Goal: Task Accomplishment & Management: Manage account settings

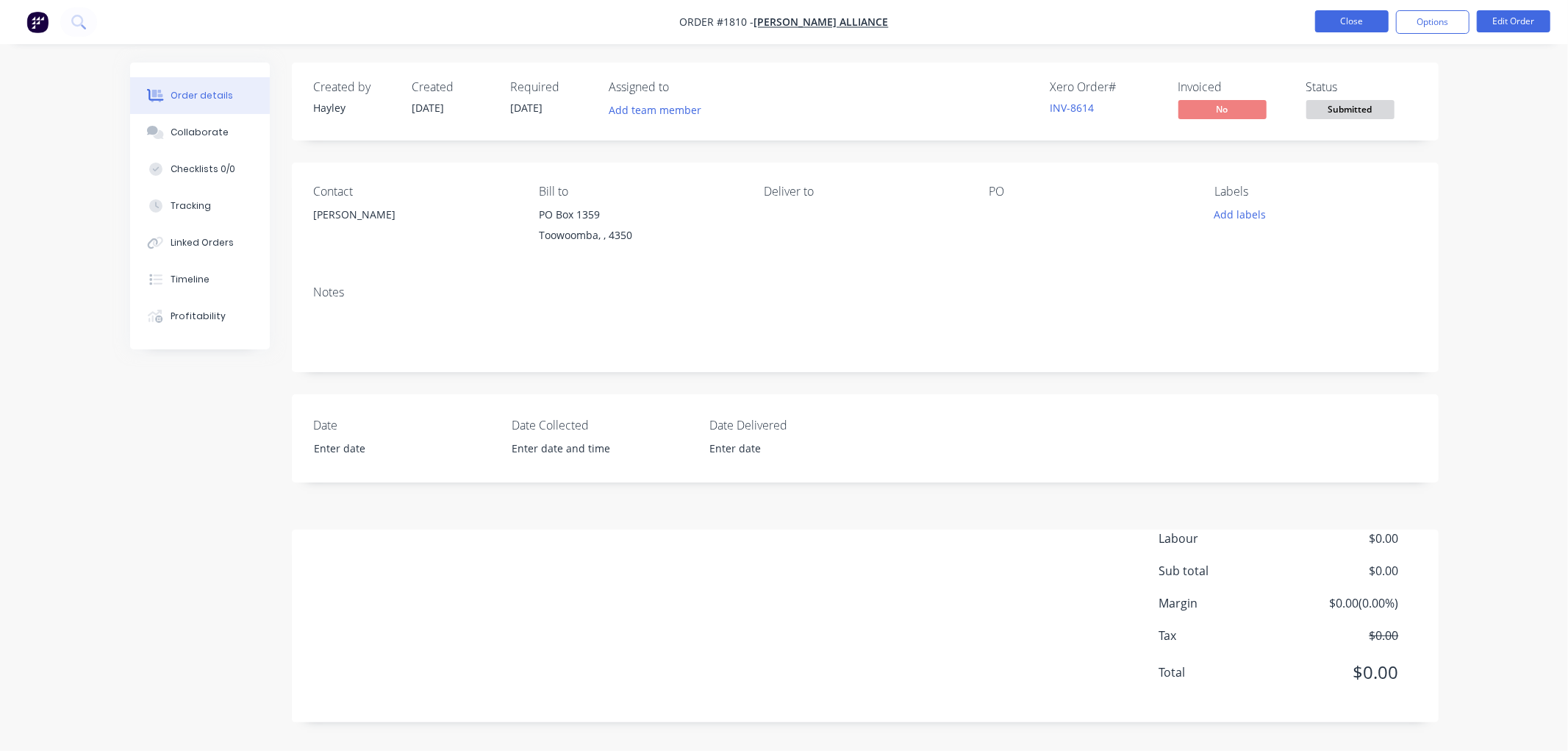
drag, startPoint x: 0, startPoint y: 0, endPoint x: 1354, endPoint y: 25, distance: 1354.2
click at [1354, 25] on button "Close" at bounding box center [1352, 21] width 73 height 22
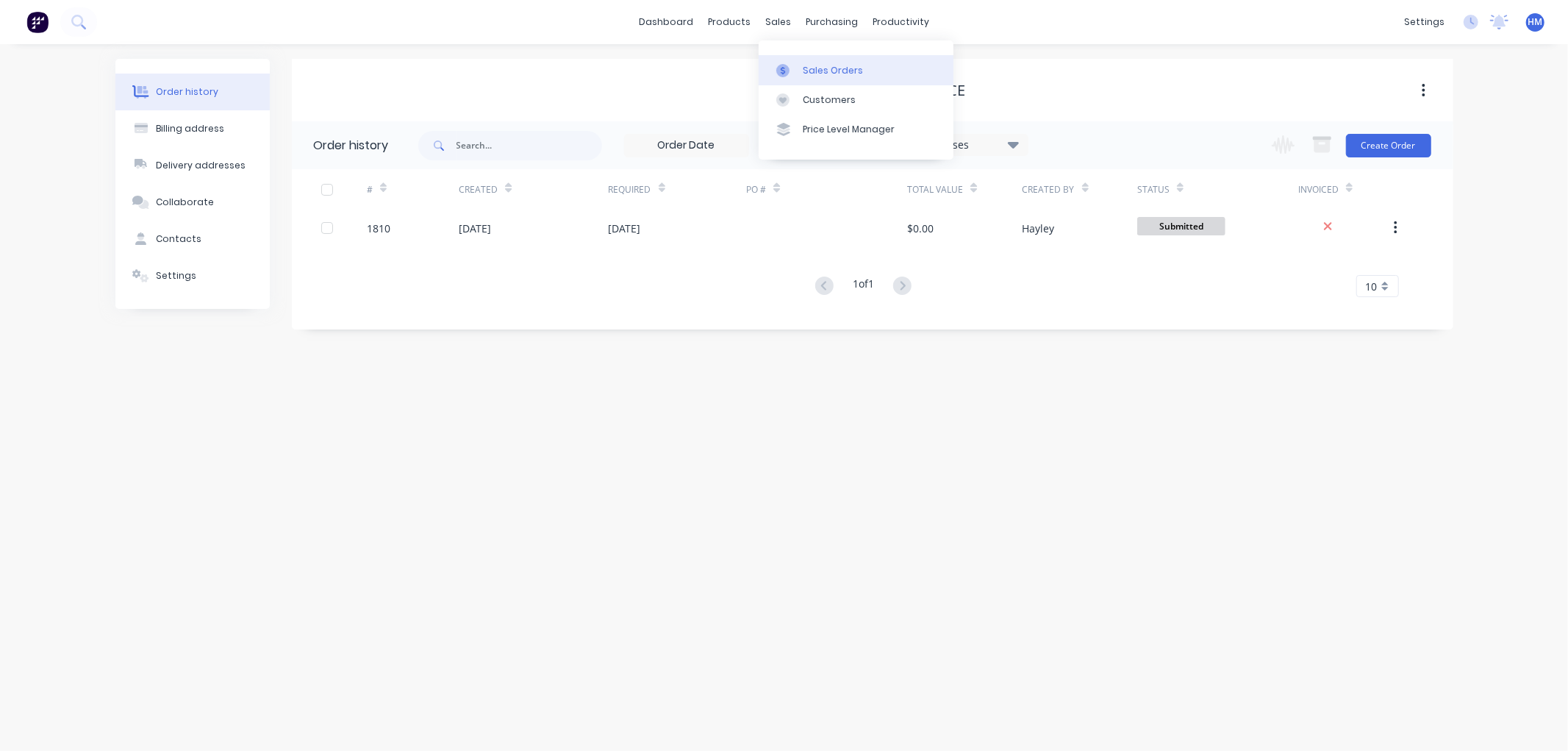
click at [810, 72] on div "Sales Orders" at bounding box center [832, 71] width 60 height 14
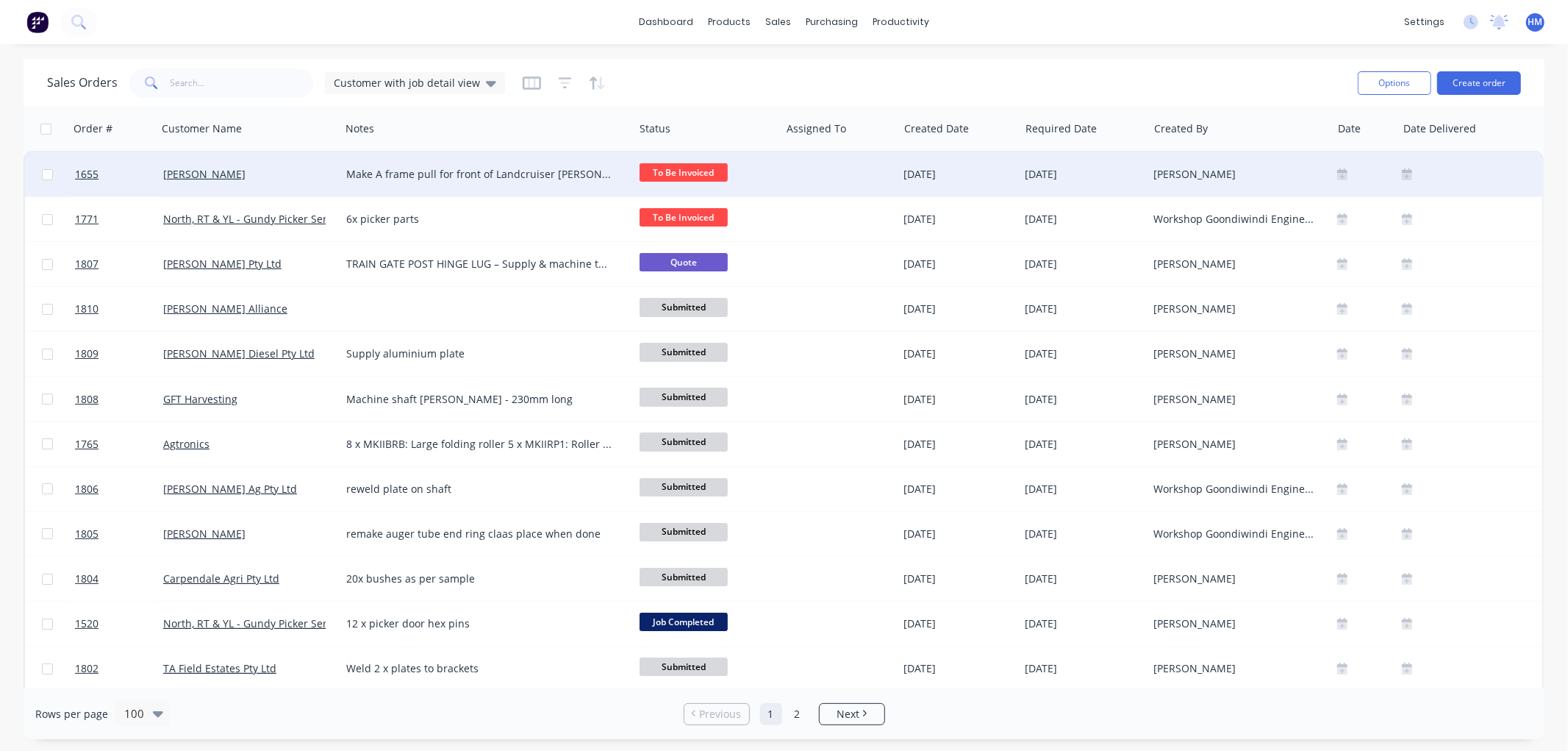
click at [295, 174] on div "[PERSON_NAME]" at bounding box center [244, 174] width 163 height 14
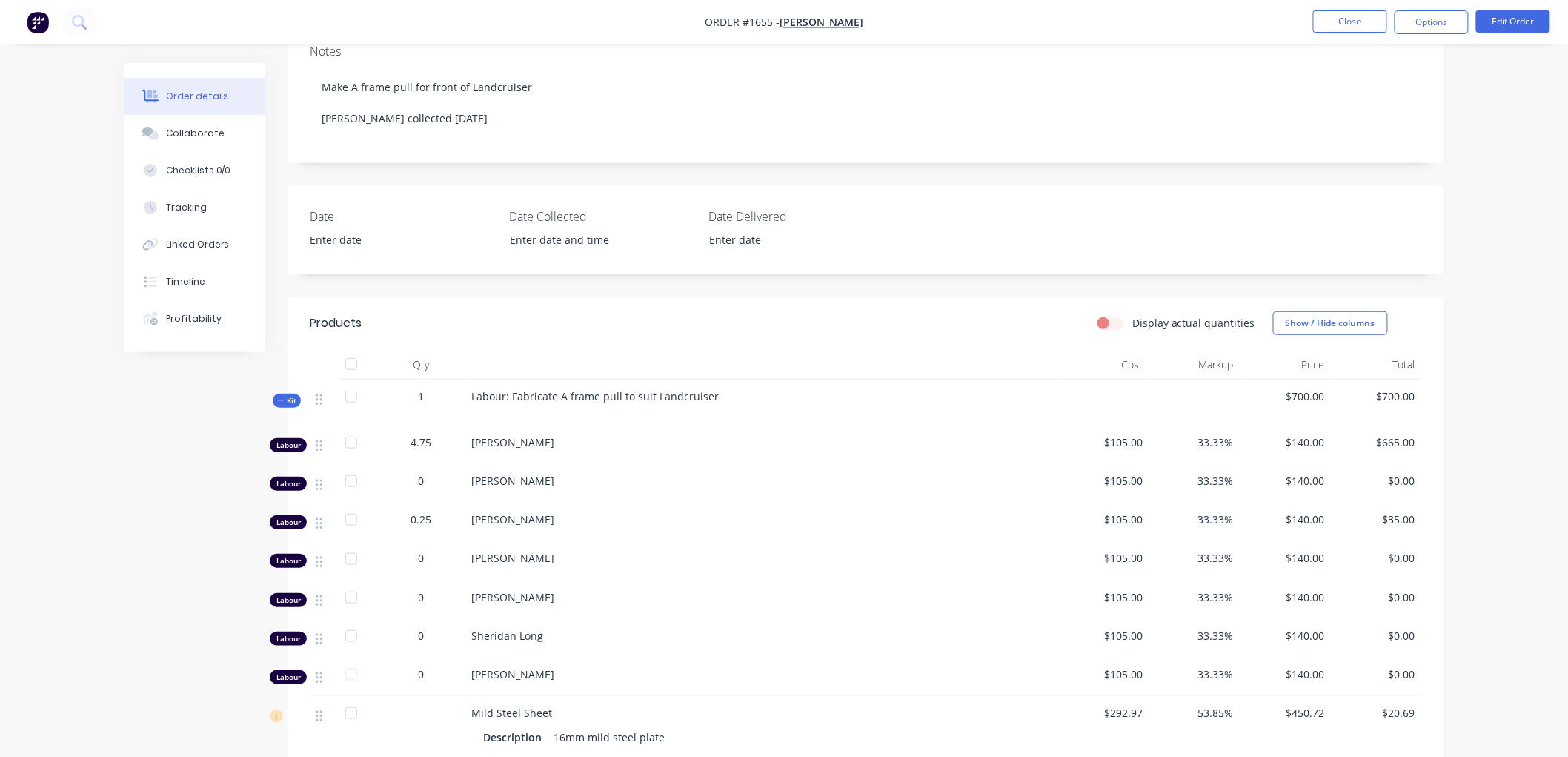
scroll to position [247, 0]
click at [279, 396] on icon at bounding box center [281, 396] width 7 height 8
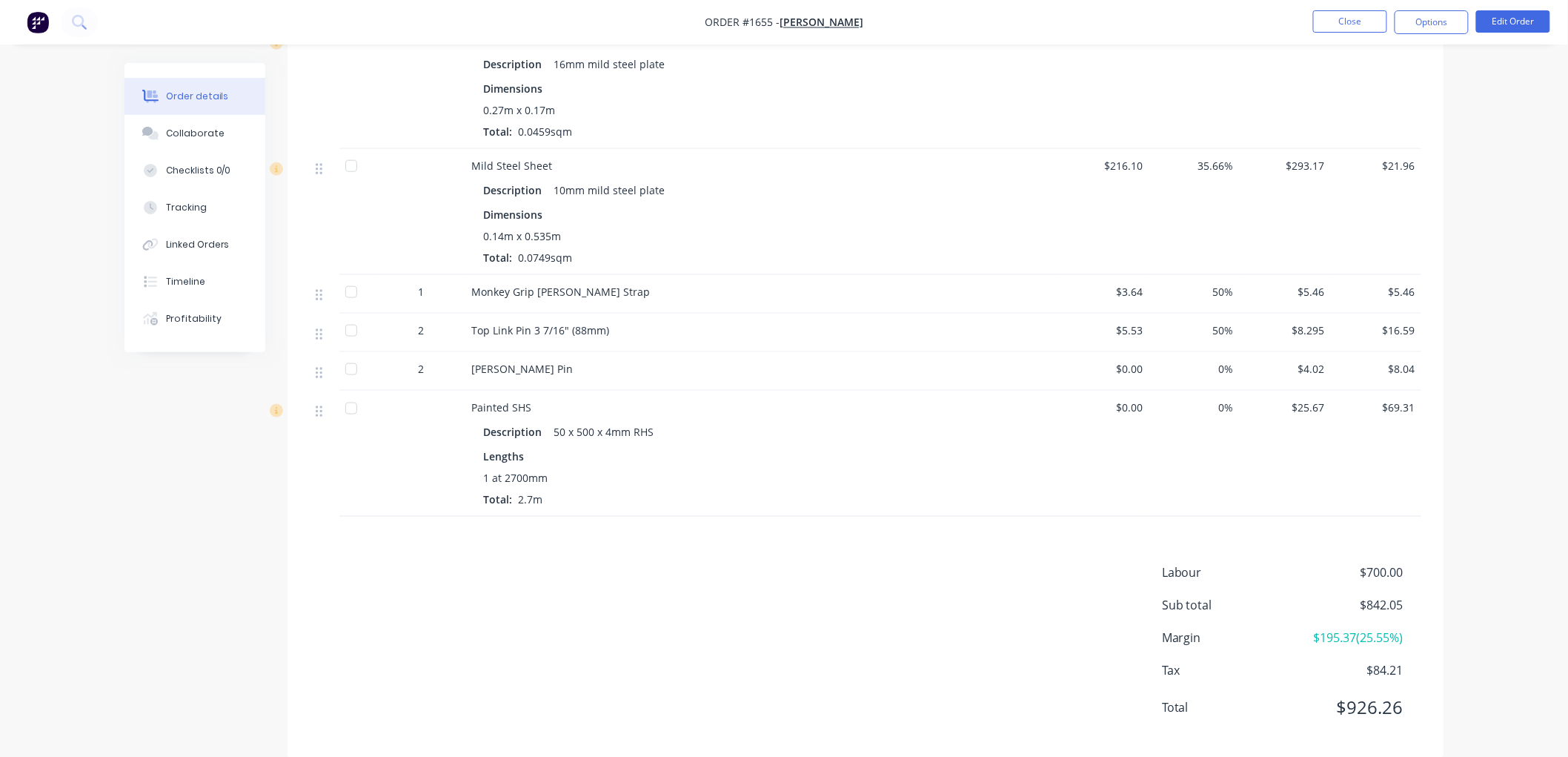
scroll to position [674, 0]
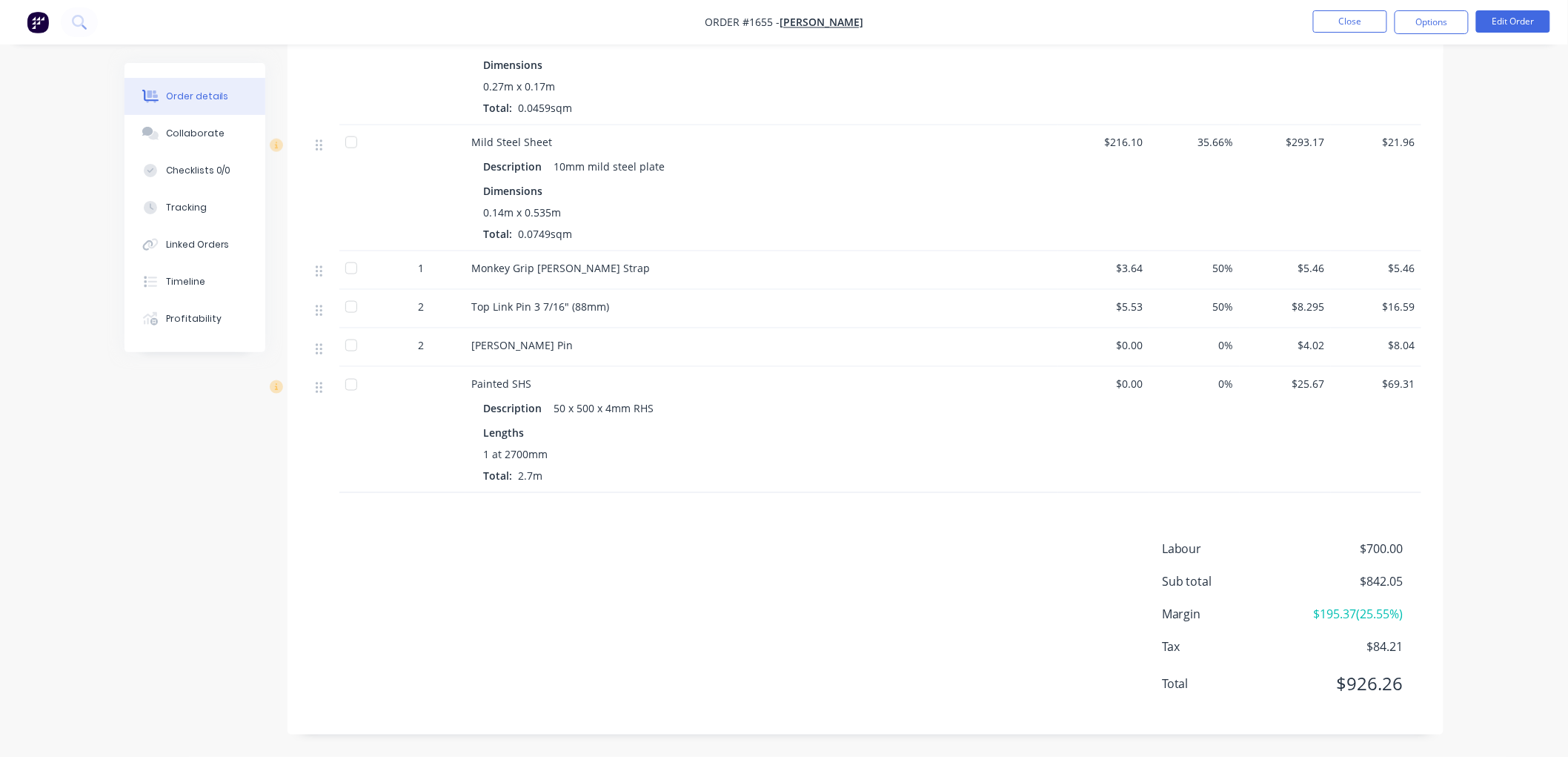
click at [588, 402] on div "50 x 500 x 4mm RHS" at bounding box center [604, 407] width 112 height 21
click at [1522, 31] on button "Edit Order" at bounding box center [1512, 21] width 74 height 22
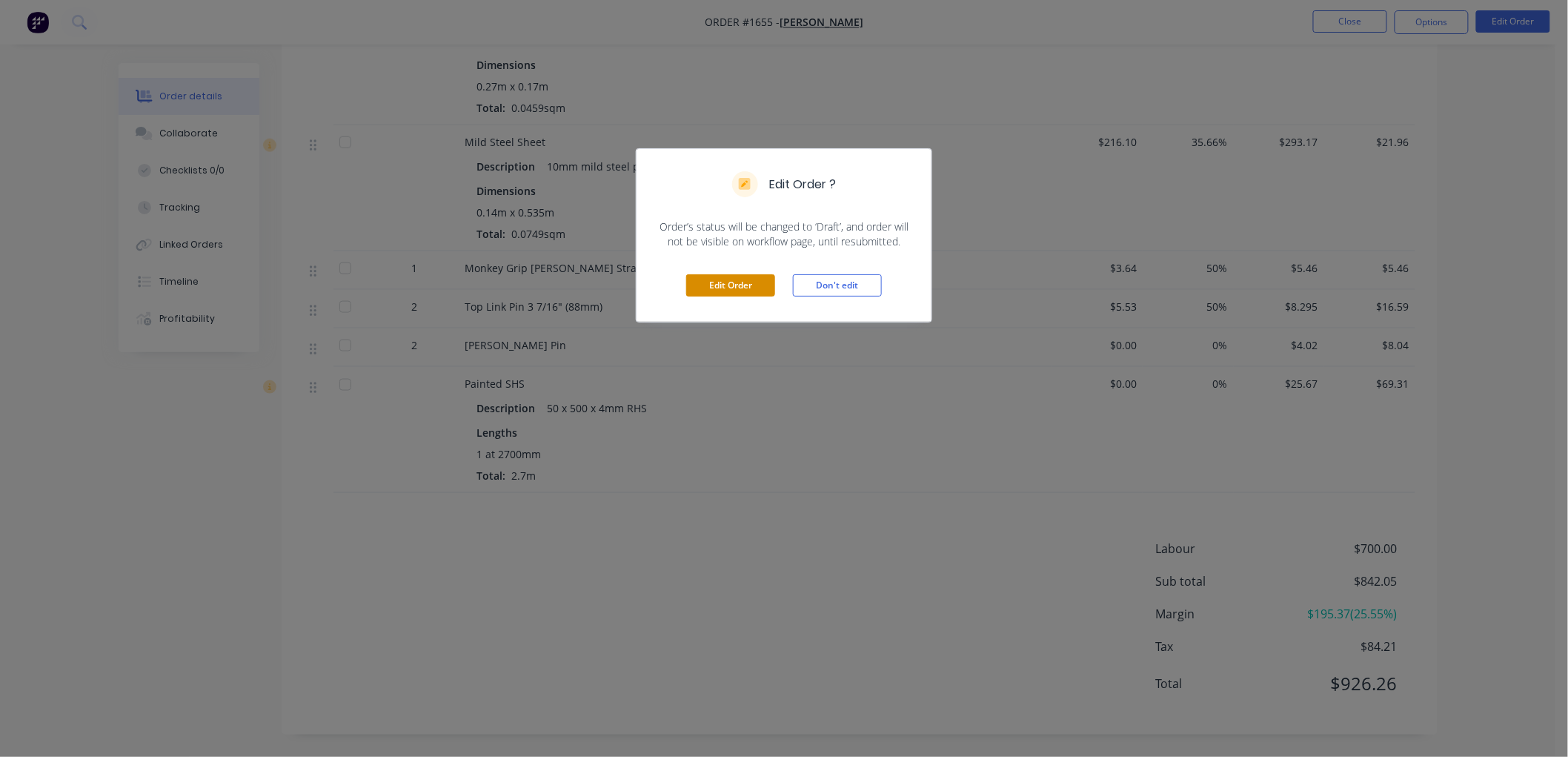
click at [748, 291] on button "Edit Order" at bounding box center [730, 285] width 89 height 22
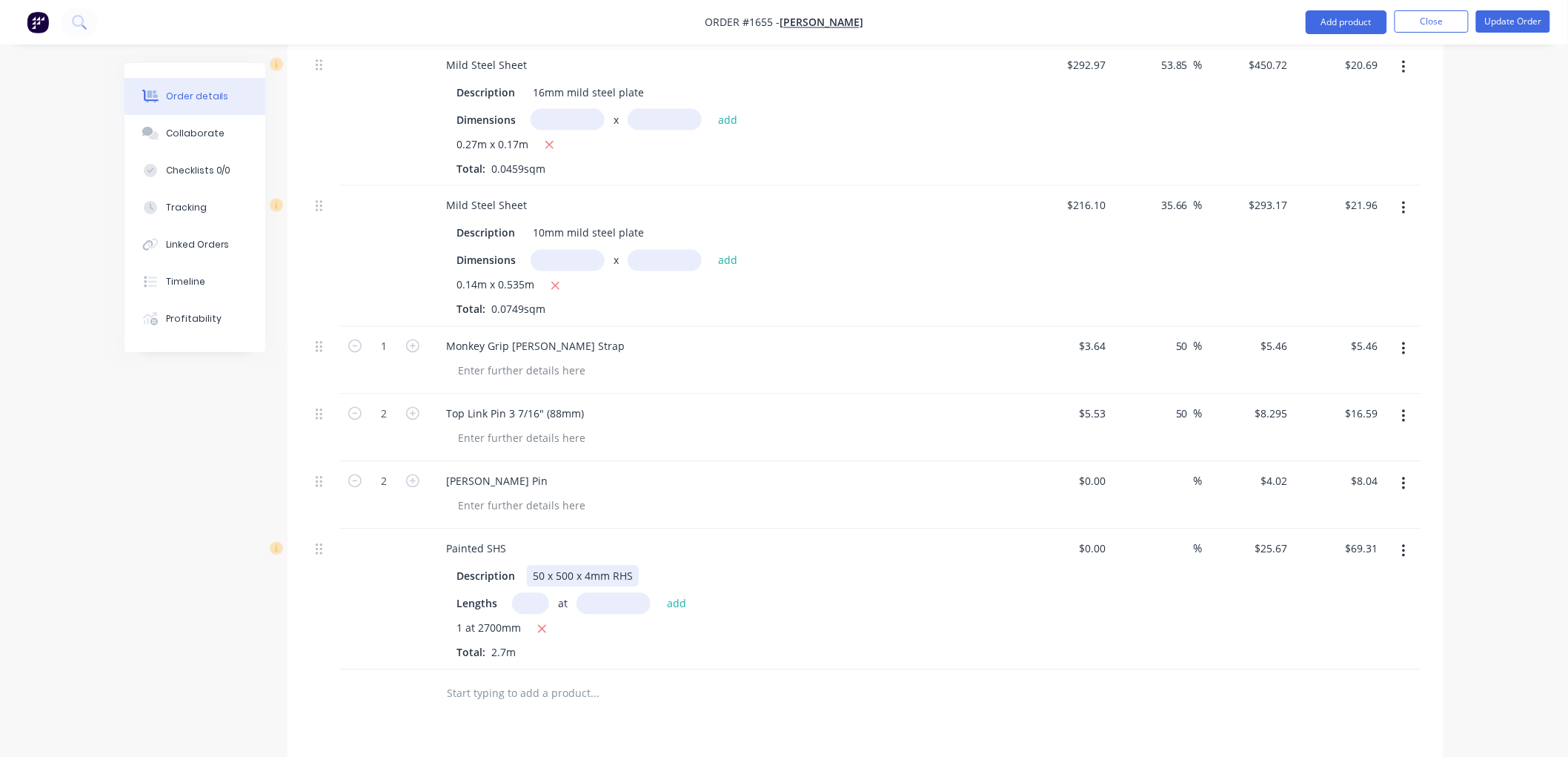
scroll to position [1070, 0]
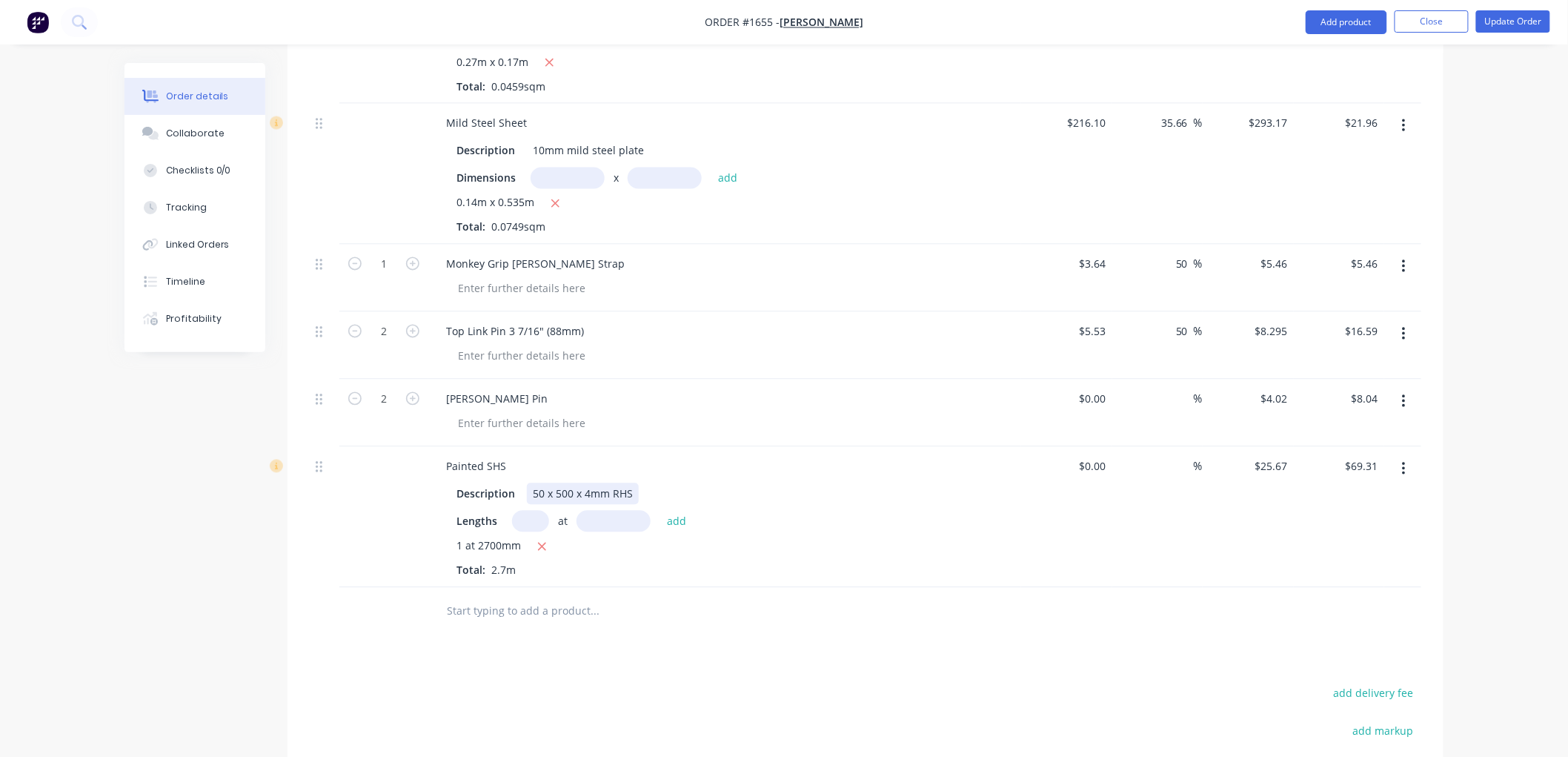
click at [561, 487] on div "50 x 500 x 4mm RHS" at bounding box center [582, 493] width 112 height 21
click at [549, 604] on input "text" at bounding box center [594, 611] width 296 height 30
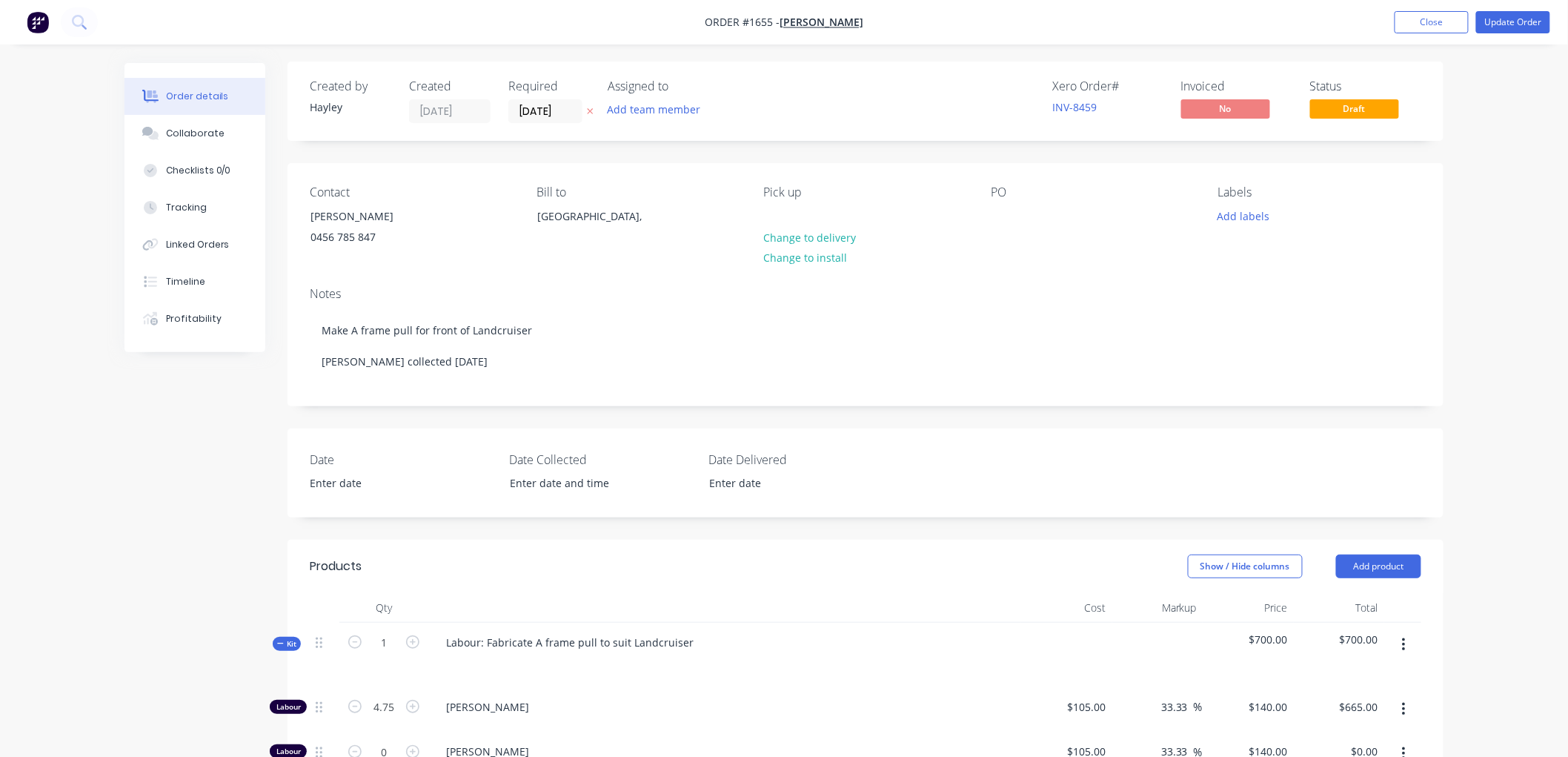
scroll to position [0, 0]
click at [1510, 18] on button "Update Order" at bounding box center [1512, 22] width 74 height 22
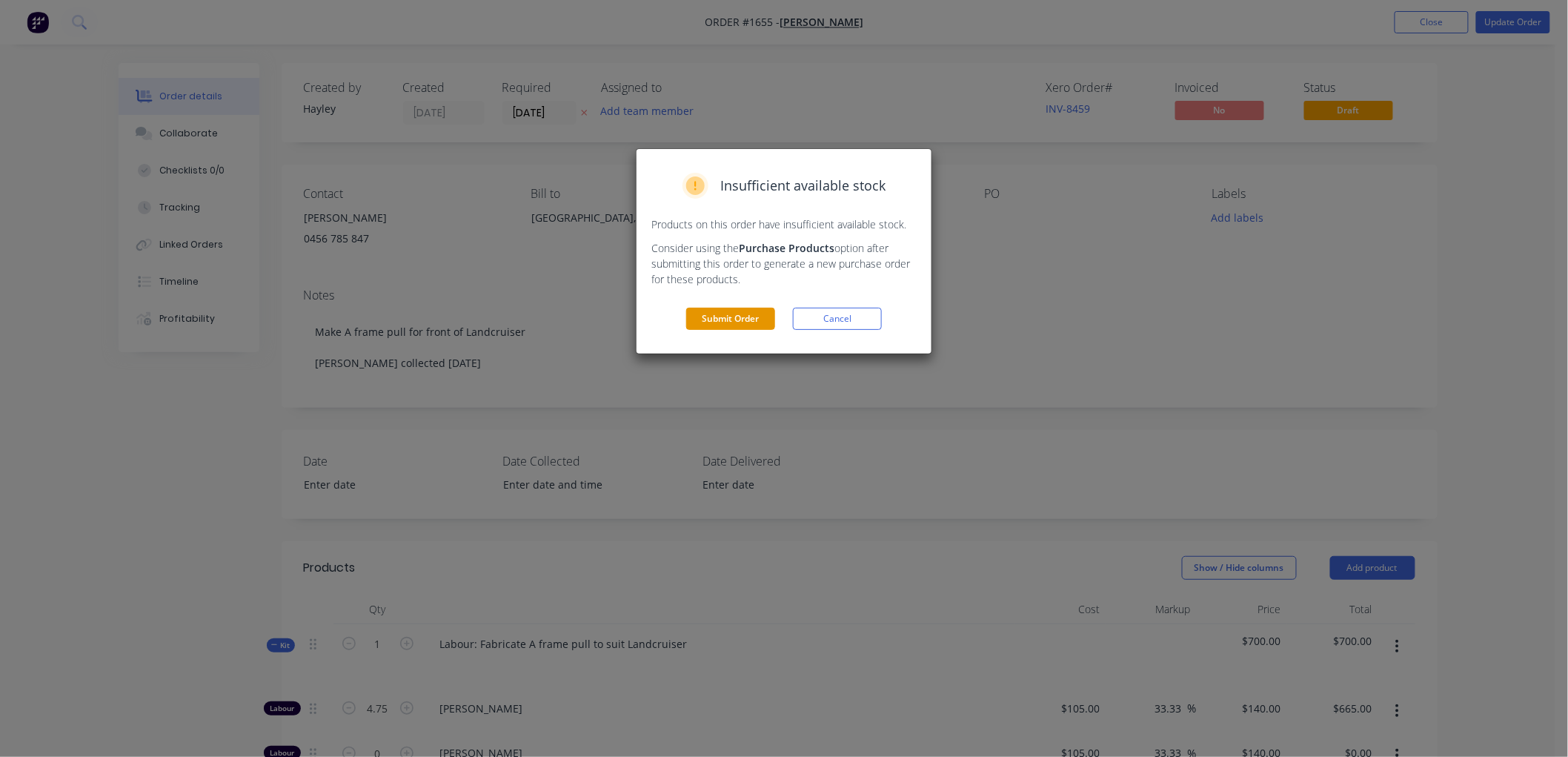
click at [739, 315] on button "Submit Order" at bounding box center [730, 319] width 89 height 22
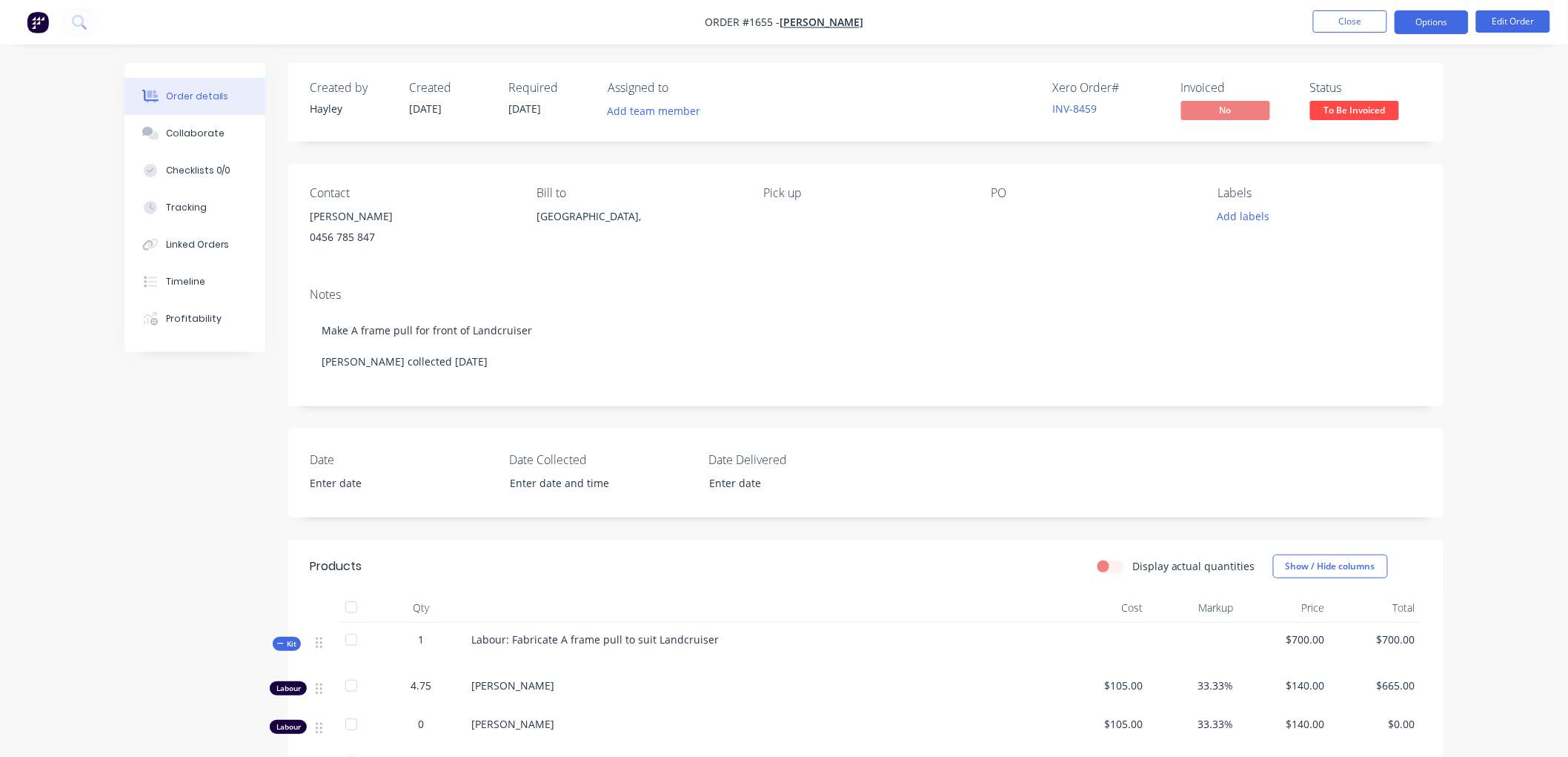
click at [1424, 25] on button "Options" at bounding box center [1431, 22] width 74 height 24
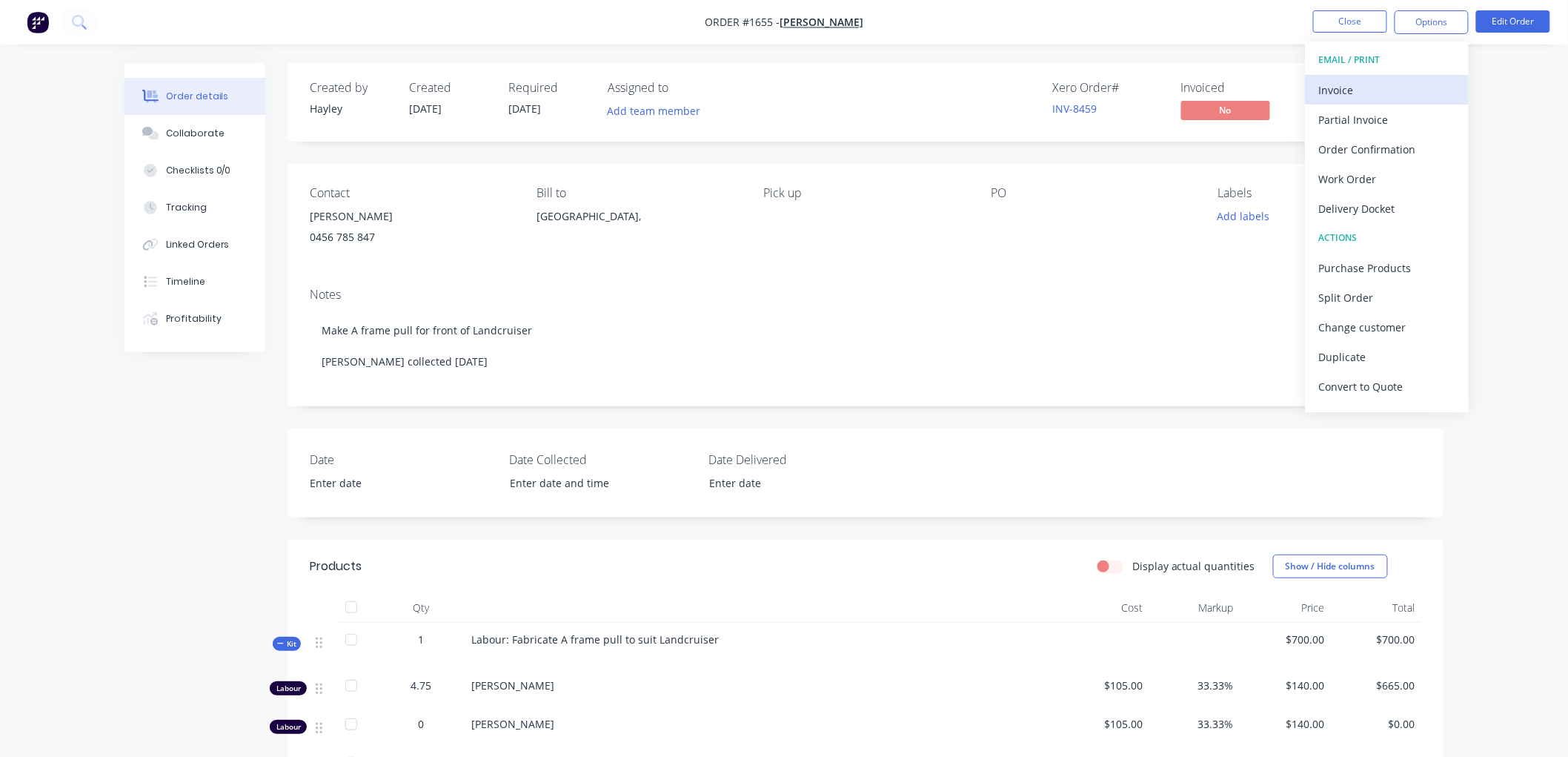
click at [1379, 83] on div "Invoice" at bounding box center [1387, 89] width 136 height 21
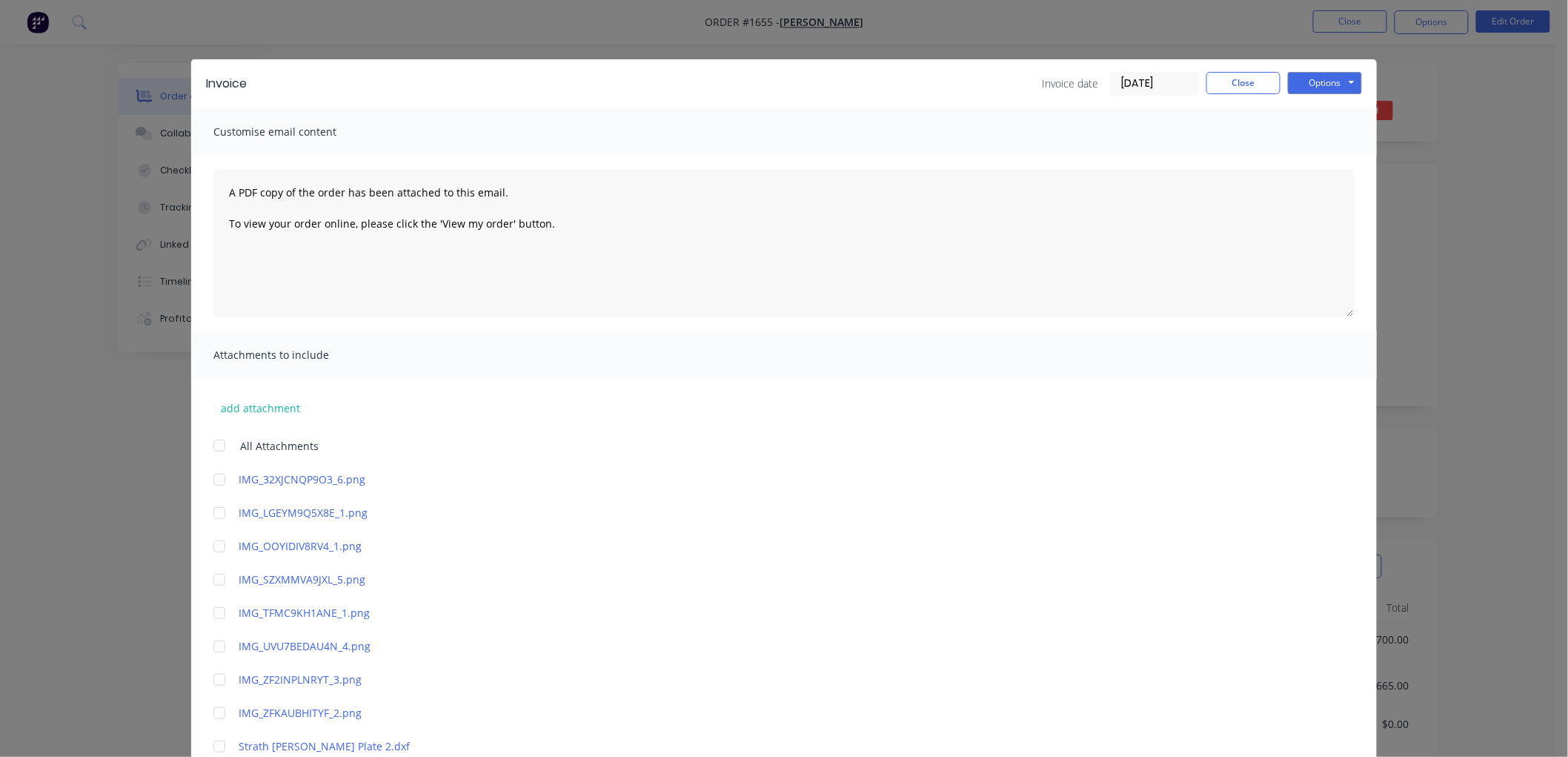
click at [1162, 80] on input "[DATE]" at bounding box center [1154, 83] width 88 height 22
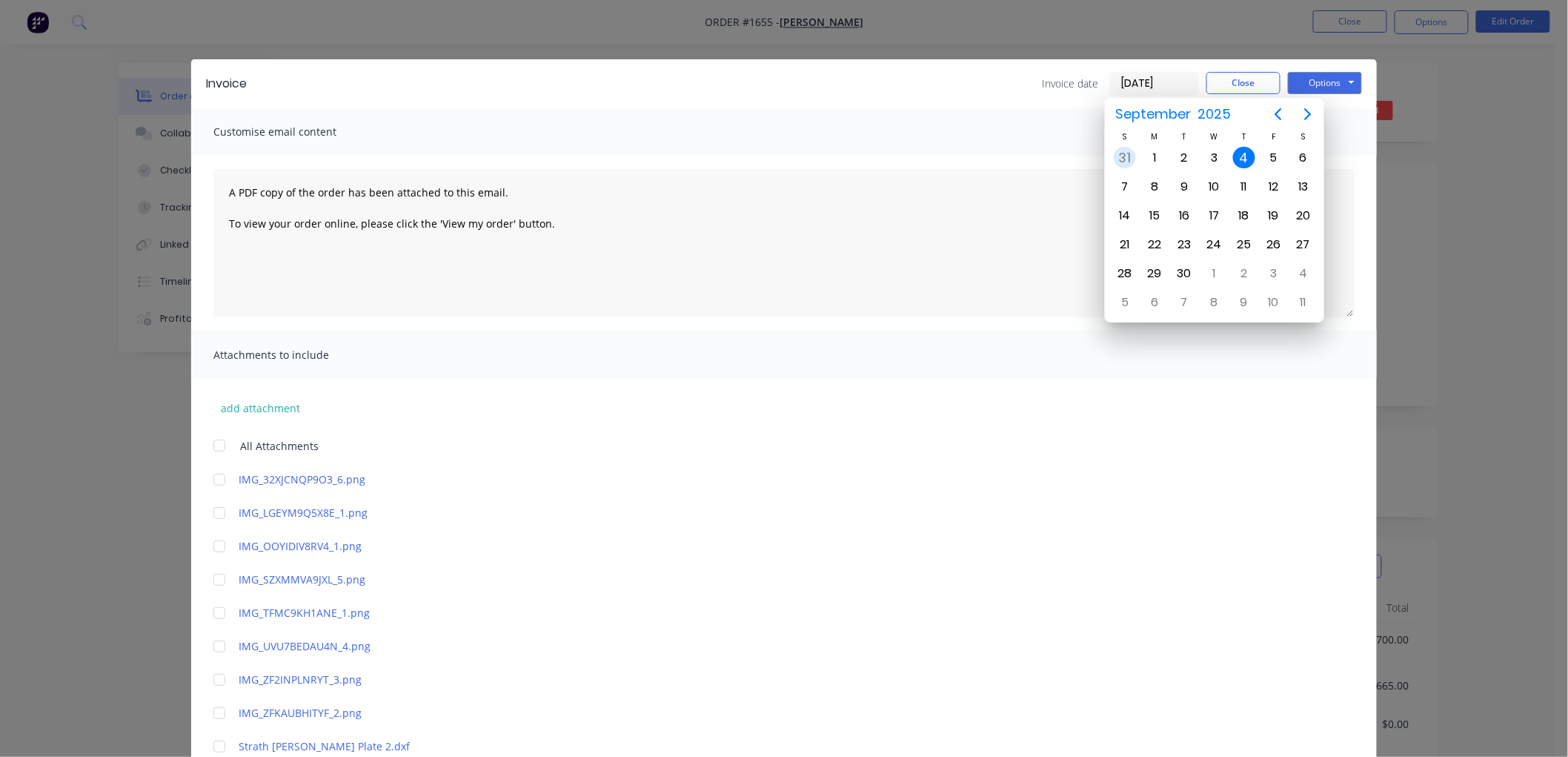
click at [1126, 152] on div "31" at bounding box center [1124, 158] width 22 height 22
type input "[DATE]"
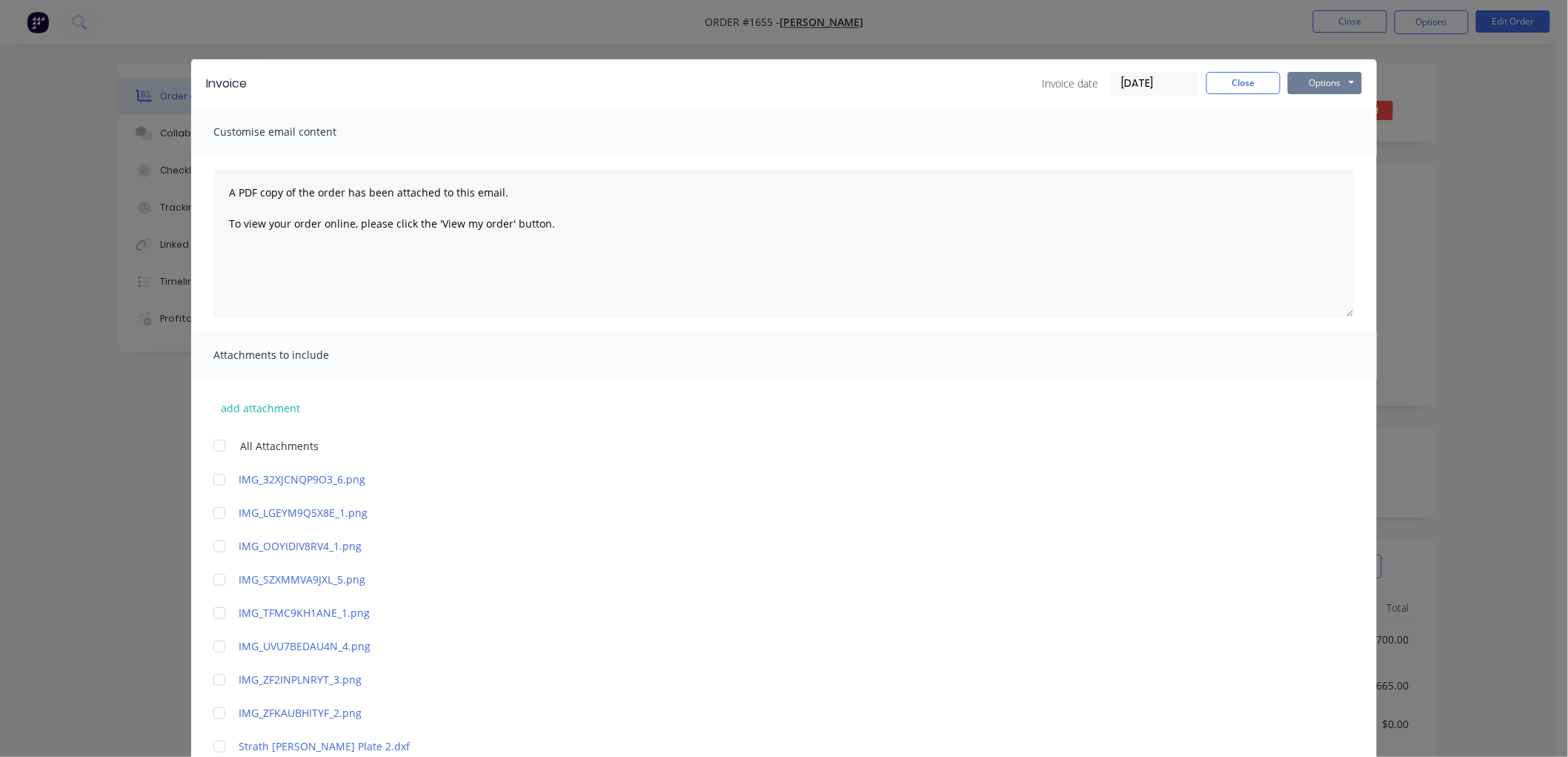
click at [1327, 77] on button "Options" at bounding box center [1324, 83] width 74 height 22
click at [1332, 102] on button "Preview" at bounding box center [1335, 109] width 95 height 25
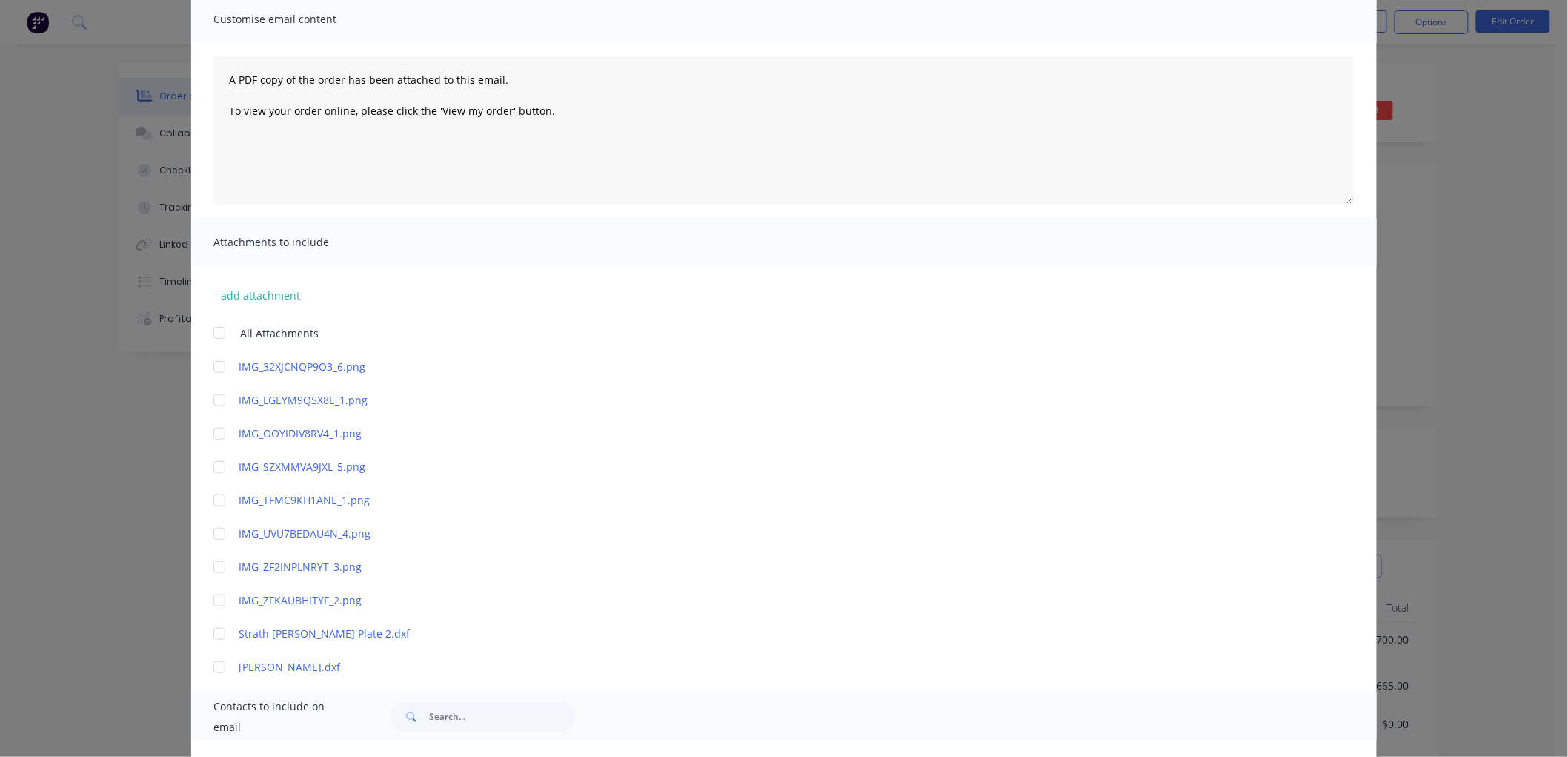
scroll to position [231, 0]
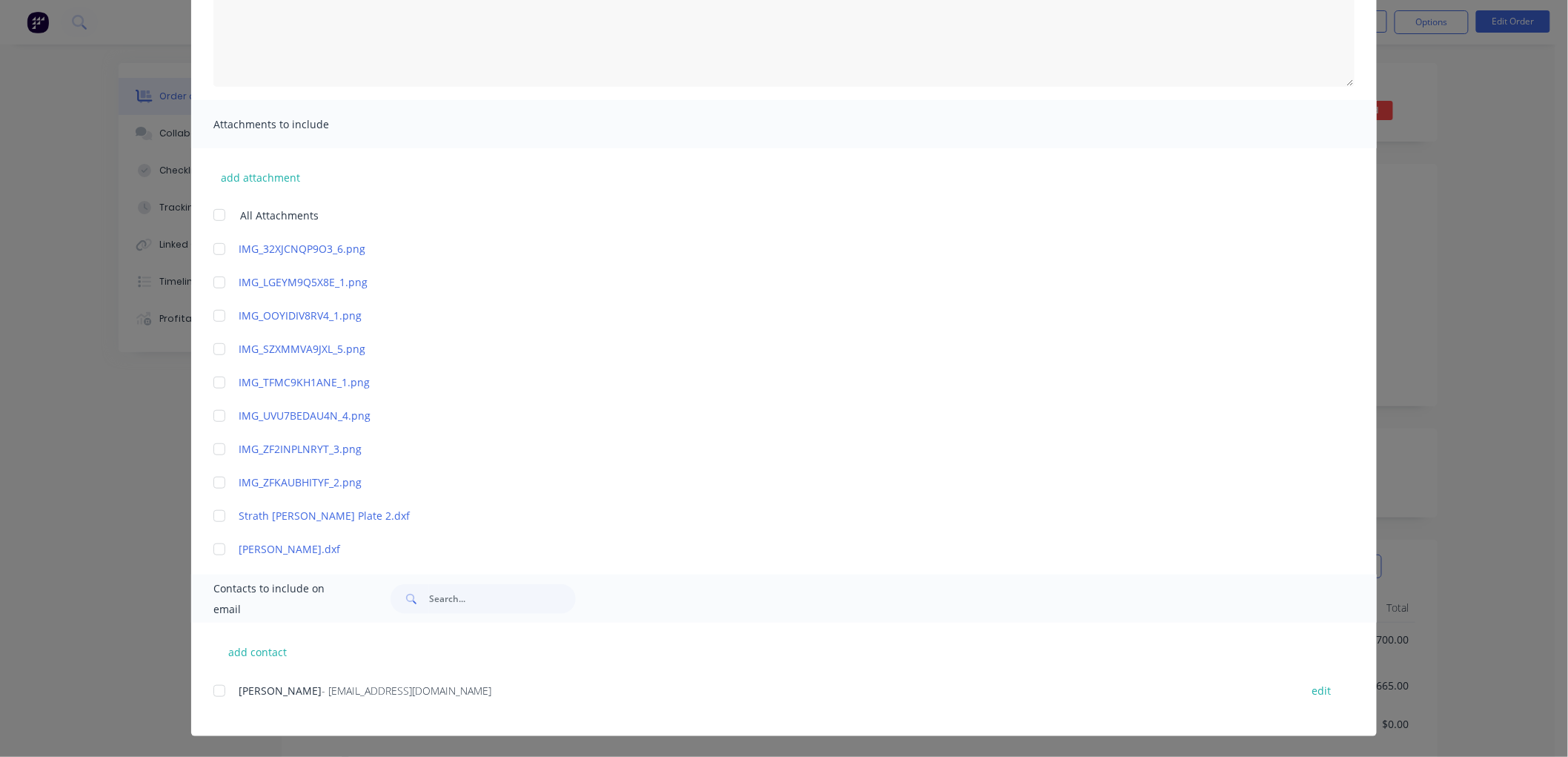
click at [215, 685] on div at bounding box center [219, 691] width 30 height 30
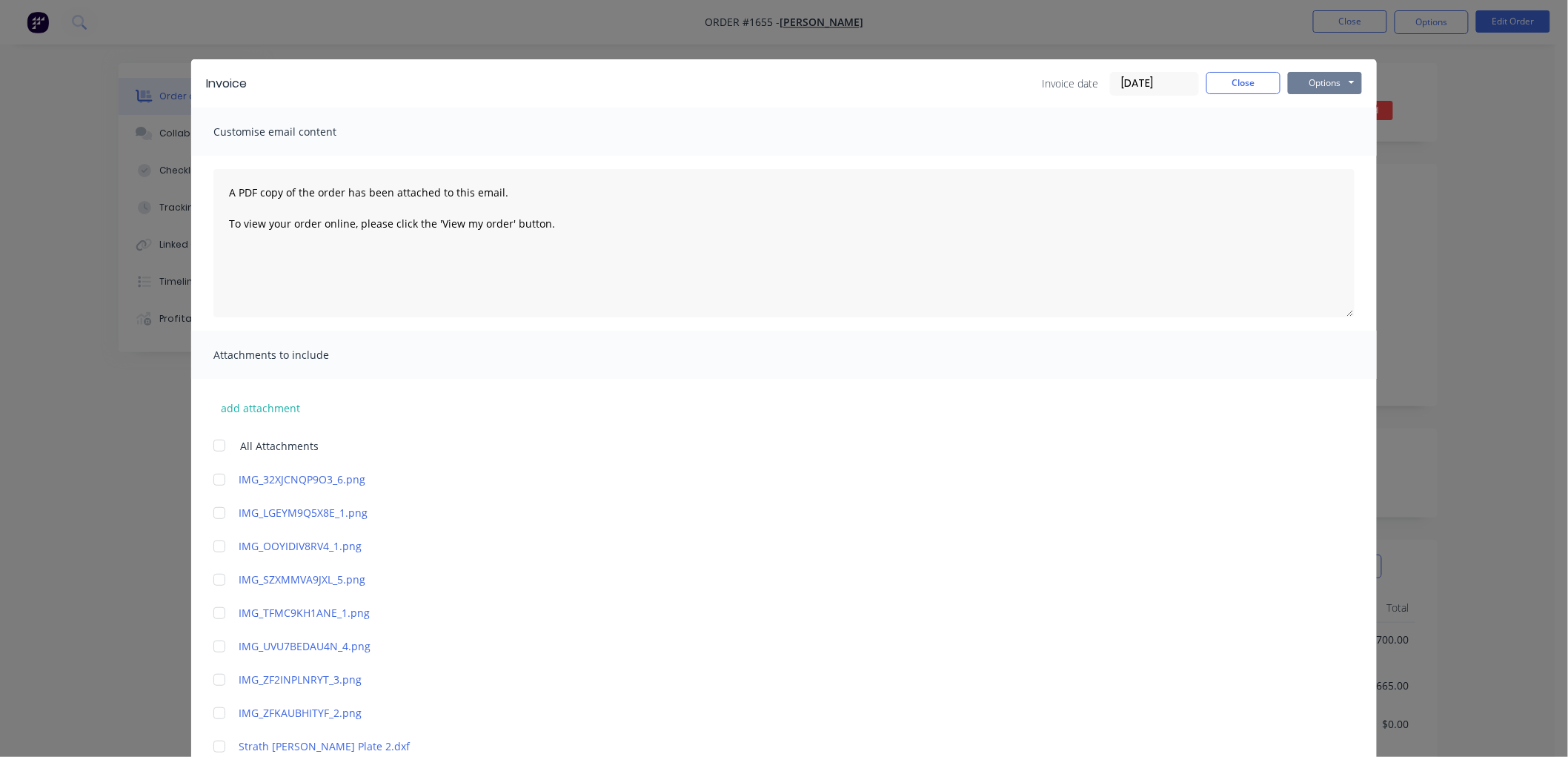
click at [1328, 78] on button "Options" at bounding box center [1324, 83] width 74 height 22
click at [1332, 148] on button "Email" at bounding box center [1335, 158] width 95 height 25
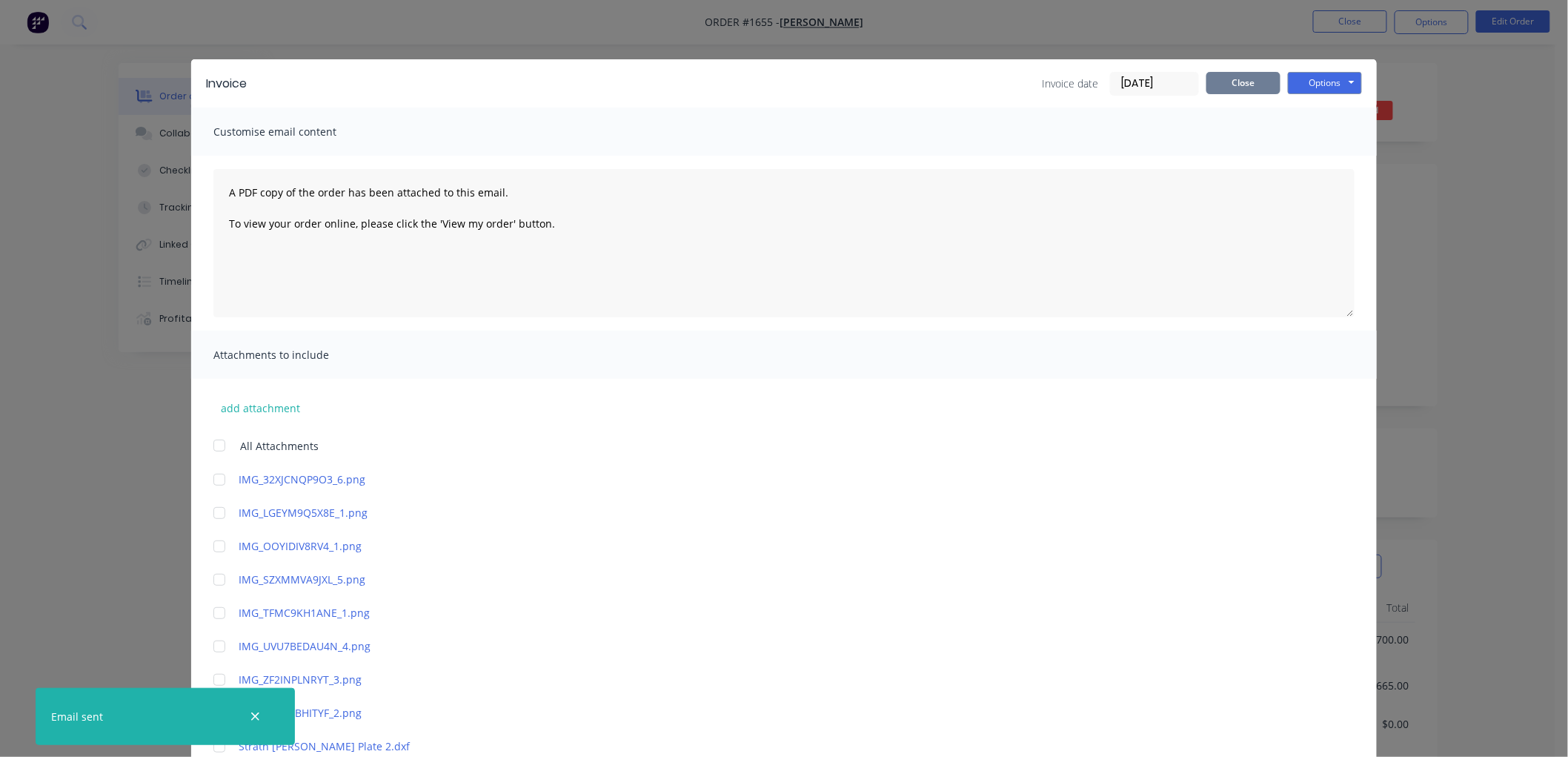
click at [1238, 83] on button "Close" at bounding box center [1242, 83] width 74 height 22
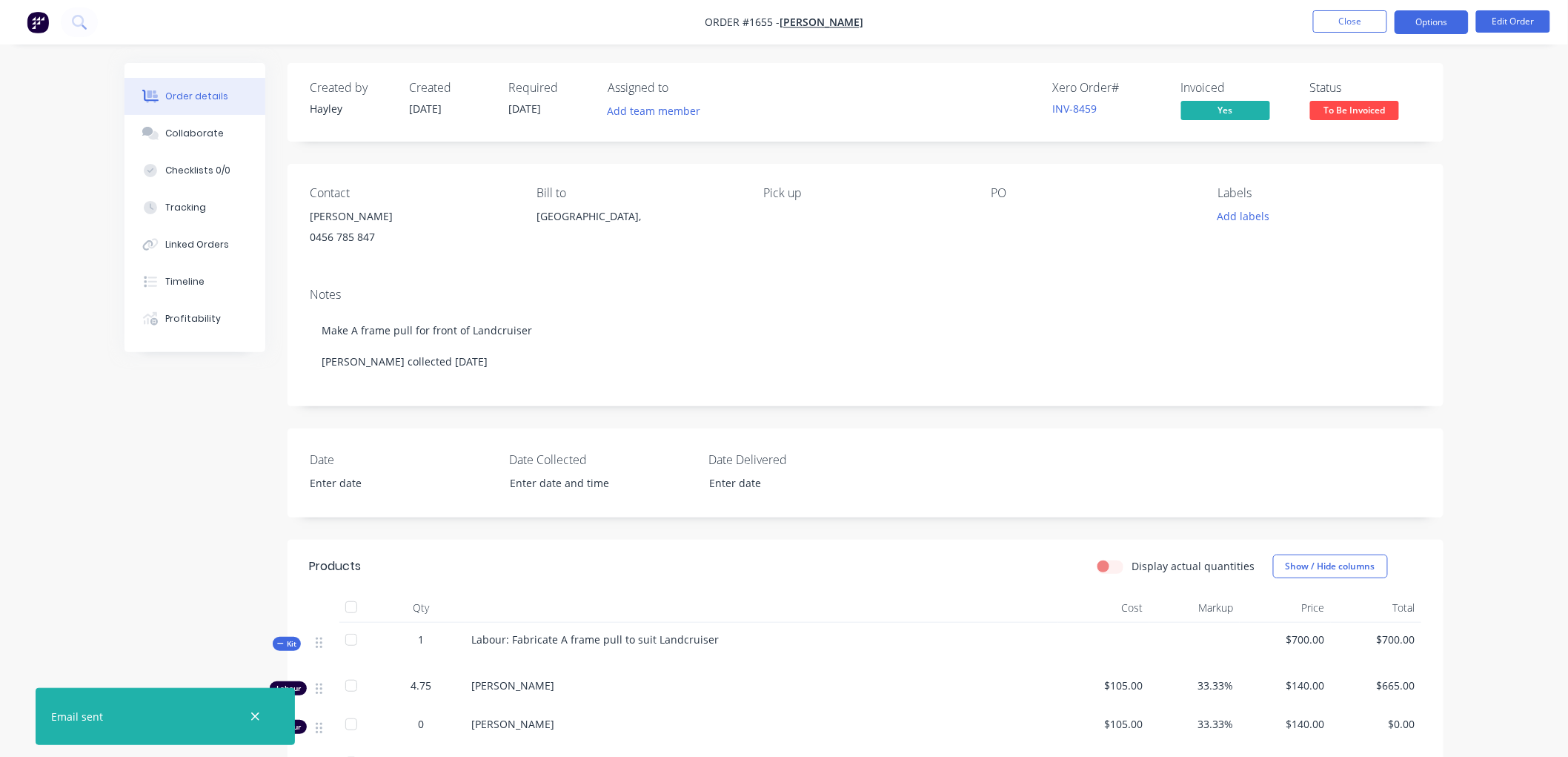
click at [1424, 26] on button "Options" at bounding box center [1431, 22] width 74 height 24
click at [805, 20] on span "[PERSON_NAME]" at bounding box center [821, 22] width 83 height 14
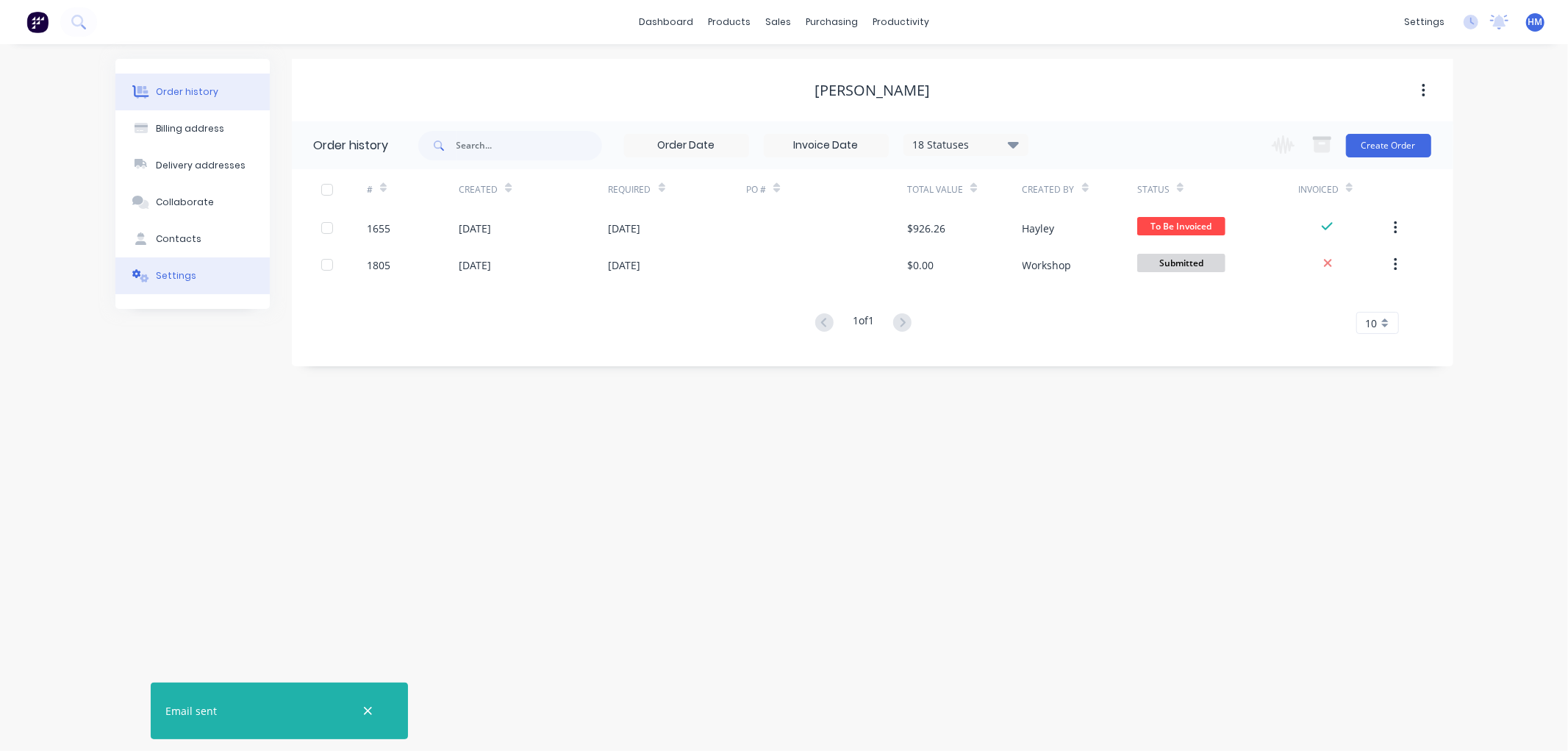
click at [176, 277] on div "Settings" at bounding box center [176, 276] width 41 height 14
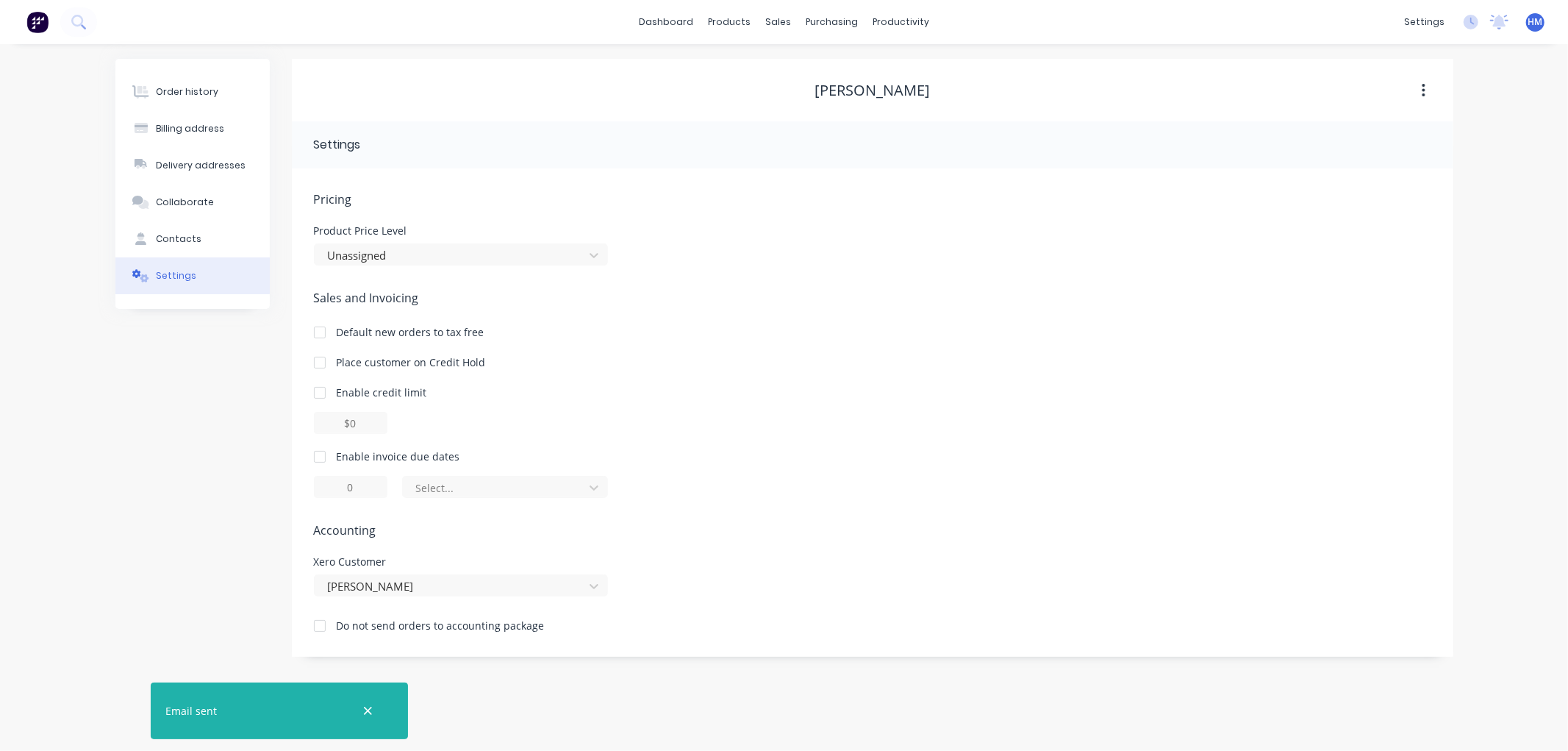
click at [321, 454] on div at bounding box center [320, 457] width 30 height 30
click at [468, 474] on div "Enable invoice due dates 1 of the current month" at bounding box center [873, 473] width 1117 height 49
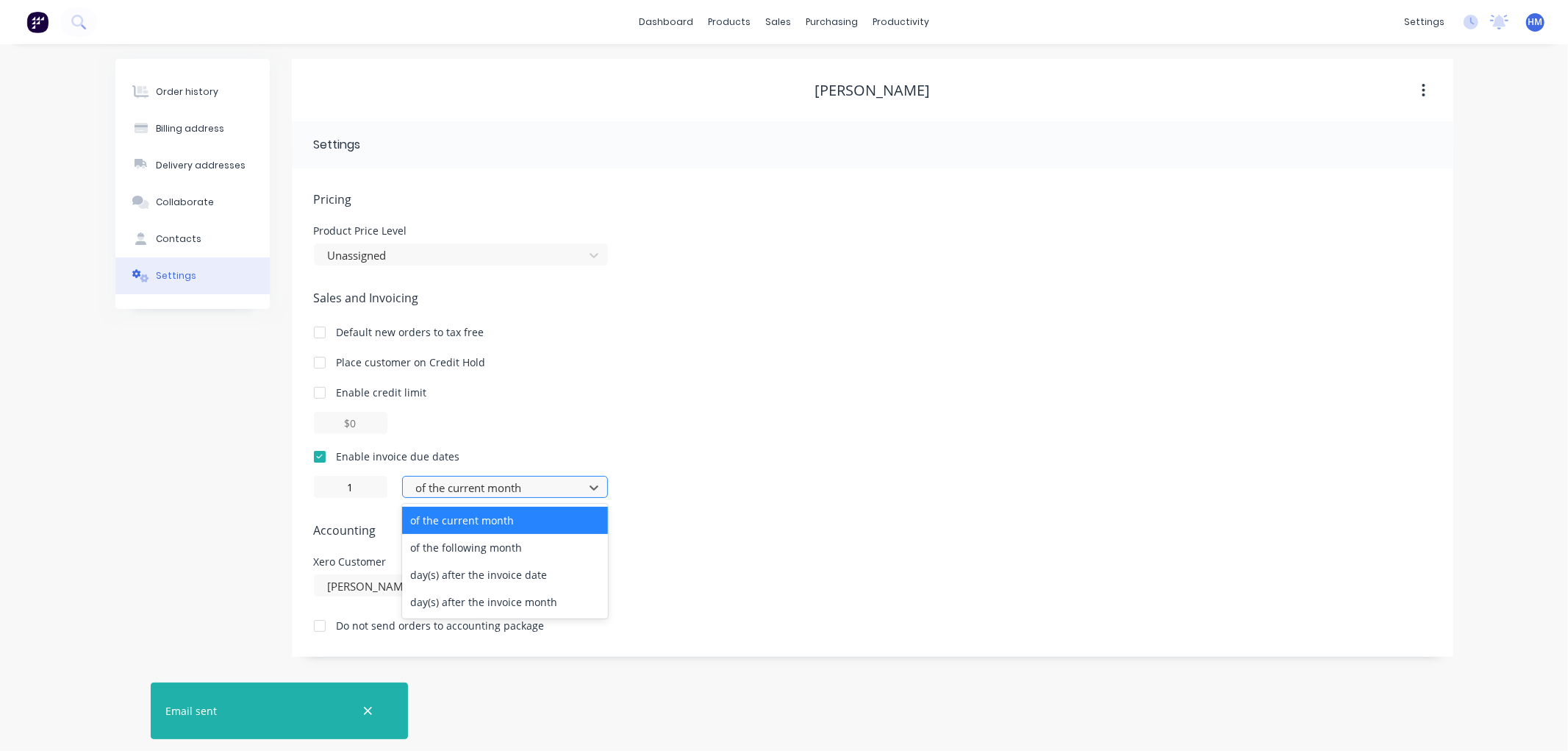
click at [500, 488] on div at bounding box center [495, 488] width 162 height 19
drag, startPoint x: 497, startPoint y: 544, endPoint x: 446, endPoint y: 527, distance: 53.8
click at [494, 539] on div "of the following month" at bounding box center [506, 548] width 206 height 27
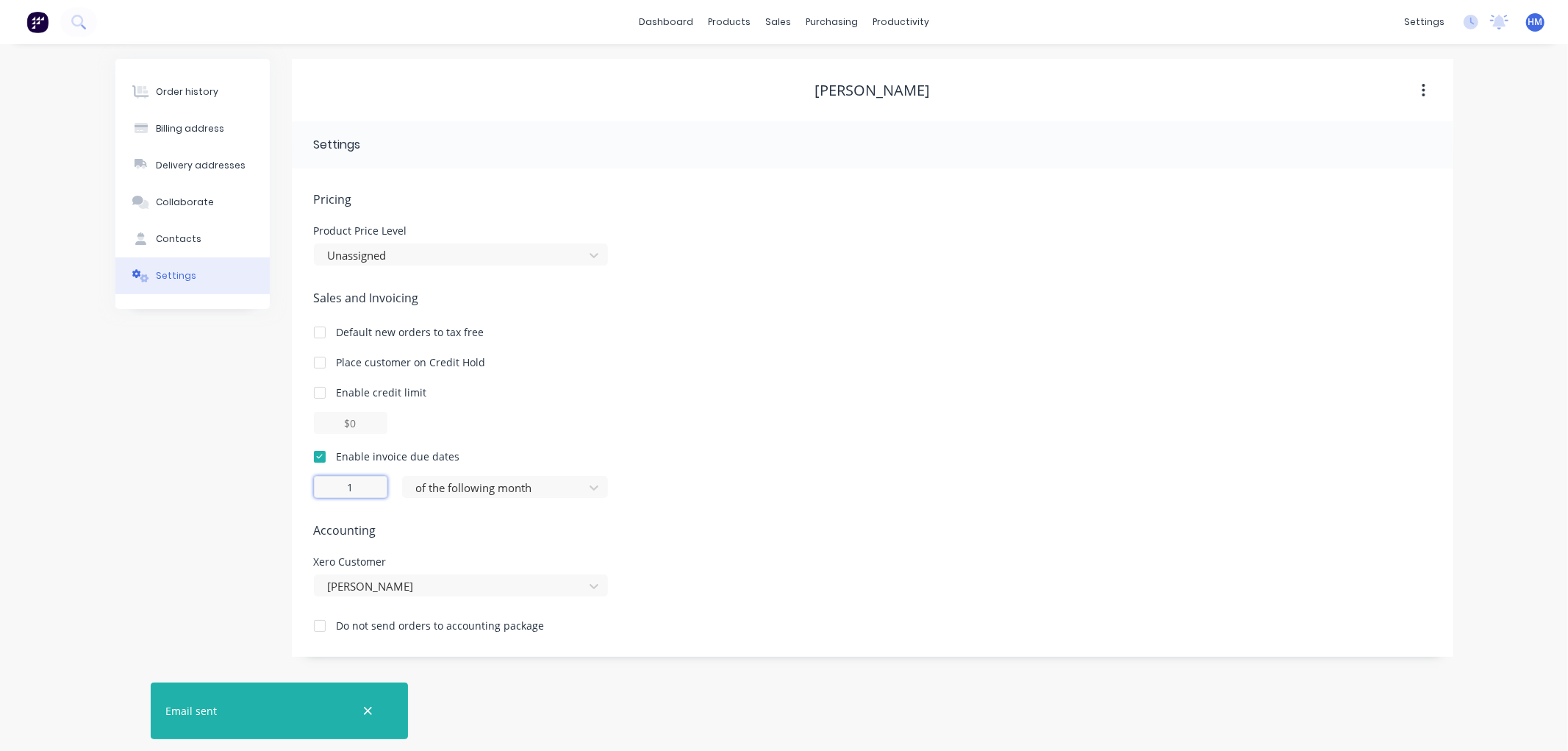
click at [339, 488] on input "1" at bounding box center [350, 487] width 73 height 22
type input "30"
click at [189, 87] on div "Order history" at bounding box center [187, 92] width 62 height 14
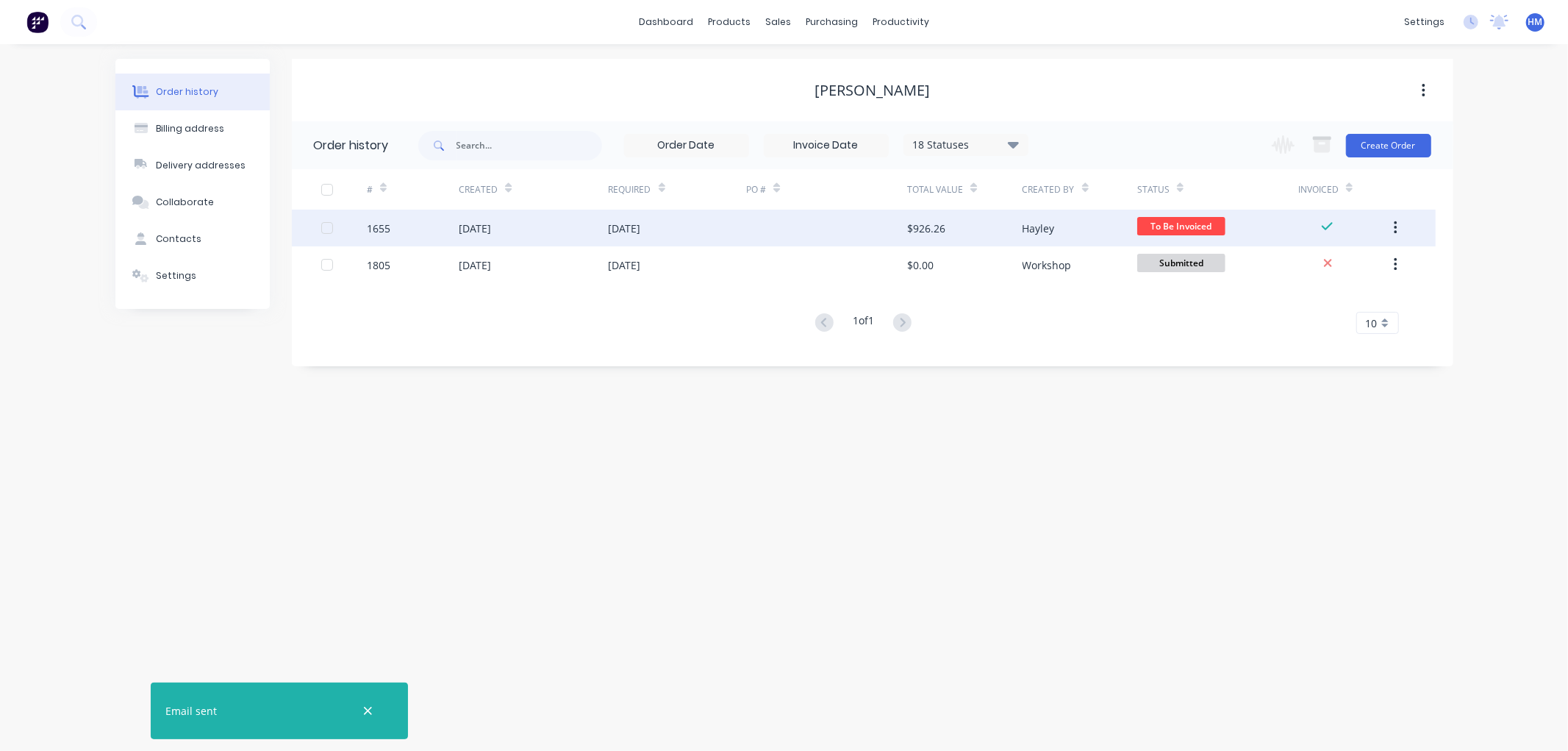
click at [421, 230] on div "1655" at bounding box center [413, 228] width 92 height 37
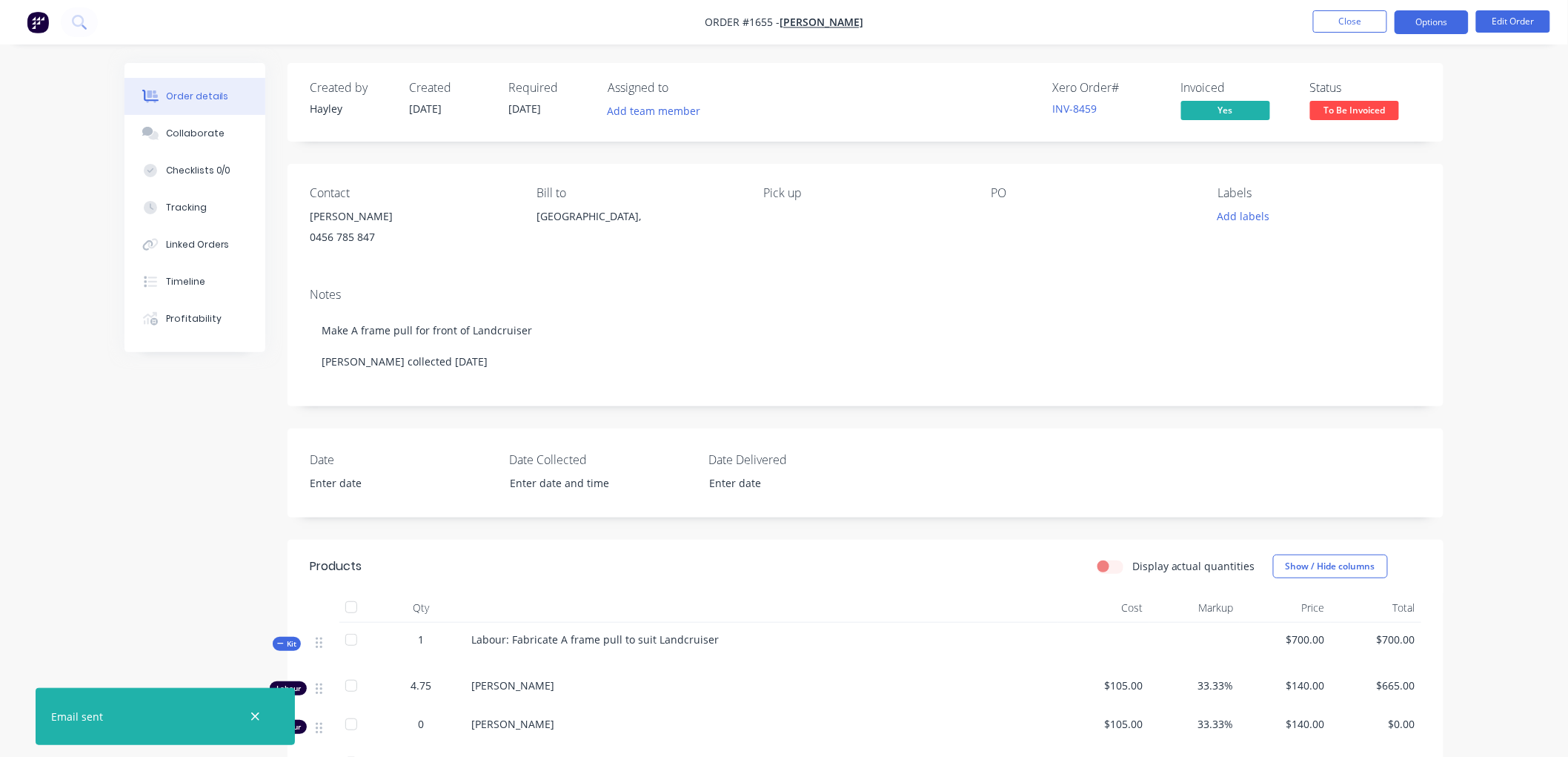
click at [1418, 20] on button "Options" at bounding box center [1431, 22] width 74 height 24
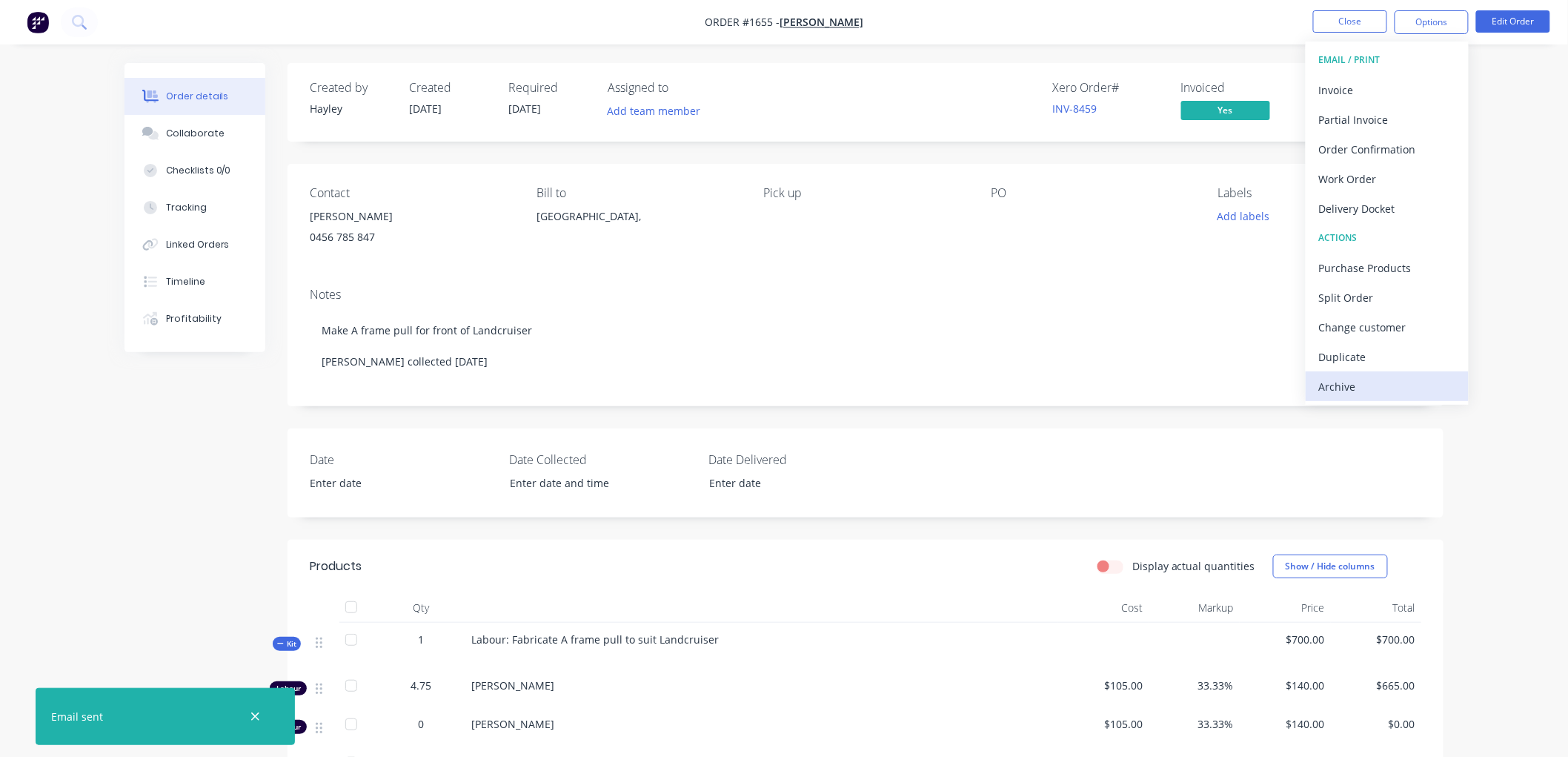
click at [1374, 383] on div "Archive" at bounding box center [1387, 386] width 136 height 21
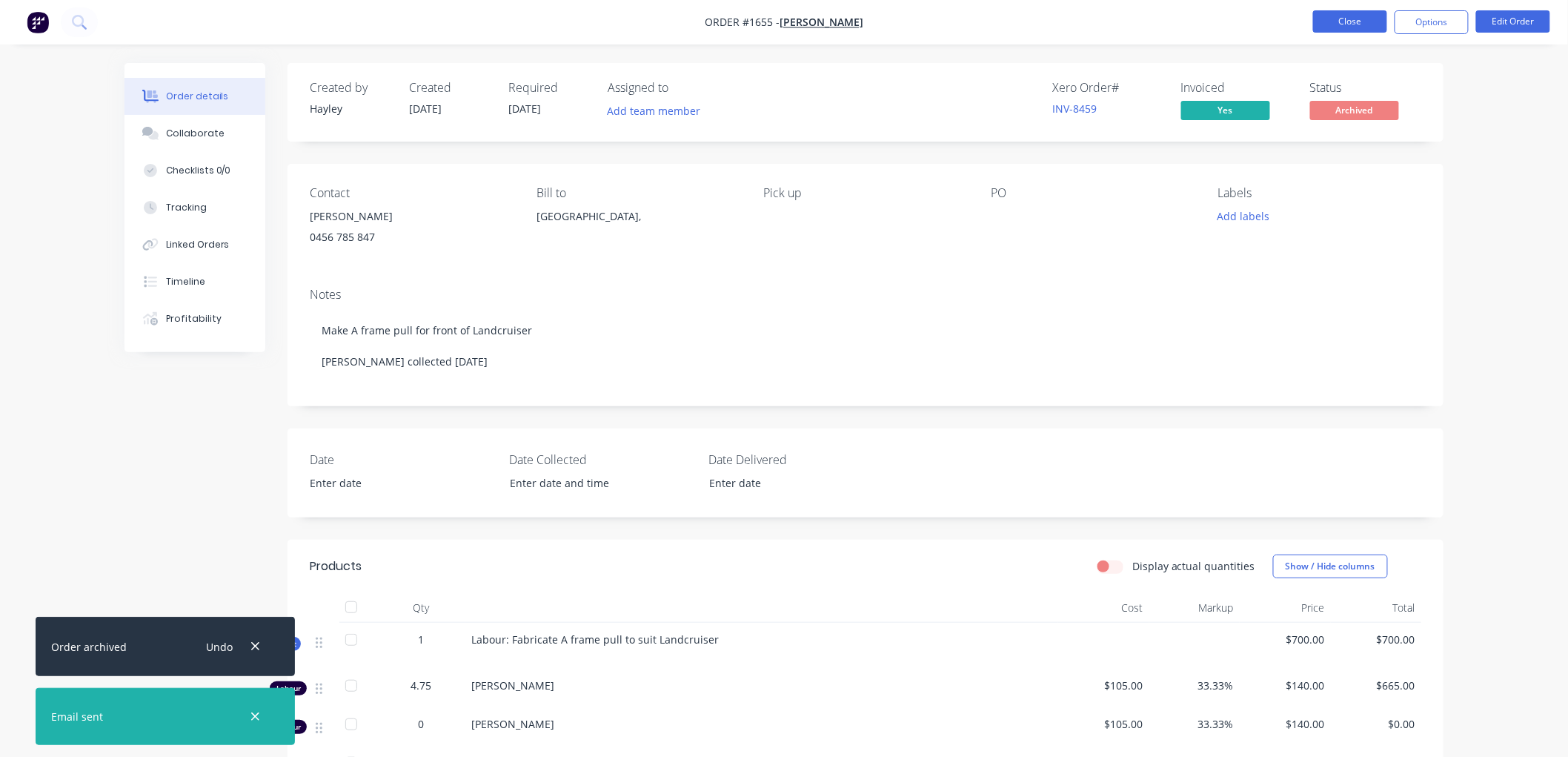
click at [1360, 24] on button "Close" at bounding box center [1349, 21] width 74 height 22
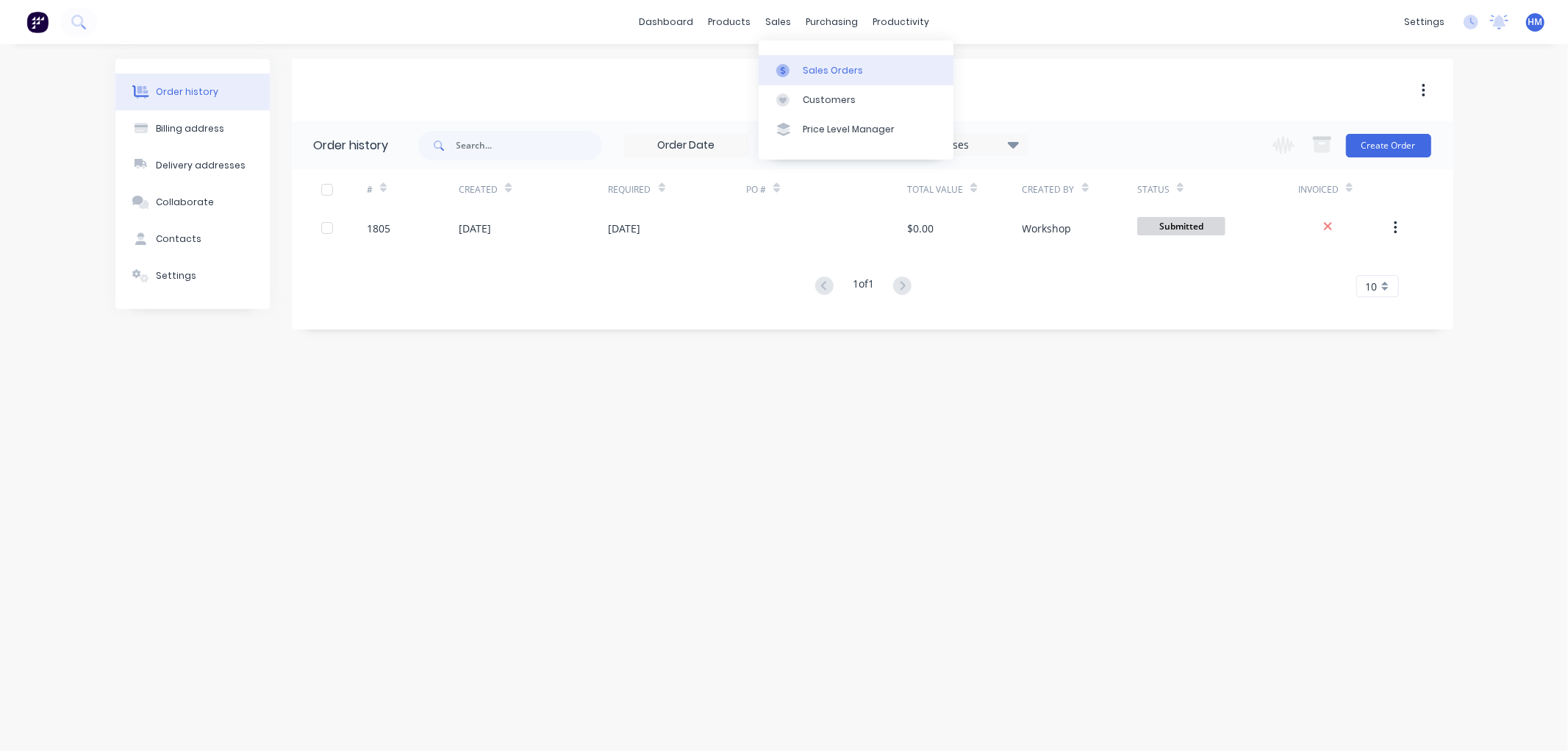
click at [820, 65] on div "Sales Orders" at bounding box center [832, 71] width 60 height 14
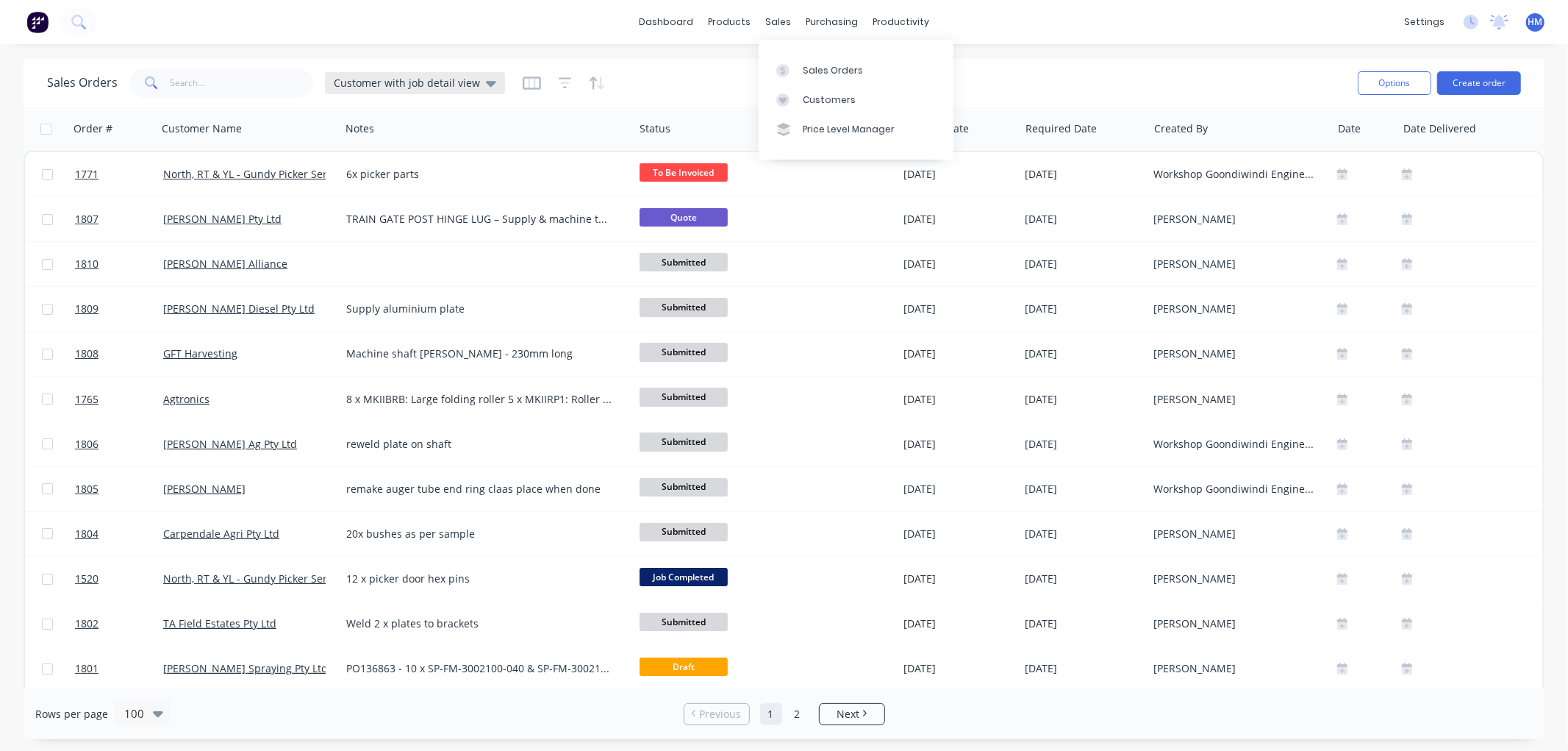
click at [457, 89] on span "Customer with job detail view" at bounding box center [407, 83] width 146 height 15
click at [376, 258] on button "Invoice" at bounding box center [413, 267] width 168 height 17
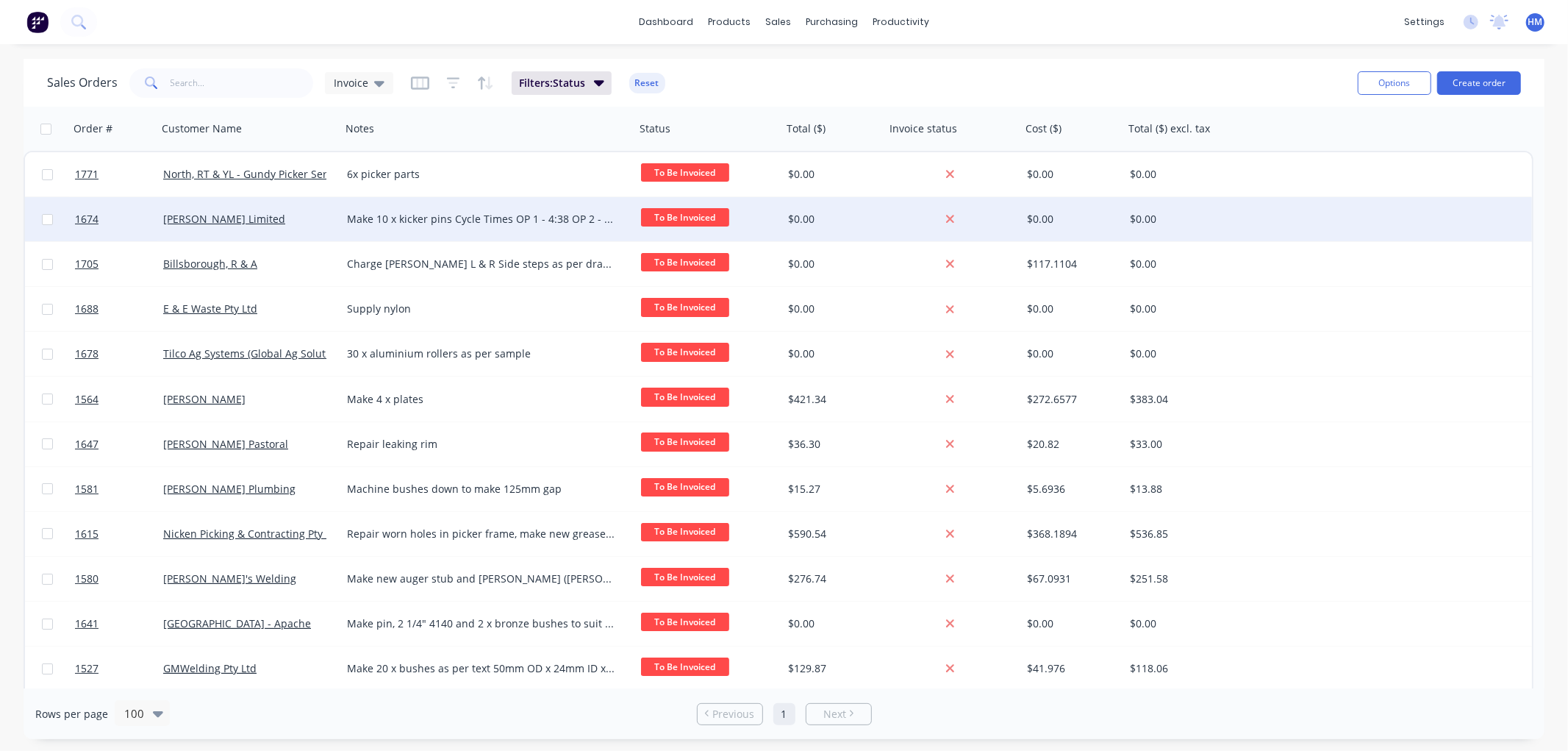
click at [311, 215] on div "[PERSON_NAME] Limited" at bounding box center [244, 219] width 163 height 14
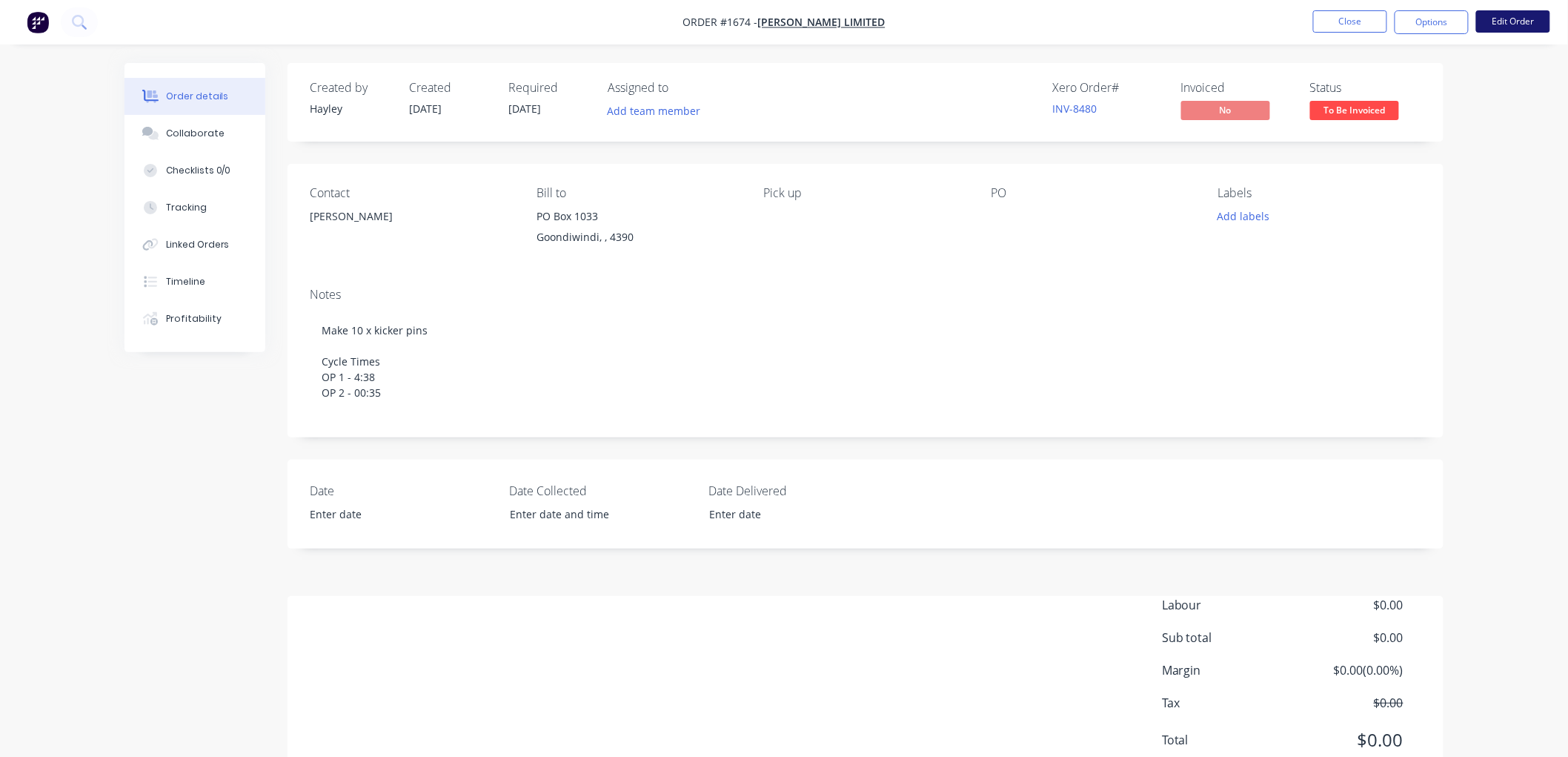
click at [1507, 20] on button "Edit Order" at bounding box center [1512, 21] width 74 height 22
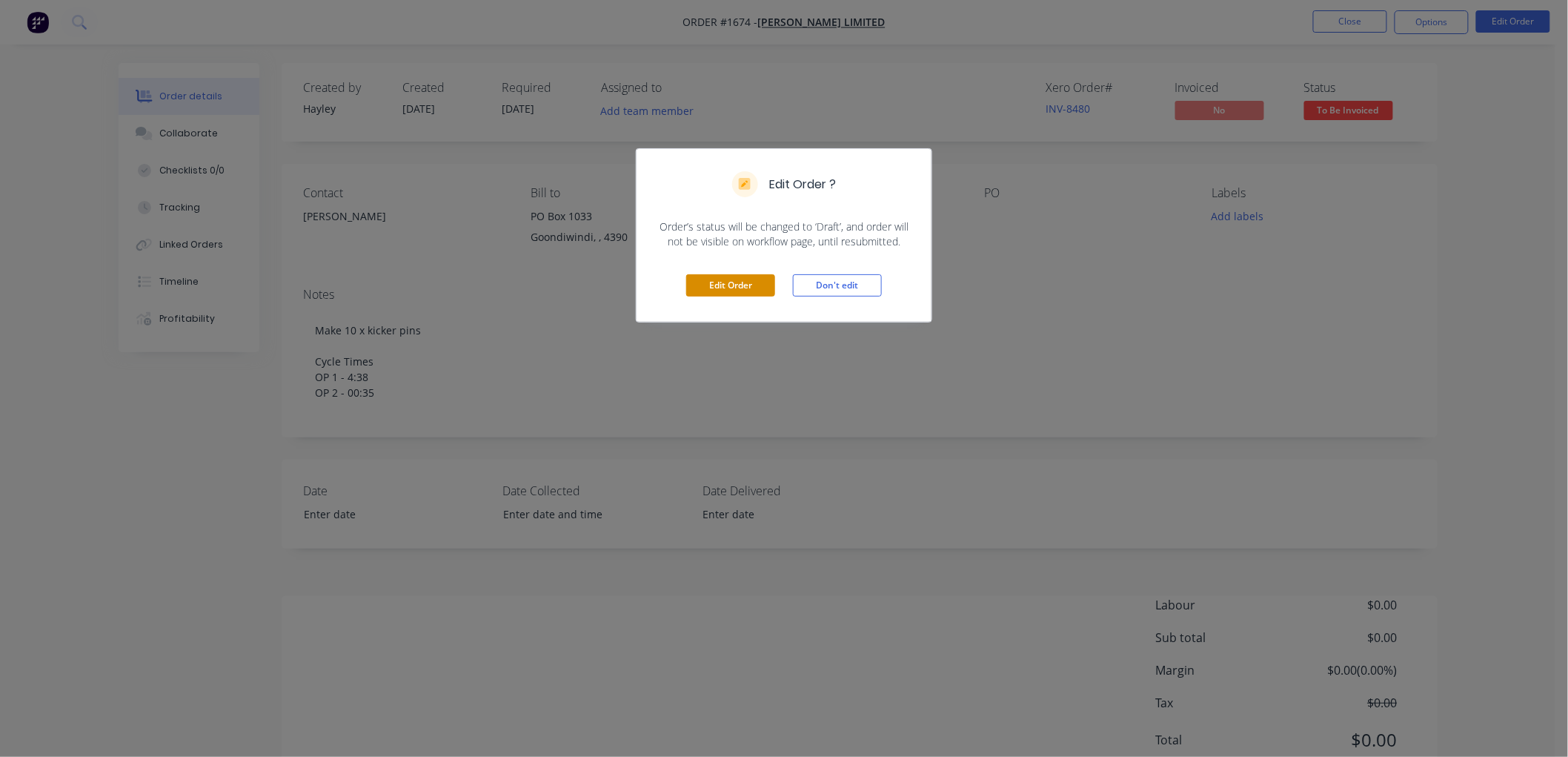
click at [719, 277] on button "Edit Order" at bounding box center [730, 285] width 89 height 22
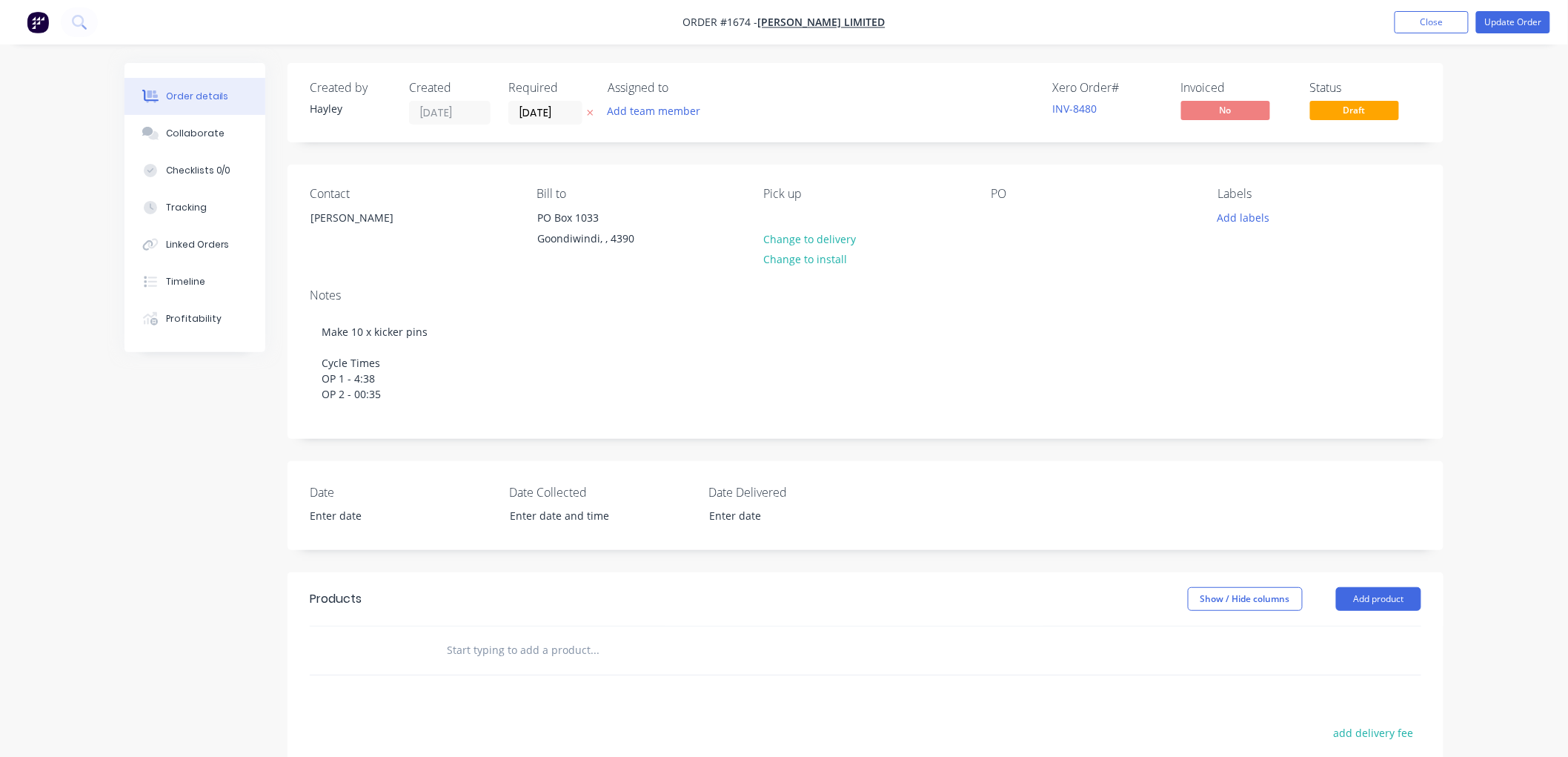
click at [535, 660] on input "text" at bounding box center [594, 650] width 296 height 30
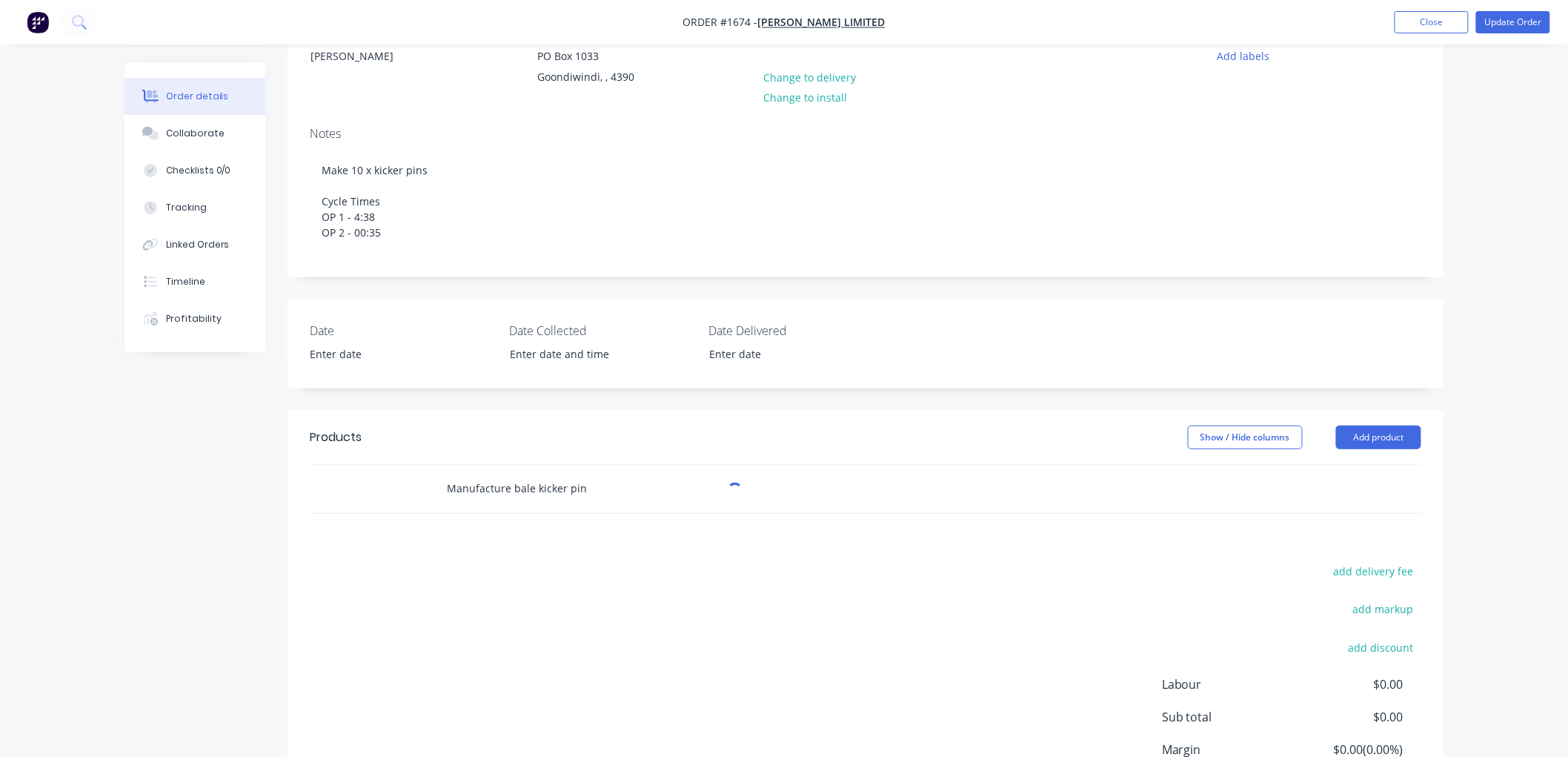
scroll to position [164, 0]
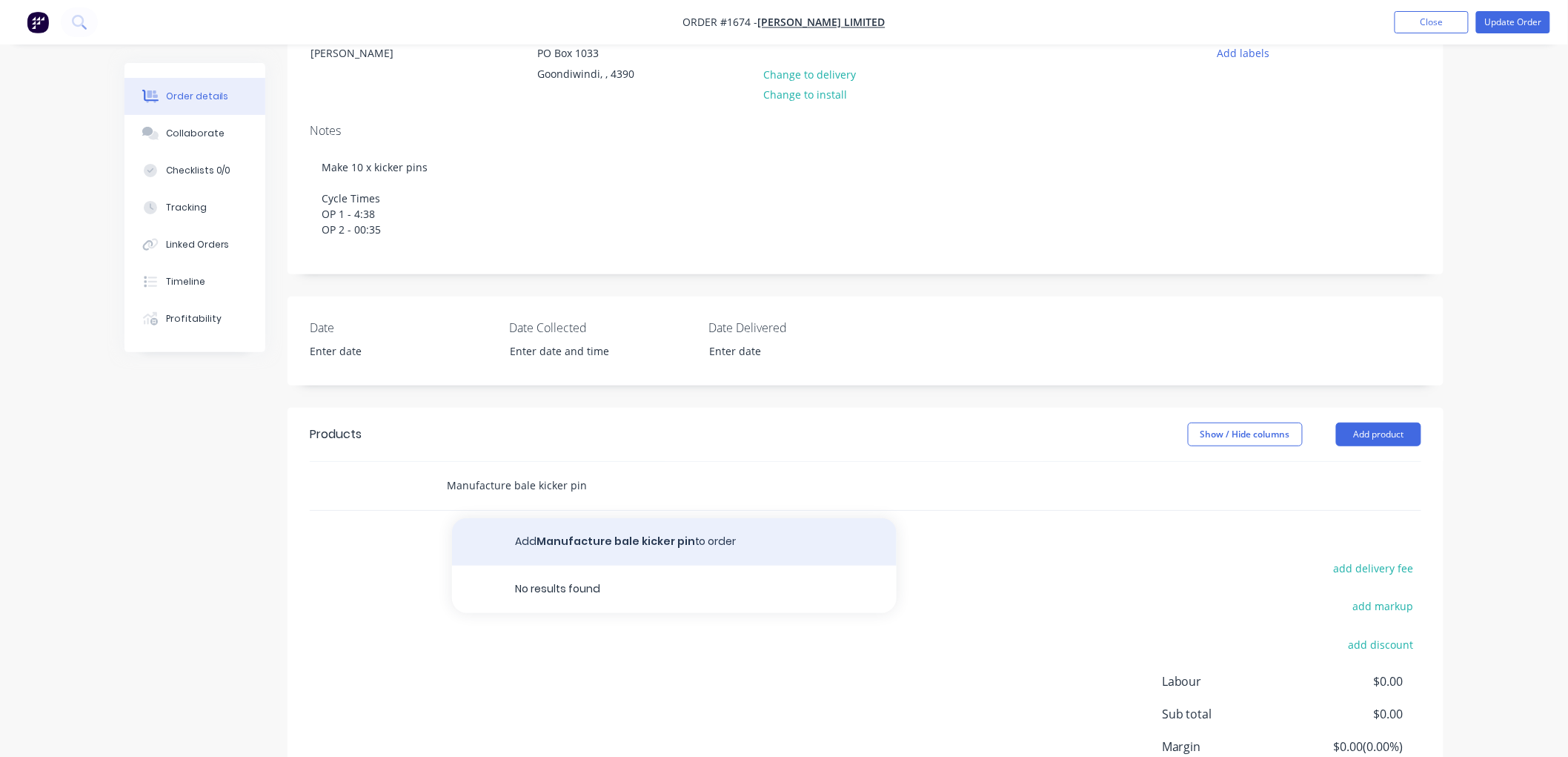
type input "Manufacture bale kicker pin"
click at [619, 532] on button "Add Manufacture bale kicker pin to order" at bounding box center [673, 542] width 445 height 48
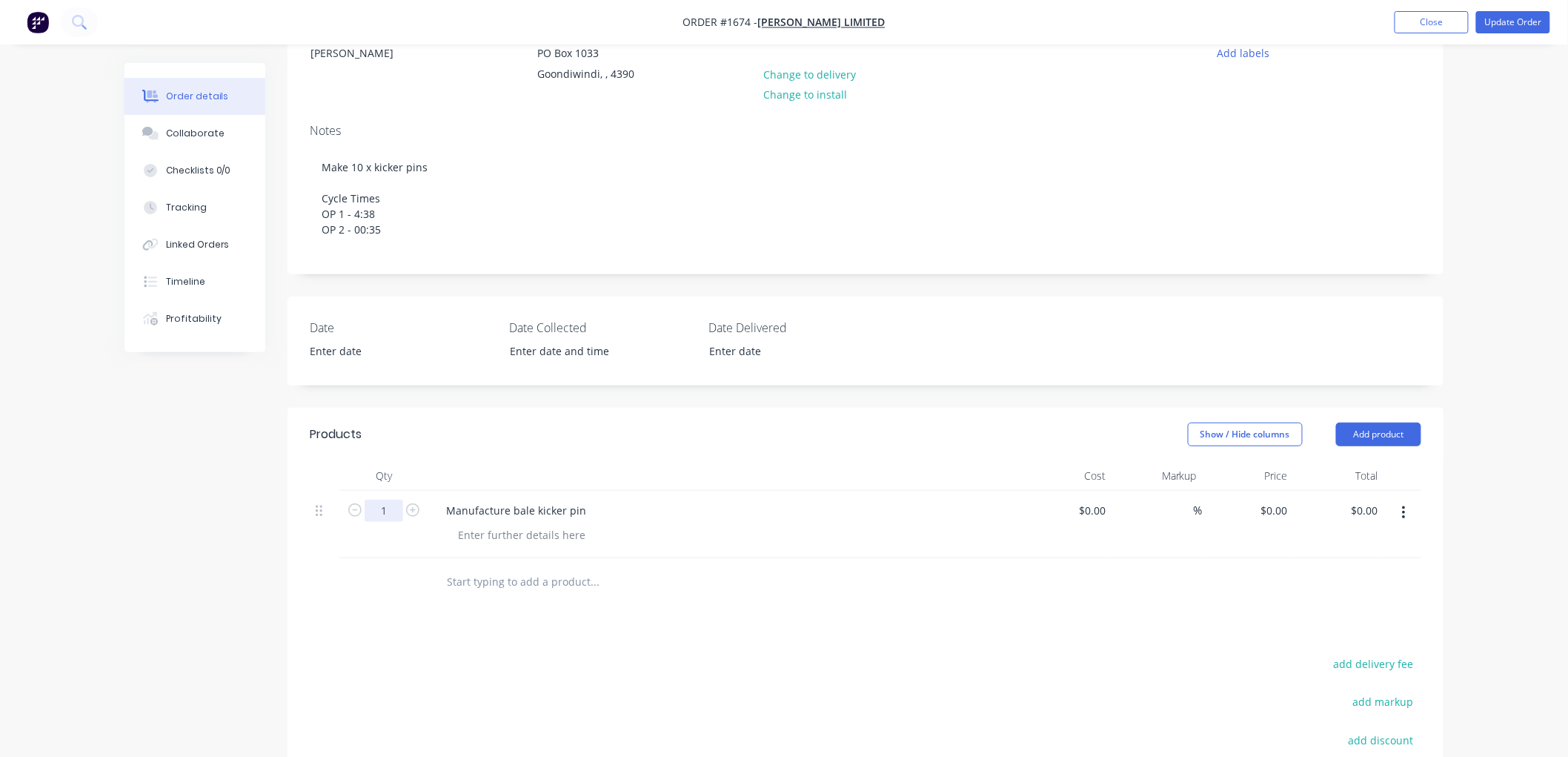
click at [391, 511] on input "1" at bounding box center [383, 510] width 38 height 22
type input "10"
click at [1280, 509] on input "0" at bounding box center [1276, 509] width 34 height 21
type input "$70.16"
type input "$701.60"
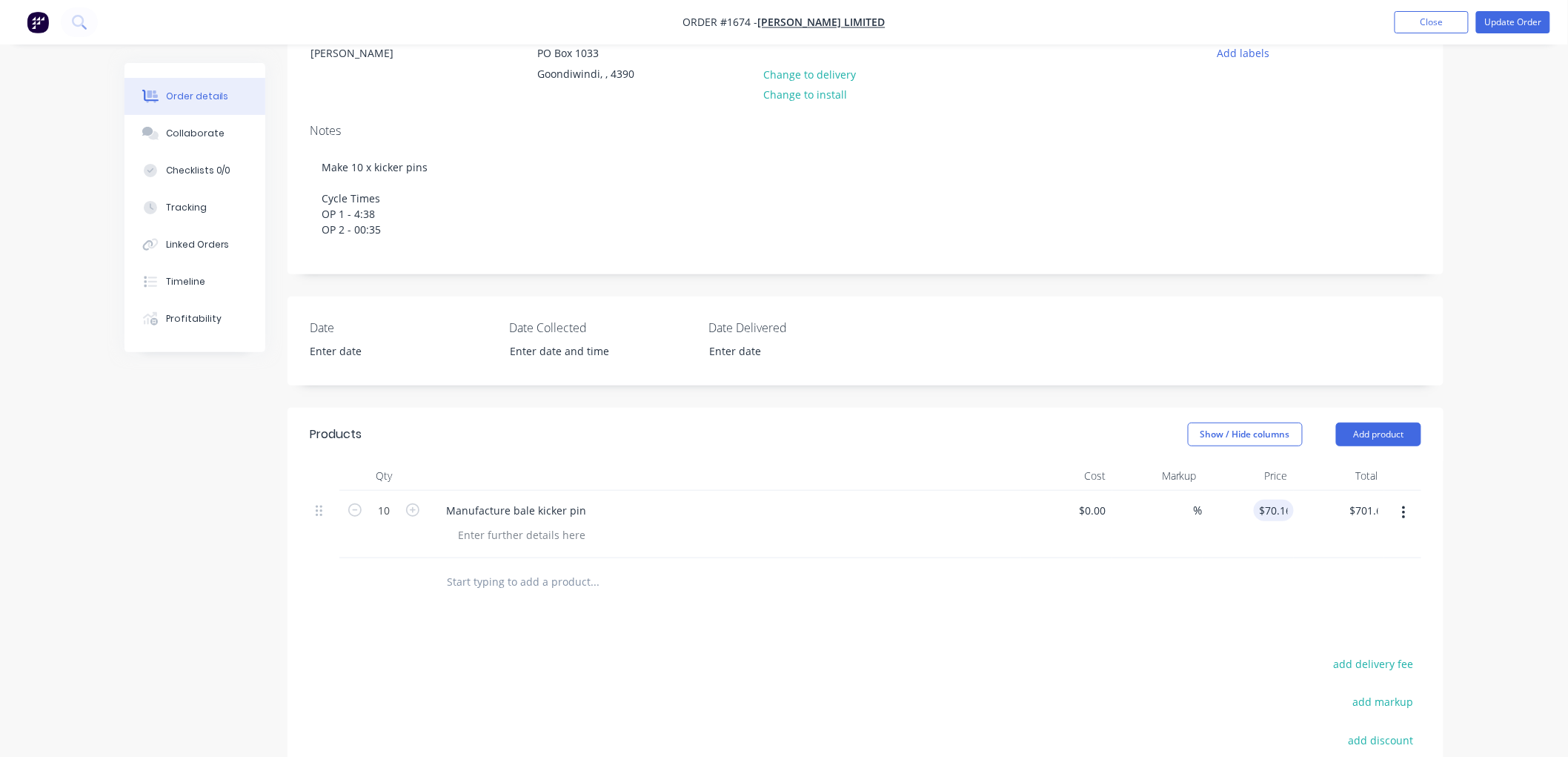
click at [1196, 583] on div at bounding box center [865, 582] width 1111 height 48
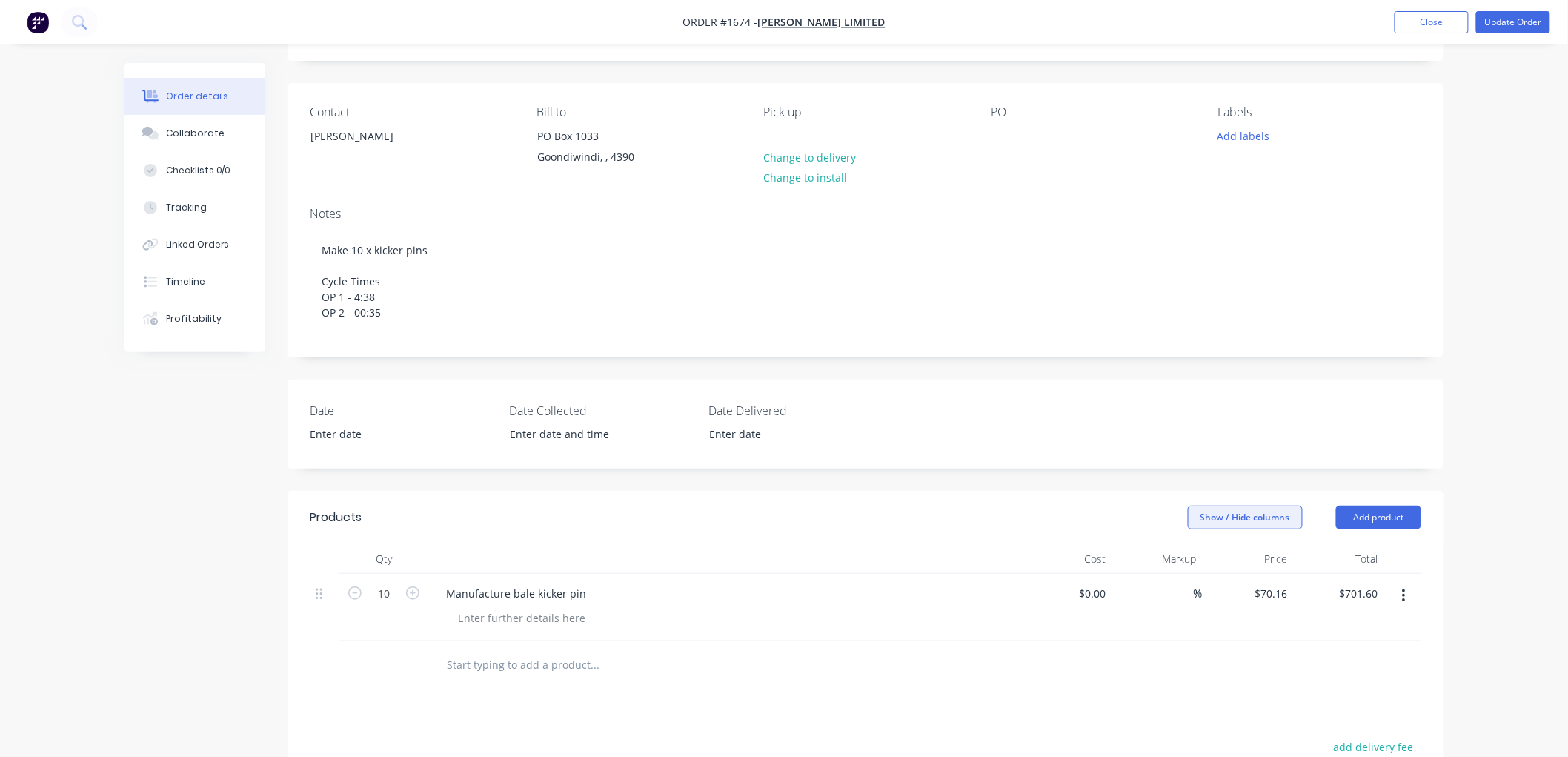
scroll to position [0, 0]
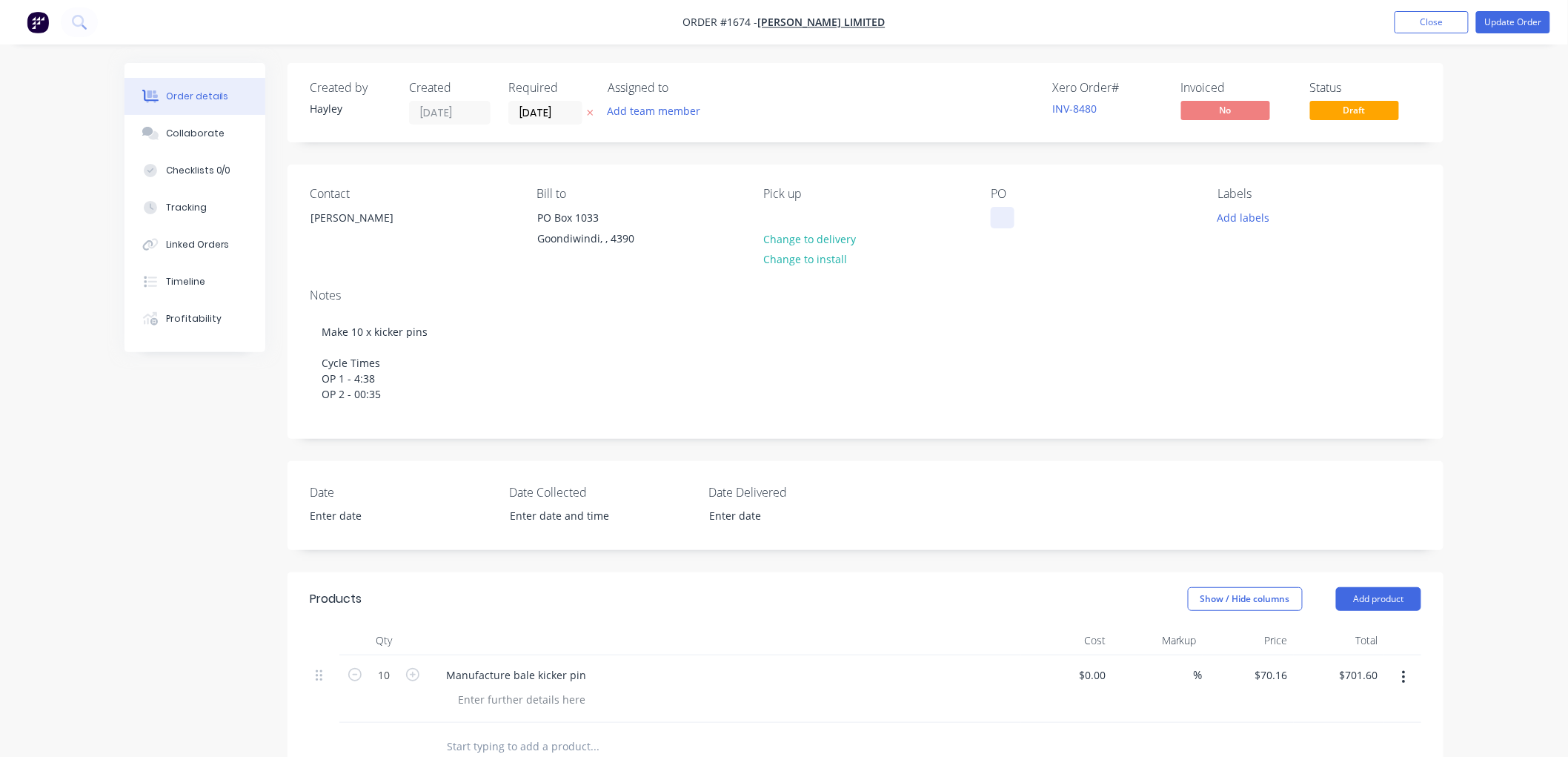
click at [1006, 219] on div at bounding box center [1003, 217] width 24 height 21
click at [1508, 20] on button "Update Order" at bounding box center [1512, 22] width 74 height 22
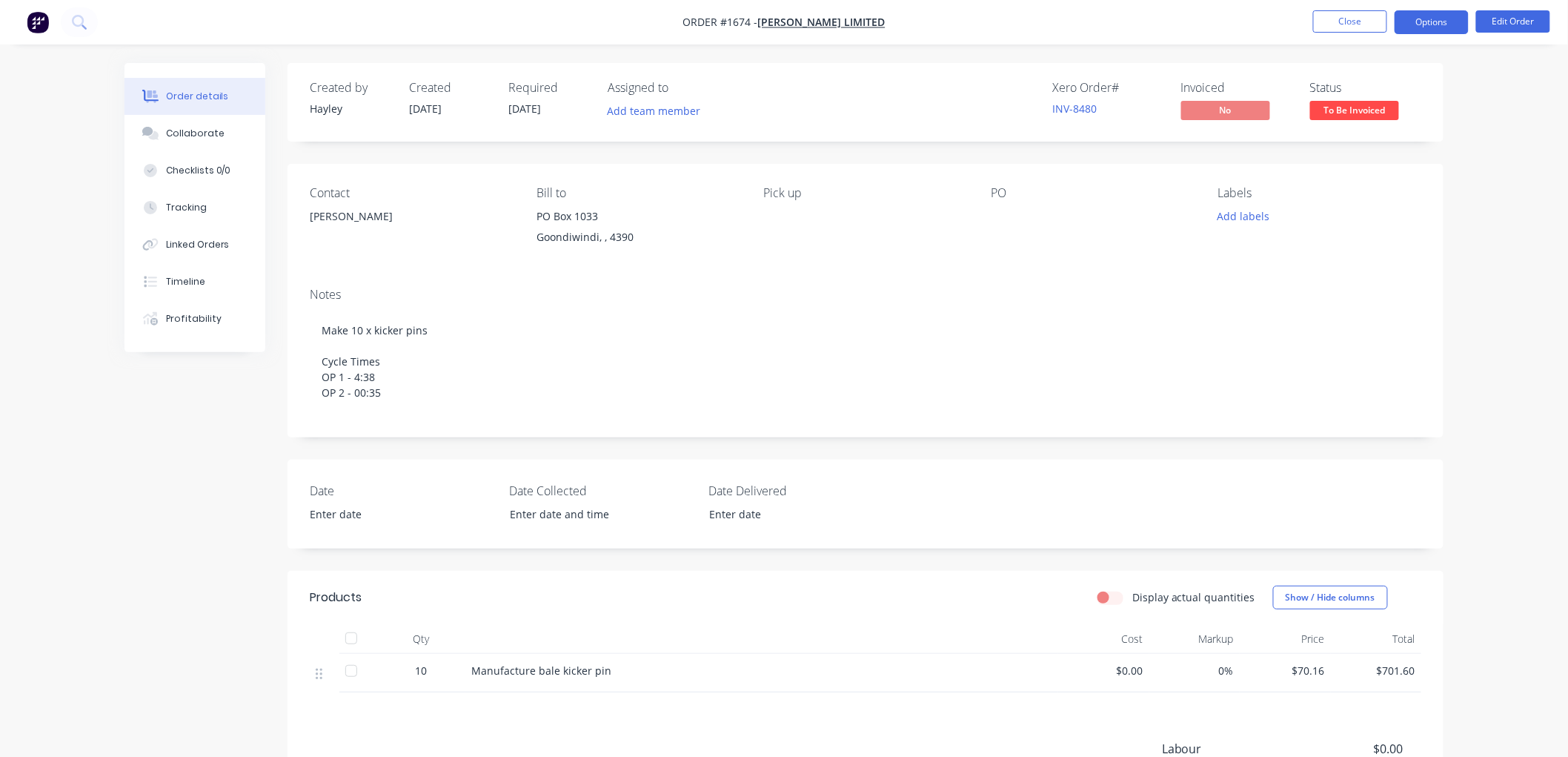
click at [1442, 26] on button "Options" at bounding box center [1431, 22] width 74 height 24
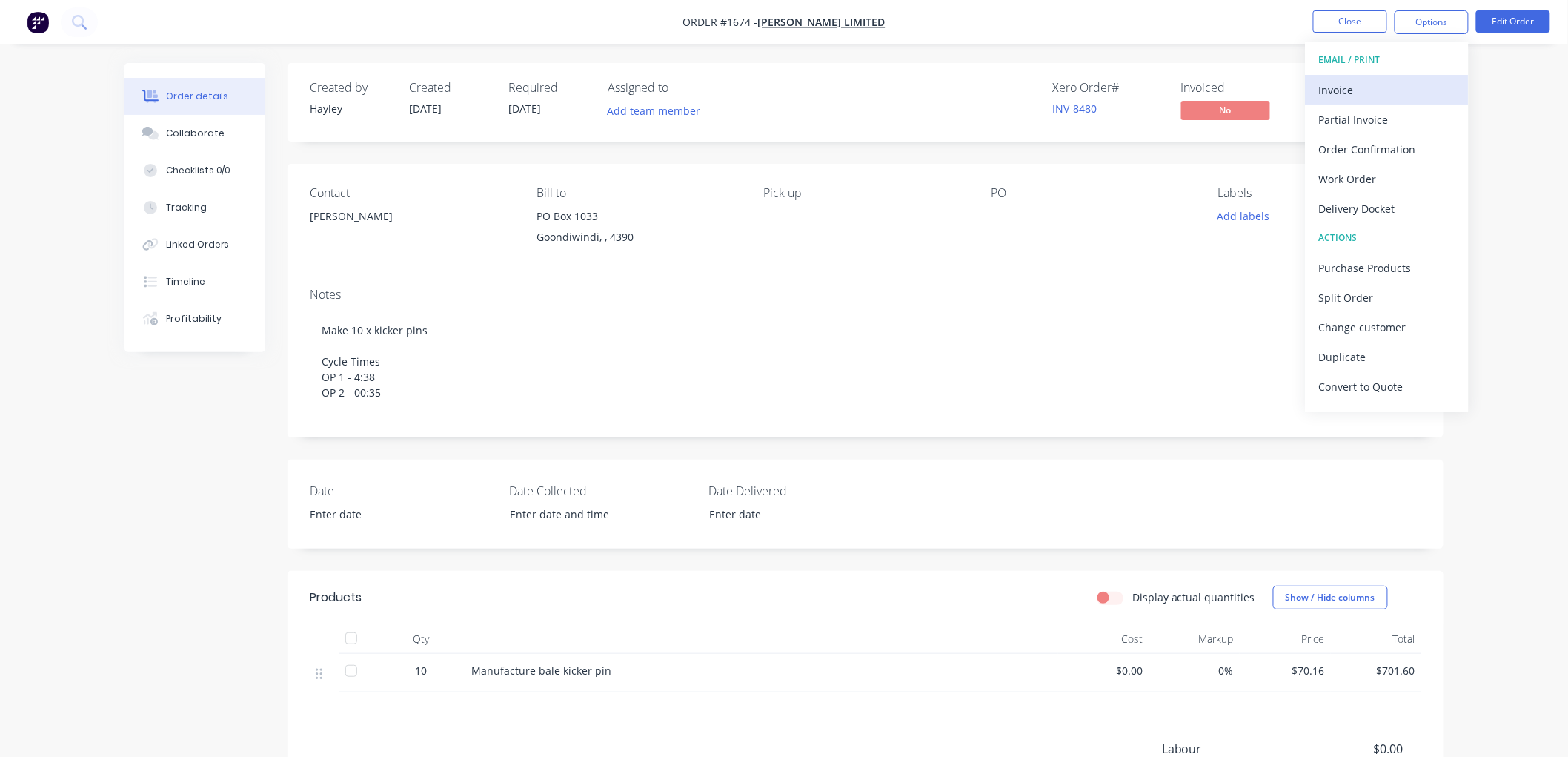
click at [1379, 82] on div "Invoice" at bounding box center [1387, 89] width 136 height 21
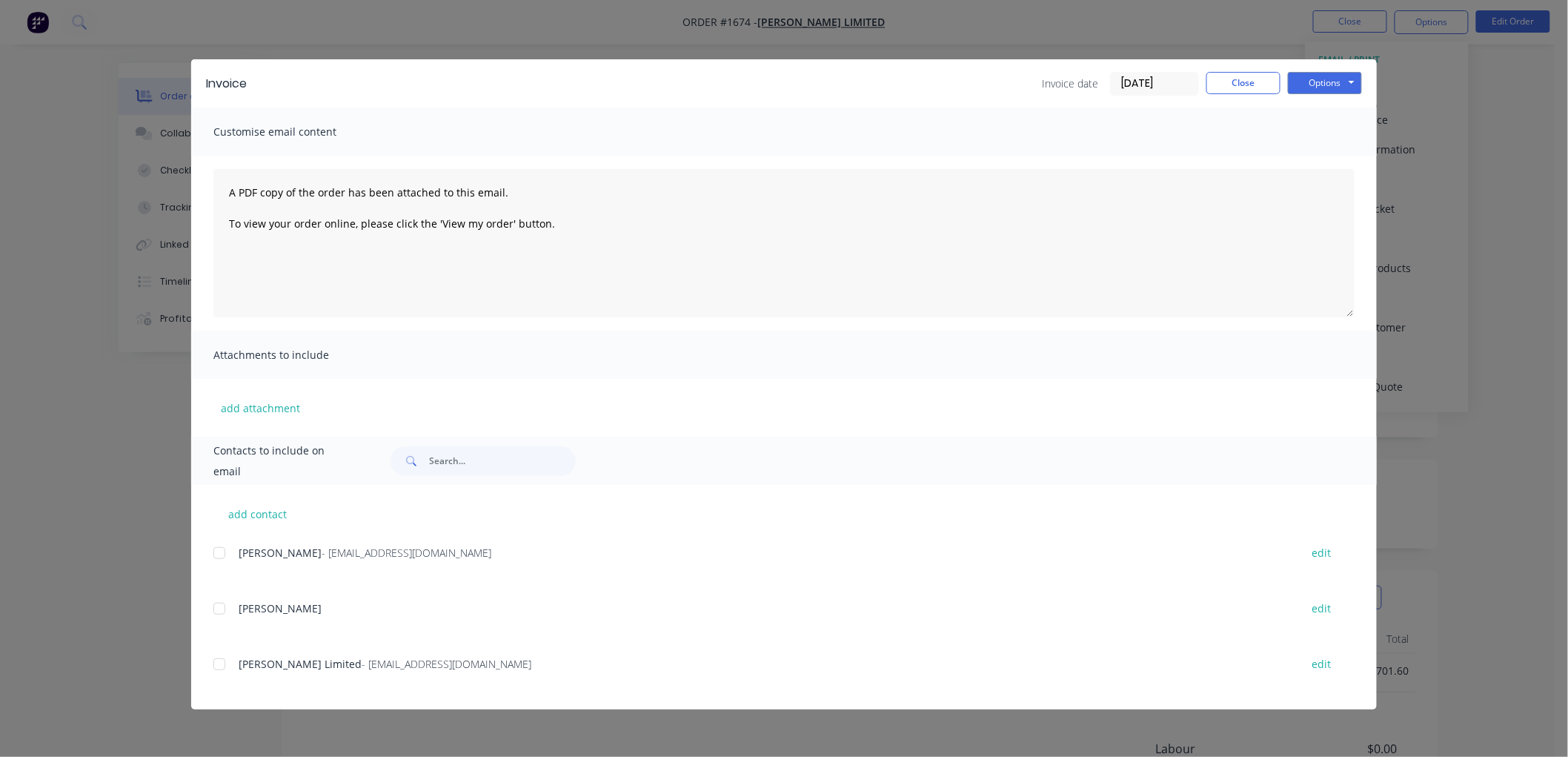
click at [1148, 86] on input "[DATE]" at bounding box center [1154, 83] width 88 height 22
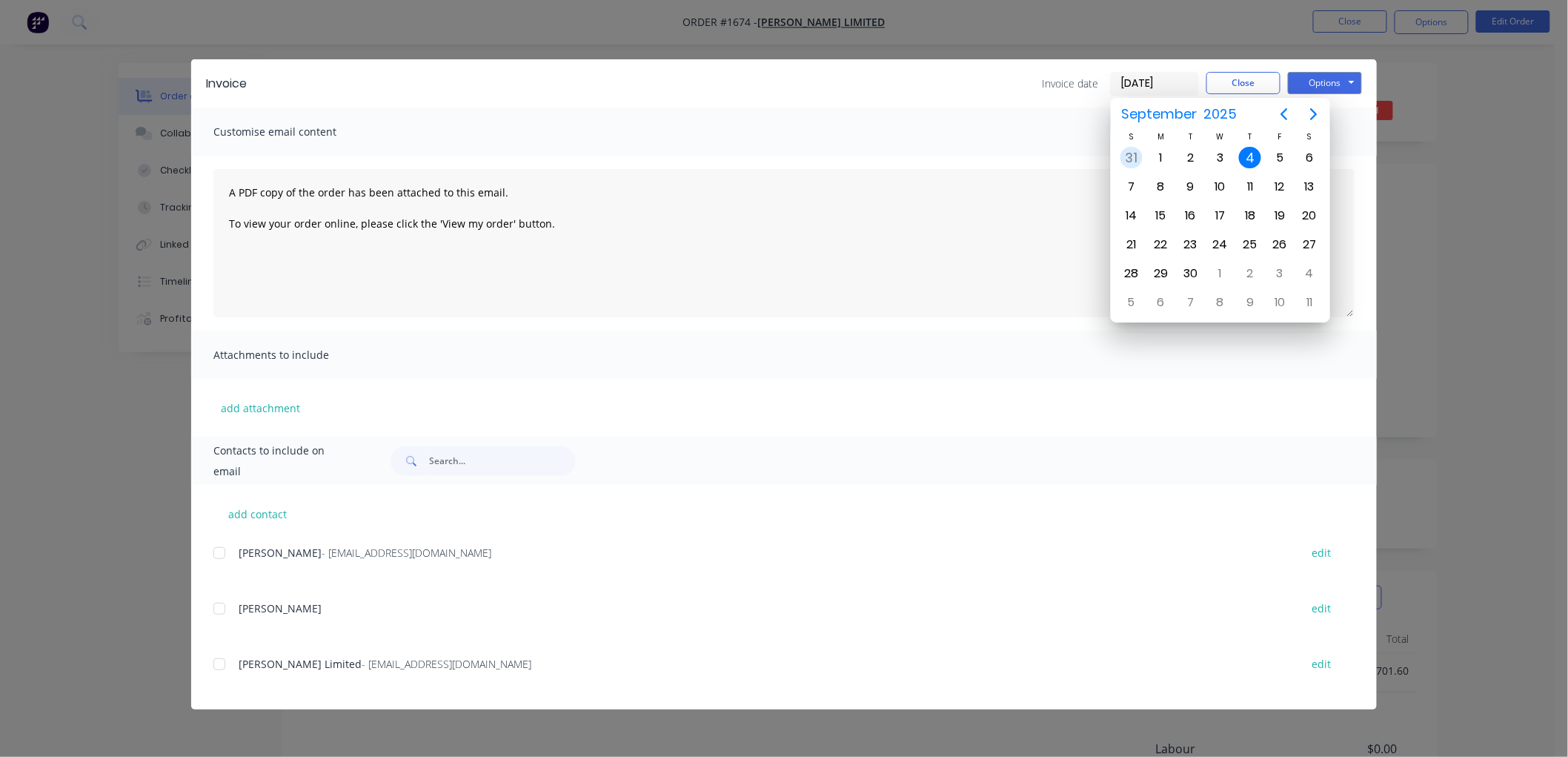
click at [1135, 159] on div "31" at bounding box center [1131, 158] width 22 height 22
type input "[DATE]"
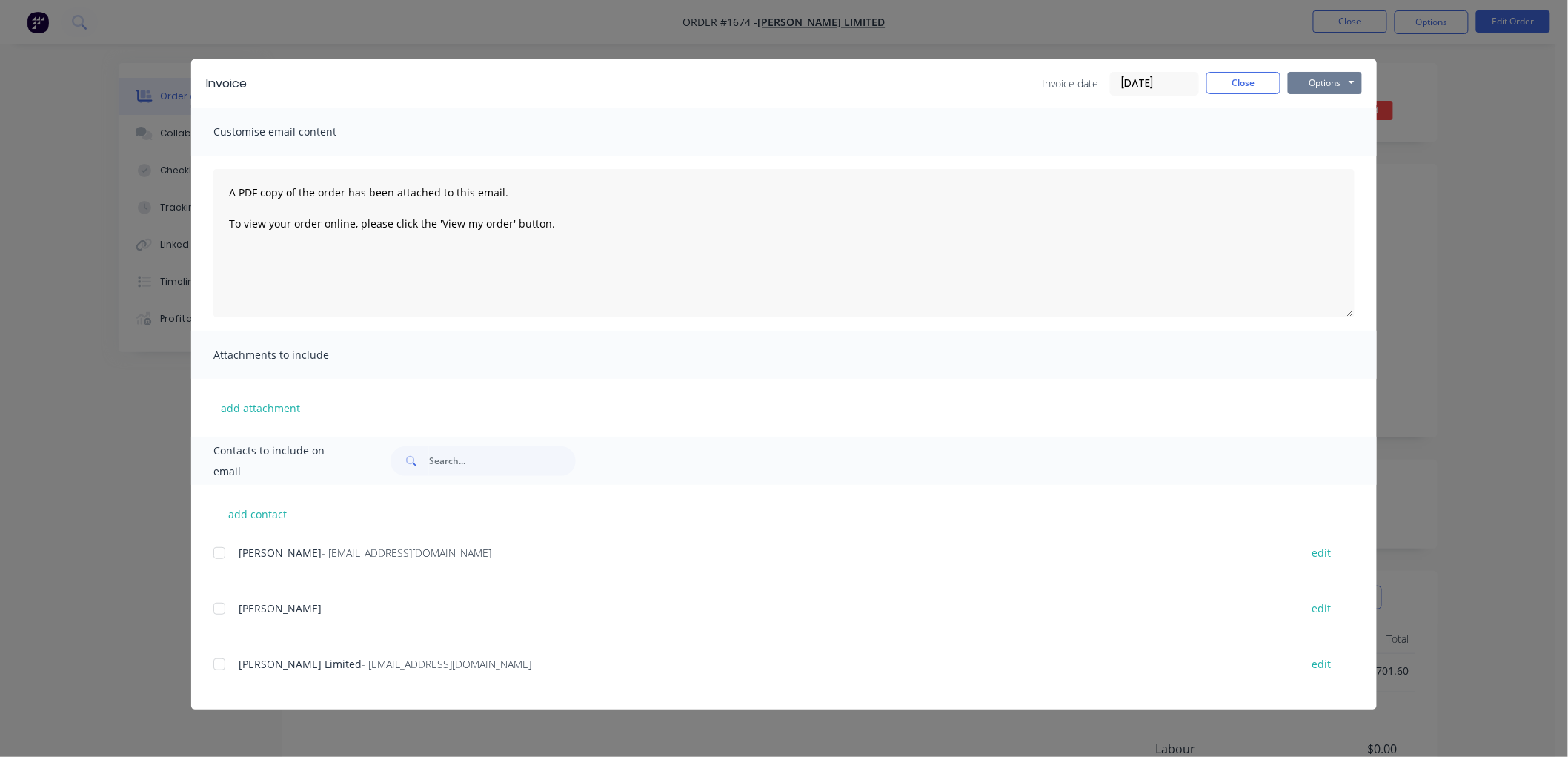
click at [1332, 86] on button "Options" at bounding box center [1324, 83] width 74 height 22
click at [1329, 113] on button "Preview" at bounding box center [1335, 109] width 95 height 25
click at [219, 664] on div at bounding box center [219, 663] width 30 height 30
click at [1321, 80] on button "Options" at bounding box center [1324, 83] width 74 height 22
click at [1322, 157] on button "Email" at bounding box center [1335, 158] width 95 height 25
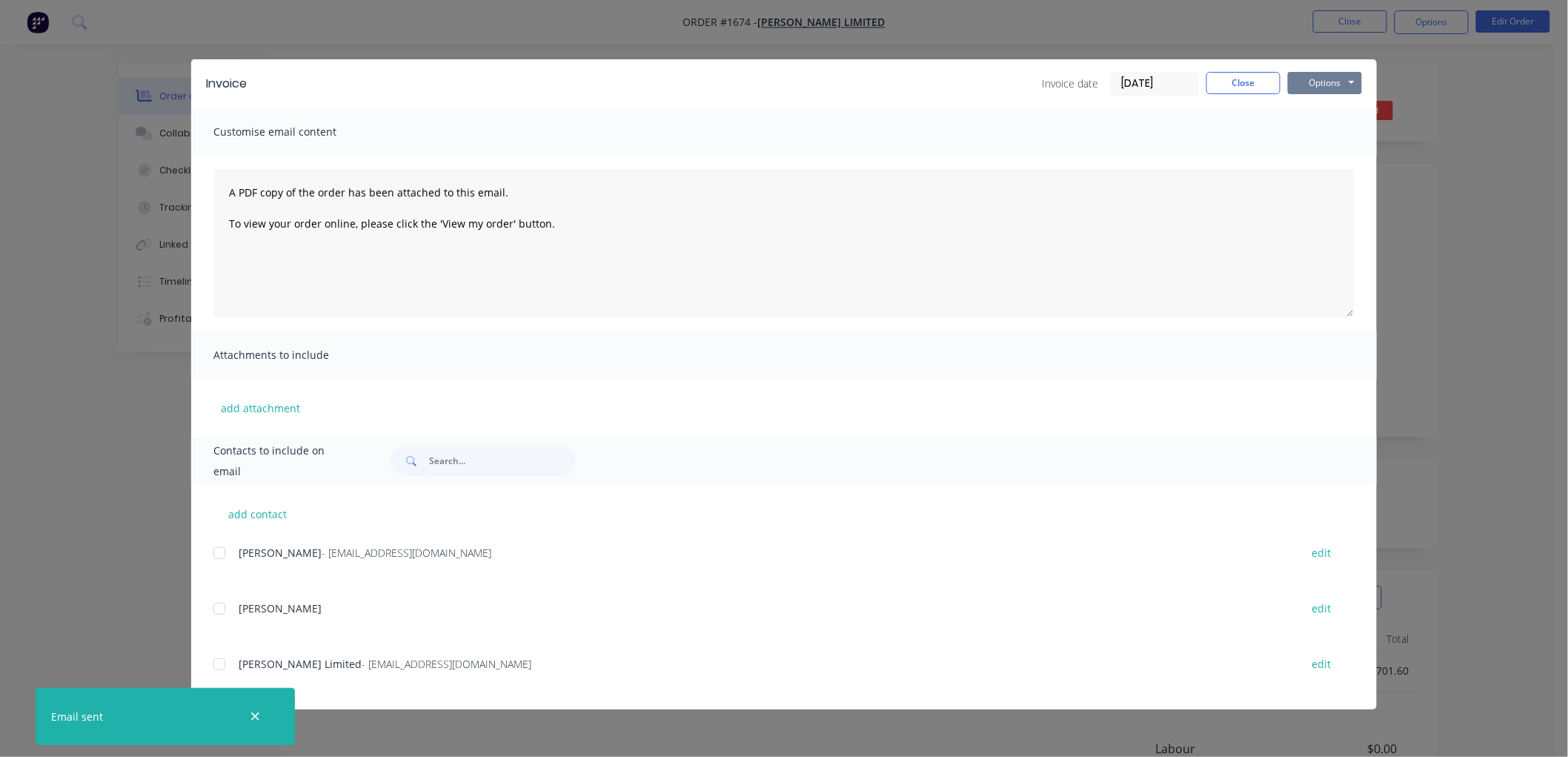
click at [1327, 83] on button "Options" at bounding box center [1324, 83] width 74 height 22
click at [1224, 83] on button "Close" at bounding box center [1242, 83] width 74 height 22
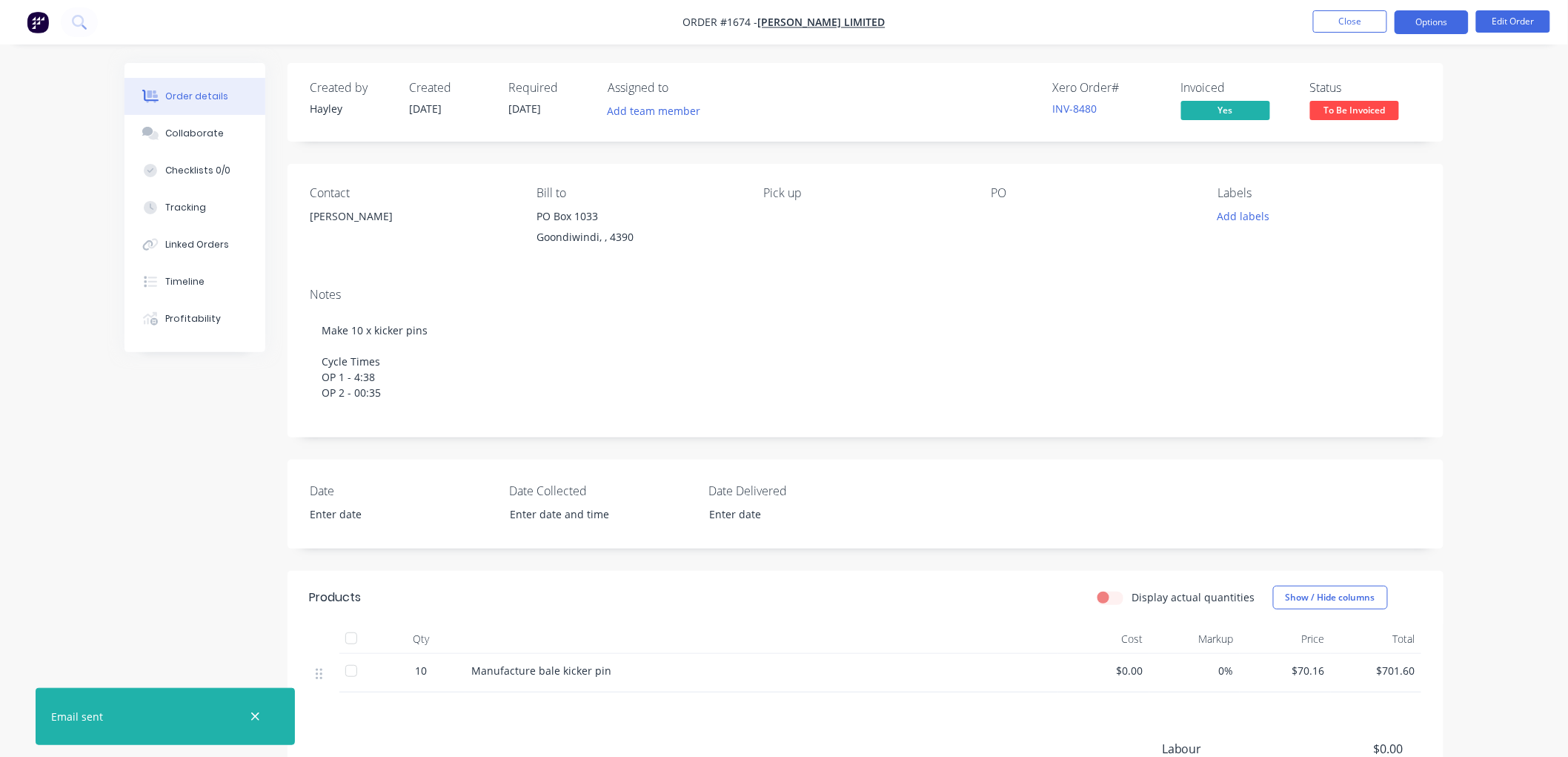
click at [1429, 25] on button "Options" at bounding box center [1431, 22] width 74 height 24
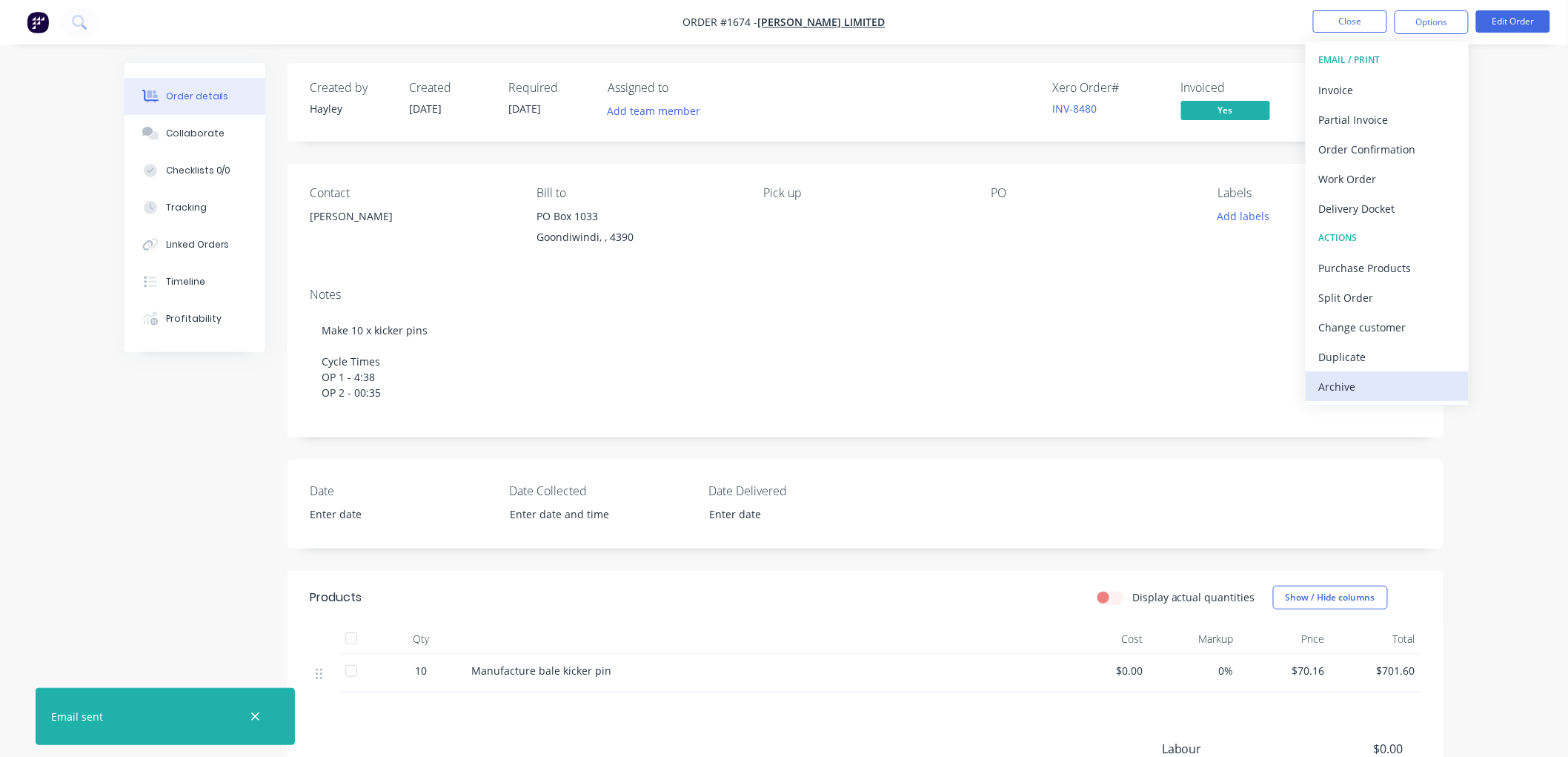
click at [1368, 378] on div "Archive" at bounding box center [1387, 386] width 136 height 21
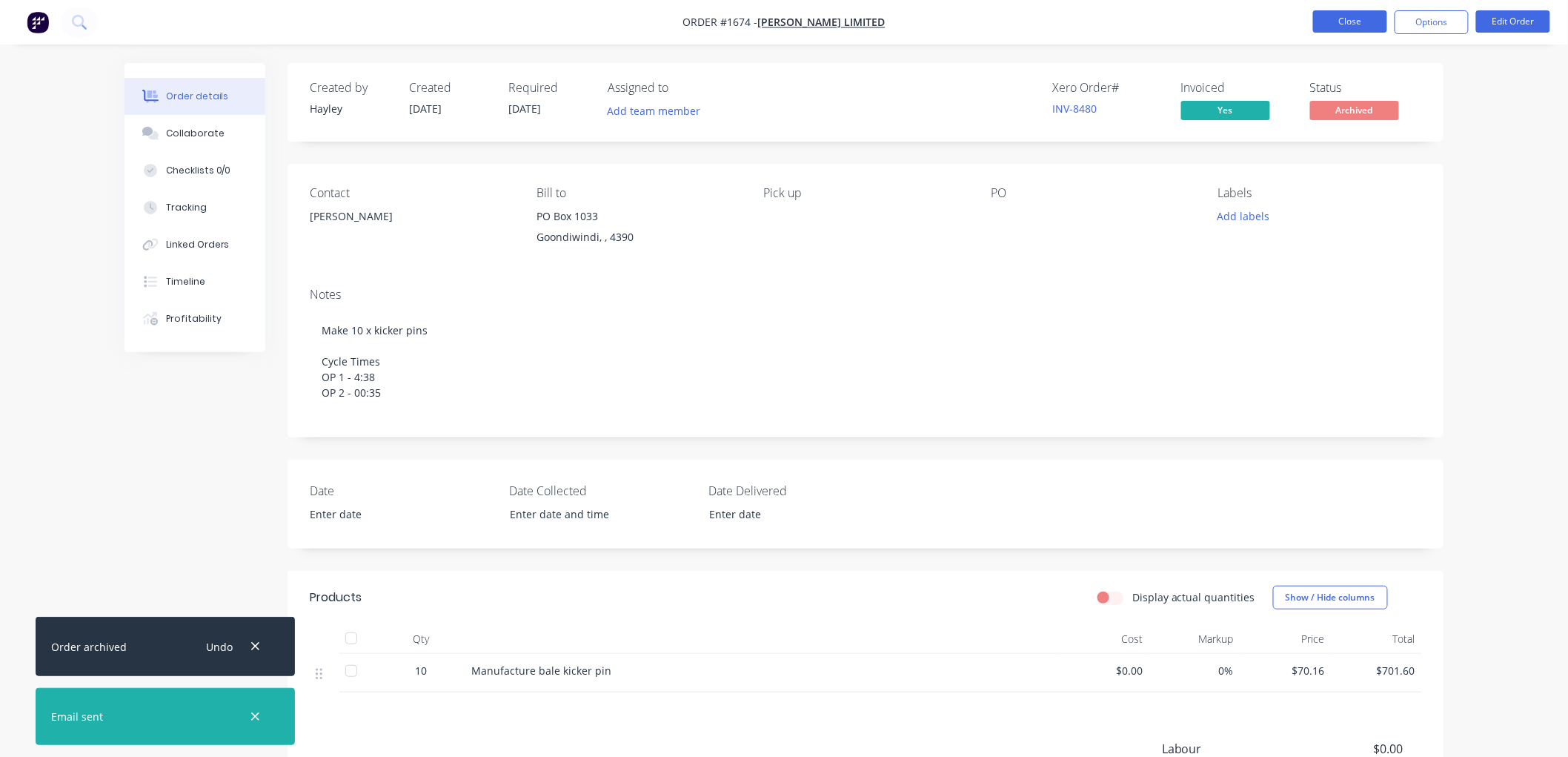
click at [1338, 31] on button "Close" at bounding box center [1349, 21] width 74 height 22
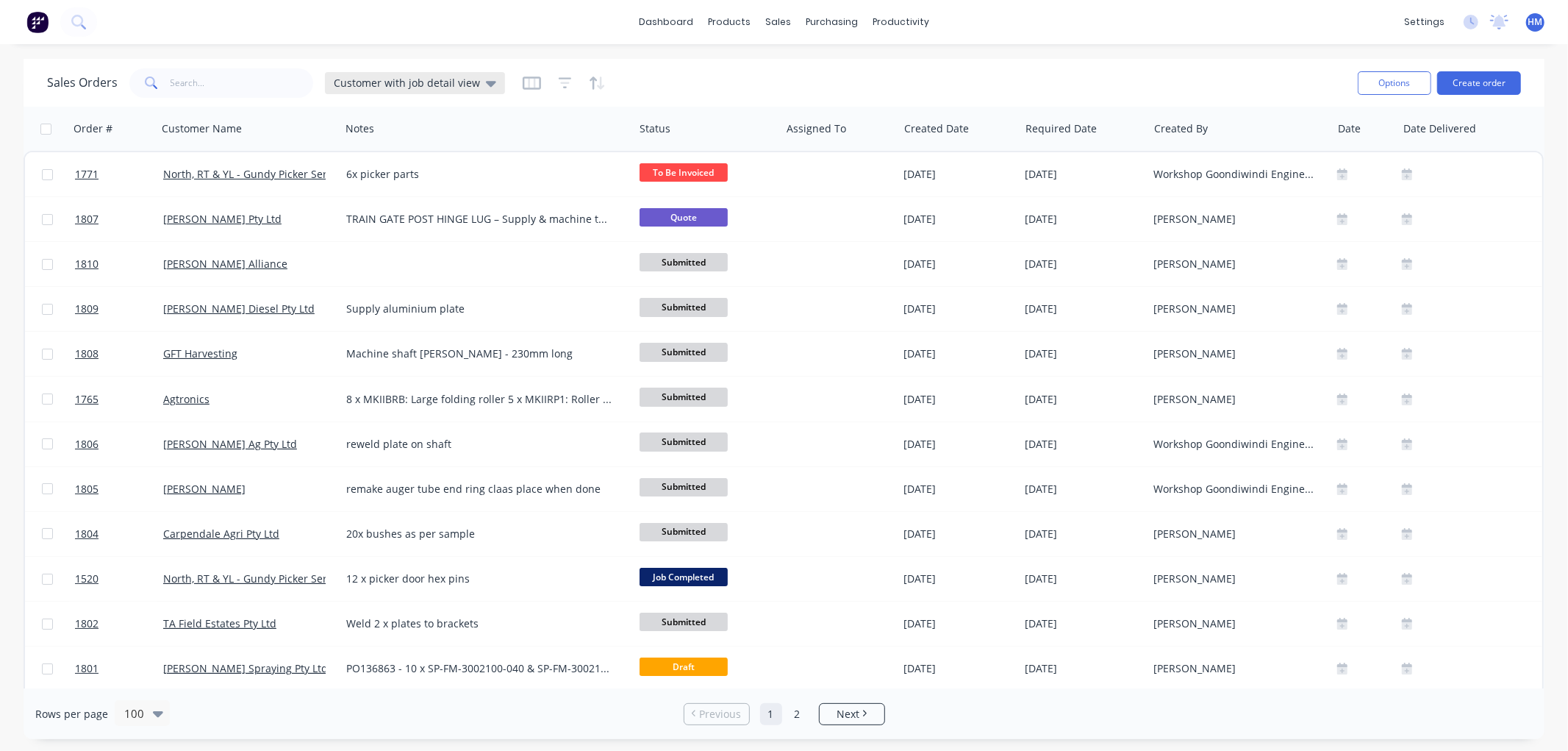
click at [342, 77] on span "Customer with job detail view" at bounding box center [407, 83] width 146 height 15
click at [386, 267] on button "Invoice" at bounding box center [413, 267] width 168 height 17
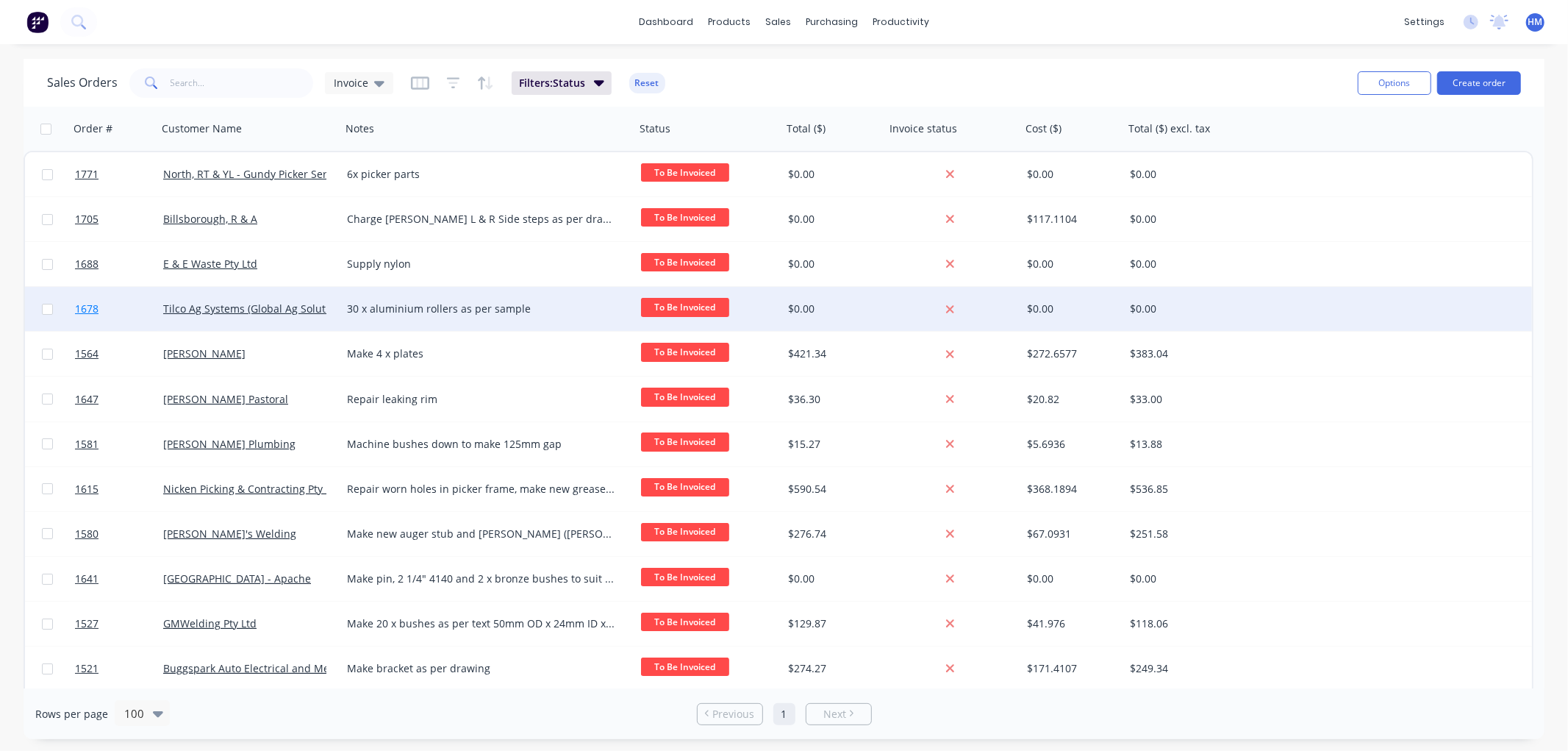
click at [132, 305] on link "1678" at bounding box center [119, 309] width 89 height 44
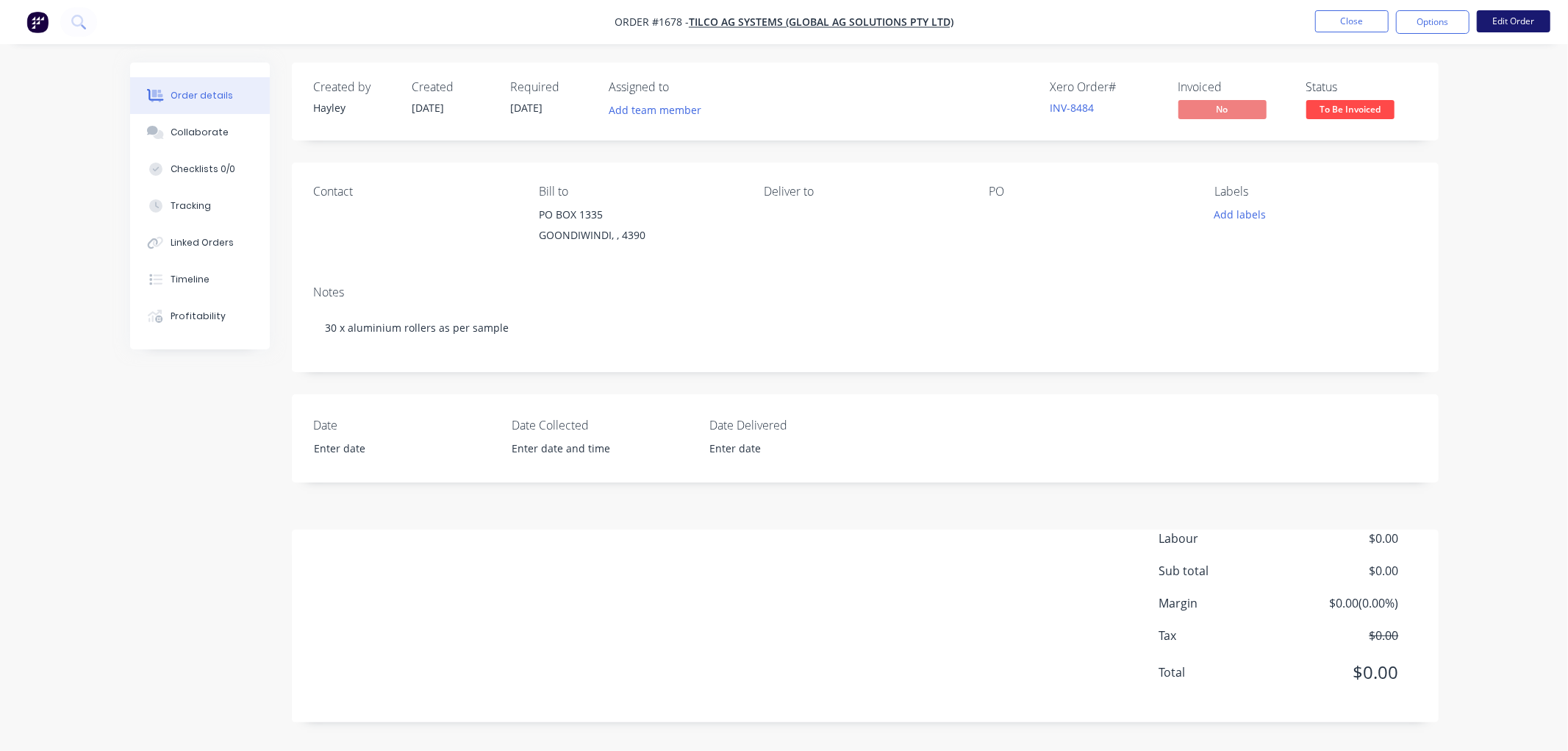
click at [1495, 23] on button "Edit Order" at bounding box center [1513, 21] width 73 height 22
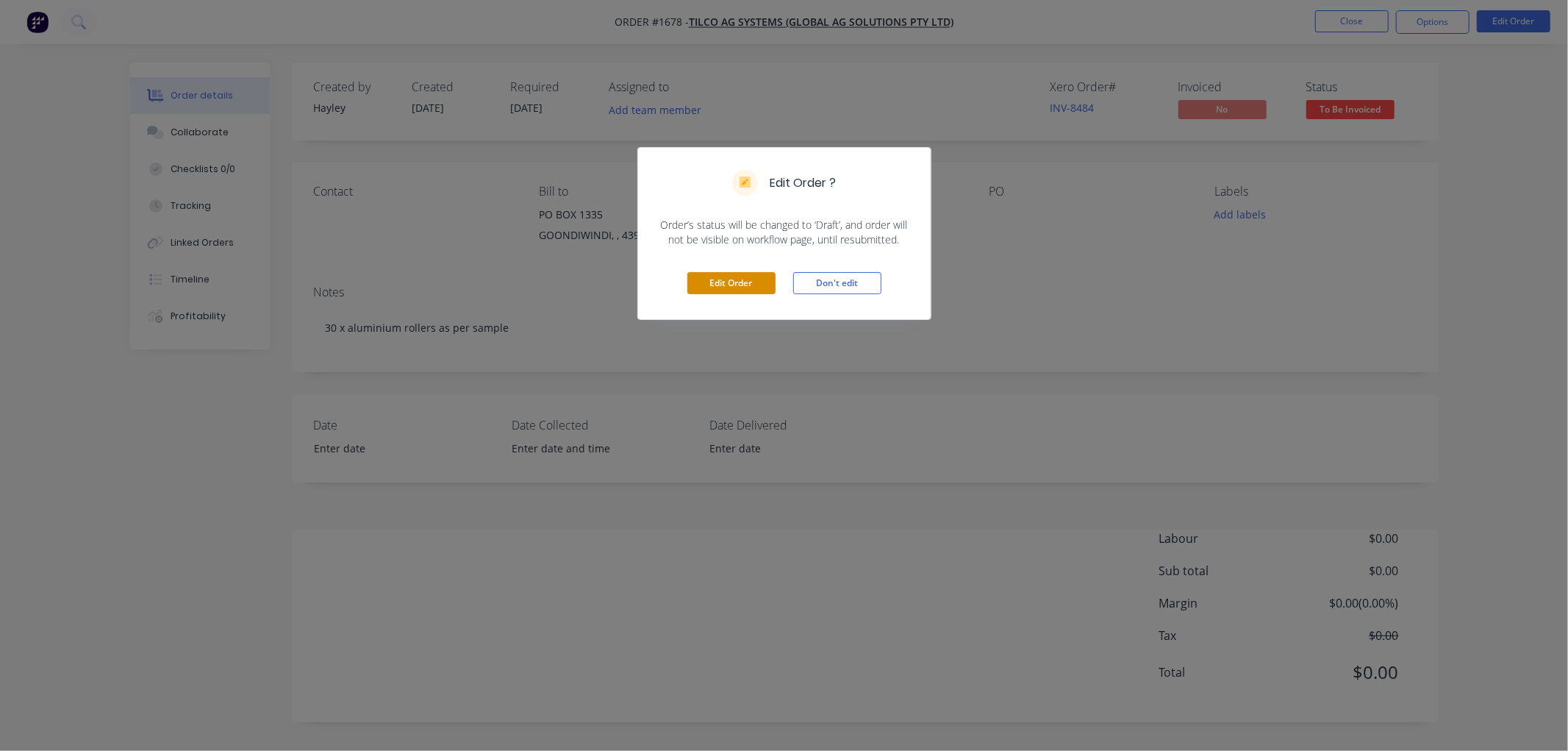
click at [750, 290] on button "Edit Order" at bounding box center [732, 283] width 89 height 22
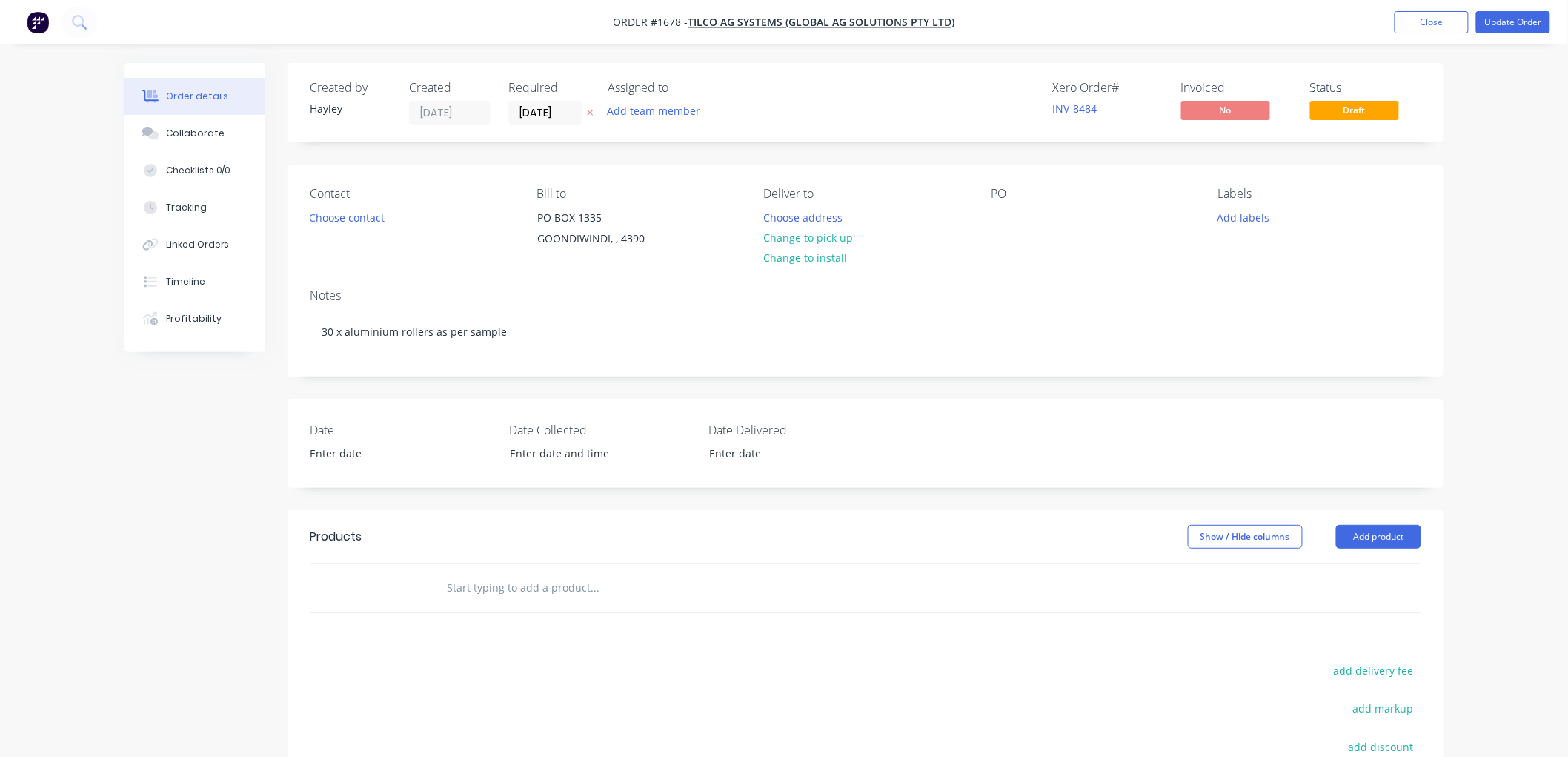
click at [549, 586] on input "text" at bounding box center [594, 587] width 296 height 30
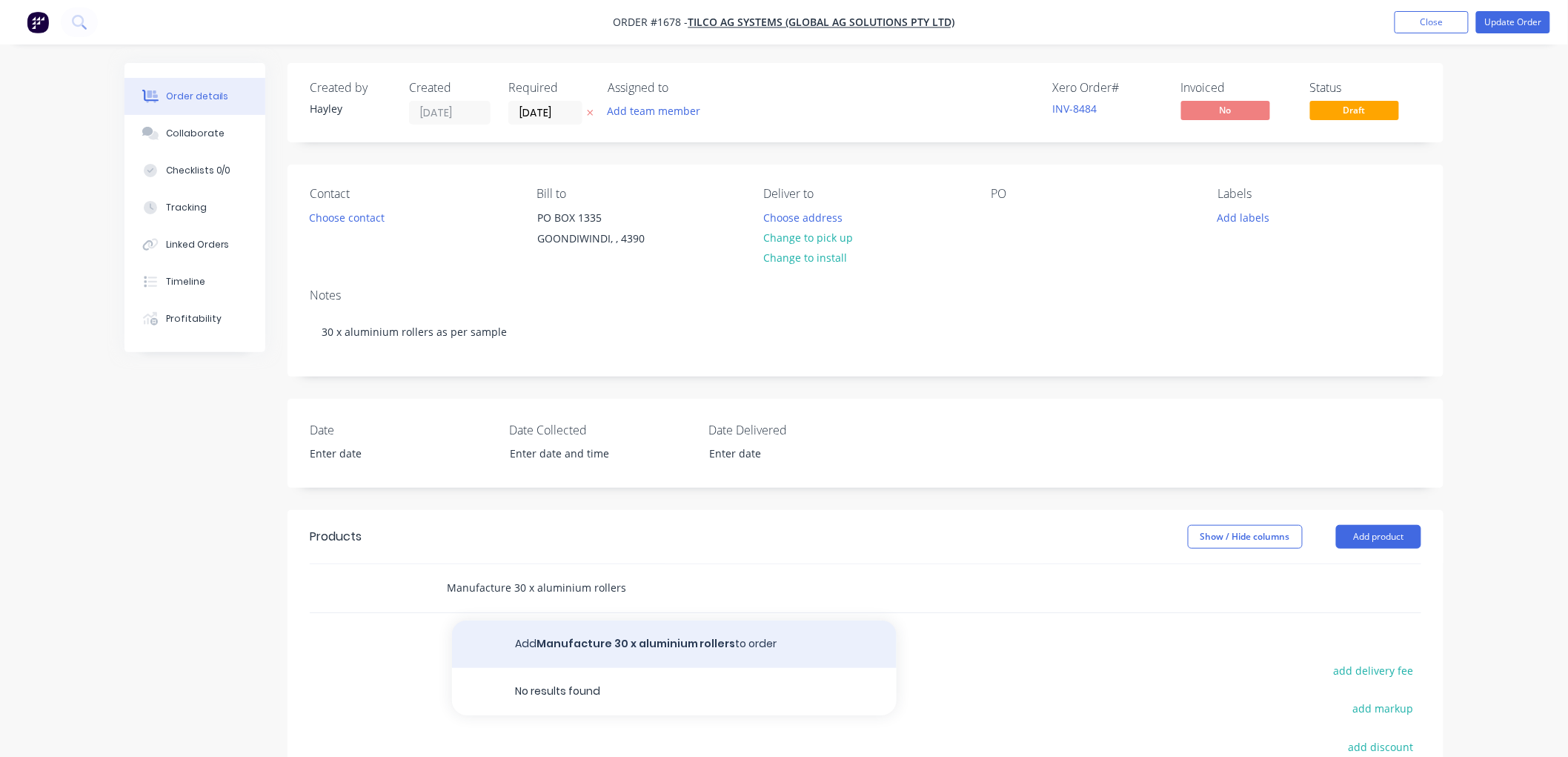
type input "Manufacture 30 x aluminium rollers"
click at [643, 647] on button "Add Manufacture 30 x aluminium rollers to order" at bounding box center [673, 644] width 445 height 48
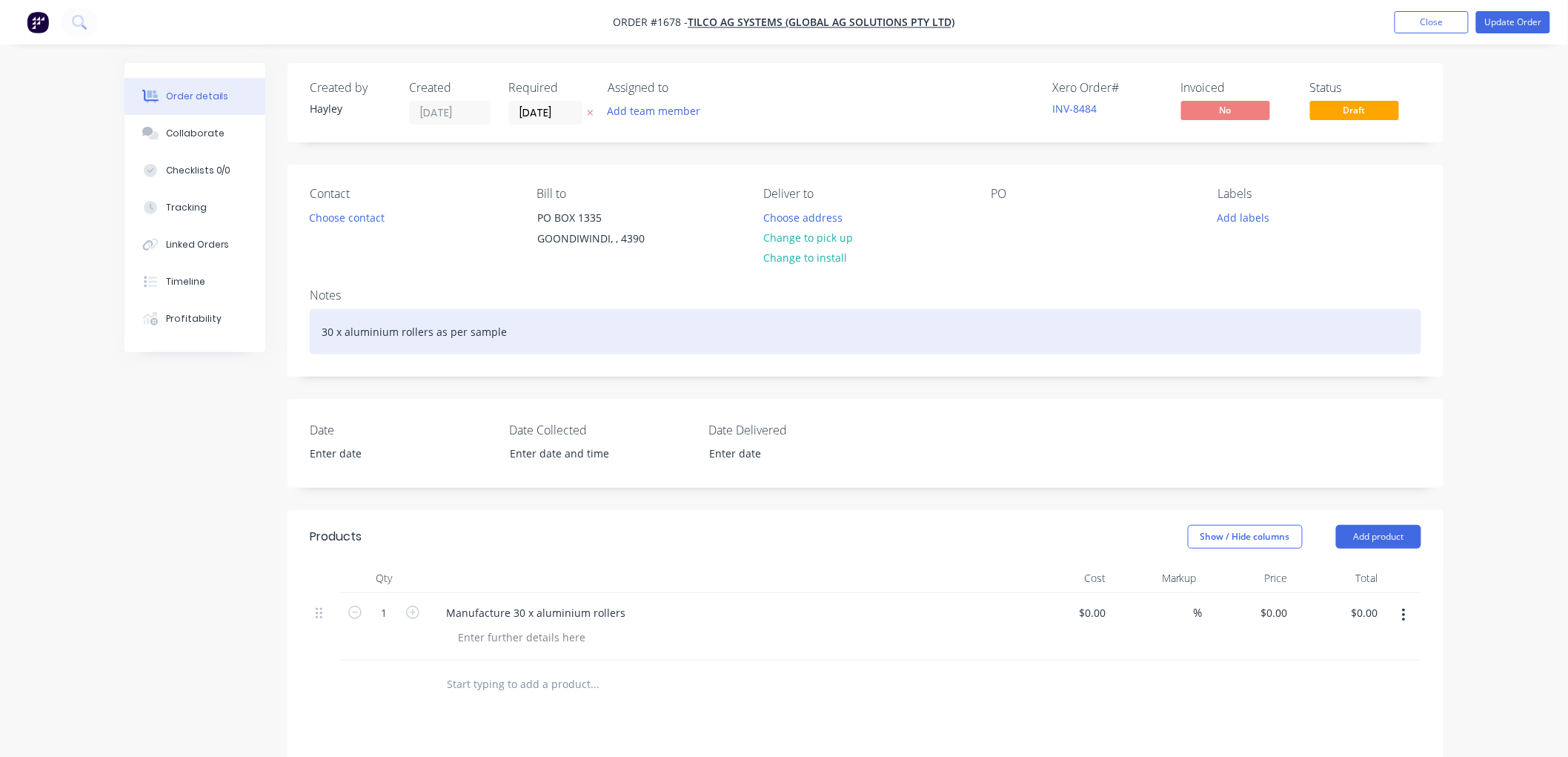
click at [515, 329] on div "30 x aluminium rollers as per sample" at bounding box center [865, 331] width 1111 height 45
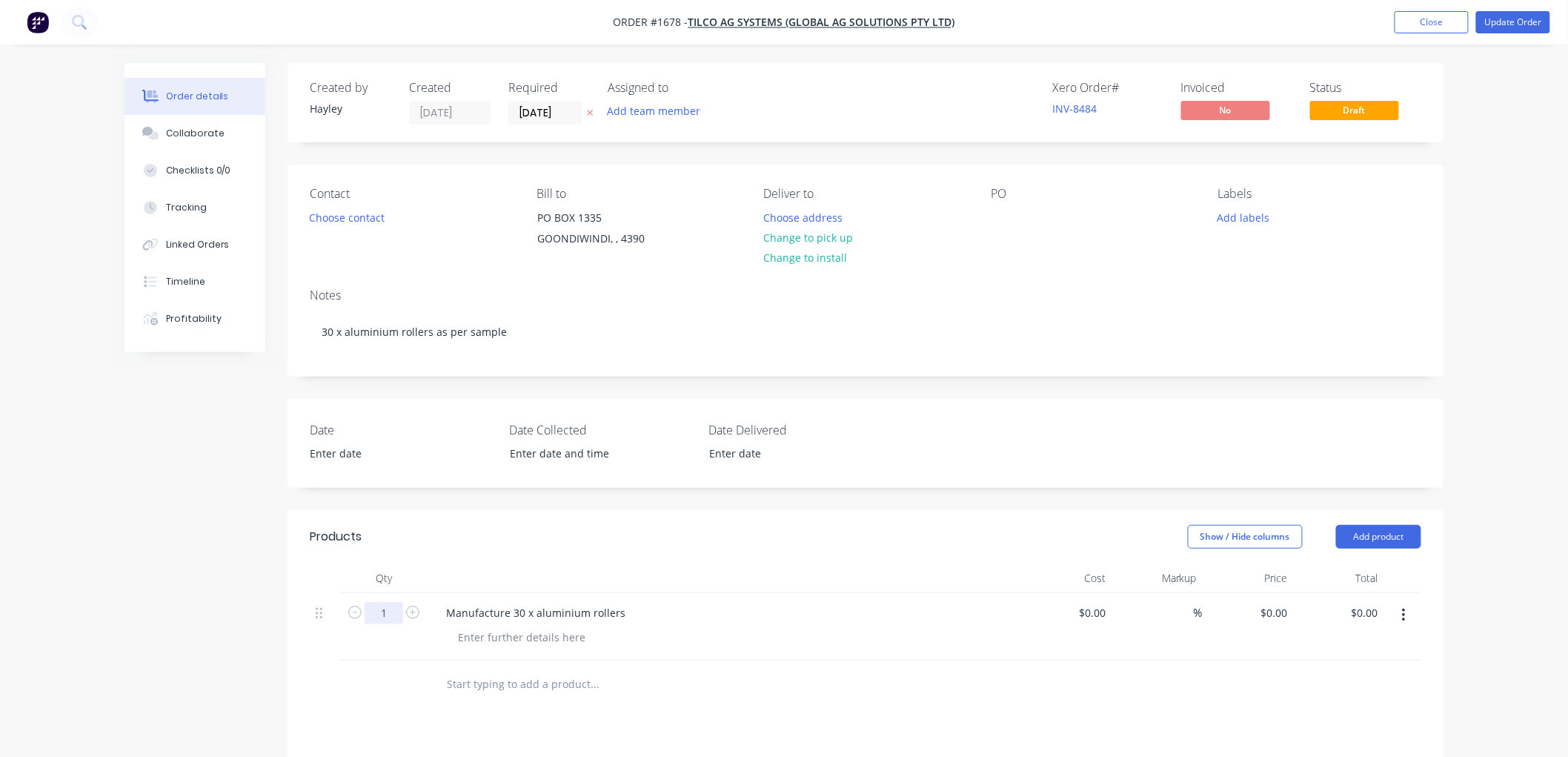
click at [394, 612] on input "1" at bounding box center [383, 612] width 38 height 22
type input "30"
click at [598, 649] on div "Manufacture 30 x aluminium rollers" at bounding box center [724, 626] width 593 height 67
click at [1099, 616] on input at bounding box center [1095, 612] width 34 height 21
type input "$0.00"
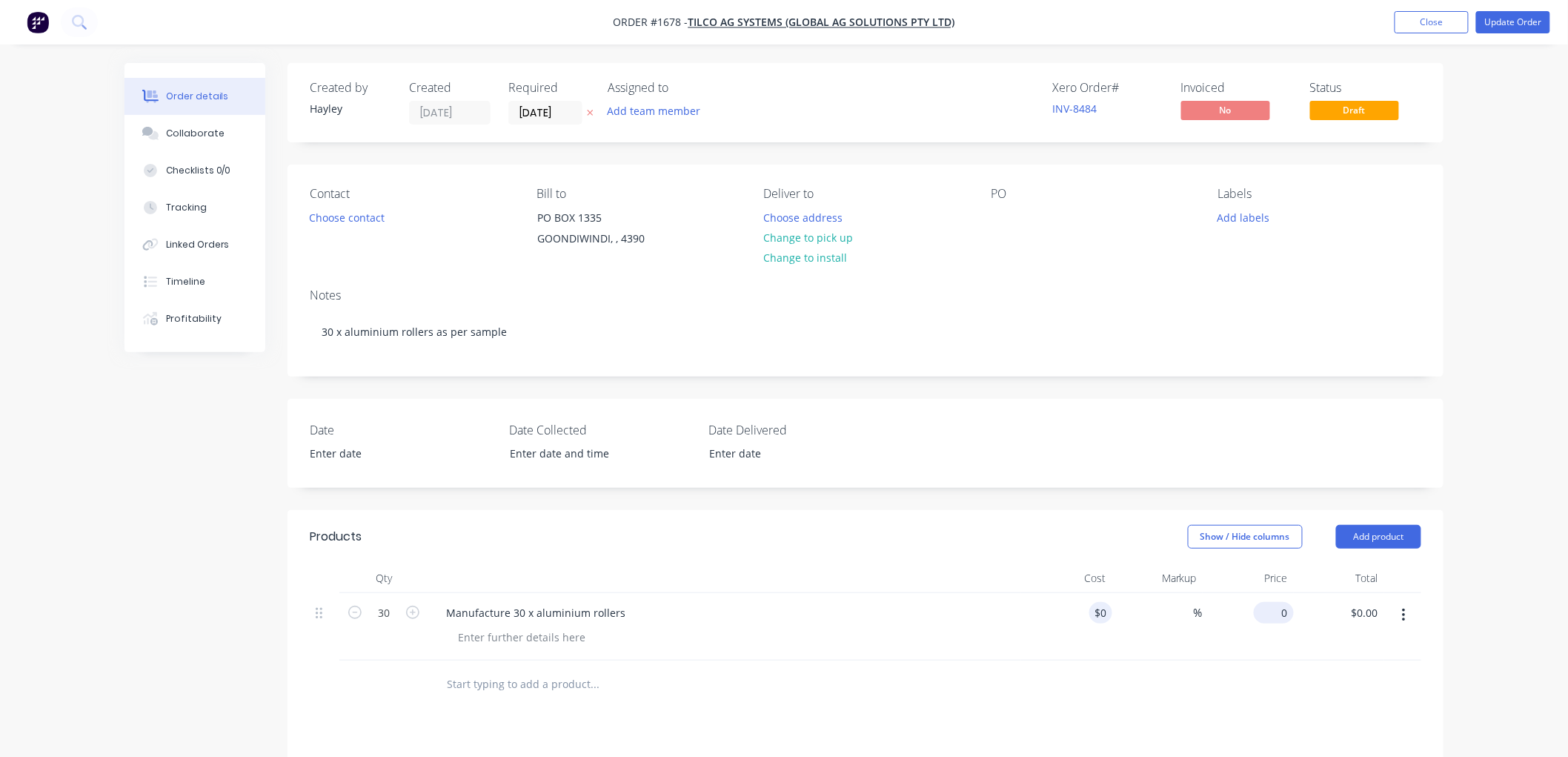
click at [1262, 608] on div "0 $0.00" at bounding box center [1247, 626] width 91 height 67
type input "$110.15"
type input "$3,304.50"
click at [1198, 664] on div at bounding box center [865, 684] width 1111 height 48
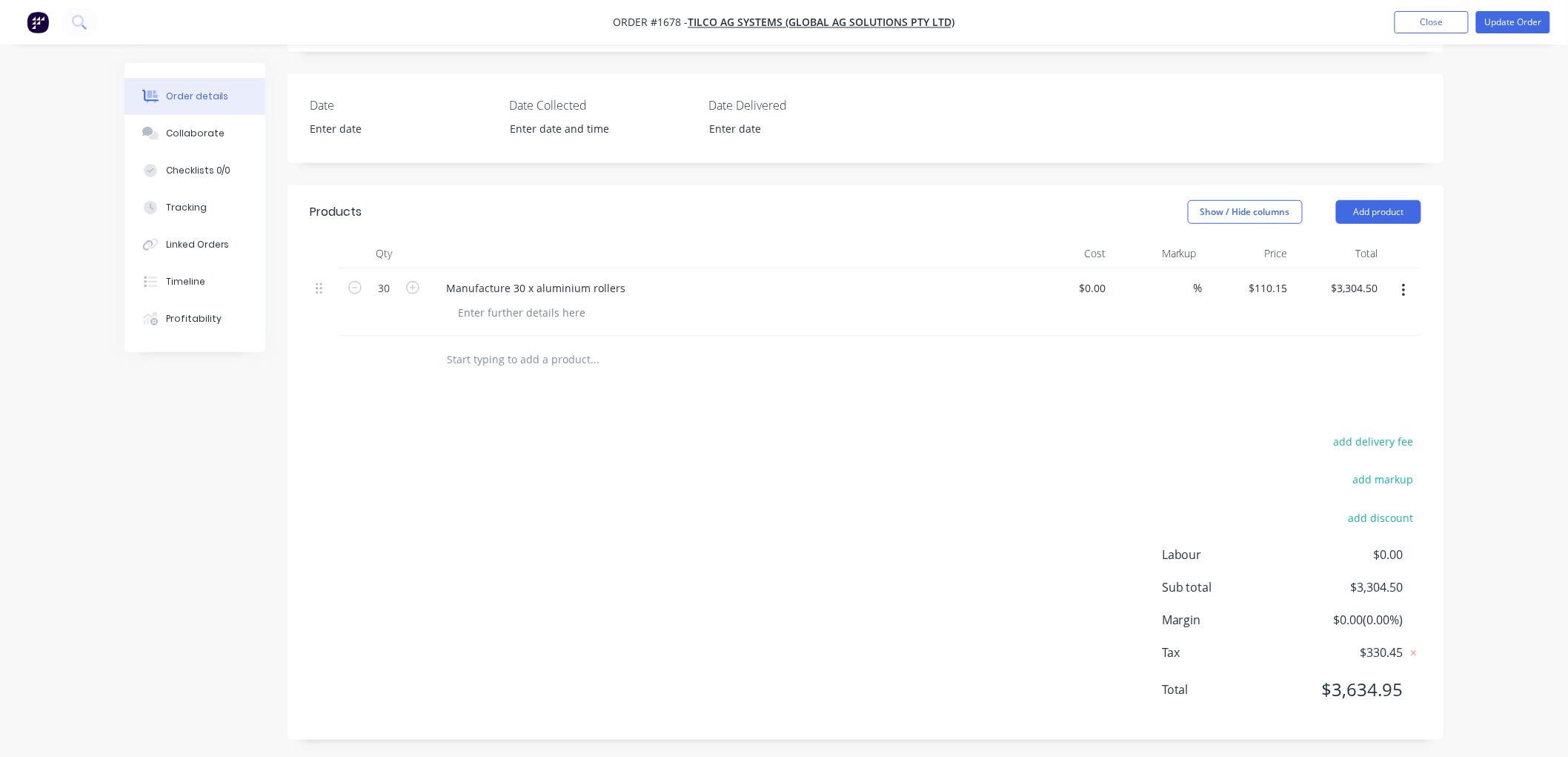
scroll to position [330, 0]
click at [1265, 283] on input "110.15" at bounding box center [1270, 282] width 46 height 21
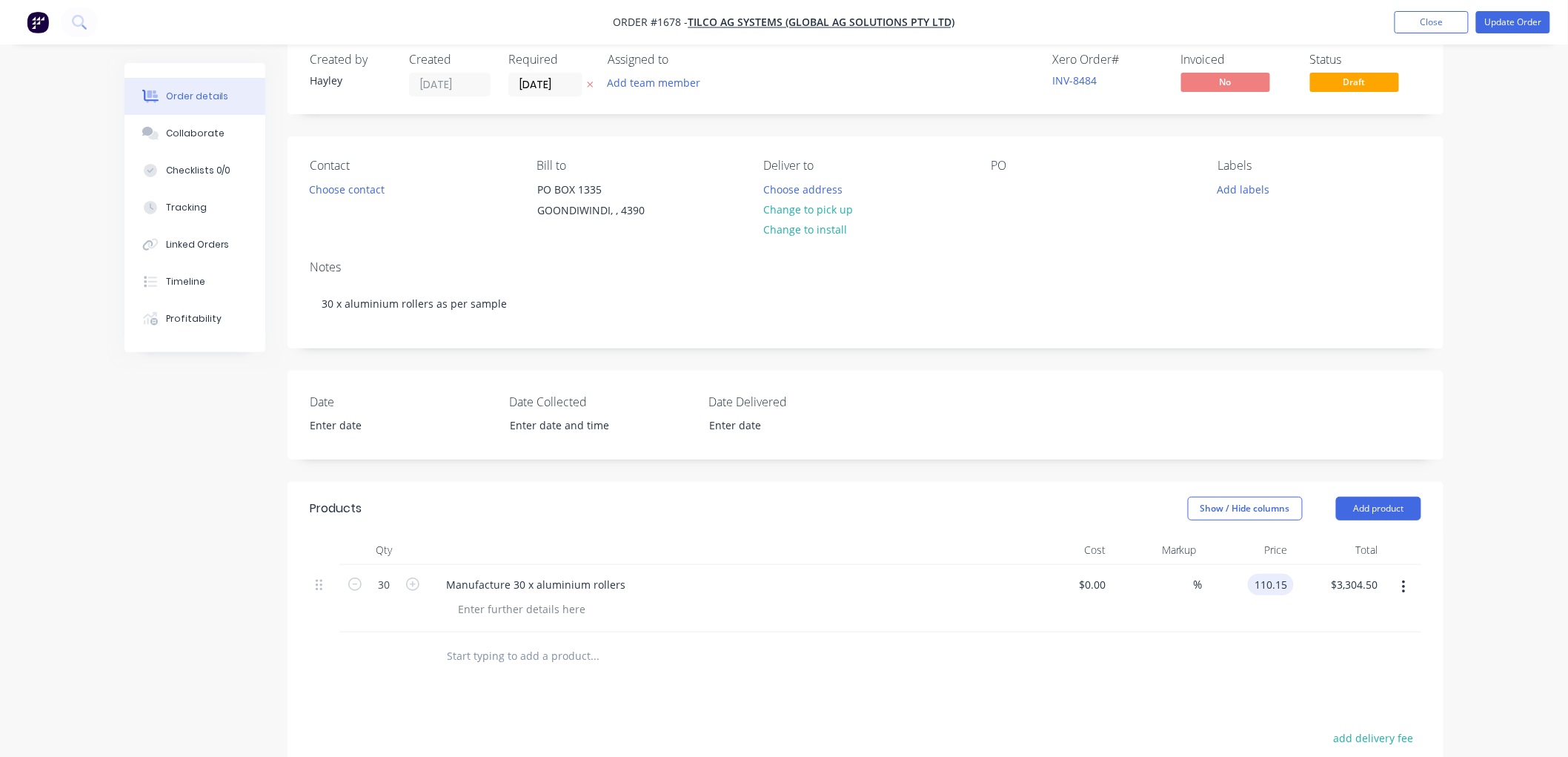
scroll to position [0, 0]
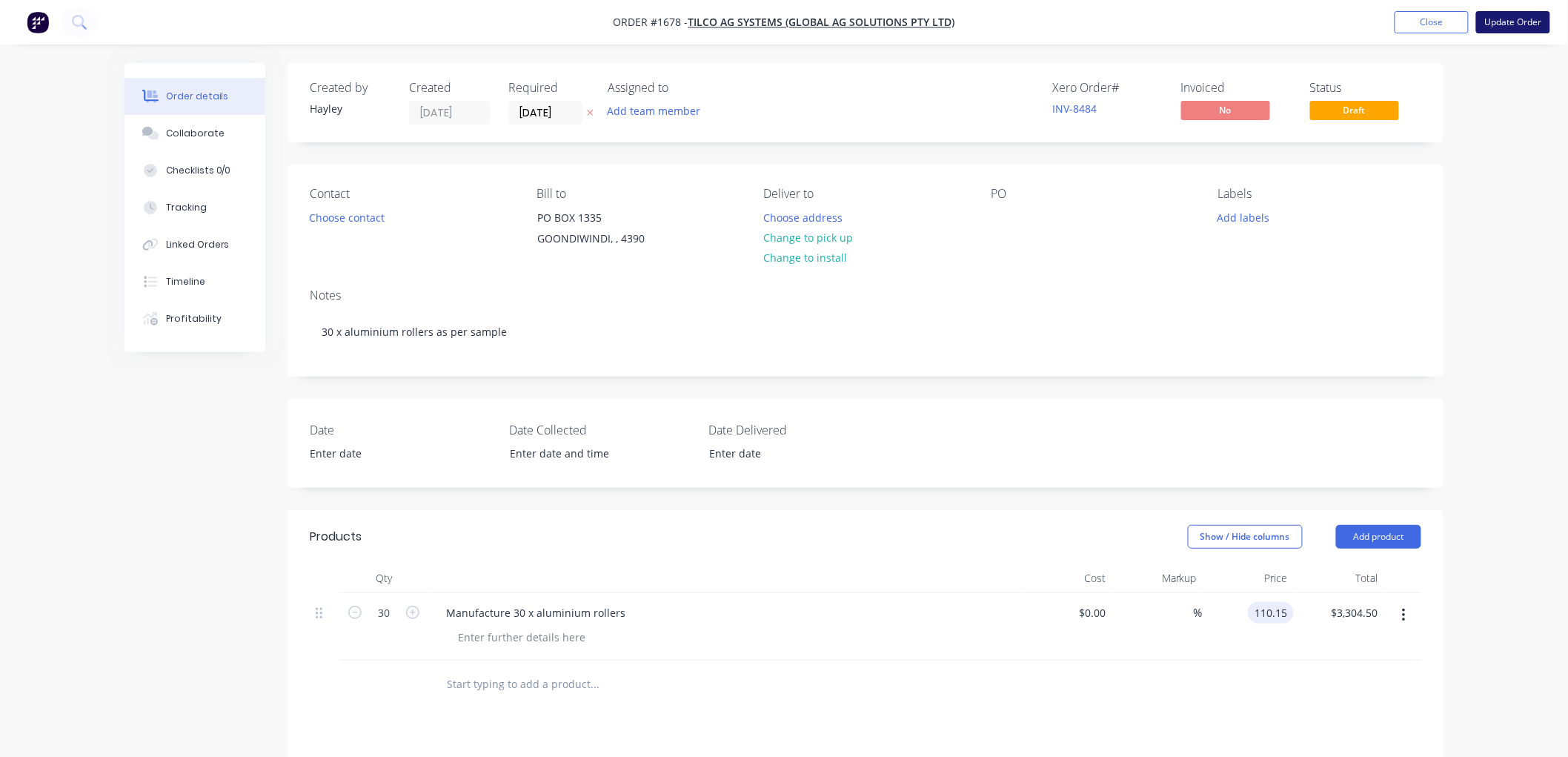
type input "$110.15"
click at [1501, 23] on button "Update Order" at bounding box center [1512, 22] width 74 height 22
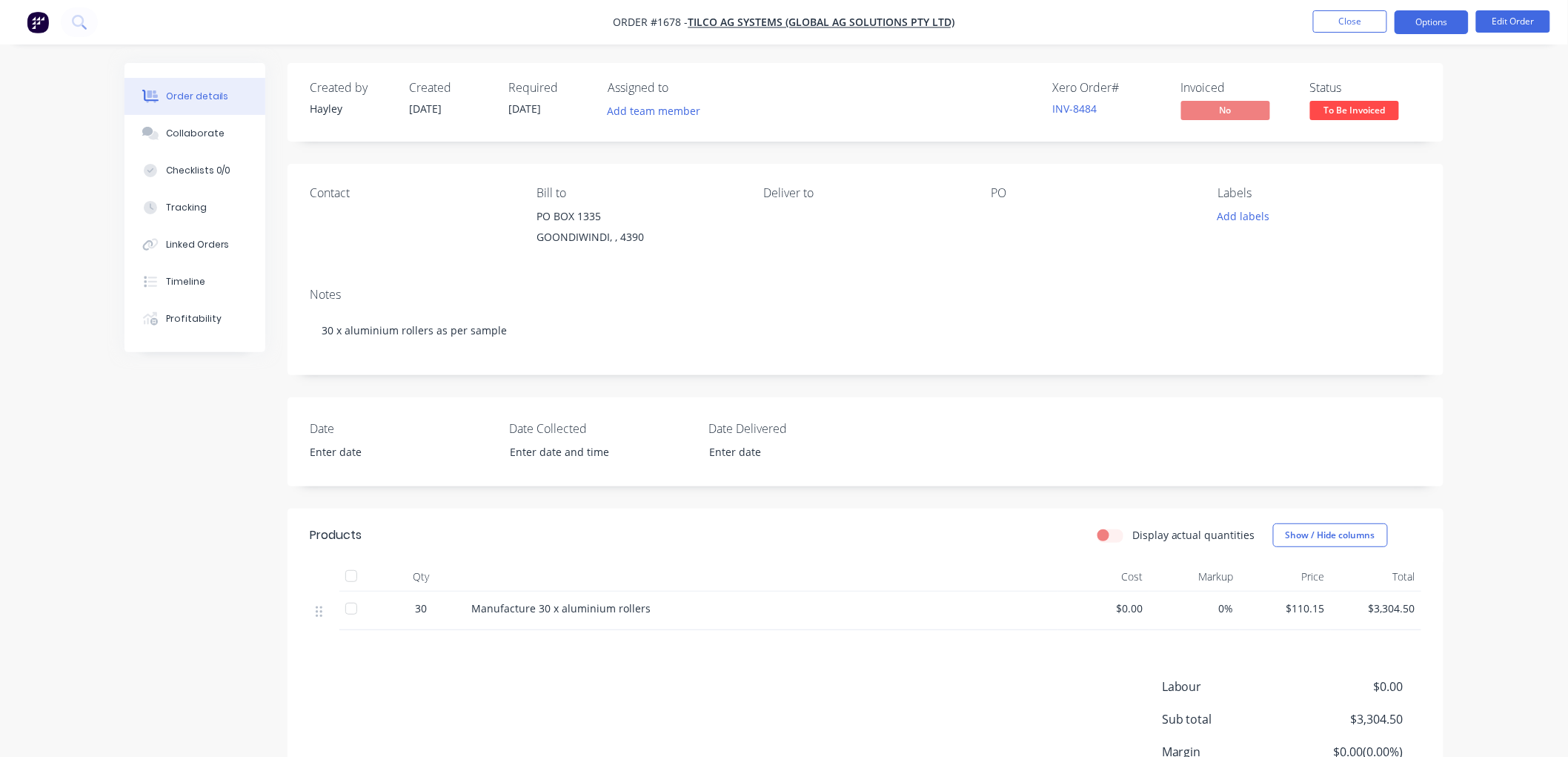
click at [1440, 20] on button "Options" at bounding box center [1431, 22] width 74 height 24
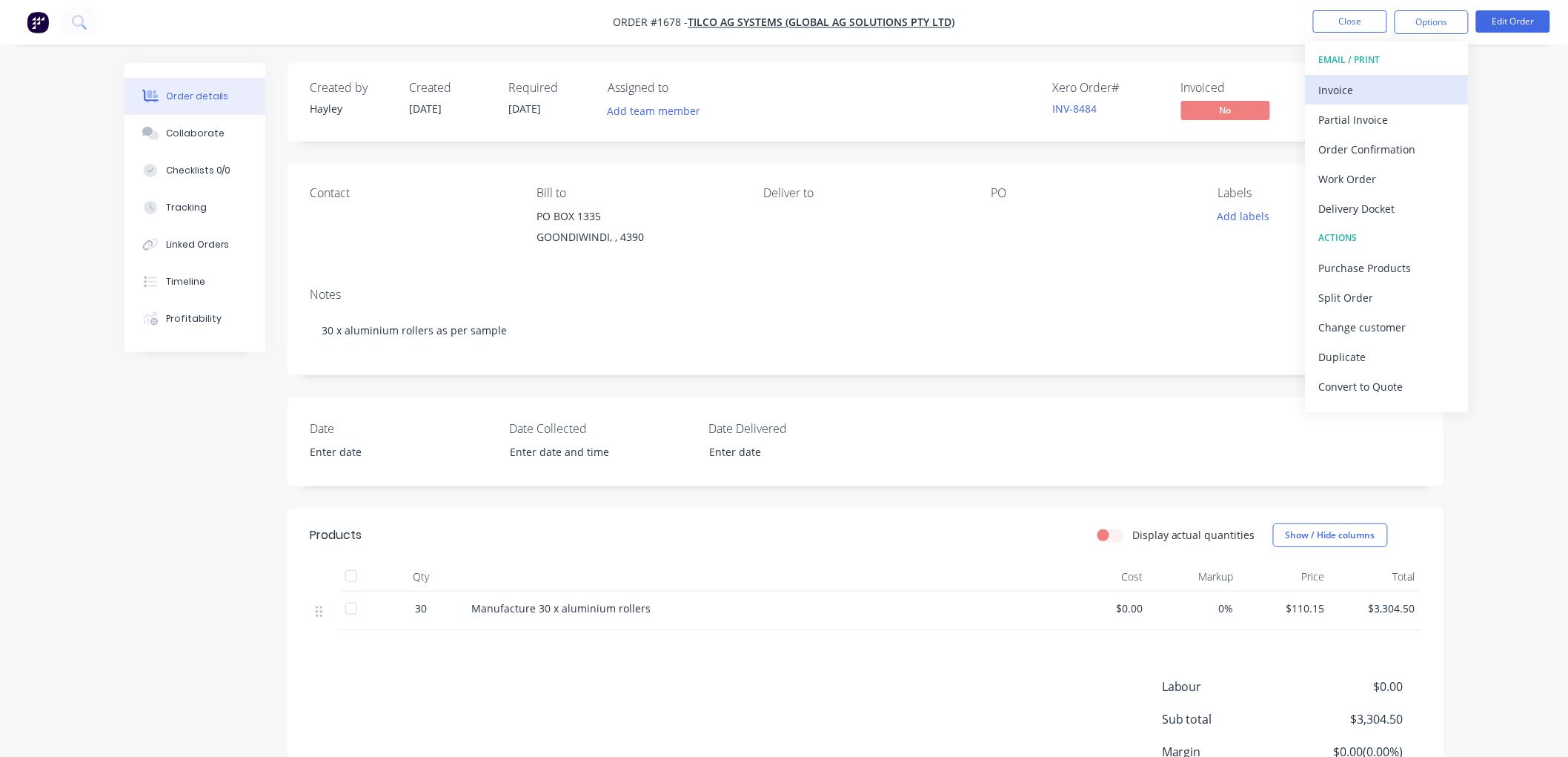
click at [1372, 79] on div "Invoice" at bounding box center [1387, 89] width 136 height 21
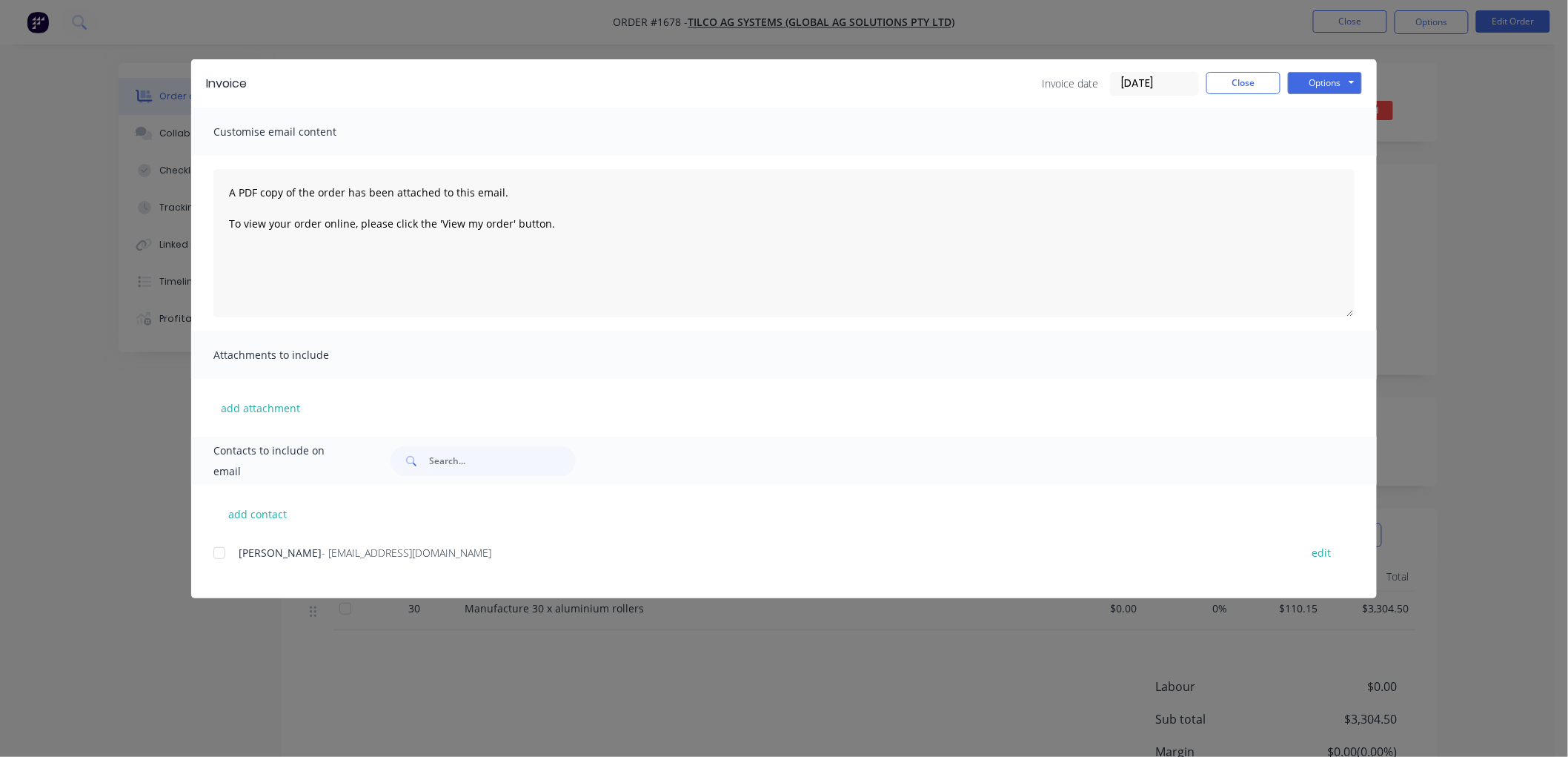
drag, startPoint x: 1151, startPoint y: 83, endPoint x: 1143, endPoint y: 96, distance: 15.3
click at [1150, 83] on input "[DATE]" at bounding box center [1154, 83] width 88 height 22
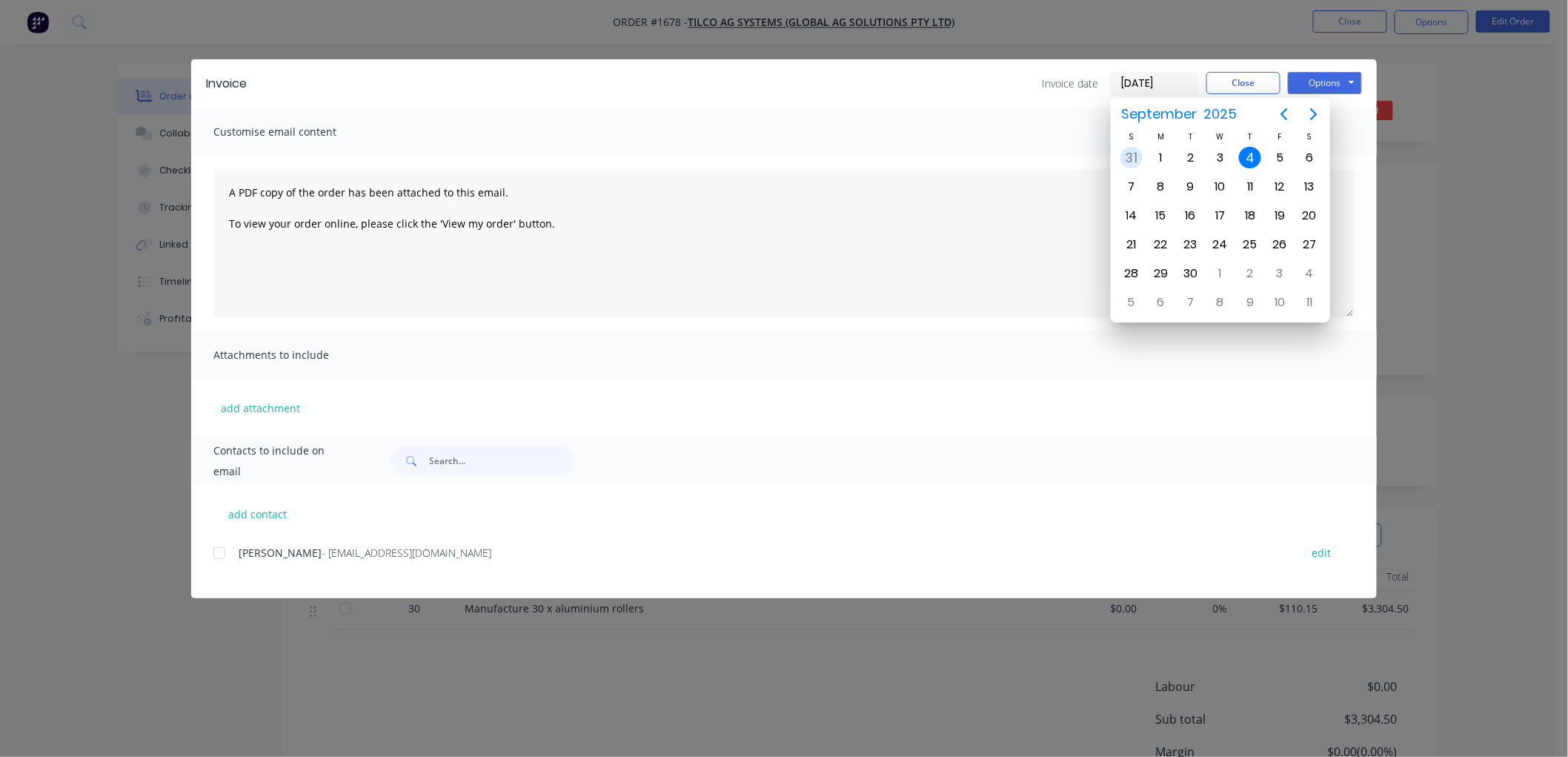
click at [1139, 151] on div "31" at bounding box center [1131, 158] width 22 height 22
type input "[DATE]"
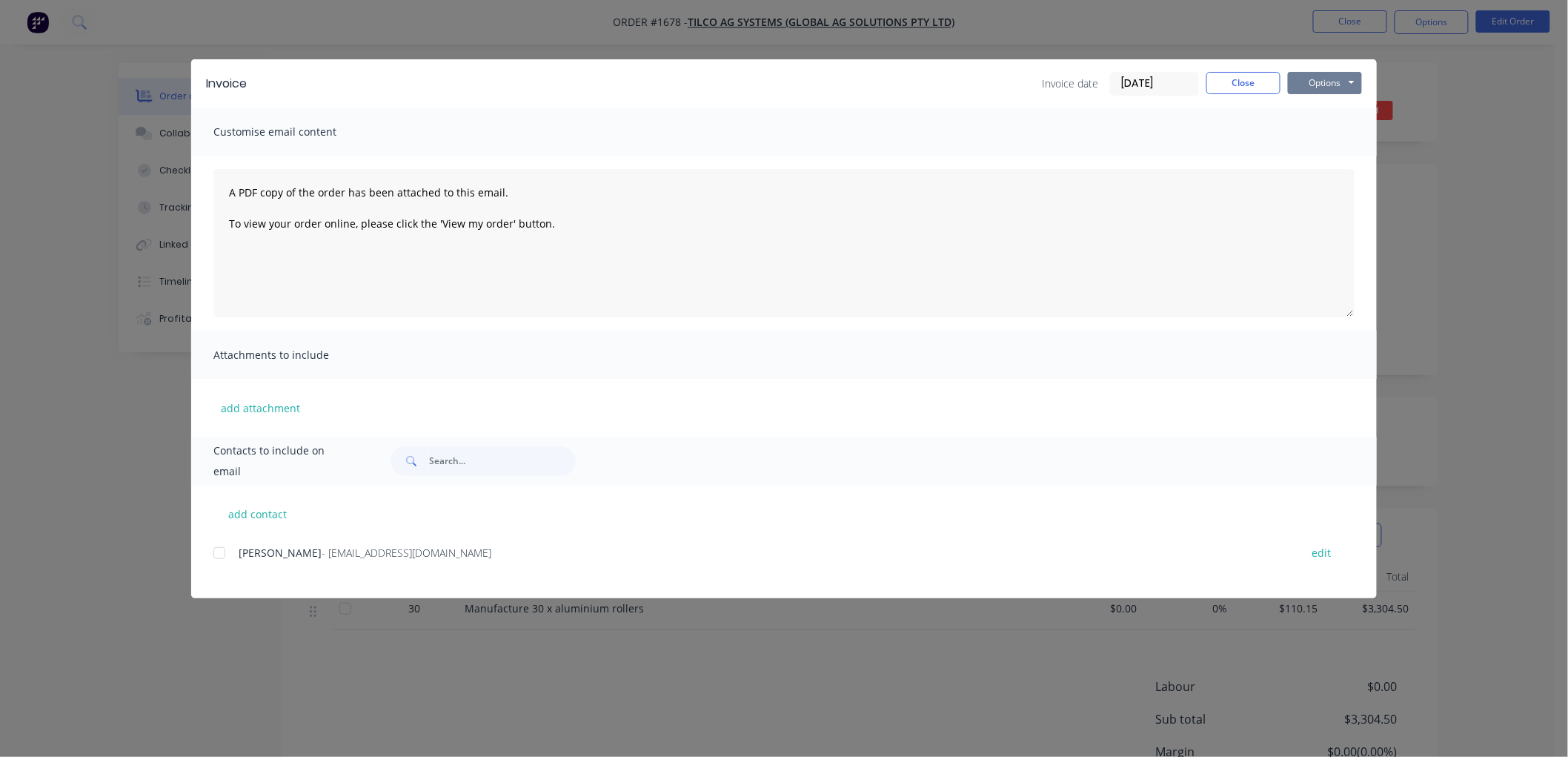
click at [1339, 83] on button "Options" at bounding box center [1324, 83] width 74 height 22
click at [1342, 118] on button "Preview" at bounding box center [1335, 109] width 95 height 25
click at [224, 555] on div at bounding box center [219, 553] width 30 height 30
click at [1328, 77] on button "Options" at bounding box center [1324, 83] width 74 height 22
click at [1353, 153] on button "Email" at bounding box center [1335, 158] width 95 height 25
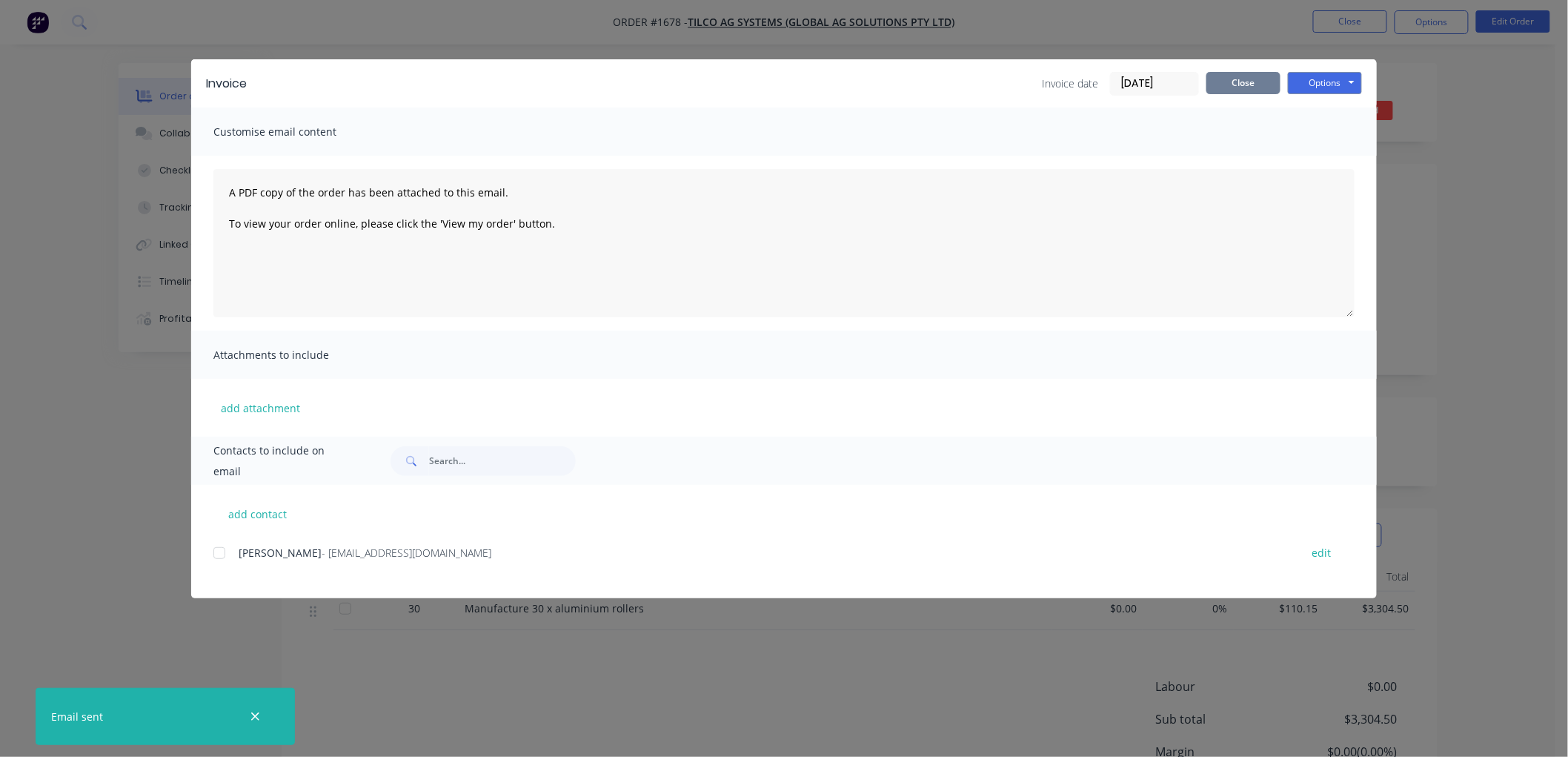
click at [1246, 85] on button "Close" at bounding box center [1242, 83] width 74 height 22
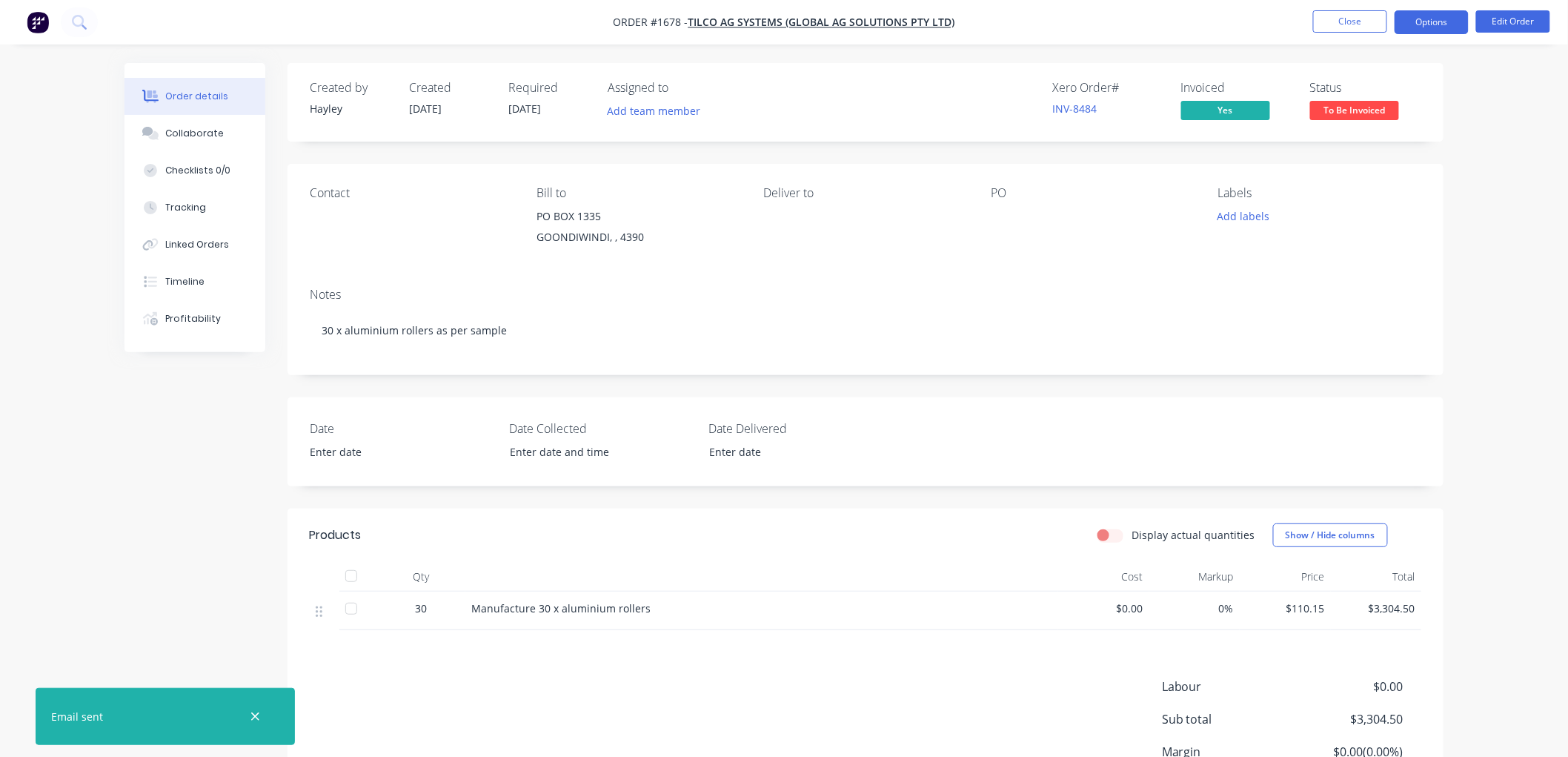
click at [1418, 27] on button "Options" at bounding box center [1431, 22] width 74 height 24
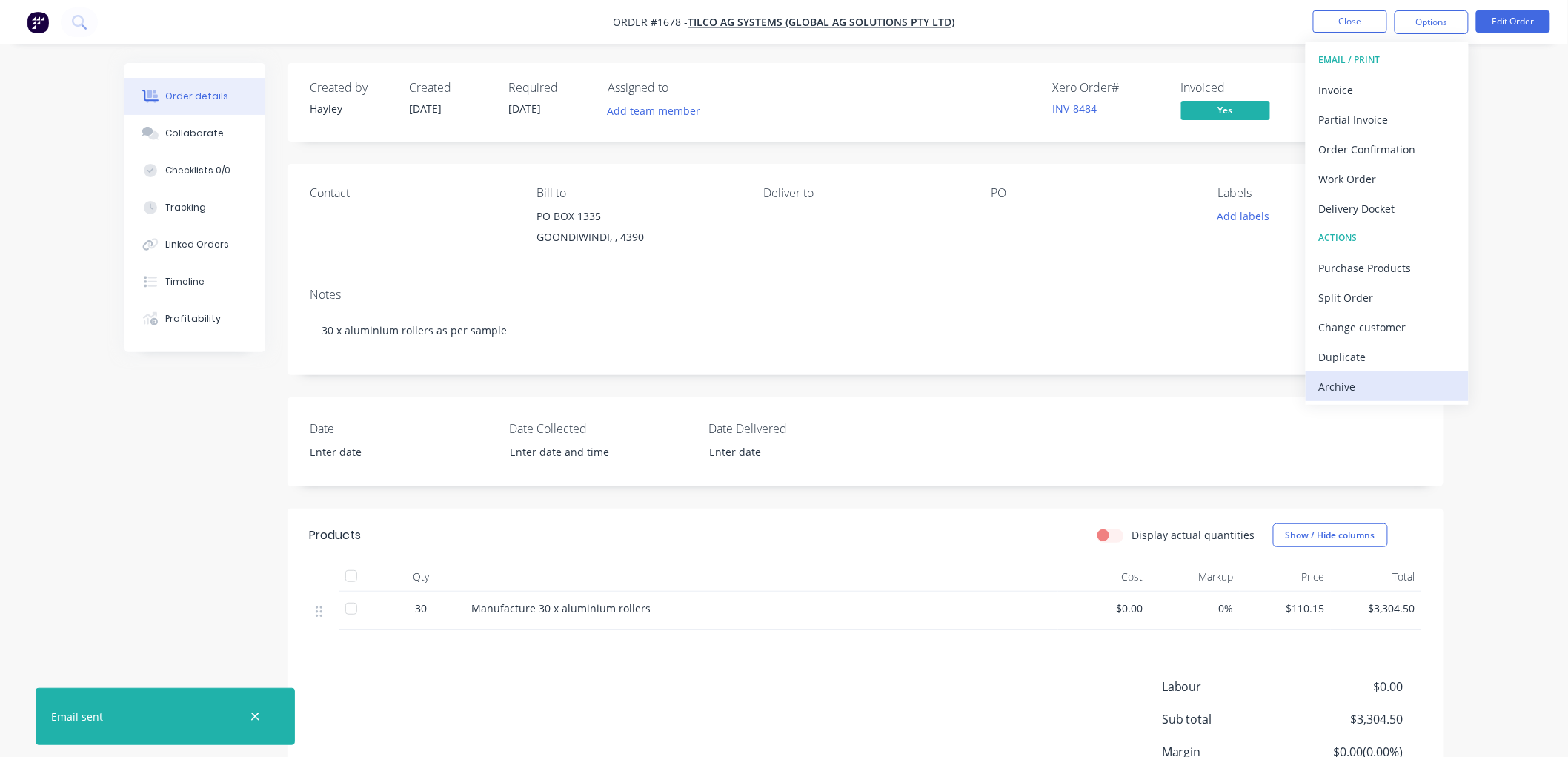
click at [1365, 378] on div "Archive" at bounding box center [1387, 386] width 136 height 21
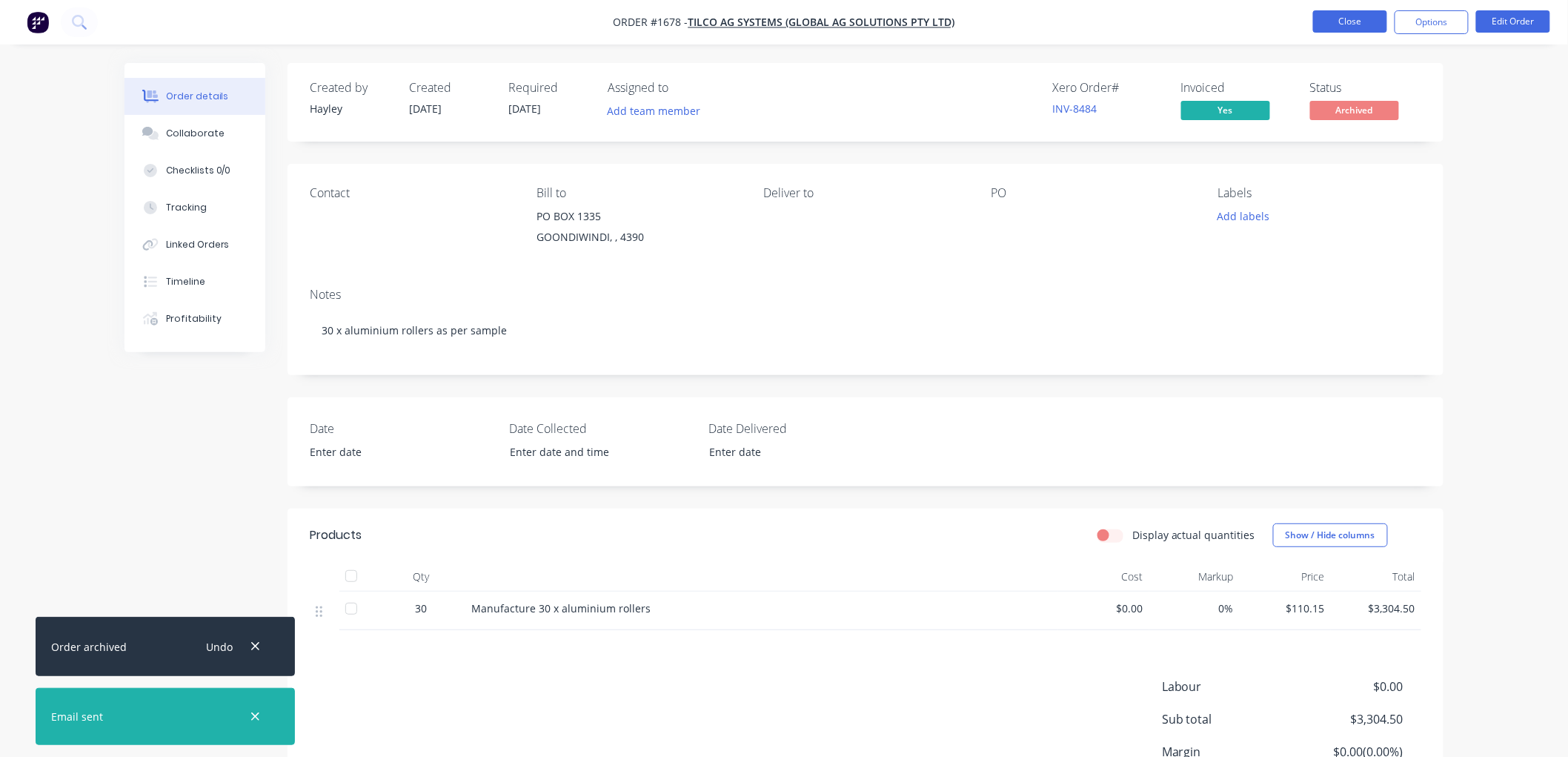
click at [1336, 14] on button "Close" at bounding box center [1349, 21] width 74 height 22
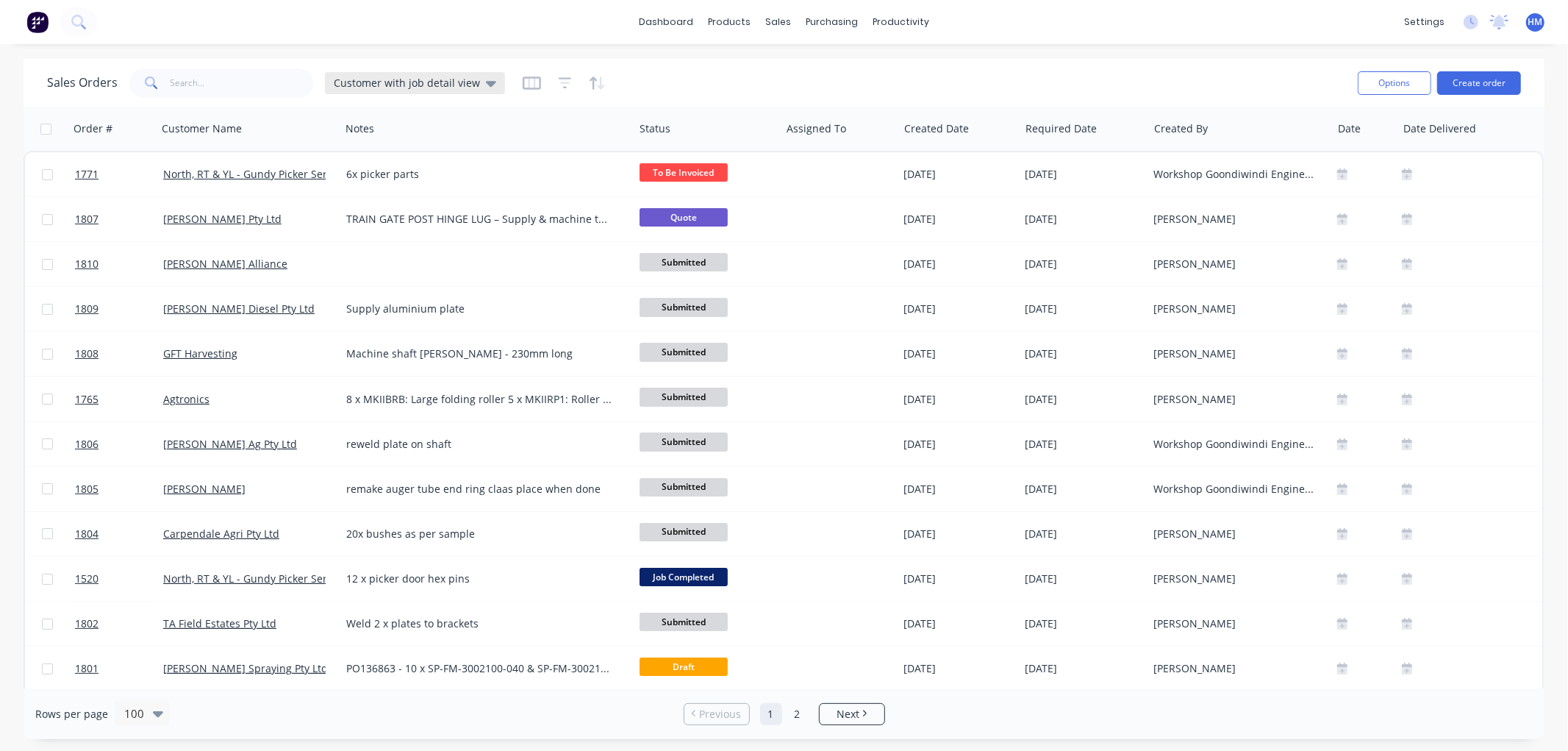
click at [414, 72] on div "Customer with job detail view" at bounding box center [414, 83] width 180 height 22
click at [366, 261] on button "Invoice" at bounding box center [413, 267] width 168 height 17
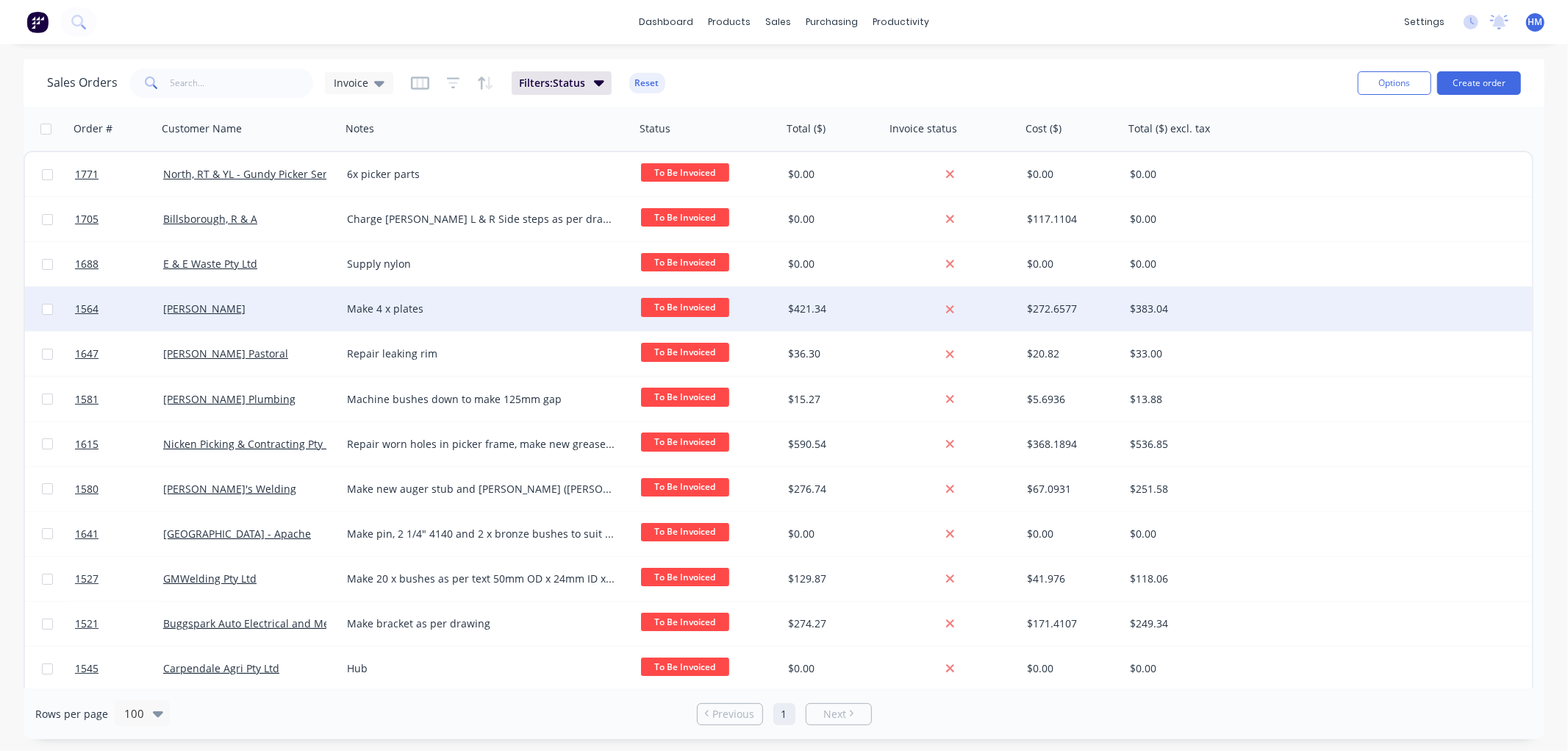
click at [254, 306] on div "[PERSON_NAME]" at bounding box center [244, 308] width 163 height 14
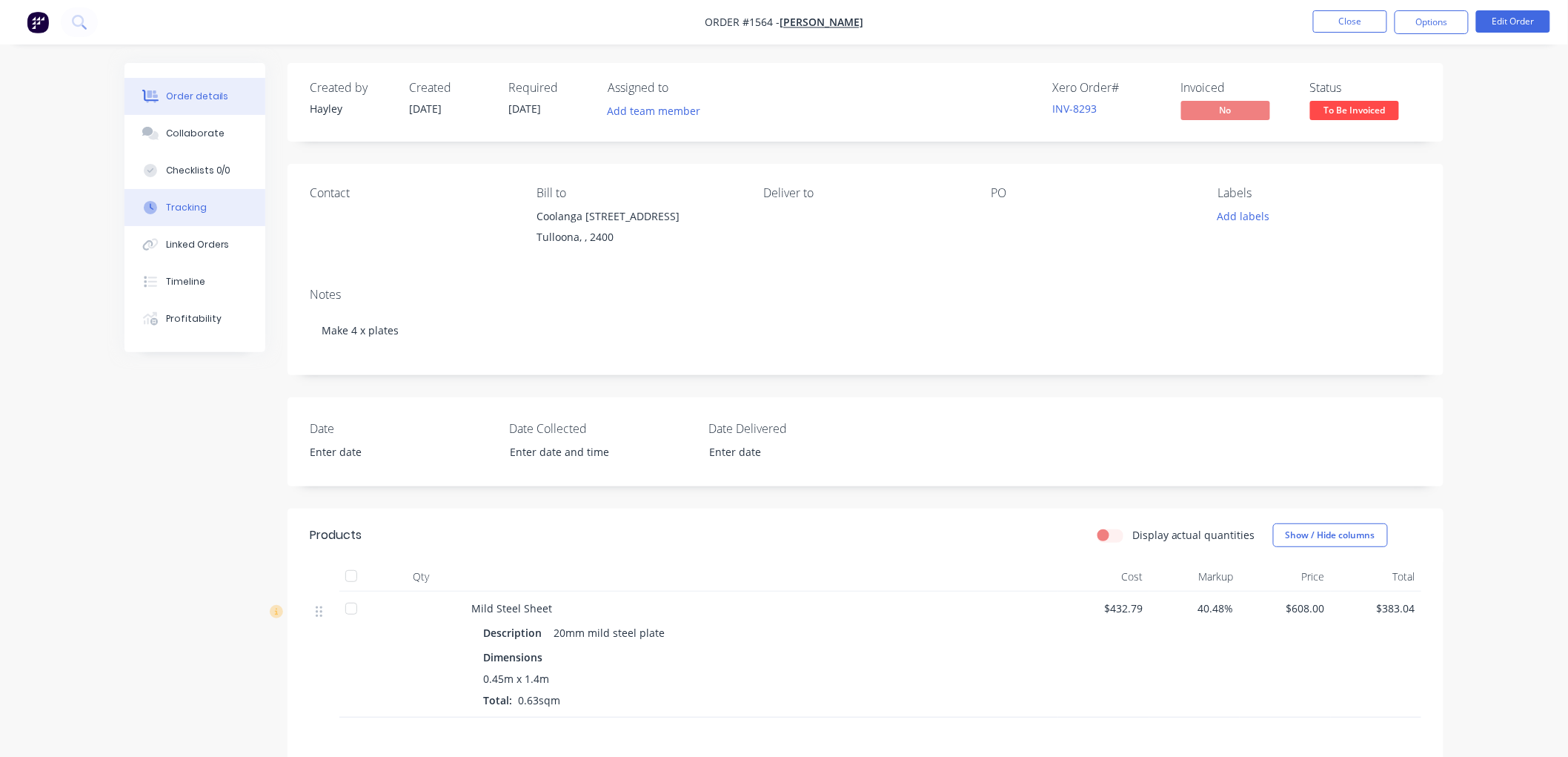
click at [200, 208] on div "Tracking" at bounding box center [186, 208] width 41 height 14
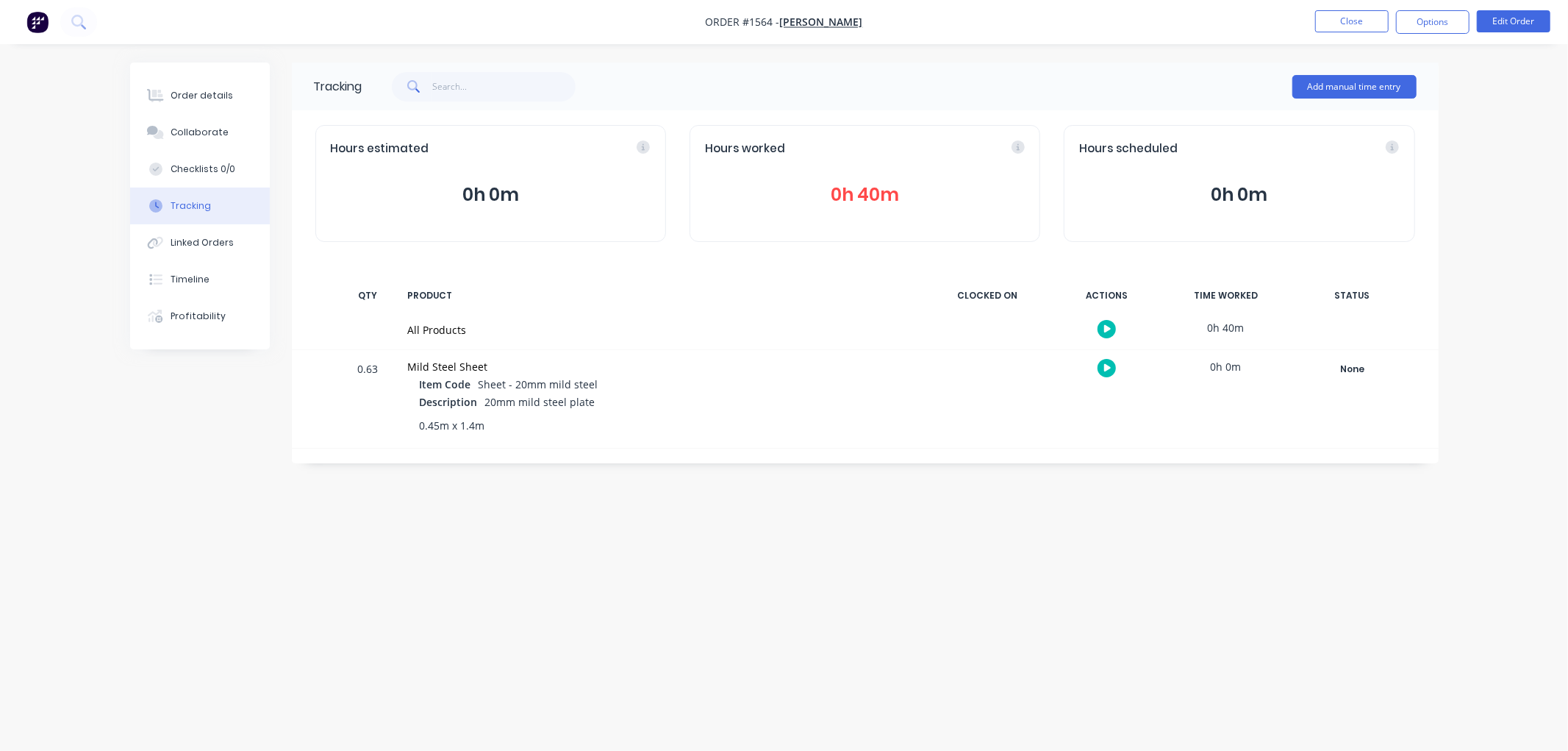
click at [882, 186] on button "0h 40m" at bounding box center [865, 194] width 320 height 28
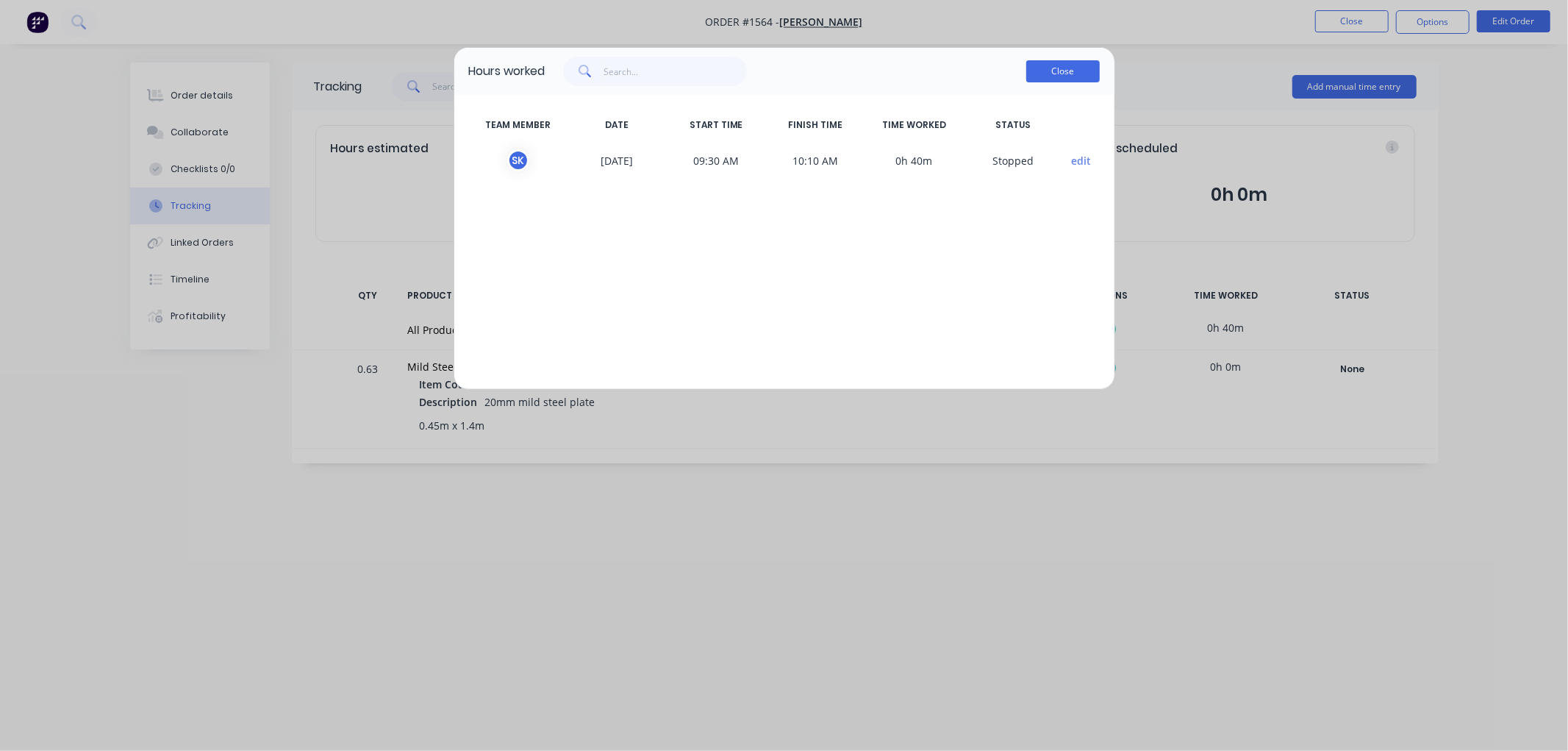
click at [1065, 71] on button "Close" at bounding box center [1062, 71] width 73 height 22
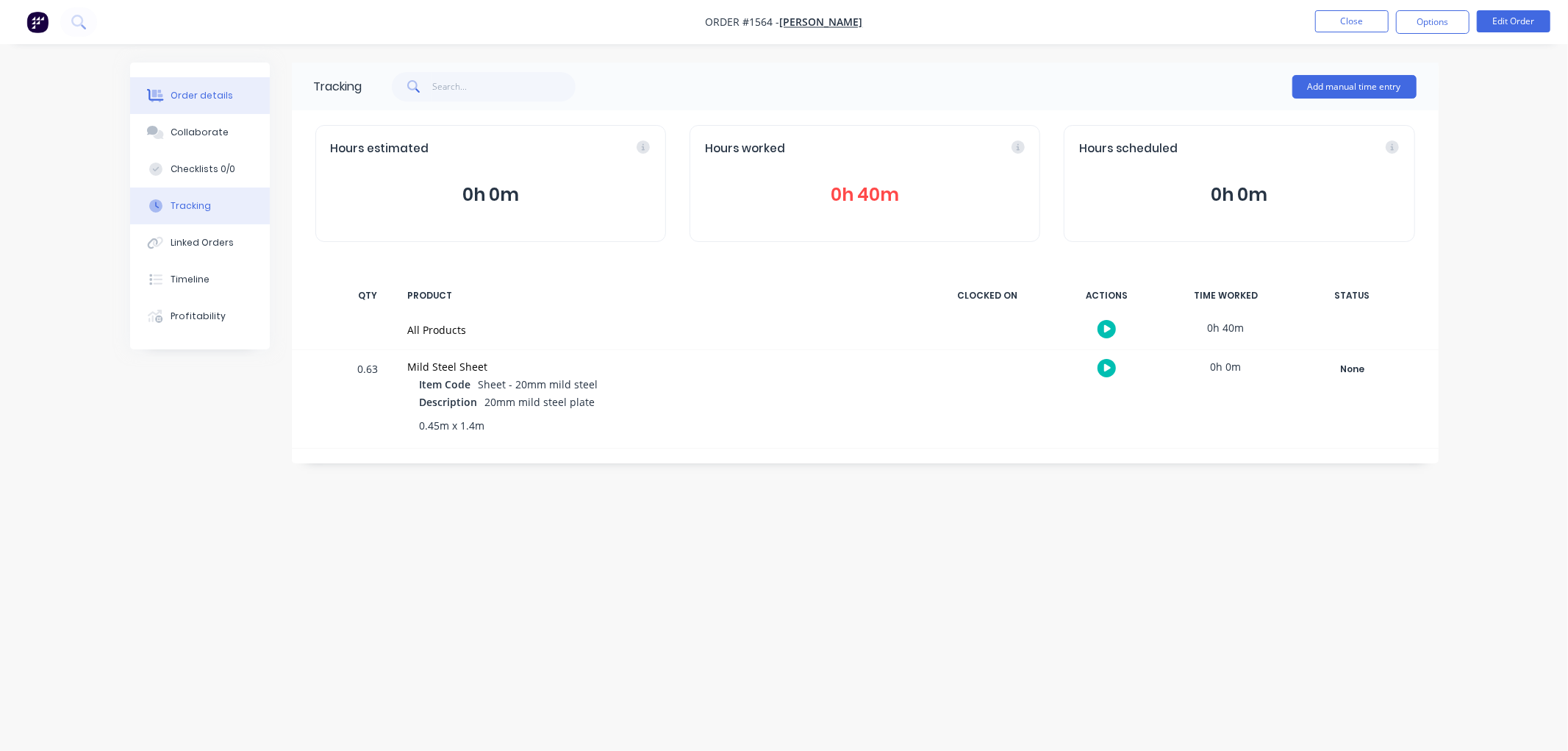
click at [214, 105] on button "Order details" at bounding box center [200, 95] width 140 height 37
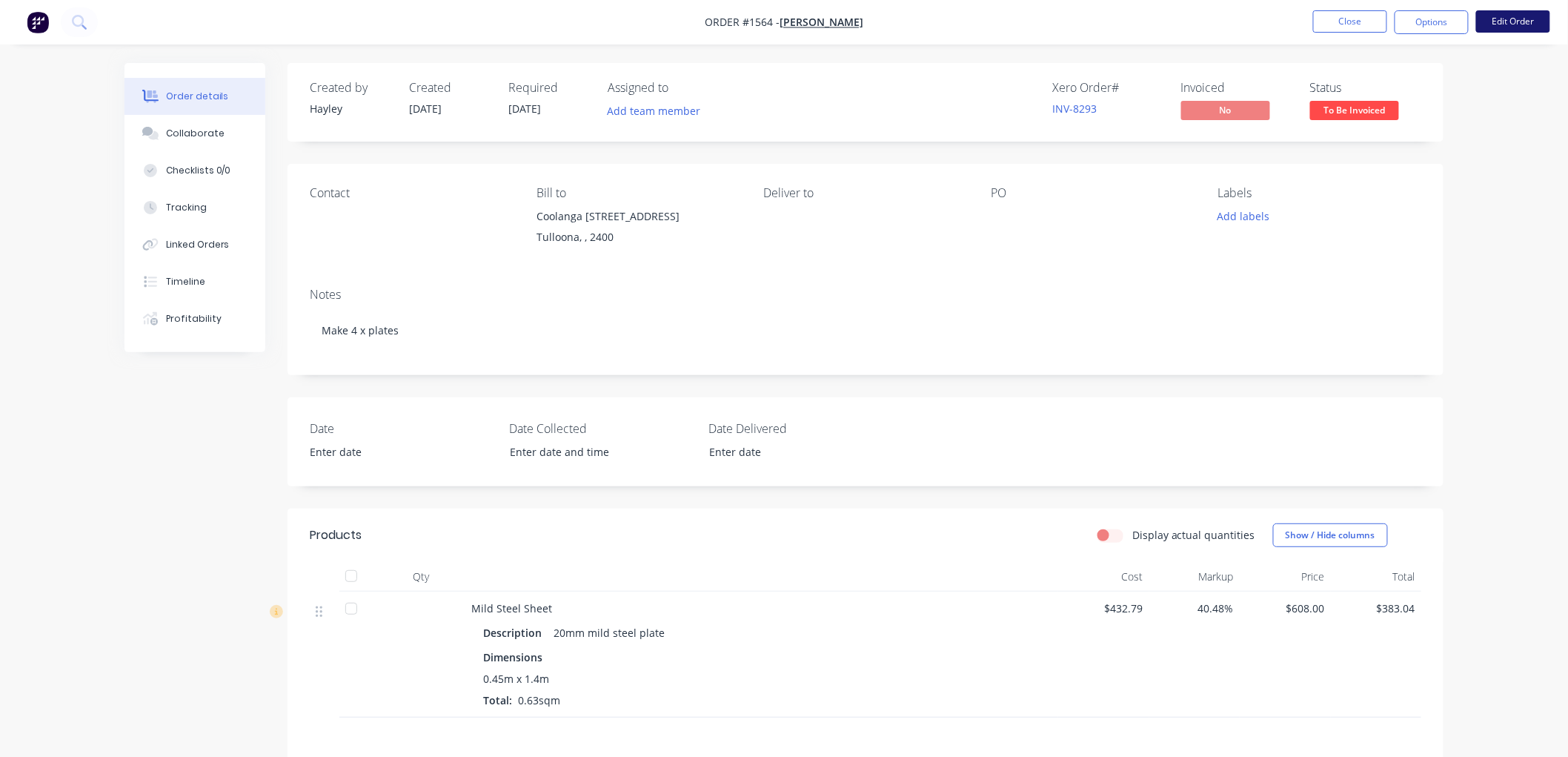
click at [1514, 11] on button "Edit Order" at bounding box center [1512, 21] width 74 height 22
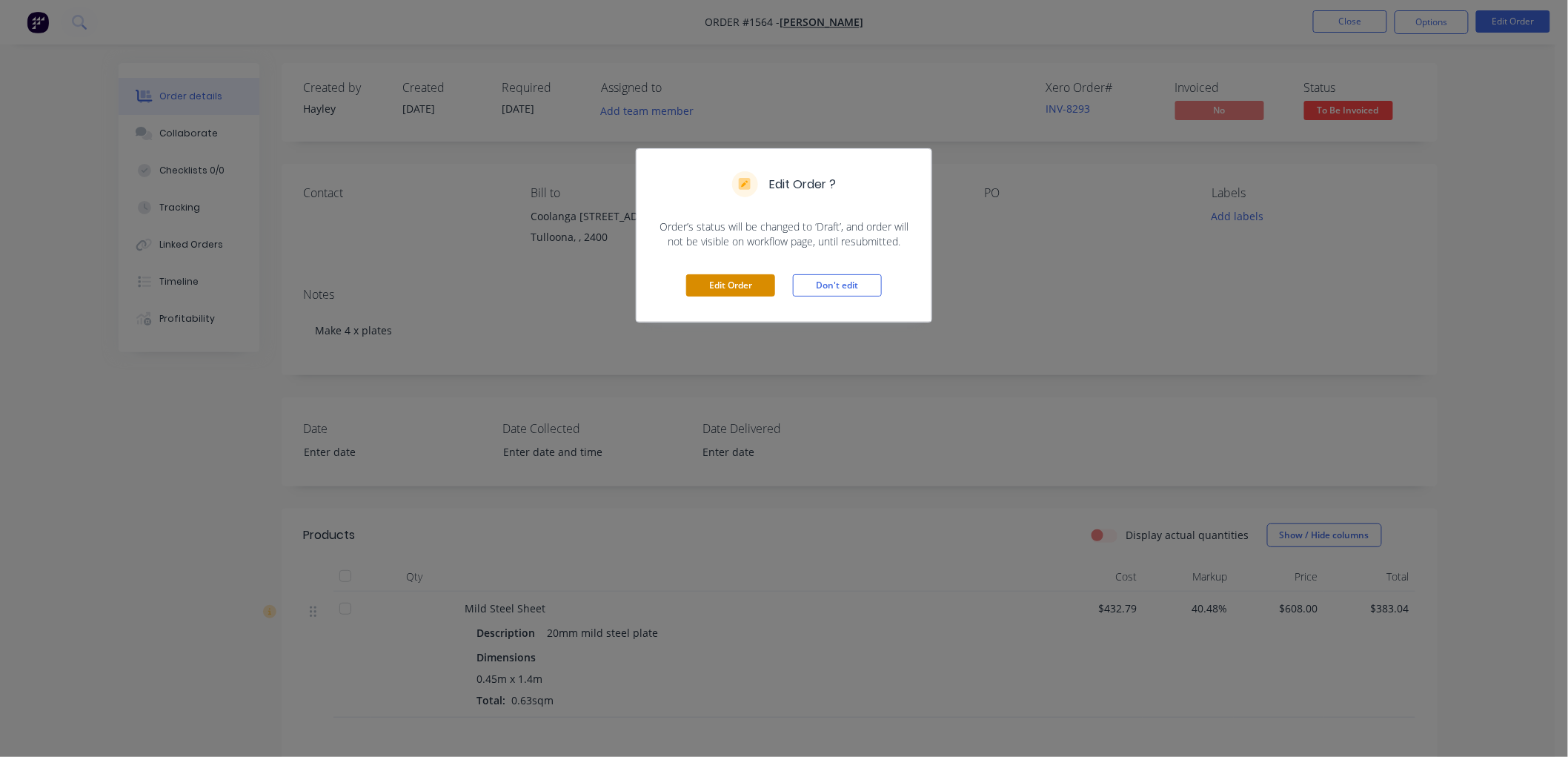
click at [724, 282] on button "Edit Order" at bounding box center [730, 285] width 89 height 22
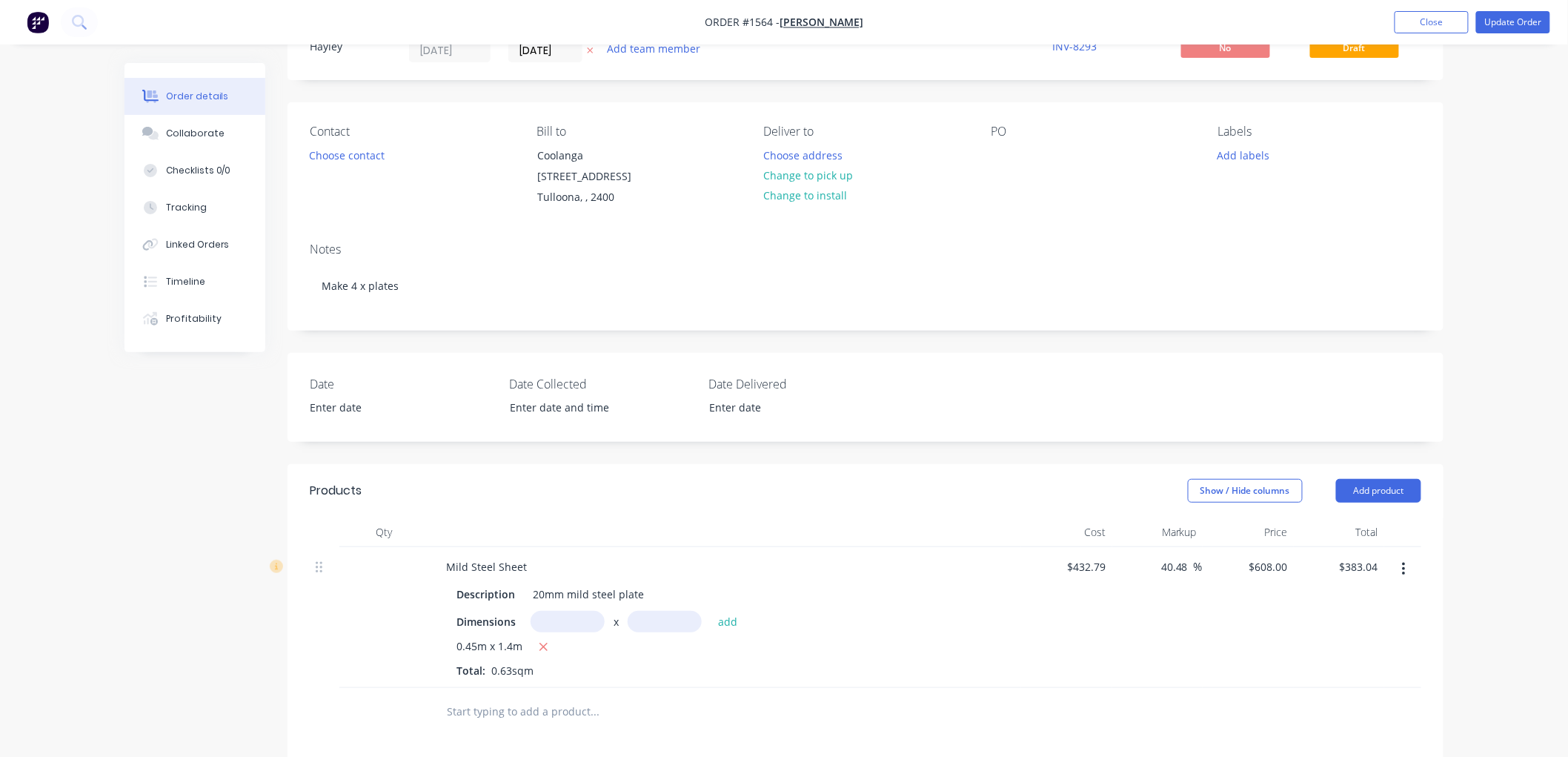
scroll to position [164, 0]
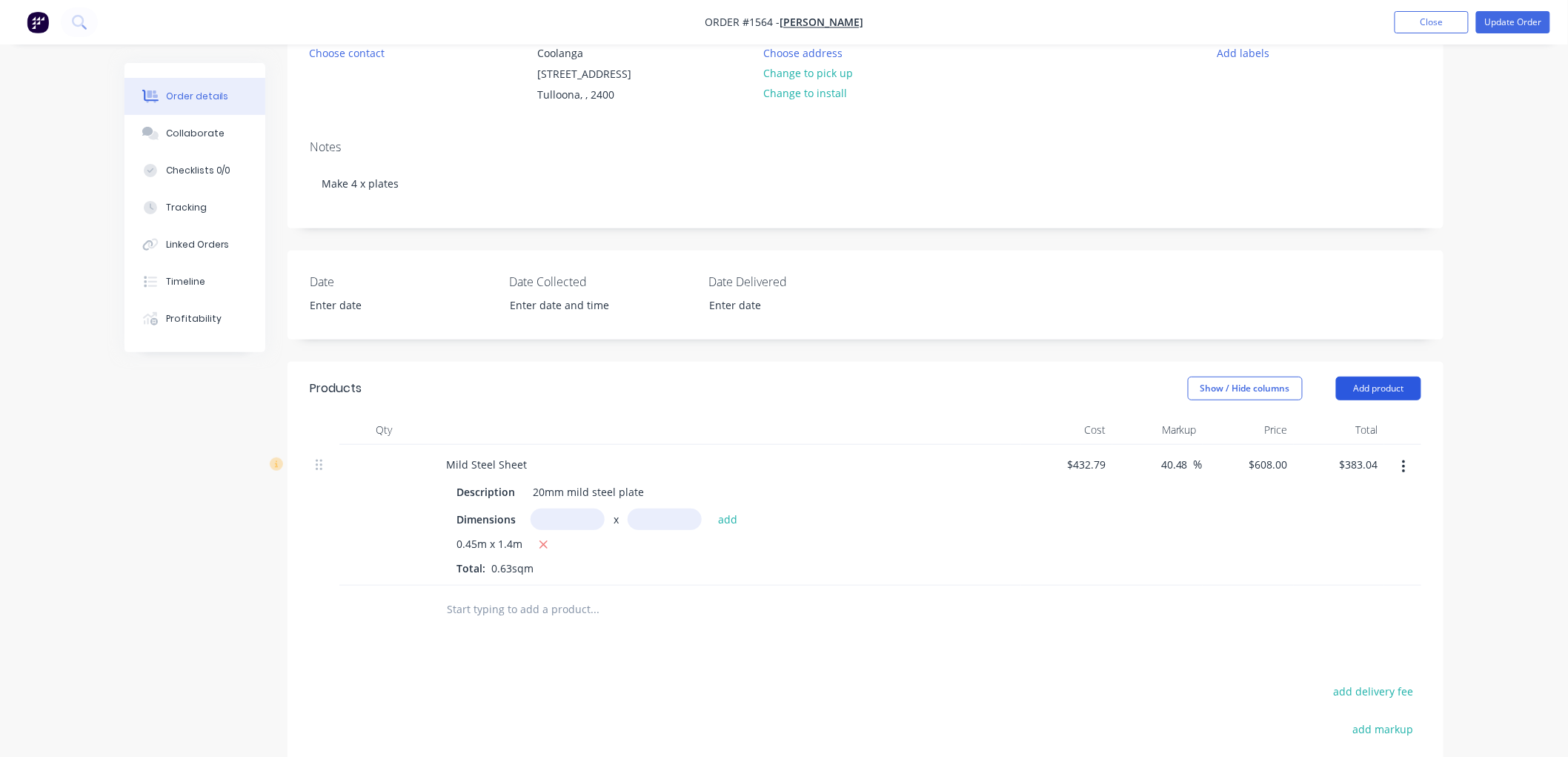
click at [1380, 385] on button "Add product" at bounding box center [1378, 389] width 85 height 24
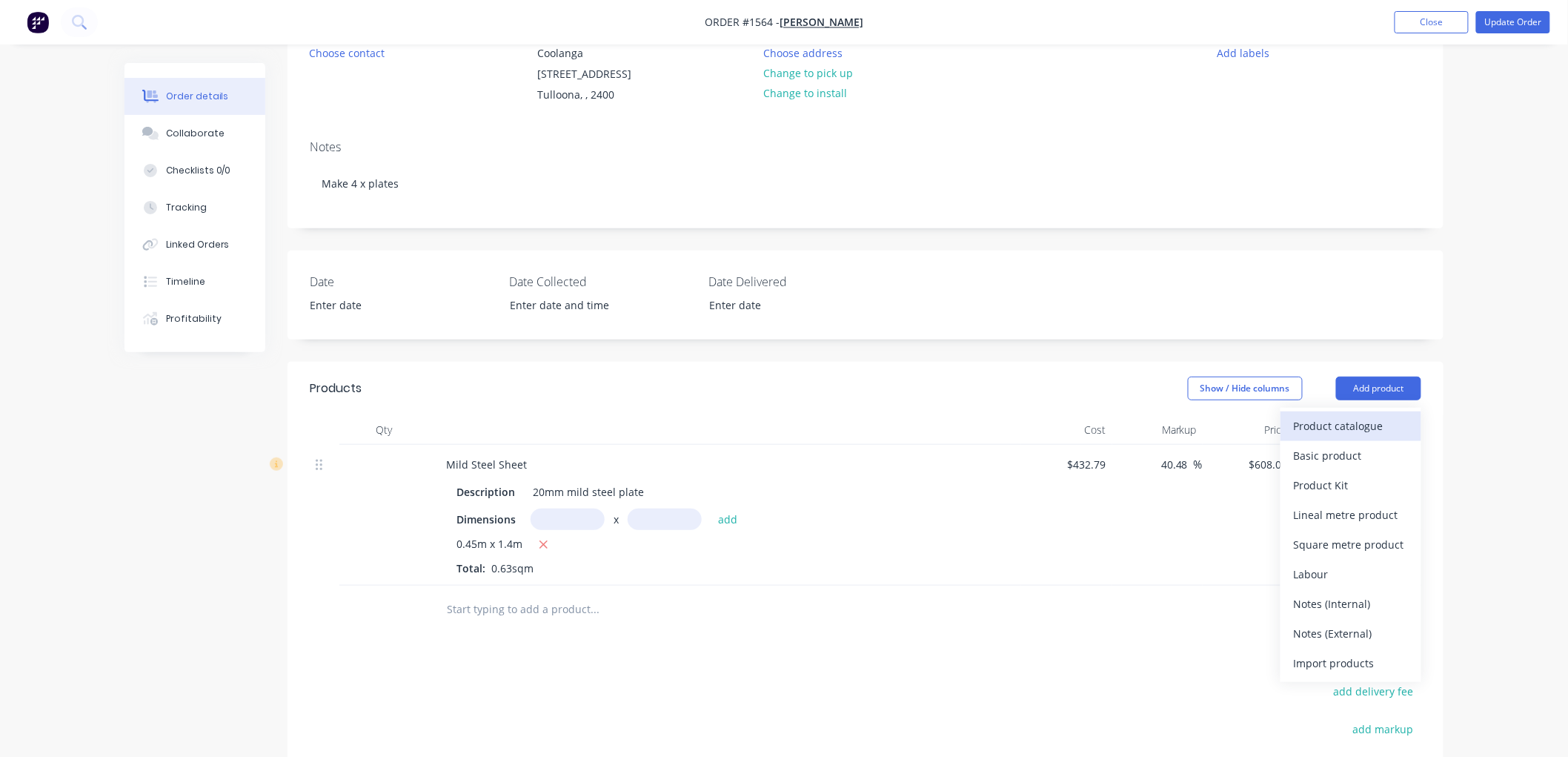
click at [1344, 430] on div "Product catalogue" at bounding box center [1350, 425] width 114 height 21
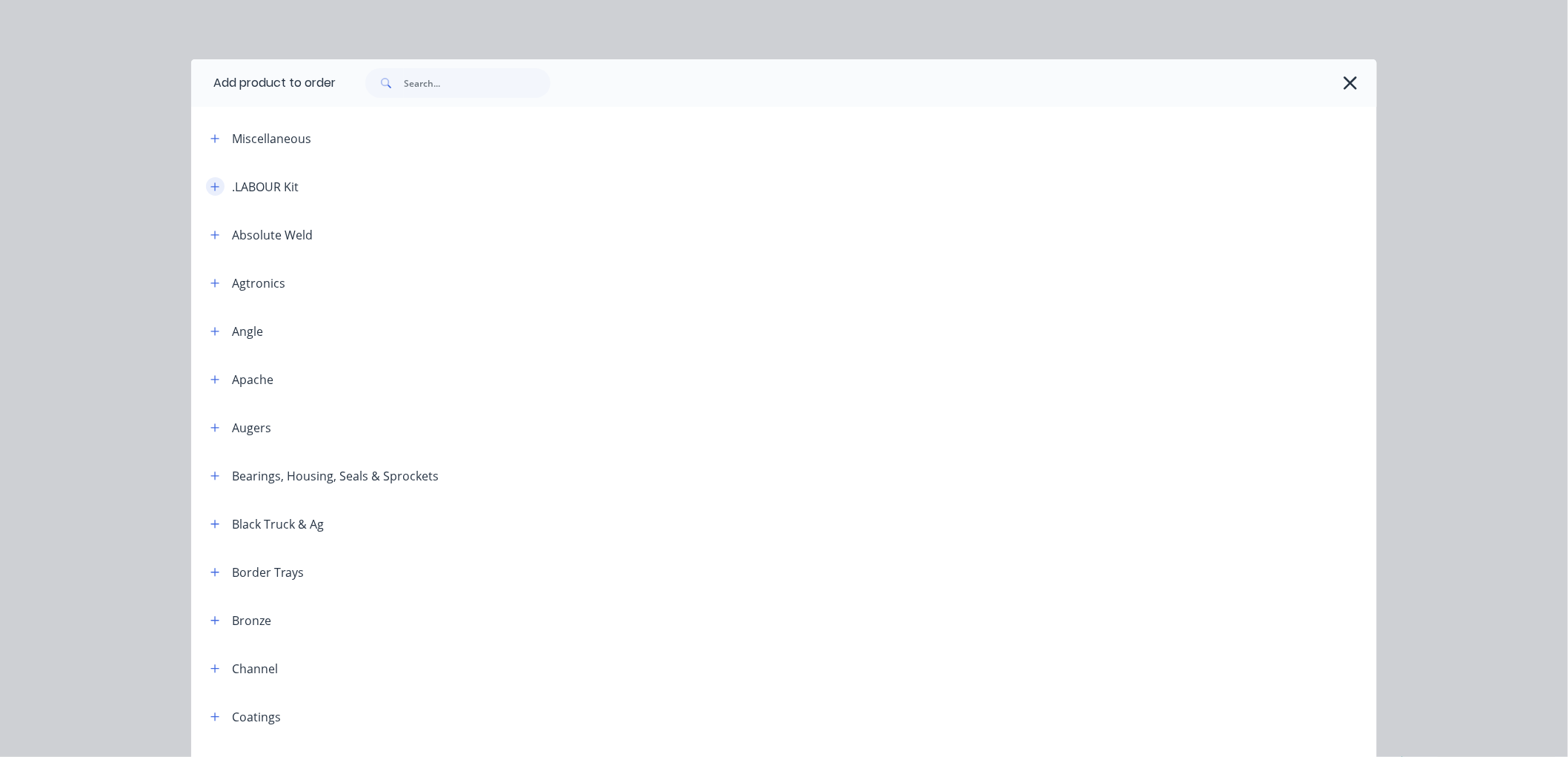
click at [206, 184] on button "button" at bounding box center [215, 186] width 19 height 19
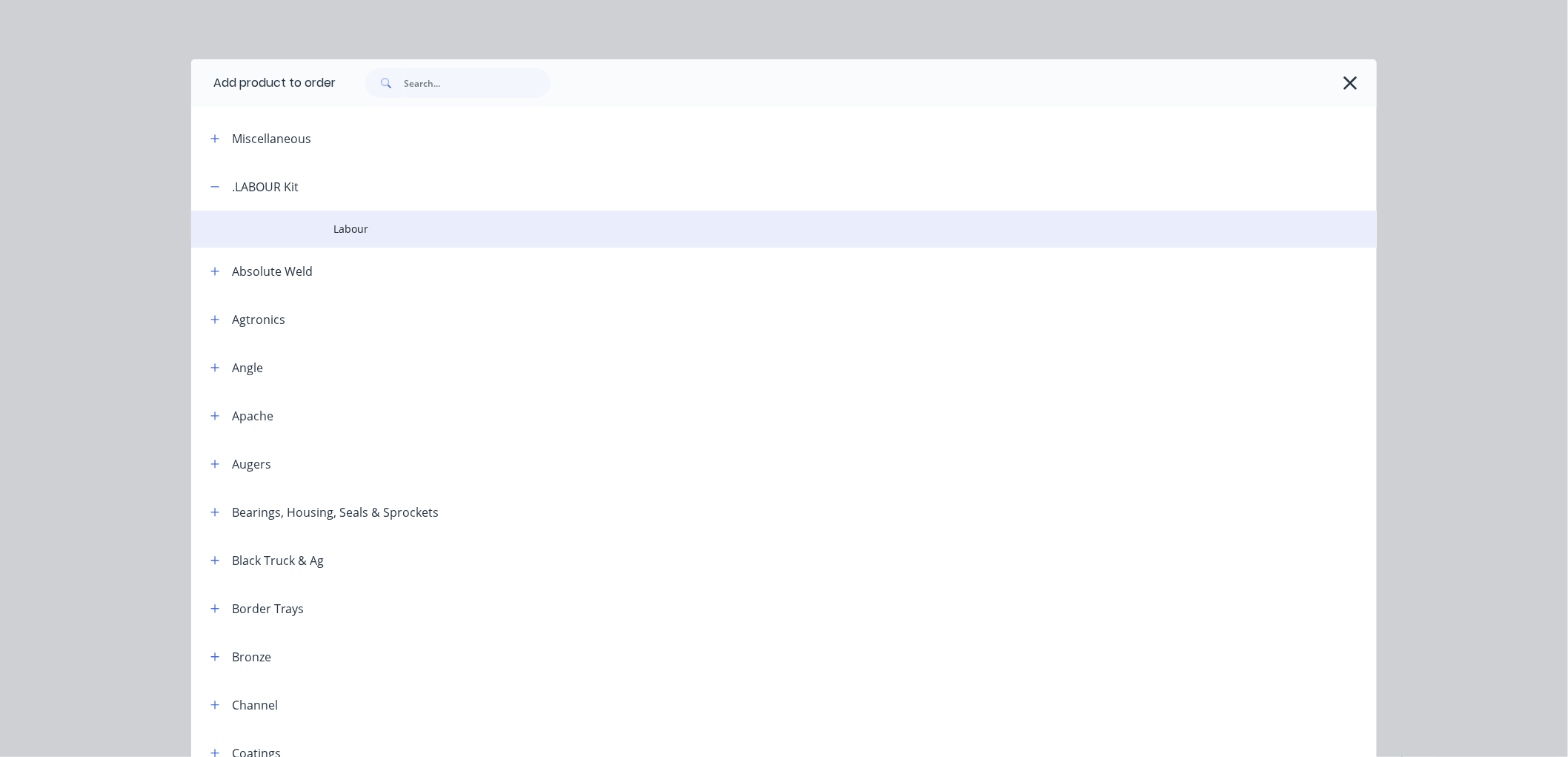
click at [361, 227] on span "Labour" at bounding box center [750, 229] width 834 height 15
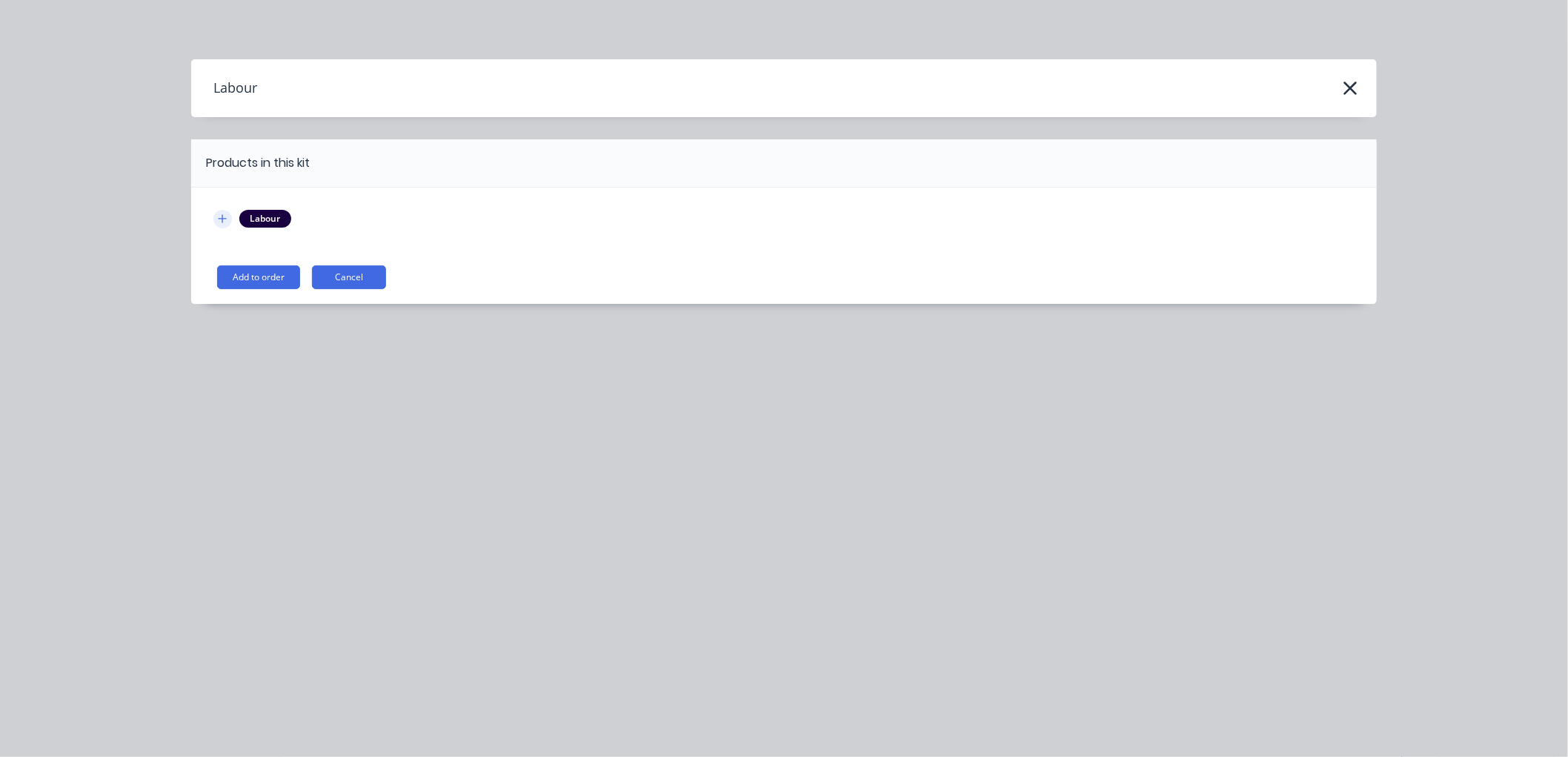
click at [224, 216] on icon "button" at bounding box center [222, 219] width 9 height 10
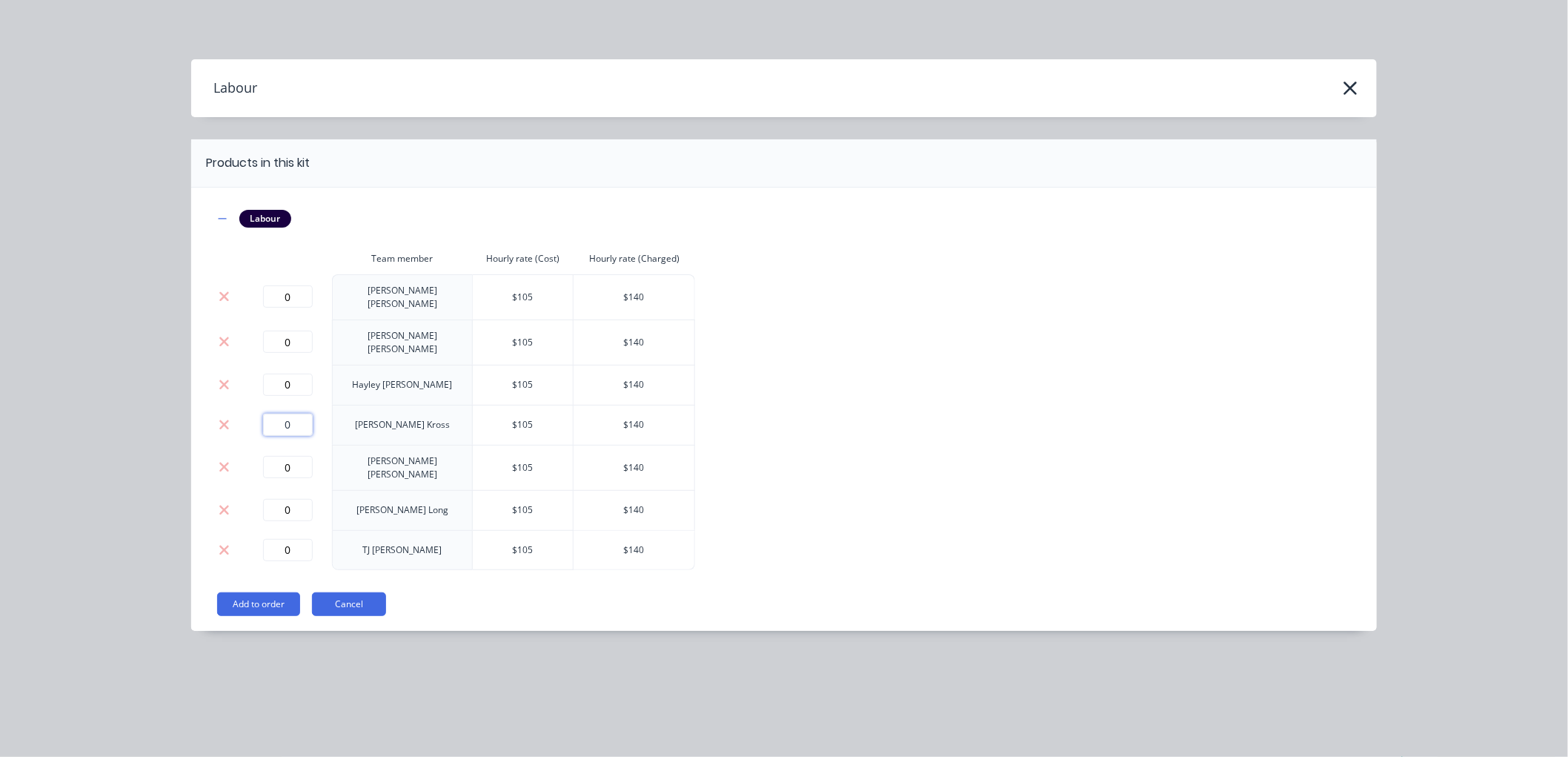
drag, startPoint x: 299, startPoint y: 412, endPoint x: 246, endPoint y: 411, distance: 53.0
click at [246, 411] on td "0" at bounding box center [287, 424] width 89 height 40
type input "0.75"
click at [281, 592] on button "Add to order" at bounding box center [258, 604] width 83 height 24
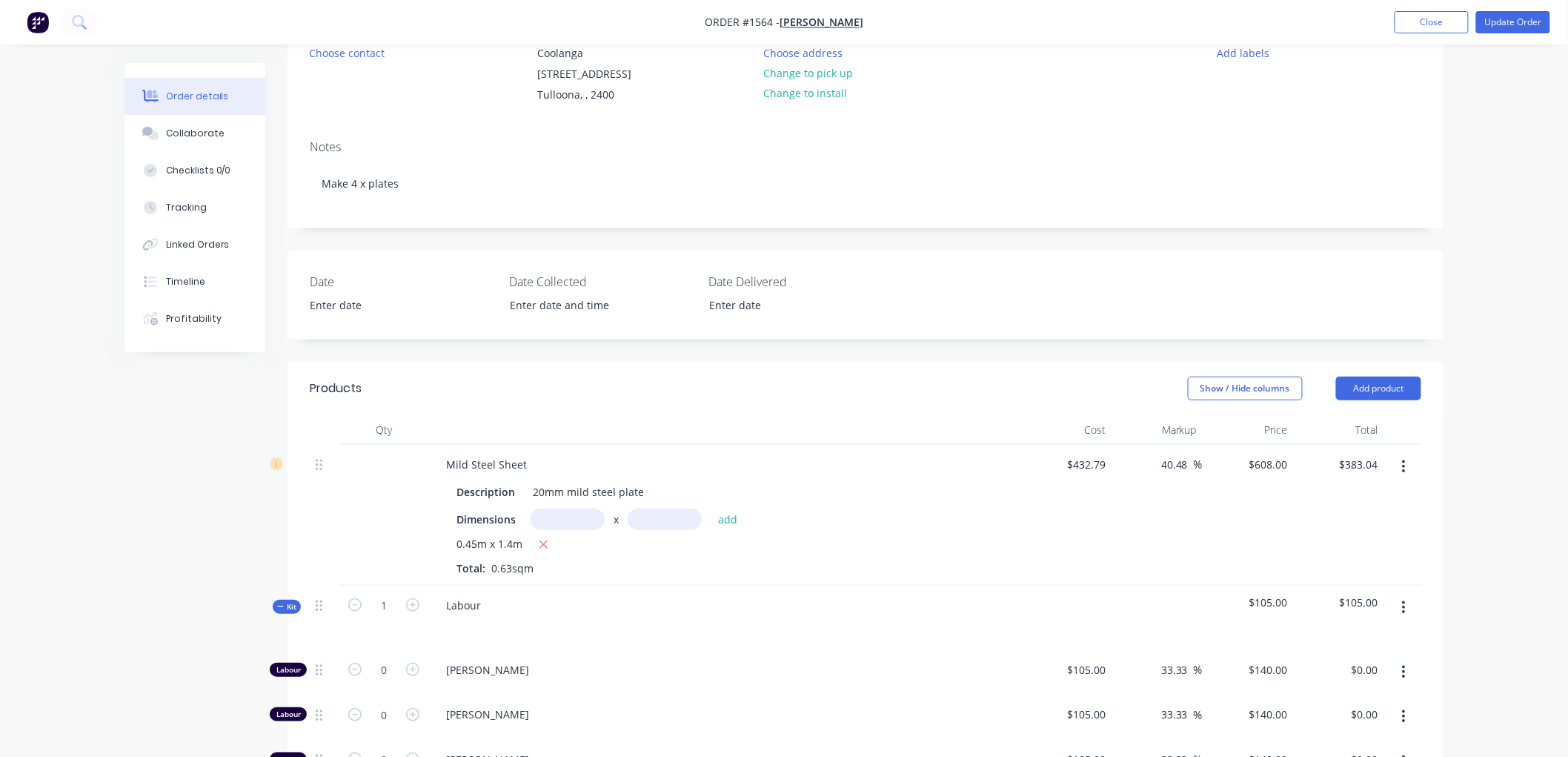
scroll to position [247, 0]
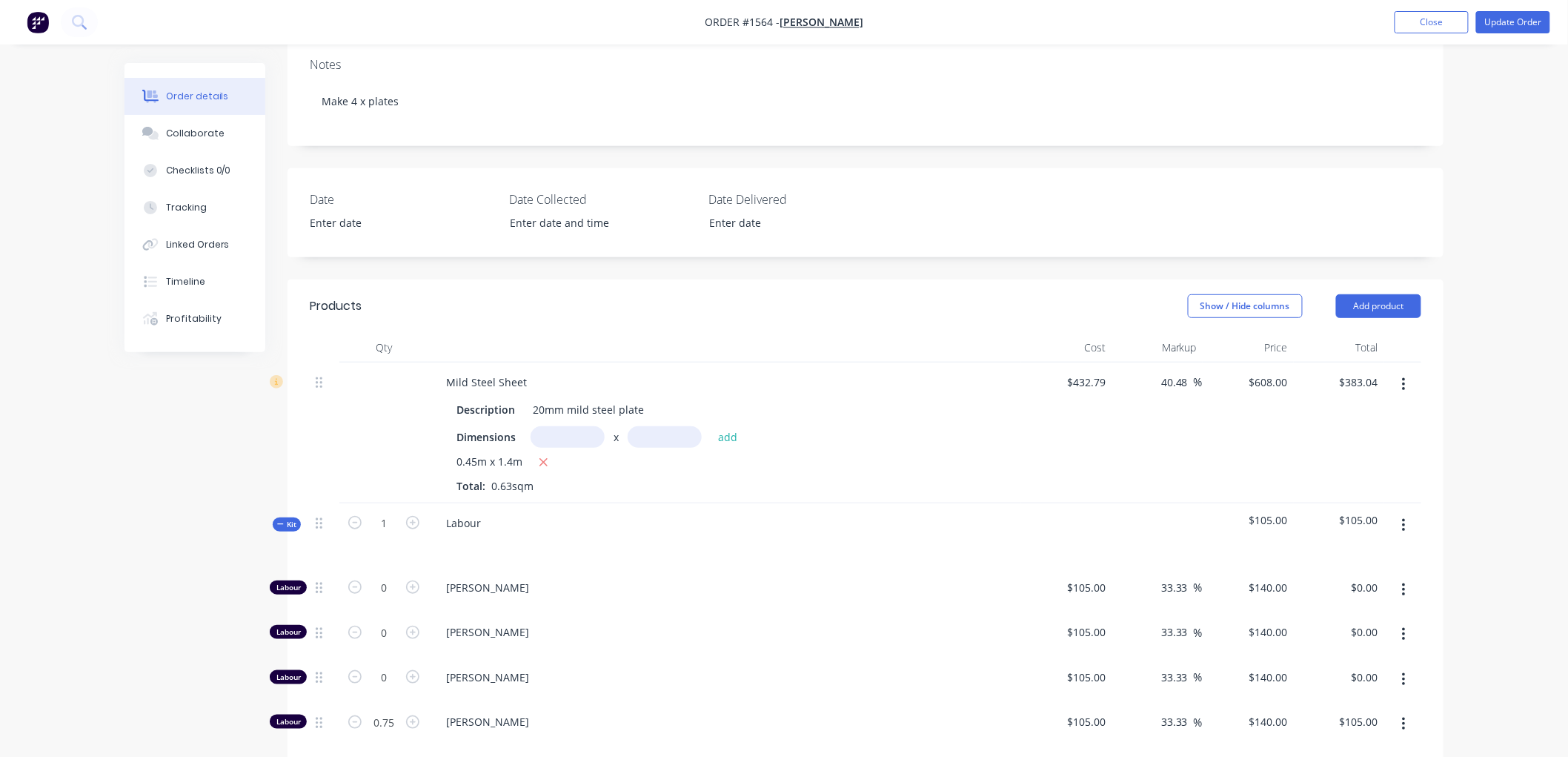
click at [279, 521] on icon at bounding box center [281, 524] width 7 height 8
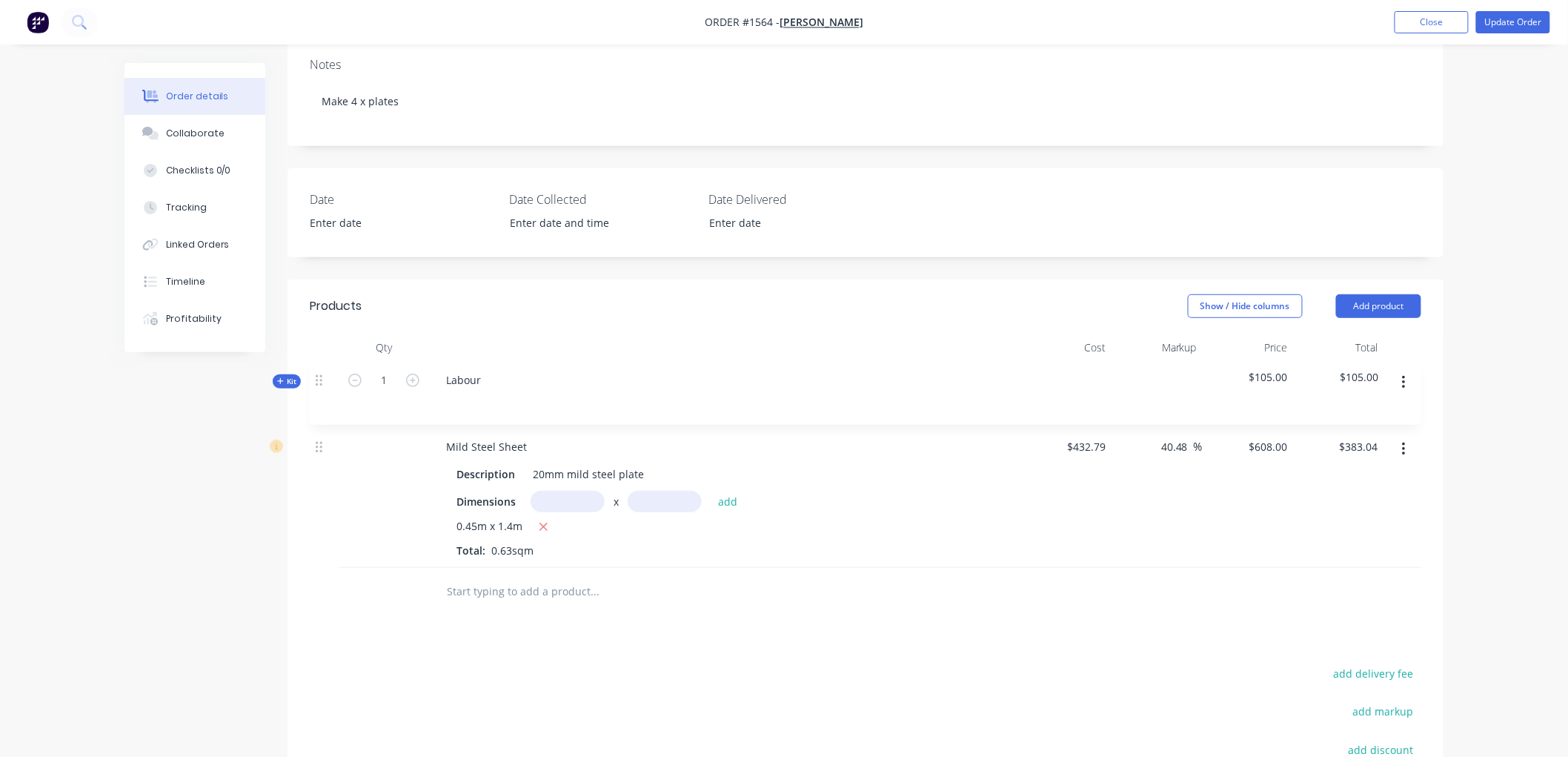
drag, startPoint x: 320, startPoint y: 521, endPoint x: 321, endPoint y: 372, distance: 149.0
click at [321, 372] on div "Mild Steel Sheet Description 20mm mild steel plate Dimensions x add 0.45m x 1.4…" at bounding box center [865, 464] width 1111 height 205
click at [202, 132] on div "Collaborate" at bounding box center [195, 134] width 59 height 14
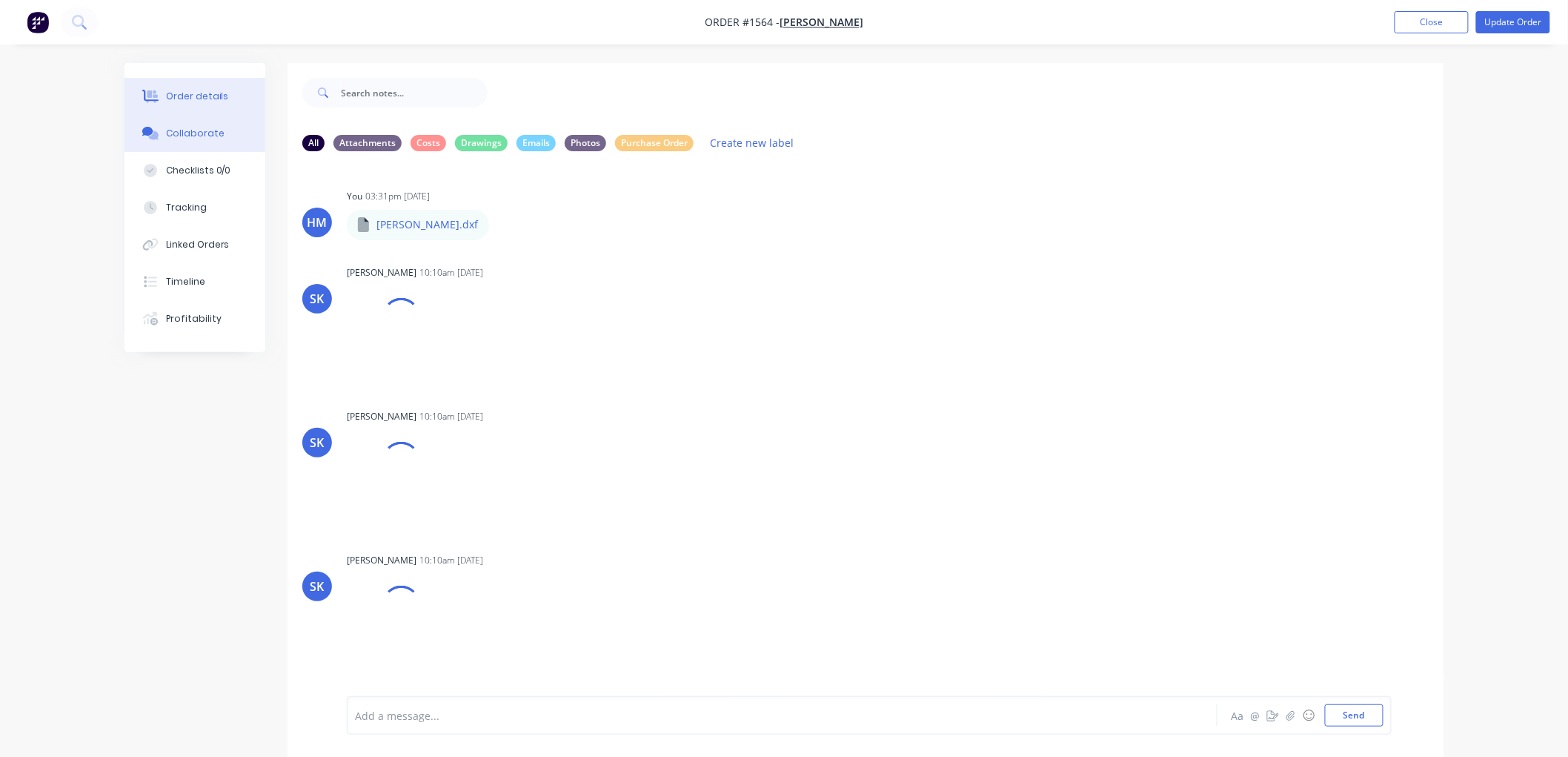
click at [175, 98] on div "Order details" at bounding box center [197, 96] width 63 height 14
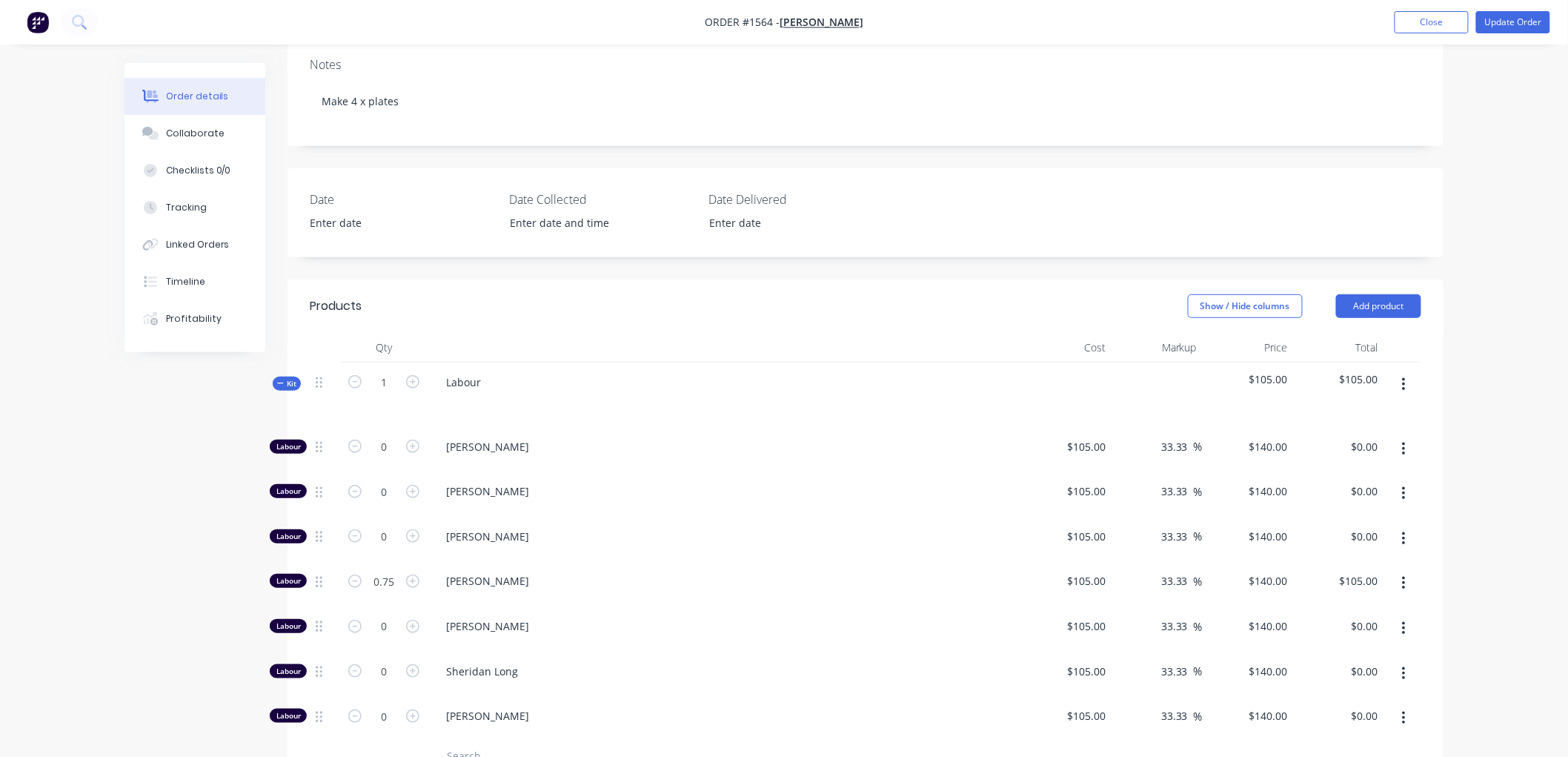
scroll to position [329, 0]
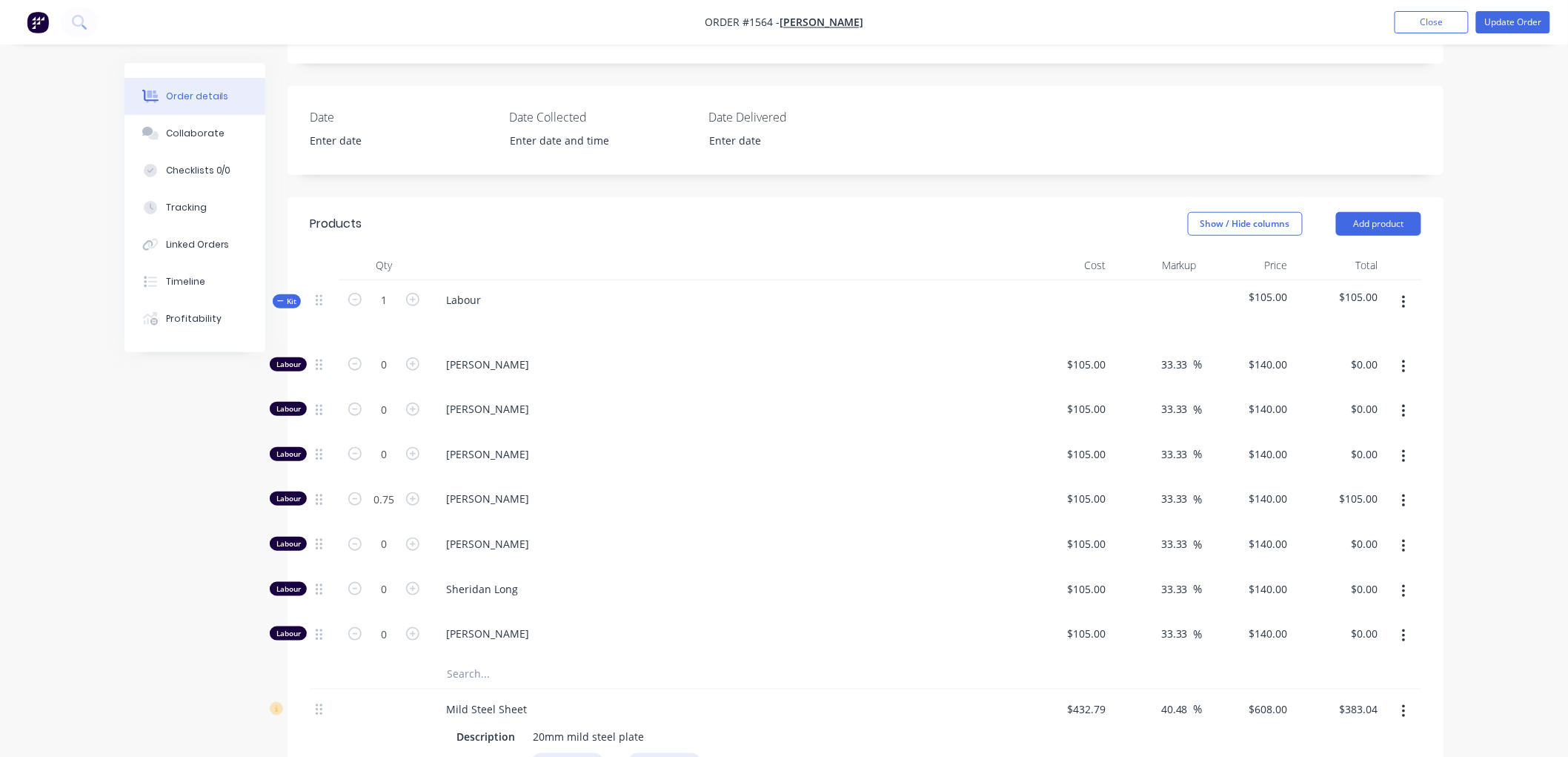
click at [282, 298] on icon at bounding box center [281, 300] width 7 height 8
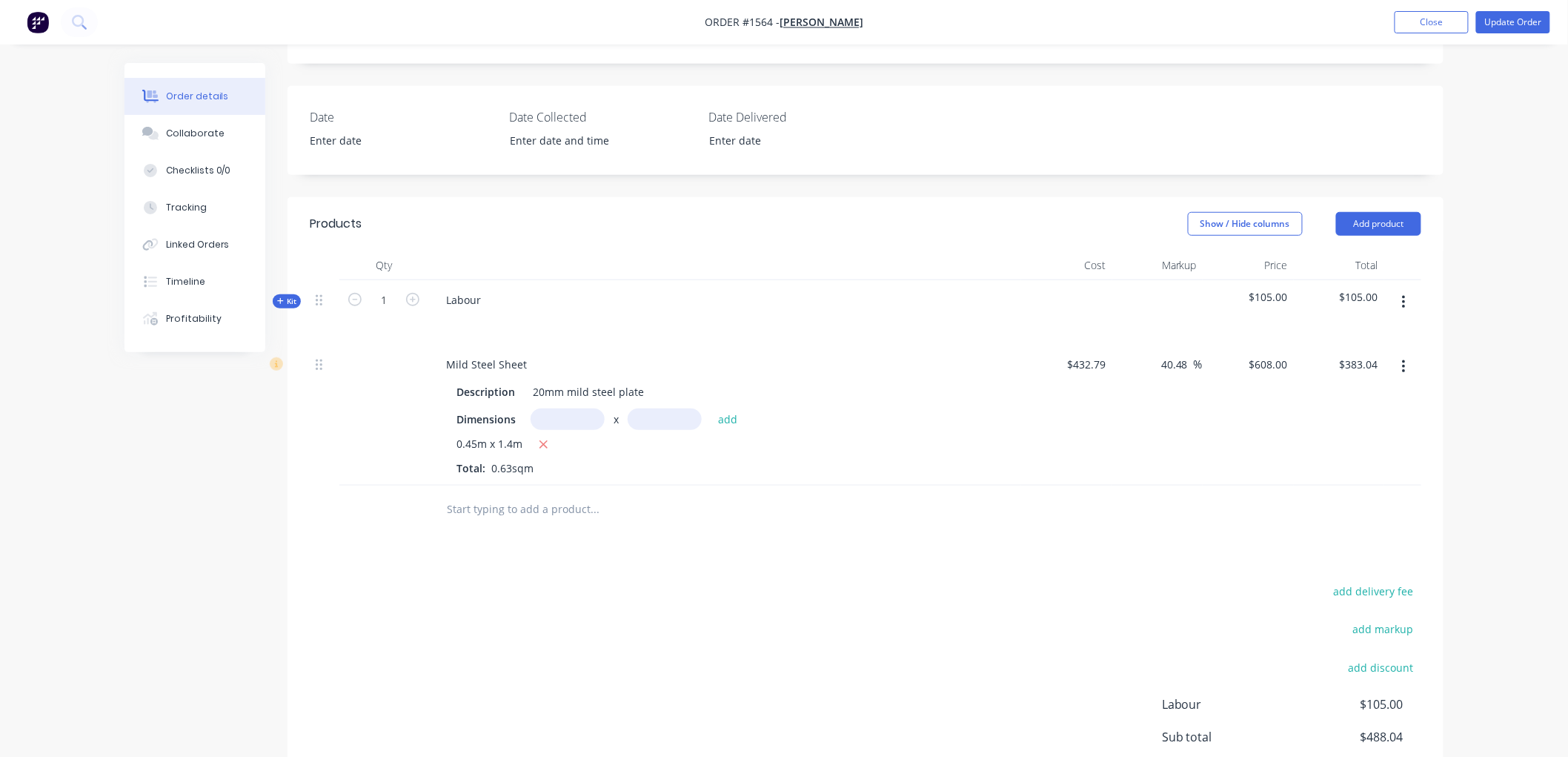
click at [273, 304] on div "Kit" at bounding box center [287, 301] width 28 height 14
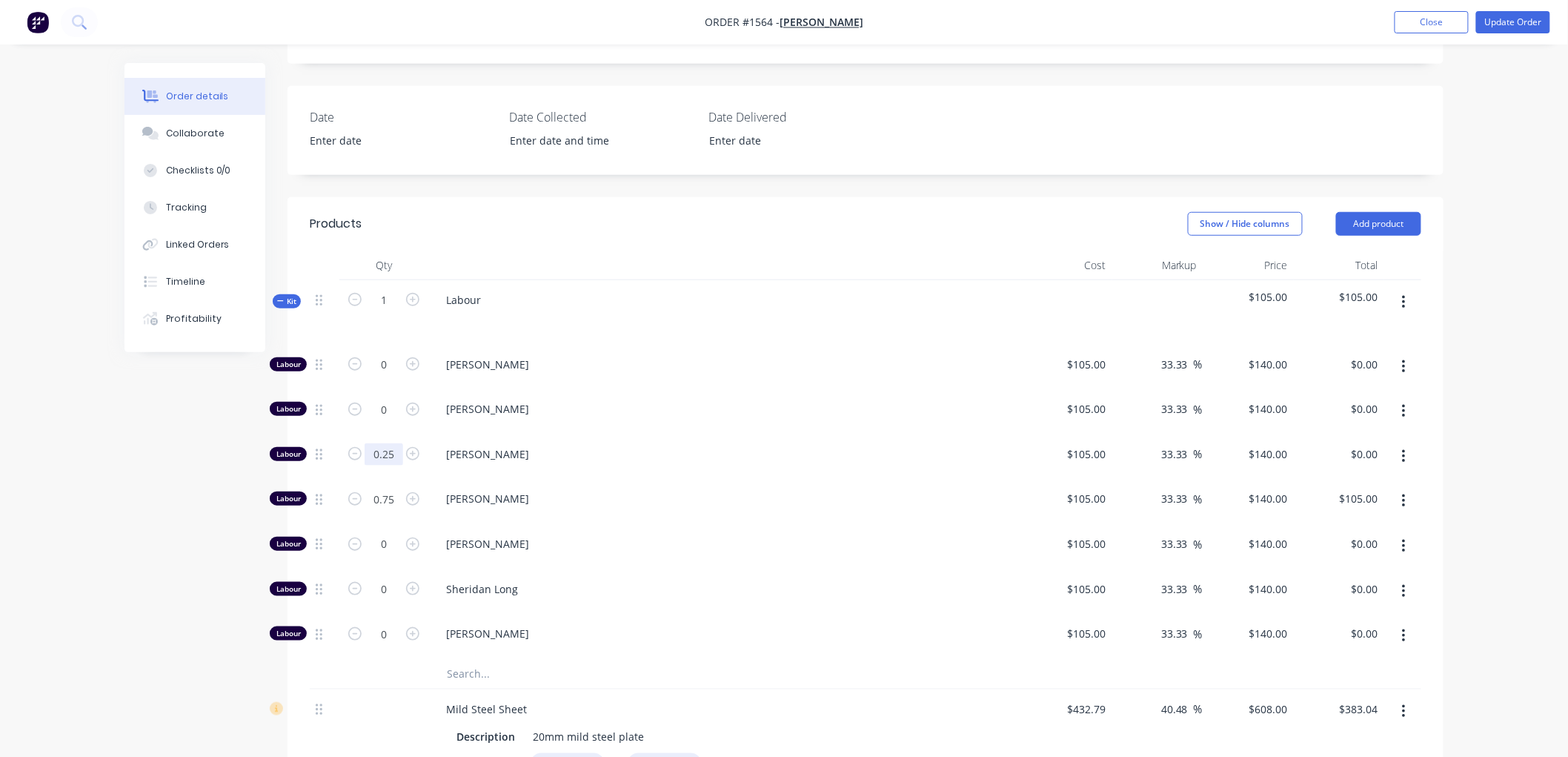
type input "0.25"
type input "$35.00"
click at [89, 464] on div "Order details Collaborate Checklists 0/0 Tracking Linked Orders Timeline Profit…" at bounding box center [784, 464] width 1568 height 1585
drag, startPoint x: 387, startPoint y: 545, endPoint x: 395, endPoint y: 542, distance: 8.5
click at [388, 545] on input "0" at bounding box center [383, 544] width 38 height 22
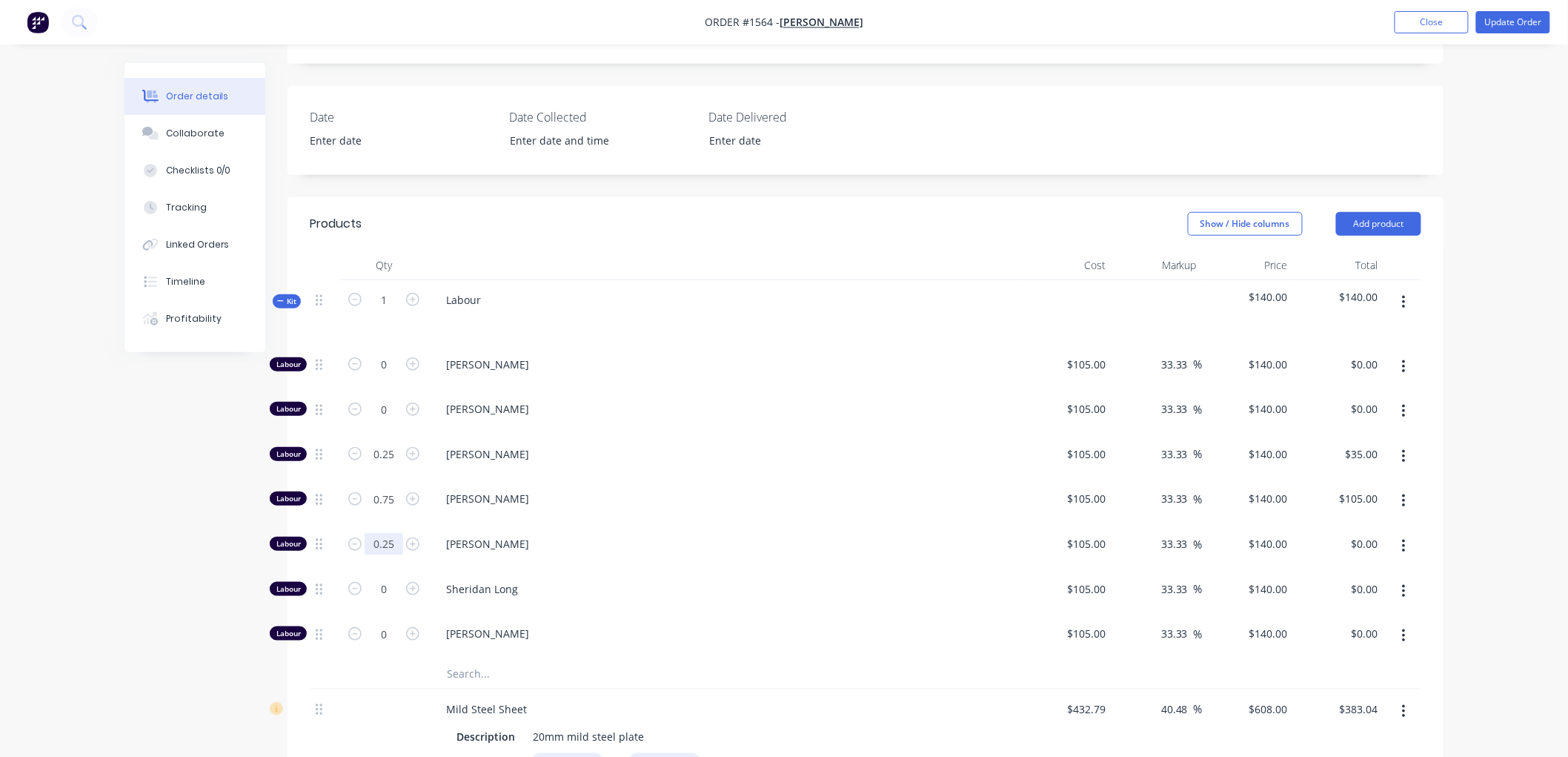
type input "0.25"
type input "$35.00"
click at [212, 509] on div "Created by [PERSON_NAME] Created [DATE] Required [DATE] Assigned to Add team me…" at bounding box center [783, 495] width 1319 height 1523
click at [388, 449] on input "0.25" at bounding box center [383, 454] width 38 height 22
type input "0.5"
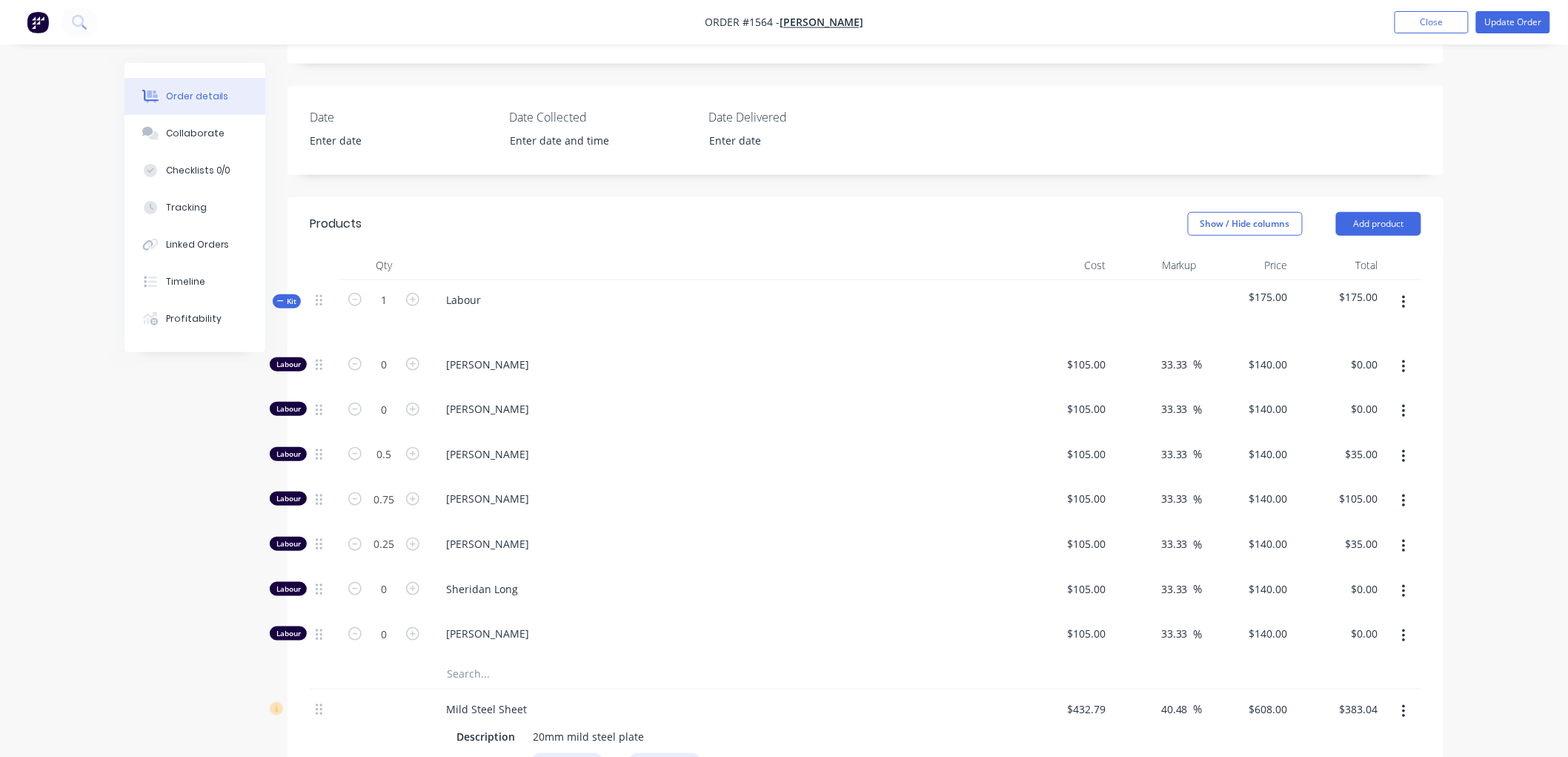
type input "$70.00"
click at [181, 379] on div "Created by [PERSON_NAME] Created [DATE] Required [DATE] Assigned to Add team me…" at bounding box center [783, 495] width 1319 height 1523
click at [284, 301] on span "Kit" at bounding box center [287, 301] width 20 height 11
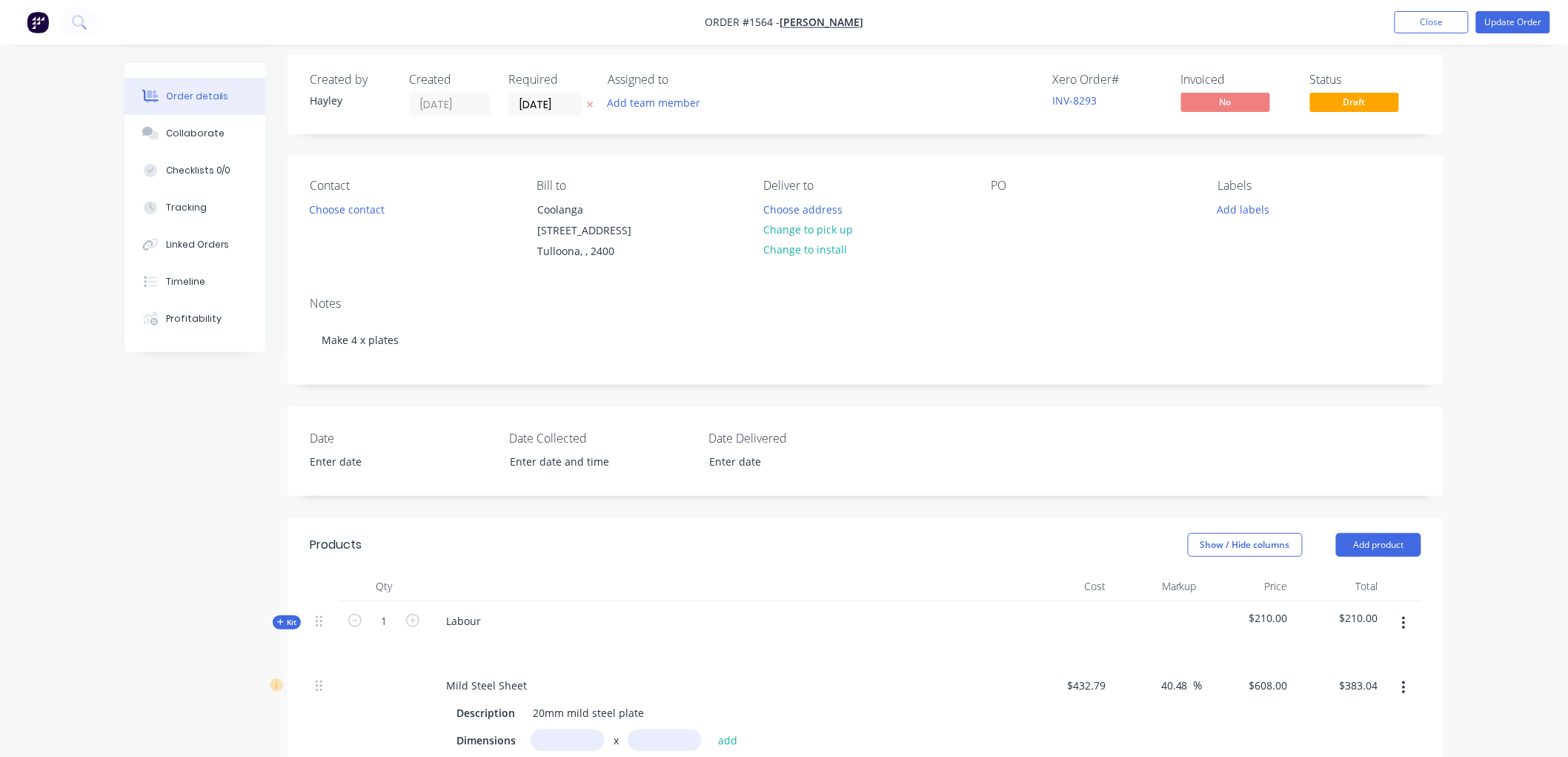
scroll to position [0, 0]
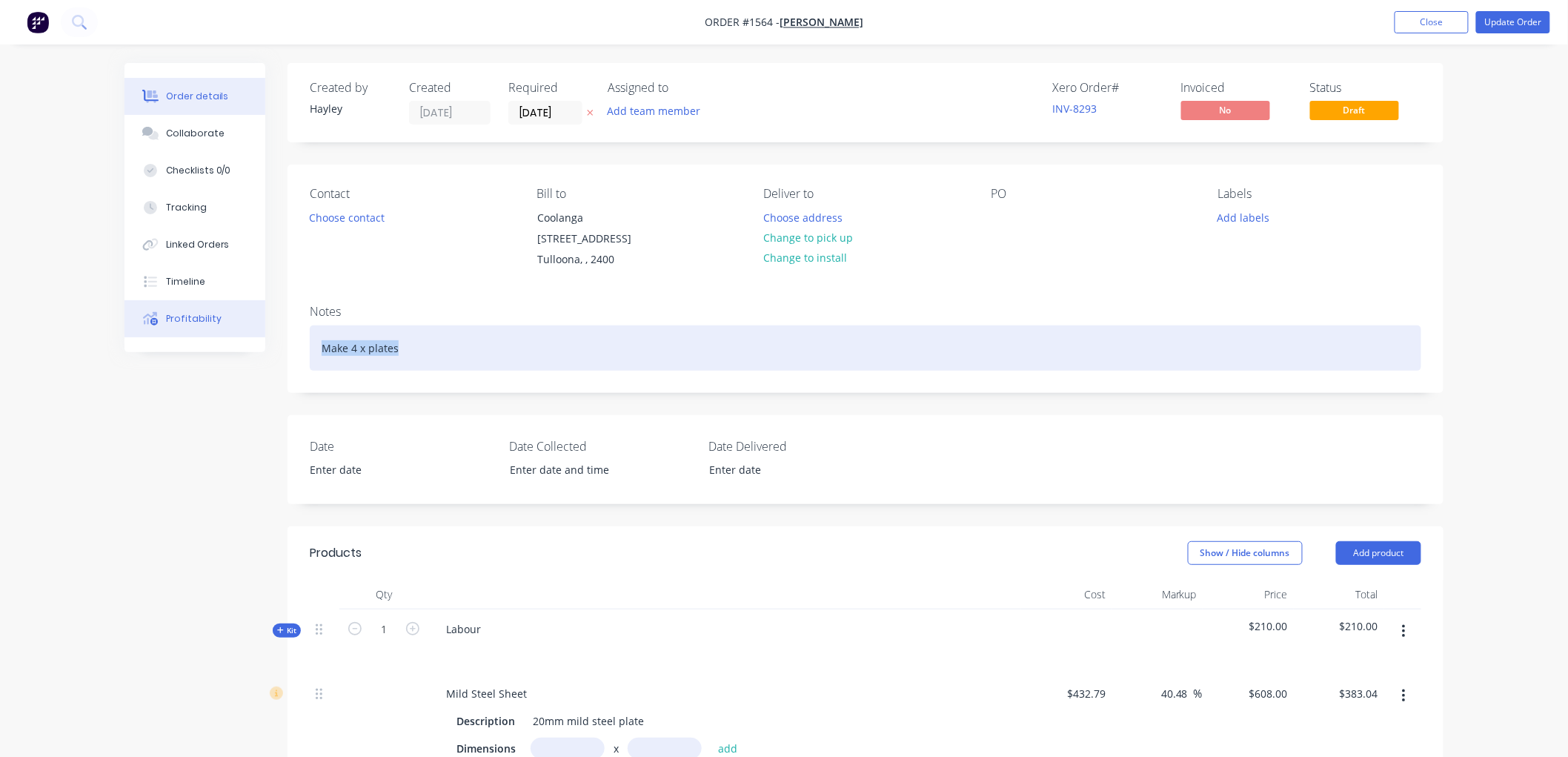
drag, startPoint x: 438, startPoint y: 350, endPoint x: 241, endPoint y: 327, distance: 198.3
click at [241, 327] on div "Order details Collaborate Checklists 0/0 Tracking Linked Orders Timeline Profit…" at bounding box center [784, 652] width 1349 height 1177
copy div "Make 4 x plates"
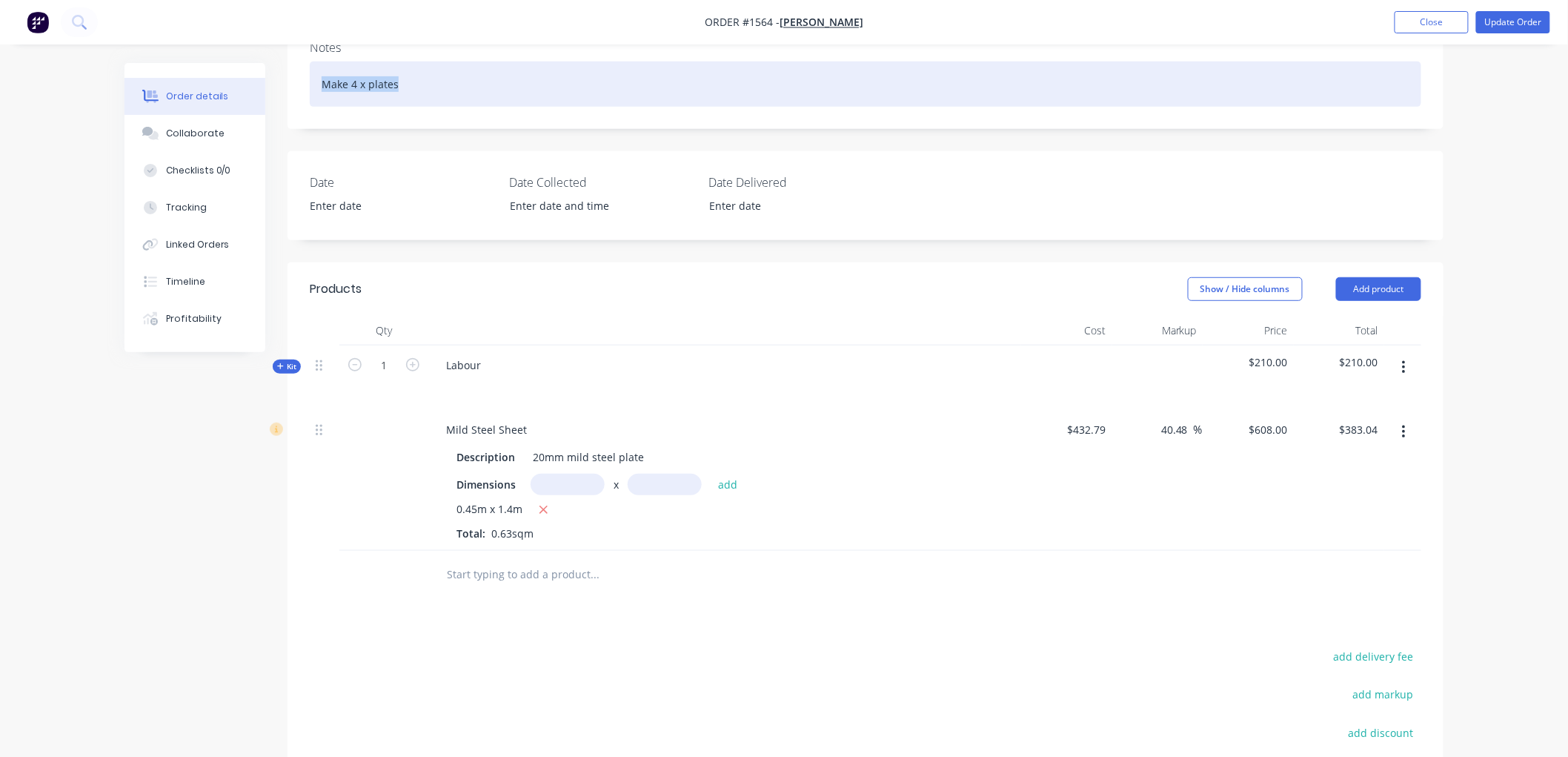
scroll to position [329, 0]
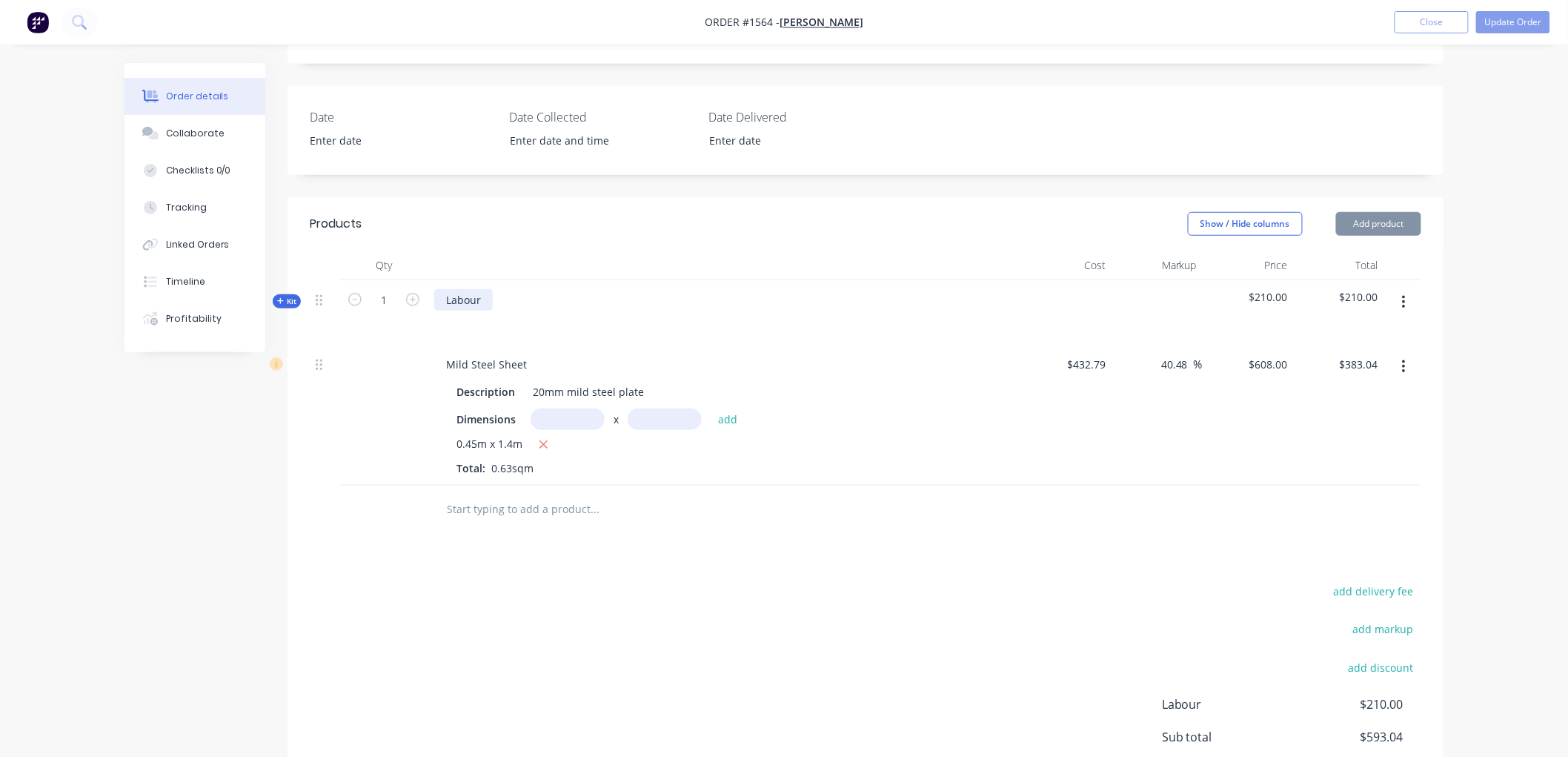
click at [490, 306] on div "Labour" at bounding box center [463, 299] width 59 height 21
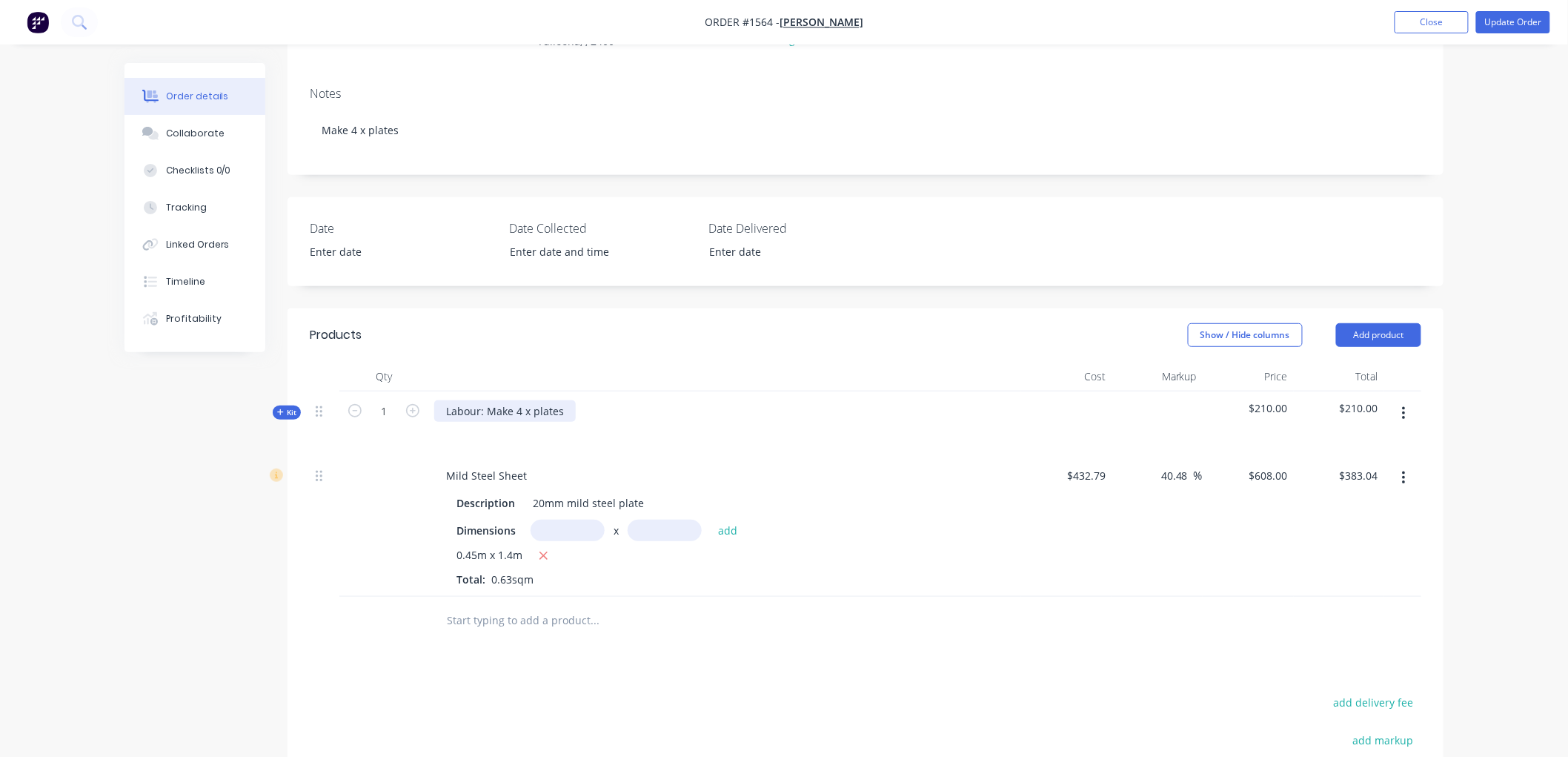
scroll to position [72, 0]
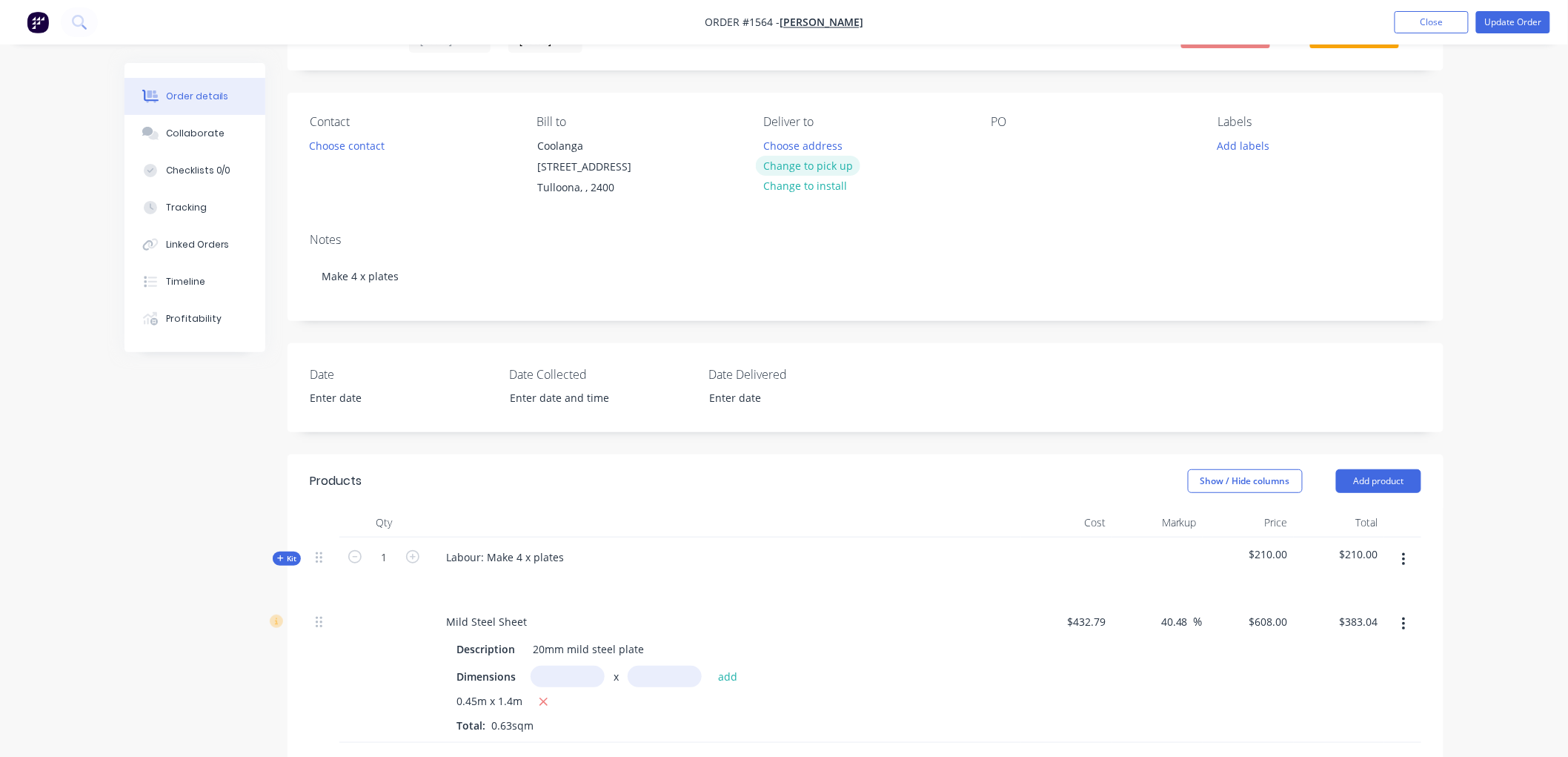
click at [815, 161] on button "Change to pick up" at bounding box center [809, 166] width 105 height 20
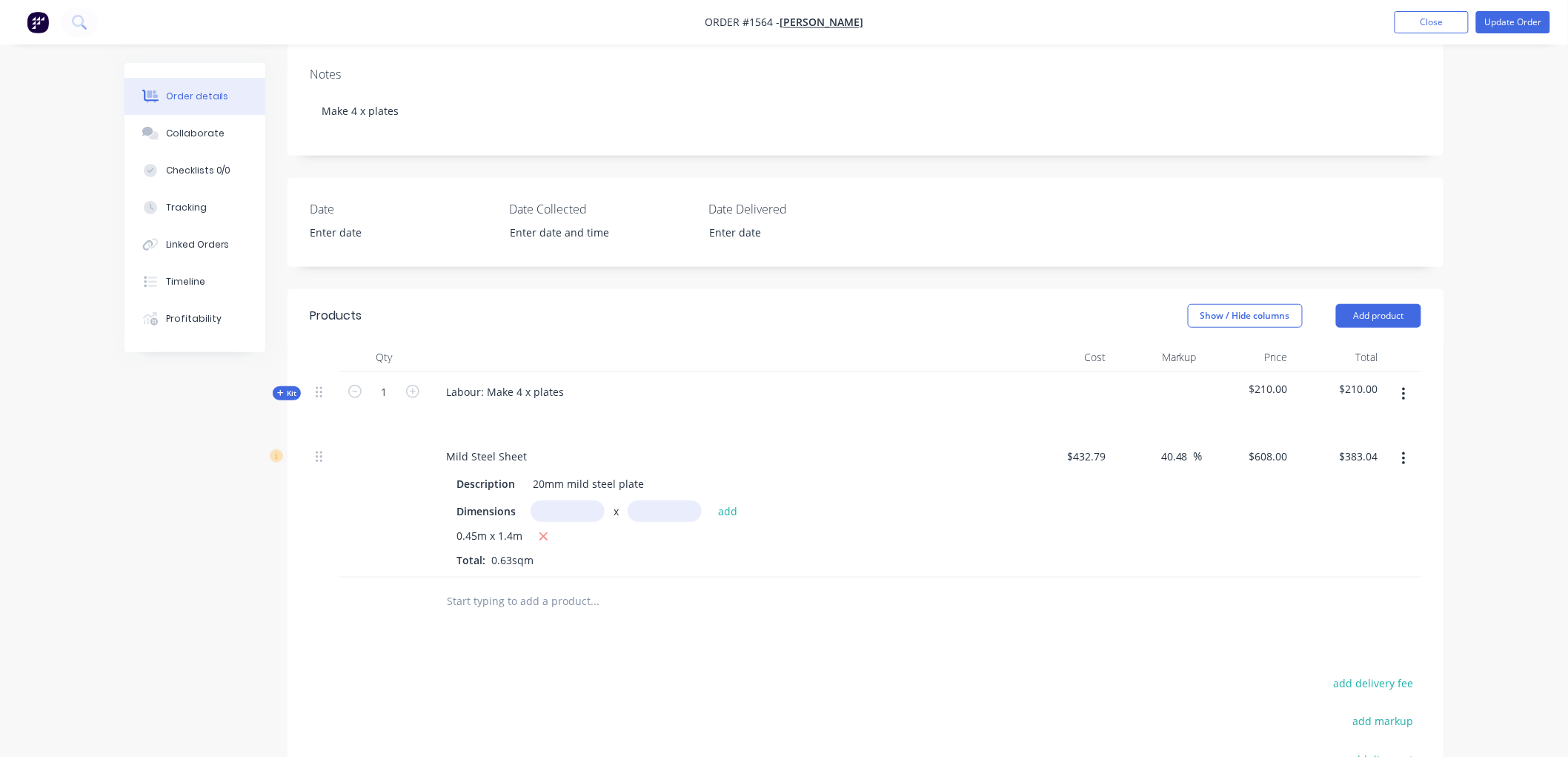
drag, startPoint x: 181, startPoint y: 522, endPoint x: 255, endPoint y: 459, distance: 97.2
click at [186, 521] on div "Created by [PERSON_NAME] Created [DATE] Required [DATE] Assigned to Add team me…" at bounding box center [783, 414] width 1319 height 1177
click at [279, 395] on icon at bounding box center [281, 392] width 7 height 8
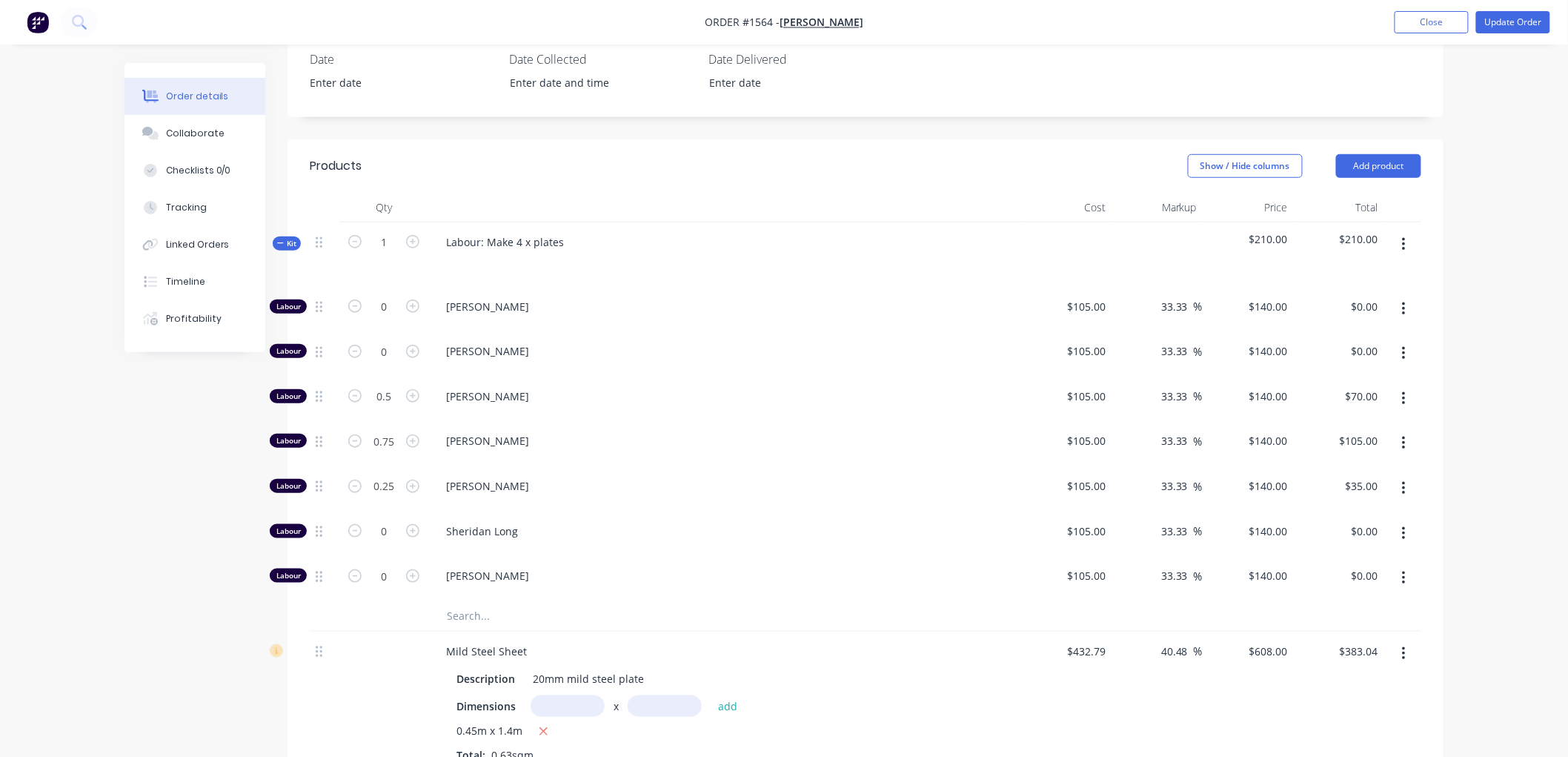
scroll to position [401, 0]
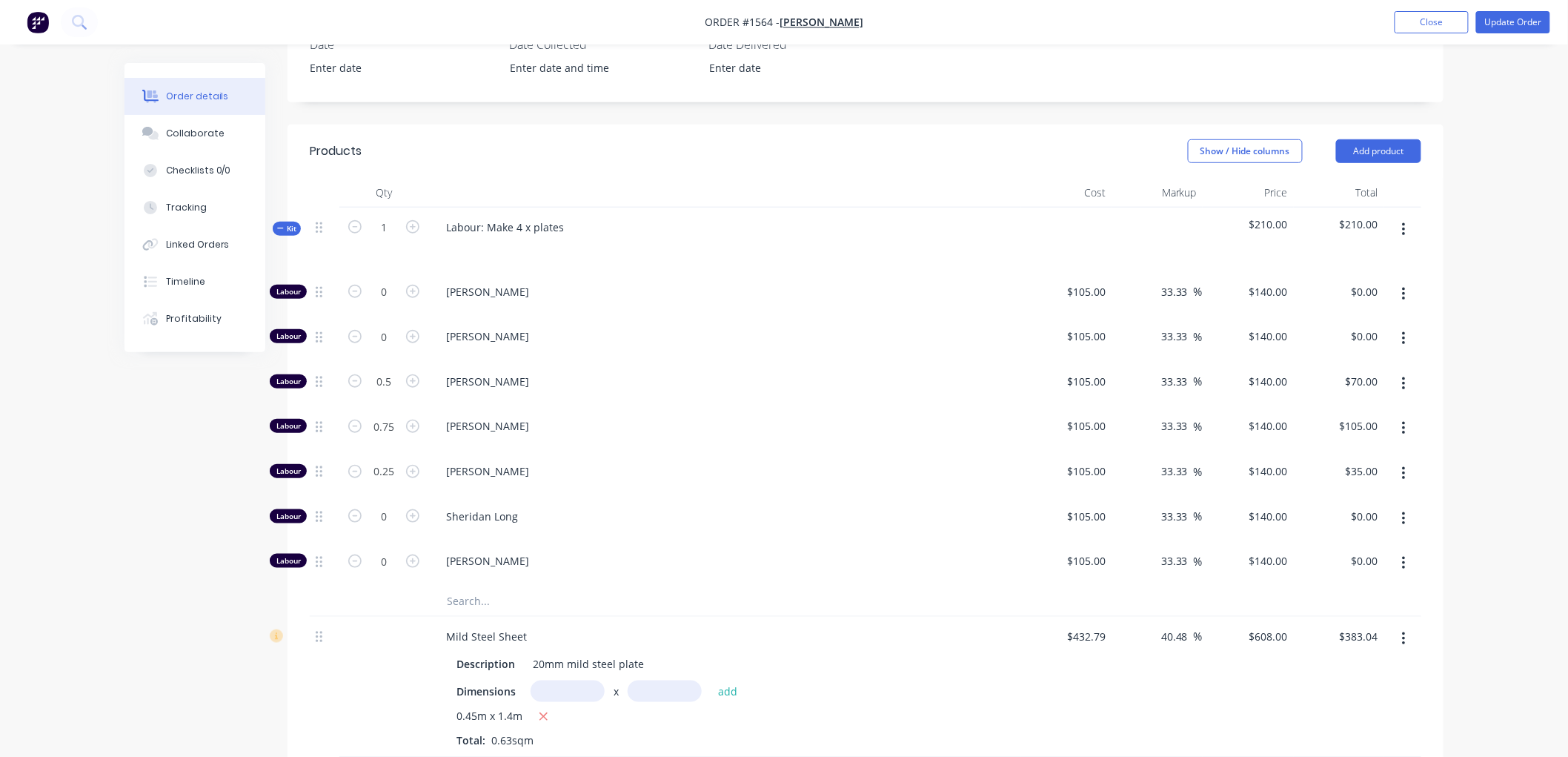
click at [276, 233] on div "Kit" at bounding box center [287, 228] width 28 height 14
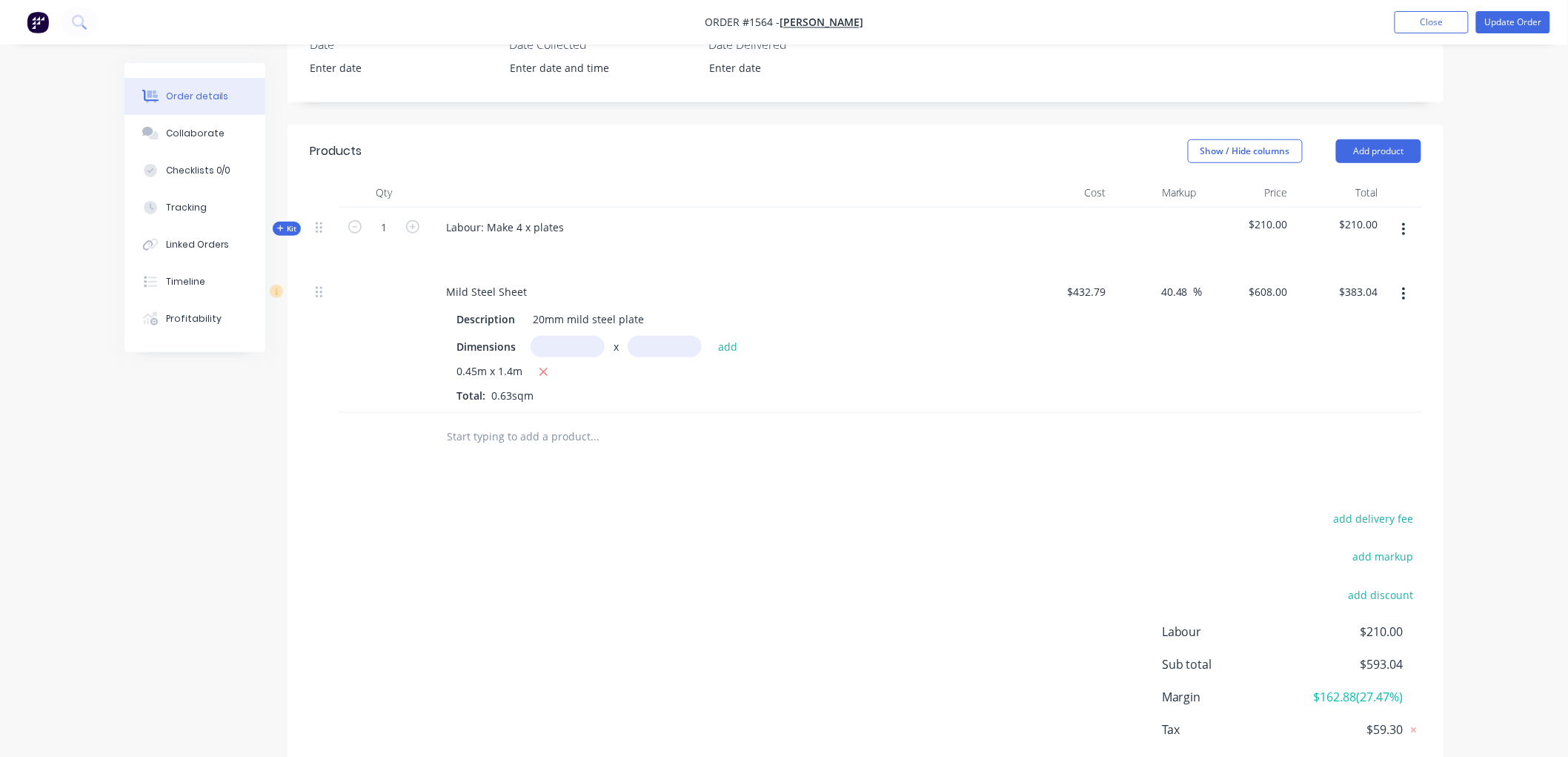
click at [276, 233] on div "Kit" at bounding box center [287, 228] width 28 height 14
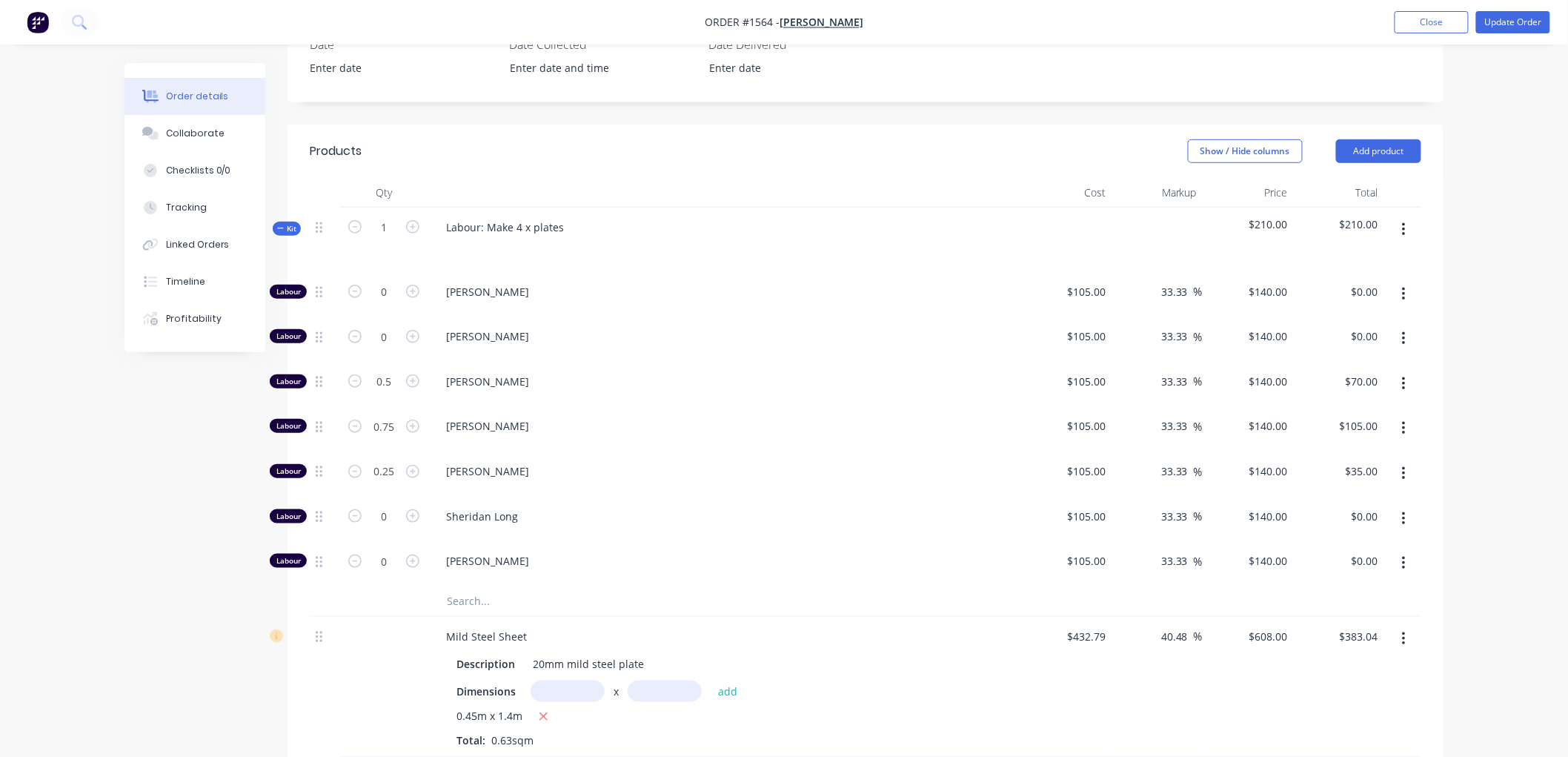
click at [1395, 430] on button "button" at bounding box center [1403, 428] width 35 height 26
click at [1351, 462] on div "Duplicate" at bounding box center [1350, 467] width 114 height 21
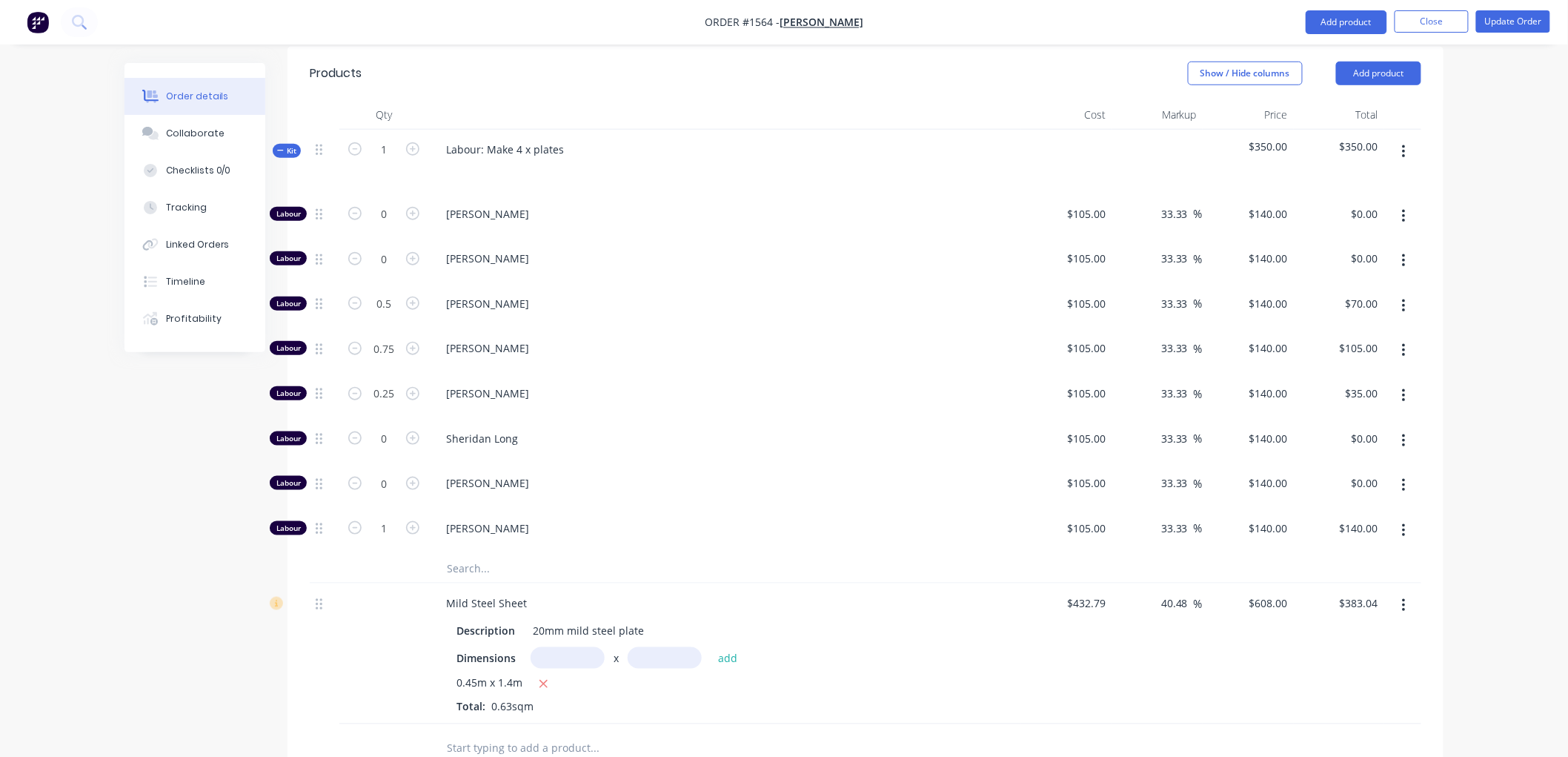
scroll to position [566, 0]
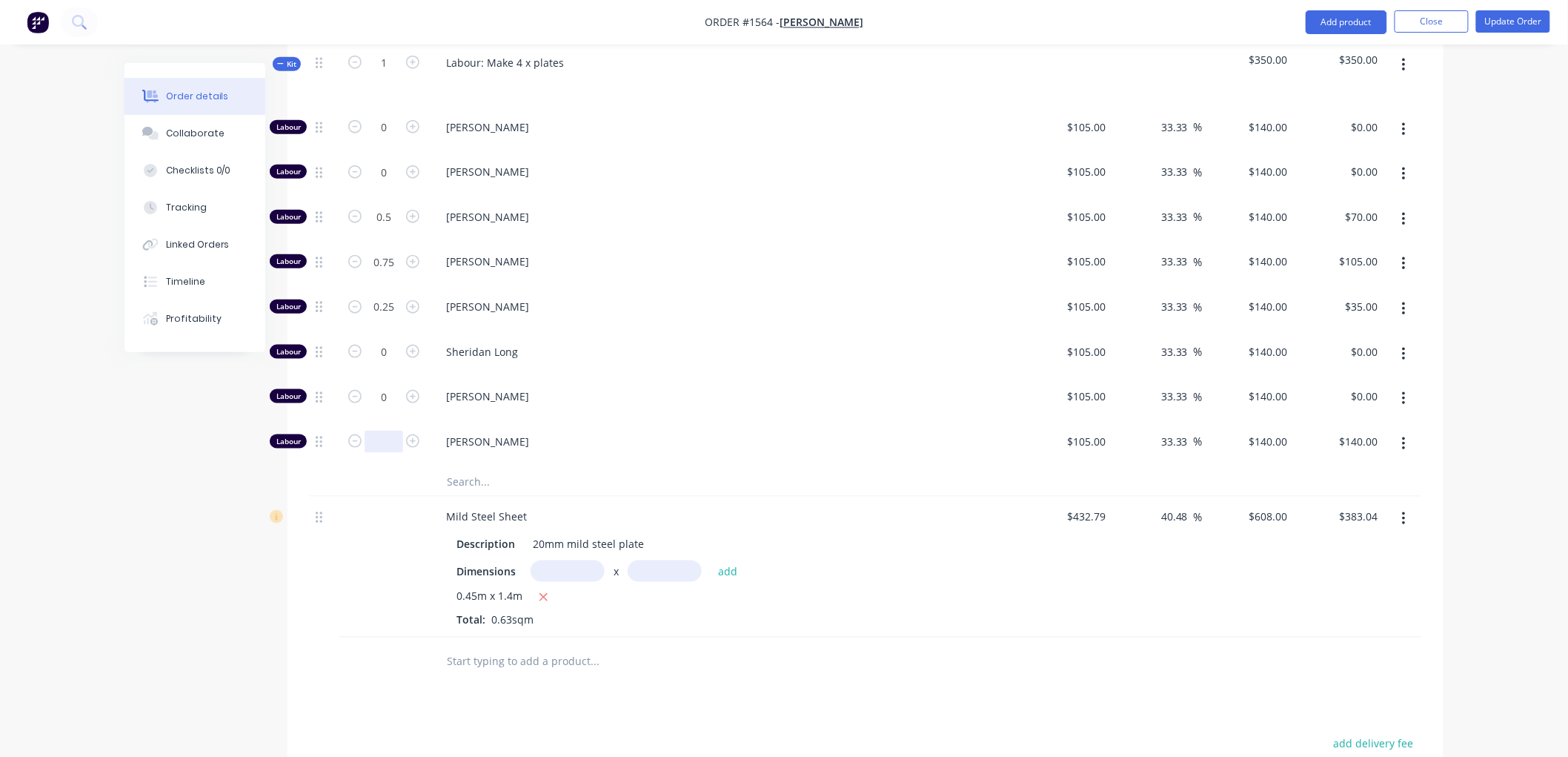
drag, startPoint x: 380, startPoint y: 441, endPoint x: 323, endPoint y: 434, distance: 57.4
click at [324, 439] on div "Labour [PERSON_NAME] $105.00 $105.00 33.33 33.33 % $140.00 $140.00 $140.00 $140…" at bounding box center [865, 444] width 1111 height 45
drag, startPoint x: 374, startPoint y: 443, endPoint x: 353, endPoint y: 443, distance: 21.0
click at [353, 443] on form at bounding box center [383, 440] width 77 height 22
type input "0.25"
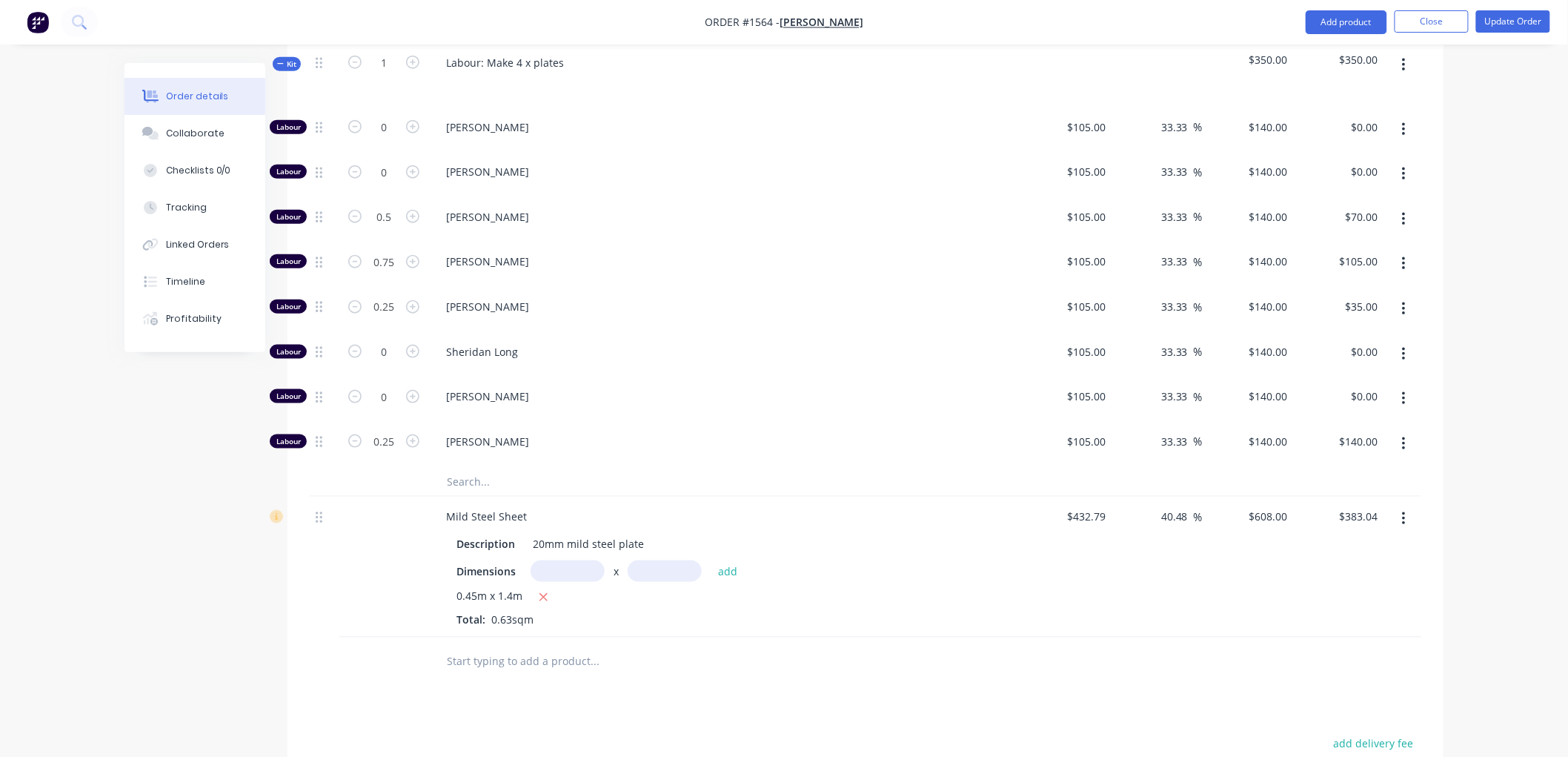
click at [363, 485] on div at bounding box center [383, 481] width 89 height 30
type input "$35.00"
click at [1058, 442] on div "$105.00 $105.00" at bounding box center [1066, 444] width 91 height 45
click at [1087, 434] on div "105 105" at bounding box center [1099, 441] width 26 height 21
type input "$0.001"
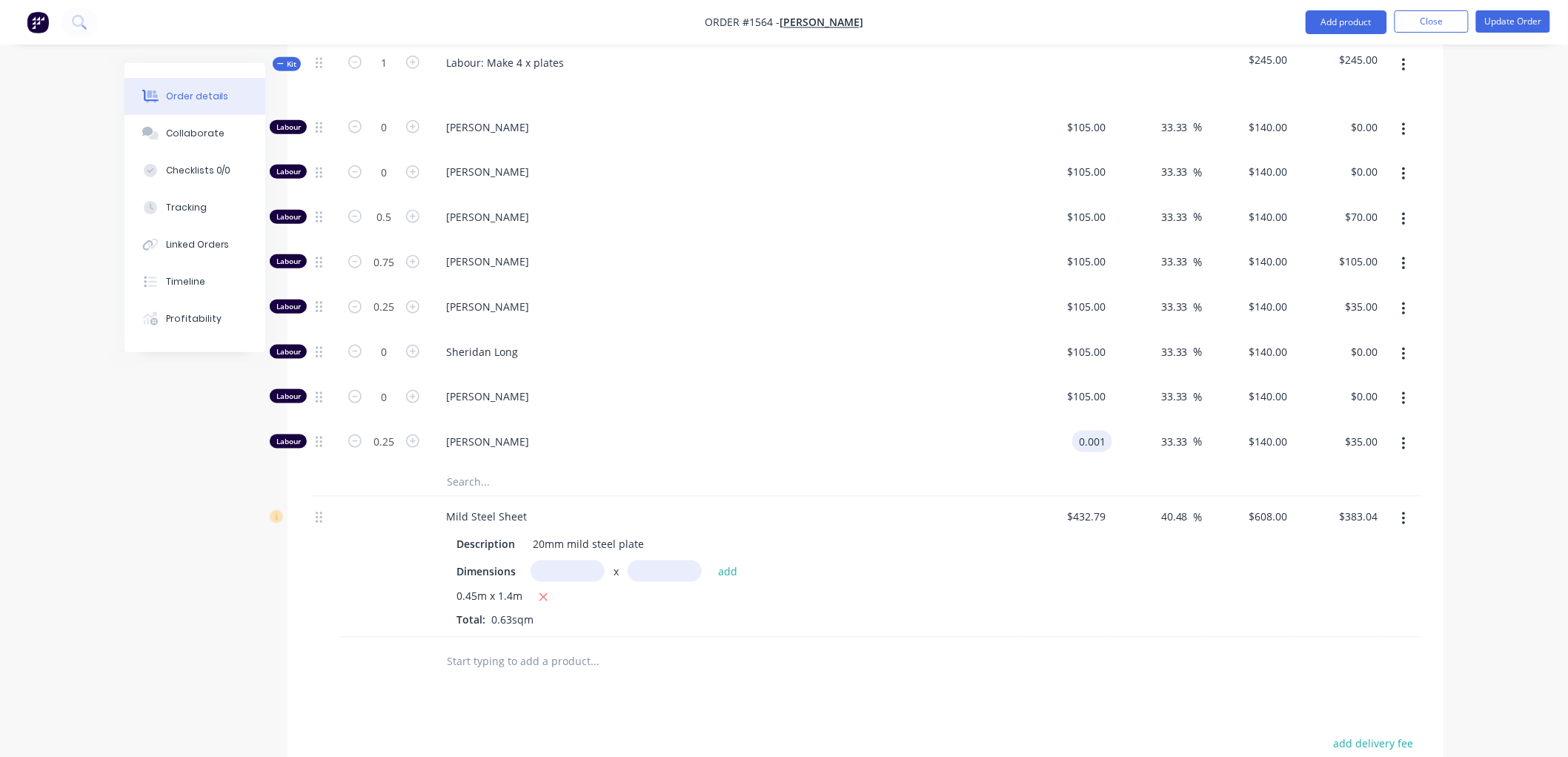
type input "$0.0013"
type input "$0.00"
type input "140"
type input "13999900"
type input "$140.00"
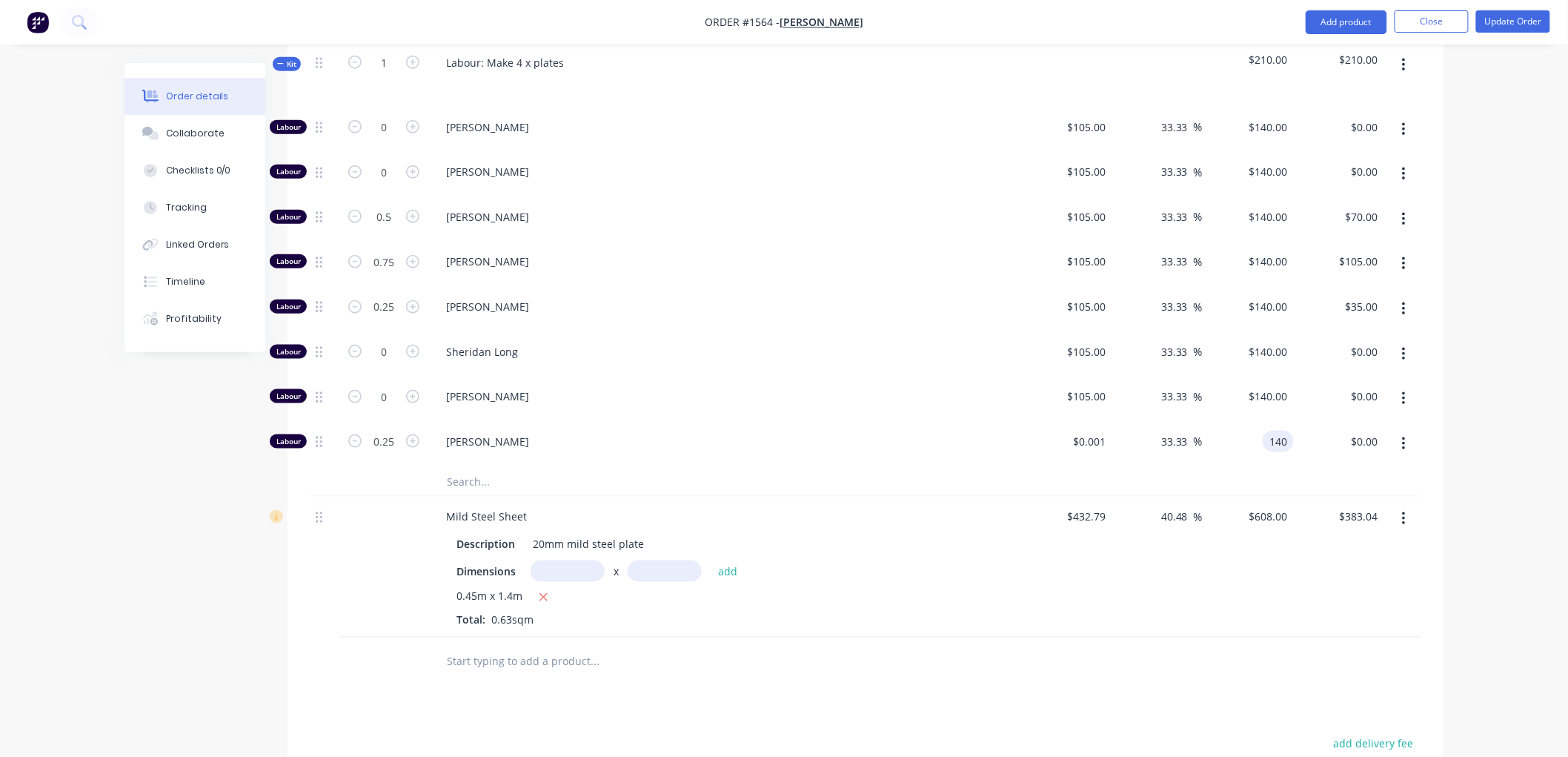
type input "$35.00"
click at [1169, 615] on div "40.48 40.48 %" at bounding box center [1157, 567] width 91 height 141
click at [1403, 302] on icon "button" at bounding box center [1403, 309] width 3 height 16
click at [1354, 347] on div "Duplicate" at bounding box center [1350, 347] width 114 height 21
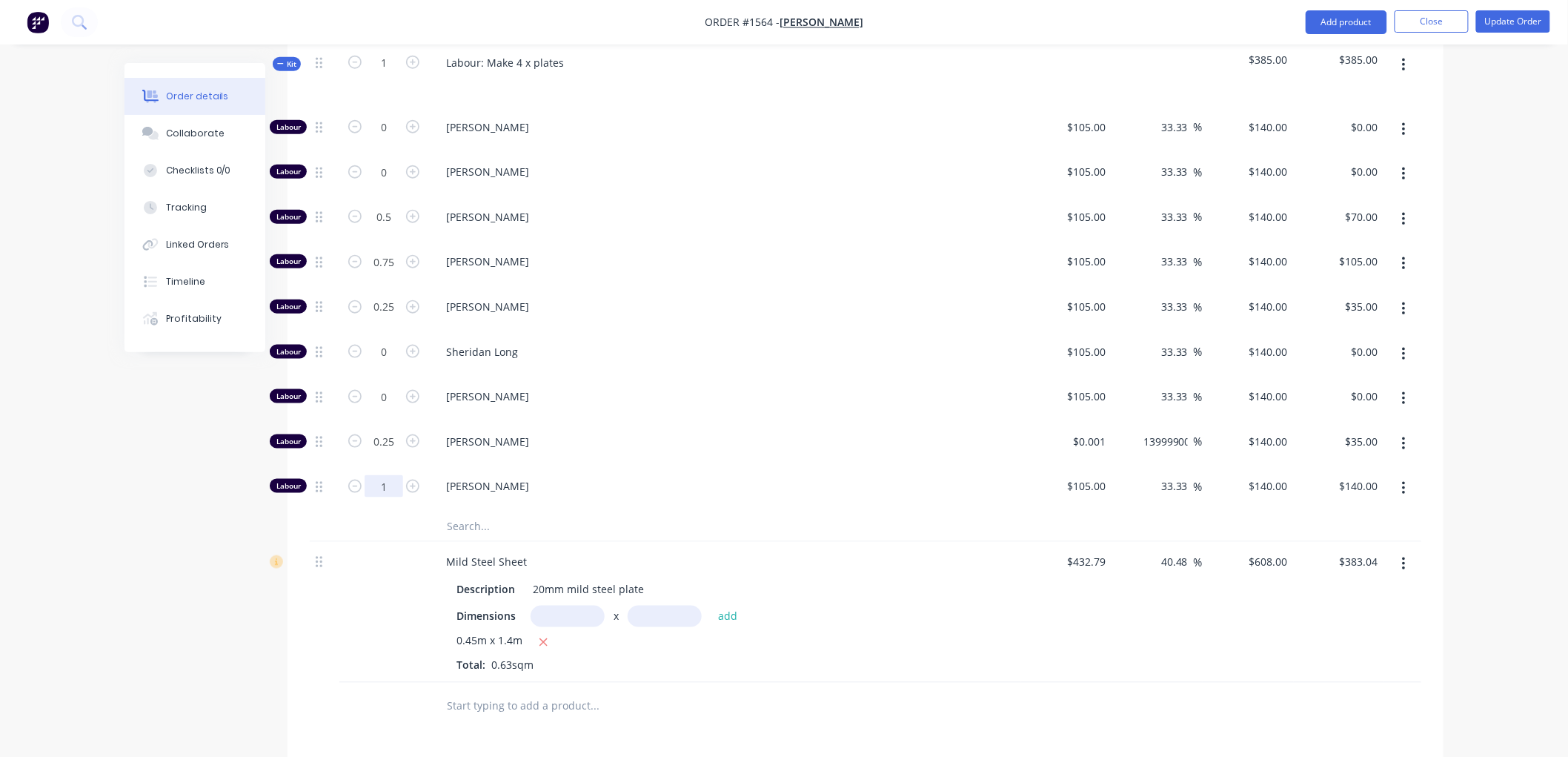
click at [391, 484] on input "1" at bounding box center [383, 486] width 38 height 22
type input "0.25"
type input "$35.00"
click at [1084, 482] on div "105 $105.00" at bounding box center [1086, 485] width 52 height 21
type input "$0.001"
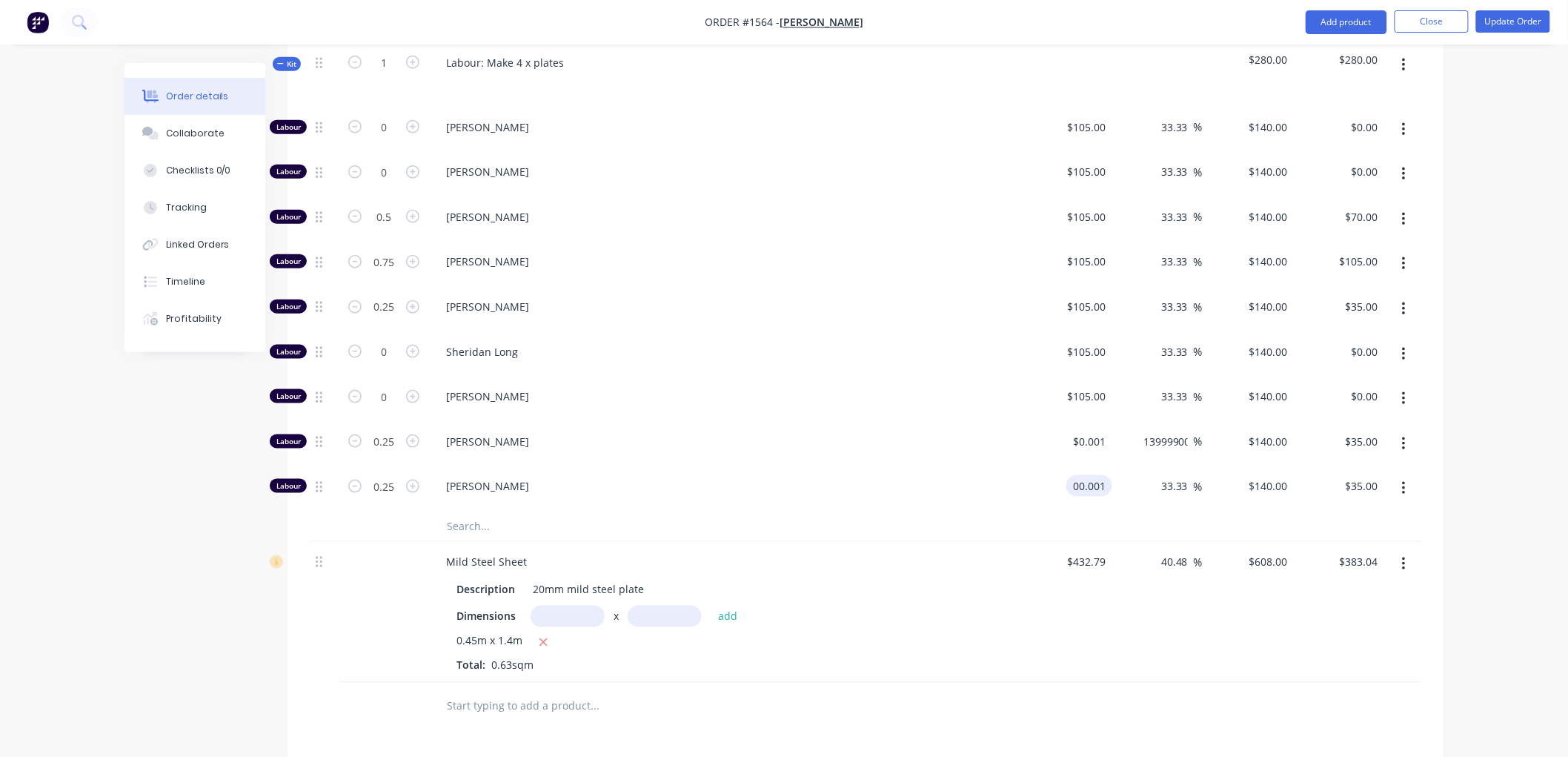
type input "$0.0013"
type input "$0.00"
type input "140"
type input "13999900"
type input "$140.00"
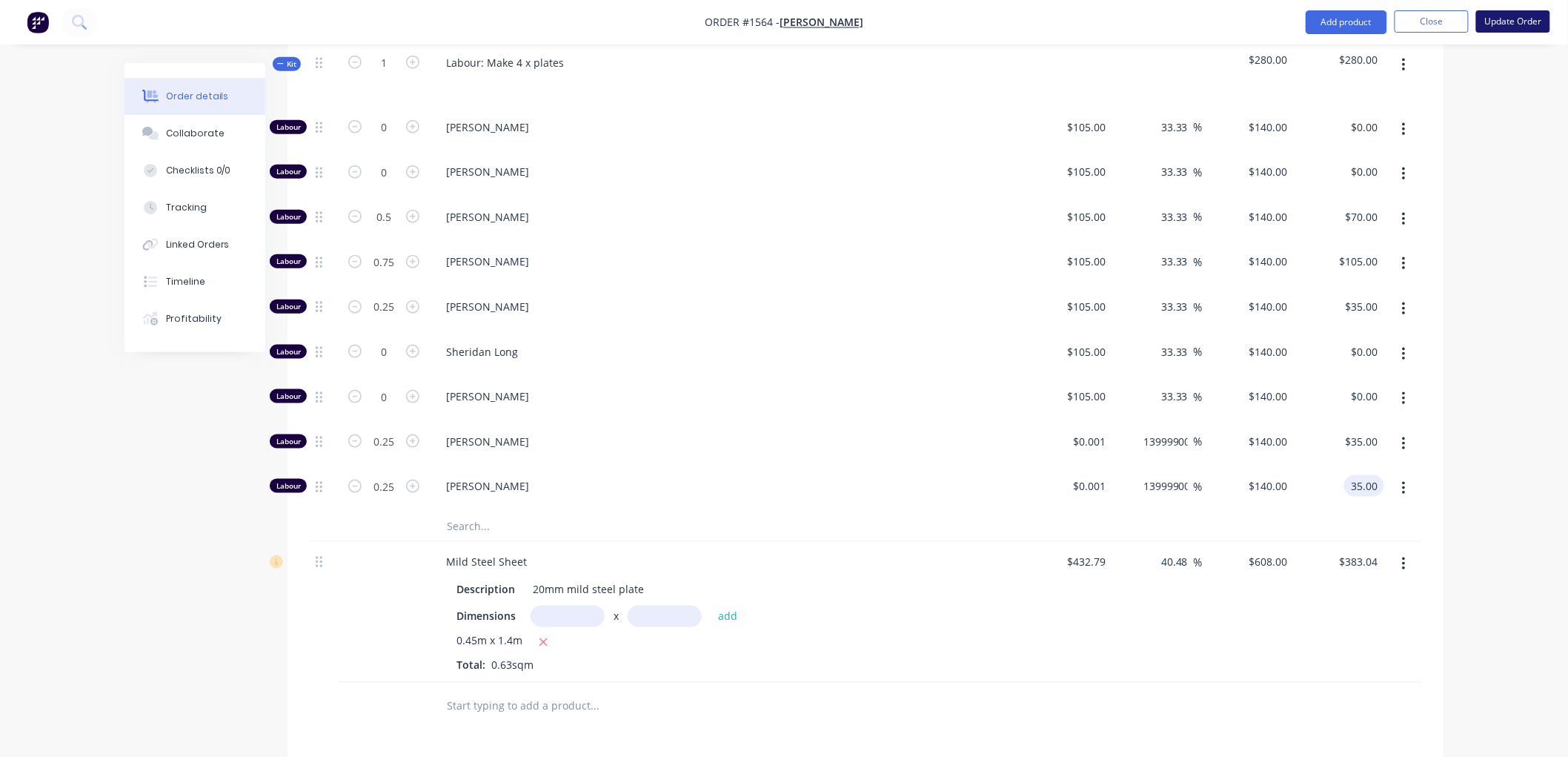
type input "$35.00"
click at [1522, 22] on button "Update Order" at bounding box center [1512, 21] width 74 height 22
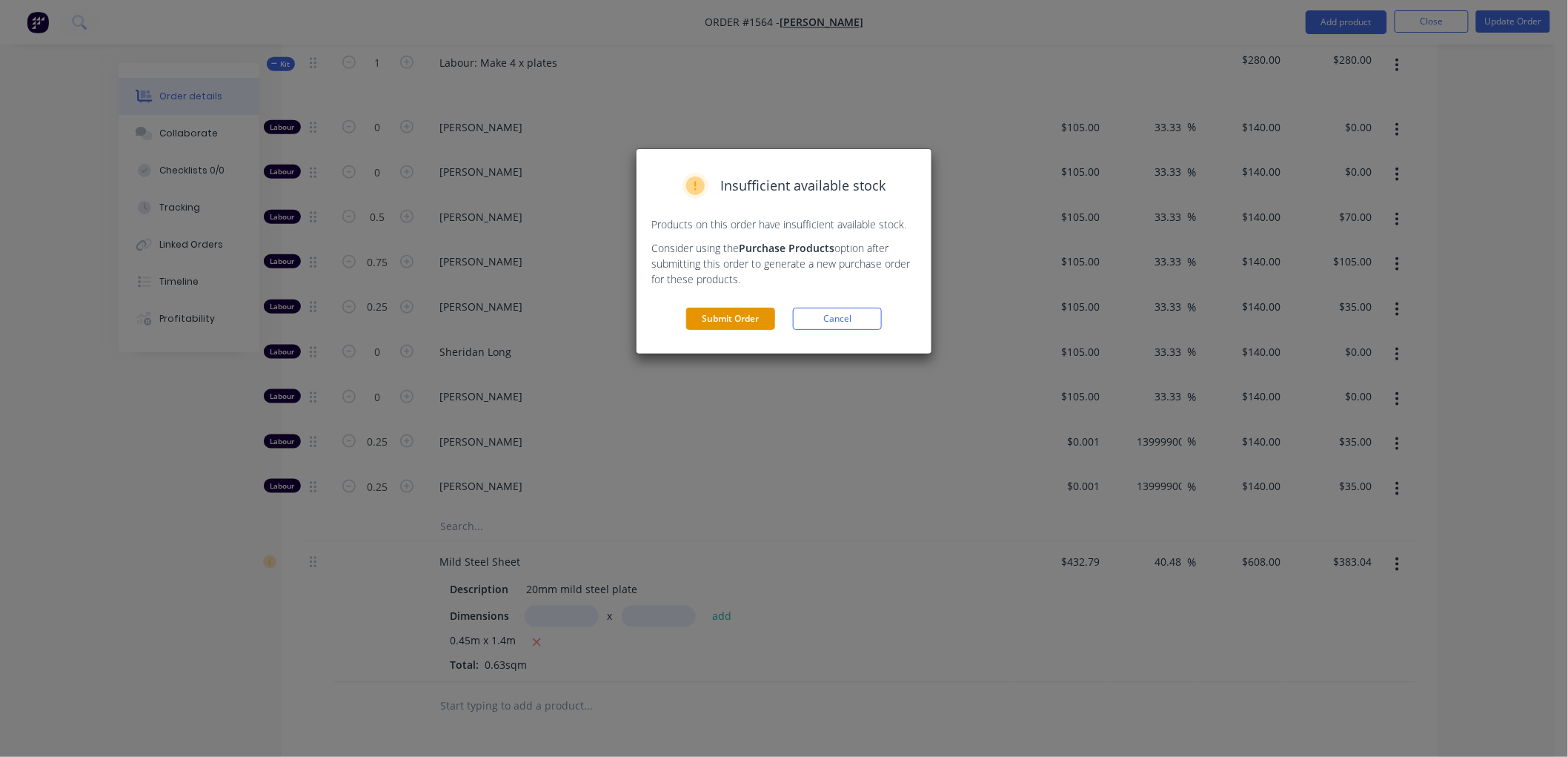
click at [745, 315] on button "Submit Order" at bounding box center [730, 319] width 89 height 22
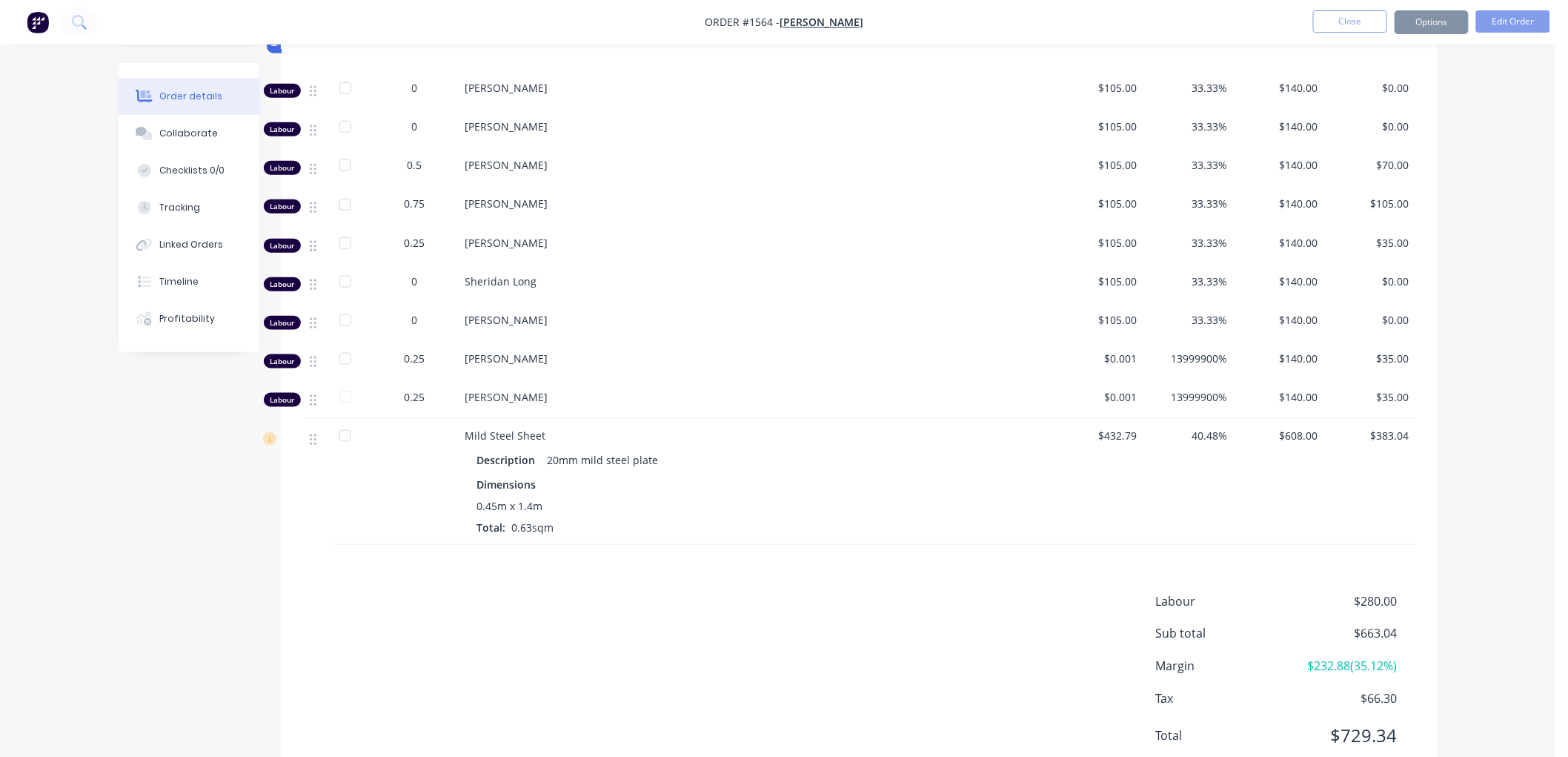
scroll to position [549, 0]
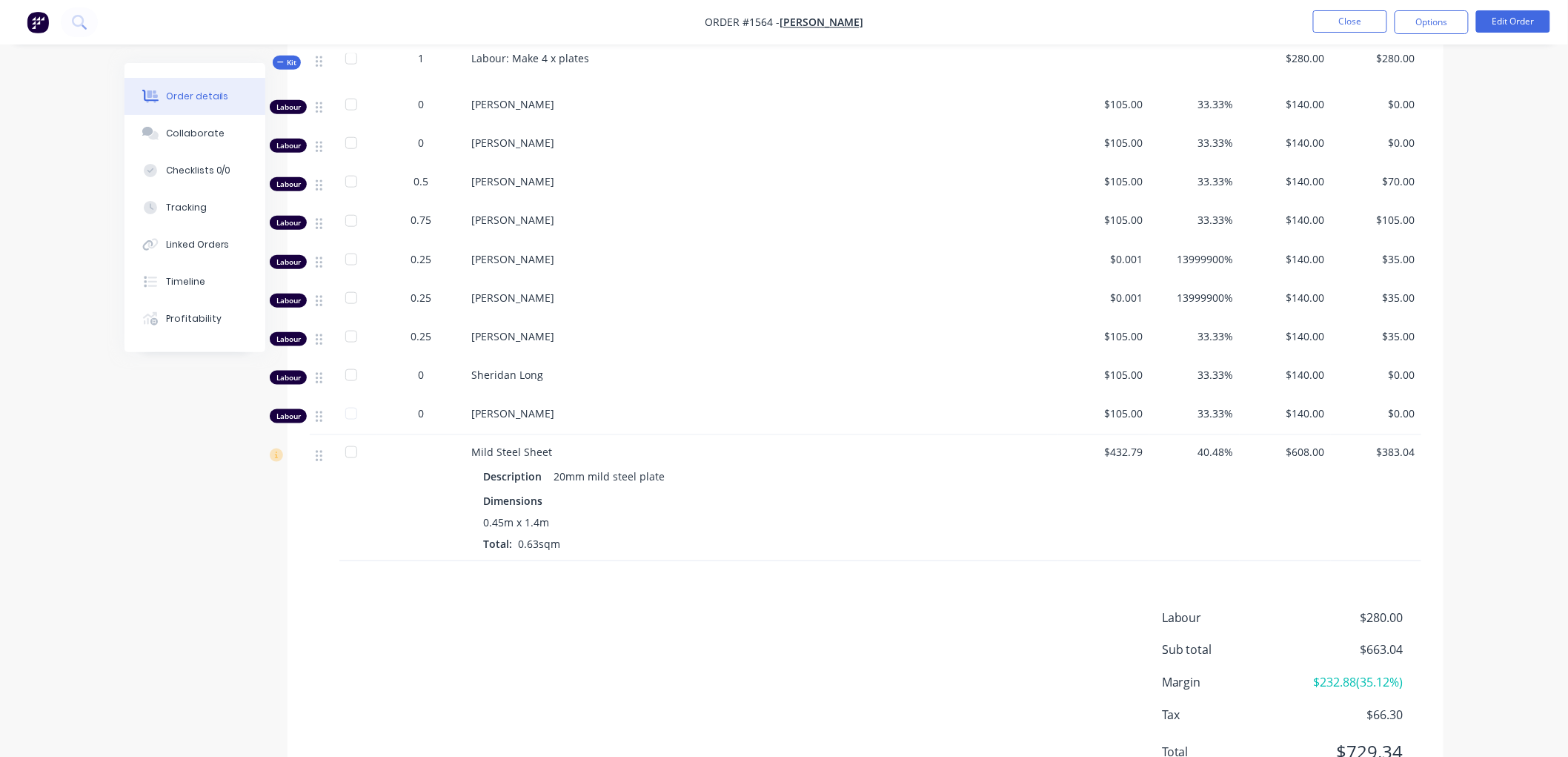
click at [277, 64] on icon at bounding box center [281, 62] width 7 height 8
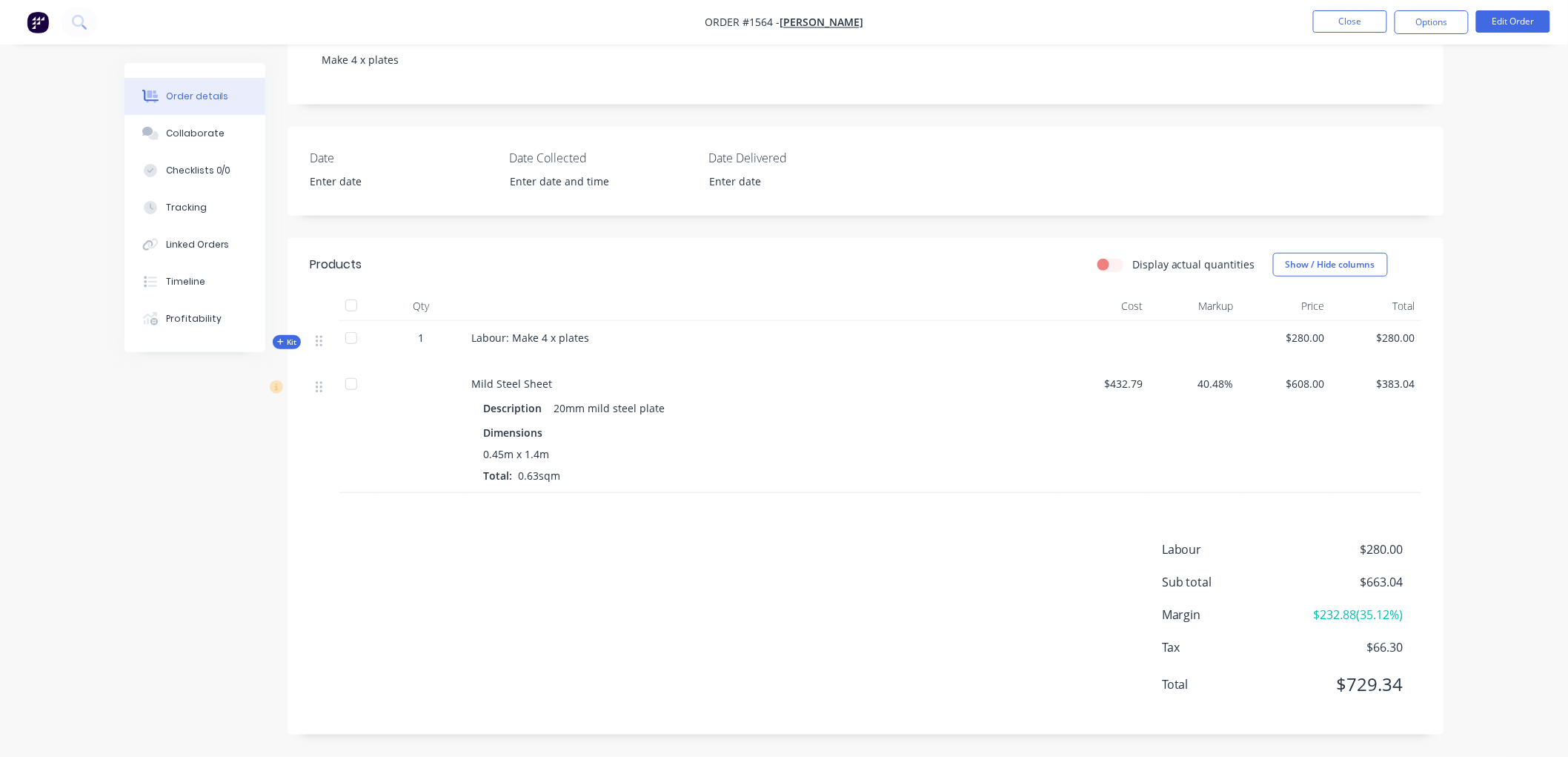
click at [1217, 385] on span "40.48%" at bounding box center [1194, 384] width 79 height 15
click at [1509, 22] on button "Edit Order" at bounding box center [1512, 21] width 74 height 22
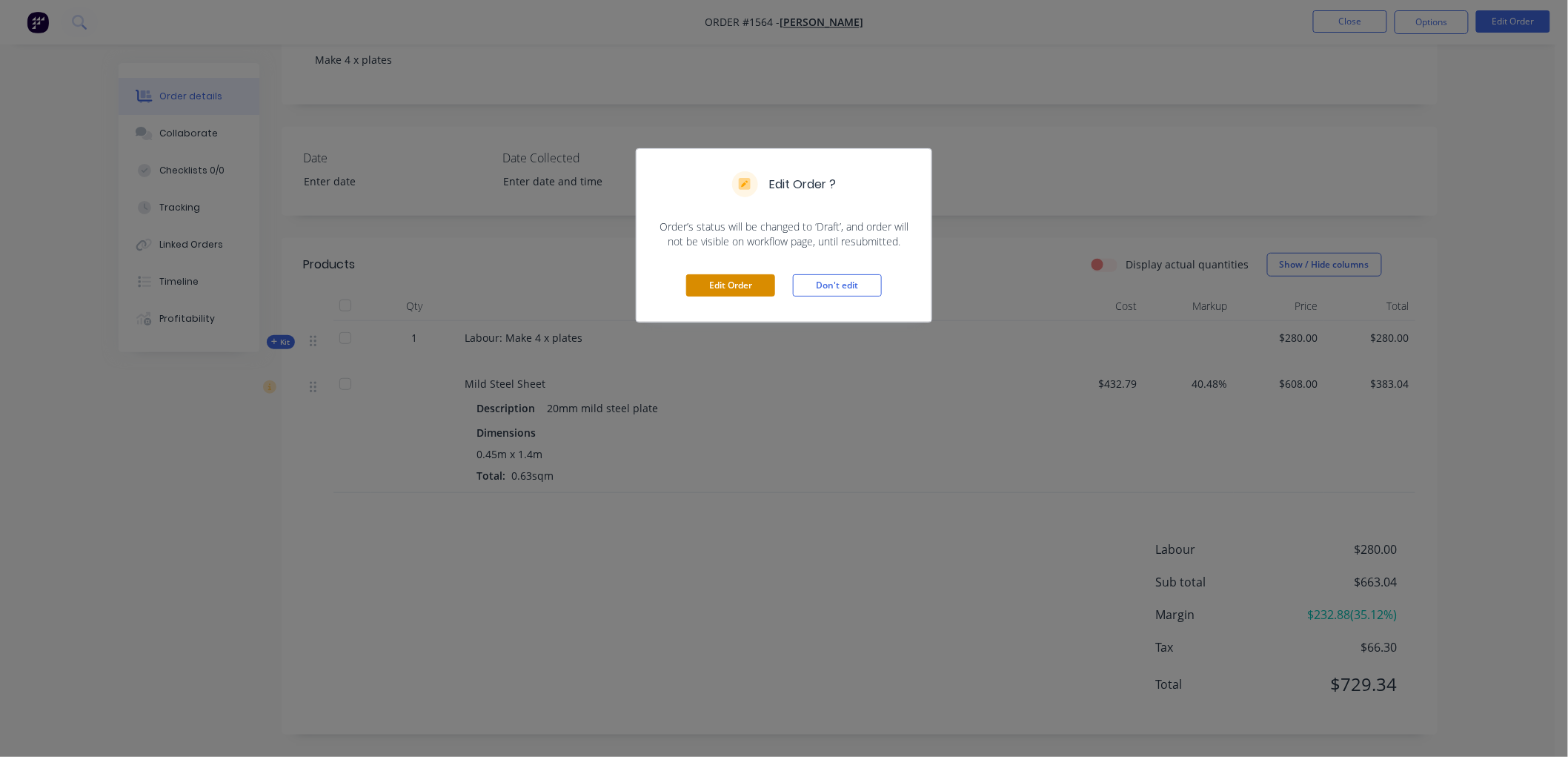
click at [753, 285] on button "Edit Order" at bounding box center [730, 285] width 89 height 22
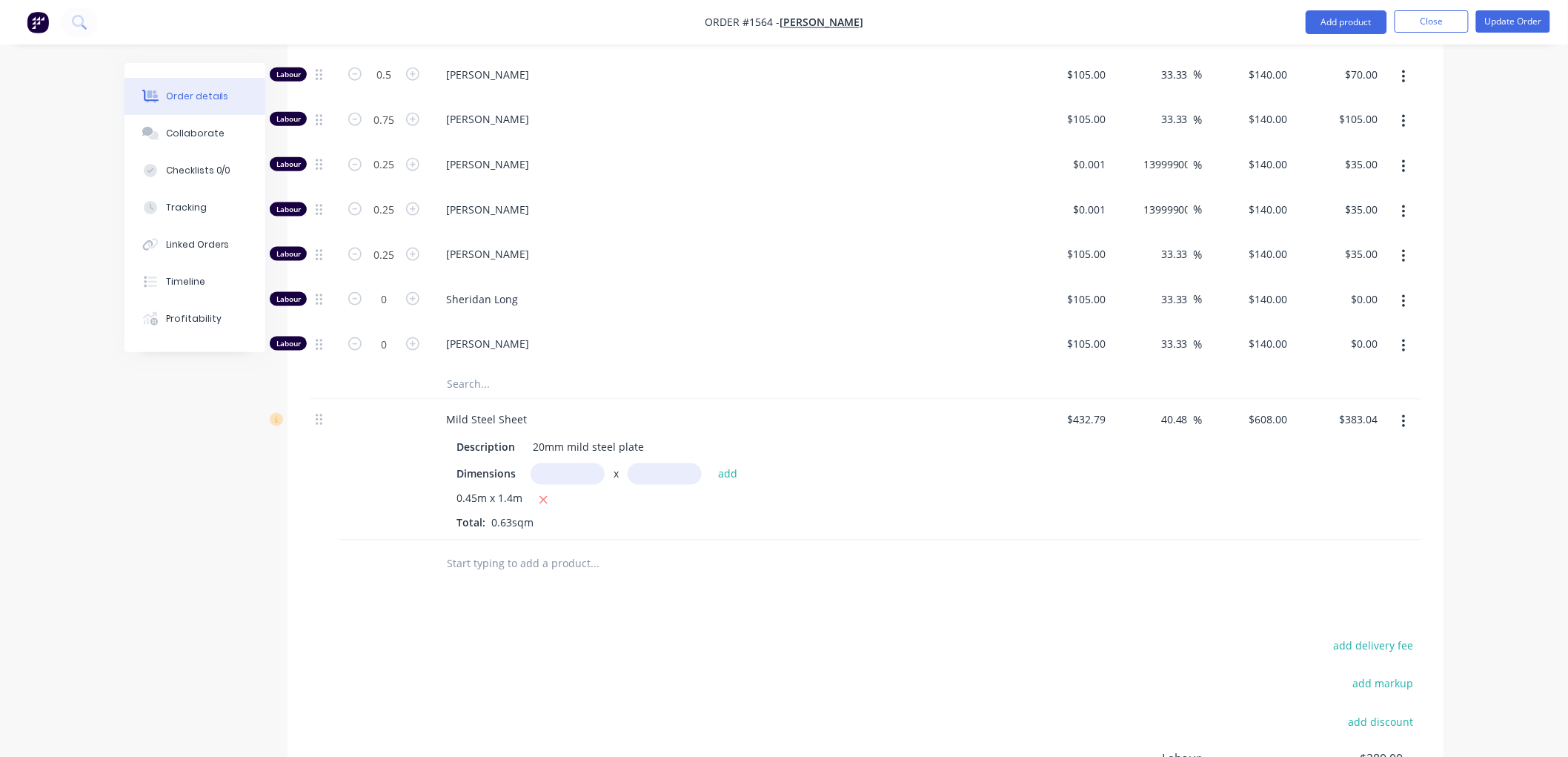
scroll to position [741, 0]
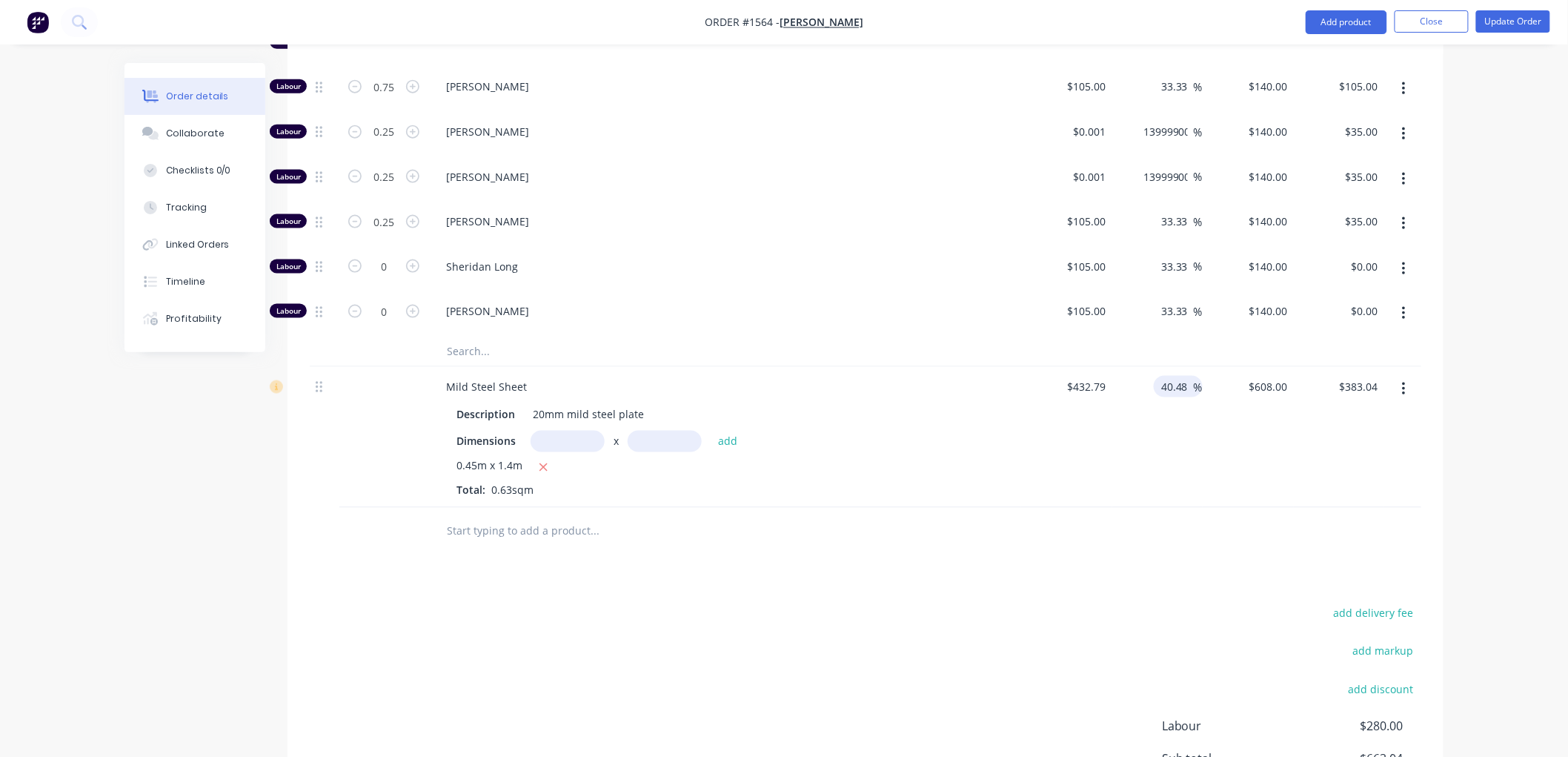
click at [1169, 380] on input "40.48" at bounding box center [1176, 386] width 34 height 21
drag, startPoint x: 1190, startPoint y: 387, endPoint x: 1095, endPoint y: 390, distance: 95.0
click at [1095, 390] on div "Mild Steel Sheet Description 20mm mild steel plate Dimensions x add 0.45m x 1.4…" at bounding box center [865, 437] width 1111 height 141
type input "50"
type input "$649.185"
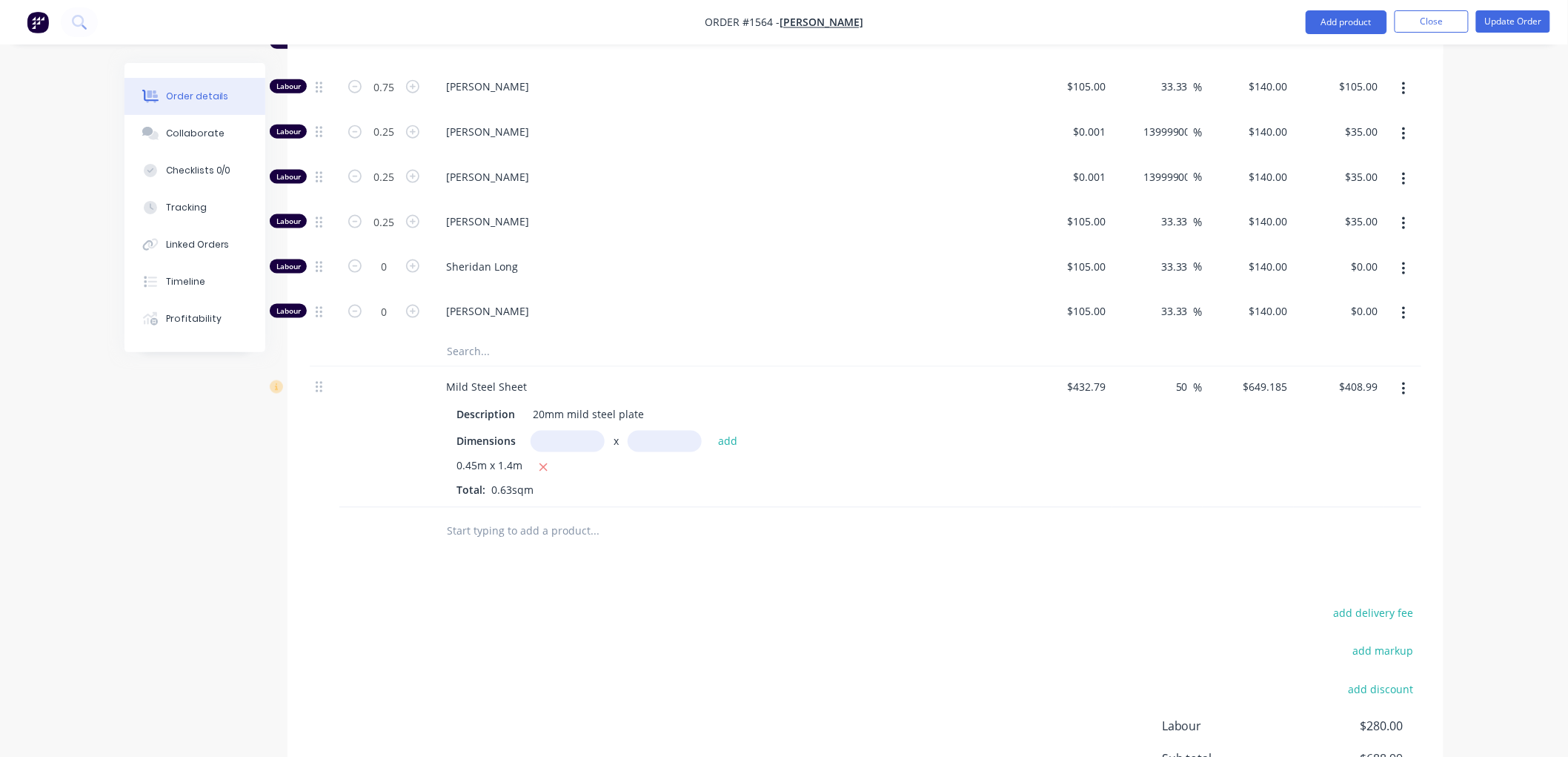
type input "$408.99"
click at [1095, 517] on div at bounding box center [865, 532] width 1111 height 48
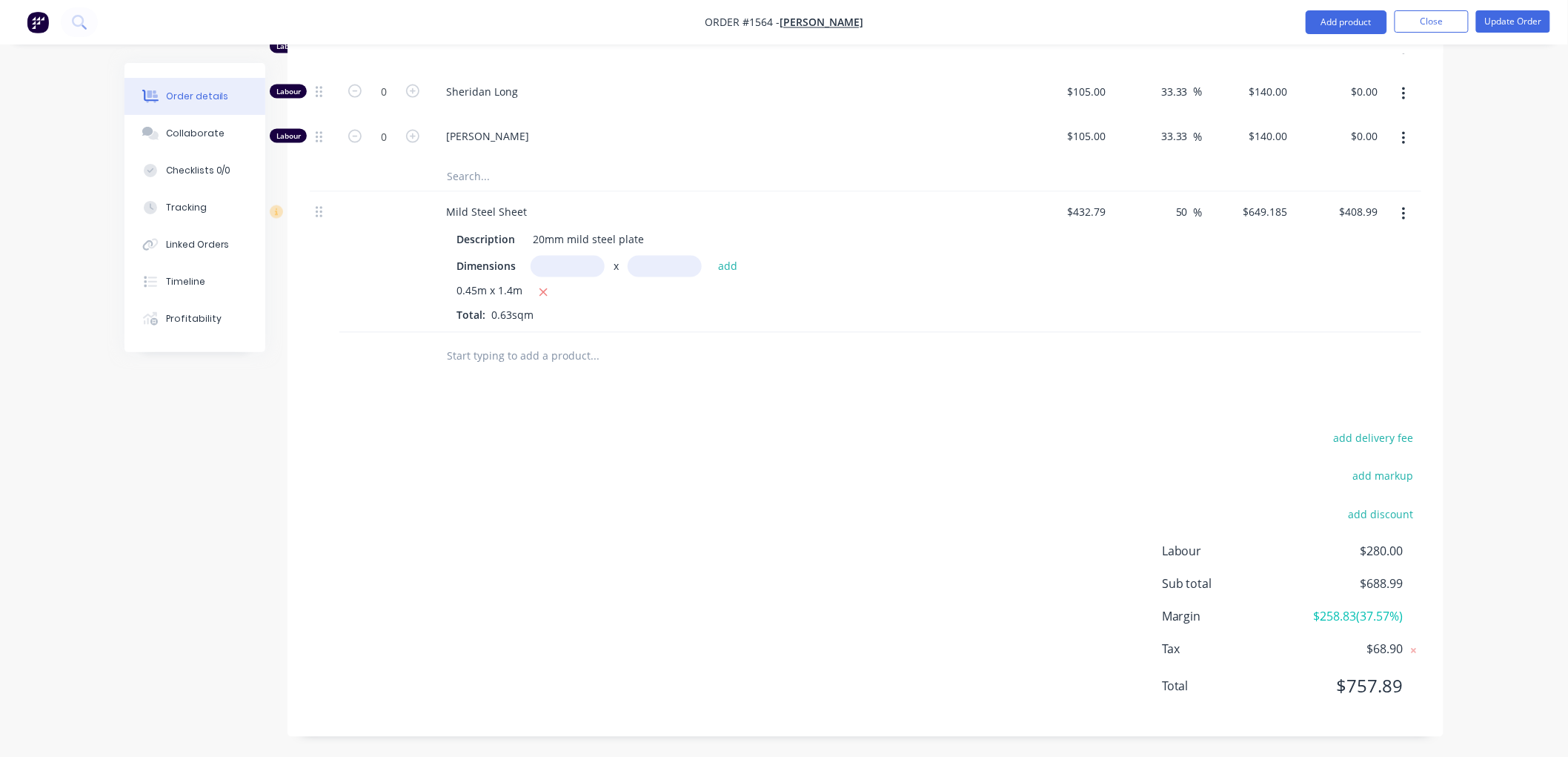
scroll to position [920, 0]
click at [1514, 18] on button "Update Order" at bounding box center [1512, 21] width 74 height 22
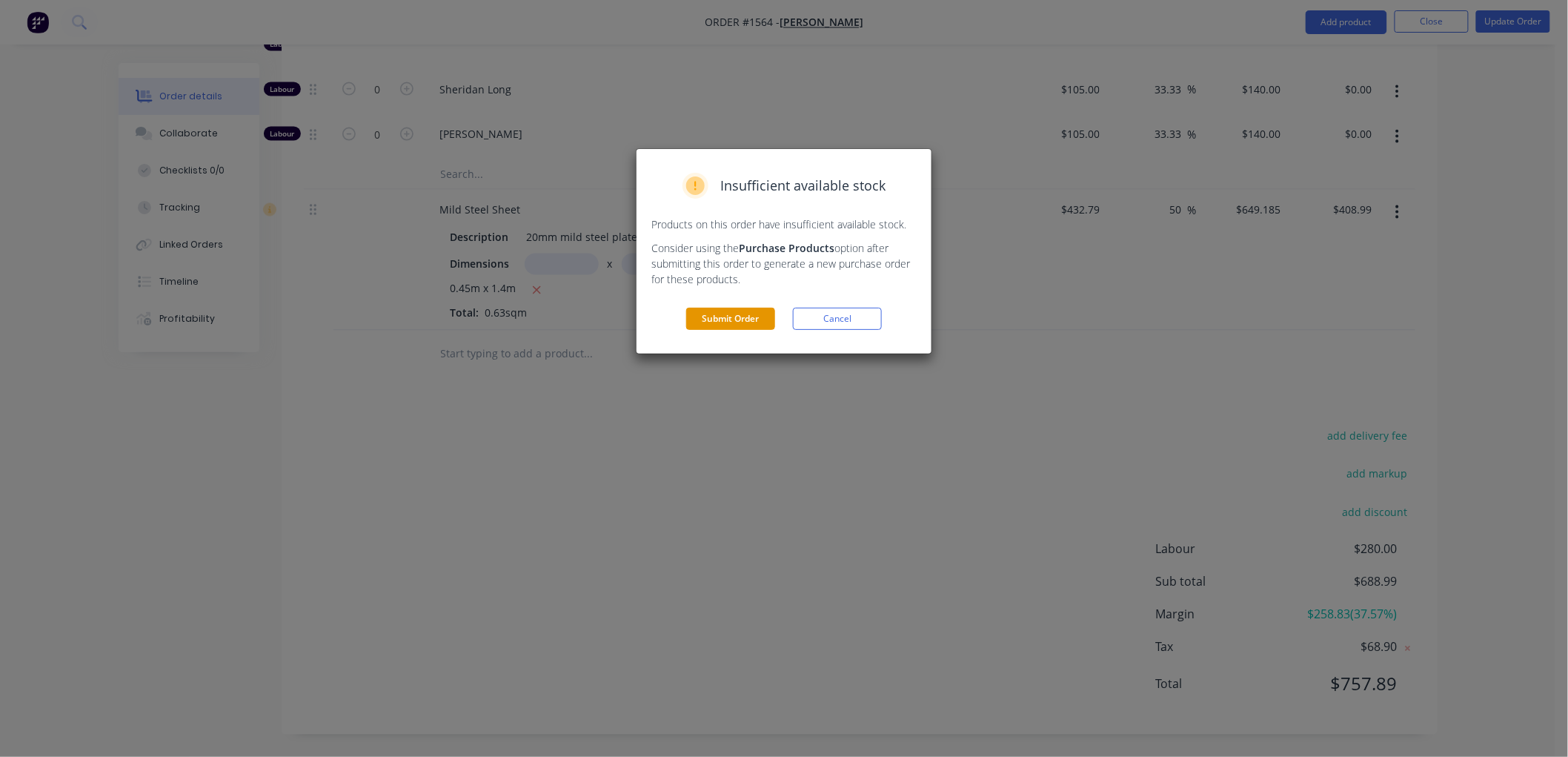
click at [766, 316] on button "Submit Order" at bounding box center [730, 319] width 89 height 22
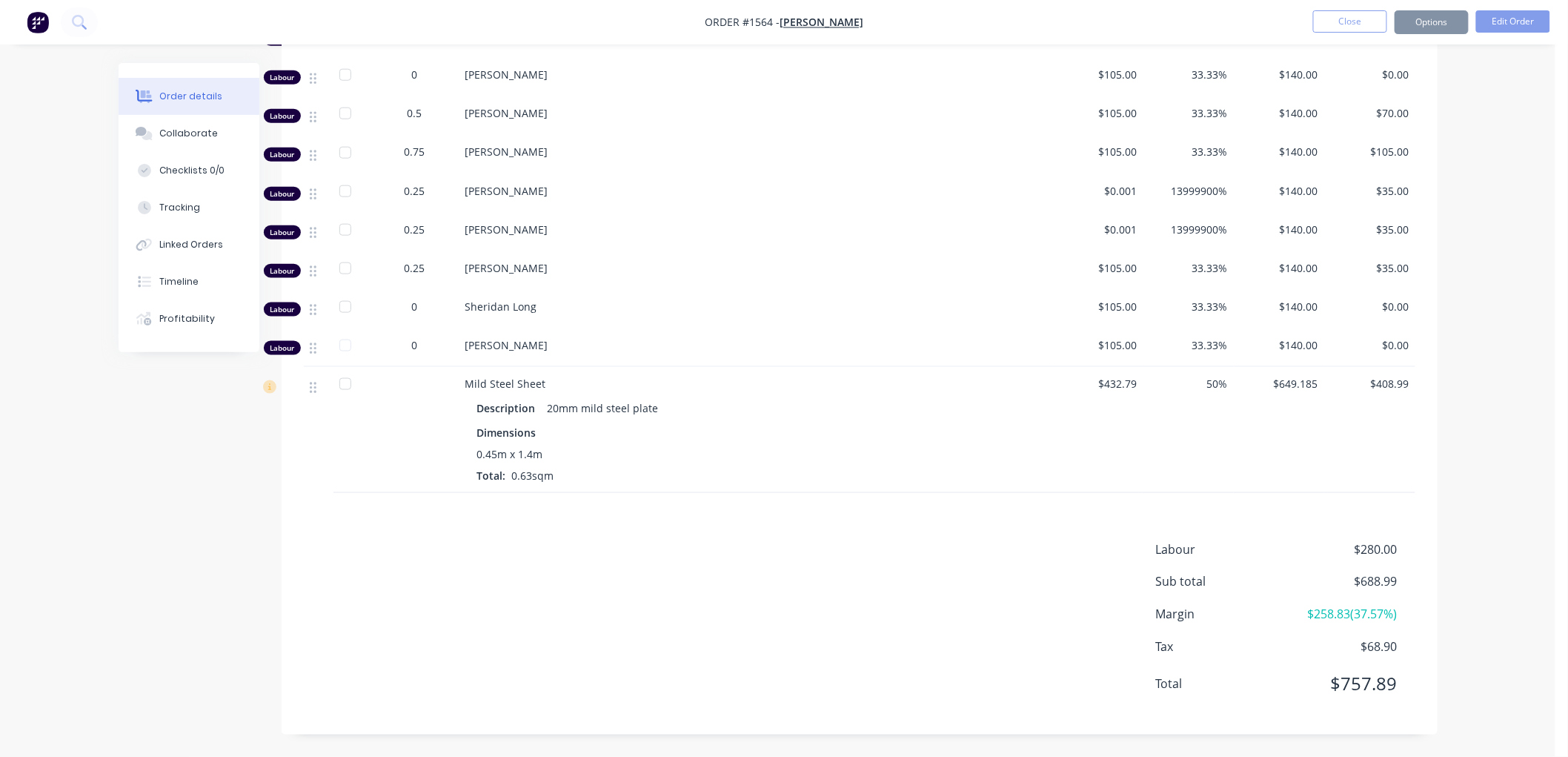
scroll to position [630, 0]
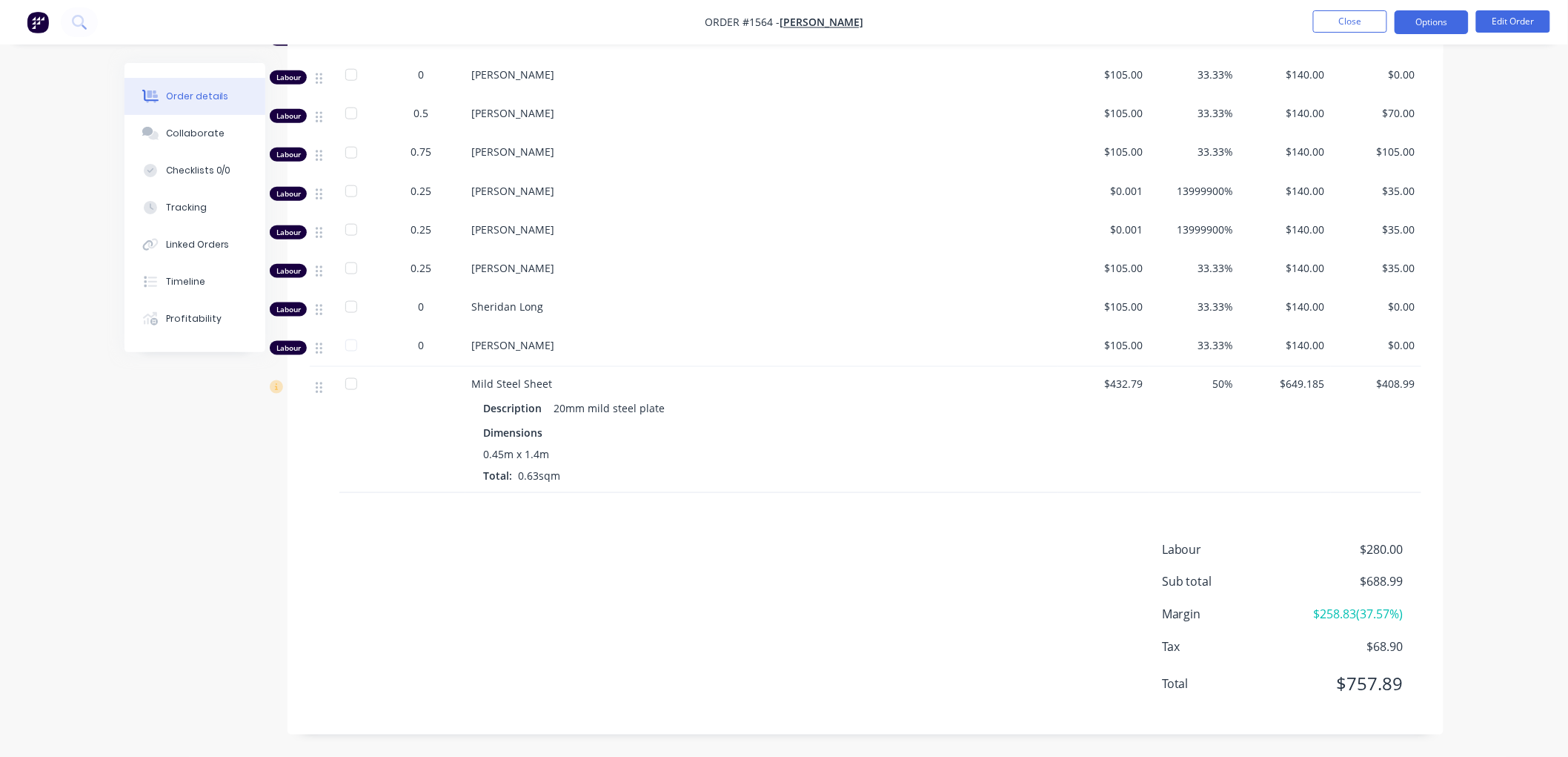
click at [1420, 20] on button "Options" at bounding box center [1431, 22] width 74 height 24
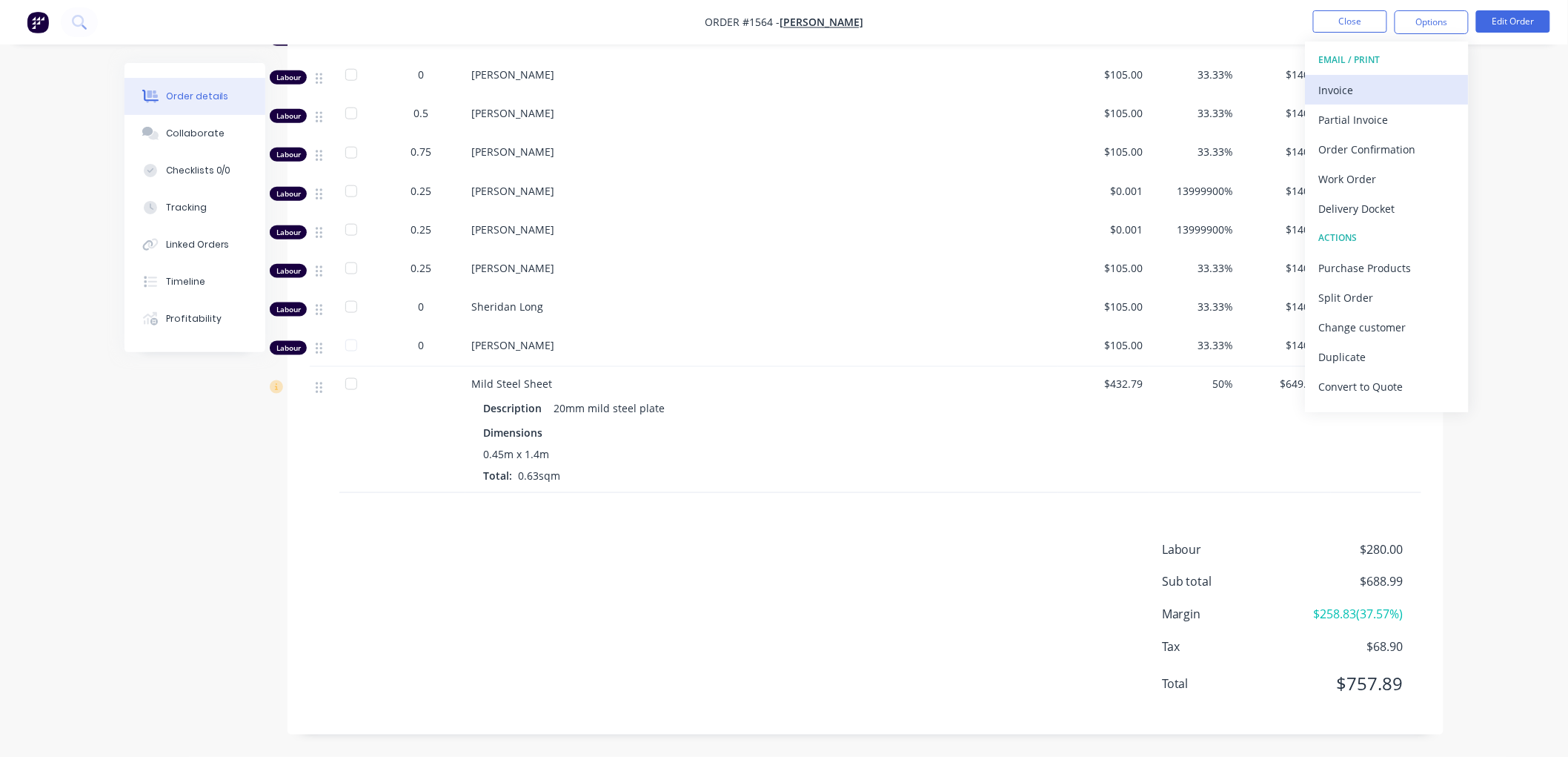
click at [1369, 83] on div "Invoice" at bounding box center [1387, 89] width 136 height 21
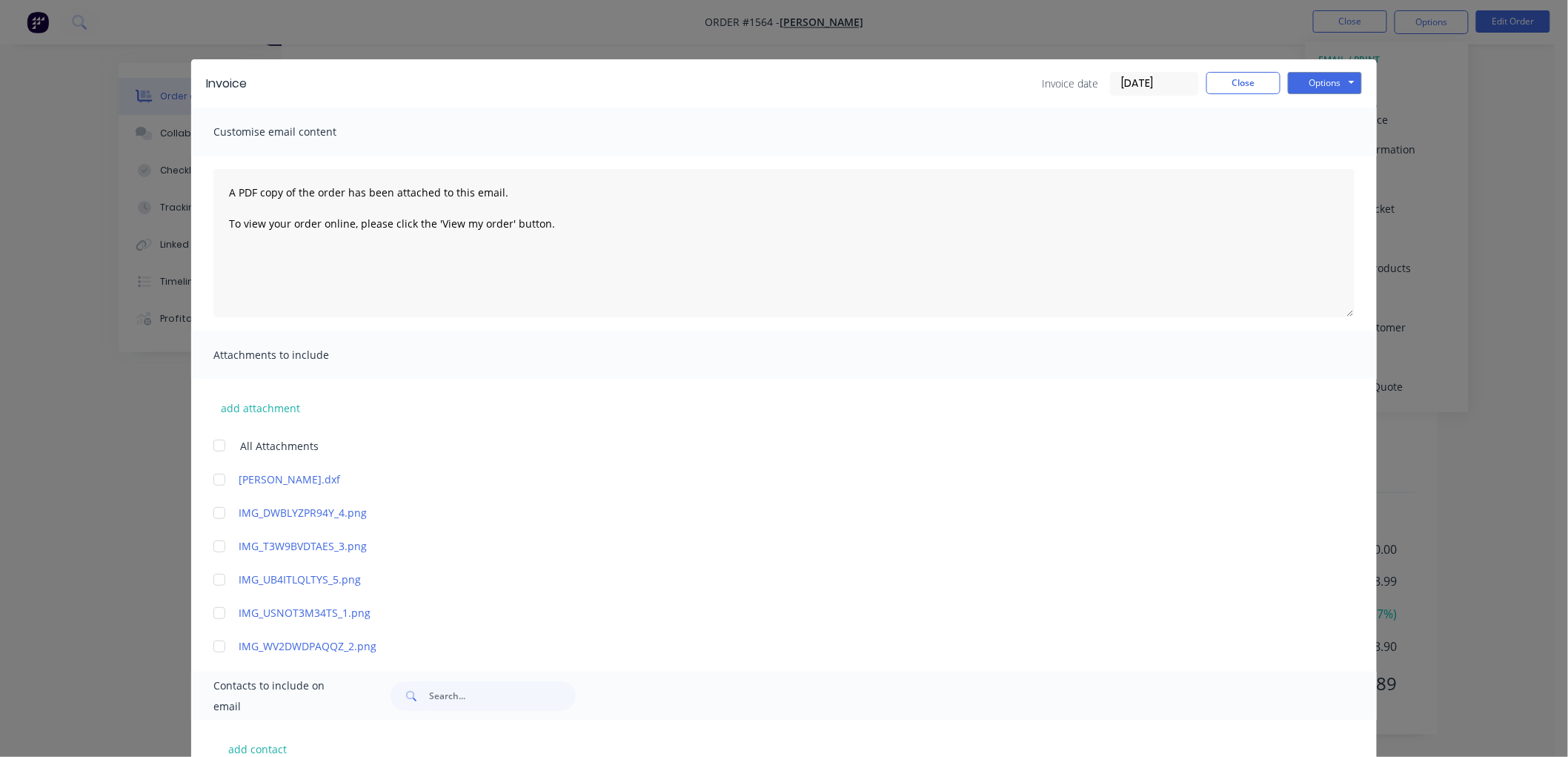
click at [1159, 83] on input "[DATE]" at bounding box center [1154, 83] width 88 height 22
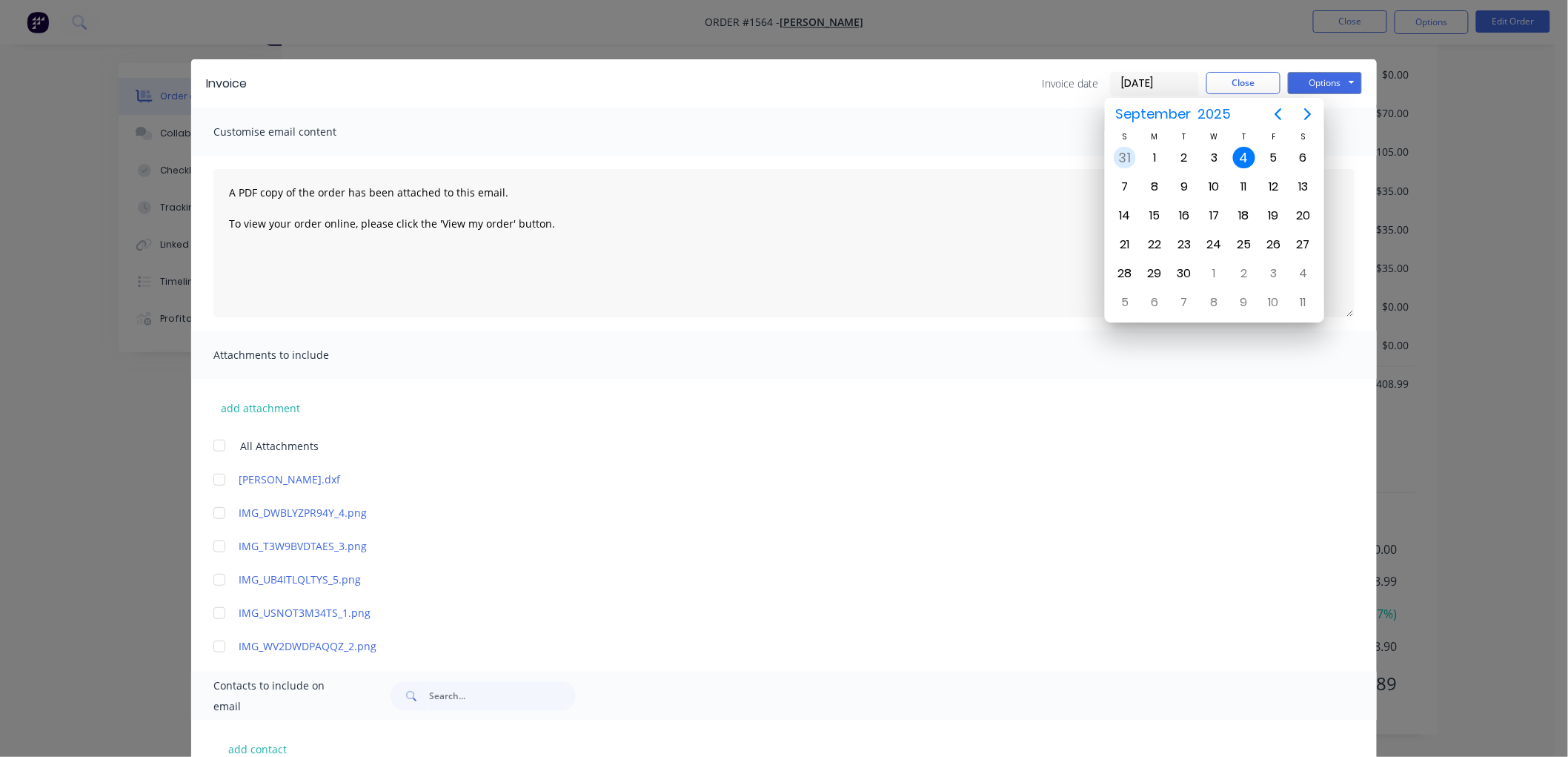
drag, startPoint x: 1122, startPoint y: 152, endPoint x: 1253, endPoint y: 127, distance: 133.4
click at [1129, 149] on div "31" at bounding box center [1124, 158] width 22 height 22
type input "[DATE]"
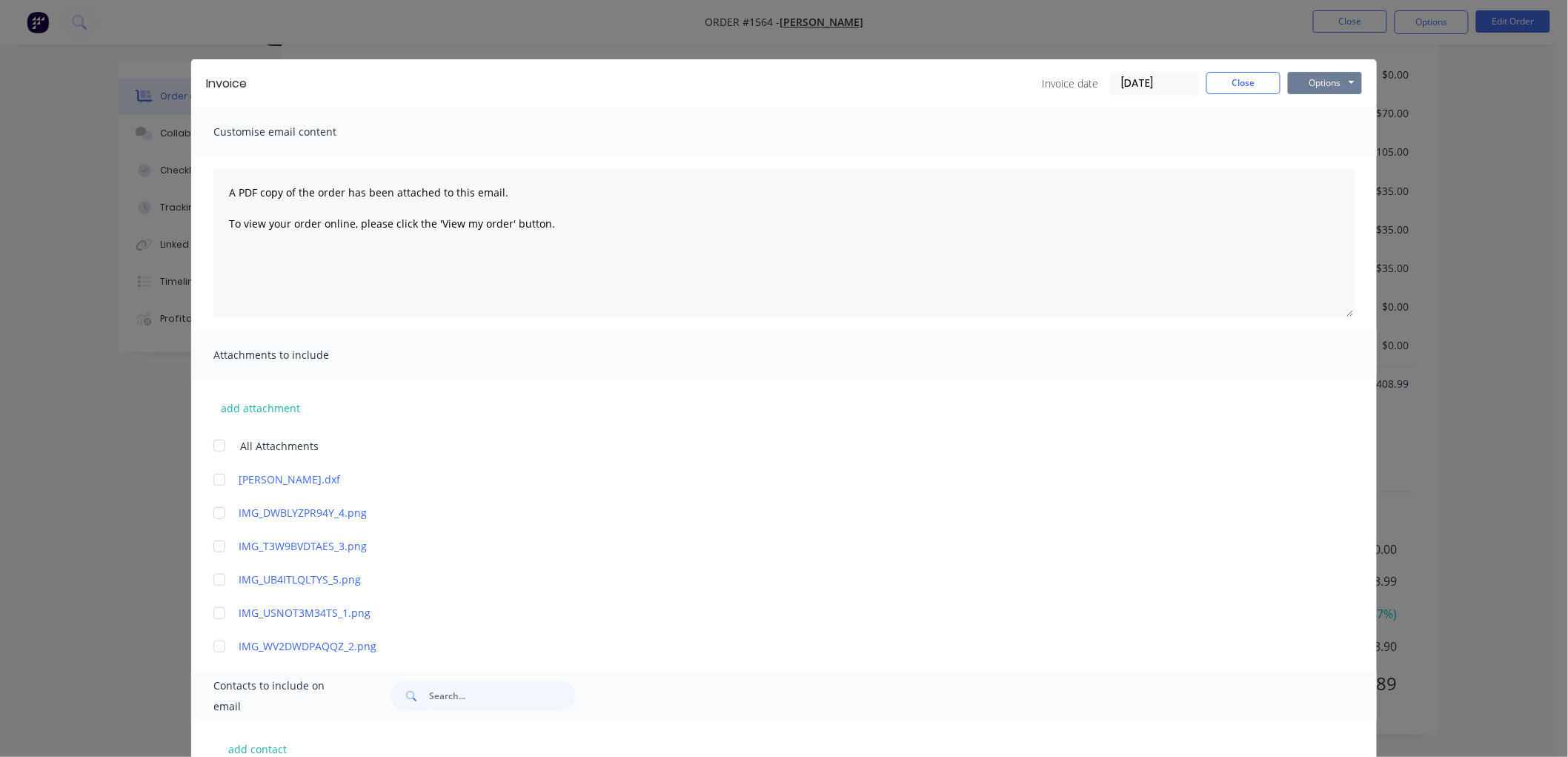
click at [1320, 82] on button "Options" at bounding box center [1324, 83] width 74 height 22
click at [1338, 107] on button "Preview" at bounding box center [1335, 109] width 95 height 25
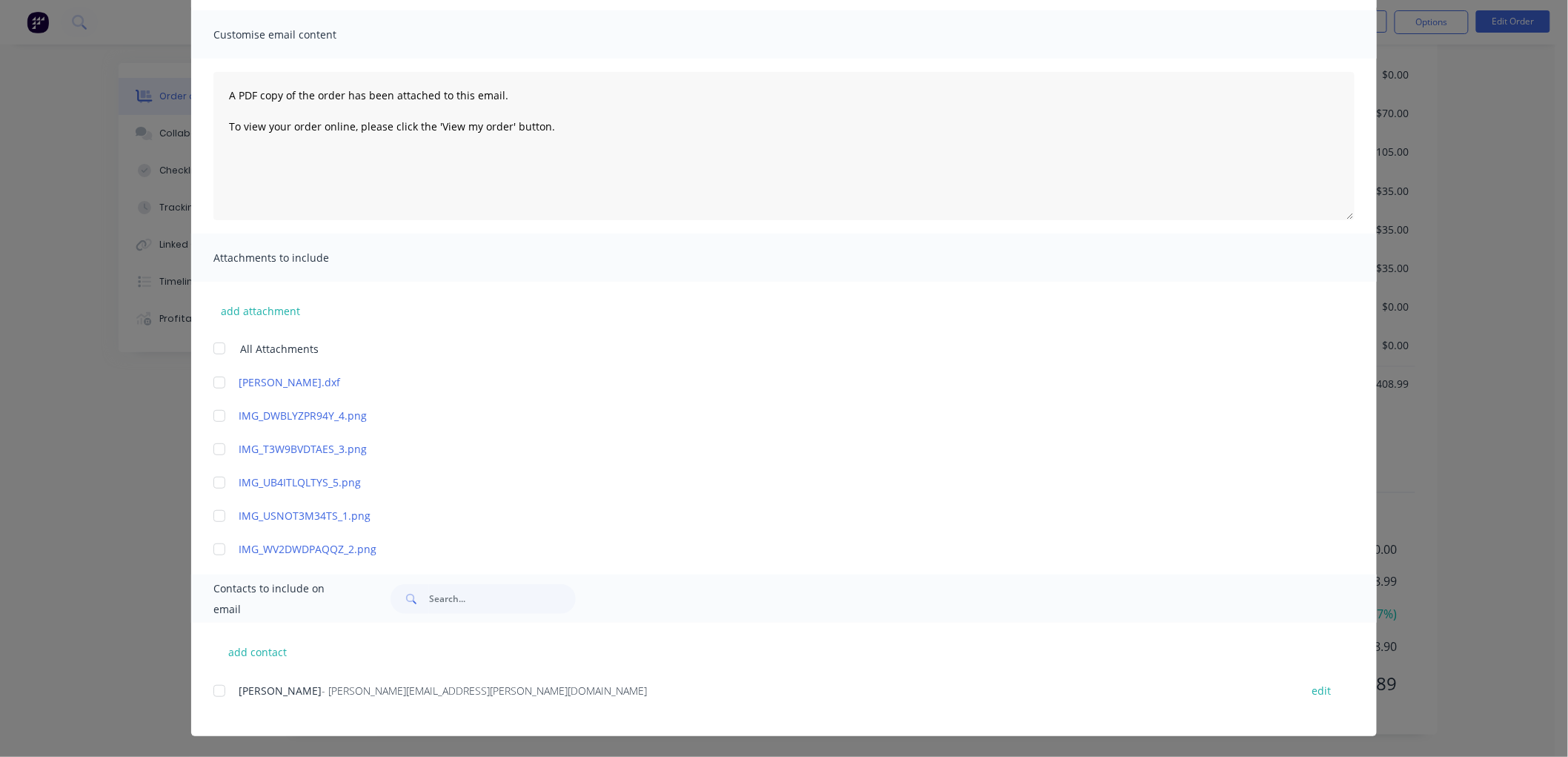
click at [210, 686] on div at bounding box center [219, 691] width 30 height 30
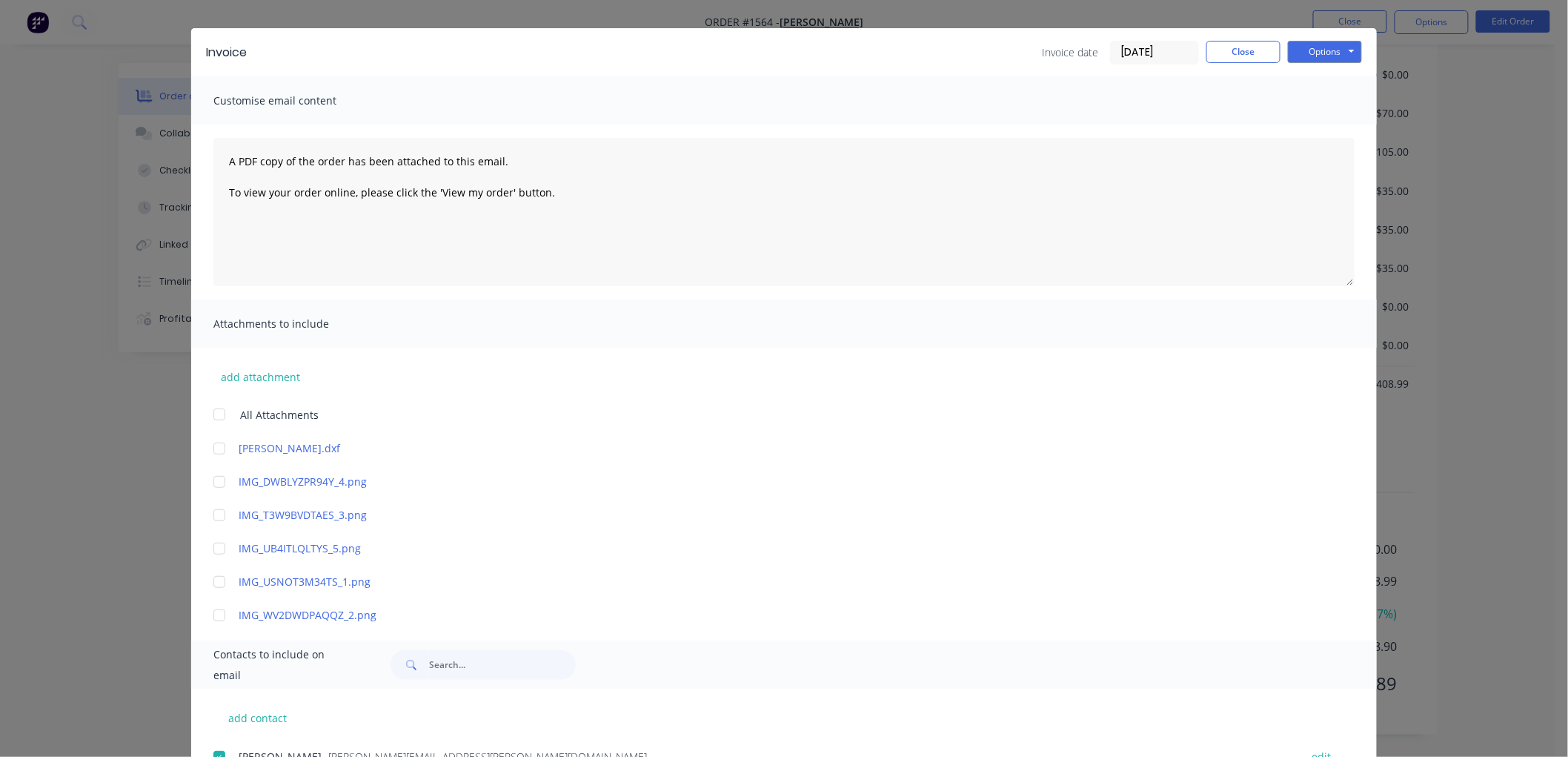
scroll to position [0, 0]
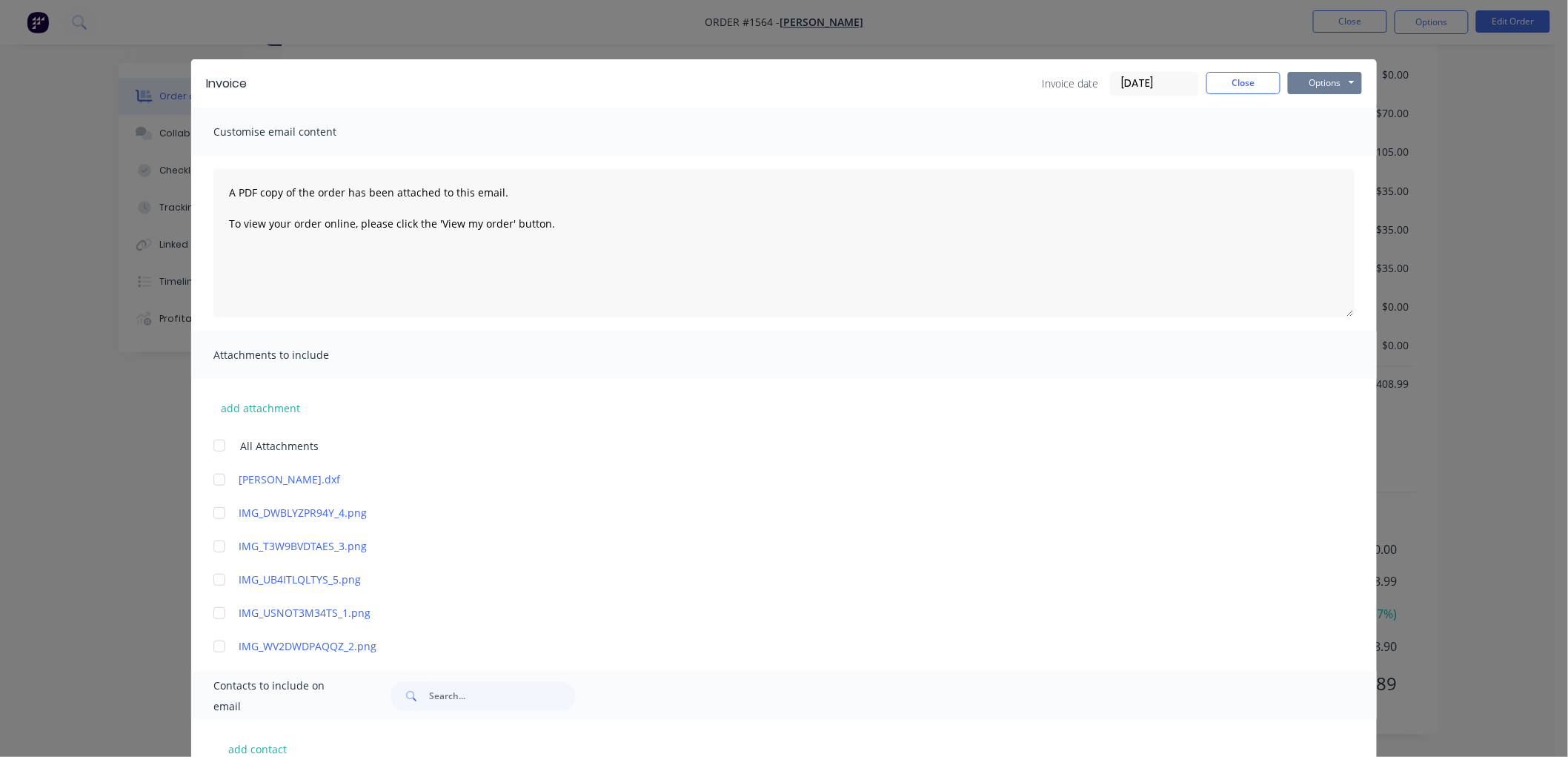
click at [1320, 85] on button "Options" at bounding box center [1324, 83] width 74 height 22
click at [1320, 148] on button "Email" at bounding box center [1335, 158] width 95 height 25
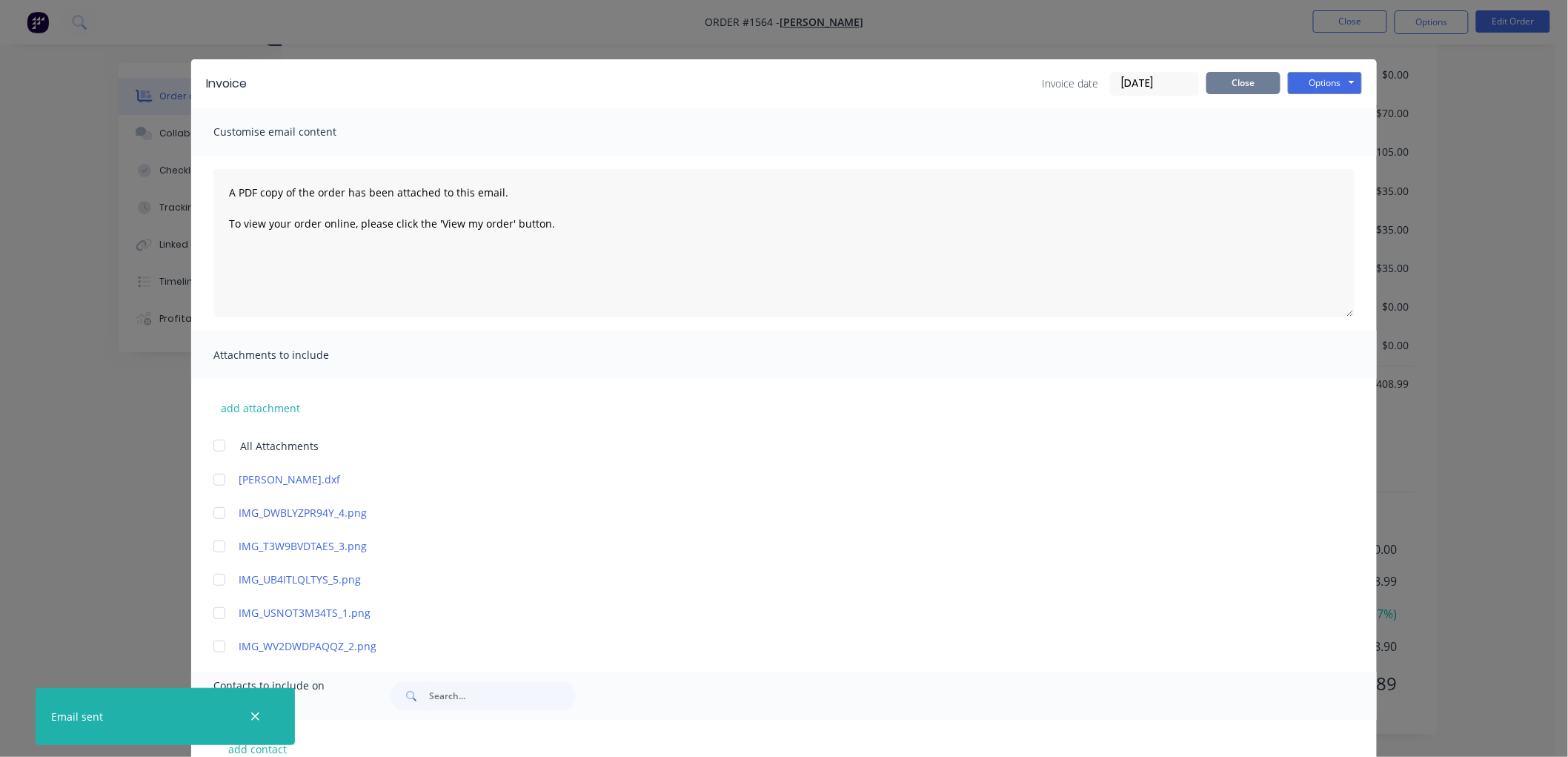
click at [1215, 77] on button "Close" at bounding box center [1242, 83] width 74 height 22
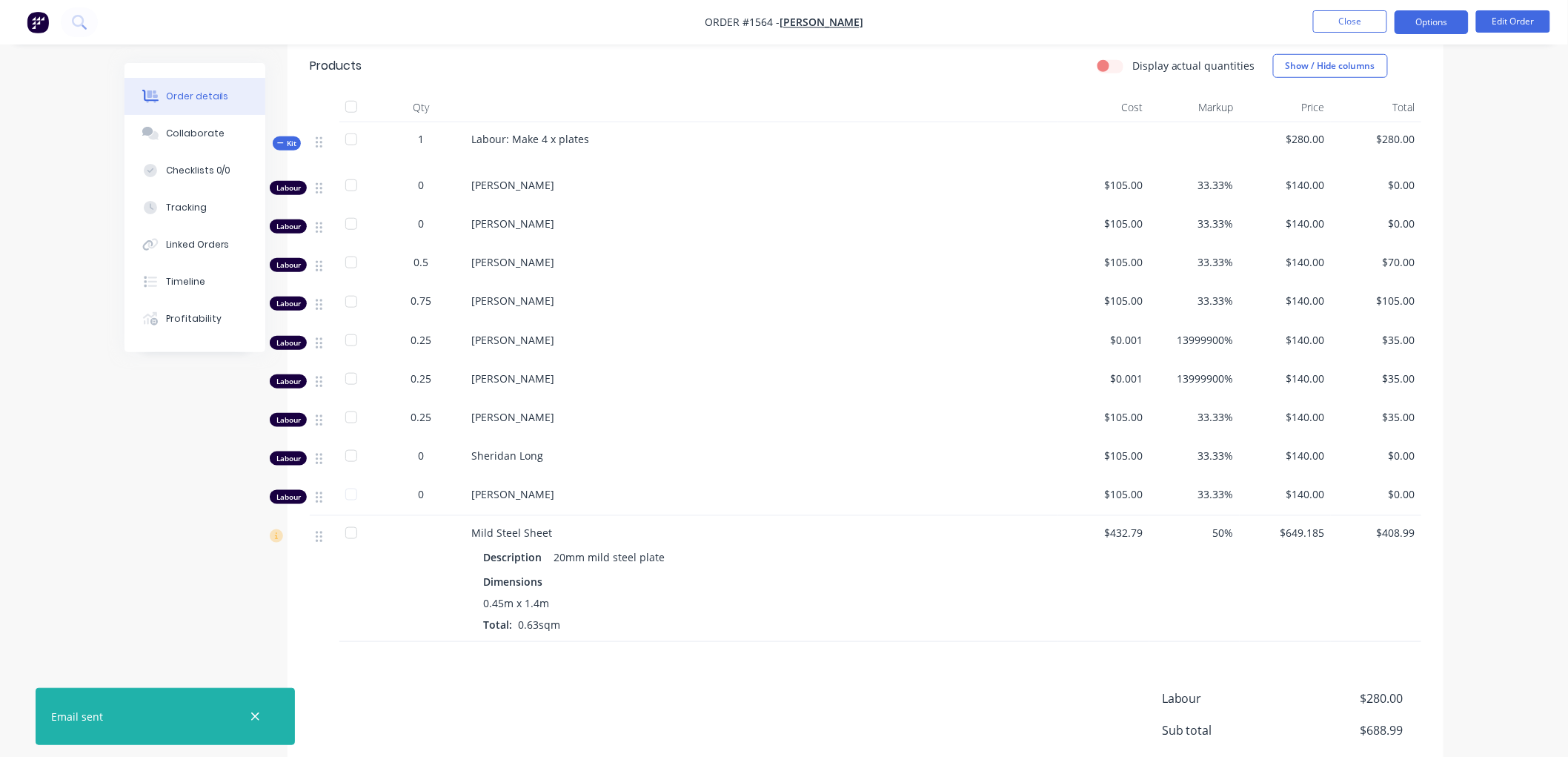
scroll to position [465, 0]
click at [1443, 28] on button "Options" at bounding box center [1431, 22] width 74 height 24
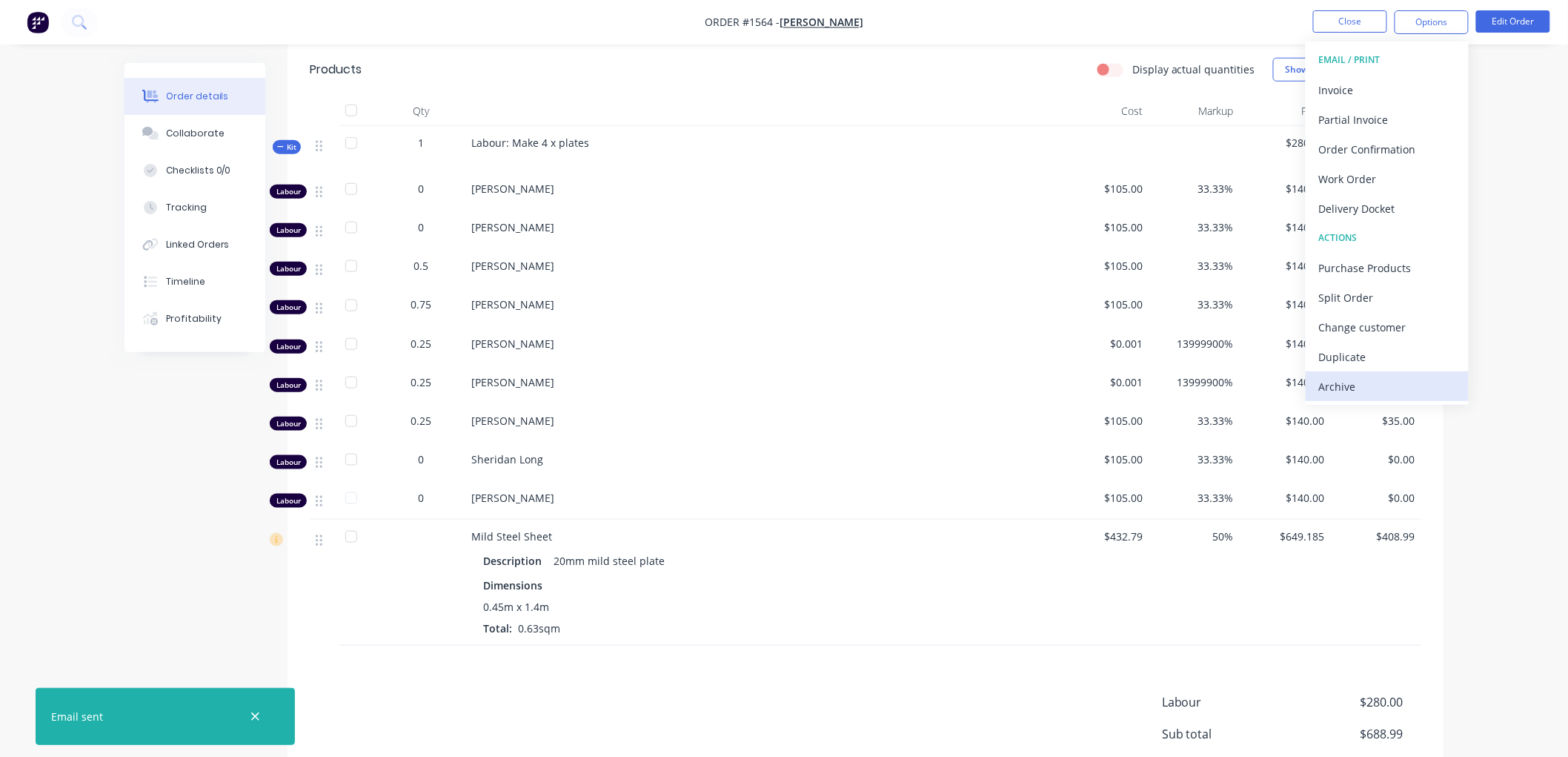
click at [1350, 390] on div "Archive" at bounding box center [1387, 386] width 136 height 21
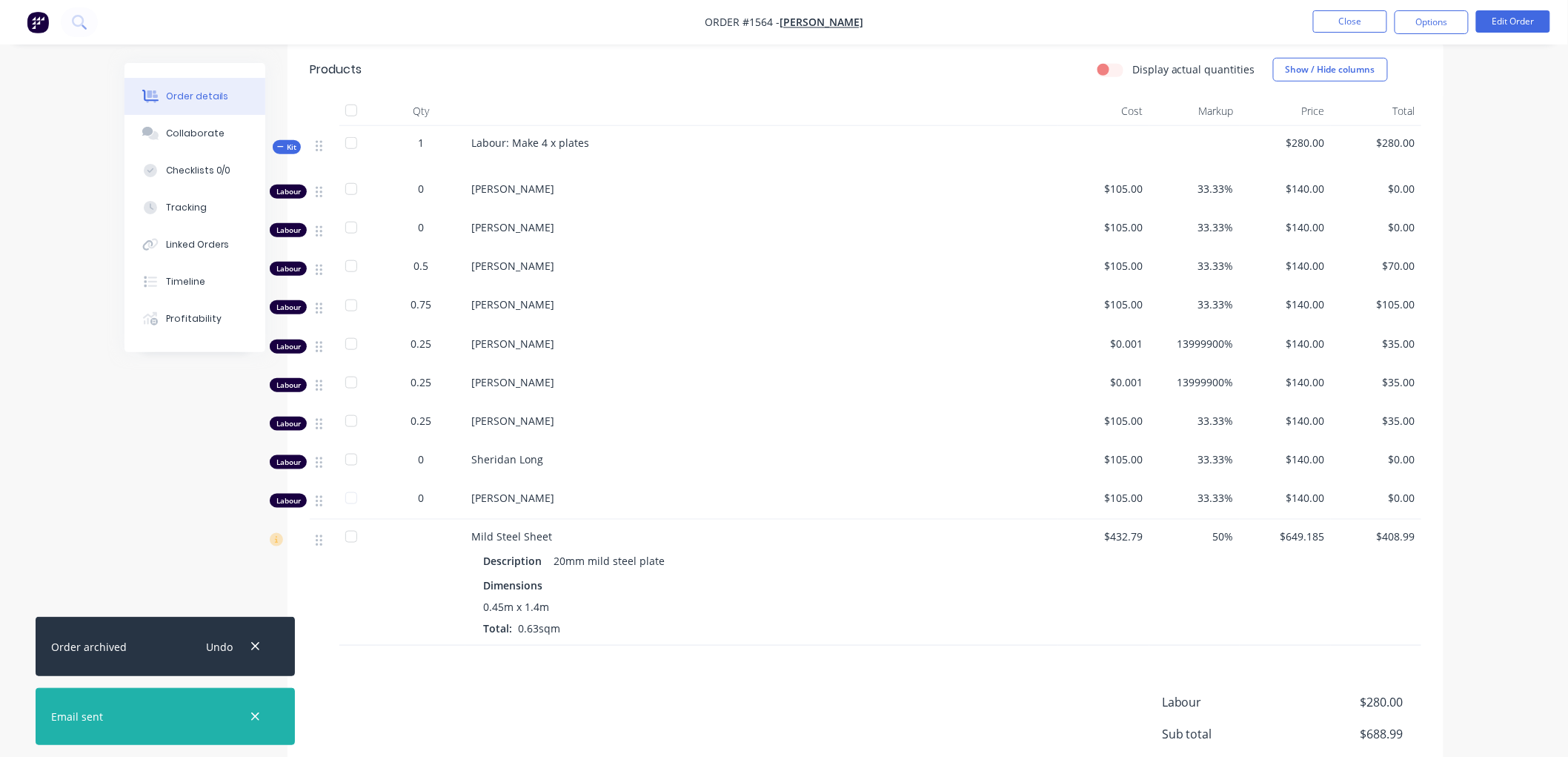
click at [1338, 33] on li "Close" at bounding box center [1349, 22] width 74 height 24
click at [1344, 19] on button "Close" at bounding box center [1349, 21] width 74 height 22
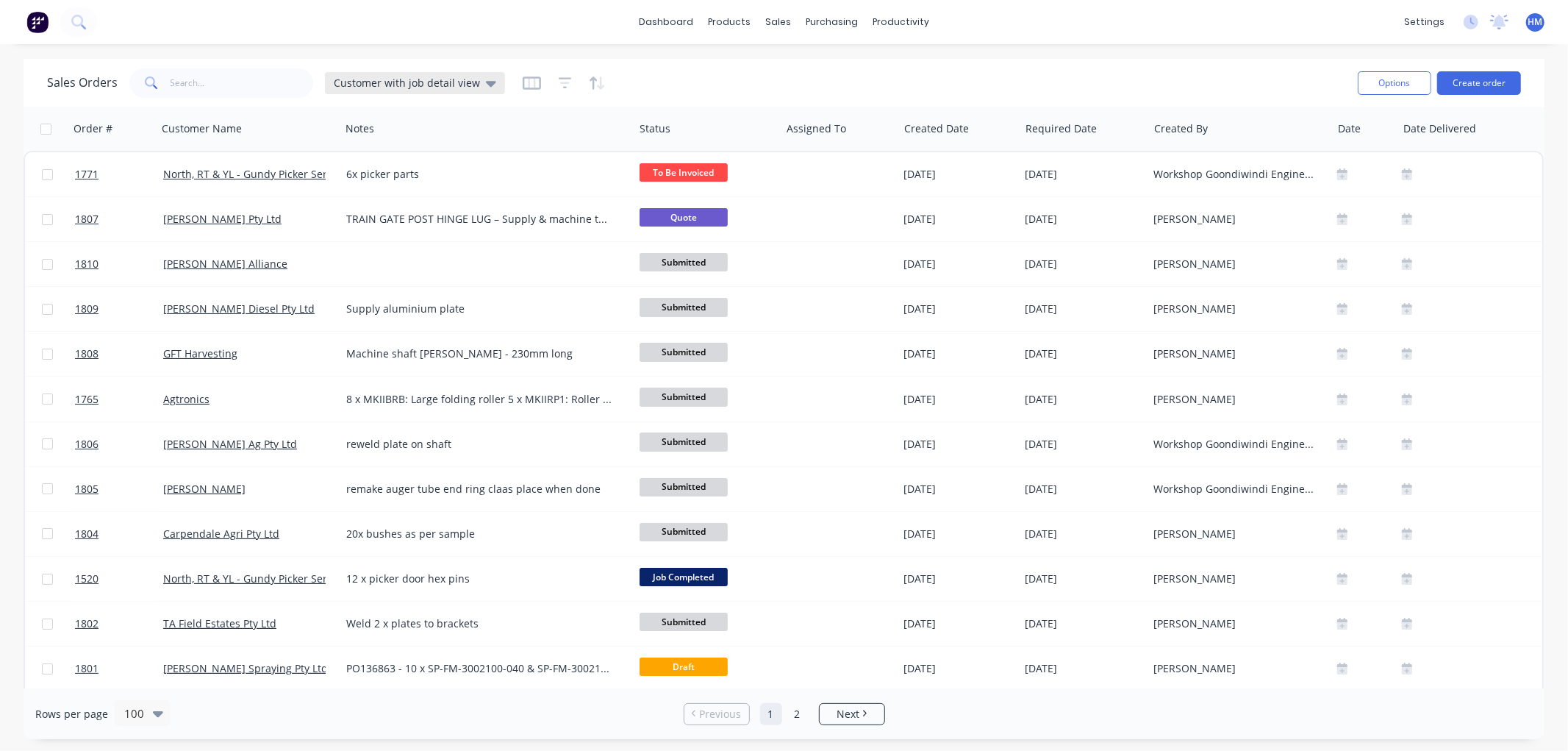
click at [437, 84] on span "Customer with job detail view" at bounding box center [407, 83] width 146 height 15
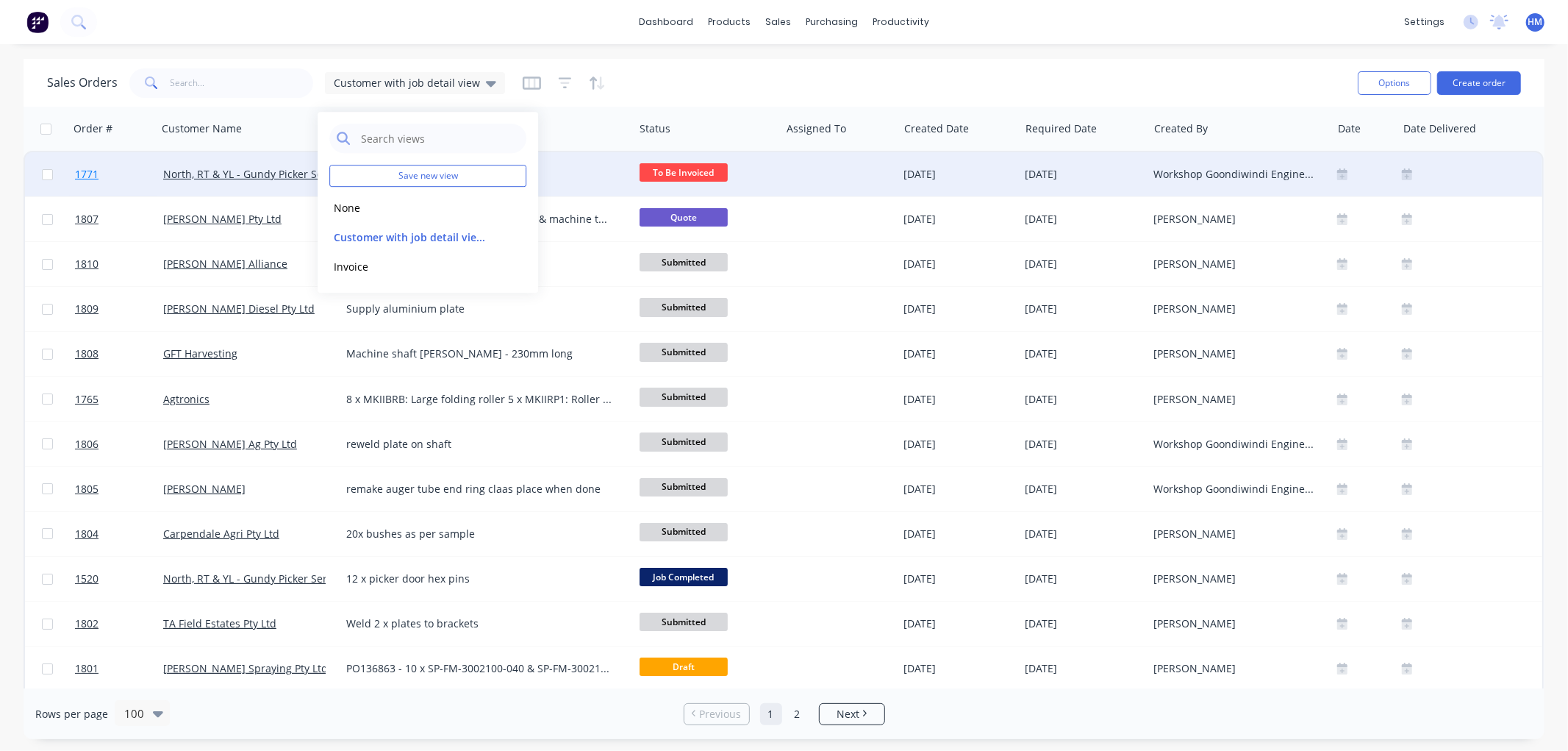
click at [138, 176] on link "1771" at bounding box center [119, 174] width 89 height 44
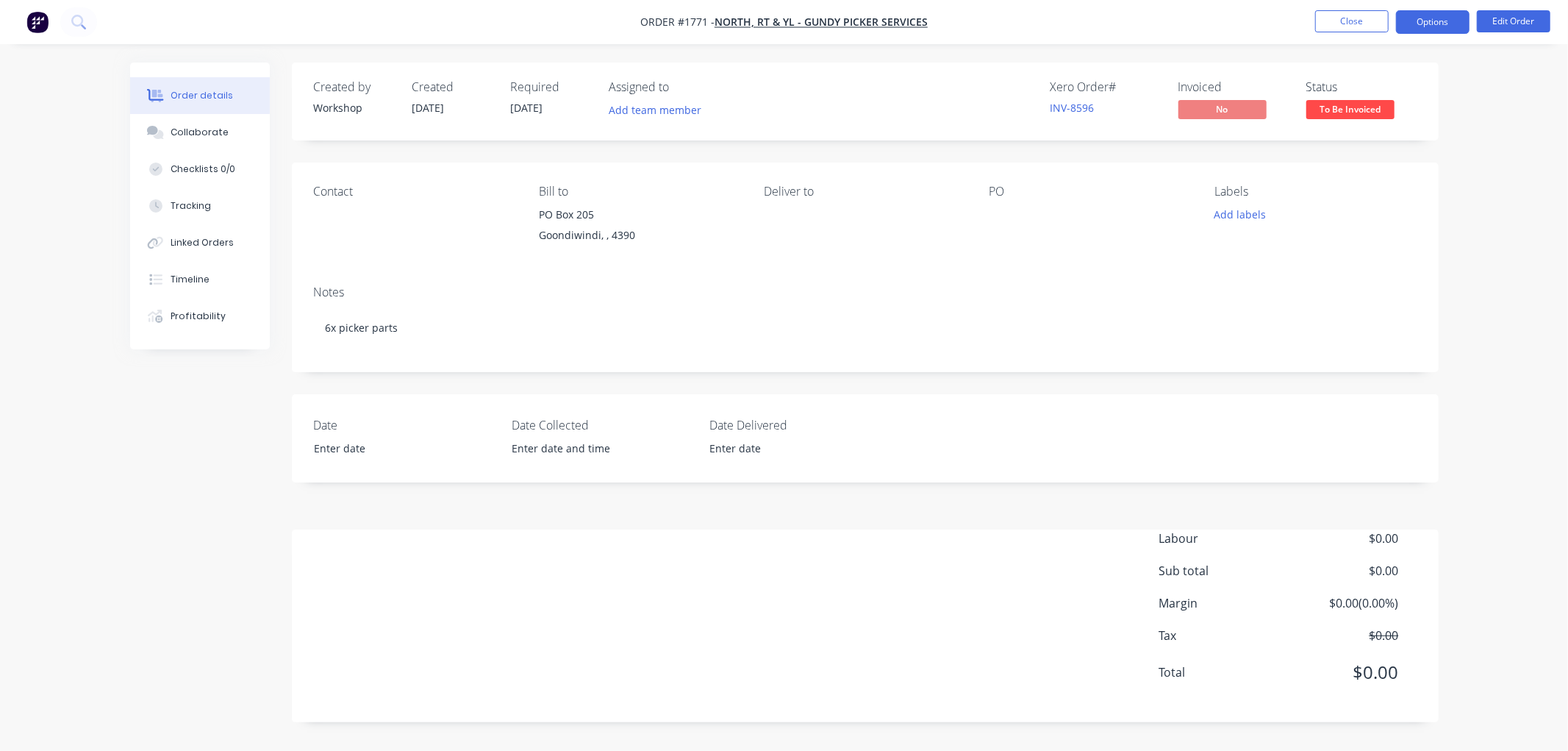
click at [1444, 20] on button "Options" at bounding box center [1432, 22] width 73 height 24
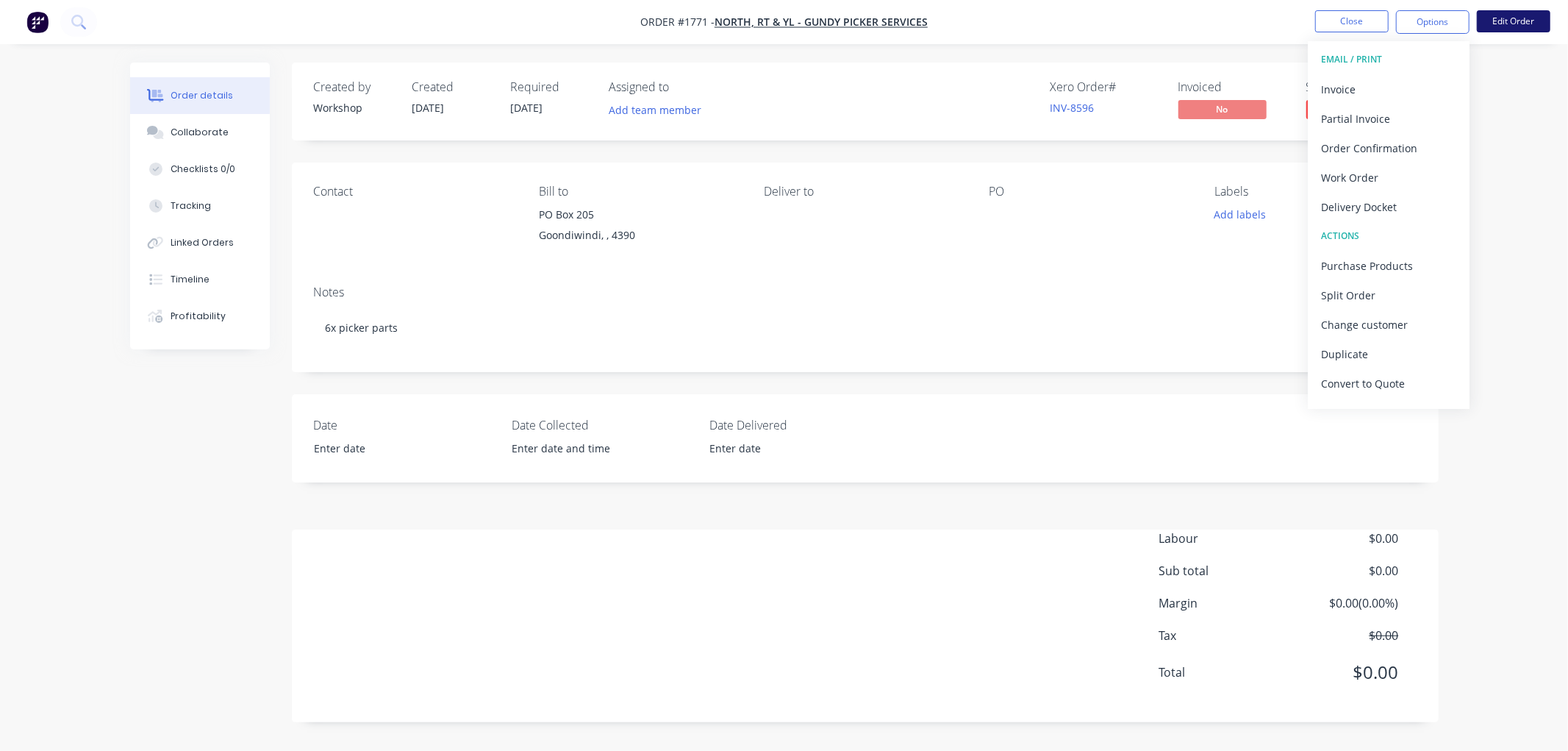
click at [1527, 24] on button "Edit Order" at bounding box center [1513, 21] width 73 height 22
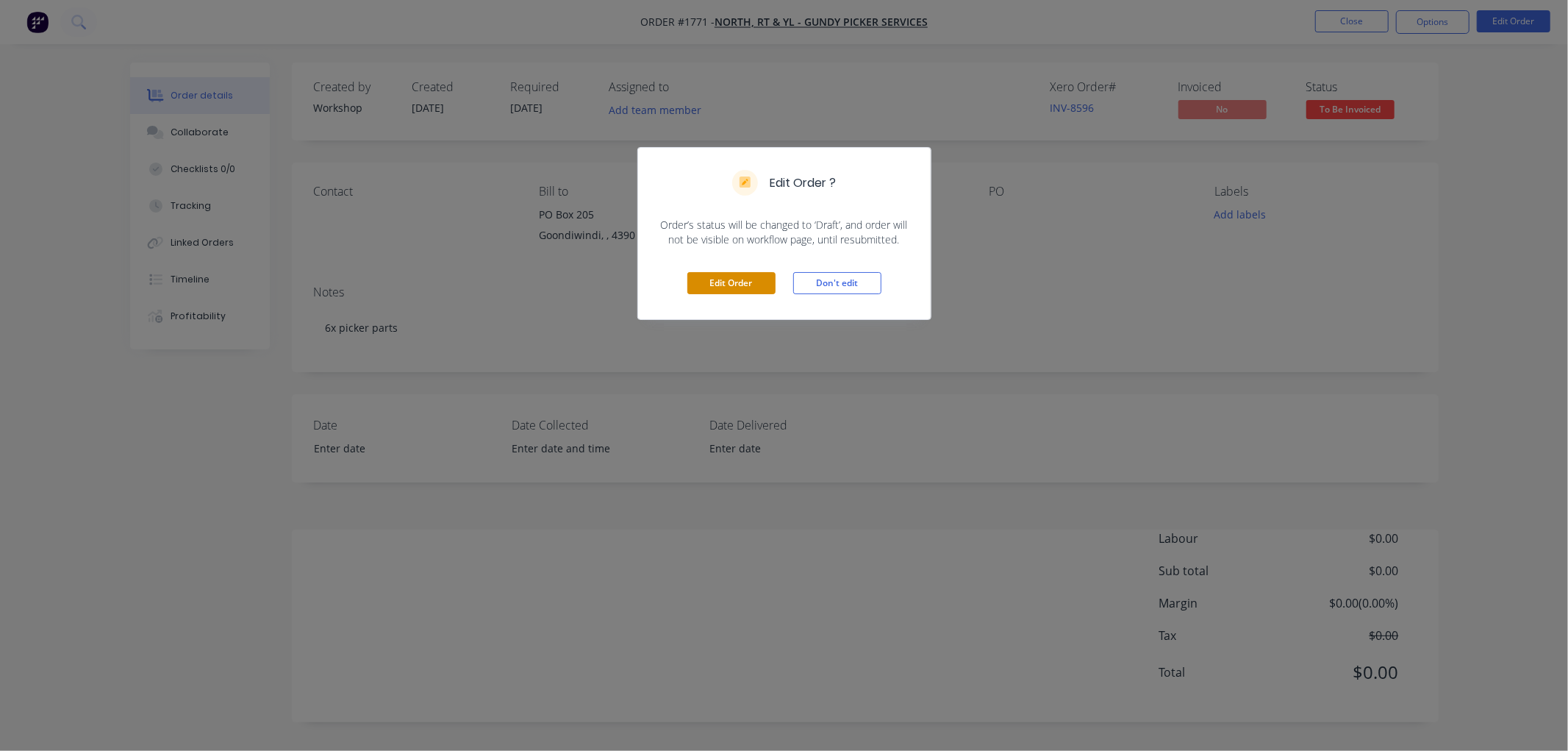
click at [711, 282] on button "Edit Order" at bounding box center [732, 283] width 89 height 22
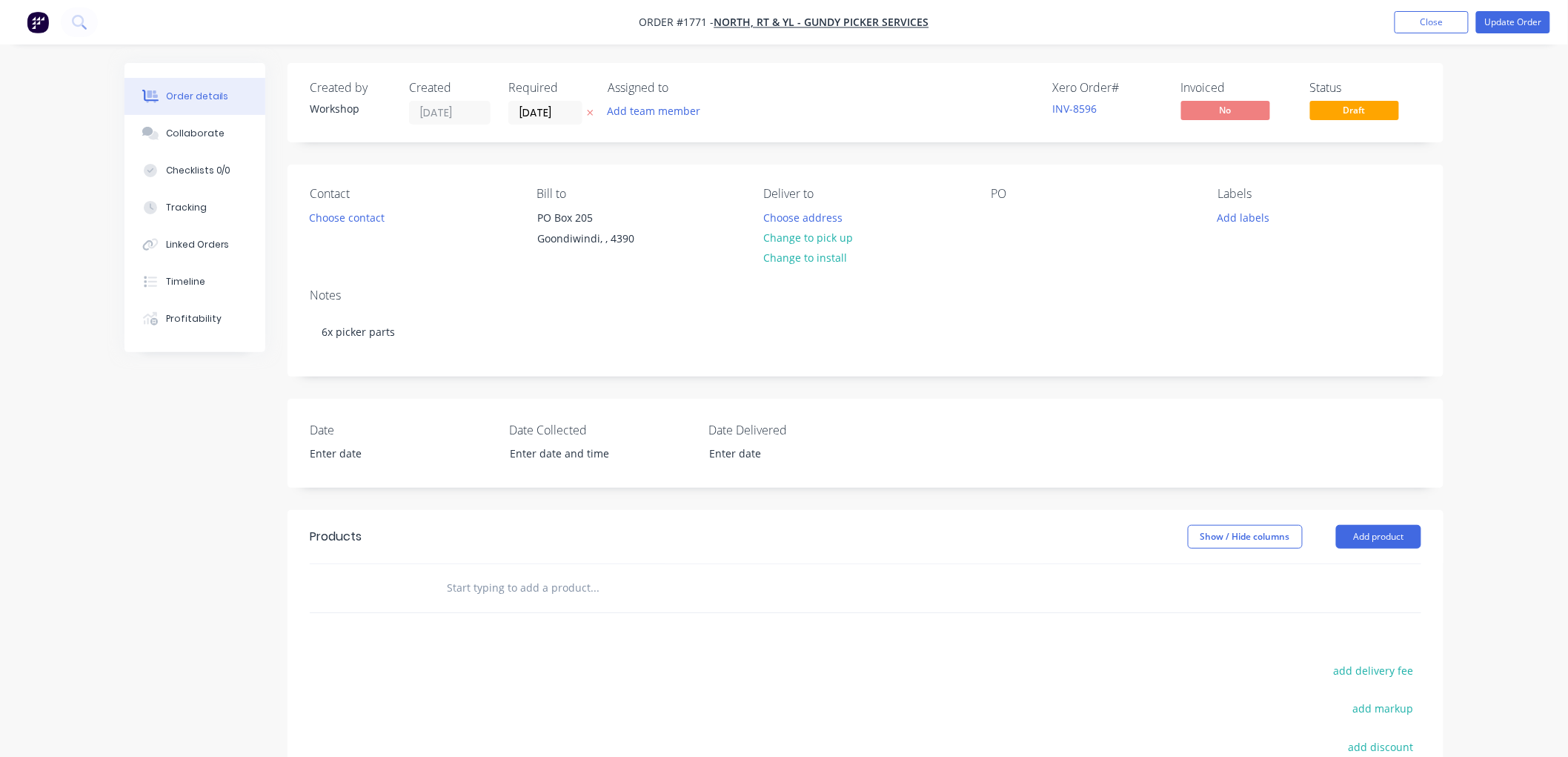
click at [493, 589] on input "text" at bounding box center [594, 587] width 296 height 30
click at [1438, 18] on button "Close" at bounding box center [1431, 22] width 74 height 22
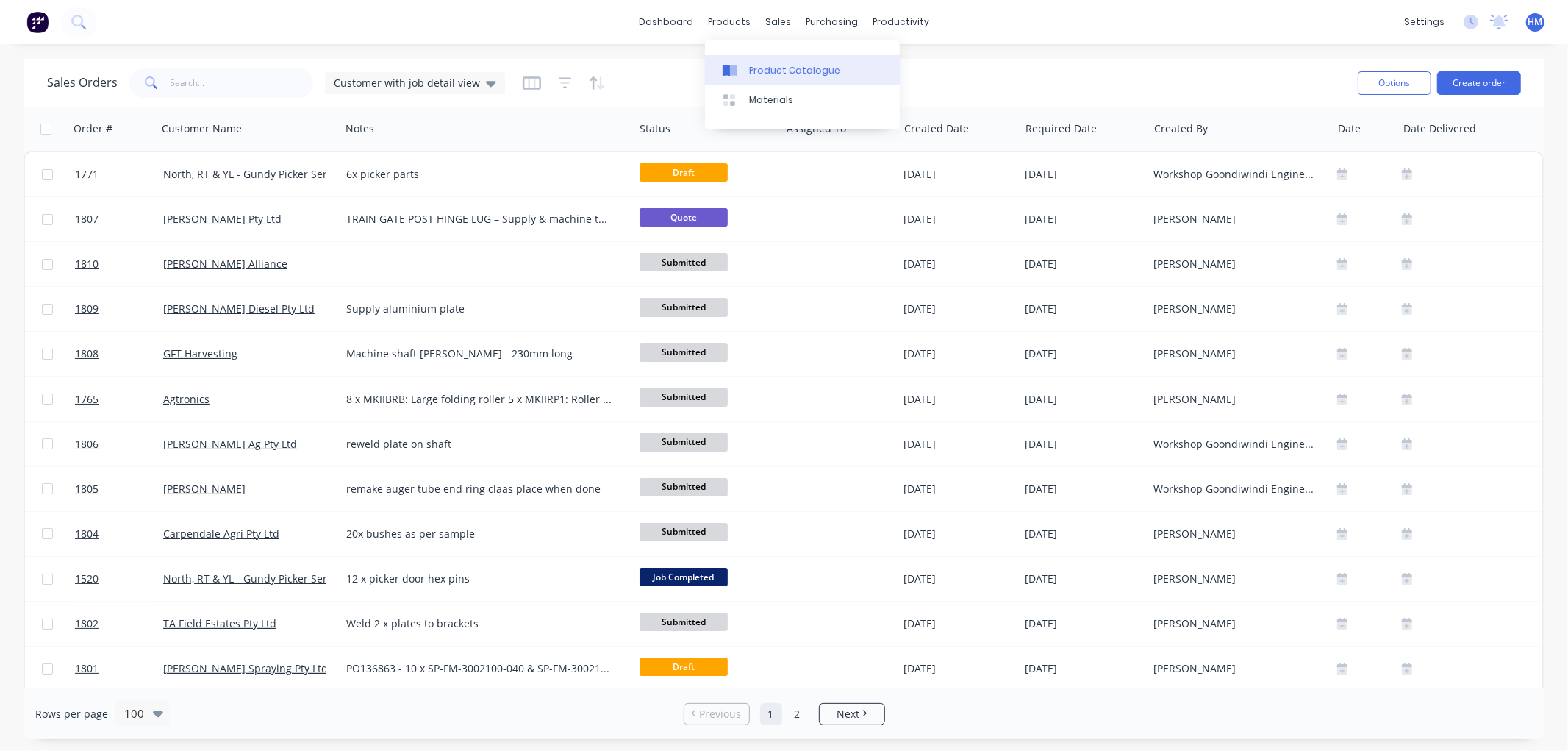
click at [809, 72] on div "Product Catalogue" at bounding box center [795, 71] width 91 height 14
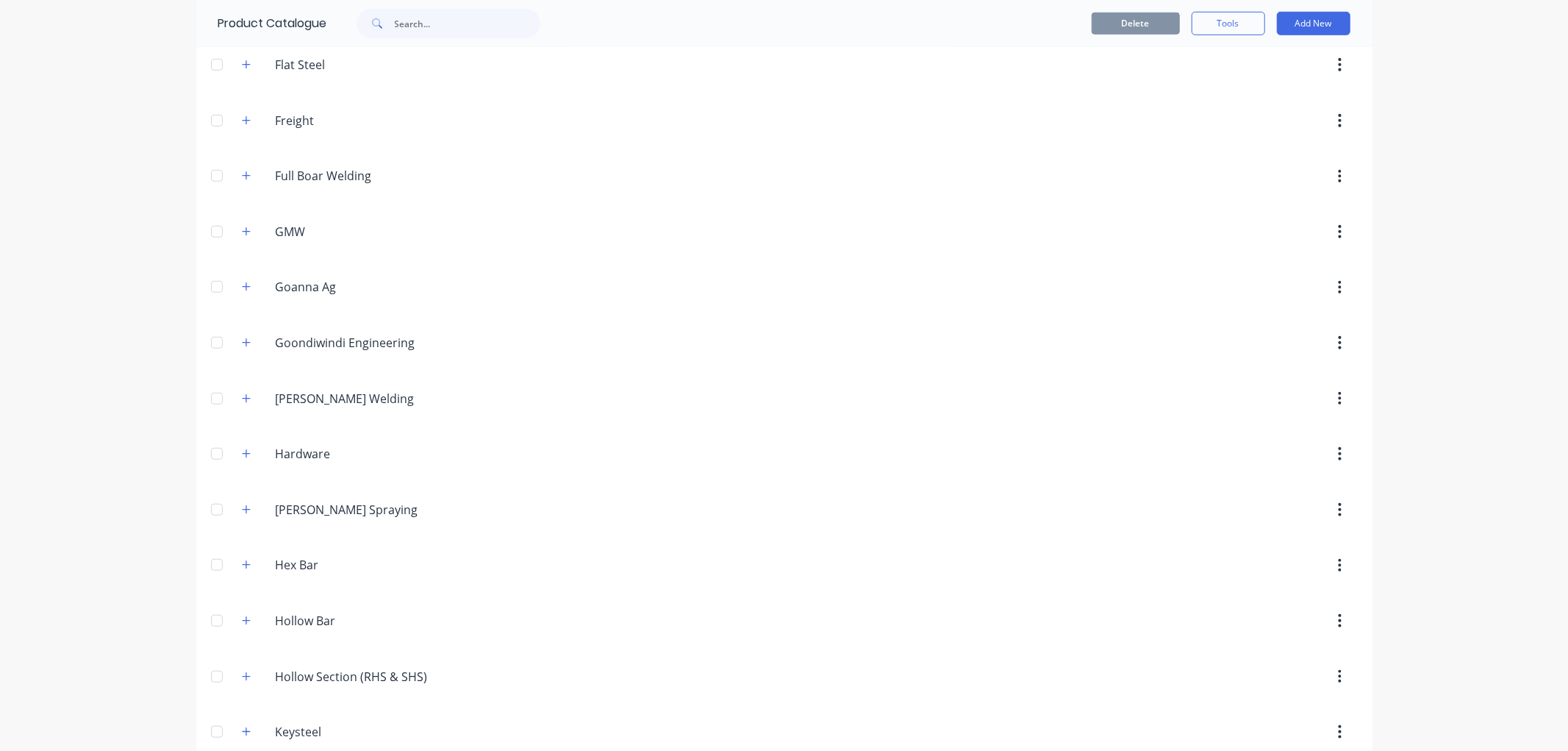
scroll to position [899, 0]
click at [242, 342] on icon "button" at bounding box center [246, 339] width 8 height 10
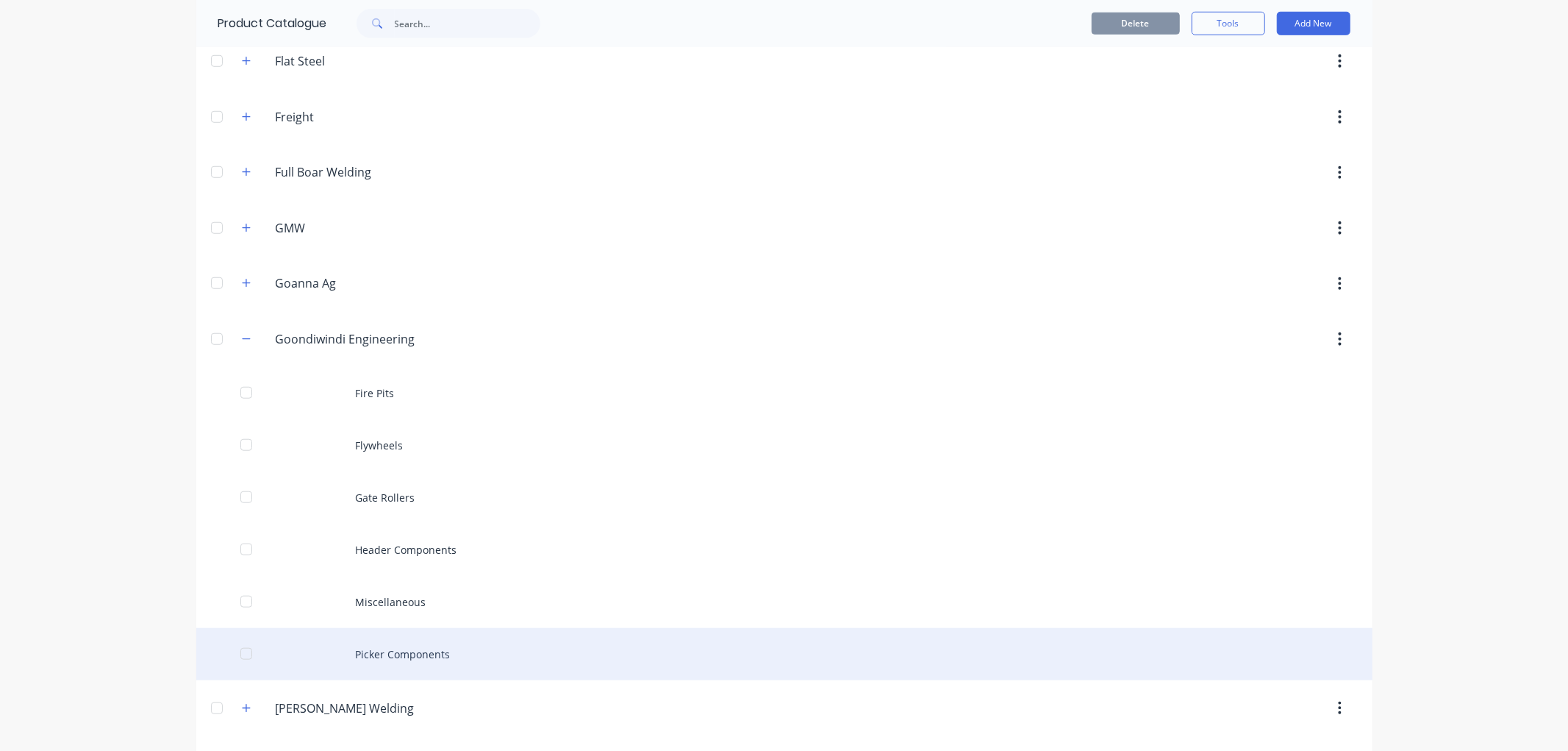
click at [397, 659] on div "Picker Components" at bounding box center [785, 654] width 1176 height 52
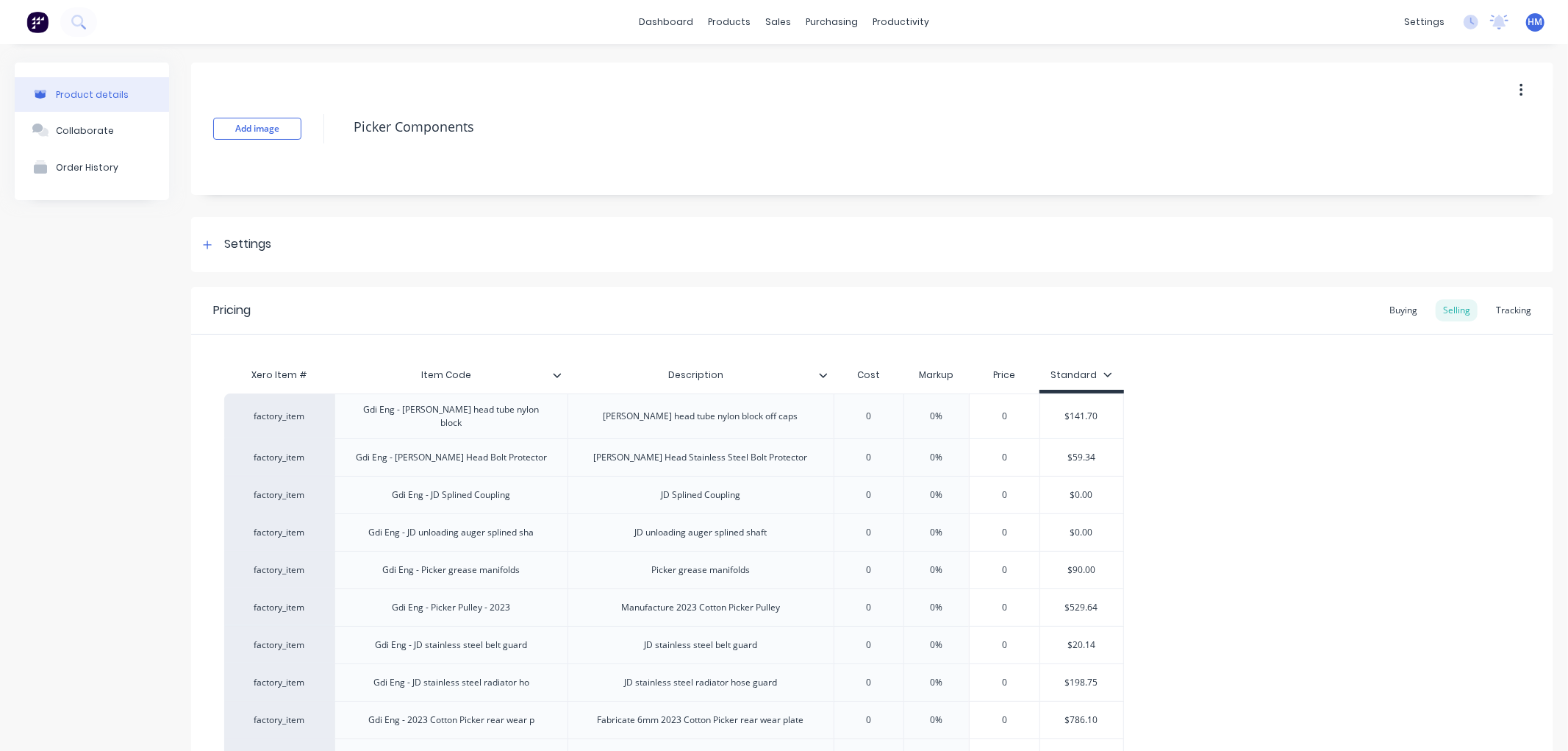
type textarea "x"
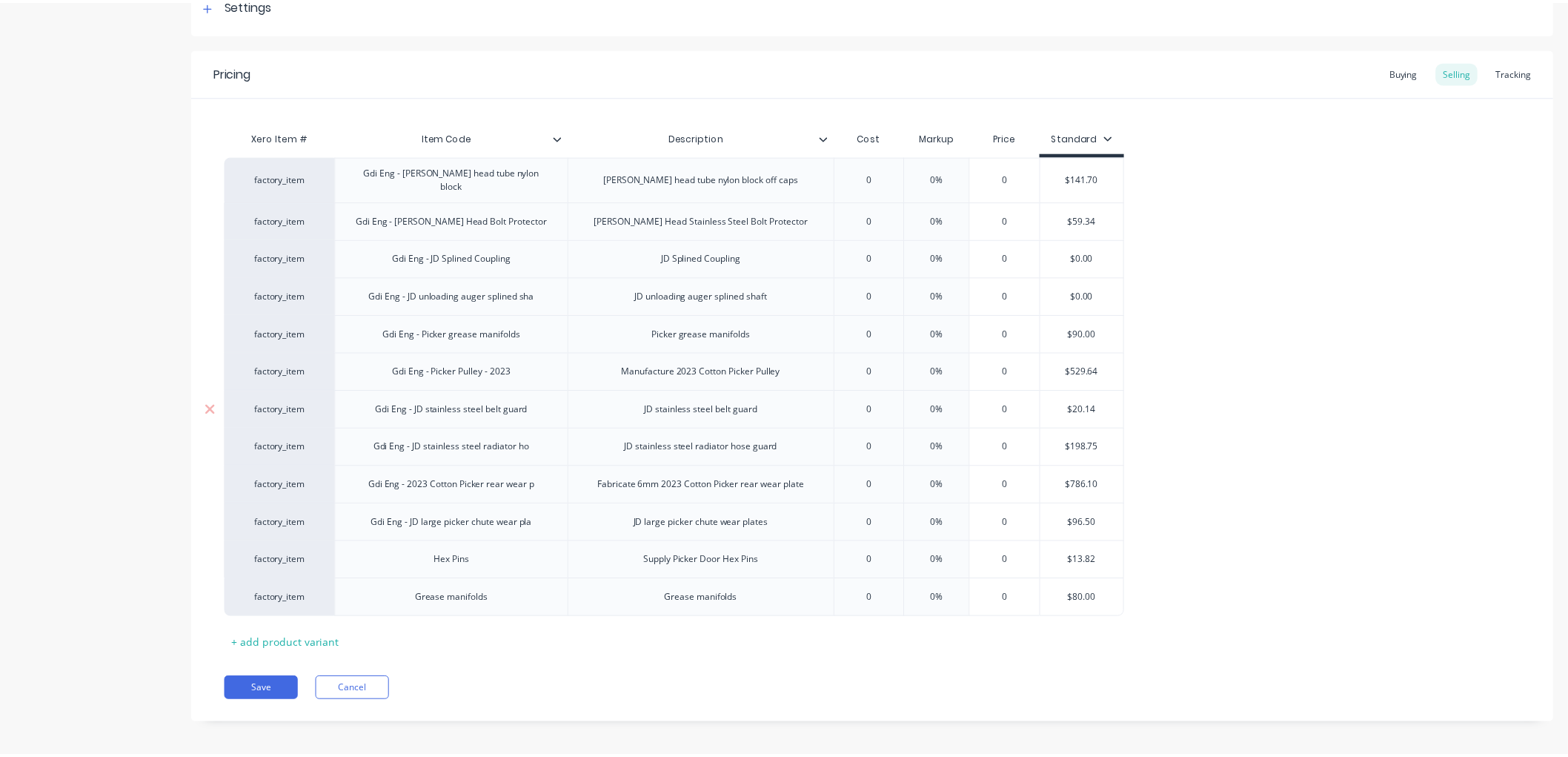
scroll to position [242, 0]
type input "0"
drag, startPoint x: 1018, startPoint y: 479, endPoint x: 998, endPoint y: 477, distance: 20.1
click at [998, 477] on input "0" at bounding box center [1012, 484] width 74 height 14
type input "0"
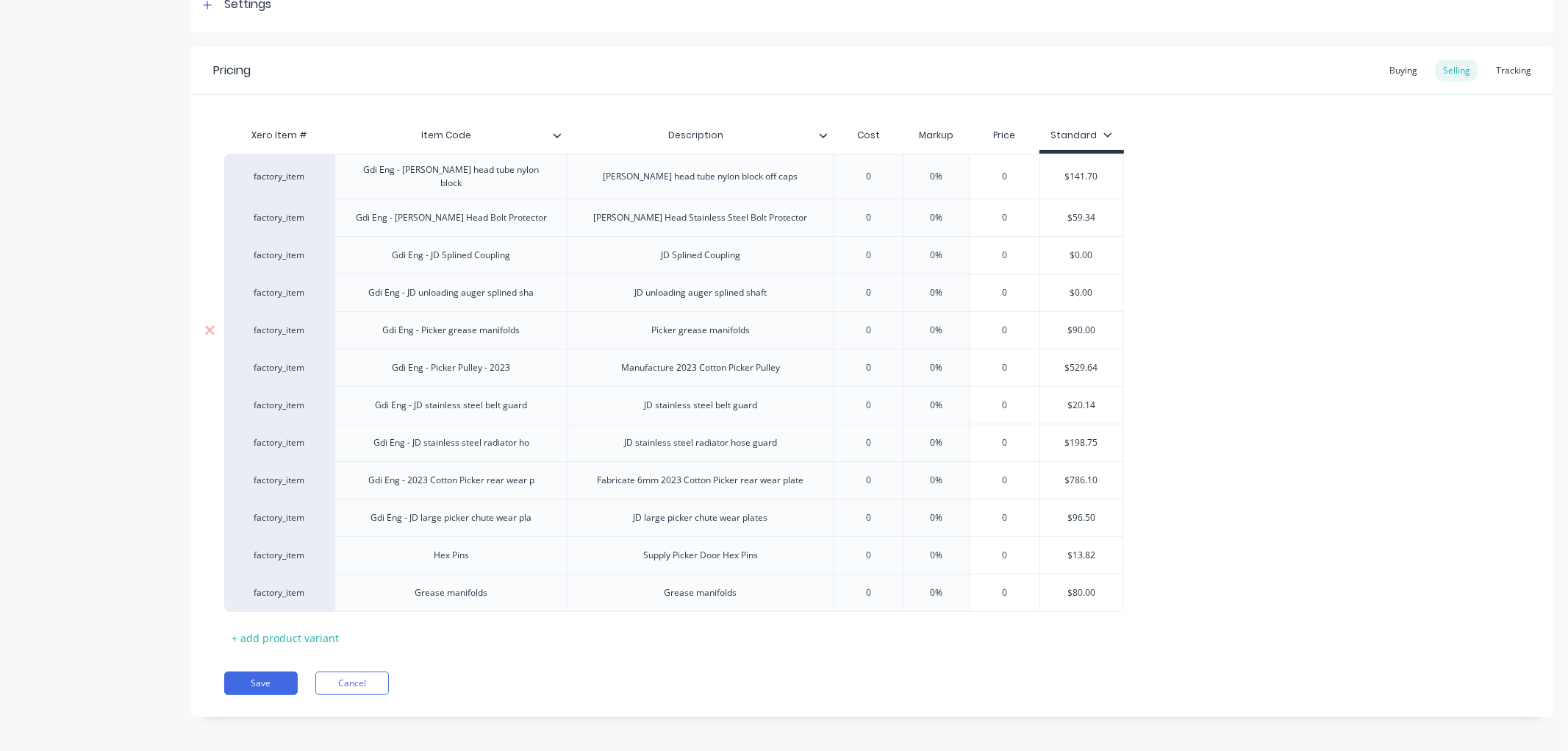
click at [1019, 327] on input "0" at bounding box center [1004, 330] width 73 height 14
drag, startPoint x: 1011, startPoint y: 319, endPoint x: 997, endPoint y: 319, distance: 14.0
click at [997, 323] on input "0" at bounding box center [1004, 330] width 73 height 14
type textarea "x"
type input "1"
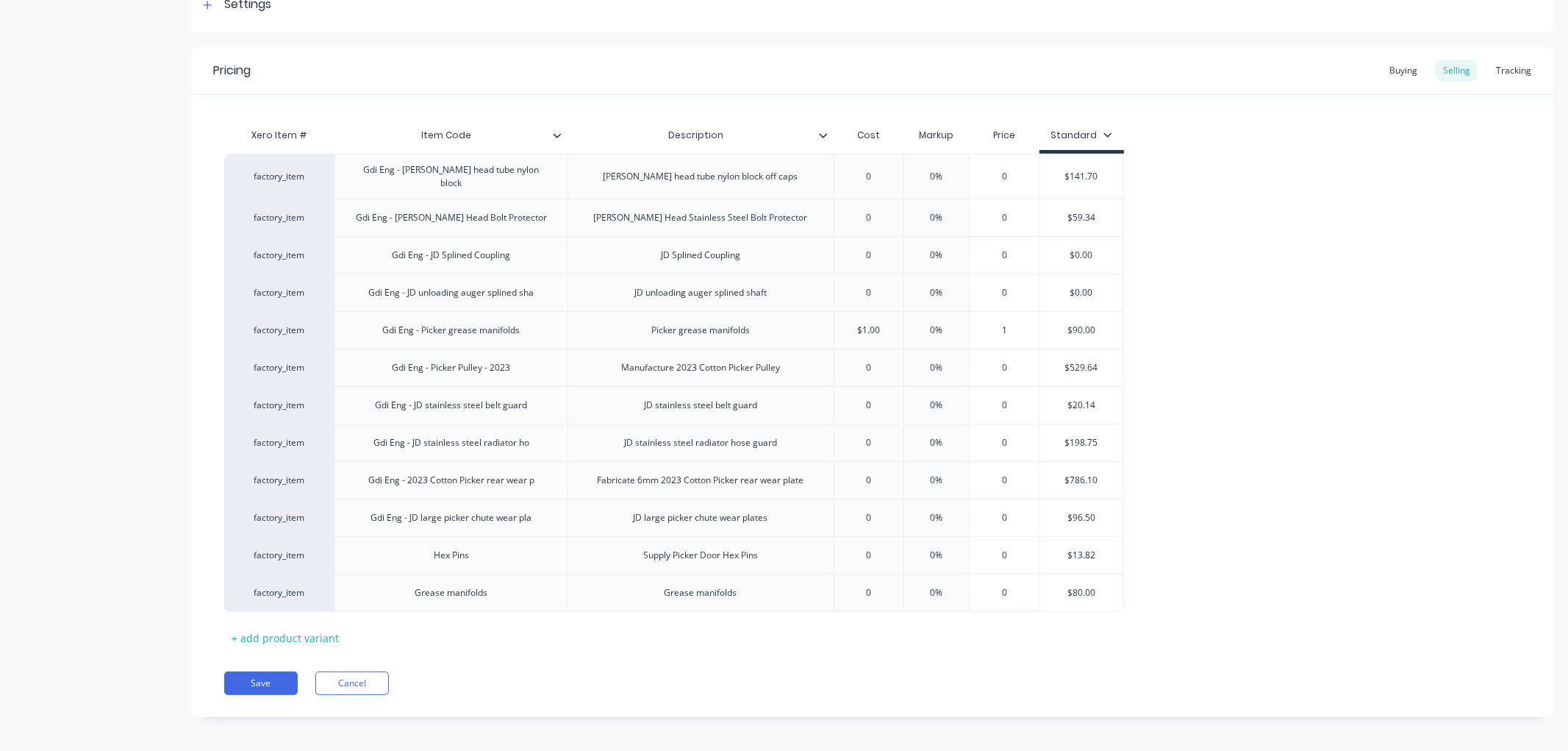
type textarea "x"
type input "10"
type textarea "x"
type input "101.18"
type textarea "x"
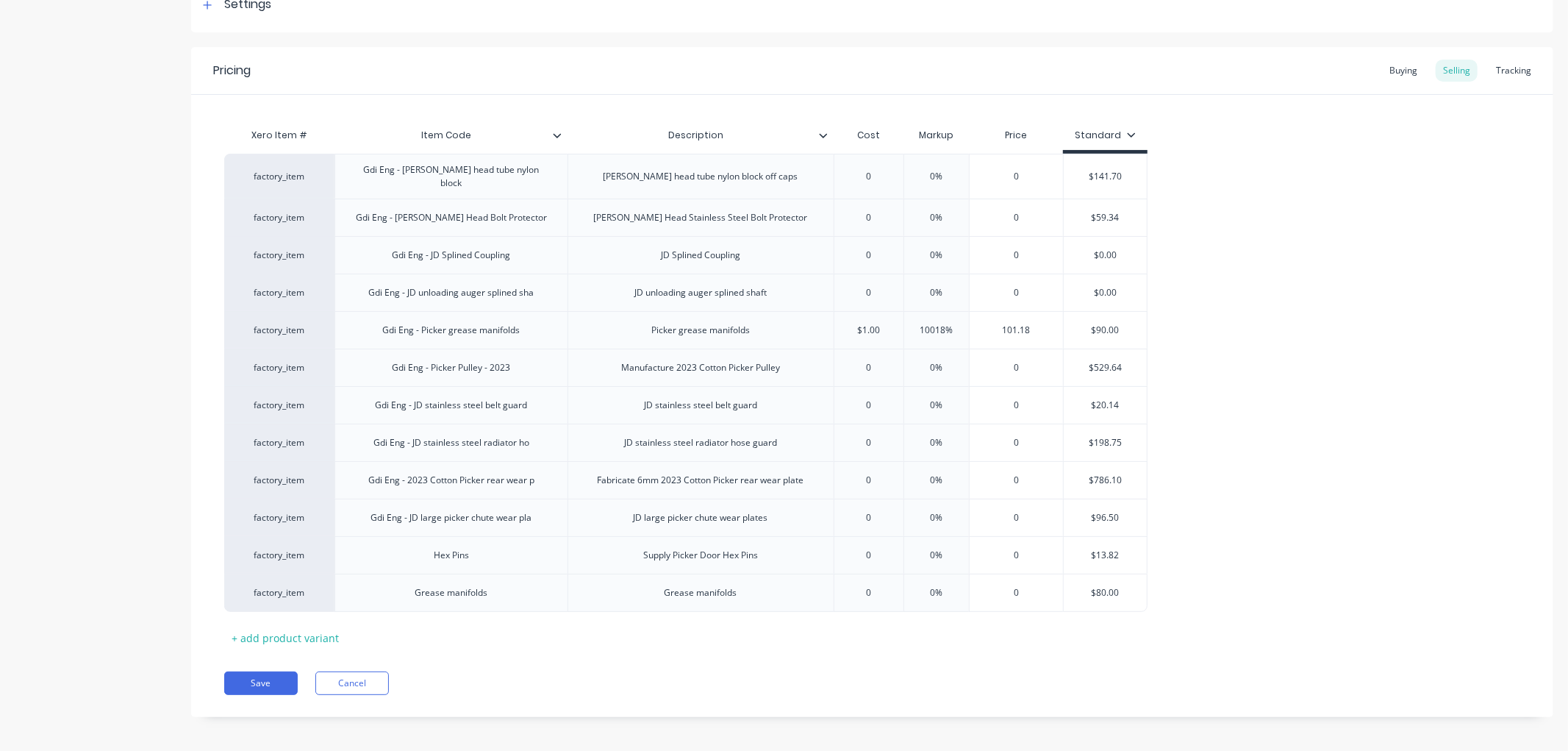
type input "101.18"
click at [1220, 333] on div "factory_item Gdi Eng - [PERSON_NAME] head tube nylon block [PERSON_NAME] head t…" at bounding box center [873, 382] width 1296 height 458
type input "$90.00"
drag, startPoint x: 1139, startPoint y: 320, endPoint x: 1062, endPoint y: 316, distance: 77.1
click at [1063, 316] on div "$90.00 $90.00" at bounding box center [1106, 330] width 84 height 37
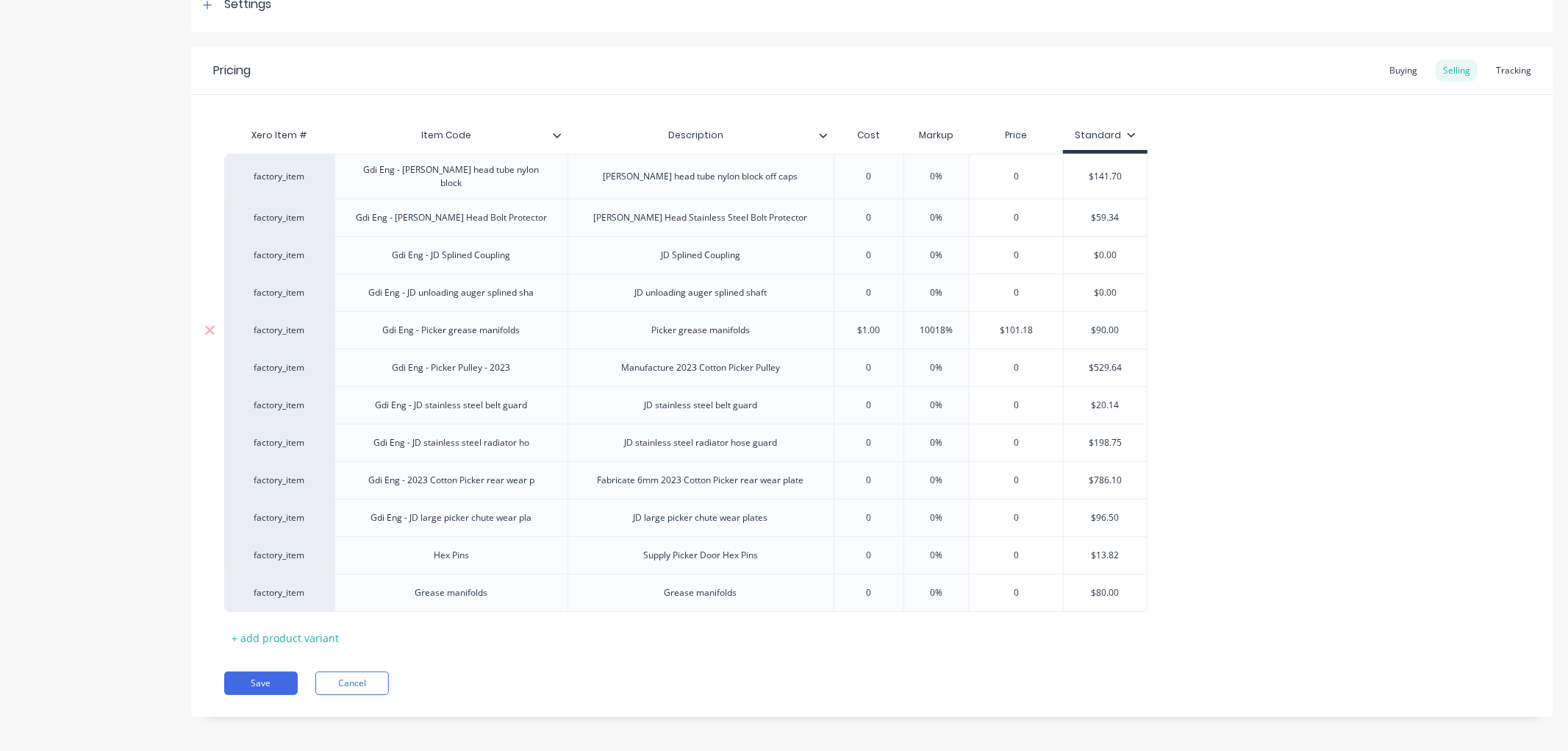
type textarea "x"
type input "1"
type textarea "x"
type input "10"
type textarea "x"
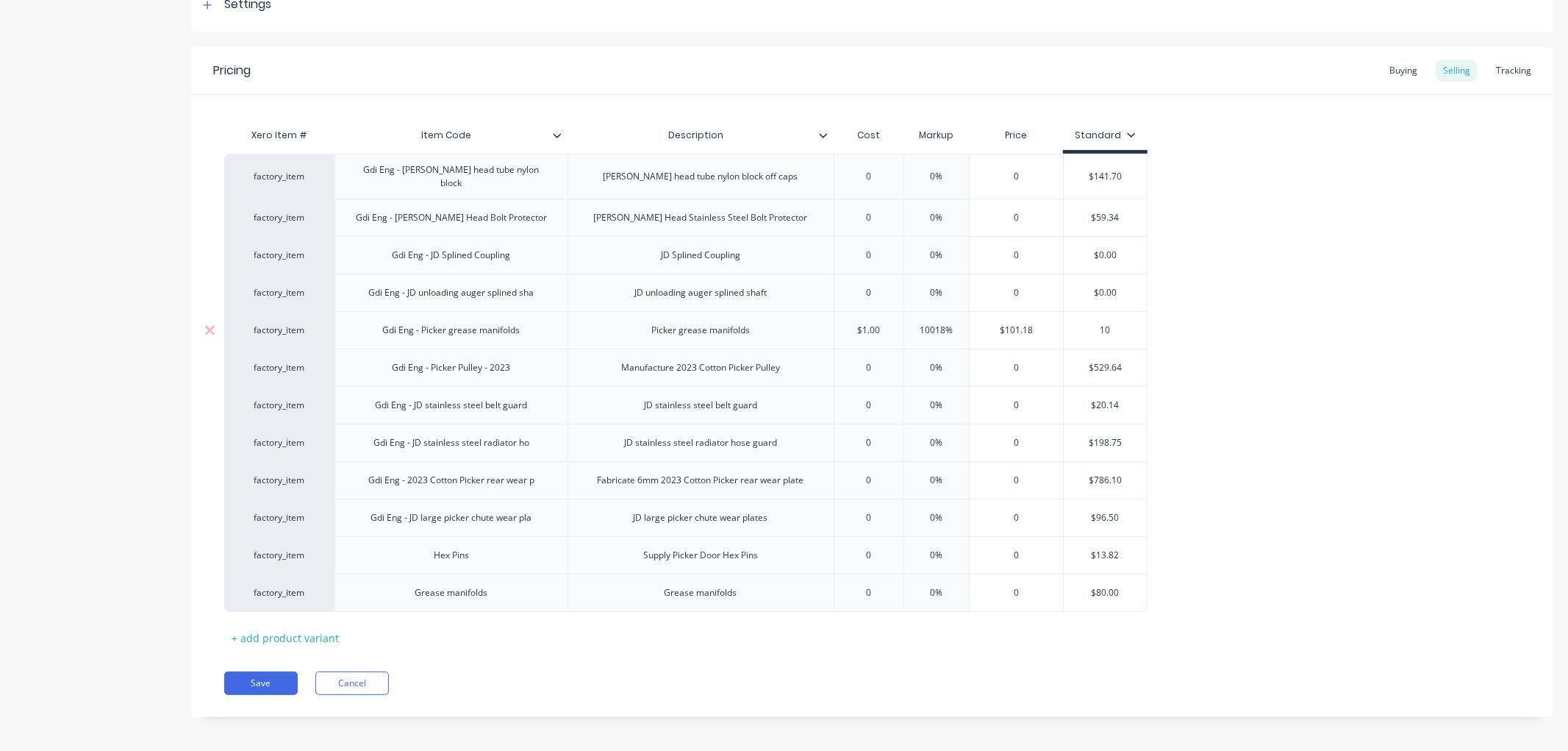
type input "101"
type textarea "x"
type input "101."
type textarea "x"
type input "101.18"
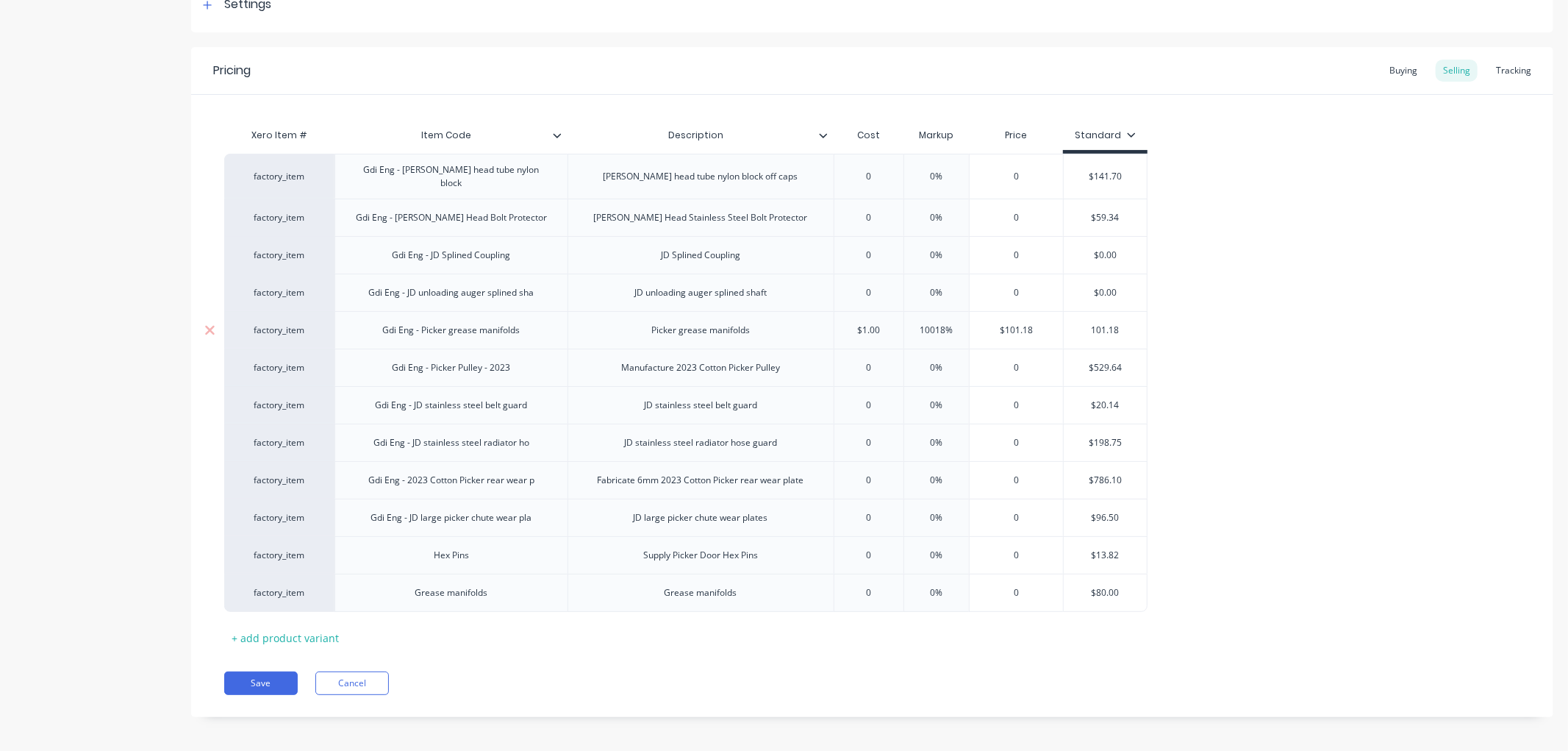
type textarea "x"
type input "101.18"
click at [1278, 334] on div "factory_item Gdi Eng - [PERSON_NAME] head tube nylon block [PERSON_NAME] head t…" at bounding box center [873, 382] width 1296 height 458
click at [263, 671] on button "Save" at bounding box center [261, 683] width 73 height 24
type textarea "x"
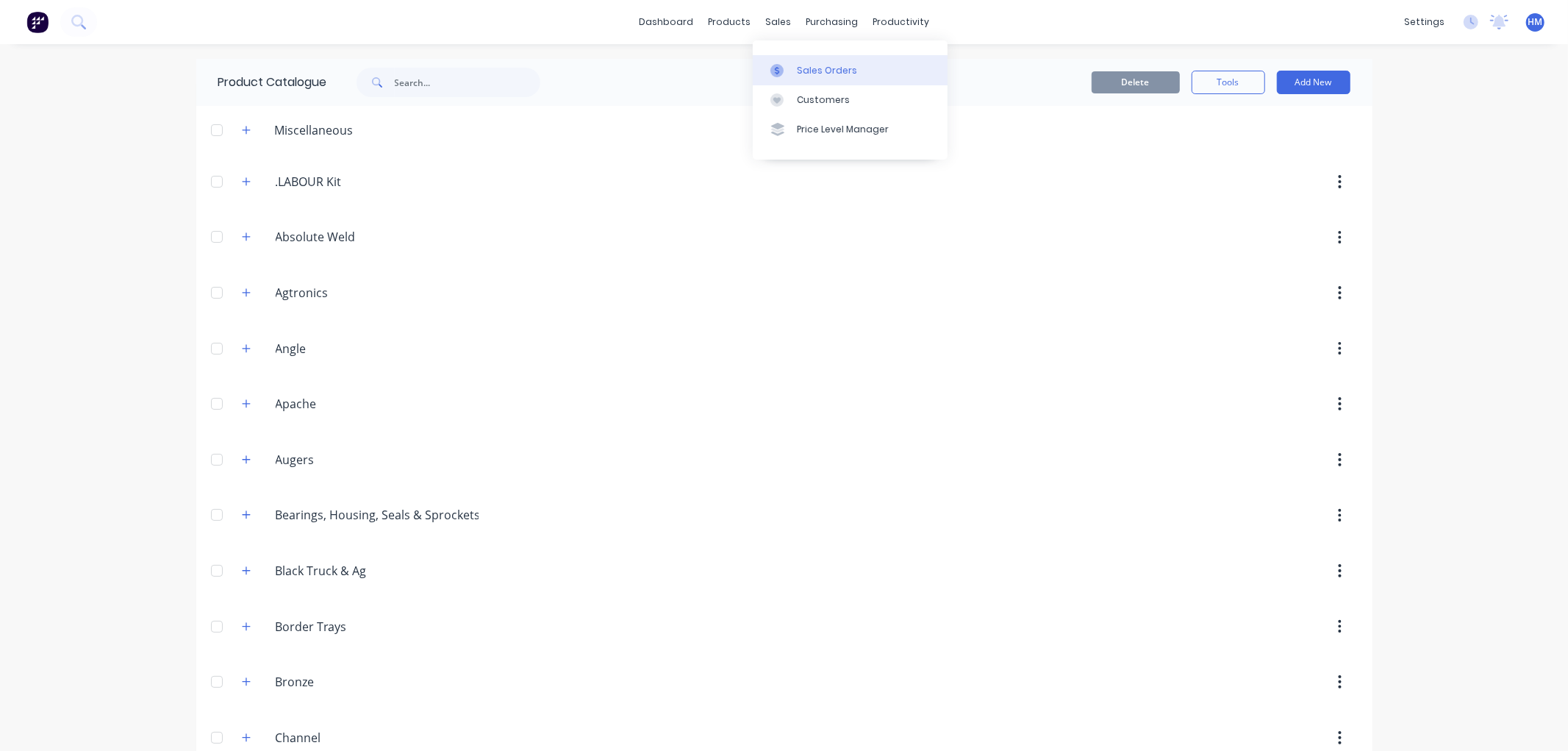
click at [819, 64] on div "Sales Orders" at bounding box center [826, 71] width 60 height 14
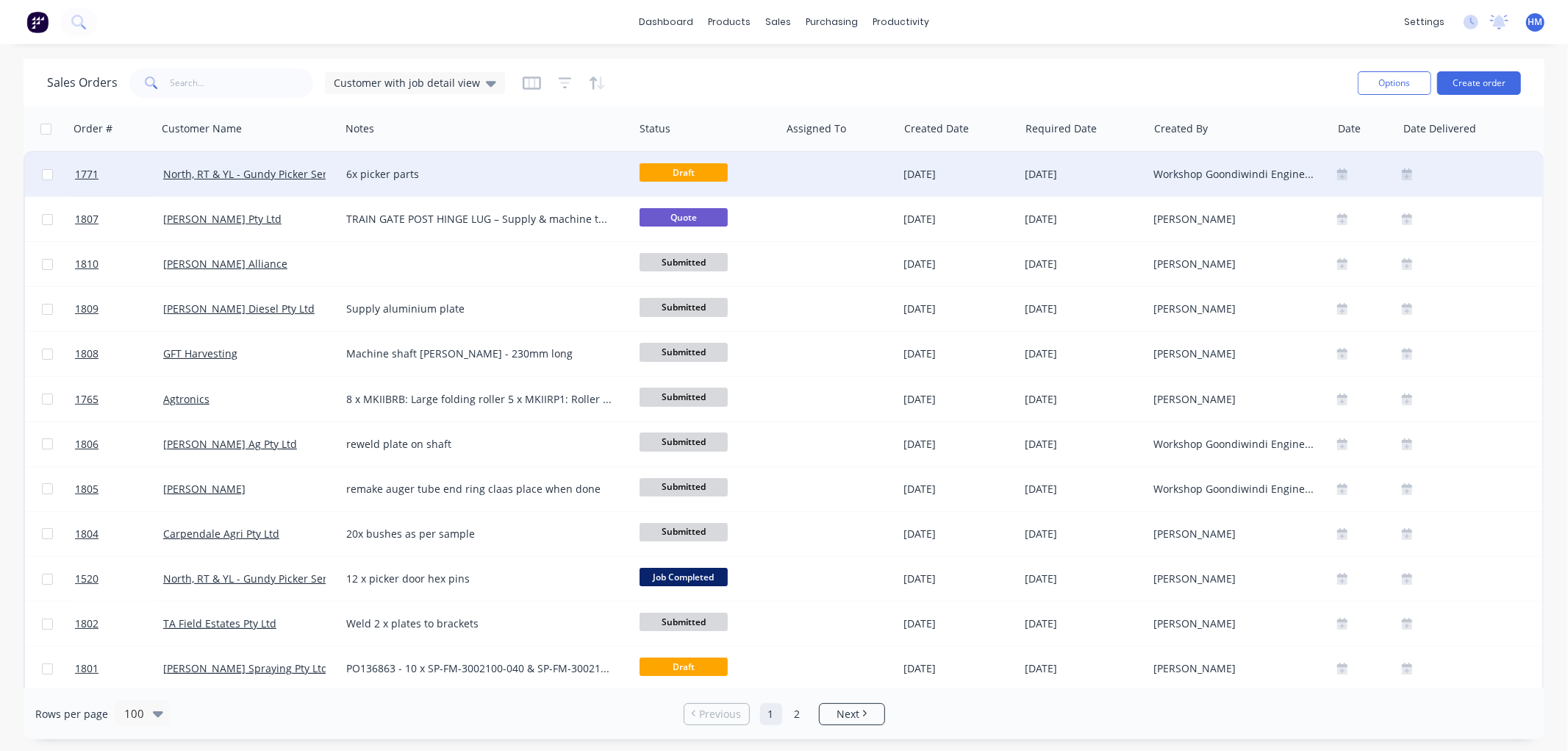
click at [555, 170] on div "6x picker parts" at bounding box center [479, 174] width 268 height 14
click at [137, 173] on link "1771" at bounding box center [119, 174] width 89 height 44
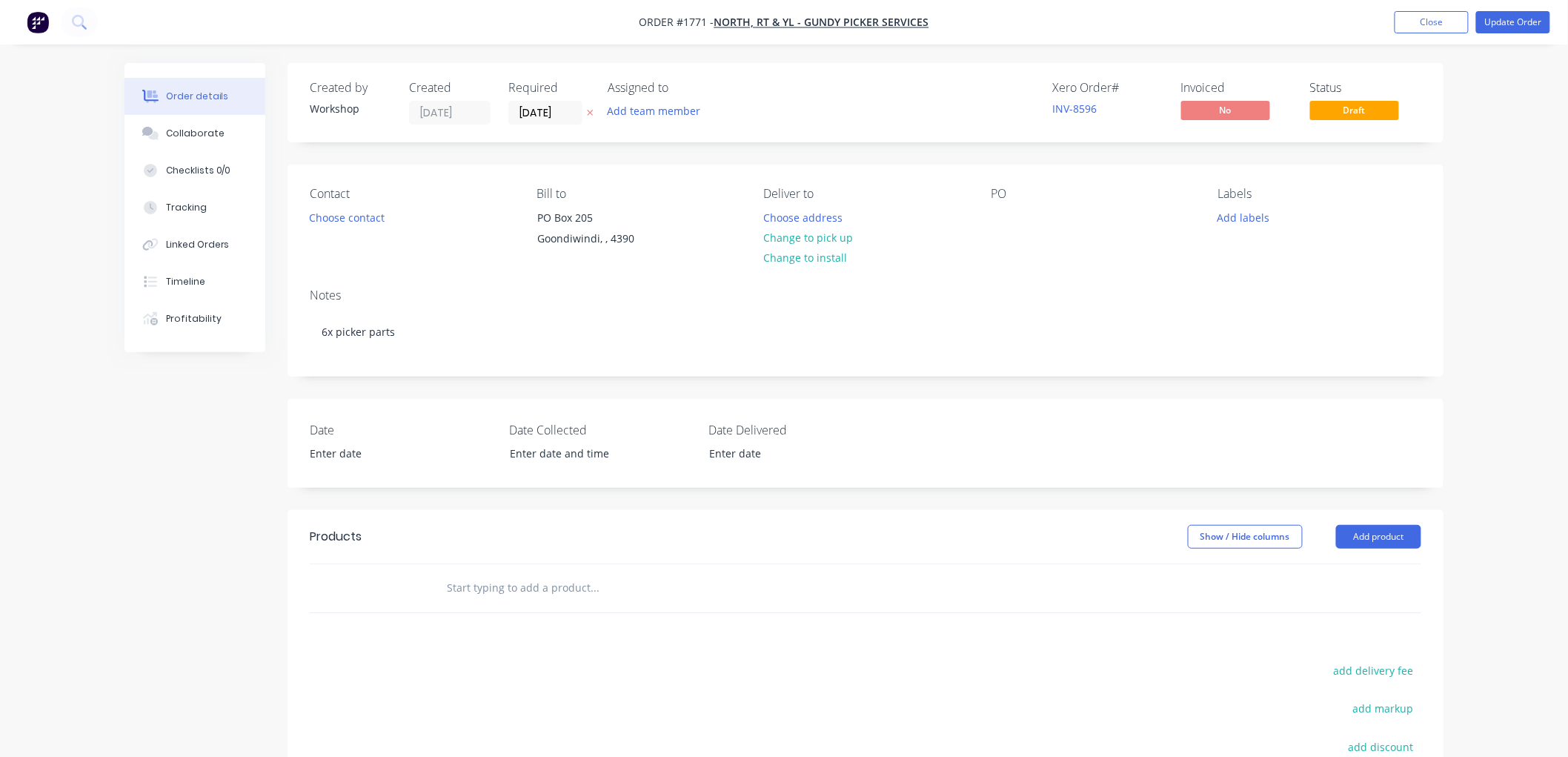
click at [514, 582] on input "text" at bounding box center [594, 587] width 296 height 30
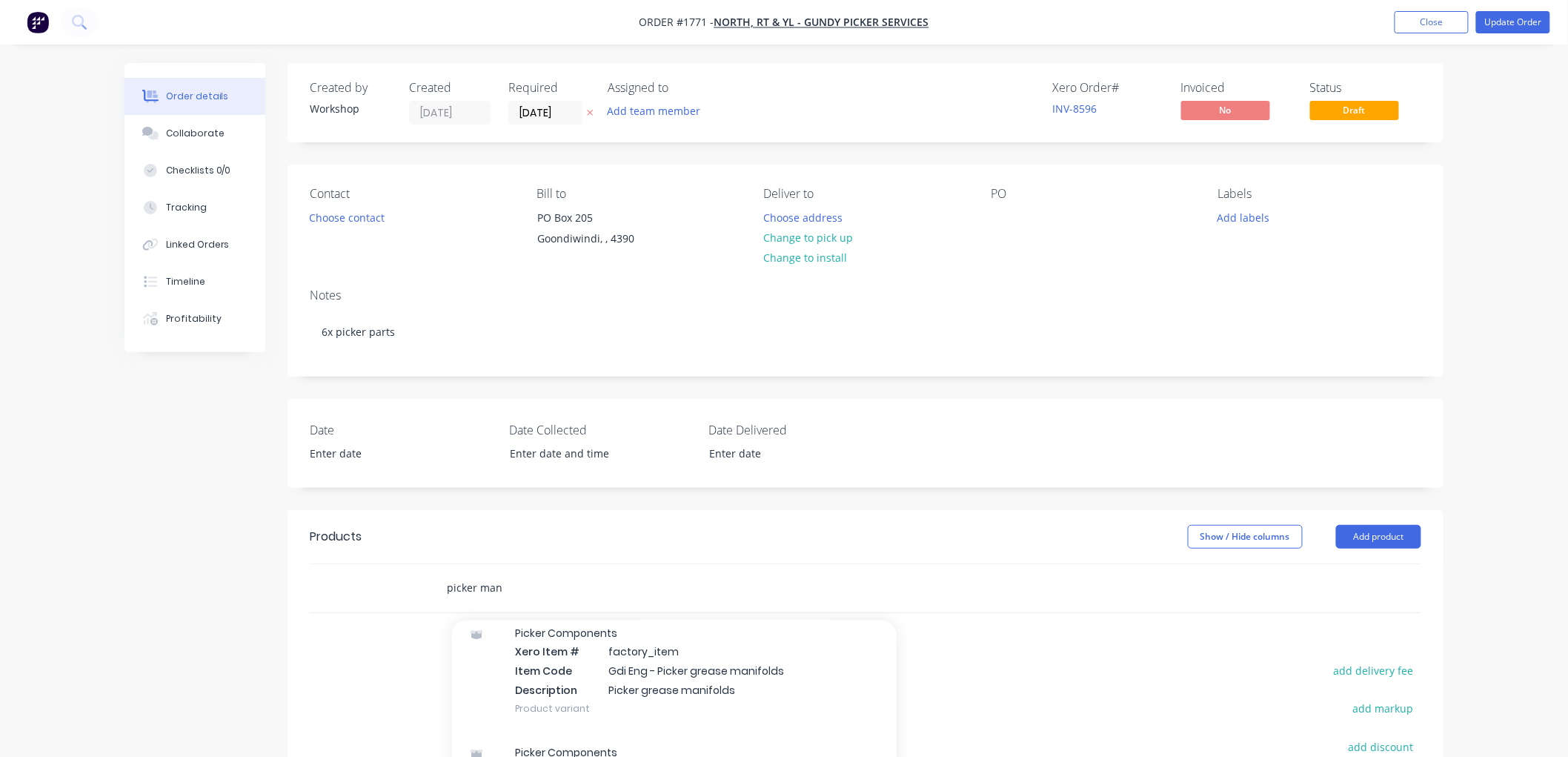
scroll to position [83, 0]
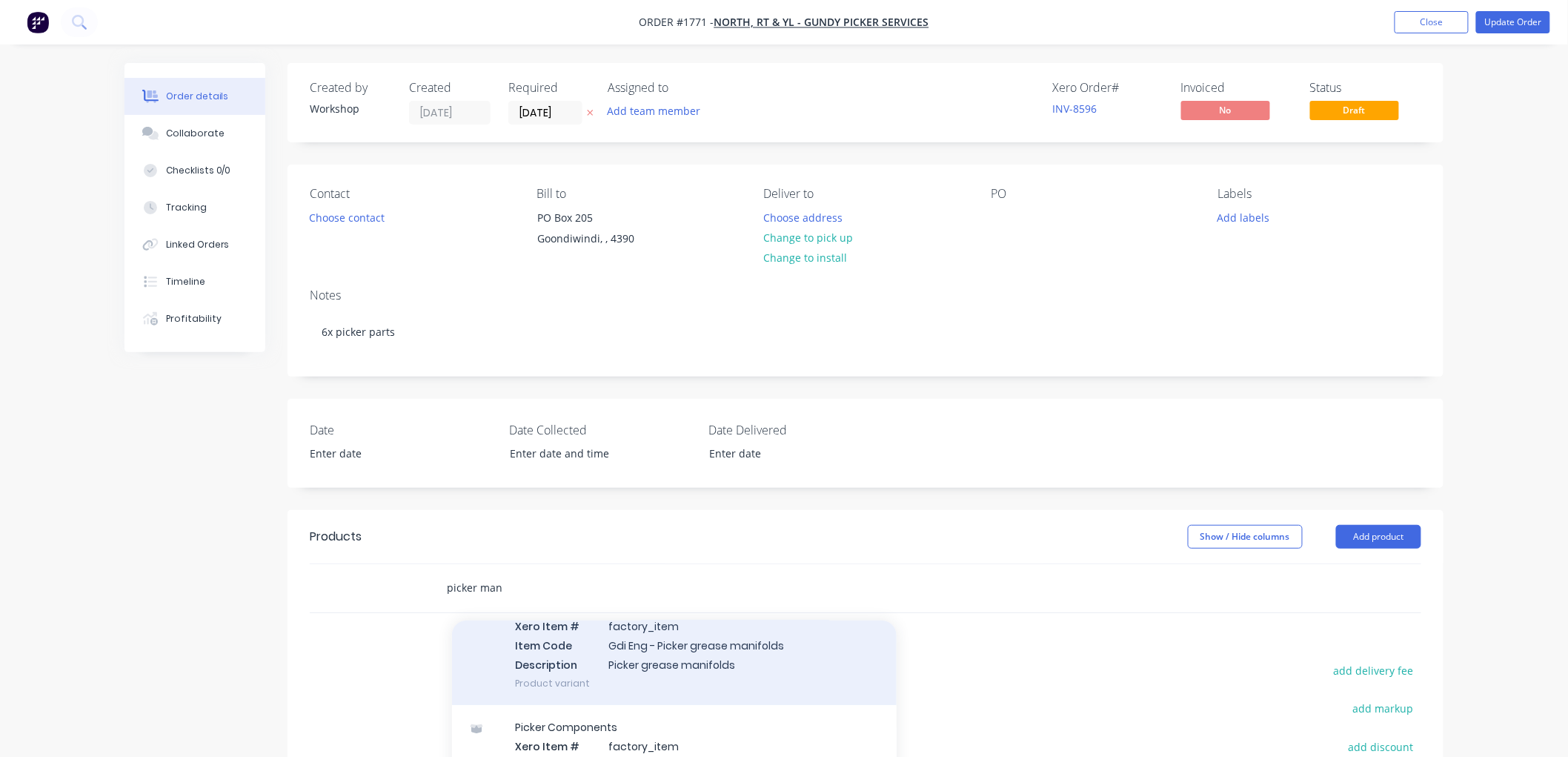
type input "picker man"
click at [698, 653] on div "Picker Components Xero Item # factory_item Item Code Gdi Eng - Picker grease ma…" at bounding box center [673, 645] width 445 height 119
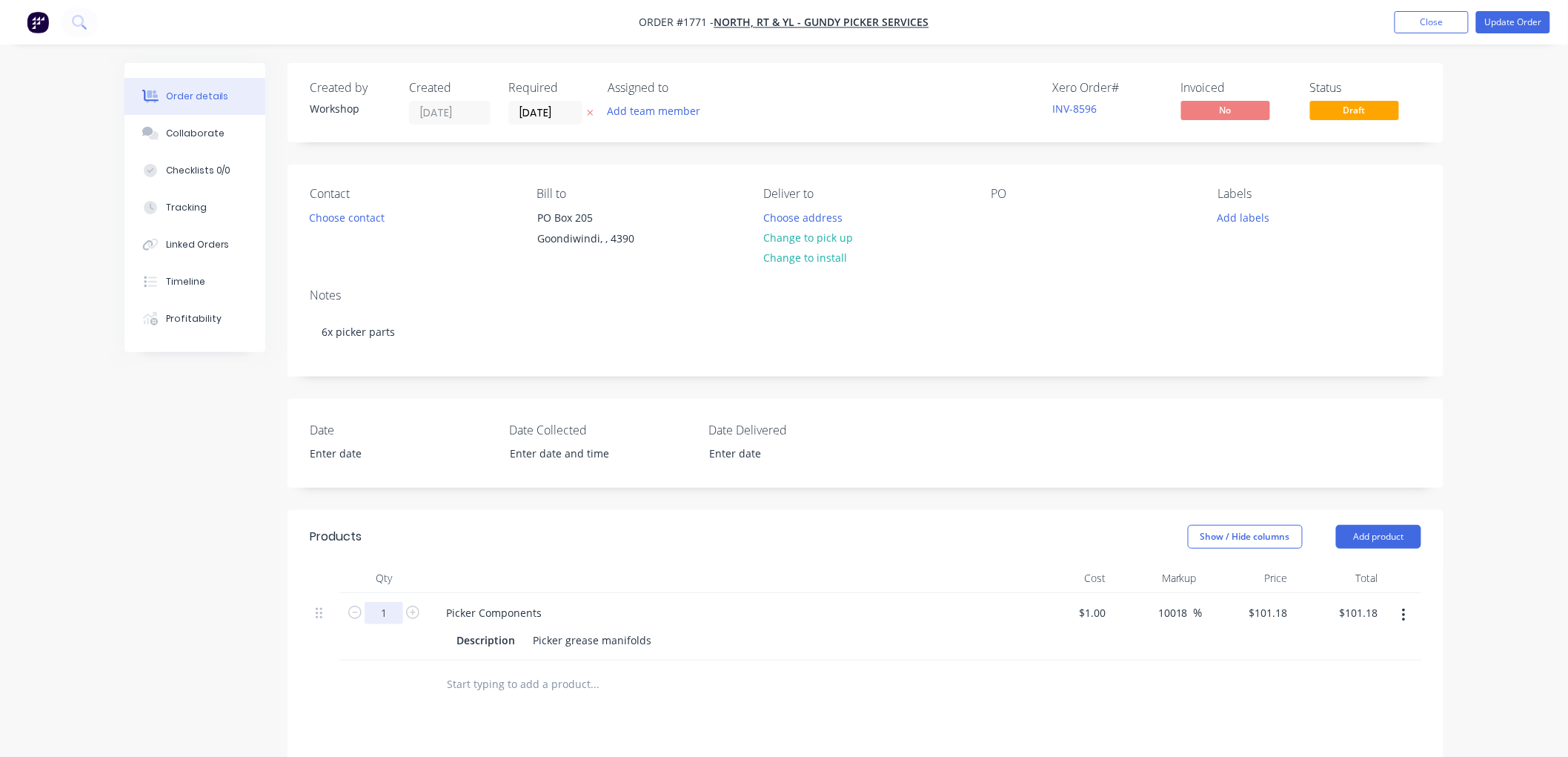
click at [389, 609] on input "1" at bounding box center [383, 612] width 38 height 22
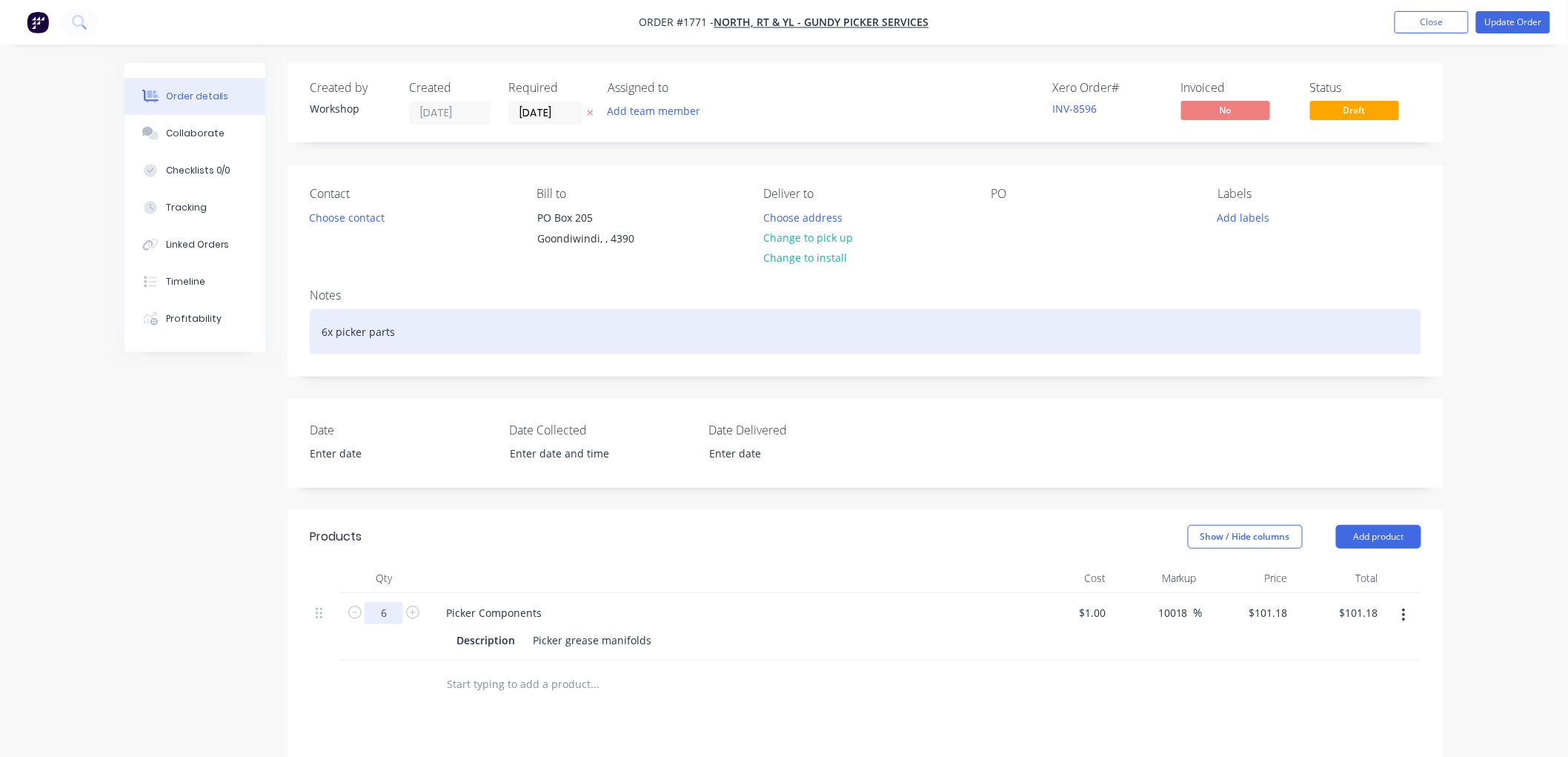
type input "6"
type input "$607.08"
click at [424, 320] on div "6x picker parts" at bounding box center [865, 331] width 1111 height 45
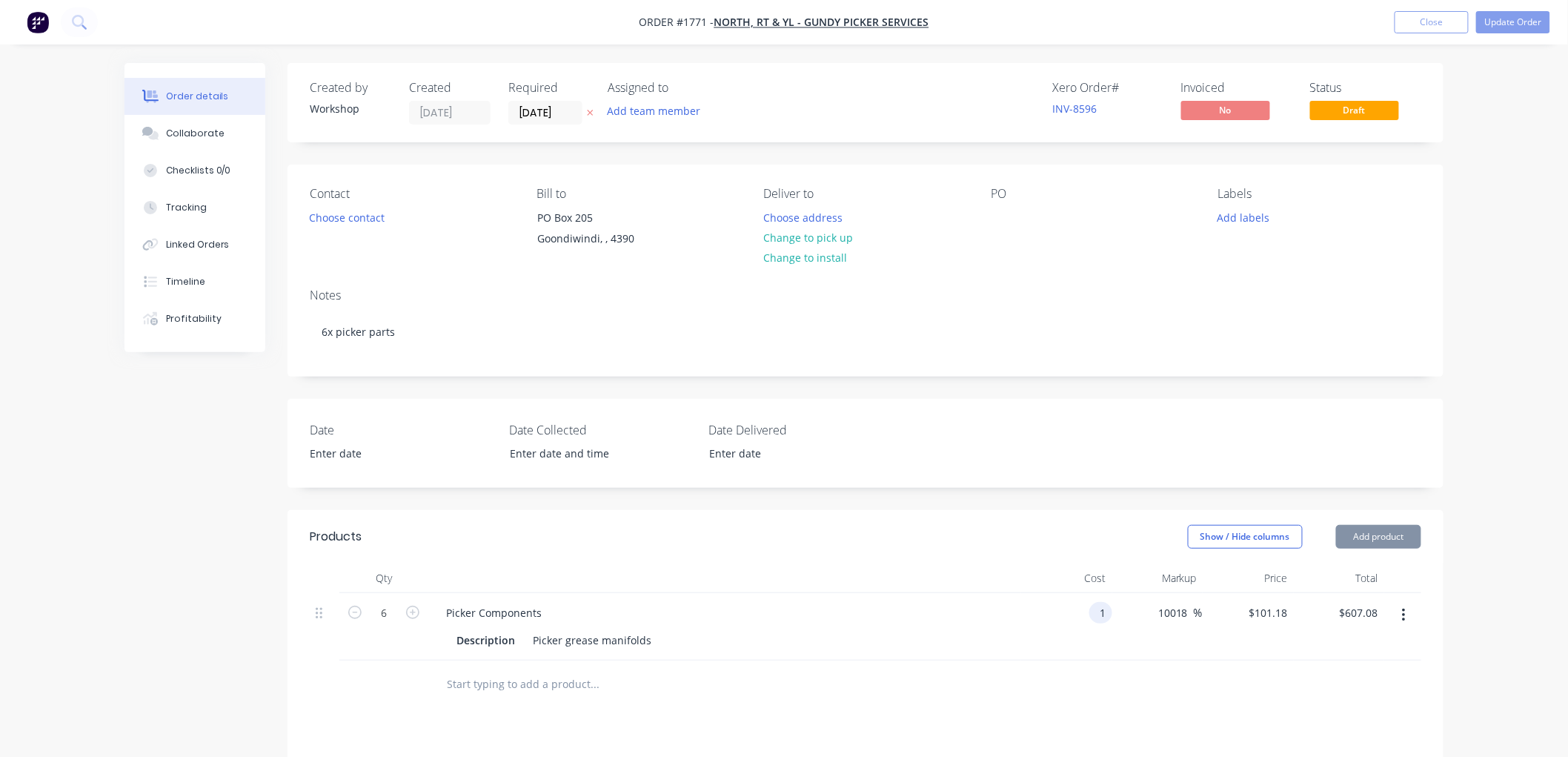
click at [1084, 612] on div "1 1" at bounding box center [1066, 626] width 91 height 67
type input "$1.00"
click at [1003, 211] on div at bounding box center [1003, 217] width 24 height 21
click at [1527, 19] on button "Update Order" at bounding box center [1512, 22] width 74 height 22
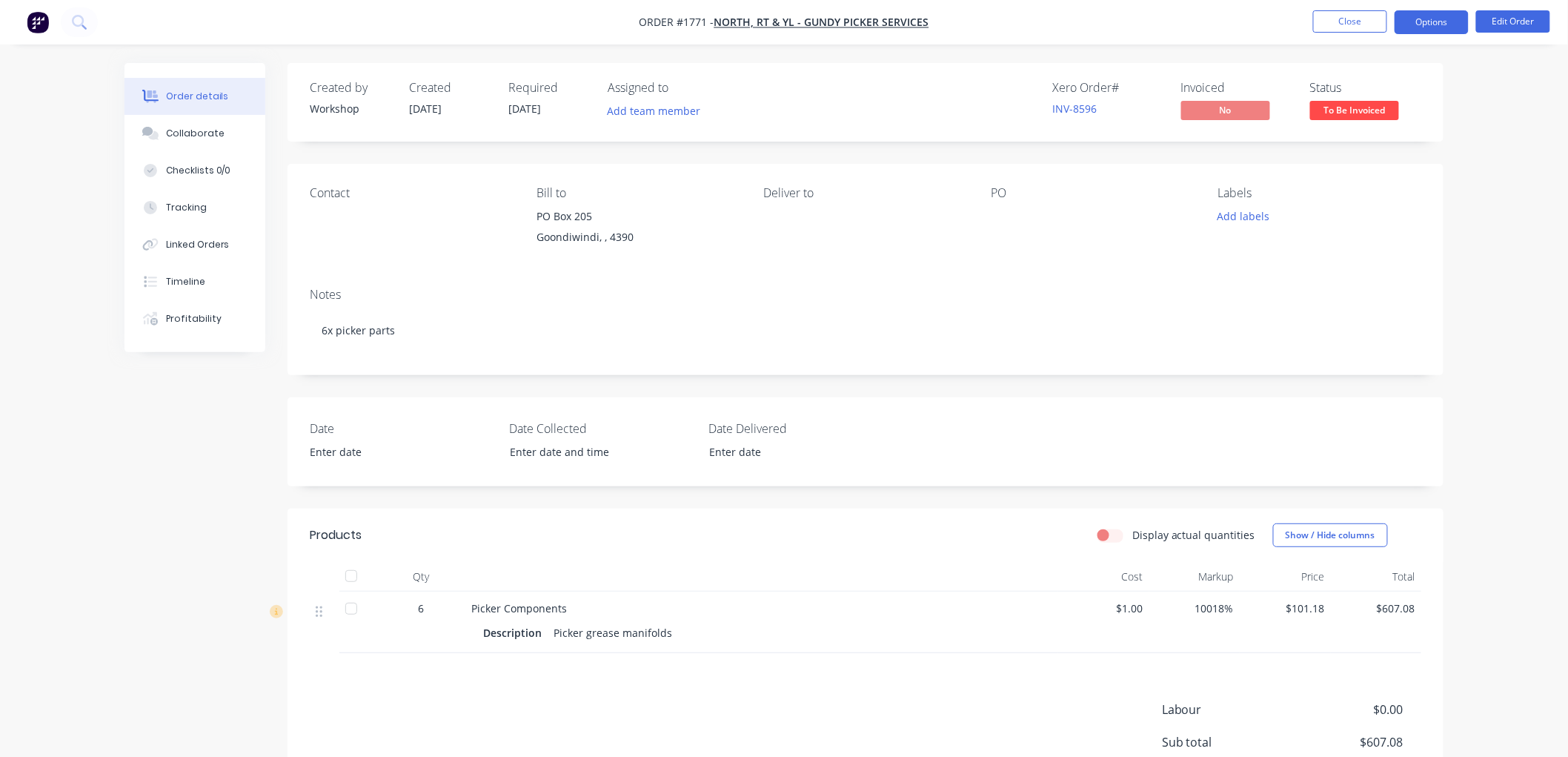
click at [1438, 24] on button "Options" at bounding box center [1431, 22] width 74 height 24
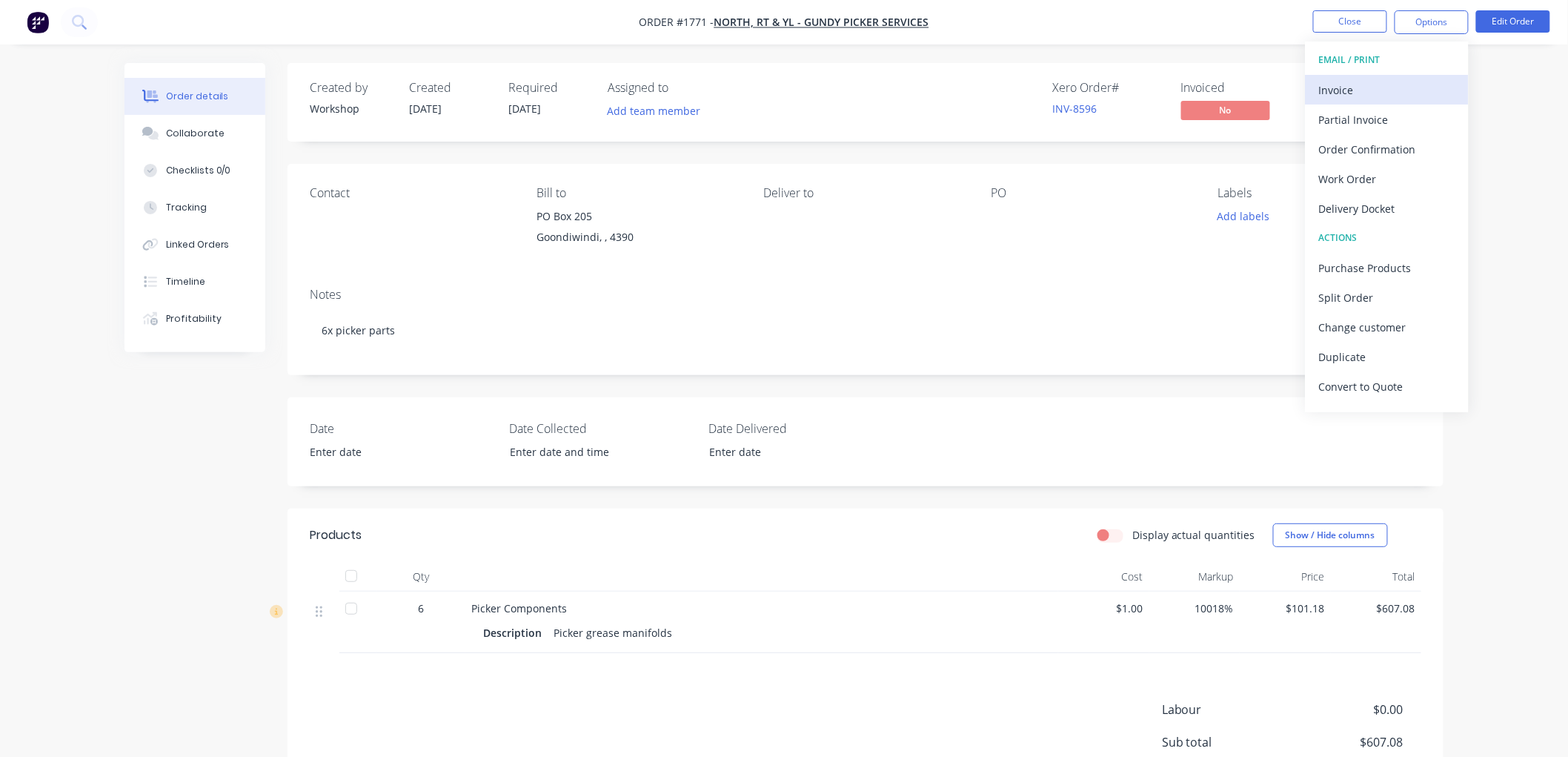
click at [1388, 83] on div "Invoice" at bounding box center [1387, 89] width 136 height 21
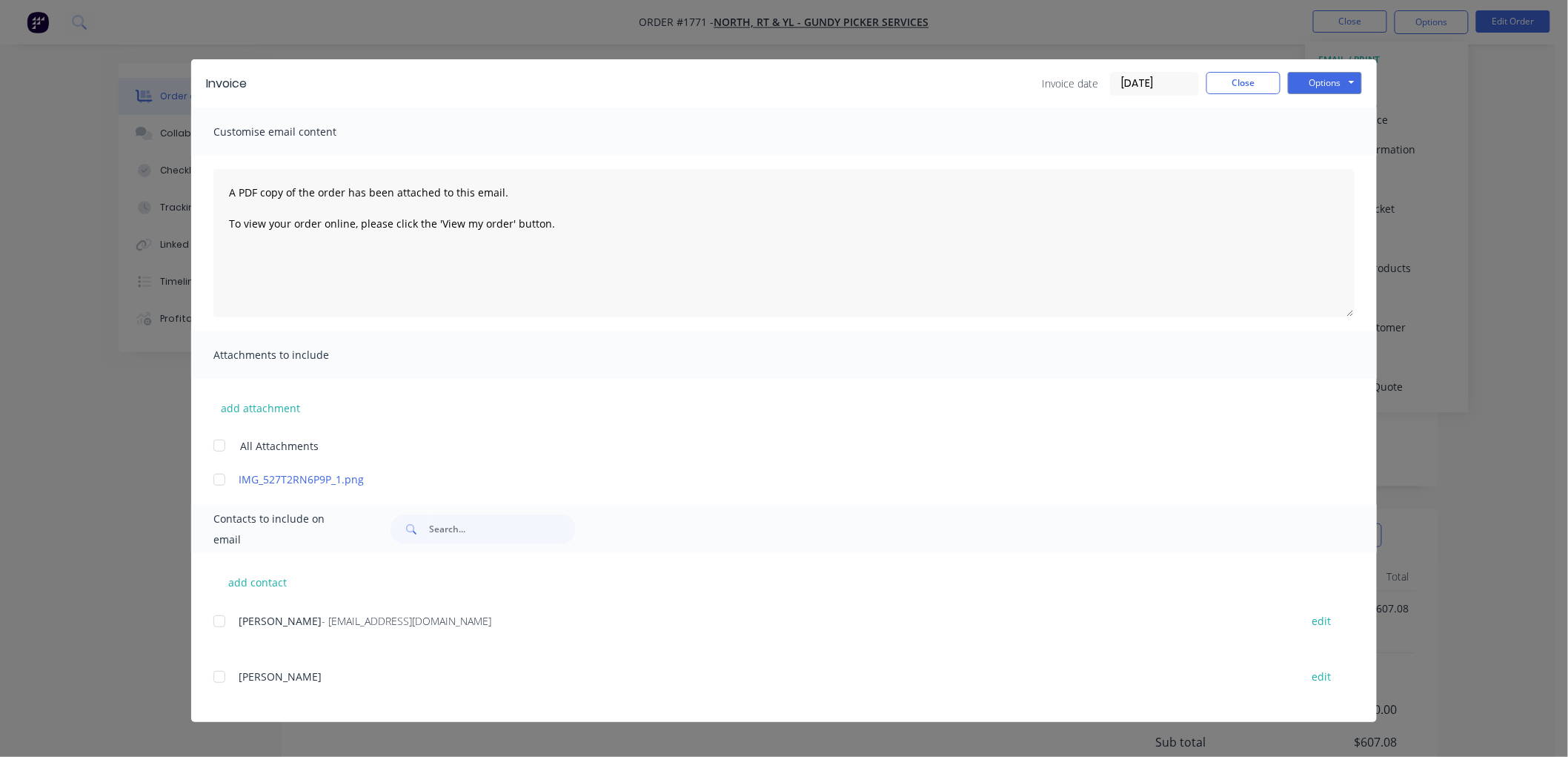
click at [1167, 72] on label "[DATE]" at bounding box center [1154, 84] width 89 height 24
click at [1167, 72] on input "[DATE]" at bounding box center [1154, 83] width 88 height 22
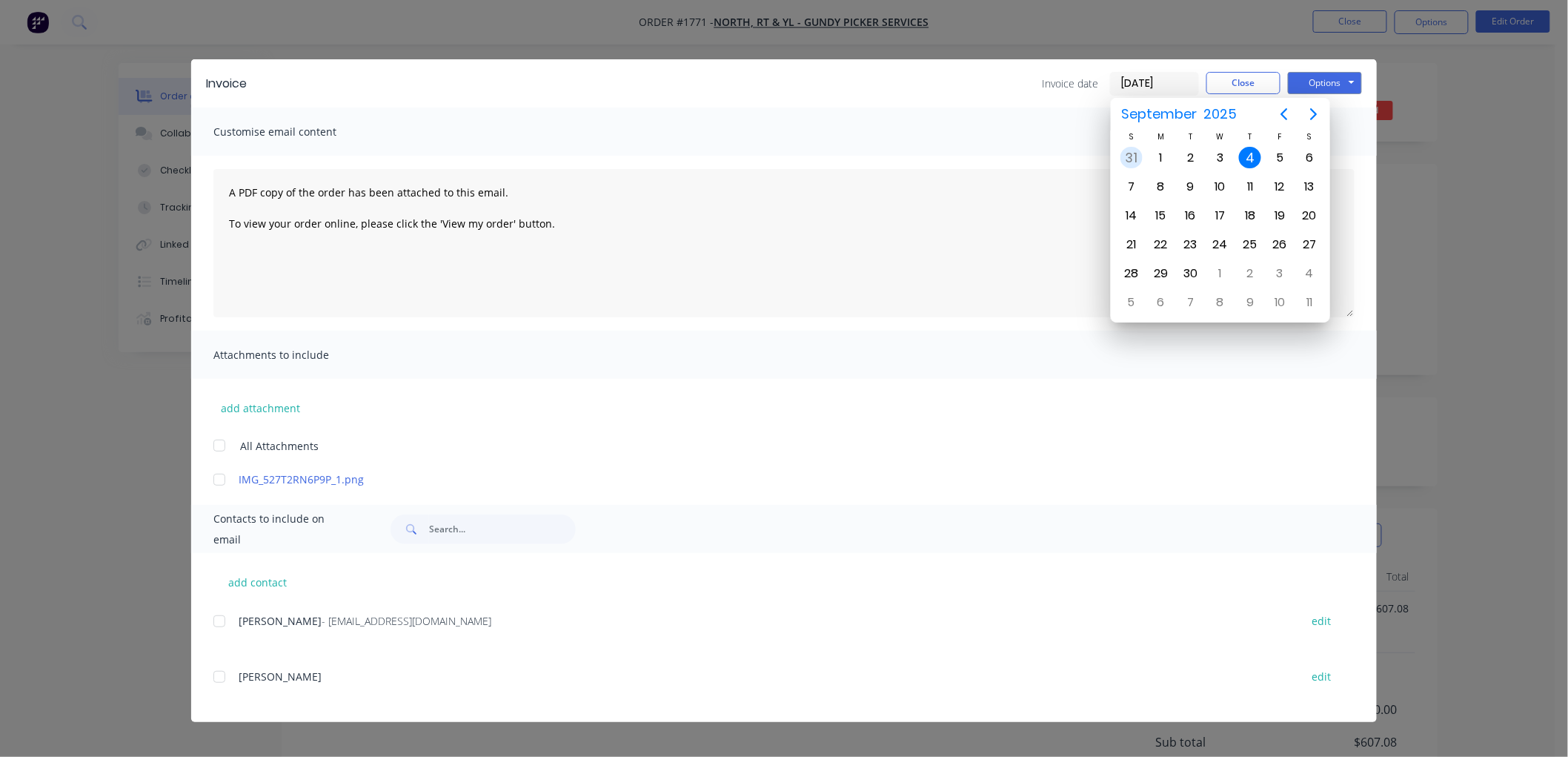
click at [1133, 152] on div "31" at bounding box center [1131, 158] width 22 height 22
type input "[DATE]"
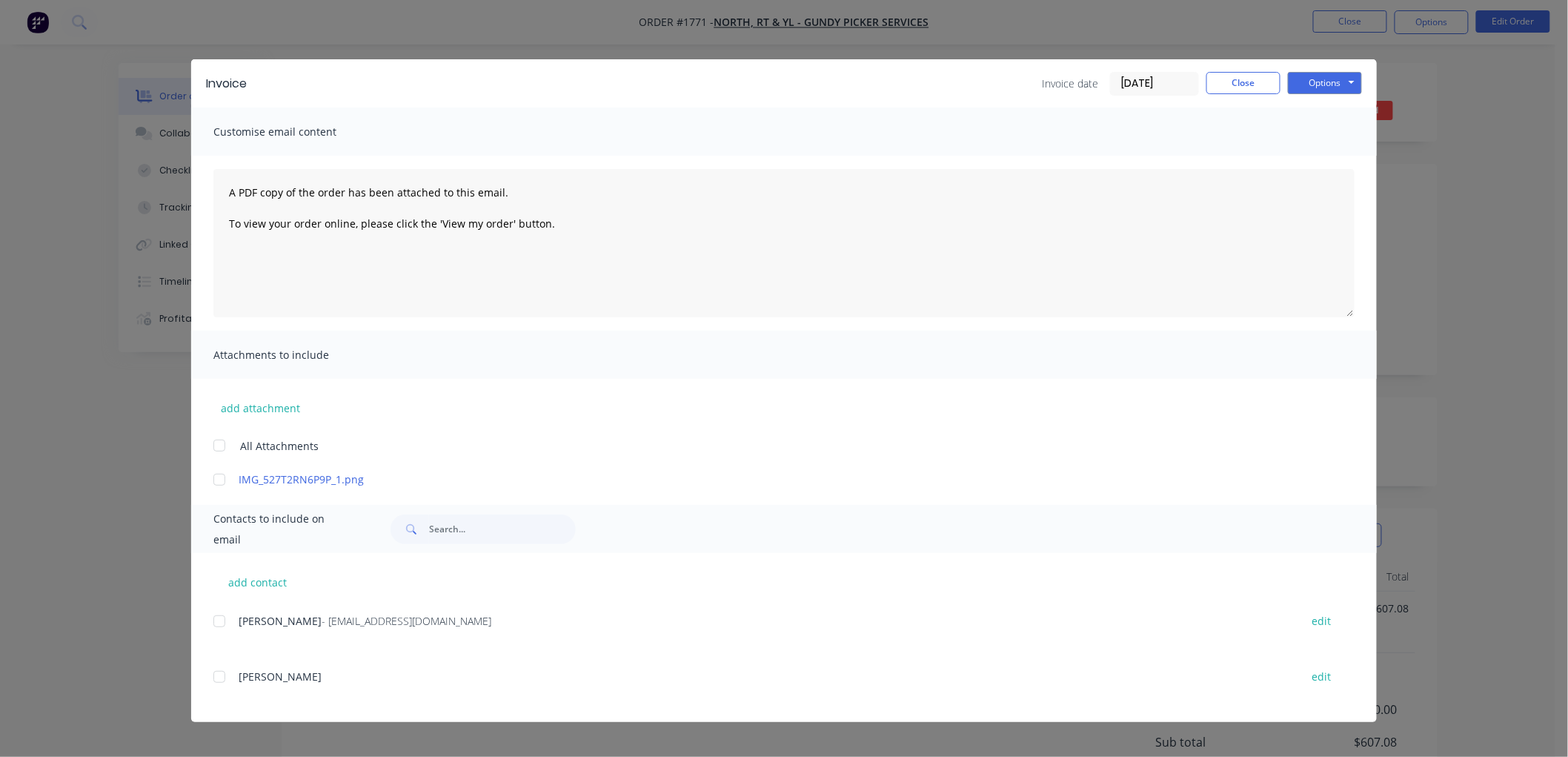
click at [221, 623] on div at bounding box center [219, 621] width 30 height 30
click at [1344, 87] on button "Options" at bounding box center [1324, 83] width 74 height 22
click at [1345, 106] on button "Preview" at bounding box center [1335, 109] width 95 height 25
click at [1347, 80] on button "Options" at bounding box center [1324, 83] width 74 height 22
click at [1329, 151] on button "Email" at bounding box center [1335, 158] width 95 height 25
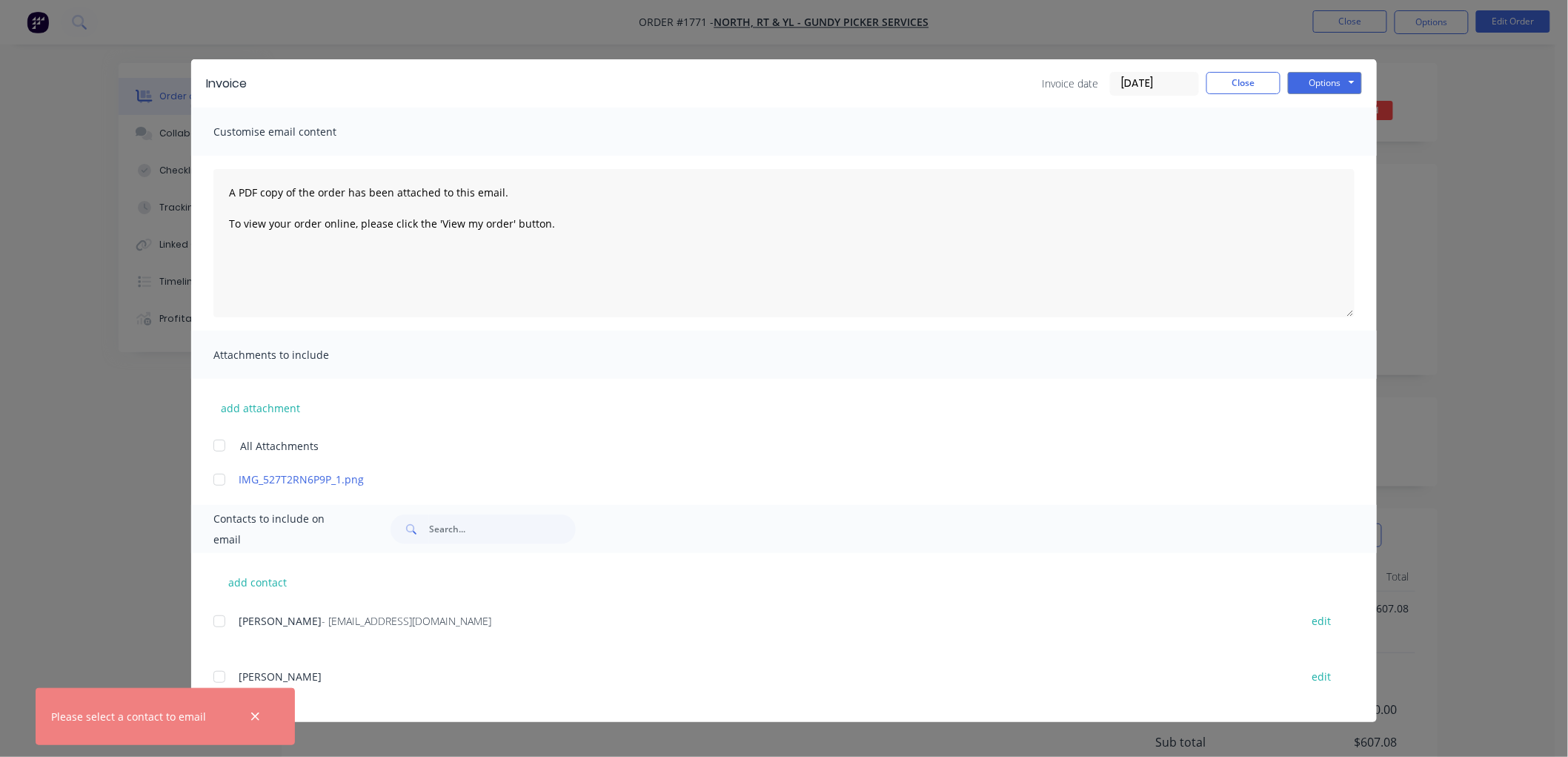
click at [225, 620] on div at bounding box center [219, 621] width 30 height 30
drag, startPoint x: 1311, startPoint y: 77, endPoint x: 1327, endPoint y: 89, distance: 20.0
click at [1319, 77] on button "Options" at bounding box center [1324, 83] width 74 height 22
click at [1338, 157] on button "Email" at bounding box center [1335, 158] width 95 height 25
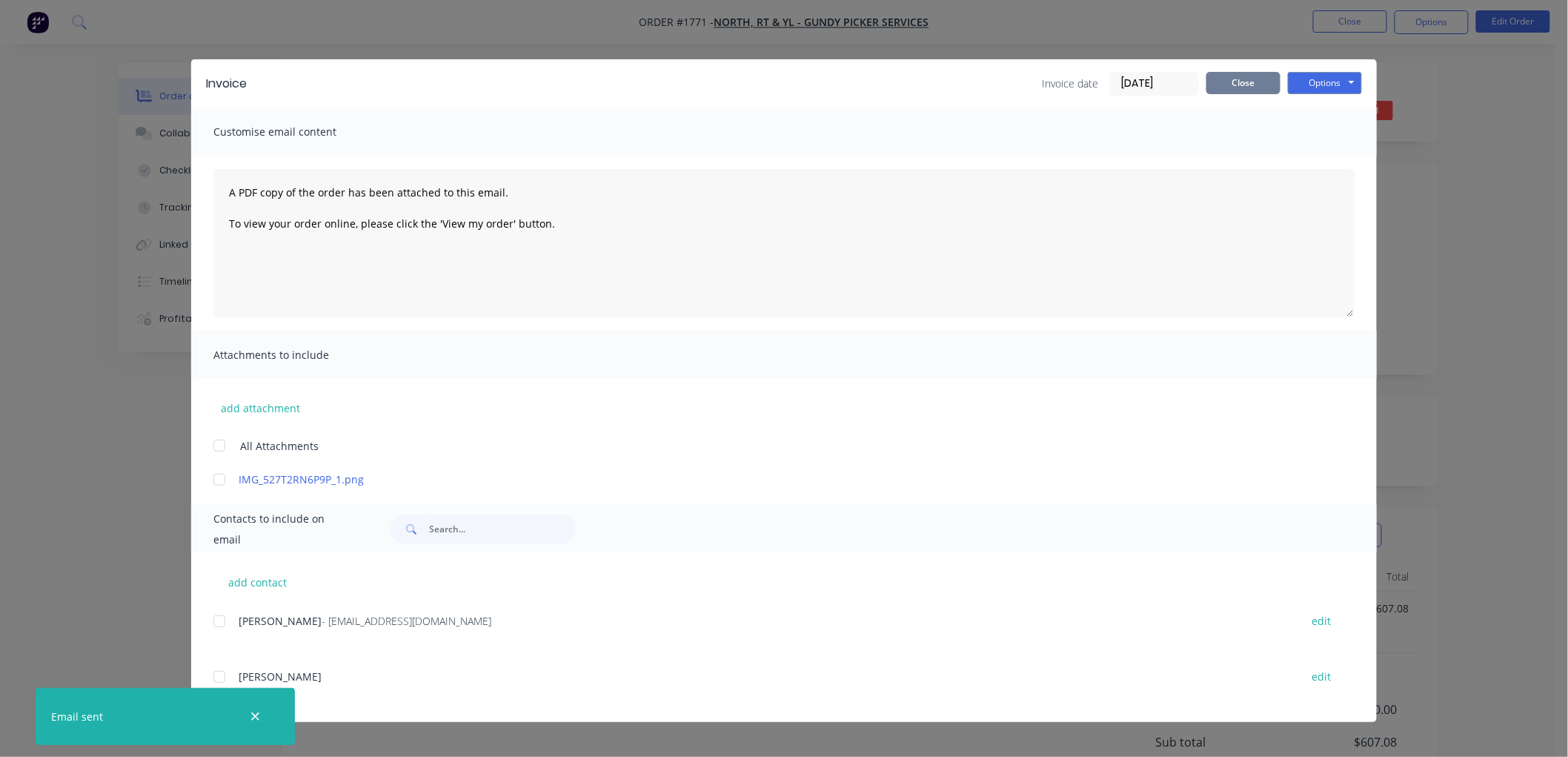
click at [1247, 79] on button "Close" at bounding box center [1242, 83] width 74 height 22
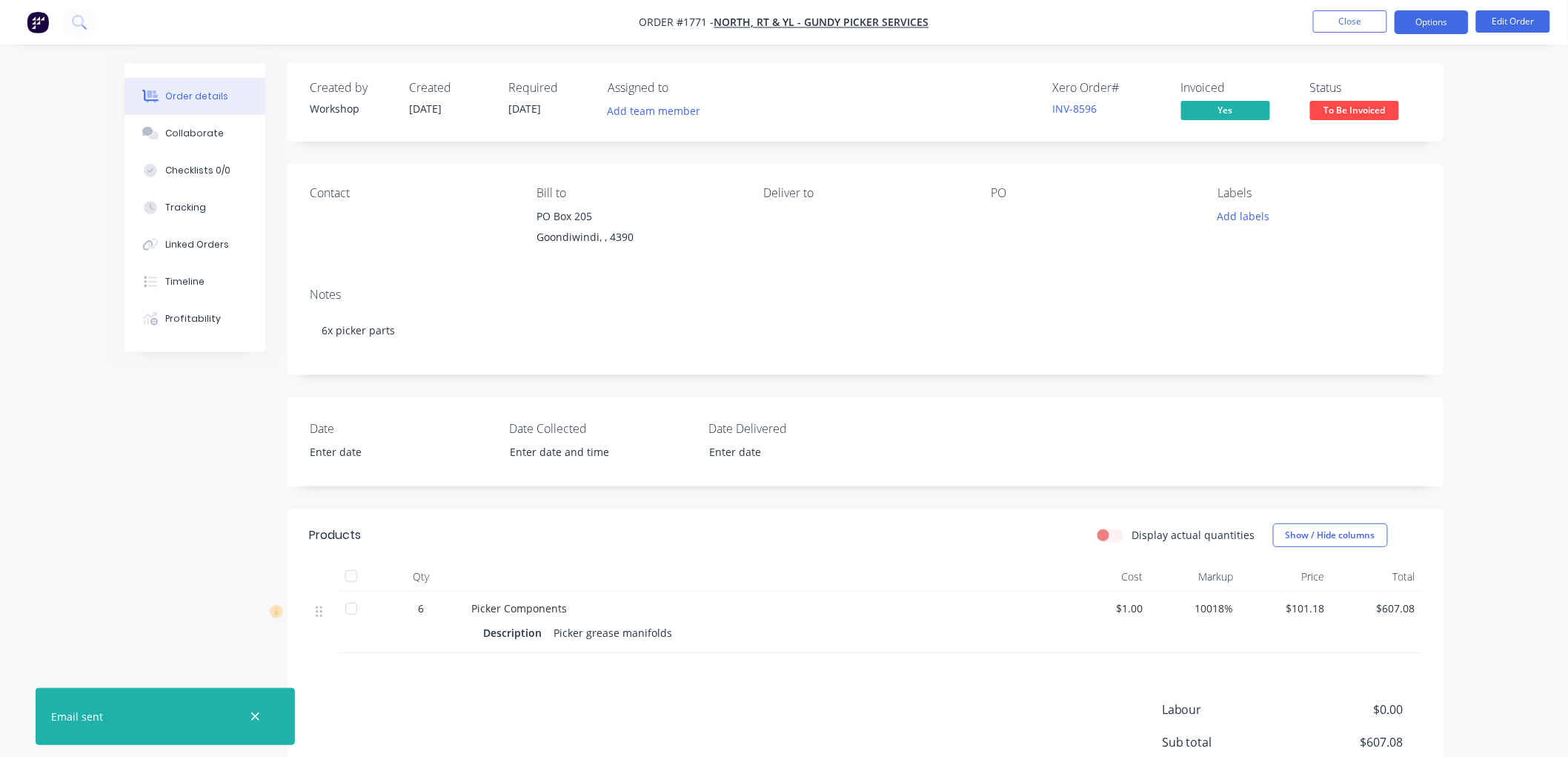
click at [1440, 14] on button "Options" at bounding box center [1431, 22] width 74 height 24
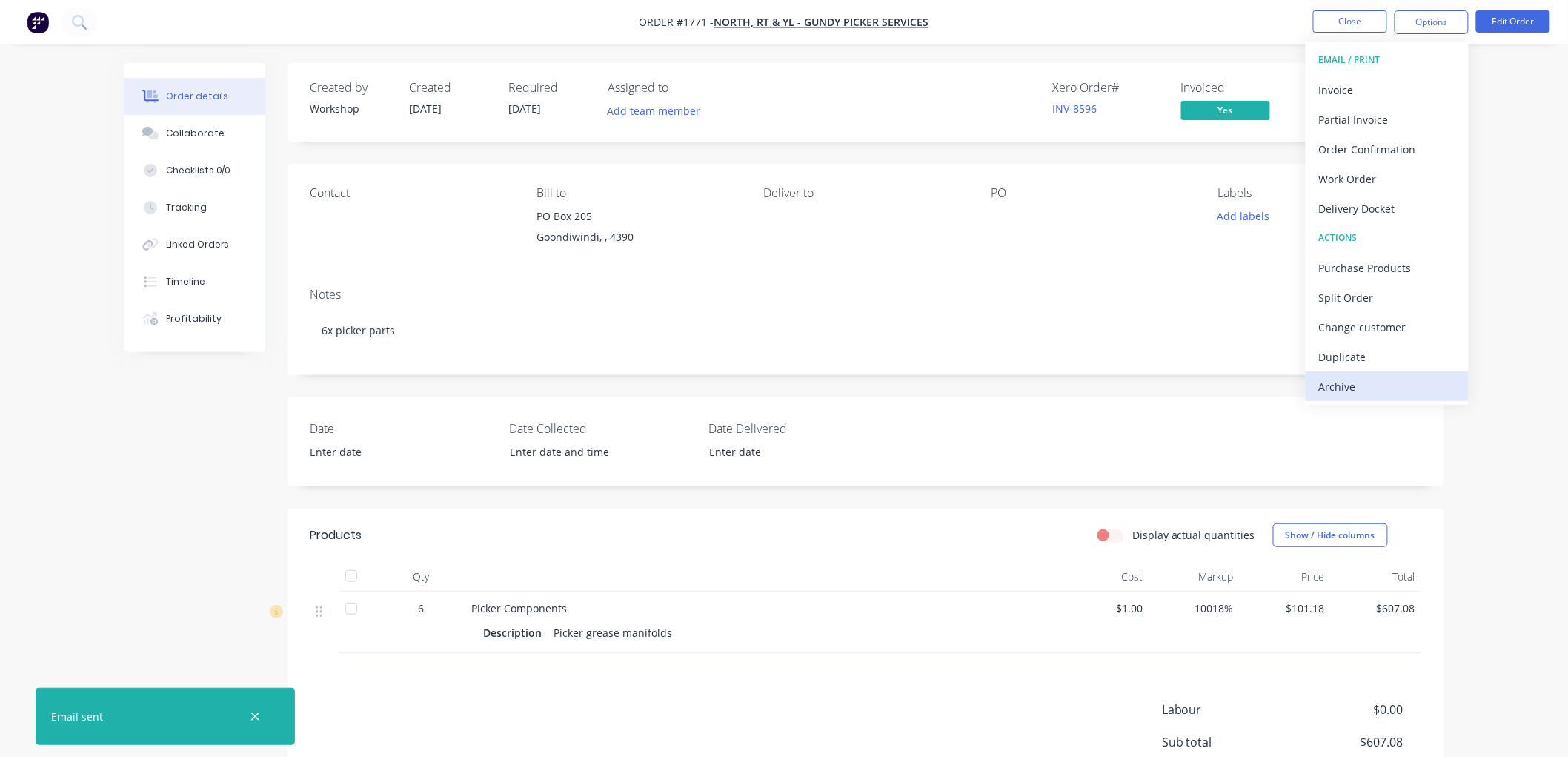
click at [1350, 382] on div "Archive" at bounding box center [1387, 386] width 136 height 21
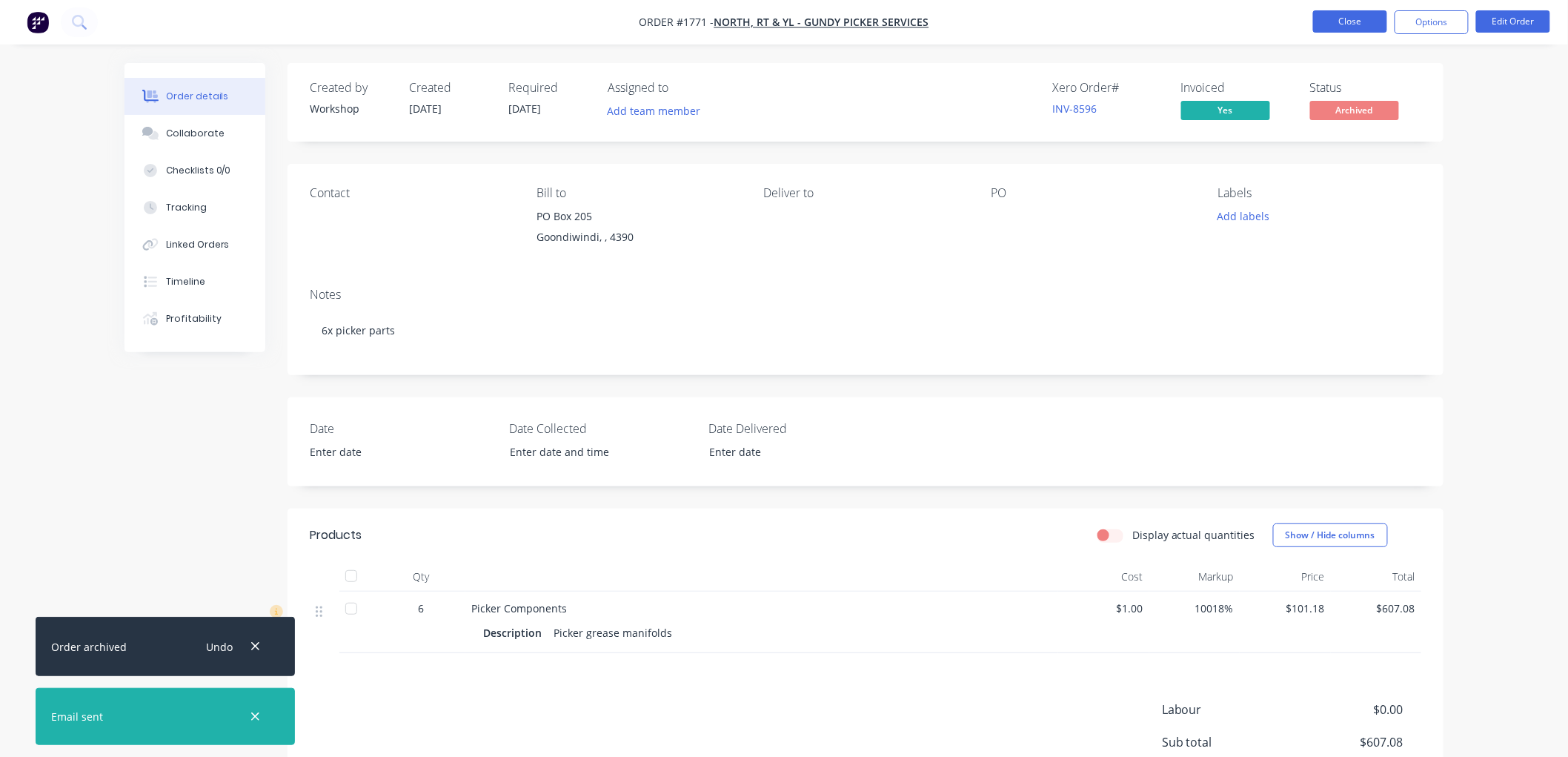
click at [1353, 20] on button "Close" at bounding box center [1349, 21] width 74 height 22
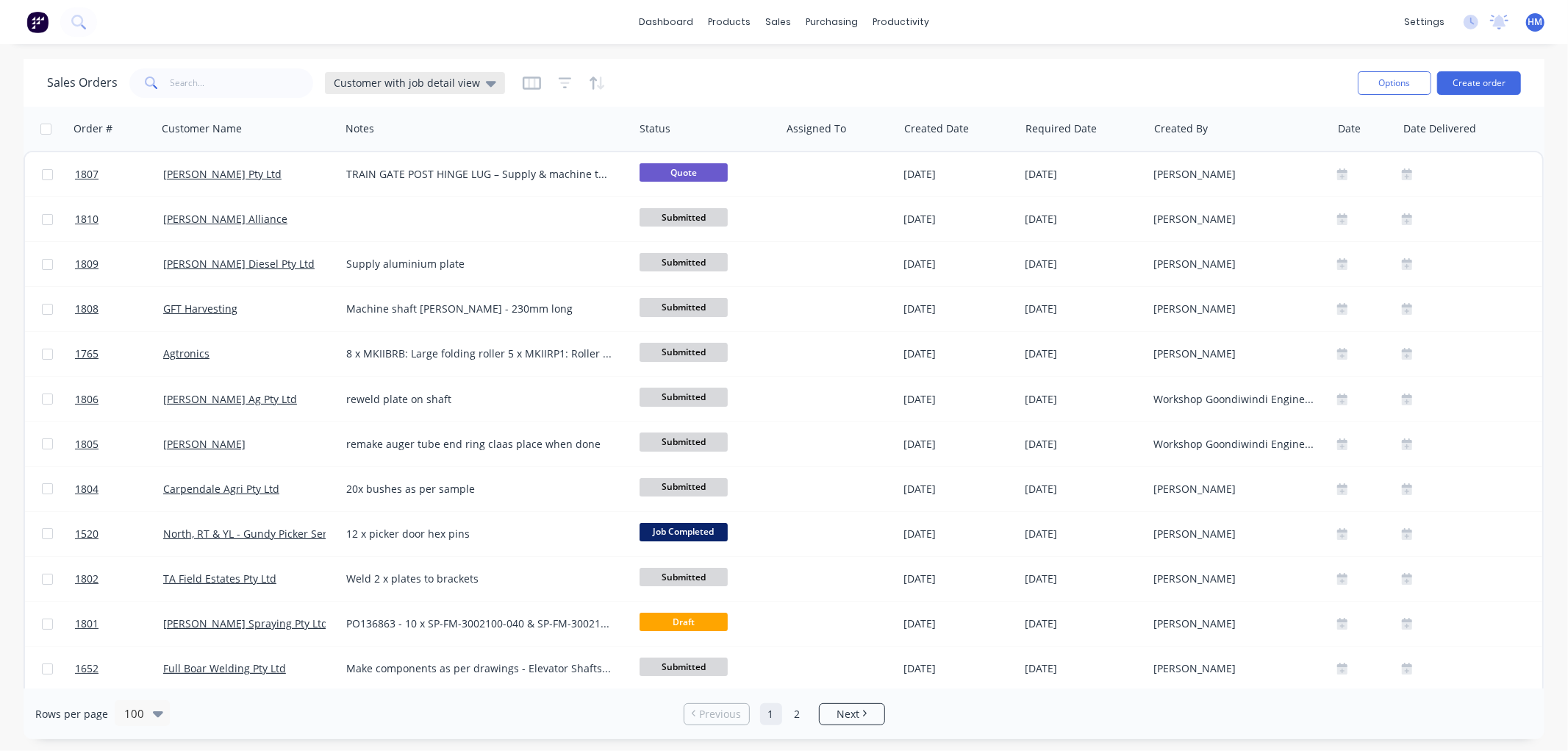
click at [390, 84] on span "Customer with job detail view" at bounding box center [407, 83] width 146 height 15
click at [408, 266] on button "Invoice" at bounding box center [413, 267] width 168 height 17
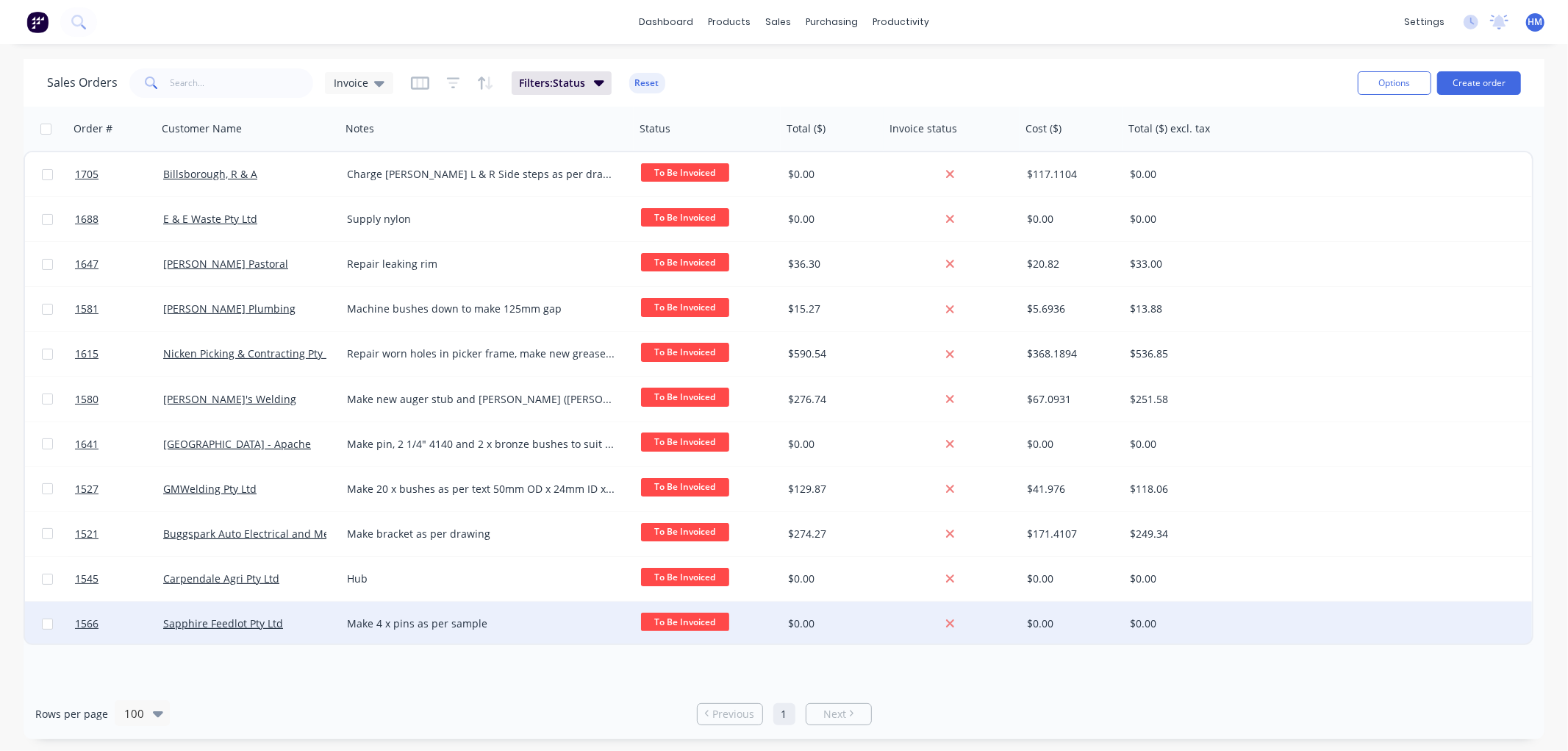
click at [312, 625] on div "Sapphire Feedlot Pty Ltd" at bounding box center [244, 623] width 163 height 14
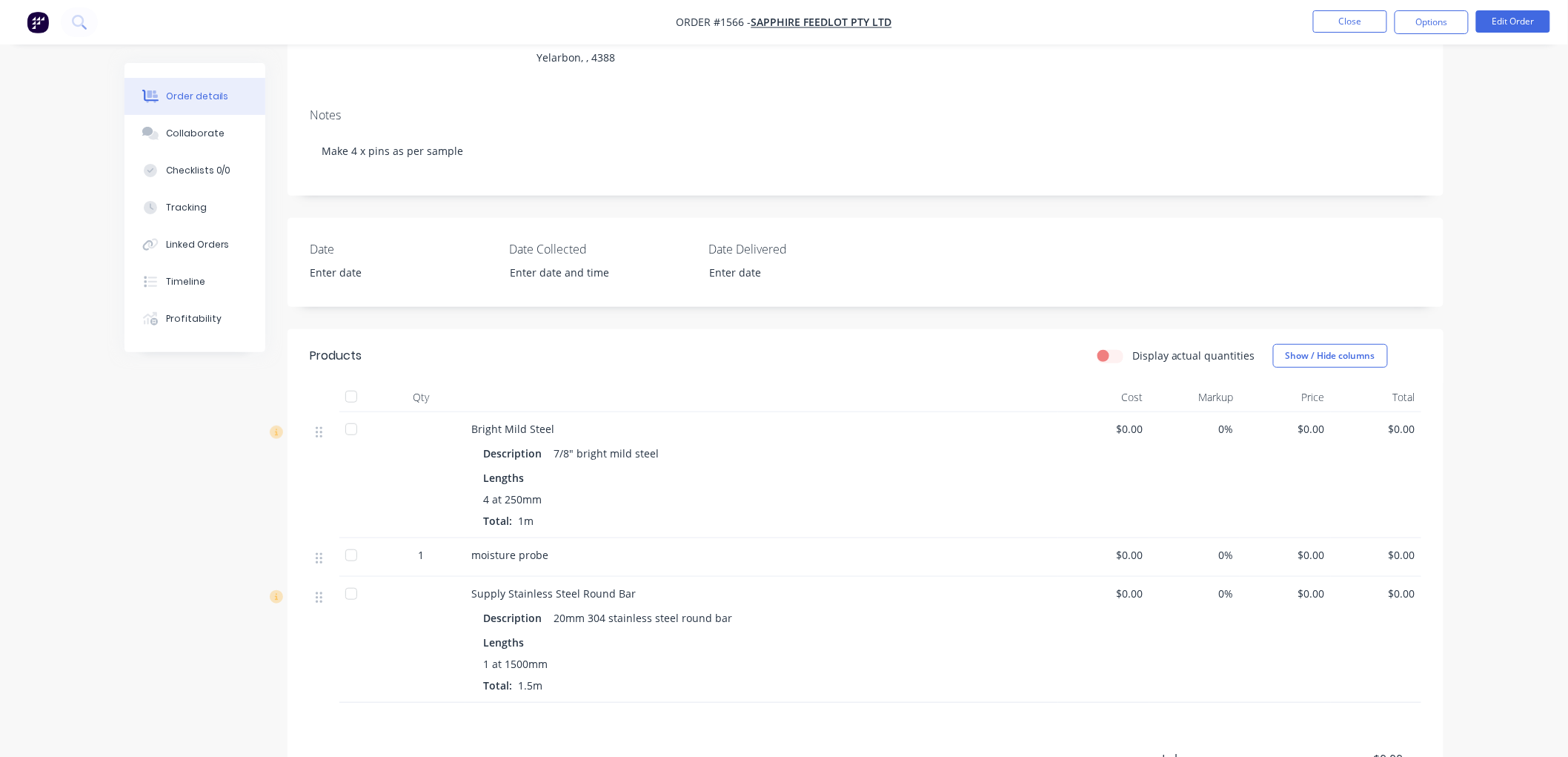
scroll to position [247, 0]
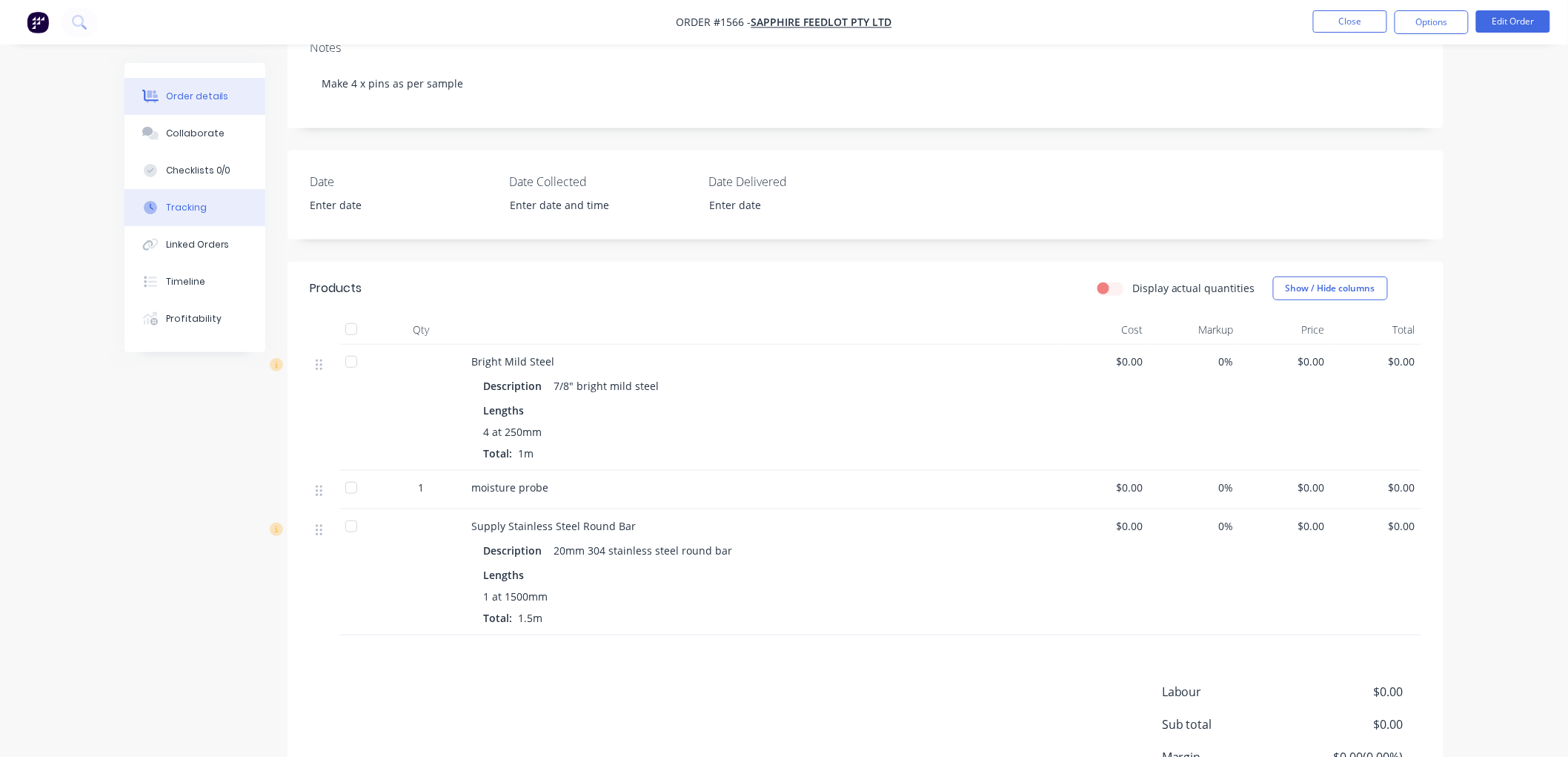
click at [202, 210] on div "Tracking" at bounding box center [186, 208] width 41 height 14
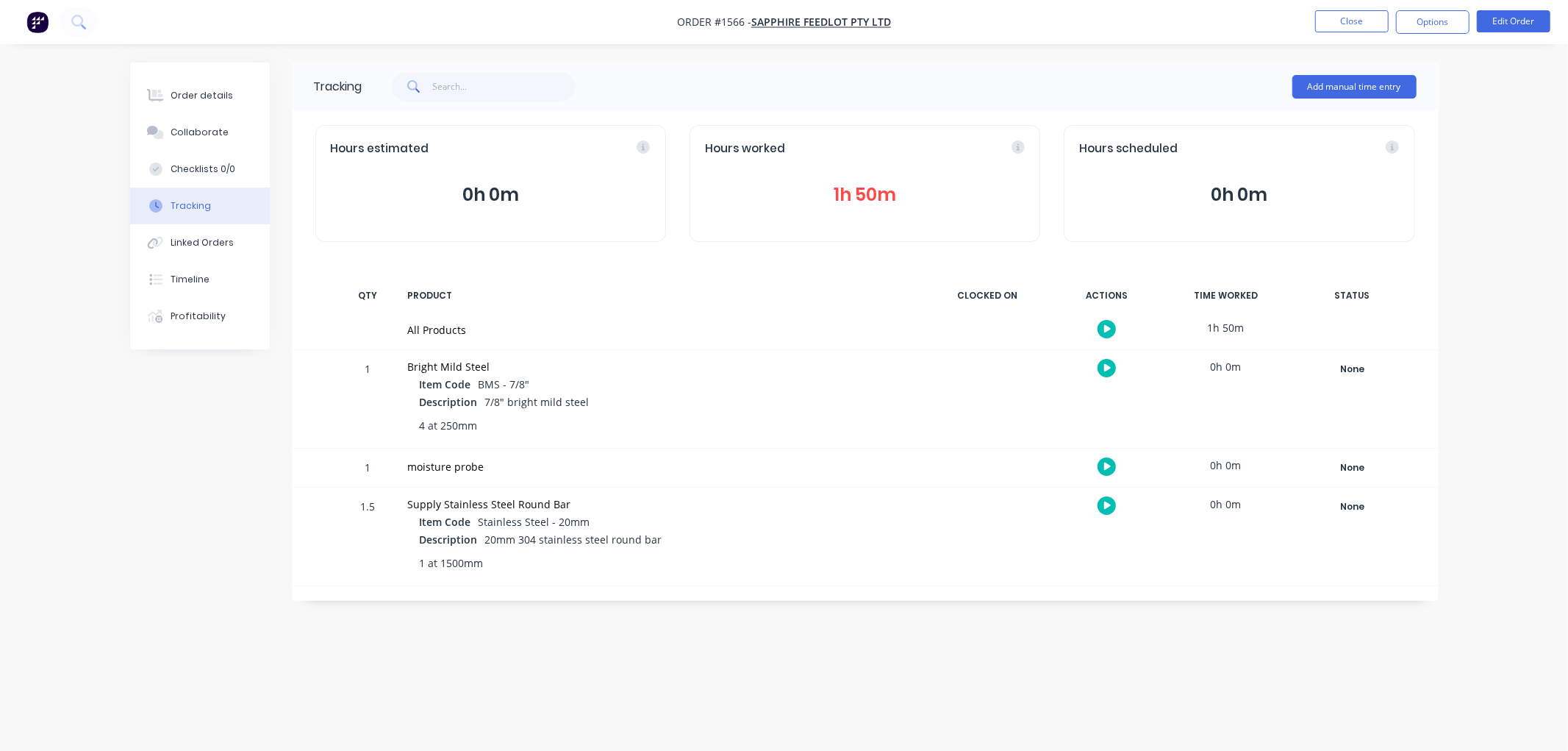
click at [868, 182] on button "1h 50m" at bounding box center [865, 194] width 320 height 28
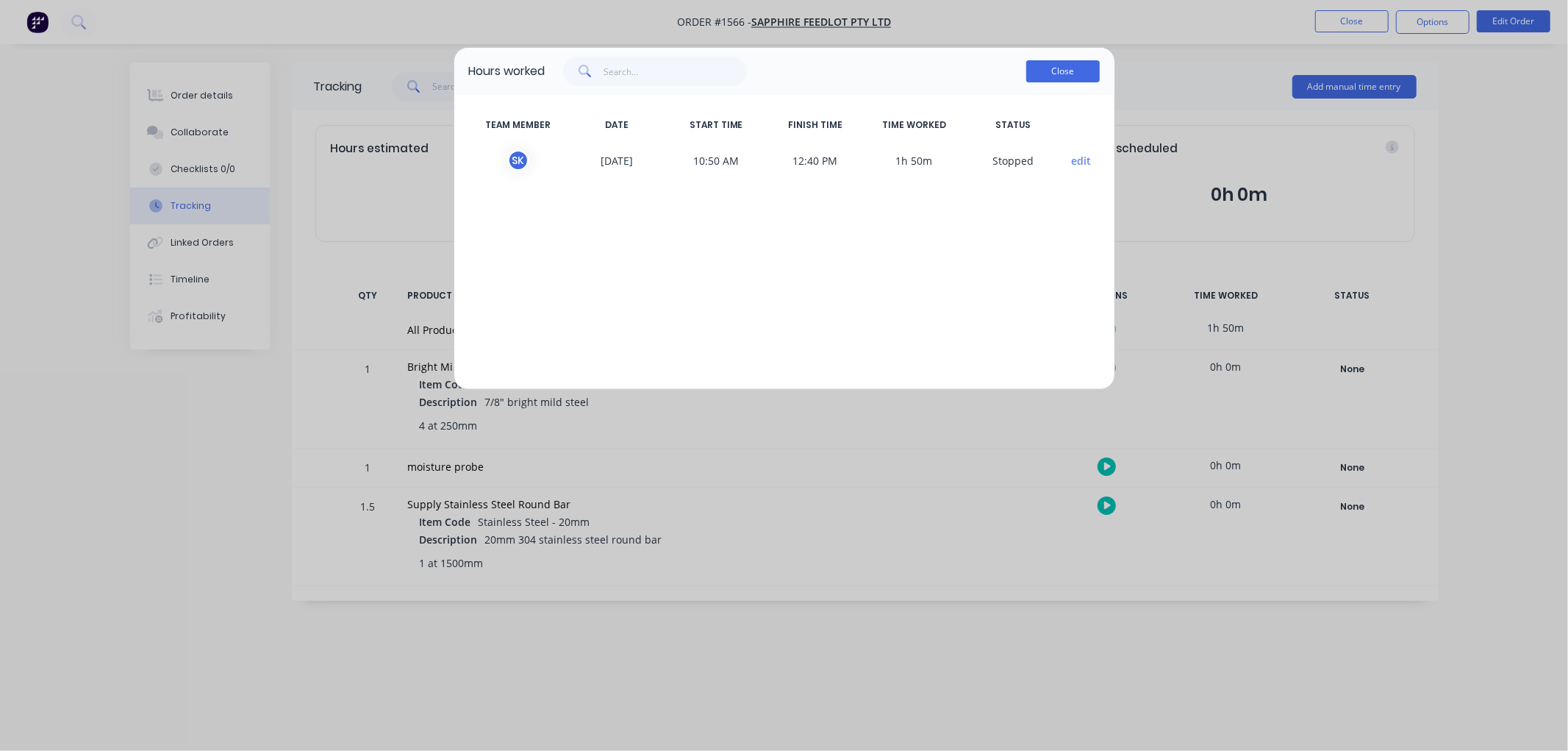
click at [1066, 79] on button "Close" at bounding box center [1062, 71] width 73 height 22
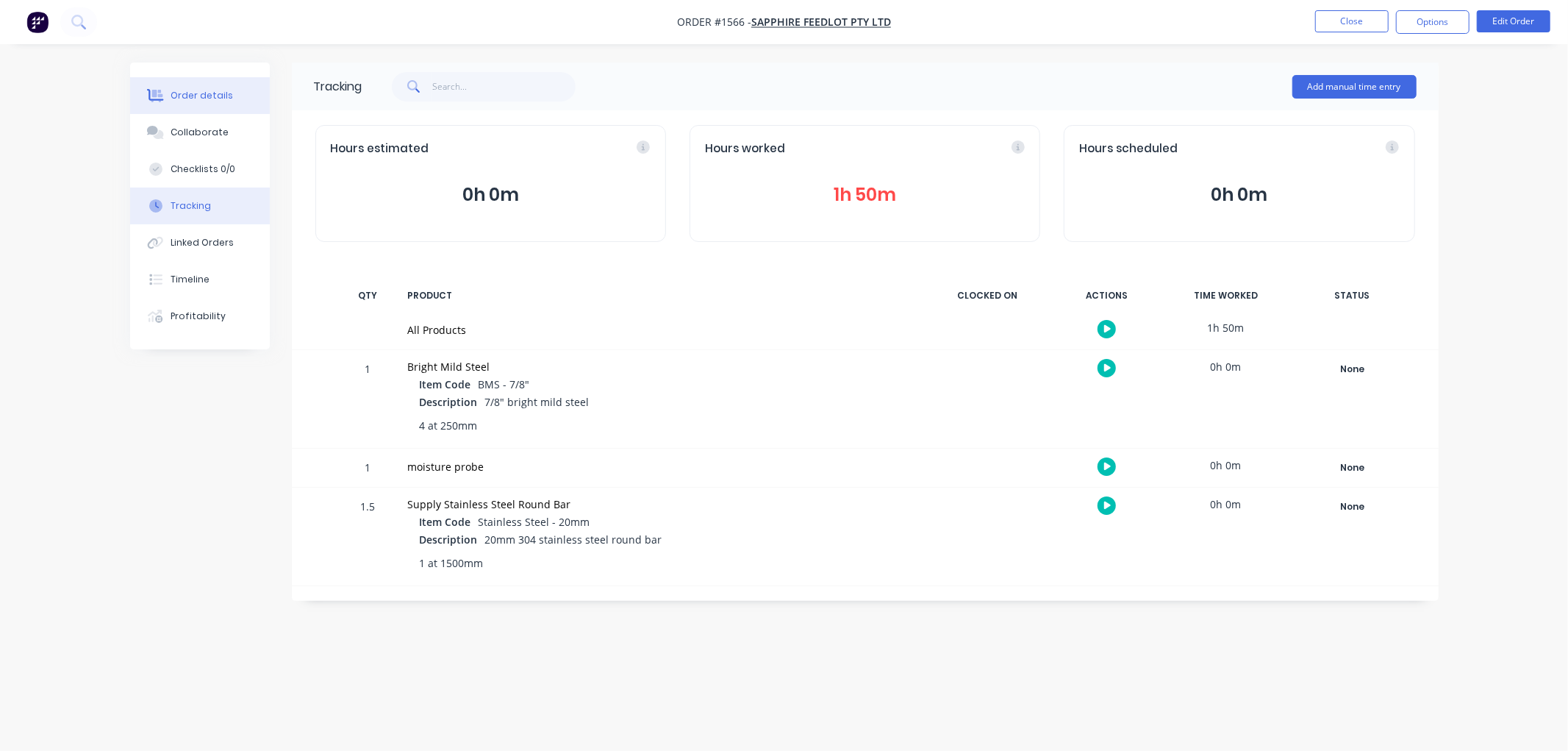
click at [204, 94] on div "Order details" at bounding box center [202, 95] width 62 height 14
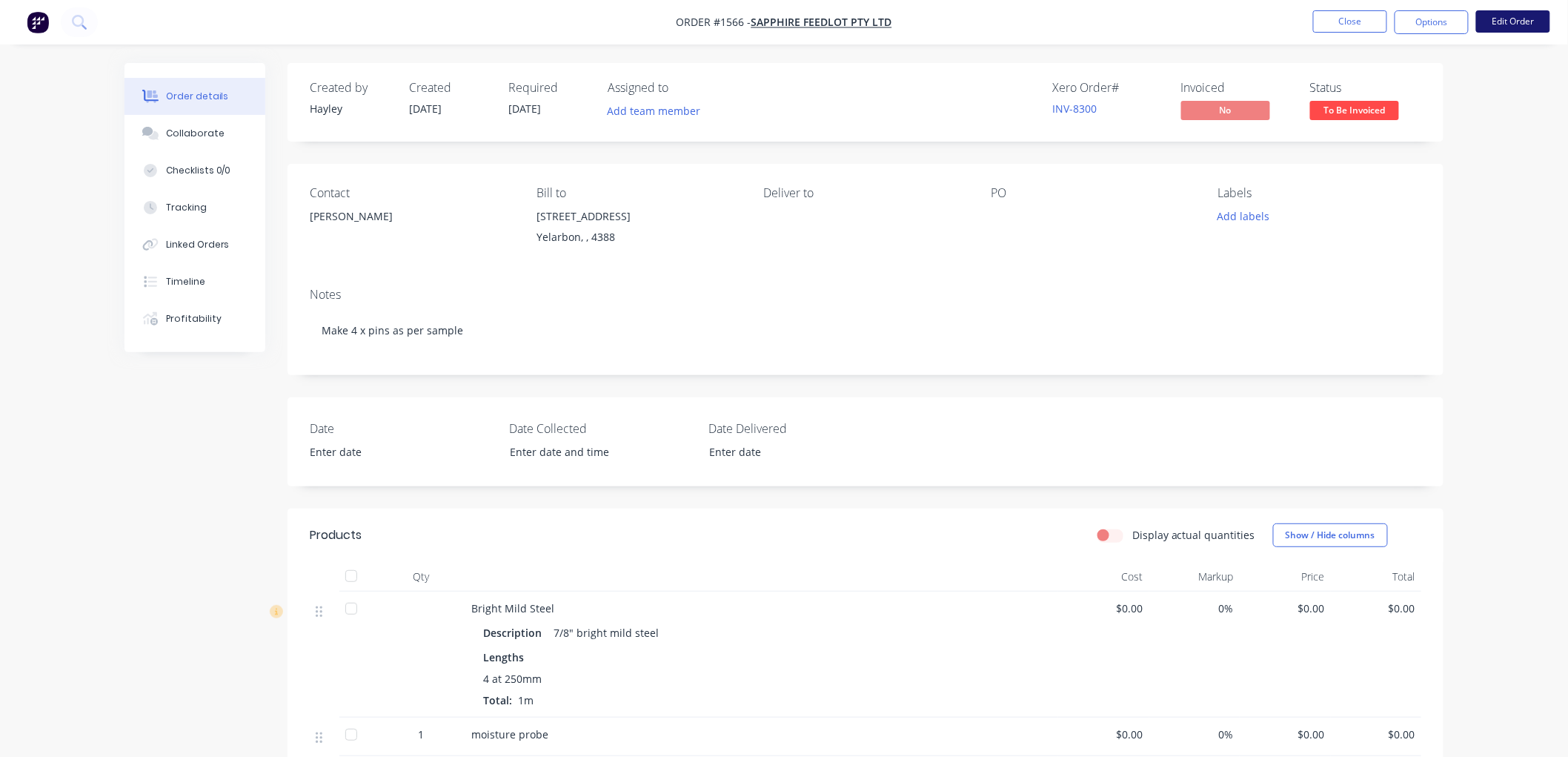
click at [1491, 19] on button "Edit Order" at bounding box center [1512, 21] width 74 height 22
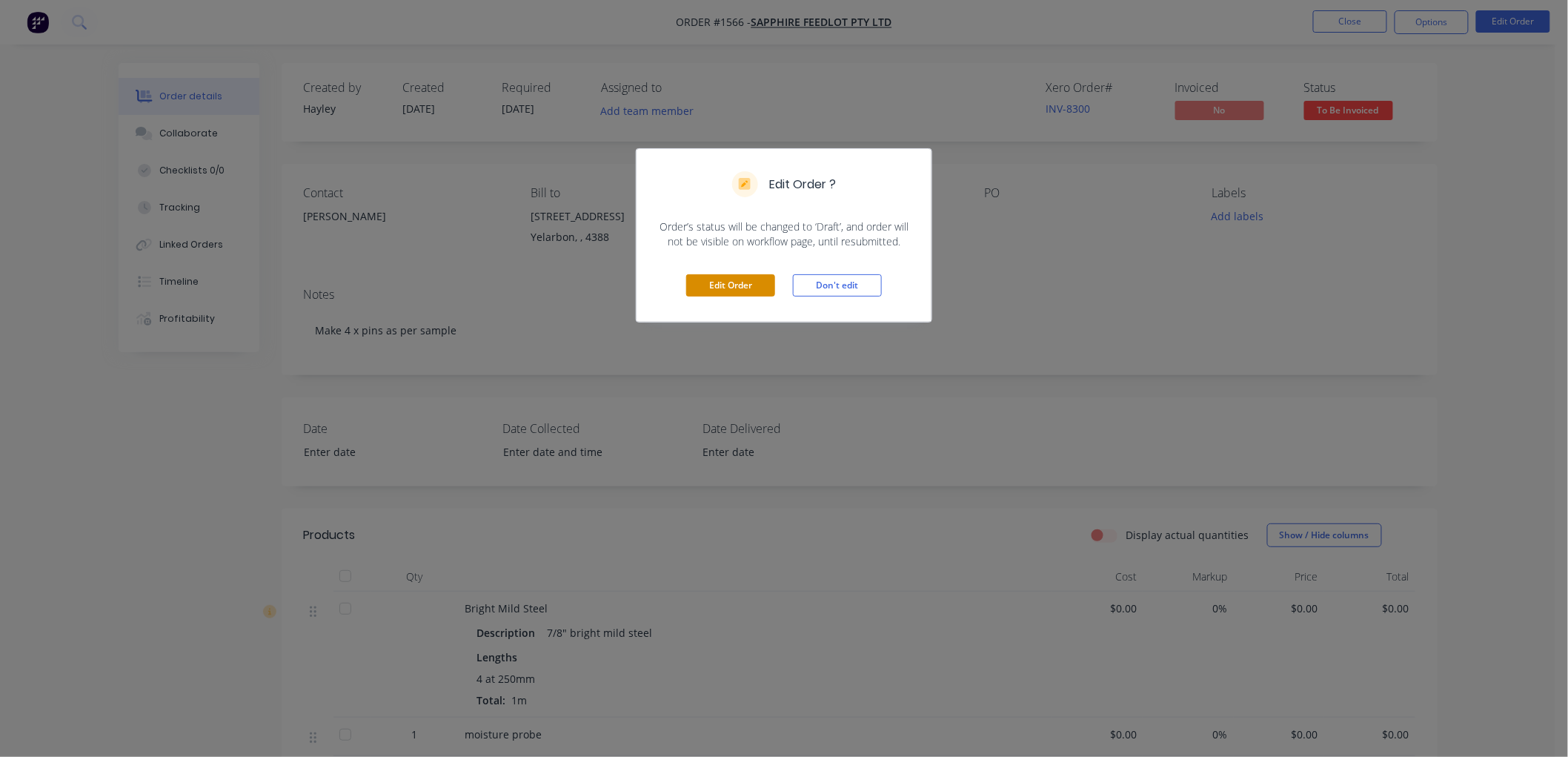
click at [756, 284] on button "Edit Order" at bounding box center [730, 285] width 89 height 22
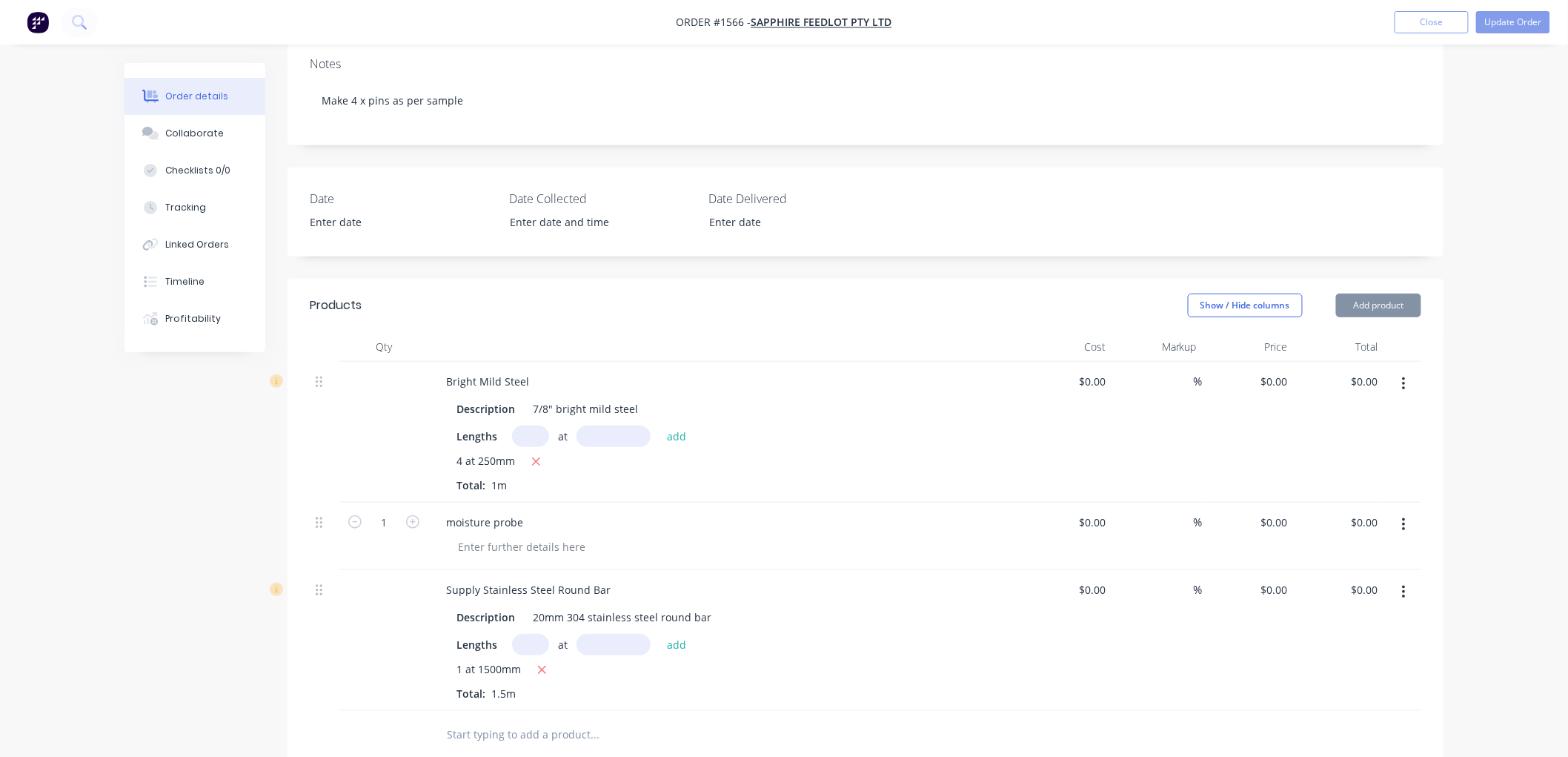
scroll to position [329, 0]
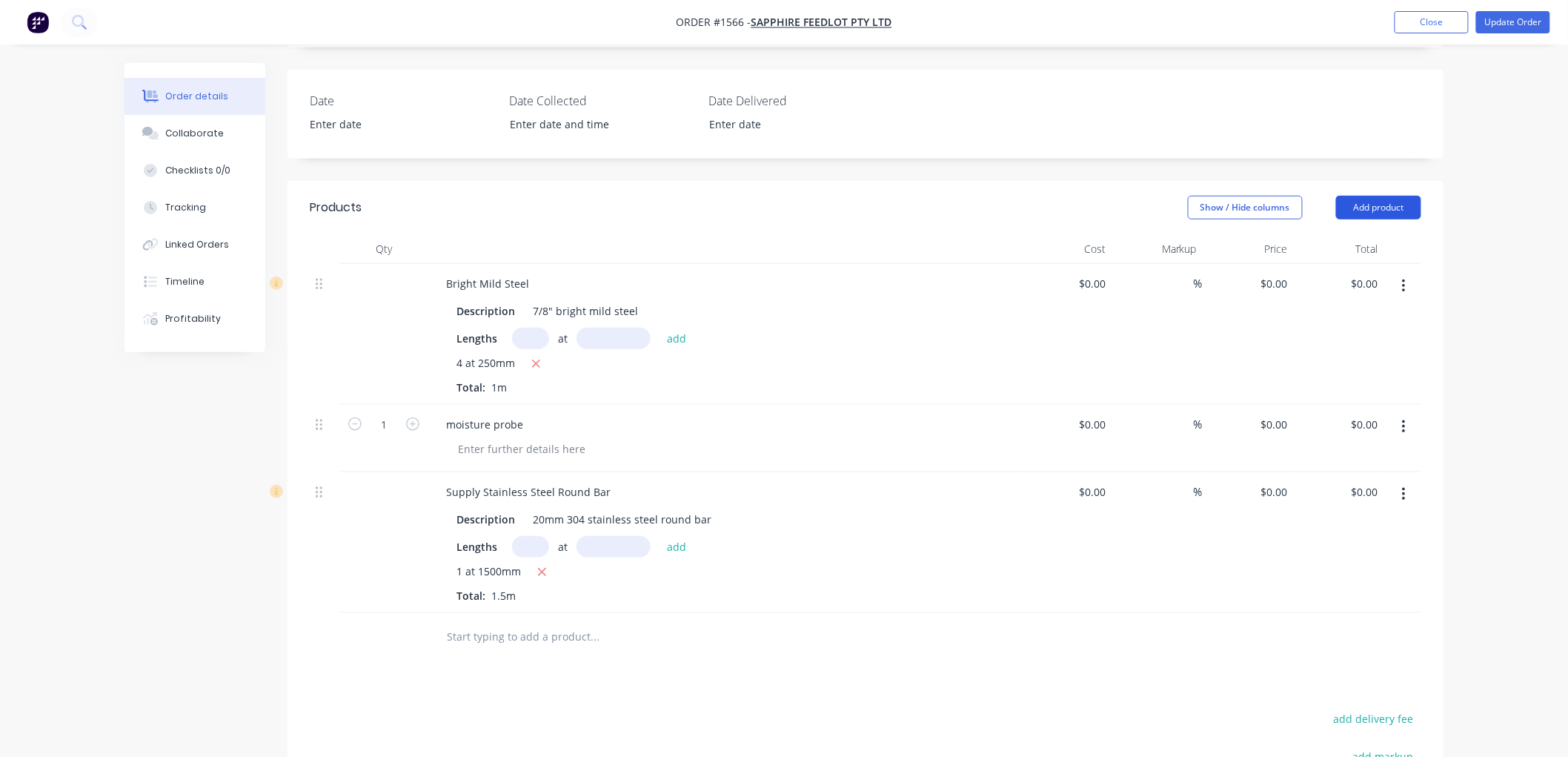
click at [1379, 219] on button "Add product" at bounding box center [1378, 208] width 85 height 24
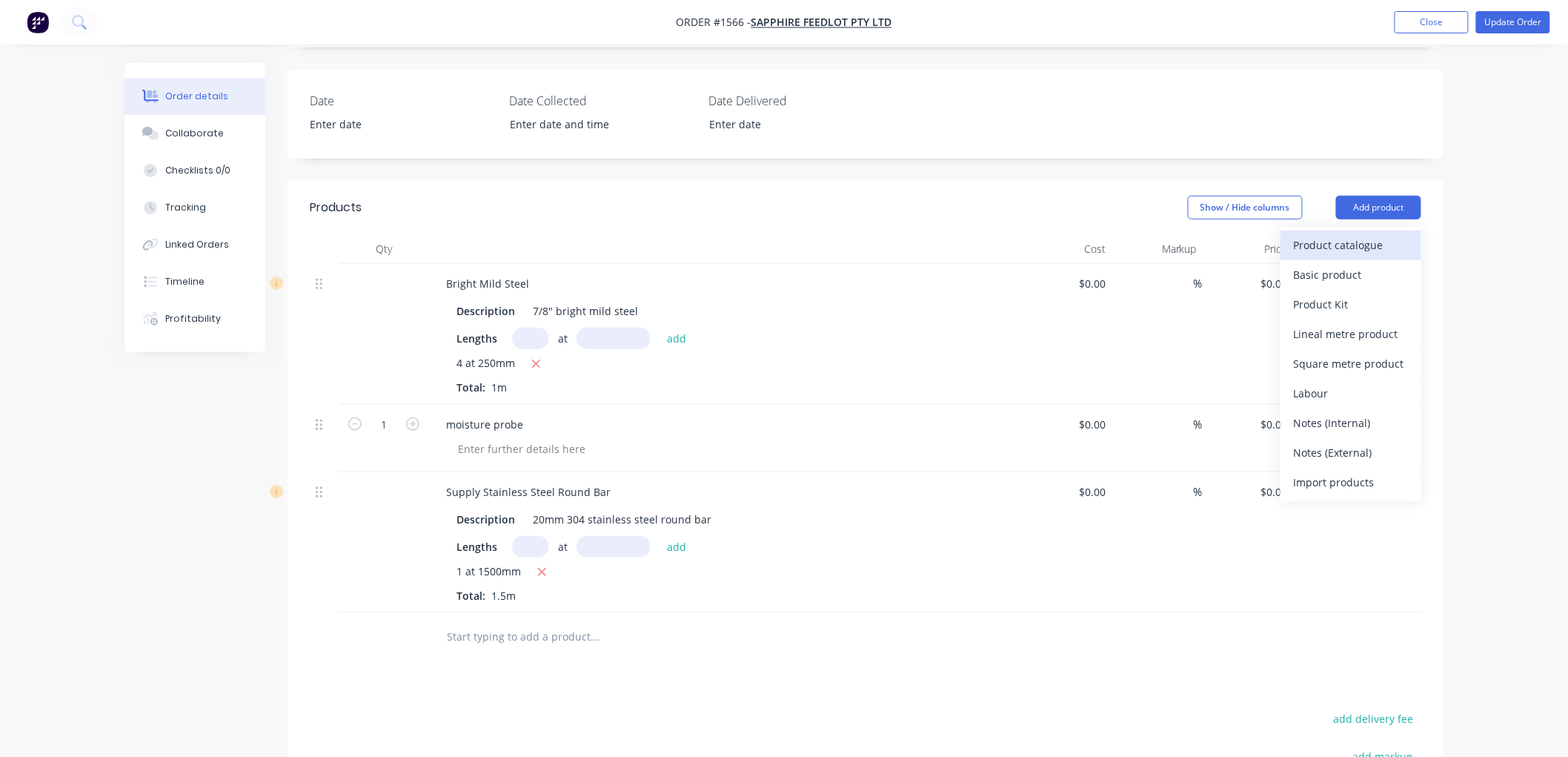
click at [1351, 256] on div "Product catalogue" at bounding box center [1350, 244] width 114 height 21
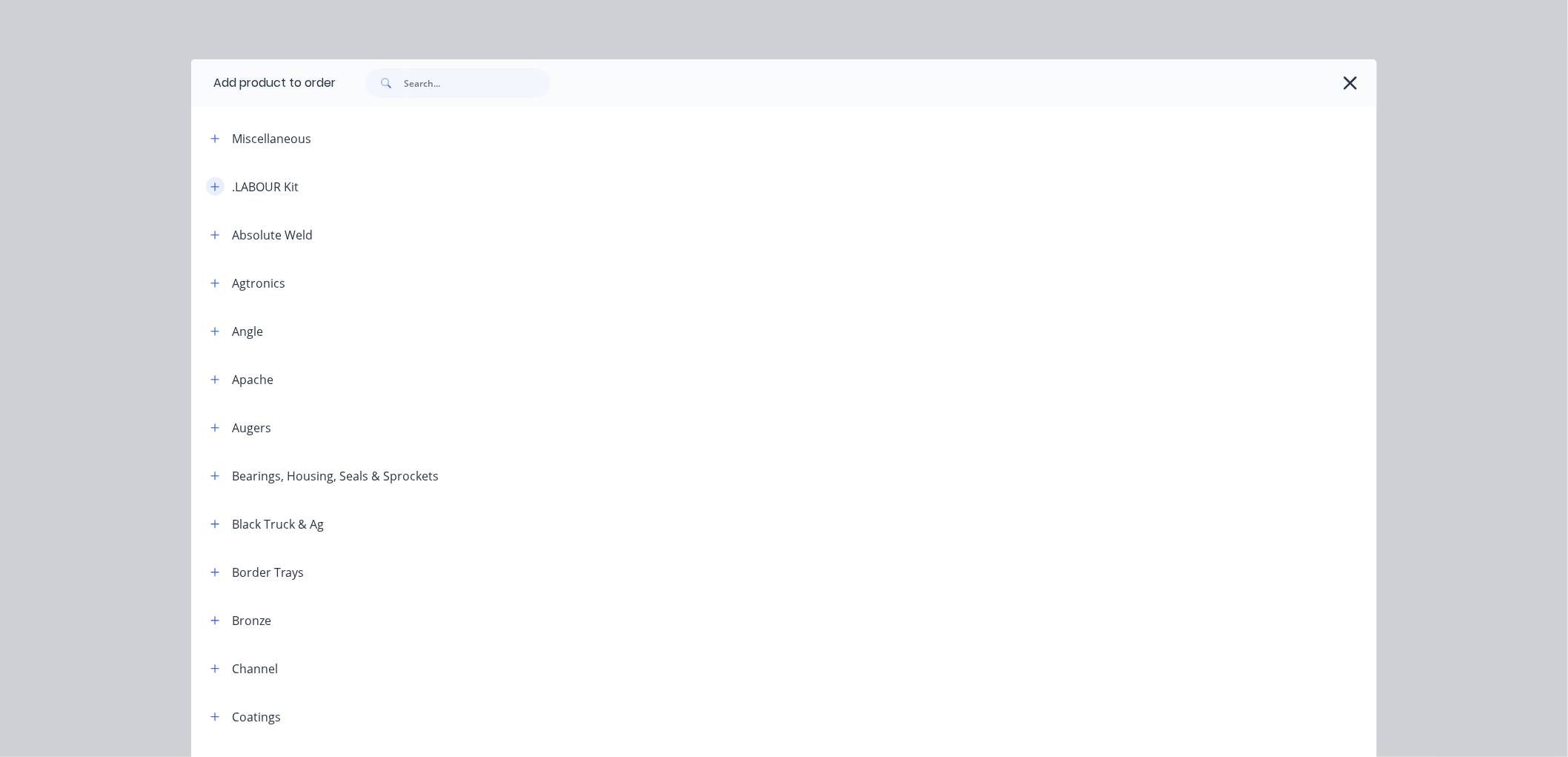
click at [210, 189] on icon "button" at bounding box center [214, 186] width 9 height 10
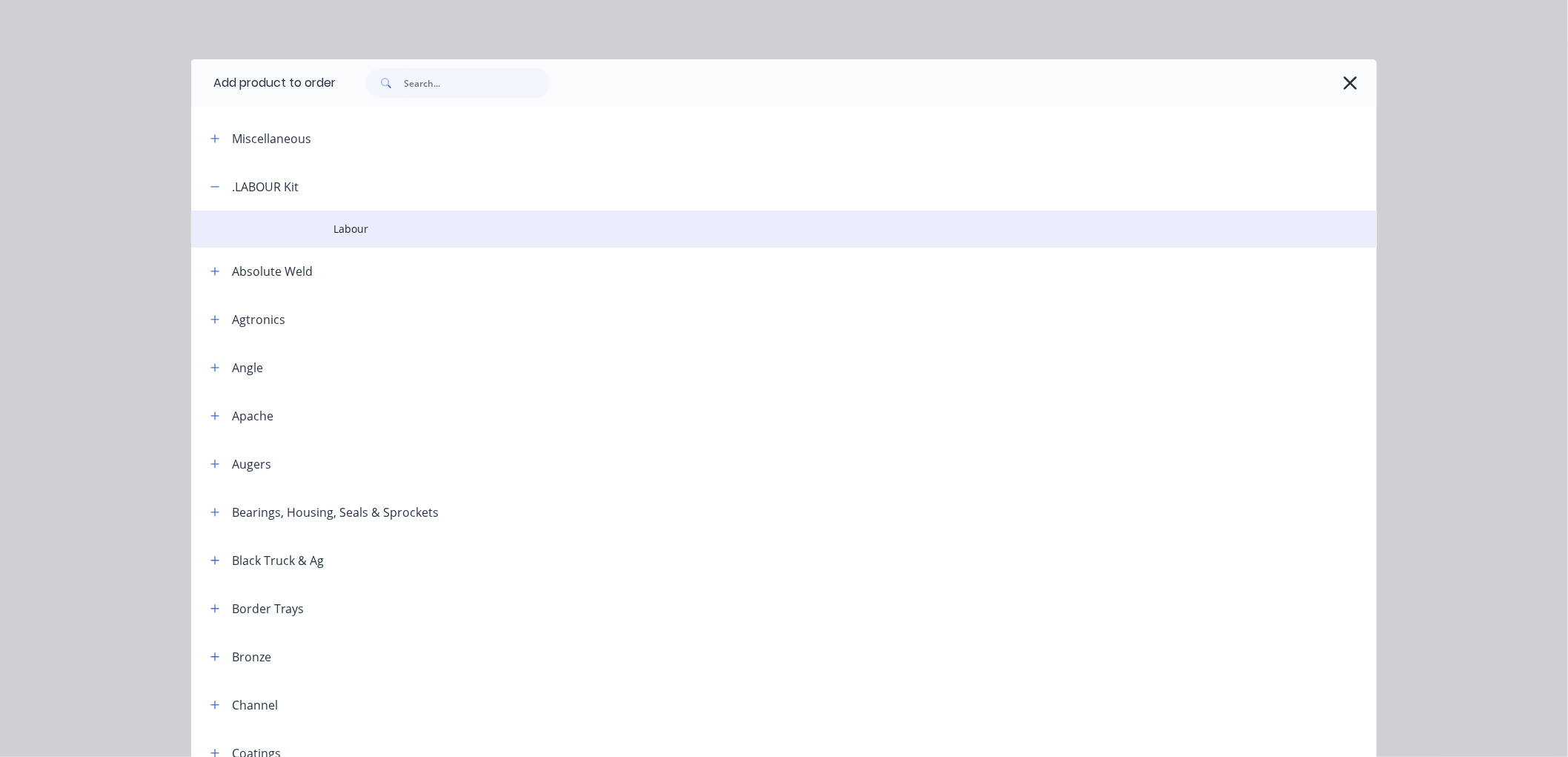
click at [372, 227] on span "Labour" at bounding box center [750, 229] width 834 height 15
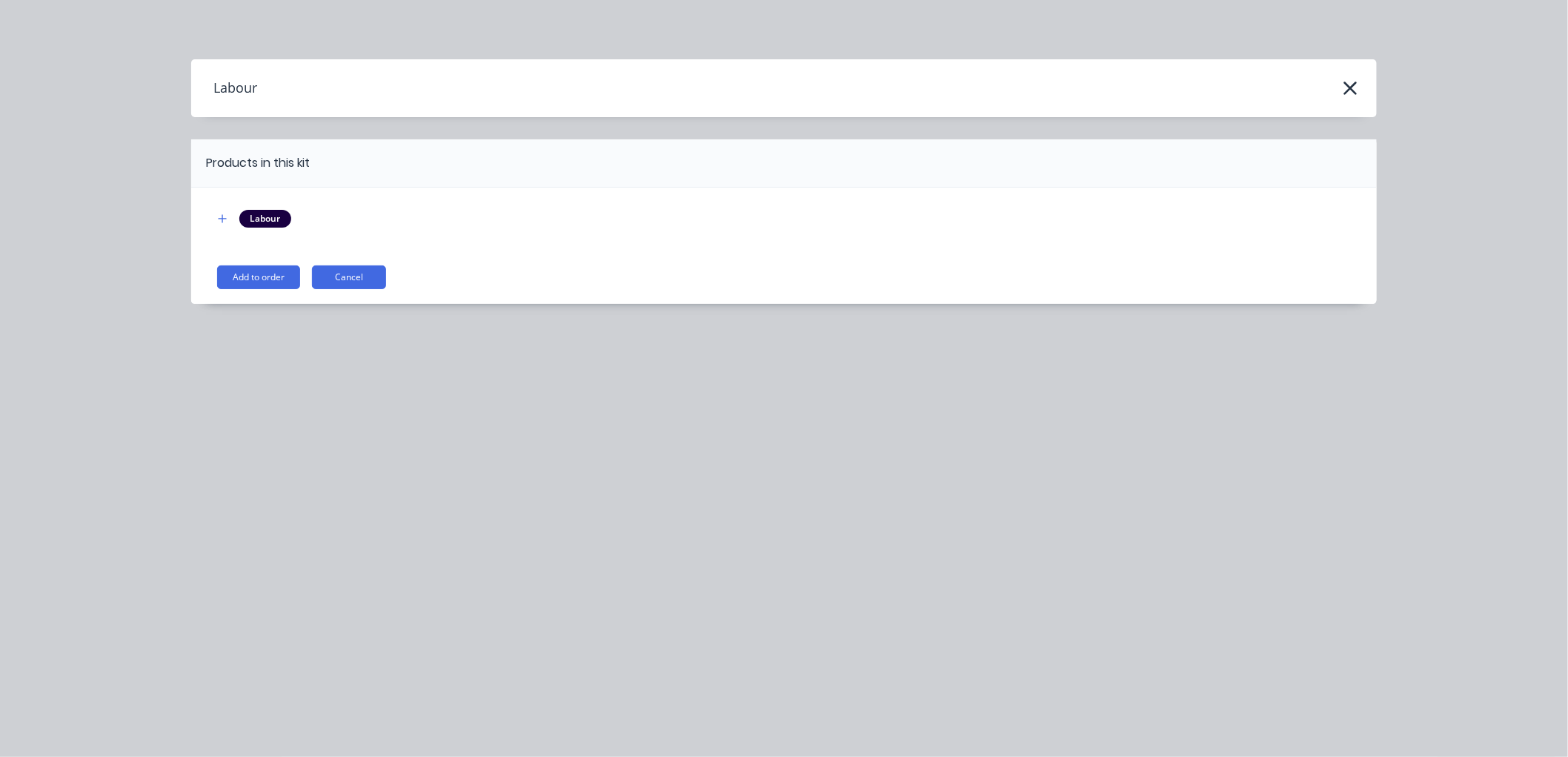
drag, startPoint x: 224, startPoint y: 216, endPoint x: 285, endPoint y: 239, distance: 65.2
click at [225, 216] on icon "button" at bounding box center [222, 219] width 9 height 10
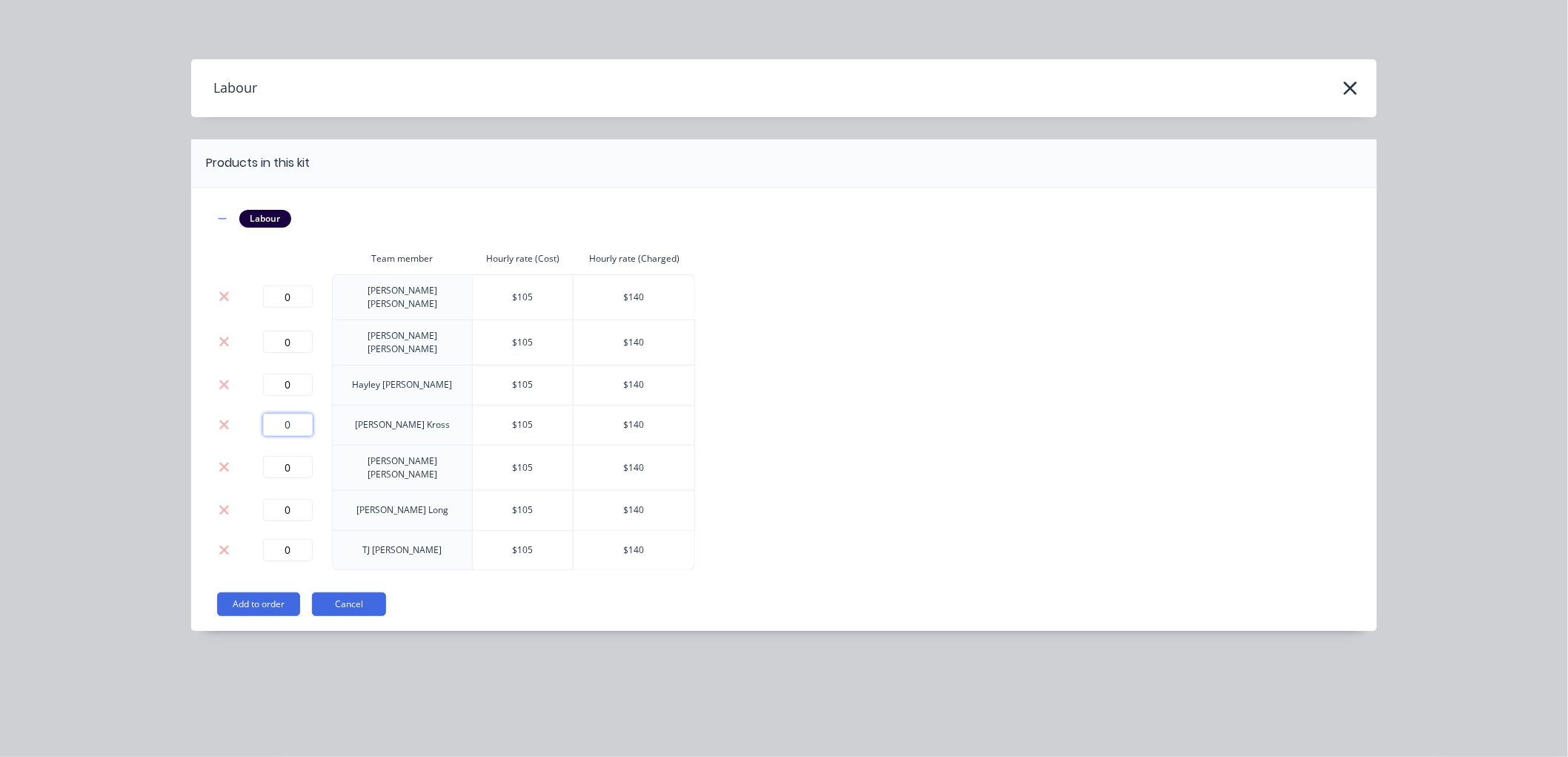
drag, startPoint x: 295, startPoint y: 412, endPoint x: 276, endPoint y: 409, distance: 19.2
click at [276, 413] on input "0" at bounding box center [287, 424] width 49 height 22
type input "2"
click at [253, 592] on button "Add to order" at bounding box center [258, 604] width 83 height 24
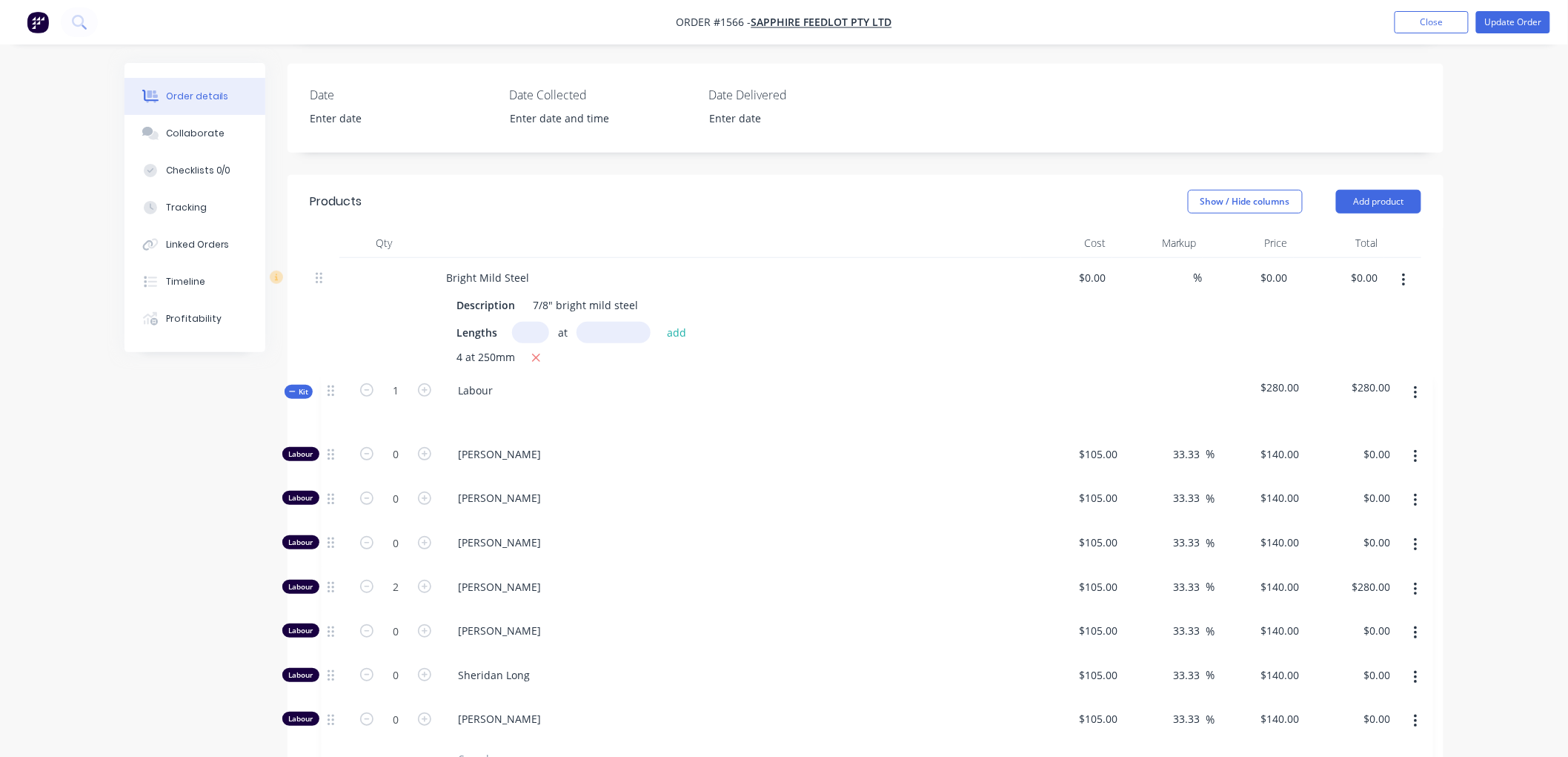
scroll to position [337, 0]
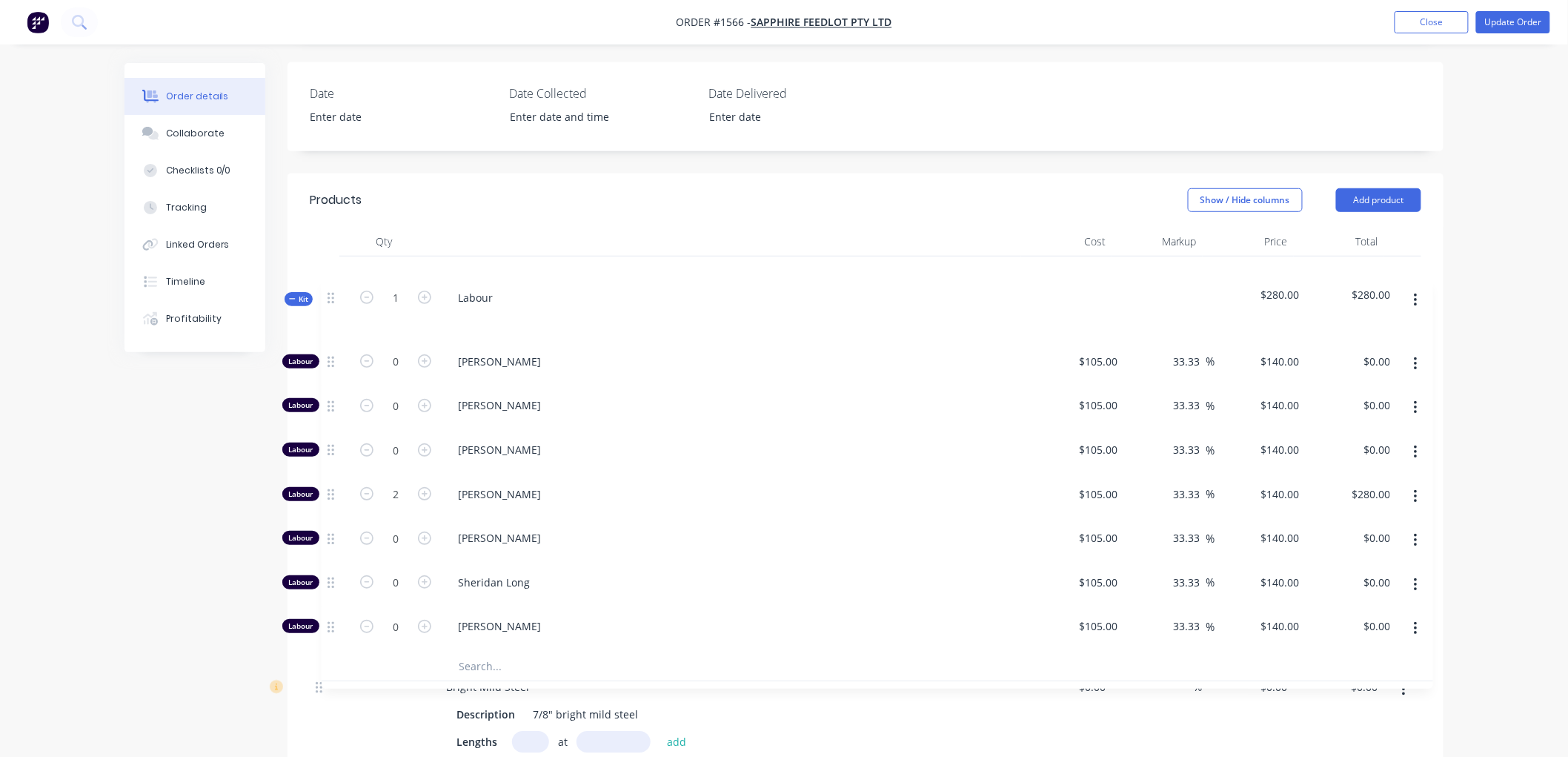
drag, startPoint x: 321, startPoint y: 649, endPoint x: 324, endPoint y: 302, distance: 347.0
click at [333, 282] on div "Bright Mild Steel Description 7/8" bright mild steel Lengths at add 4 at 250mm …" at bounding box center [865, 635] width 1111 height 760
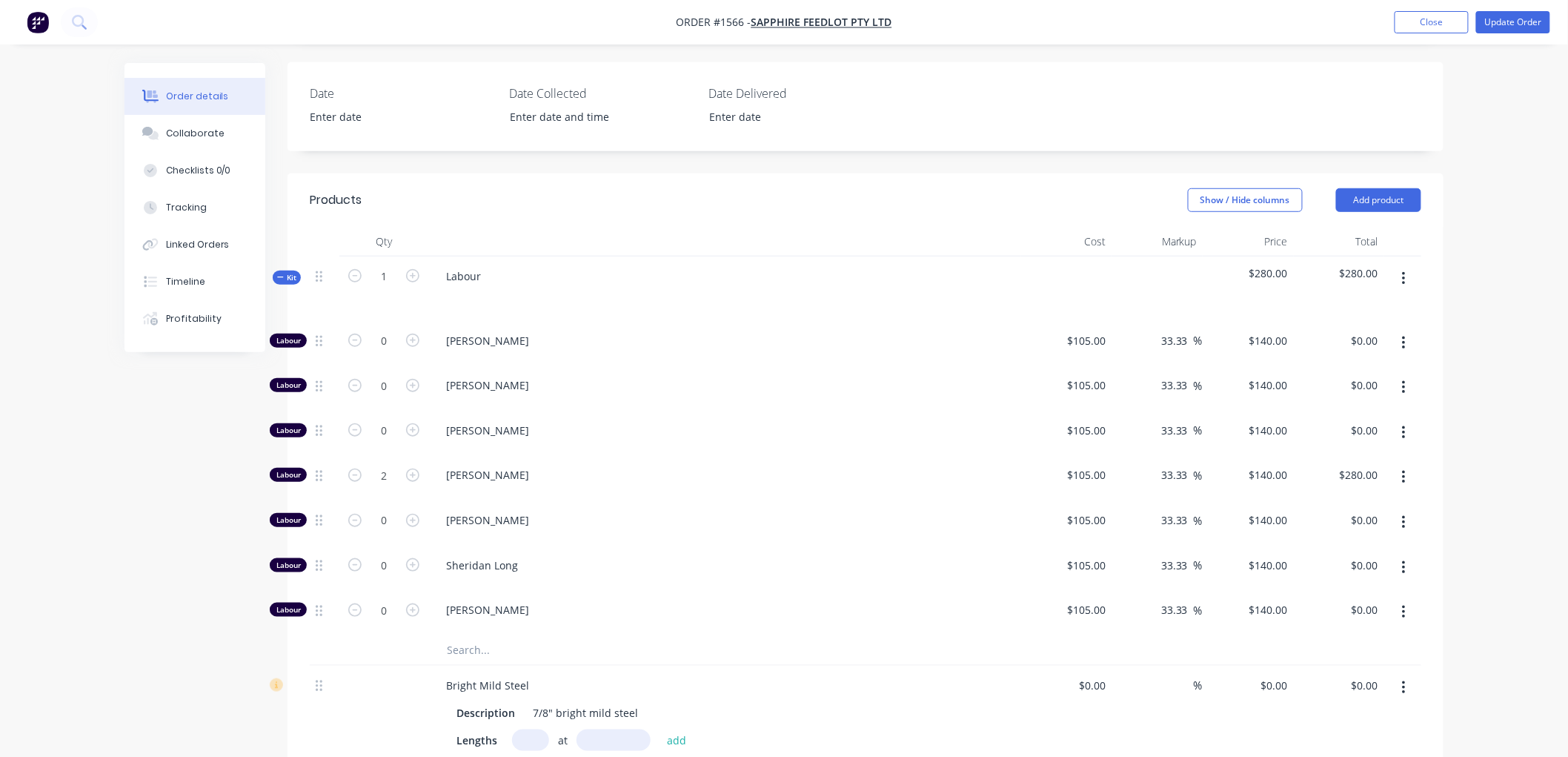
click at [279, 281] on icon at bounding box center [281, 276] width 7 height 8
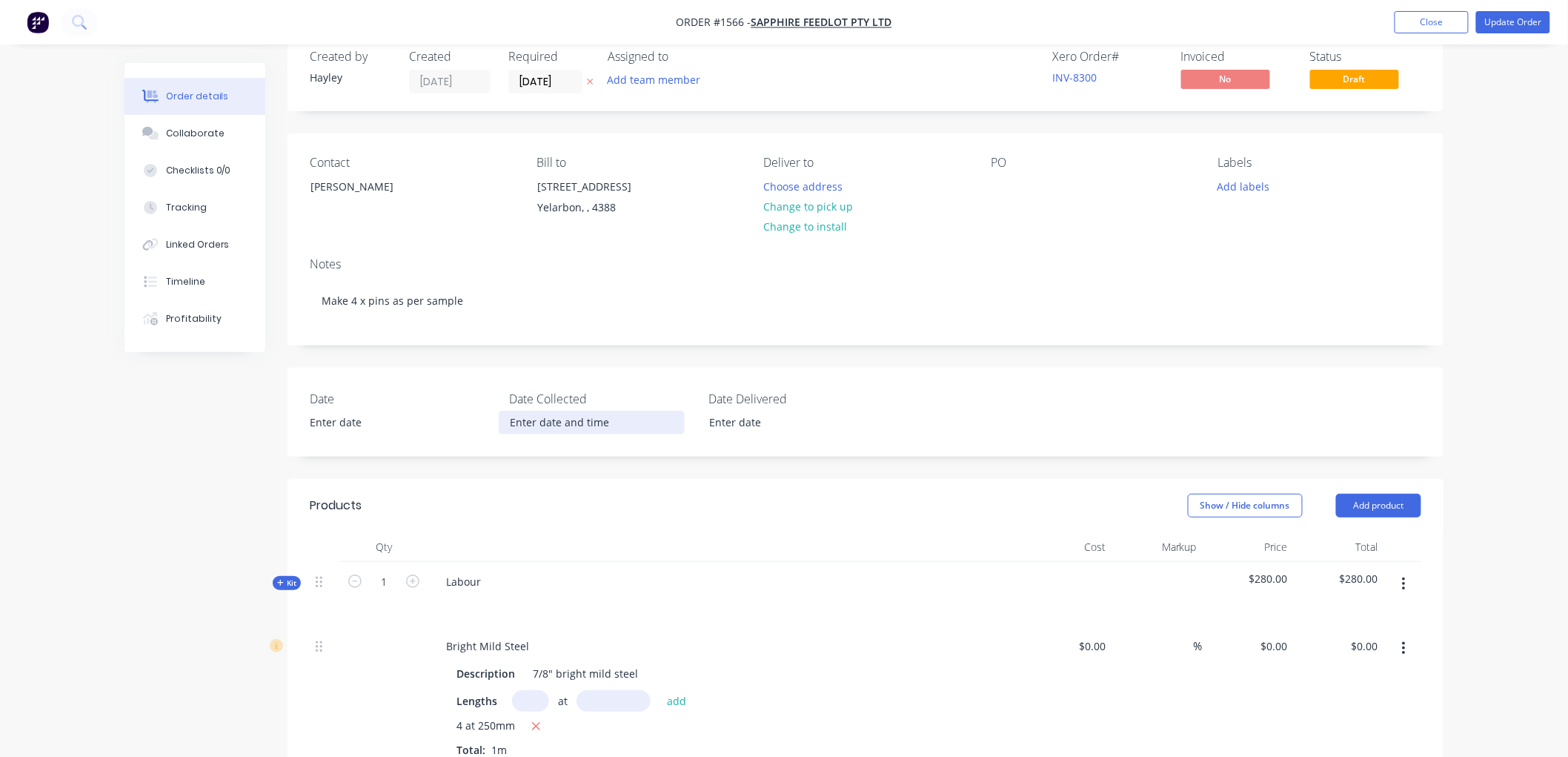
scroll to position [0, 0]
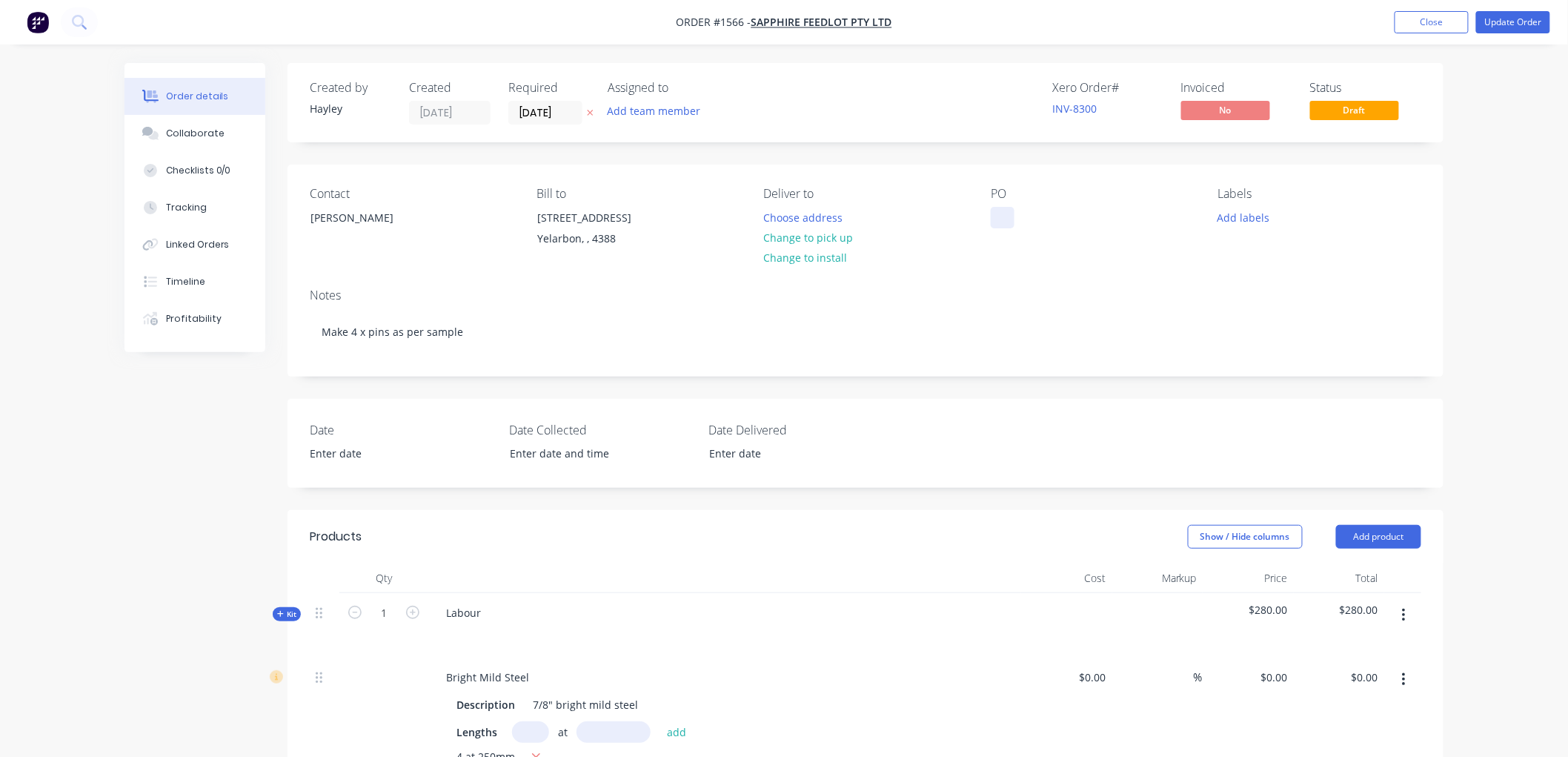
click at [1004, 213] on div at bounding box center [1003, 217] width 24 height 21
click at [200, 134] on div "Collaborate" at bounding box center [195, 134] width 59 height 14
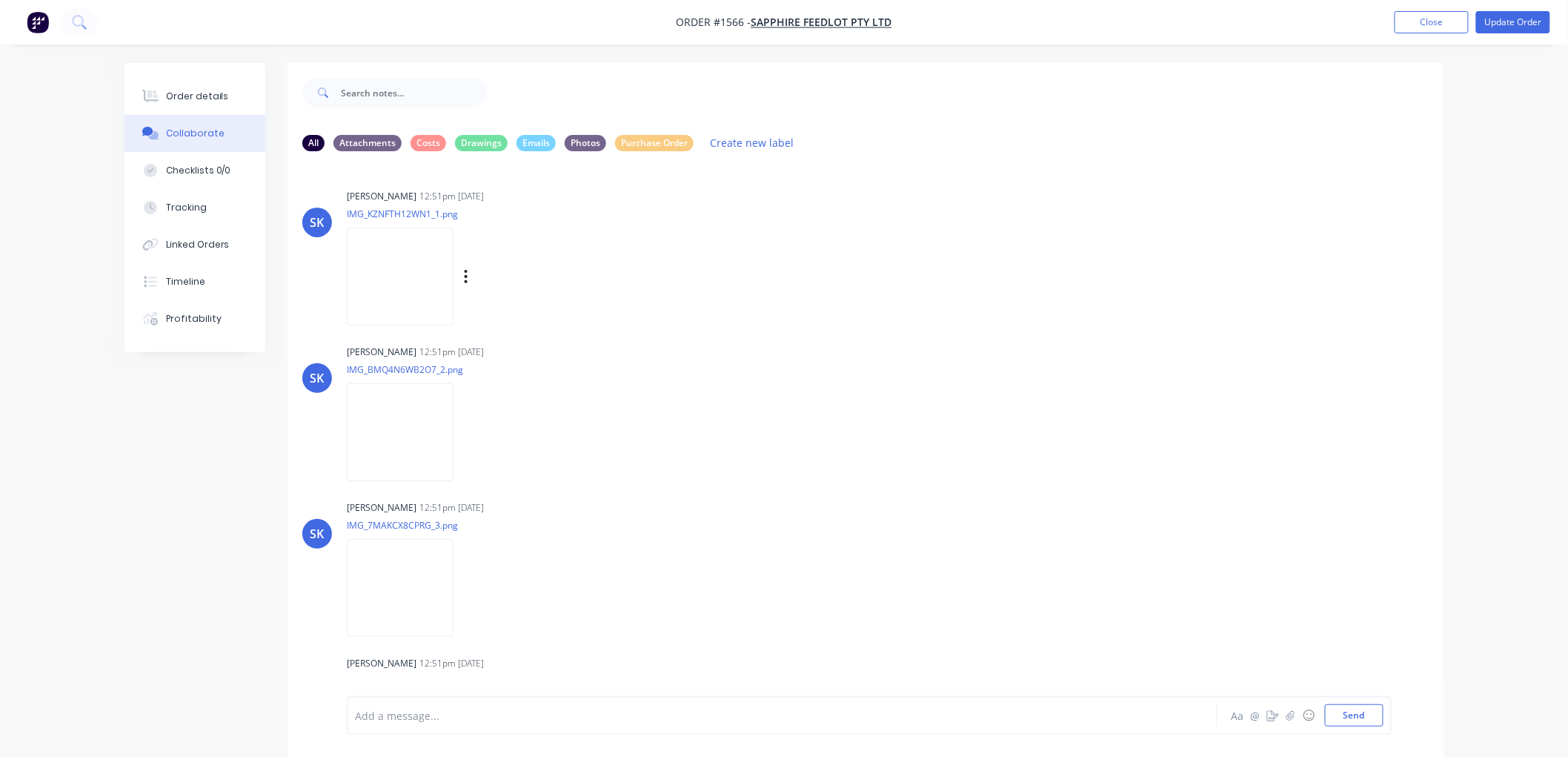
click at [409, 248] on img at bounding box center [400, 276] width 106 height 97
click at [413, 434] on img at bounding box center [400, 431] width 106 height 97
click at [203, 90] on div "Order details" at bounding box center [197, 96] width 63 height 14
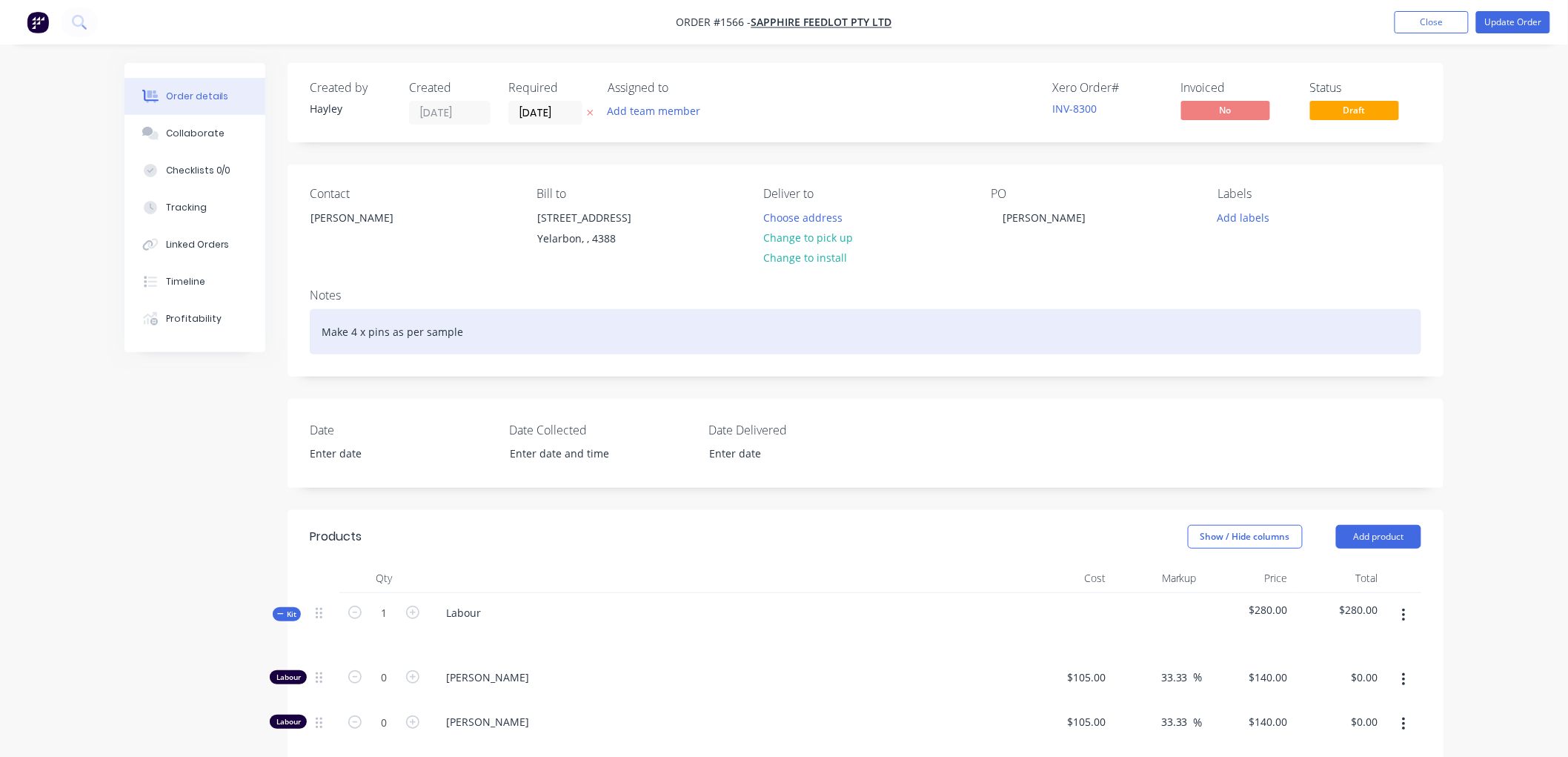
drag, startPoint x: 463, startPoint y: 344, endPoint x: 486, endPoint y: 354, distance: 25.1
click at [467, 344] on div "Make 4 x pins as per sample" at bounding box center [865, 331] width 1111 height 45
drag, startPoint x: 486, startPoint y: 354, endPoint x: 175, endPoint y: 333, distance: 311.7
copy div "Make 4 x pins as per sample"
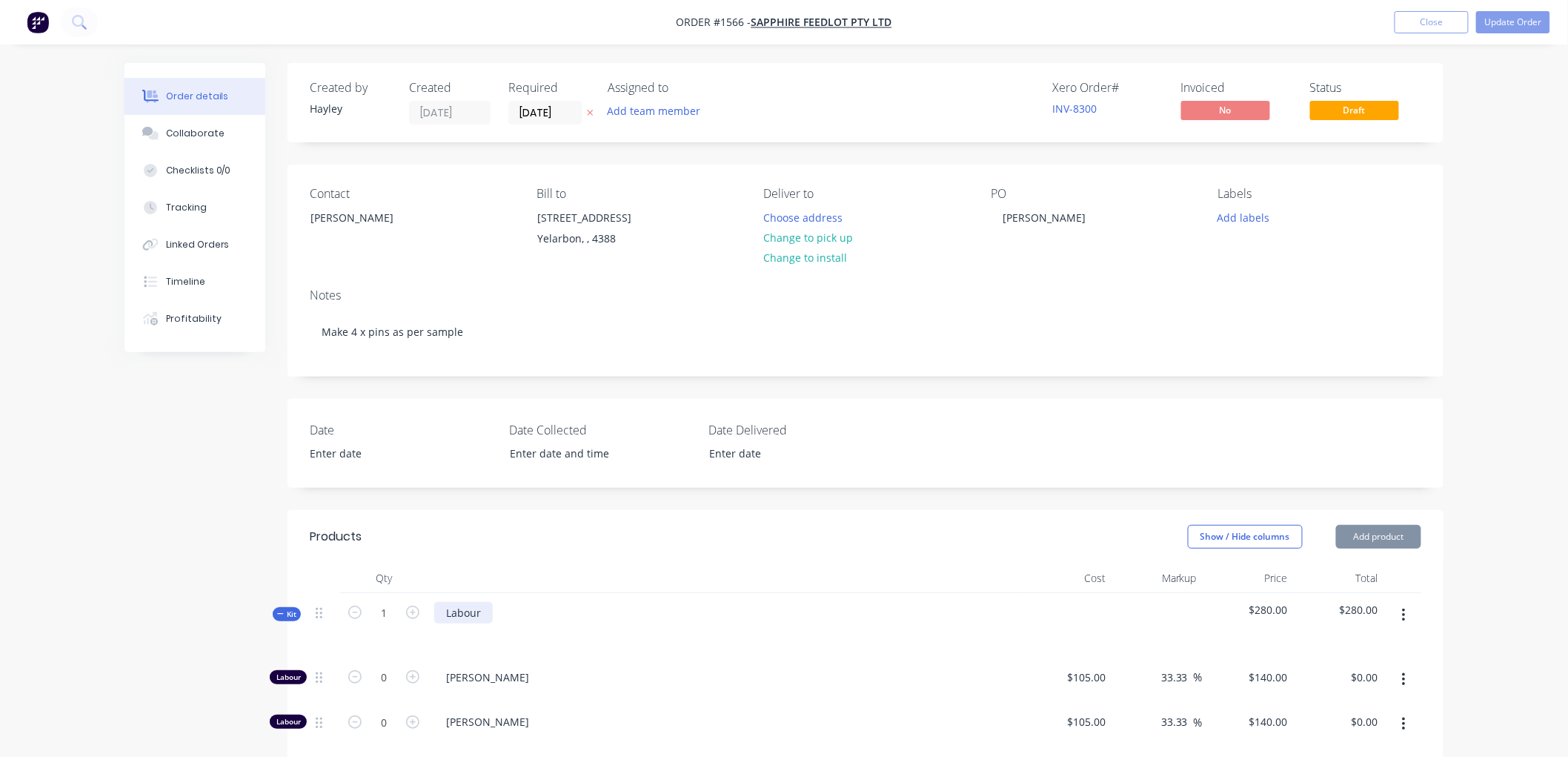
click at [491, 623] on div "Labour" at bounding box center [463, 612] width 59 height 21
click at [531, 623] on div "Labour: Make 4 x pins as per sample" at bounding box center [537, 612] width 206 height 21
click at [695, 633] on div "Labour: Make 4 x SXS pins as per sample" at bounding box center [724, 625] width 593 height 65
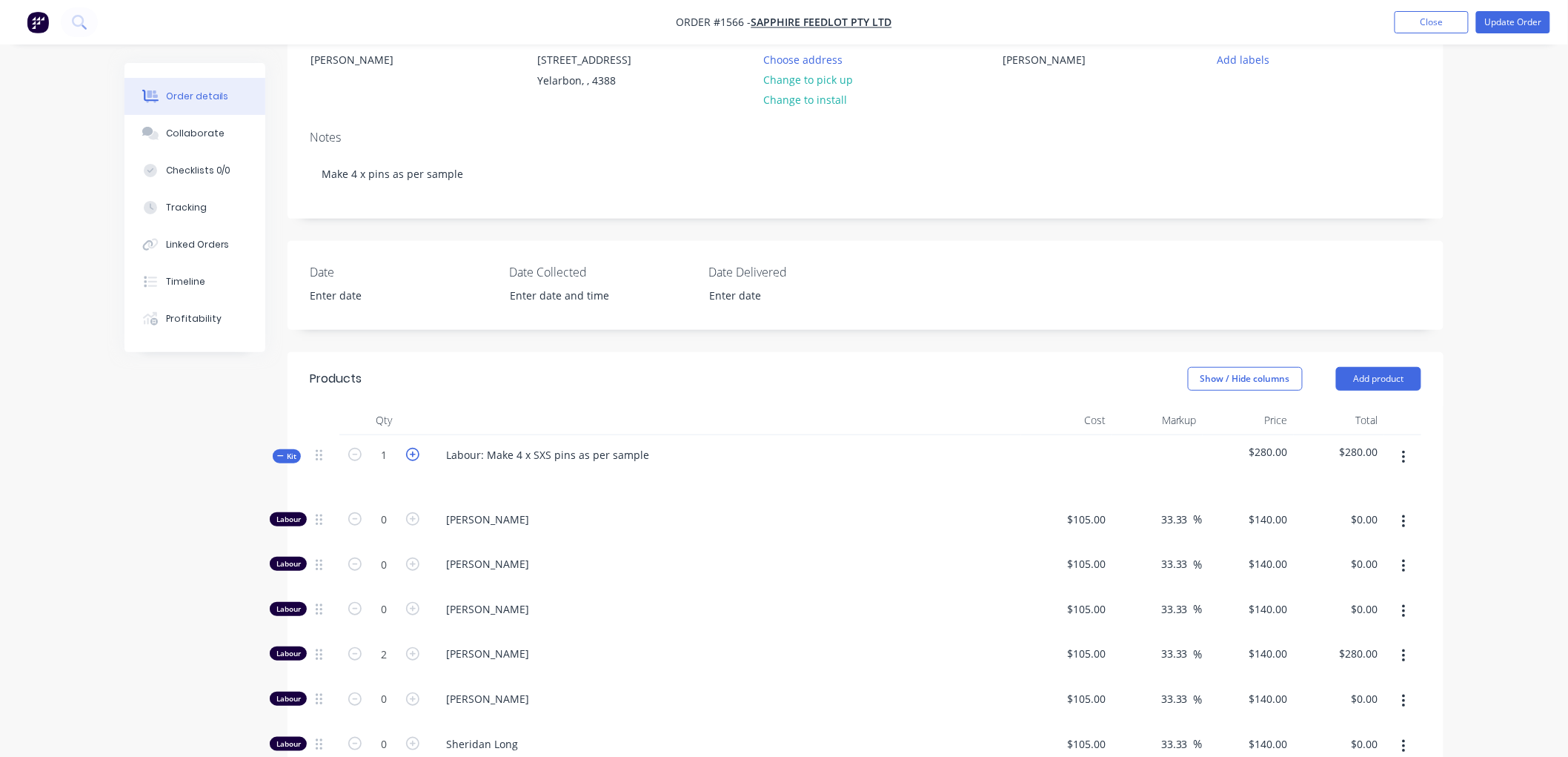
scroll to position [164, 0]
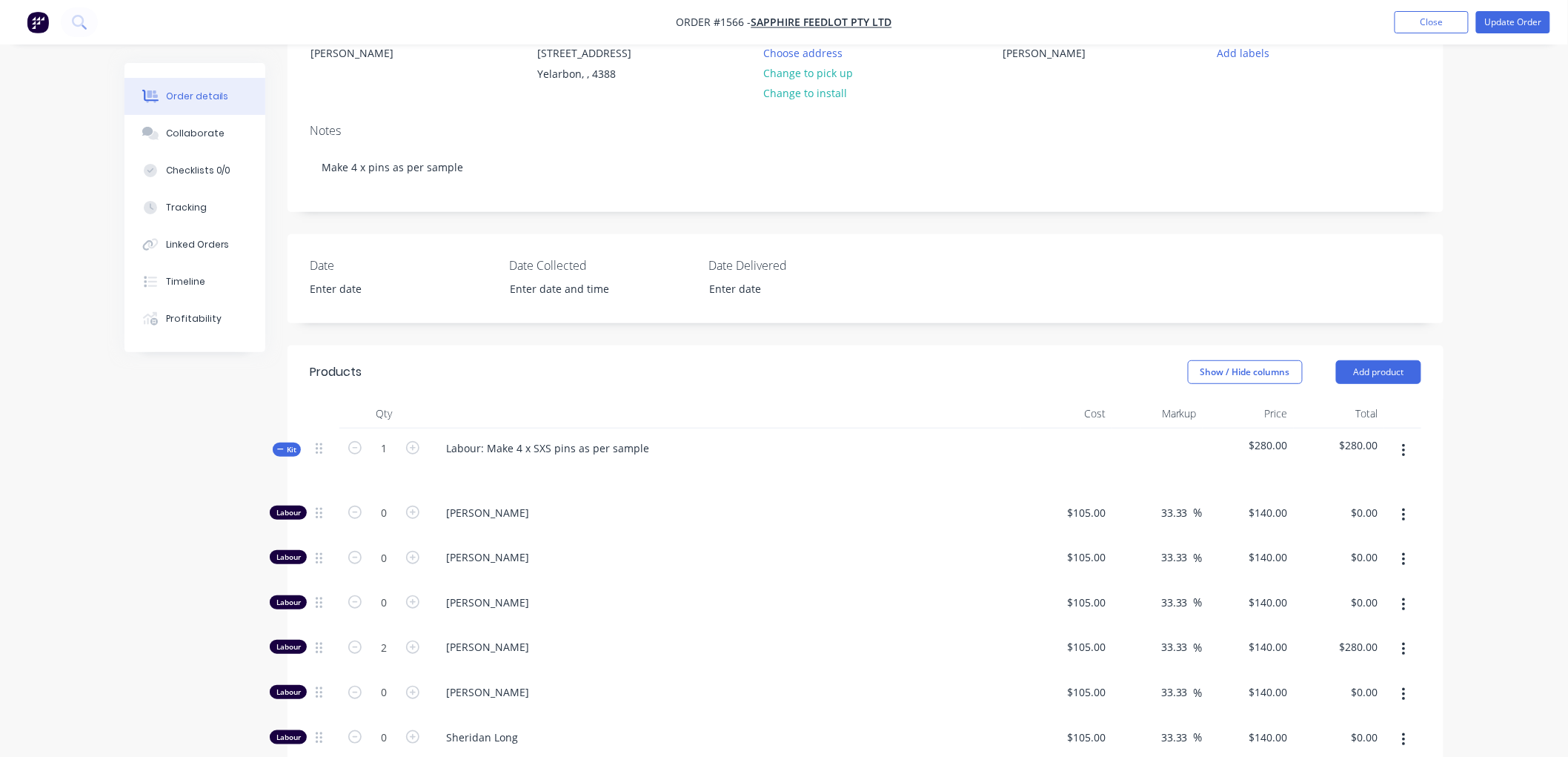
click at [285, 455] on span "Kit" at bounding box center [287, 449] width 20 height 11
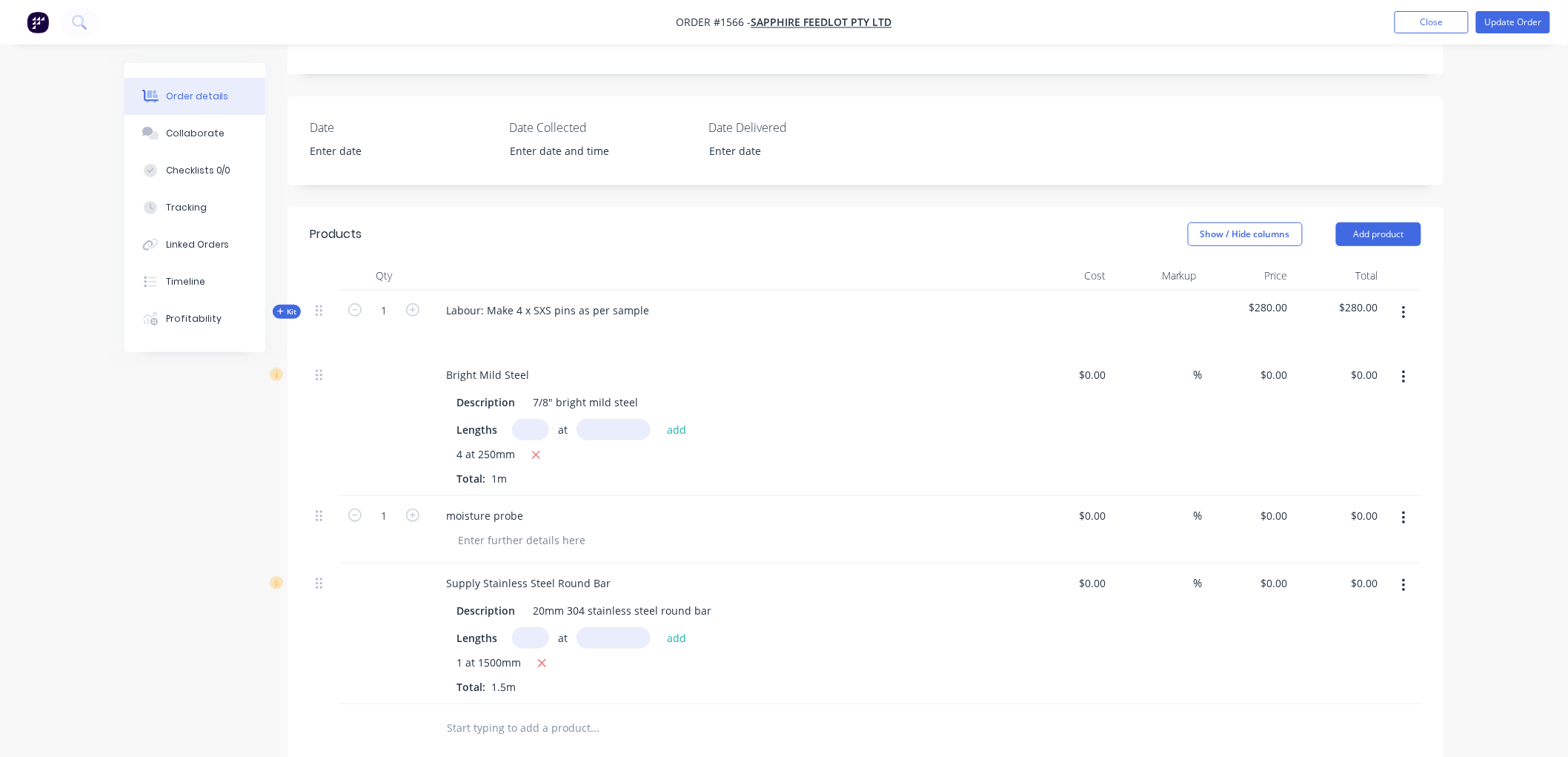
scroll to position [329, 0]
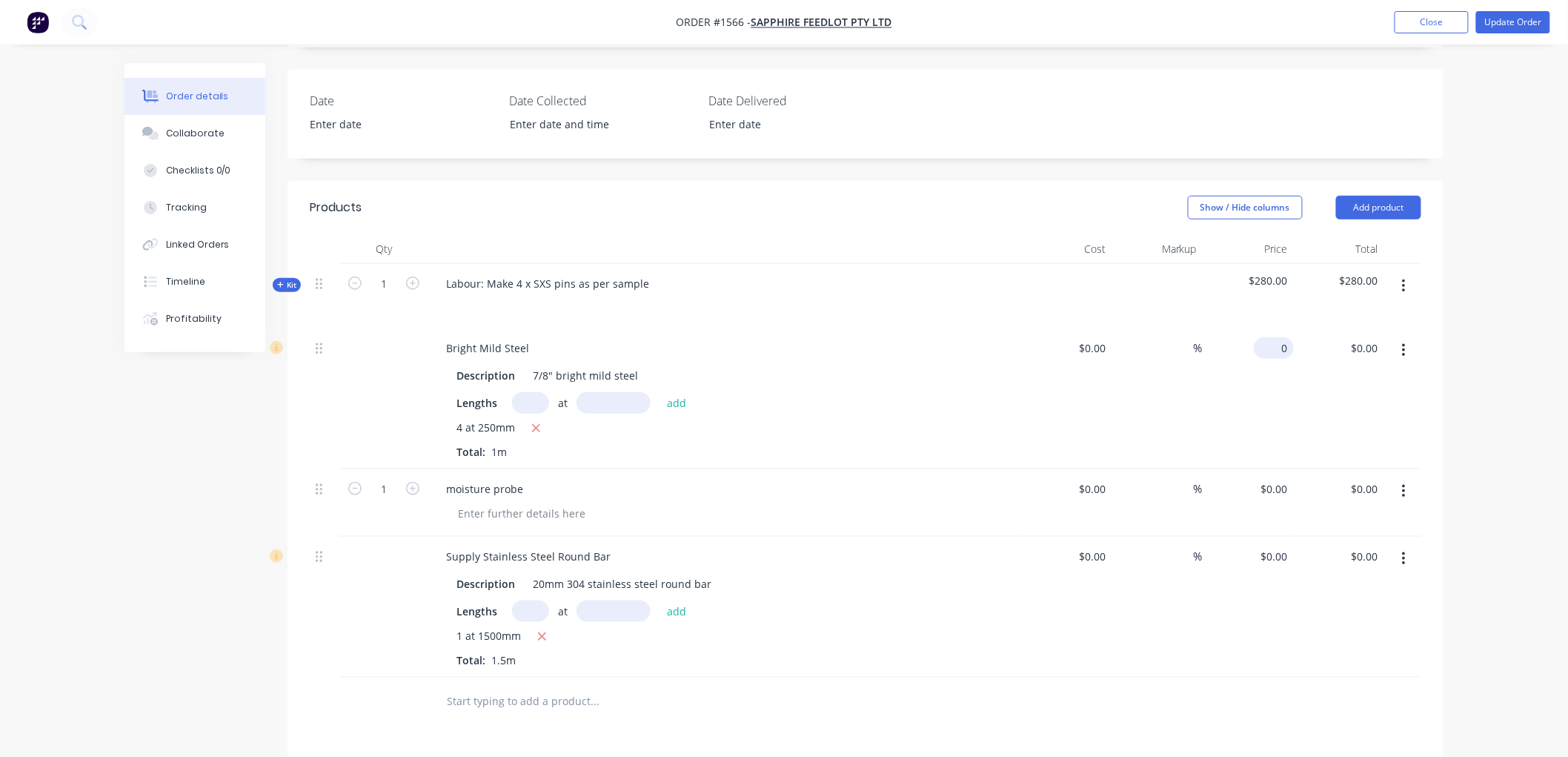
click at [1270, 359] on div "0 $0.00" at bounding box center [1273, 347] width 40 height 21
type input "$25.85"
click at [1270, 413] on div "$25.85 25.85" at bounding box center [1247, 399] width 91 height 141
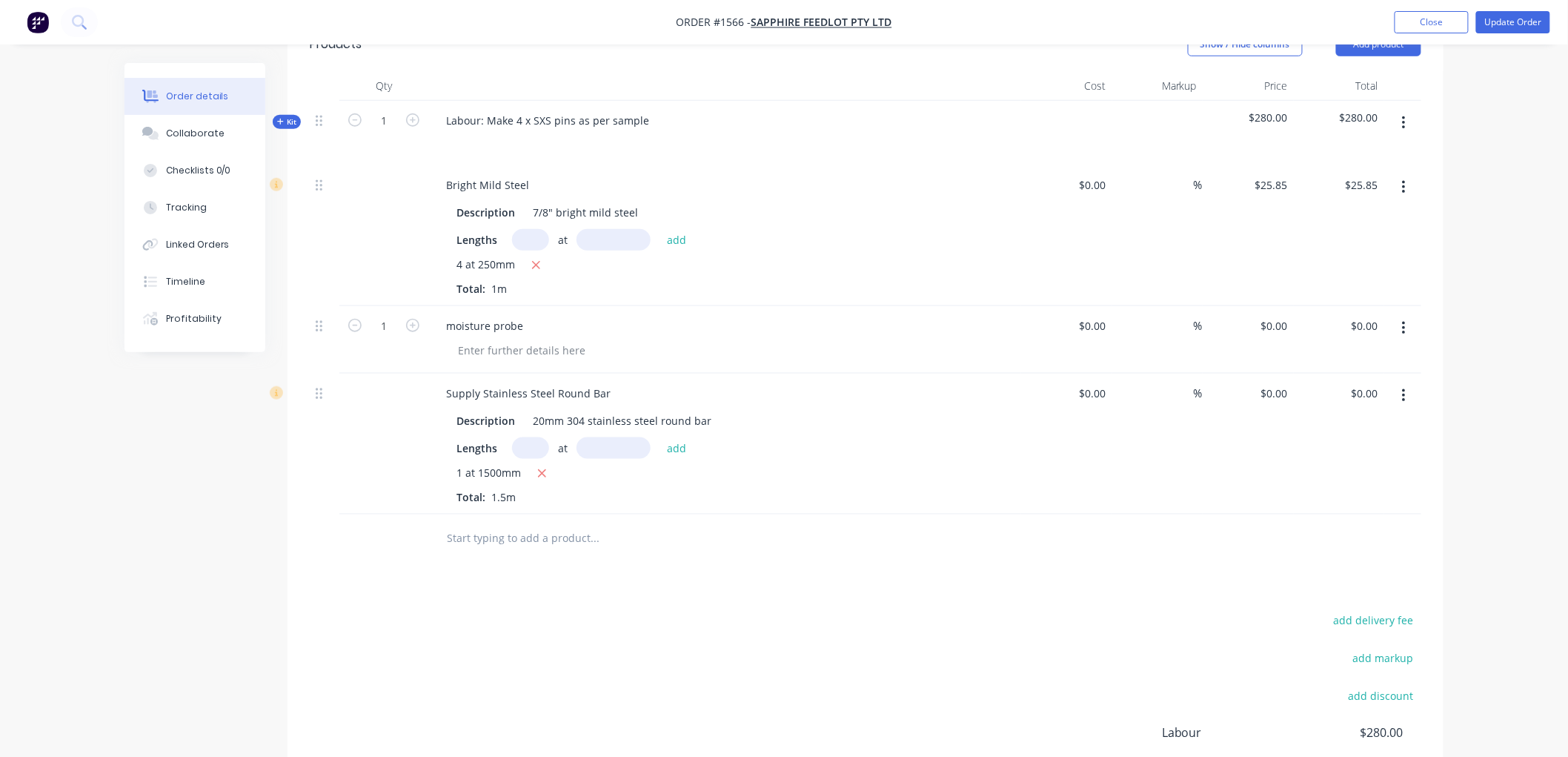
scroll to position [493, 0]
click at [526, 545] on input "text" at bounding box center [594, 536] width 296 height 30
drag, startPoint x: 469, startPoint y: 549, endPoint x: 391, endPoint y: 538, distance: 78.8
click at [366, 550] on div "mois Add mois to order No results found" at bounding box center [865, 537] width 1111 height 48
type input "mois"
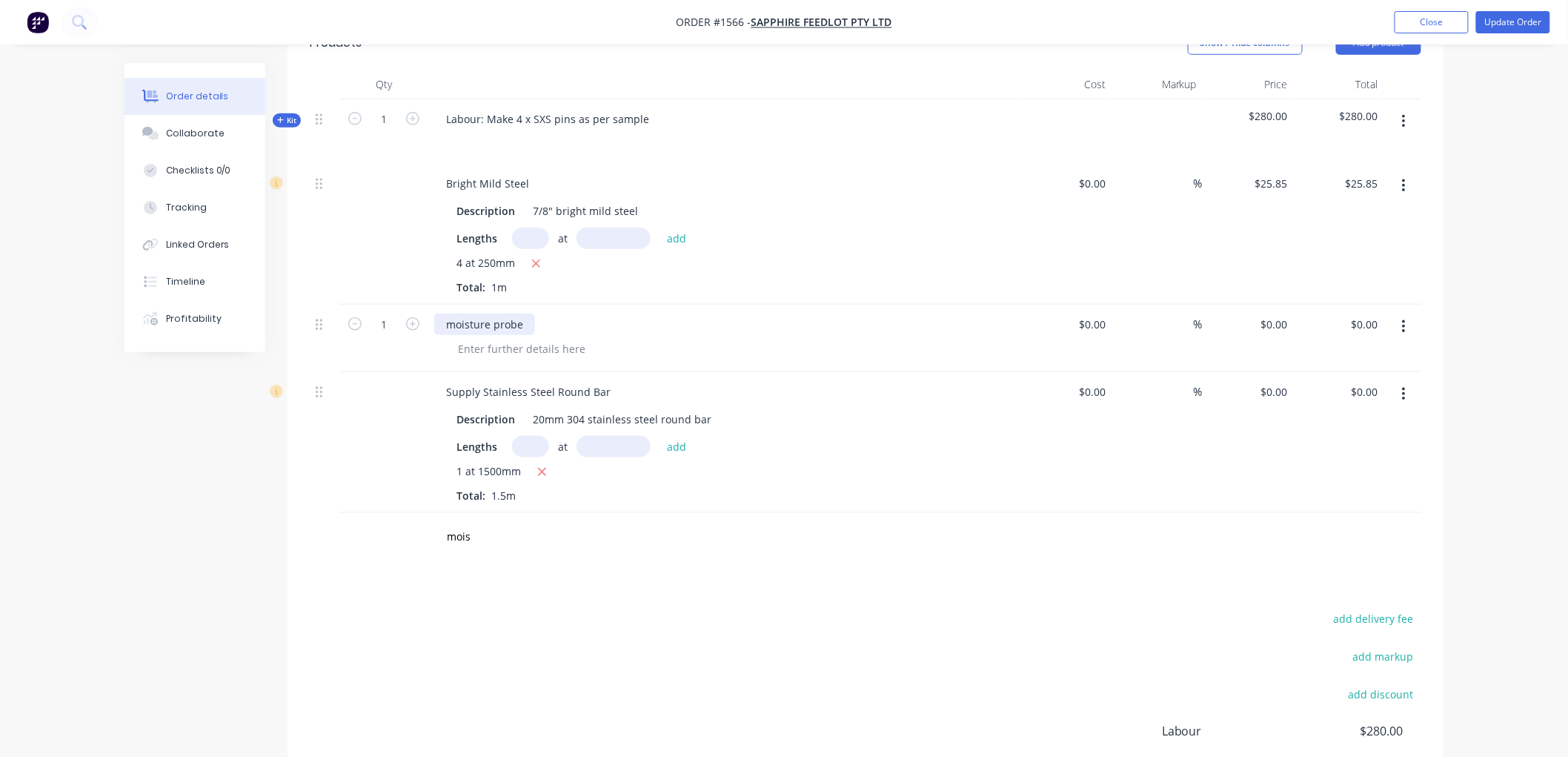
click at [446, 335] on div "moisture probe" at bounding box center [485, 324] width 100 height 21
click at [1259, 337] on div "0 0" at bounding box center [1247, 338] width 91 height 67
type input "$90.00"
click at [1092, 641] on div "add delivery fee add markup add discount Labour $280.00 Sub total $305.85 Margi…" at bounding box center [865, 751] width 1111 height 286
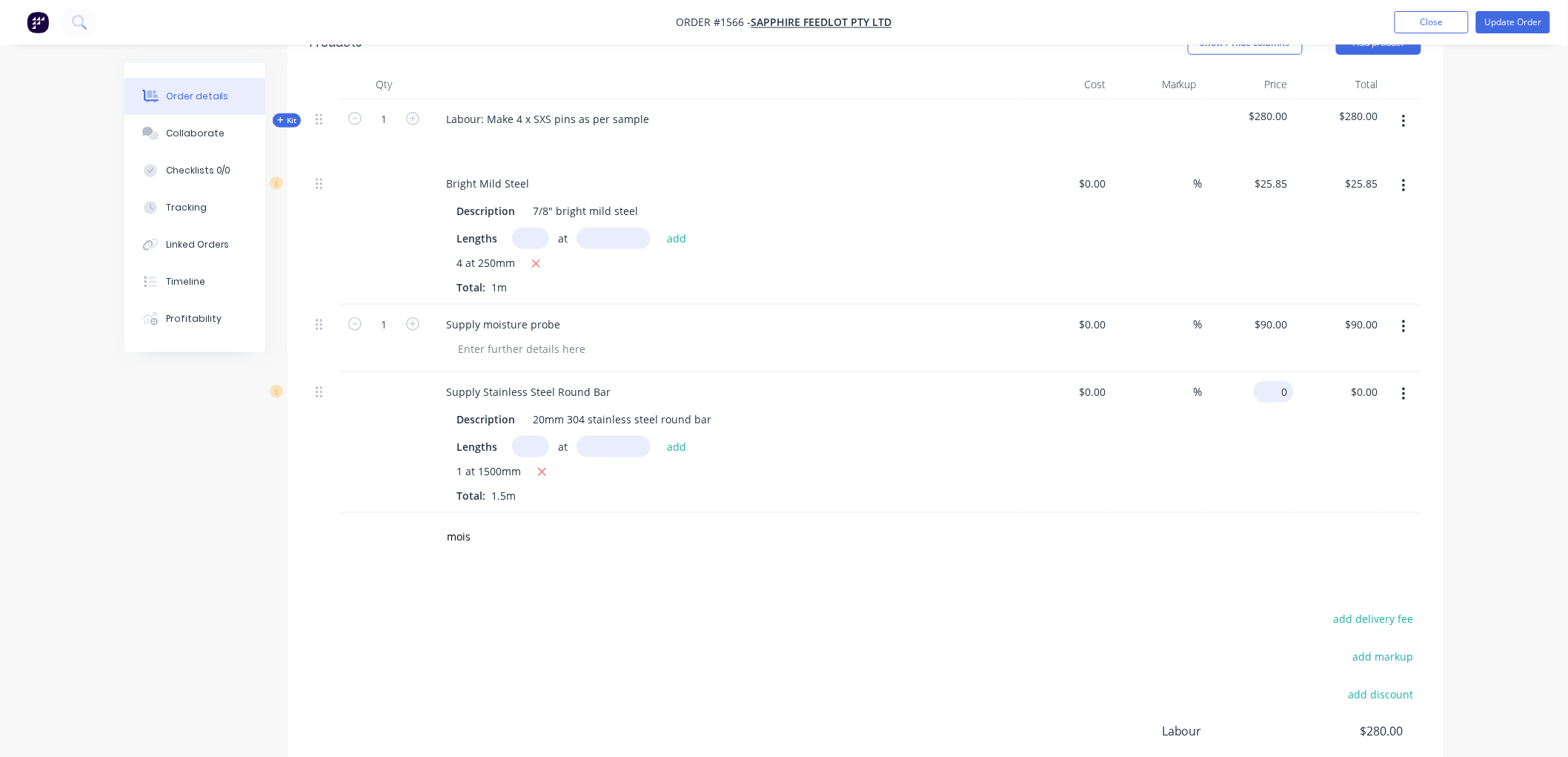
click at [1272, 402] on div "0 $0.00" at bounding box center [1273, 391] width 40 height 21
type input "$56.25"
type input "$84.38"
click at [1190, 587] on div "Products Show / Hide columns Add product Qty Cost Markup Price Total Kit 1 Labo…" at bounding box center [865, 466] width 1156 height 901
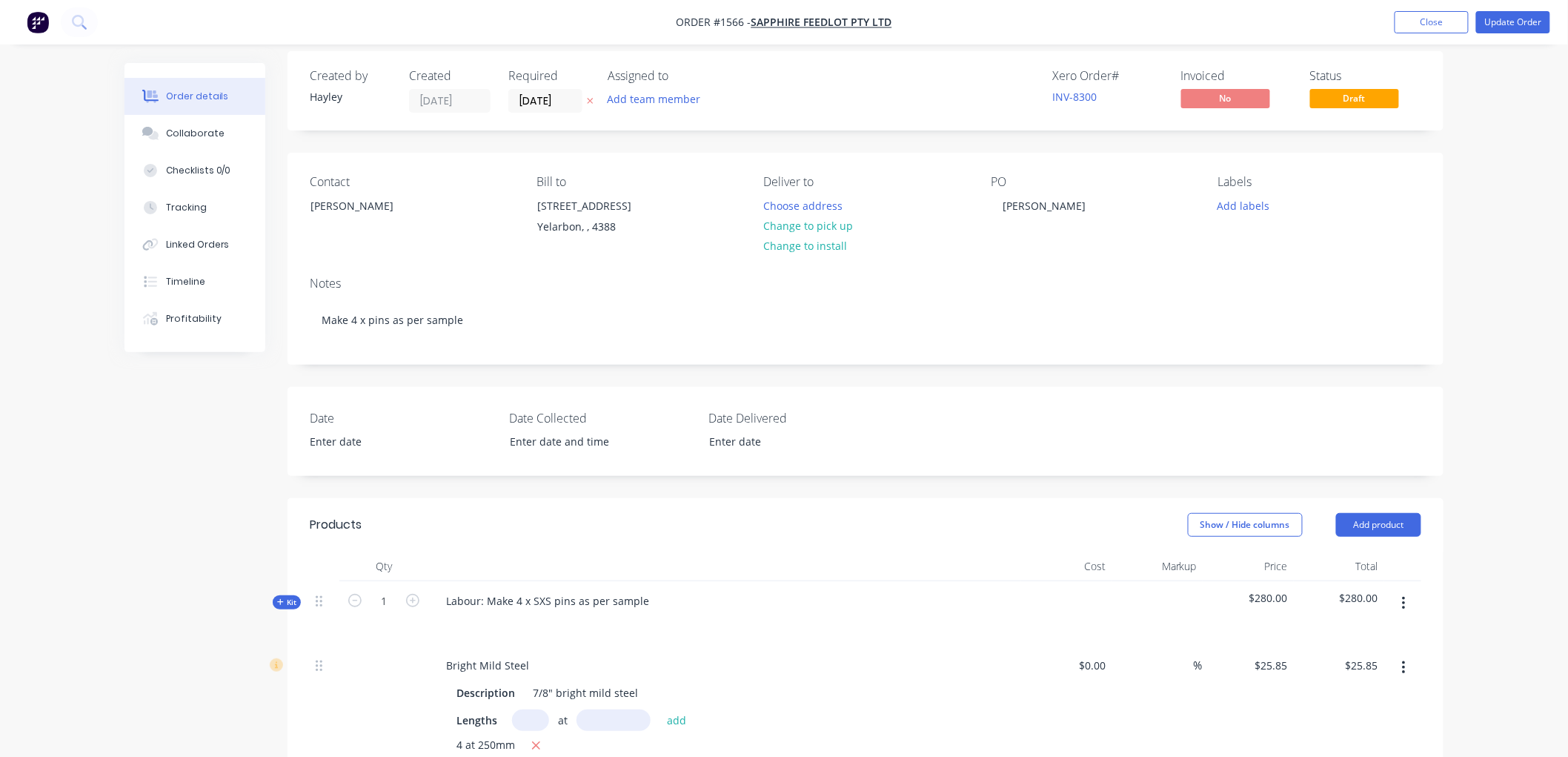
scroll to position [0, 0]
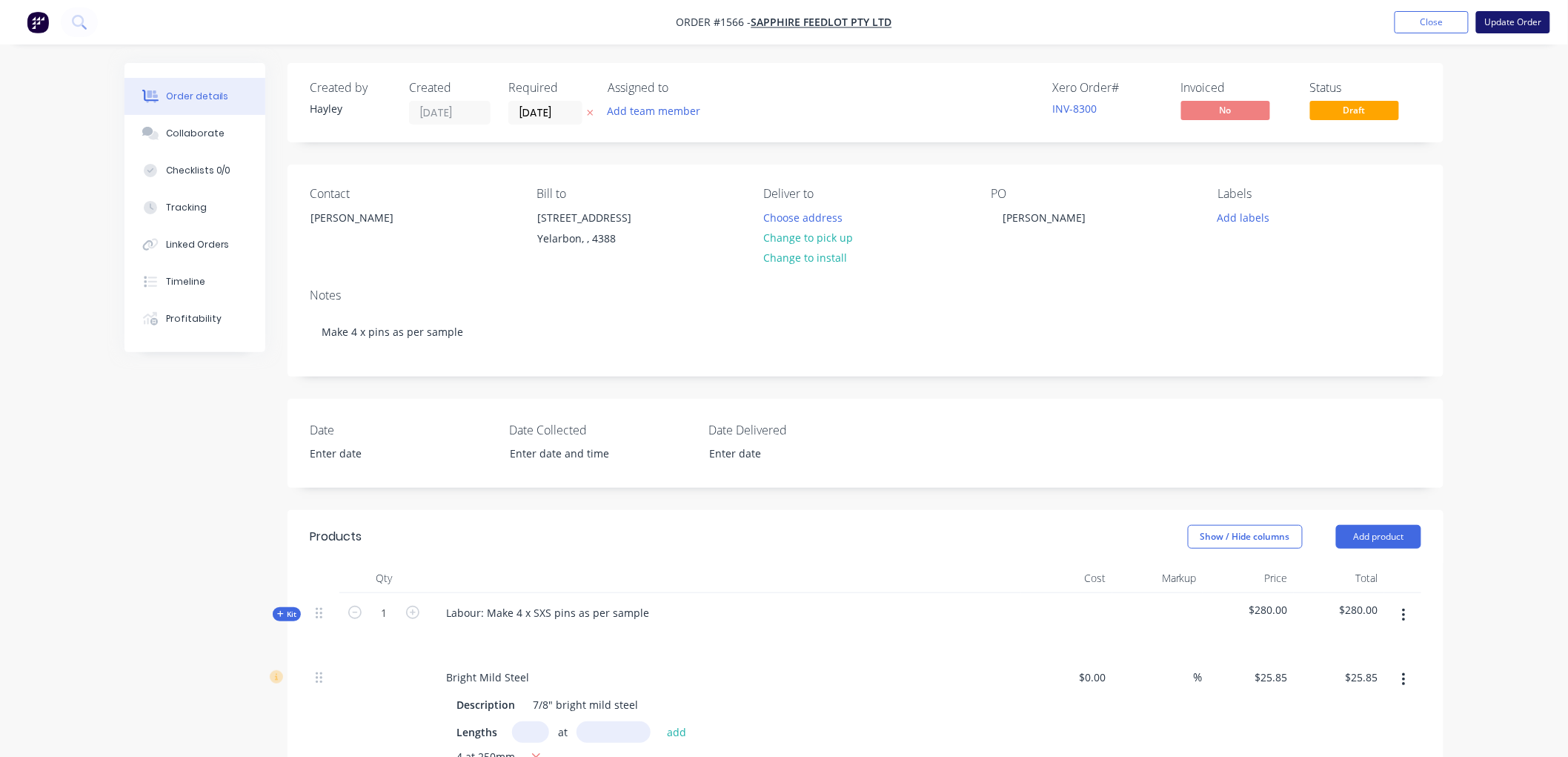
click at [1499, 20] on button "Update Order" at bounding box center [1512, 22] width 74 height 22
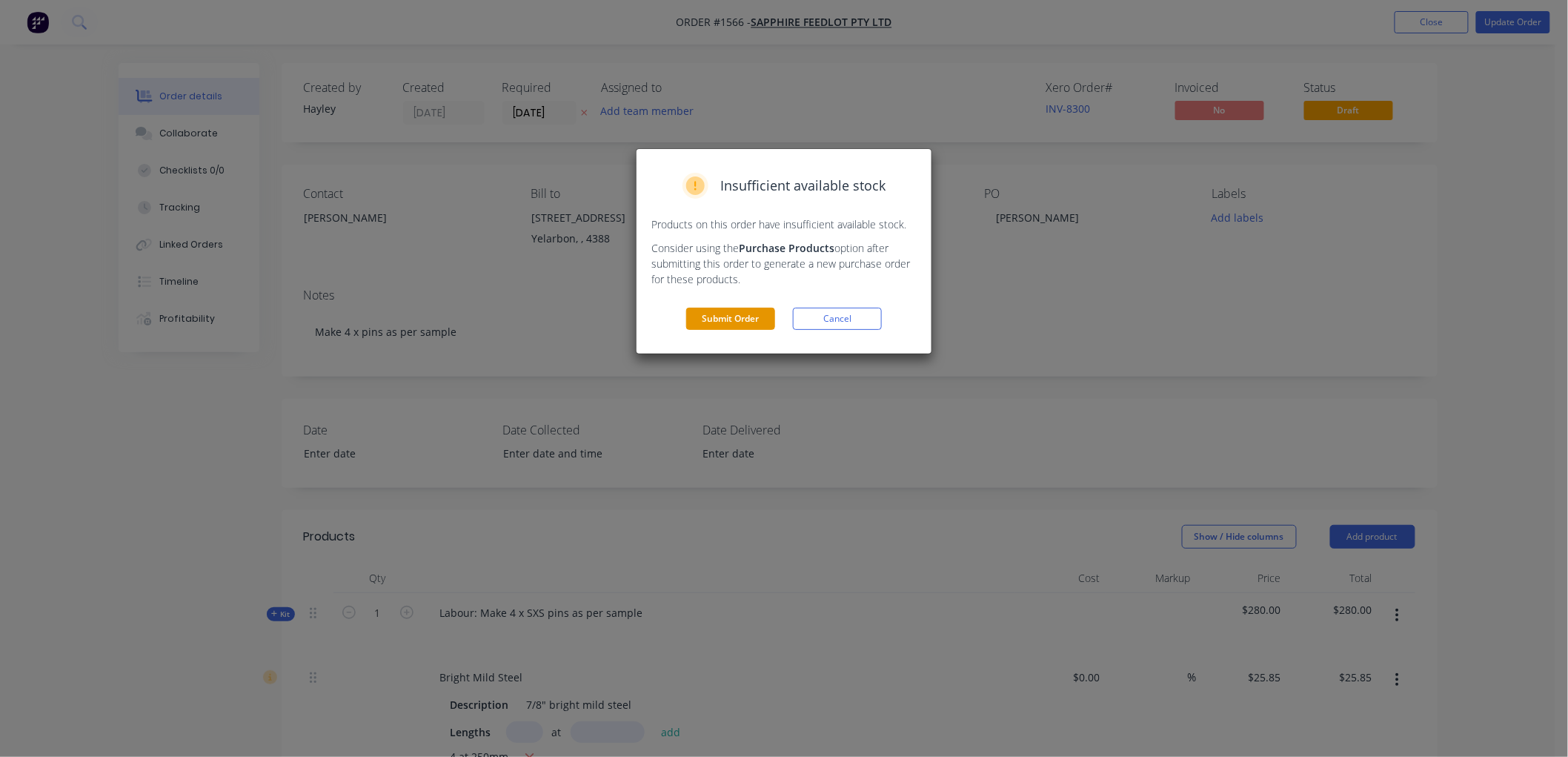
click at [719, 309] on button "Submit Order" at bounding box center [730, 319] width 89 height 22
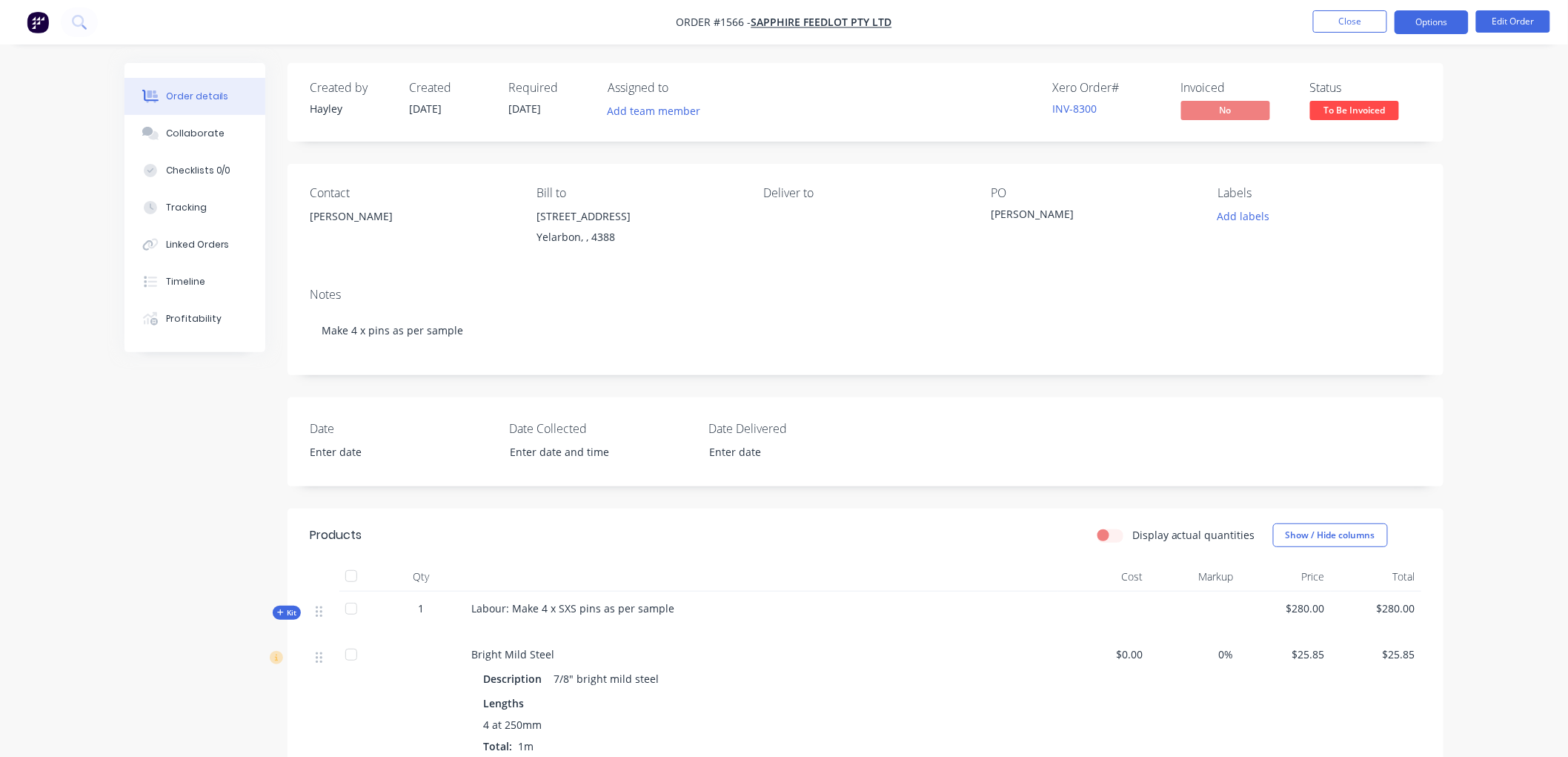
click at [1430, 18] on button "Options" at bounding box center [1431, 22] width 74 height 24
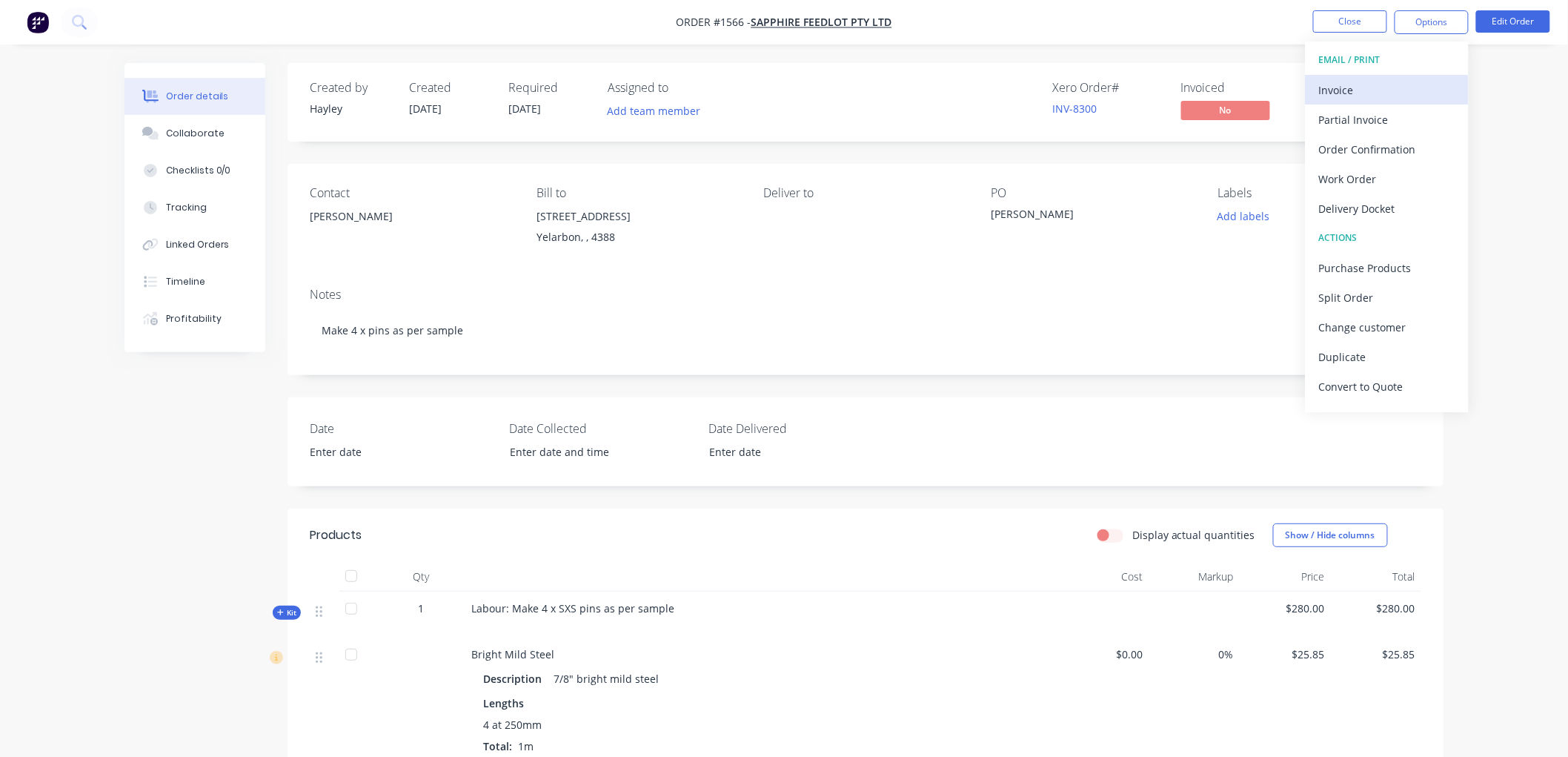
click at [1401, 79] on div "Invoice" at bounding box center [1387, 89] width 136 height 21
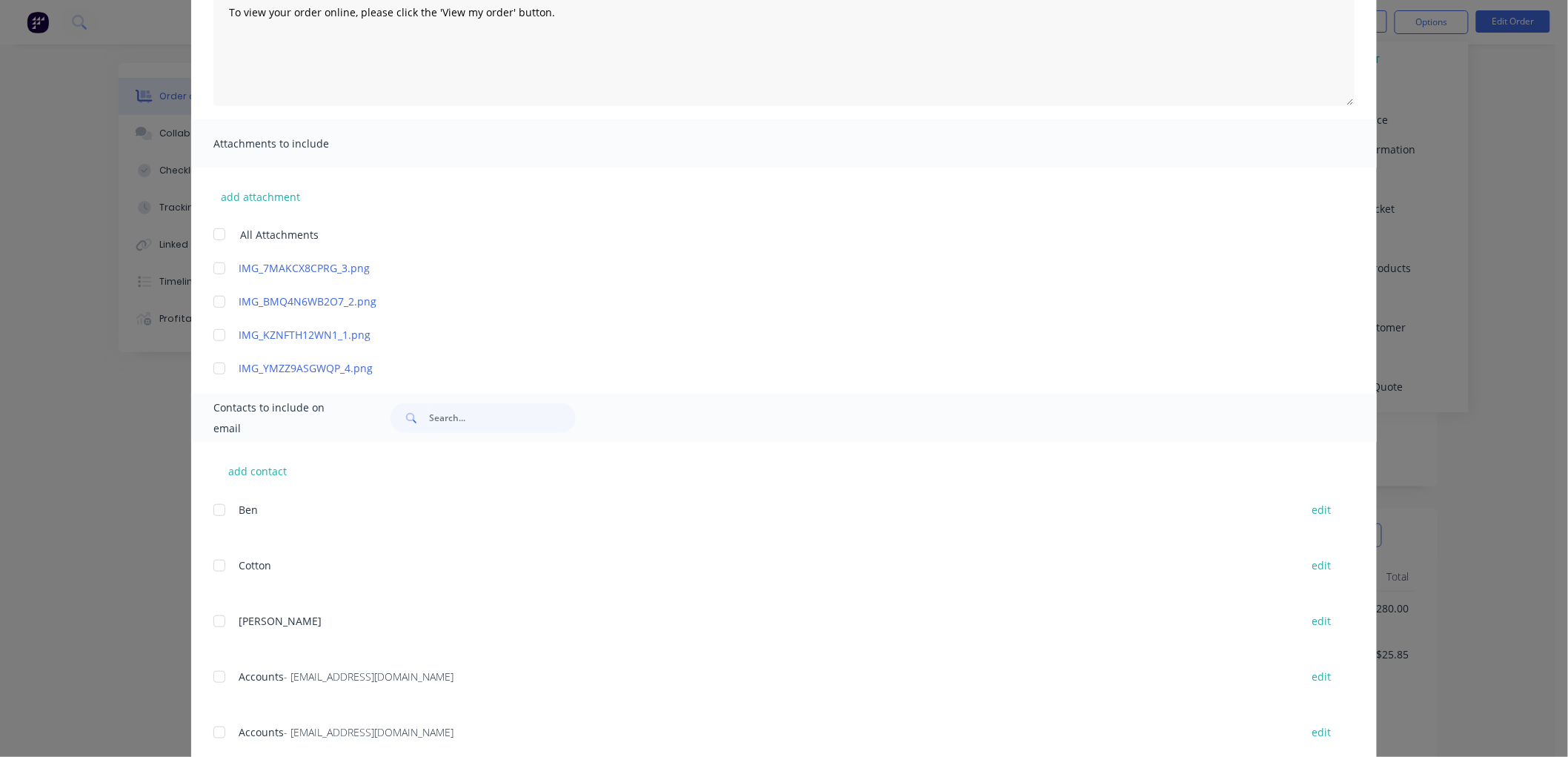
scroll to position [253, 0]
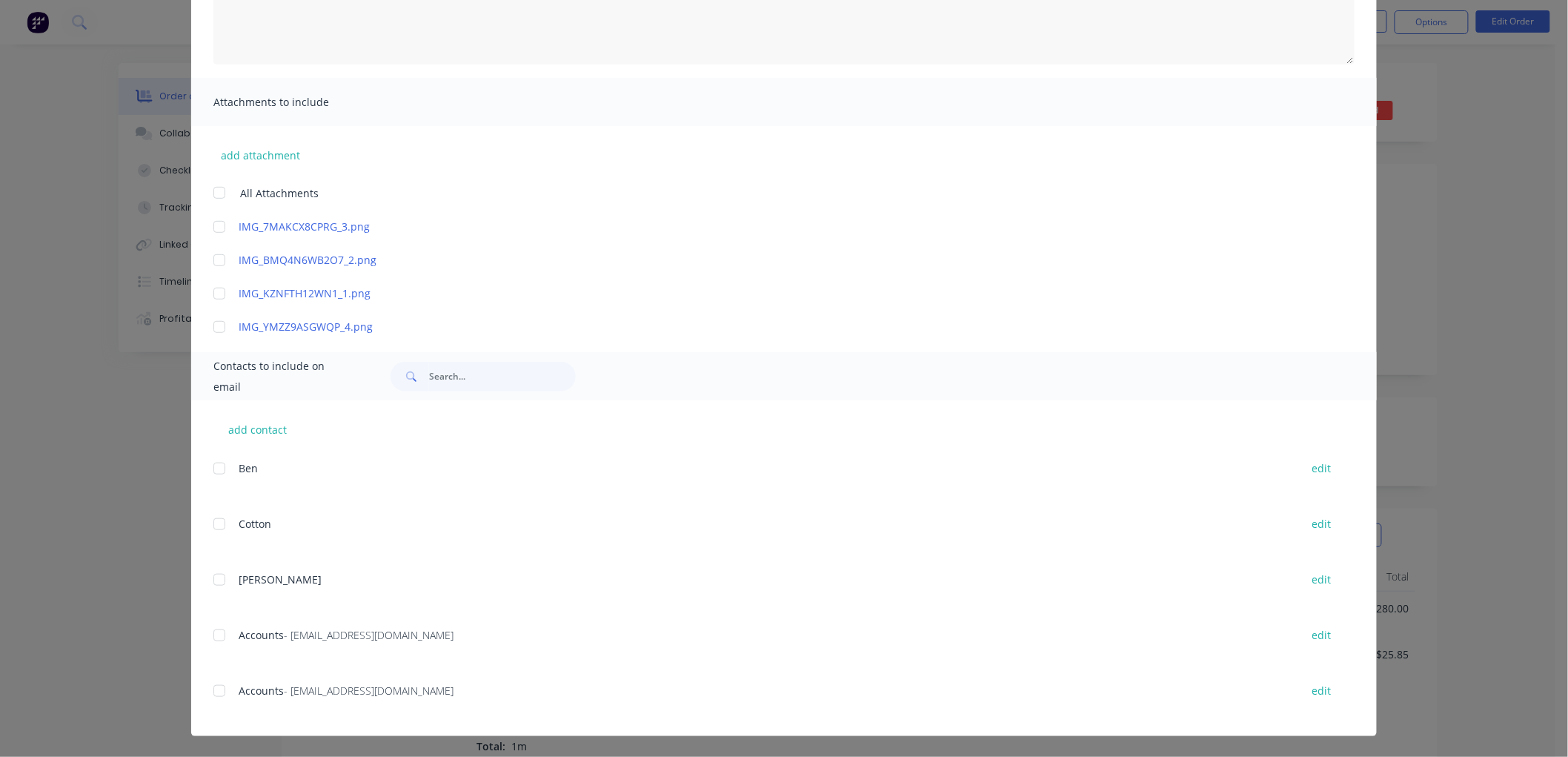
click at [213, 632] on div at bounding box center [219, 635] width 30 height 30
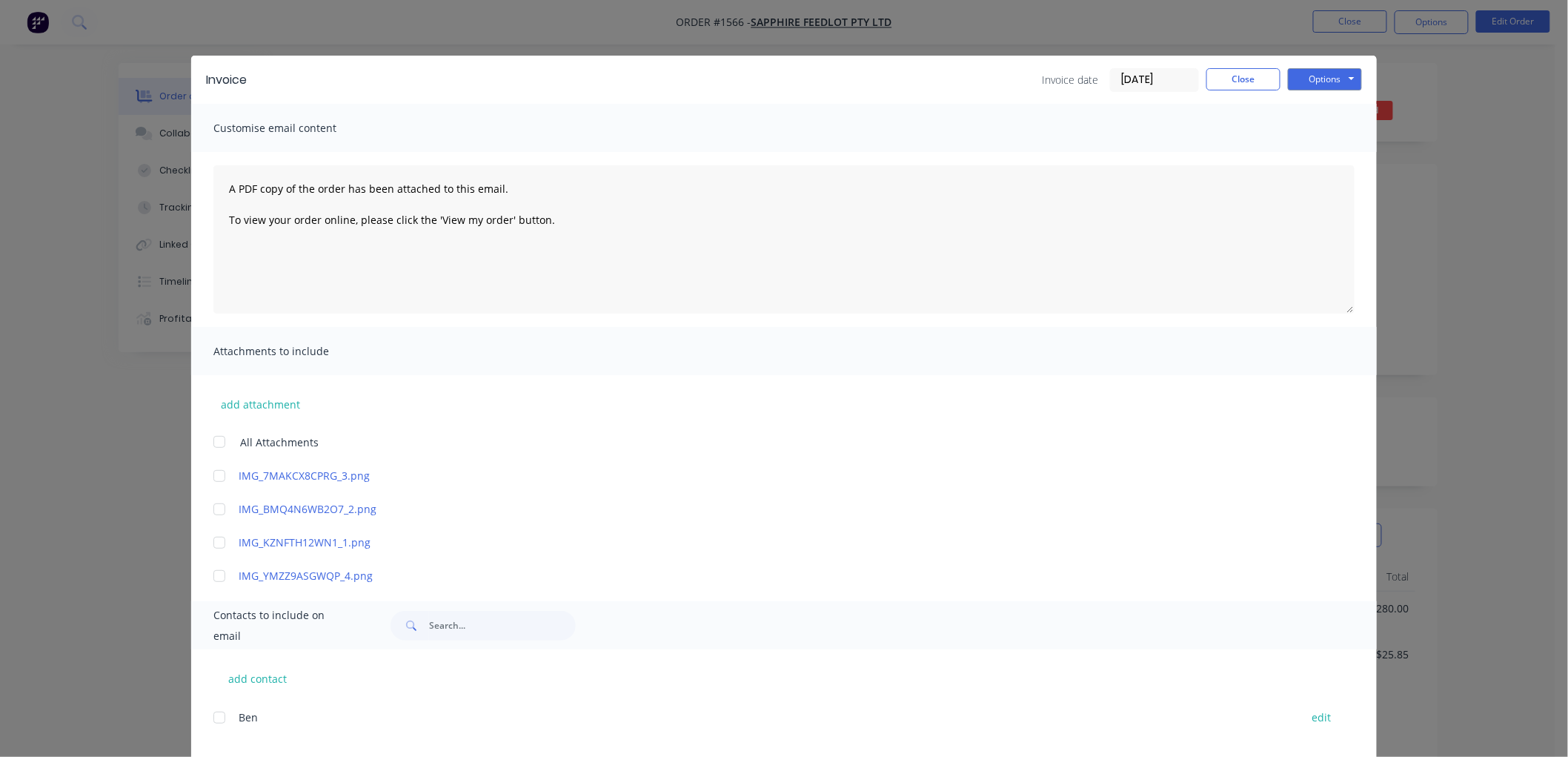
scroll to position [0, 0]
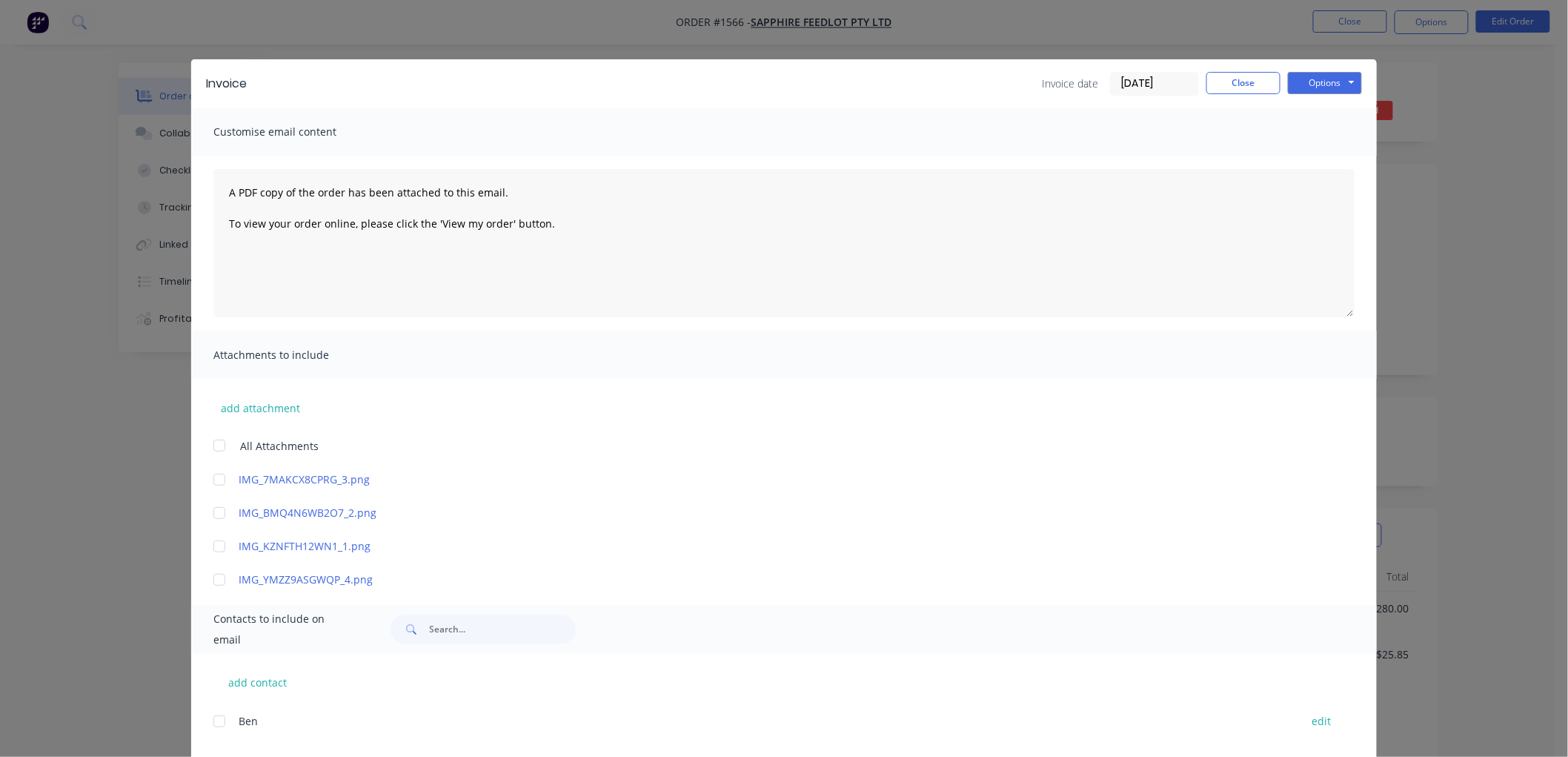
click at [1167, 82] on input "[DATE]" at bounding box center [1154, 83] width 88 height 22
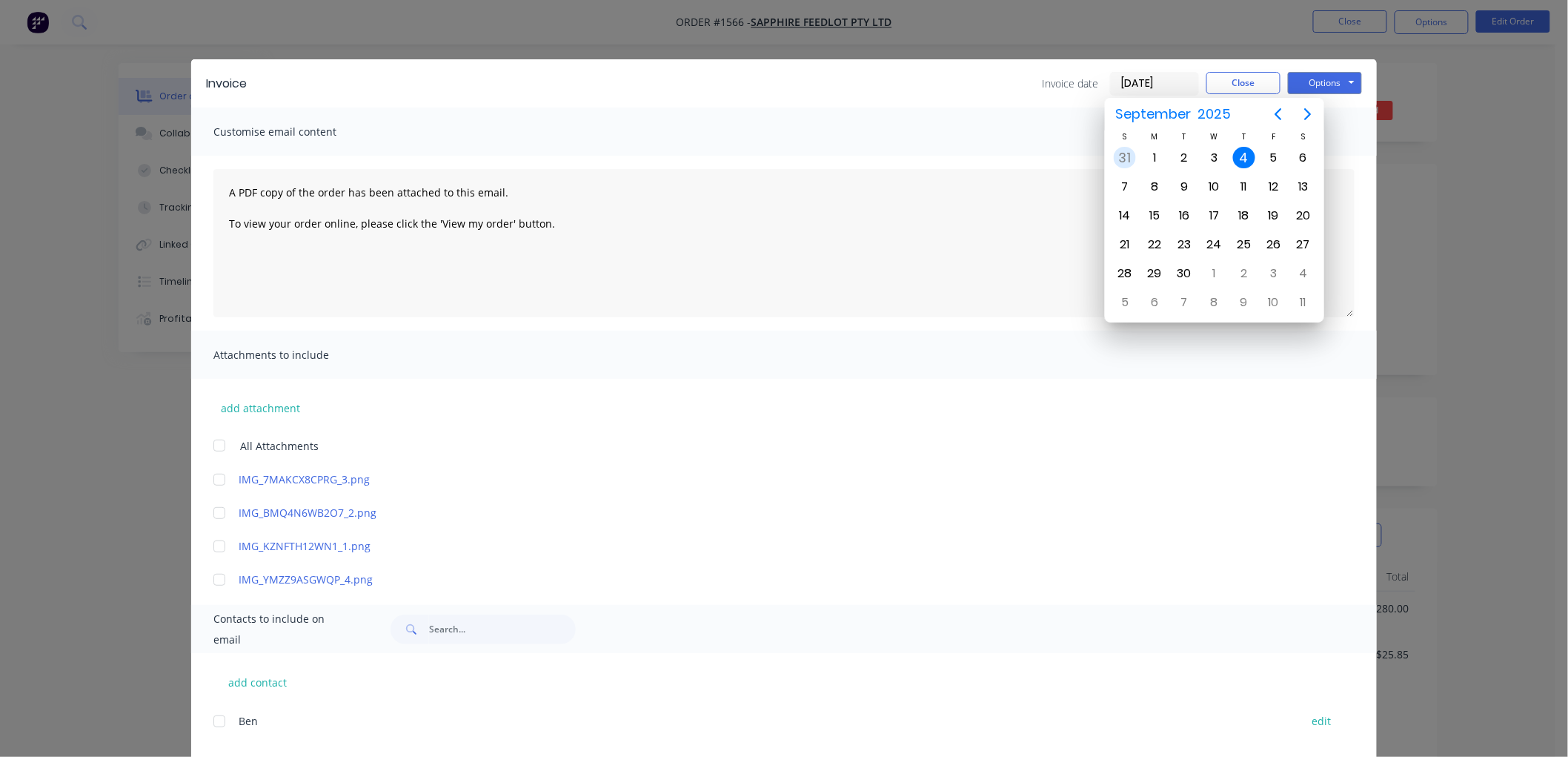
click at [1122, 152] on div "31" at bounding box center [1124, 158] width 22 height 22
type input "[DATE]"
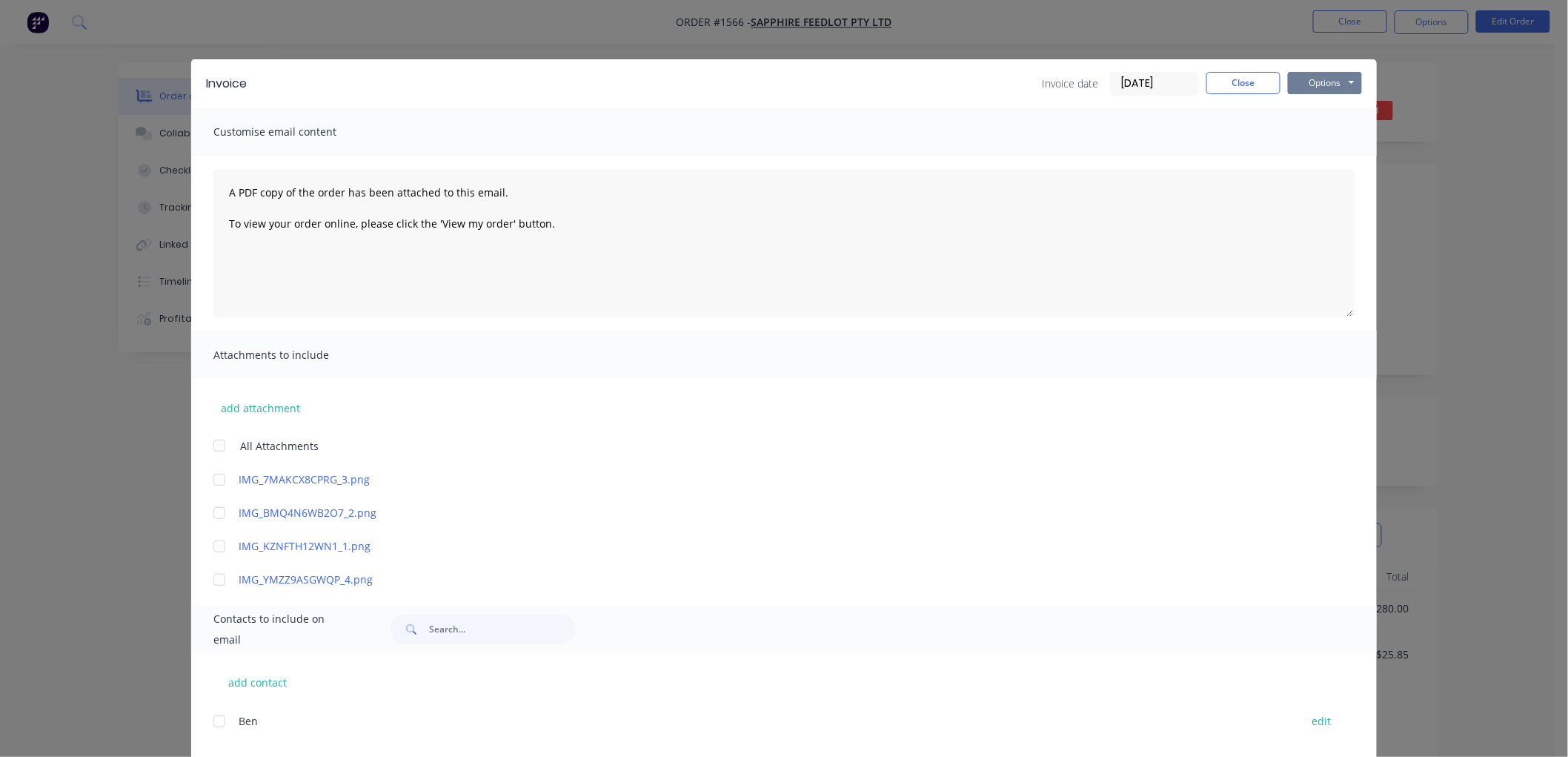
click at [1327, 76] on button "Options" at bounding box center [1324, 83] width 74 height 22
click at [1336, 156] on button "Email" at bounding box center [1335, 158] width 95 height 25
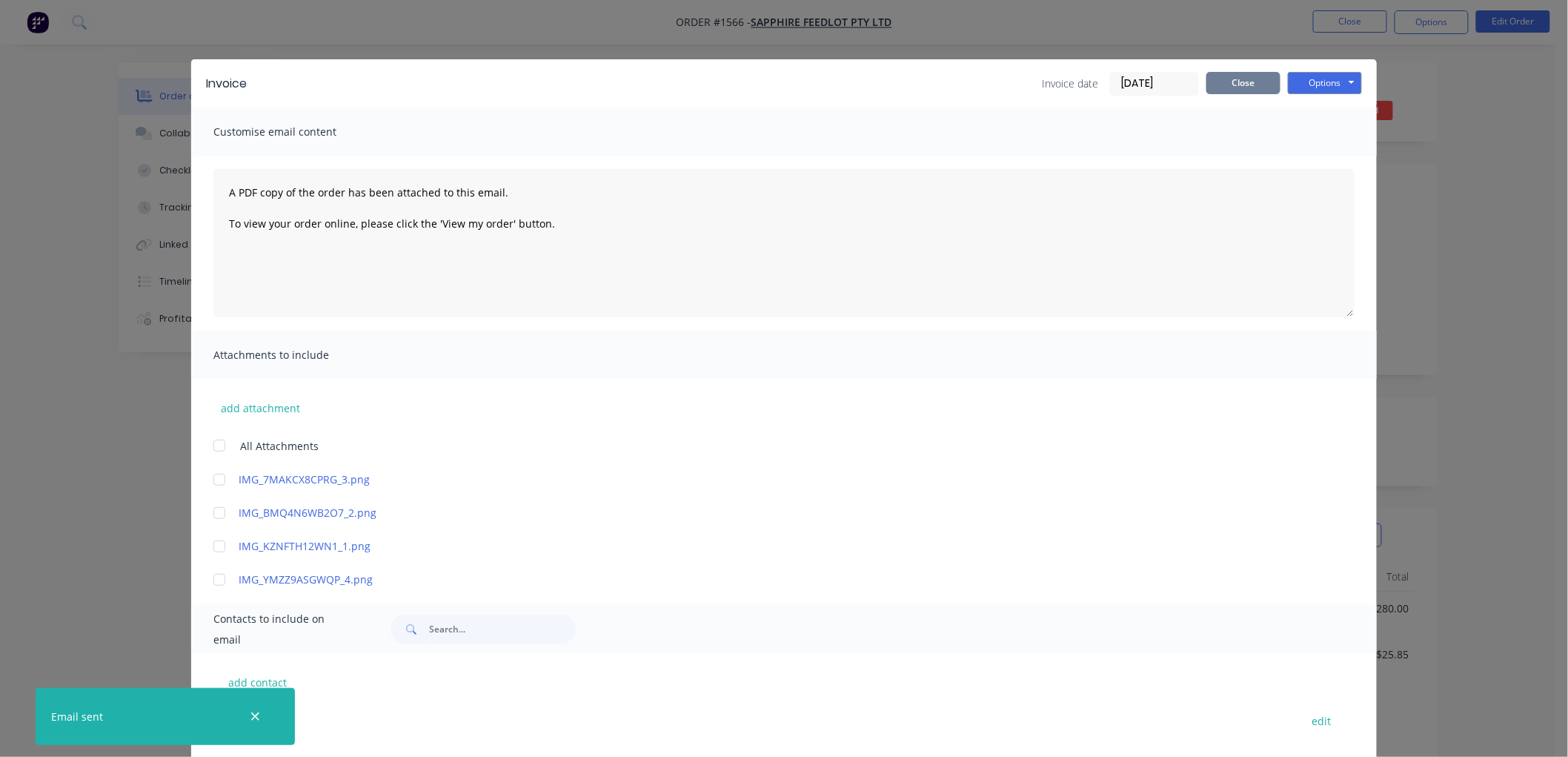
click at [1221, 77] on button "Close" at bounding box center [1242, 83] width 74 height 22
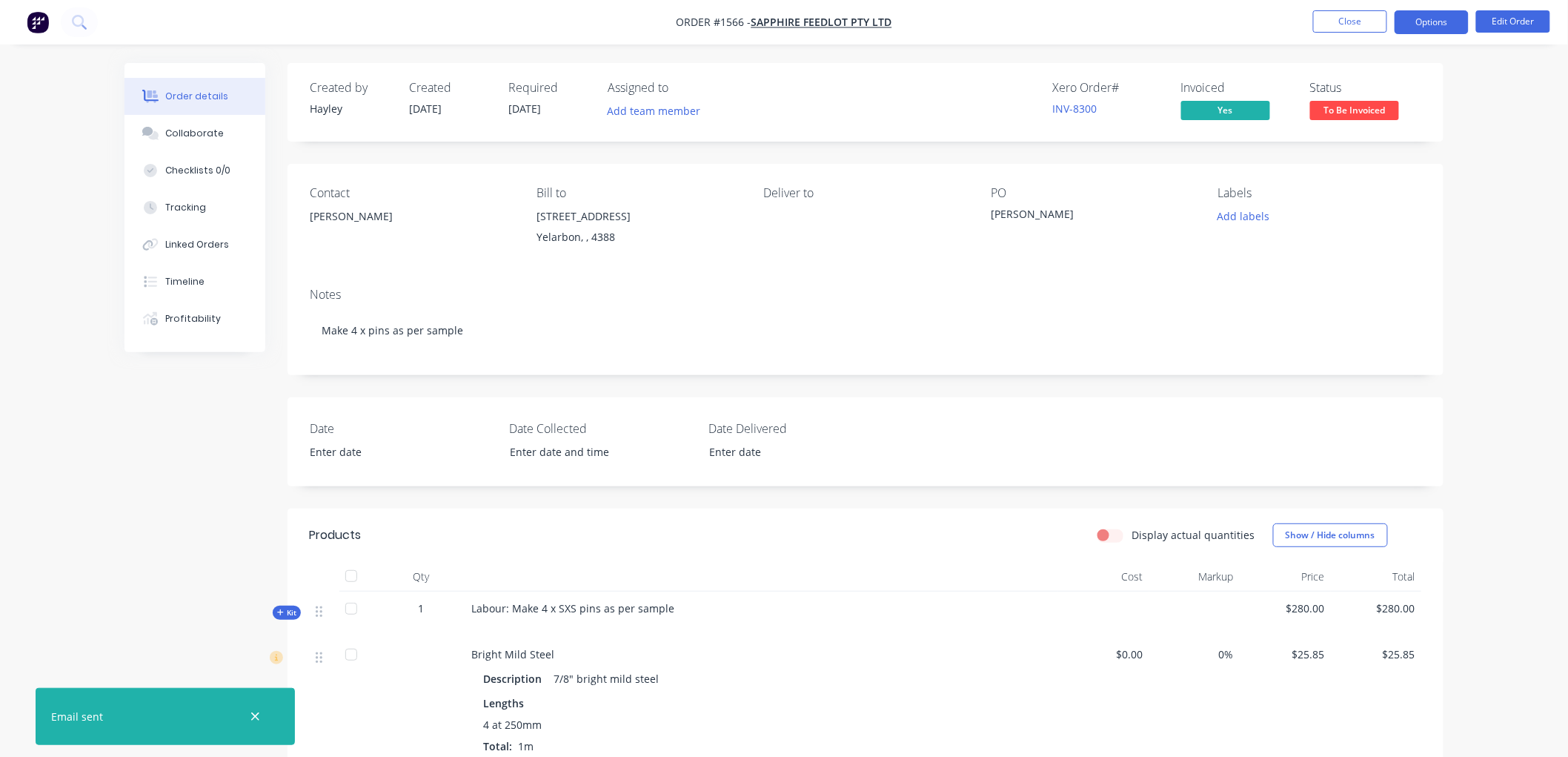
click at [1434, 20] on button "Options" at bounding box center [1431, 22] width 74 height 24
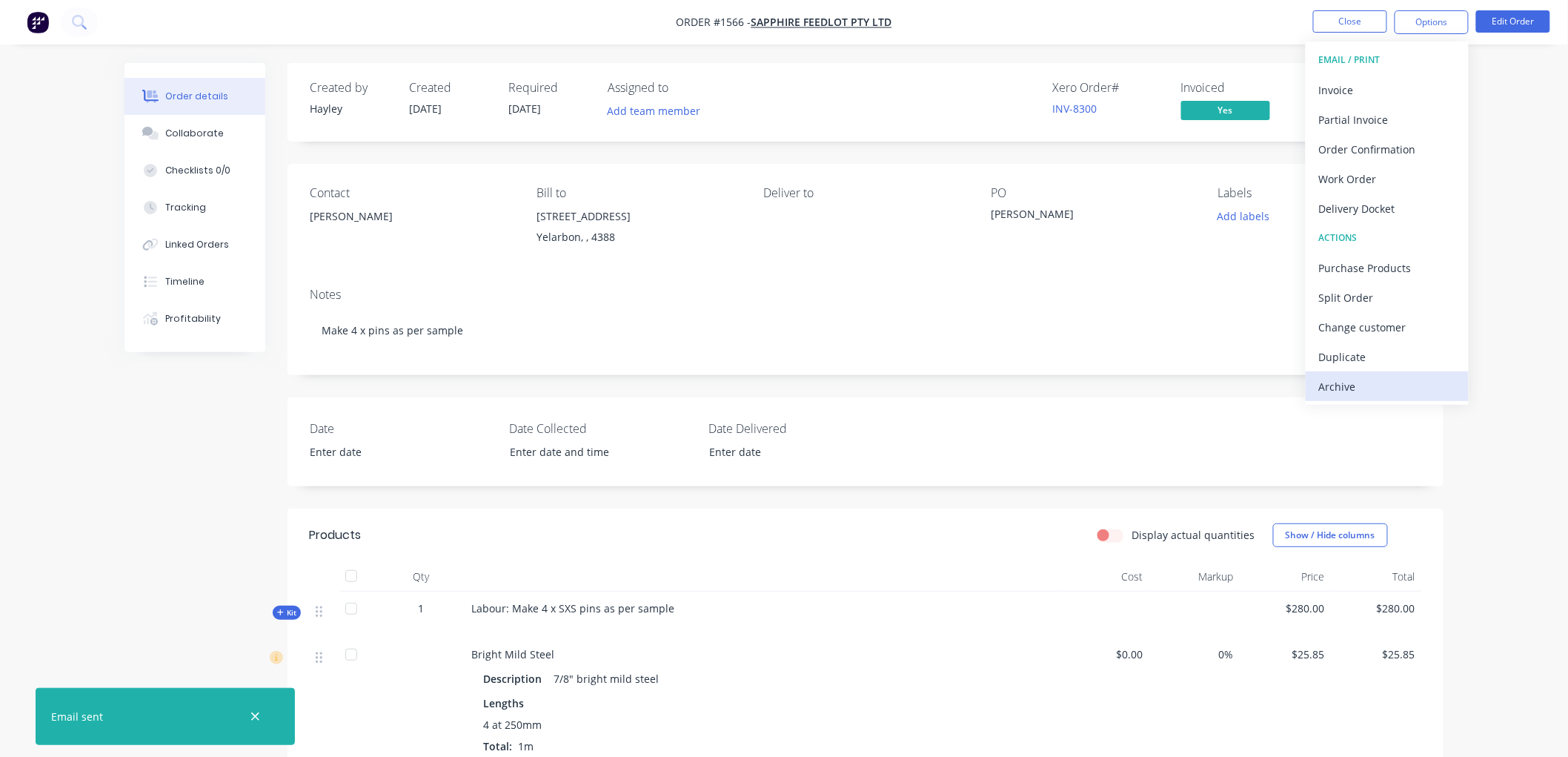
click at [1385, 381] on div "Archive" at bounding box center [1387, 386] width 136 height 21
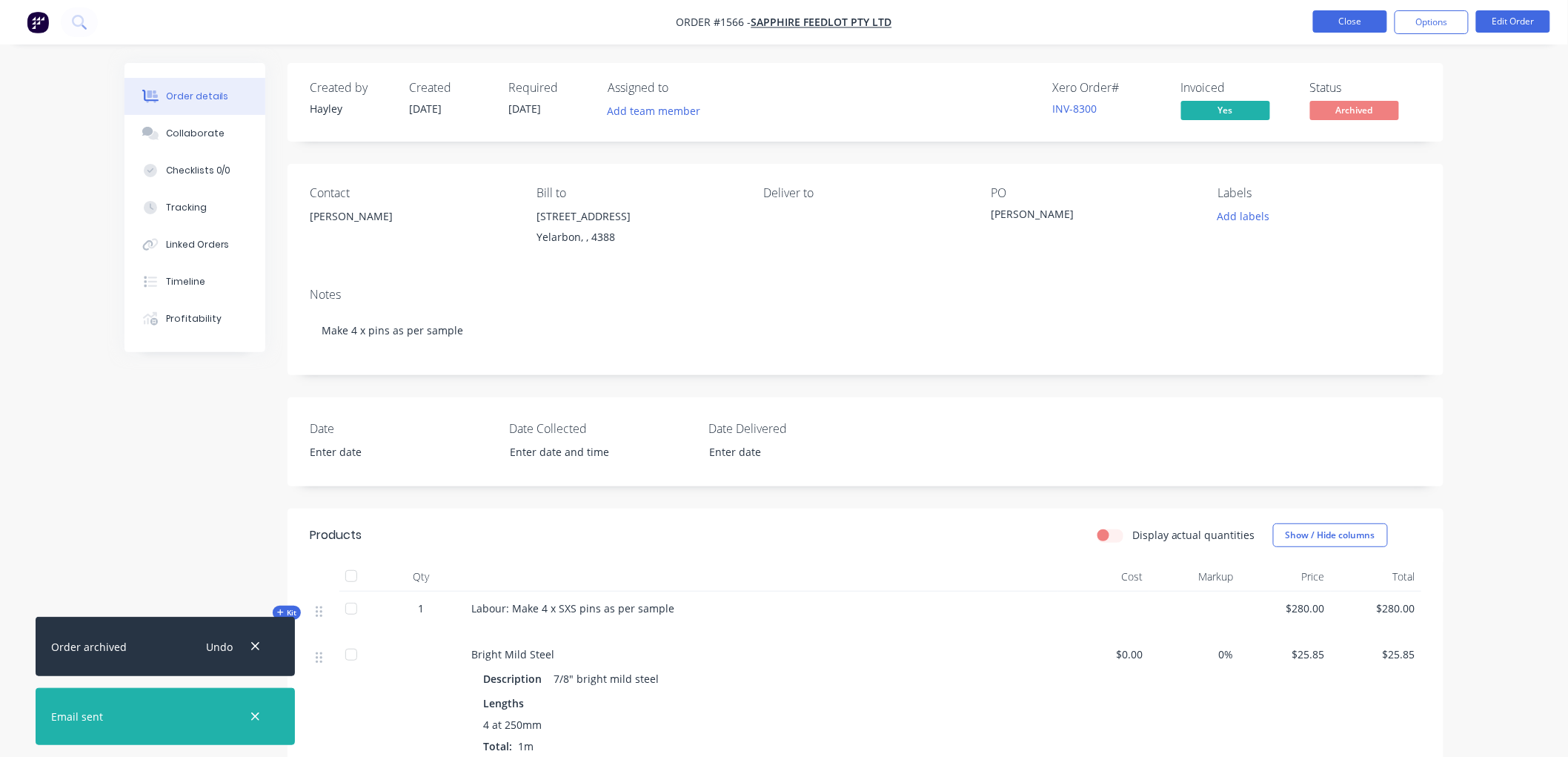
click at [1345, 20] on button "Close" at bounding box center [1349, 21] width 74 height 22
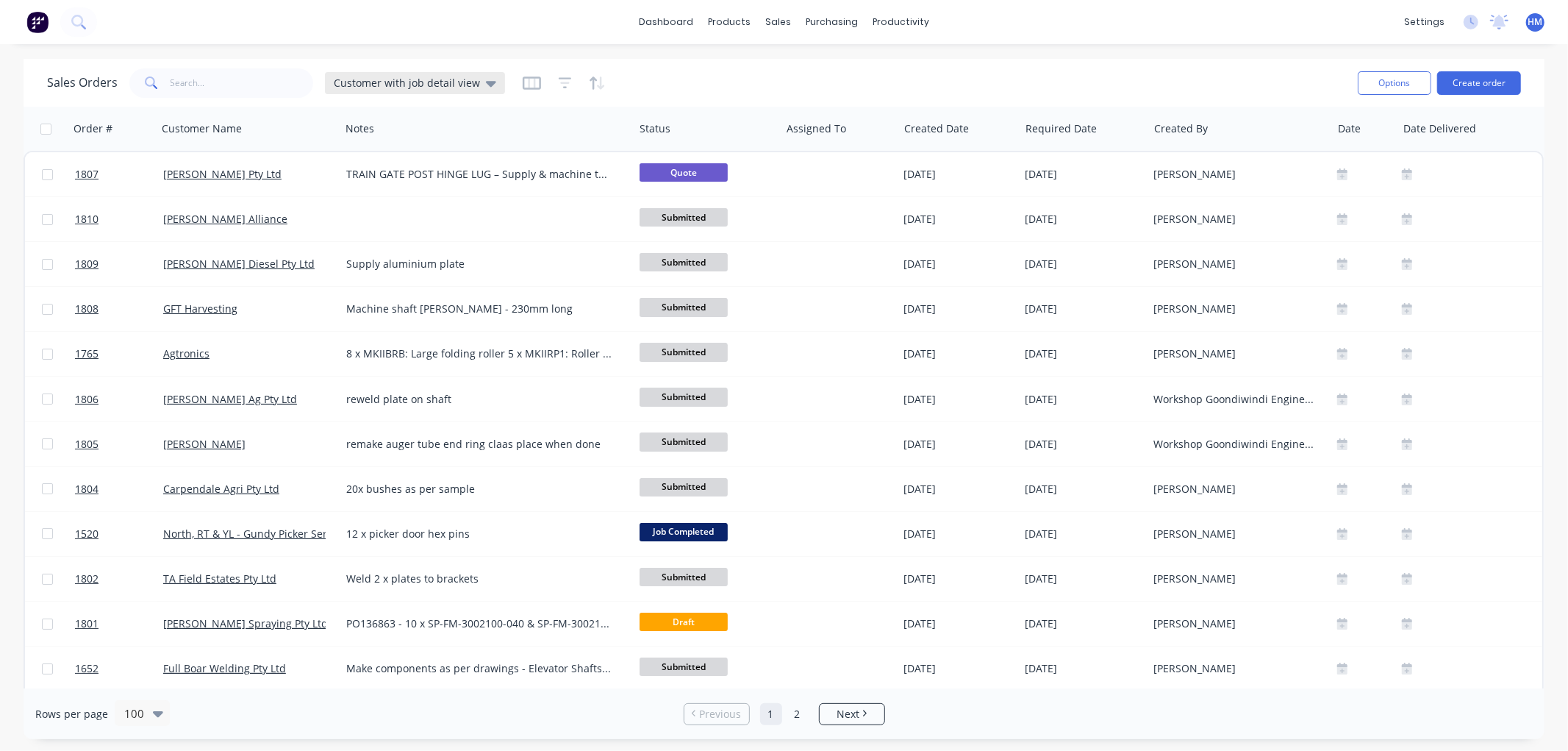
click at [412, 83] on span "Customer with job detail view" at bounding box center [407, 83] width 146 height 15
click at [354, 265] on button "Invoice" at bounding box center [413, 267] width 168 height 17
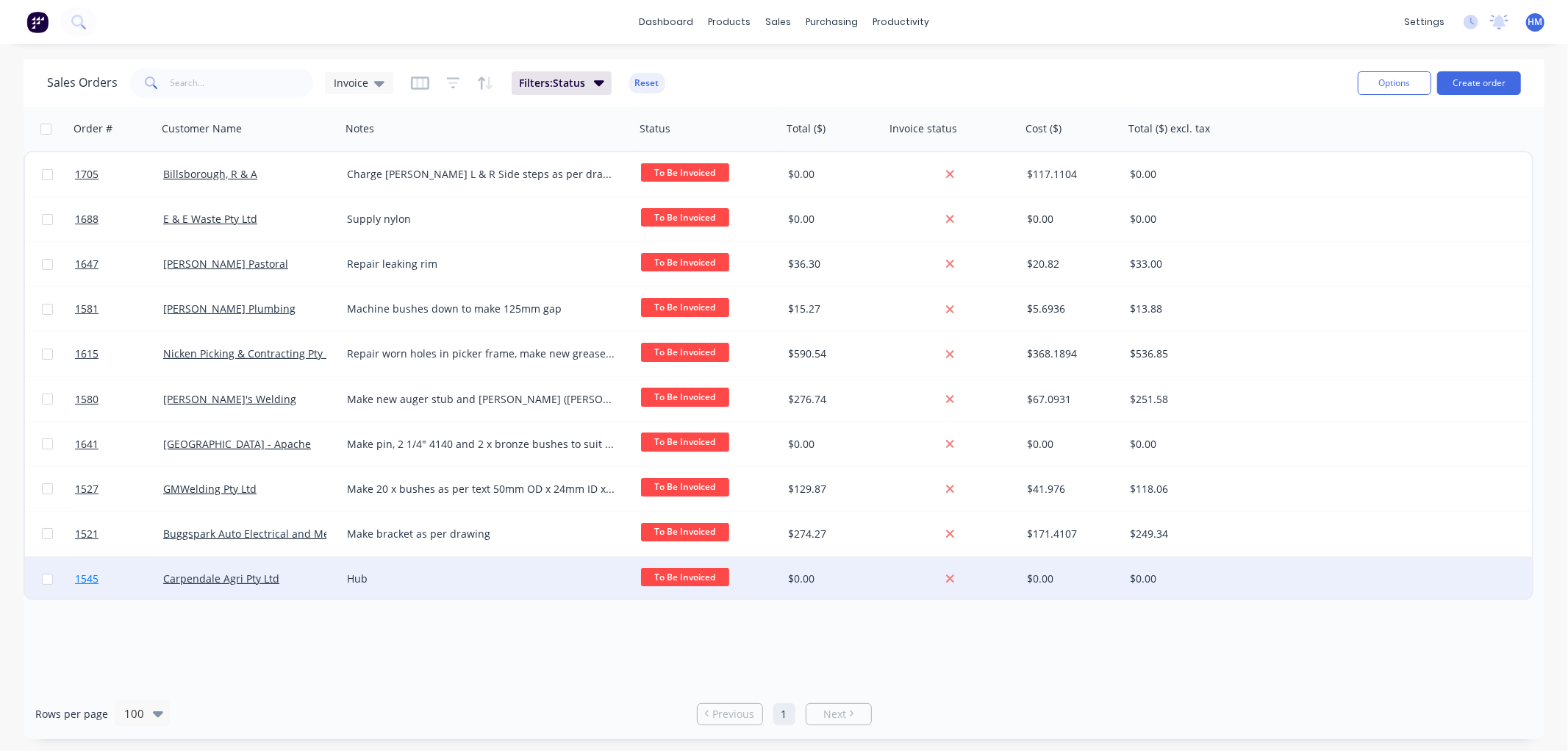
click at [122, 568] on link "1545" at bounding box center [119, 579] width 89 height 44
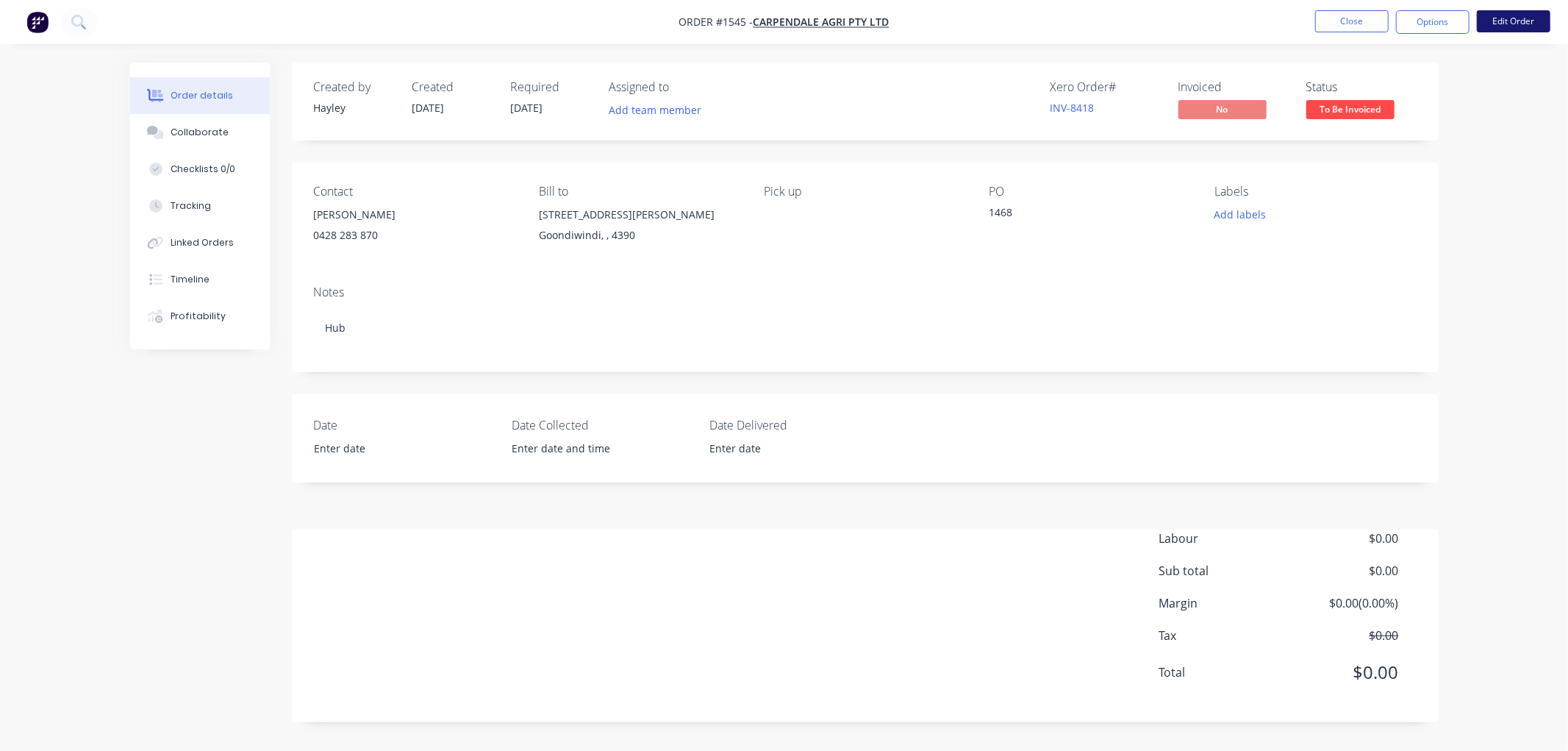
click at [1517, 24] on button "Edit Order" at bounding box center [1513, 21] width 73 height 22
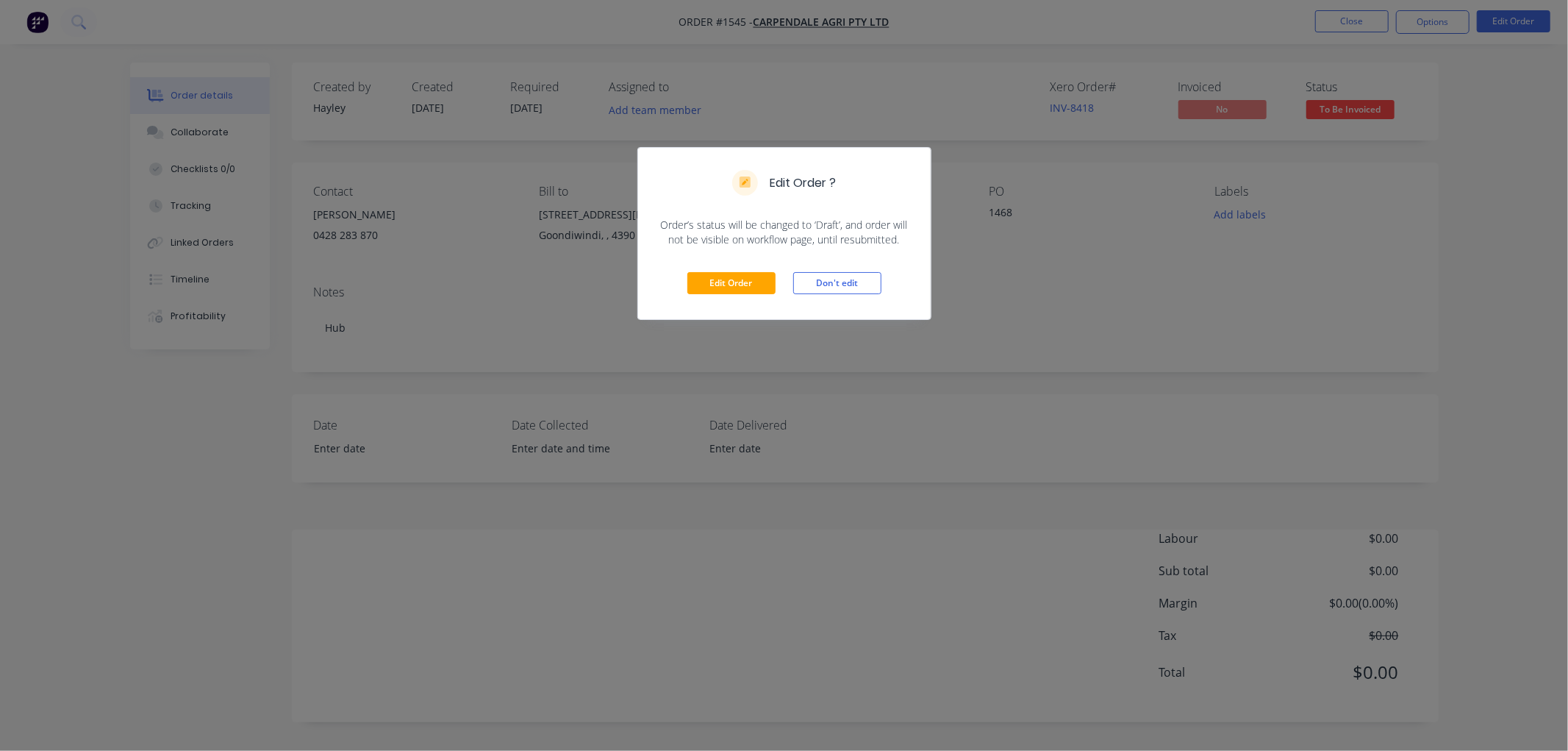
click at [724, 295] on div "Edit Order Don't edit" at bounding box center [784, 283] width 293 height 72
click at [722, 288] on button "Edit Order" at bounding box center [732, 283] width 89 height 22
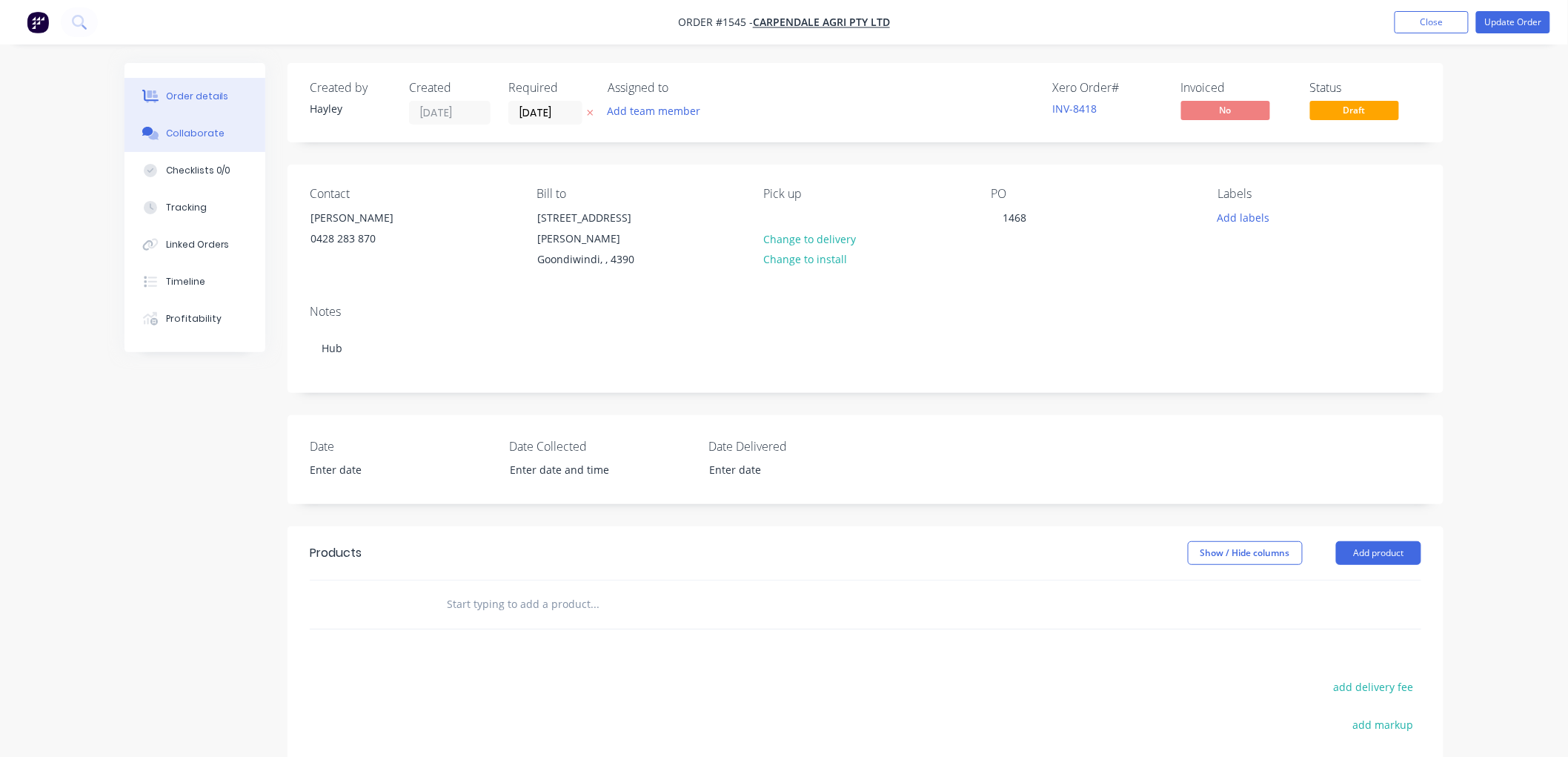
click at [179, 135] on div "Collaborate" at bounding box center [195, 134] width 59 height 14
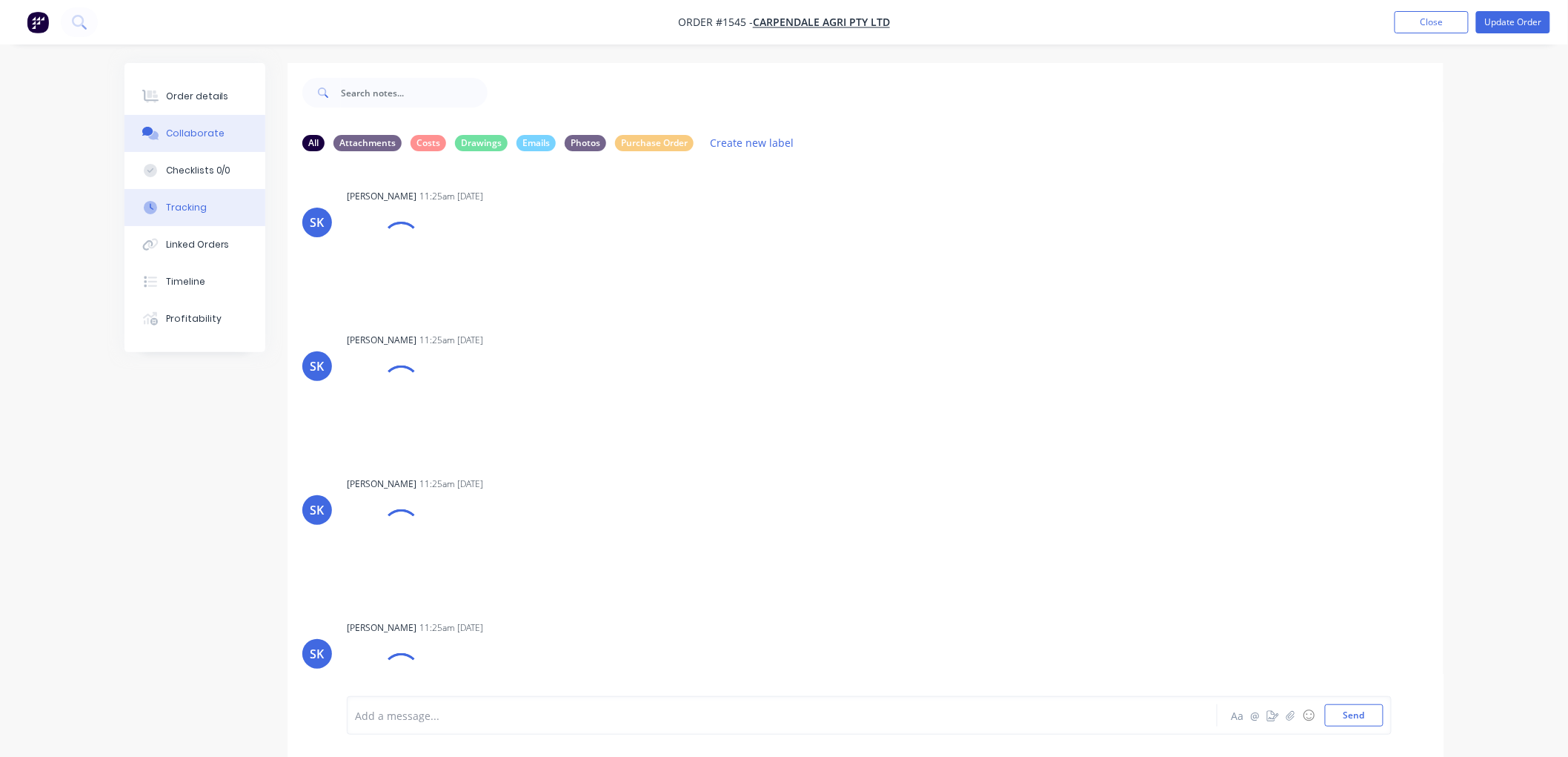
click at [230, 213] on button "Tracking" at bounding box center [195, 208] width 141 height 37
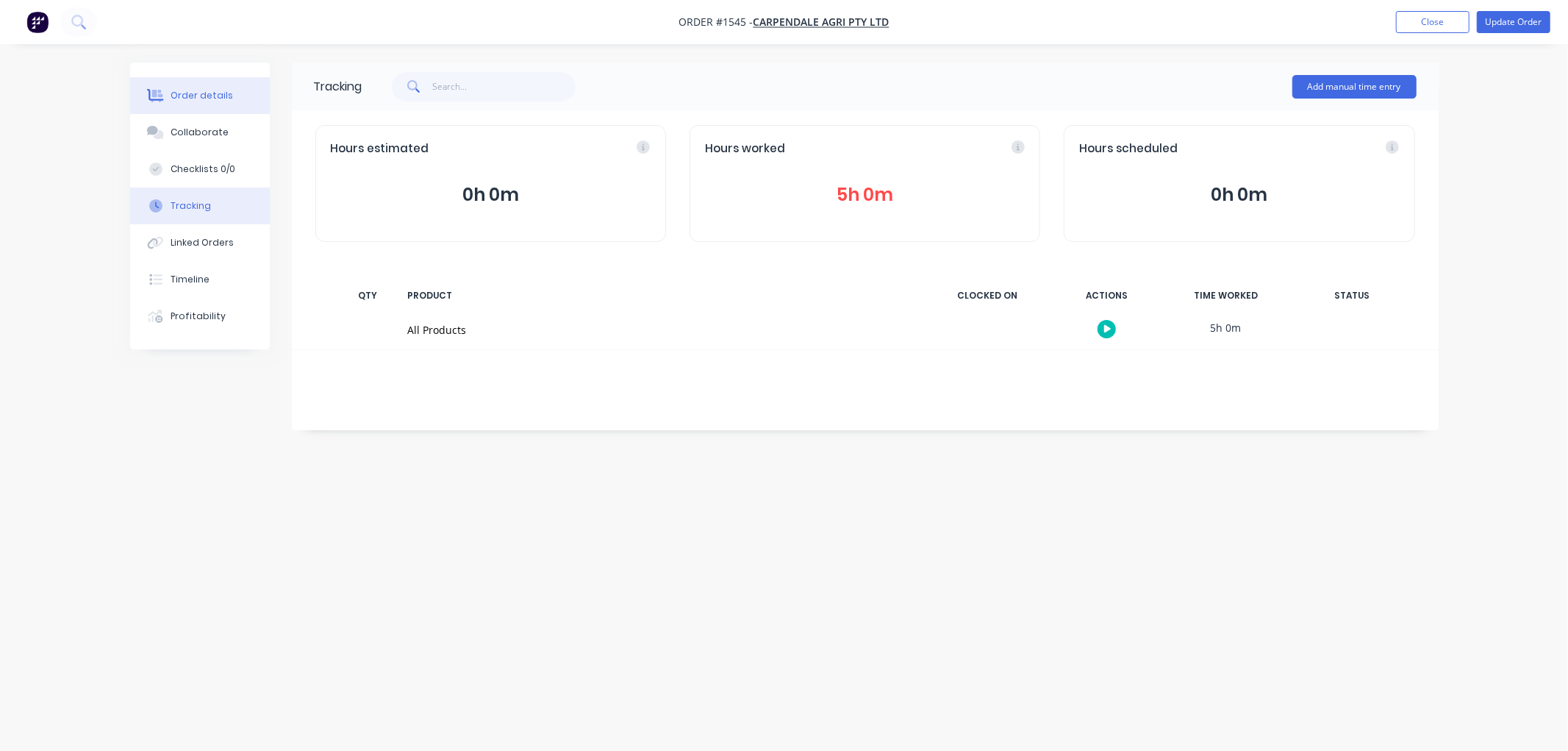
click at [203, 90] on div "Order details" at bounding box center [202, 95] width 62 height 14
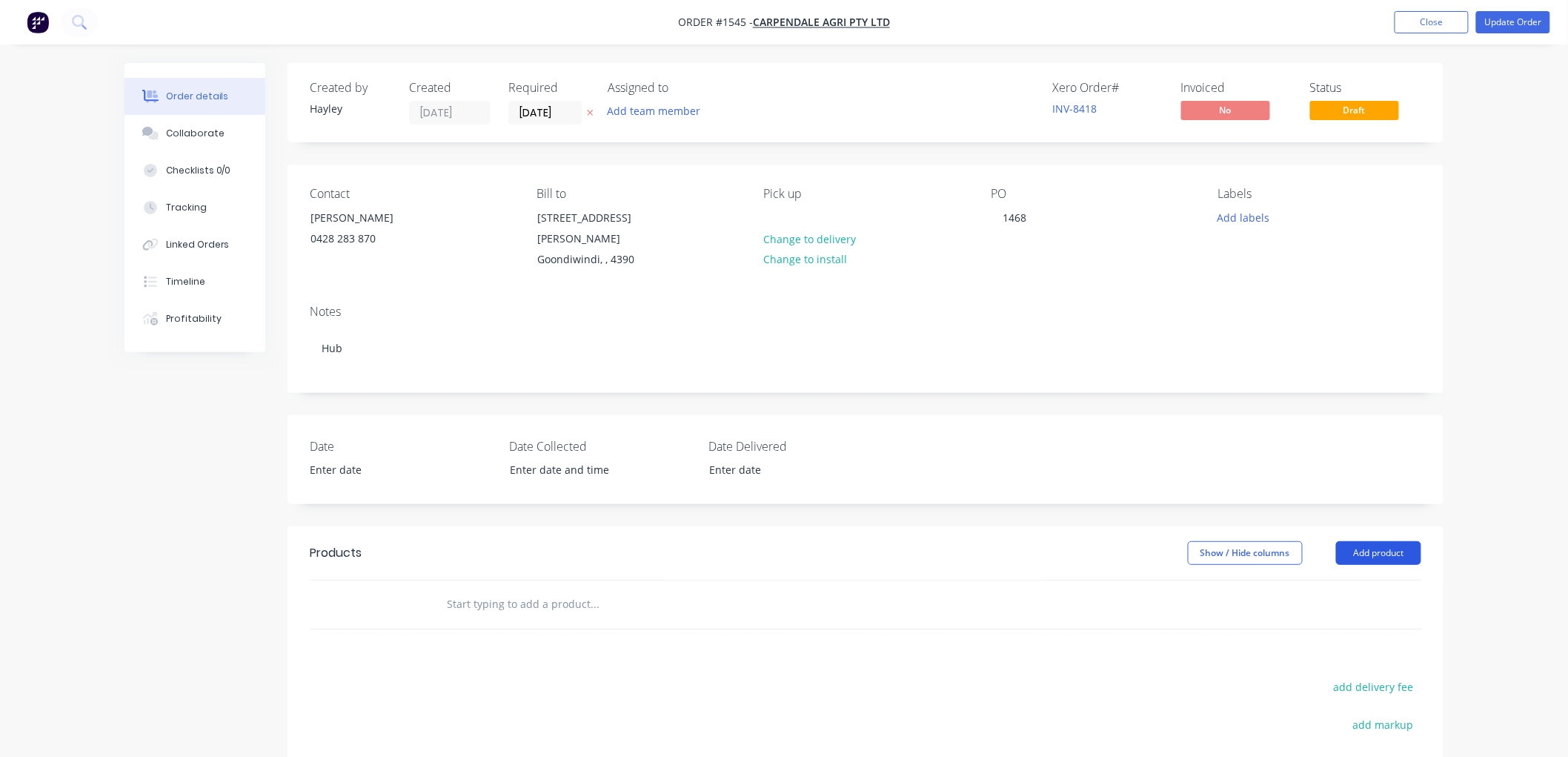
click at [1374, 541] on button "Add product" at bounding box center [1378, 553] width 85 height 24
click at [1338, 579] on div "Product catalogue" at bounding box center [1350, 589] width 114 height 21
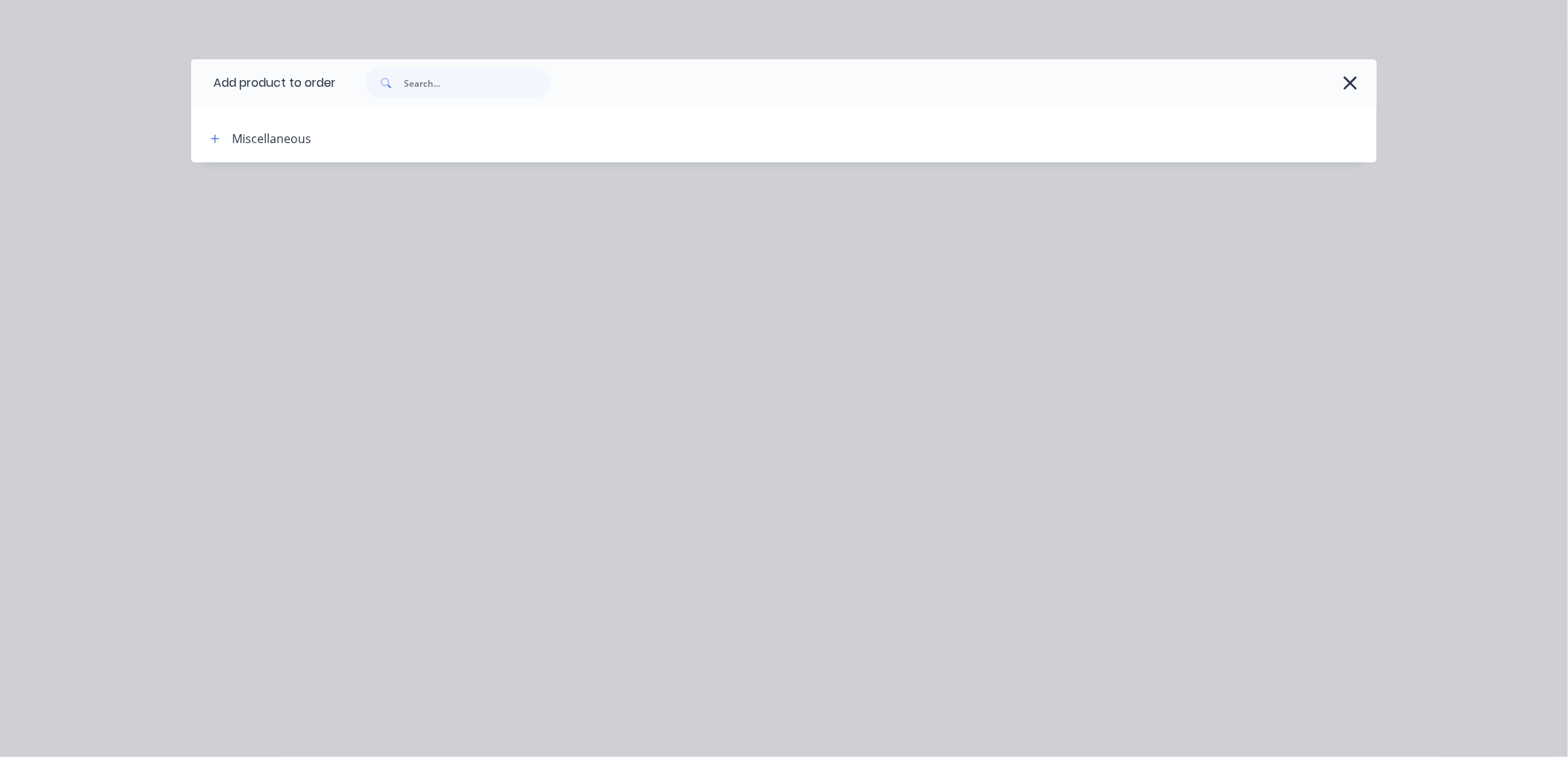
drag, startPoint x: 241, startPoint y: 136, endPoint x: 197, endPoint y: 146, distance: 45.1
click at [237, 139] on div "Miscellaneous" at bounding box center [271, 138] width 79 height 18
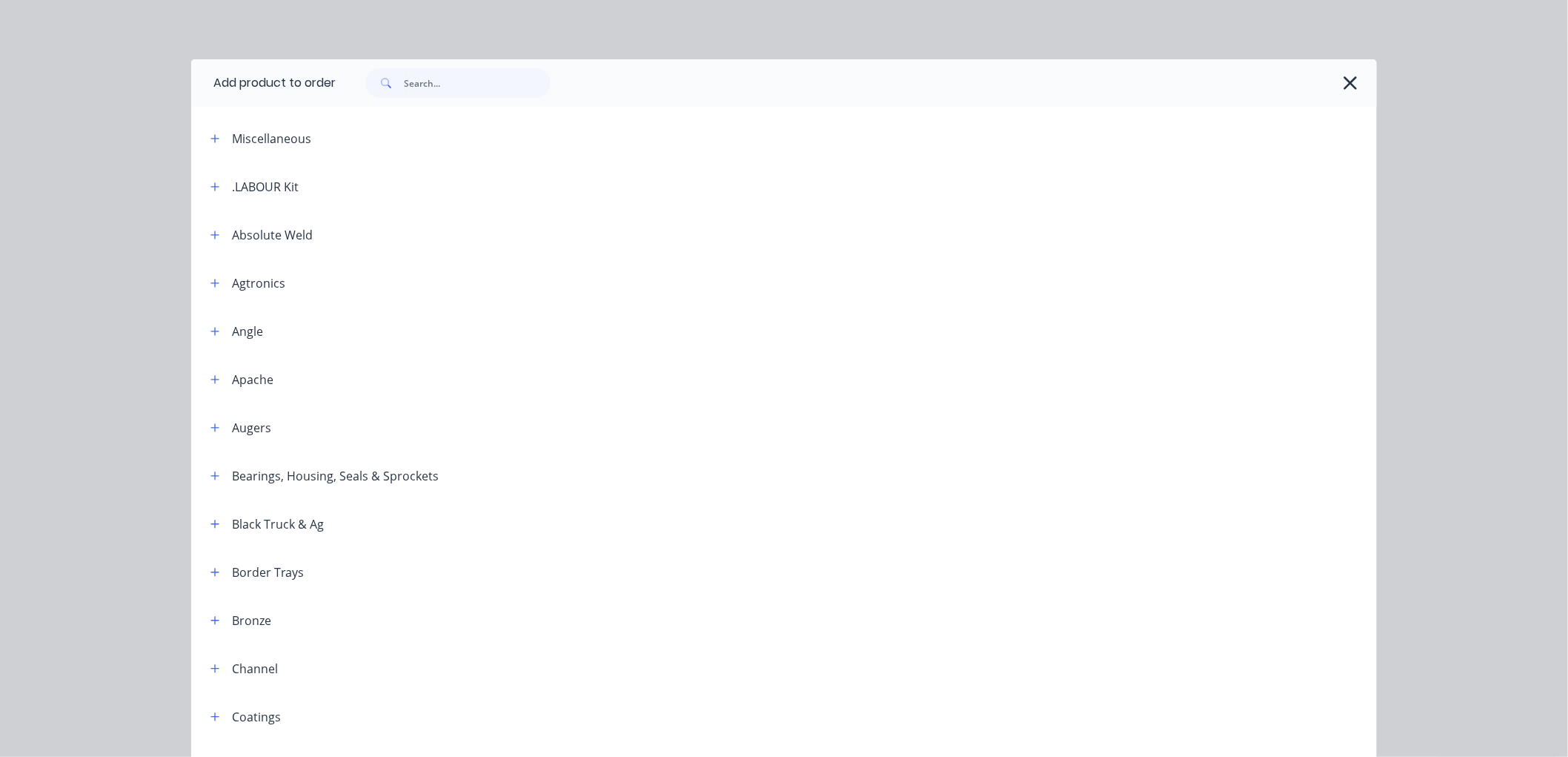
click at [198, 146] on div "Miscellaneous" at bounding box center [324, 139] width 252 height 19
click at [206, 189] on button "button" at bounding box center [215, 186] width 19 height 19
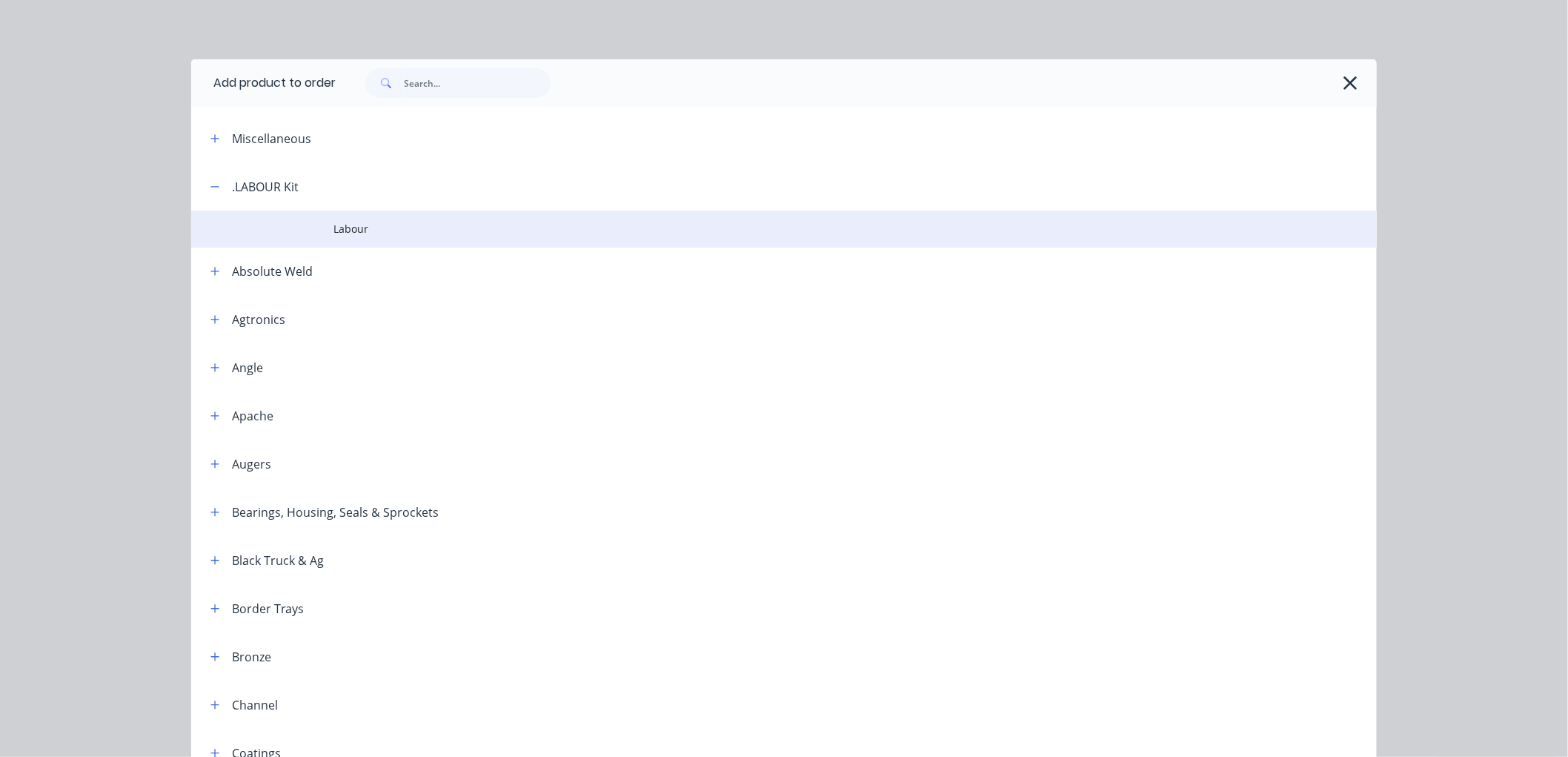
click at [335, 239] on td "Labour" at bounding box center [855, 229] width 1043 height 37
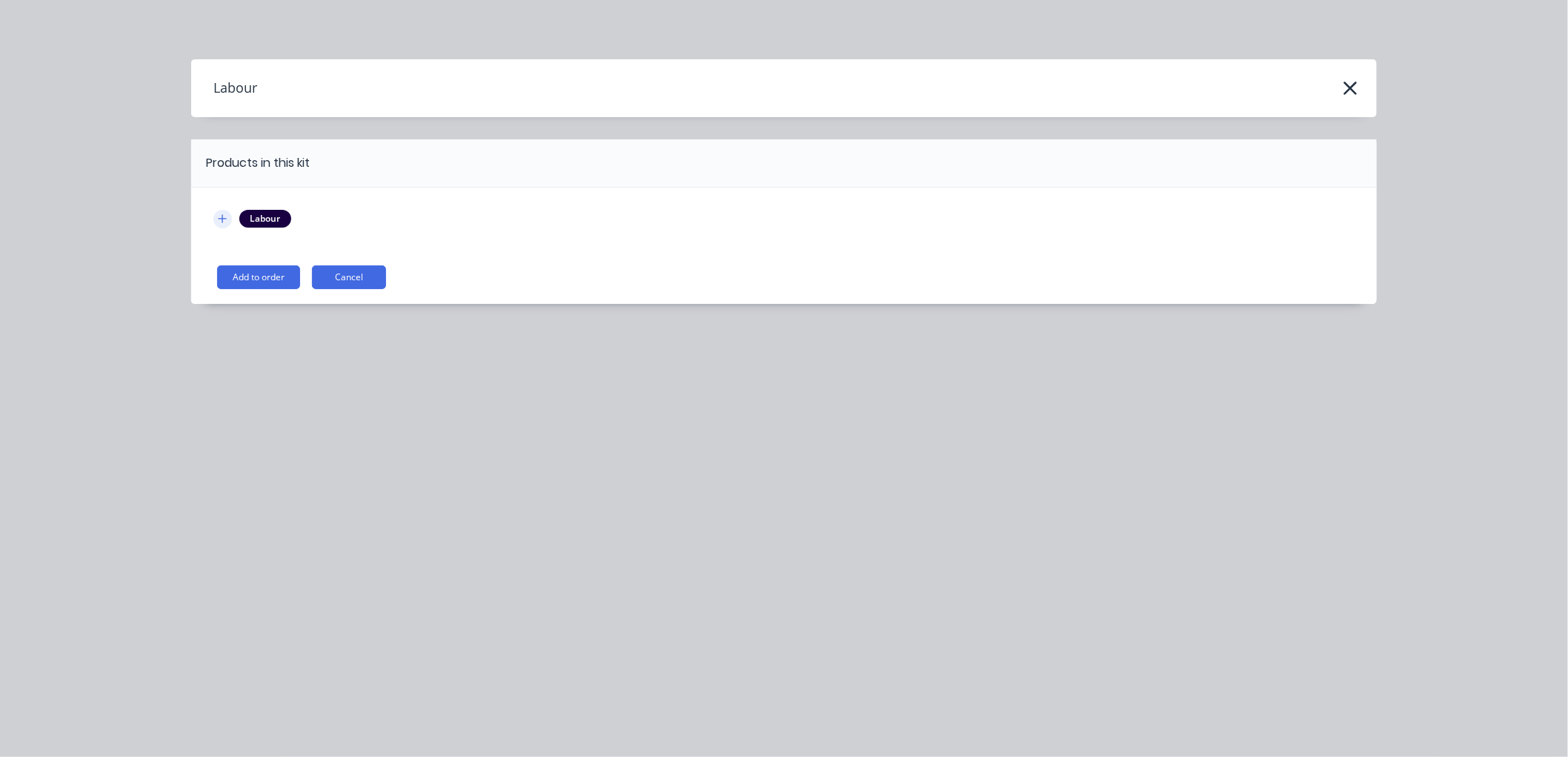
click at [224, 216] on icon "button" at bounding box center [222, 219] width 9 height 10
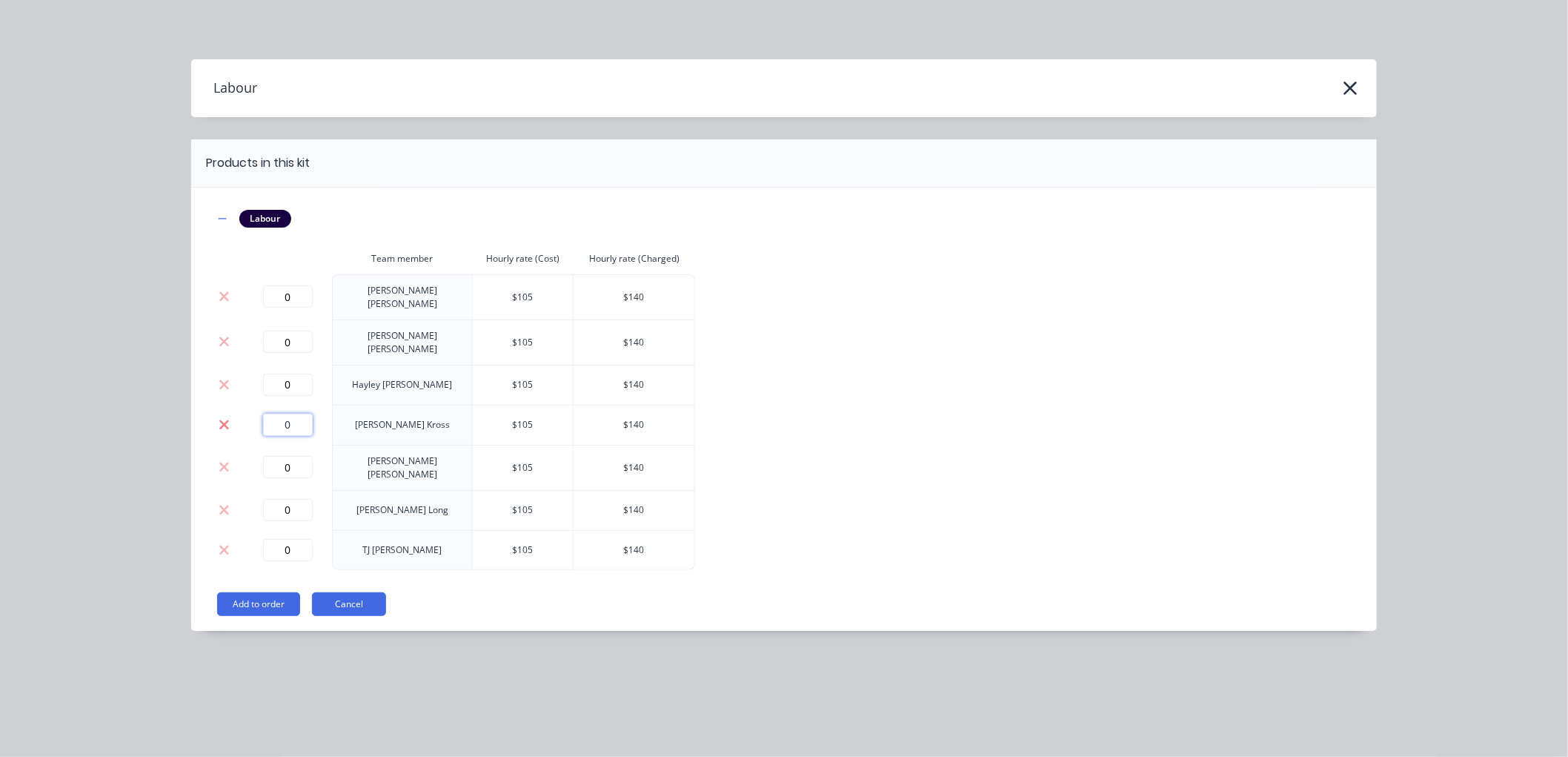
drag, startPoint x: 302, startPoint y: 412, endPoint x: 224, endPoint y: 412, distance: 78.0
click at [224, 412] on tr "0 [PERSON_NAME] $ 105 $ 140" at bounding box center [454, 424] width 481 height 40
type input "5"
click at [272, 592] on button "Add to order" at bounding box center [258, 604] width 83 height 24
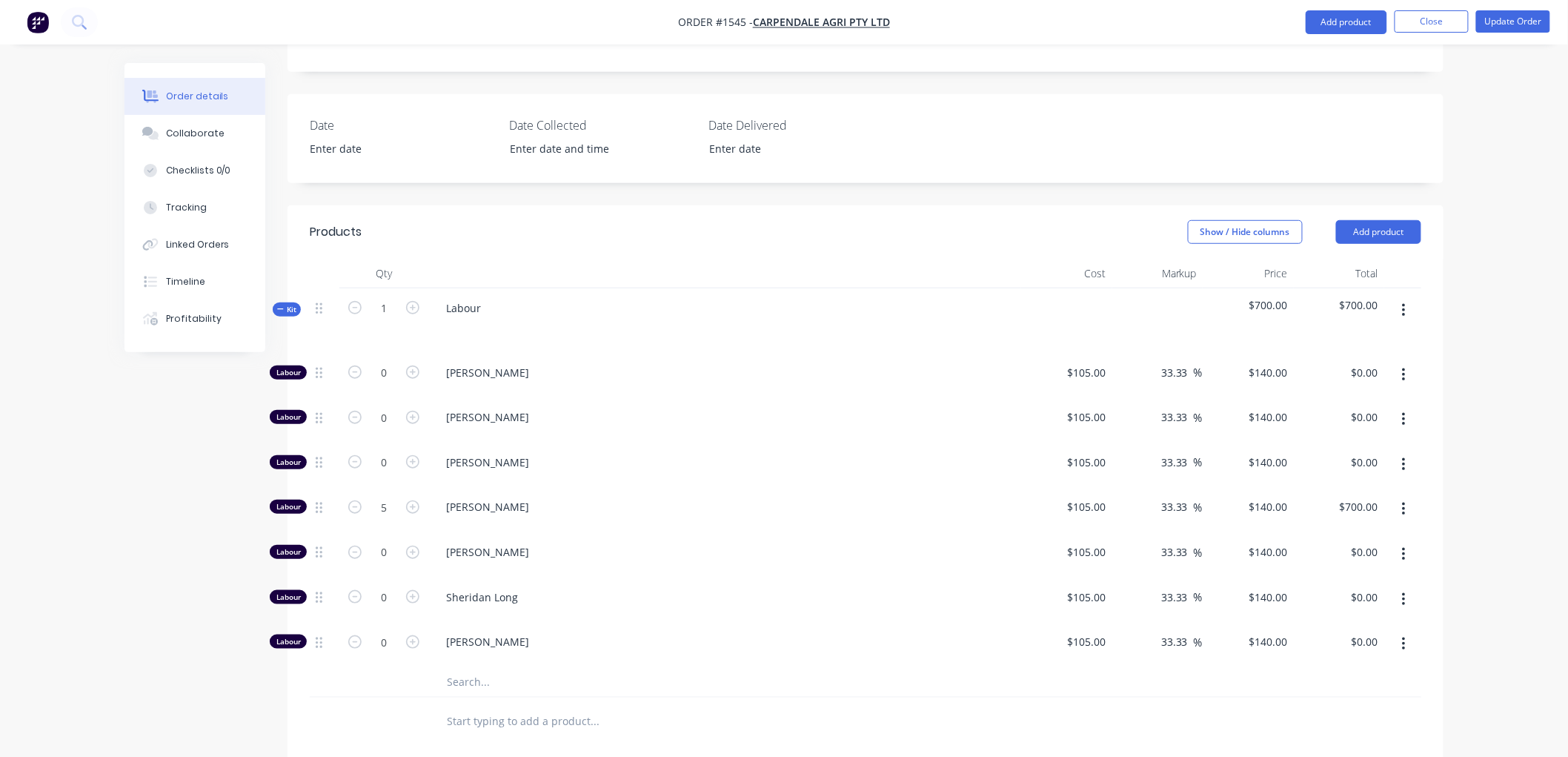
scroll to position [247, 0]
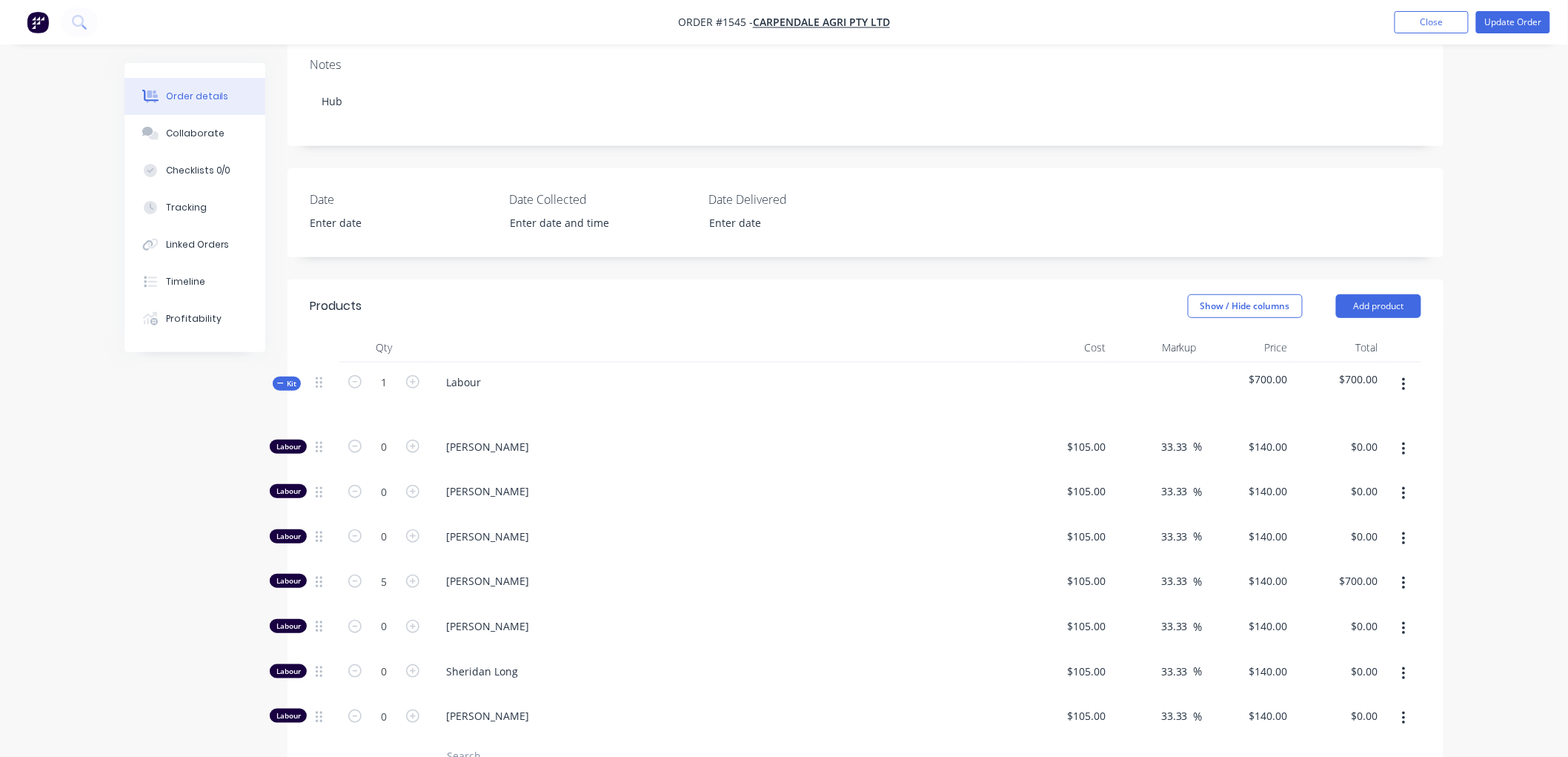
click at [278, 379] on icon at bounding box center [281, 383] width 7 height 8
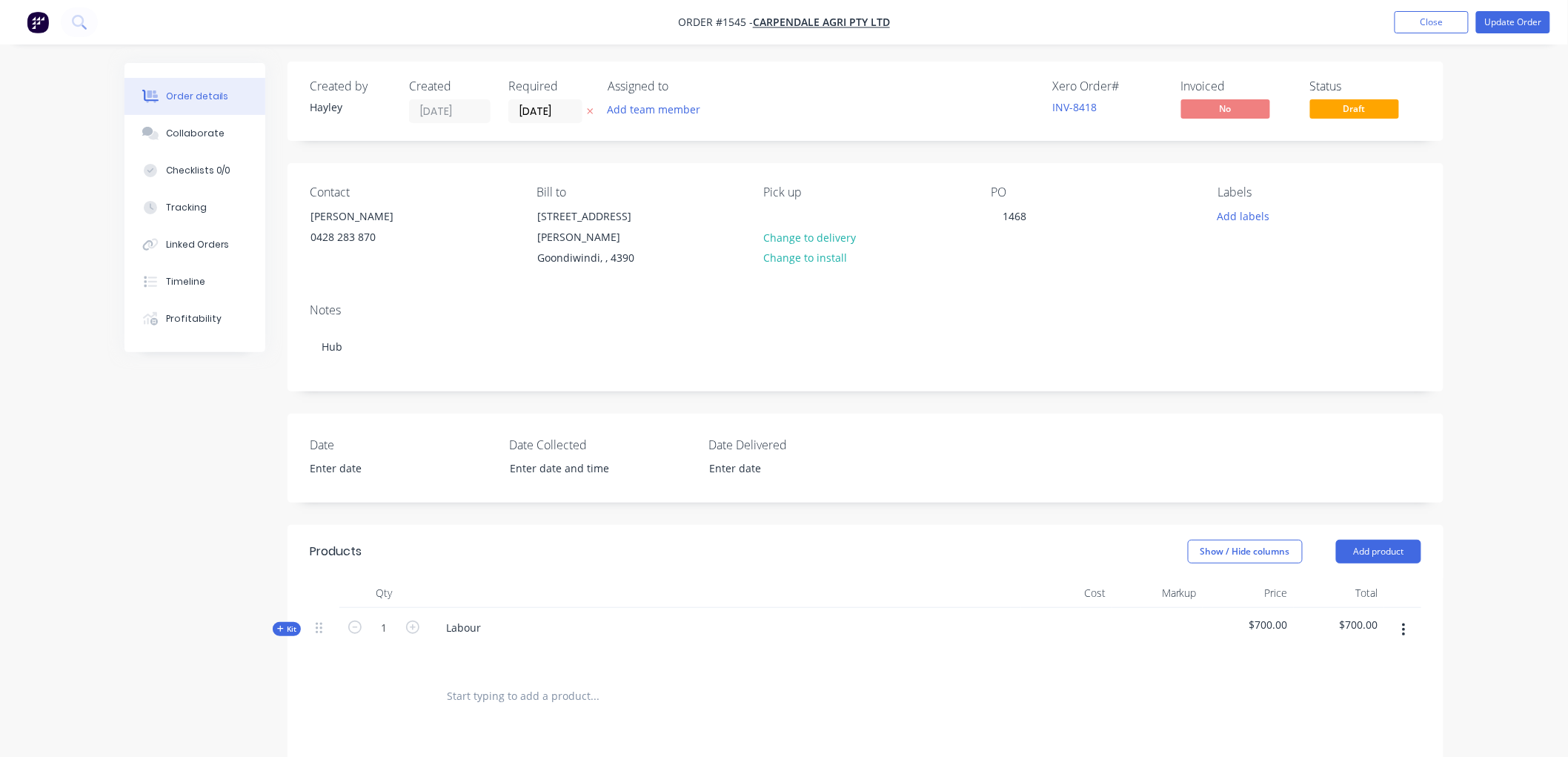
scroll to position [0, 0]
click at [1435, 25] on button "Close" at bounding box center [1431, 22] width 74 height 22
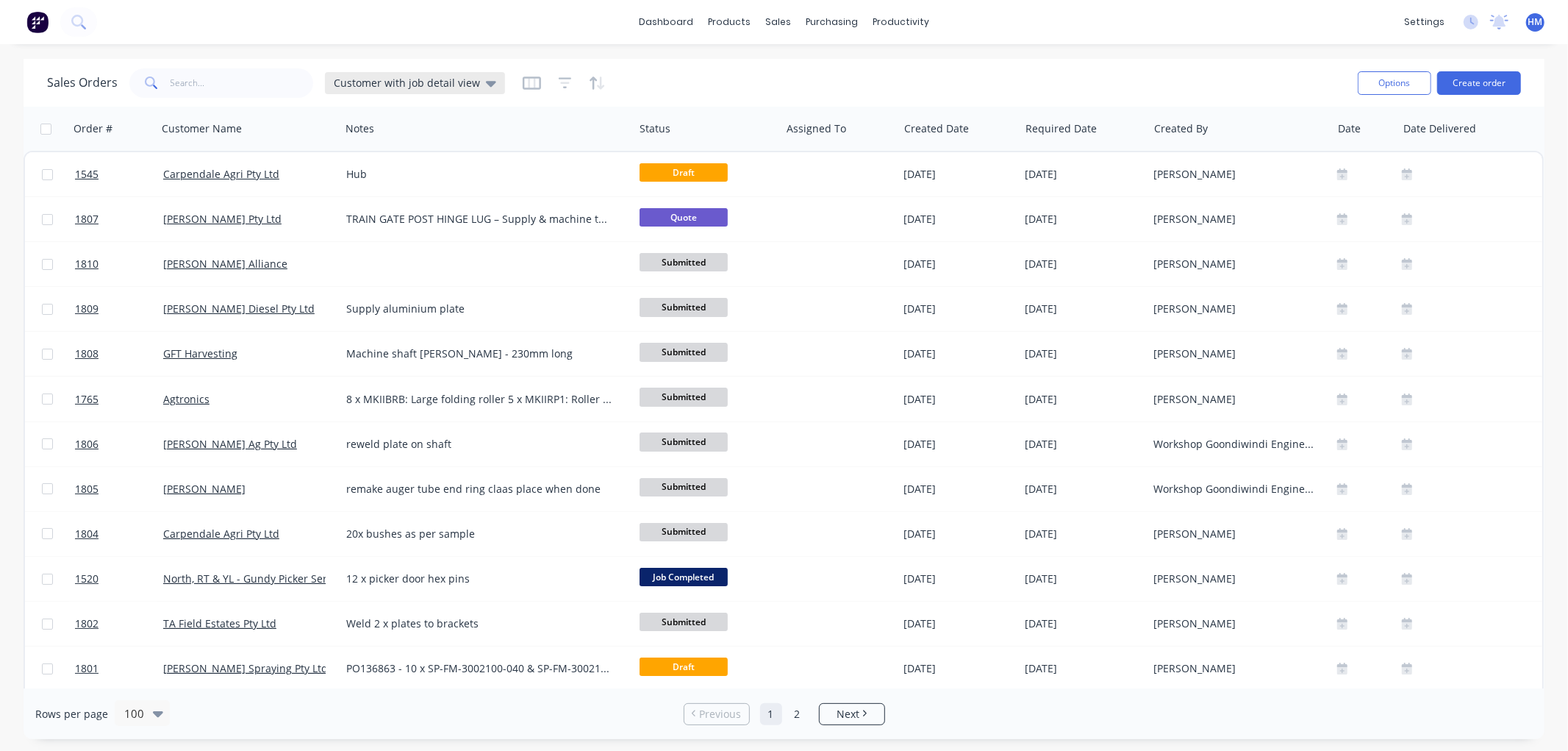
click at [392, 78] on span "Customer with job detail view" at bounding box center [407, 83] width 146 height 15
click at [381, 258] on button "Invoice" at bounding box center [413, 267] width 168 height 17
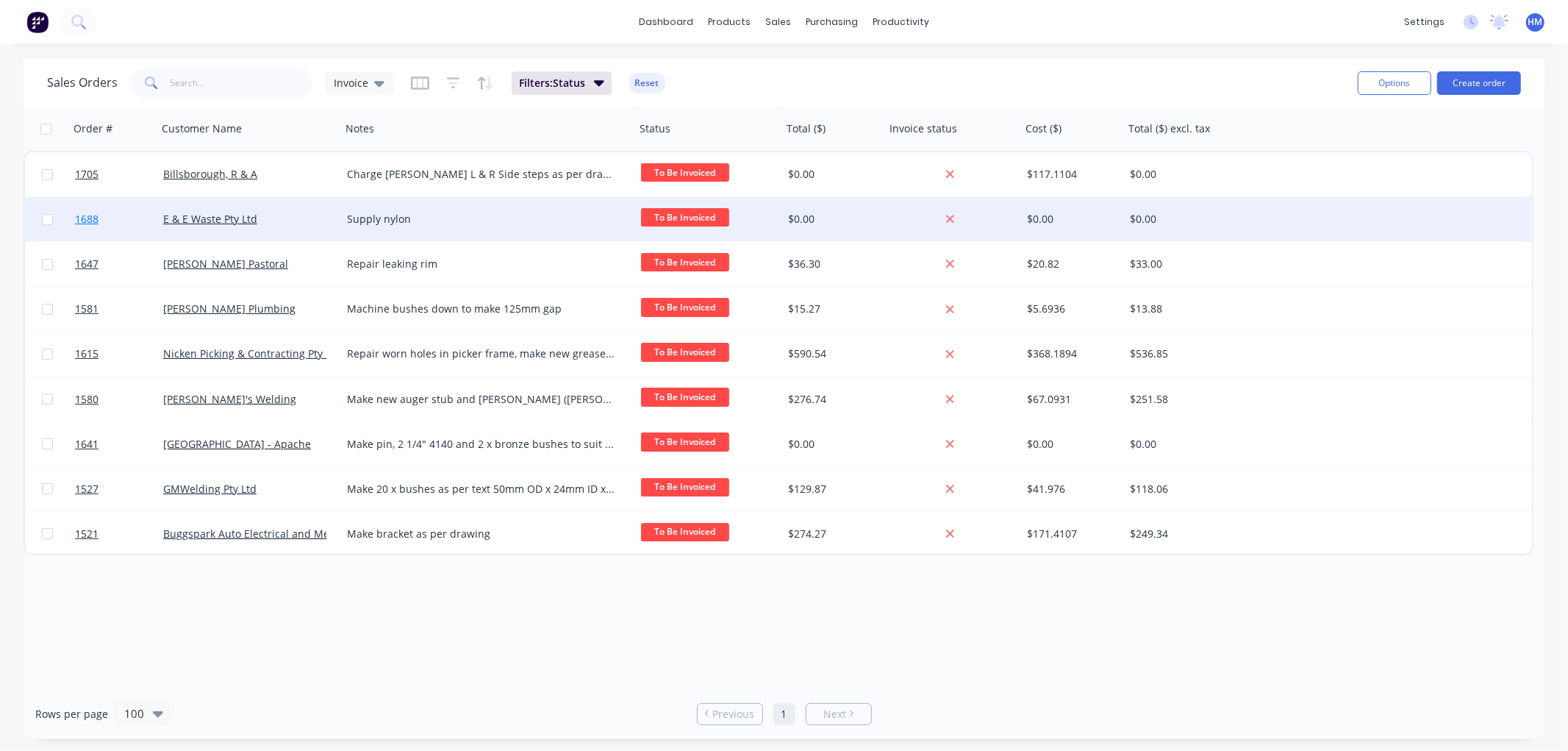
click at [114, 212] on link "1688" at bounding box center [119, 219] width 89 height 44
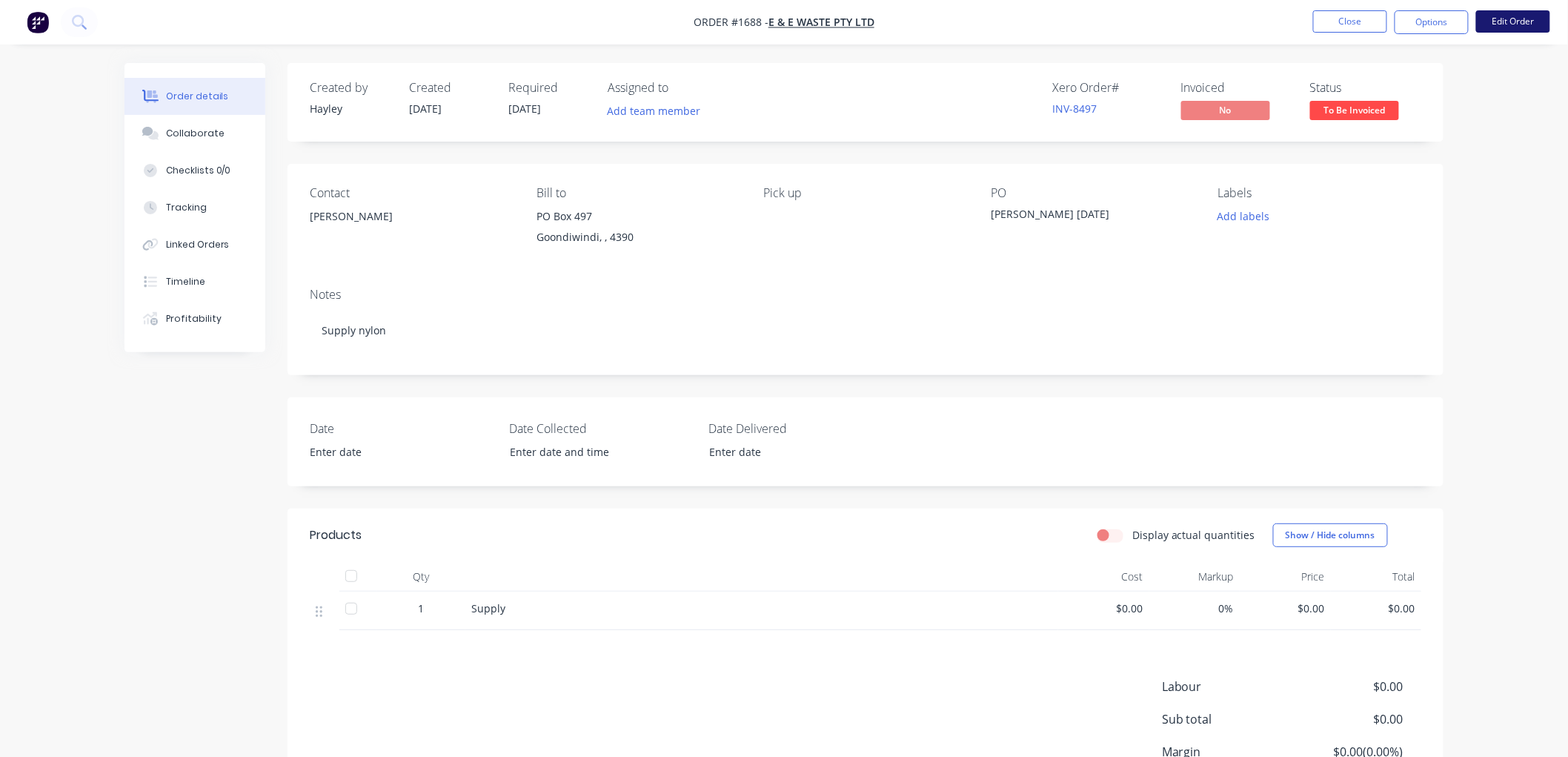
click at [1504, 23] on button "Edit Order" at bounding box center [1512, 21] width 74 height 22
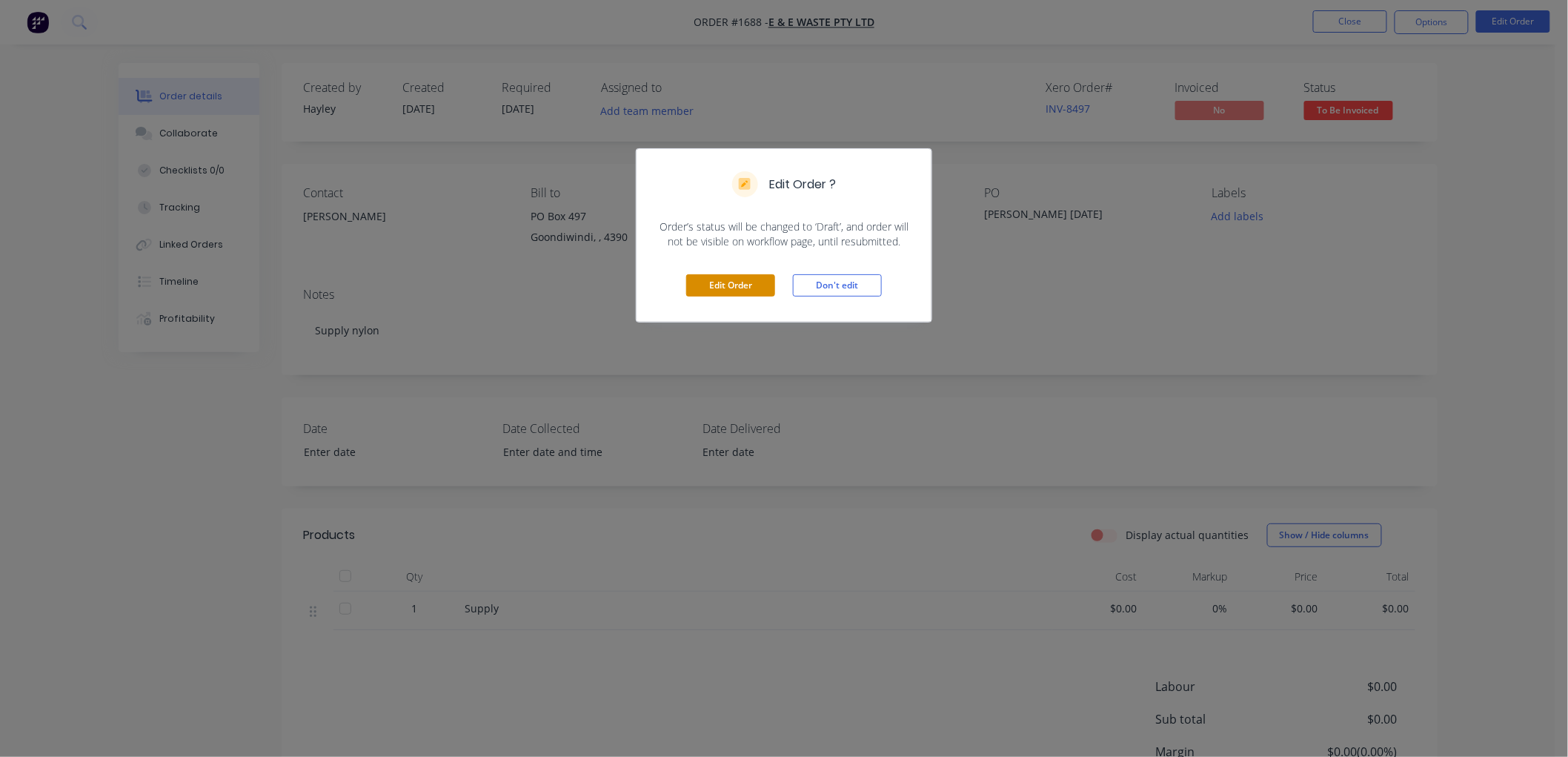
click at [717, 274] on button "Edit Order" at bounding box center [730, 285] width 89 height 22
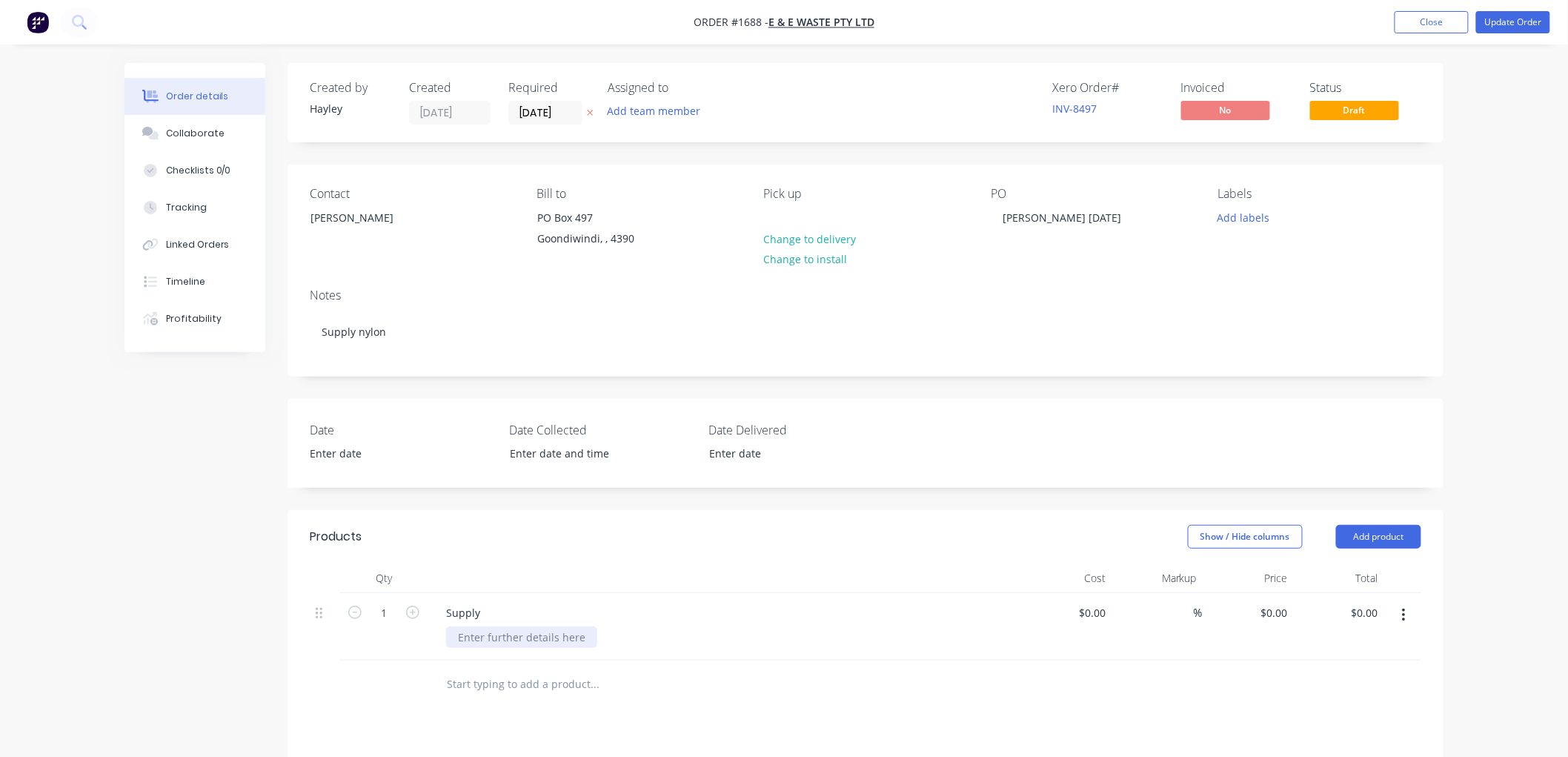
click at [489, 640] on div at bounding box center [521, 636] width 151 height 21
click at [480, 613] on div "Supply" at bounding box center [463, 612] width 58 height 21
click at [1273, 610] on div "0 $0.00" at bounding box center [1273, 612] width 40 height 21
type input "198."
type input "0"
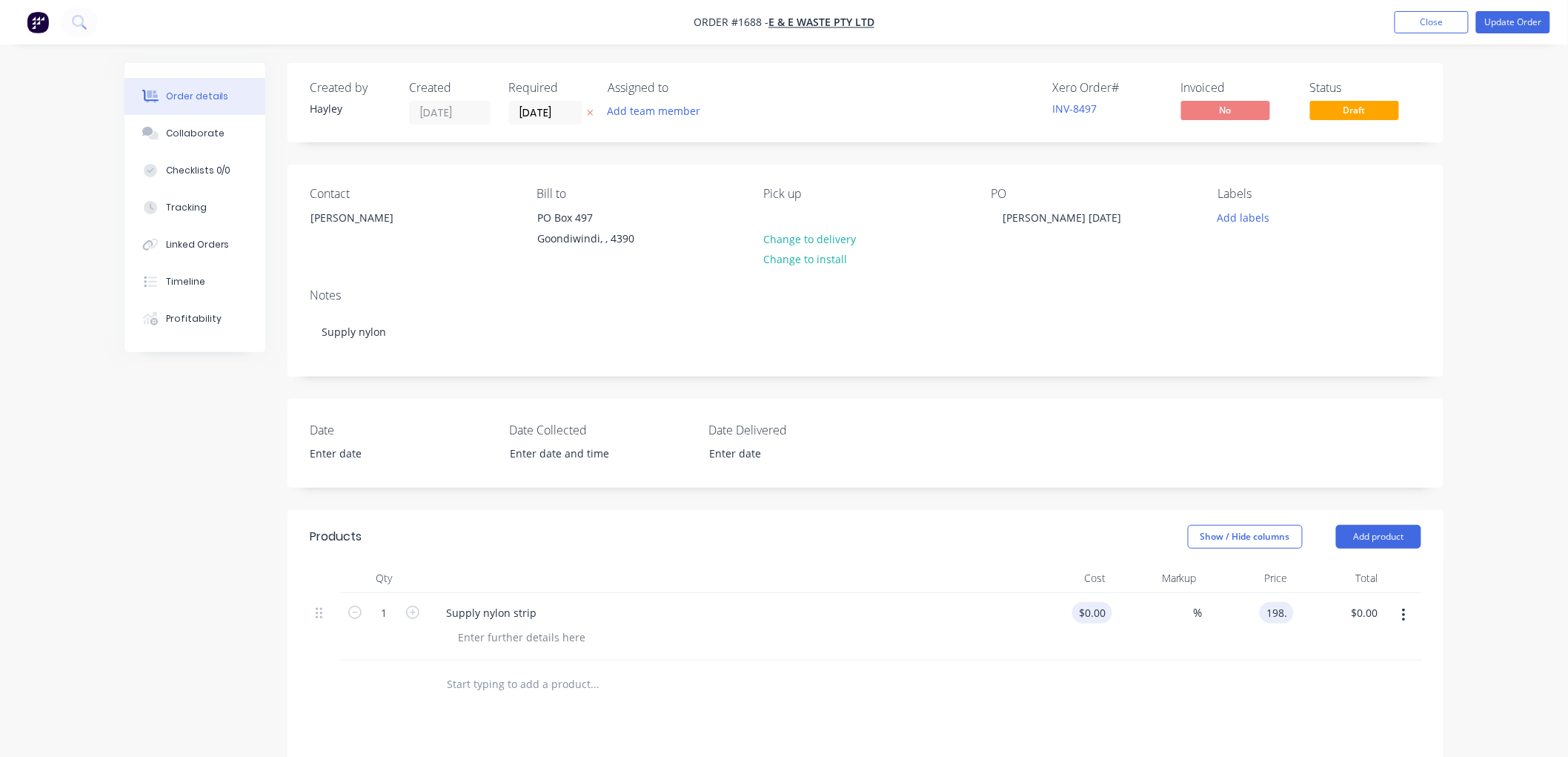
type input "$198.00"
click at [1092, 613] on div "0 0" at bounding box center [1100, 612] width 23 height 21
type input "$129.00"
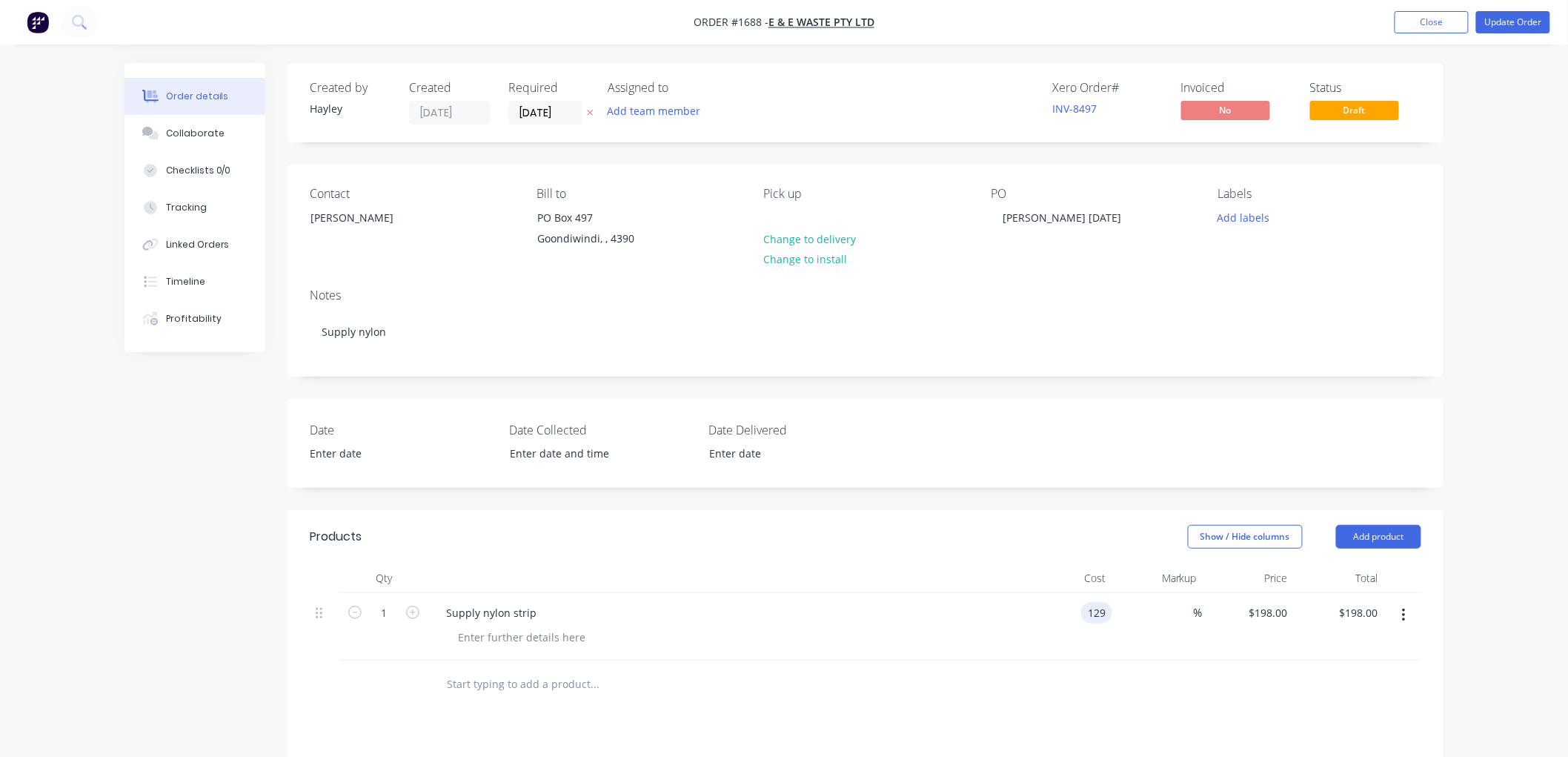
type input "$129.00"
click at [1072, 654] on div "$129.00 129" at bounding box center [1066, 626] width 91 height 67
click at [1169, 604] on div "%" at bounding box center [1157, 626] width 91 height 67
click at [1186, 611] on input at bounding box center [1185, 612] width 17 height 21
type input "50"
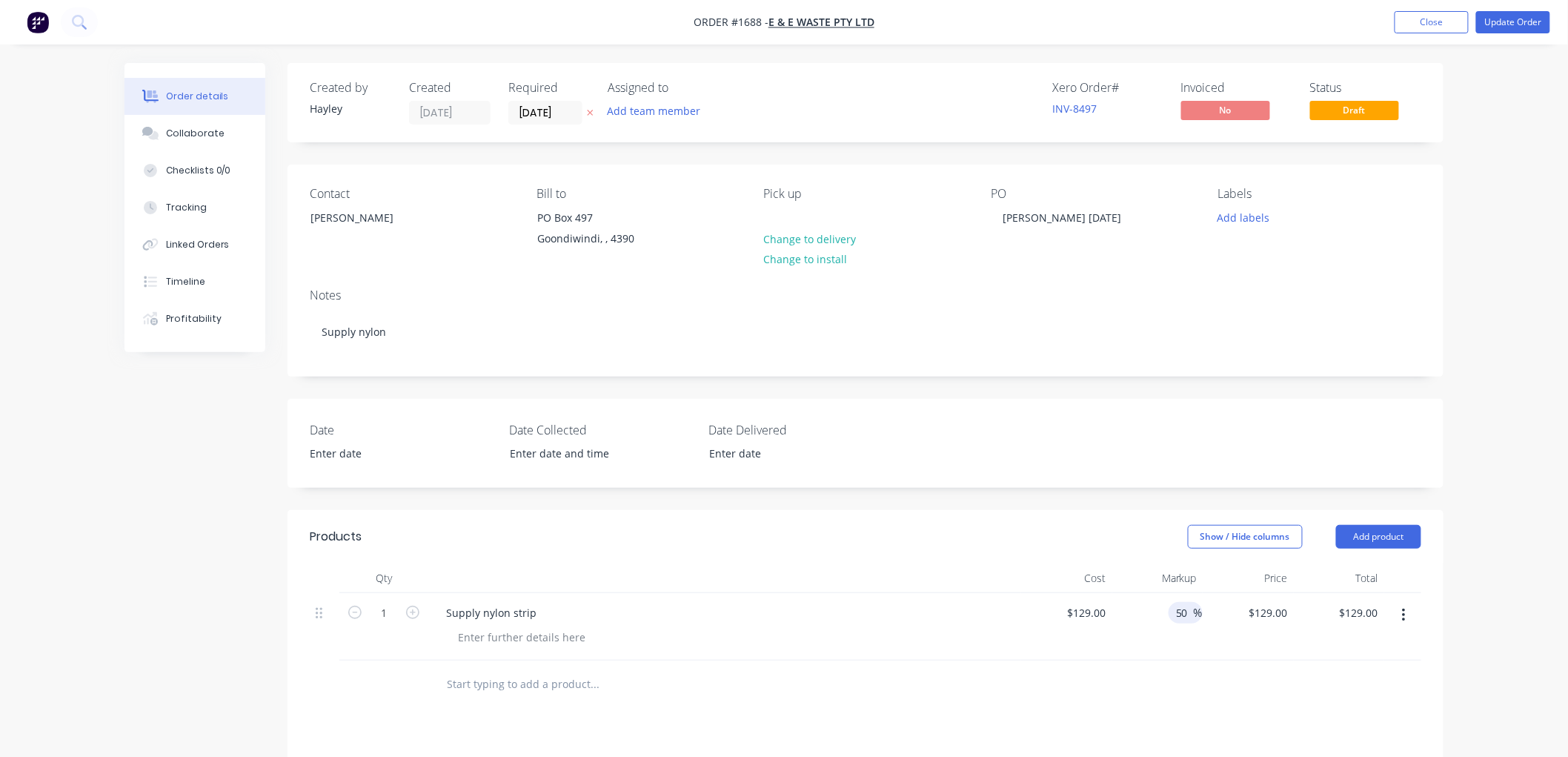
type input "$193.50"
click at [1196, 660] on div at bounding box center [865, 684] width 1111 height 48
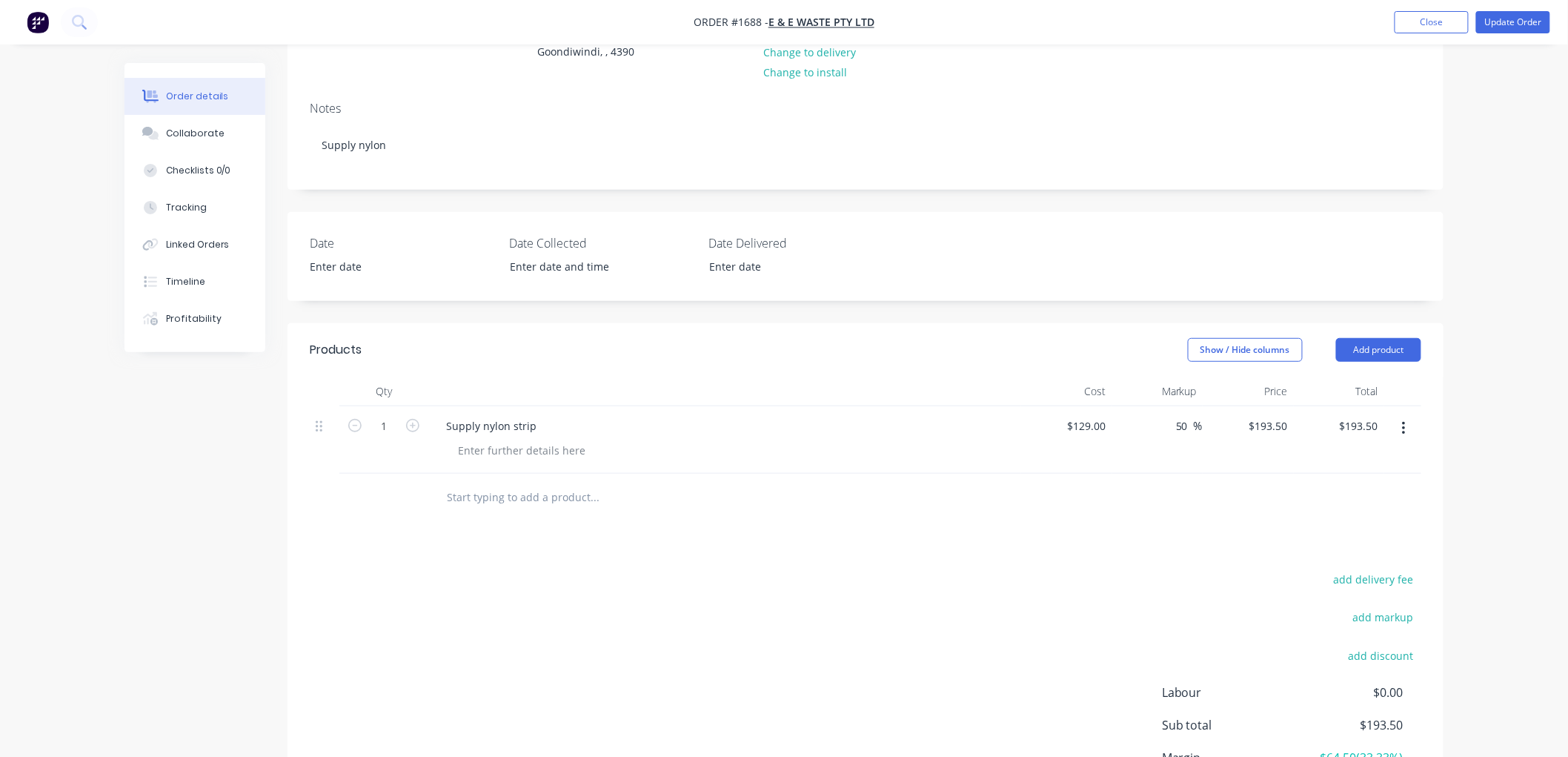
scroll to position [165, 0]
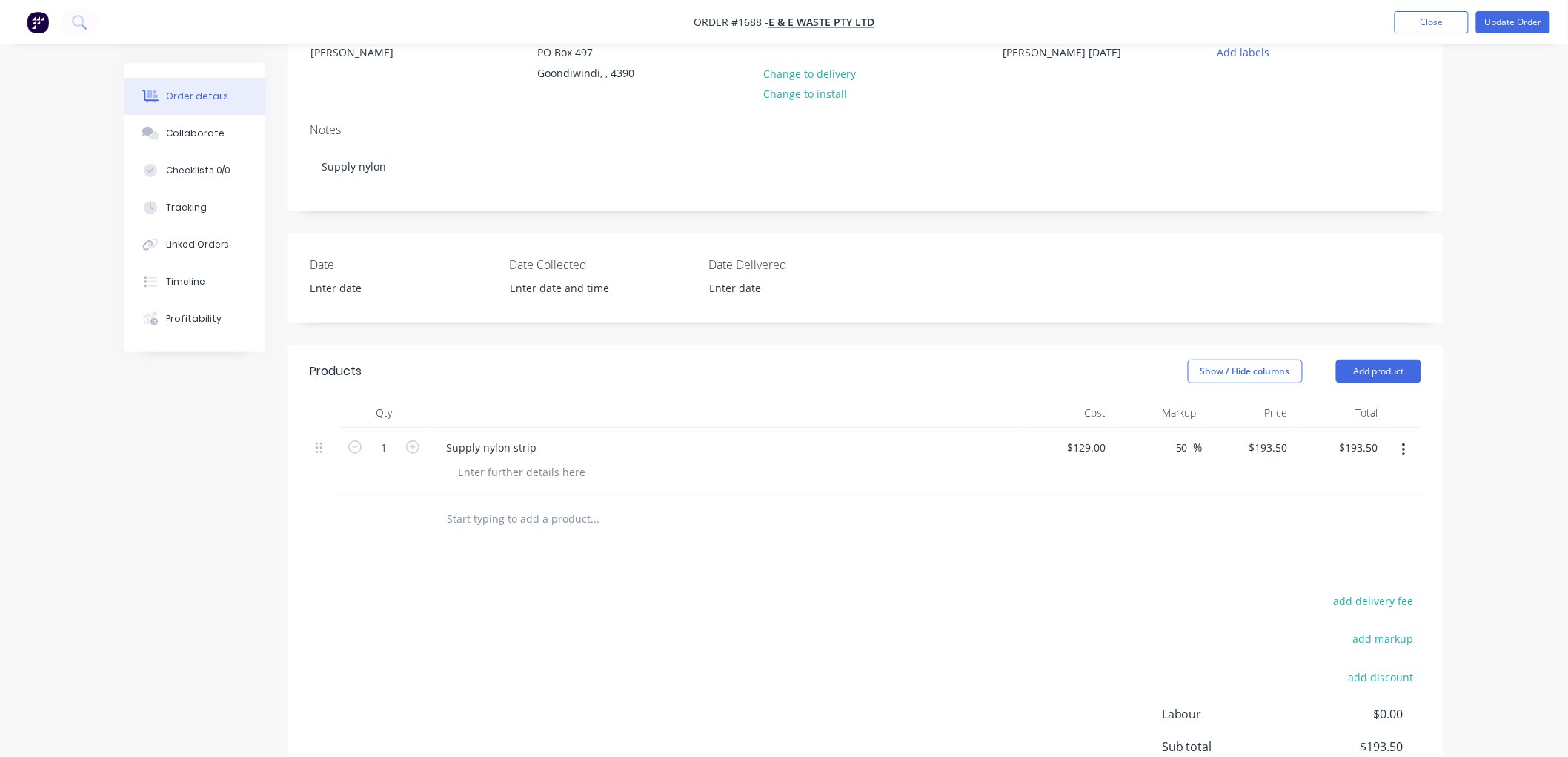
drag, startPoint x: 989, startPoint y: 509, endPoint x: 978, endPoint y: 529, distance: 22.8
click at [988, 509] on div at bounding box center [865, 519] width 1111 height 48
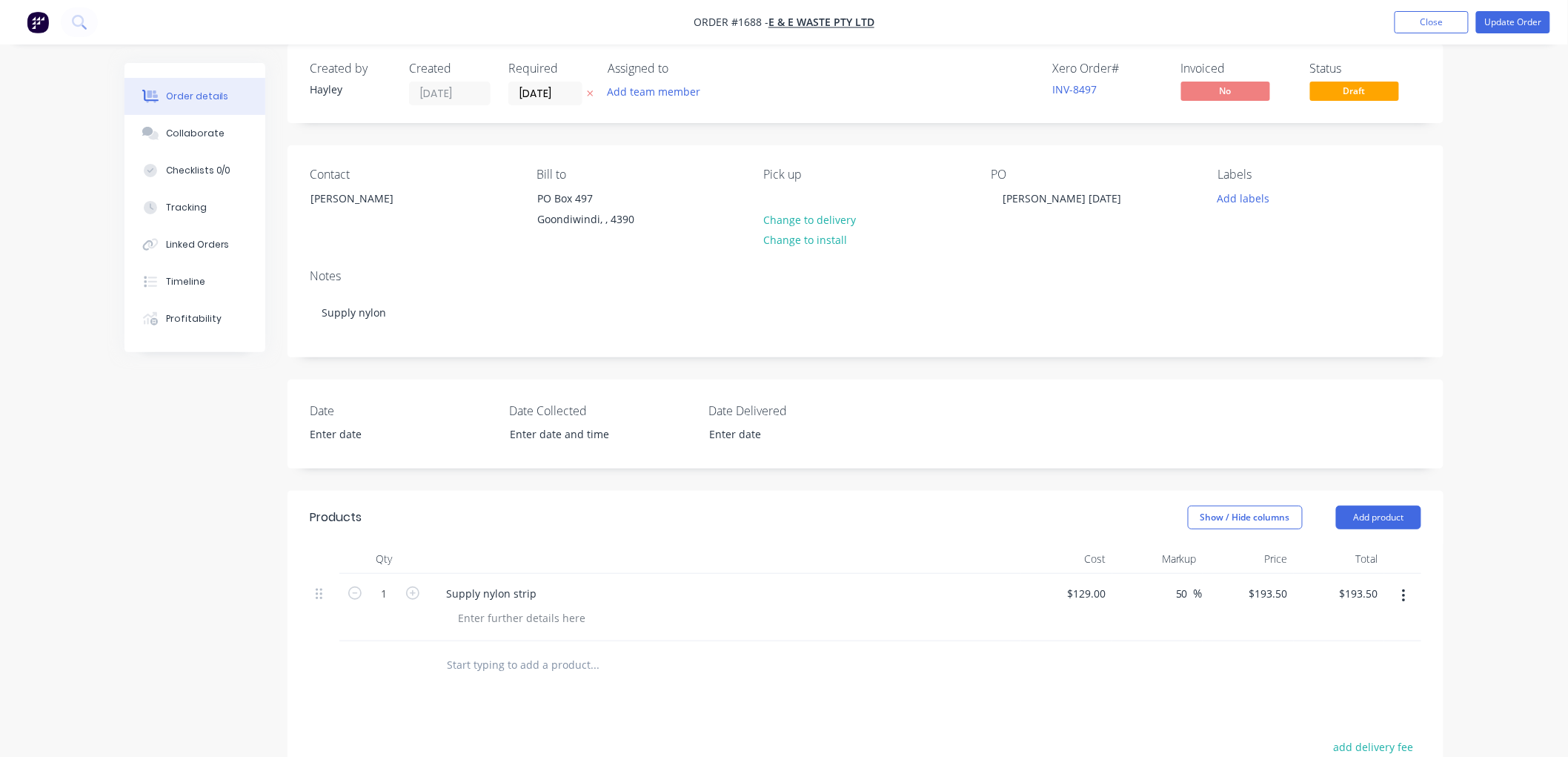
scroll to position [1, 0]
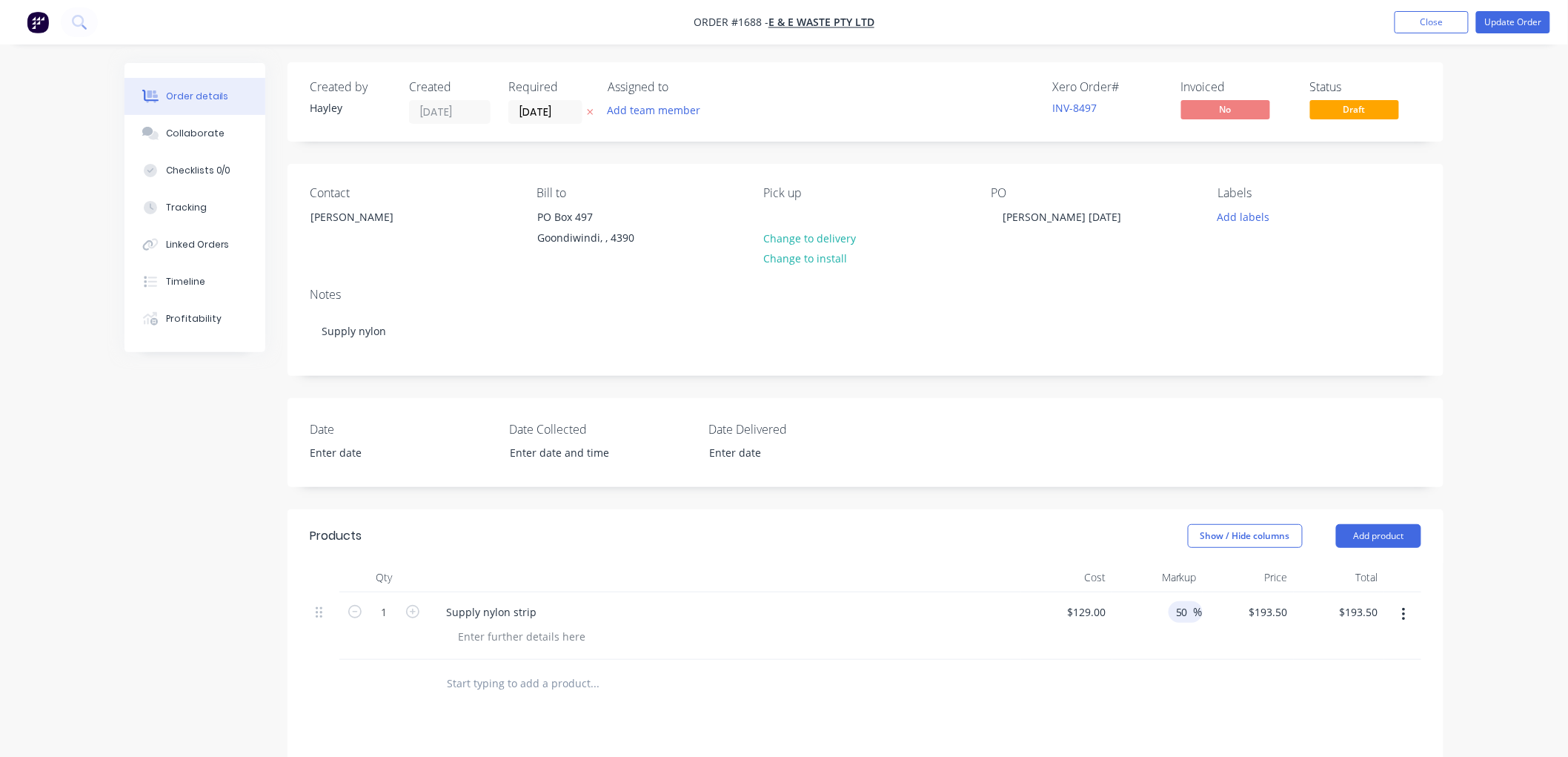
click at [1185, 608] on input "50" at bounding box center [1184, 612] width 20 height 21
type input "5"
type input "55"
type input "$199.95"
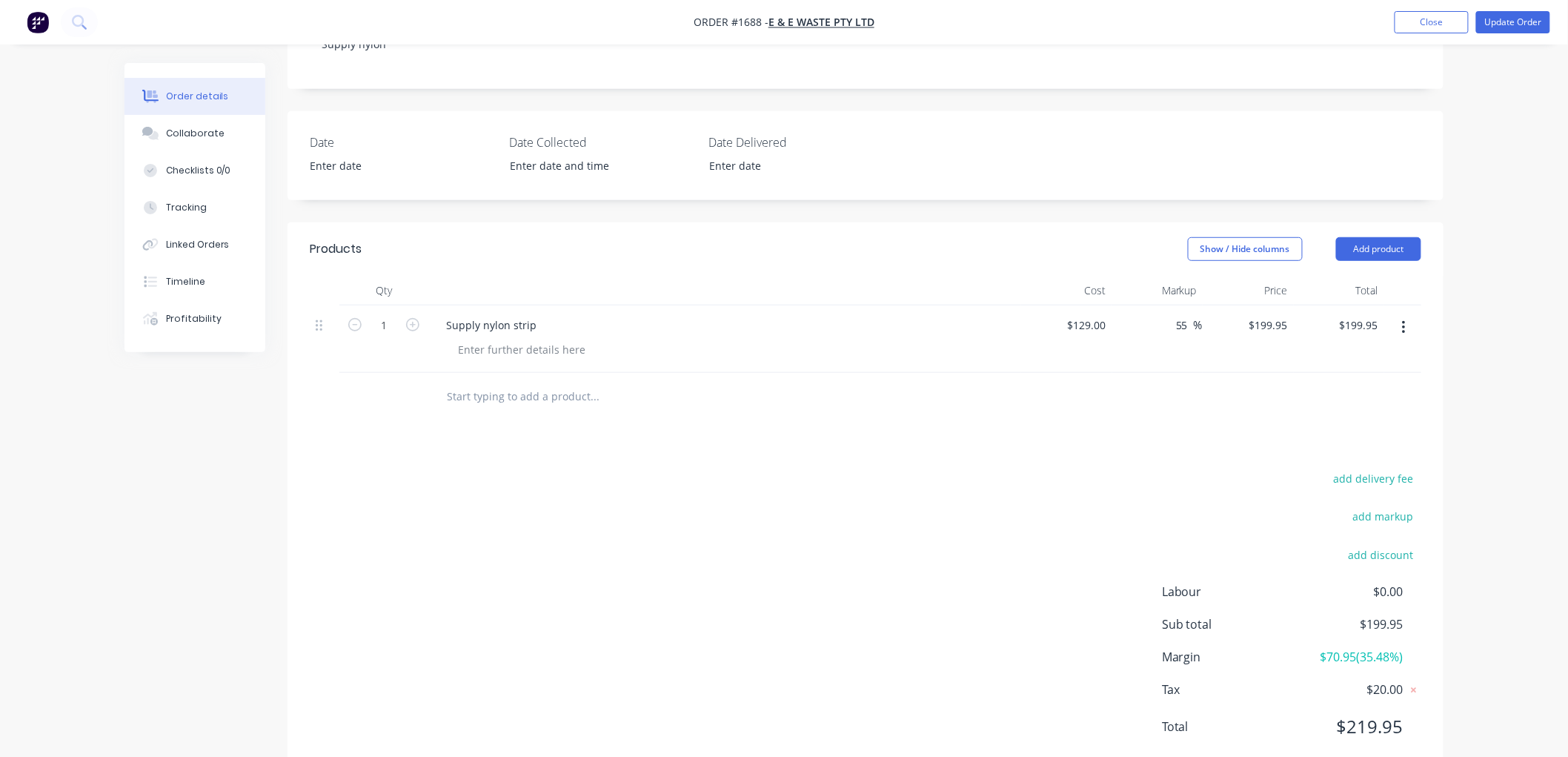
scroll to position [330, 0]
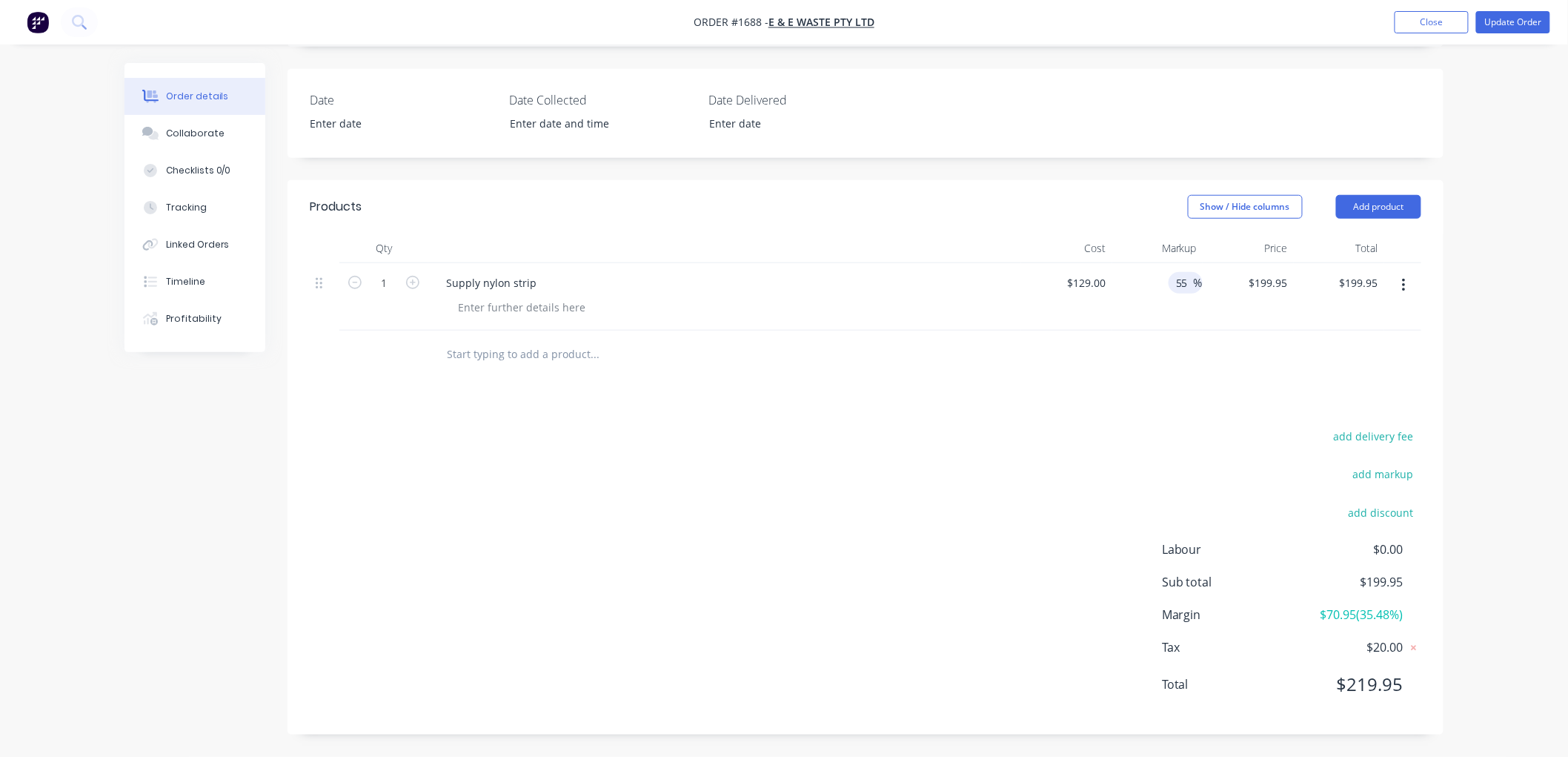
click at [1190, 286] on input "55" at bounding box center [1184, 282] width 20 height 21
drag, startPoint x: 1189, startPoint y: 282, endPoint x: 1114, endPoint y: 273, distance: 75.5
click at [1114, 273] on div "55 55 %" at bounding box center [1157, 296] width 91 height 67
type input "65"
type input "$212.85"
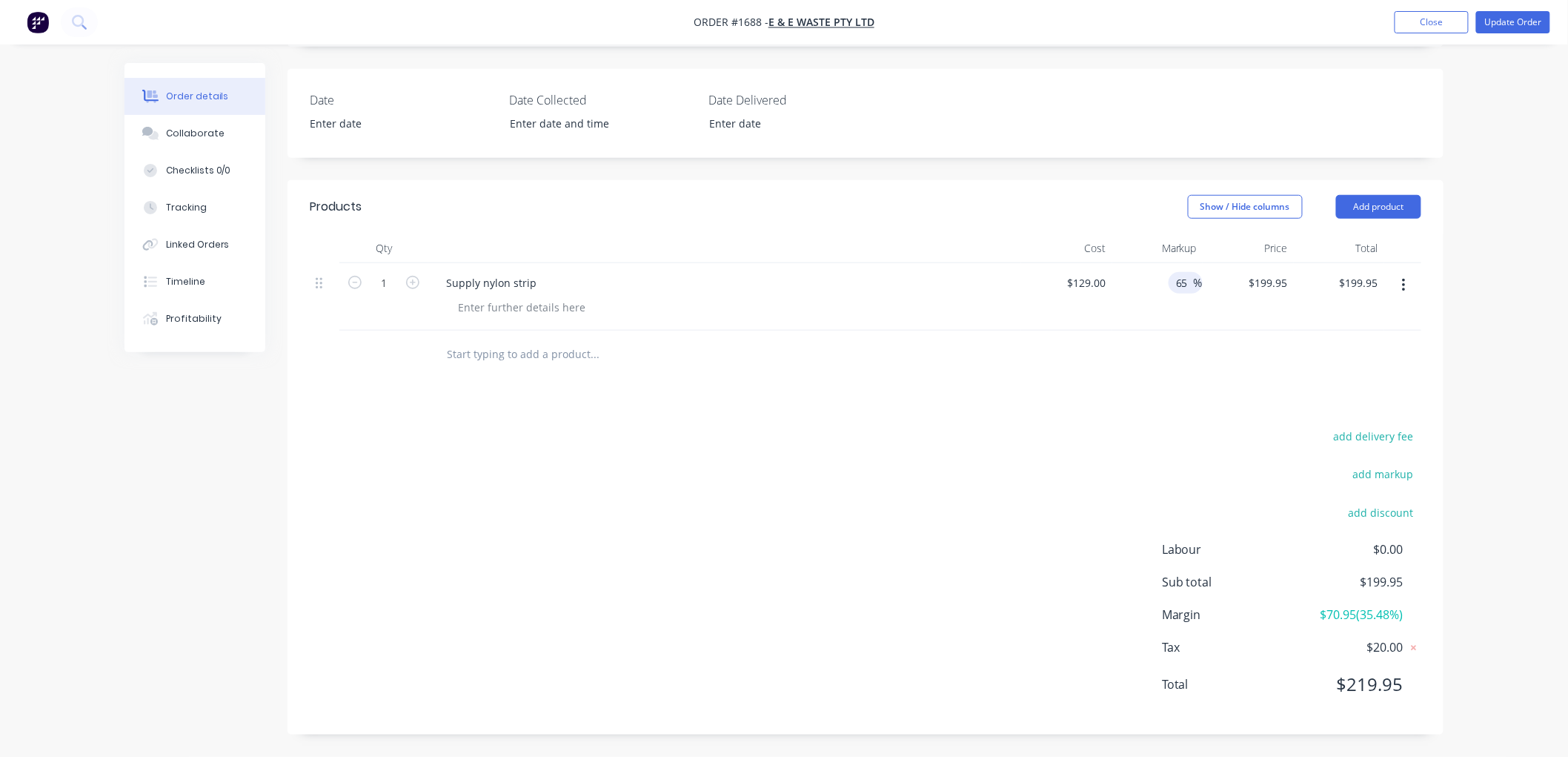
type input "$212.85"
click at [1159, 396] on div "Products Show / Hide columns Add product Qty Cost Markup Price Total 1 Supply n…" at bounding box center [865, 458] width 1156 height 555
click at [1183, 279] on input "65" at bounding box center [1184, 282] width 20 height 21
drag, startPoint x: 1186, startPoint y: 282, endPoint x: 1162, endPoint y: 278, distance: 24.3
click at [1162, 278] on div "65 65 %" at bounding box center [1157, 296] width 91 height 67
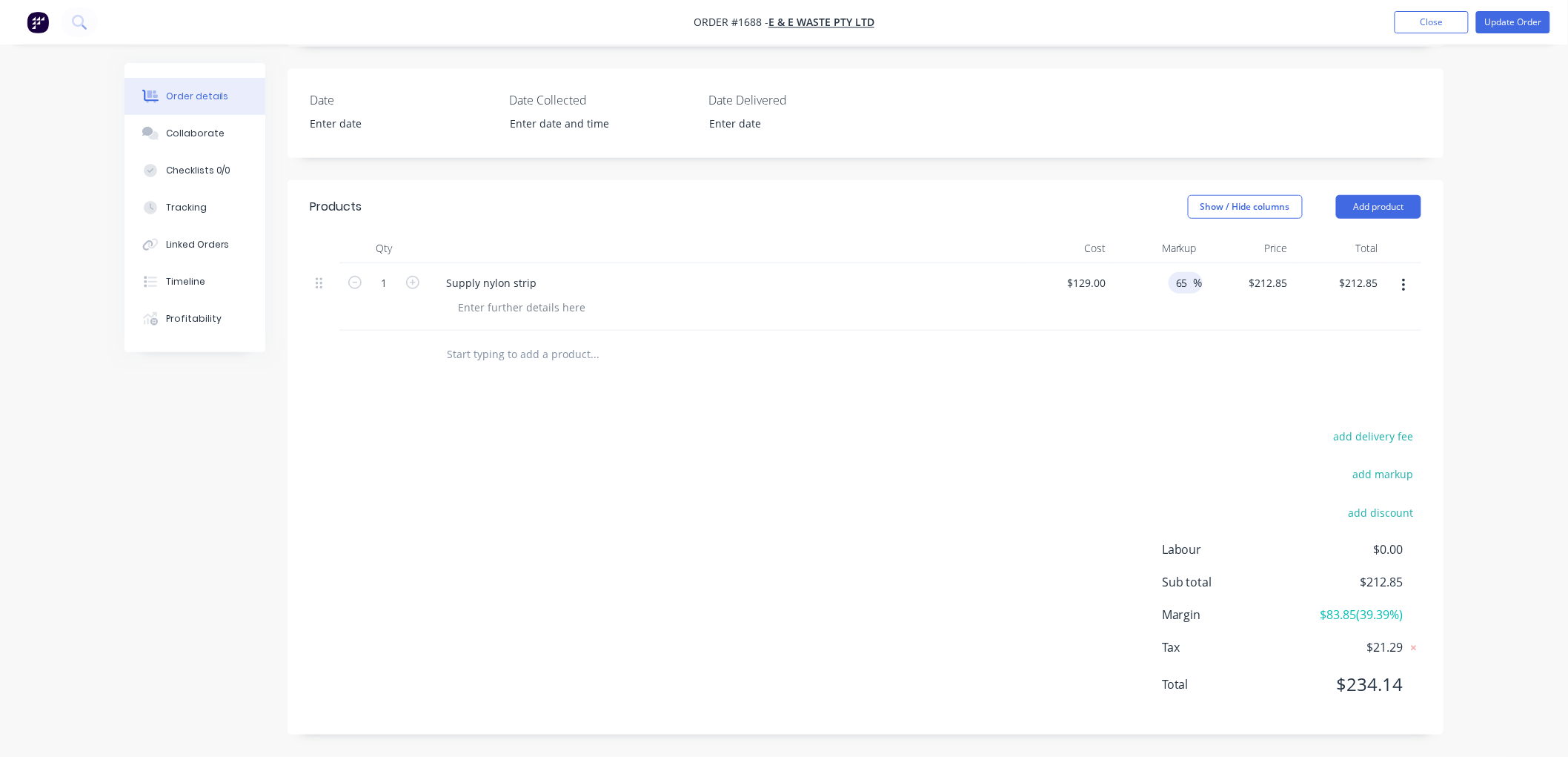
click at [766, 513] on div "add delivery fee add markup add discount Labour $0.00 Sub total $212.85 Margin …" at bounding box center [865, 569] width 1111 height 286
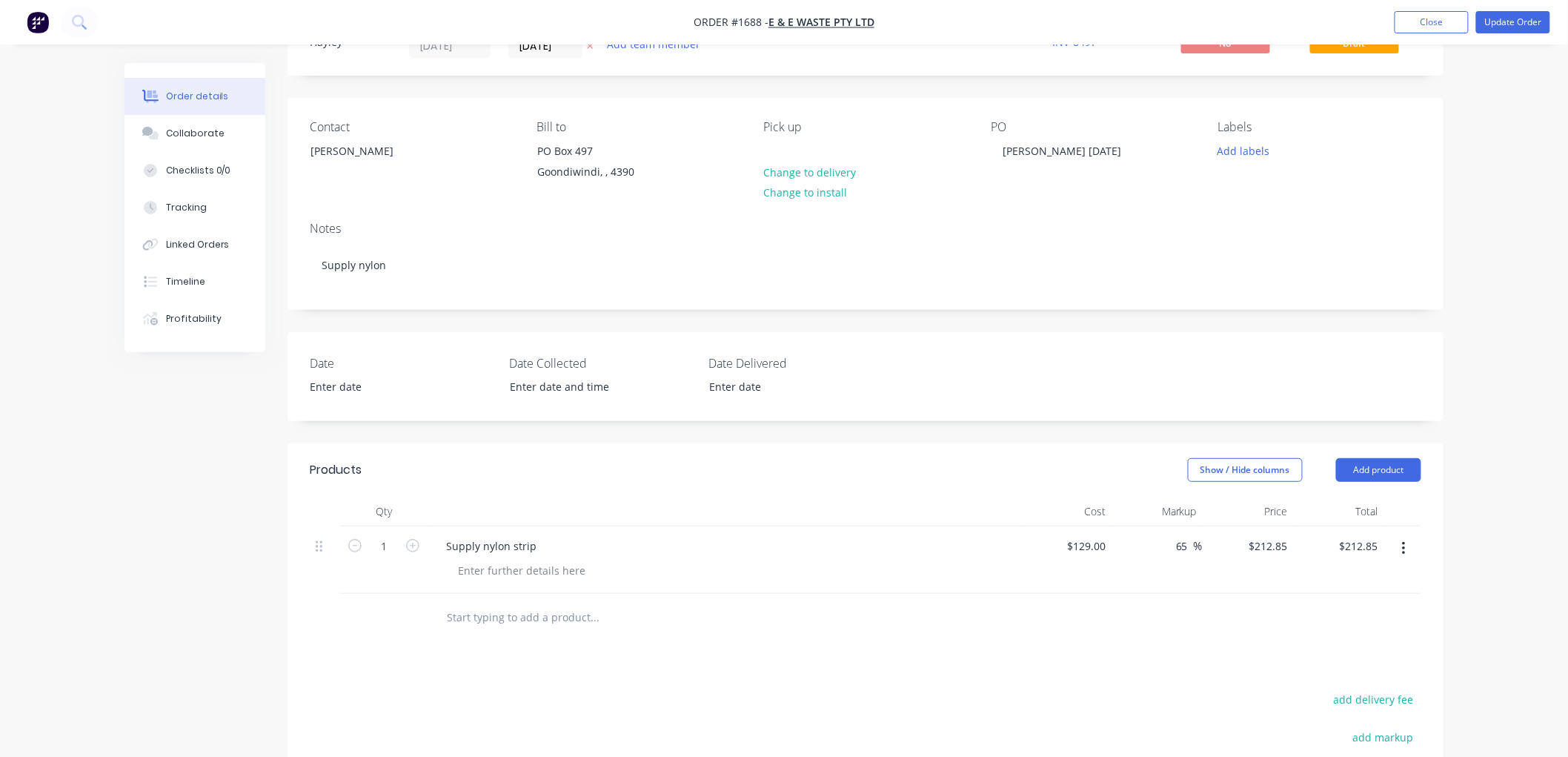
scroll to position [0, 0]
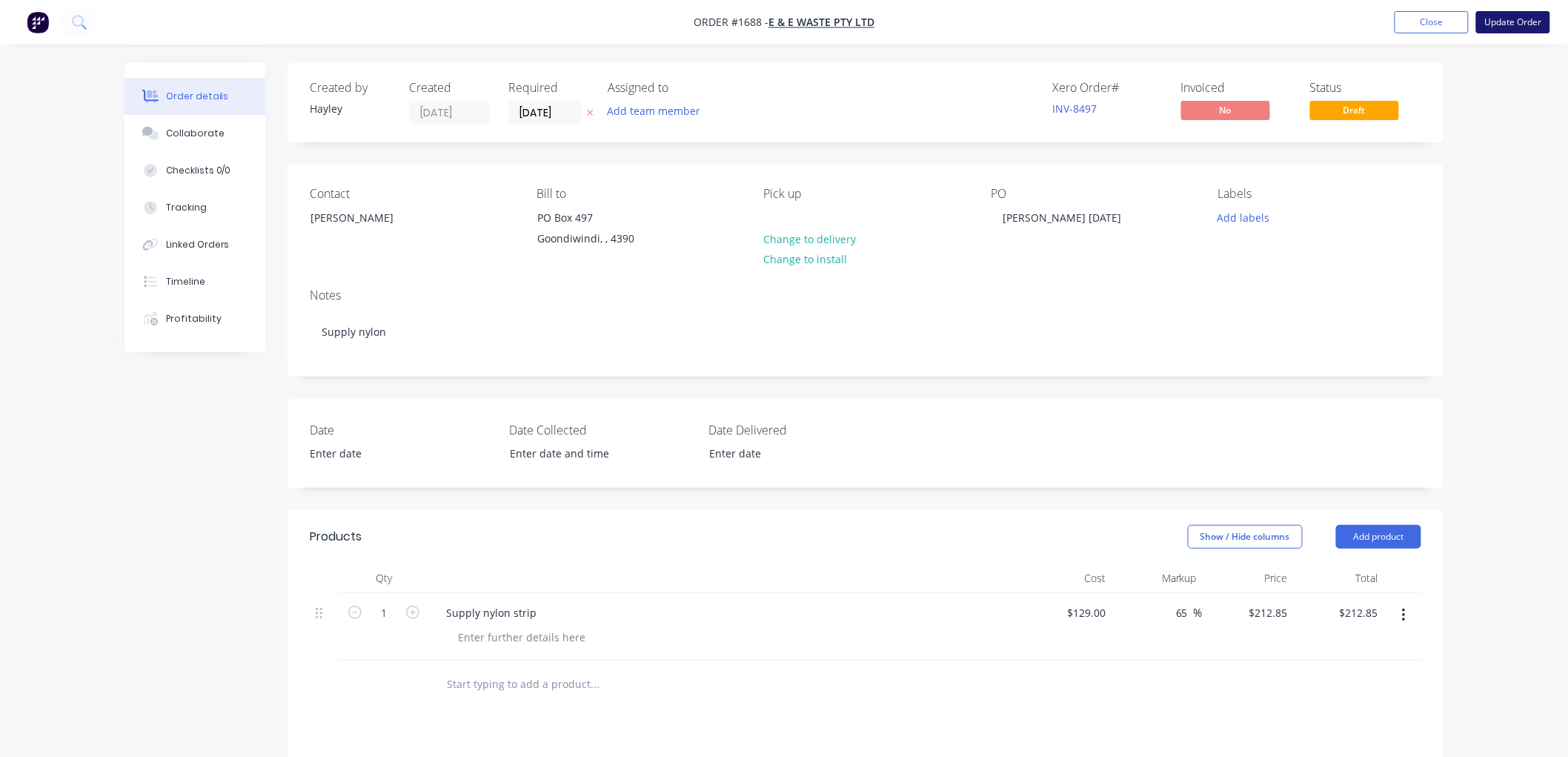
click at [1508, 20] on button "Update Order" at bounding box center [1512, 22] width 74 height 22
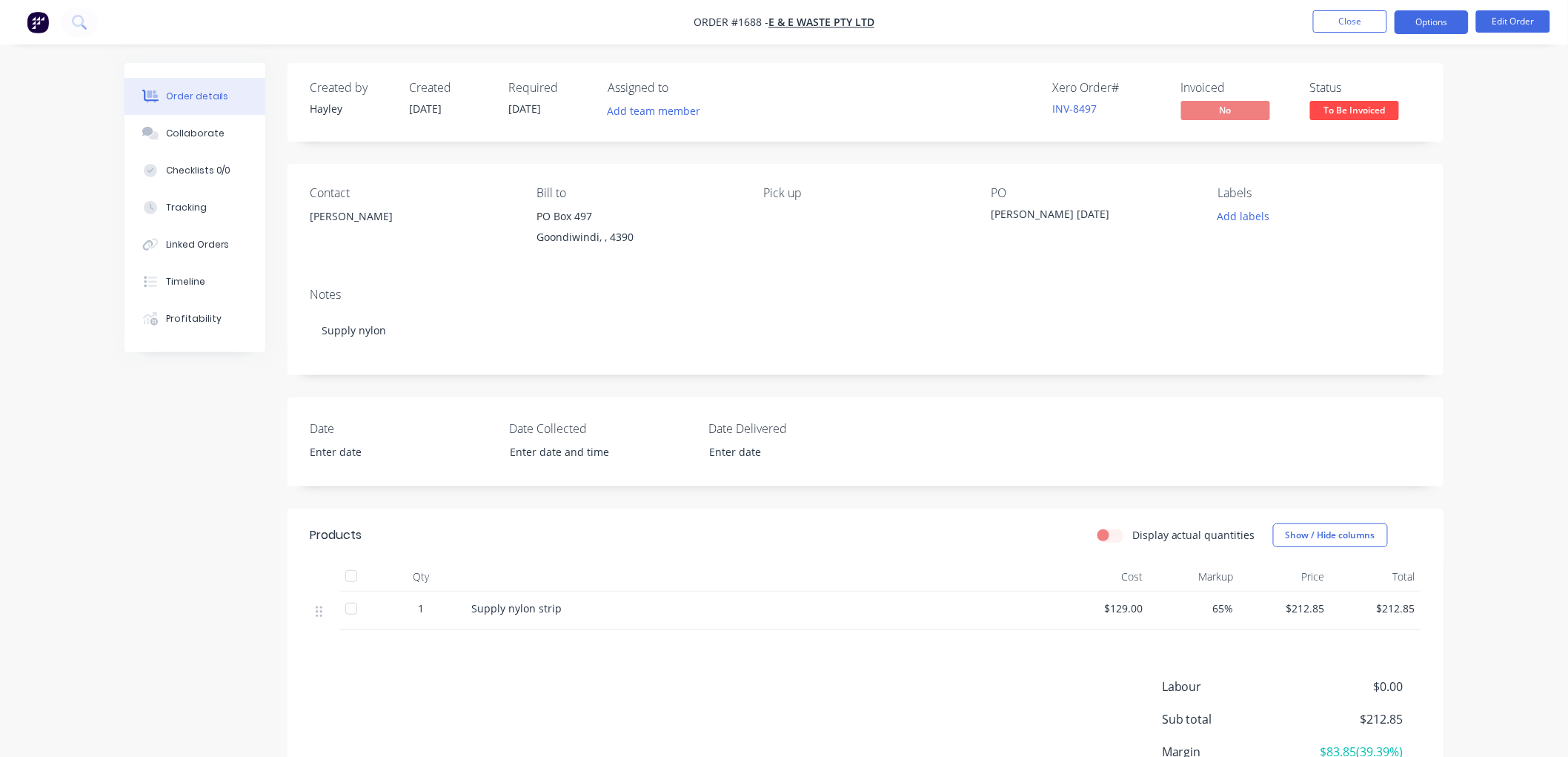
click at [1440, 14] on button "Options" at bounding box center [1431, 22] width 74 height 24
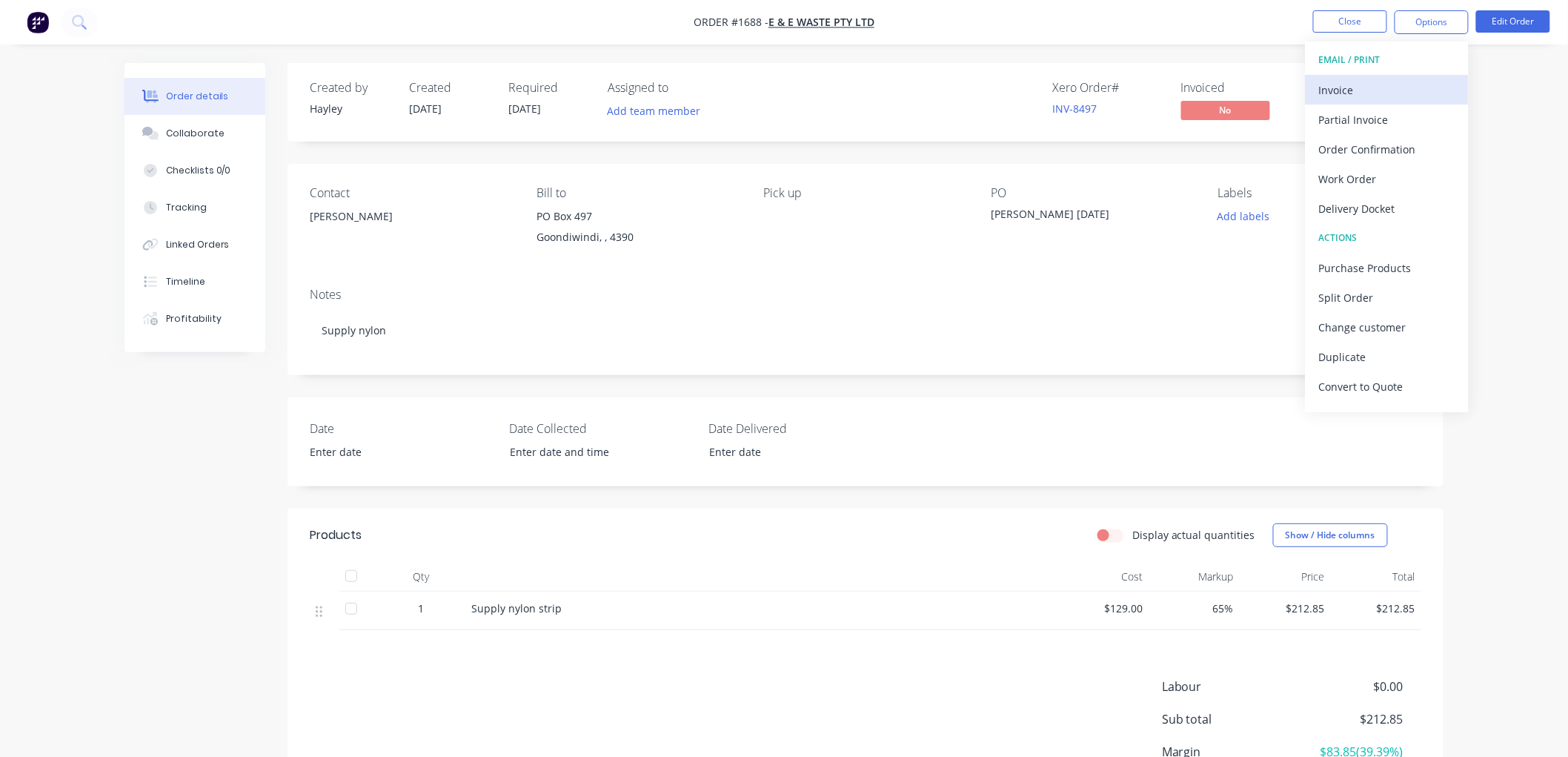
click at [1403, 82] on div "Invoice" at bounding box center [1387, 89] width 136 height 21
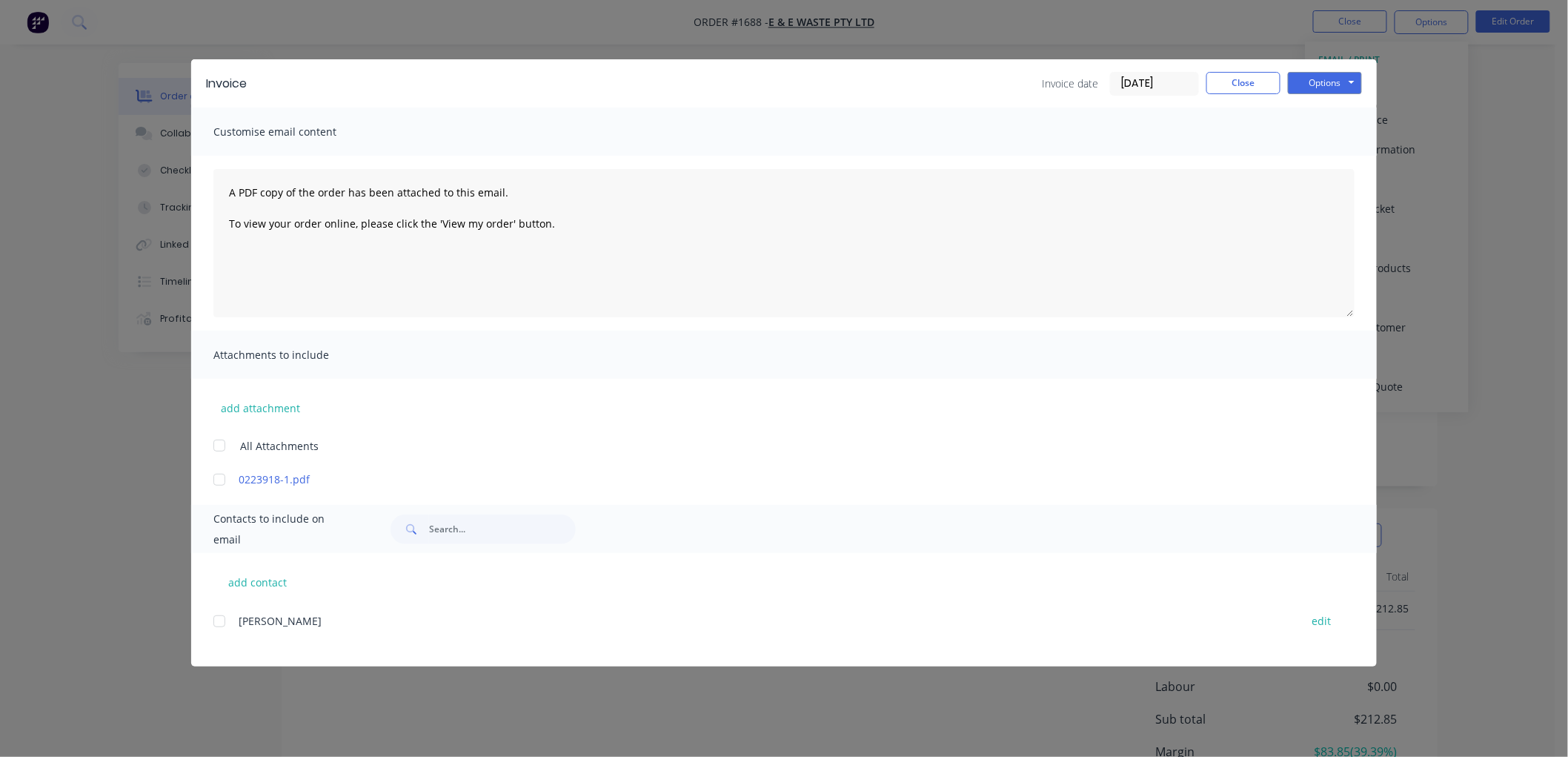
drag, startPoint x: 1193, startPoint y: 88, endPoint x: 1143, endPoint y: 102, distance: 51.9
click at [1190, 88] on input "[DATE]" at bounding box center [1154, 83] width 88 height 22
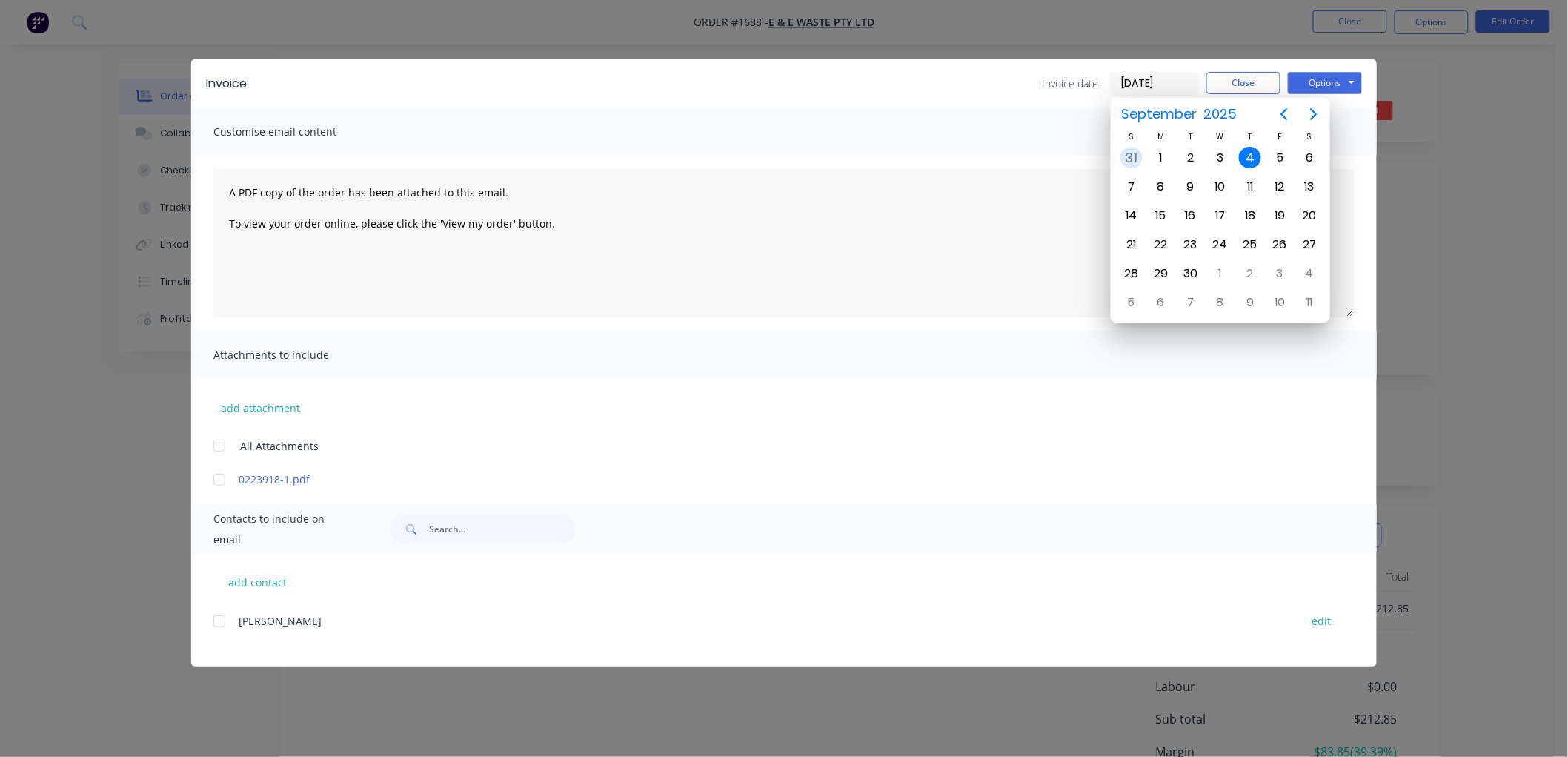
click at [1130, 160] on div "31" at bounding box center [1131, 158] width 22 height 22
type input "[DATE]"
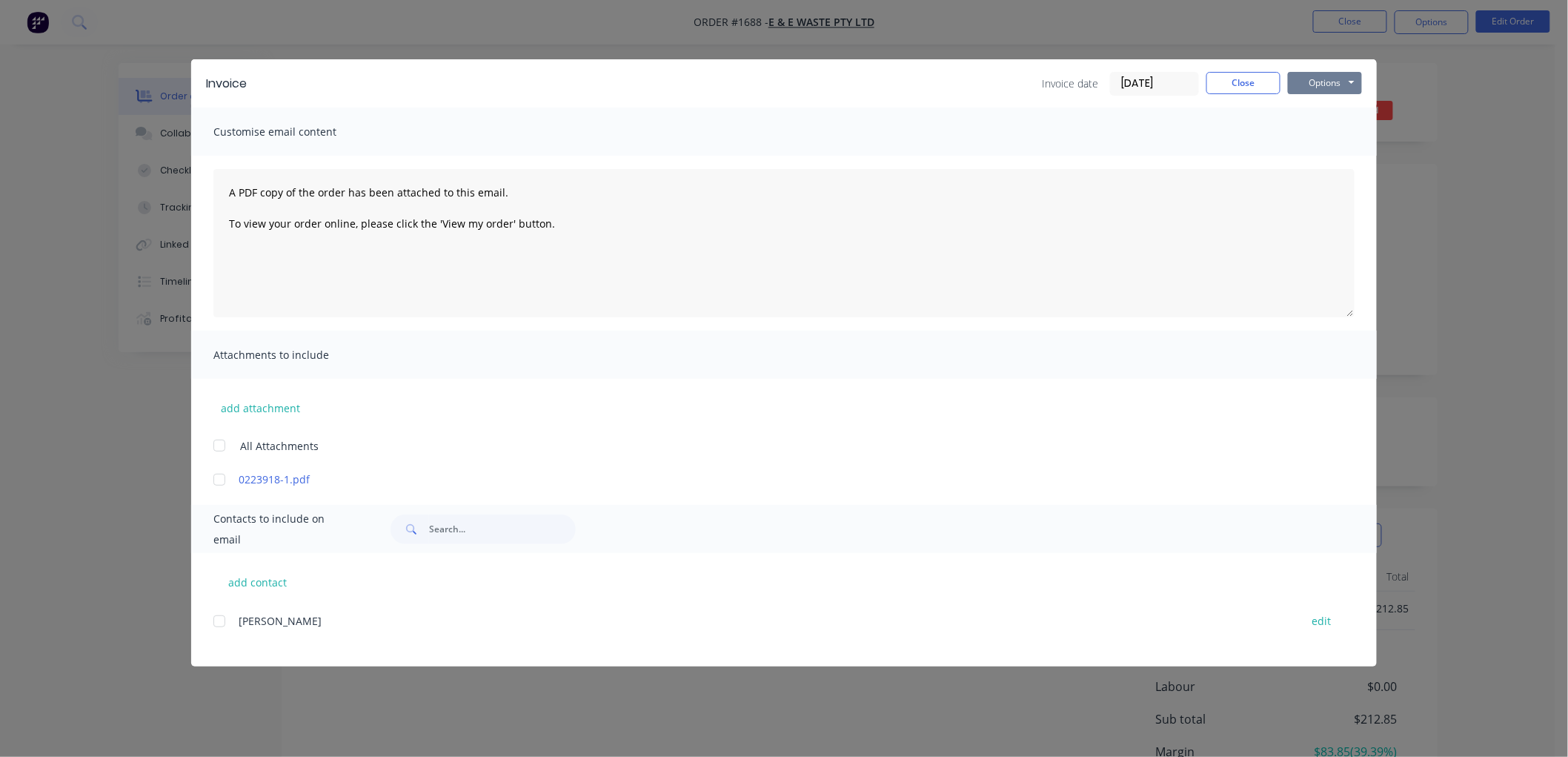
click at [1335, 83] on button "Options" at bounding box center [1324, 83] width 74 height 22
click at [1336, 106] on button "Preview" at bounding box center [1335, 109] width 95 height 25
click at [275, 585] on button "add contact" at bounding box center [258, 582] width 89 height 22
select select "AU"
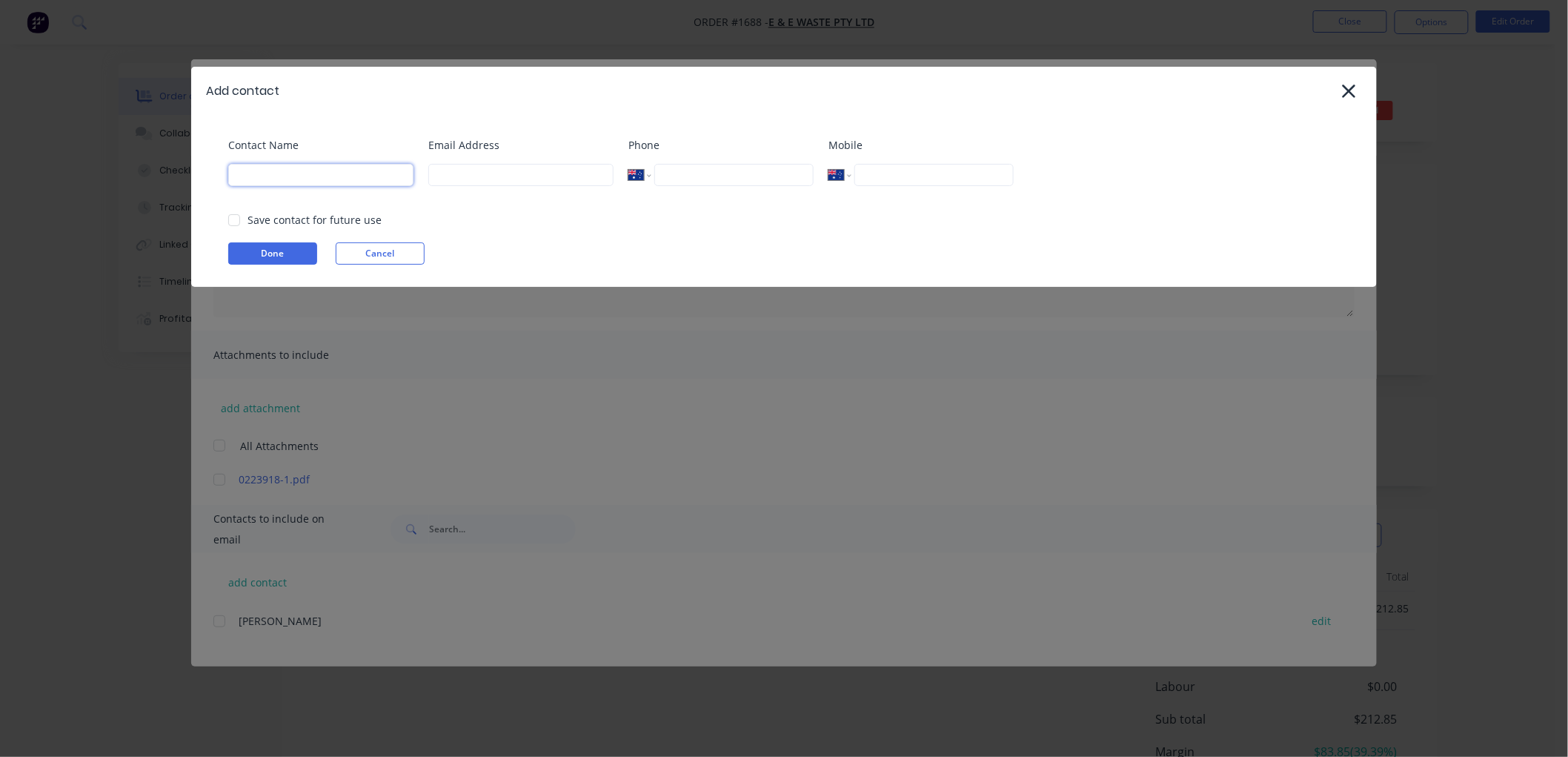
click at [287, 173] on input at bounding box center [321, 175] width 185 height 22
type input "D"
click at [238, 216] on div at bounding box center [234, 219] width 30 height 30
type input "[PERSON_NAME]"
click at [549, 174] on input at bounding box center [521, 175] width 185 height 22
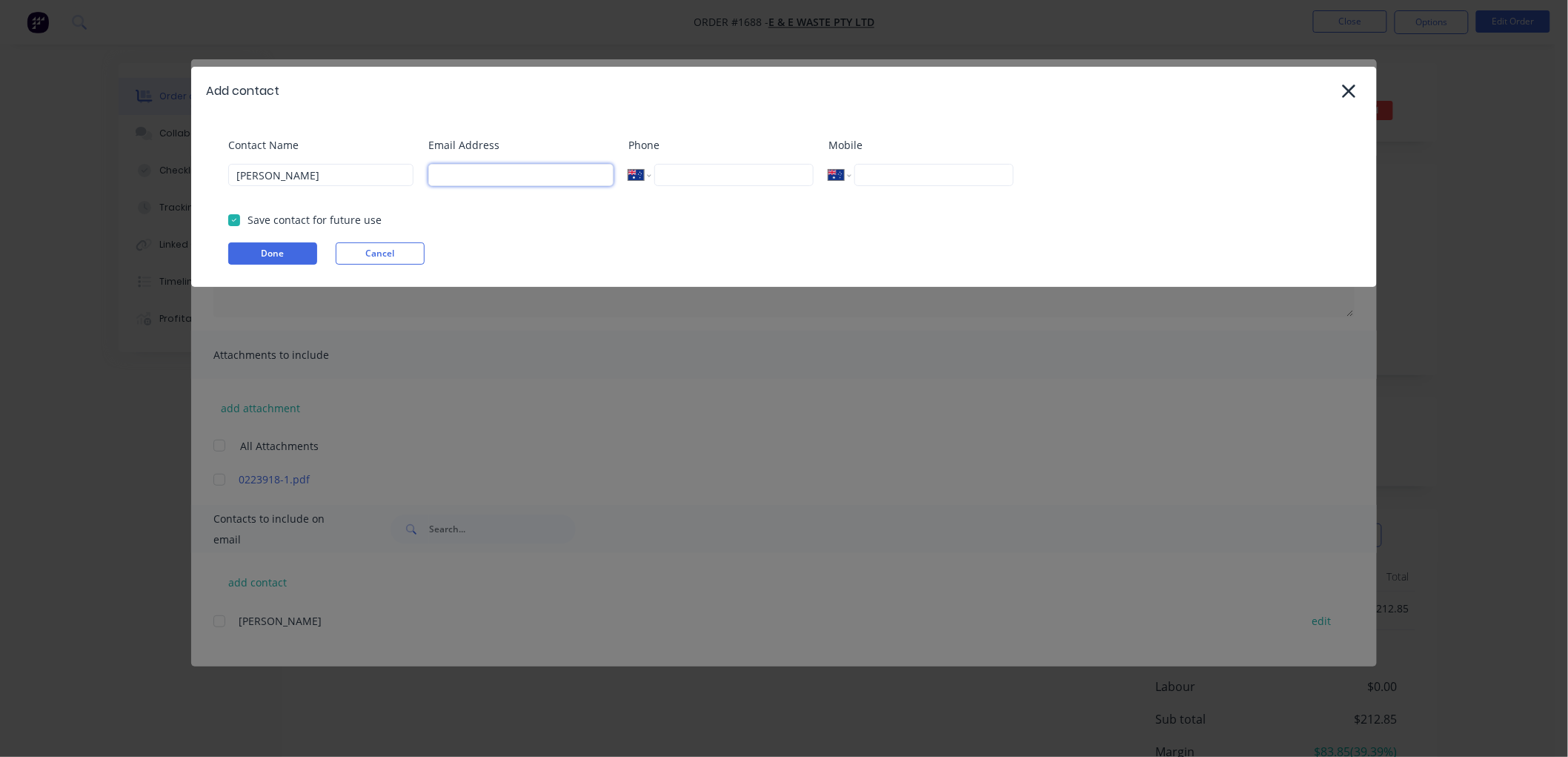
paste input "[PERSON_NAME][EMAIL_ADDRESS][DOMAIN_NAME]"
type input "[PERSON_NAME][EMAIL_ADDRESS][DOMAIN_NAME]"
click at [263, 252] on button "Done" at bounding box center [272, 253] width 89 height 22
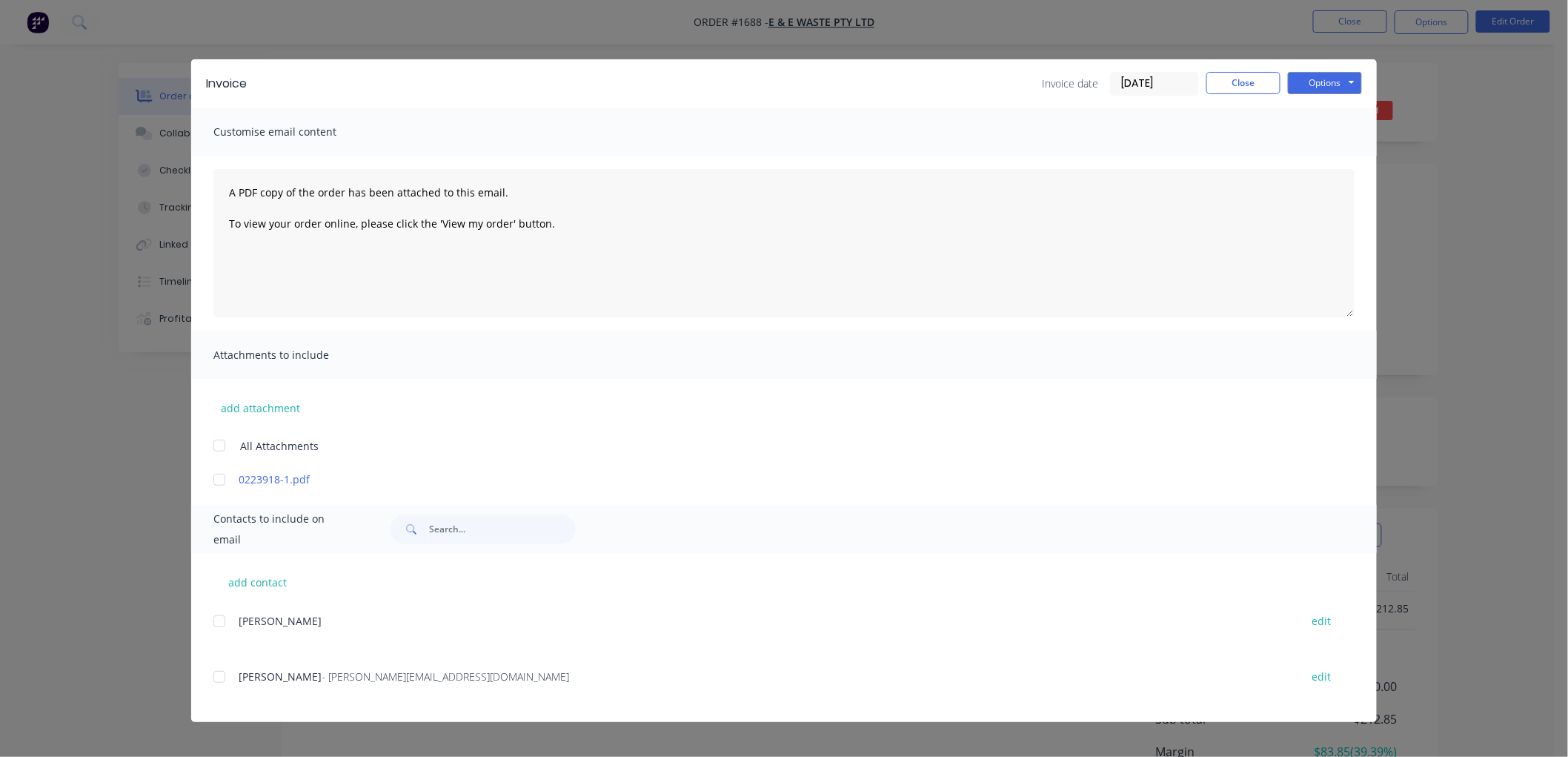
click at [217, 674] on div at bounding box center [219, 676] width 30 height 30
click at [1332, 69] on div "Invoice Invoice date [DATE] Close Options Preview Print Email" at bounding box center [784, 83] width 1185 height 48
click at [1332, 83] on button "Options" at bounding box center [1324, 83] width 74 height 22
click at [1337, 161] on button "Email" at bounding box center [1335, 158] width 95 height 25
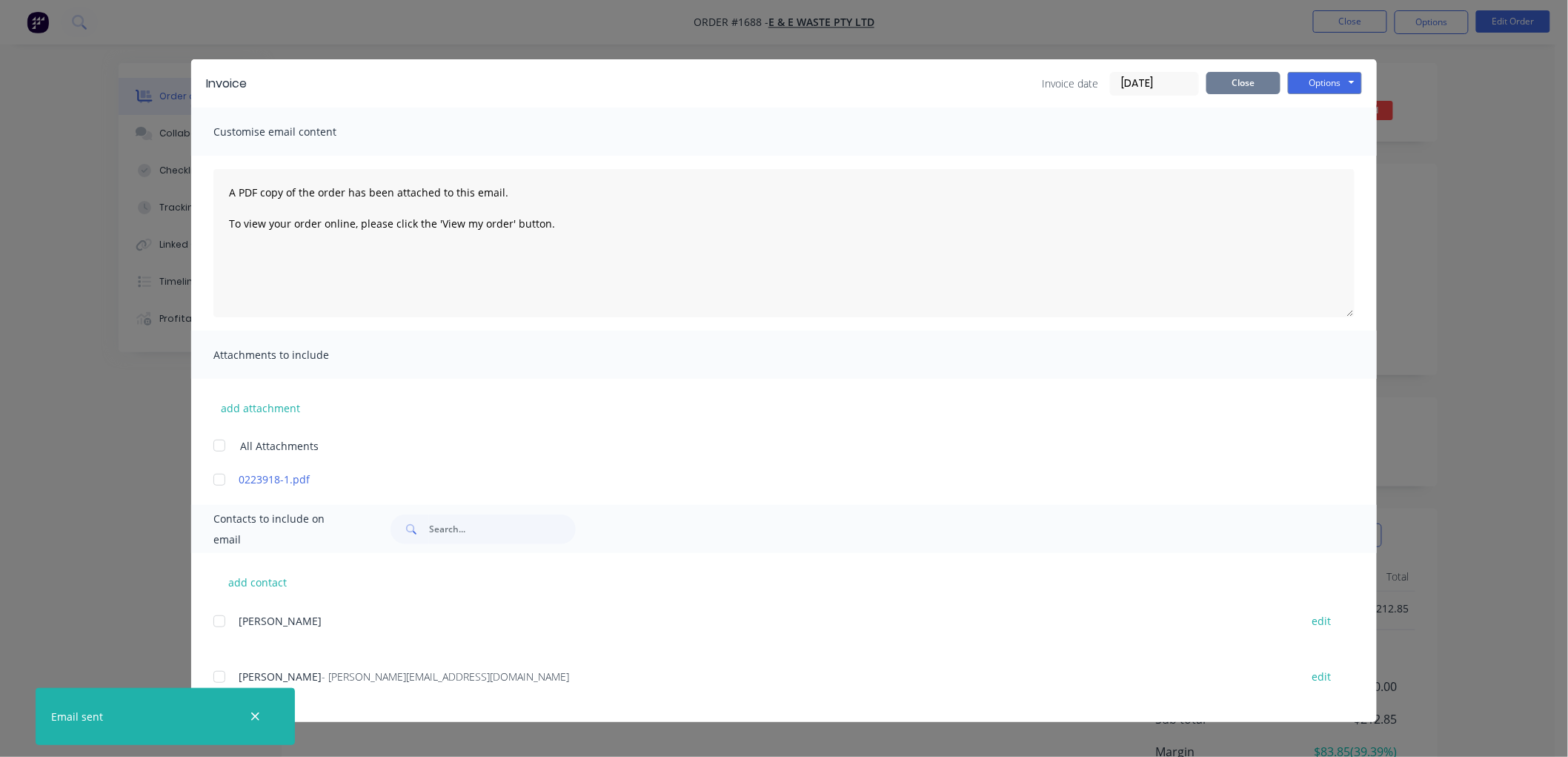
click at [1246, 89] on button "Close" at bounding box center [1242, 83] width 74 height 22
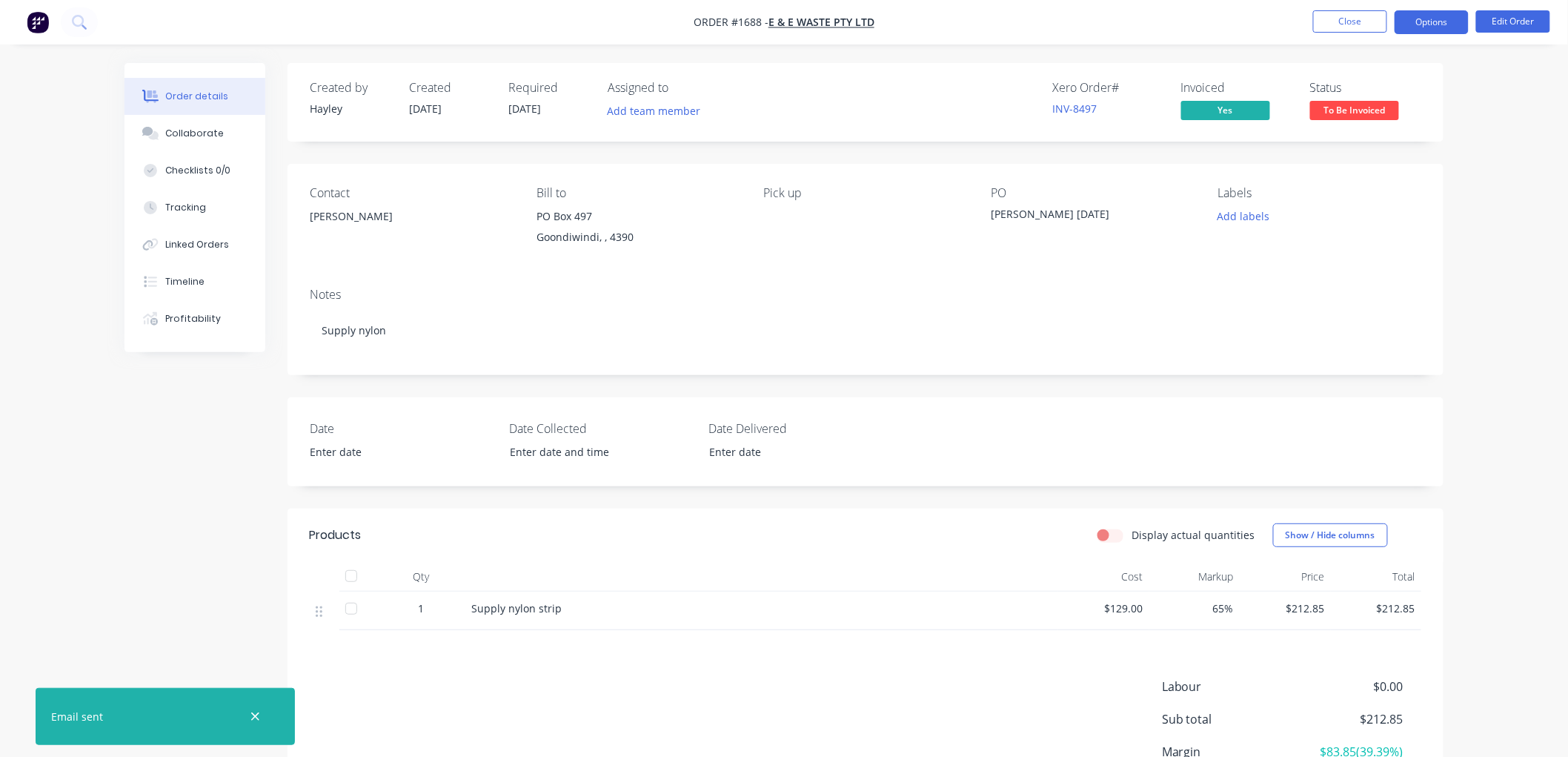
click at [1429, 32] on button "Options" at bounding box center [1431, 22] width 74 height 24
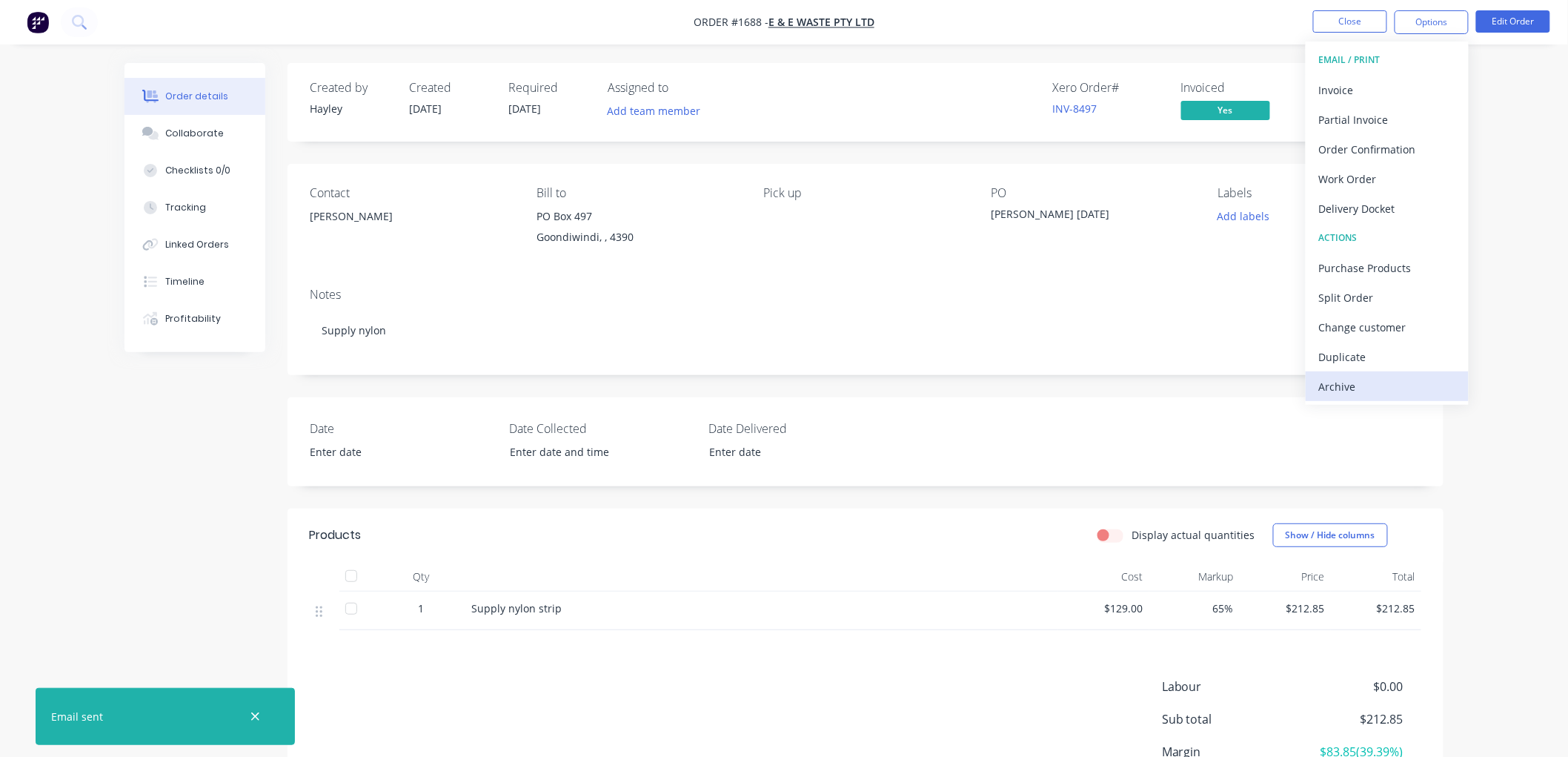
click at [1372, 383] on div "Archive" at bounding box center [1387, 386] width 136 height 21
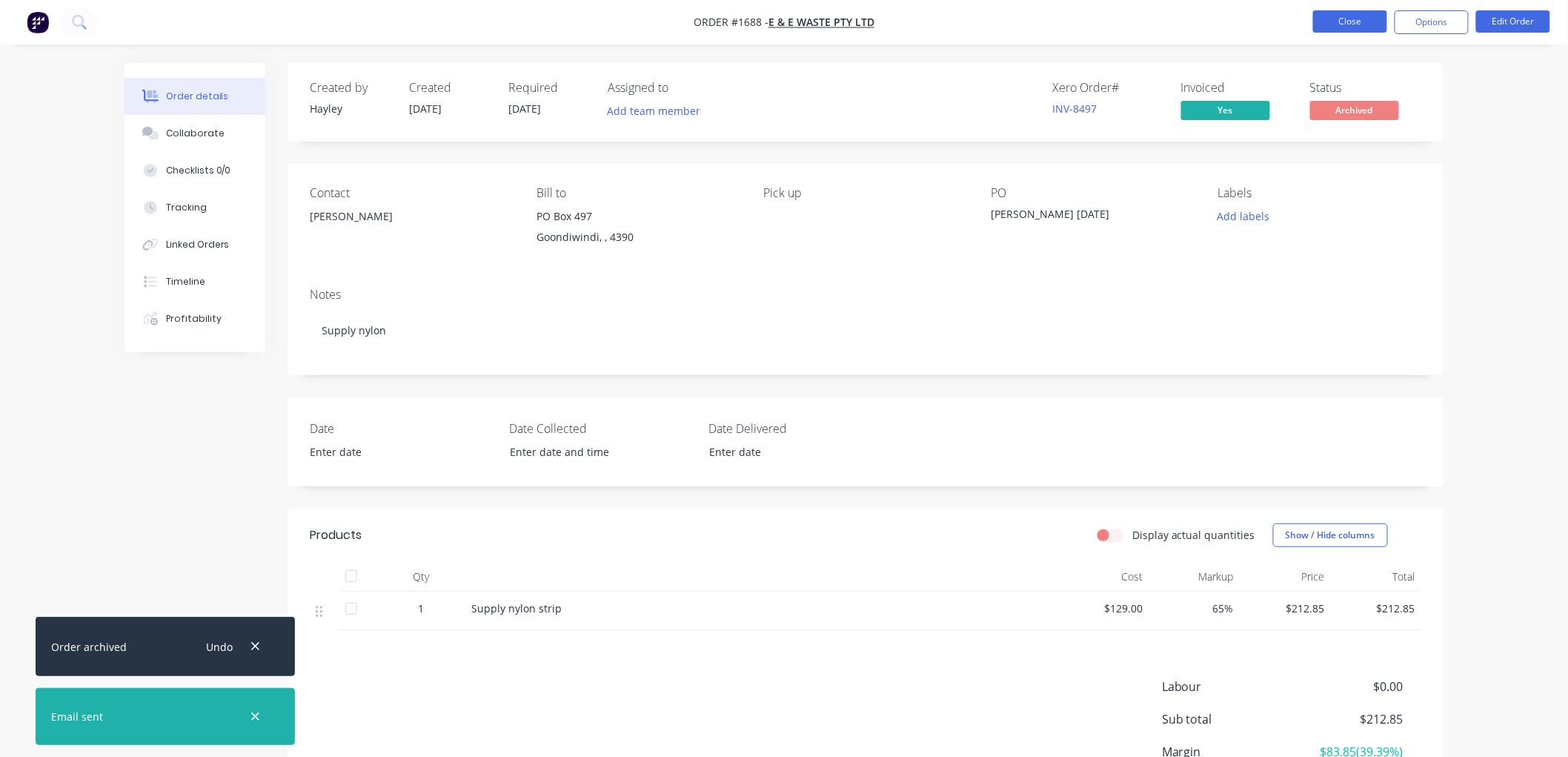
click at [1341, 24] on button "Close" at bounding box center [1349, 21] width 74 height 22
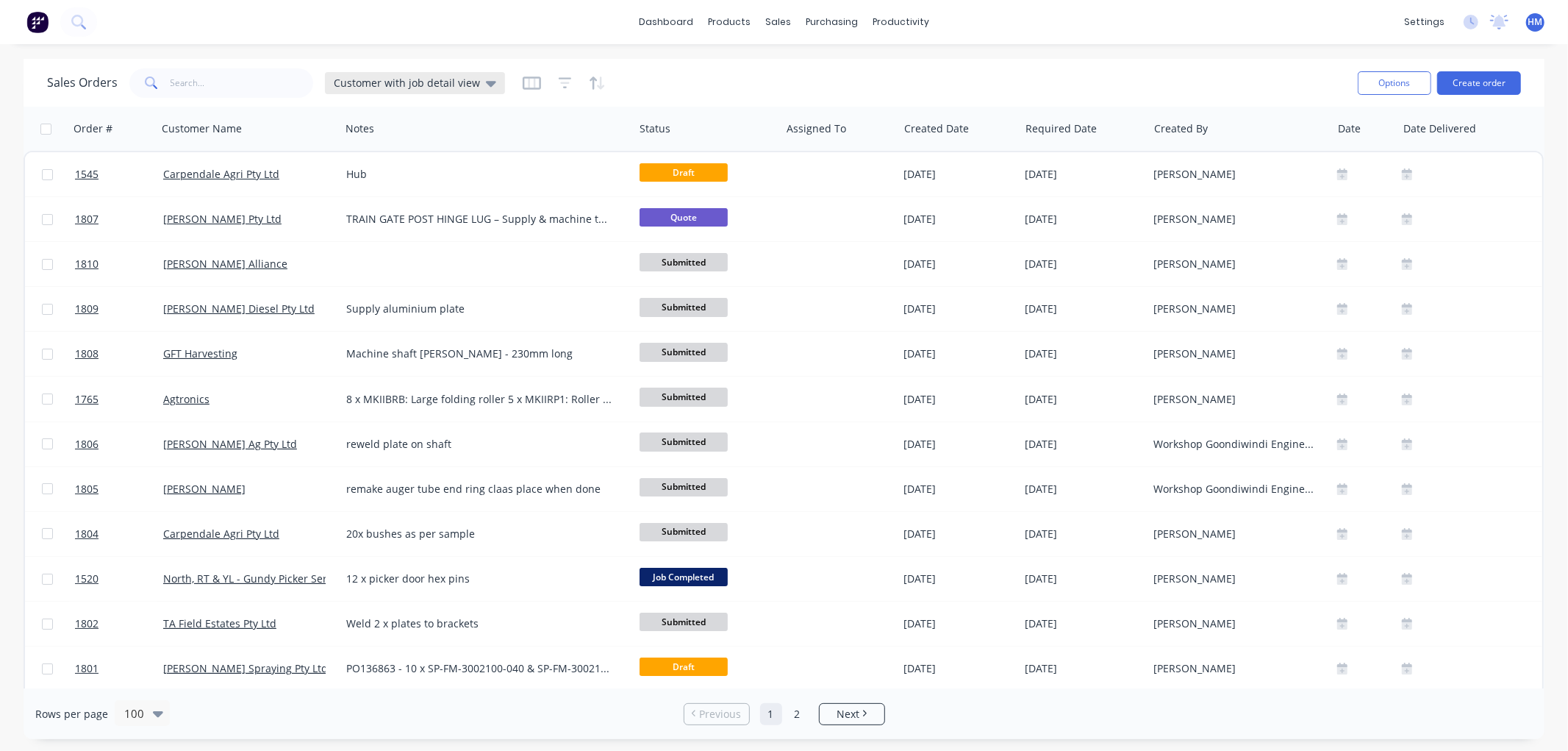
click at [349, 78] on span "Customer with job detail view" at bounding box center [407, 83] width 146 height 15
click at [368, 267] on button "Invoice" at bounding box center [413, 267] width 168 height 17
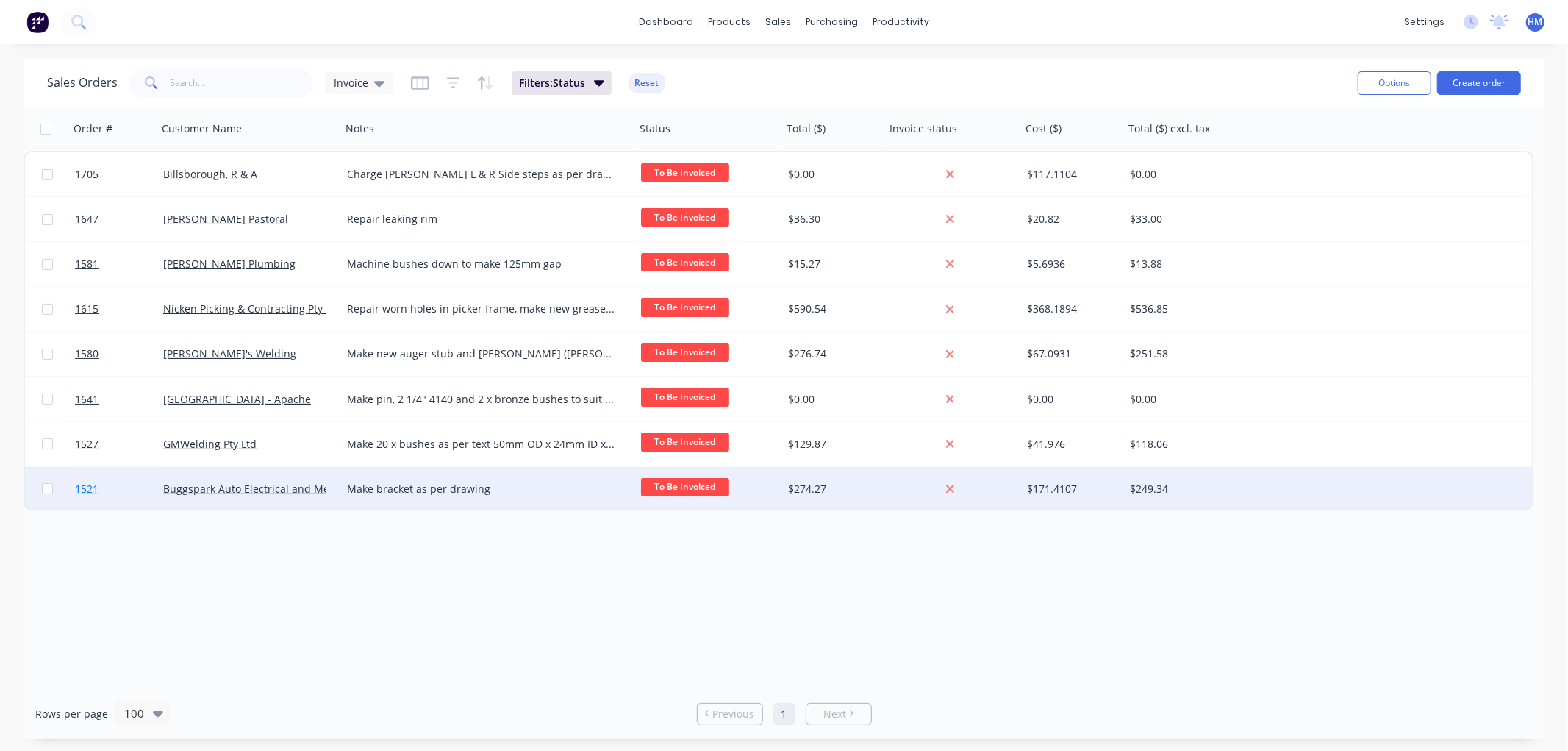
click at [138, 489] on link "1521" at bounding box center [119, 489] width 89 height 44
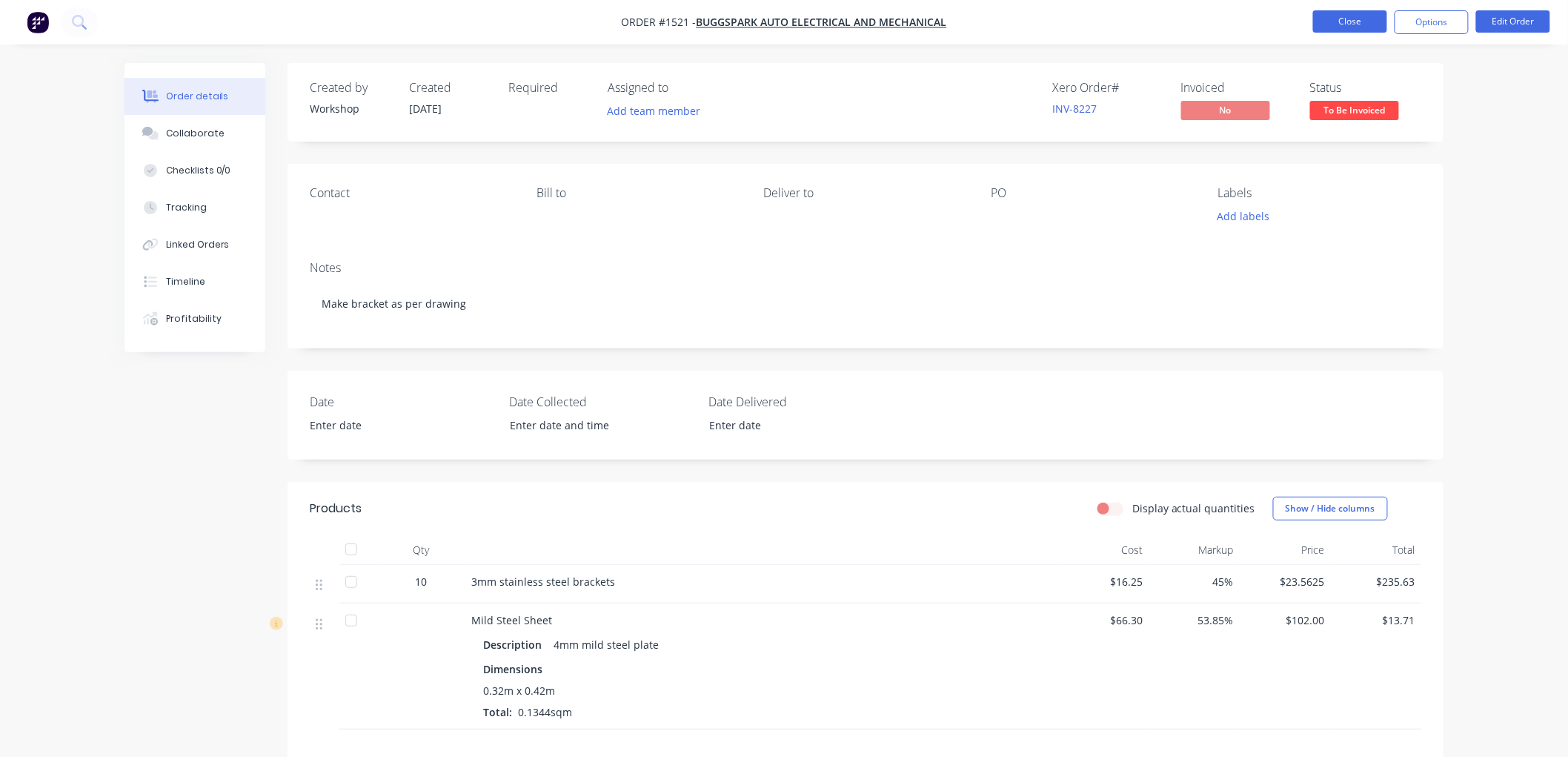
click at [1333, 30] on button "Close" at bounding box center [1349, 21] width 74 height 22
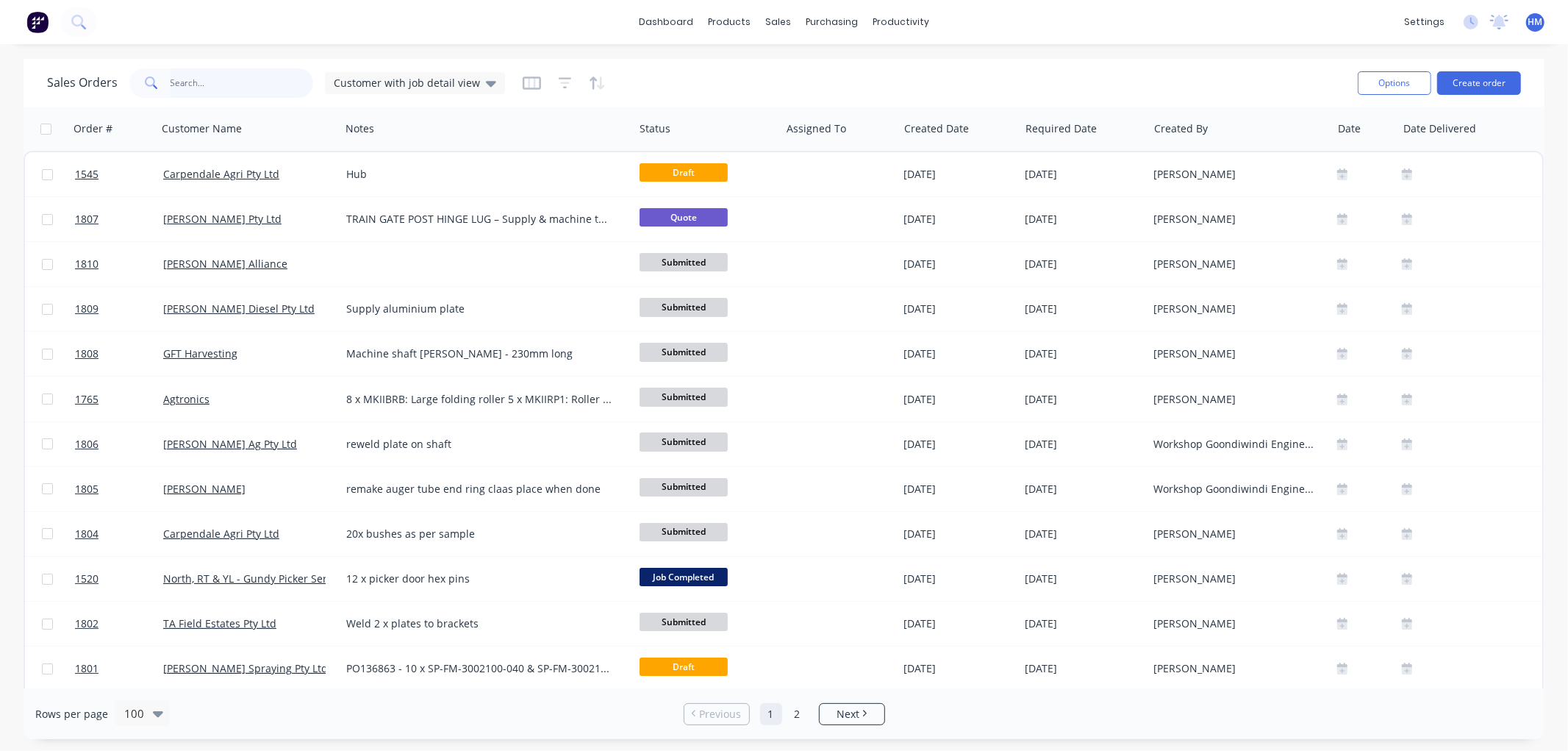
click at [203, 84] on input "text" at bounding box center [242, 83] width 143 height 30
click at [398, 78] on span "Customer with job detail view" at bounding box center [407, 83] width 146 height 15
click at [370, 253] on div "Invoice edit" at bounding box center [427, 266] width 197 height 30
click at [351, 267] on button "Invoice" at bounding box center [413, 267] width 168 height 17
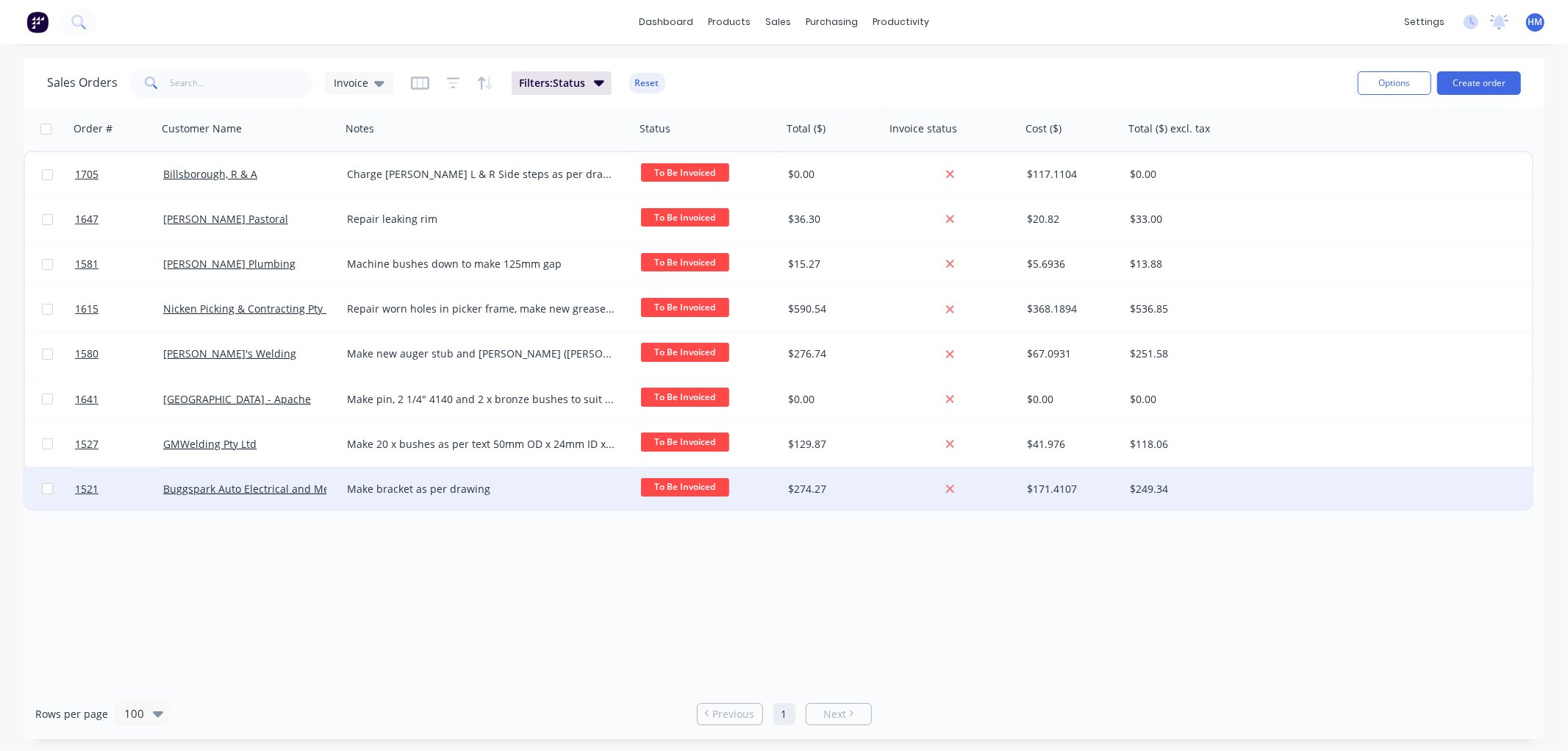
click at [526, 490] on div "Make bracket as per drawing" at bounding box center [481, 489] width 268 height 14
click at [148, 497] on link "1521" at bounding box center [119, 489] width 89 height 44
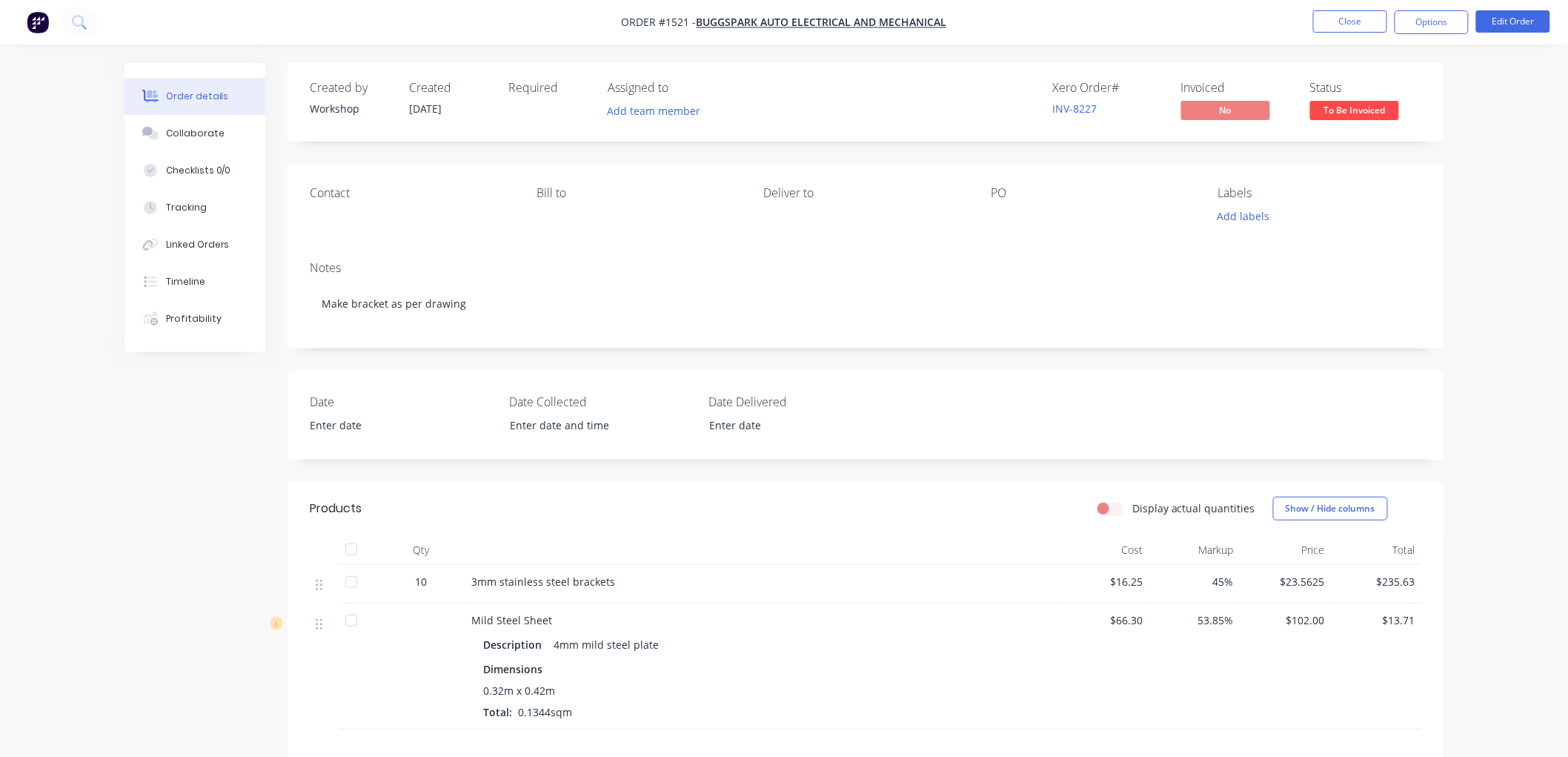
click at [1352, 102] on span "To Be Invoiced" at bounding box center [1354, 110] width 89 height 19
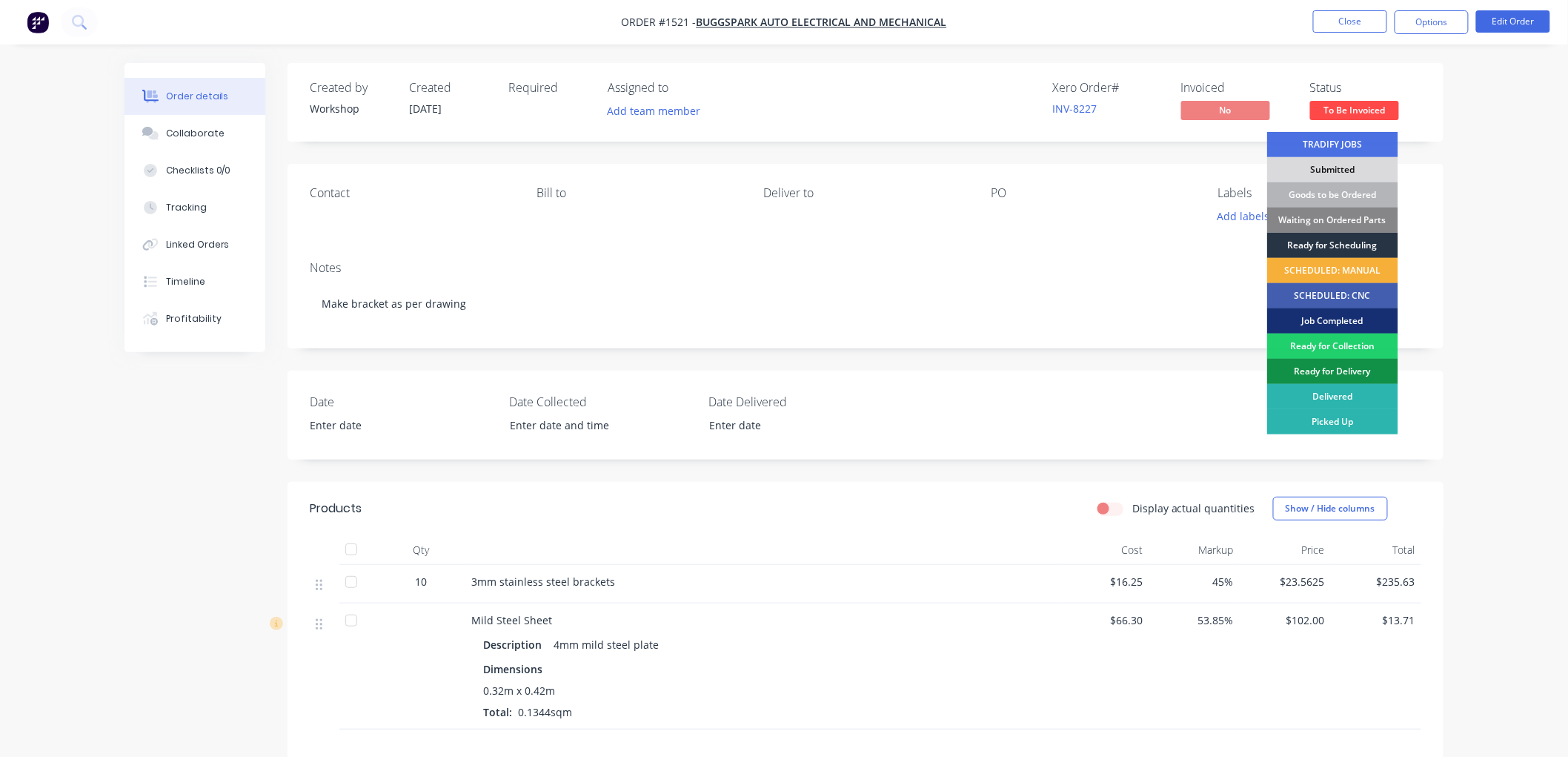
click at [1338, 241] on div "Ready for Scheduling" at bounding box center [1332, 246] width 131 height 26
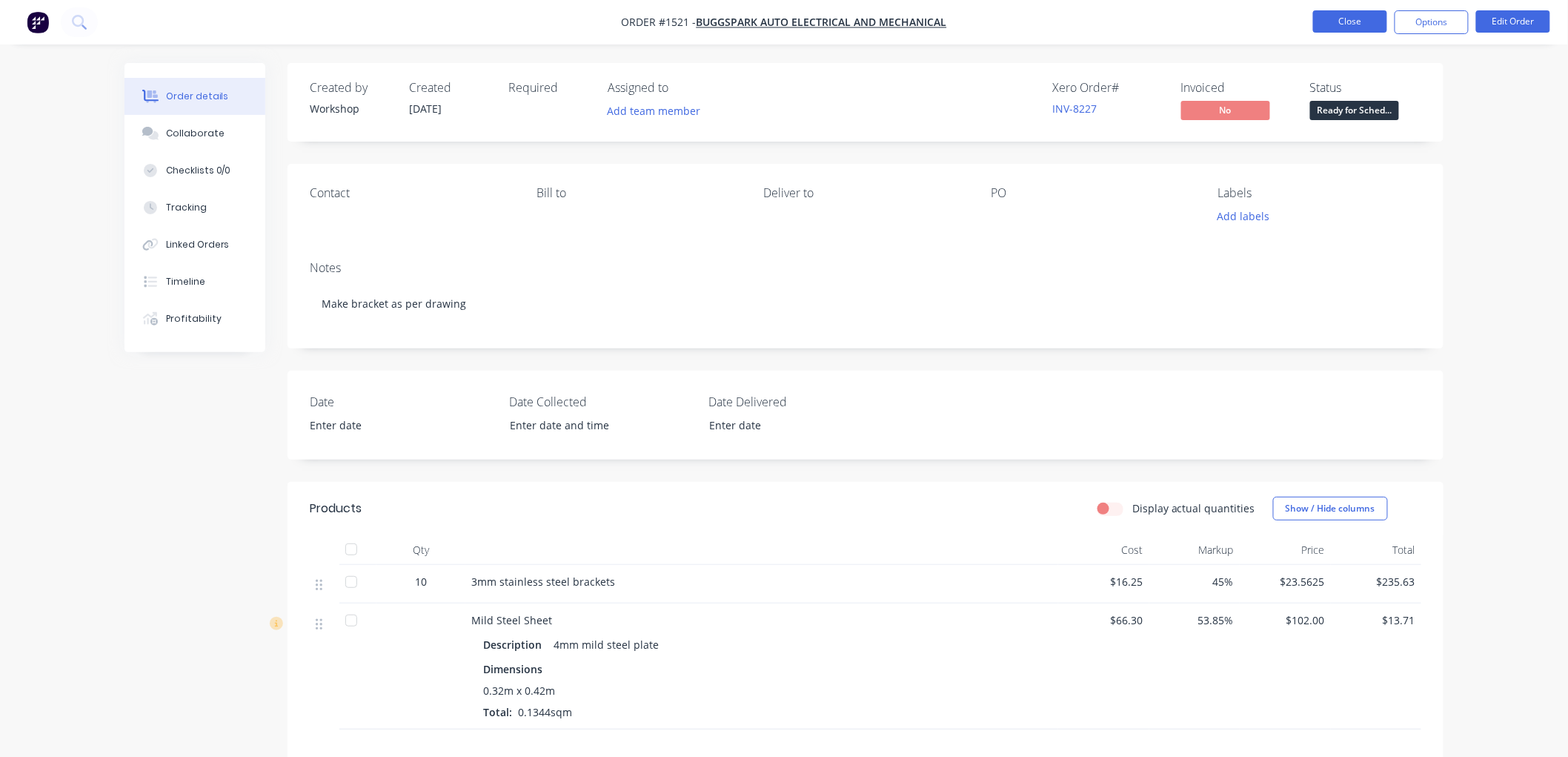
click at [1352, 25] on button "Close" at bounding box center [1349, 21] width 74 height 22
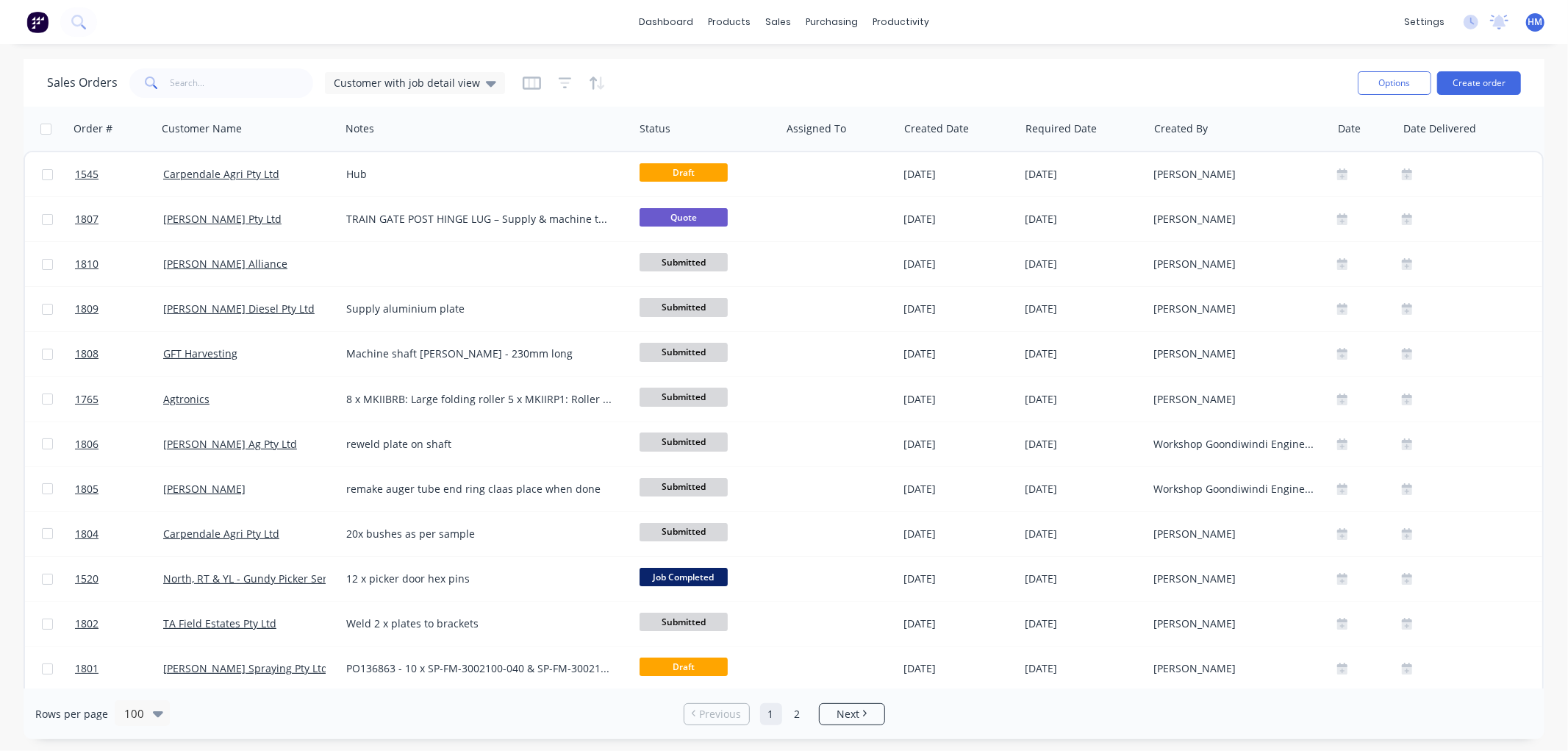
click at [408, 99] on div "Sales Orders Customer with job detail view" at bounding box center [696, 83] width 1299 height 36
click at [419, 78] on span "Customer with job detail view" at bounding box center [407, 83] width 146 height 15
click at [386, 260] on button "Invoice" at bounding box center [413, 267] width 168 height 17
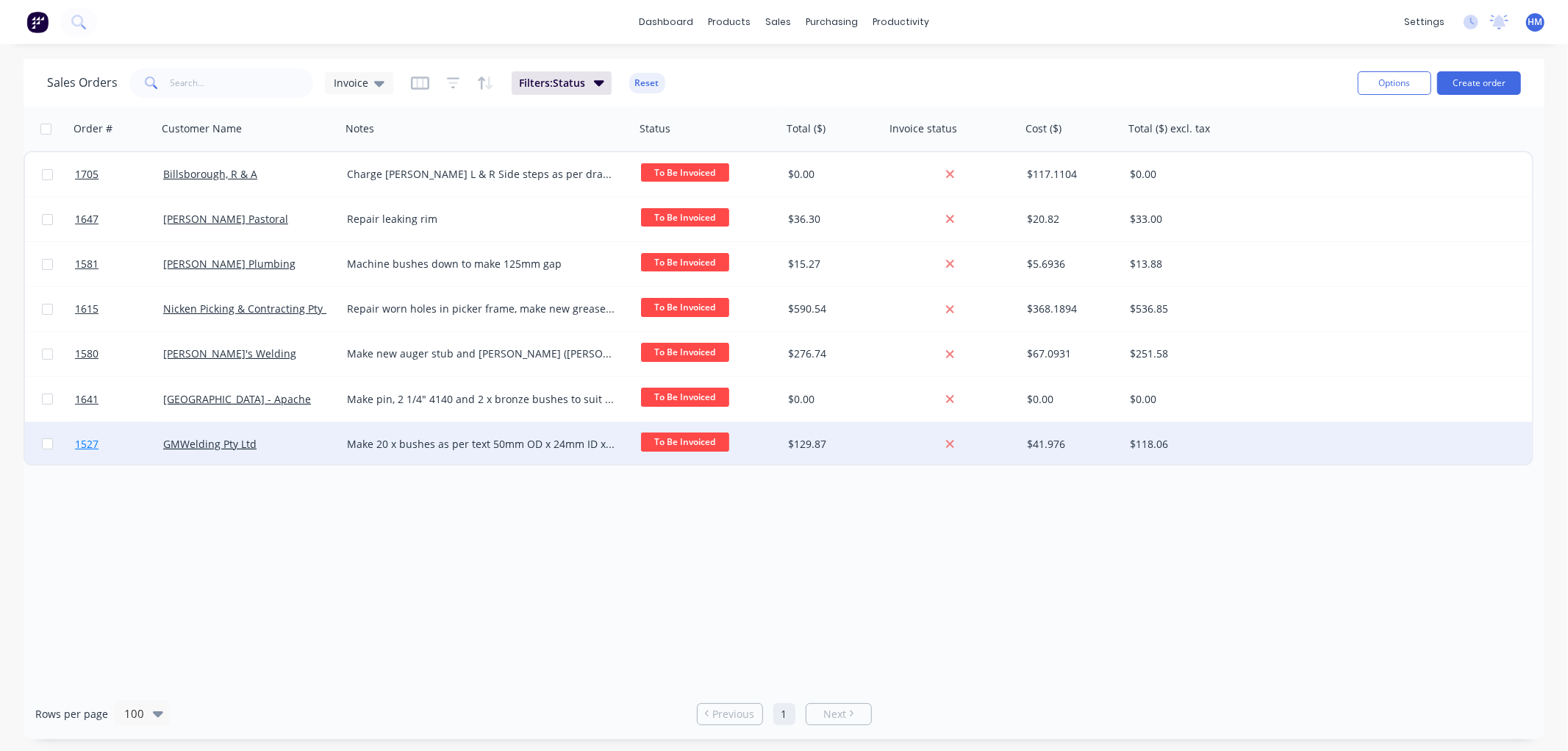
click at [116, 442] on link "1527" at bounding box center [119, 444] width 89 height 44
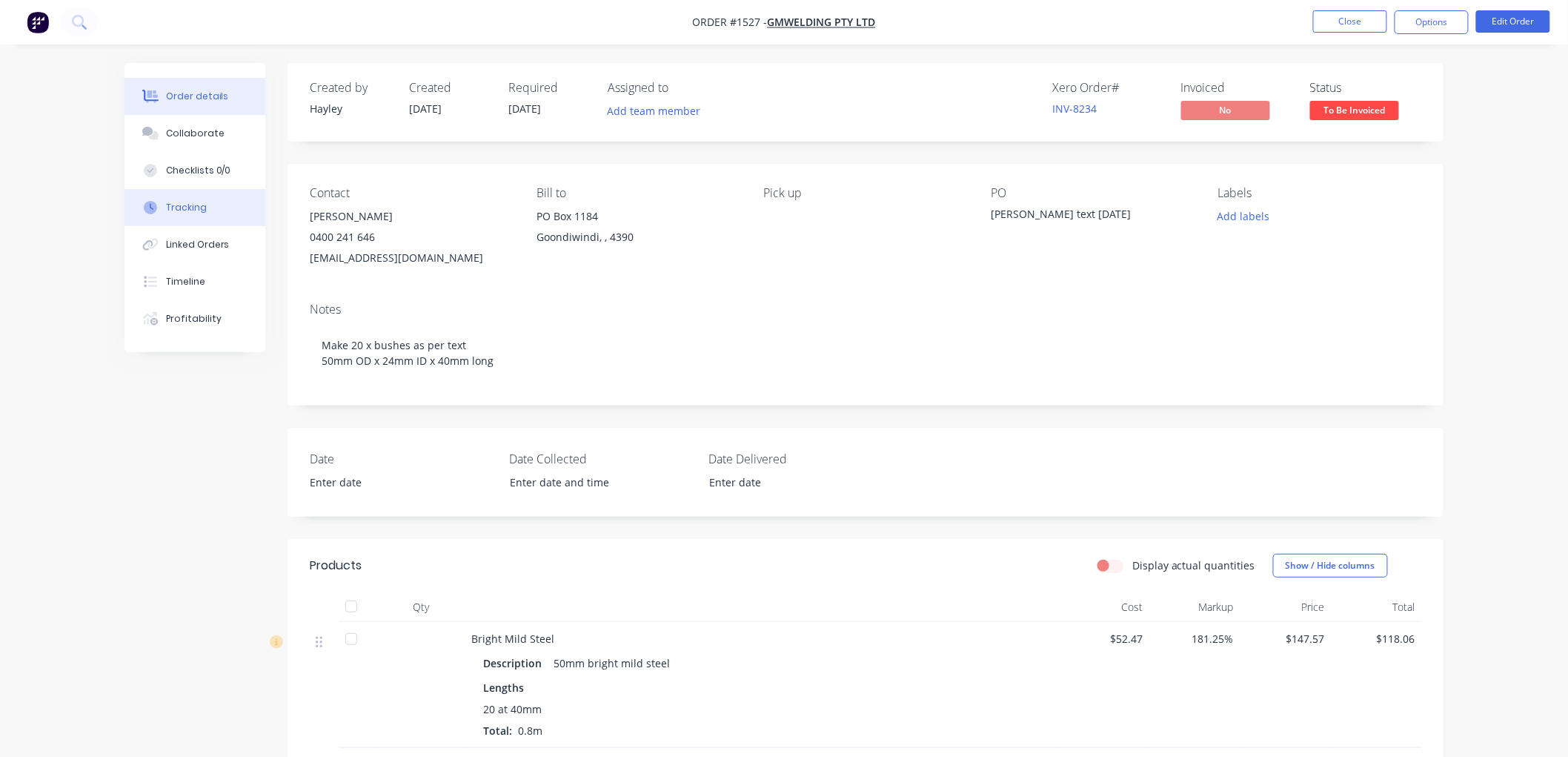
click at [196, 204] on div "Tracking" at bounding box center [186, 208] width 41 height 14
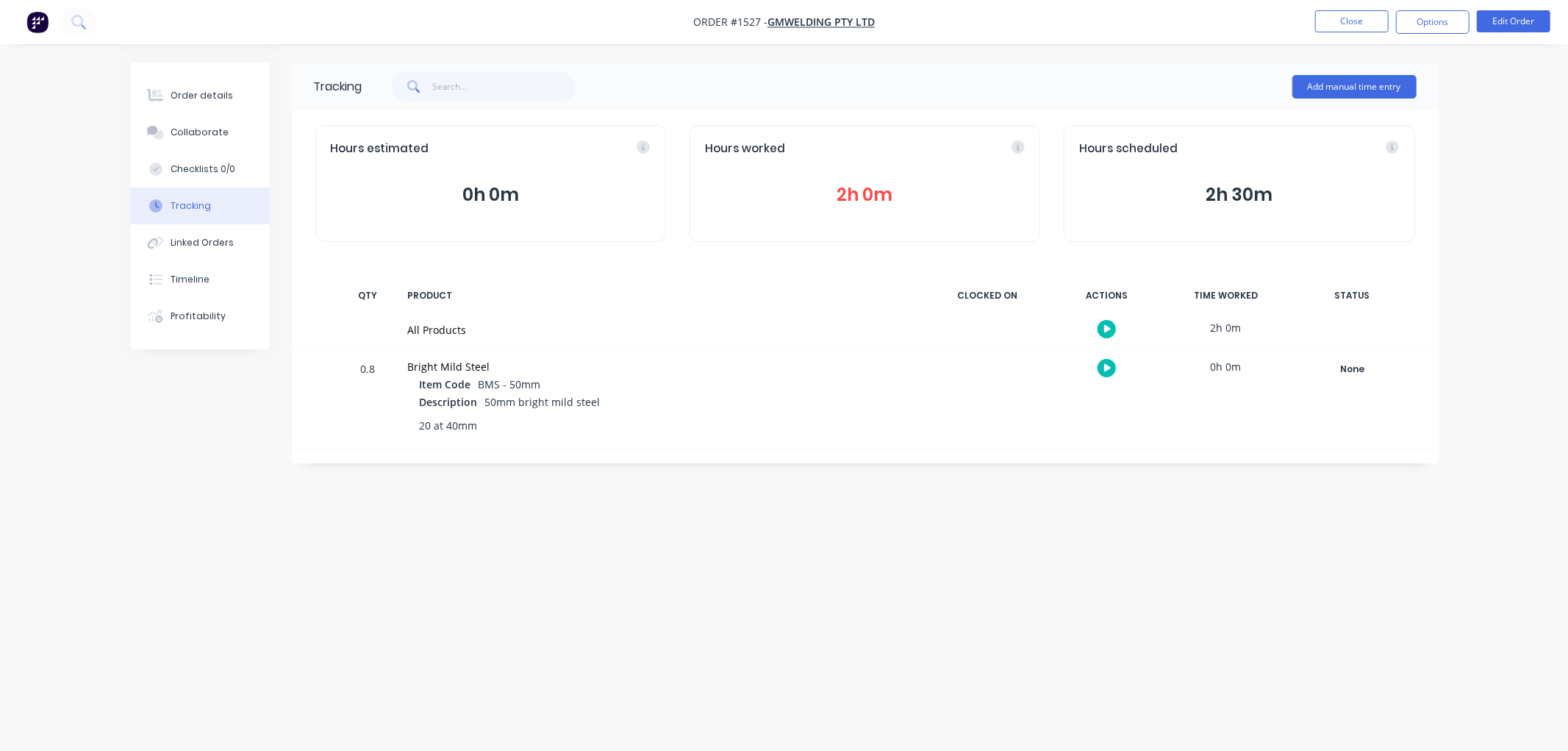
click at [875, 192] on button "2h 0m" at bounding box center [865, 194] width 320 height 28
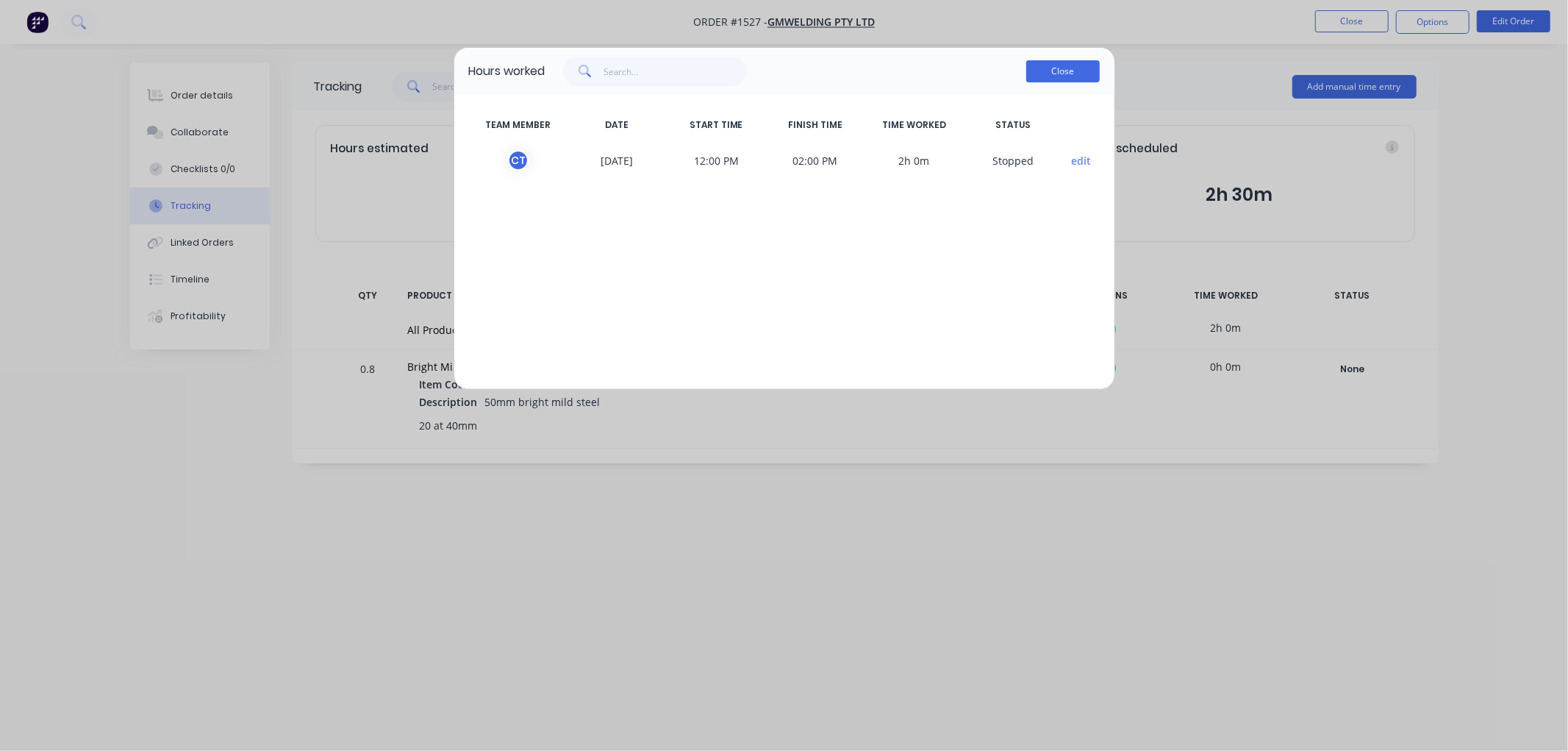
drag, startPoint x: 1045, startPoint y: 67, endPoint x: 372, endPoint y: 151, distance: 678.2
click at [1040, 68] on button "Close" at bounding box center [1062, 71] width 73 height 22
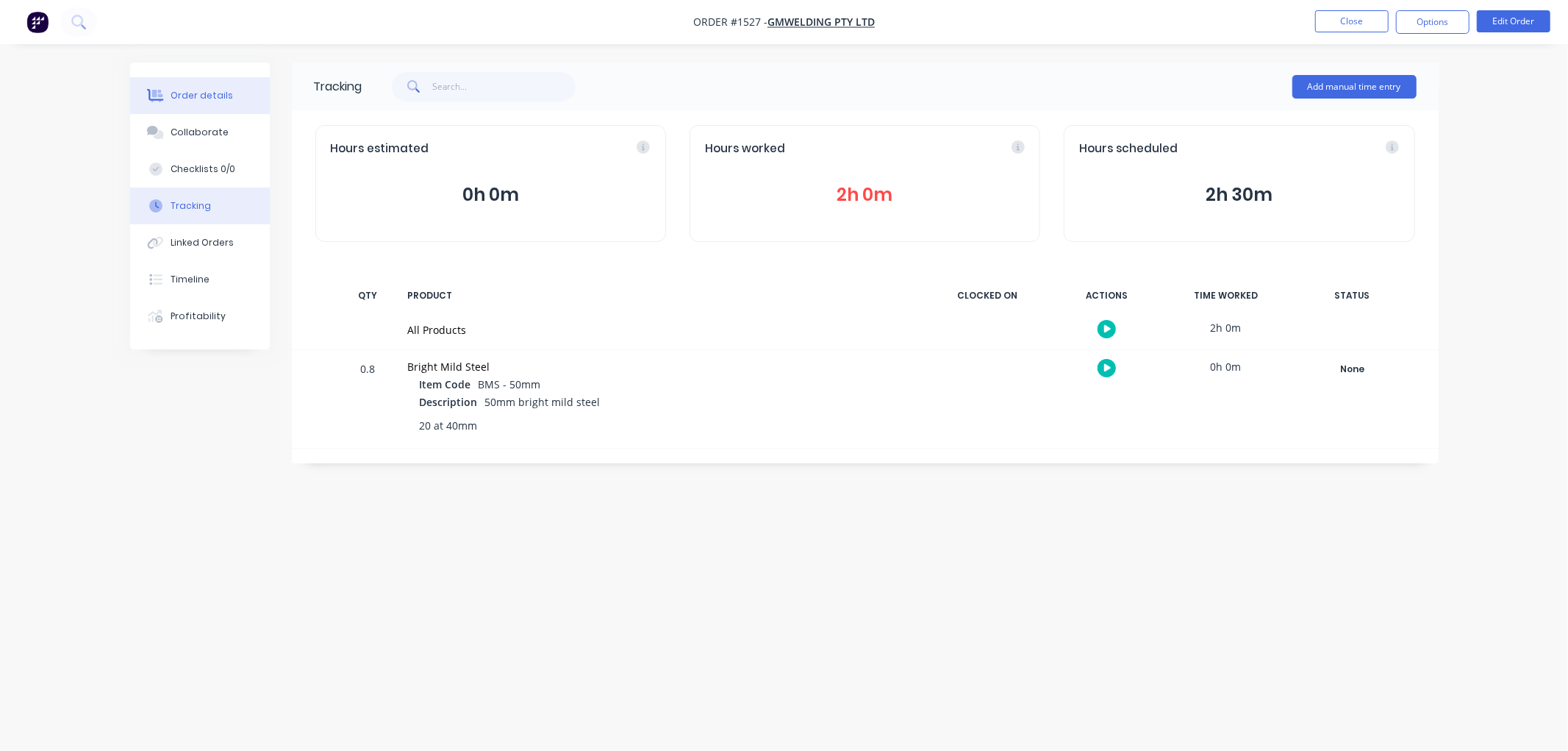
click at [202, 100] on div "Order details" at bounding box center [202, 95] width 62 height 14
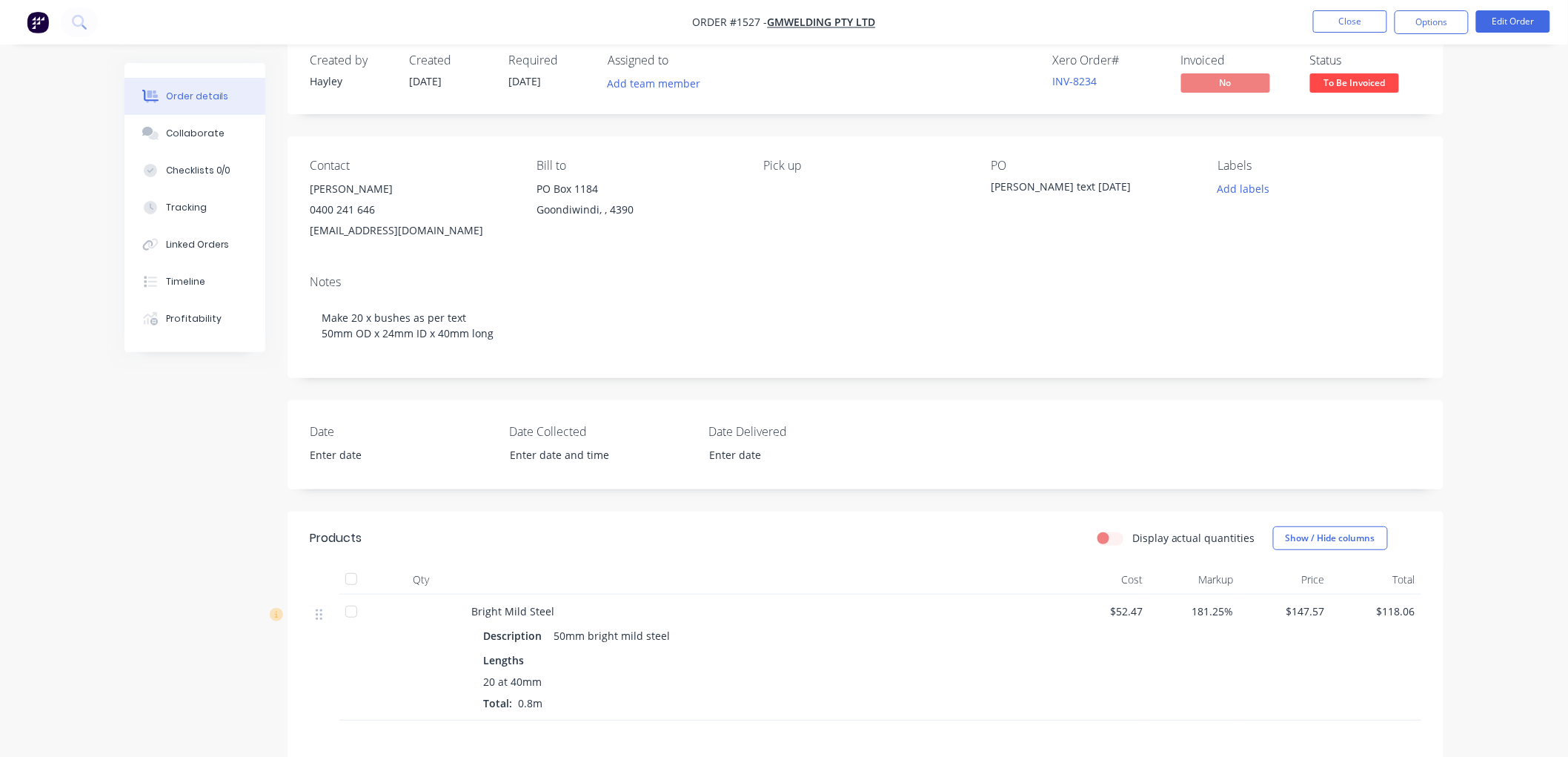
scroll to position [9, 0]
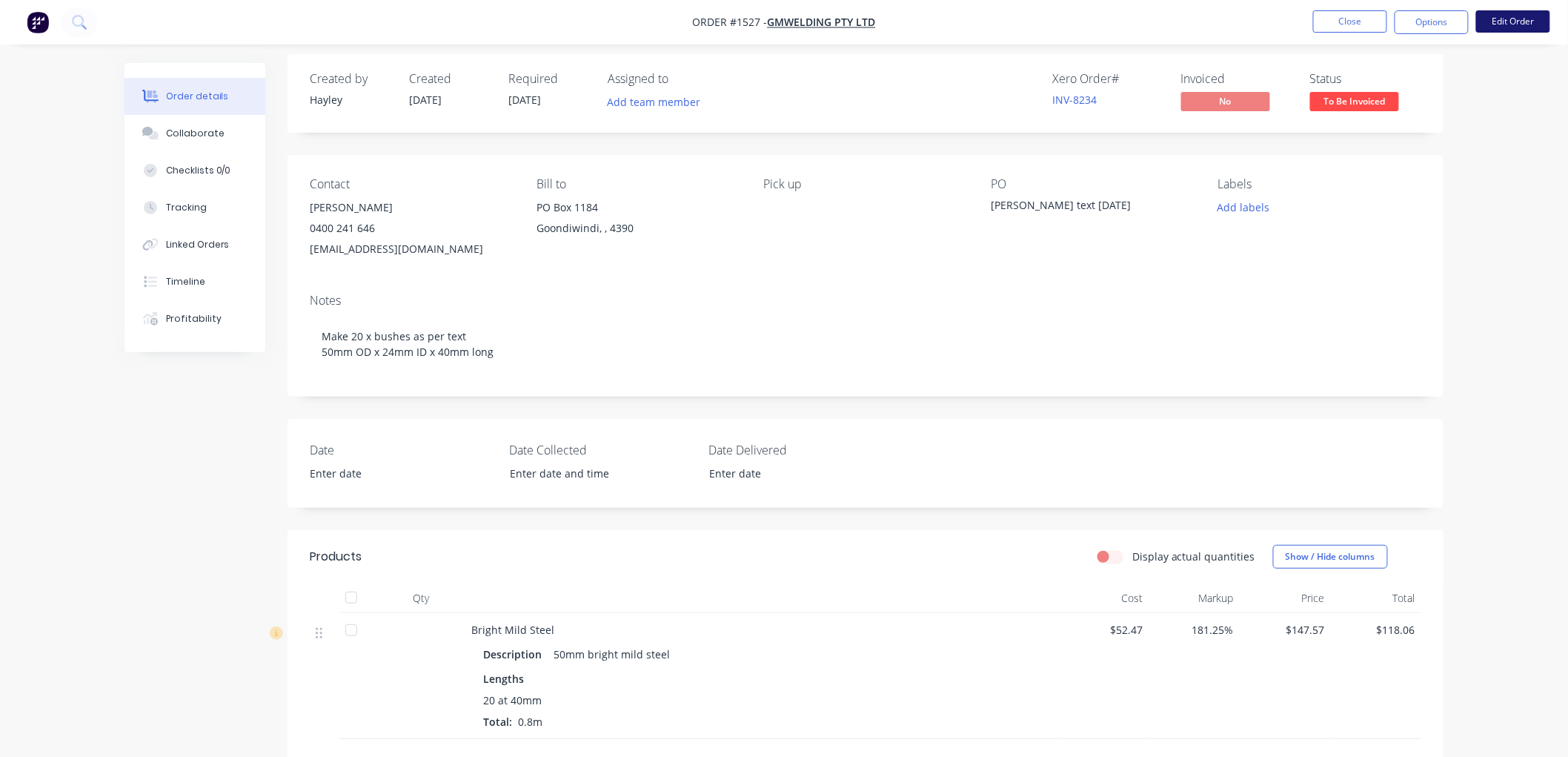
click at [1510, 15] on button "Edit Order" at bounding box center [1512, 21] width 74 height 22
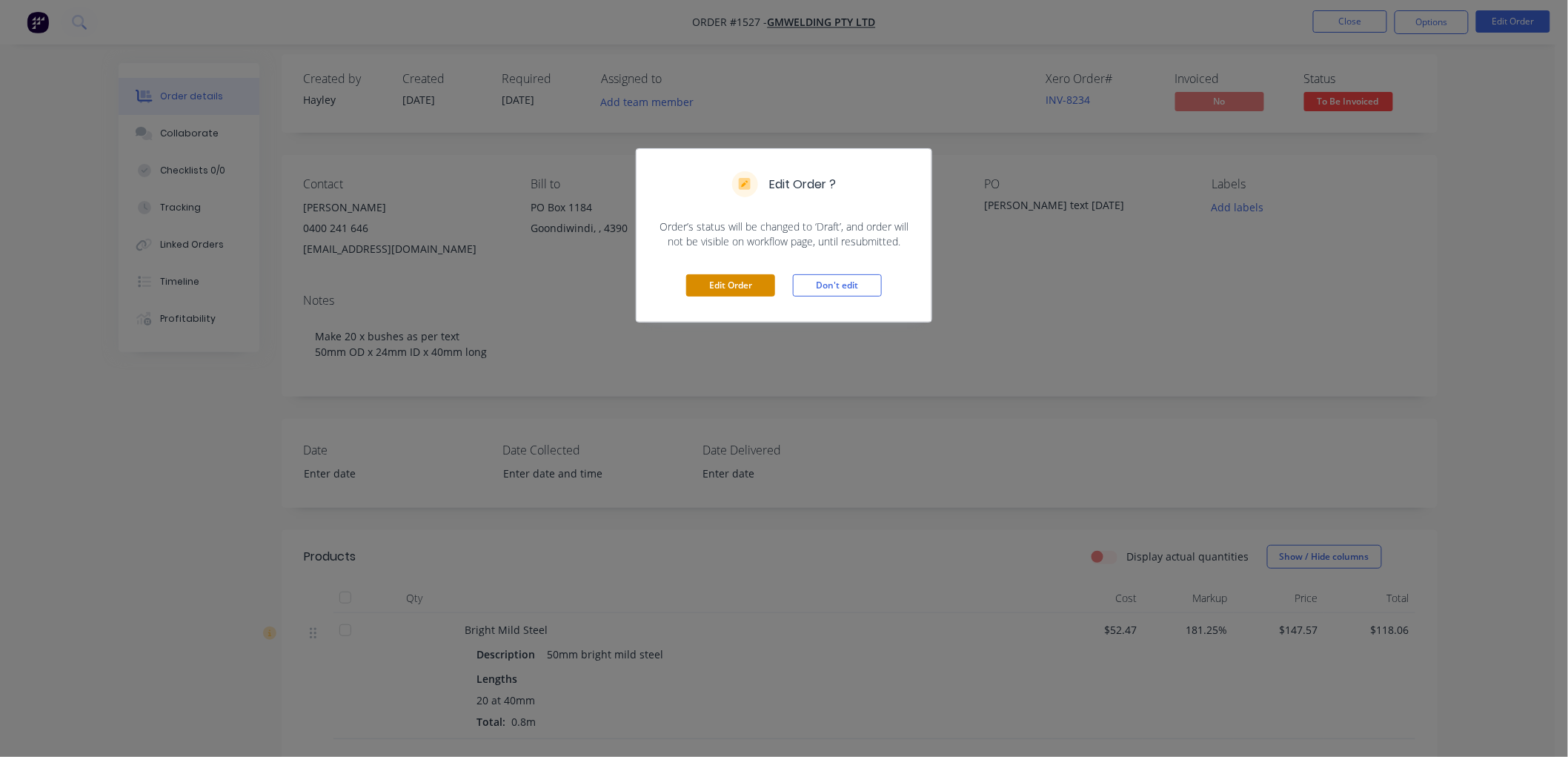
click at [716, 279] on button "Edit Order" at bounding box center [730, 285] width 89 height 22
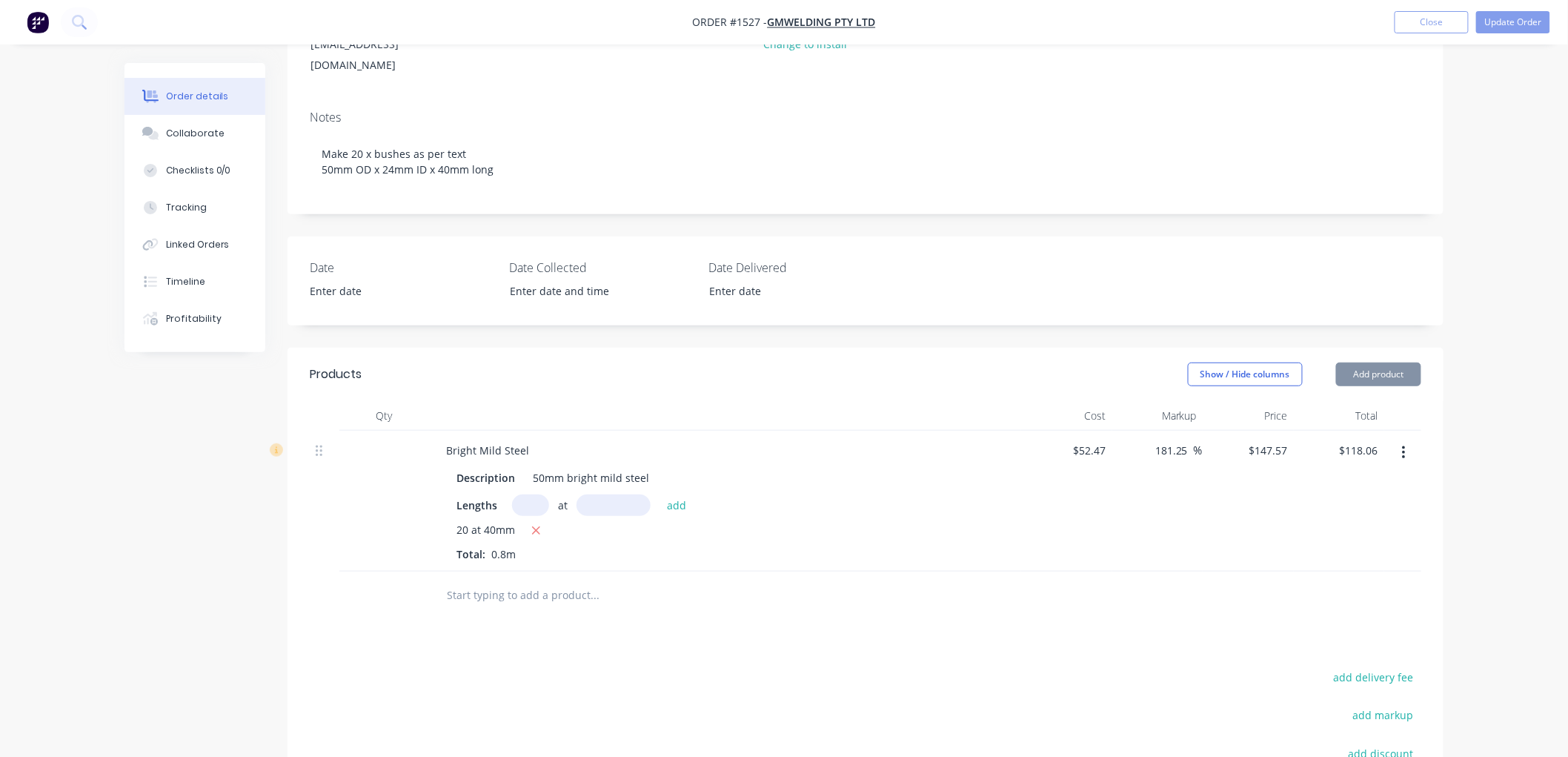
scroll to position [247, 0]
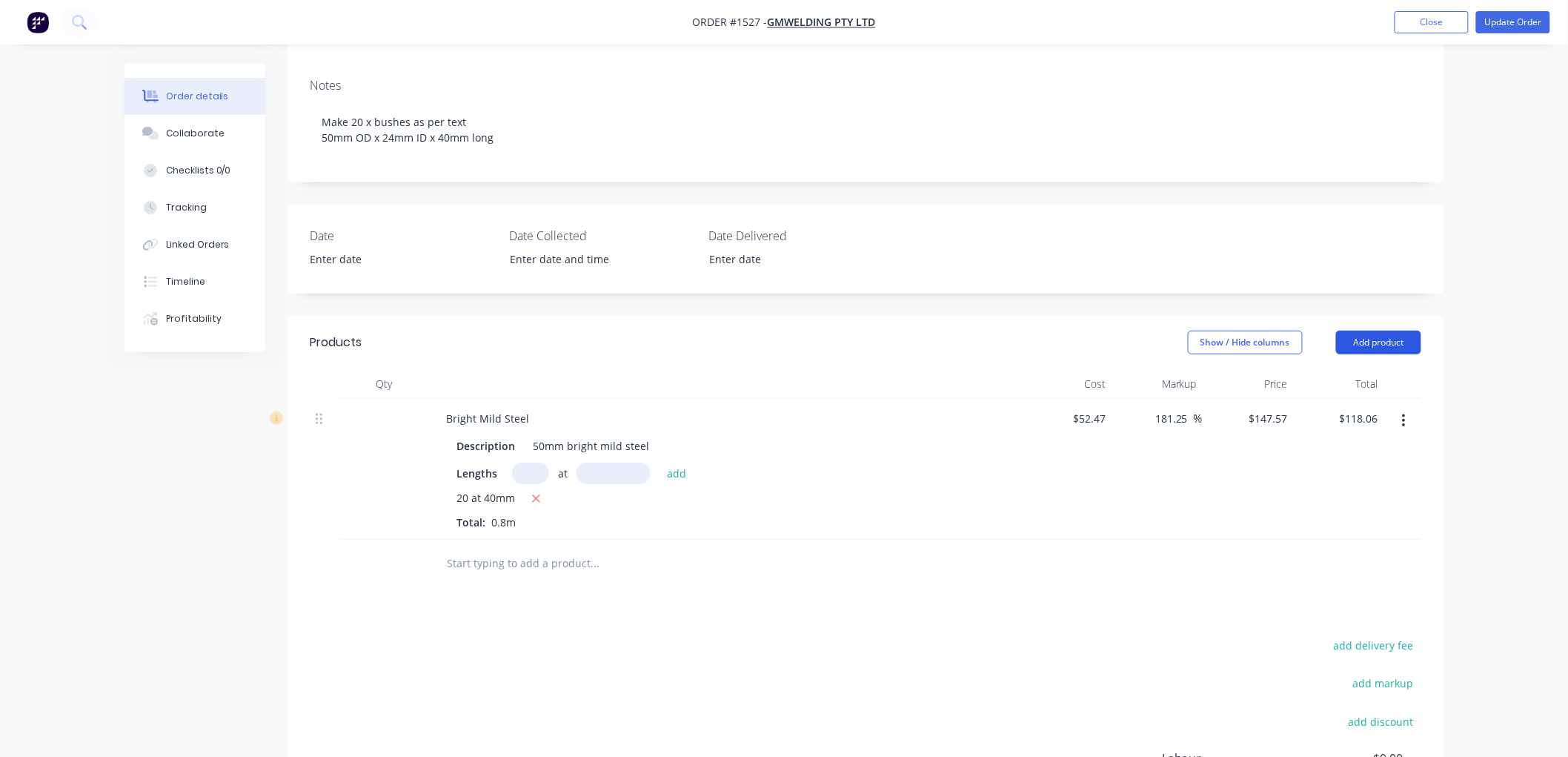
click at [1380, 331] on button "Add product" at bounding box center [1378, 343] width 85 height 24
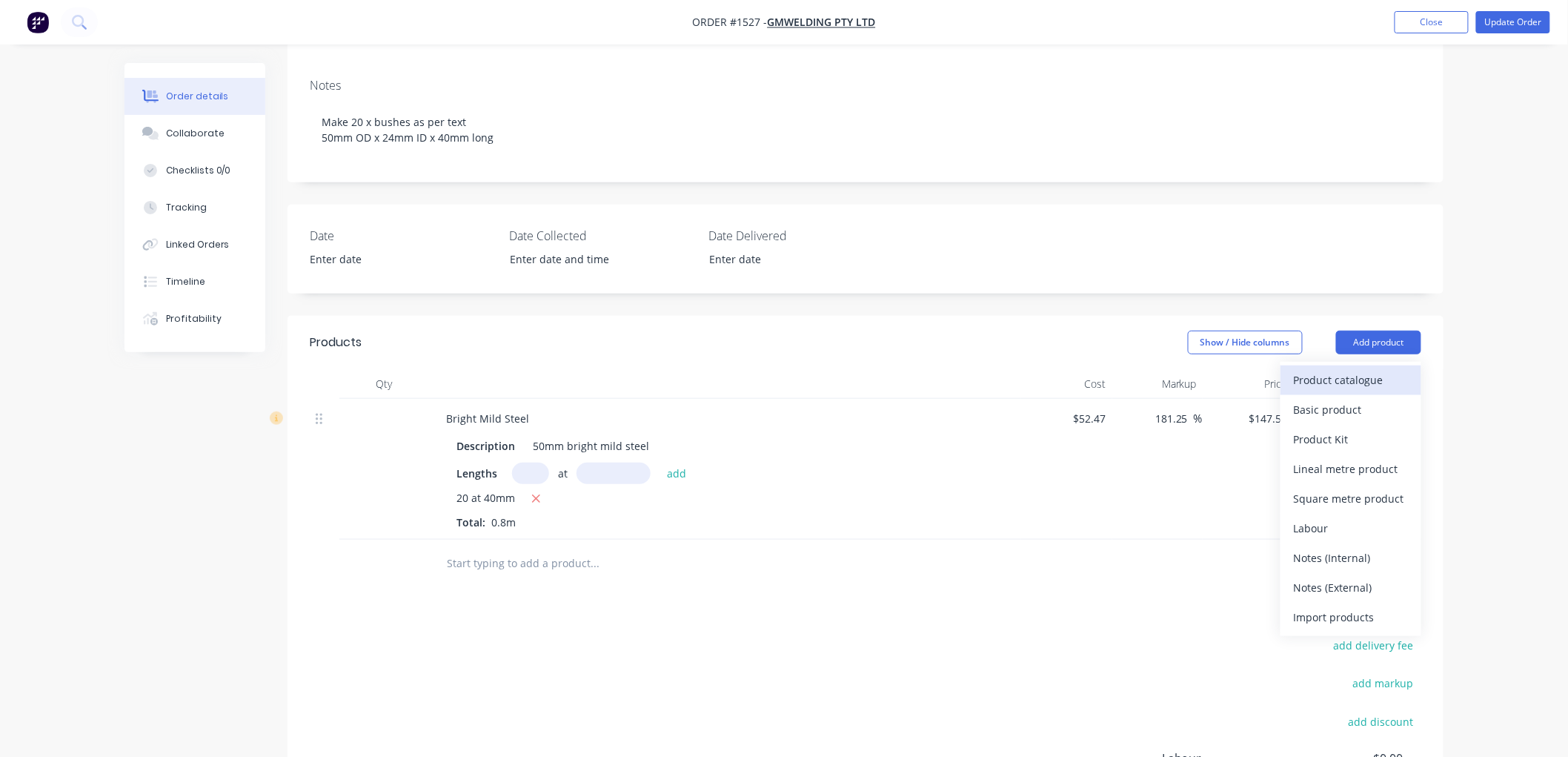
click at [1327, 369] on div "Product catalogue" at bounding box center [1350, 379] width 114 height 21
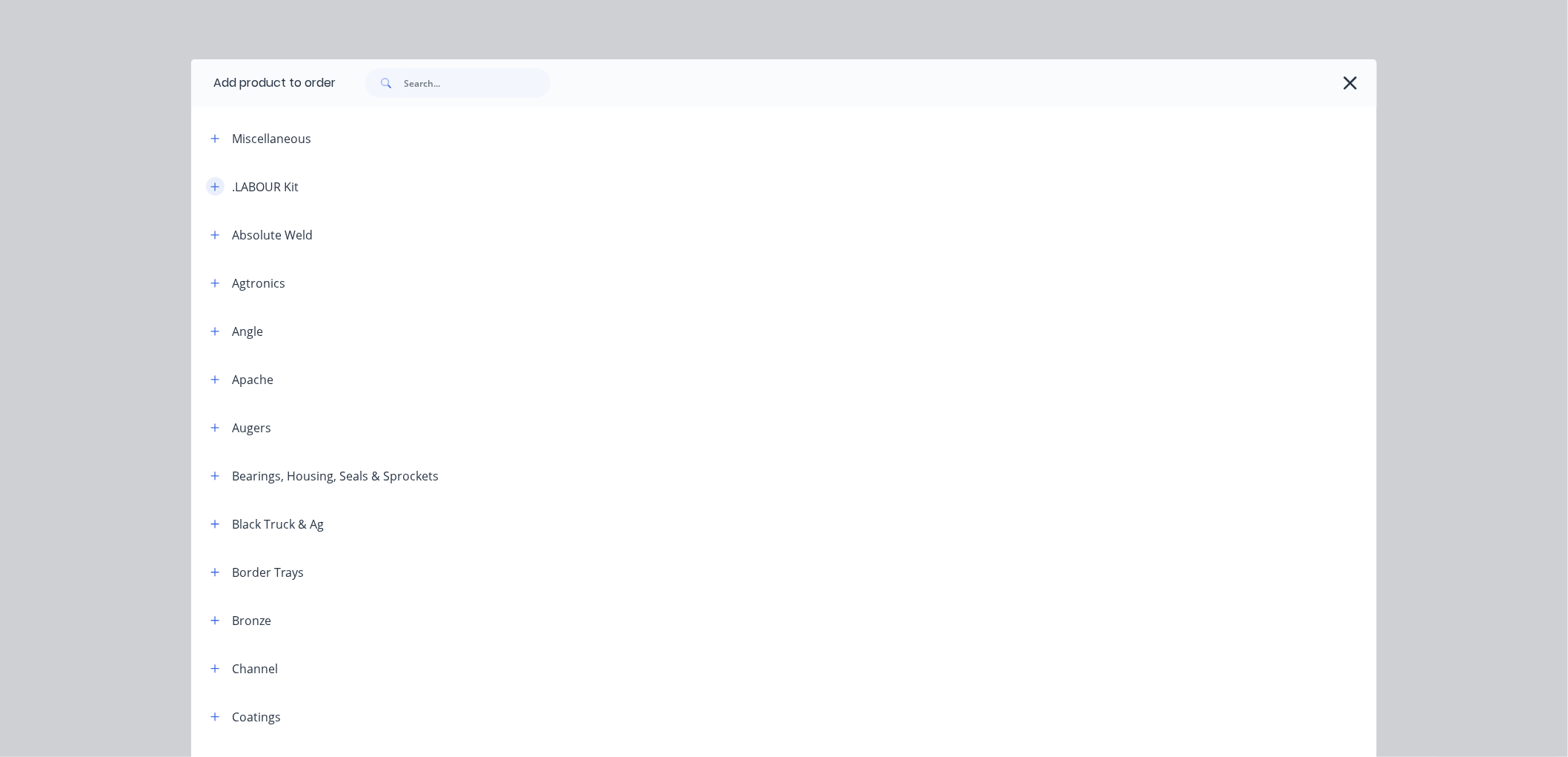
click at [210, 190] on icon "button" at bounding box center [214, 186] width 9 height 10
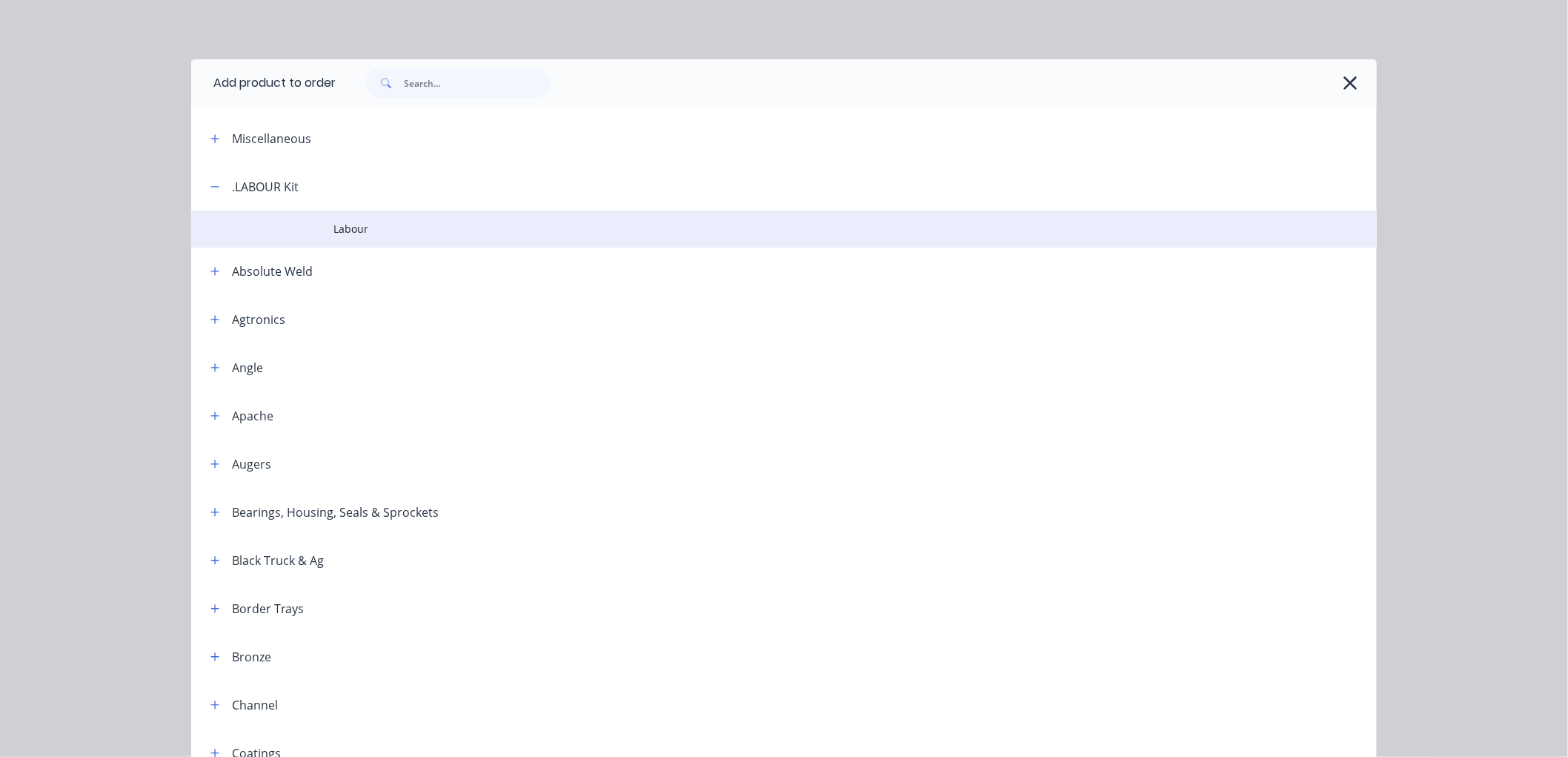
click at [349, 227] on span "Labour" at bounding box center [750, 229] width 834 height 15
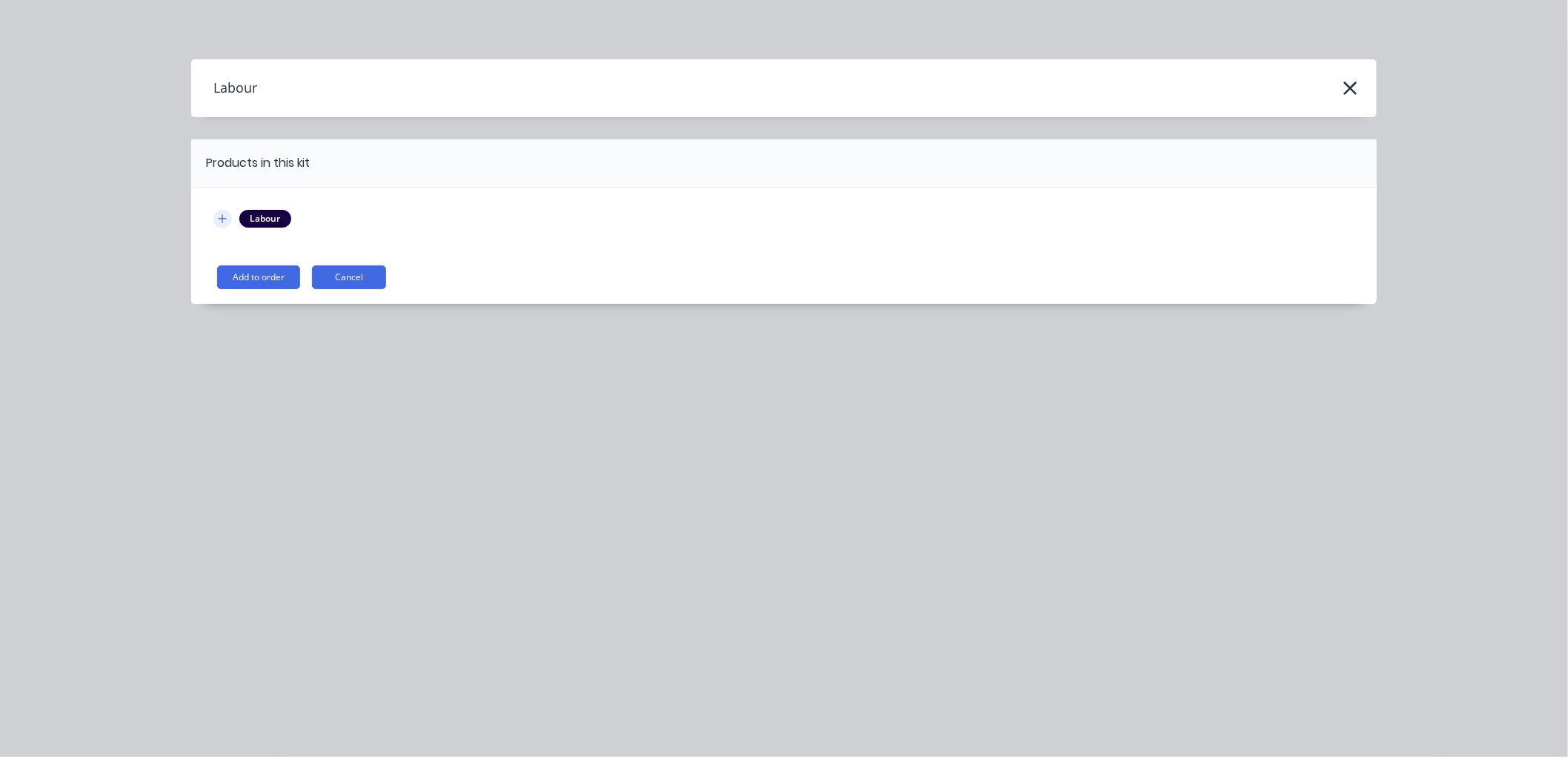
click at [219, 216] on icon "button" at bounding box center [222, 219] width 9 height 10
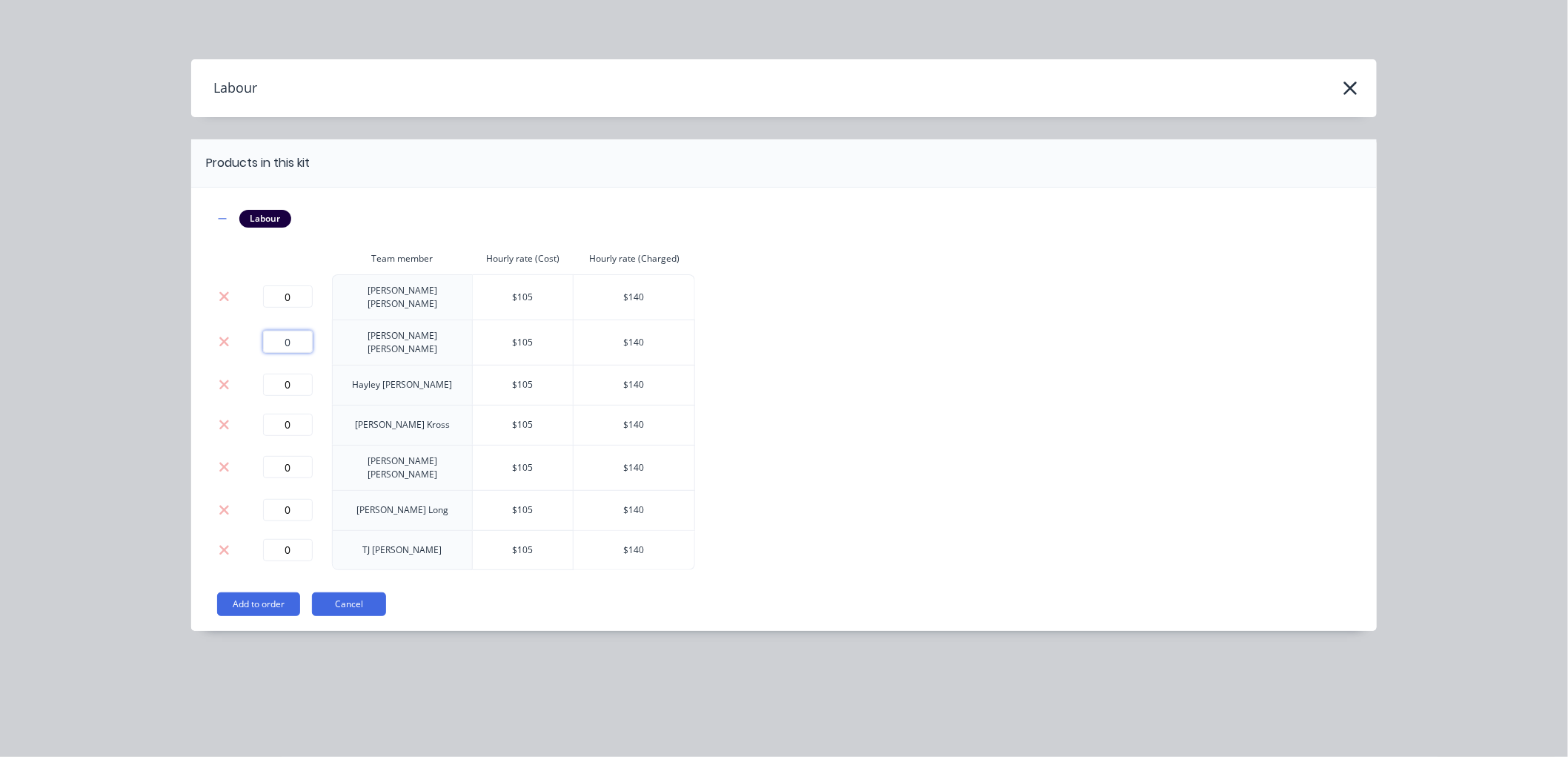
drag, startPoint x: 285, startPoint y: 334, endPoint x: 241, endPoint y: 337, distance: 44.1
click at [241, 337] on tr "0 [PERSON_NAME] $ 105 $ 140" at bounding box center [454, 342] width 481 height 45
drag, startPoint x: 294, startPoint y: 329, endPoint x: 245, endPoint y: 330, distance: 49.0
click at [245, 330] on td "0" at bounding box center [287, 342] width 89 height 45
type input "2"
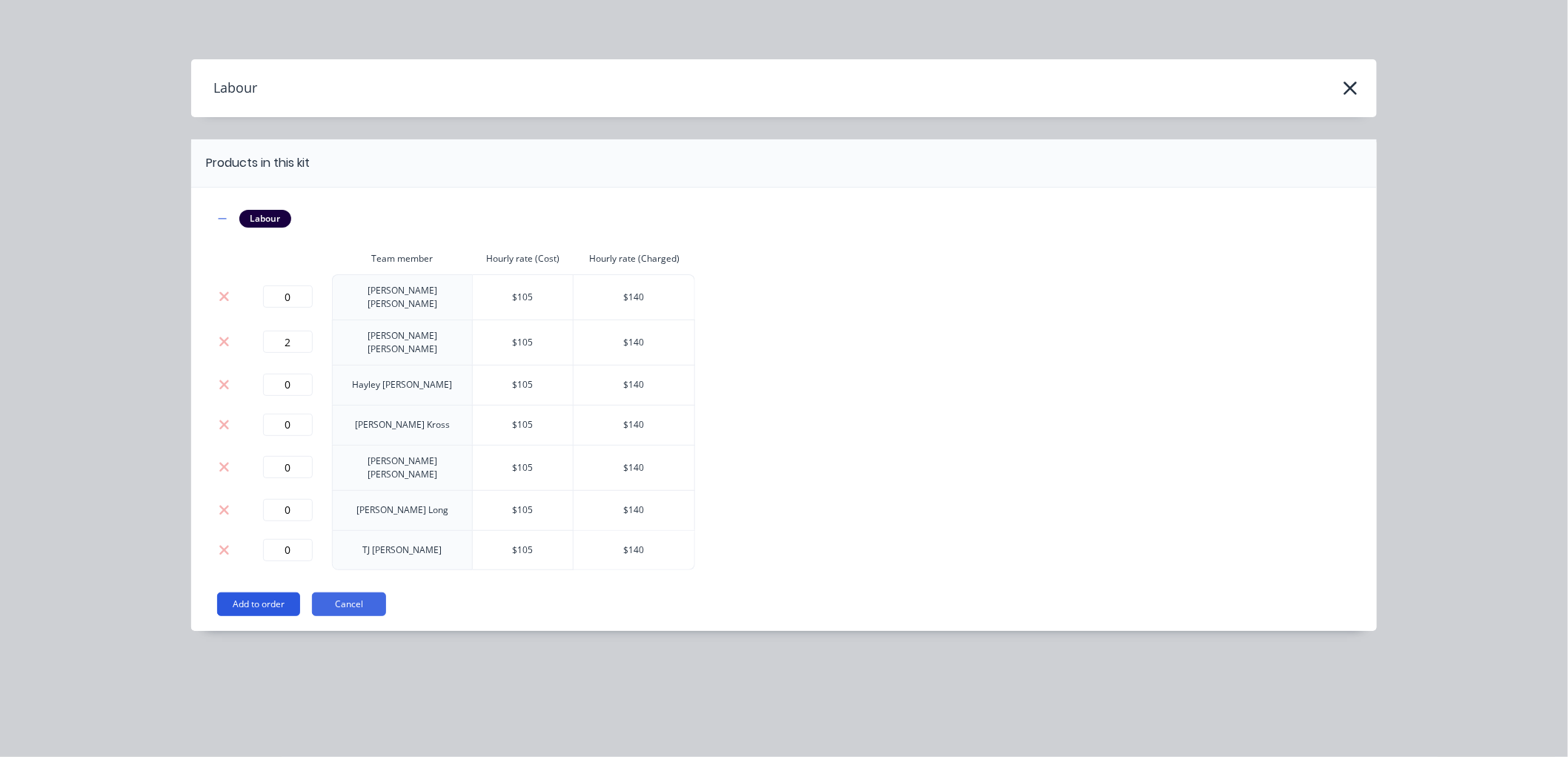
click at [235, 592] on button "Add to order" at bounding box center [258, 604] width 83 height 24
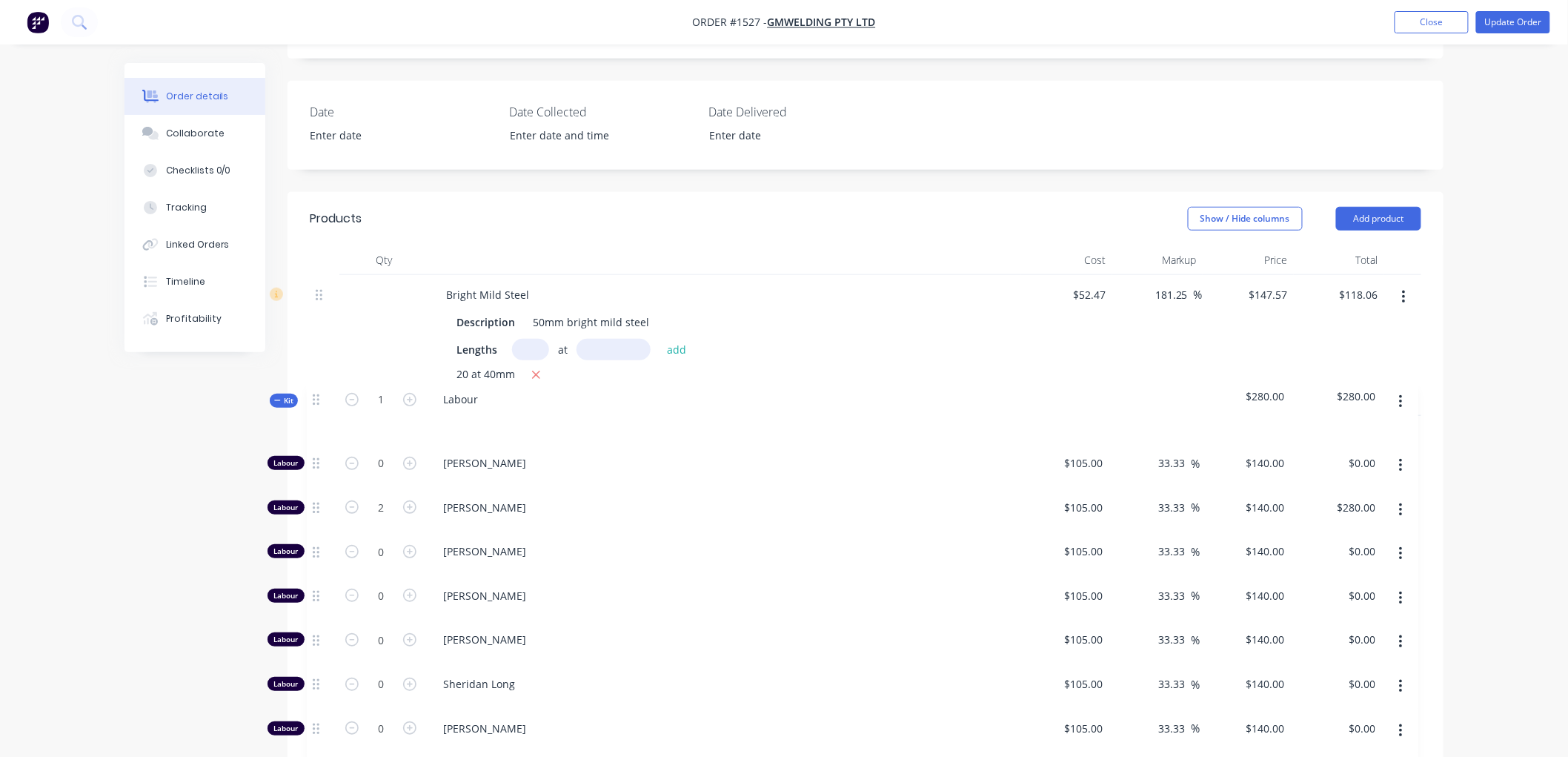
scroll to position [374, 0]
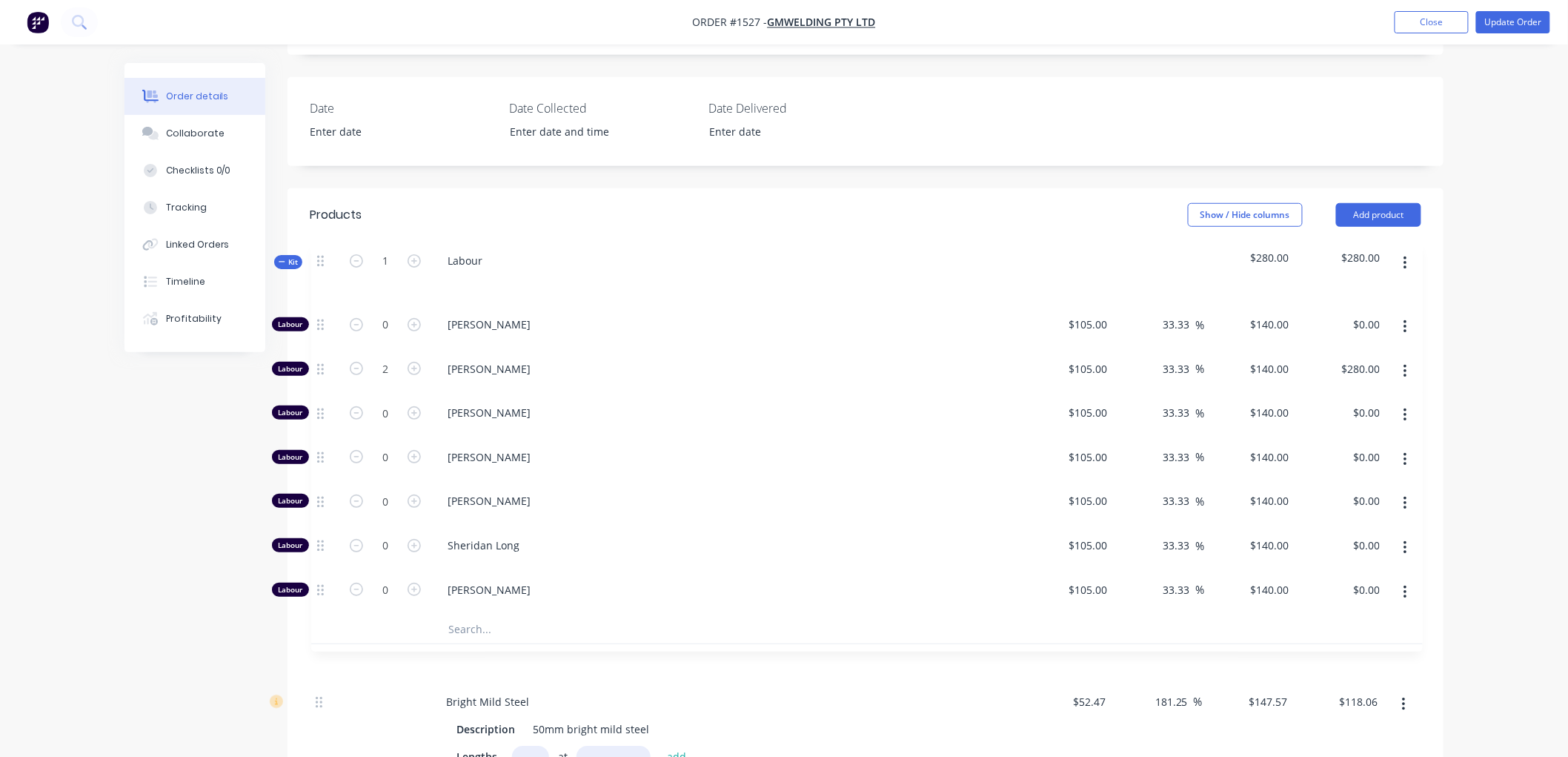
drag, startPoint x: 320, startPoint y: 536, endPoint x: 321, endPoint y: 252, distance: 284.0
click at [321, 271] on div "Bright Mild Steel Description 50mm bright mild steel Lengths at add 20 at 40mm …" at bounding box center [865, 547] width 1111 height 551
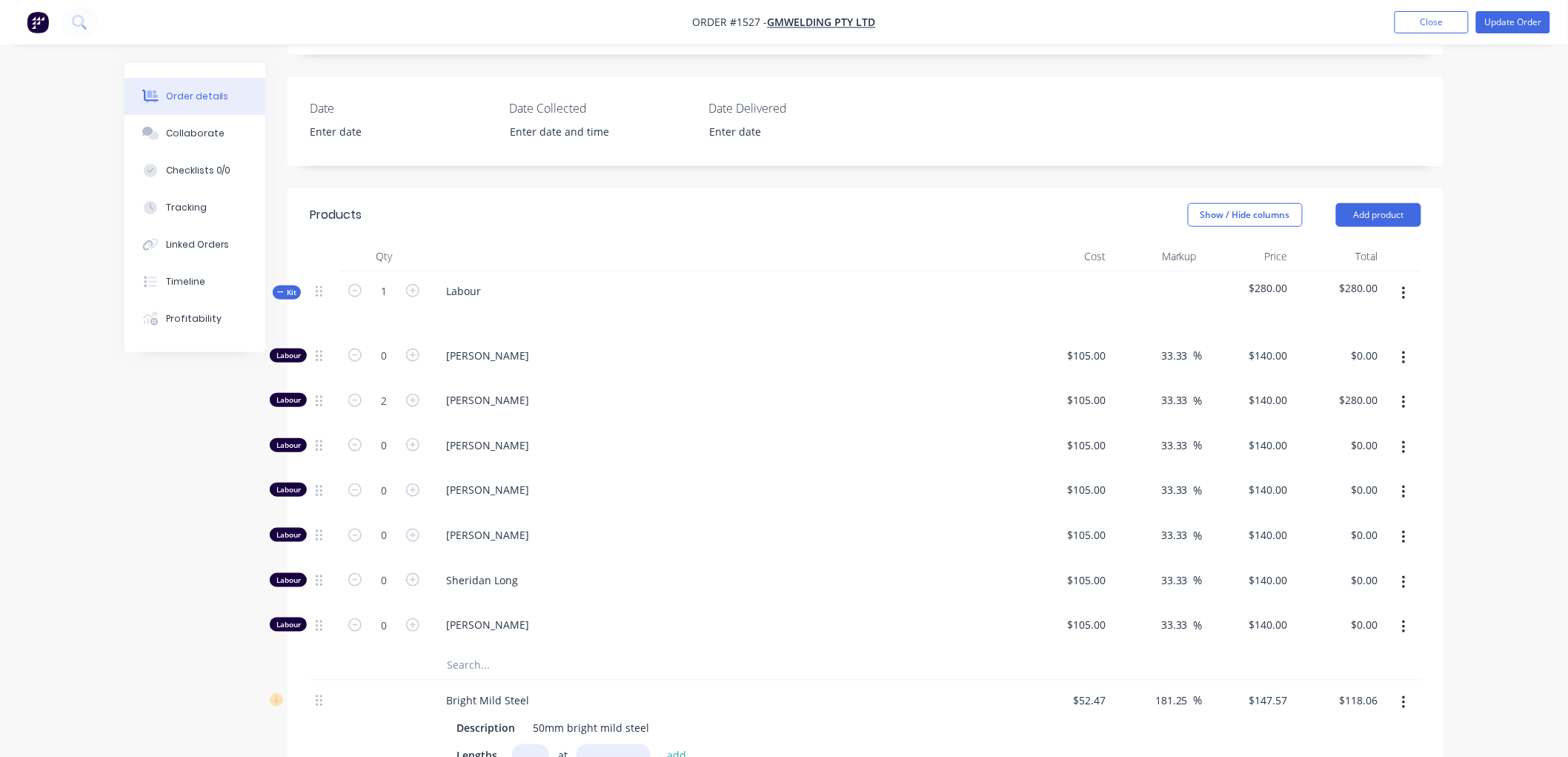
click at [276, 285] on div "Kit" at bounding box center [287, 292] width 28 height 14
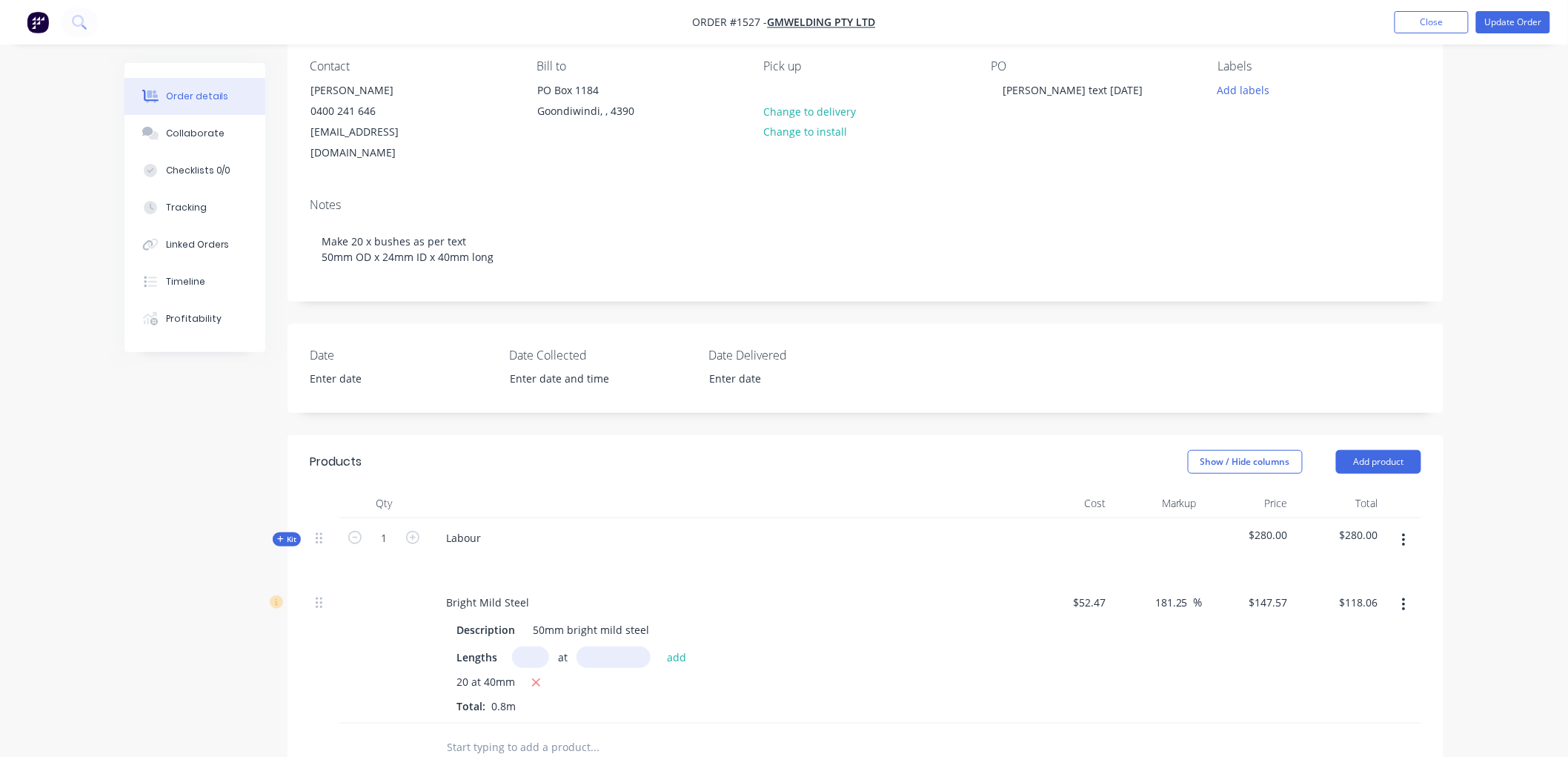
scroll to position [45, 0]
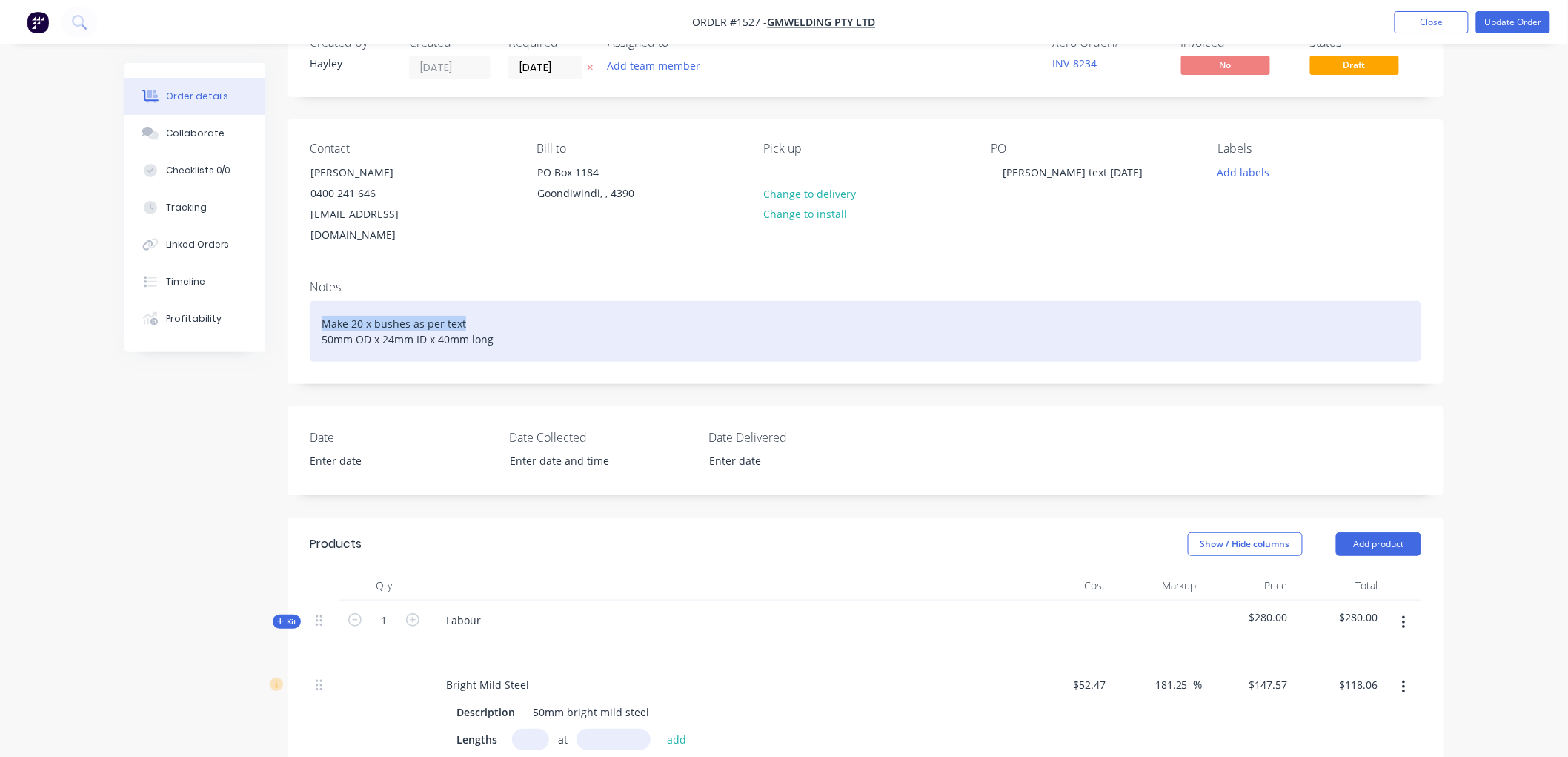
drag, startPoint x: 471, startPoint y: 294, endPoint x: 305, endPoint y: 294, distance: 166.0
click at [305, 294] on div "Notes Make 20 x bushes as per text 50mm OD x 24mm ID x 40mm long" at bounding box center [865, 325] width 1156 height 115
drag, startPoint x: 508, startPoint y: 324, endPoint x: 309, endPoint y: 296, distance: 201.0
click at [310, 301] on div "Make 20 x bushes as per text 50mm OD x 24mm ID x 40mm long" at bounding box center [865, 331] width 1111 height 60
copy div "Make 20 x bushes as per text 50mm OD x 24mm ID x 40mm long"
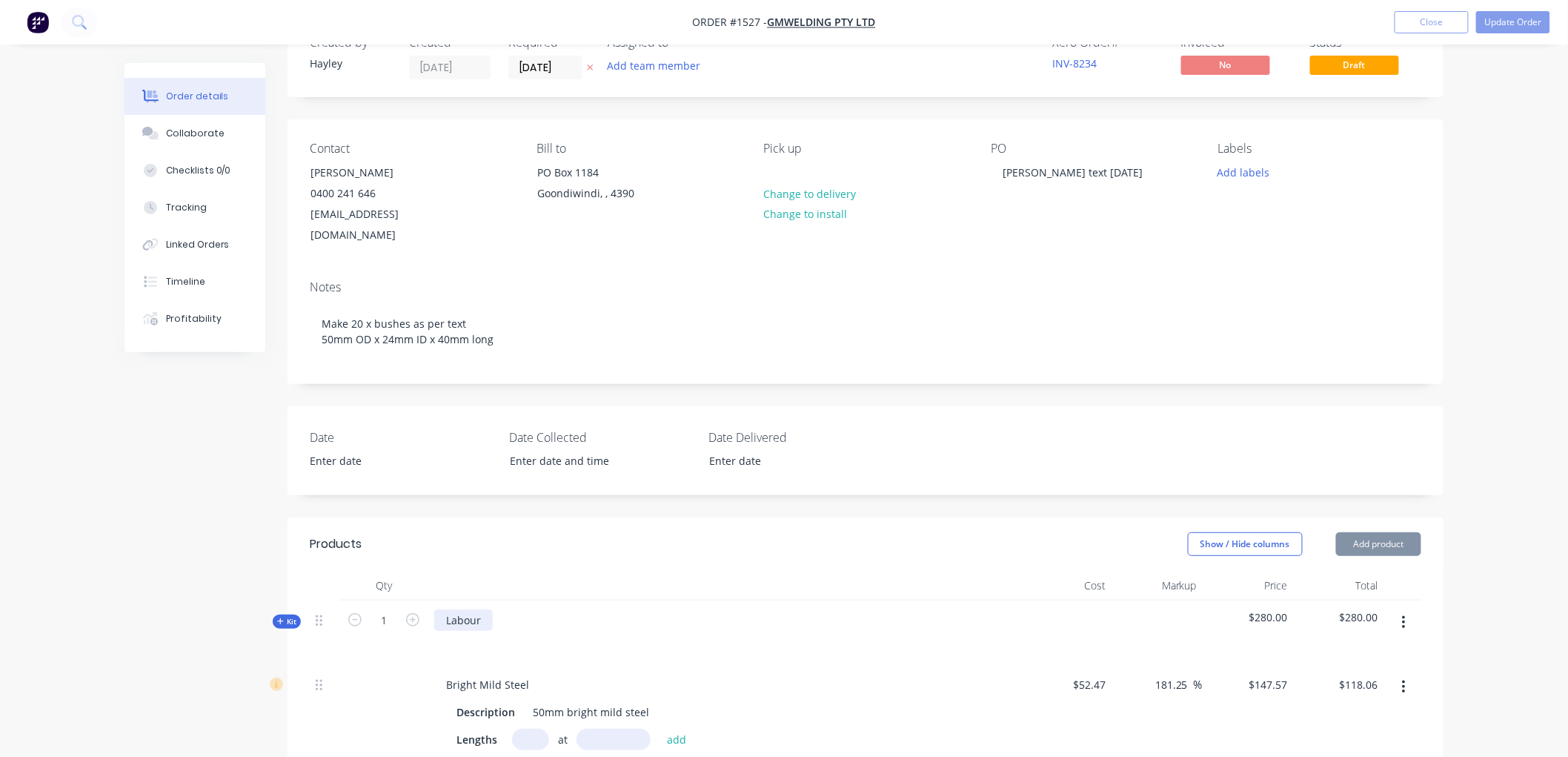
click at [486, 609] on div "Labour" at bounding box center [463, 619] width 59 height 21
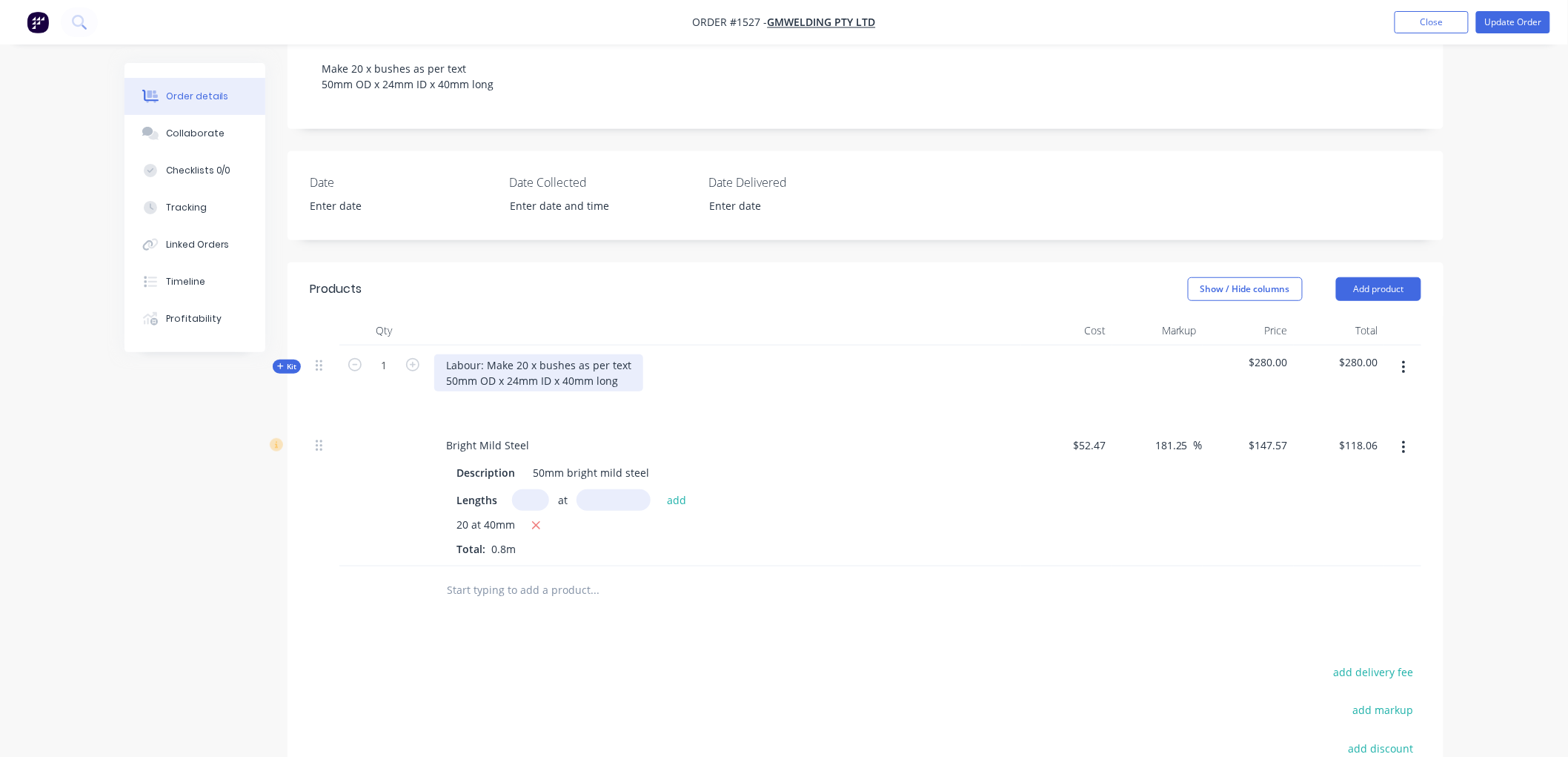
scroll to position [329, 0]
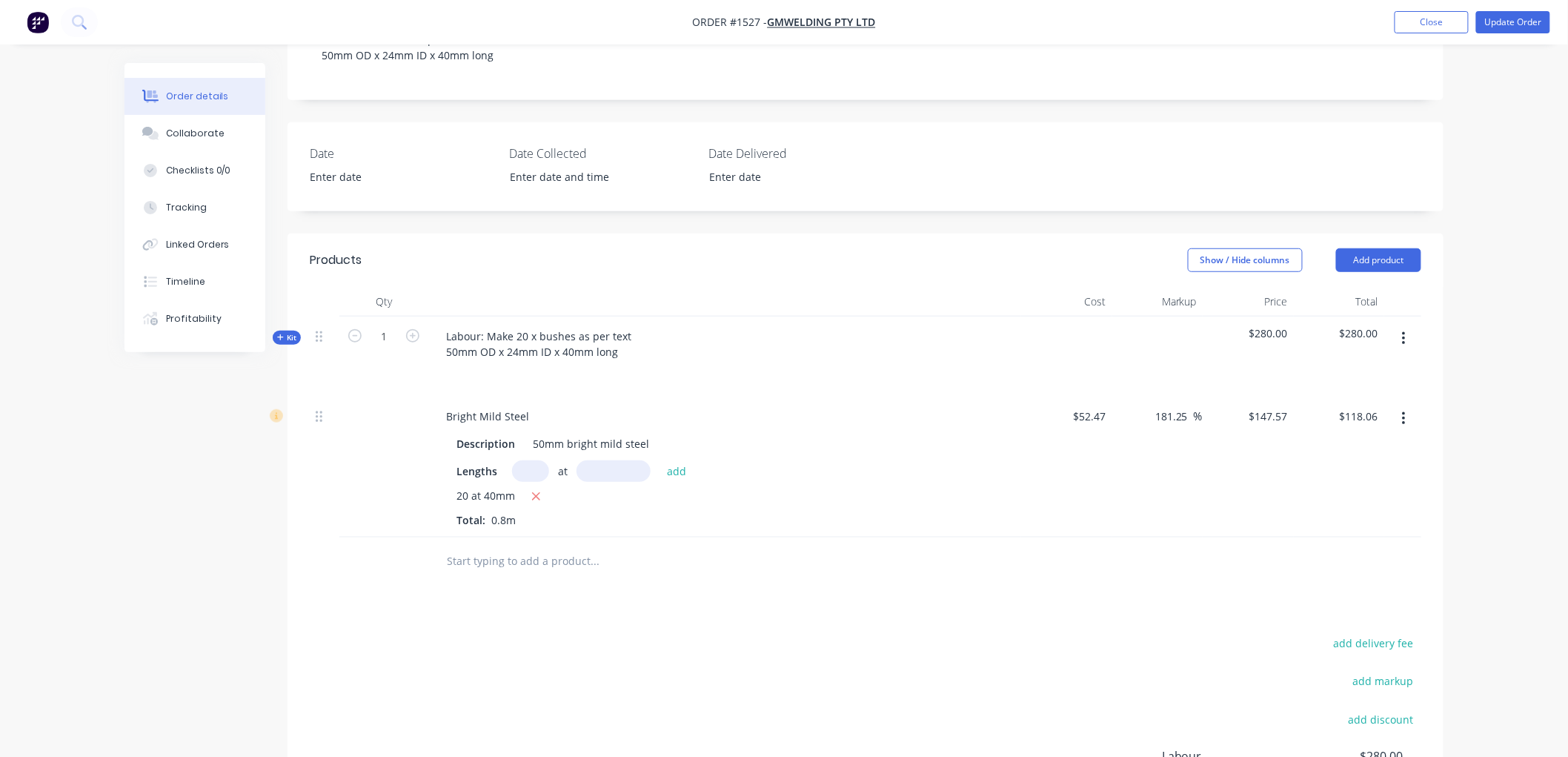
click at [491, 487] on span "20 at 40mm" at bounding box center [486, 497] width 59 height 19
click at [1221, 248] on button "Show / Hide columns" at bounding box center [1245, 260] width 115 height 24
click at [1207, 326] on label "Discount" at bounding box center [1207, 327] width 26 height 13
click at [1194, 322] on input "Discount" at bounding box center [1194, 322] width 0 height 0
click at [1177, 406] on input at bounding box center [1185, 416] width 20 height 21
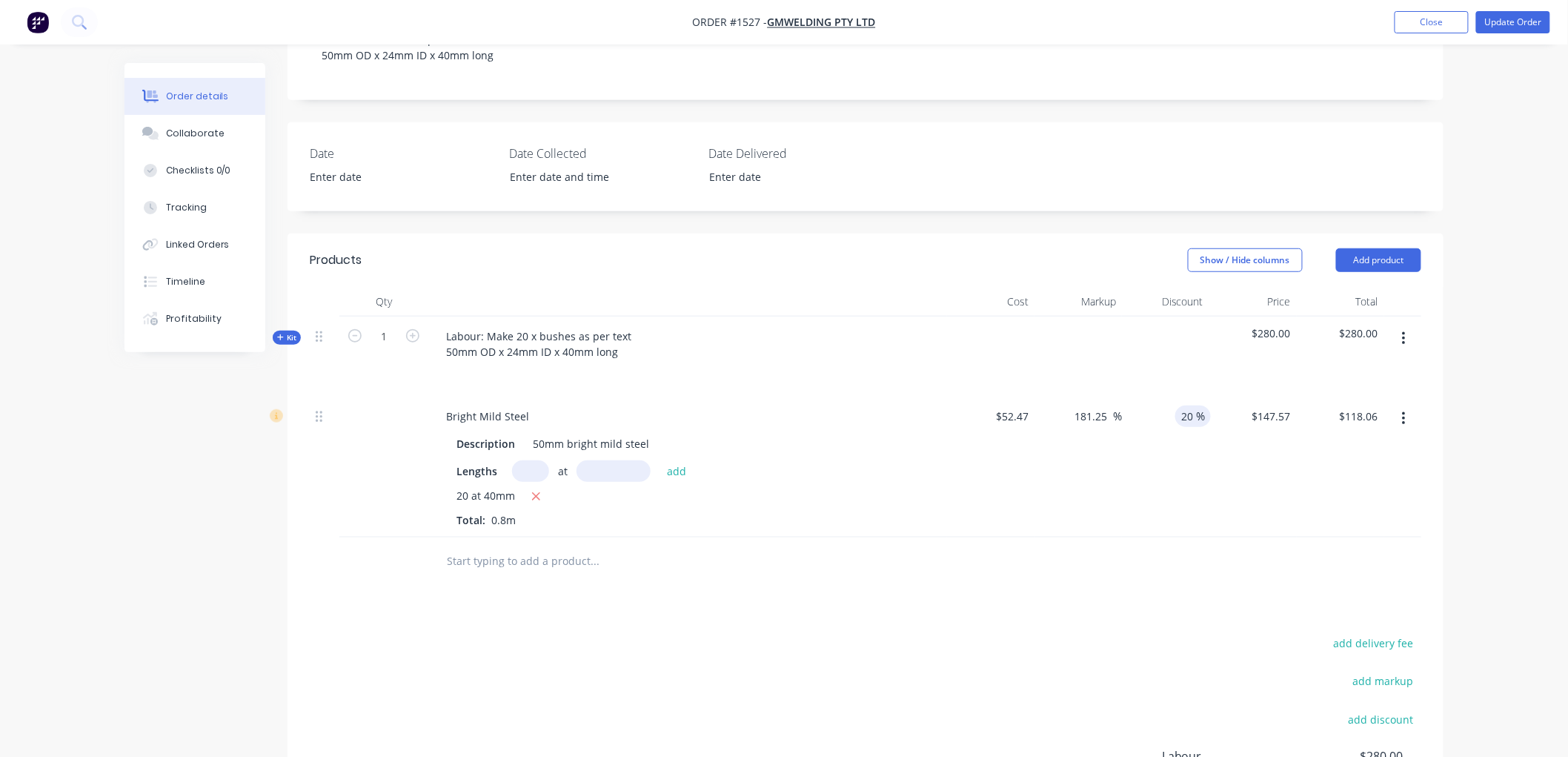
type input "20"
type input "$94.45"
click at [1216, 463] on div "$147.57 $147.57" at bounding box center [1253, 467] width 88 height 141
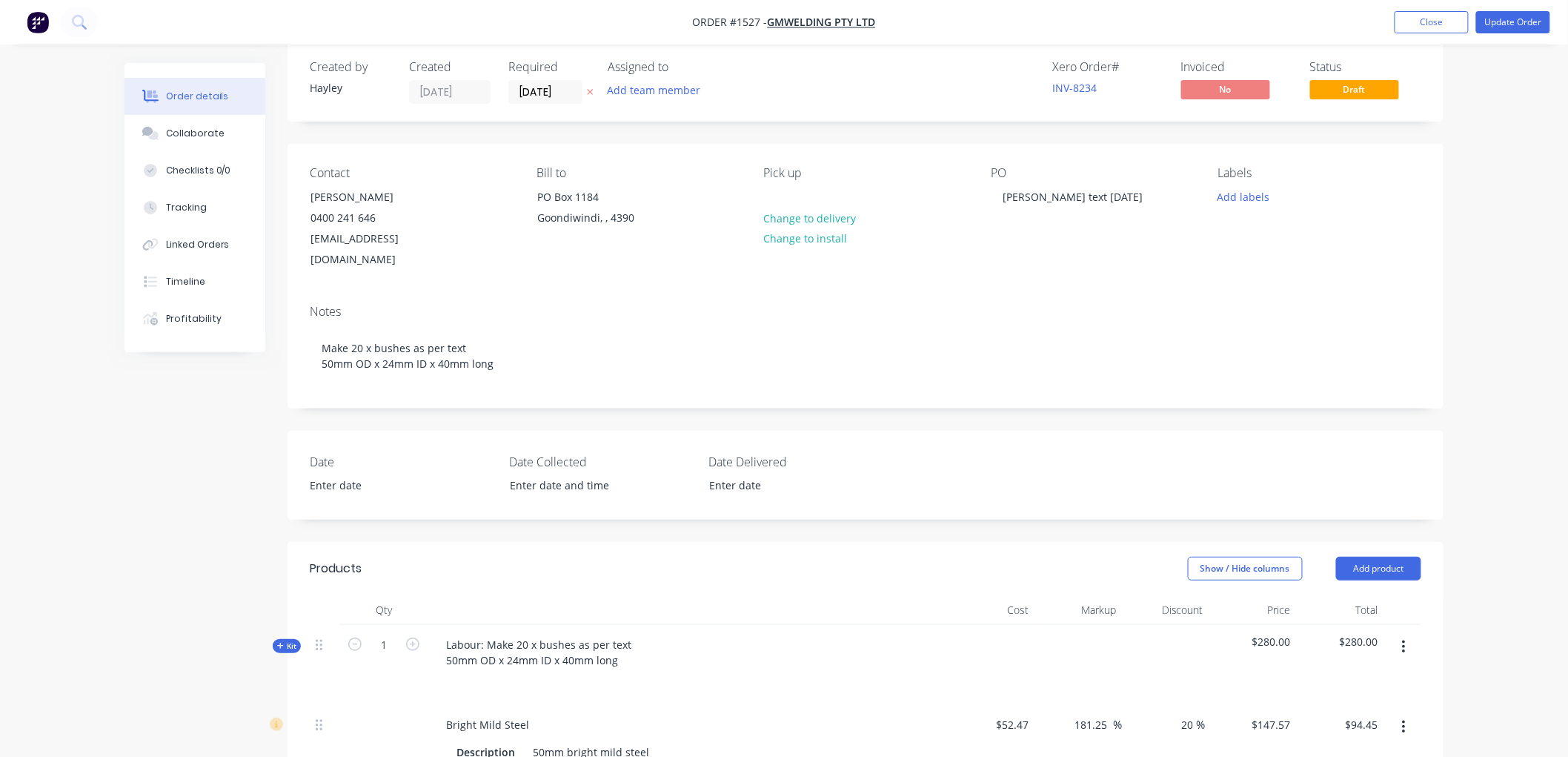
scroll to position [0, 0]
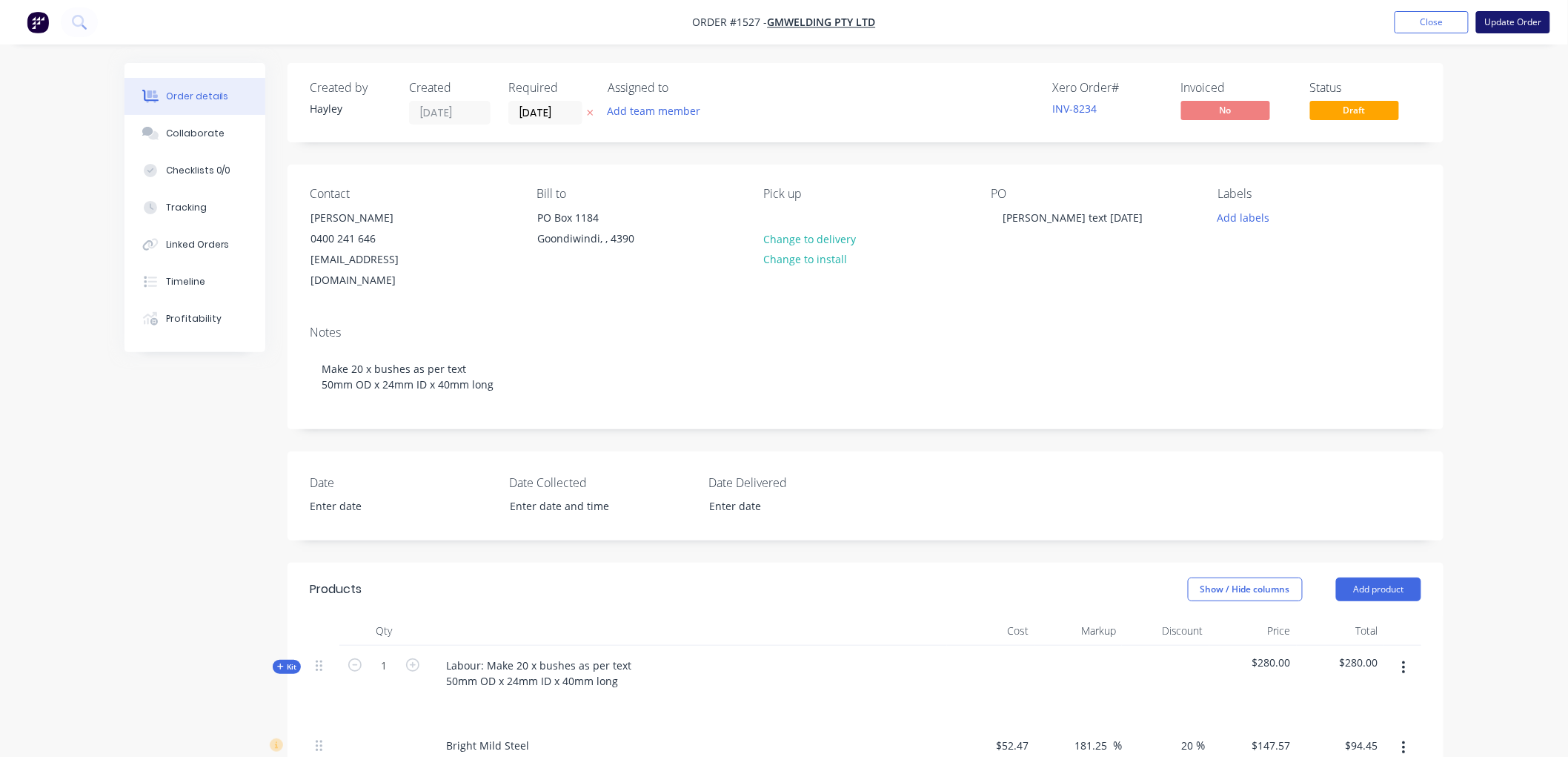
click at [1517, 22] on button "Update Order" at bounding box center [1512, 22] width 74 height 22
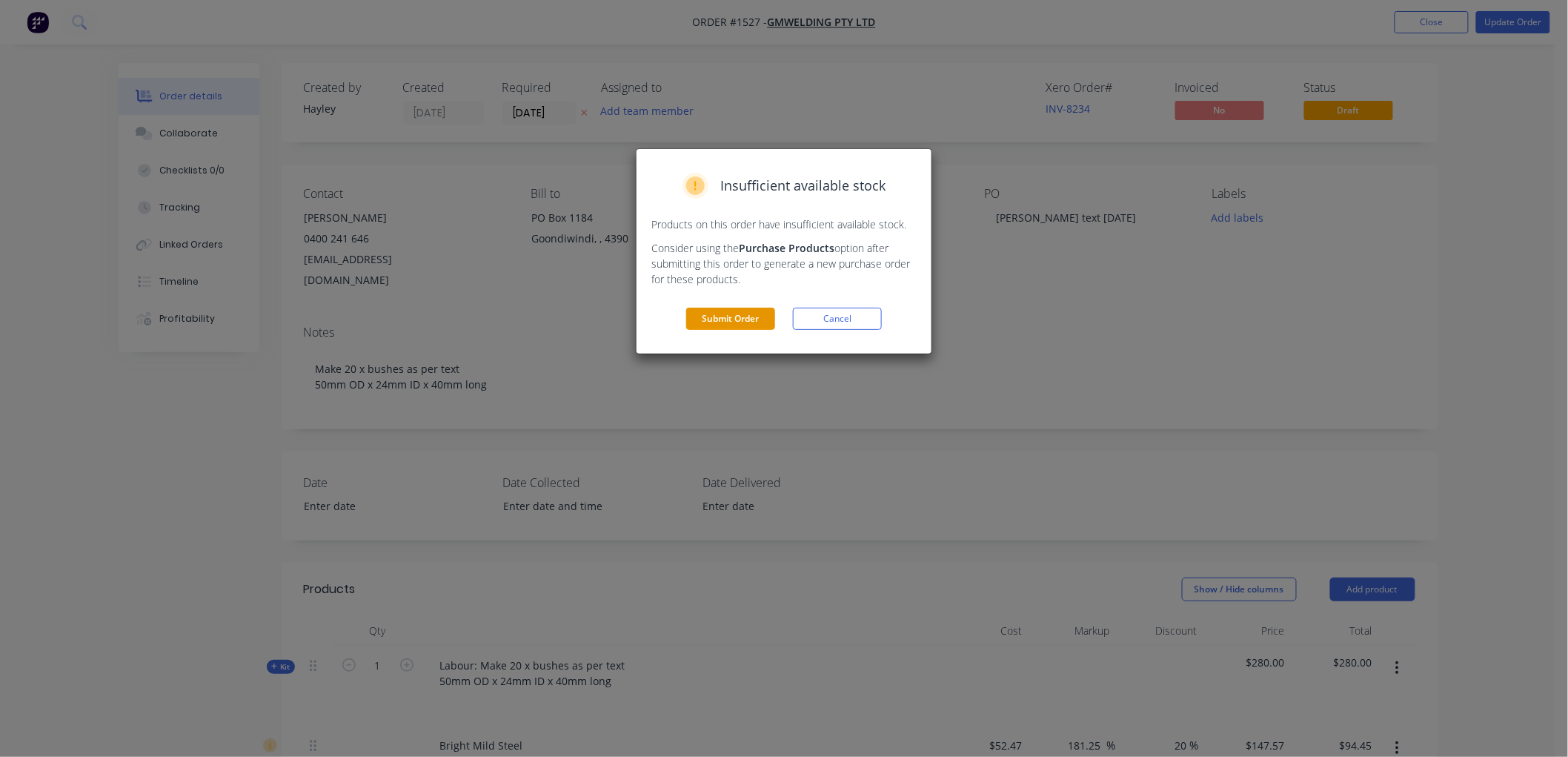
click at [719, 322] on button "Submit Order" at bounding box center [730, 319] width 89 height 22
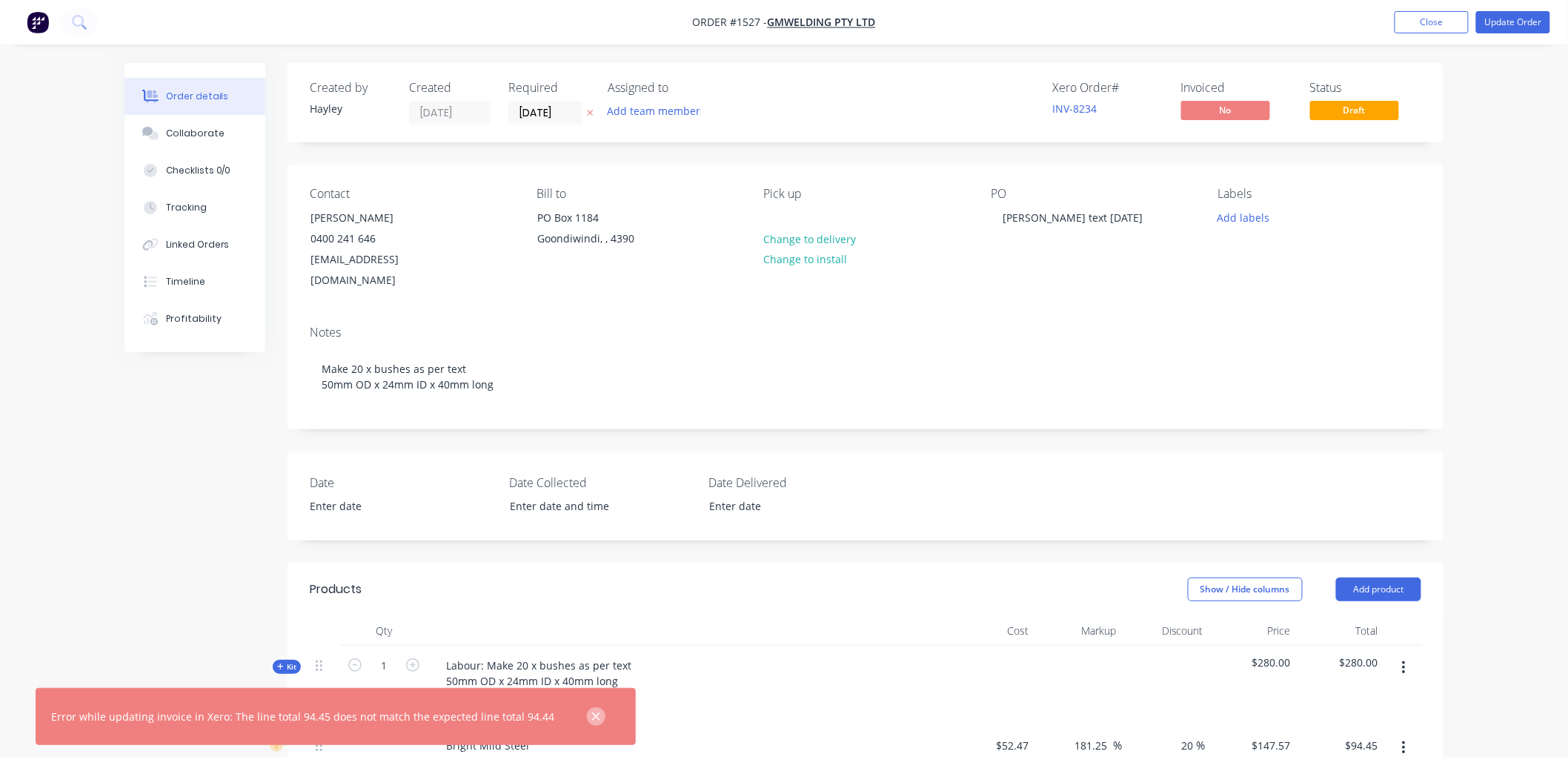
click at [592, 713] on icon "button" at bounding box center [596, 716] width 9 height 9
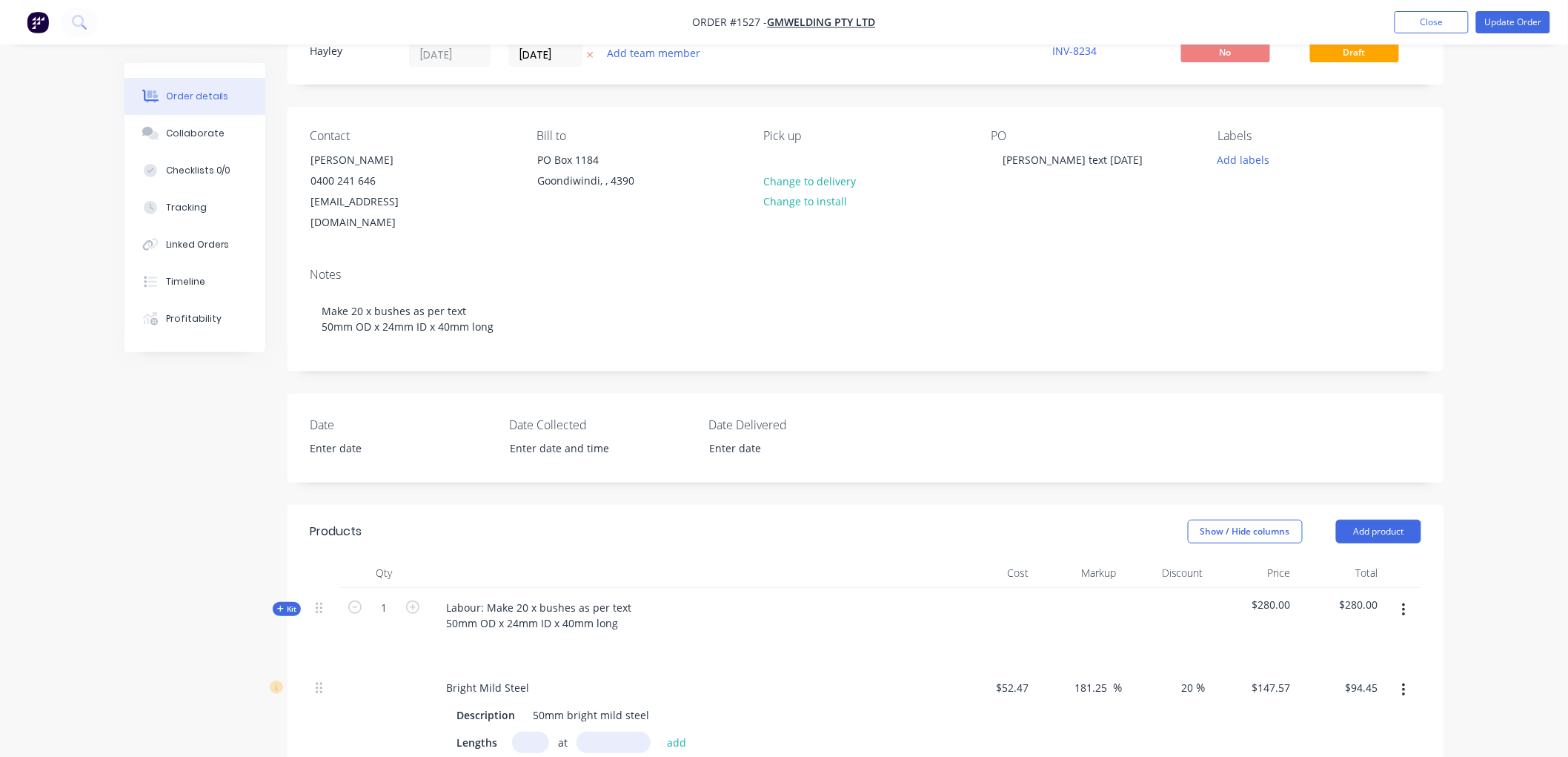
scroll to position [164, 0]
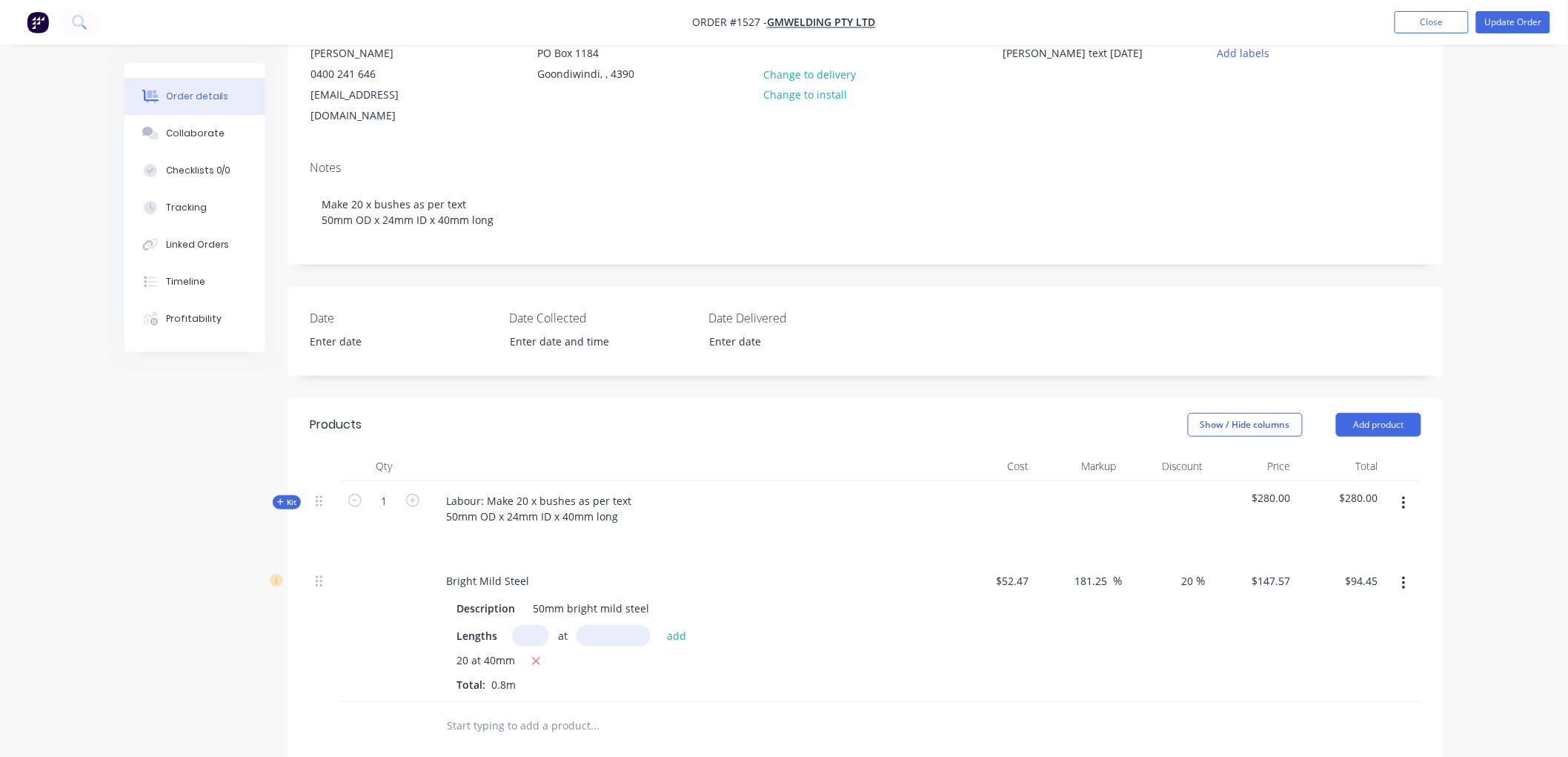
click at [1102, 611] on div "181.25 181.25 %" at bounding box center [1077, 632] width 88 height 141
click at [1099, 617] on div "181.25 181.25 %" at bounding box center [1077, 632] width 88 height 141
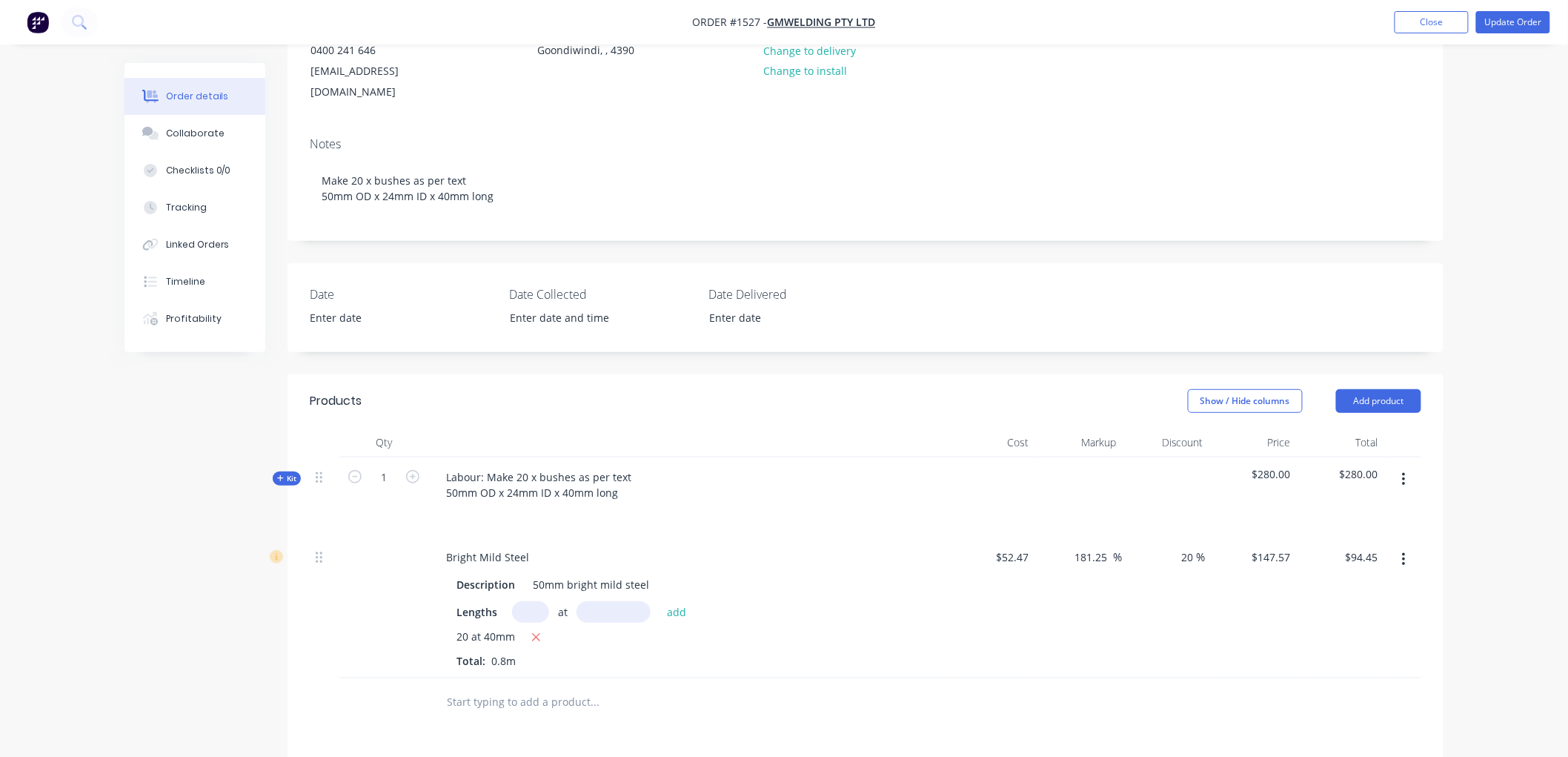
scroll to position [186, 0]
click at [1510, 23] on button "Update Order" at bounding box center [1512, 22] width 74 height 22
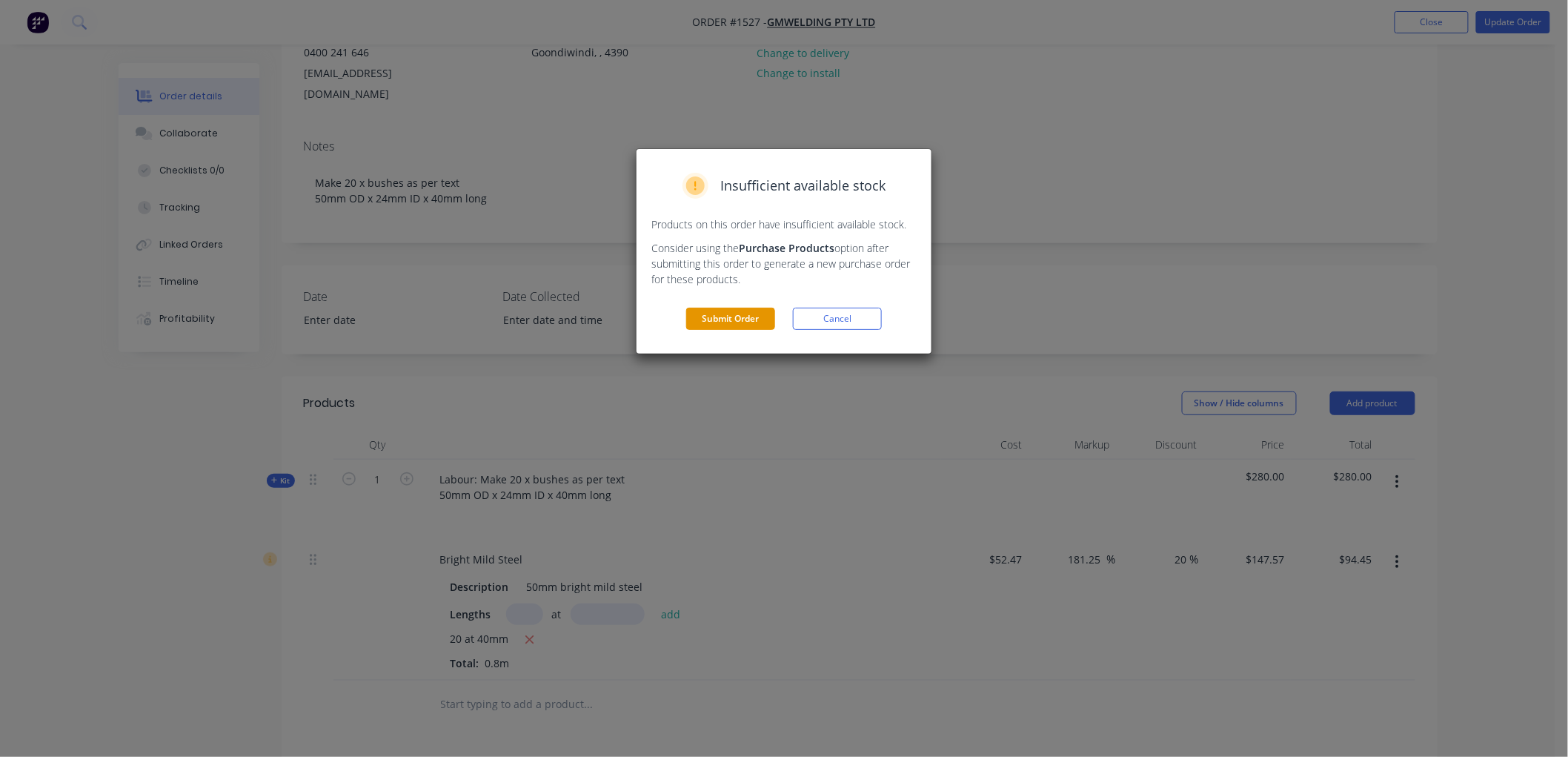
click at [708, 317] on button "Submit Order" at bounding box center [730, 319] width 89 height 22
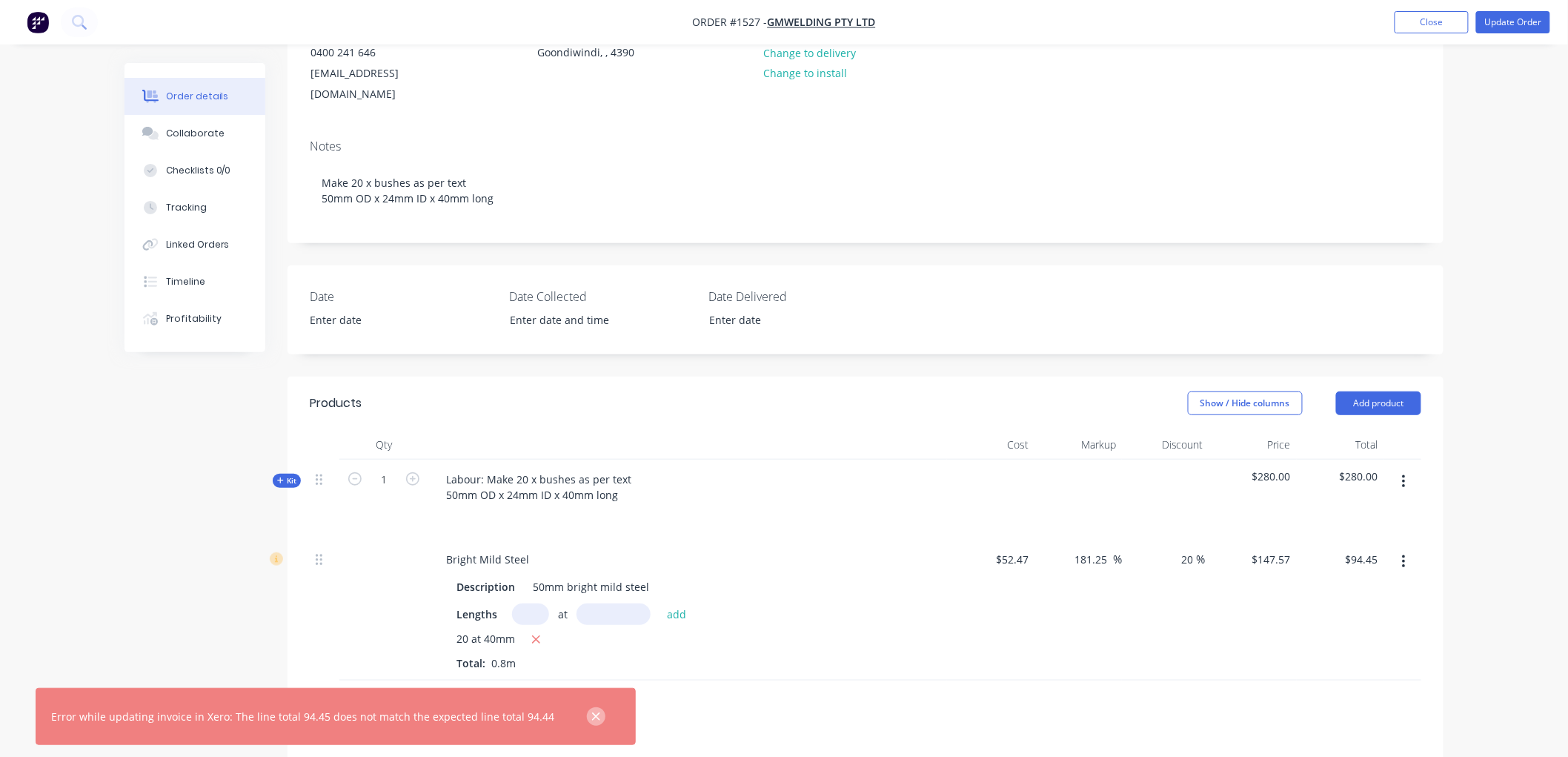
click at [592, 714] on icon "button" at bounding box center [596, 716] width 9 height 9
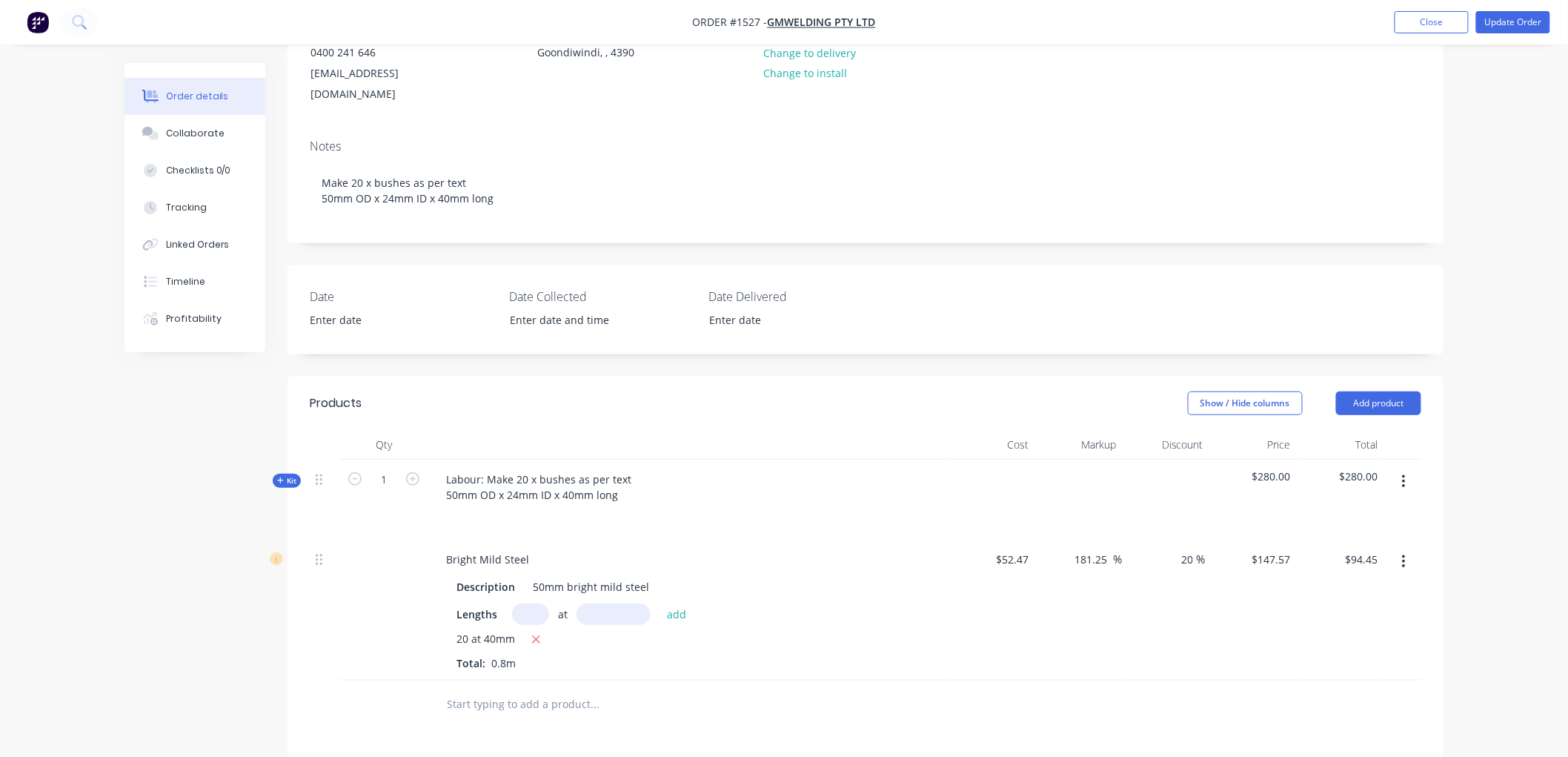
click at [1367, 539] on div "$94.45 $94.45" at bounding box center [1340, 610] width 88 height 141
click at [1375, 549] on input "94.45" at bounding box center [1363, 559] width 40 height 21
type input "94.44"
type input "181.23"
type input "$147.5625"
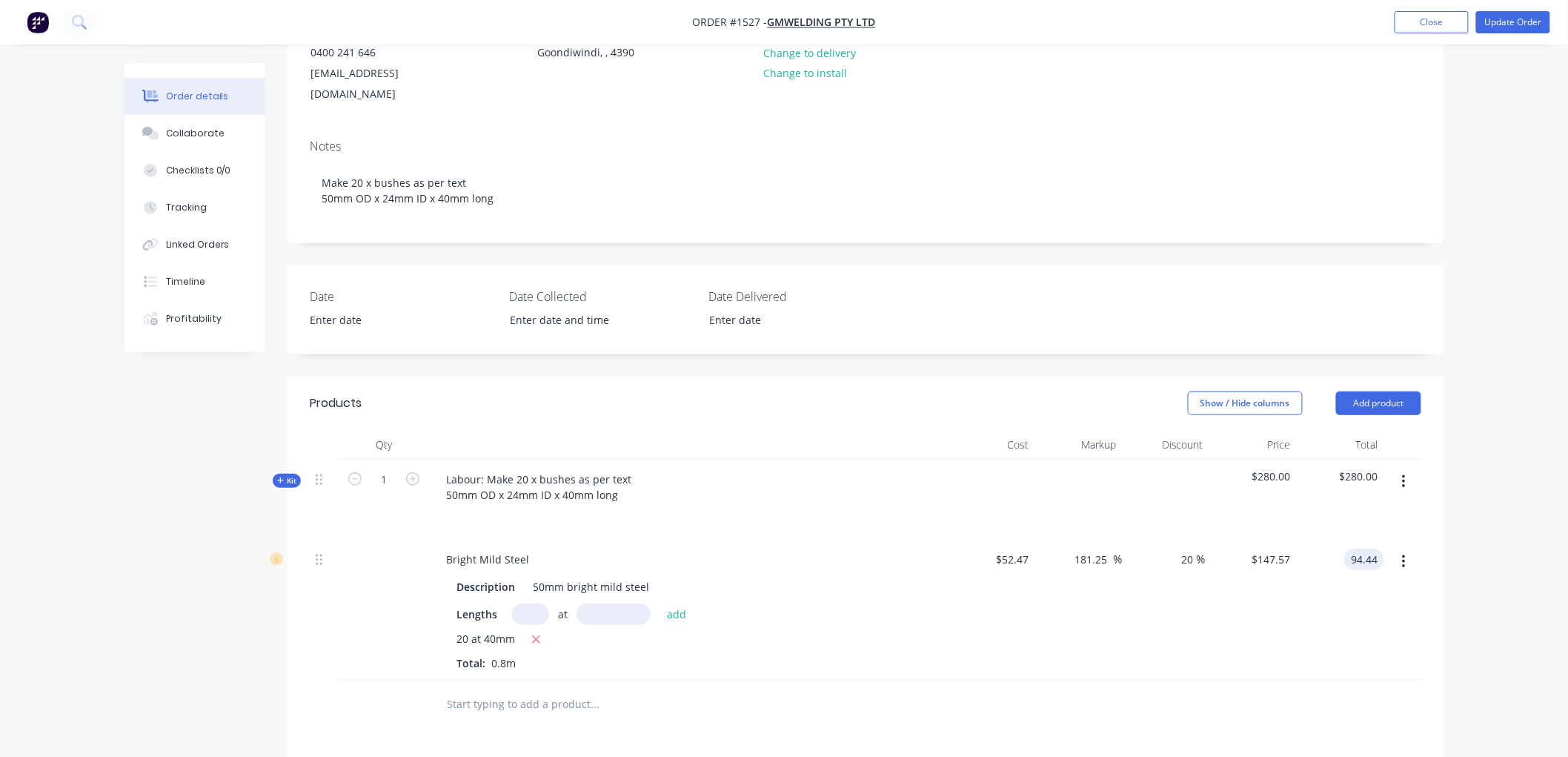
type input "$94.44"
click at [1285, 606] on div "$147.5625 $147.57" at bounding box center [1253, 610] width 88 height 141
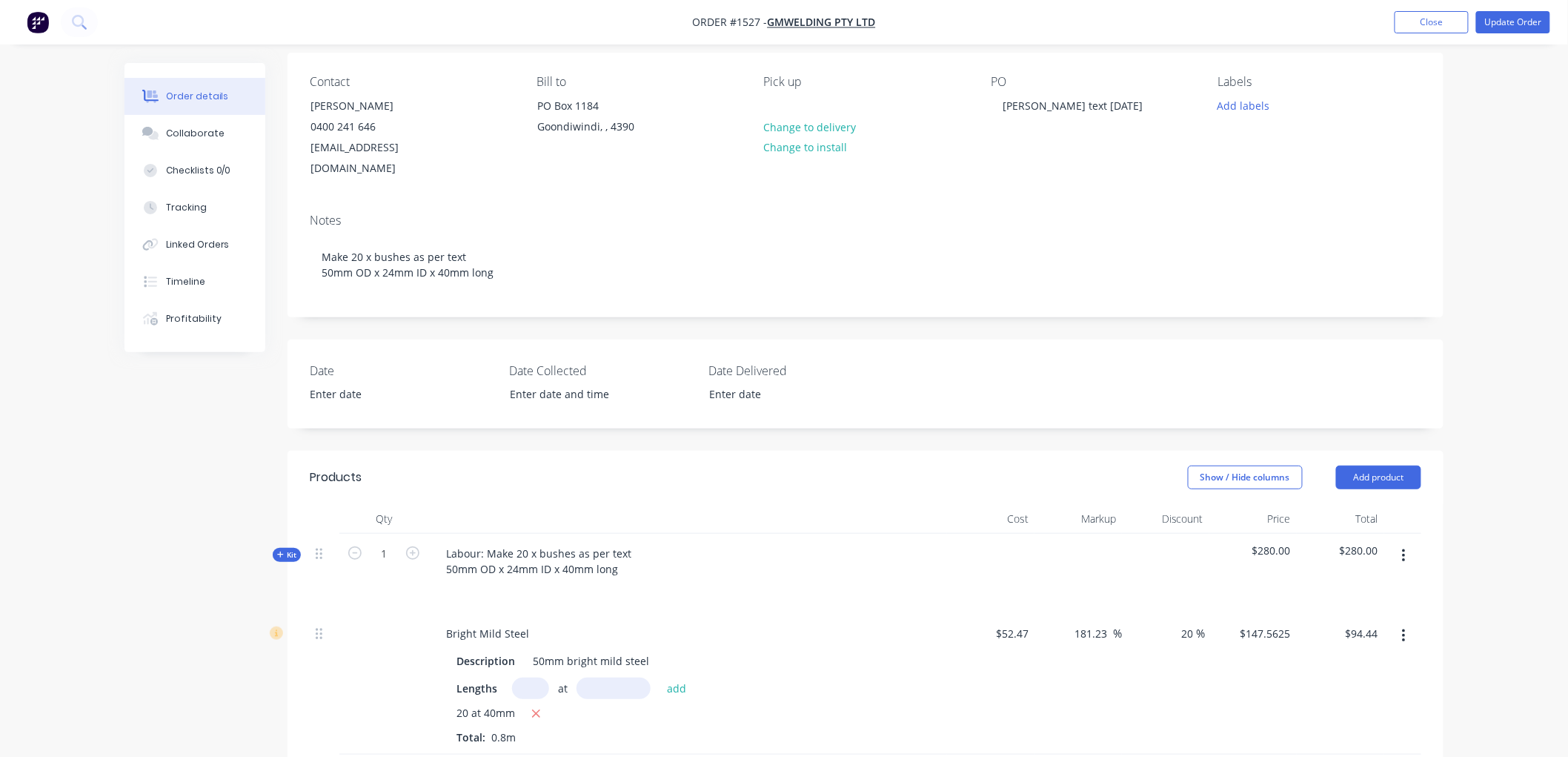
scroll to position [104, 0]
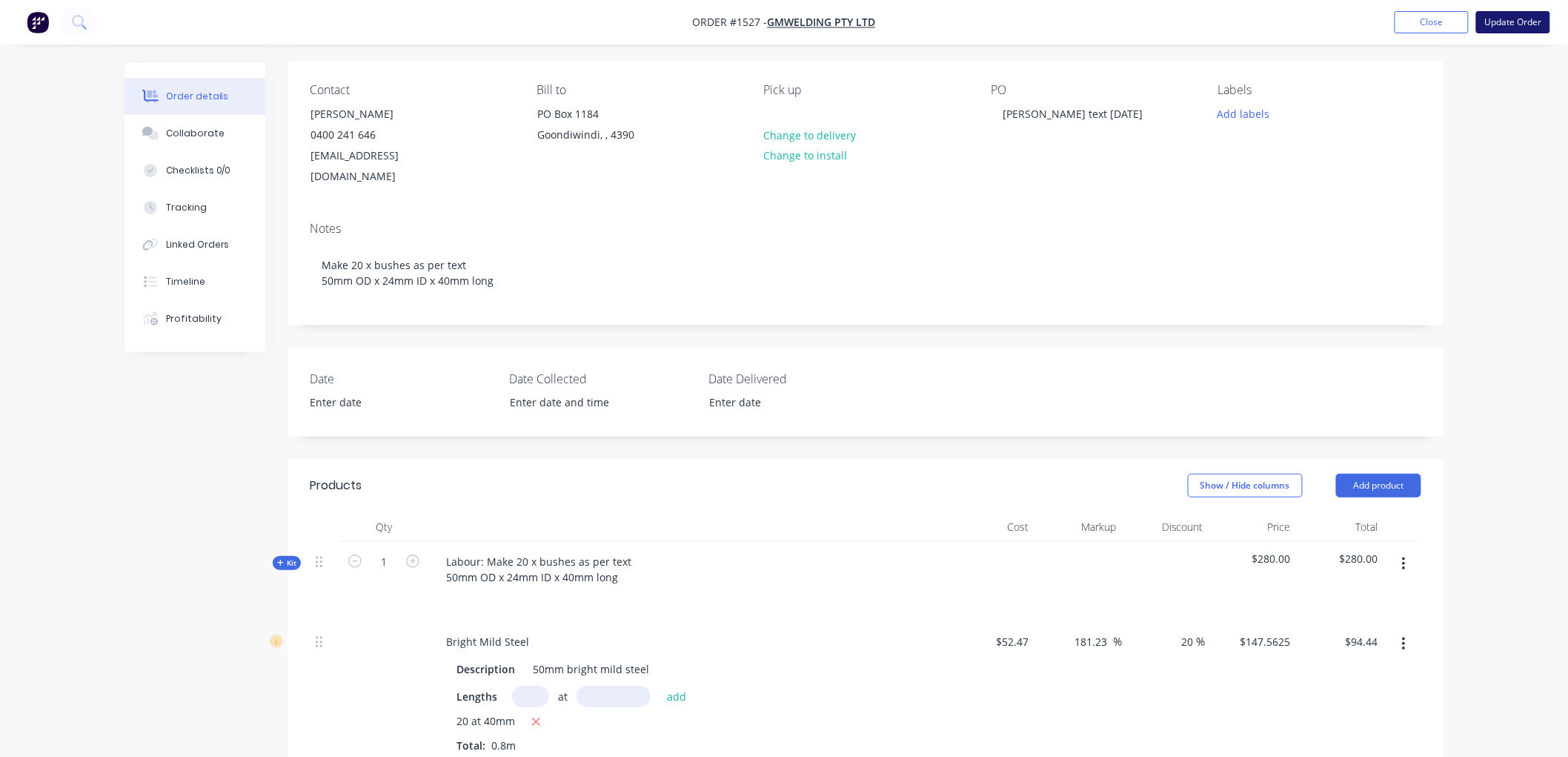
click at [1497, 27] on button "Update Order" at bounding box center [1512, 22] width 74 height 22
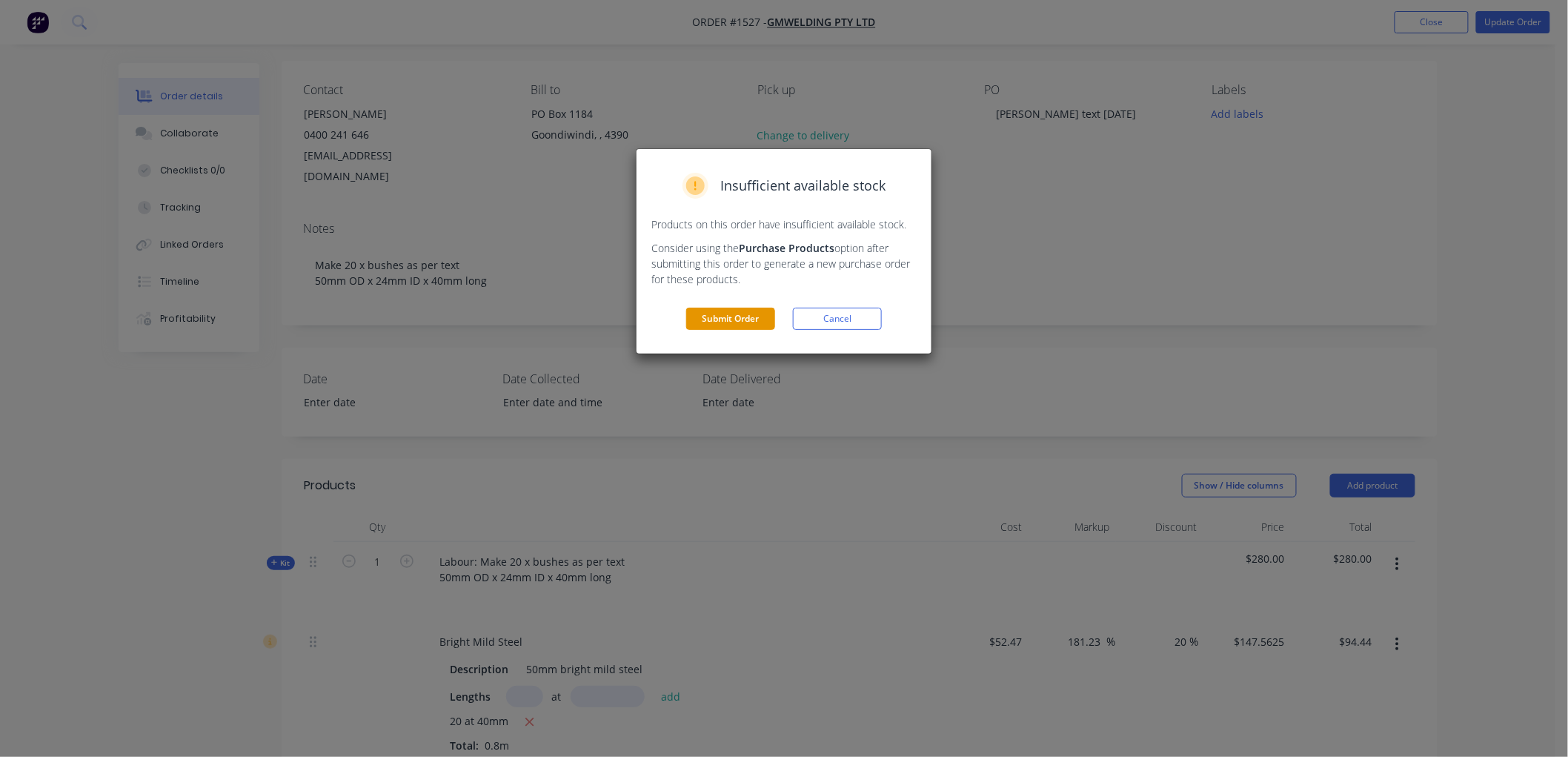
click at [724, 319] on button "Submit Order" at bounding box center [730, 319] width 89 height 22
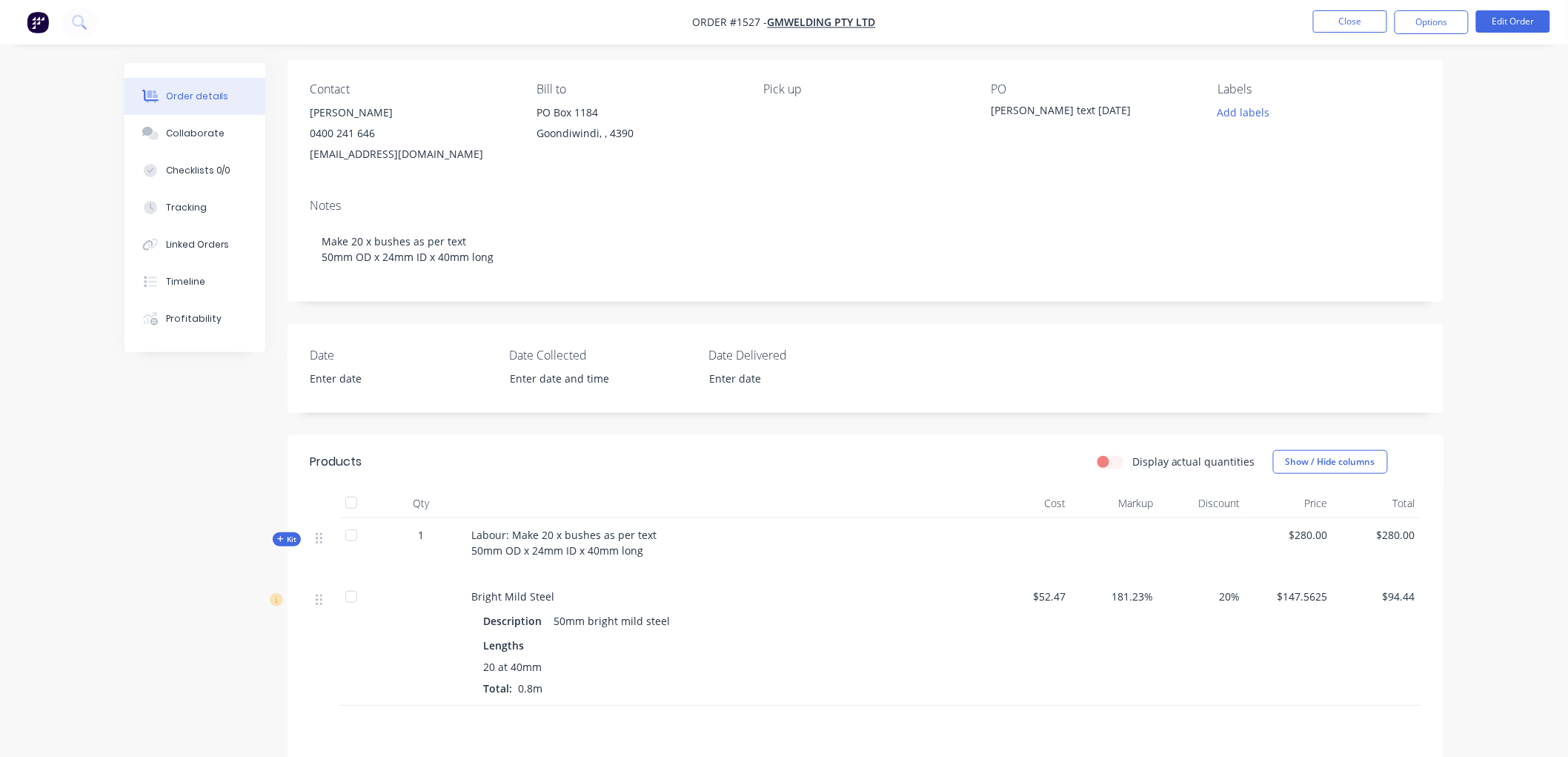
scroll to position [0, 0]
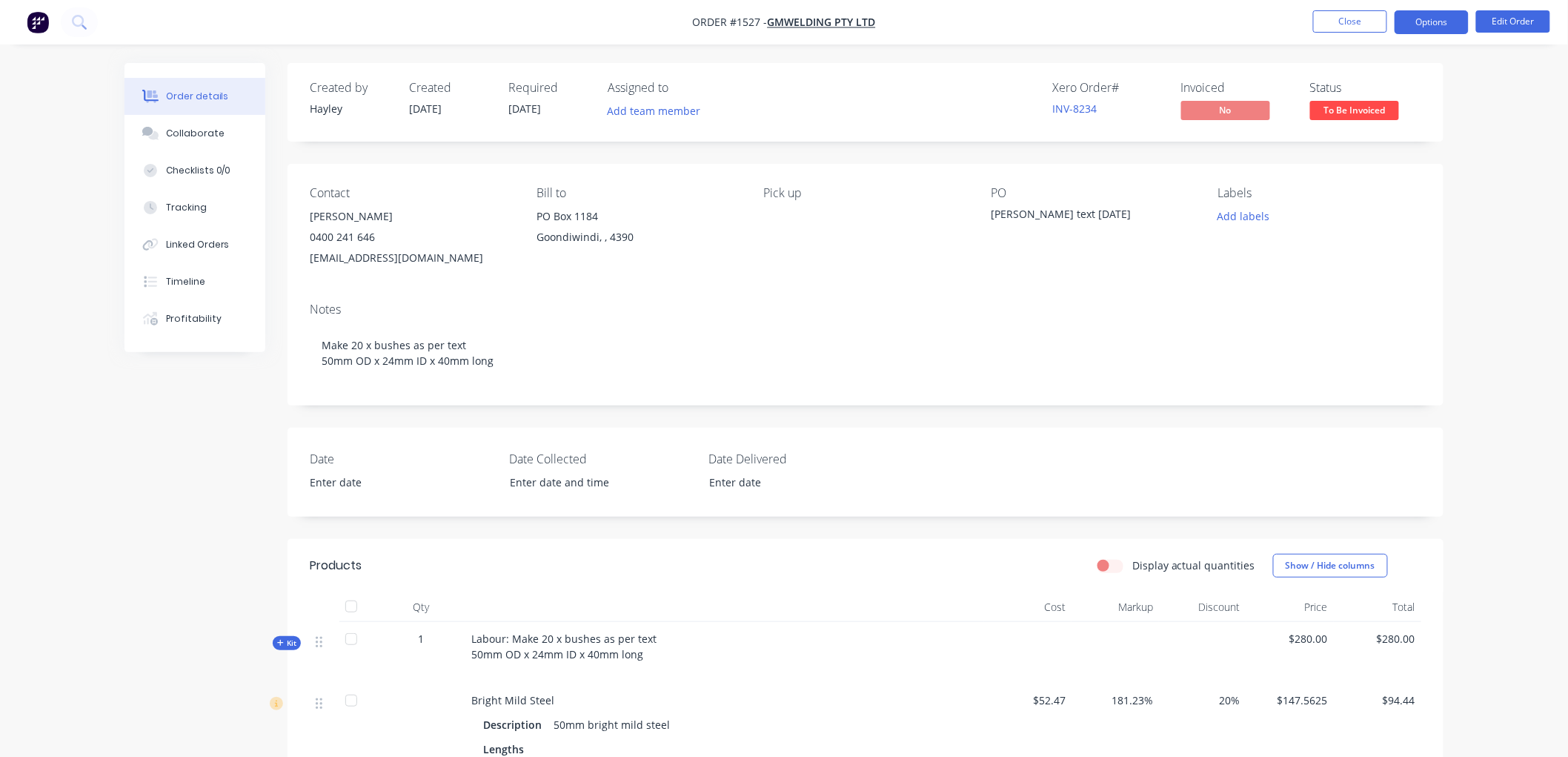
click at [1413, 24] on button "Options" at bounding box center [1431, 22] width 74 height 24
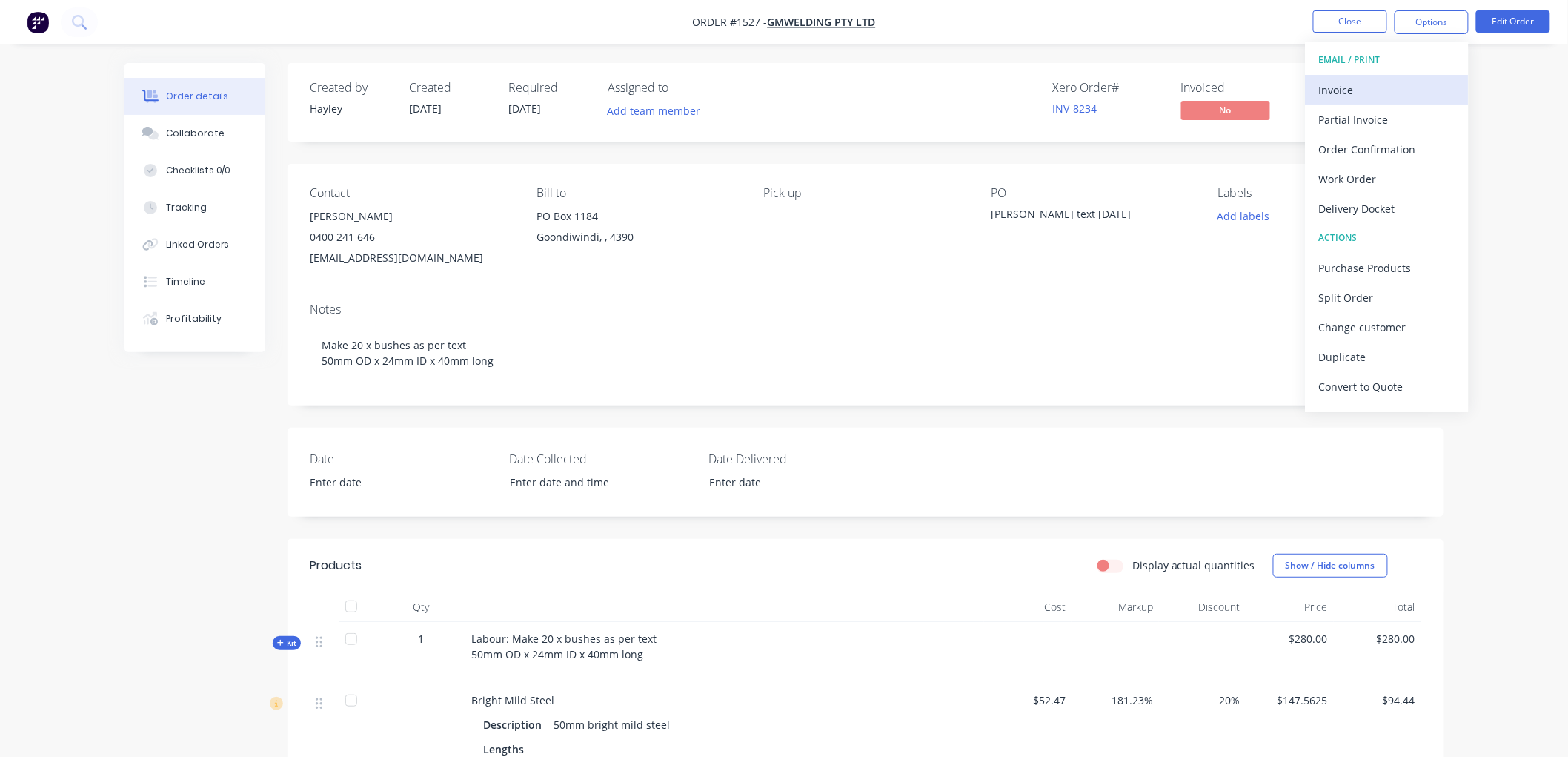
click at [1374, 94] on div "Invoice" at bounding box center [1387, 89] width 136 height 21
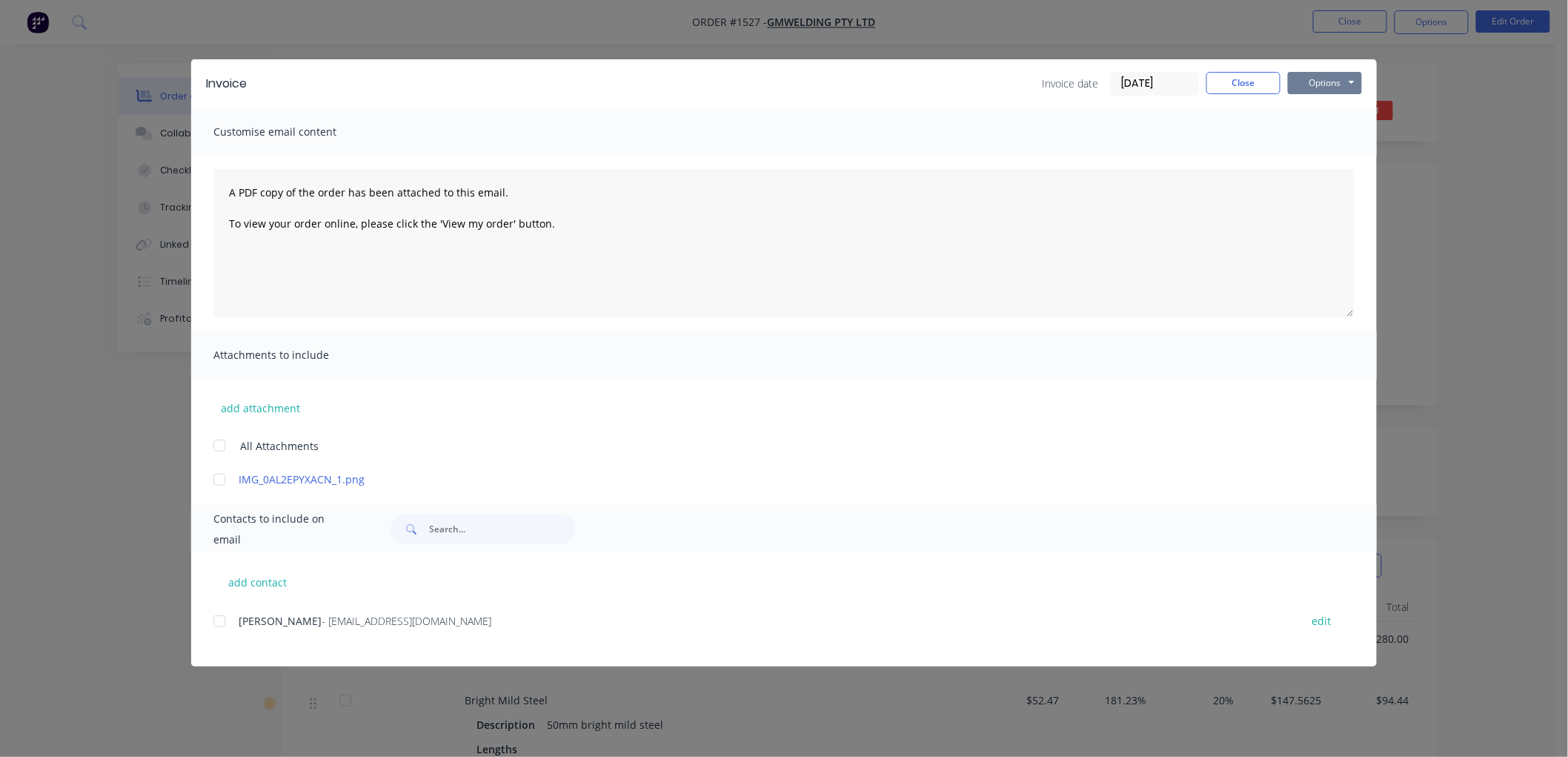
click at [1320, 86] on button "Options" at bounding box center [1324, 83] width 74 height 22
click at [1150, 78] on input "[DATE]" at bounding box center [1154, 83] width 88 height 22
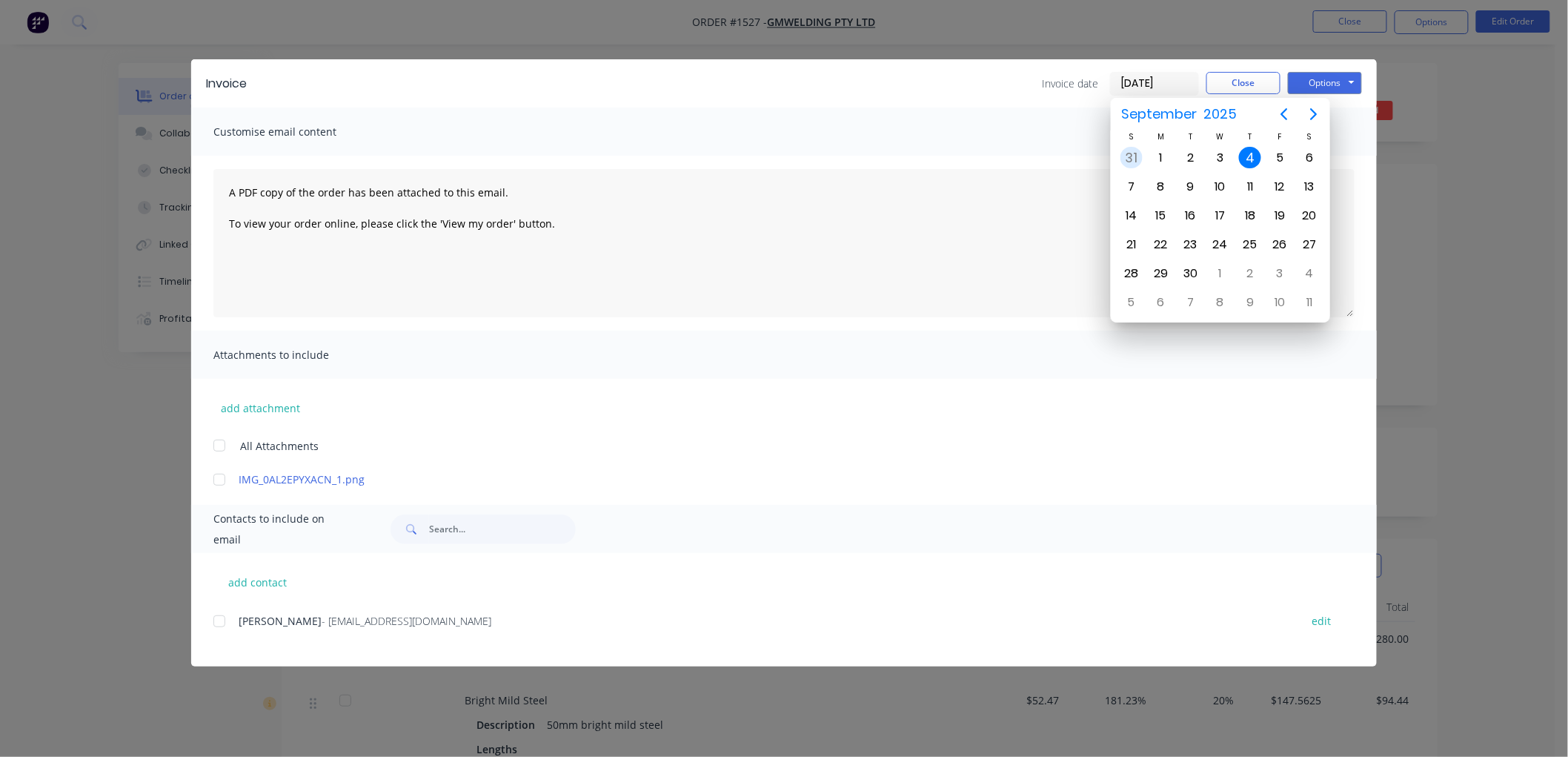
drag, startPoint x: 1133, startPoint y: 152, endPoint x: 1196, endPoint y: 139, distance: 64.3
click at [1133, 151] on div "31" at bounding box center [1131, 158] width 22 height 22
type input "[DATE]"
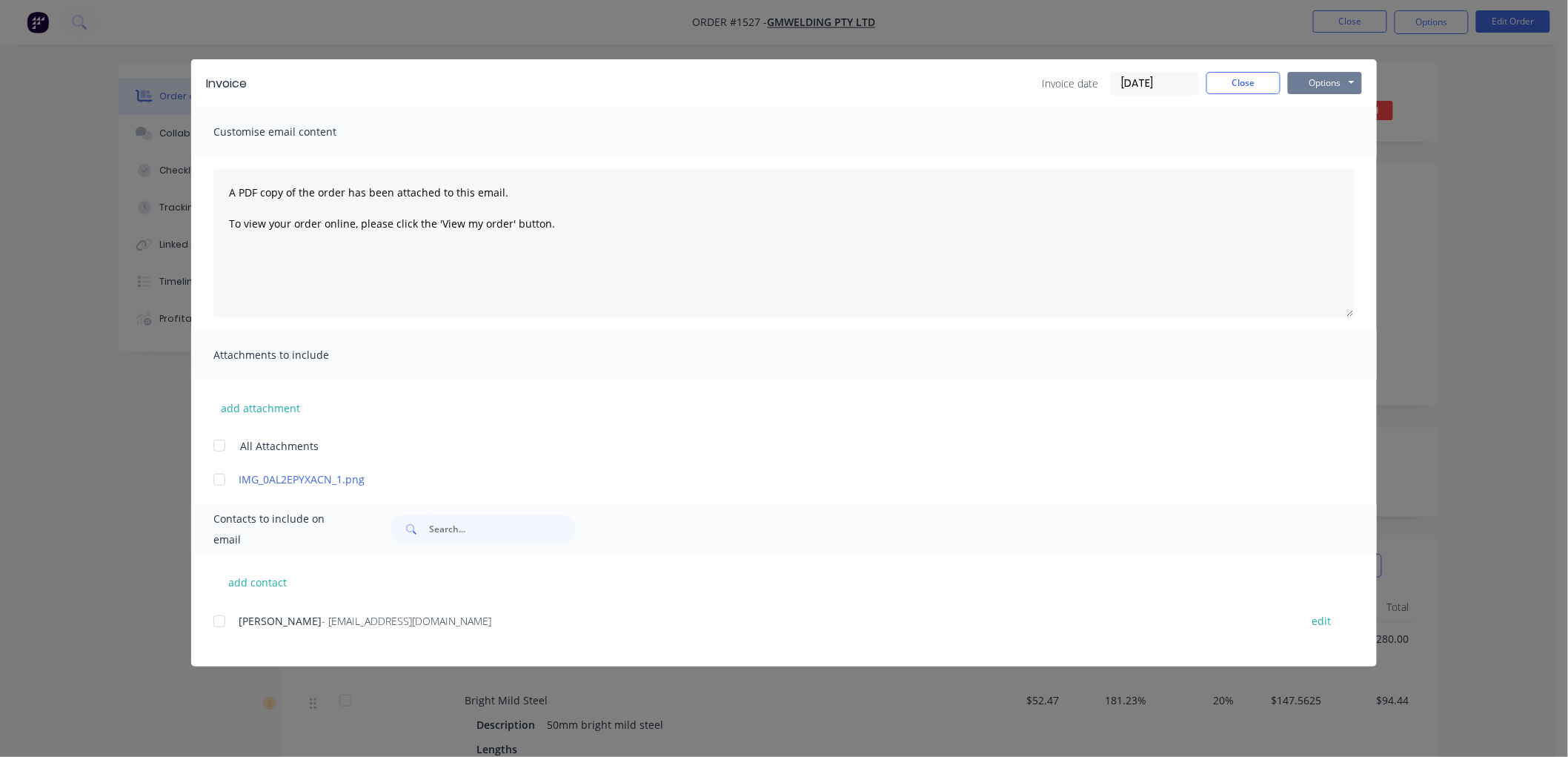
click at [1331, 83] on button "Options" at bounding box center [1324, 83] width 74 height 22
click at [1355, 105] on button "Preview" at bounding box center [1335, 109] width 95 height 25
click at [224, 618] on div at bounding box center [219, 621] width 30 height 30
click at [1314, 86] on button "Options" at bounding box center [1324, 83] width 74 height 22
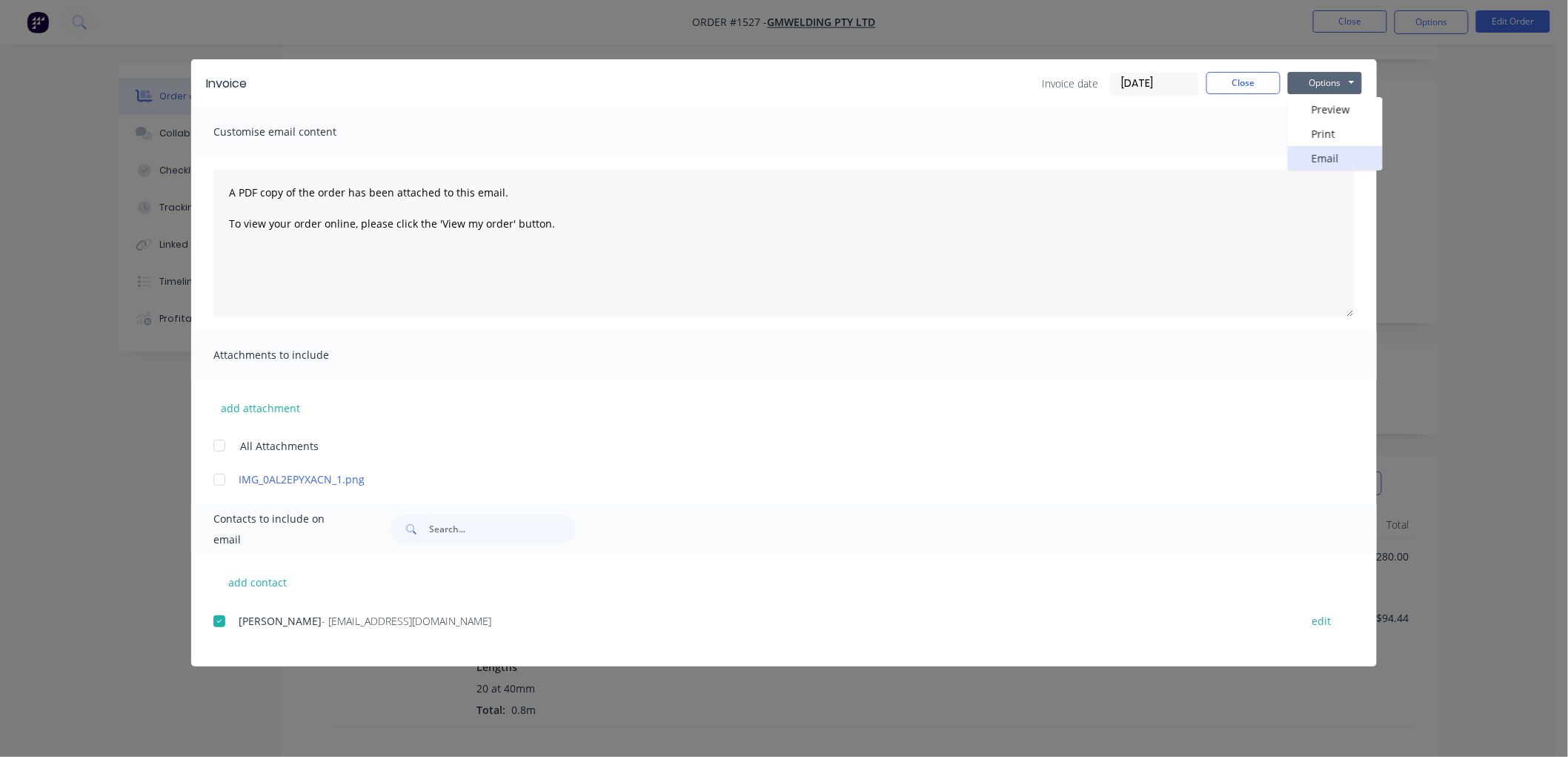
click at [1334, 152] on button "Email" at bounding box center [1335, 158] width 95 height 25
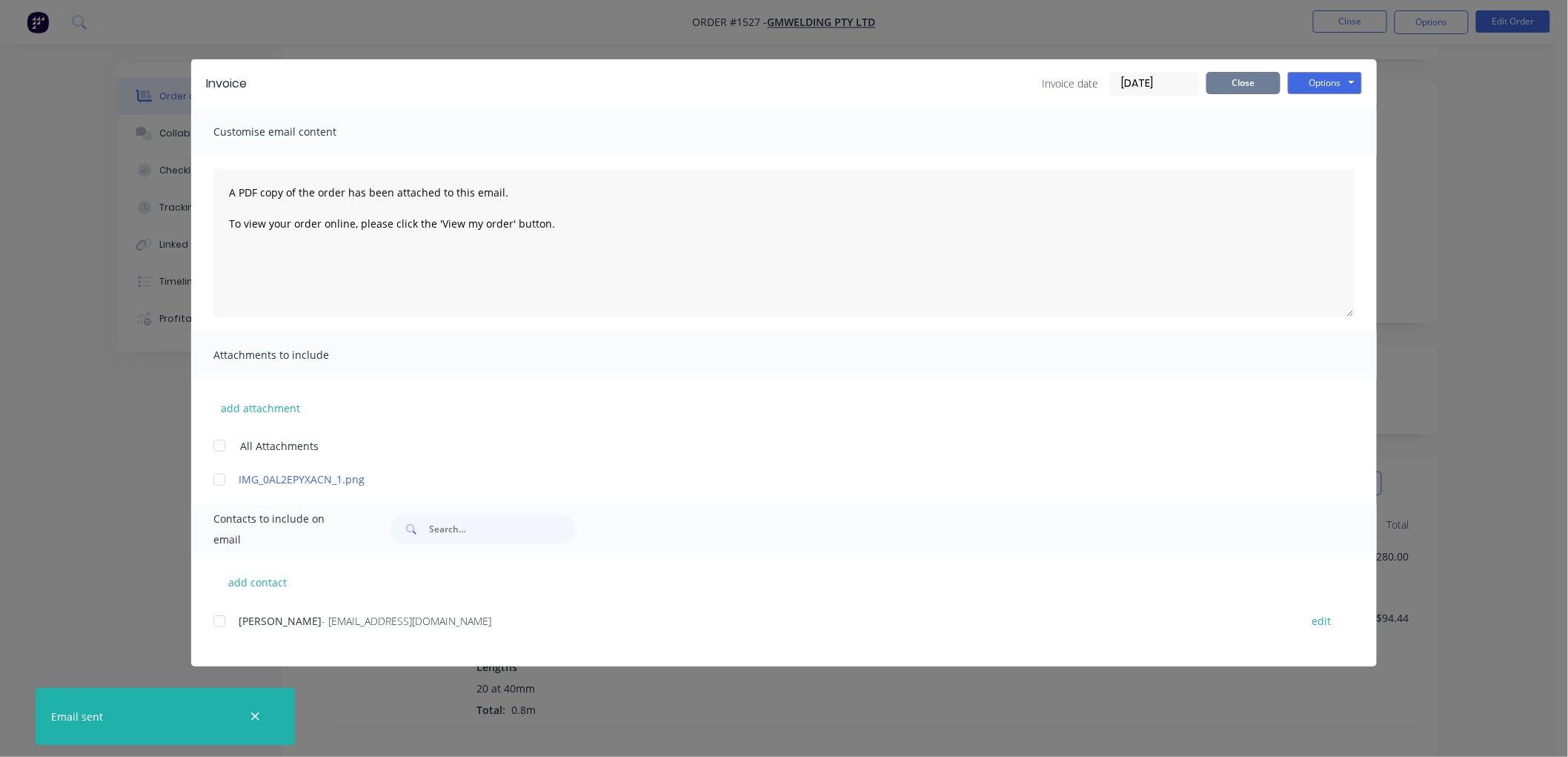
drag, startPoint x: 1229, startPoint y: 83, endPoint x: 1410, endPoint y: 54, distance: 183.3
click at [1234, 80] on button "Close" at bounding box center [1242, 83] width 74 height 22
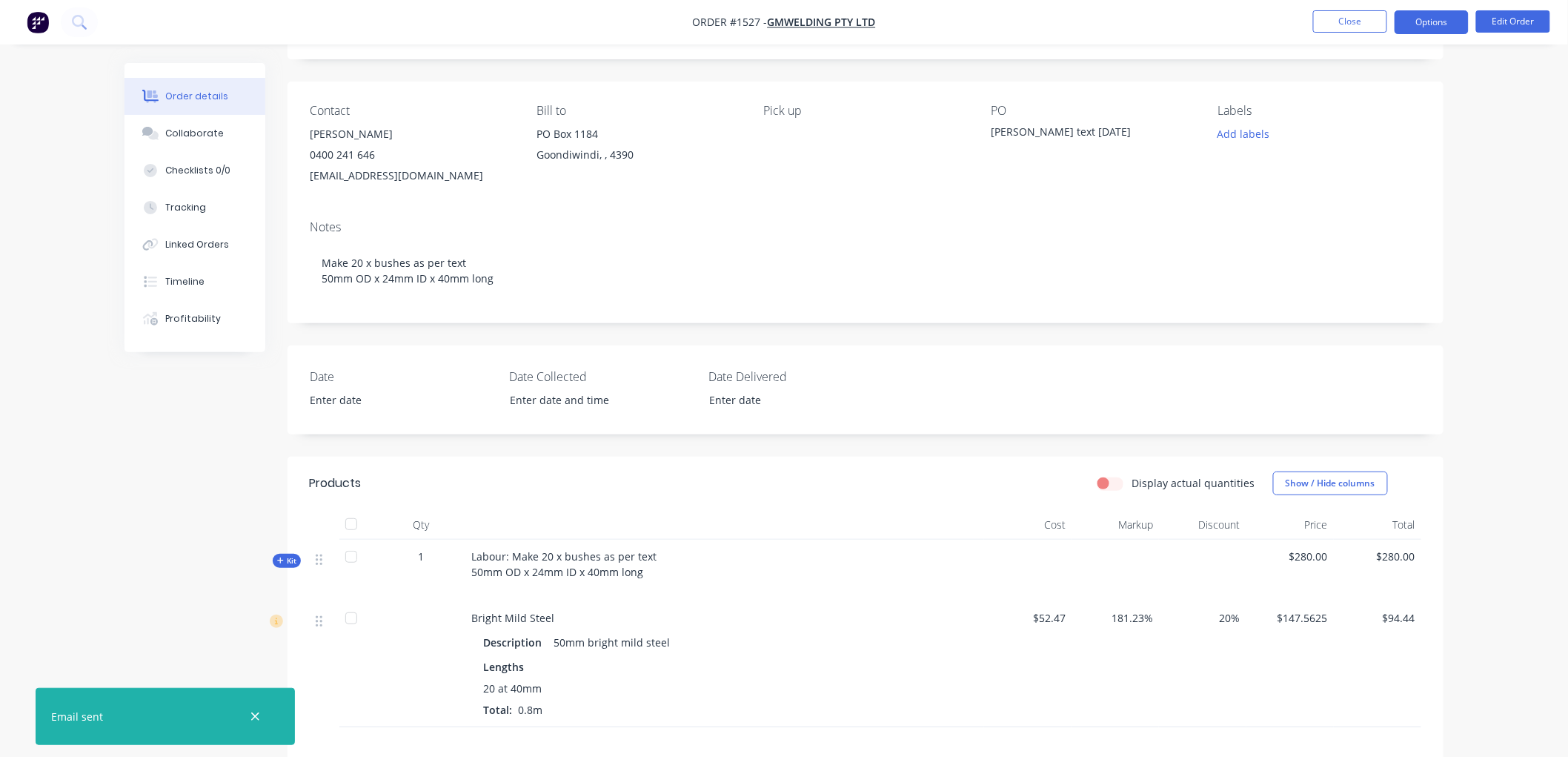
click at [1405, 30] on button "Options" at bounding box center [1431, 22] width 74 height 24
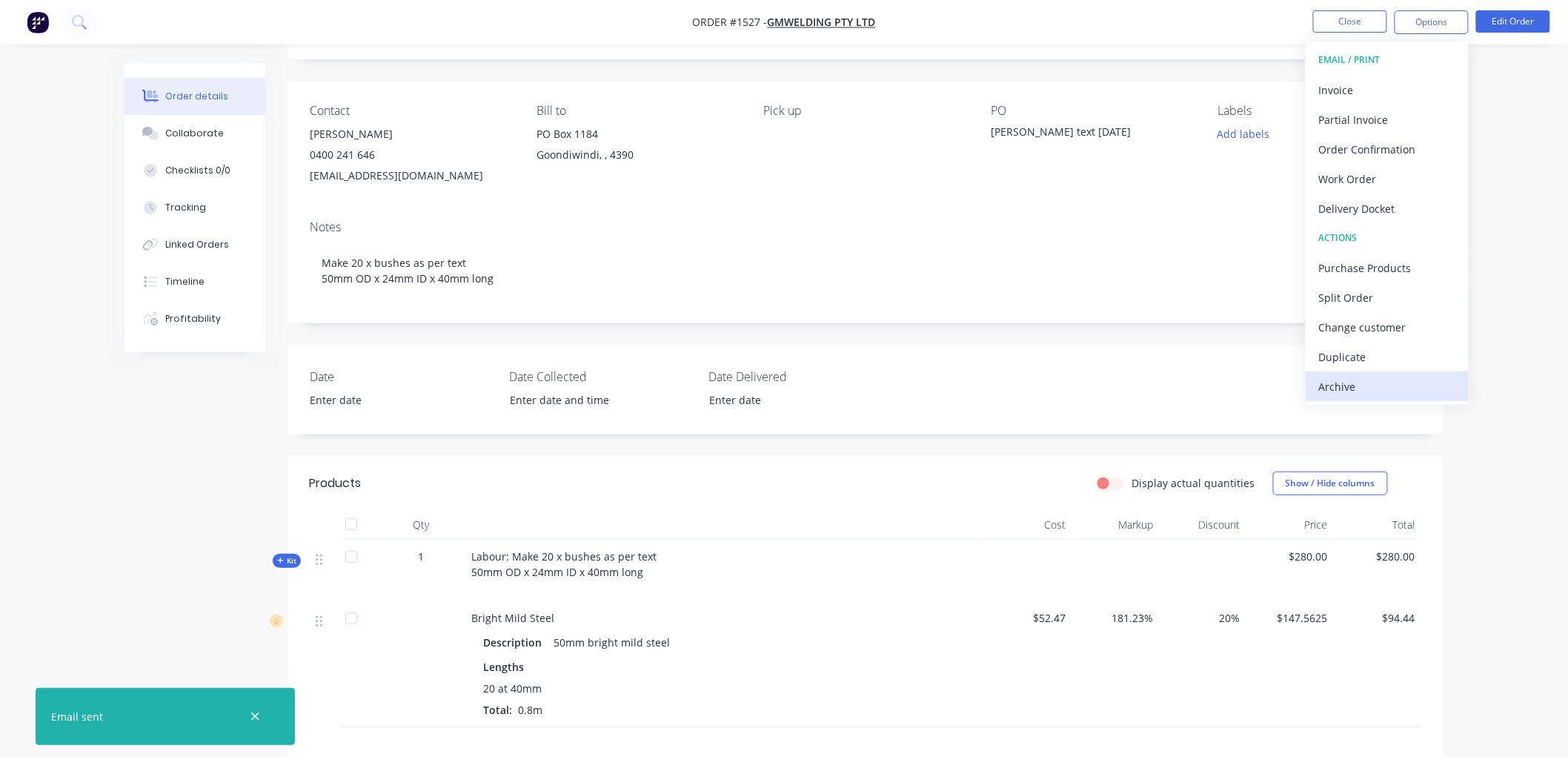
click at [1360, 386] on div "Archive" at bounding box center [1387, 386] width 136 height 21
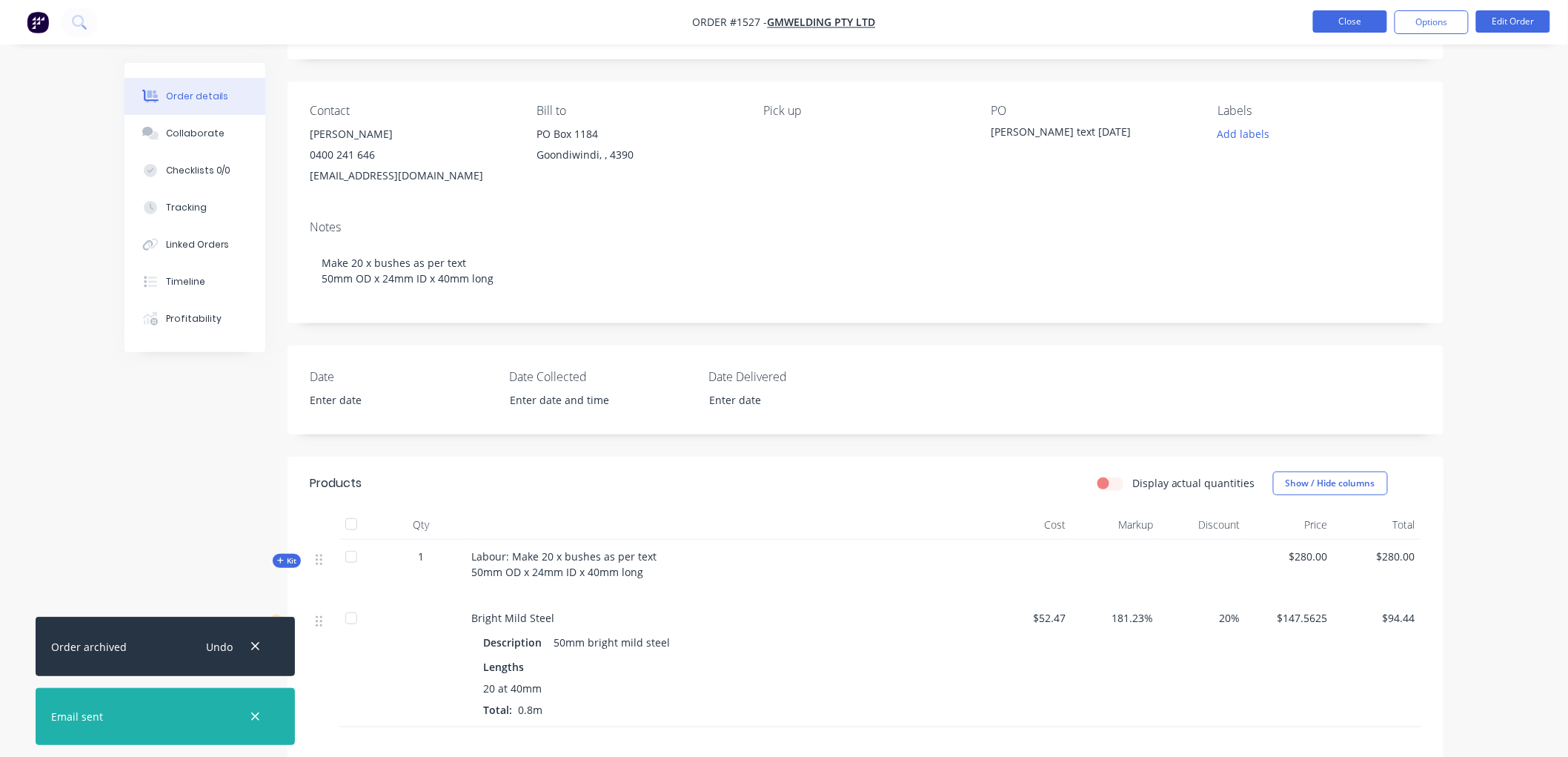
click at [1353, 24] on button "Close" at bounding box center [1349, 21] width 74 height 22
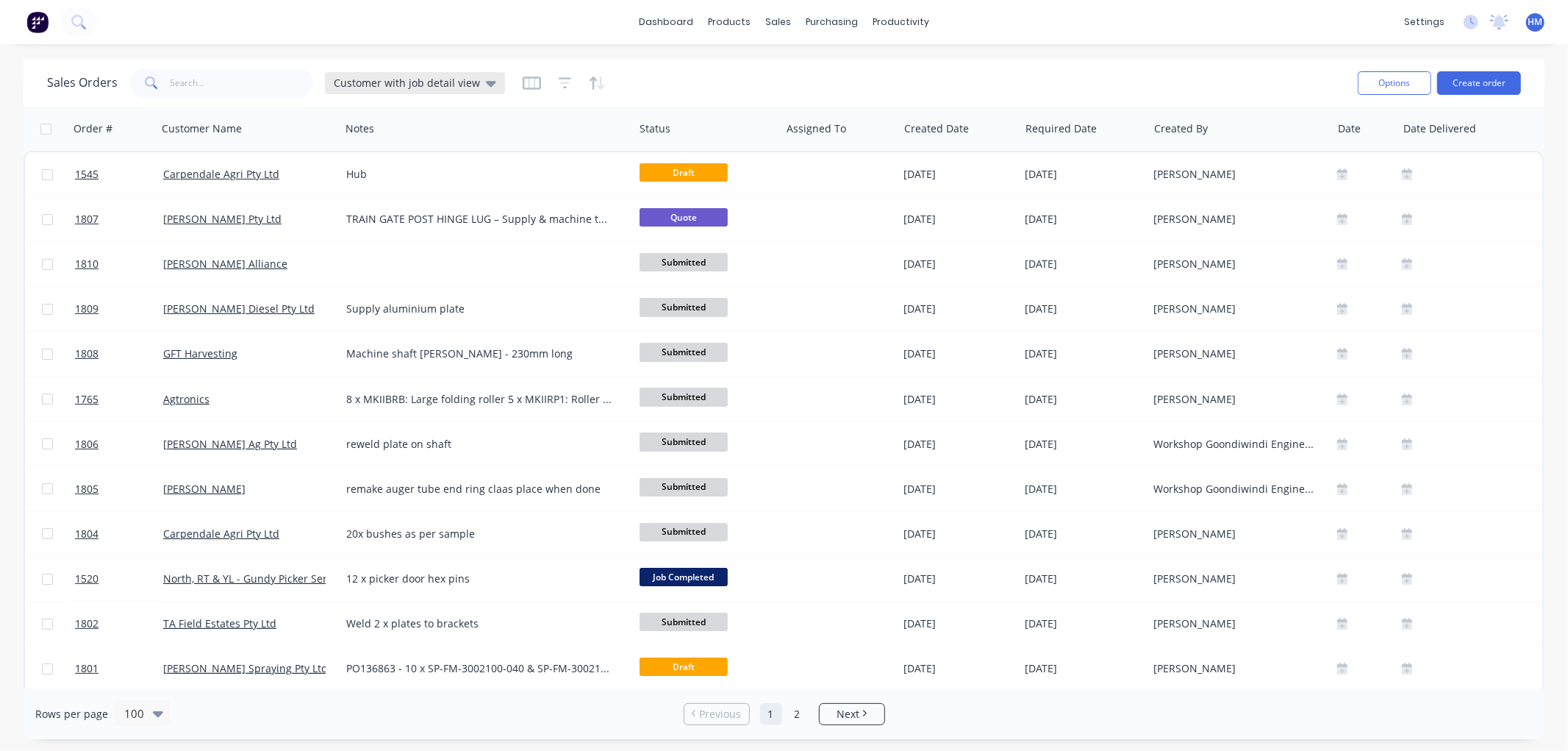
click at [375, 75] on div "Customer with job detail view" at bounding box center [414, 83] width 180 height 22
click at [363, 267] on button "Invoice" at bounding box center [413, 267] width 168 height 17
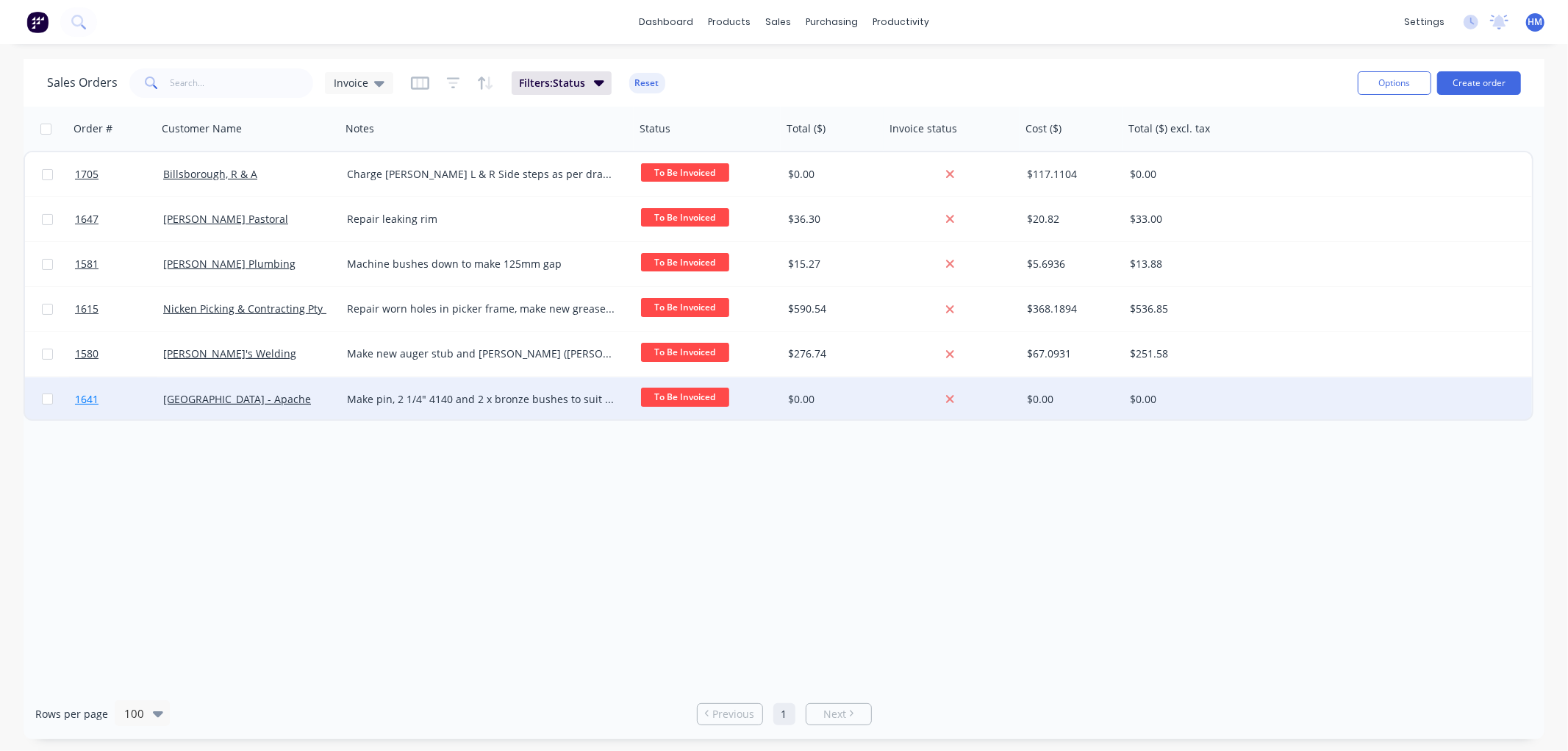
click at [122, 399] on link "1641" at bounding box center [119, 399] width 89 height 44
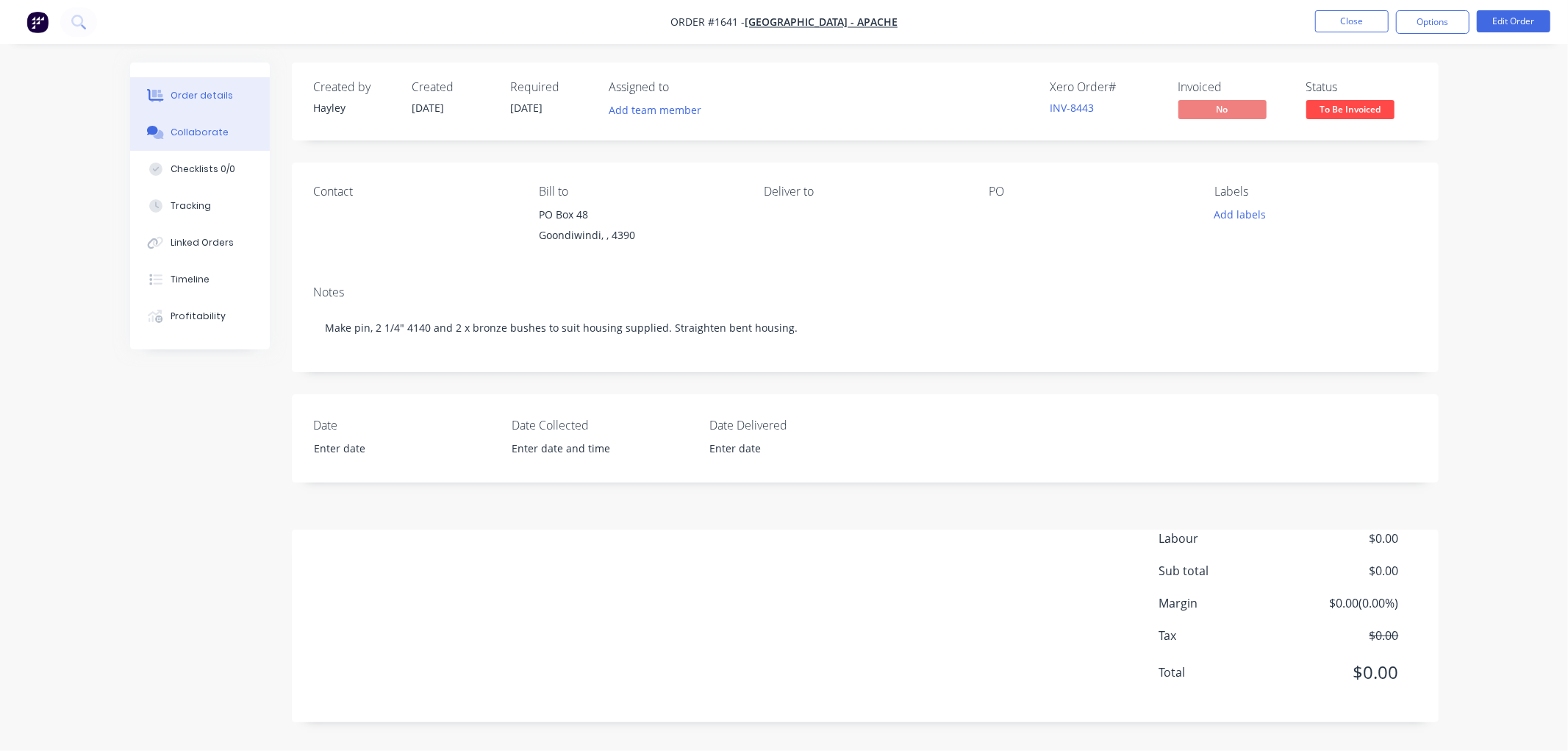
click at [173, 142] on button "Collaborate" at bounding box center [200, 132] width 140 height 37
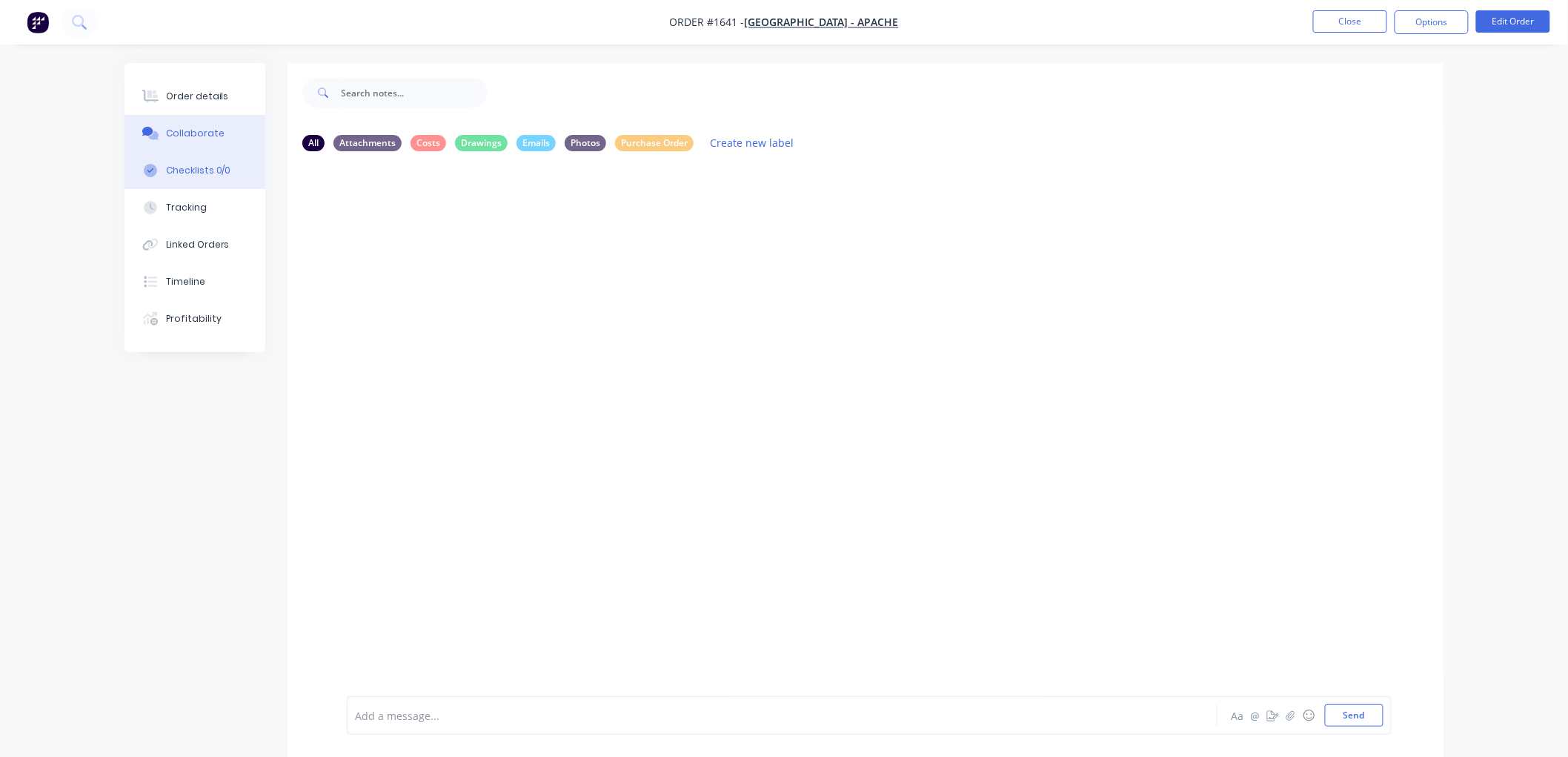
click at [217, 175] on div "Checklists 0/0" at bounding box center [198, 171] width 65 height 14
type textarea "x"
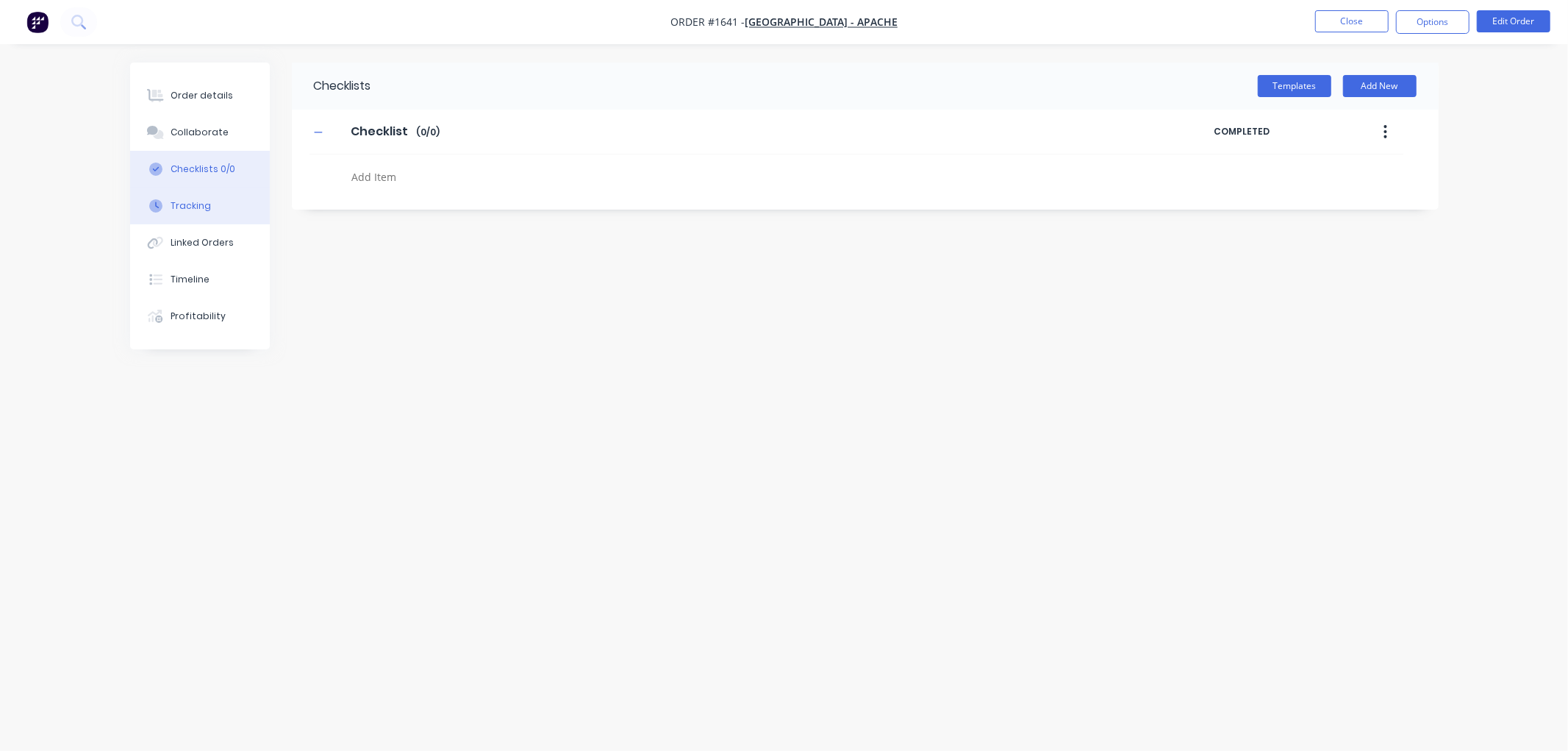
drag, startPoint x: 197, startPoint y: 223, endPoint x: 203, endPoint y: 219, distance: 7.2
click at [198, 223] on button "Tracking" at bounding box center [200, 206] width 140 height 37
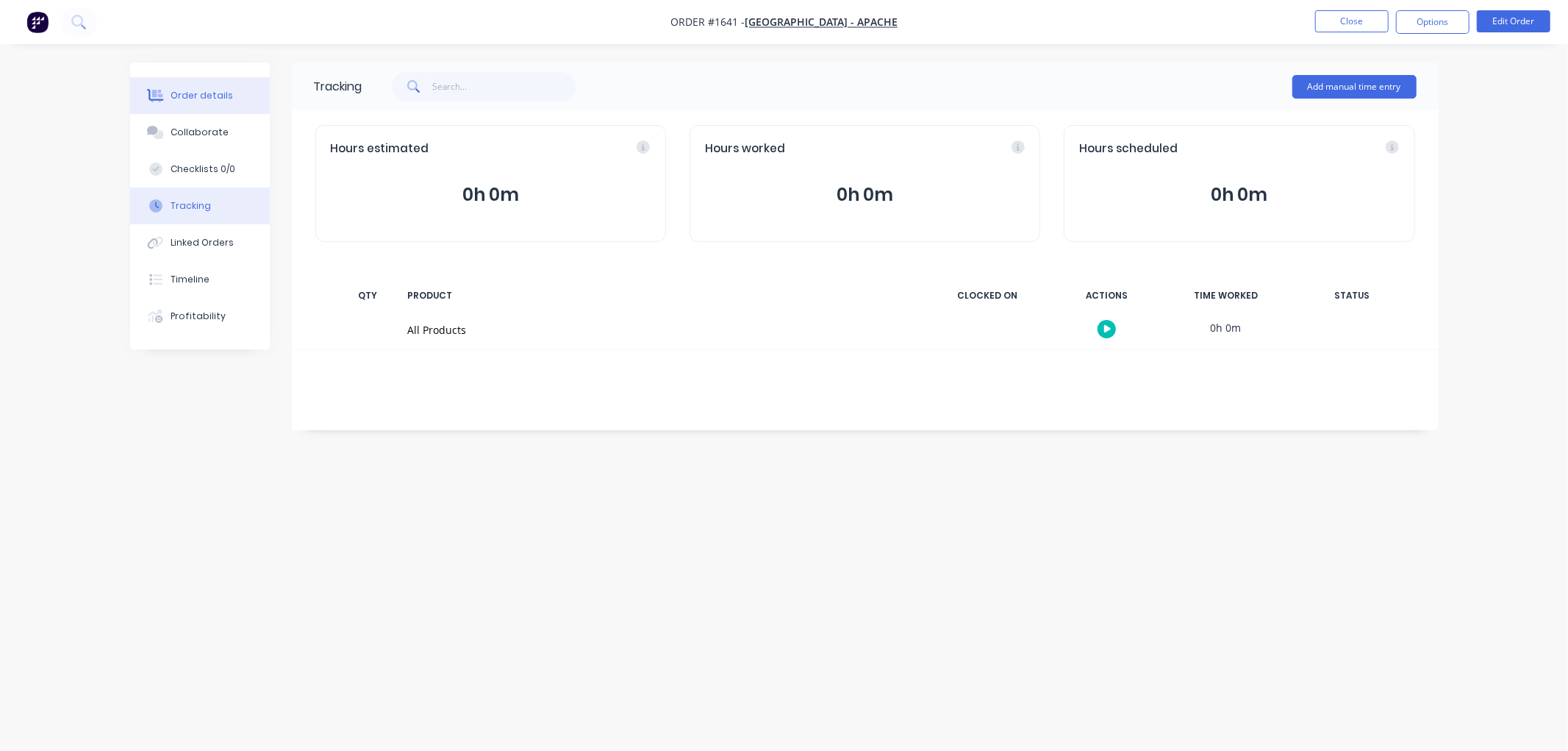
click at [202, 96] on div "Order details" at bounding box center [202, 95] width 62 height 14
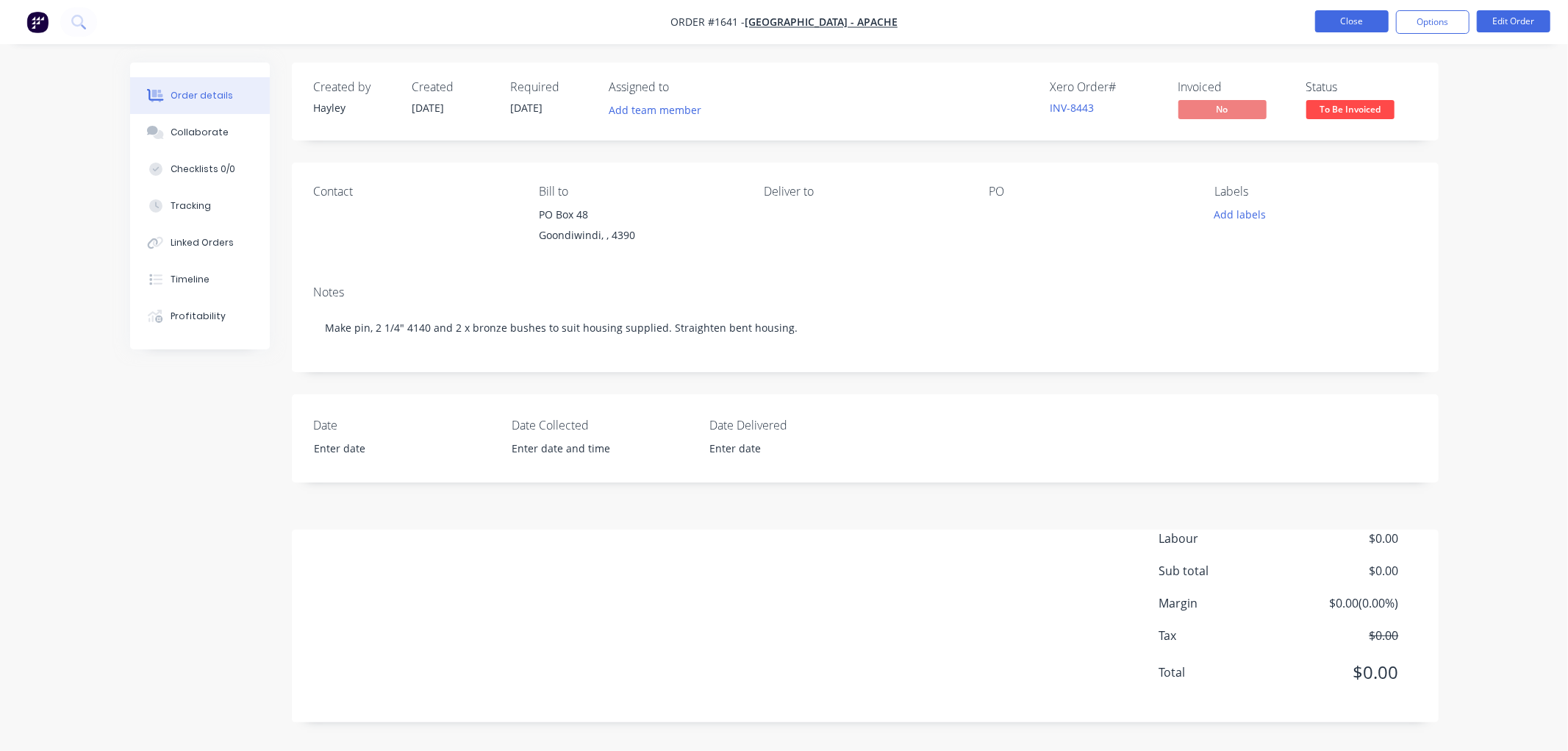
click at [1357, 24] on button "Close" at bounding box center [1352, 21] width 73 height 22
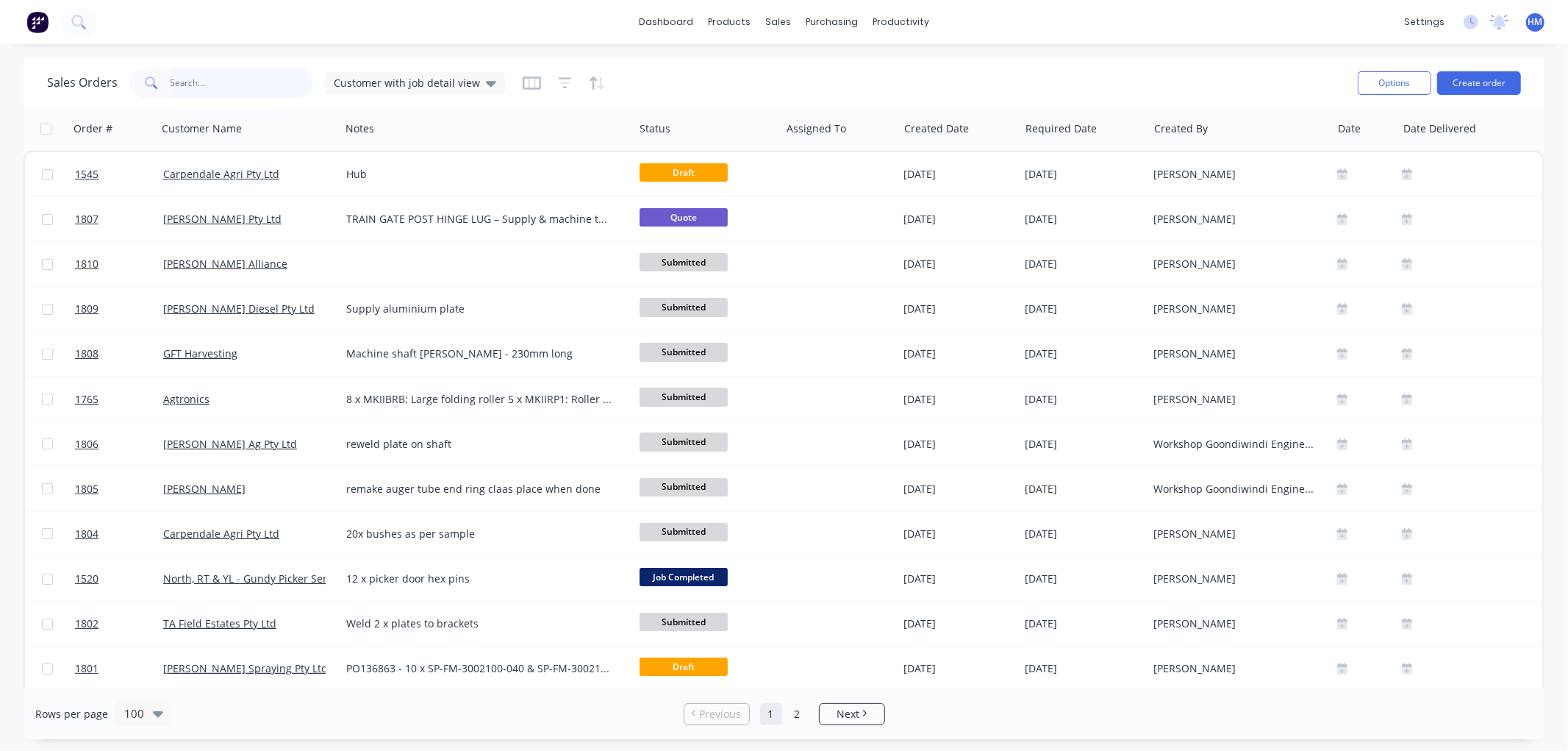
click at [231, 89] on input "text" at bounding box center [242, 83] width 143 height 30
type input "apache"
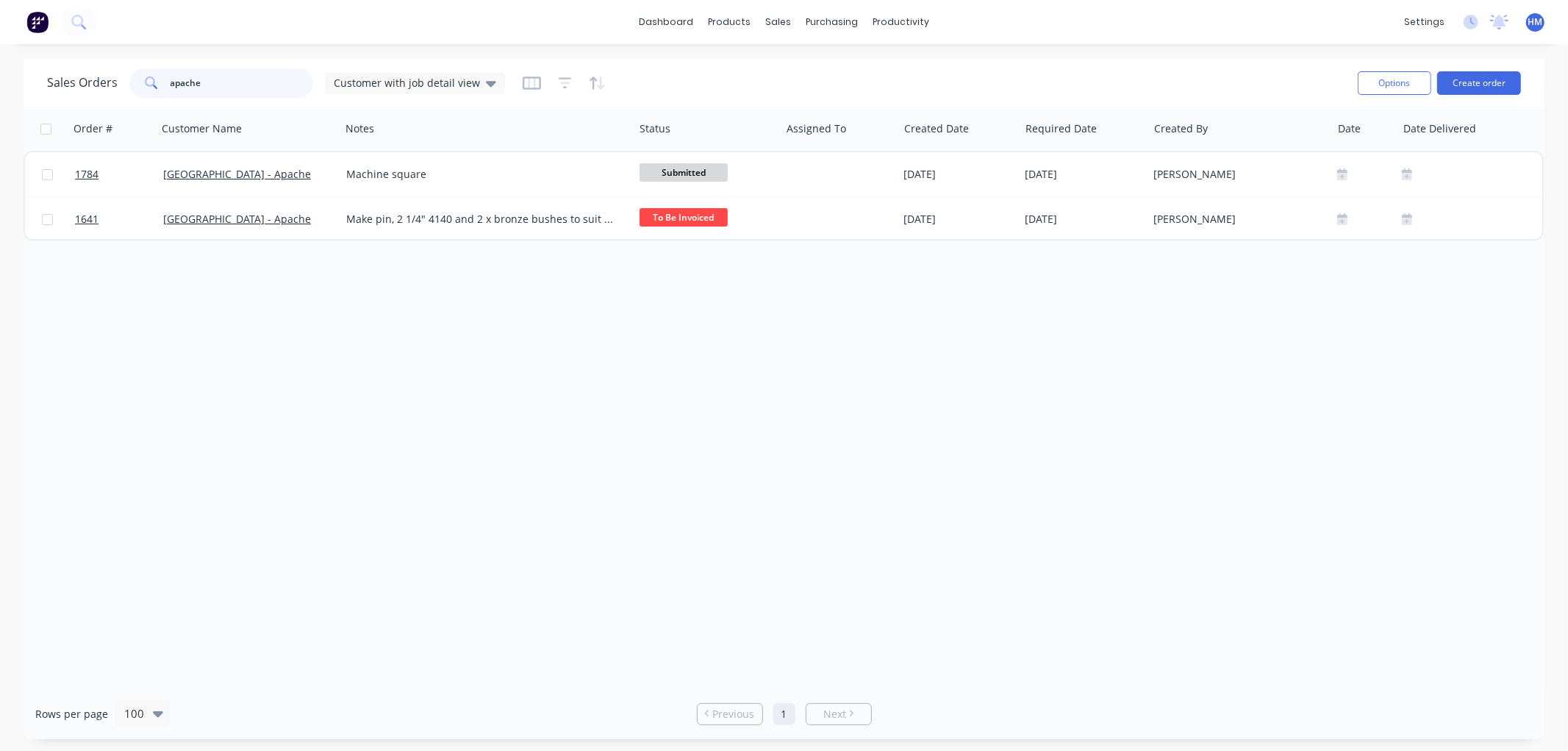
drag, startPoint x: 180, startPoint y: 81, endPoint x: 126, endPoint y: 81, distance: 54.0
click at [126, 81] on div "Sales Orders apache Customer with job detail view" at bounding box center [276, 83] width 458 height 30
click at [380, 83] on span "Customer with job detail view" at bounding box center [407, 83] width 146 height 15
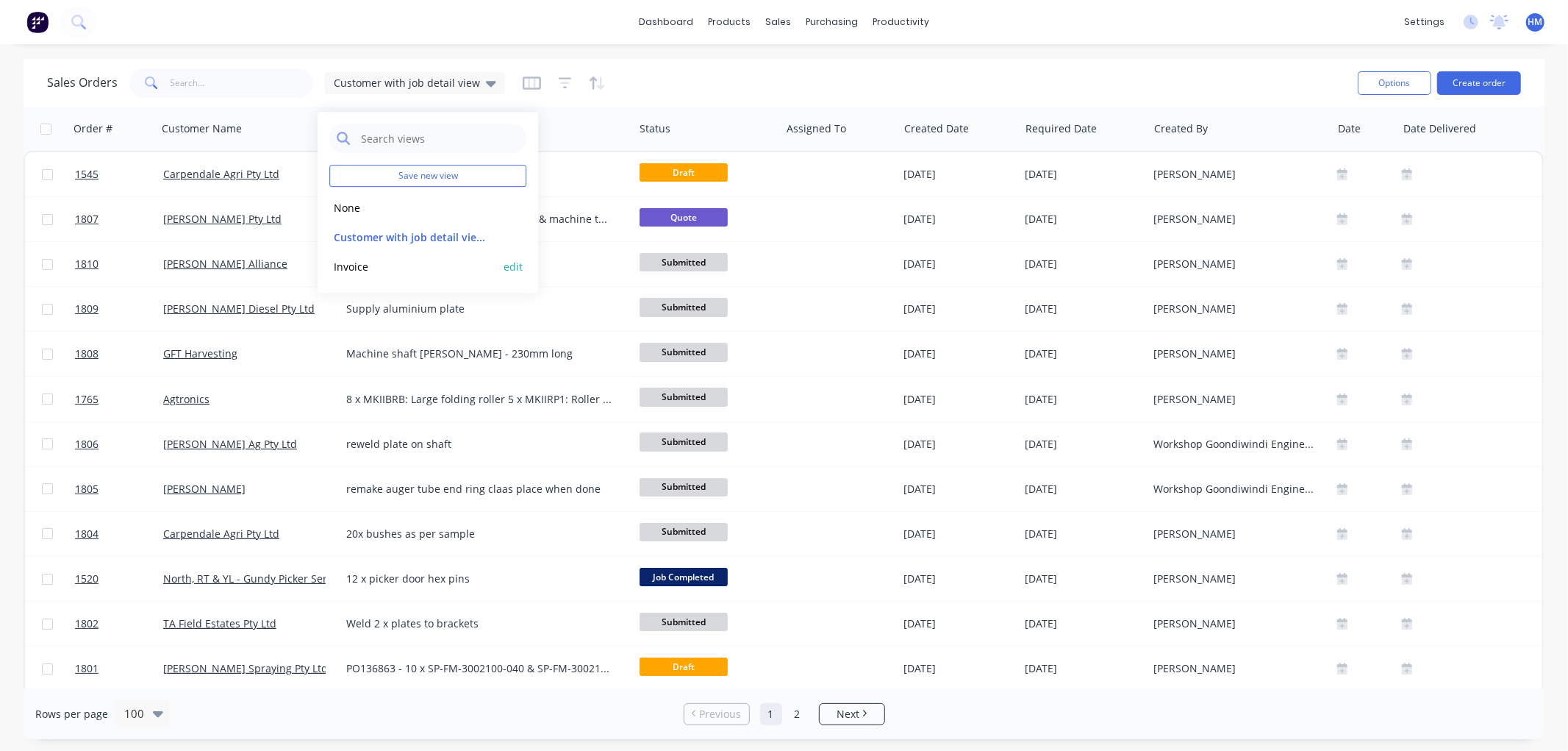
click at [357, 270] on button "Invoice" at bounding box center [413, 267] width 168 height 17
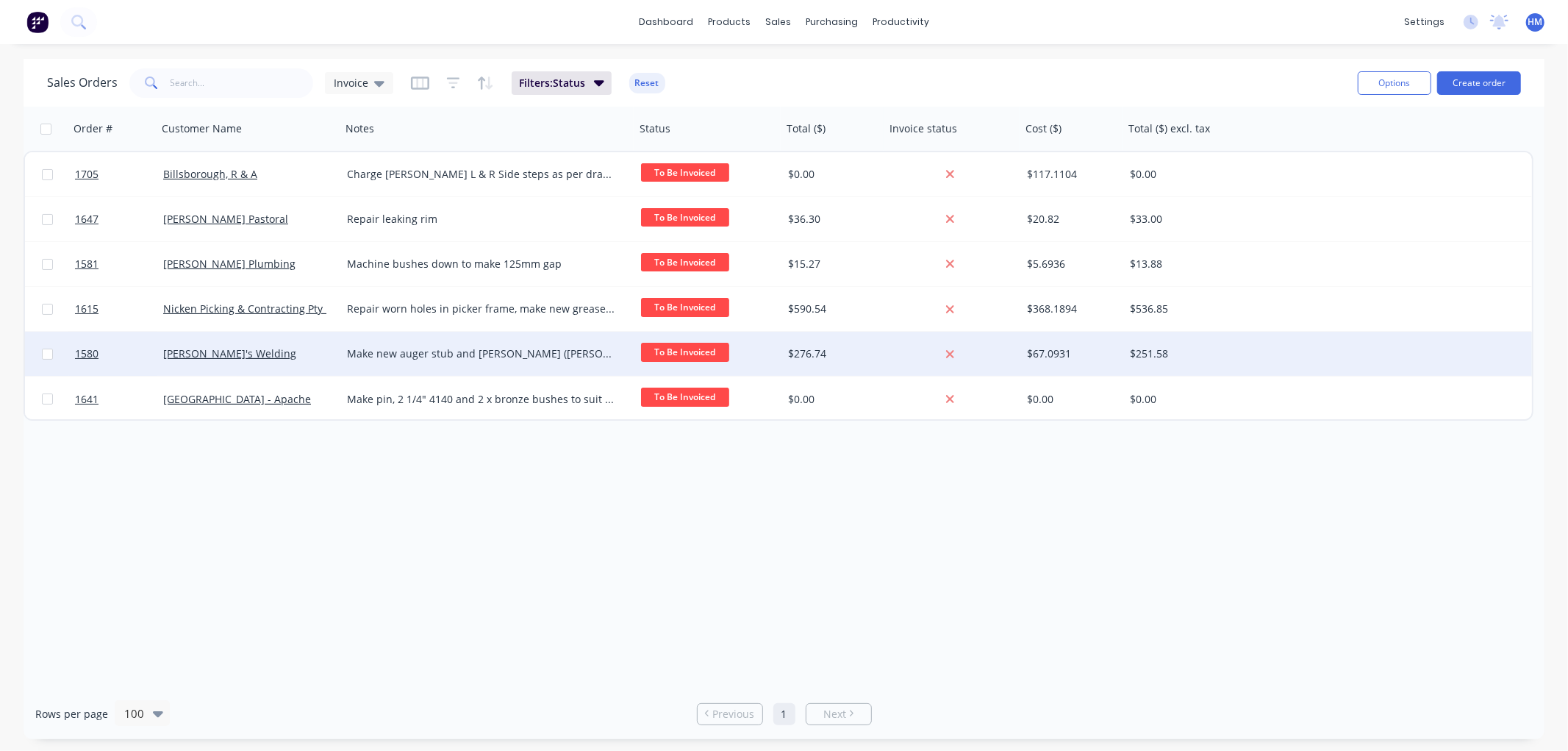
click at [265, 358] on div "[PERSON_NAME]'s Welding" at bounding box center [244, 353] width 163 height 14
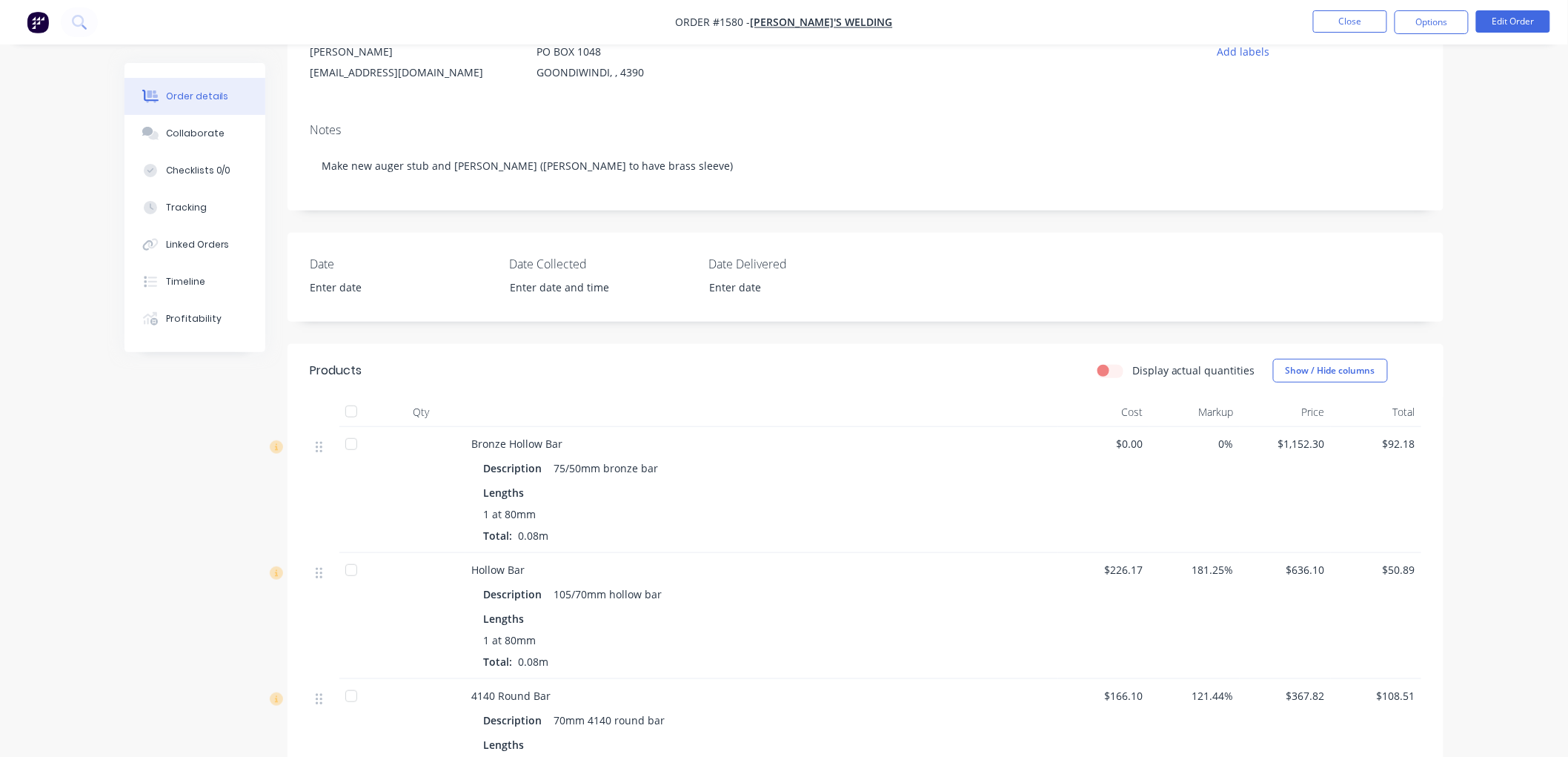
scroll to position [83, 0]
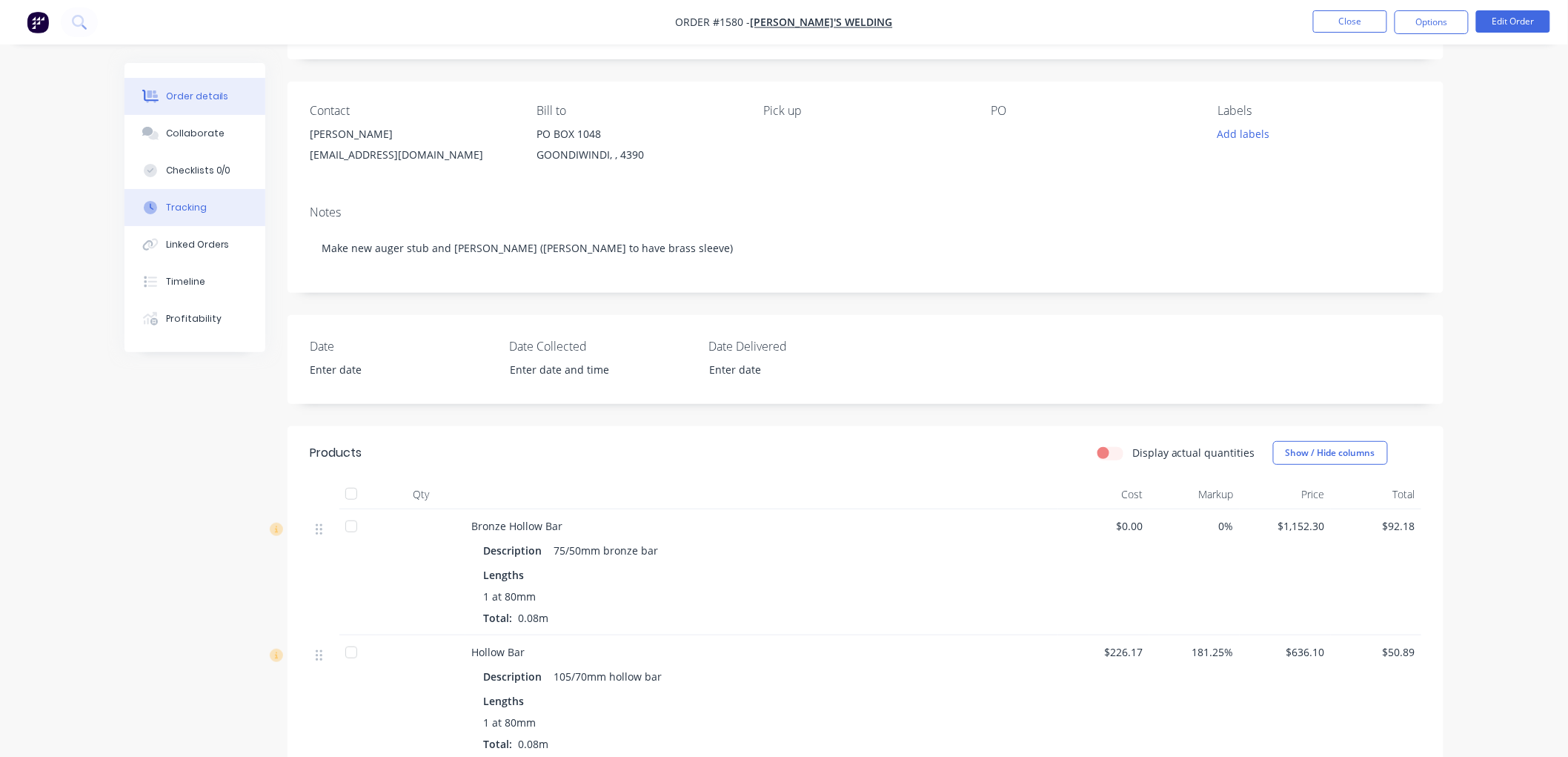
click at [205, 203] on button "Tracking" at bounding box center [195, 208] width 141 height 37
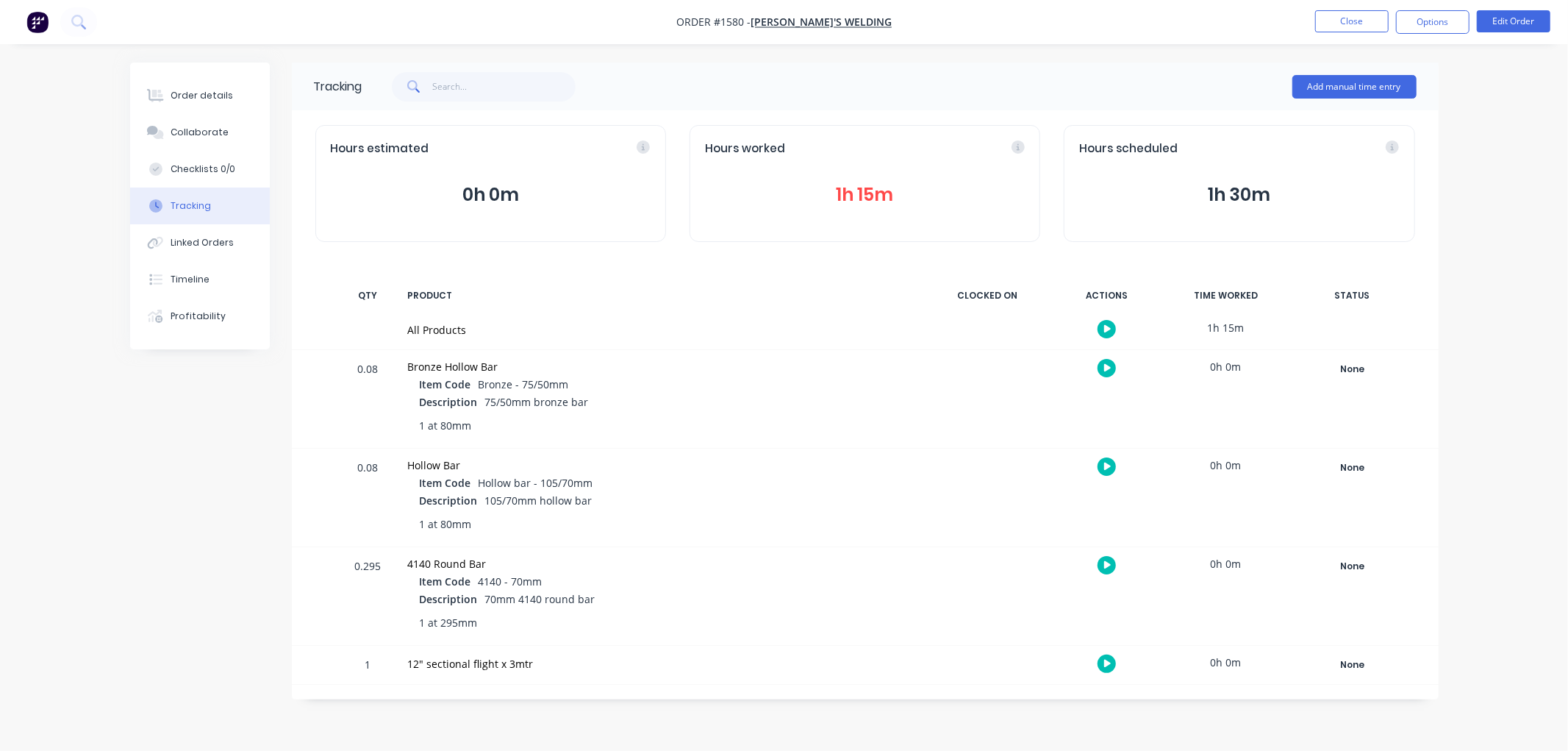
click at [873, 195] on button "1h 15m" at bounding box center [865, 194] width 320 height 28
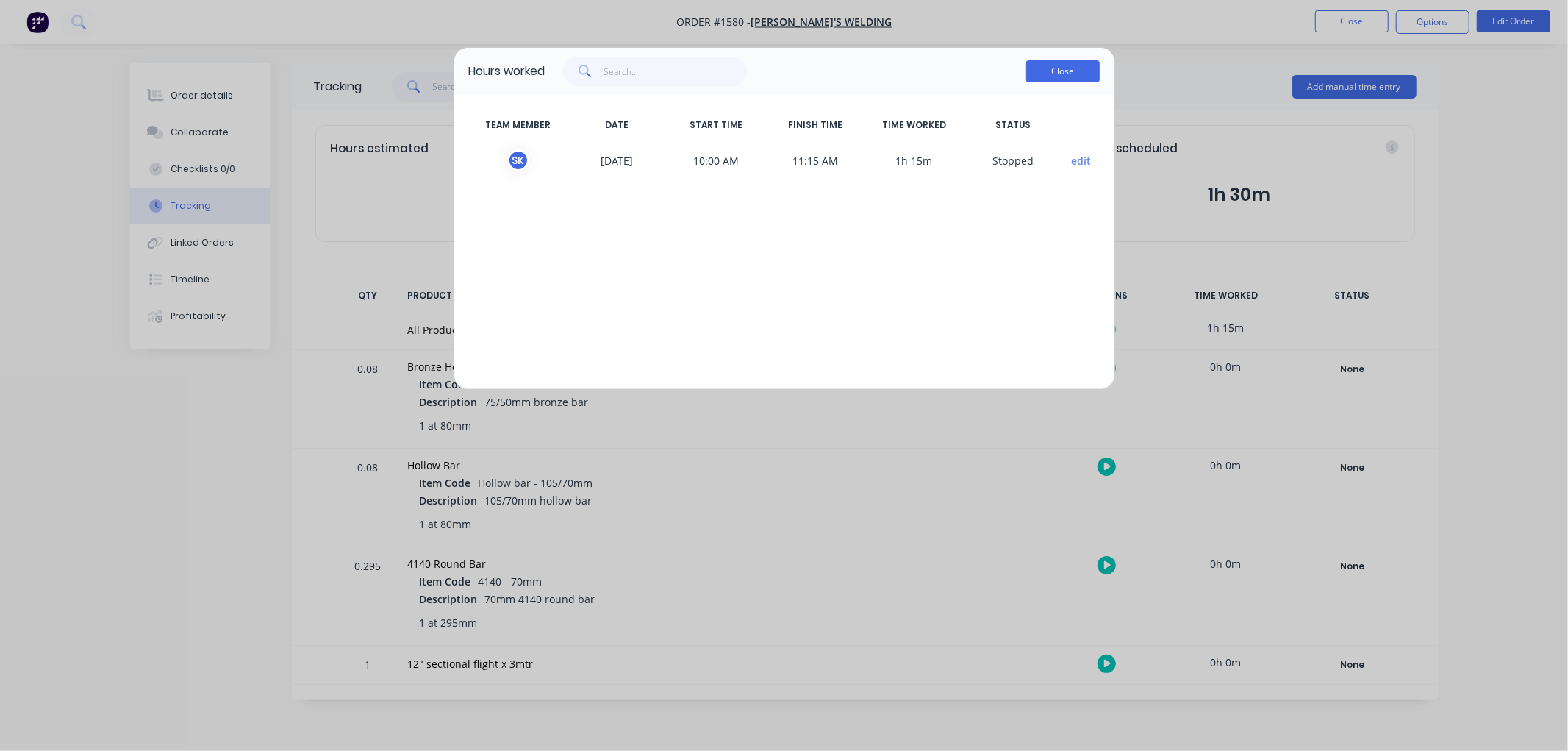
click at [1068, 72] on button "Close" at bounding box center [1062, 71] width 73 height 22
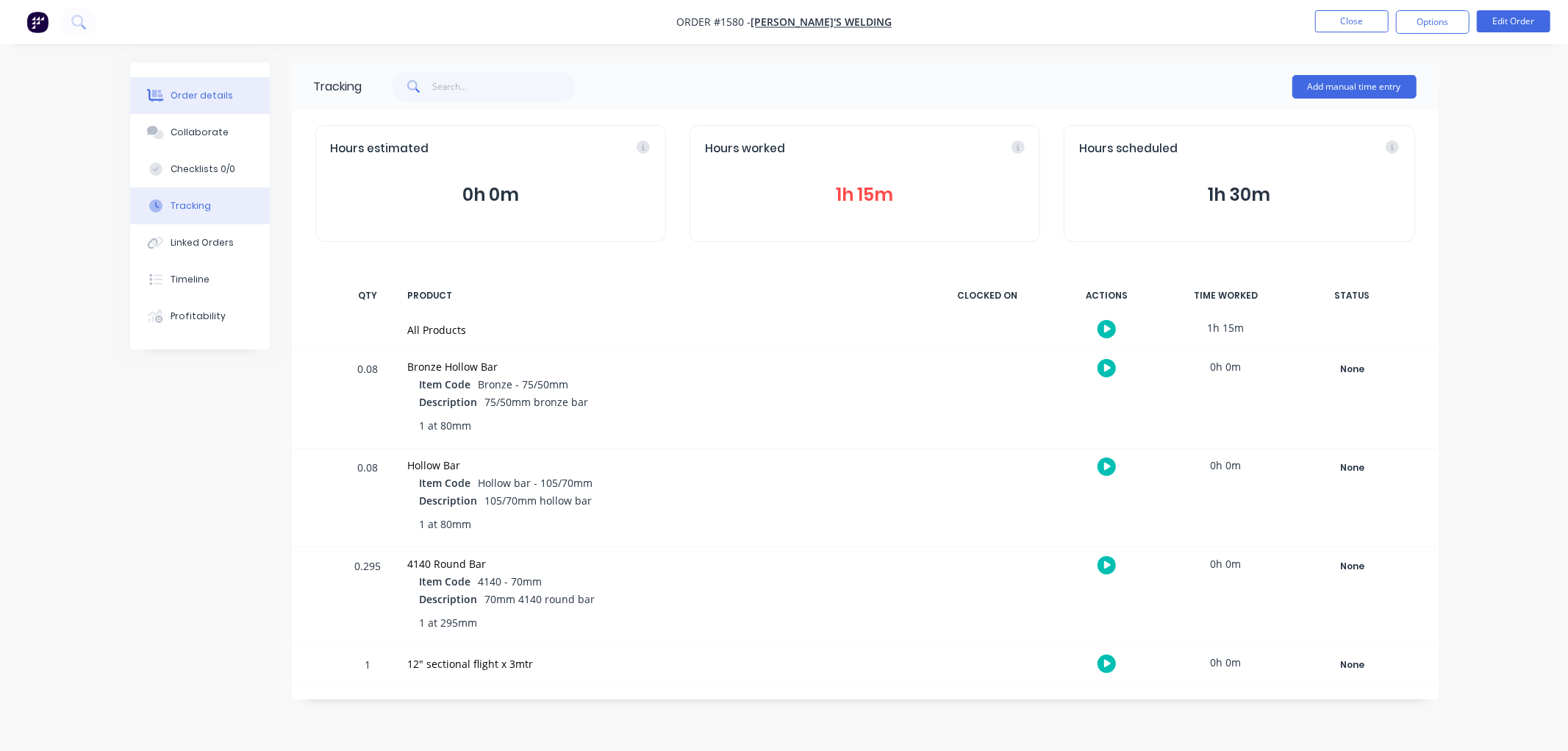
click at [219, 91] on div "Order details" at bounding box center [202, 95] width 62 height 14
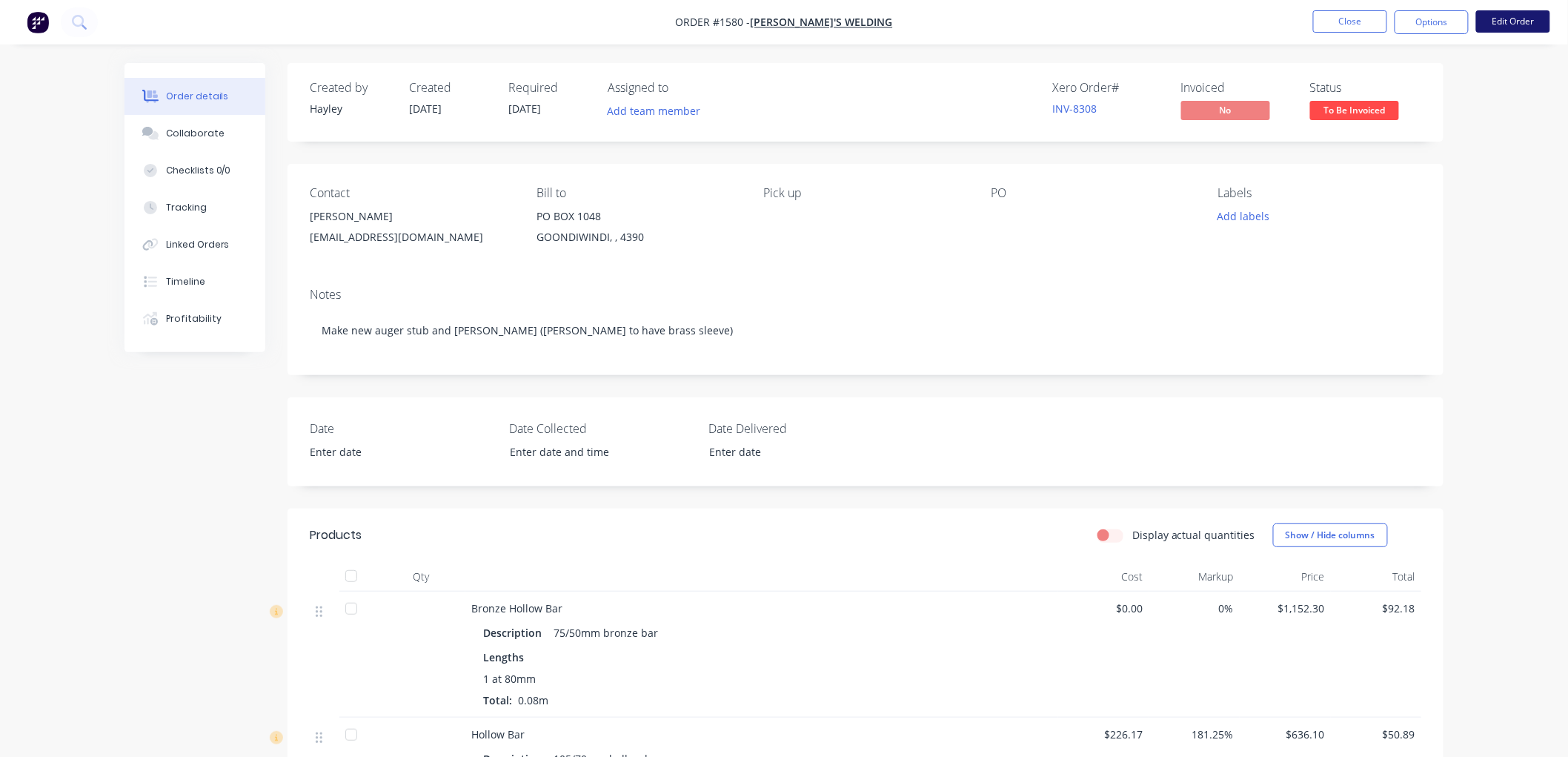
click at [1508, 13] on button "Edit Order" at bounding box center [1512, 21] width 74 height 22
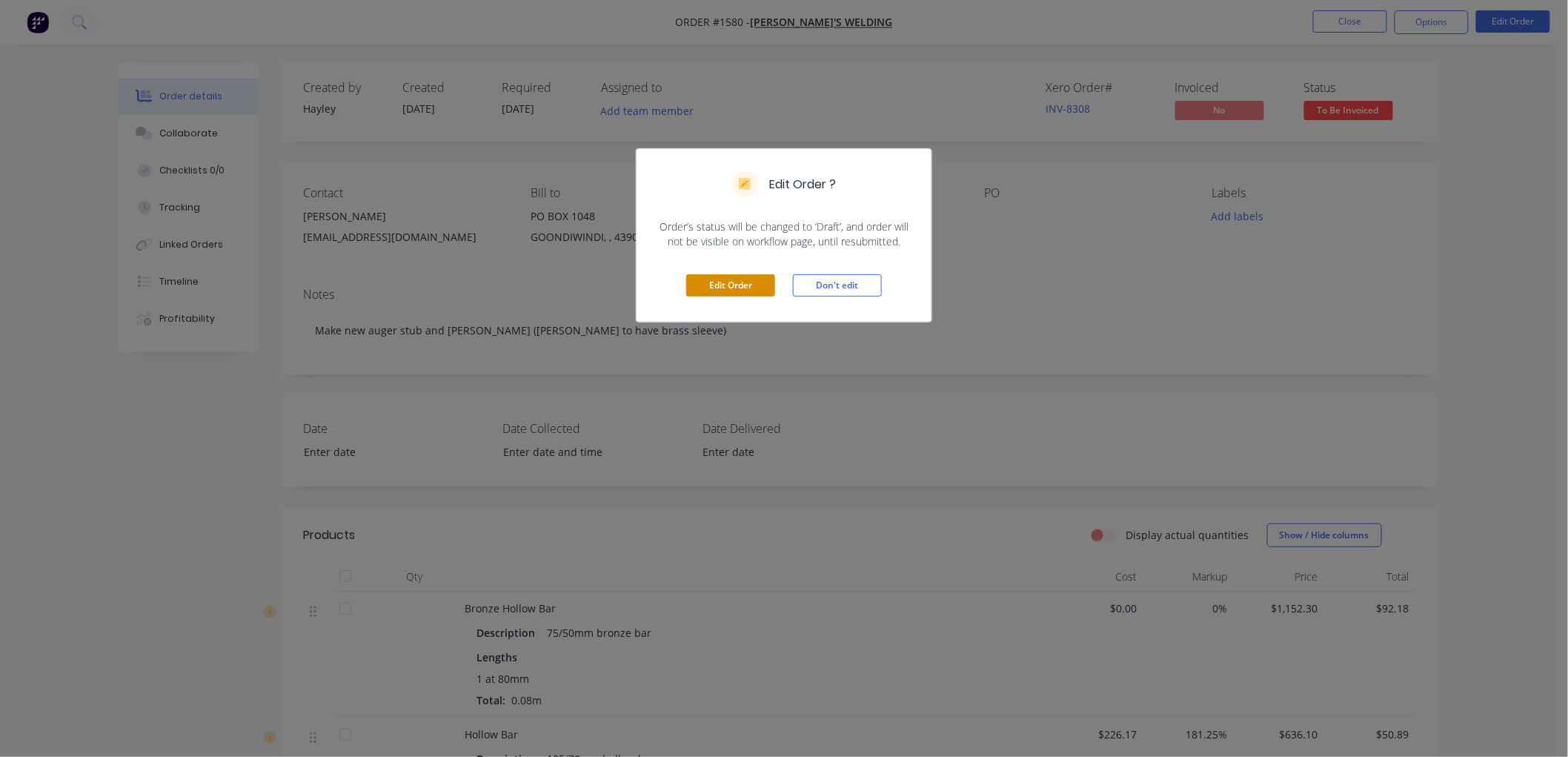
drag, startPoint x: 710, startPoint y: 285, endPoint x: 736, endPoint y: 276, distance: 27.5
click at [716, 284] on button "Edit Order" at bounding box center [730, 285] width 89 height 22
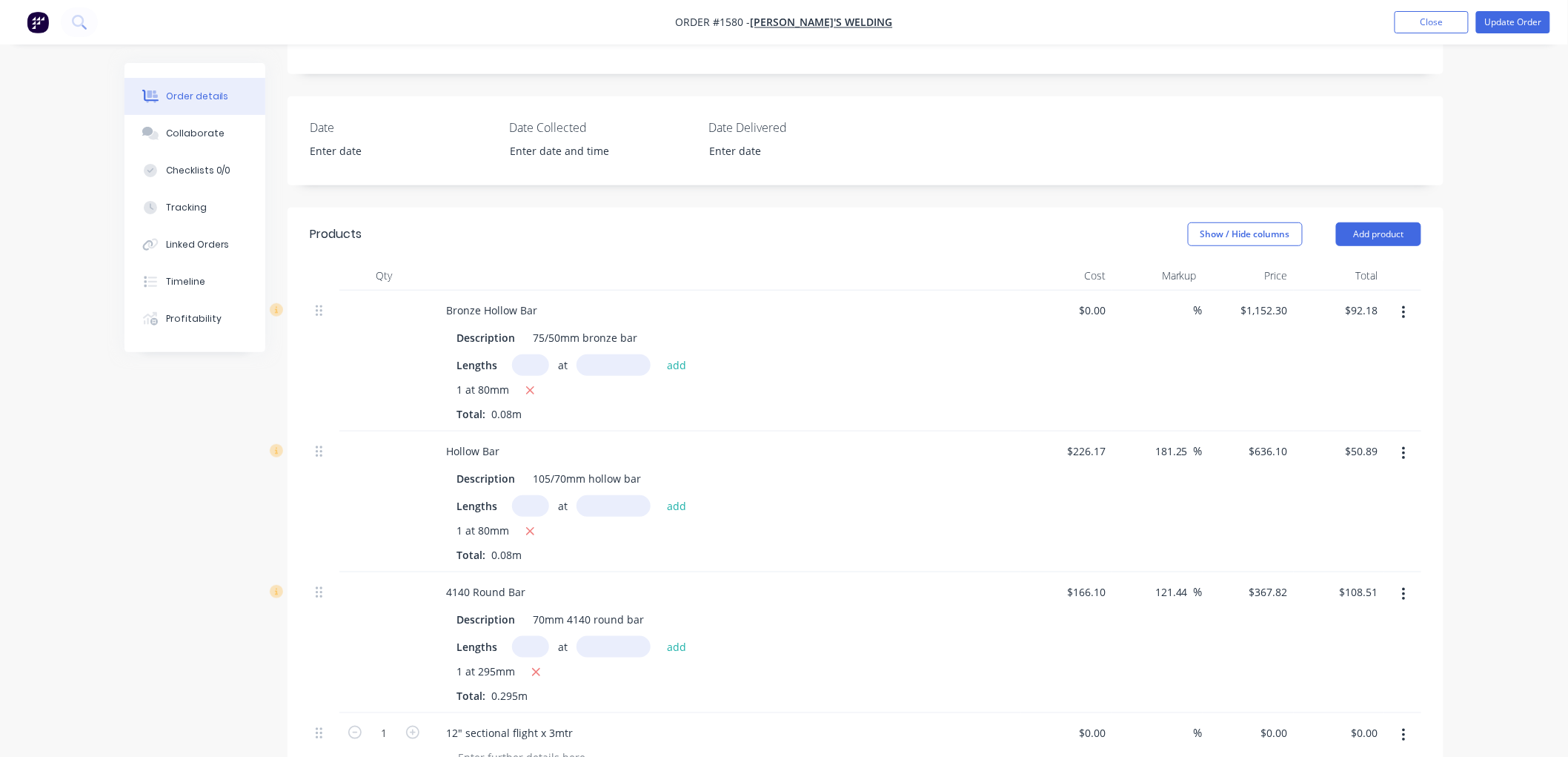
scroll to position [329, 0]
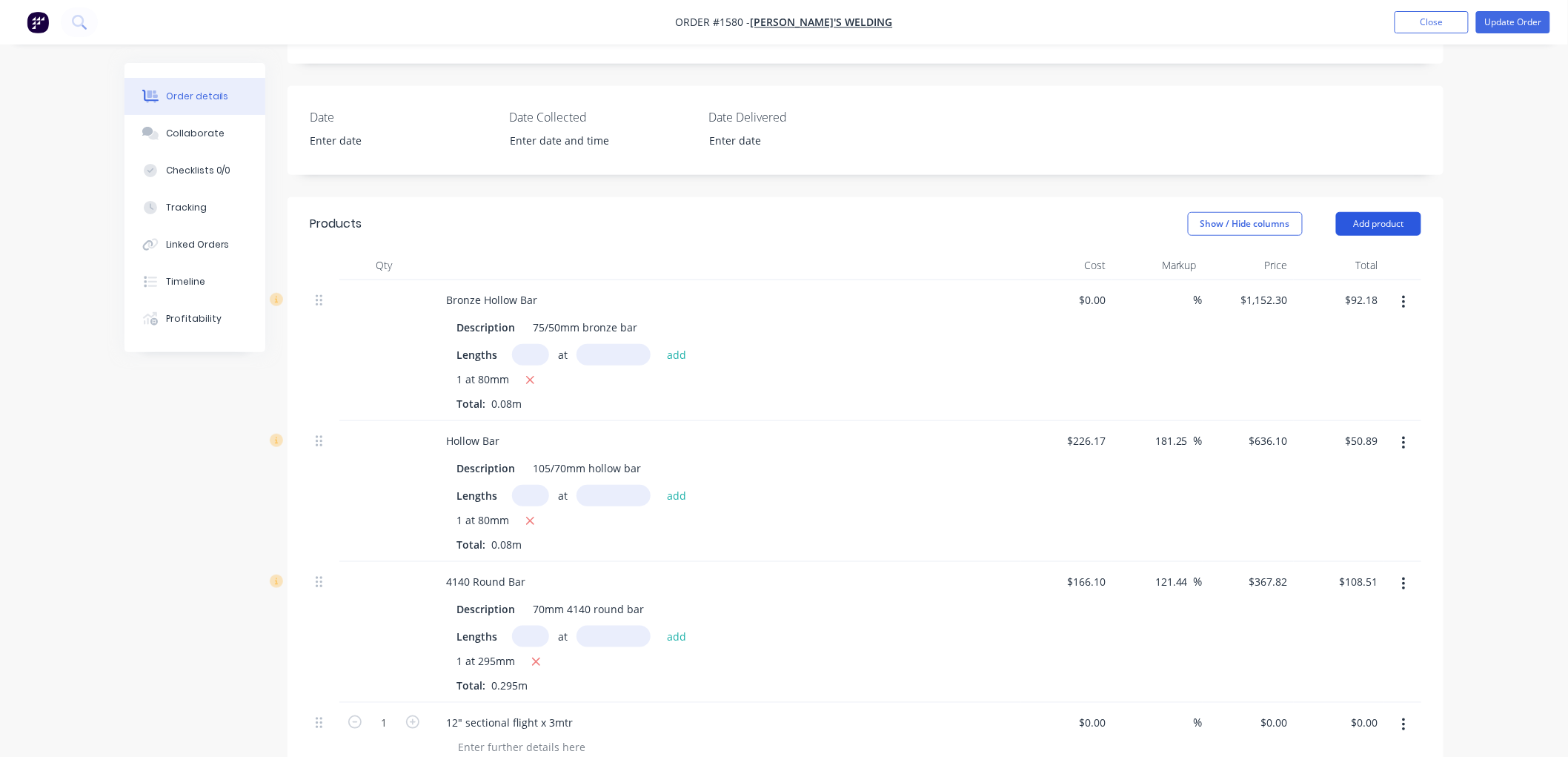
click at [1375, 212] on button "Add product" at bounding box center [1378, 224] width 85 height 24
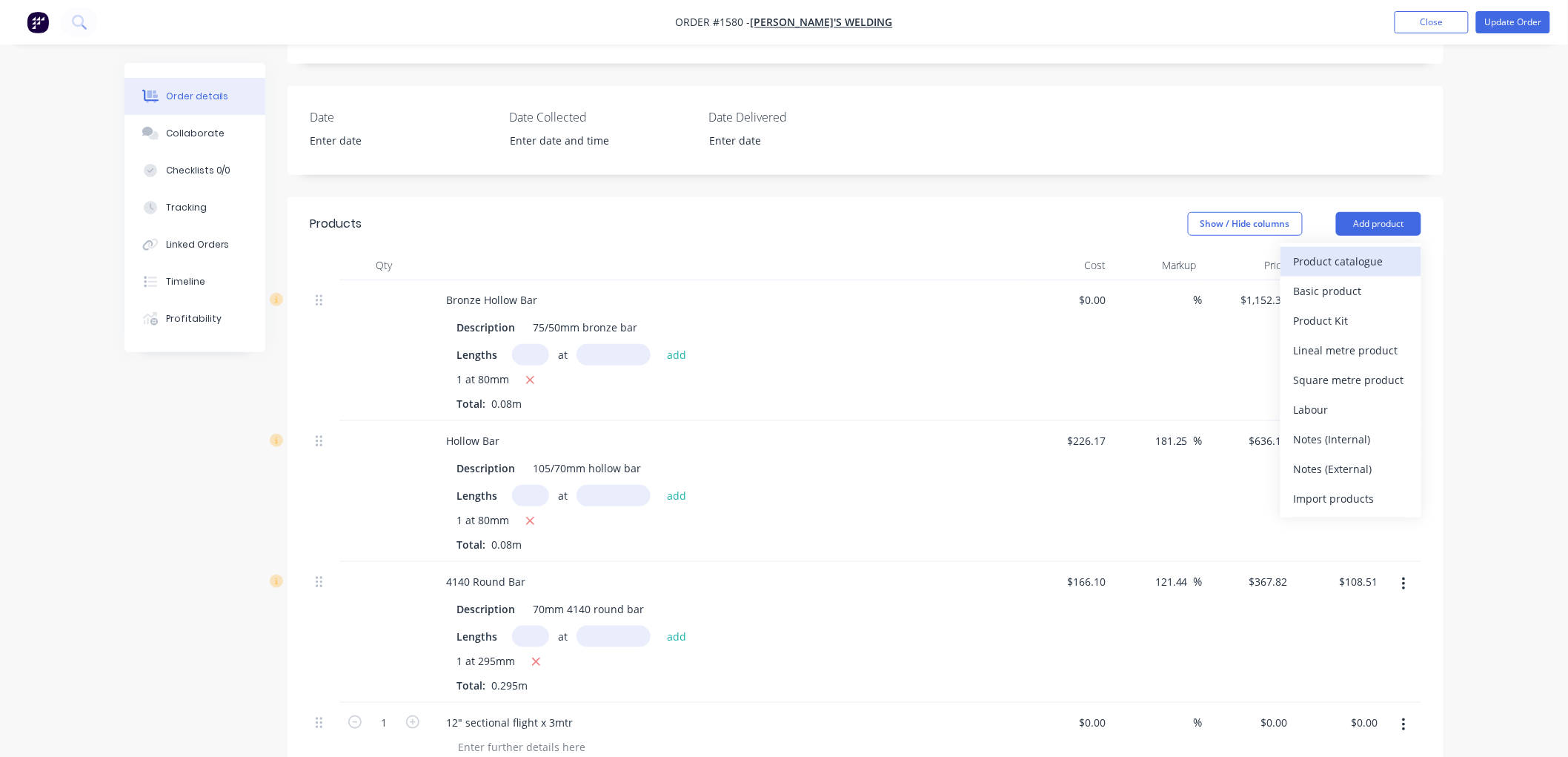
click at [1314, 250] on div "Product catalogue" at bounding box center [1350, 260] width 114 height 21
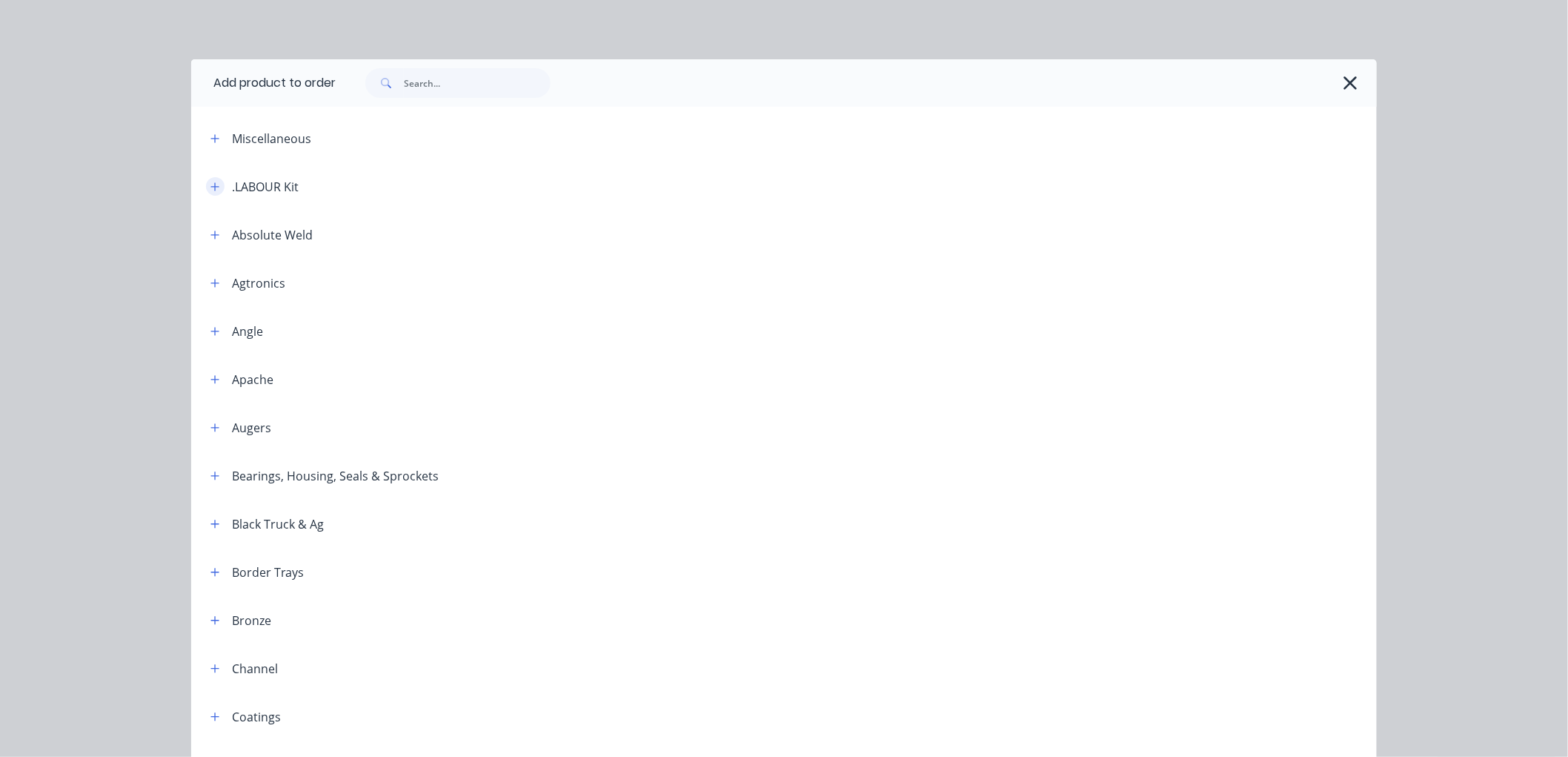
drag, startPoint x: 205, startPoint y: 182, endPoint x: 267, endPoint y: 208, distance: 67.2
click at [210, 181] on icon "button" at bounding box center [214, 186] width 9 height 10
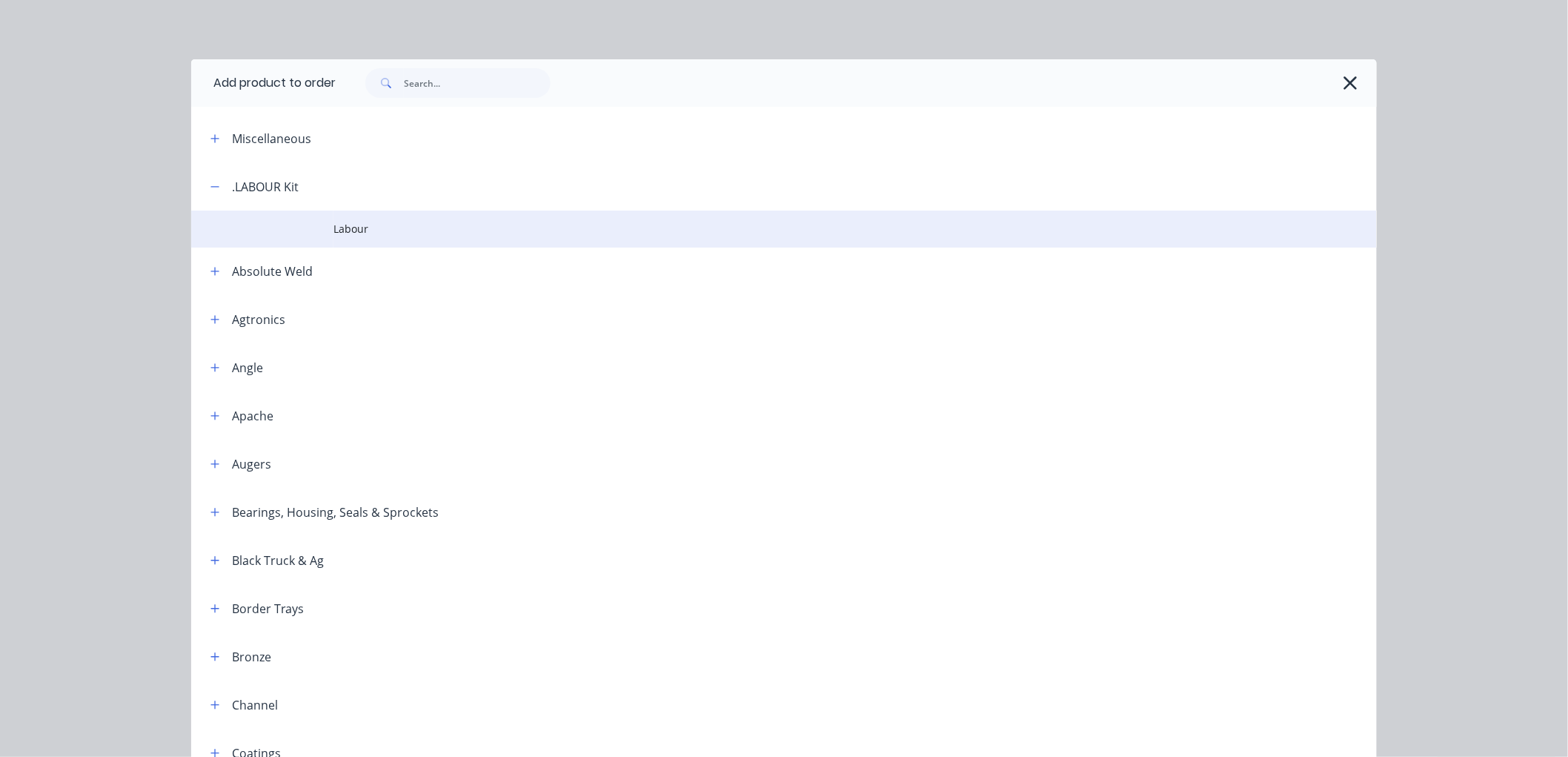
click at [306, 233] on td at bounding box center [262, 229] width 142 height 37
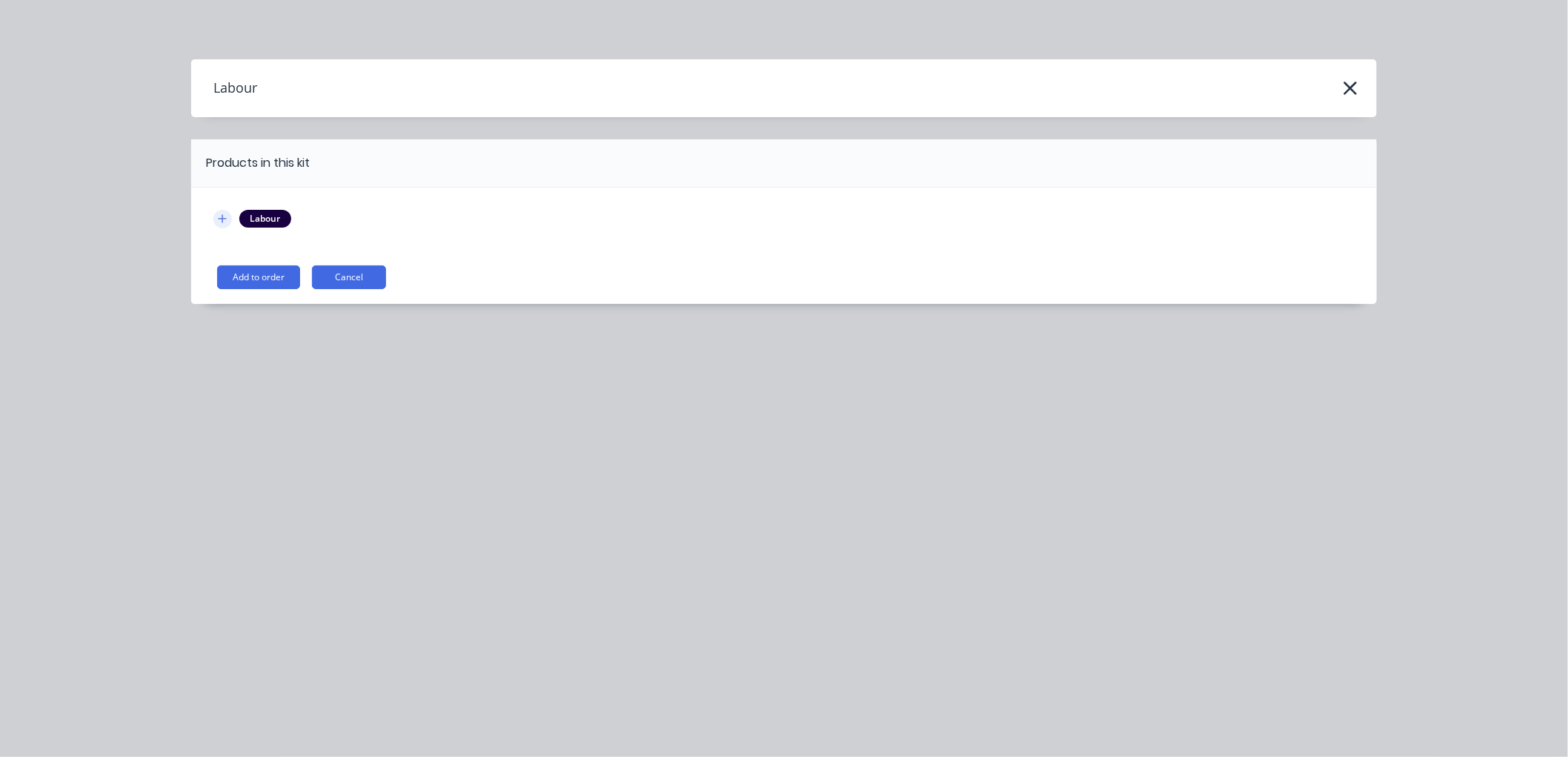
click at [224, 219] on icon "button" at bounding box center [223, 219] width 9 height 9
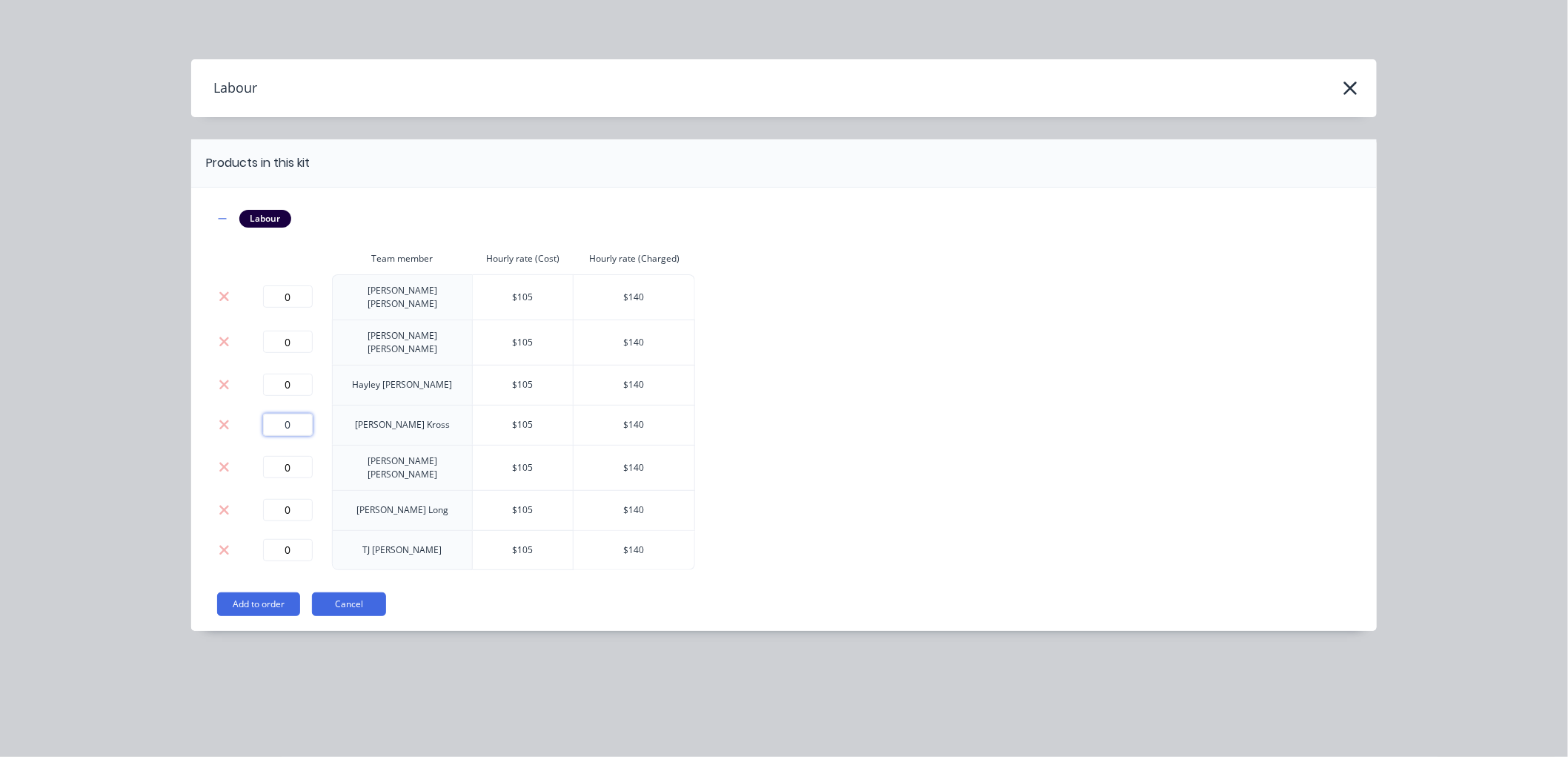
click at [245, 412] on td "0" at bounding box center [287, 424] width 89 height 40
type input "1.25"
click at [250, 592] on button "Add to order" at bounding box center [258, 604] width 83 height 24
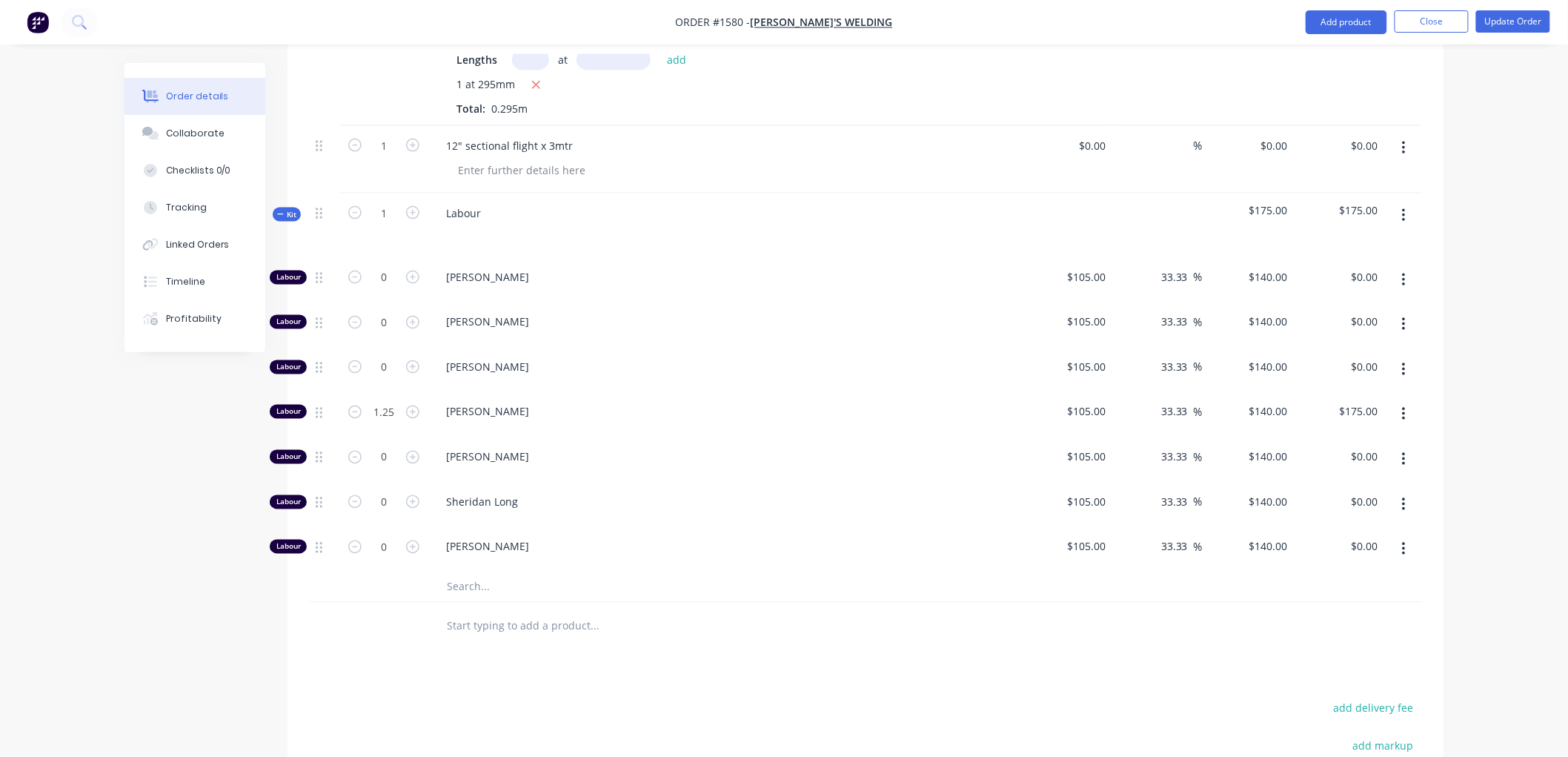
click at [283, 210] on icon at bounding box center [281, 213] width 7 height 8
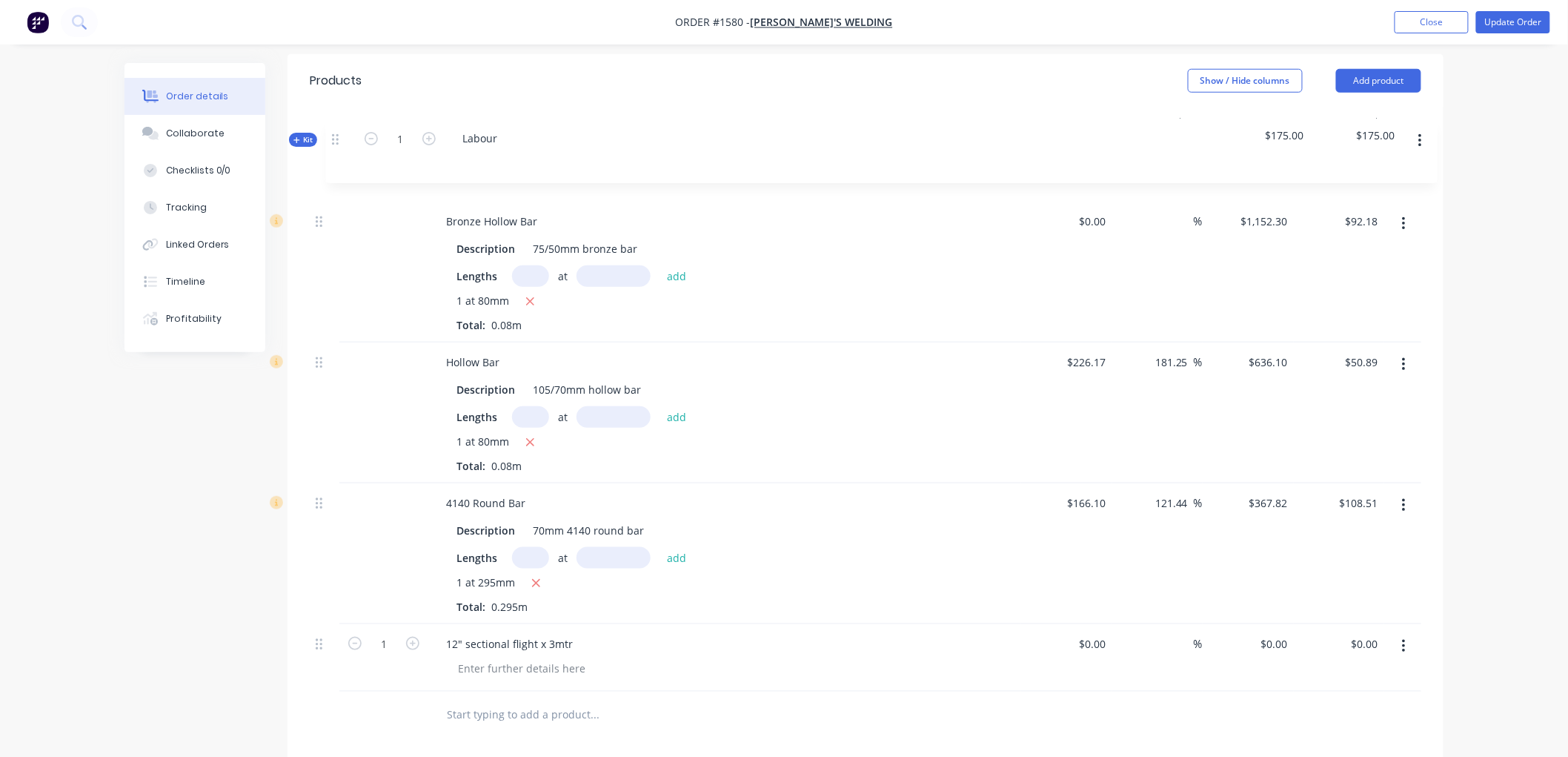
scroll to position [464, 0]
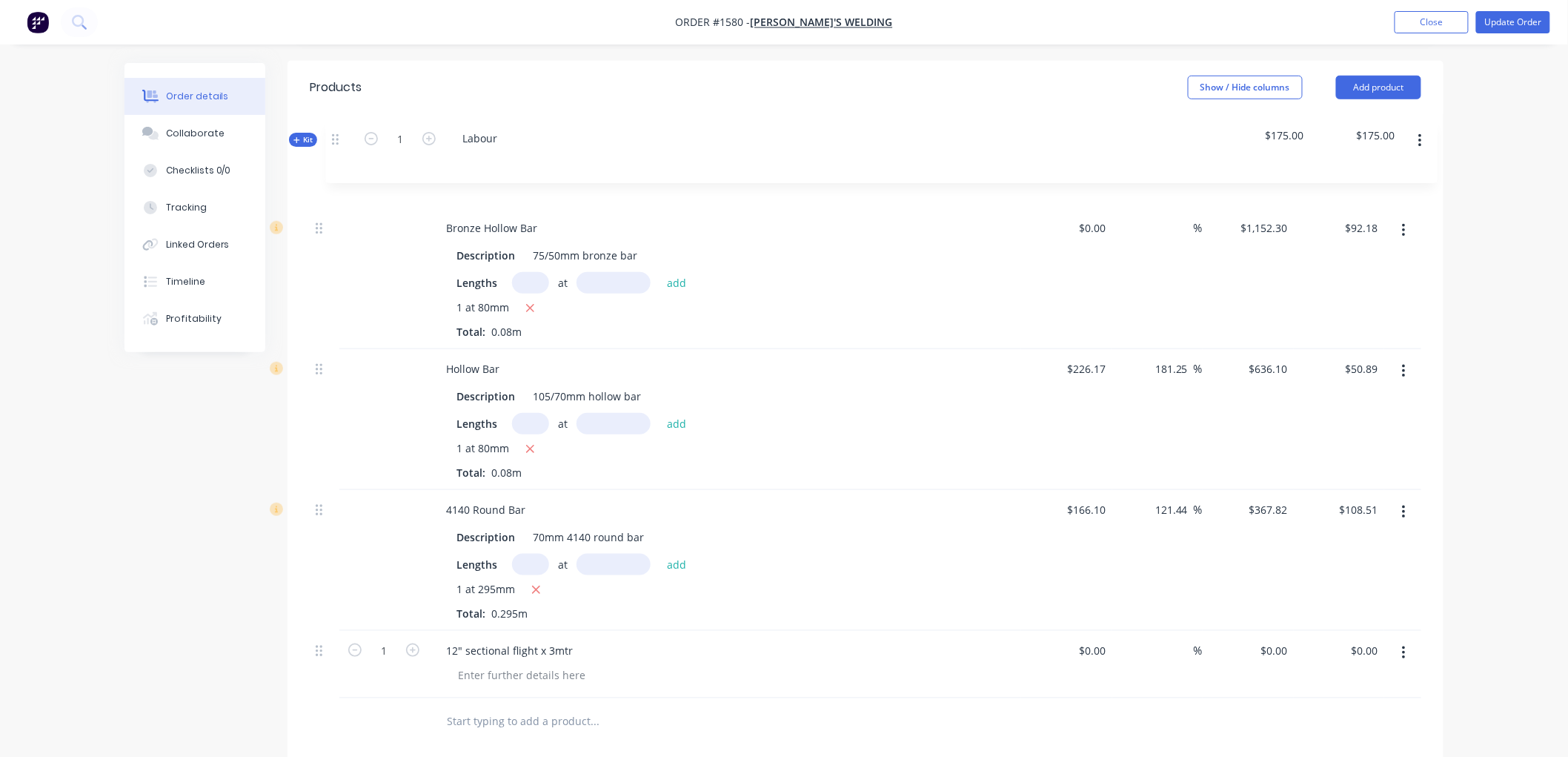
drag, startPoint x: 321, startPoint y: 618, endPoint x: 337, endPoint y: 124, distance: 494.3
click at [337, 124] on div "Qty Cost Markup Price Total Bronze Hollow Bar Description 75/50mm bronze bar Le…" at bounding box center [865, 407] width 1111 height 584
click at [547, 641] on div "12" sectional flight x 3mtr" at bounding box center [509, 652] width 151 height 21
click at [391, 641] on input "1" at bounding box center [383, 652] width 38 height 22
type input "3"
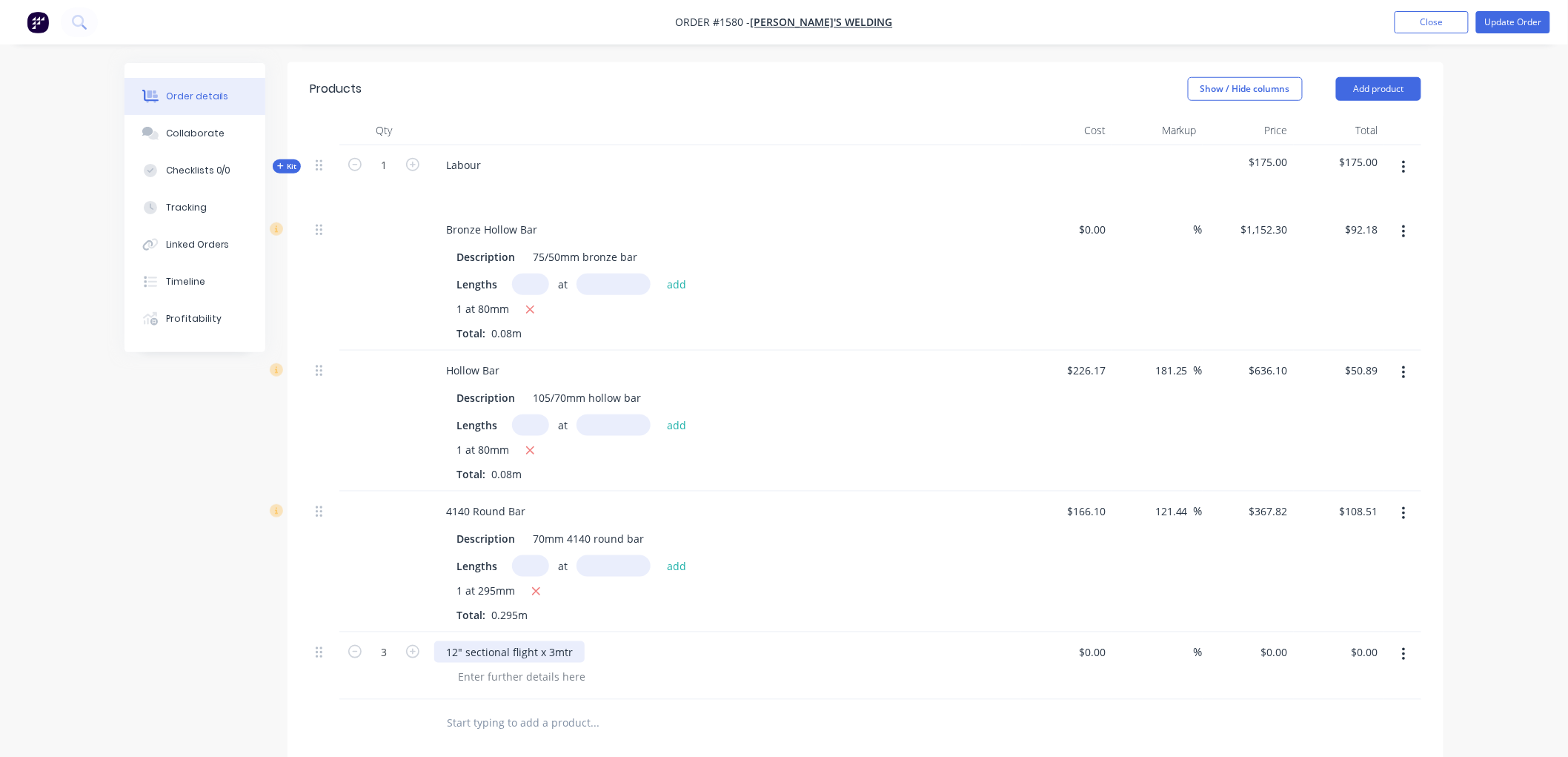
drag, startPoint x: 532, startPoint y: 632, endPoint x: 575, endPoint y: 634, distance: 43.0
click at [537, 641] on div "12" sectional flight x 3mtr" at bounding box center [509, 652] width 151 height 21
drag, startPoint x: 576, startPoint y: 634, endPoint x: 418, endPoint y: 628, distance: 158.1
click at [418, 632] on div "3 12" sectional flight x 3mtr $0.00 $0.00 % $0.00 $0.00 $0.00 $0.00" at bounding box center [865, 665] width 1111 height 67
click at [1104, 641] on input "0" at bounding box center [1095, 652] width 34 height 21
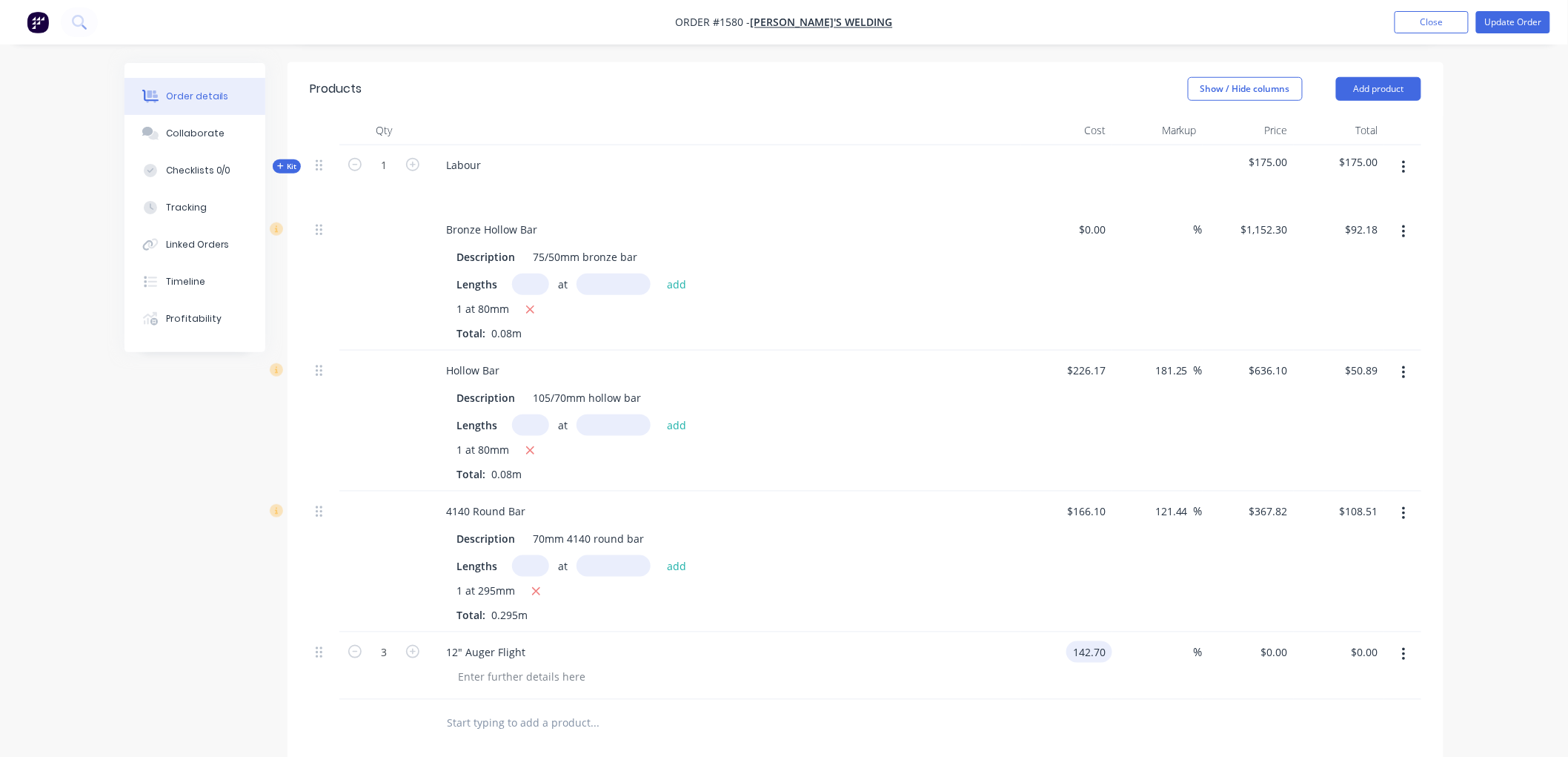
type input "$142.70"
type input "$428.10"
type input "45"
type input "206.915"
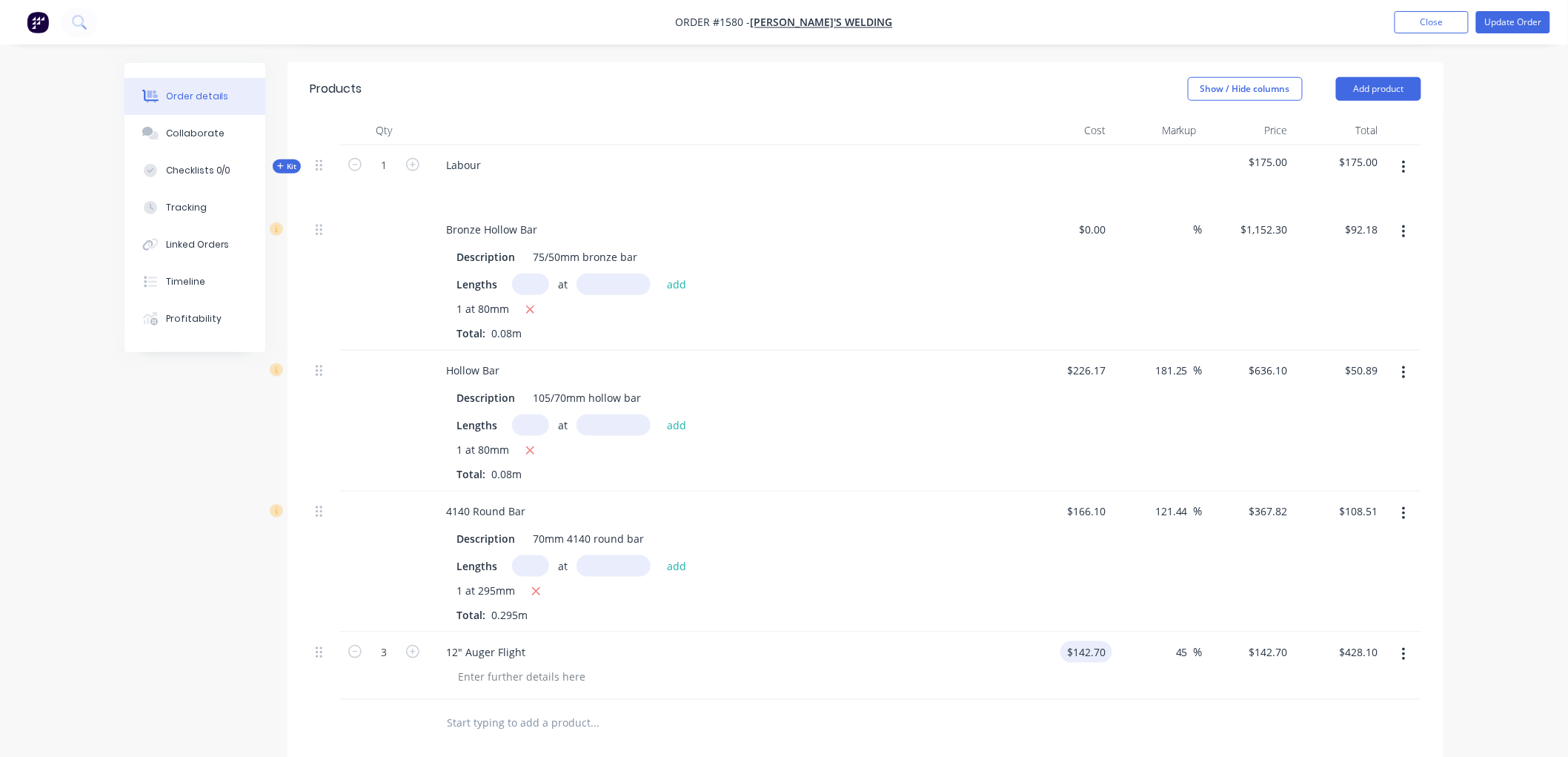
type input "$620.75"
type input "$206.915"
click at [1039, 699] on div at bounding box center [865, 723] width 1111 height 48
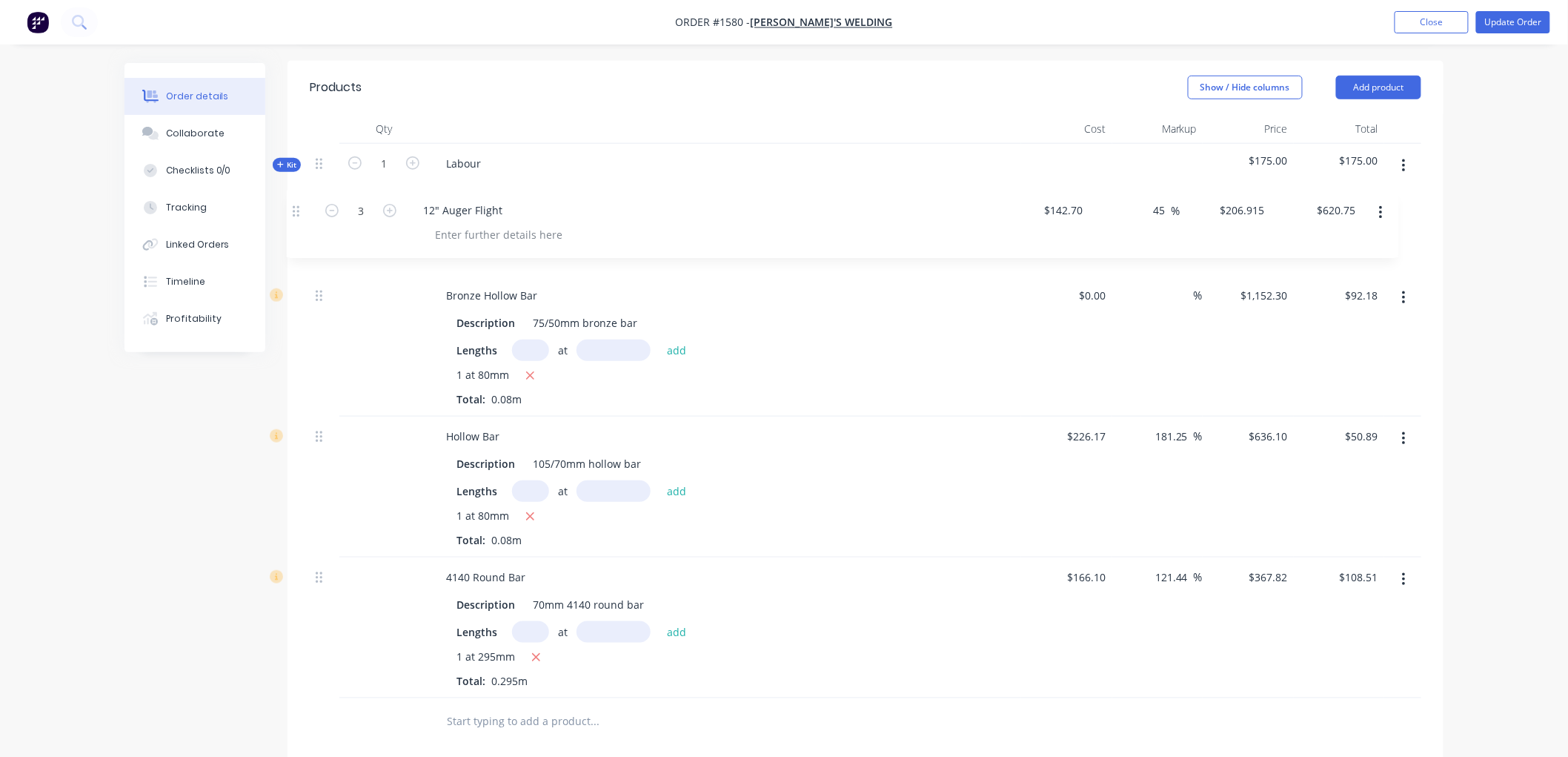
drag, startPoint x: 315, startPoint y: 639, endPoint x: 293, endPoint y: 201, distance: 438.6
click at [293, 201] on div "Qty Cost Markup Price Total Kit 1 Labour $175.00 $175.00 Bronze Hollow Bar Desc…" at bounding box center [865, 430] width 1156 height 632
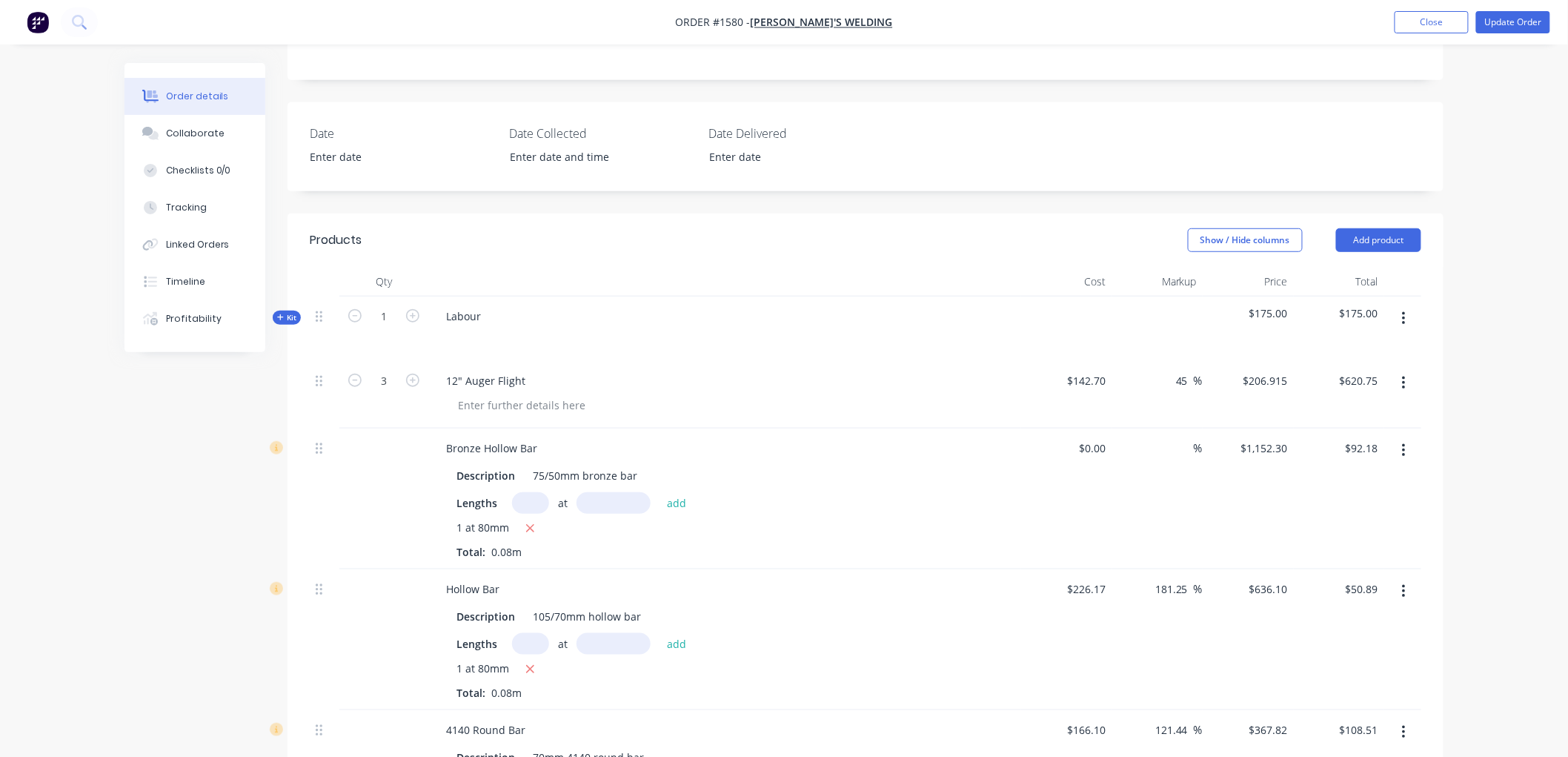
scroll to position [219, 0]
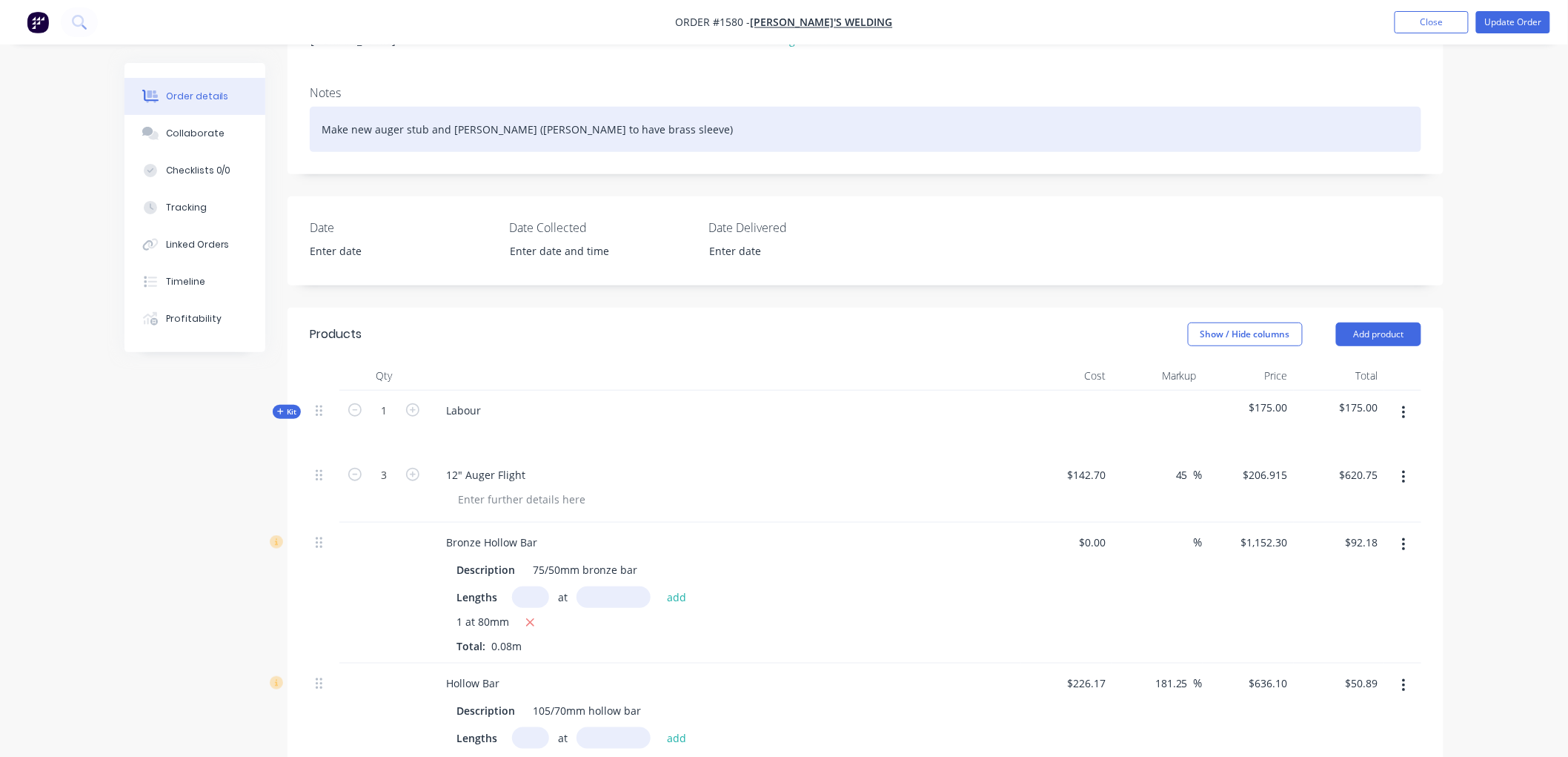
click at [468, 115] on div "Make new auger stub and [PERSON_NAME] ([PERSON_NAME] to have brass sleeve)" at bounding box center [865, 128] width 1111 height 45
drag, startPoint x: 616, startPoint y: 112, endPoint x: 255, endPoint y: 112, distance: 361.0
click at [255, 112] on div "Order details Collaborate Checklists 0/0 Tracking Linked Orders Timeline Profit…" at bounding box center [784, 607] width 1349 height 1527
copy div "Make new auger stub and [PERSON_NAME] ([PERSON_NAME] to have brass sleeve)"
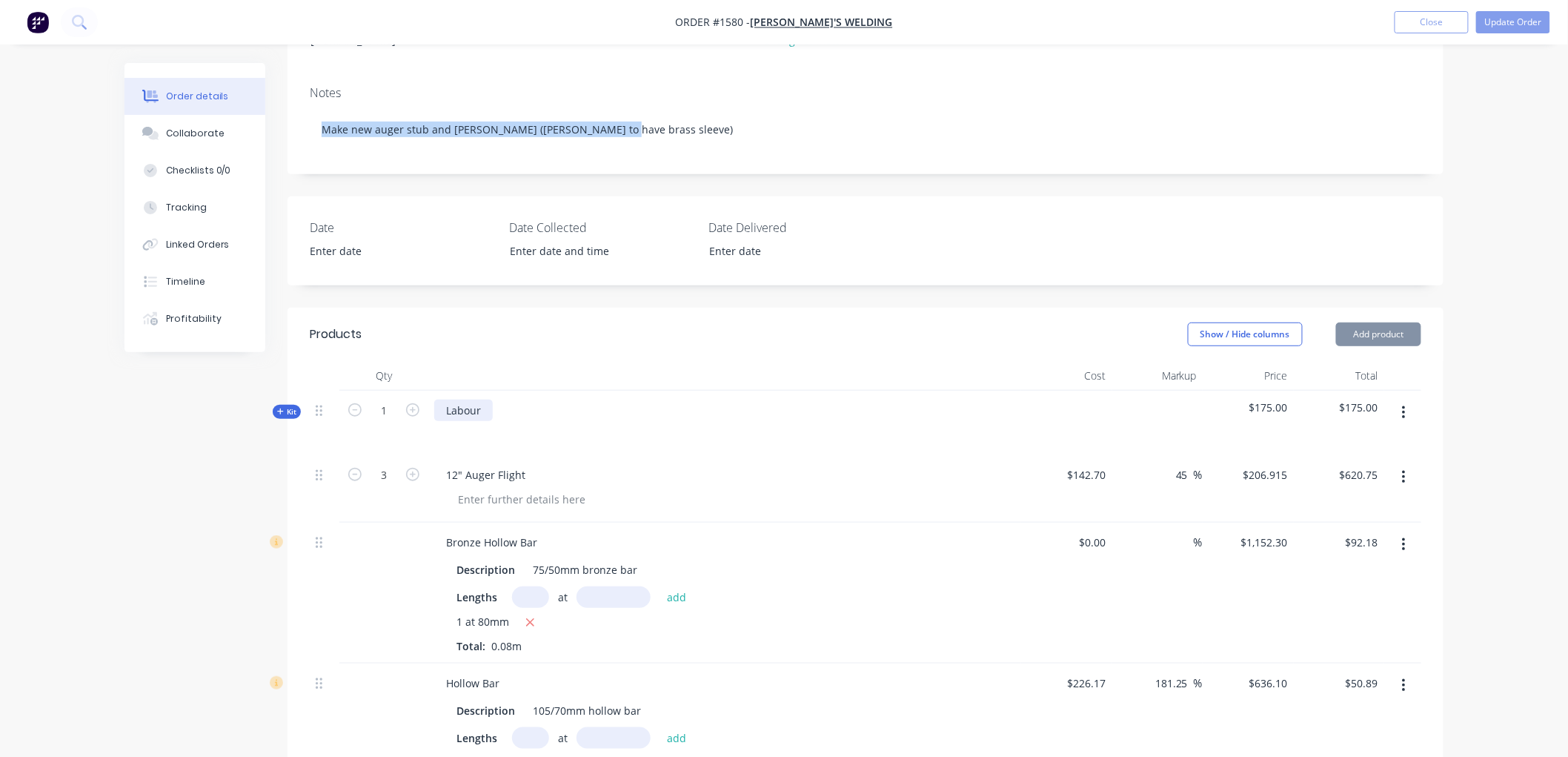
click at [489, 400] on div "Labour" at bounding box center [463, 410] width 59 height 21
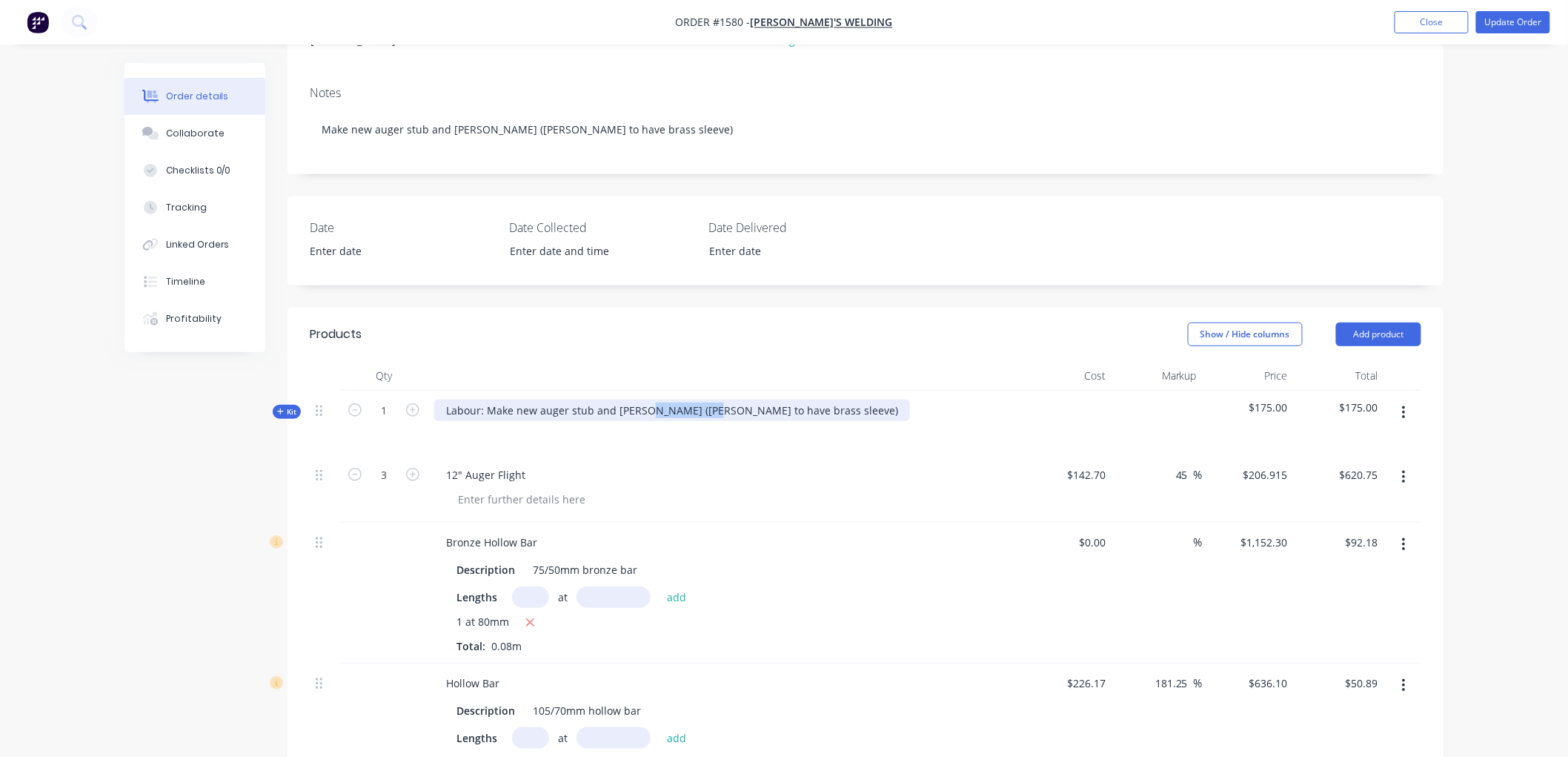
drag, startPoint x: 643, startPoint y: 394, endPoint x: 705, endPoint y: 394, distance: 62.0
click at [705, 400] on div "Labour: Make new auger stub and [PERSON_NAME] ([PERSON_NAME] to have brass slee…" at bounding box center [672, 410] width 475 height 21
drag, startPoint x: 705, startPoint y: 394, endPoint x: 669, endPoint y: 390, distance: 36.2
click at [669, 400] on div "Labour: Make new auger stub and [PERSON_NAME] ([PERSON_NAME] to have brass slee…" at bounding box center [672, 410] width 475 height 21
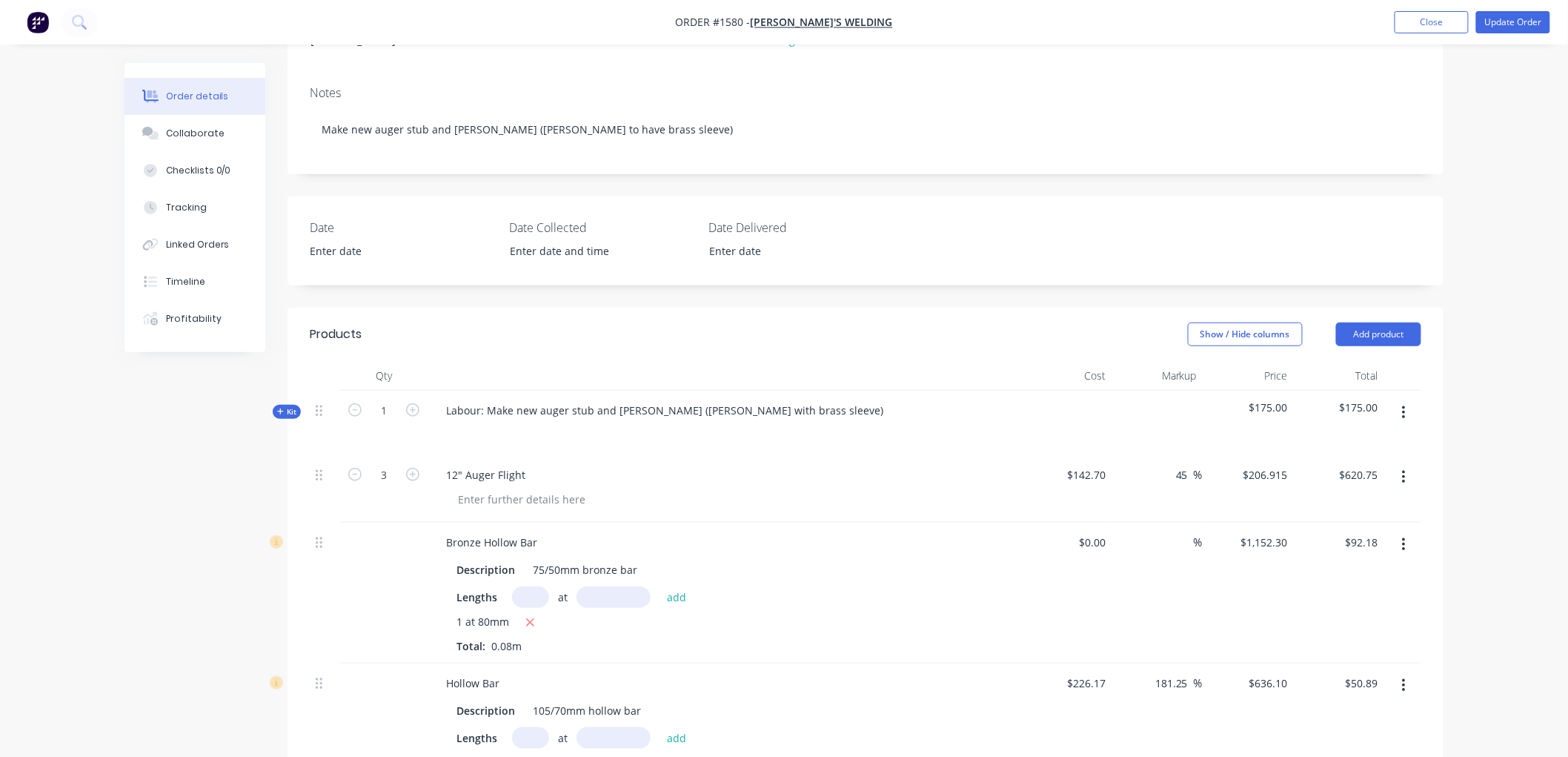
click at [724, 464] on div "12" Auger Flight" at bounding box center [724, 474] width 581 height 21
click at [445, 464] on div "12" Auger Flight" at bounding box center [486, 474] width 103 height 21
click at [194, 138] on div "Collaborate" at bounding box center [195, 134] width 59 height 14
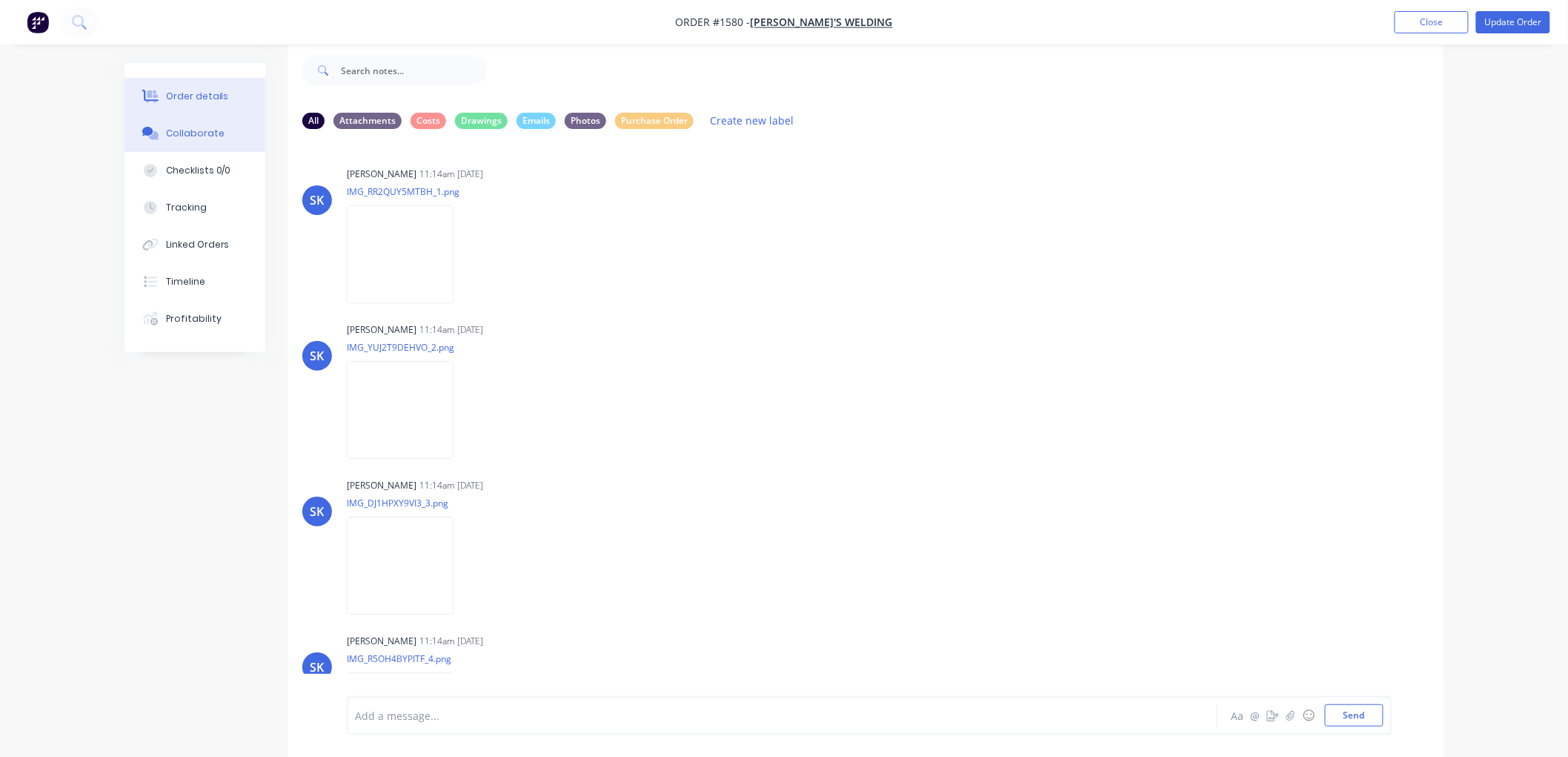
click at [168, 96] on div "Order details" at bounding box center [197, 96] width 63 height 14
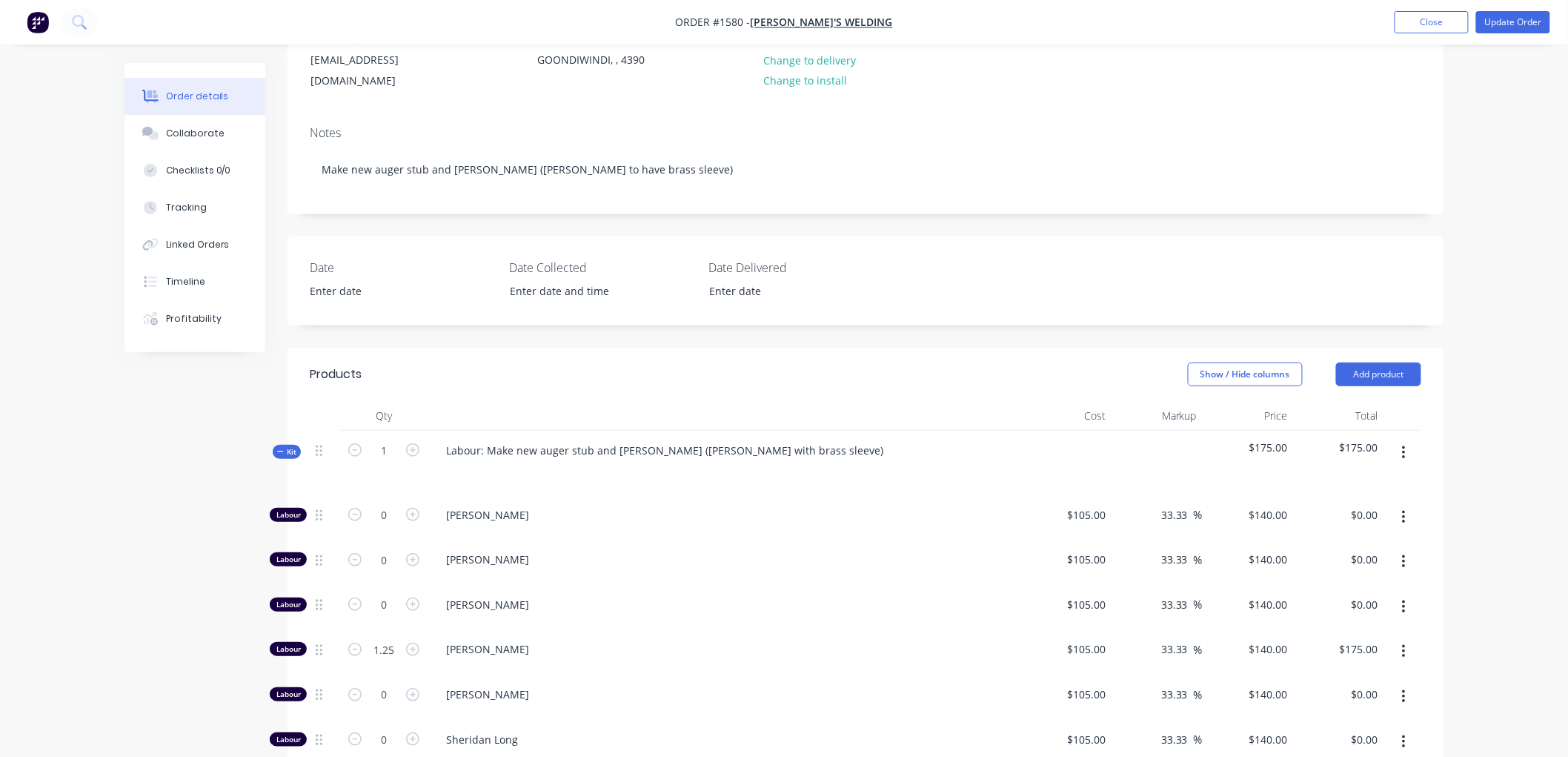
scroll to position [187, 0]
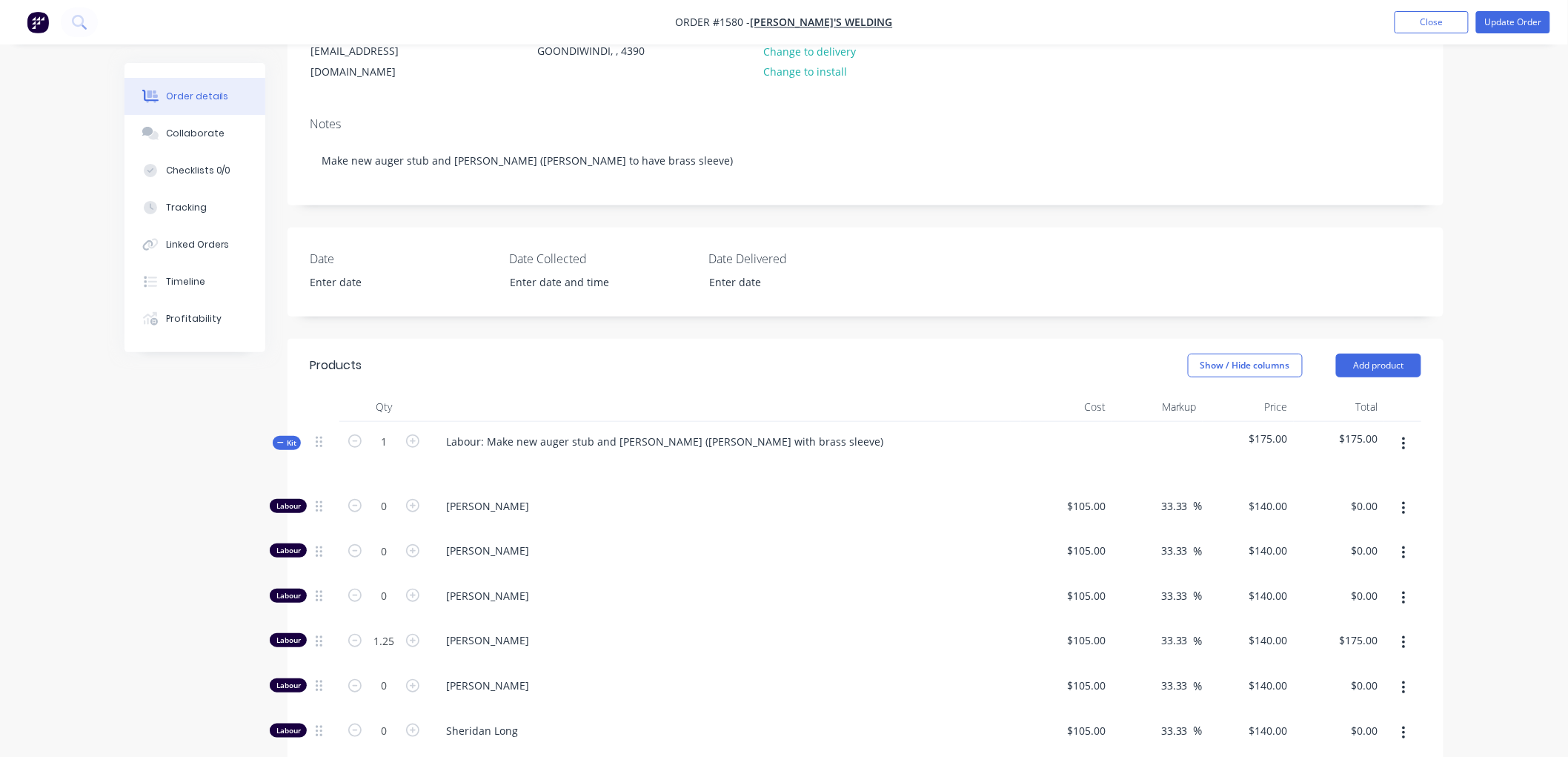
click at [279, 439] on icon at bounding box center [281, 442] width 7 height 8
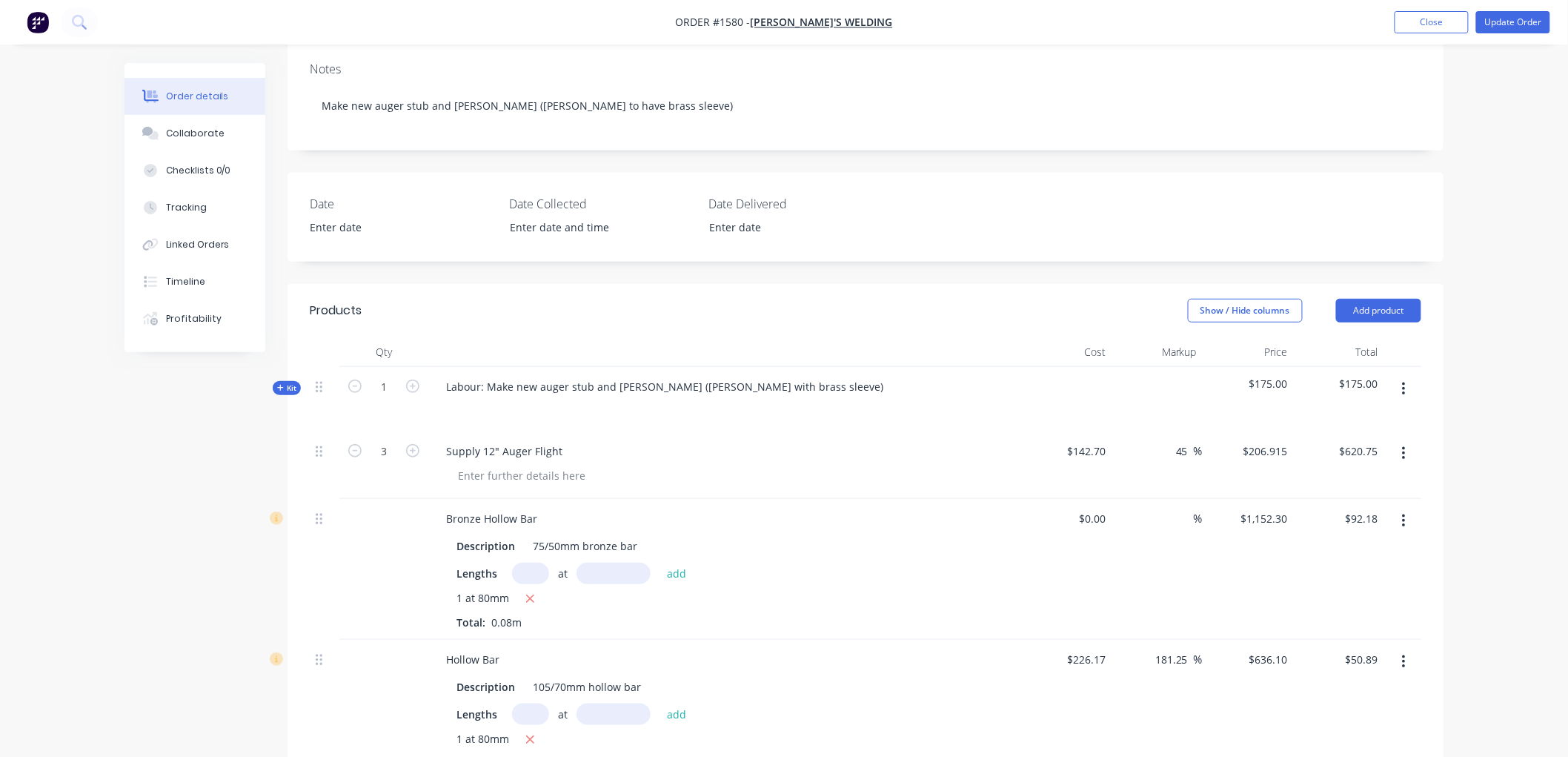
scroll to position [270, 0]
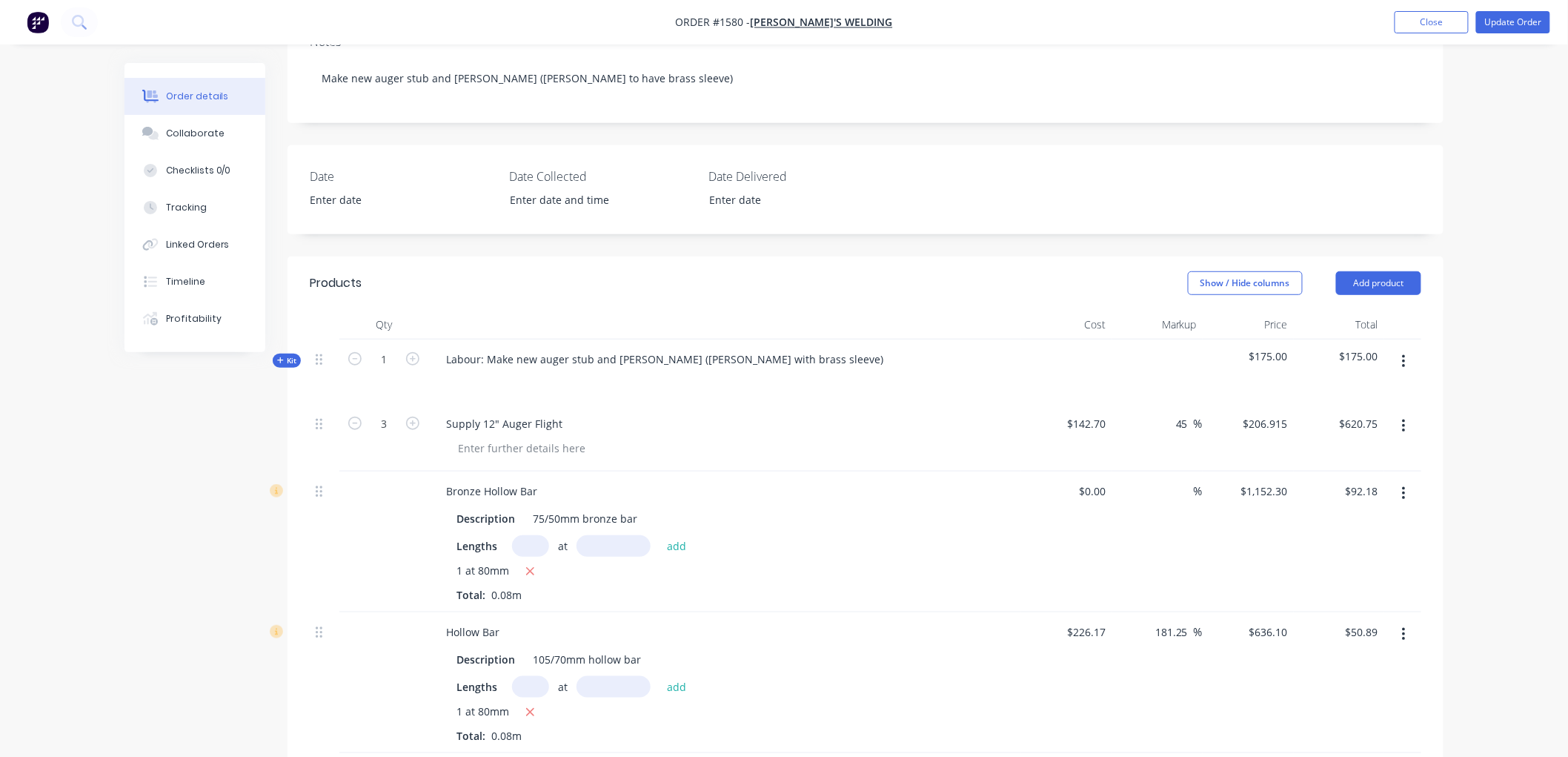
click at [281, 356] on icon at bounding box center [281, 360] width 7 height 8
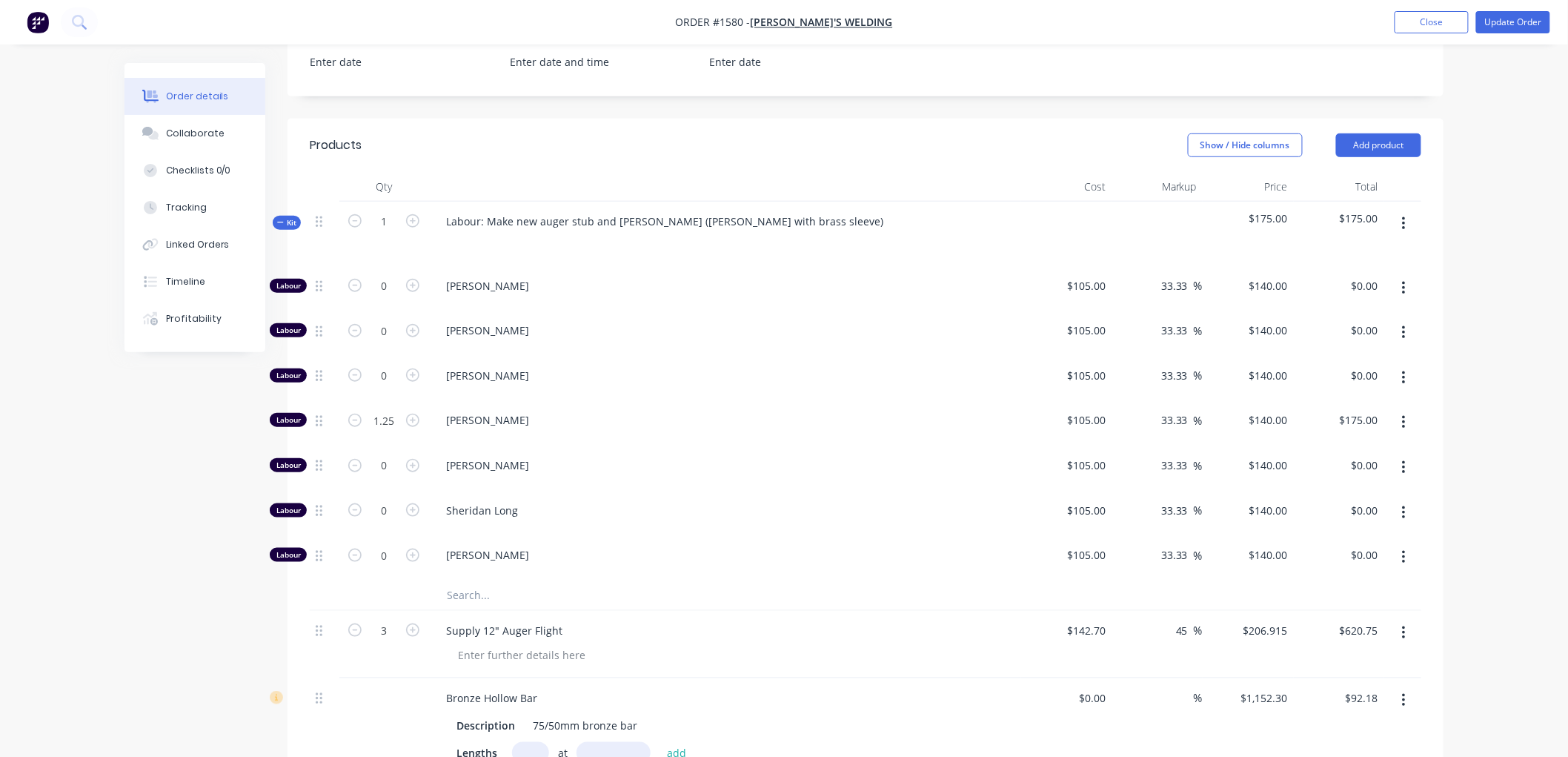
scroll to position [435, 0]
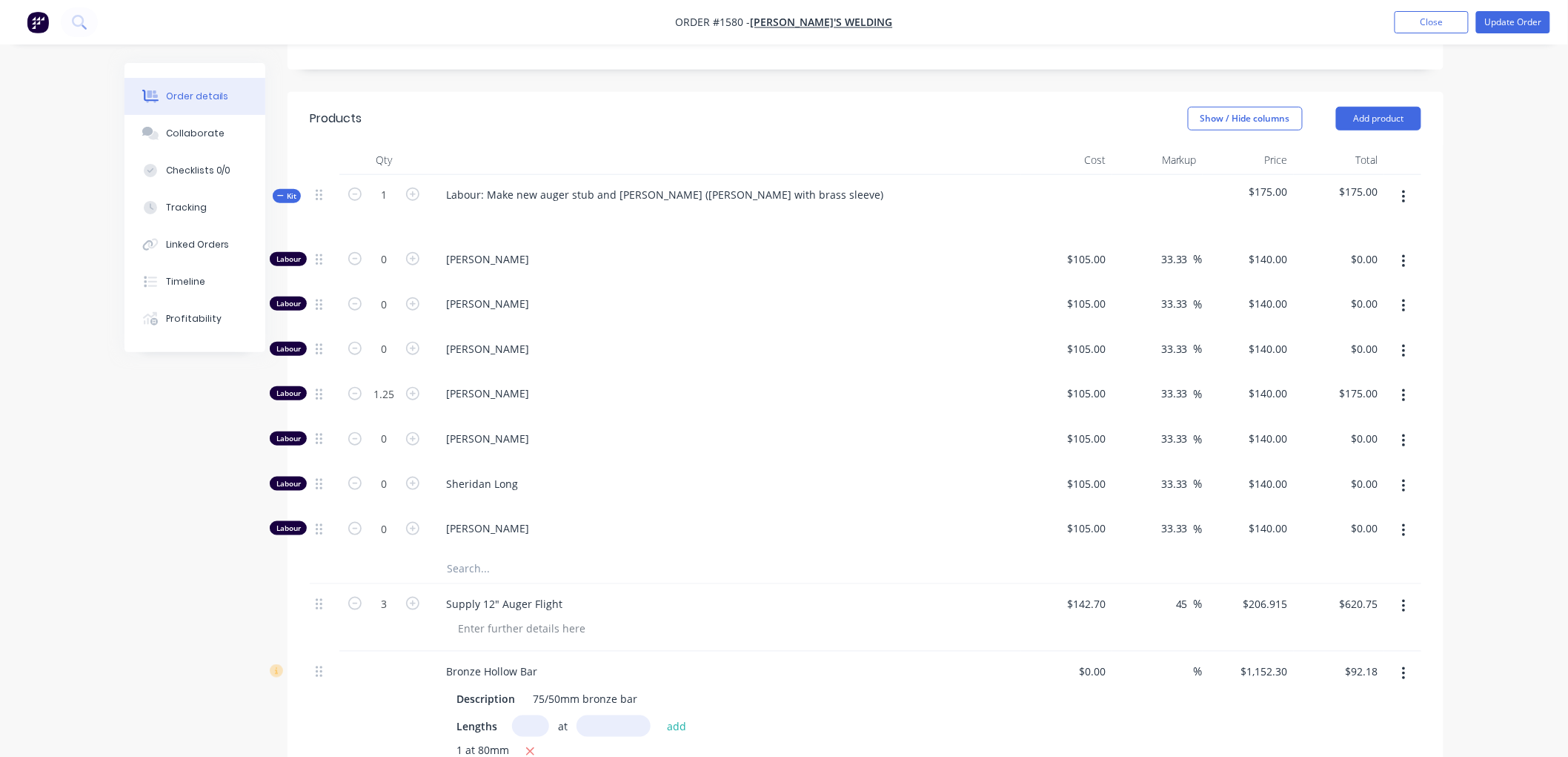
click at [1407, 383] on button "button" at bounding box center [1403, 396] width 35 height 26
click at [1321, 424] on div "Duplicate" at bounding box center [1350, 434] width 114 height 21
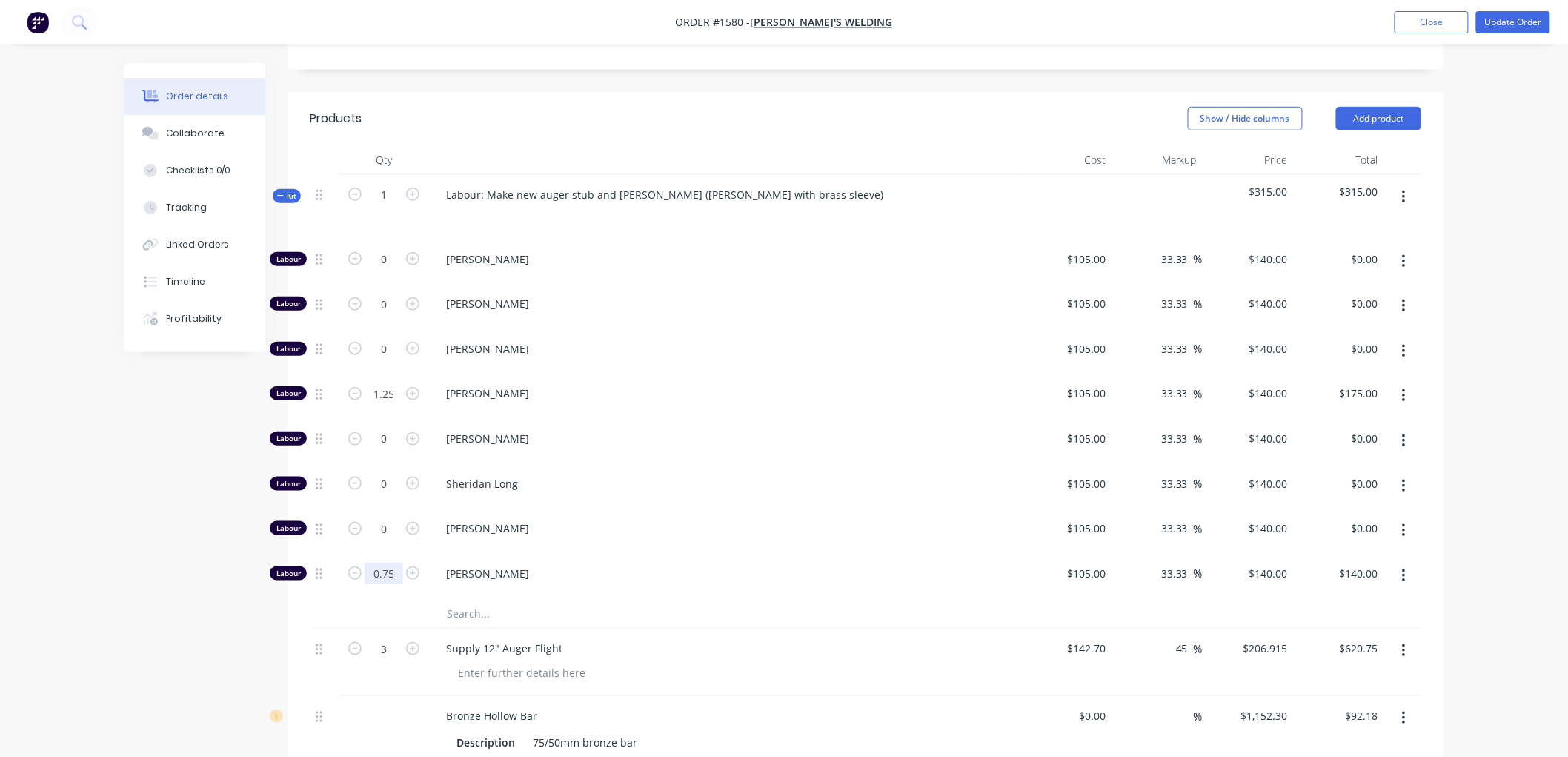
type input "0.75"
type input "$105.00"
click at [1090, 562] on input "105" at bounding box center [1099, 572] width 26 height 21
type input "$0.001"
type input "$0.0013"
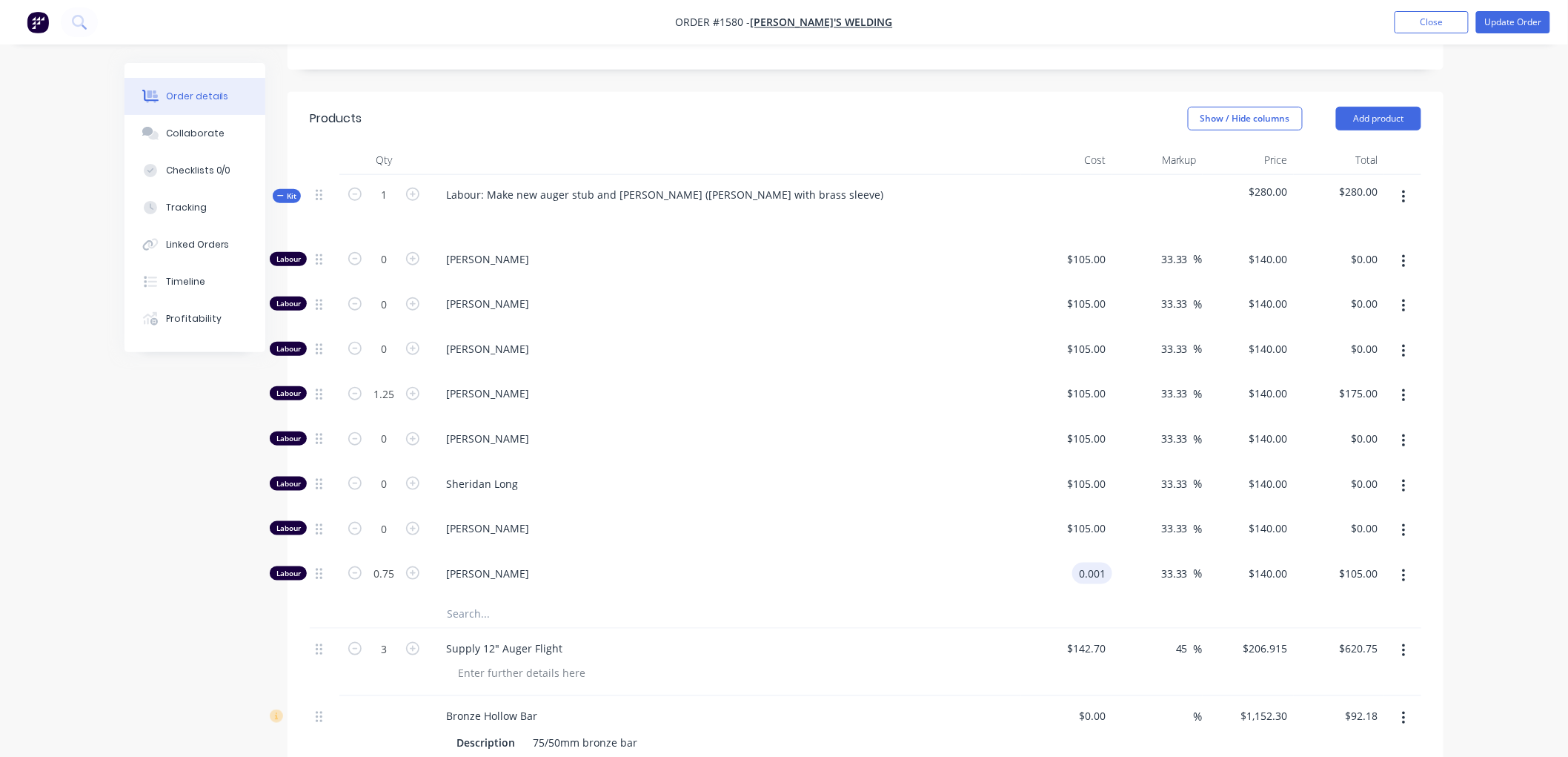
type input "$0.00"
type input "140"
type input "13999900"
type input "$140.00"
type input "$105.00"
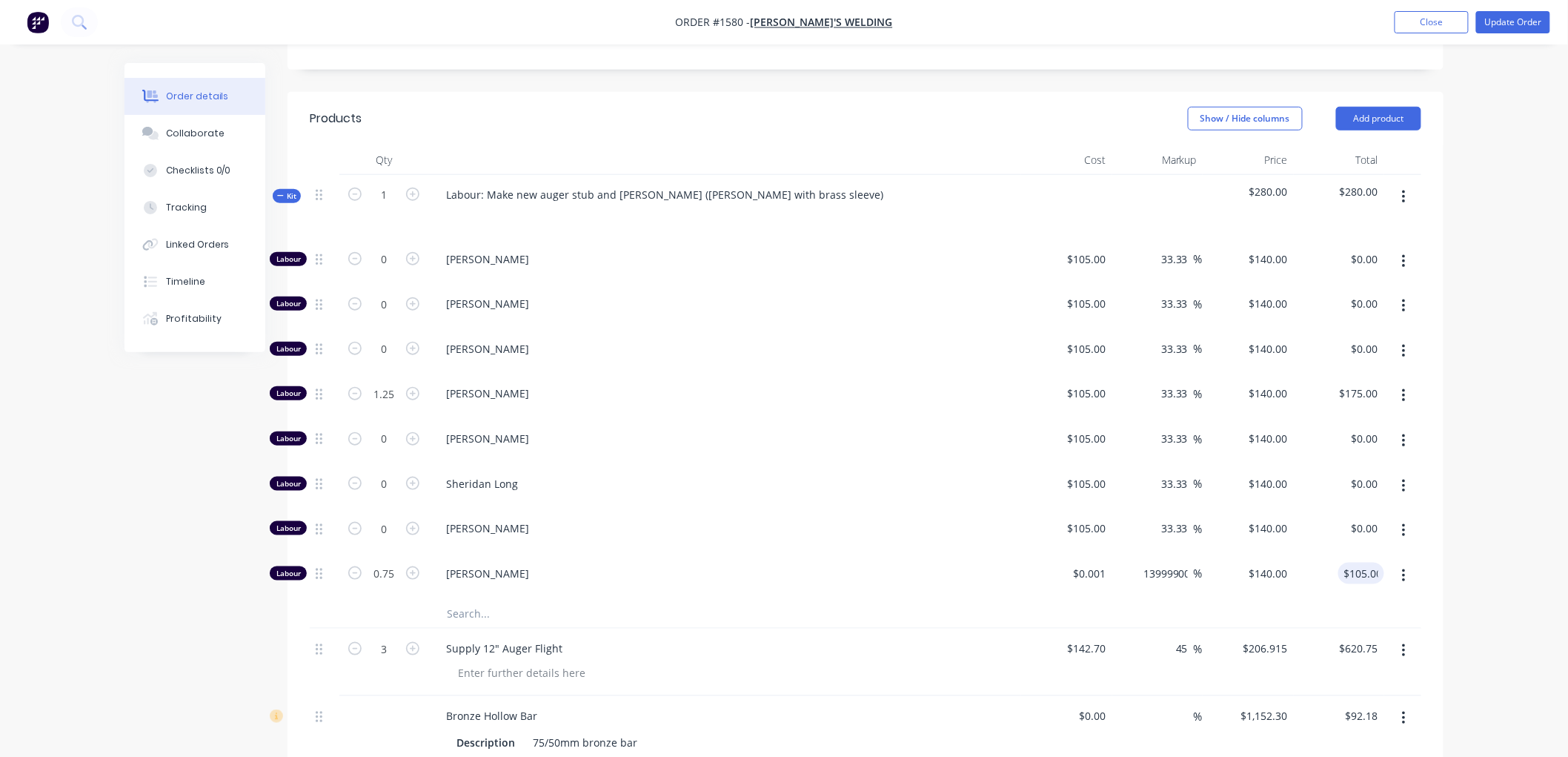
click at [1521, 469] on div "Order details Collaborate Checklists 0/0 Tracking Linked Orders Timeline Profit…" at bounding box center [784, 555] width 1568 height 1978
click at [282, 192] on icon at bounding box center [281, 196] width 7 height 8
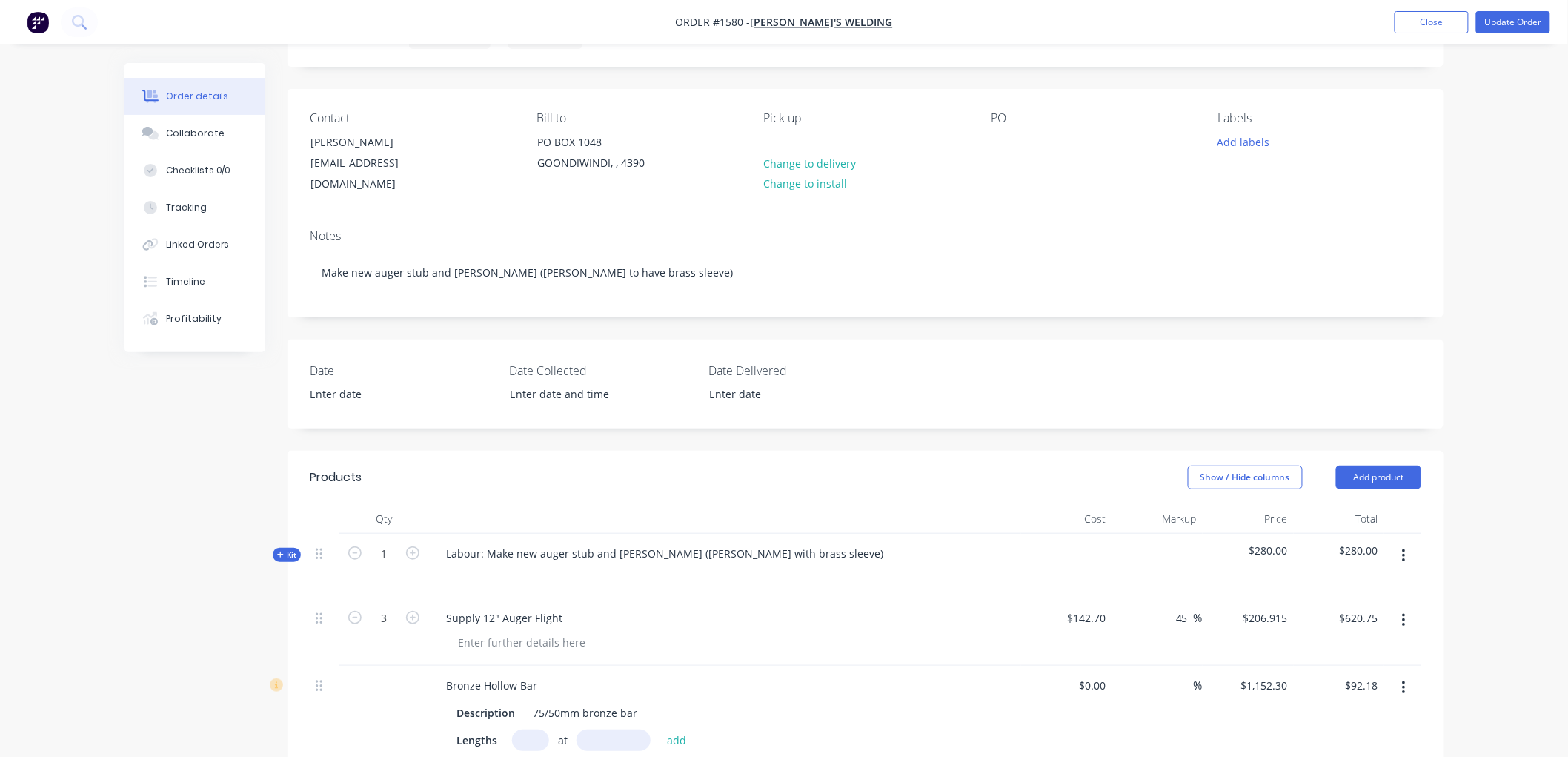
scroll to position [0, 0]
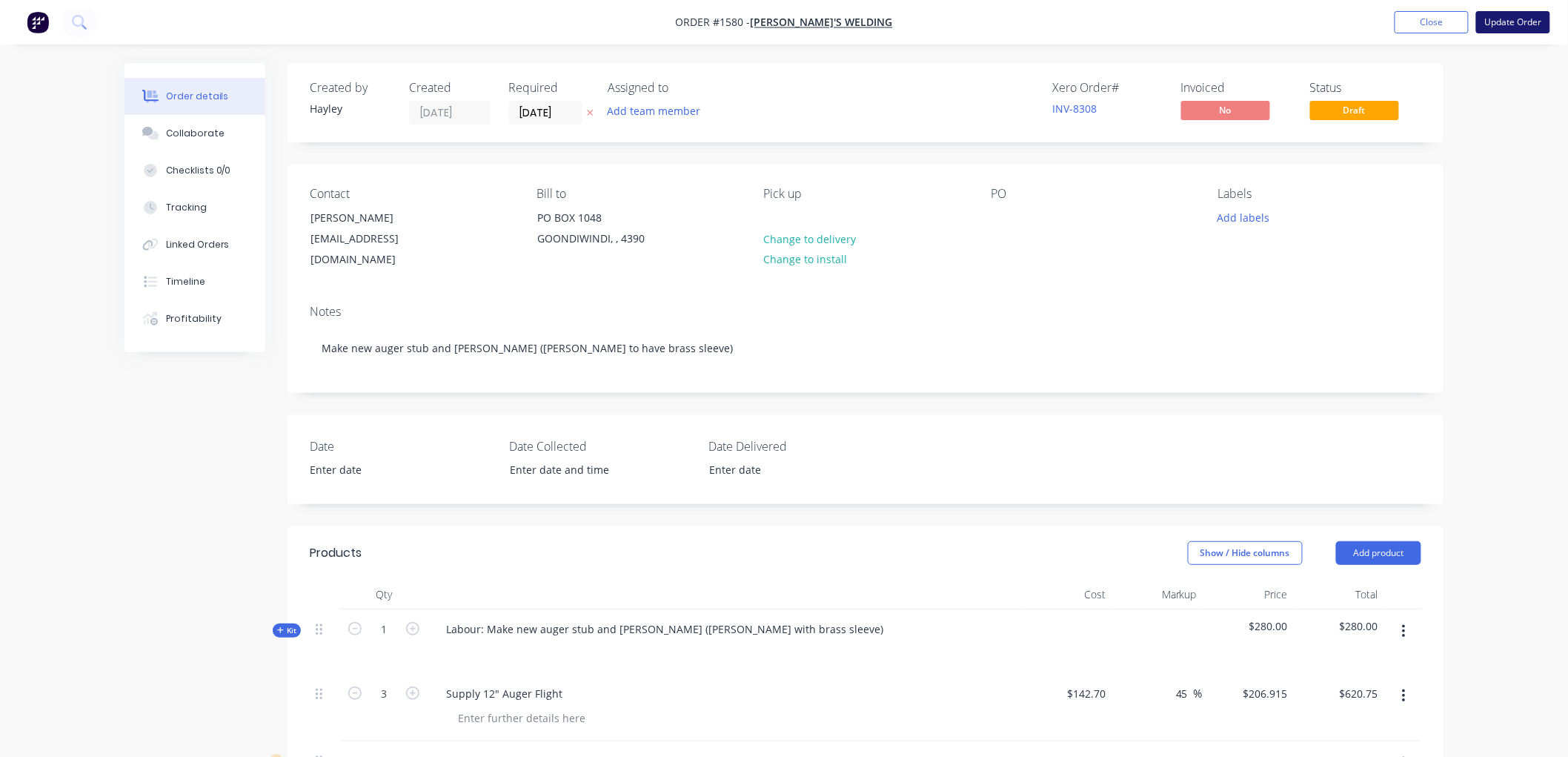
click at [1497, 25] on button "Update Order" at bounding box center [1512, 22] width 74 height 22
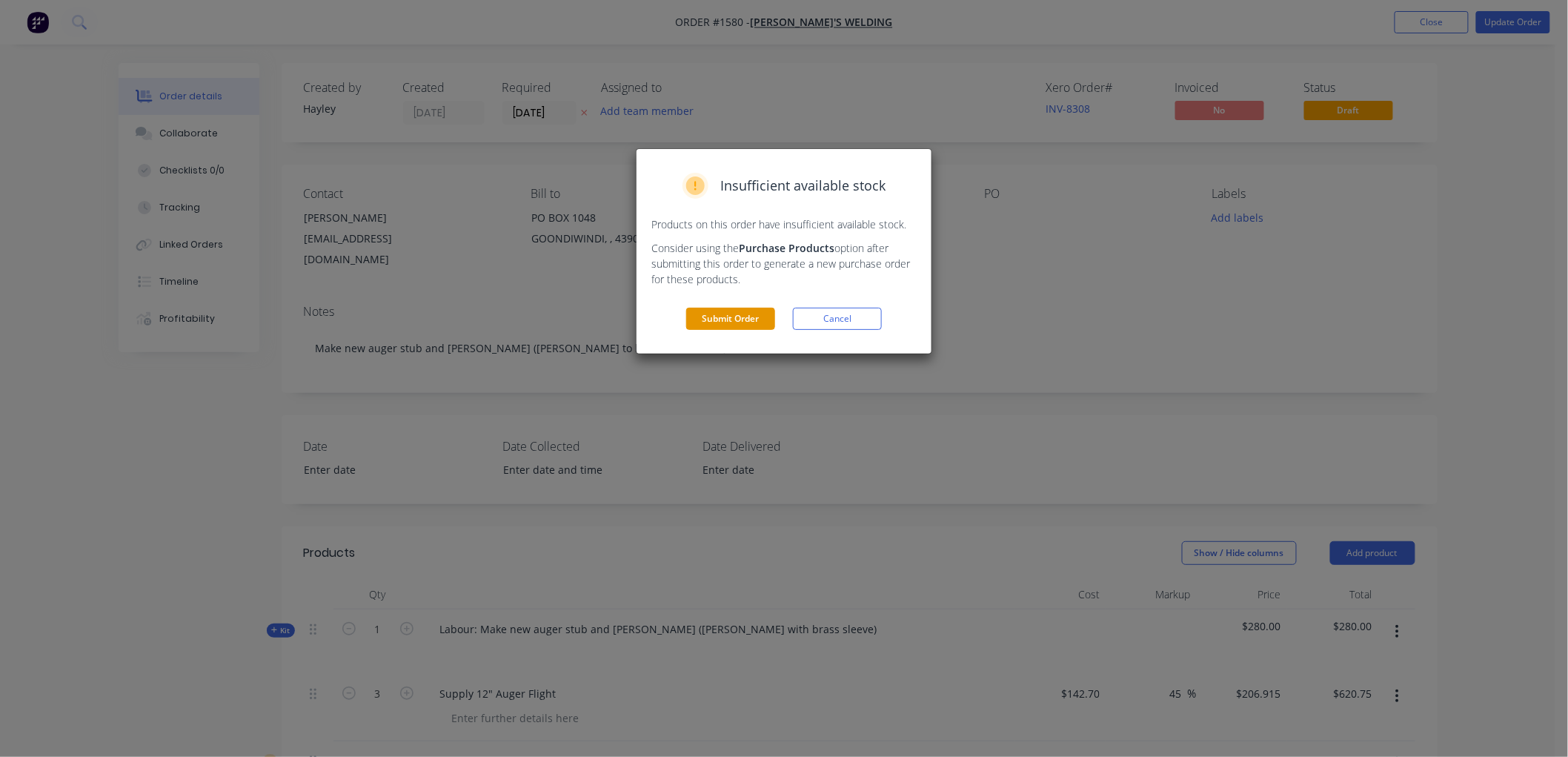
click at [697, 314] on button "Submit Order" at bounding box center [730, 319] width 89 height 22
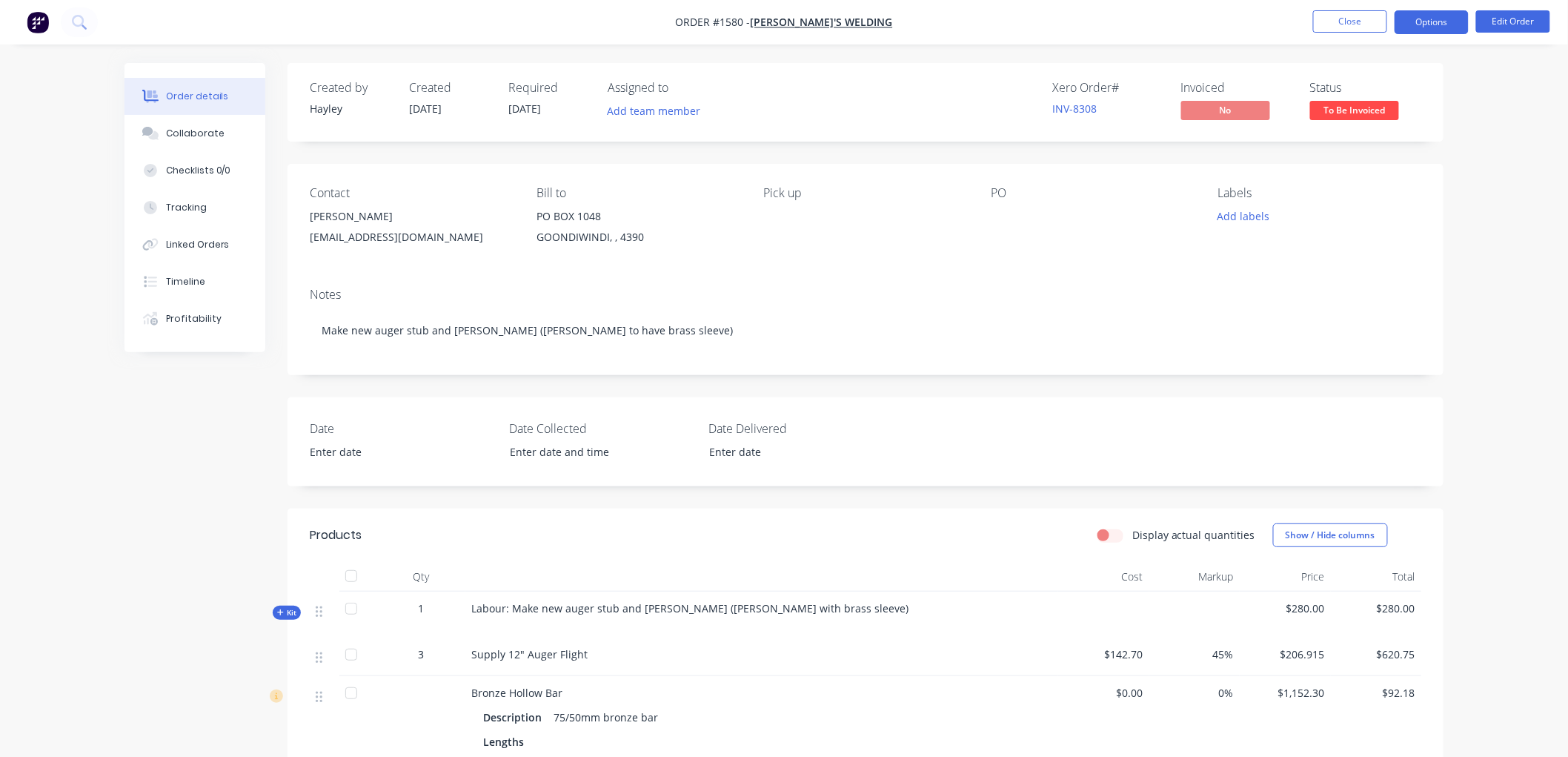
click at [1423, 20] on button "Options" at bounding box center [1431, 22] width 74 height 24
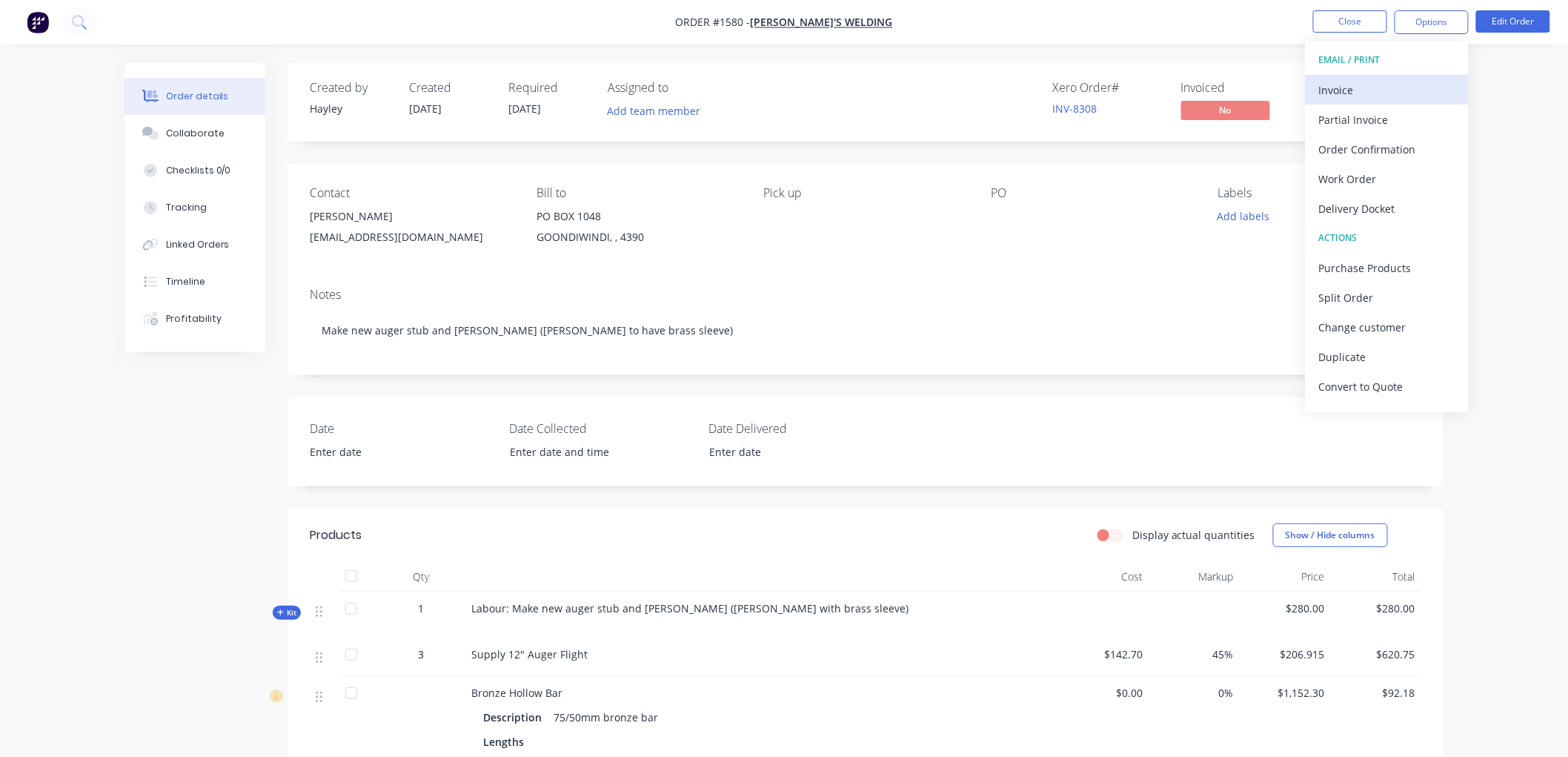
click at [1359, 86] on div "Invoice" at bounding box center [1387, 89] width 136 height 21
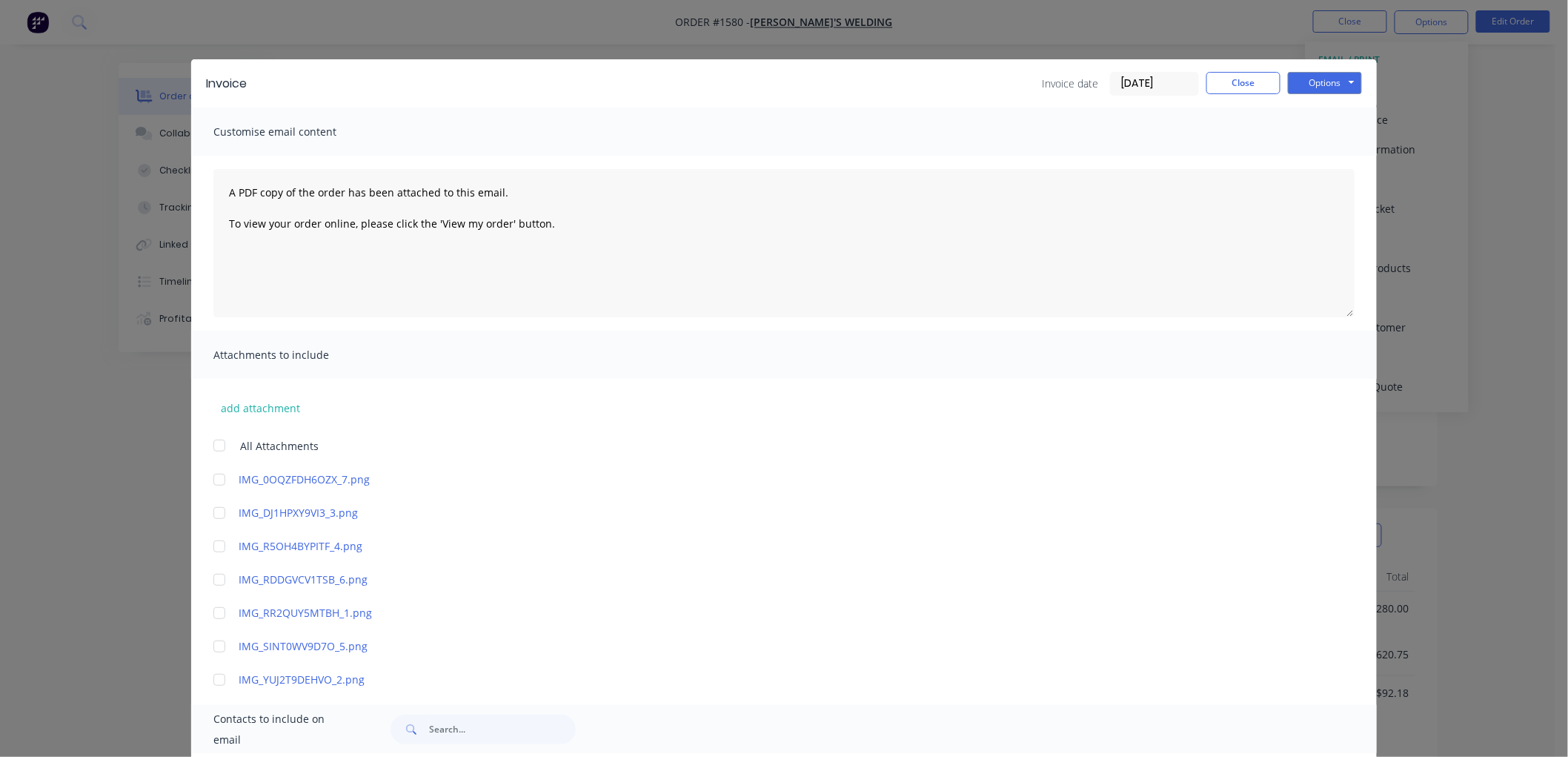
click at [1159, 77] on input "[DATE]" at bounding box center [1154, 83] width 88 height 22
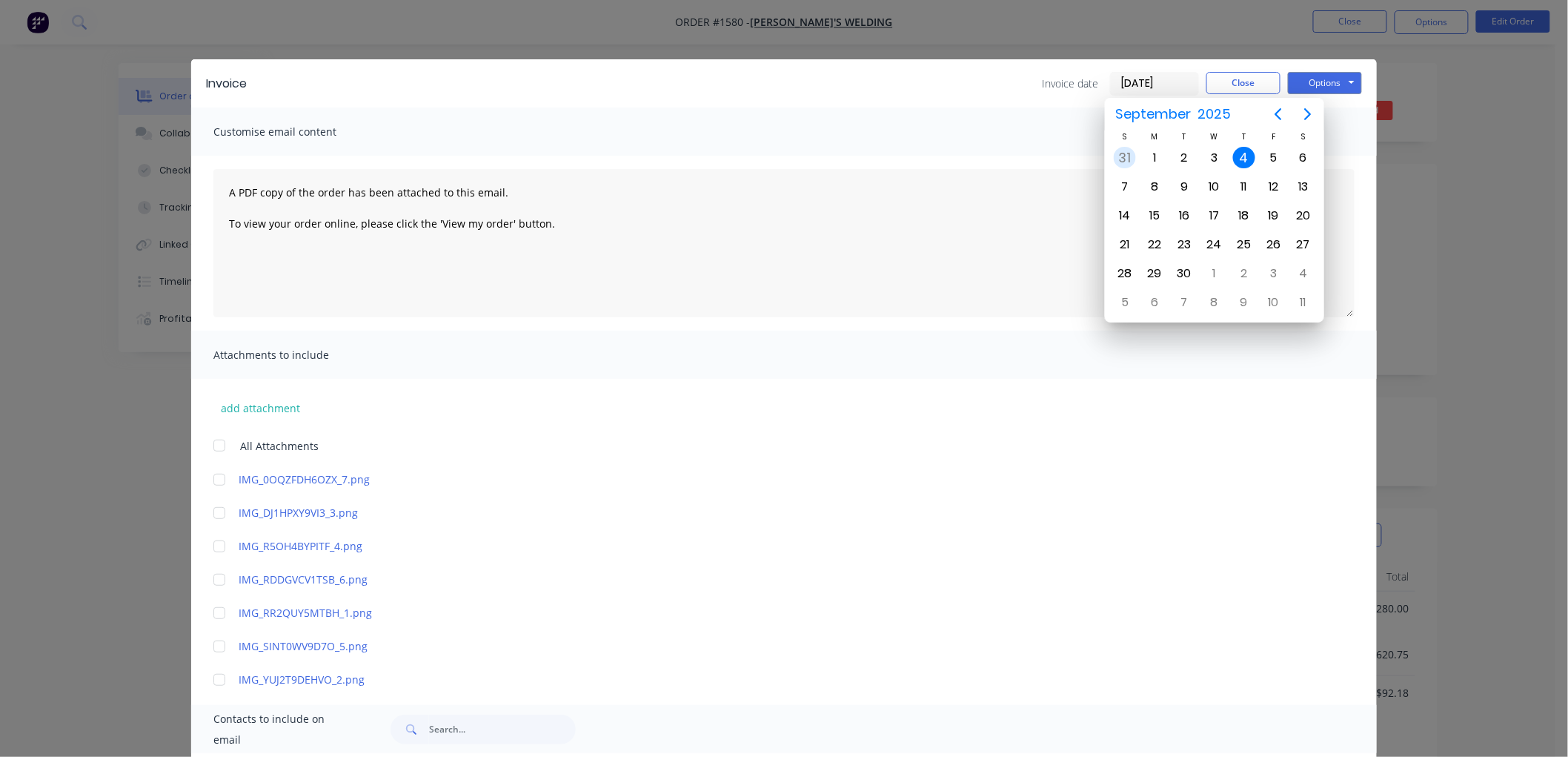
click at [1131, 147] on div "31" at bounding box center [1124, 157] width 30 height 28
type input "[DATE]"
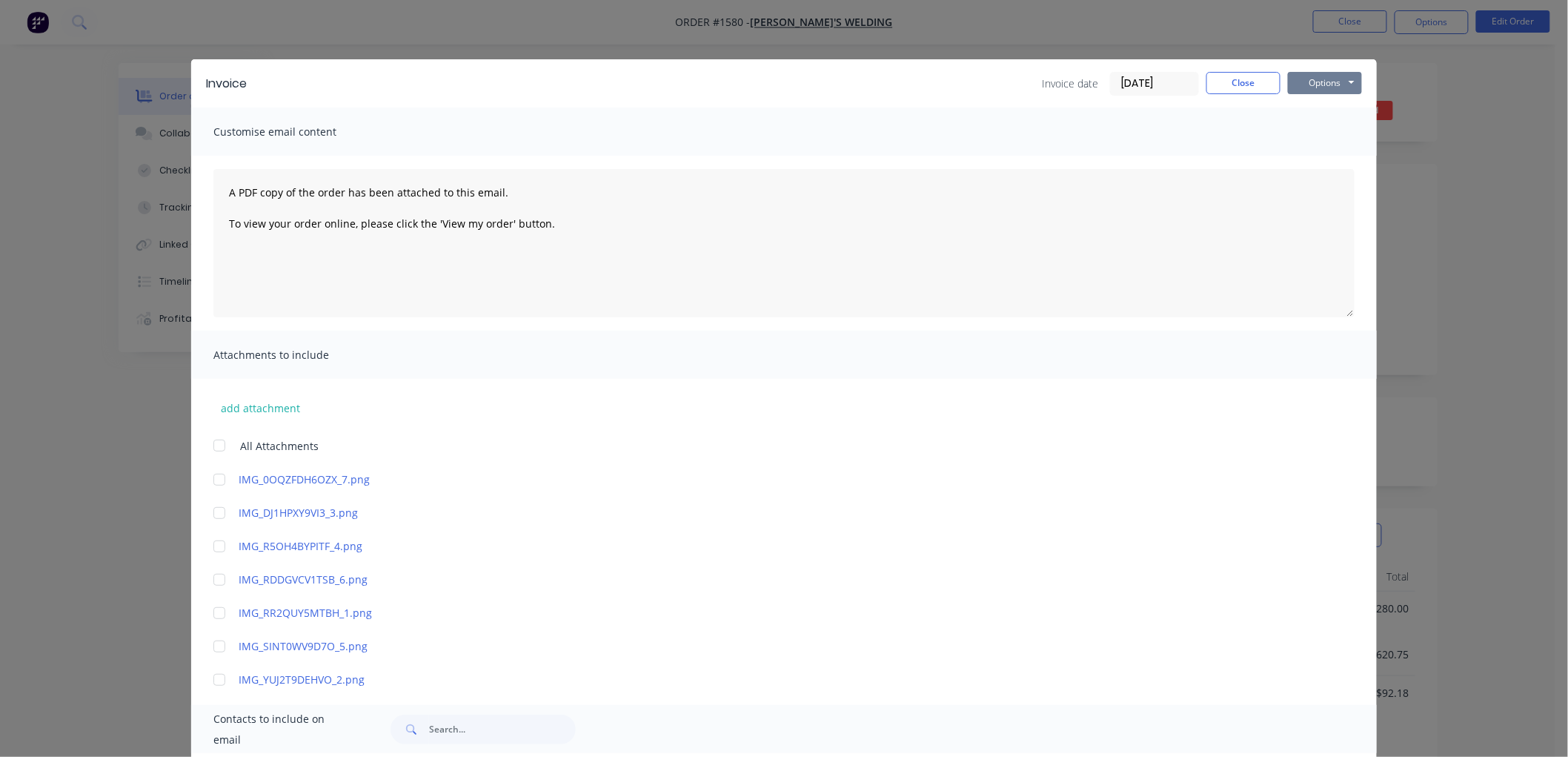
click at [1327, 87] on button "Options" at bounding box center [1324, 83] width 74 height 22
click at [1321, 109] on button "Preview" at bounding box center [1335, 109] width 95 height 25
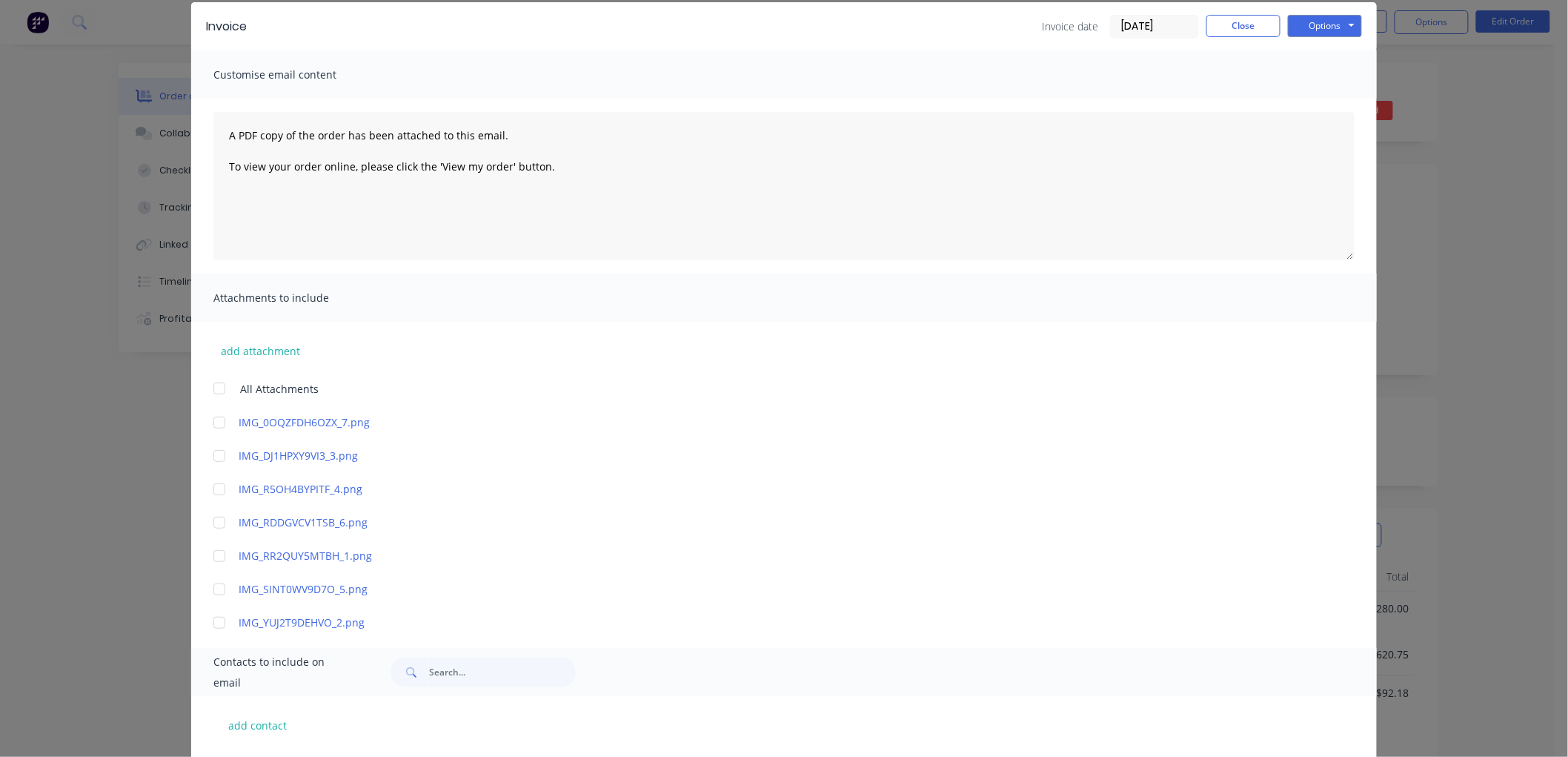
scroll to position [129, 0]
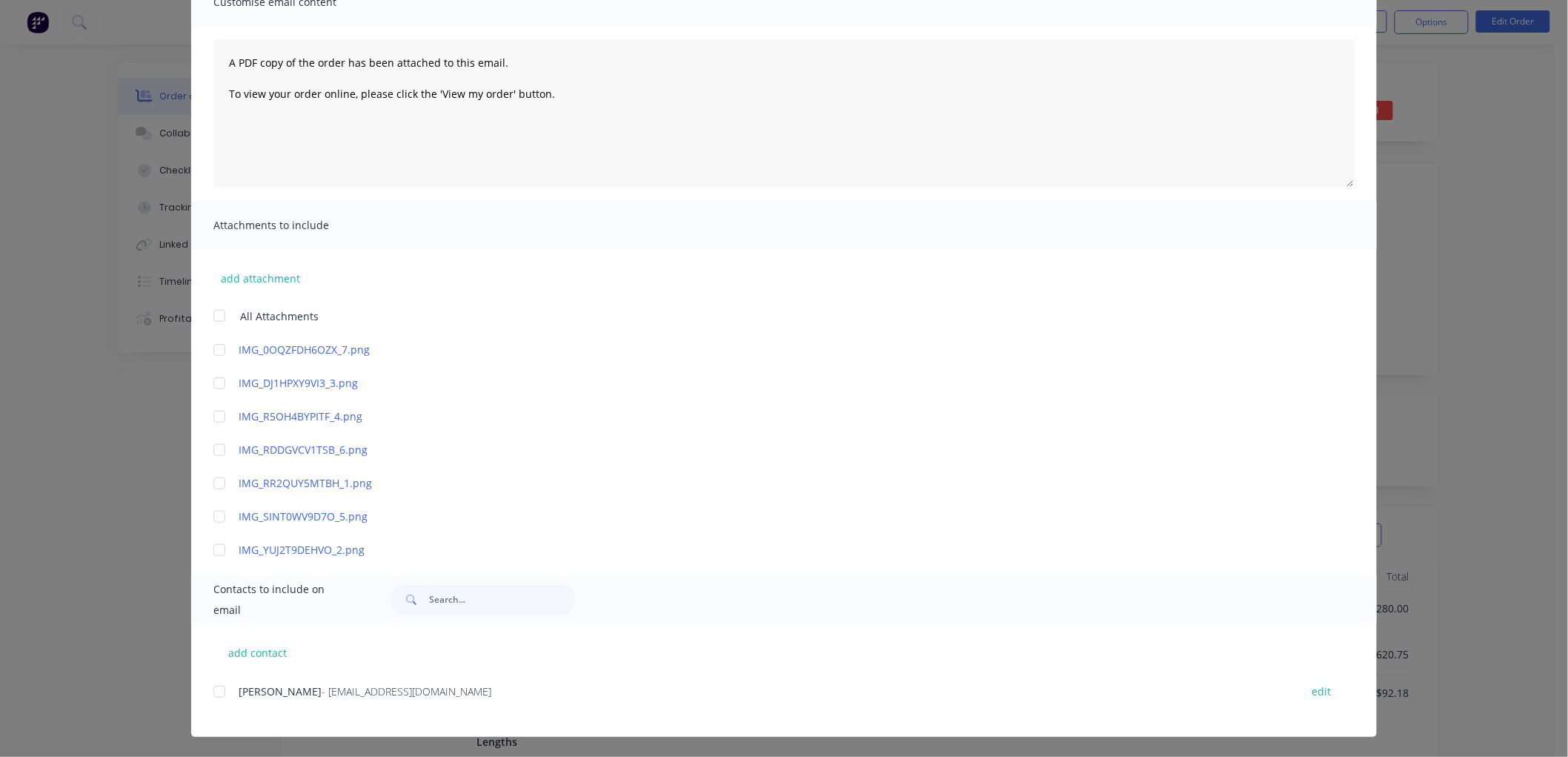
click at [216, 691] on div at bounding box center [219, 691] width 30 height 30
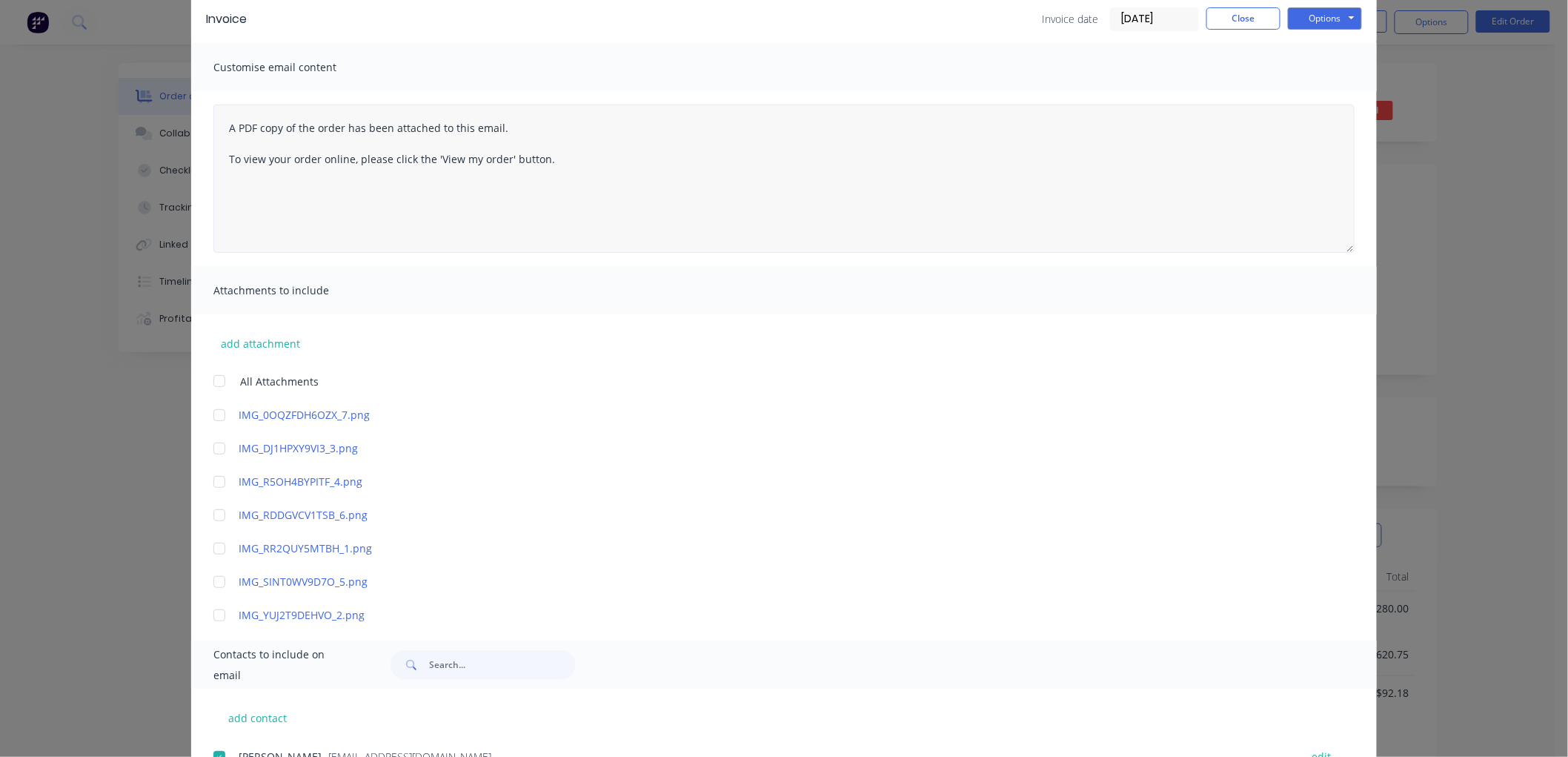
scroll to position [0, 0]
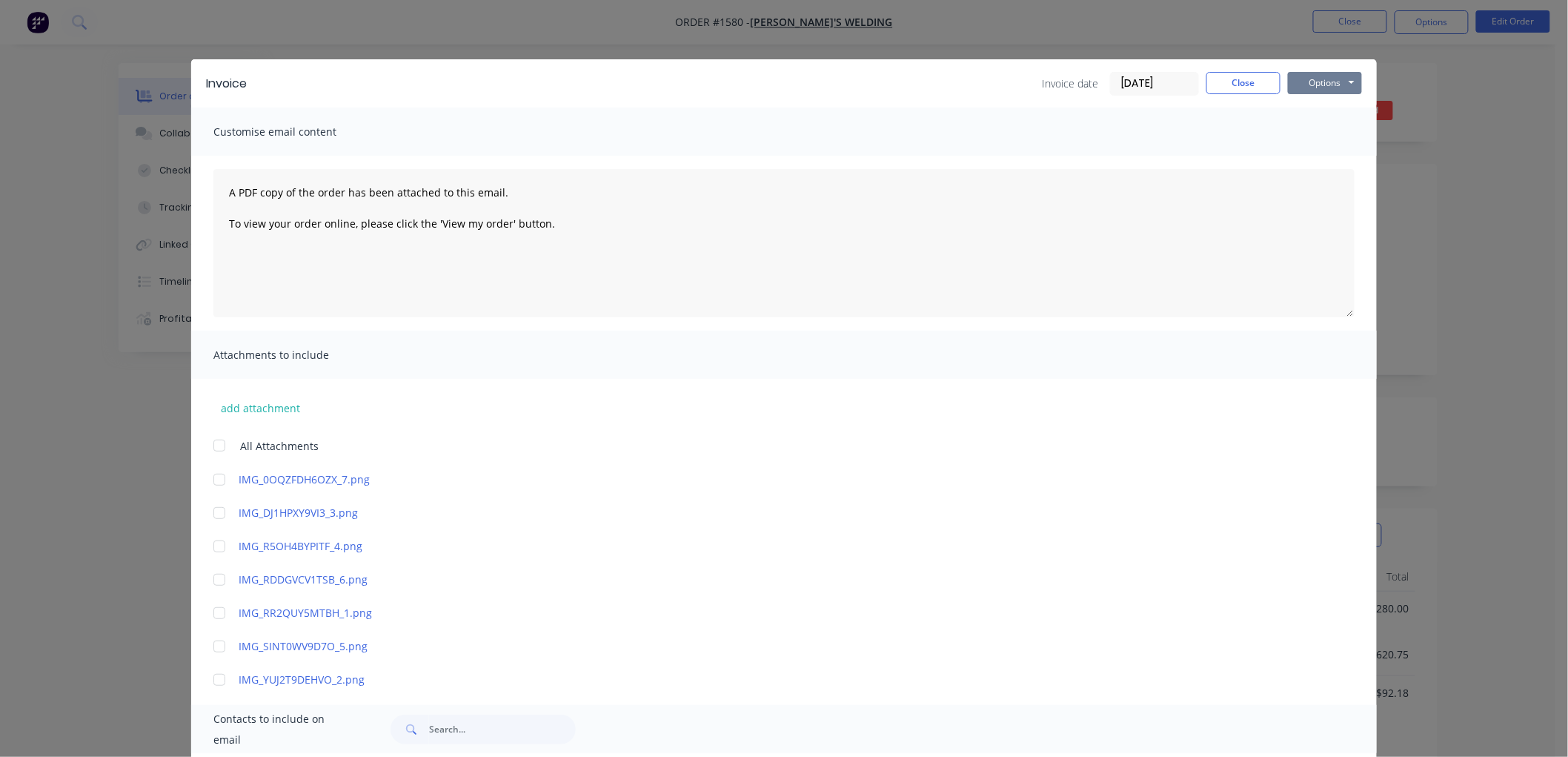
click at [1321, 72] on button "Options" at bounding box center [1324, 83] width 74 height 22
click at [1322, 156] on button "Email" at bounding box center [1335, 158] width 95 height 25
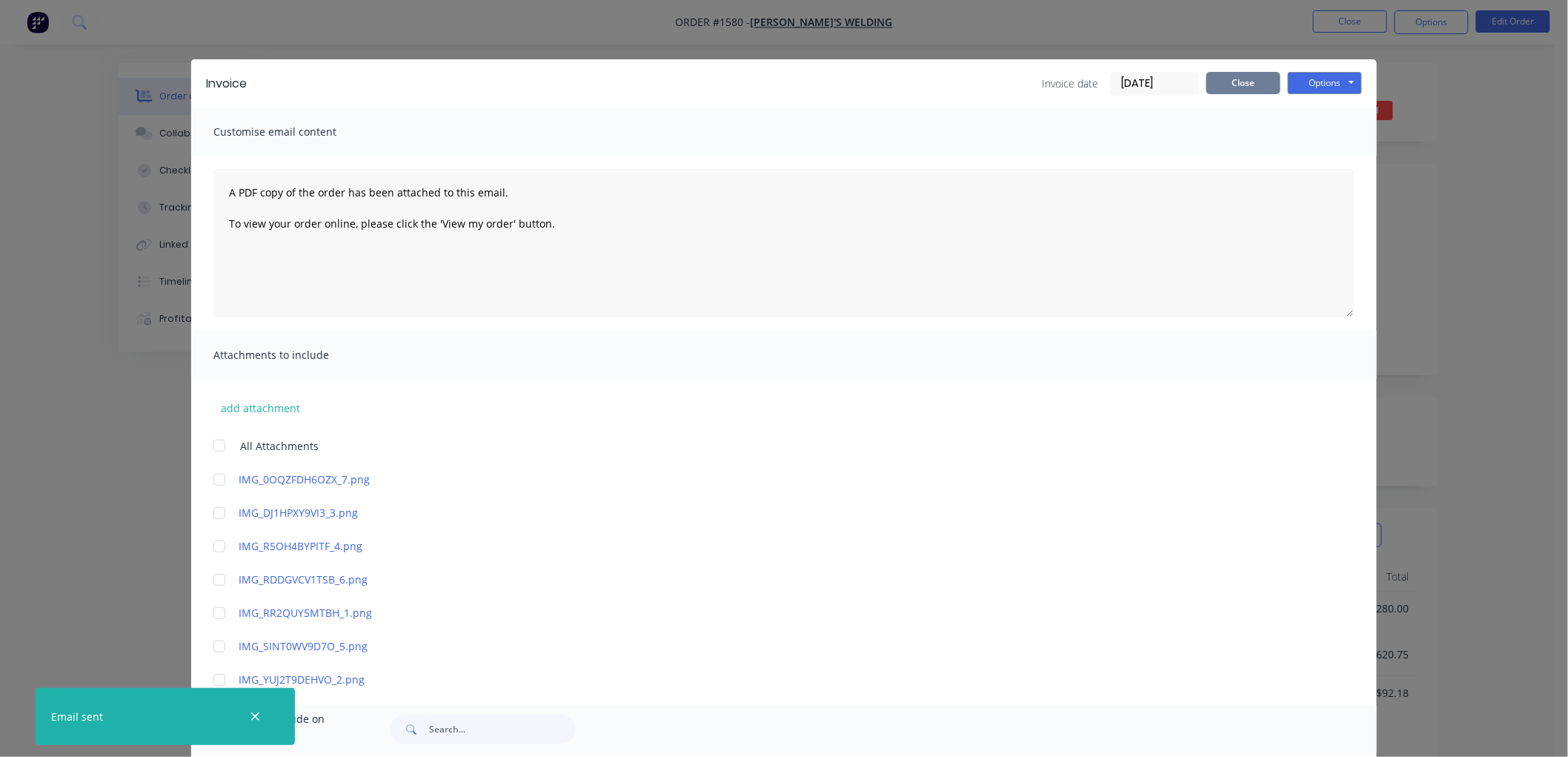
click at [1226, 83] on button "Close" at bounding box center [1242, 83] width 74 height 22
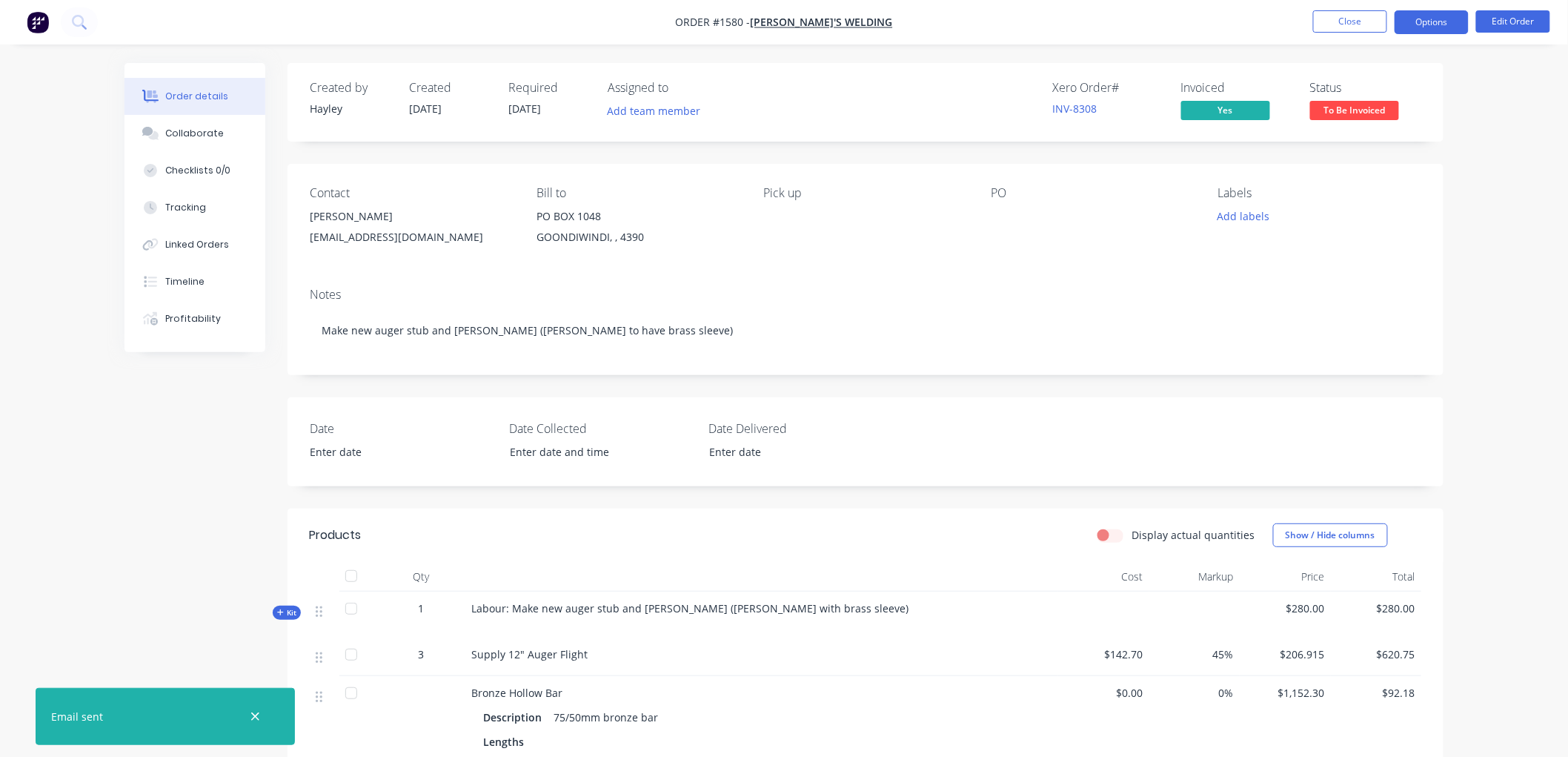
click at [1446, 23] on button "Options" at bounding box center [1431, 22] width 74 height 24
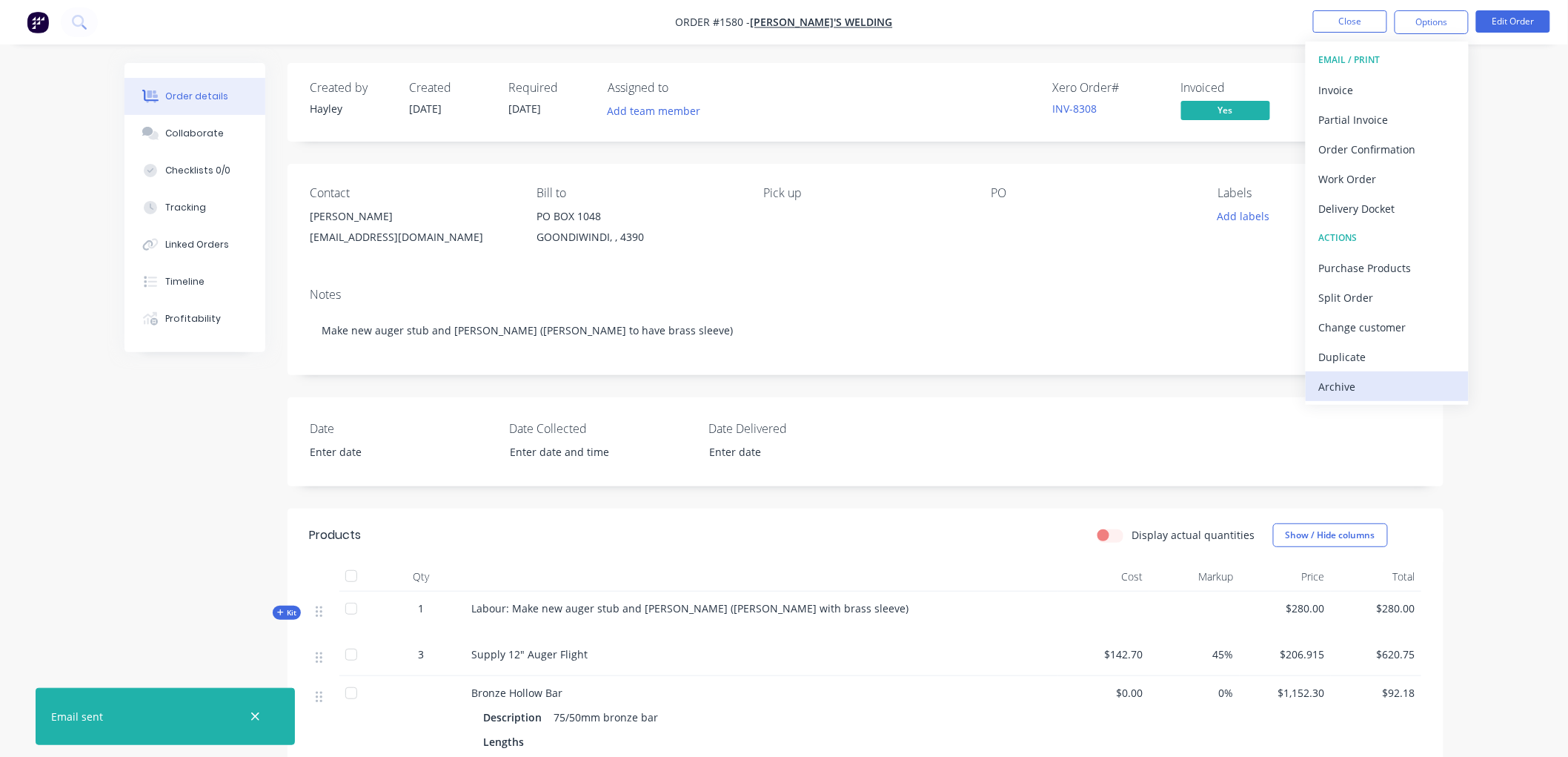
click at [1358, 384] on div "Archive" at bounding box center [1387, 386] width 136 height 21
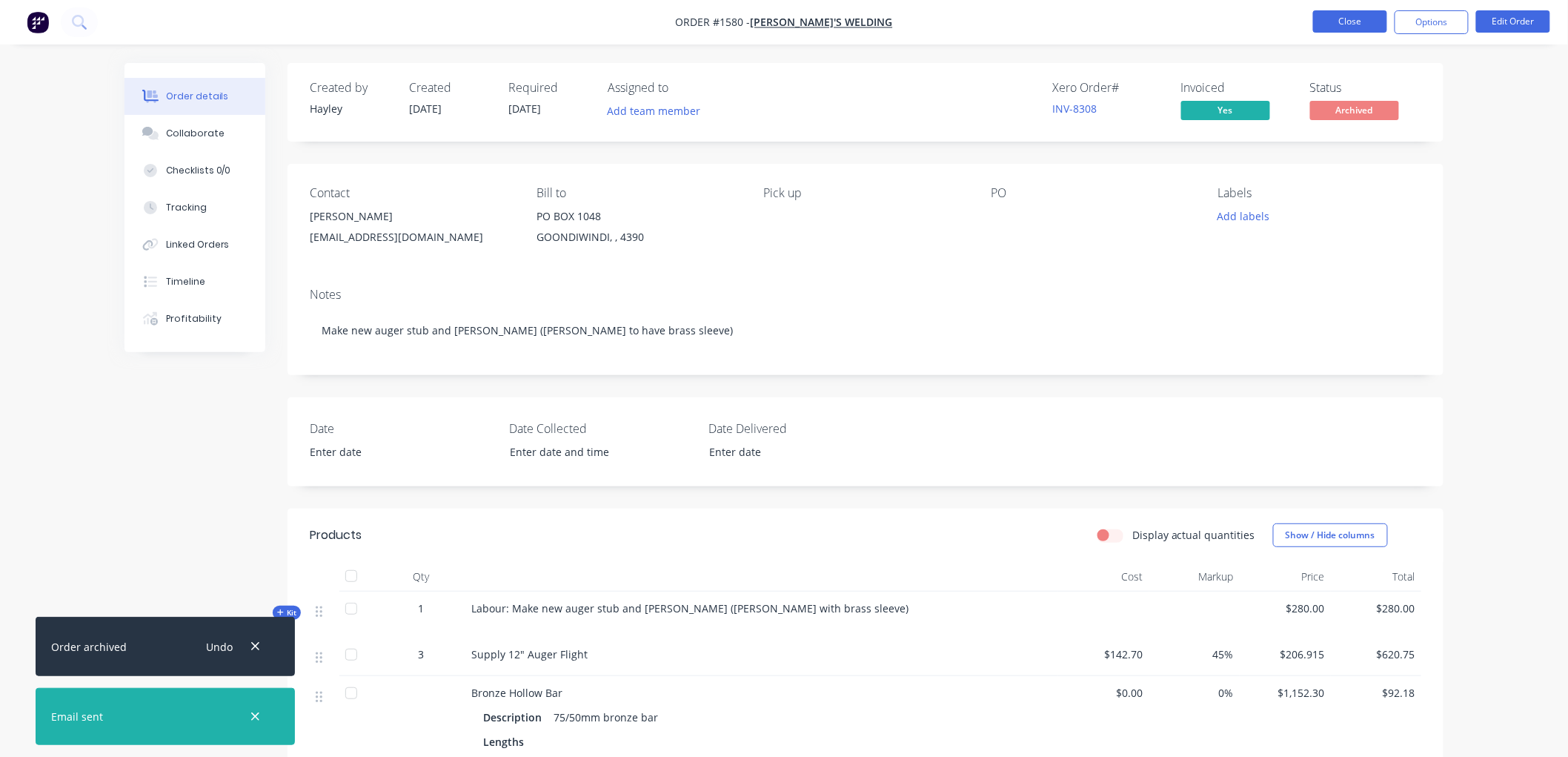
click at [1336, 20] on button "Close" at bounding box center [1349, 21] width 74 height 22
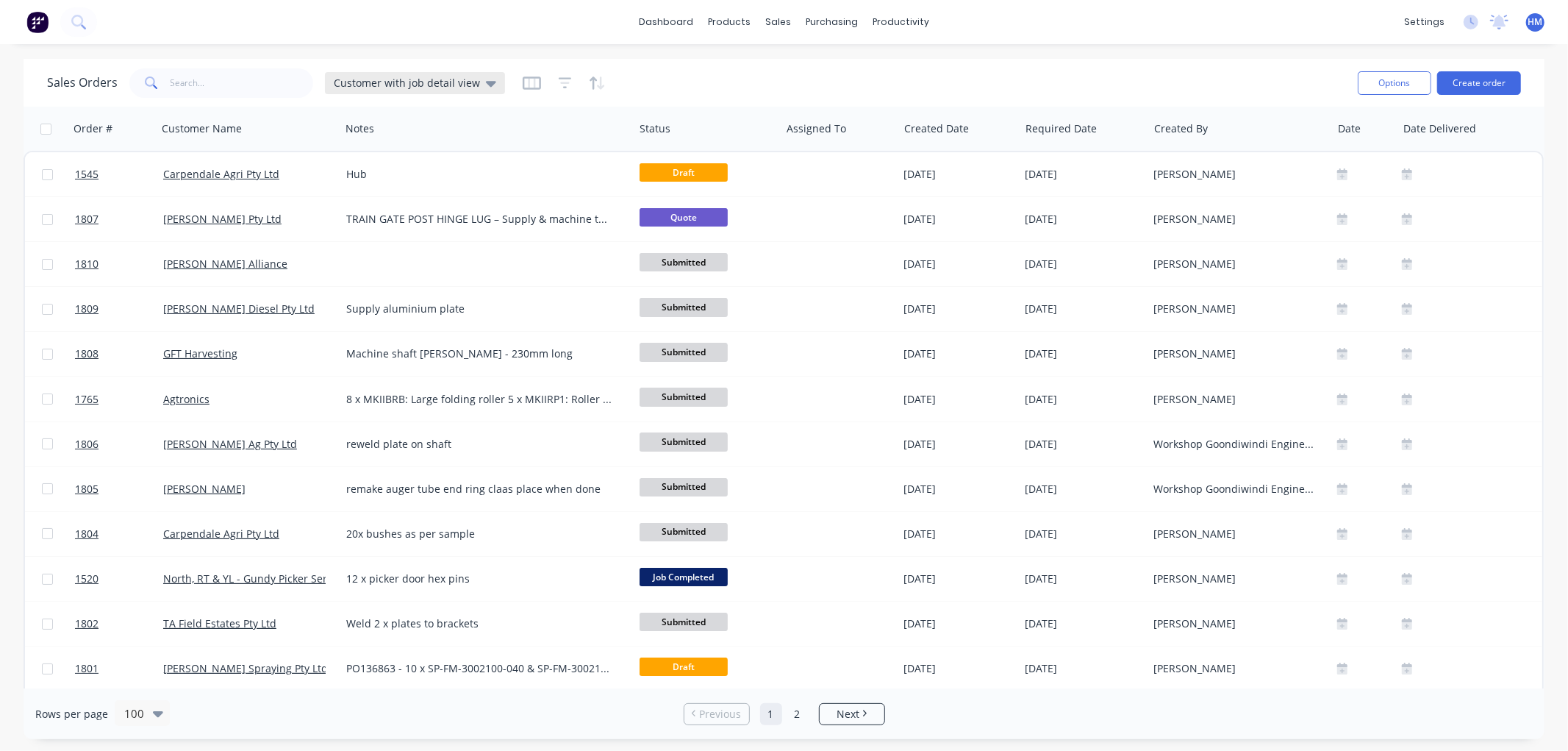
click at [387, 83] on span "Customer with job detail view" at bounding box center [407, 83] width 146 height 15
click at [391, 270] on button "Invoice" at bounding box center [413, 267] width 168 height 17
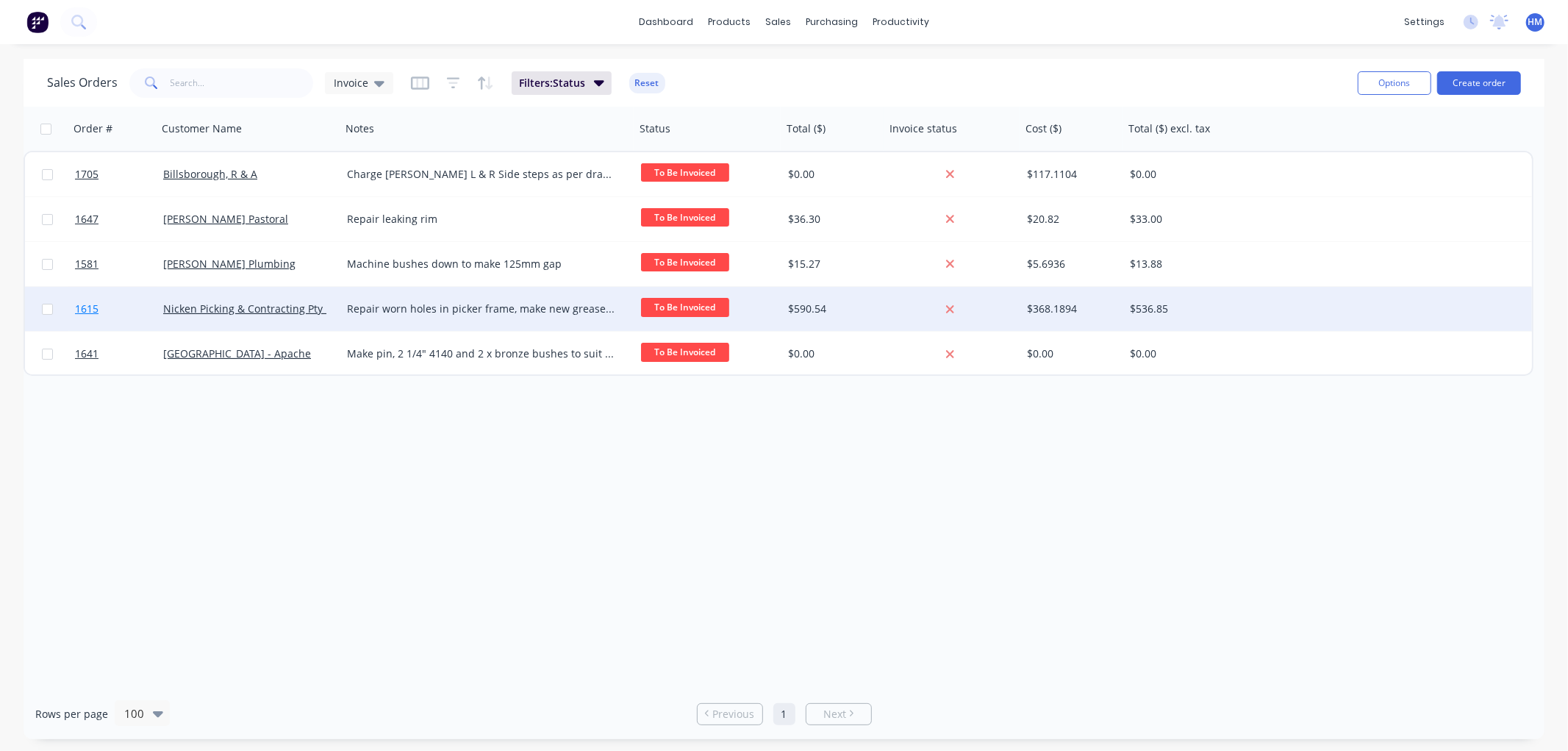
click at [115, 310] on link "1615" at bounding box center [119, 309] width 89 height 44
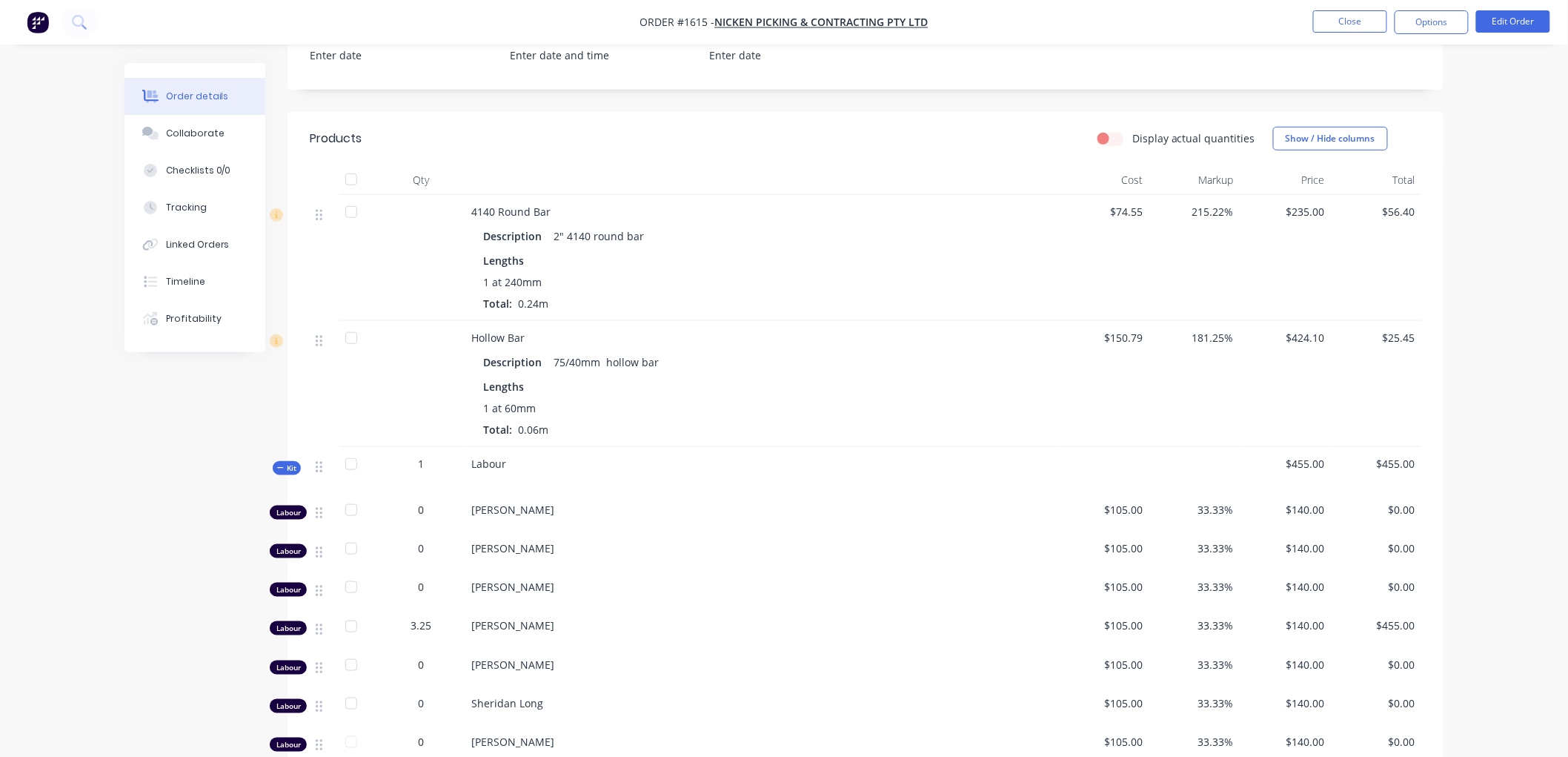
scroll to position [412, 0]
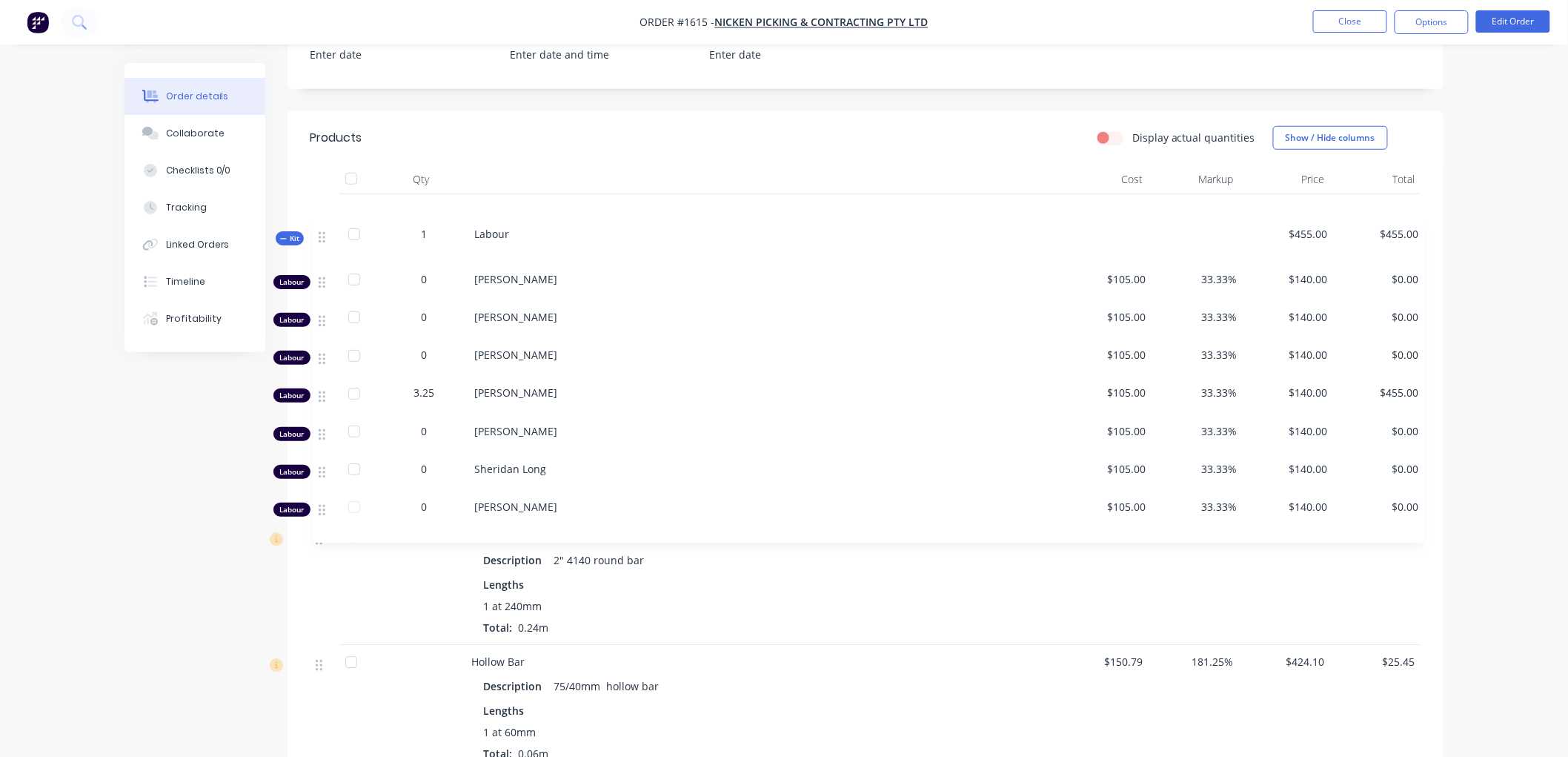
drag, startPoint x: 320, startPoint y: 471, endPoint x: 324, endPoint y: 231, distance: 240.0
click at [324, 231] on div "4140 Round Bar Description 2" 4140 round bar Lengths 1 at 240mm Total: 0.24m $7…" at bounding box center [865, 482] width 1111 height 578
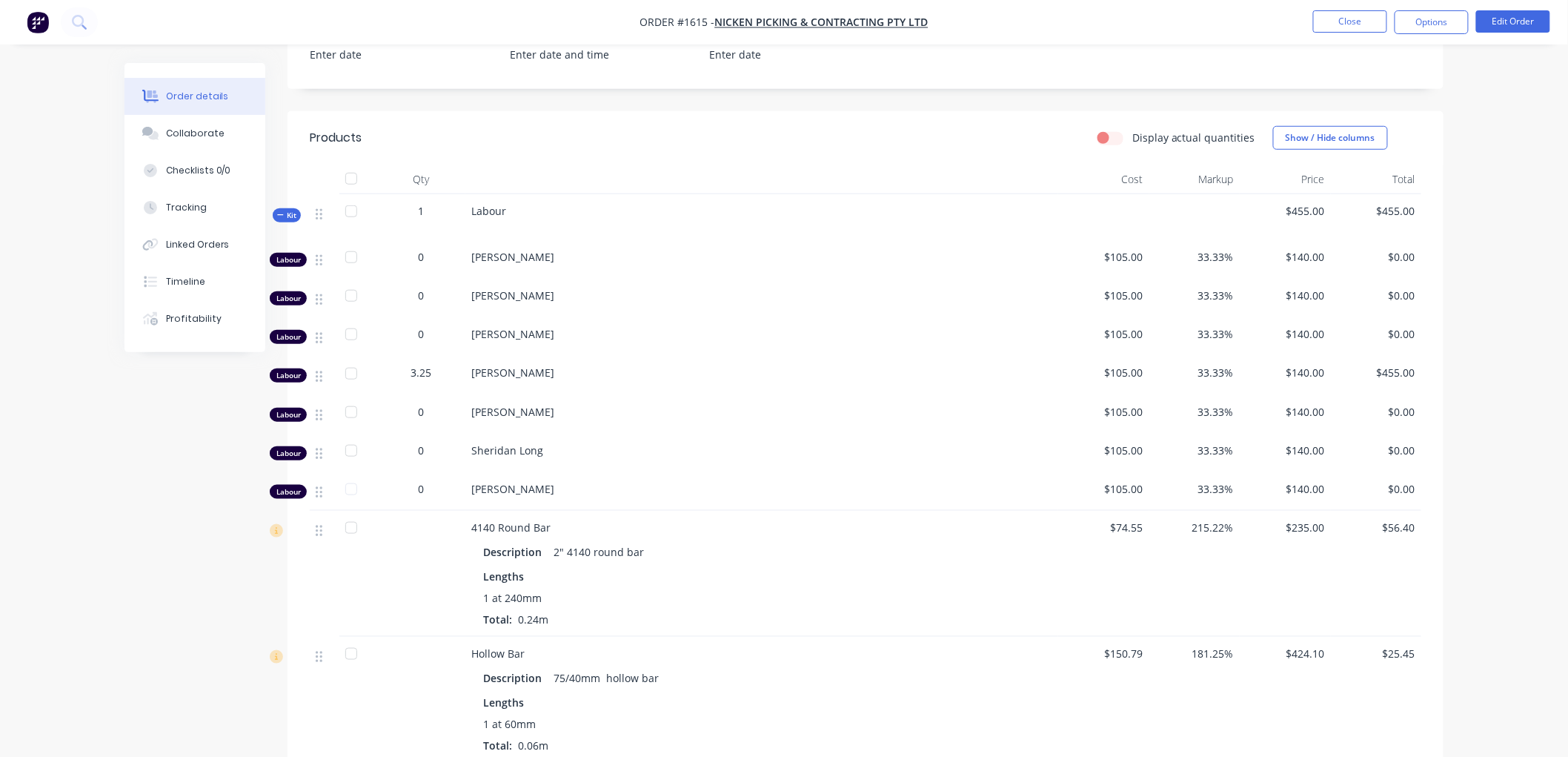
click at [280, 216] on icon at bounding box center [281, 214] width 7 height 8
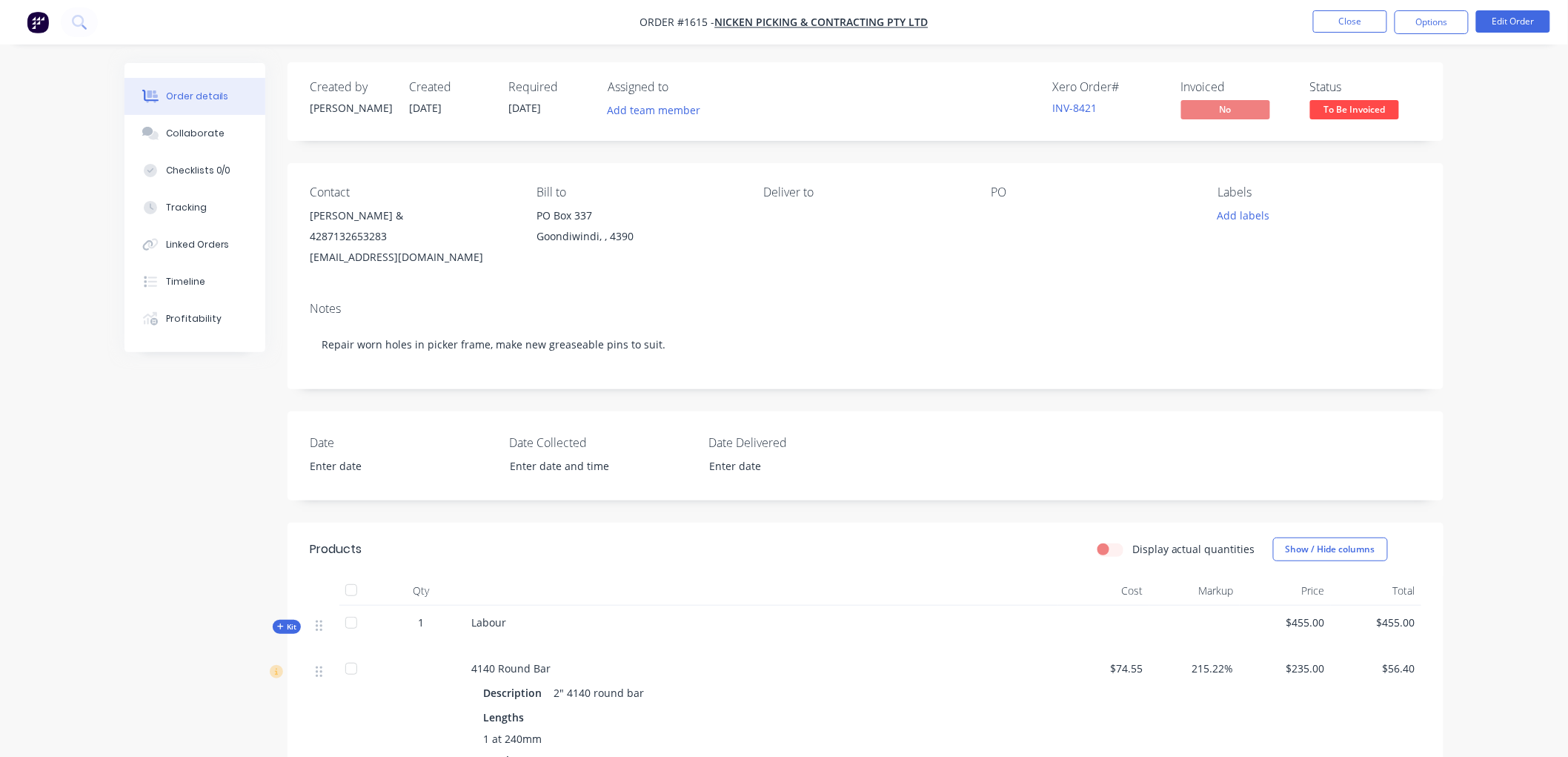
scroll to position [0, 0]
click at [349, 237] on div "4287132653283" at bounding box center [411, 237] width 203 height 20
click at [349, 252] on div "[EMAIL_ADDRESS][DOMAIN_NAME]" at bounding box center [411, 258] width 203 height 20
click at [1366, 22] on button "Close" at bounding box center [1349, 21] width 74 height 22
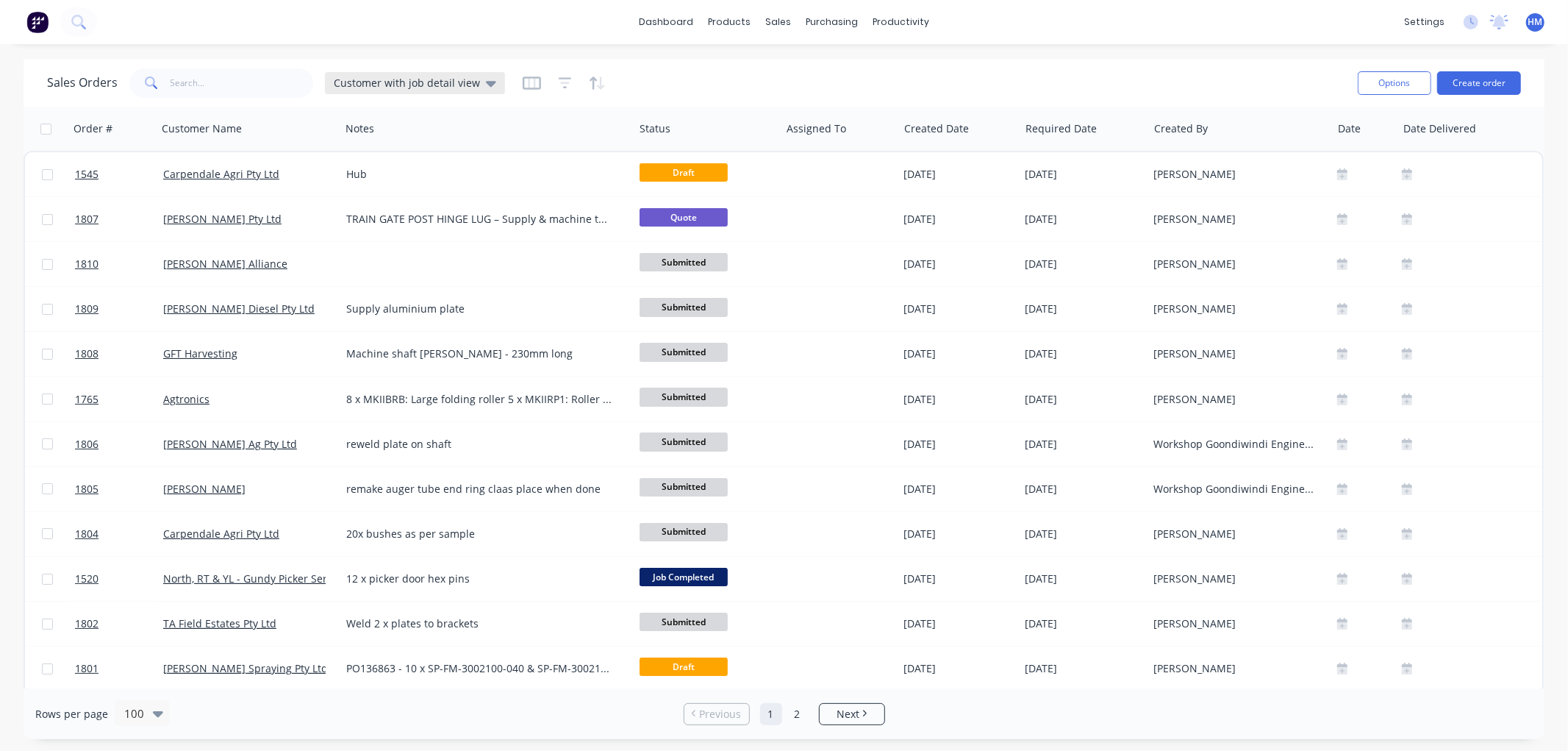
click at [430, 78] on span "Customer with job detail view" at bounding box center [407, 83] width 146 height 15
click at [343, 262] on button "Invoice" at bounding box center [413, 267] width 168 height 17
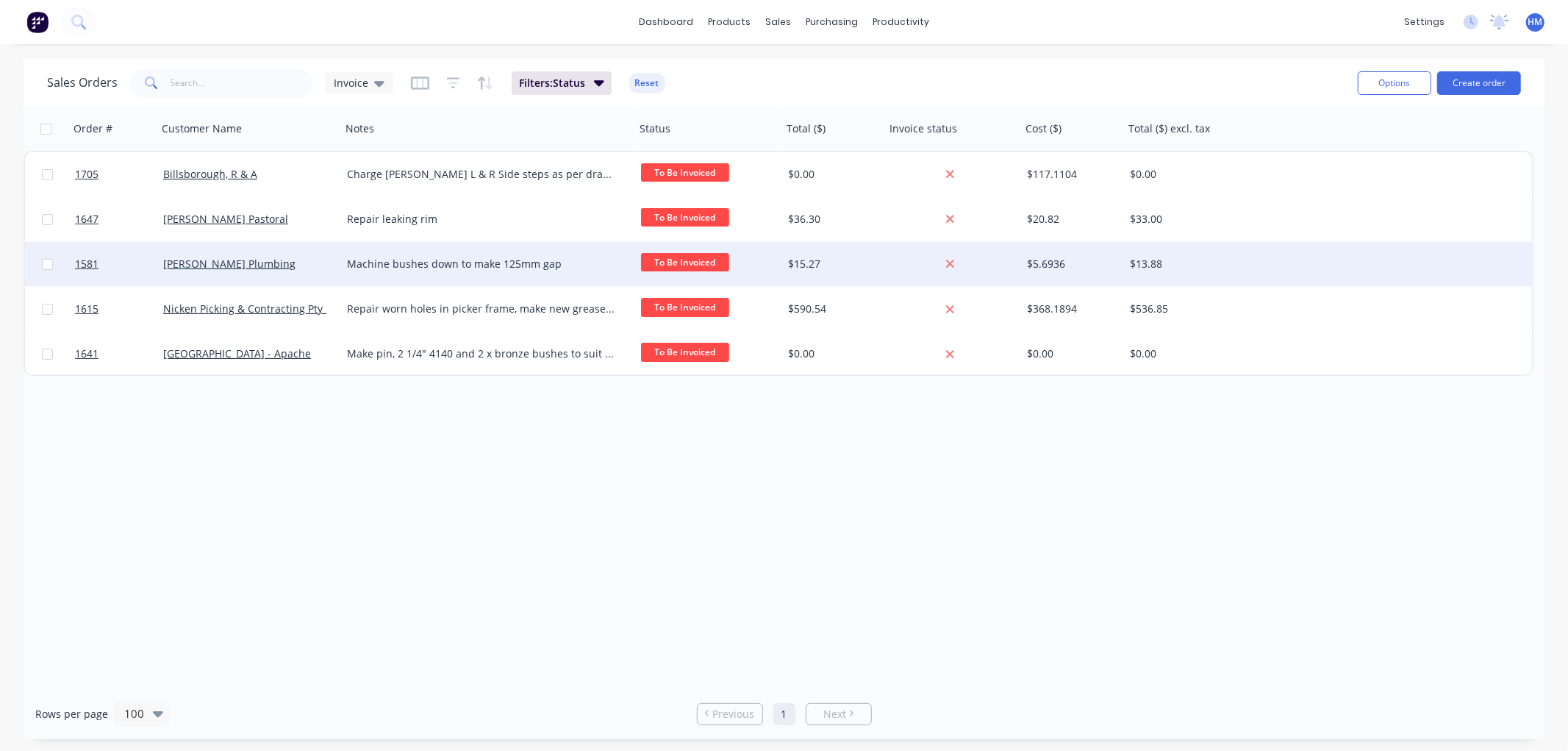
click at [290, 261] on div "[PERSON_NAME] Plumbing" at bounding box center [244, 263] width 163 height 14
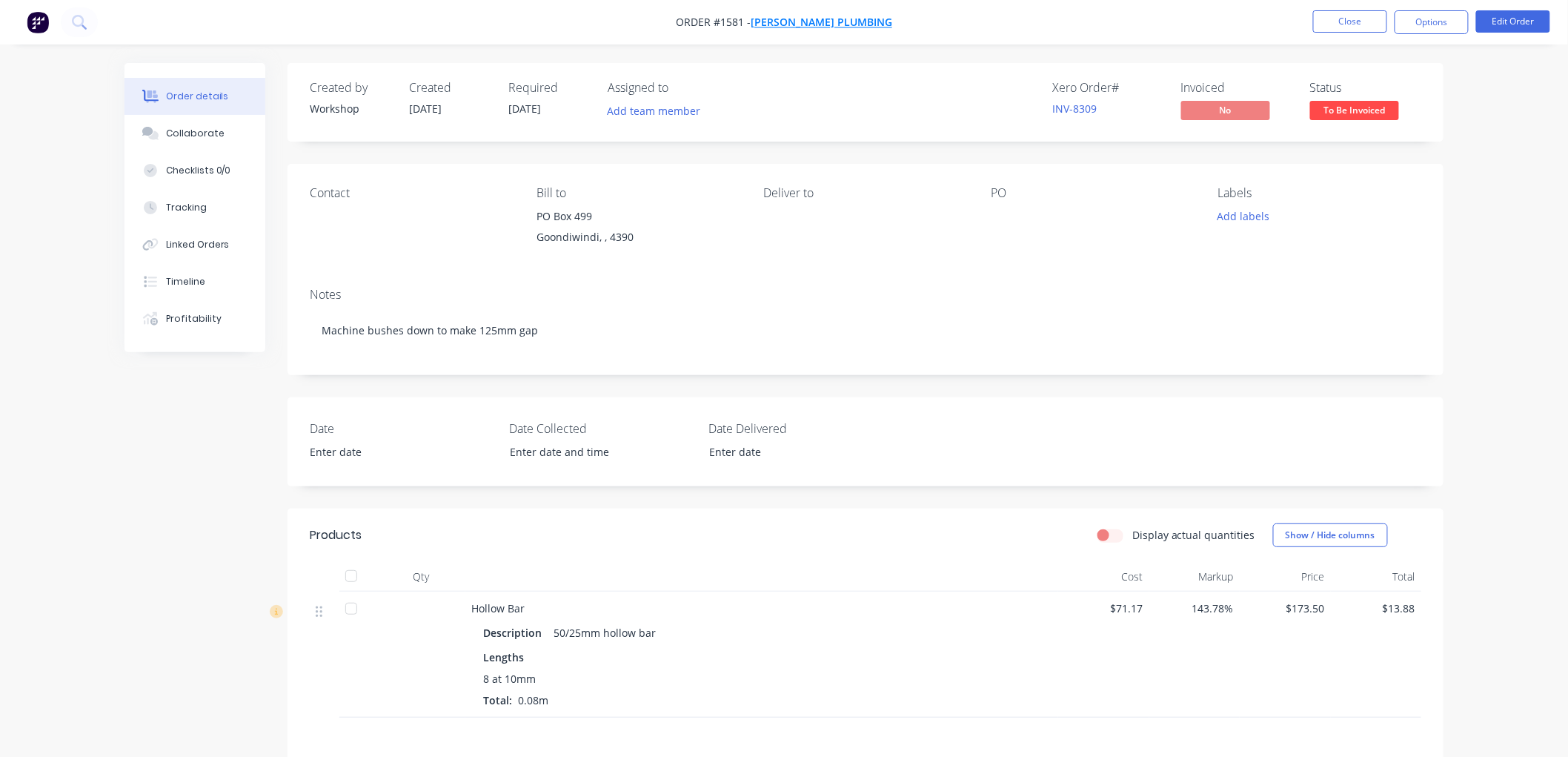
click at [793, 17] on span "[PERSON_NAME] Plumbing" at bounding box center [821, 22] width 141 height 14
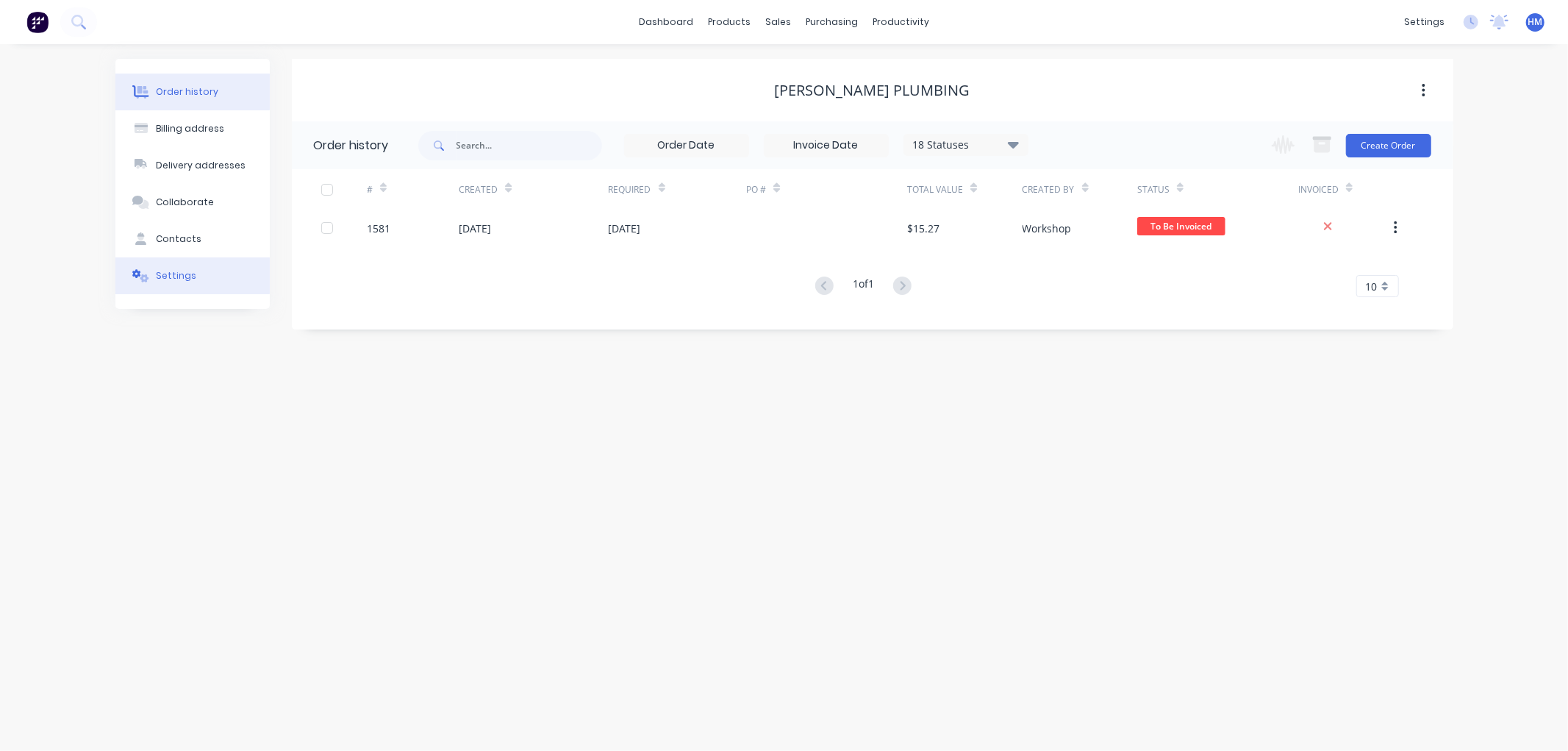
click at [199, 279] on button "Settings" at bounding box center [192, 276] width 154 height 37
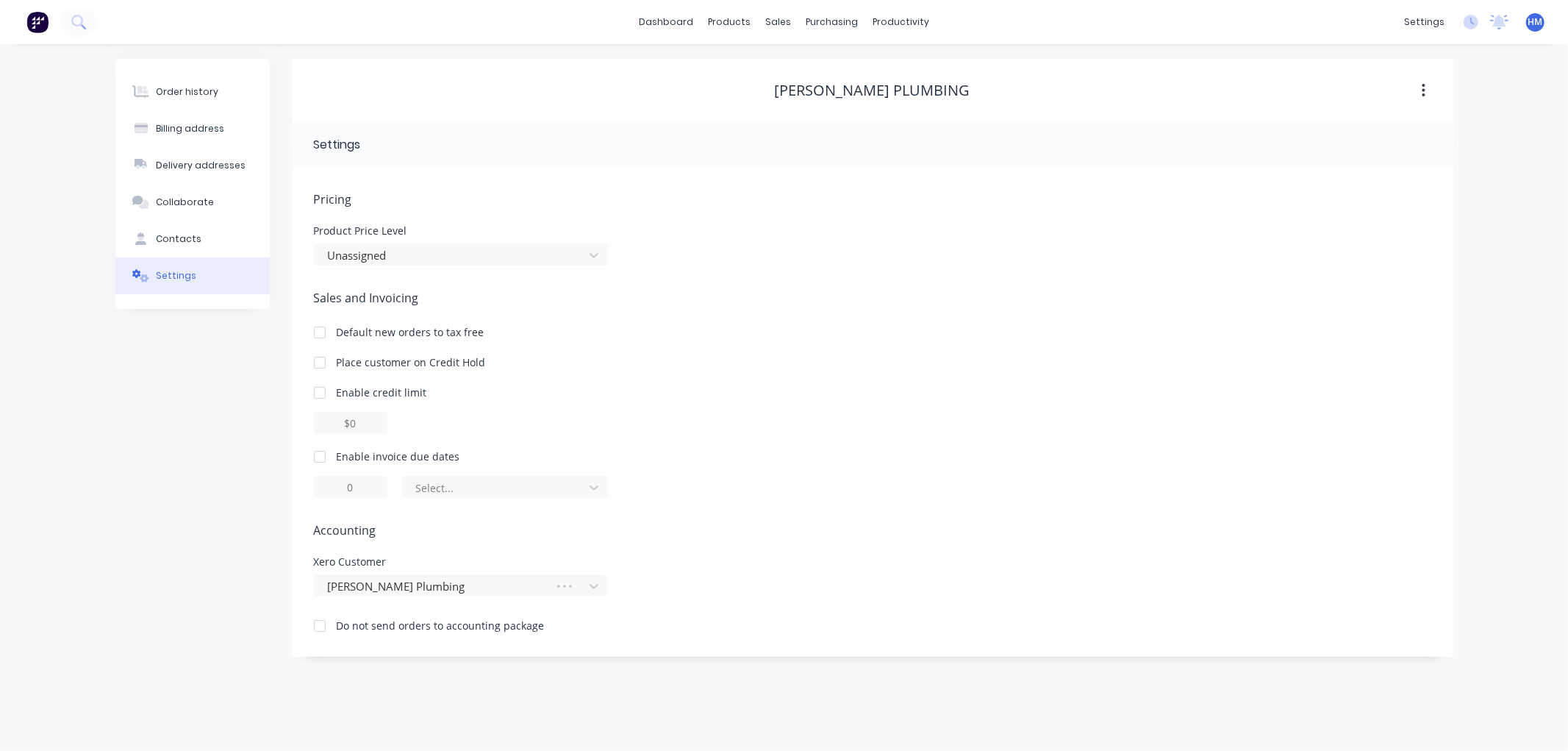
click at [324, 451] on div at bounding box center [320, 457] width 30 height 30
click at [491, 484] on div at bounding box center [495, 488] width 162 height 19
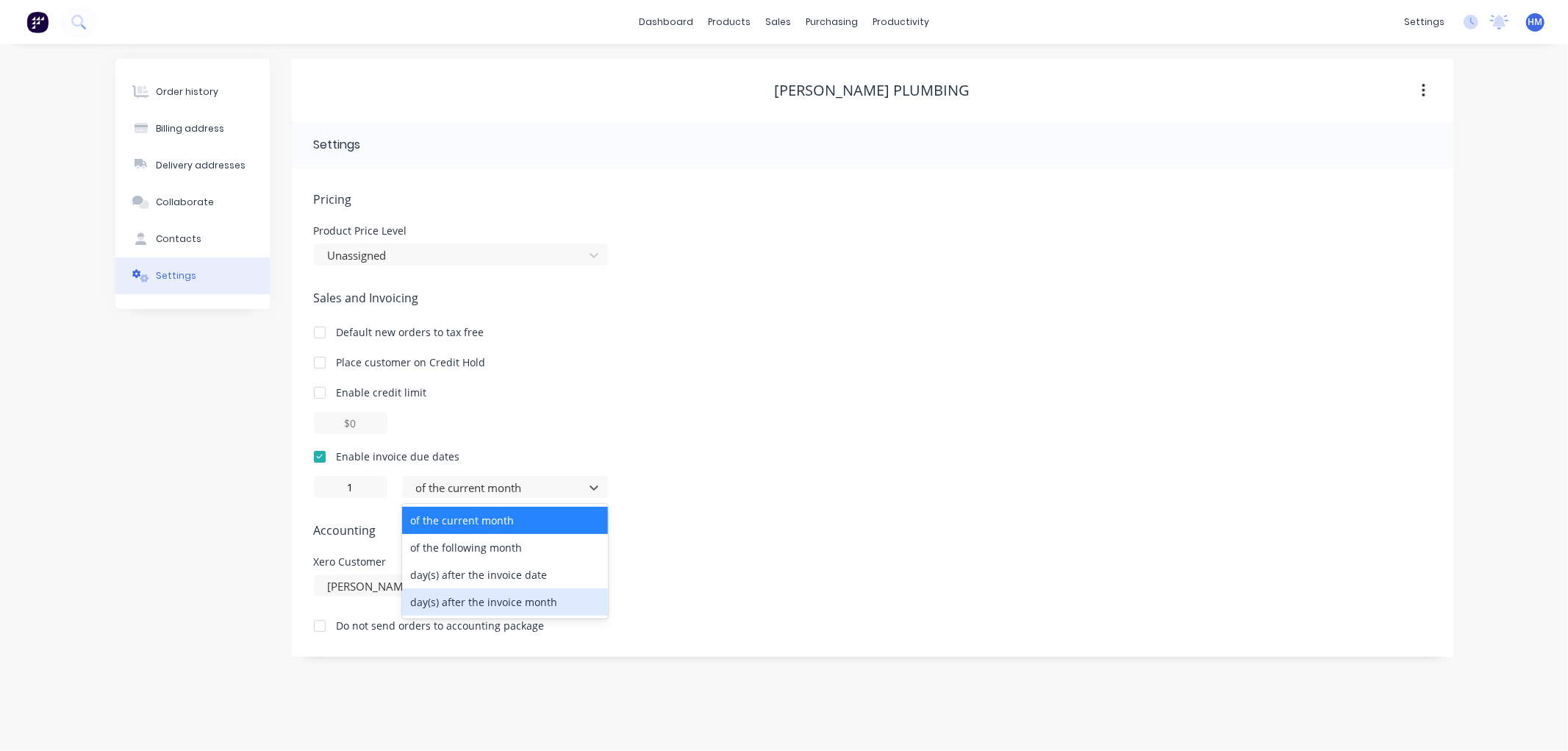
click at [476, 597] on div "day(s) after the invoice month" at bounding box center [506, 602] width 206 height 27
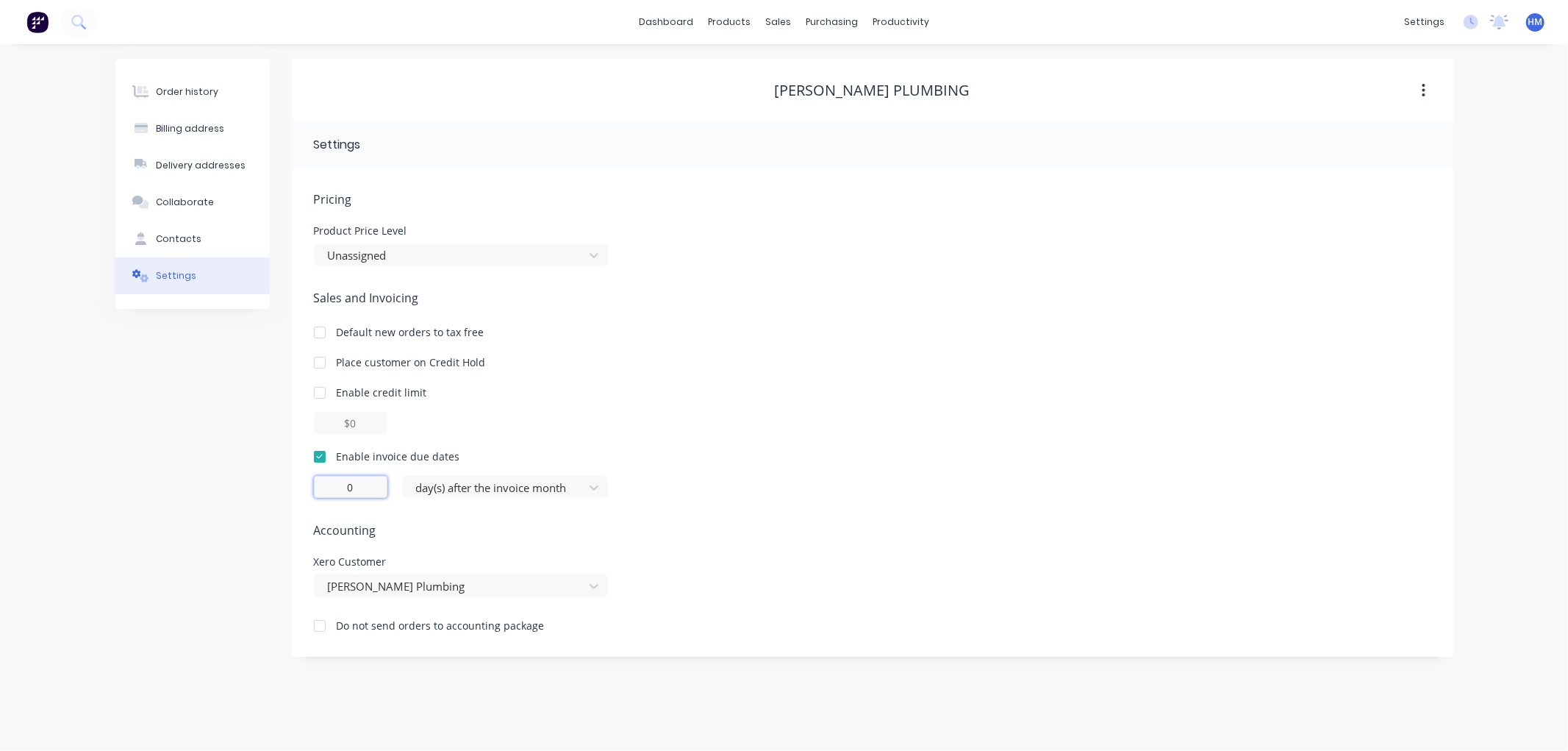
click at [368, 489] on input "0" at bounding box center [350, 487] width 73 height 22
drag, startPoint x: 371, startPoint y: 487, endPoint x: 345, endPoint y: 488, distance: 26.0
click at [345, 488] on input "0" at bounding box center [350, 487] width 73 height 22
type input "7"
drag, startPoint x: 243, startPoint y: 451, endPoint x: 221, endPoint y: 118, distance: 333.7
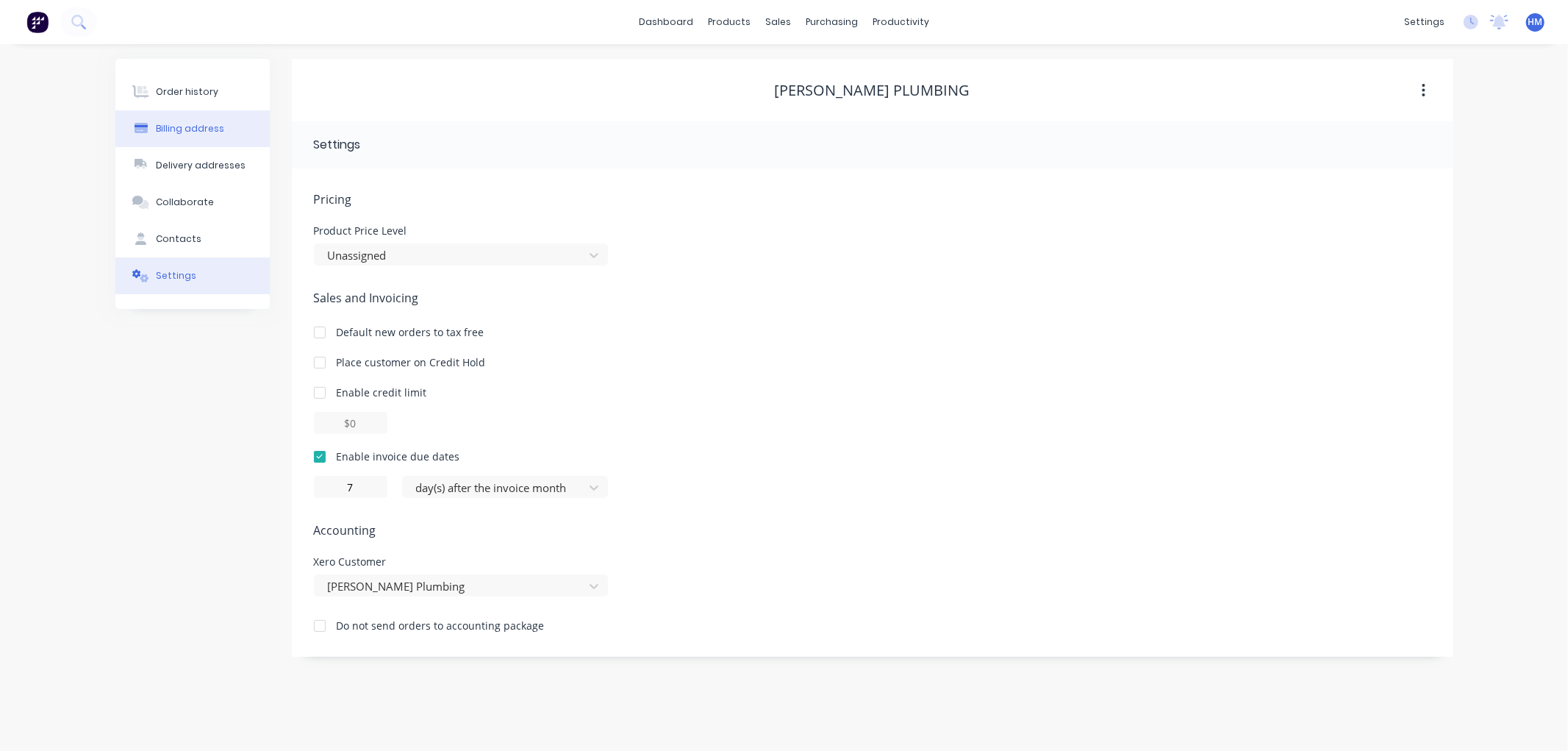
click at [243, 441] on div "Order history Billing address Delivery addresses Collaborate Contacts Settings" at bounding box center [192, 358] width 154 height 597
click at [209, 83] on button "Order history" at bounding box center [192, 92] width 154 height 37
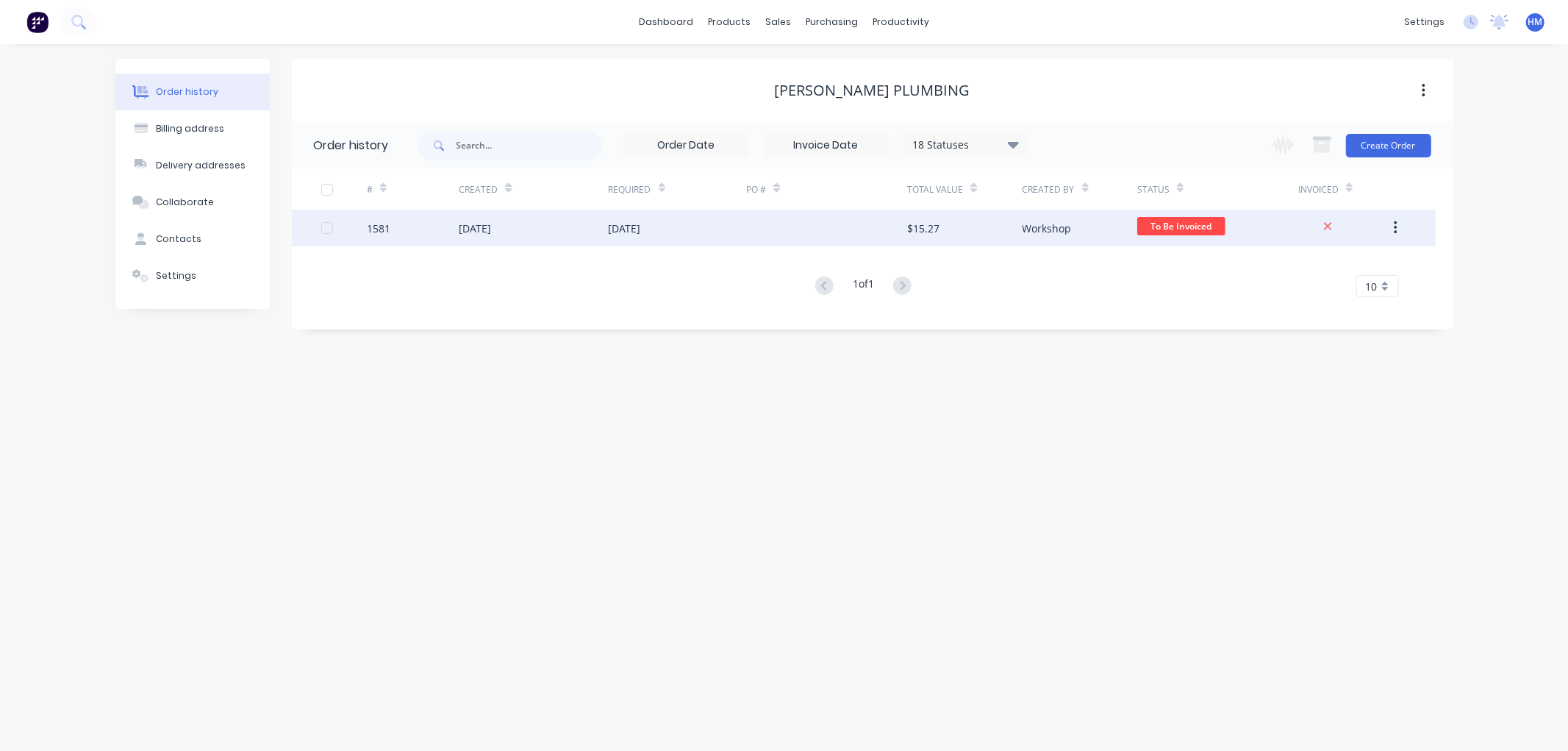
click at [427, 233] on div "1581" at bounding box center [413, 228] width 92 height 37
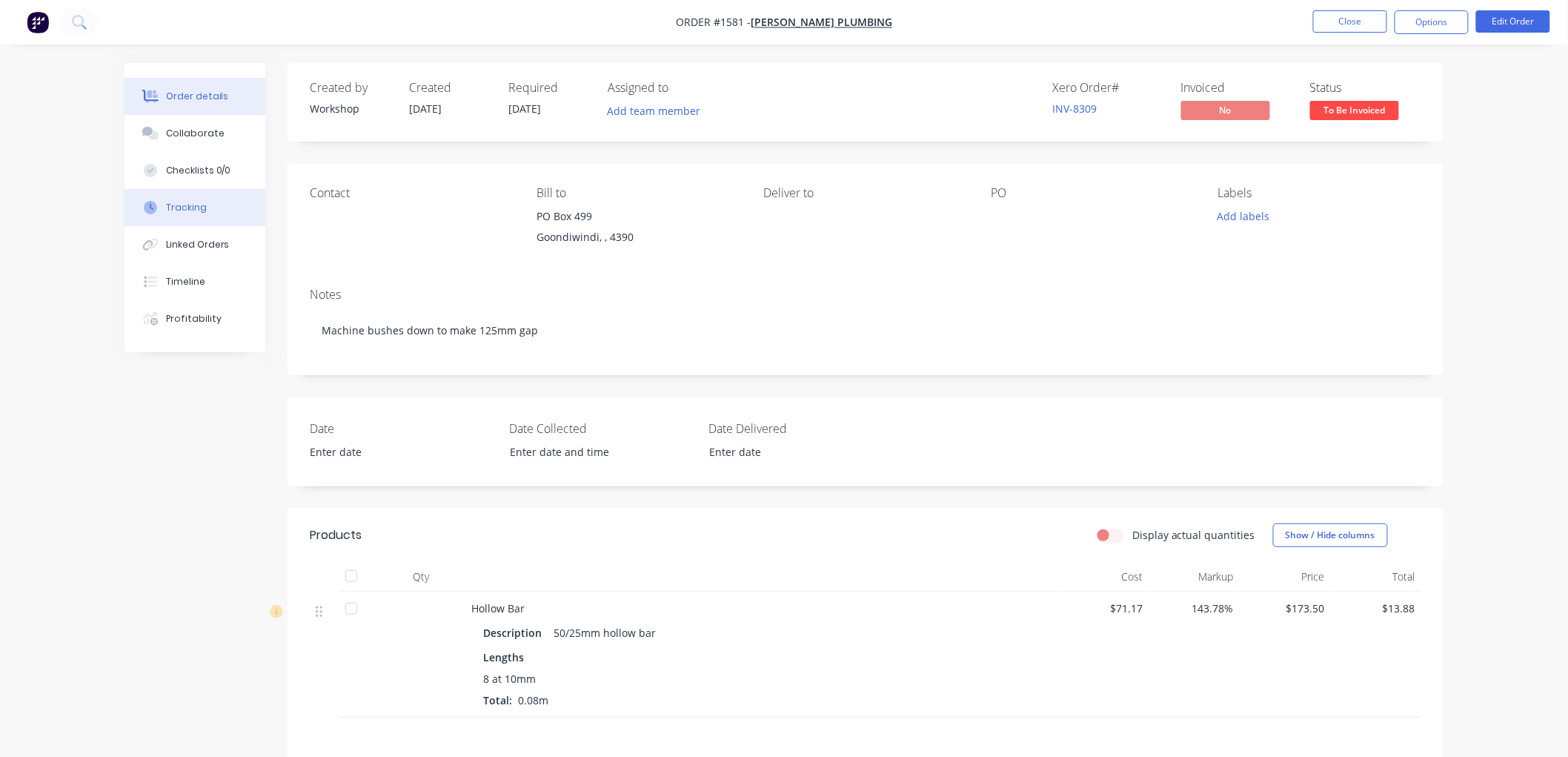
click at [195, 216] on button "Tracking" at bounding box center [195, 208] width 141 height 37
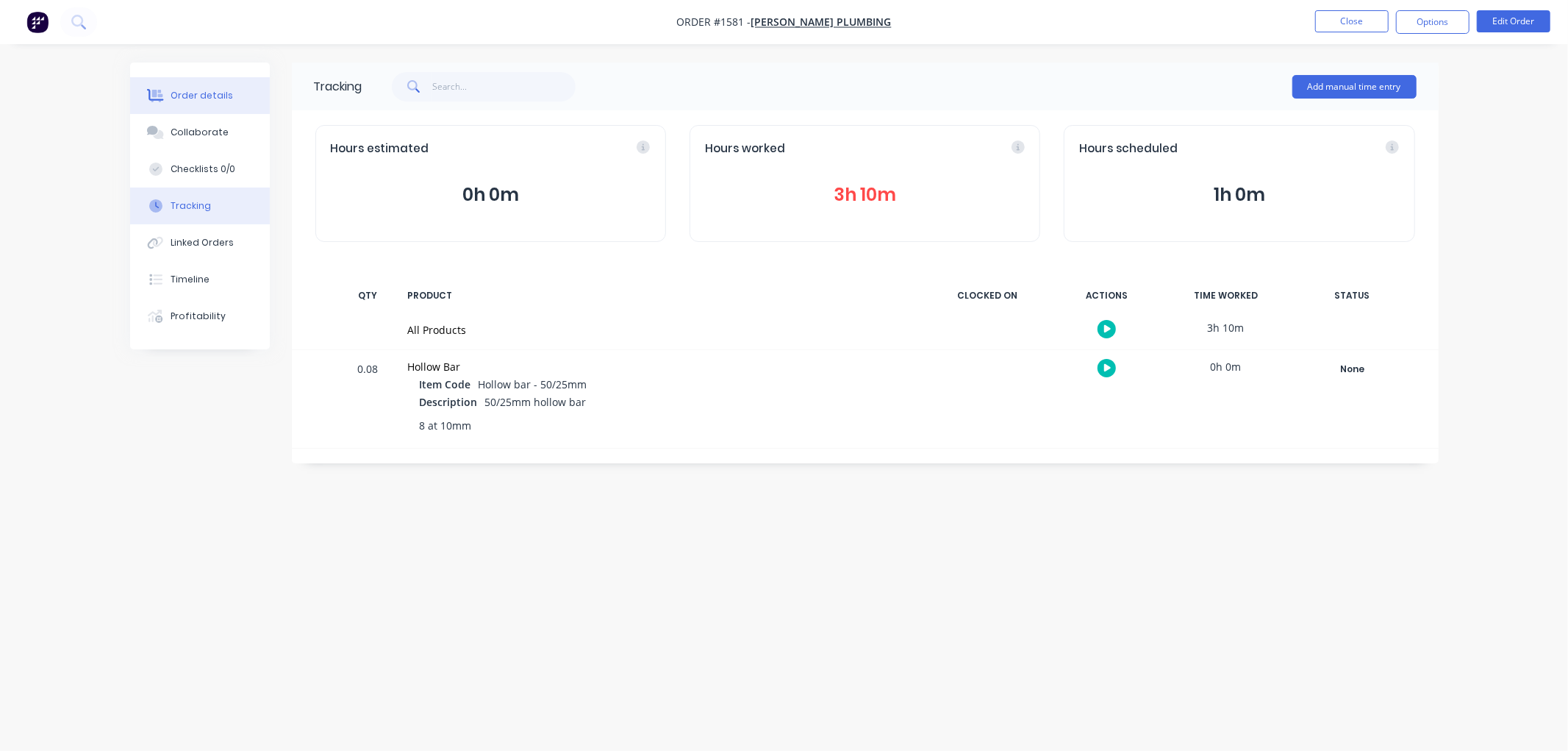
click at [178, 85] on button "Order details" at bounding box center [200, 95] width 140 height 37
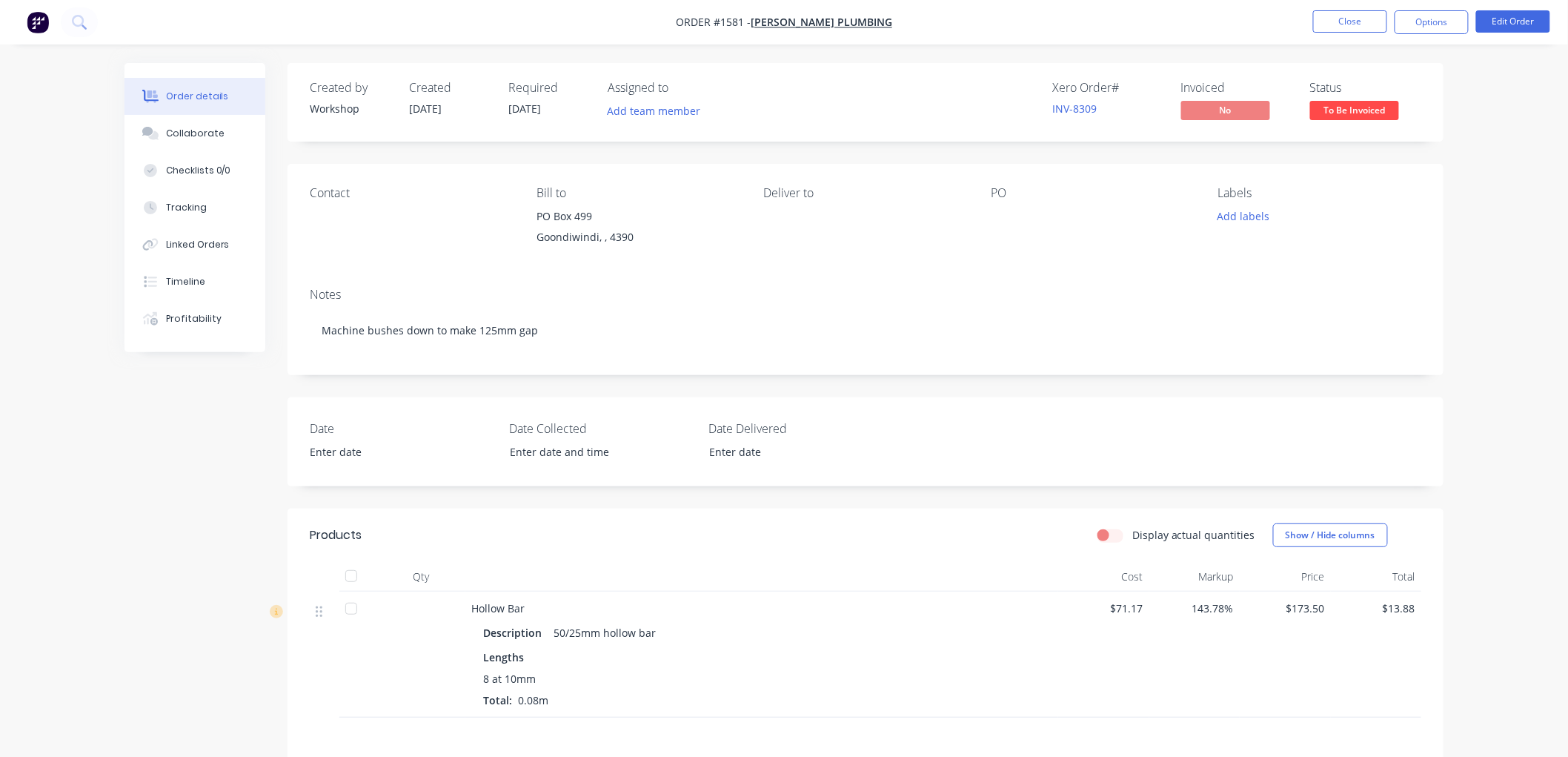
drag, startPoint x: 203, startPoint y: 198, endPoint x: 289, endPoint y: 198, distance: 86.0
click at [209, 198] on button "Tracking" at bounding box center [195, 208] width 141 height 37
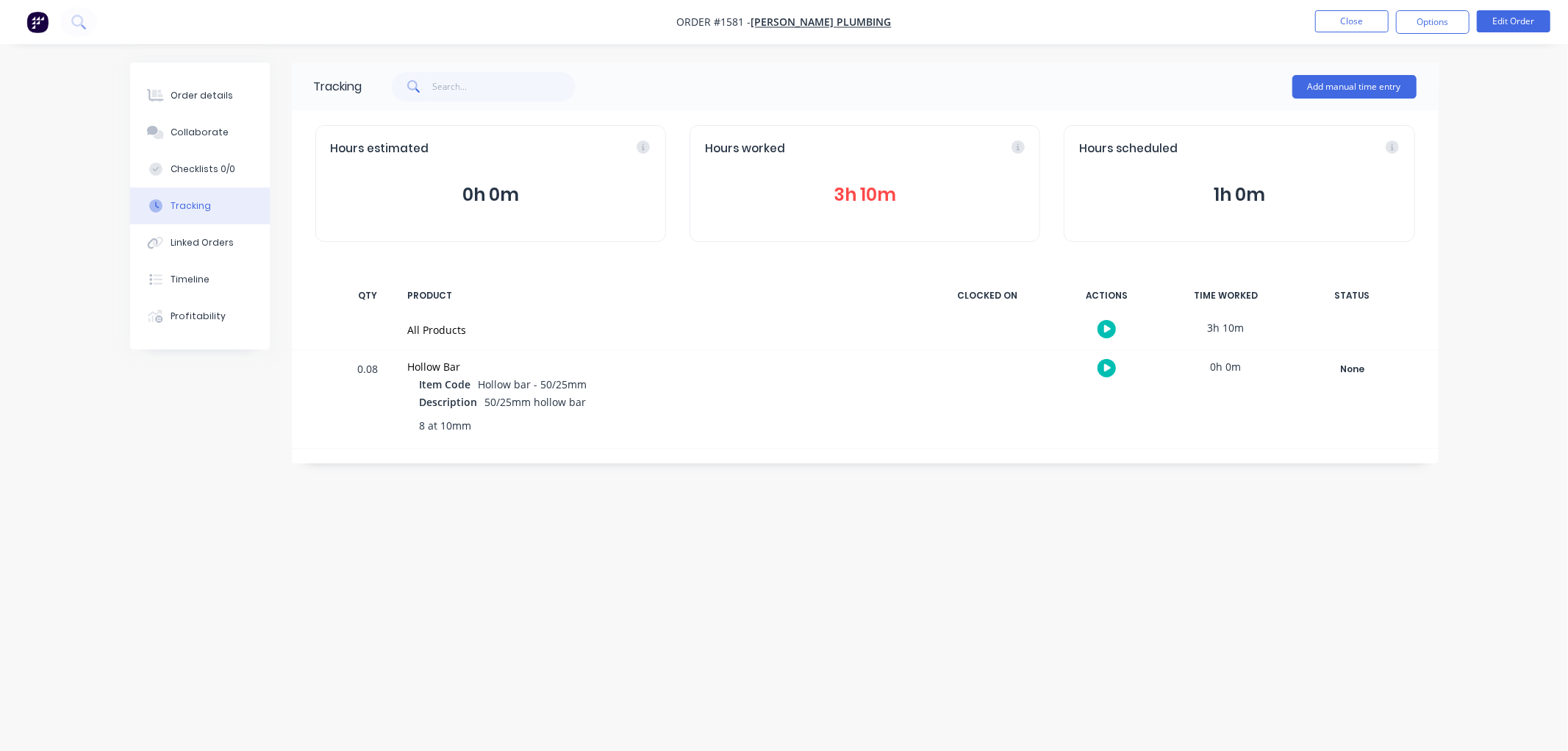
click at [863, 192] on button "3h 10m" at bounding box center [865, 194] width 320 height 28
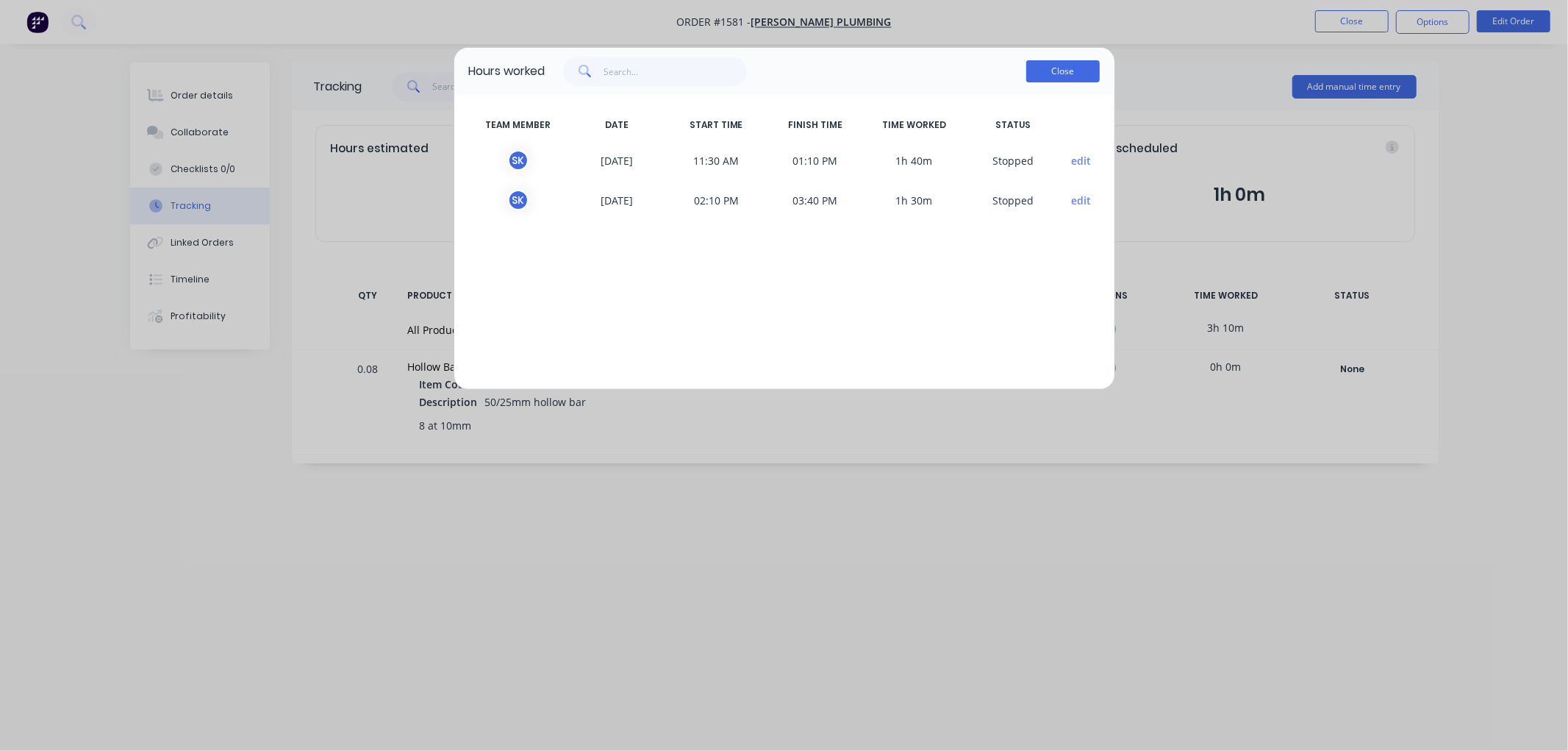
click at [1079, 63] on button "Close" at bounding box center [1062, 71] width 73 height 22
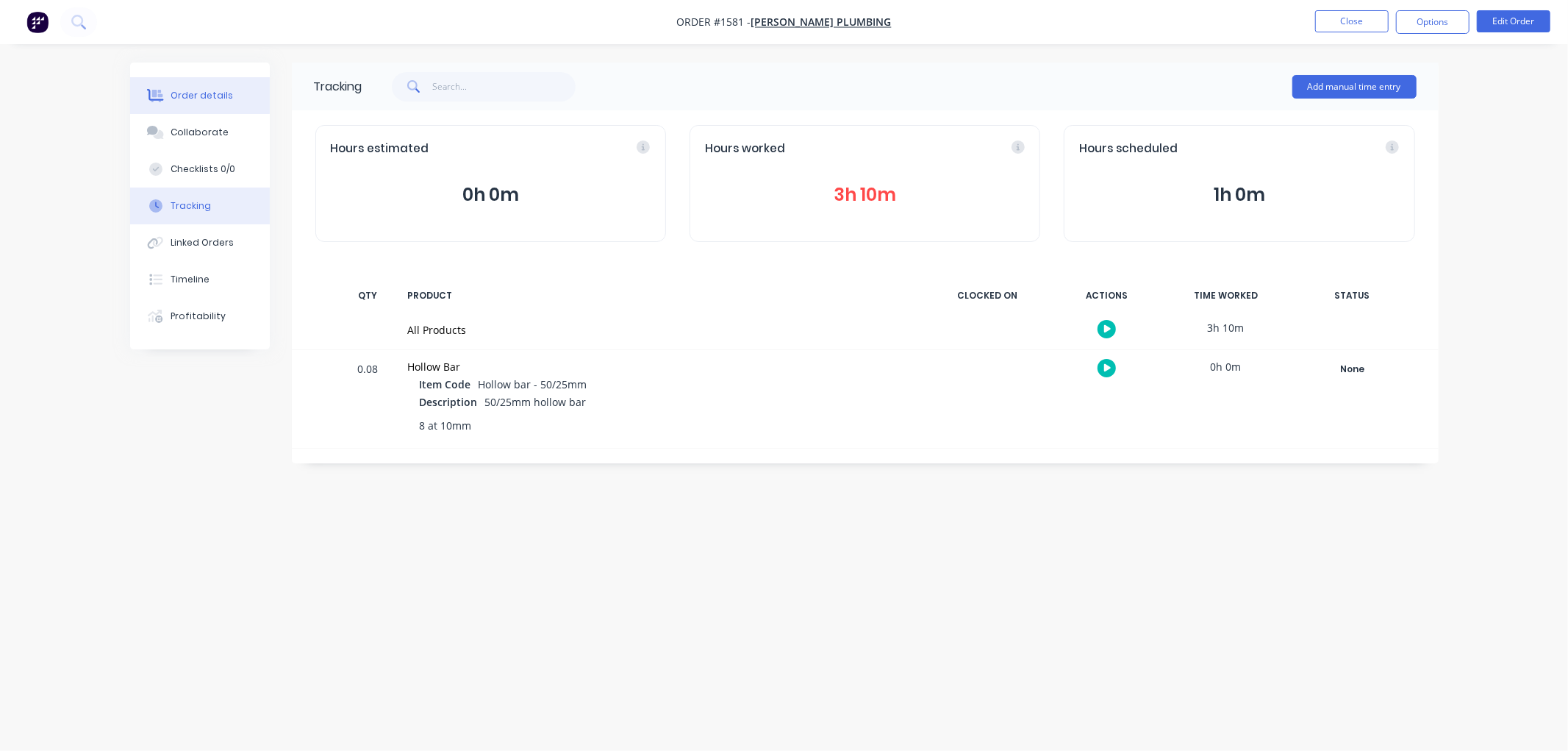
click at [174, 86] on button "Order details" at bounding box center [200, 95] width 140 height 37
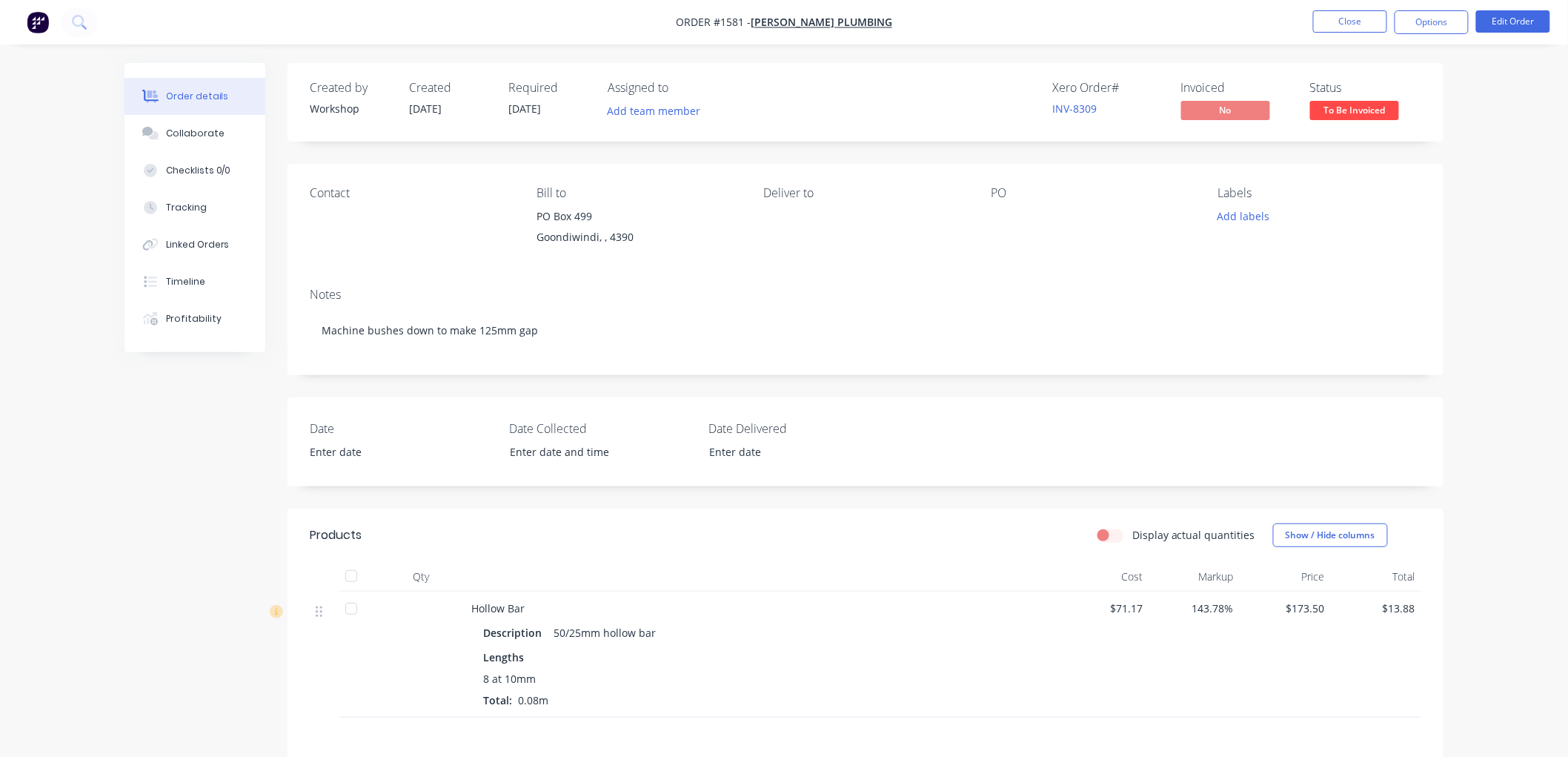
scroll to position [83, 0]
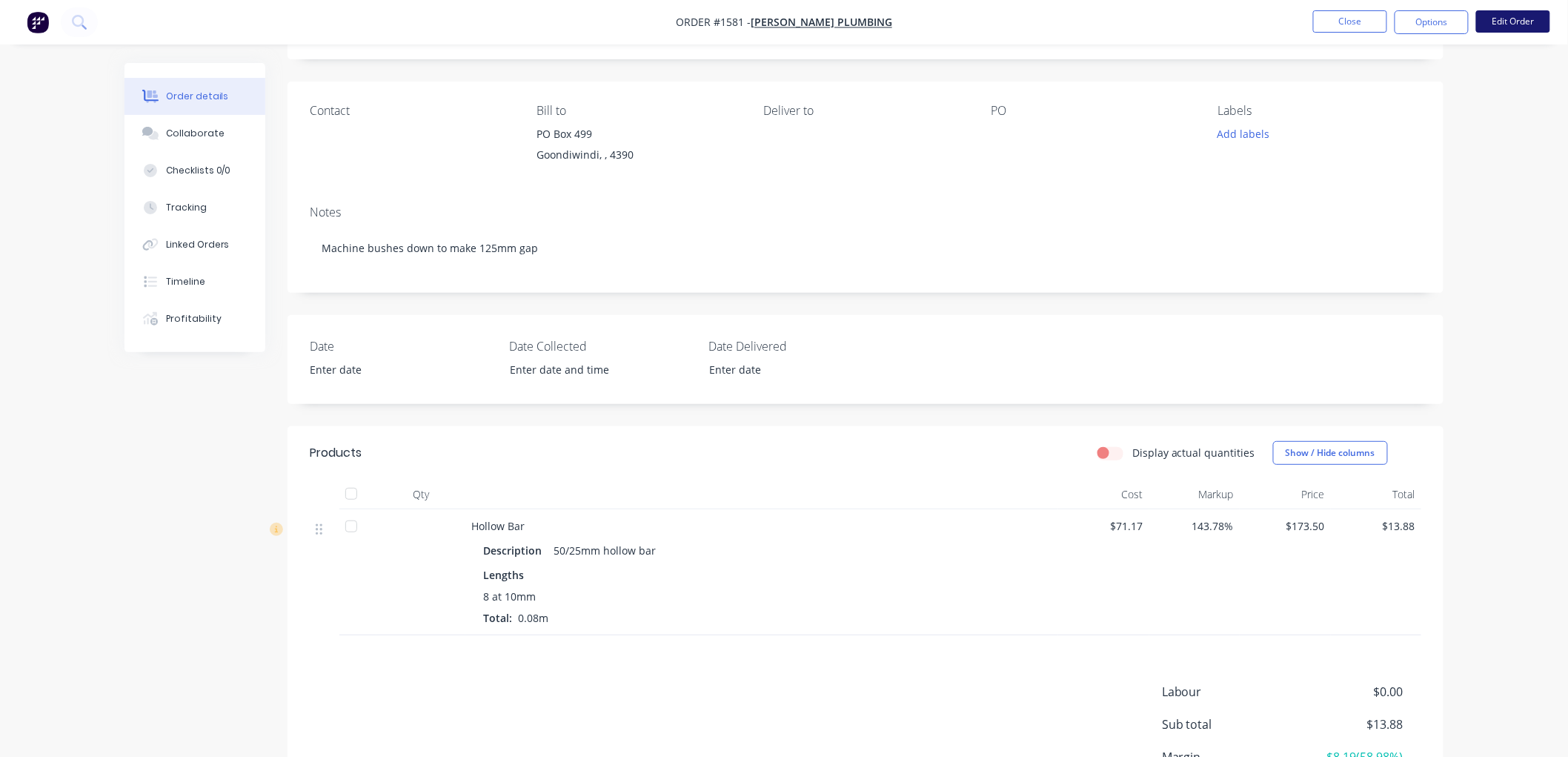
click at [1516, 23] on button "Edit Order" at bounding box center [1512, 21] width 74 height 22
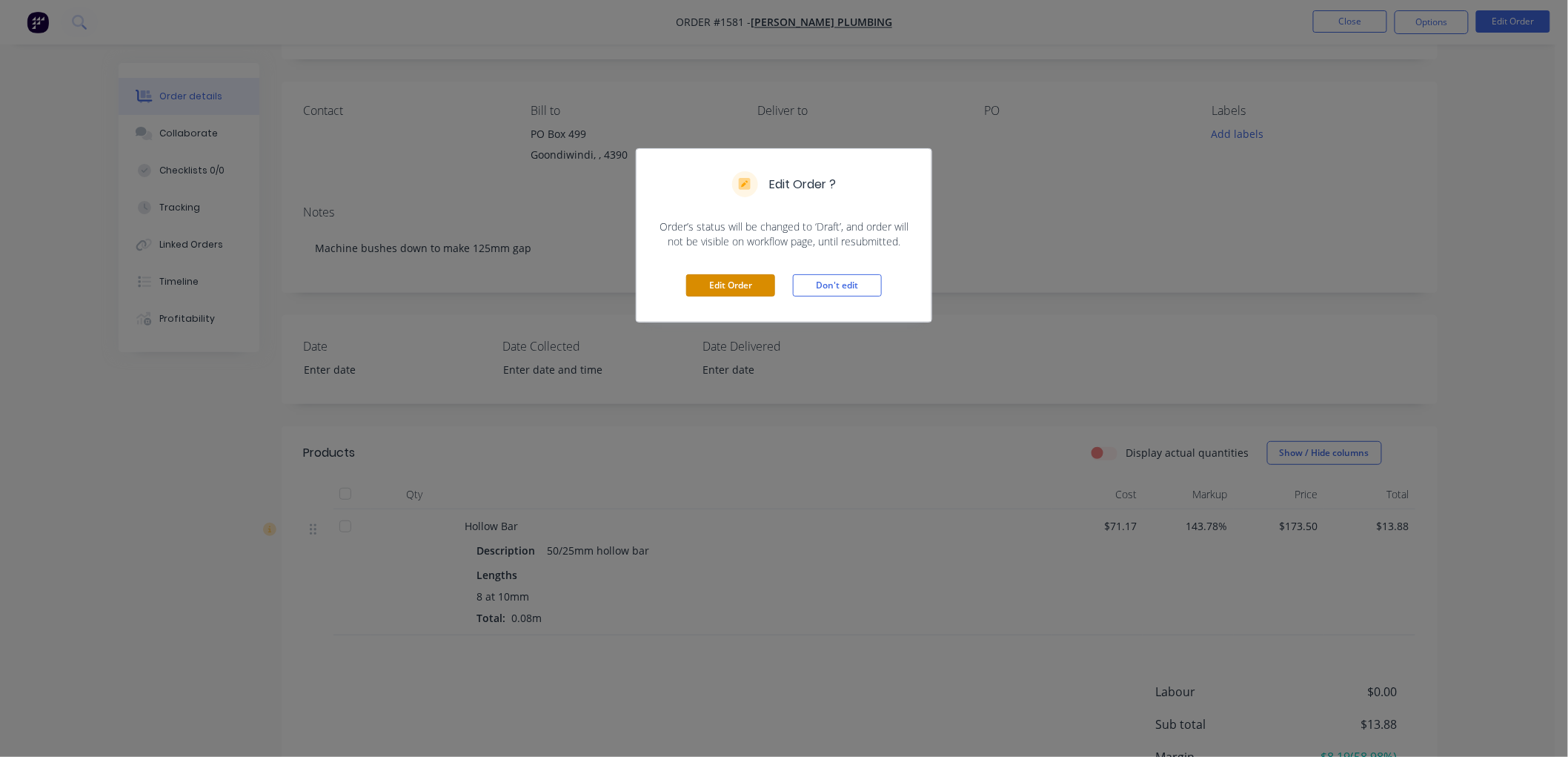
drag, startPoint x: 719, startPoint y: 283, endPoint x: 1009, endPoint y: 279, distance: 290.0
click at [721, 280] on button "Edit Order" at bounding box center [730, 285] width 89 height 22
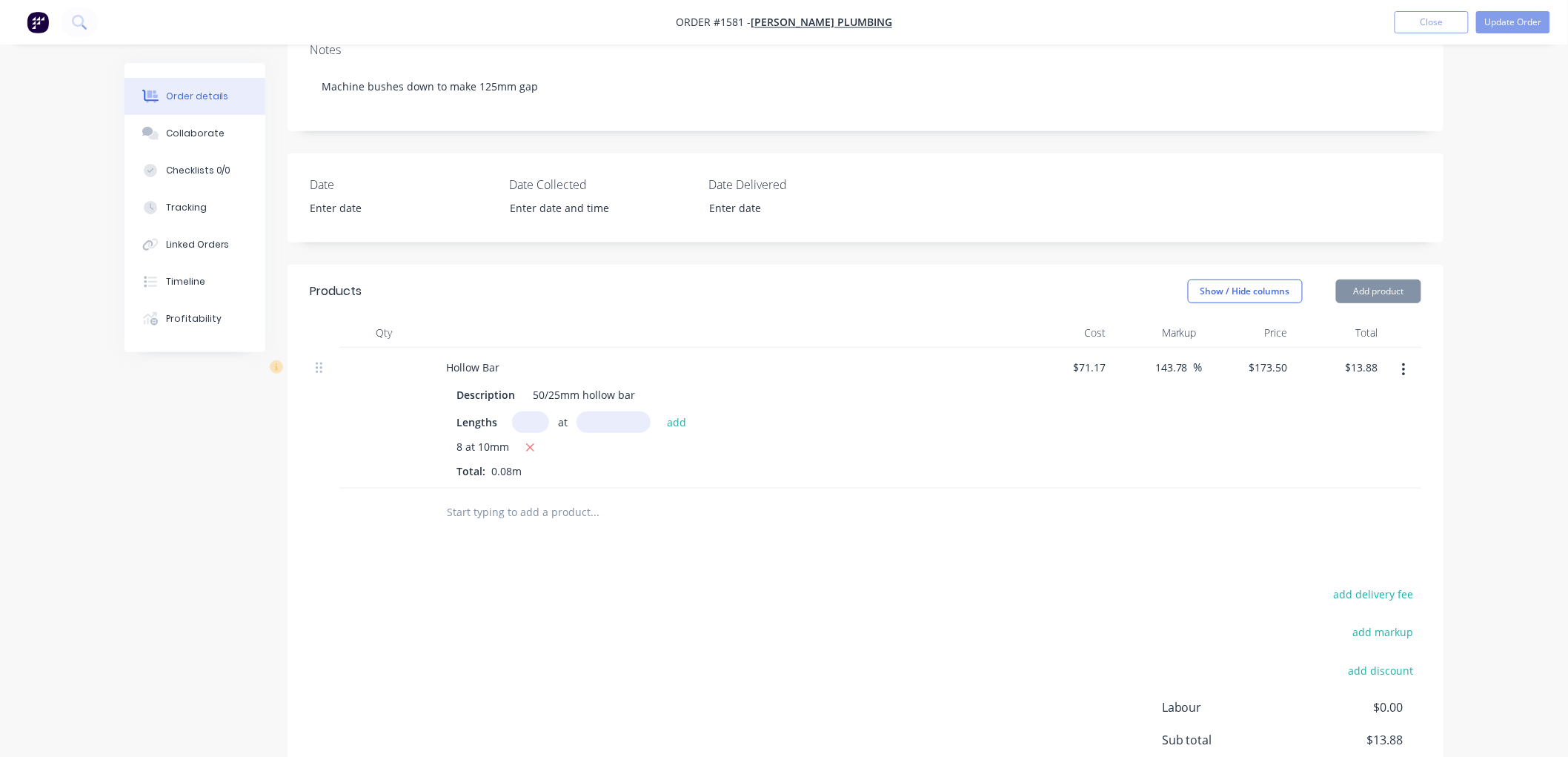
scroll to position [247, 0]
click at [1394, 286] on button "Add product" at bounding box center [1378, 290] width 85 height 24
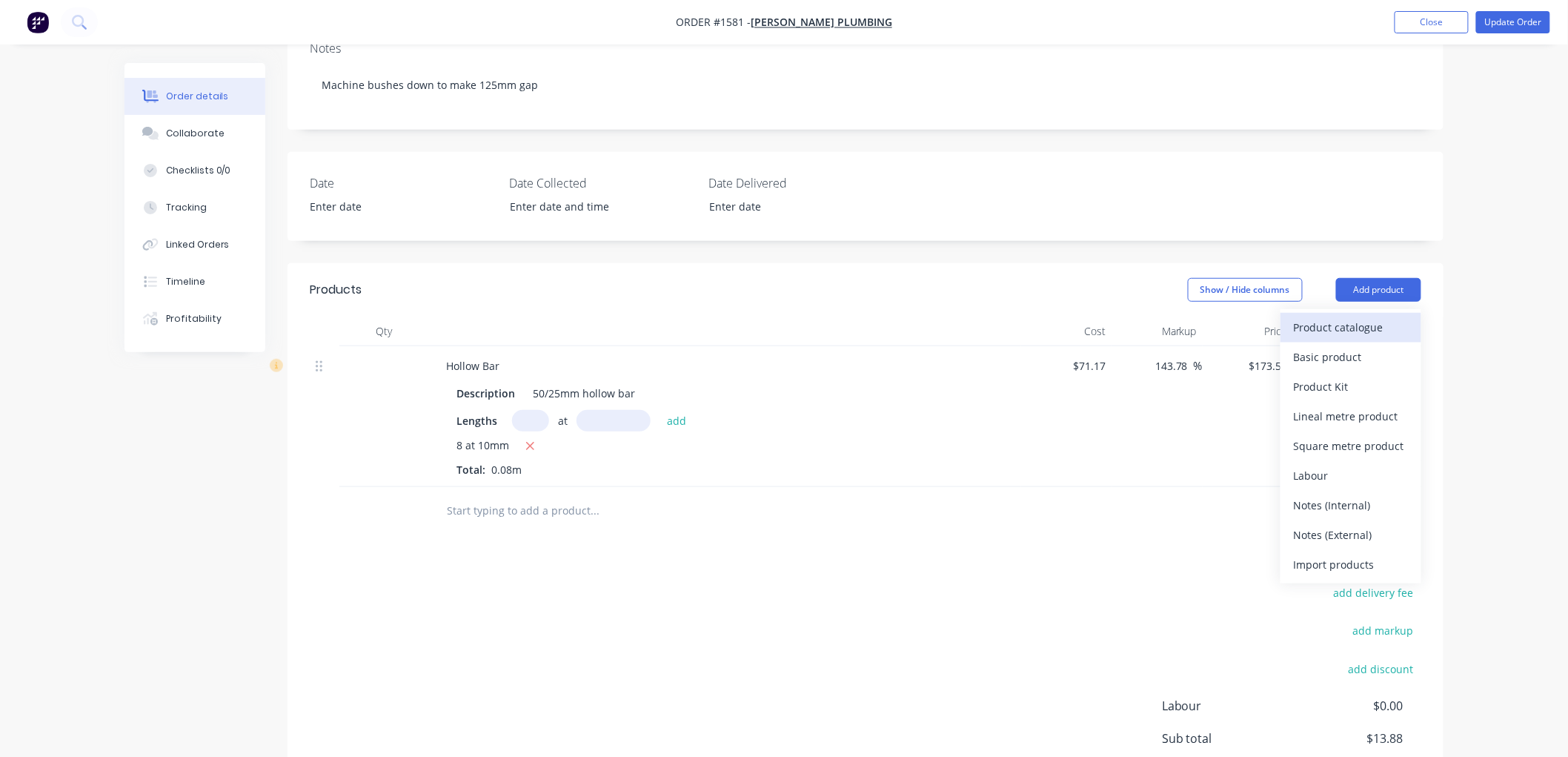
click at [1356, 326] on div "Product catalogue" at bounding box center [1350, 327] width 114 height 21
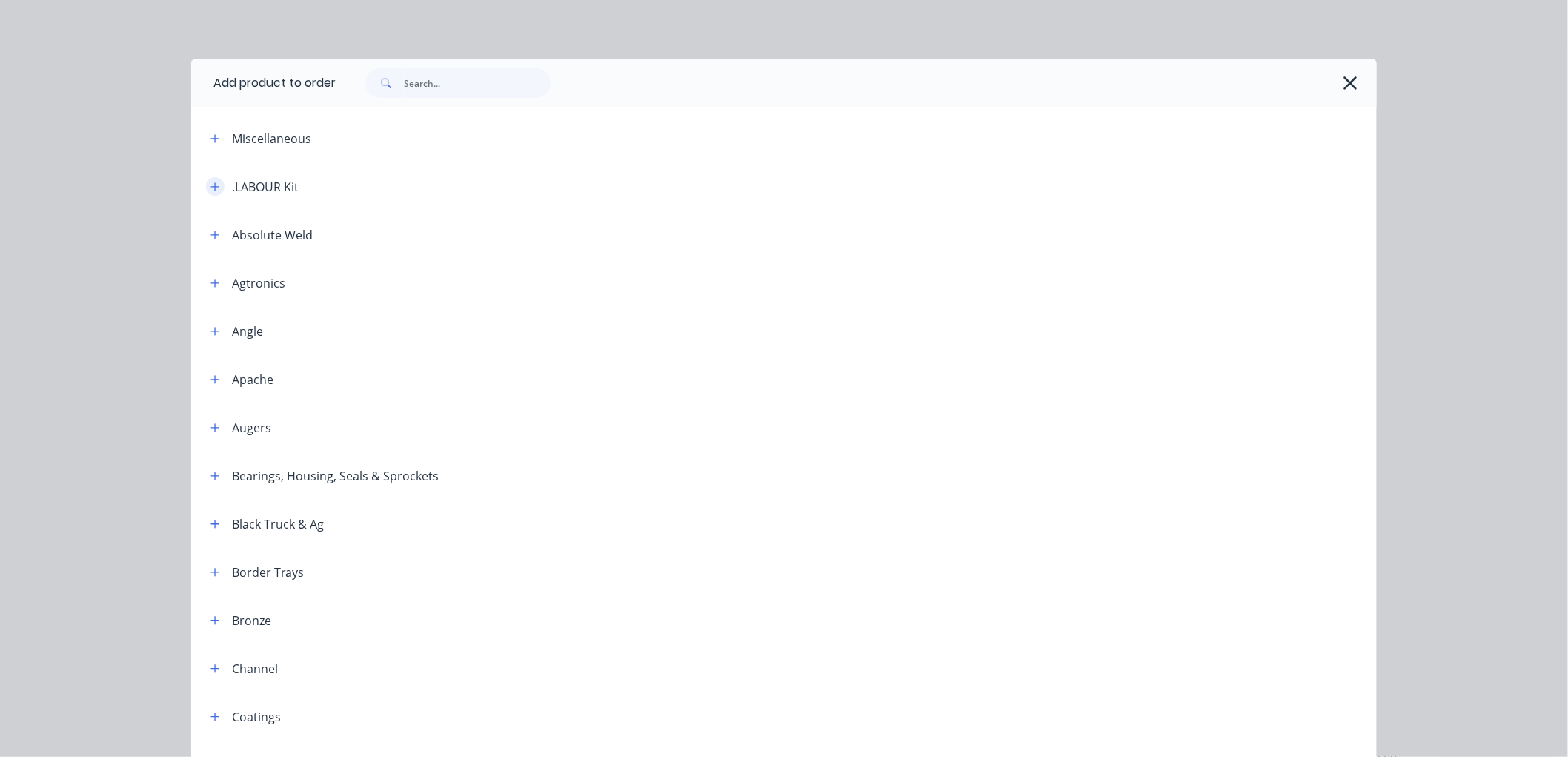
click at [212, 191] on icon "button" at bounding box center [214, 186] width 9 height 10
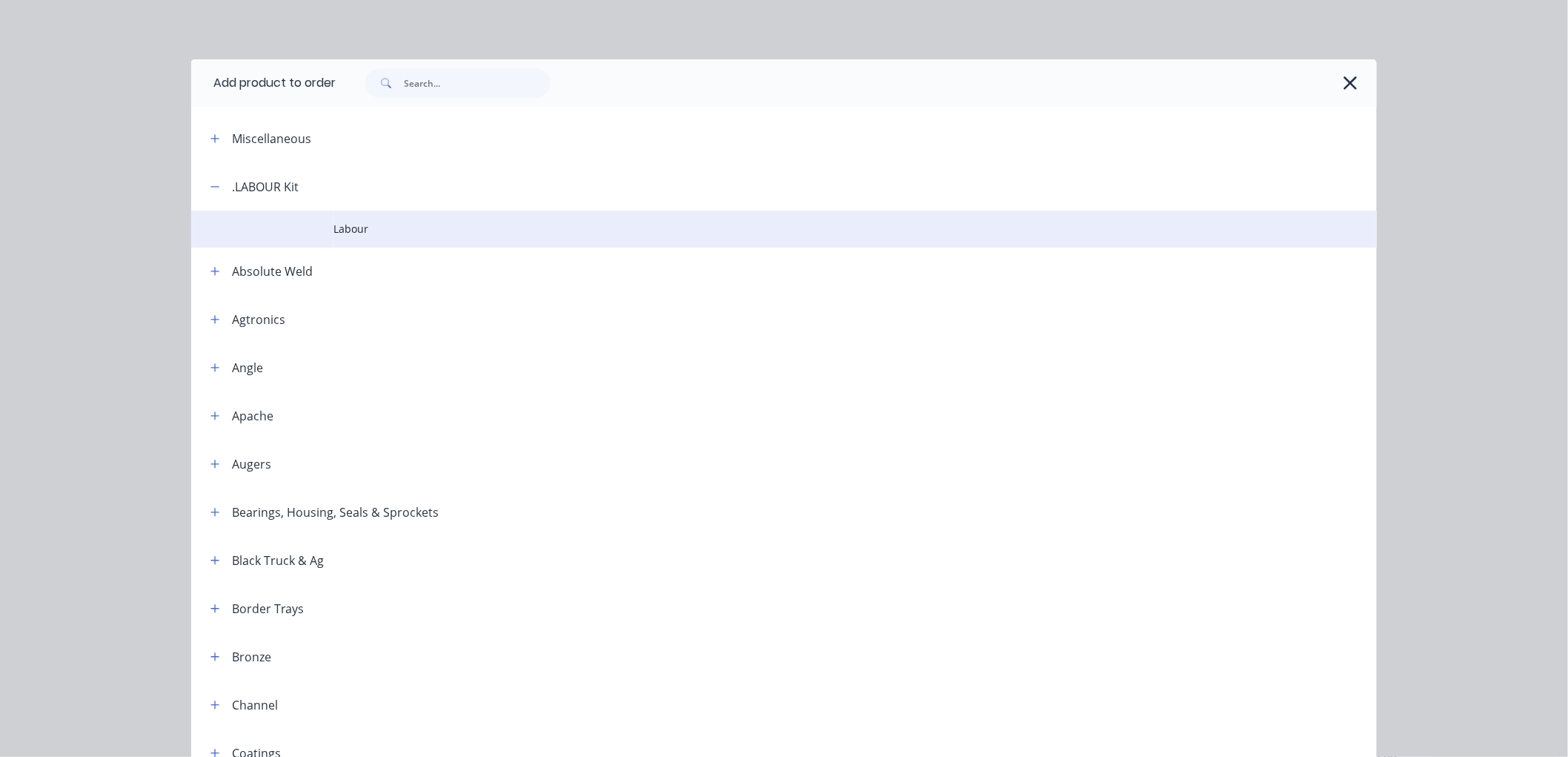
click at [333, 224] on span "Labour" at bounding box center [750, 229] width 834 height 15
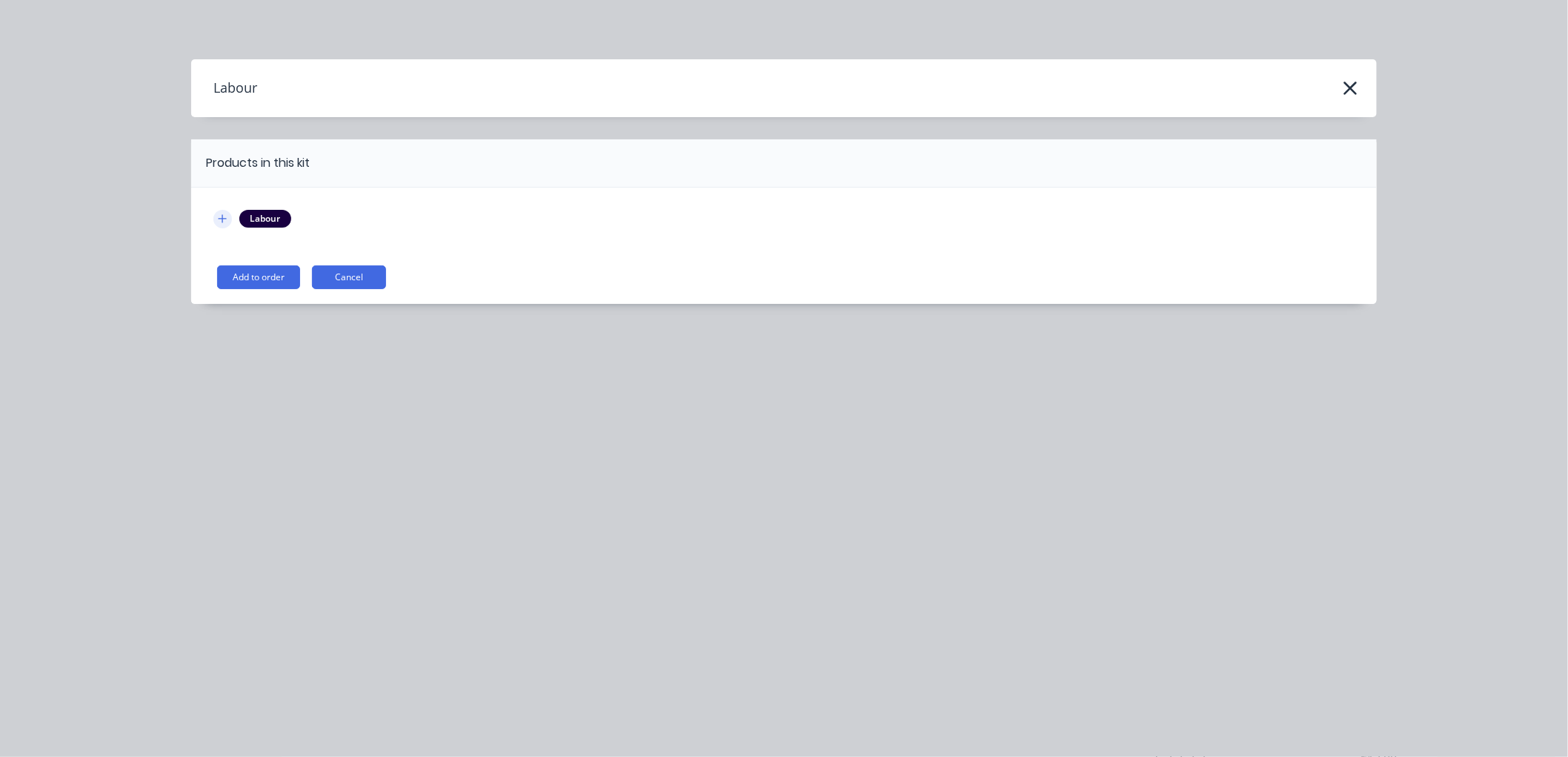
drag, startPoint x: 224, startPoint y: 213, endPoint x: 287, endPoint y: 230, distance: 65.3
click at [224, 213] on icon "button" at bounding box center [222, 219] width 9 height 10
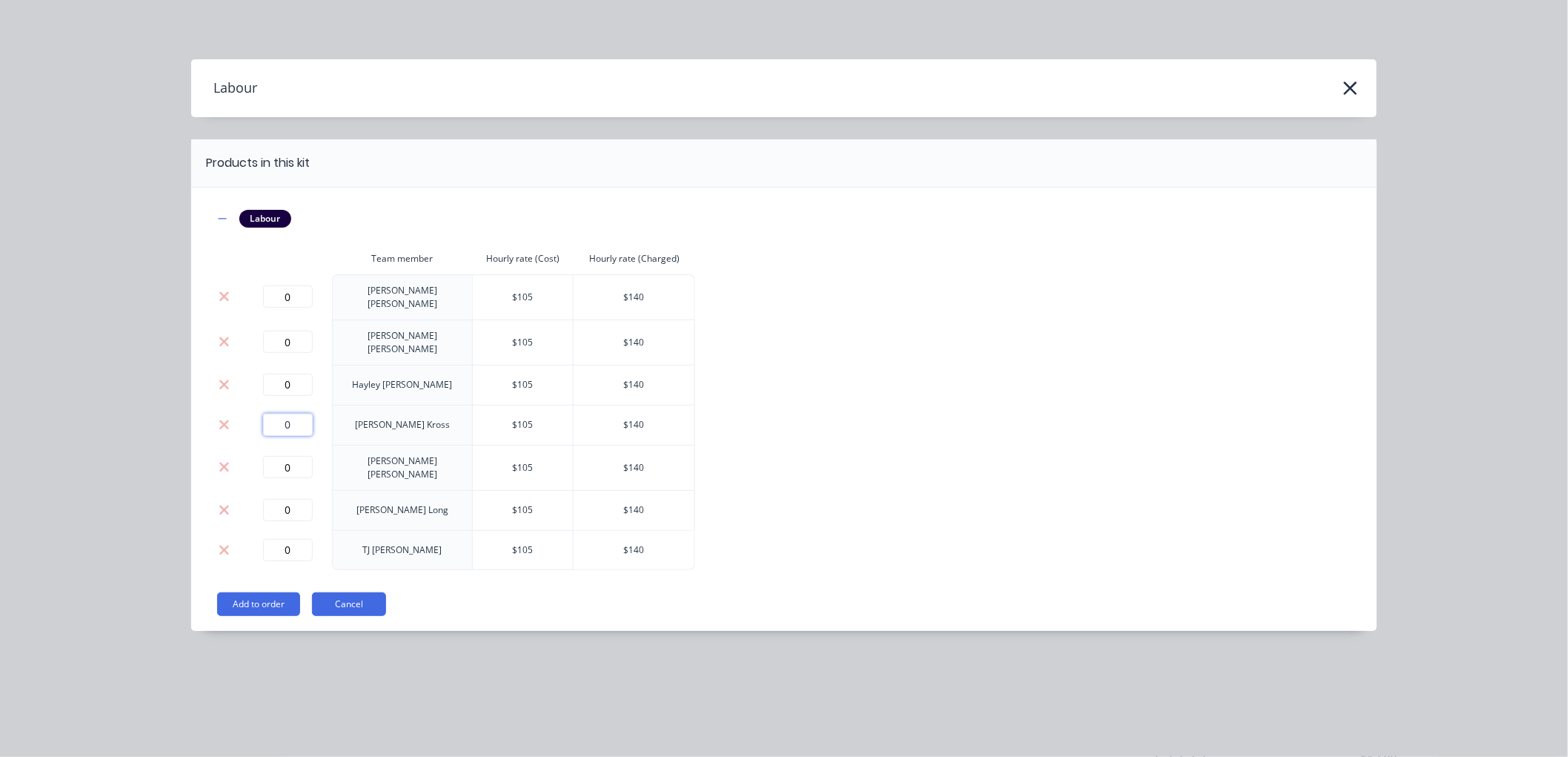
drag, startPoint x: 305, startPoint y: 411, endPoint x: 245, endPoint y: 411, distance: 60.0
click at [245, 411] on td "0" at bounding box center [287, 424] width 89 height 40
type input "3.25"
drag, startPoint x: 245, startPoint y: 411, endPoint x: 225, endPoint y: 546, distance: 136.5
click at [201, 472] on div "Labour Team member Hourly rate (Cost) Hourly rate (Charged) 0 [PERSON_NAME] $ 1…" at bounding box center [784, 408] width 1185 height 443
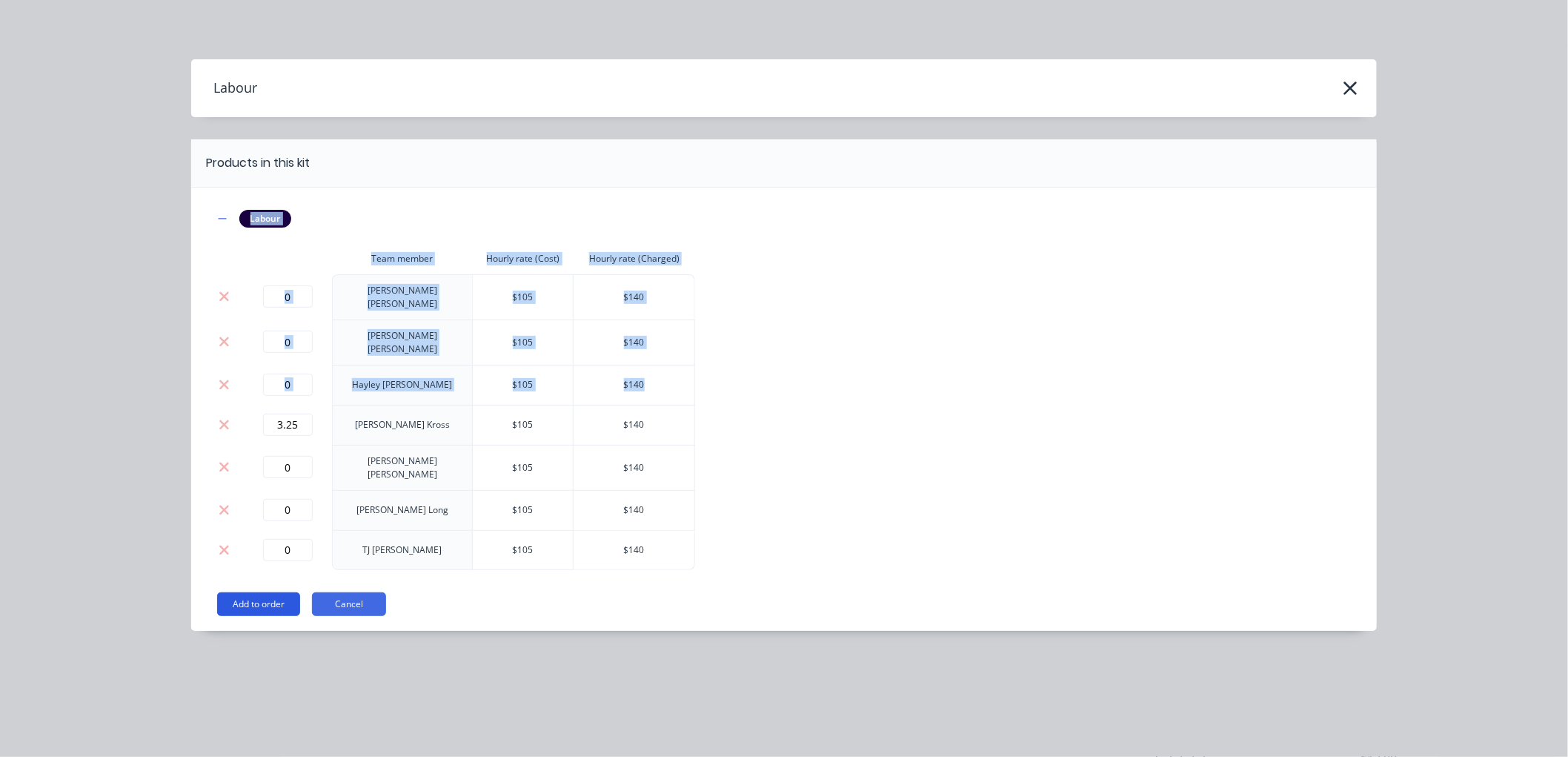
click at [265, 592] on button "Add to order" at bounding box center [258, 604] width 83 height 24
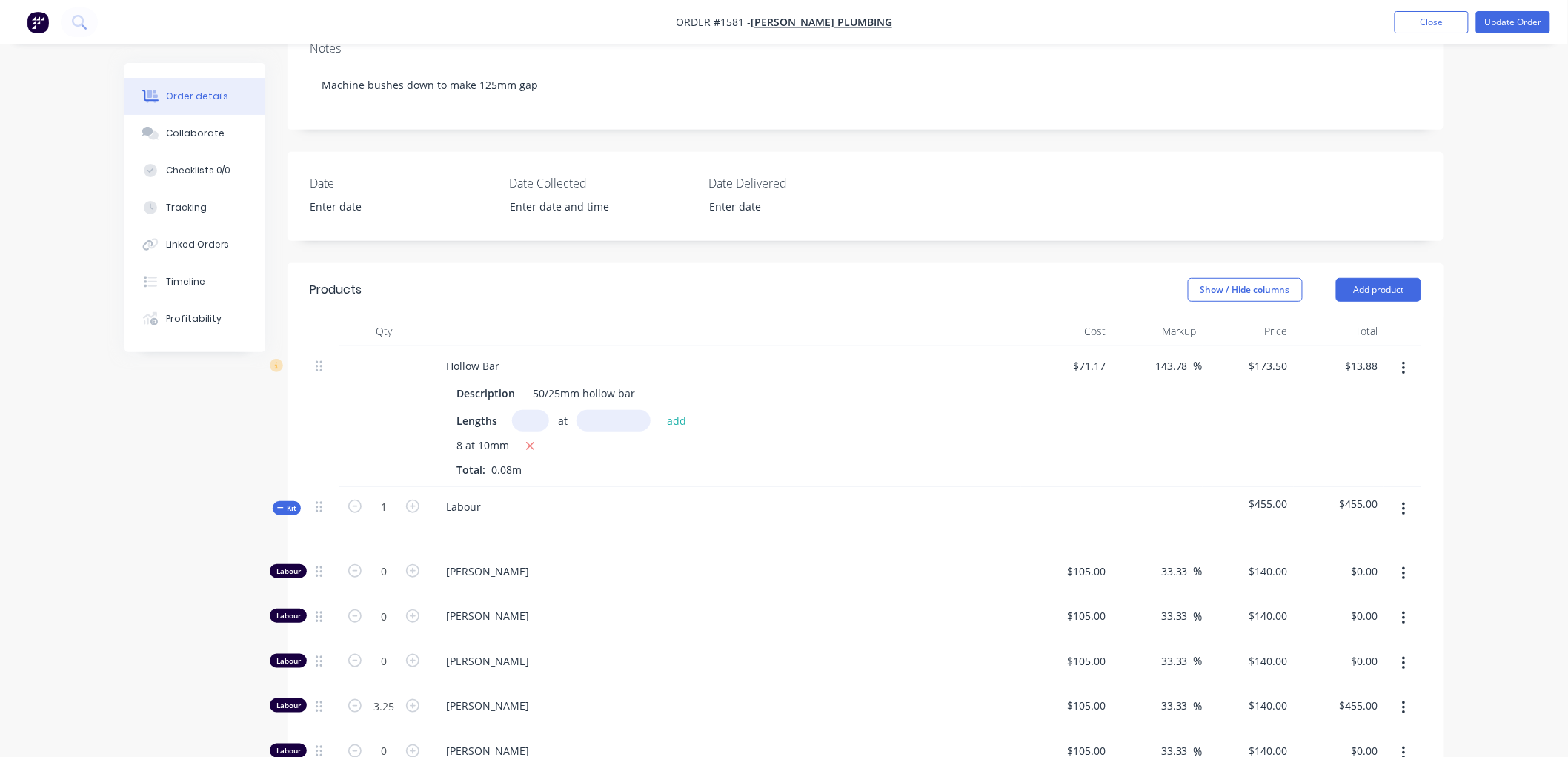
click at [277, 504] on icon at bounding box center [281, 507] width 7 height 8
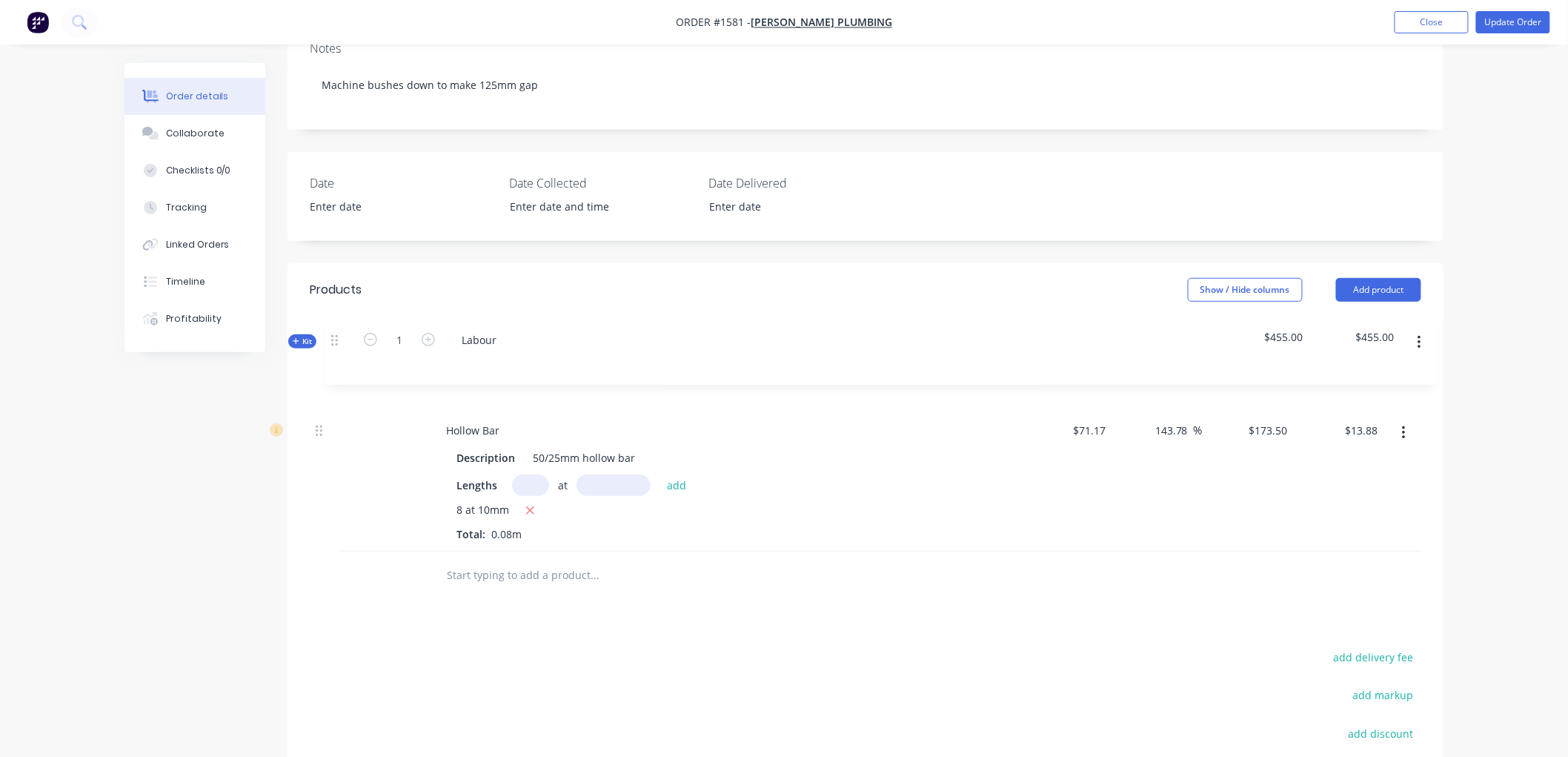
drag, startPoint x: 315, startPoint y: 506, endPoint x: 334, endPoint y: 330, distance: 177.0
click at [334, 330] on div "Qty Cost Markup Price Total Hollow Bar Description 50/25mm hollow bar Lengths a…" at bounding box center [865, 434] width 1111 height 235
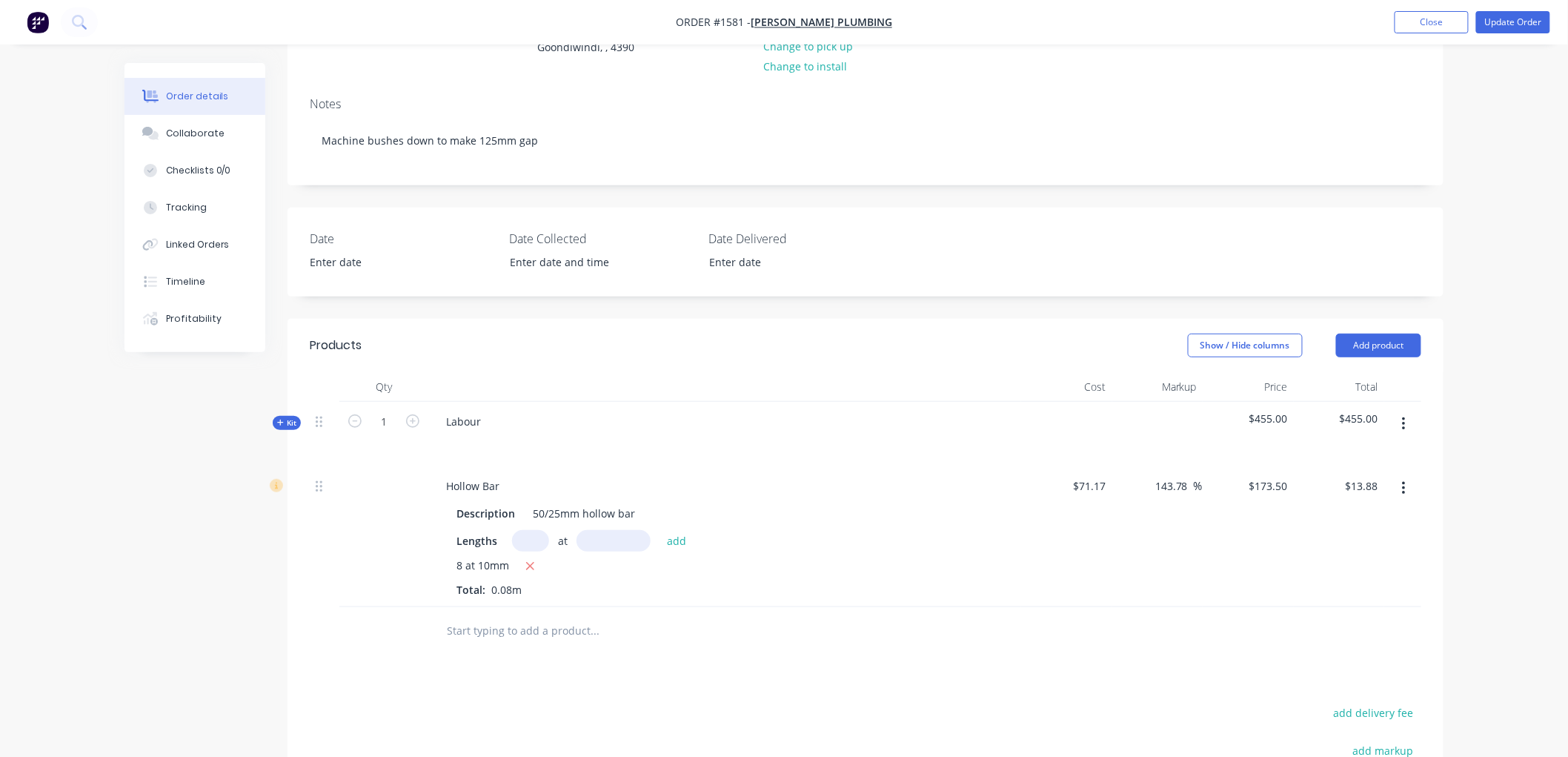
scroll to position [164, 0]
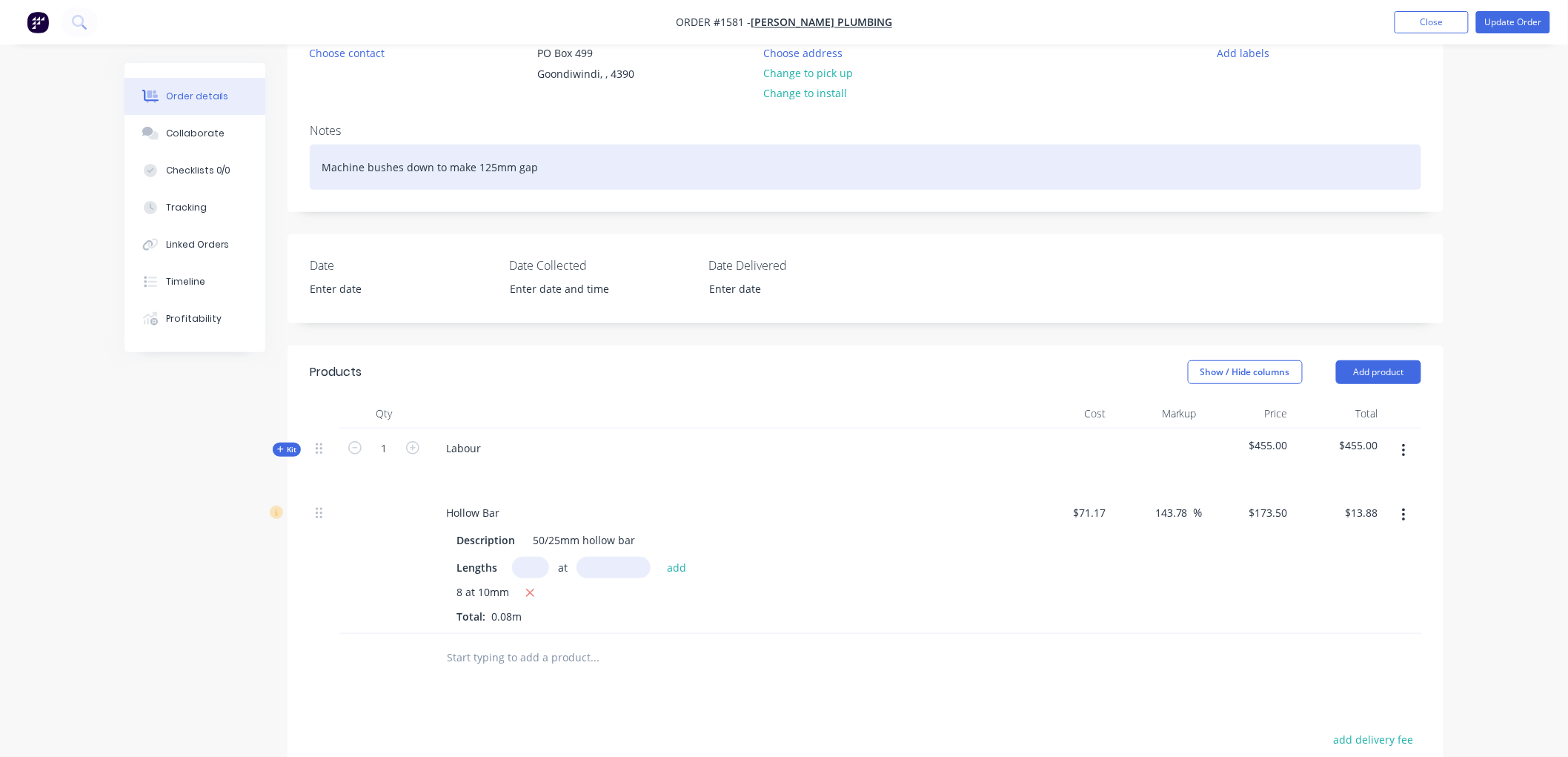
click at [591, 162] on div "Machine bushes down to make 125mm gap" at bounding box center [865, 167] width 1111 height 45
click at [612, 165] on div "Machine bushes down to make 125mm gap" at bounding box center [865, 167] width 1111 height 45
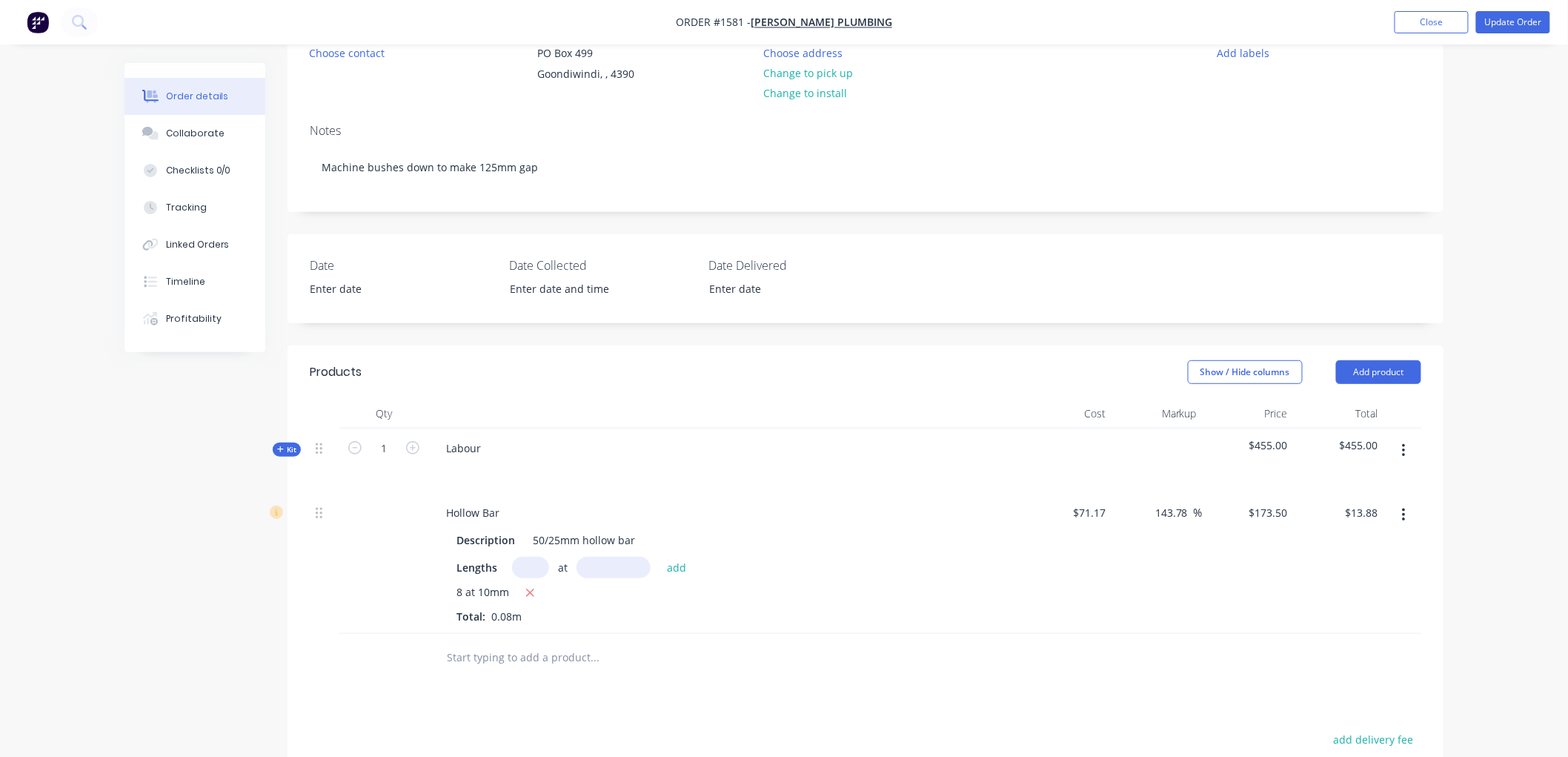
click at [494, 447] on div "Labour" at bounding box center [724, 461] width 593 height 65
click at [483, 443] on div "Labour" at bounding box center [463, 447] width 59 height 21
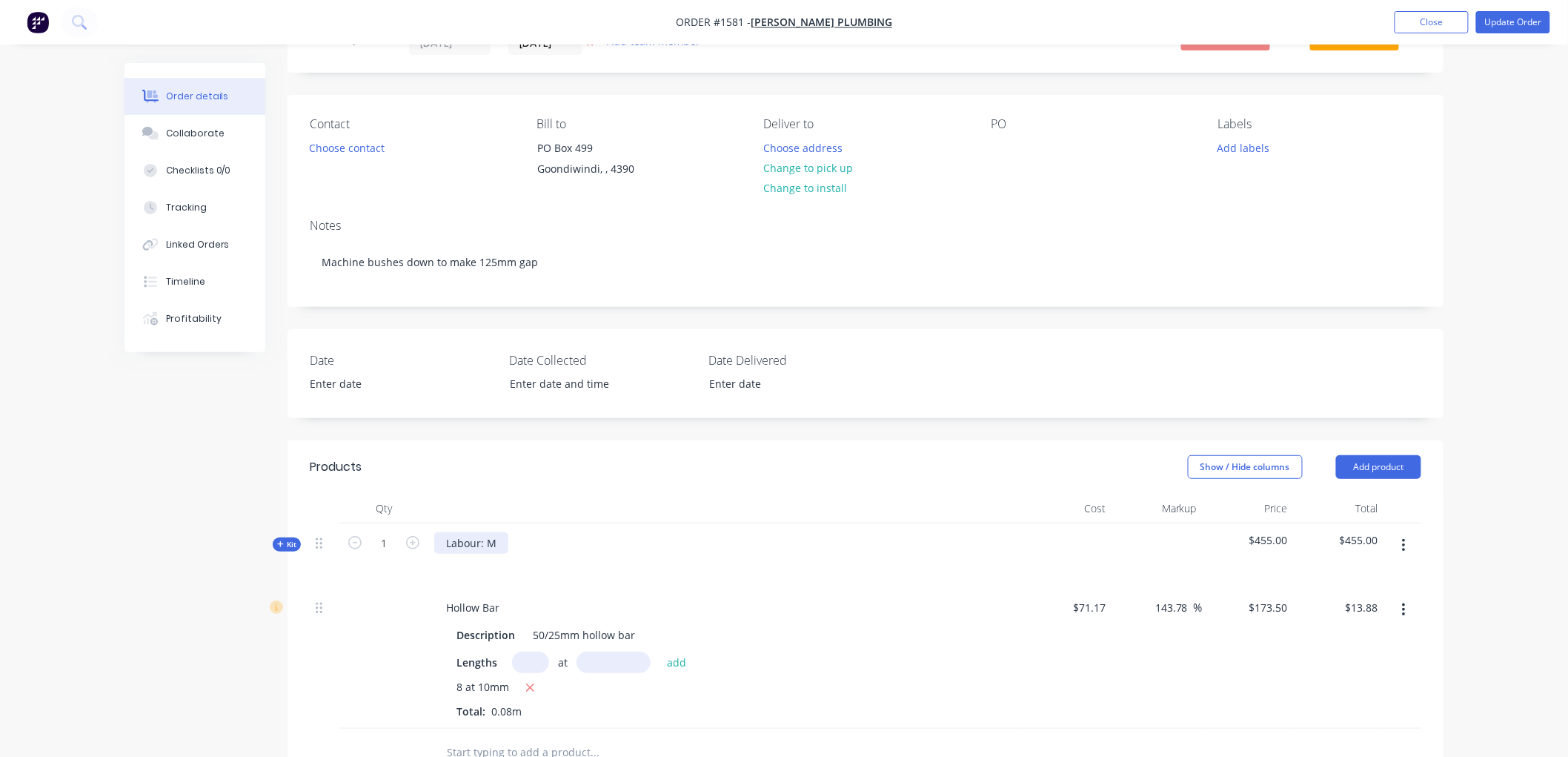
scroll to position [0, 0]
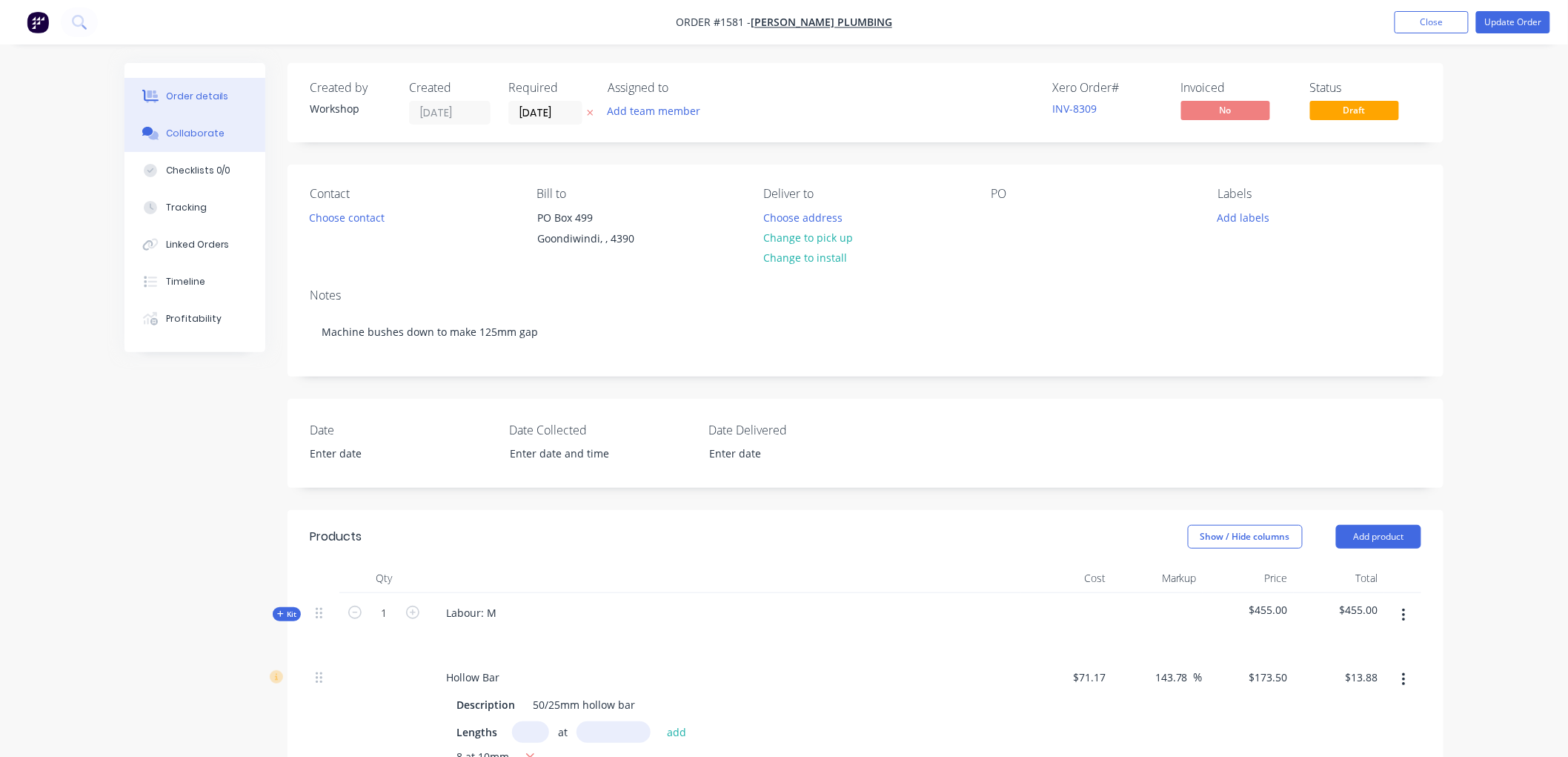
click at [202, 138] on div "Collaborate" at bounding box center [195, 134] width 59 height 14
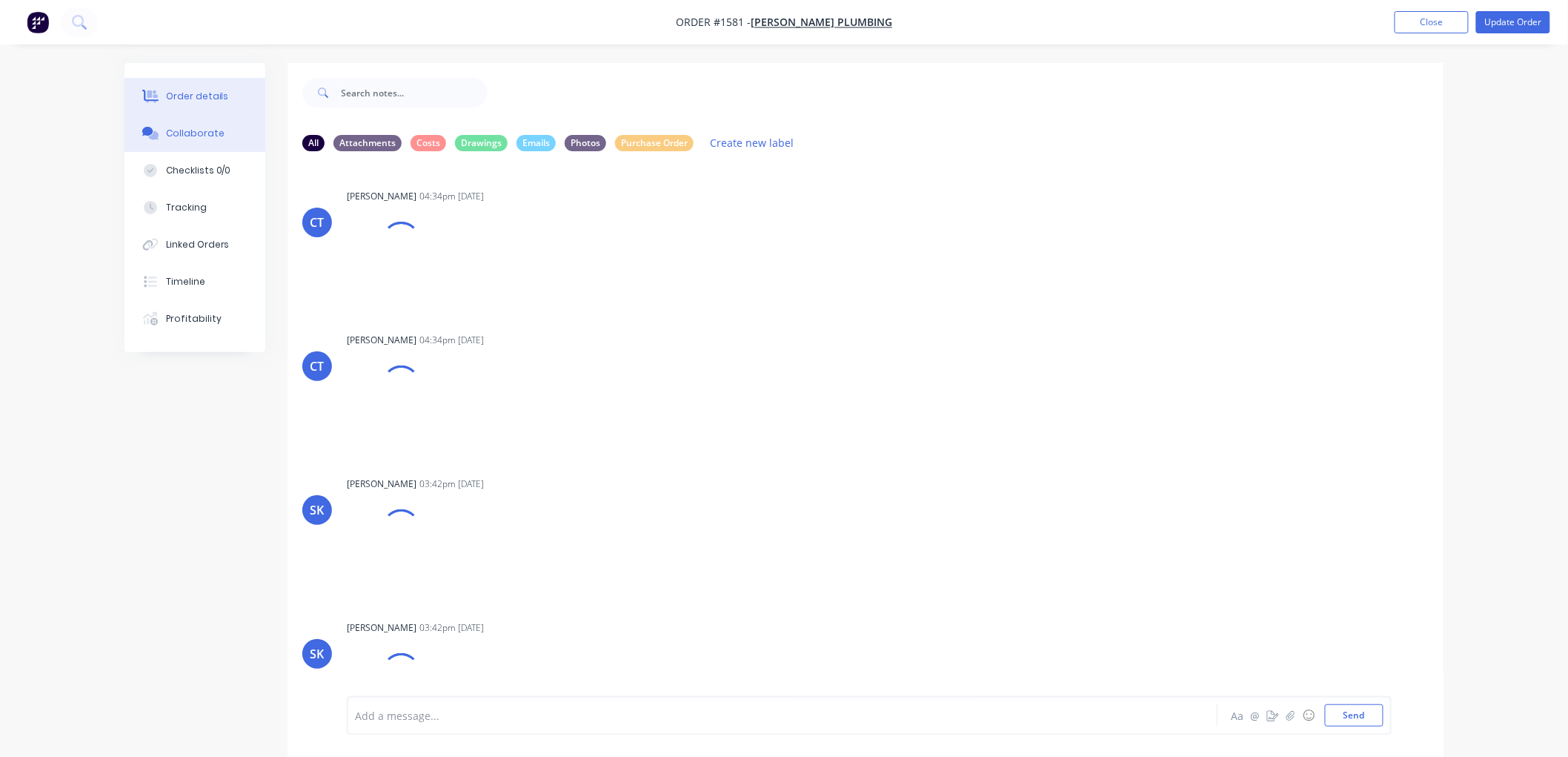
click at [222, 88] on button "Order details" at bounding box center [195, 96] width 141 height 37
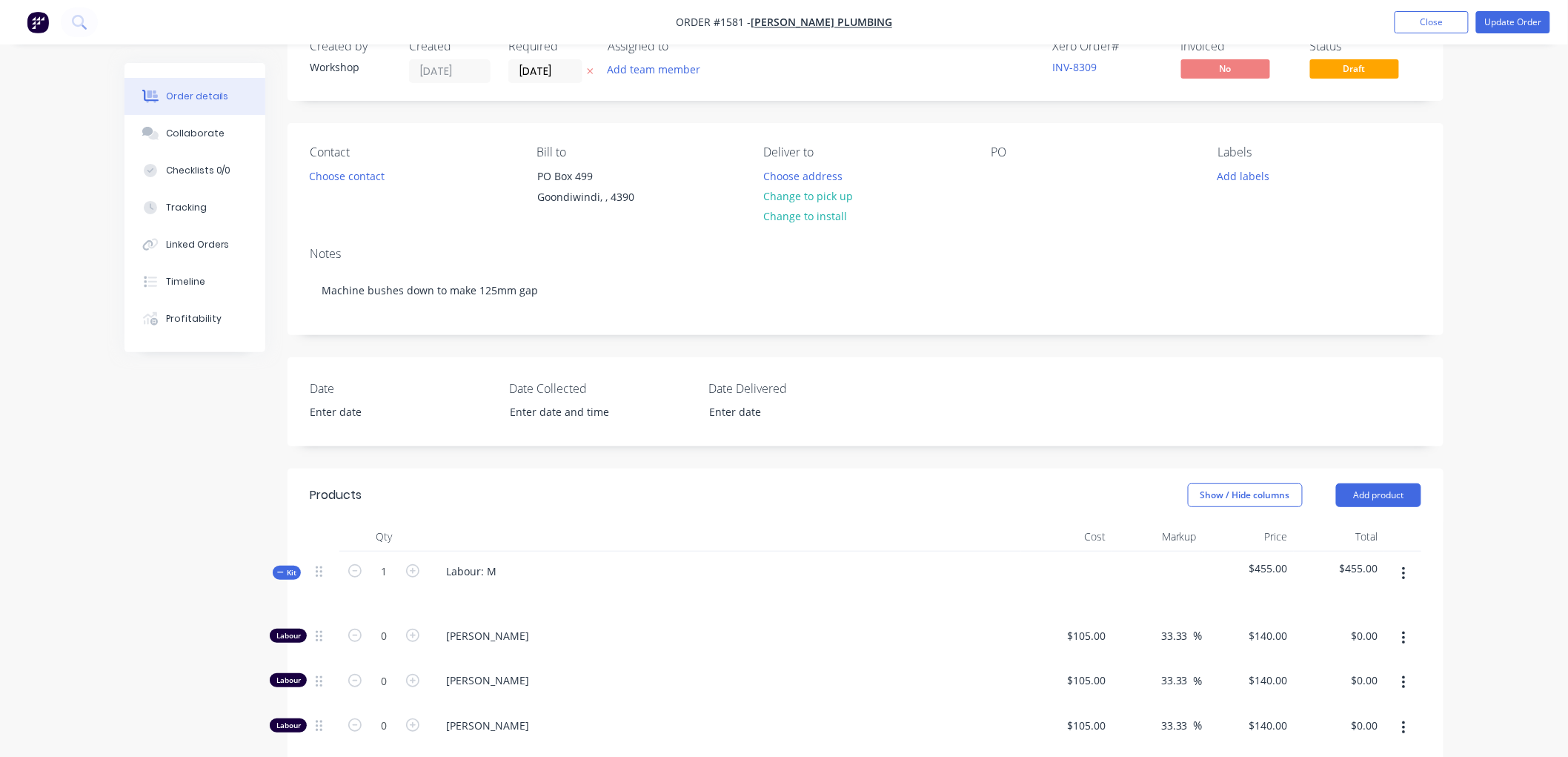
scroll to position [83, 0]
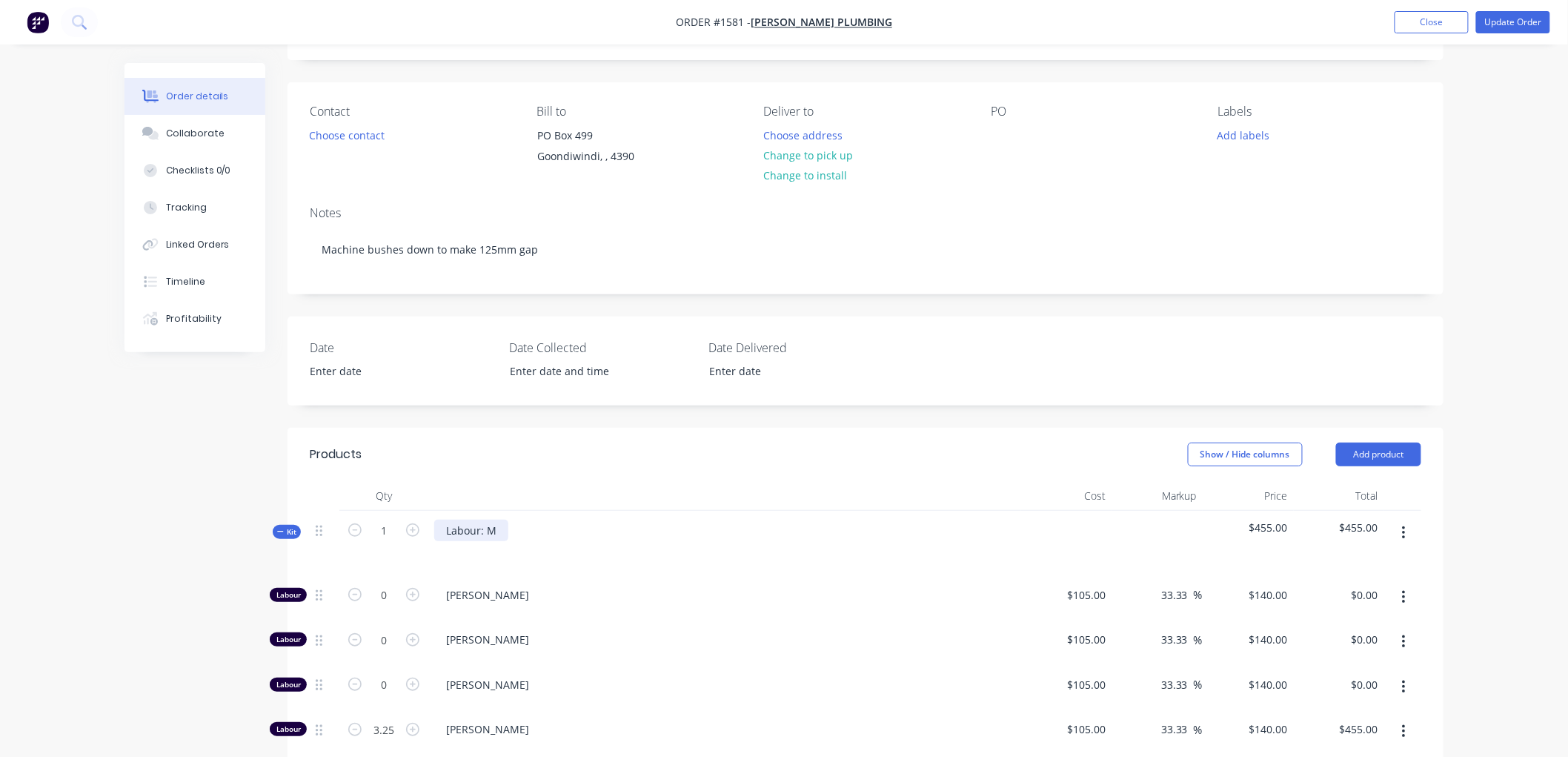
click at [504, 532] on div "Labour: M" at bounding box center [471, 530] width 74 height 21
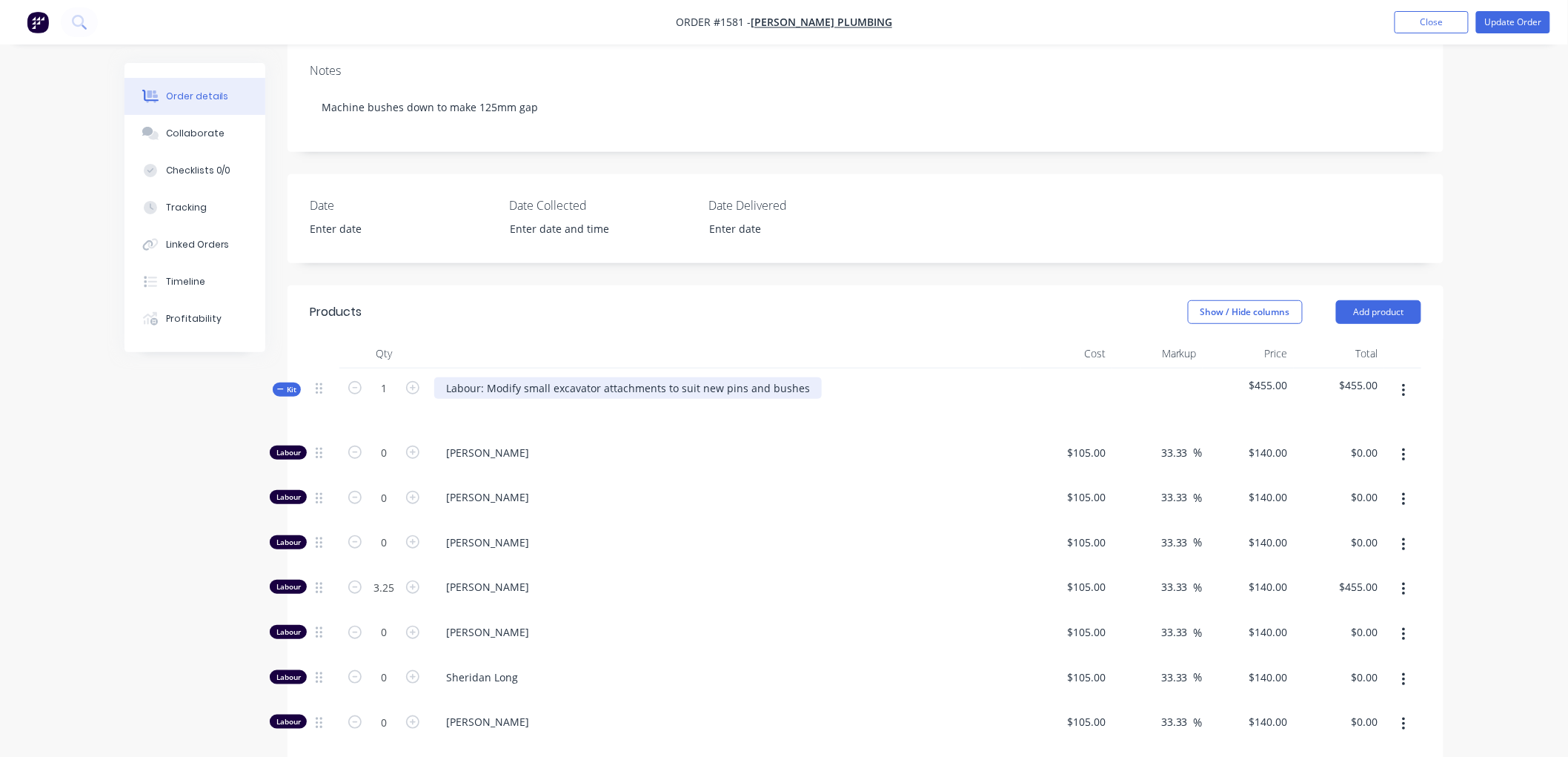
scroll to position [247, 0]
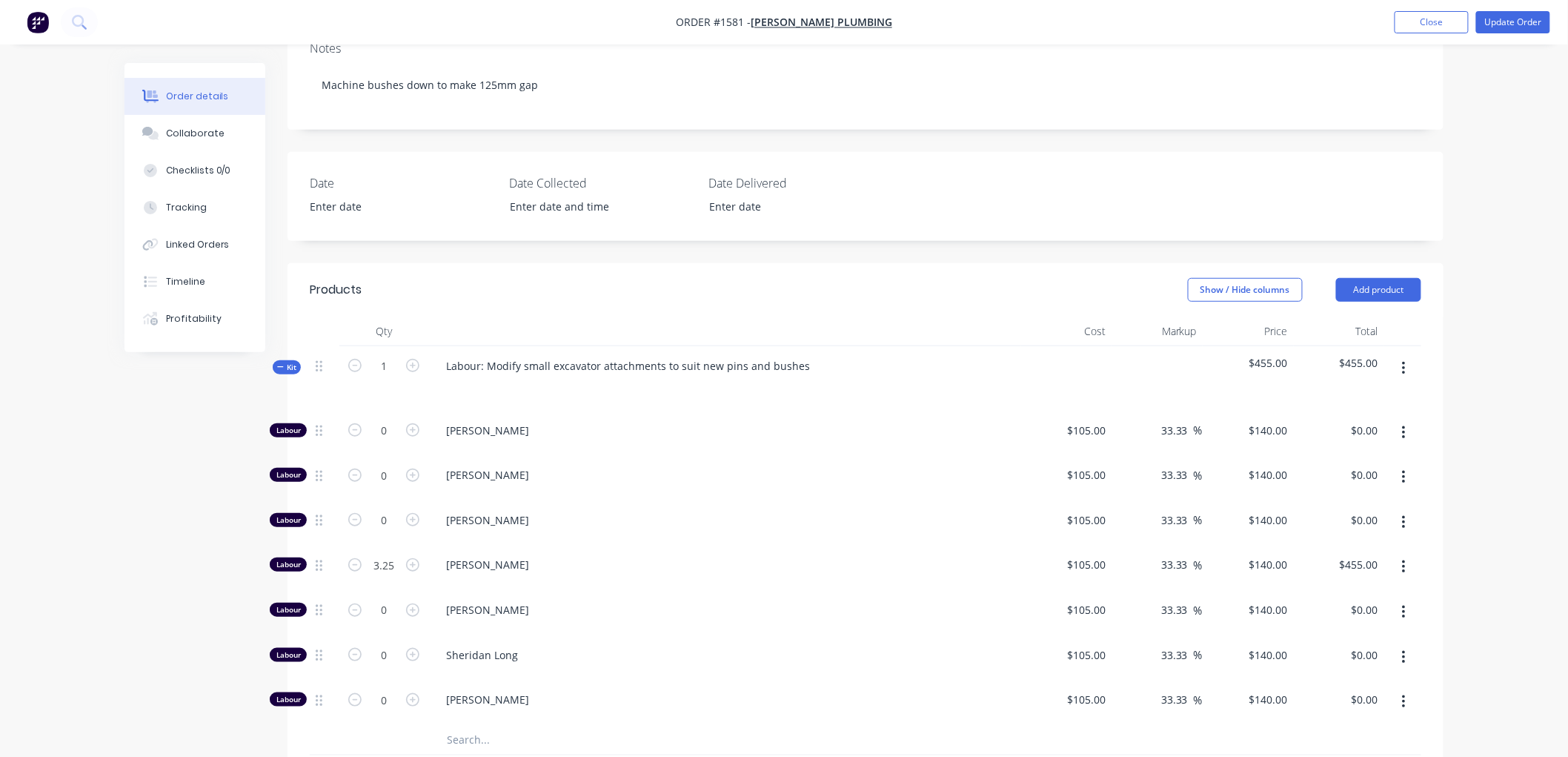
click at [278, 368] on icon at bounding box center [281, 367] width 7 height 8
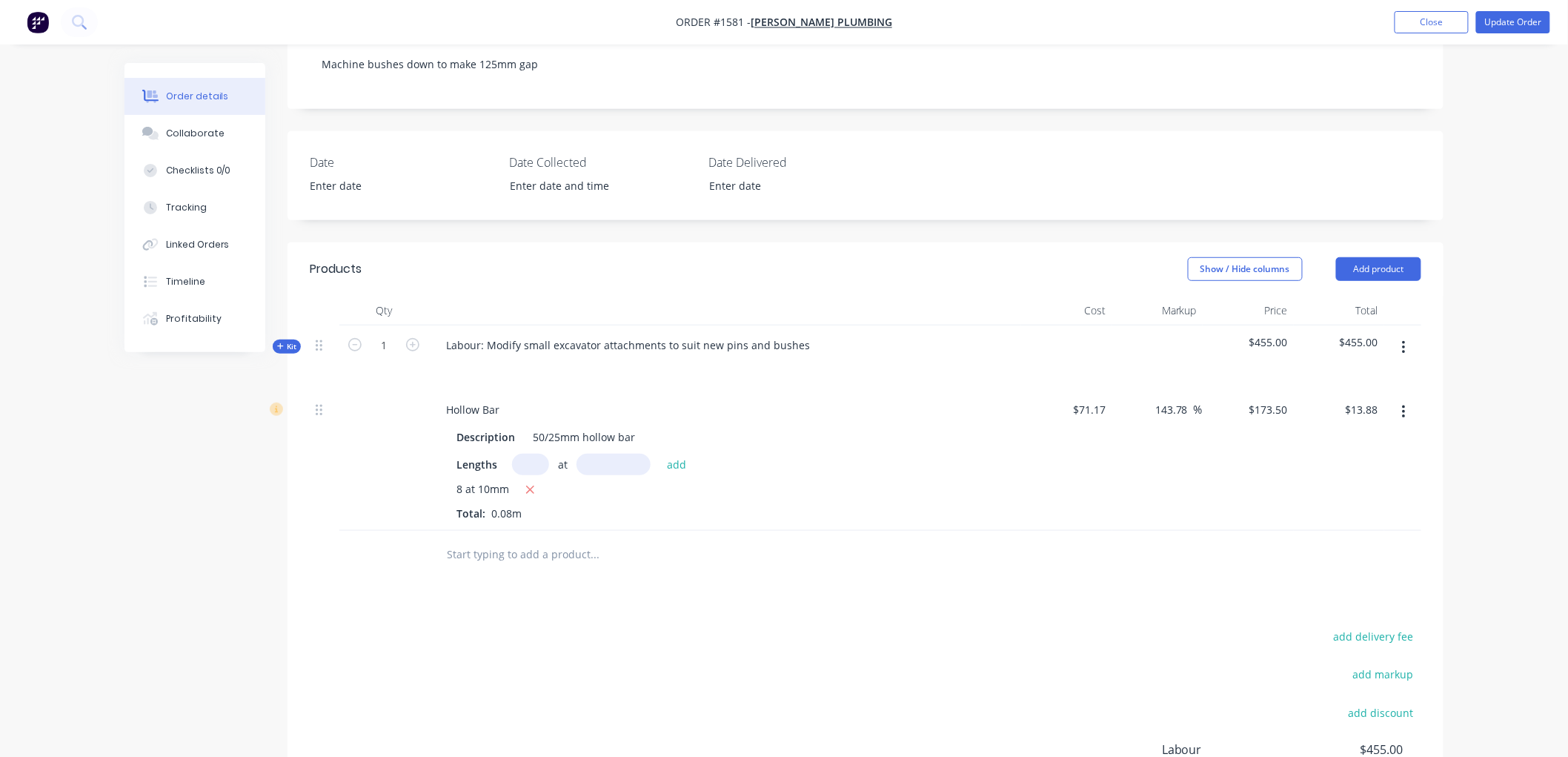
scroll to position [138, 0]
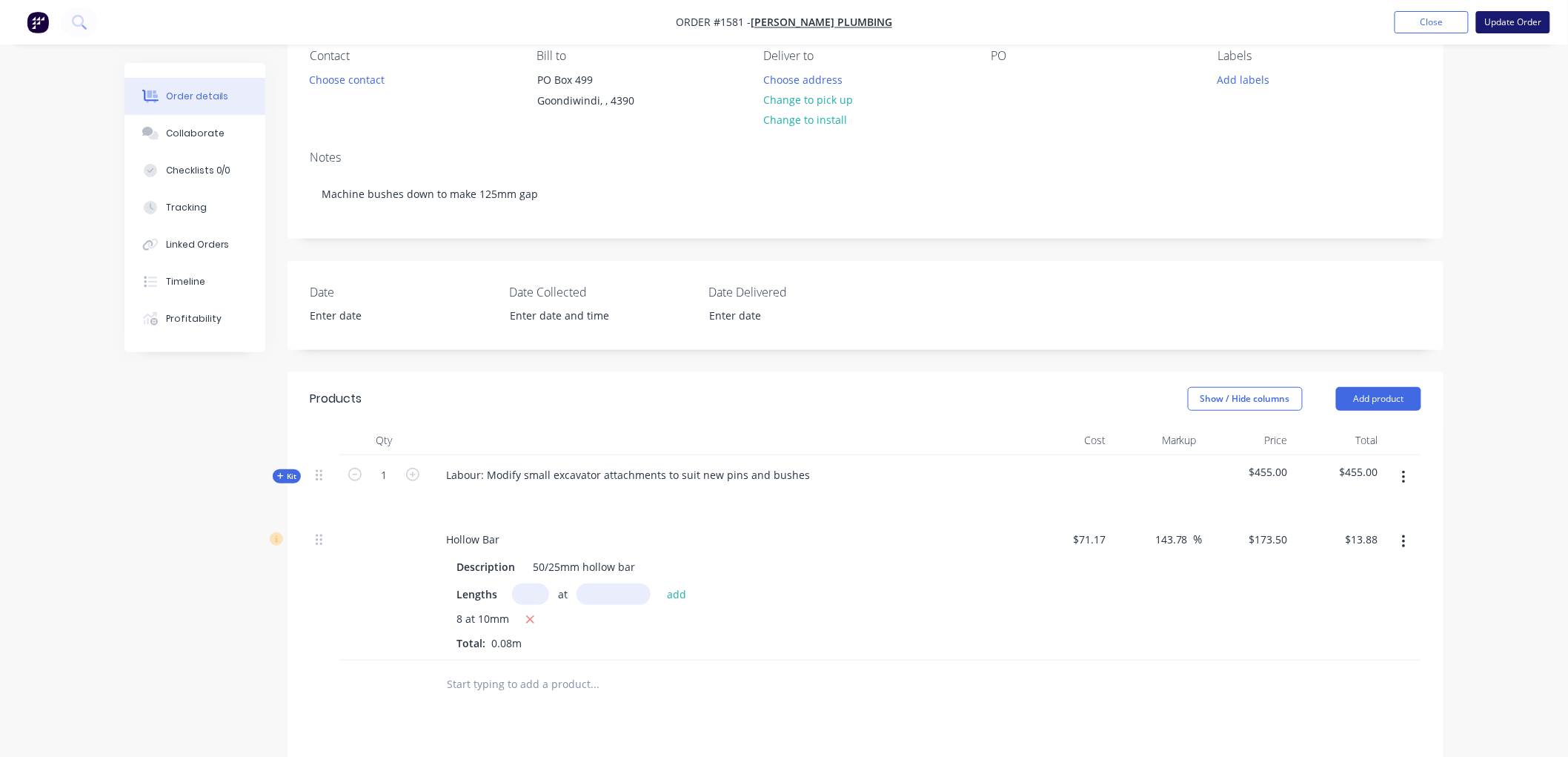
click at [1521, 26] on button "Update Order" at bounding box center [1512, 22] width 74 height 22
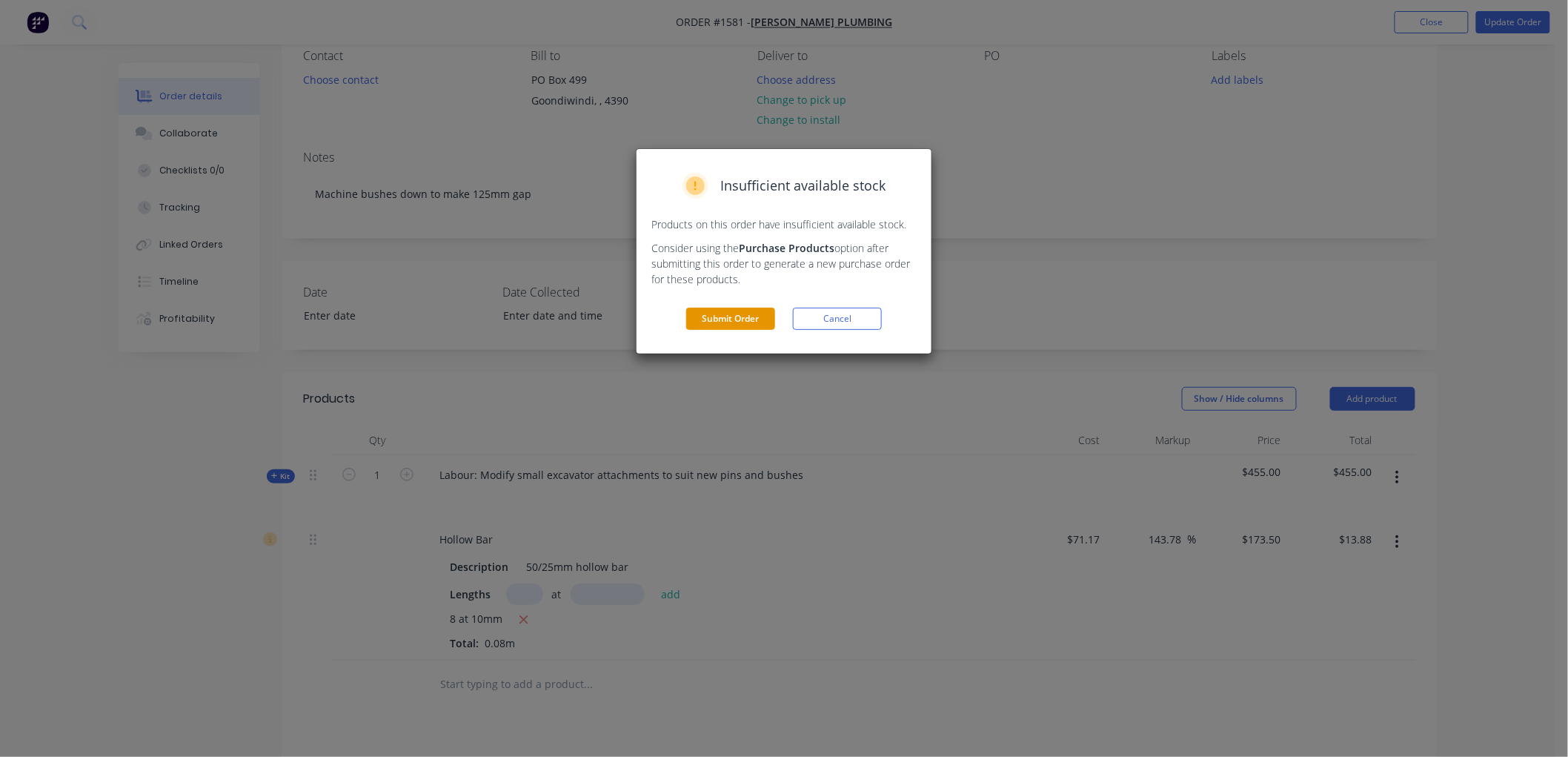
click at [720, 317] on button "Submit Order" at bounding box center [730, 319] width 89 height 22
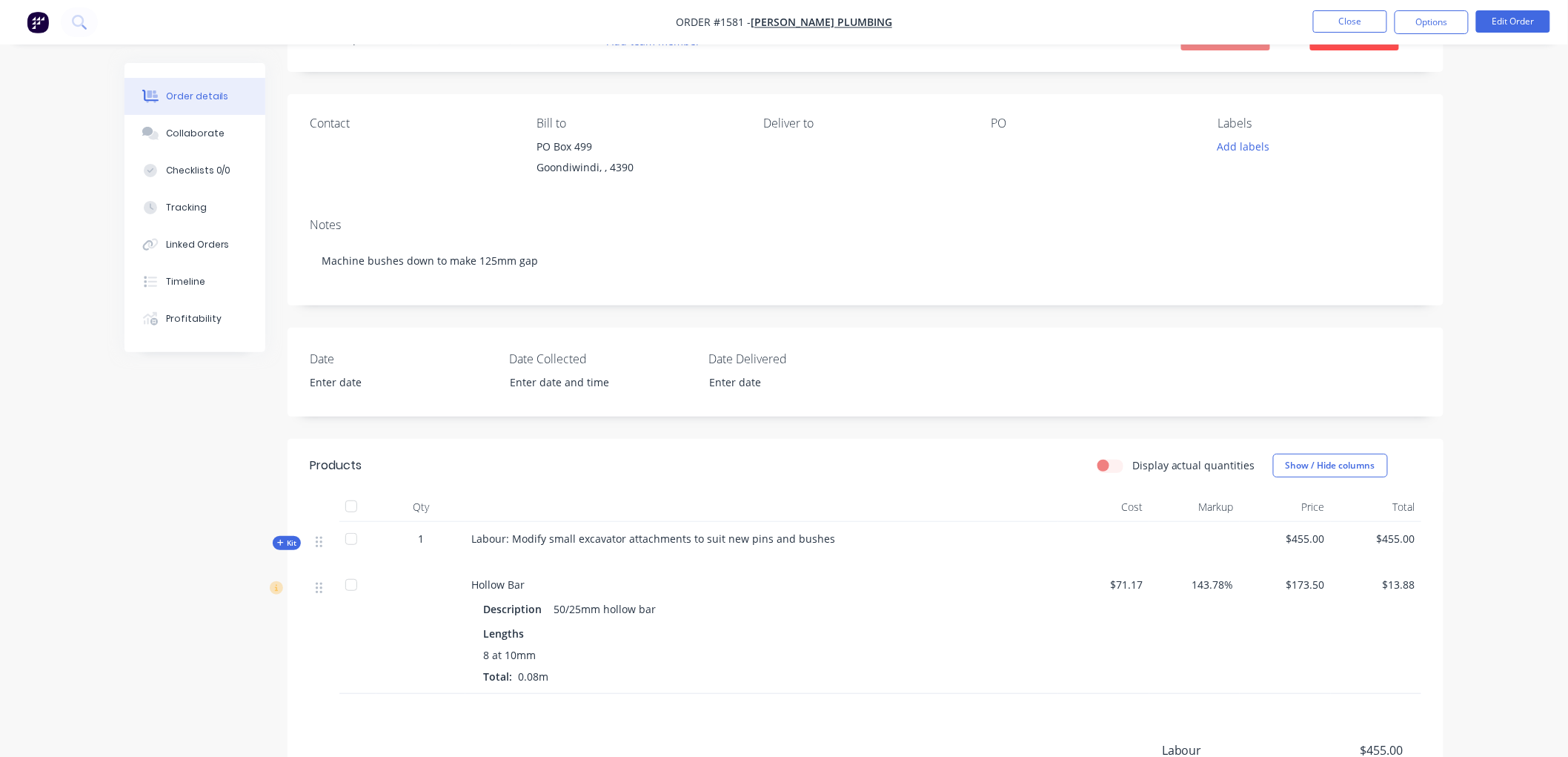
scroll to position [0, 0]
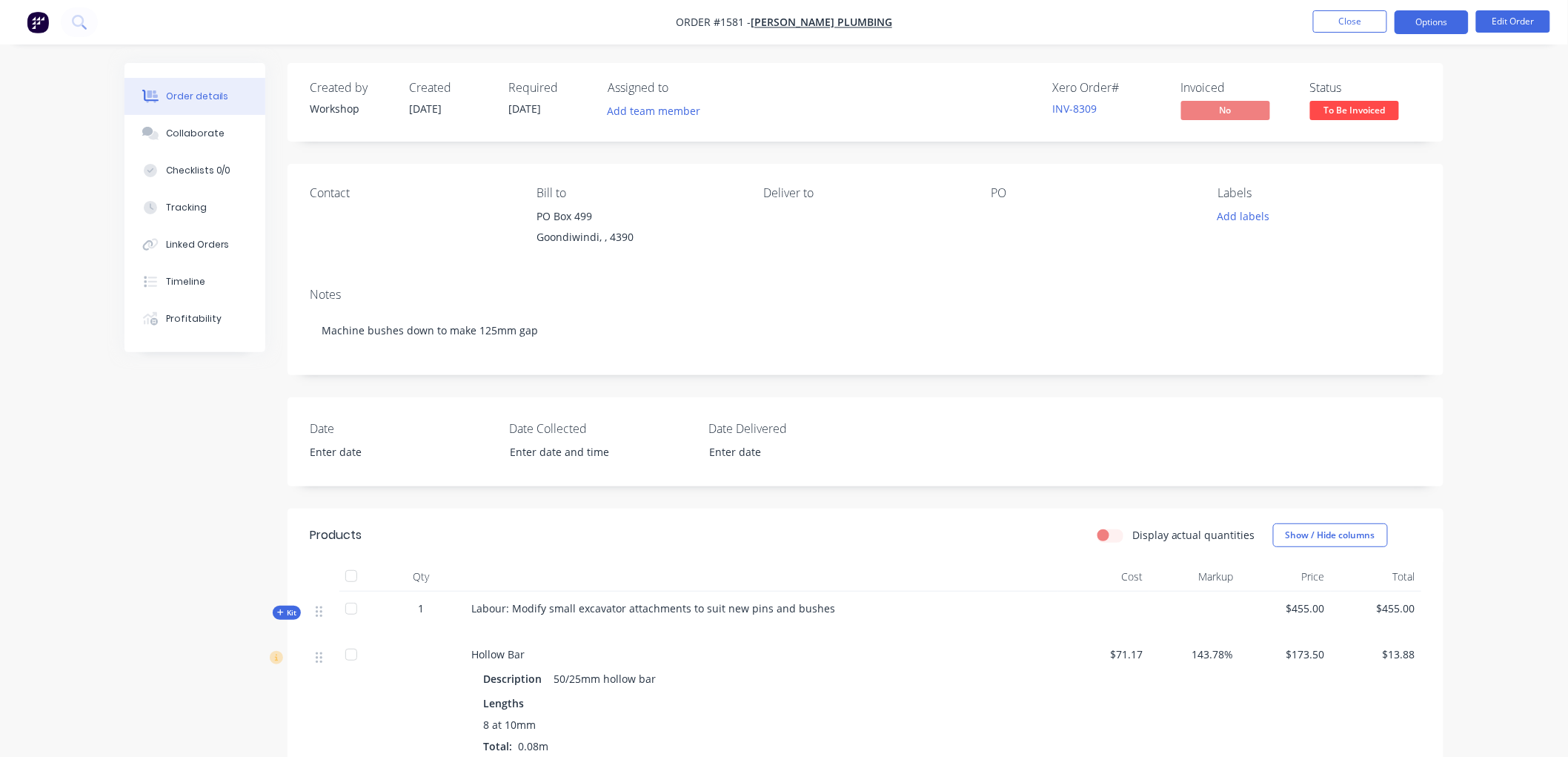
click at [1408, 15] on button "Options" at bounding box center [1431, 22] width 74 height 24
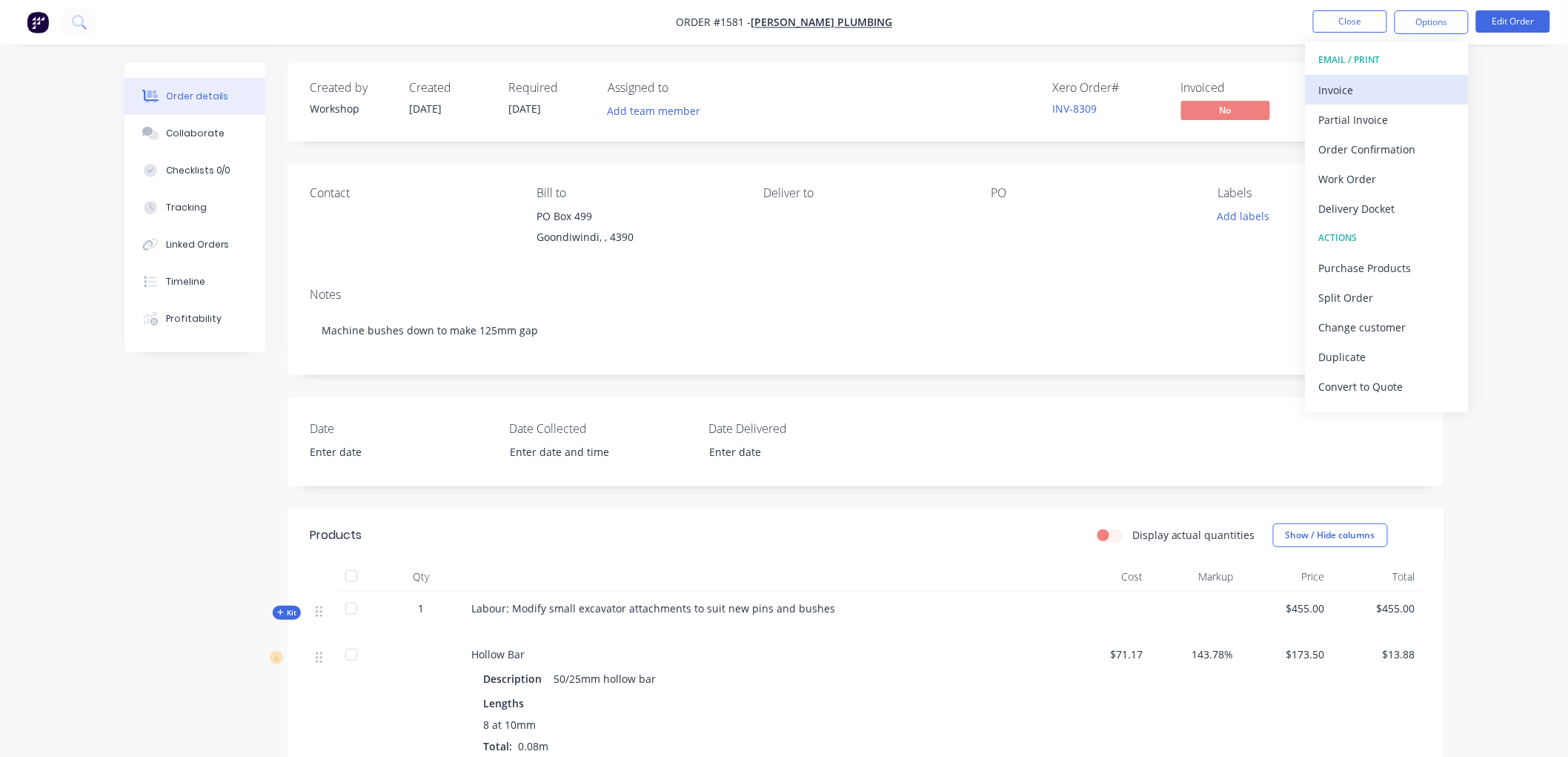
click at [1380, 83] on div "Invoice" at bounding box center [1387, 89] width 136 height 21
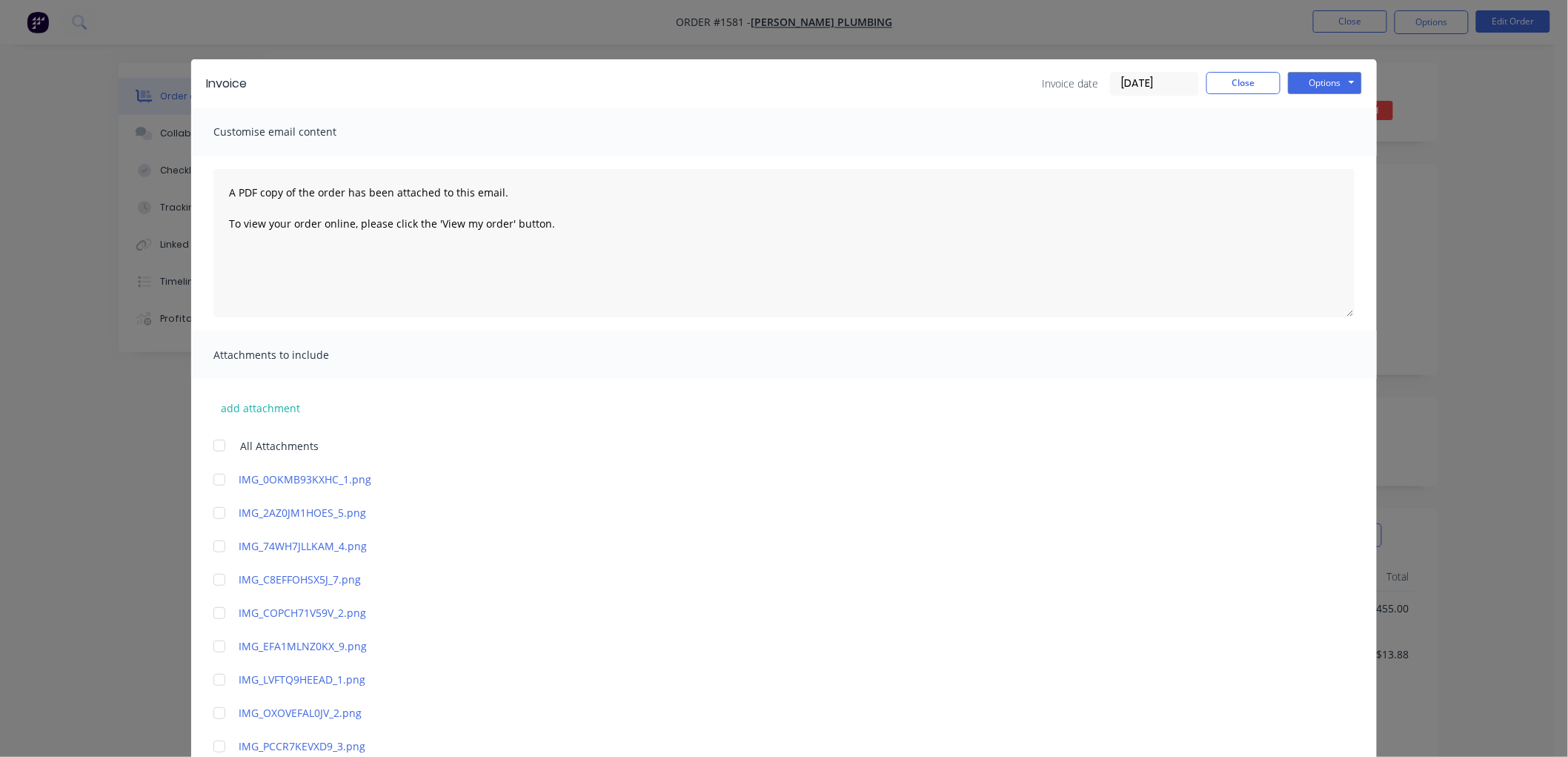
click at [1146, 77] on input "[DATE]" at bounding box center [1154, 83] width 88 height 22
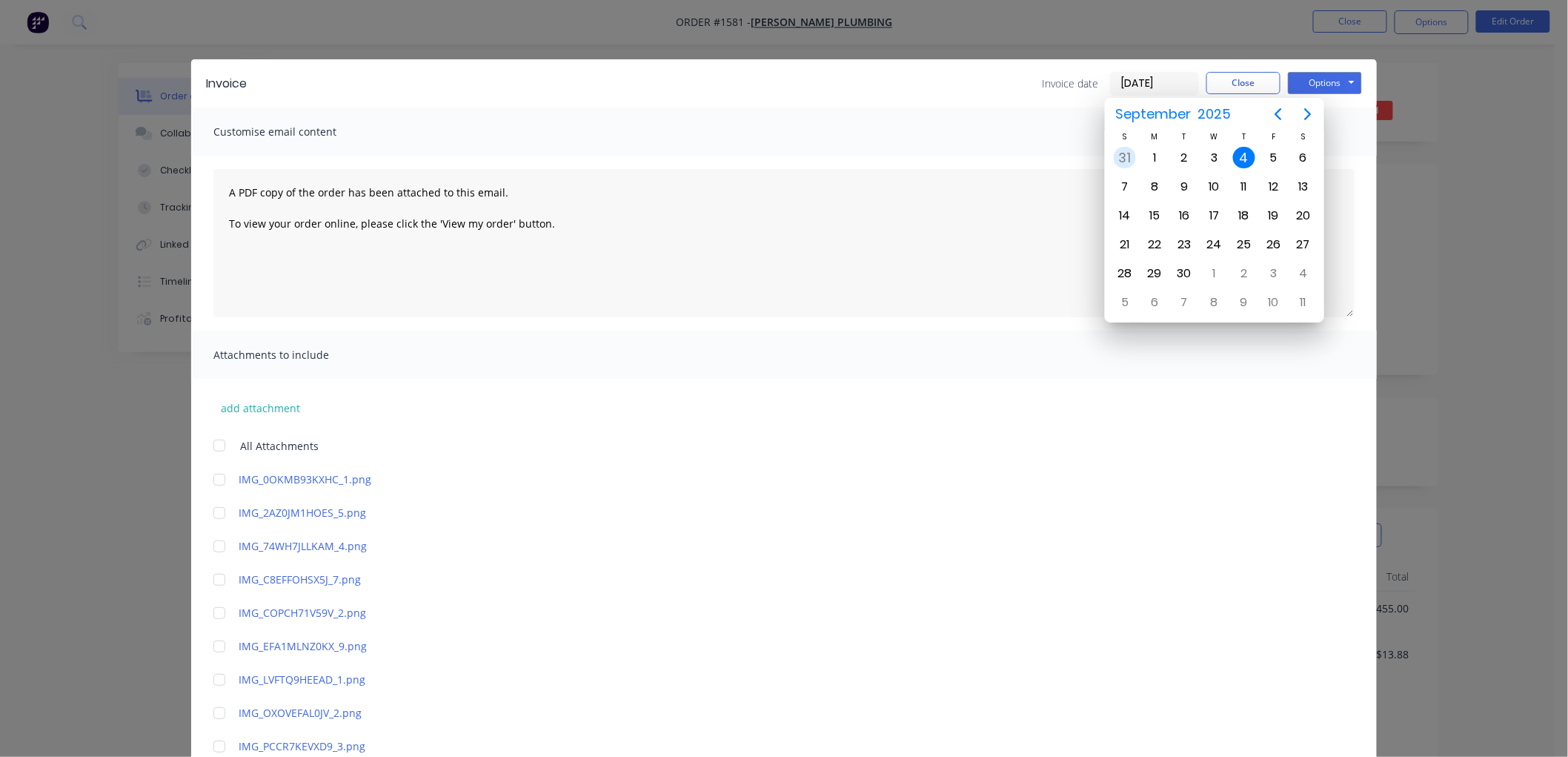
click at [1119, 151] on div "31" at bounding box center [1124, 158] width 22 height 22
type input "[DATE]"
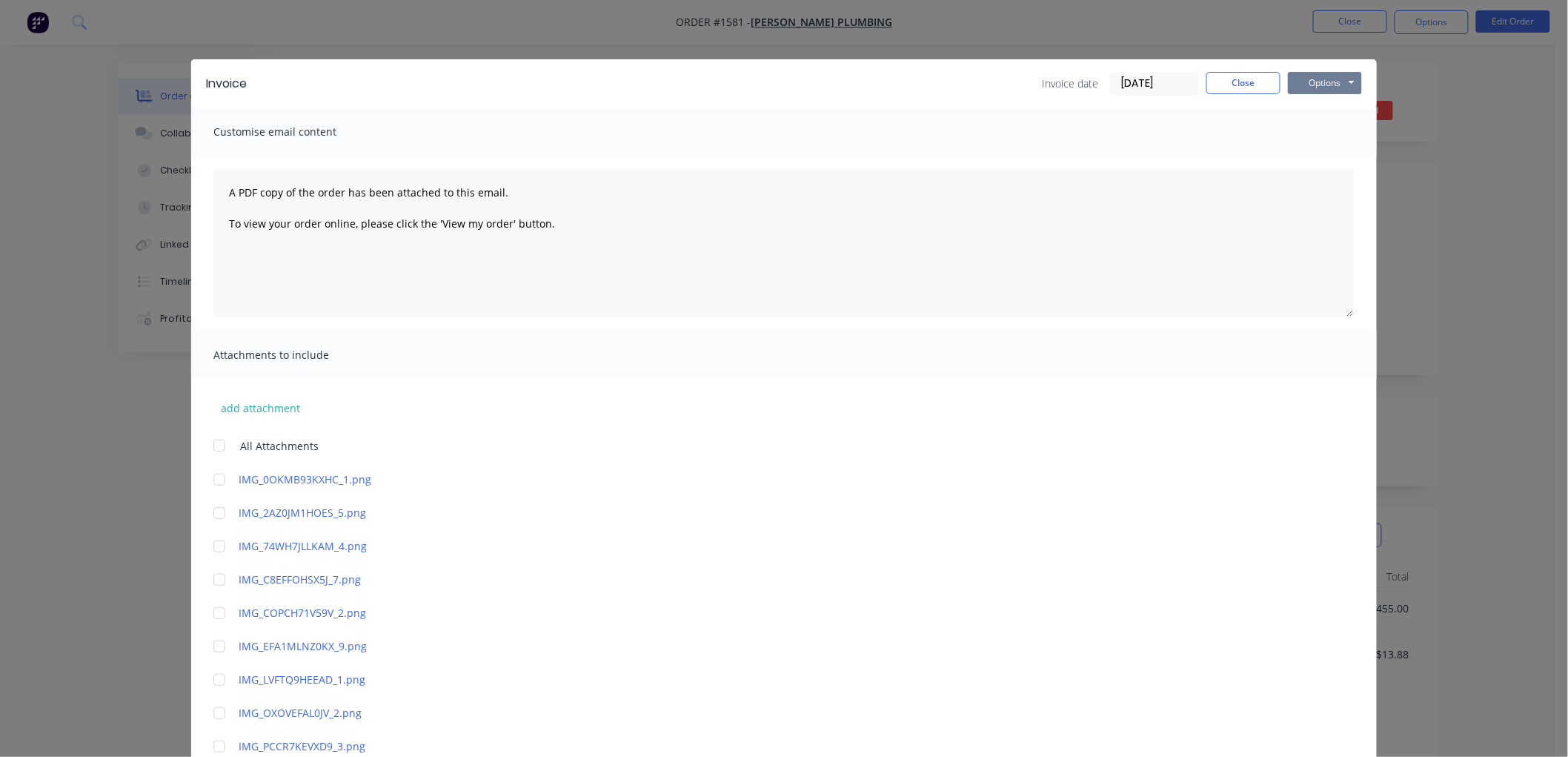
click at [1314, 79] on button "Options" at bounding box center [1324, 83] width 74 height 22
click at [1320, 102] on button "Preview" at bounding box center [1335, 109] width 95 height 25
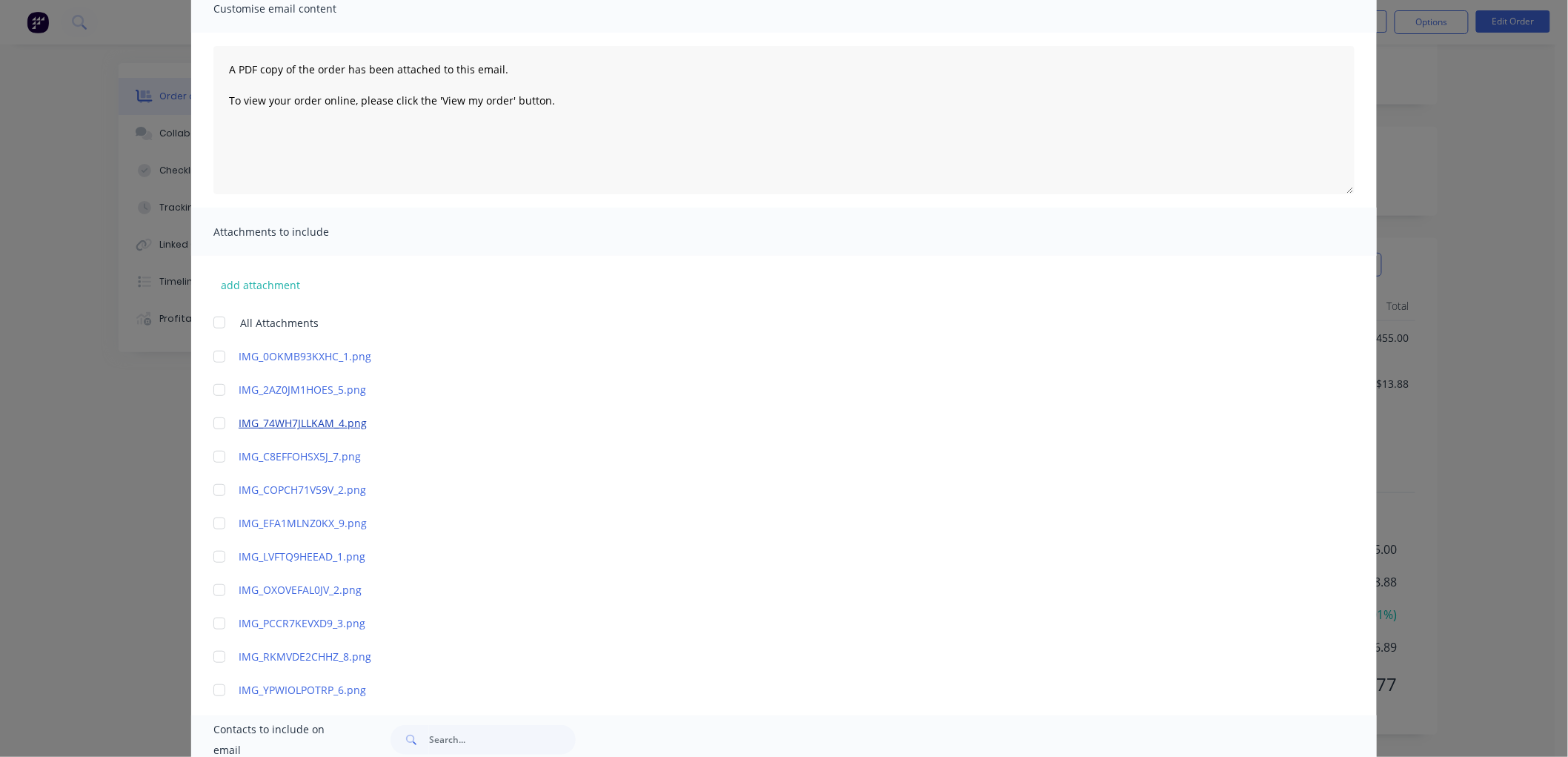
scroll to position [208, 0]
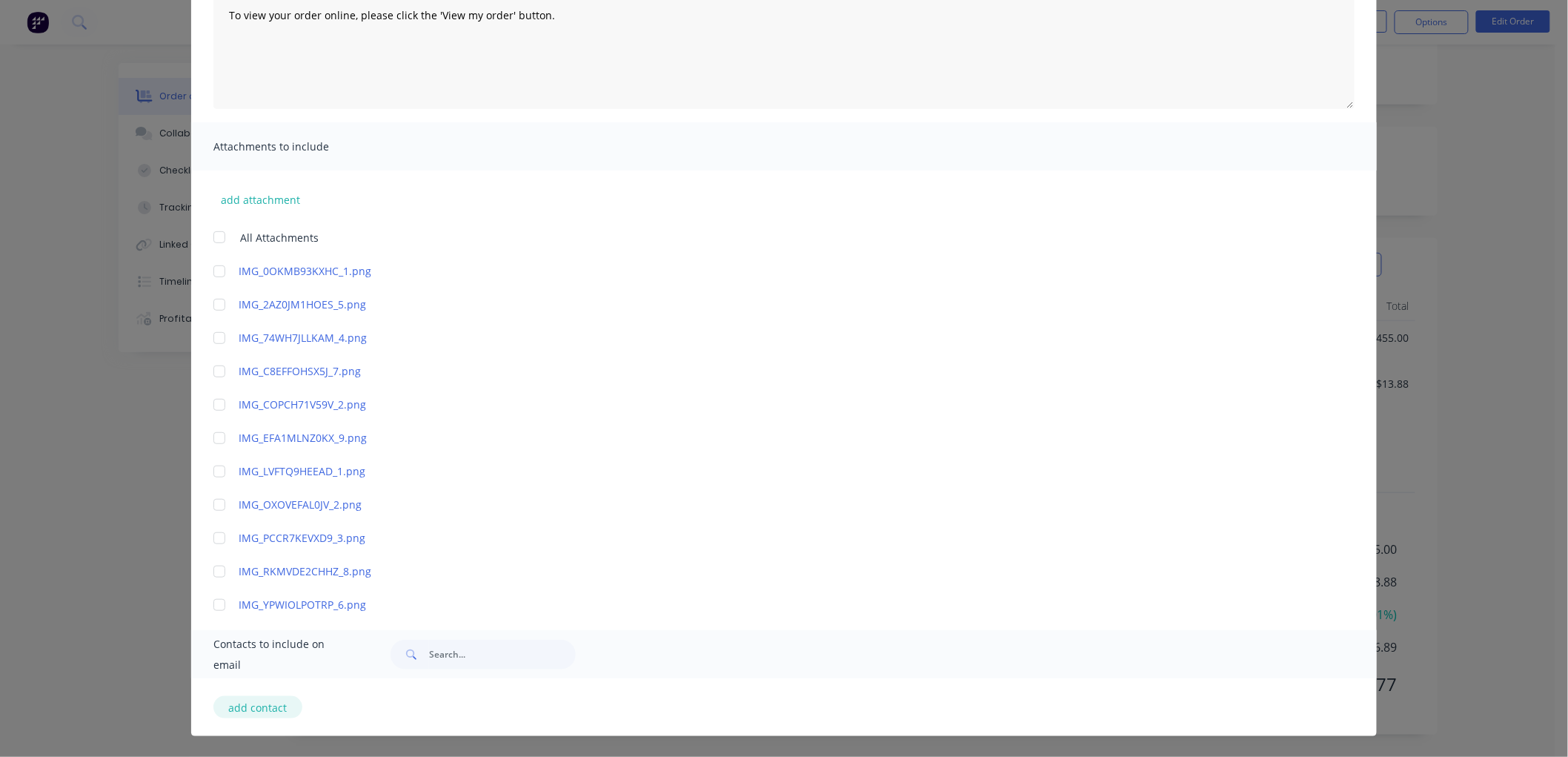
click at [250, 705] on button "add contact" at bounding box center [258, 707] width 89 height 22
select select "AU"
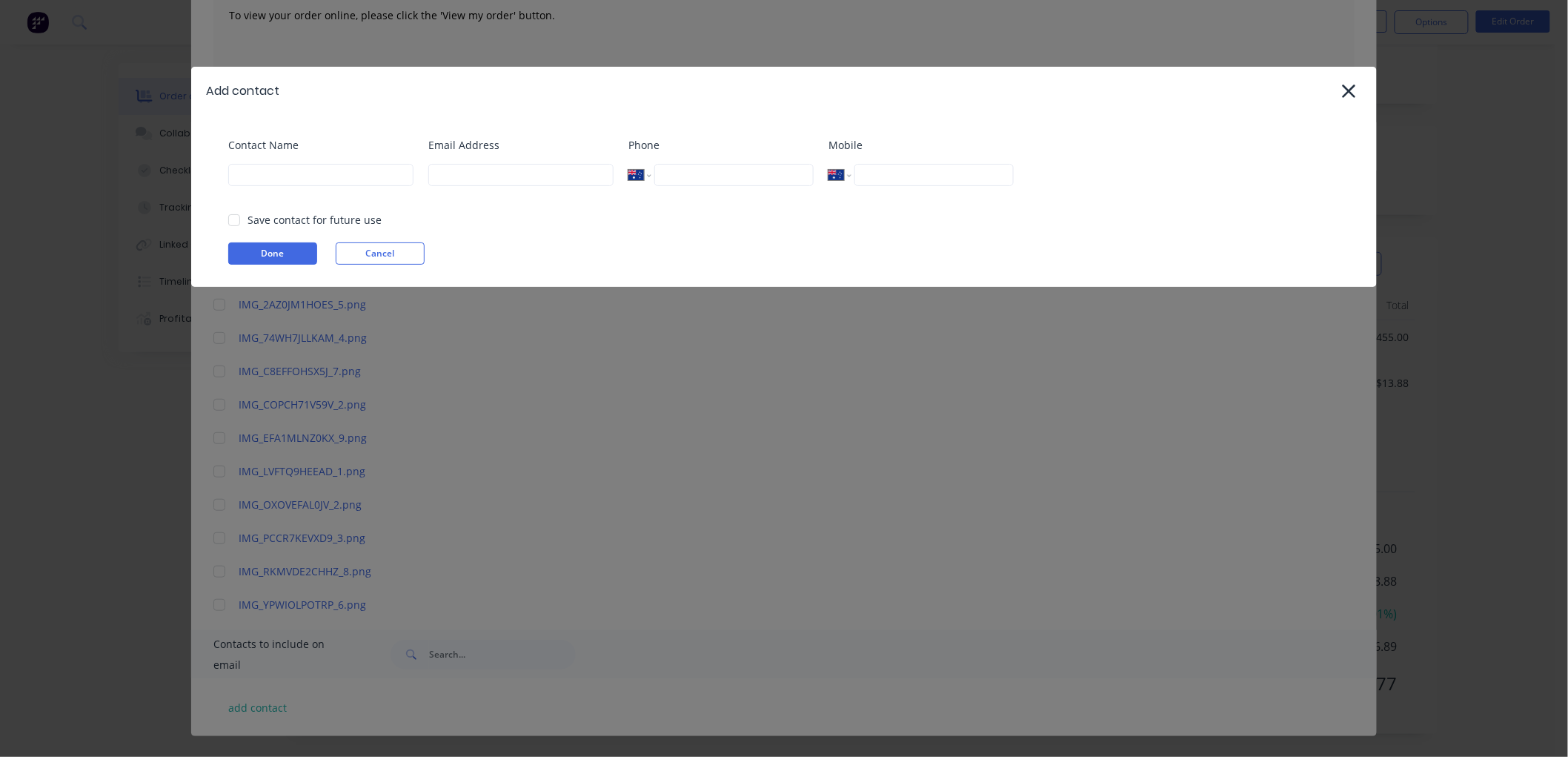
click at [311, 162] on div "Contact Name" at bounding box center [321, 167] width 185 height 60
click at [307, 175] on input at bounding box center [321, 175] width 185 height 22
type input "[PERSON_NAME]"
click at [526, 175] on input at bounding box center [521, 175] width 185 height 22
paste input "[EMAIL_ADDRESS][DOMAIN_NAME]"
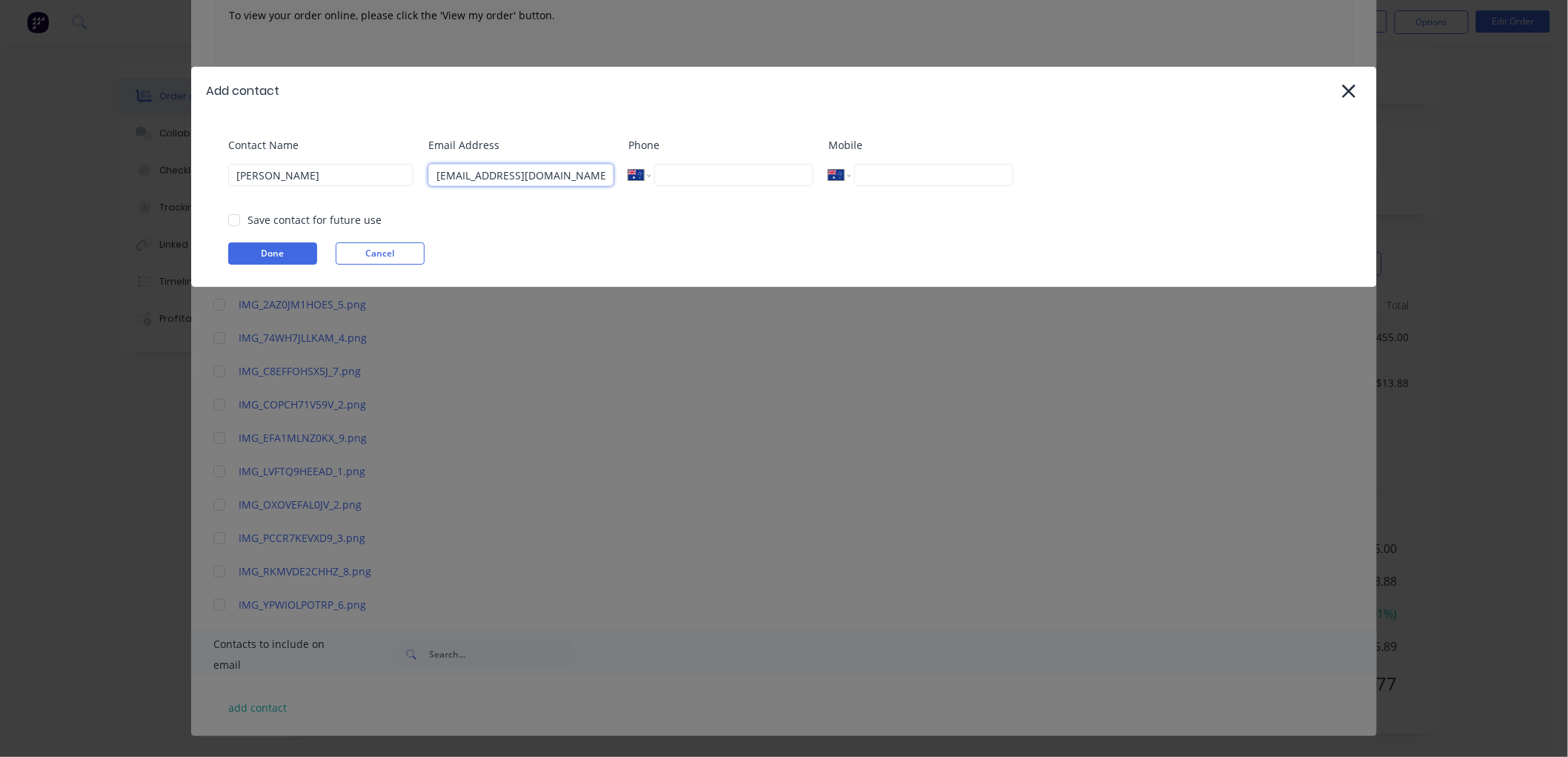
type input "[EMAIL_ADDRESS][DOMAIN_NAME]"
click at [935, 176] on input "tel" at bounding box center [934, 175] width 159 height 22
paste input "0447 296 261"
drag, startPoint x: 232, startPoint y: 219, endPoint x: 265, endPoint y: 248, distance: 43.9
click at [239, 219] on div at bounding box center [234, 219] width 30 height 30
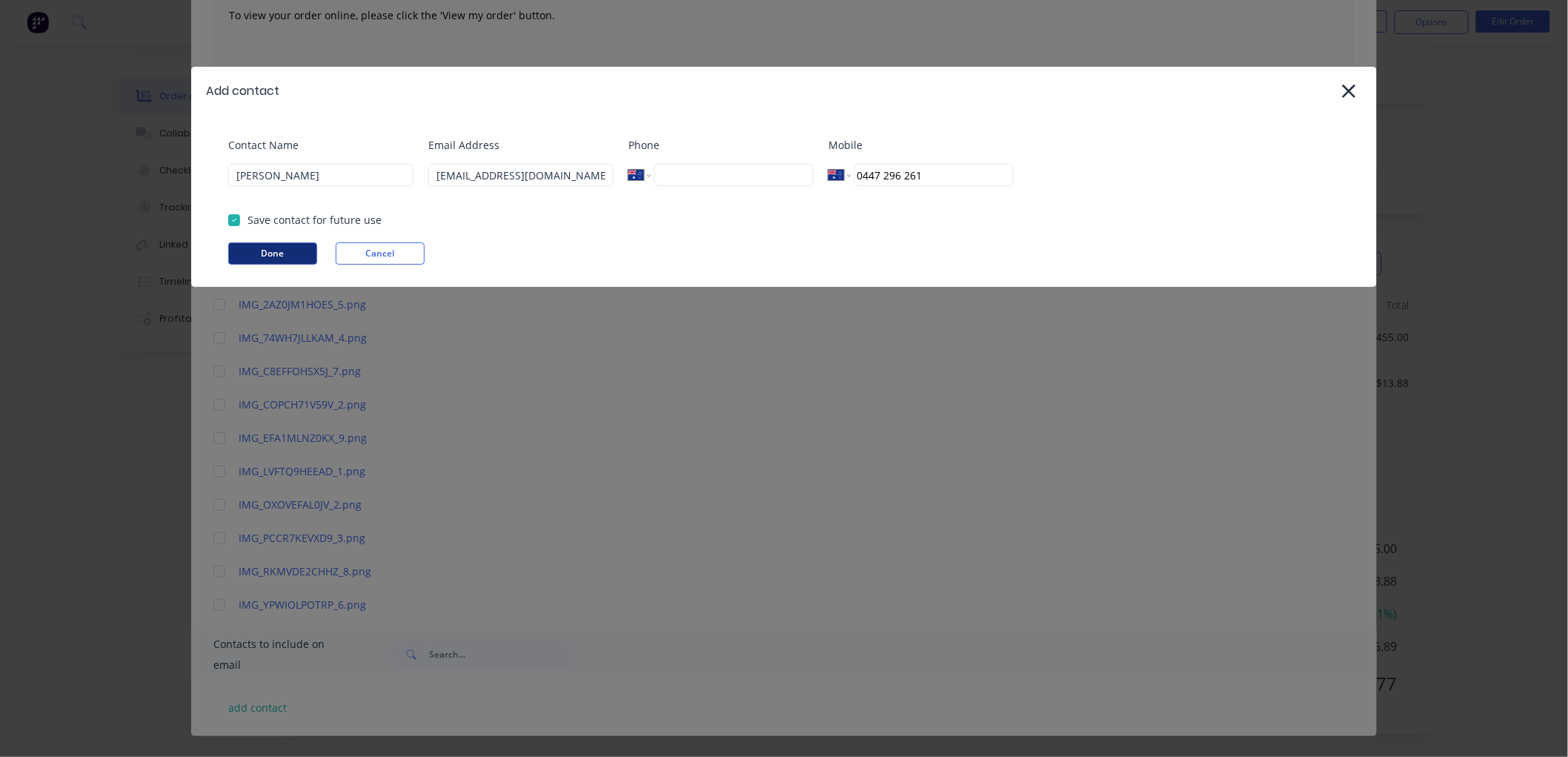
type input "0447 296 261"
click at [268, 250] on button "Done" at bounding box center [272, 253] width 89 height 22
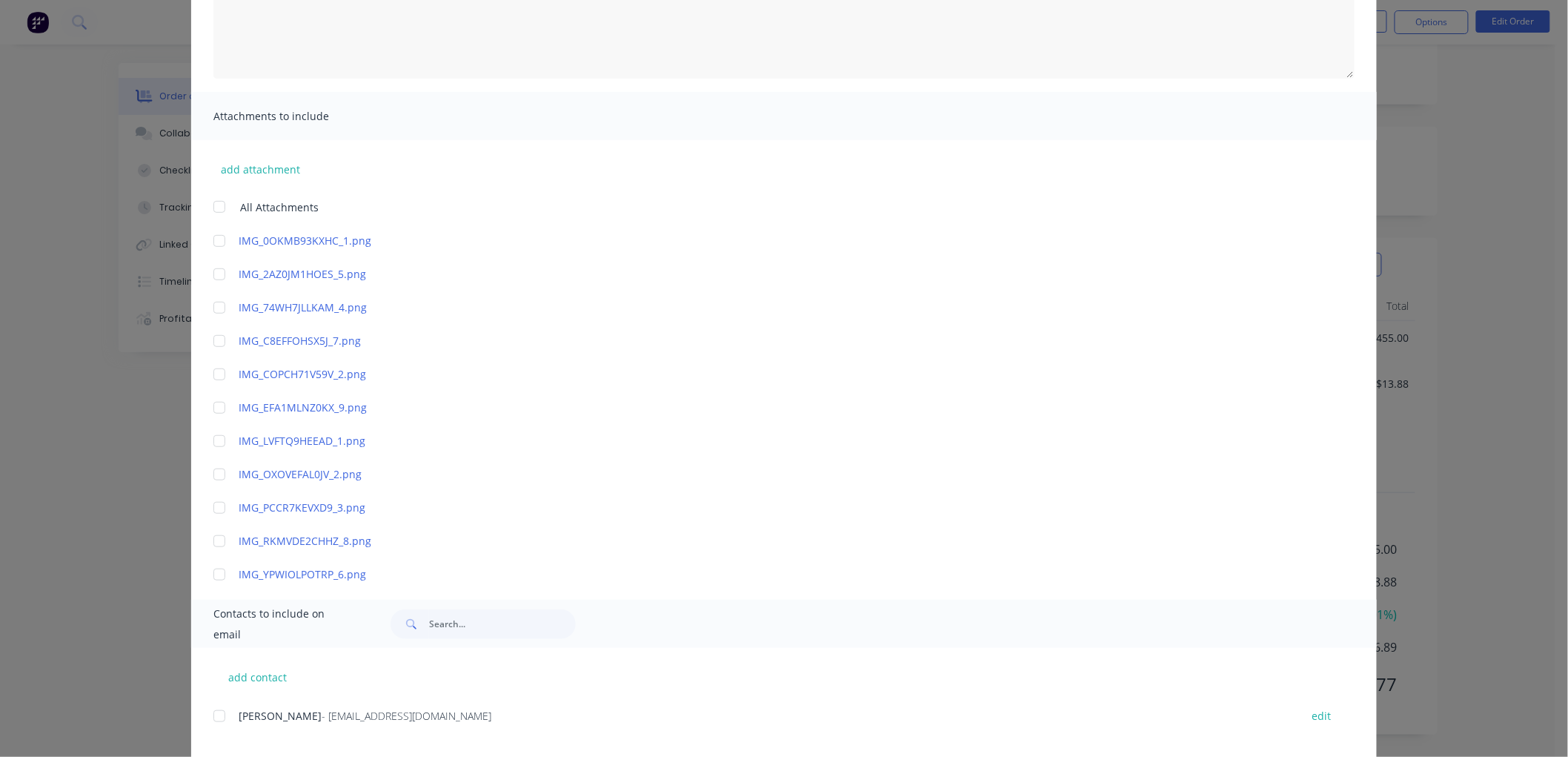
scroll to position [263, 0]
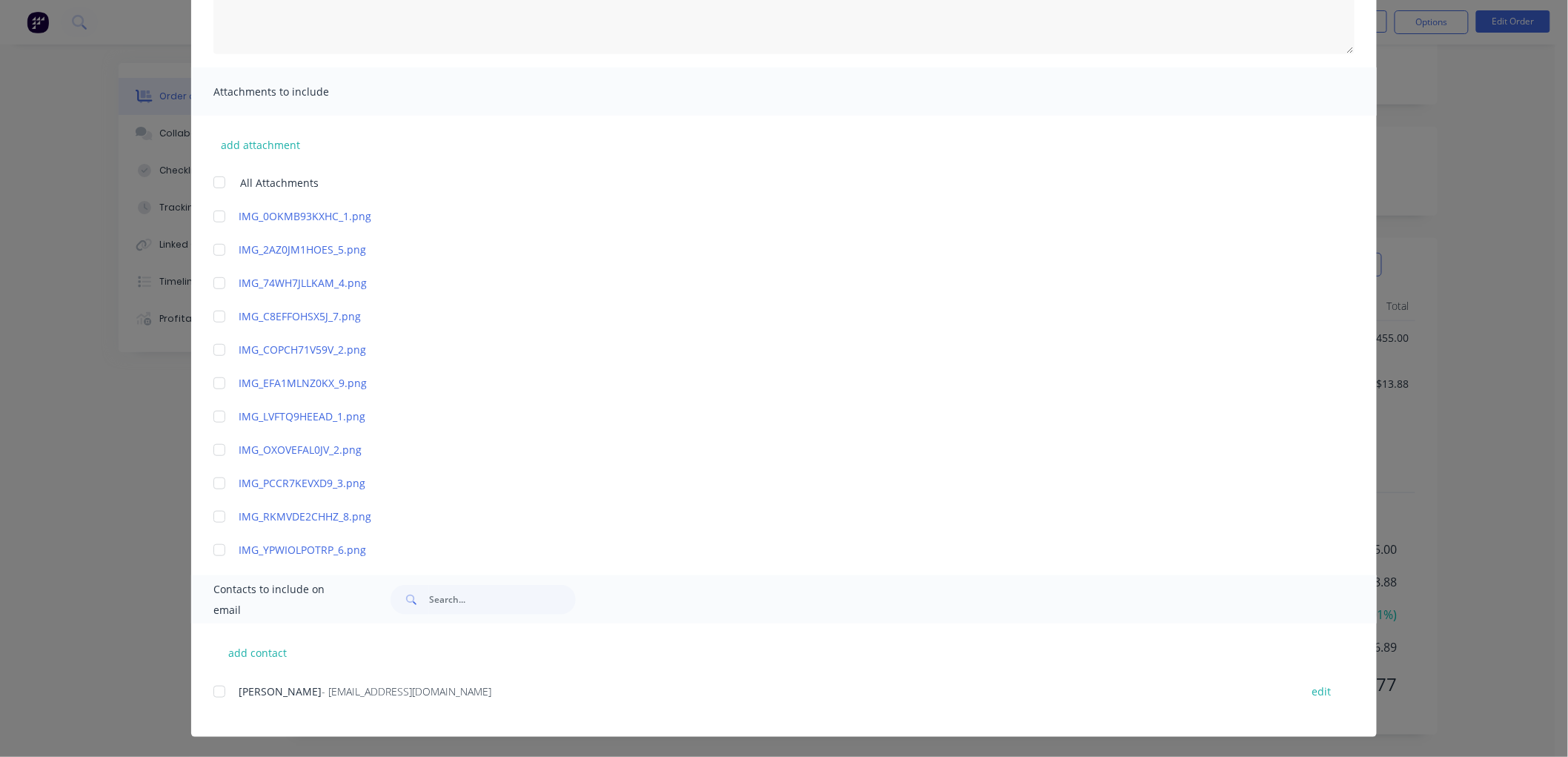
click at [211, 692] on div at bounding box center [219, 691] width 30 height 30
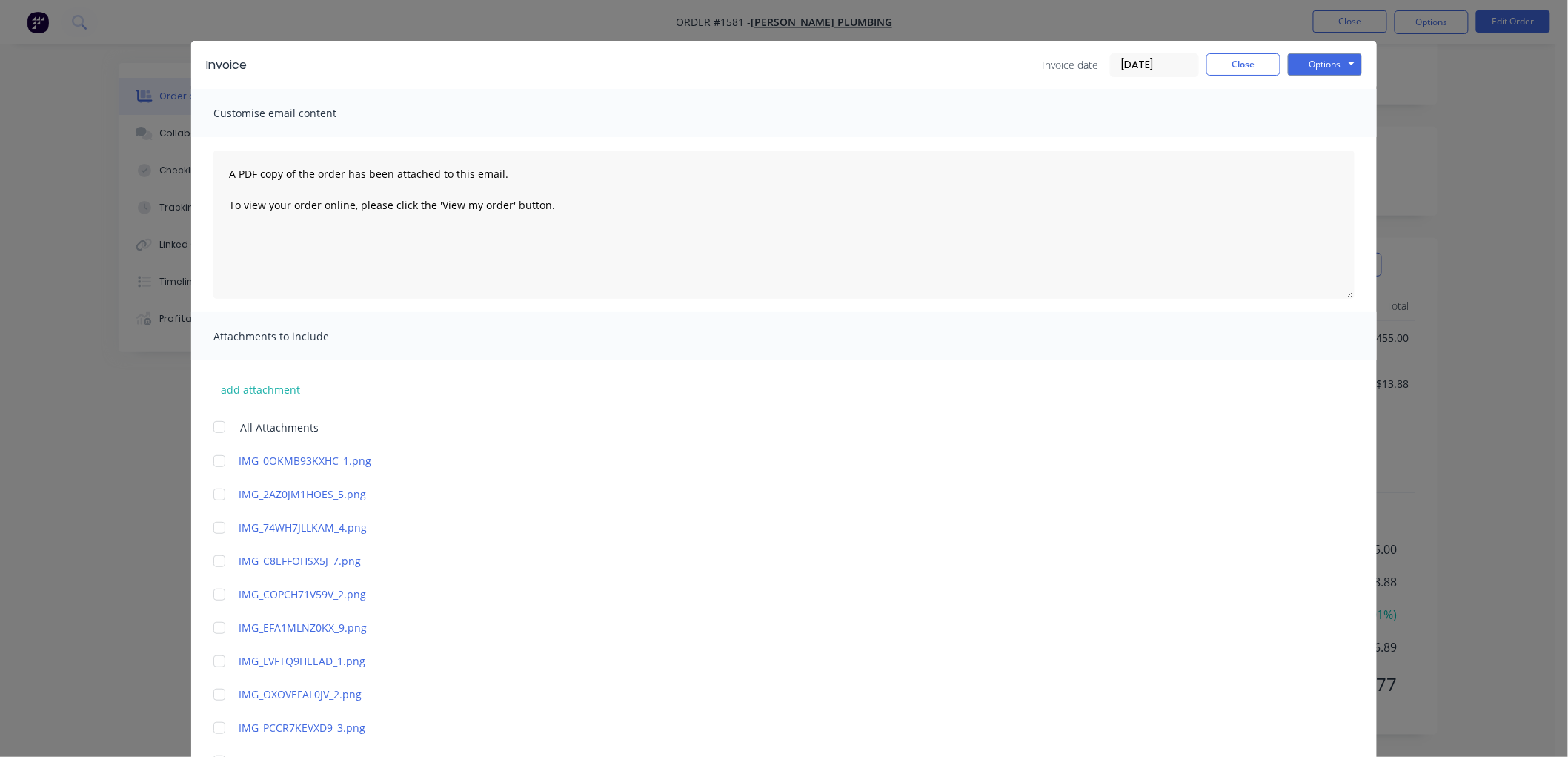
scroll to position [0, 0]
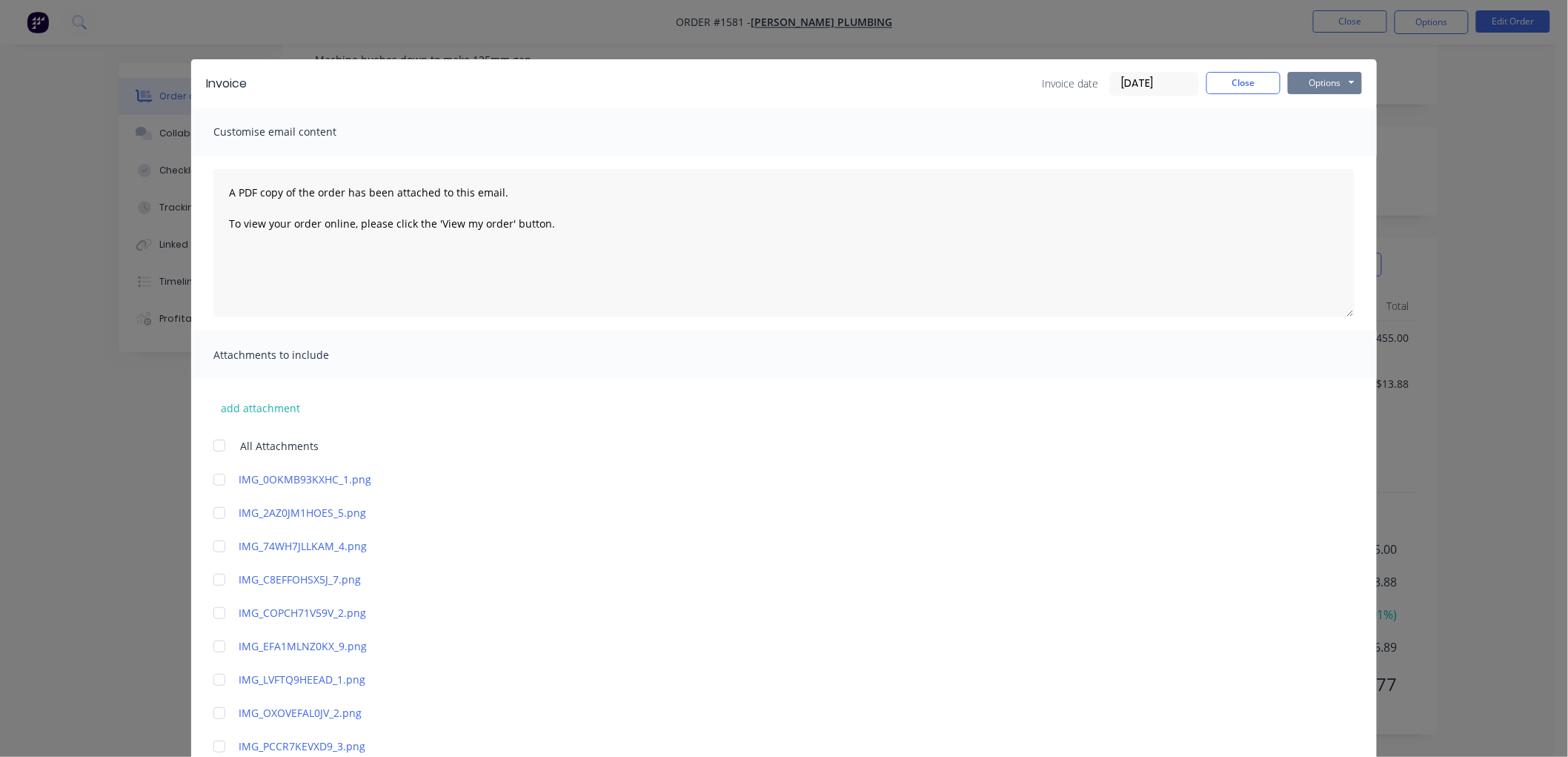
drag, startPoint x: 1311, startPoint y: 77, endPoint x: 1339, endPoint y: 86, distance: 29.4
click at [1312, 76] on button "Options" at bounding box center [1324, 83] width 74 height 22
click at [1328, 157] on button "Email" at bounding box center [1335, 158] width 95 height 25
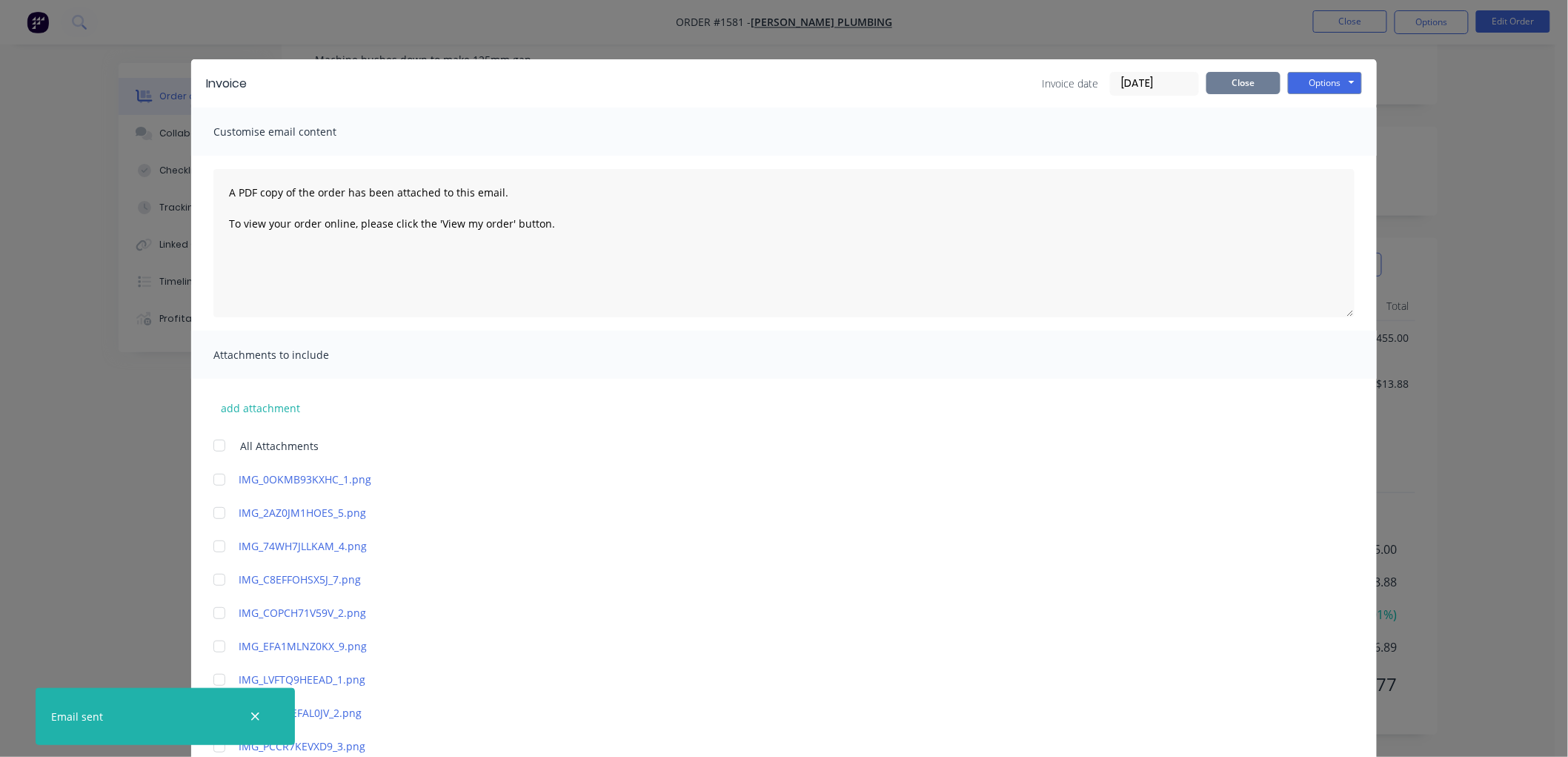
click at [1229, 80] on button "Close" at bounding box center [1242, 83] width 74 height 22
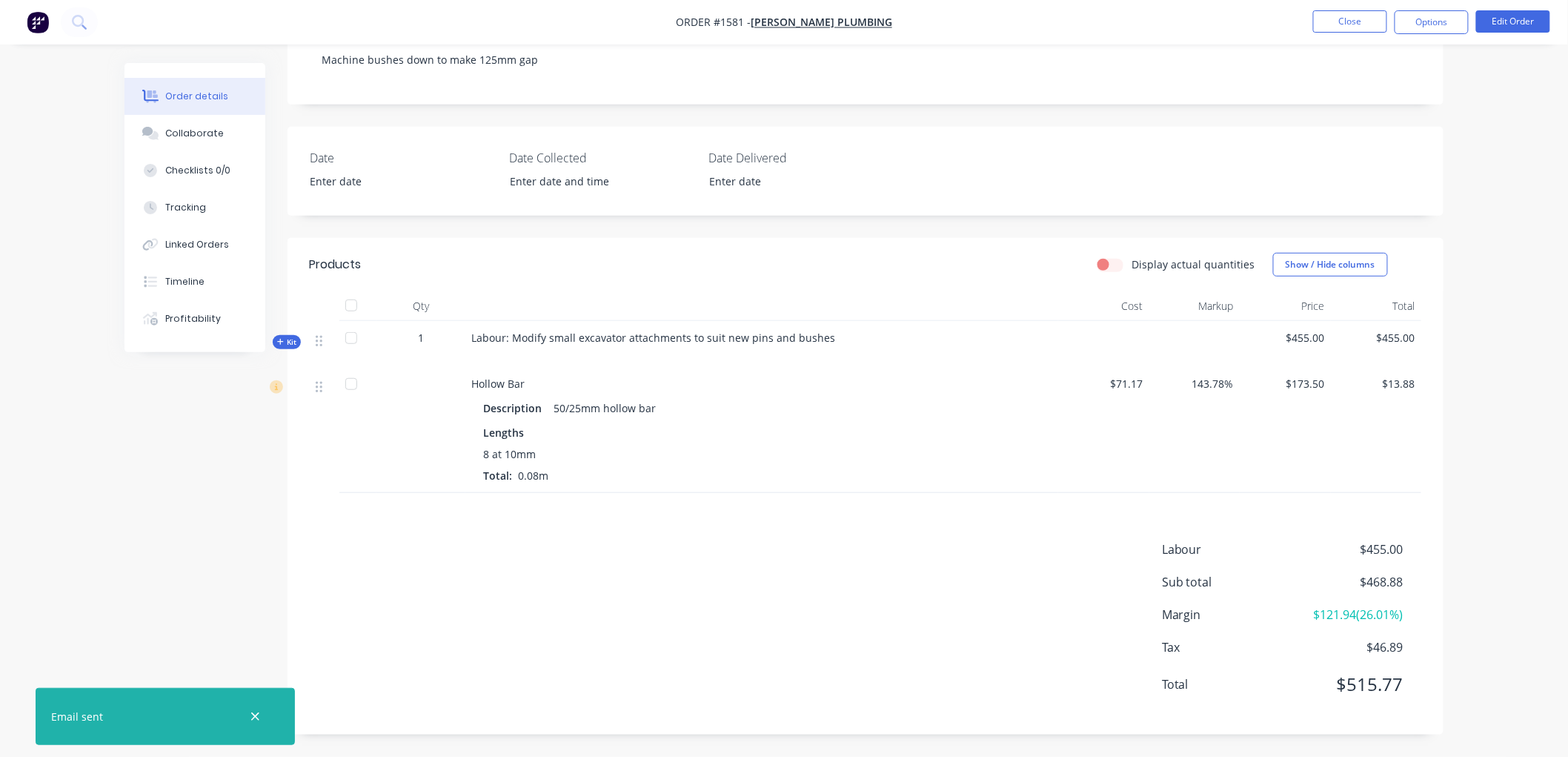
click at [1435, 9] on nav "Order #1581 - [PERSON_NAME] Plumbing Close Options Edit Order" at bounding box center [784, 22] width 1568 height 44
click at [1434, 24] on button "Options" at bounding box center [1431, 22] width 74 height 24
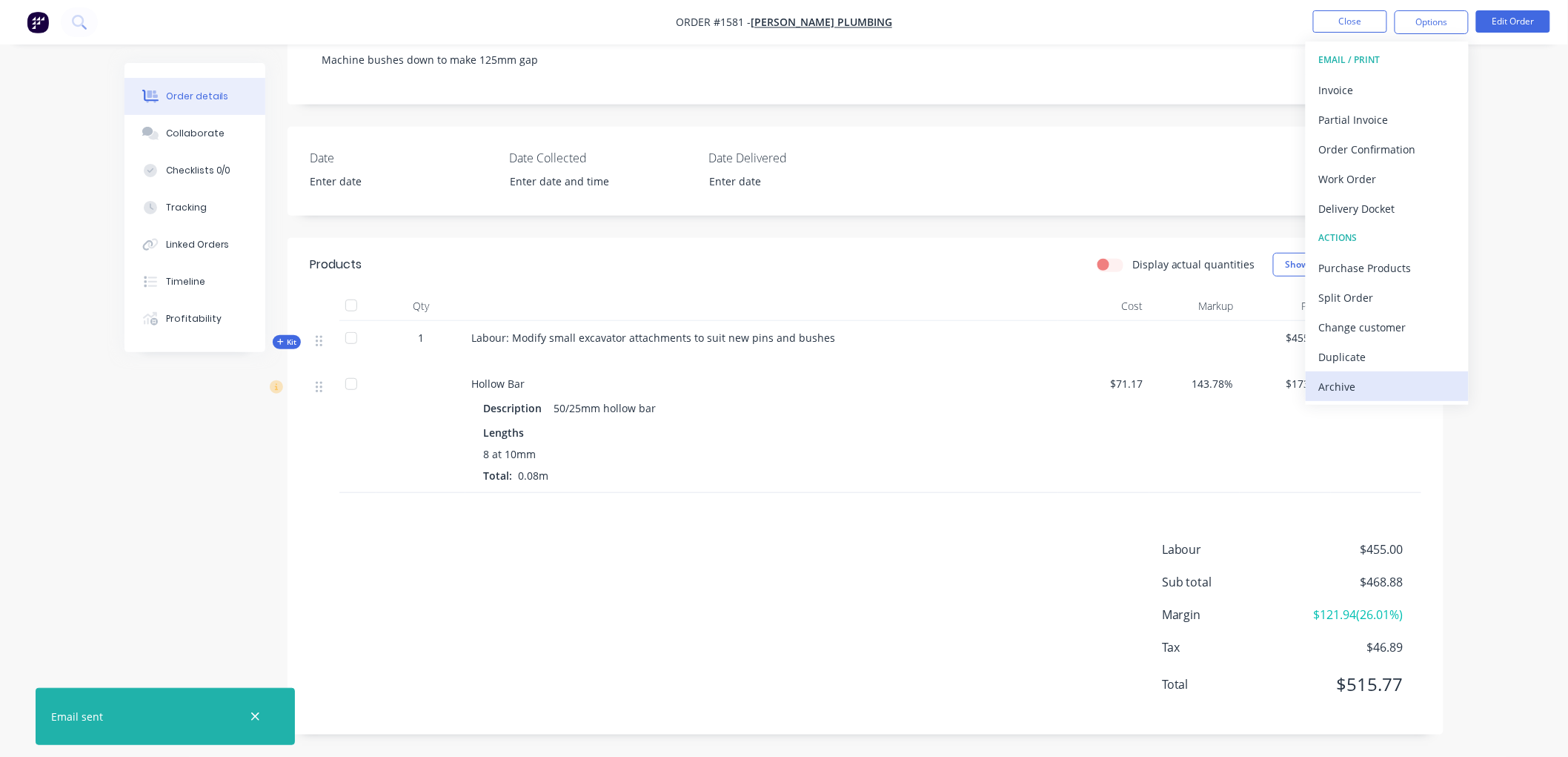
click at [1349, 383] on div "Archive" at bounding box center [1387, 386] width 136 height 21
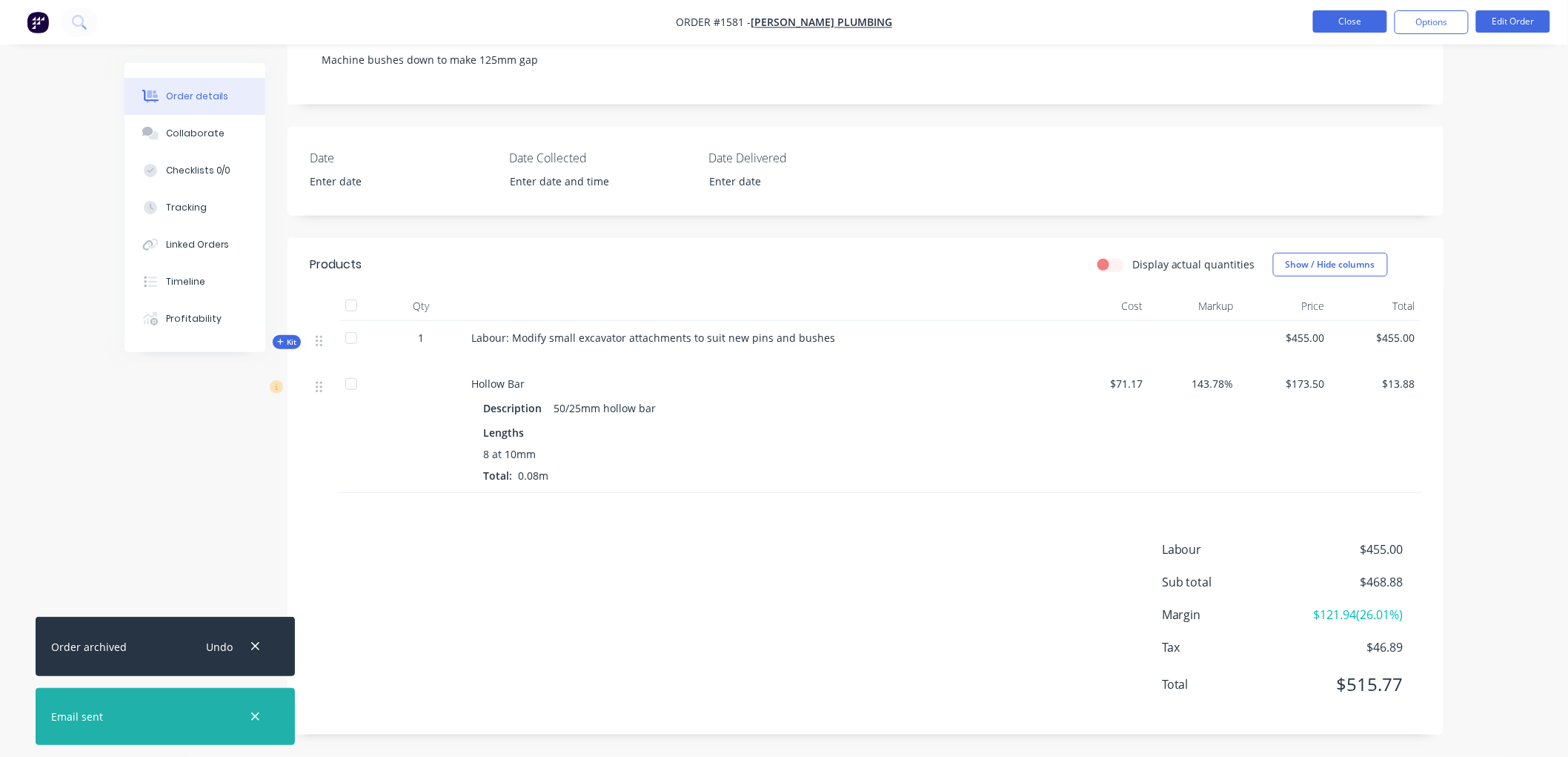
click at [1351, 26] on button "Close" at bounding box center [1349, 21] width 74 height 22
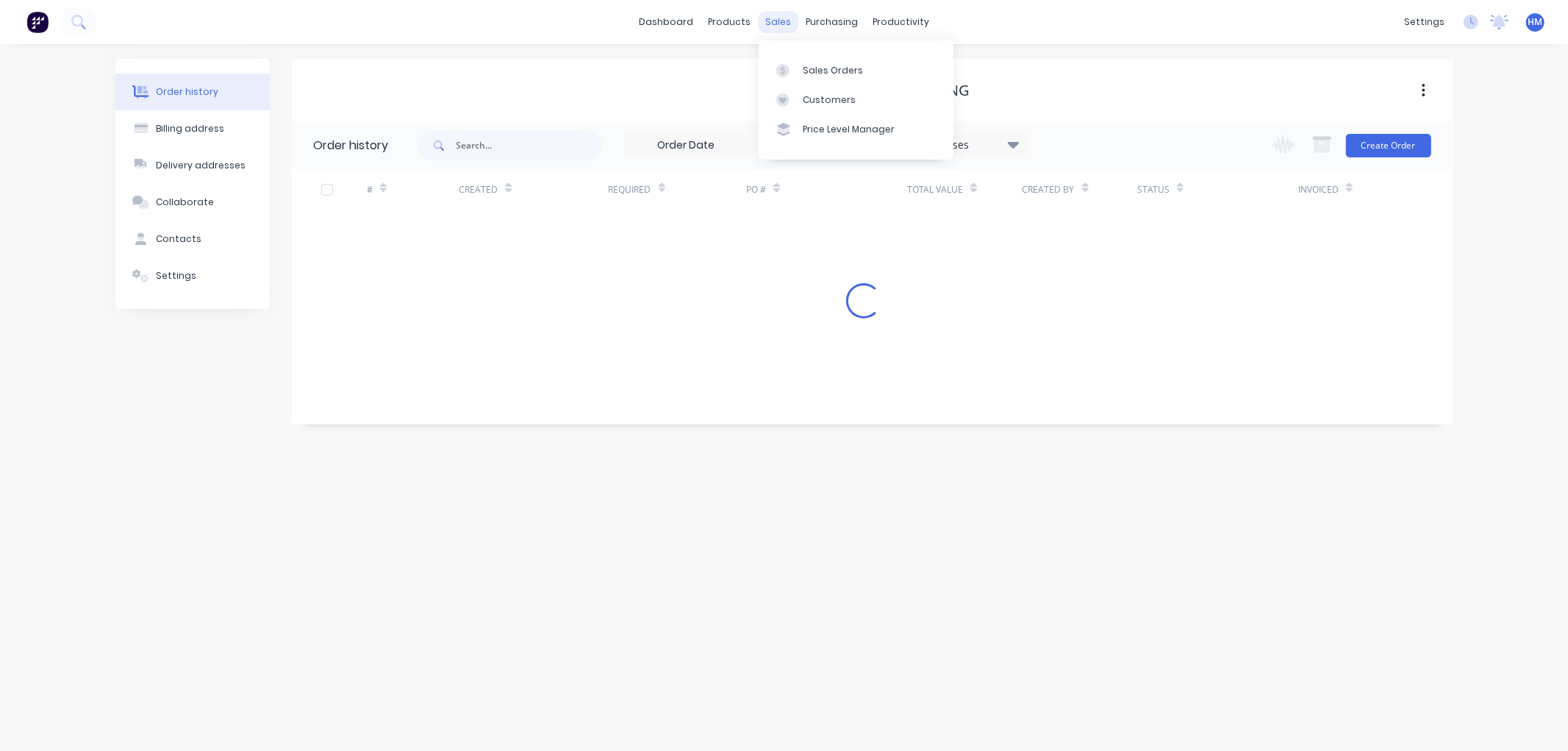
click at [780, 18] on div "sales" at bounding box center [778, 22] width 41 height 22
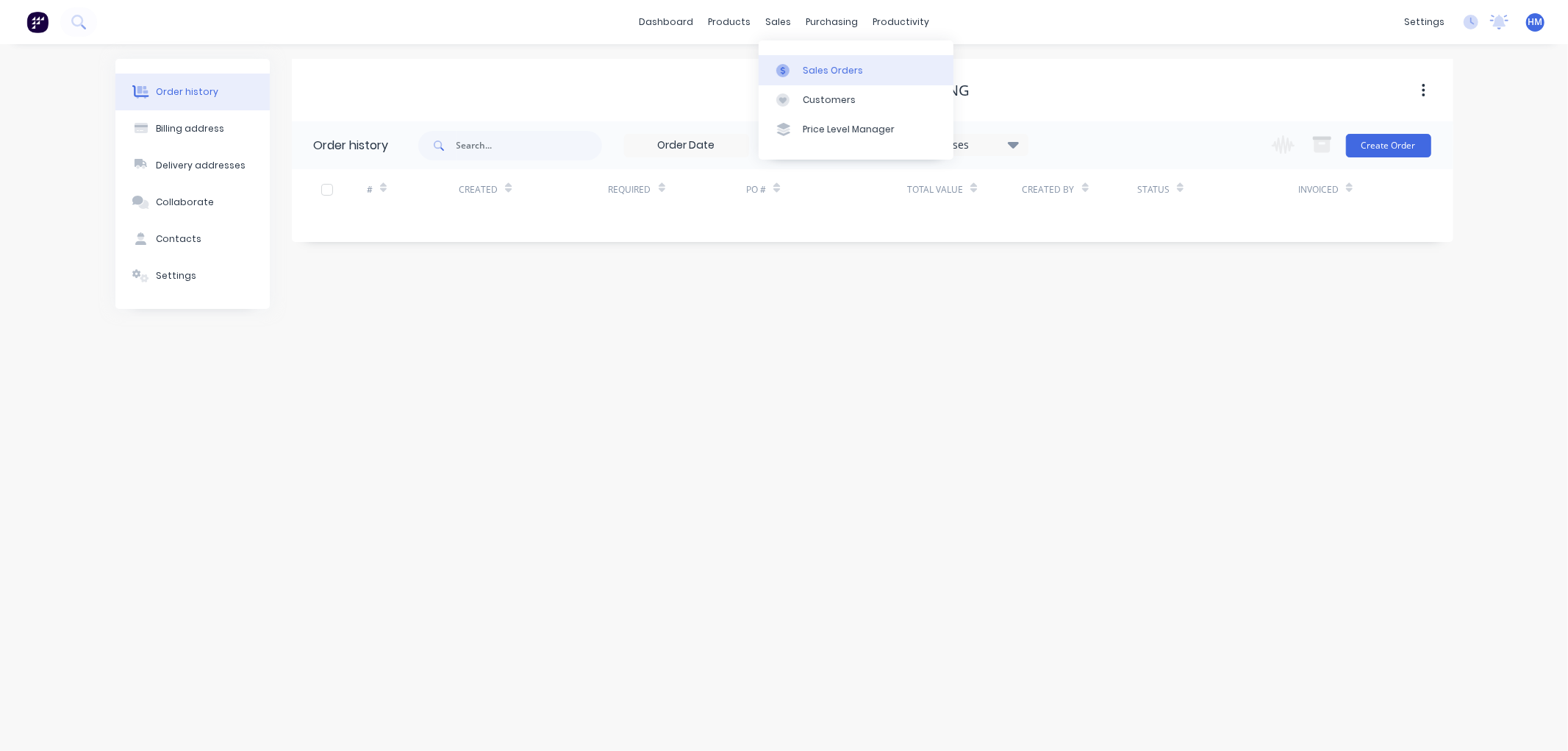
click at [814, 72] on div "Sales Orders" at bounding box center [832, 71] width 60 height 14
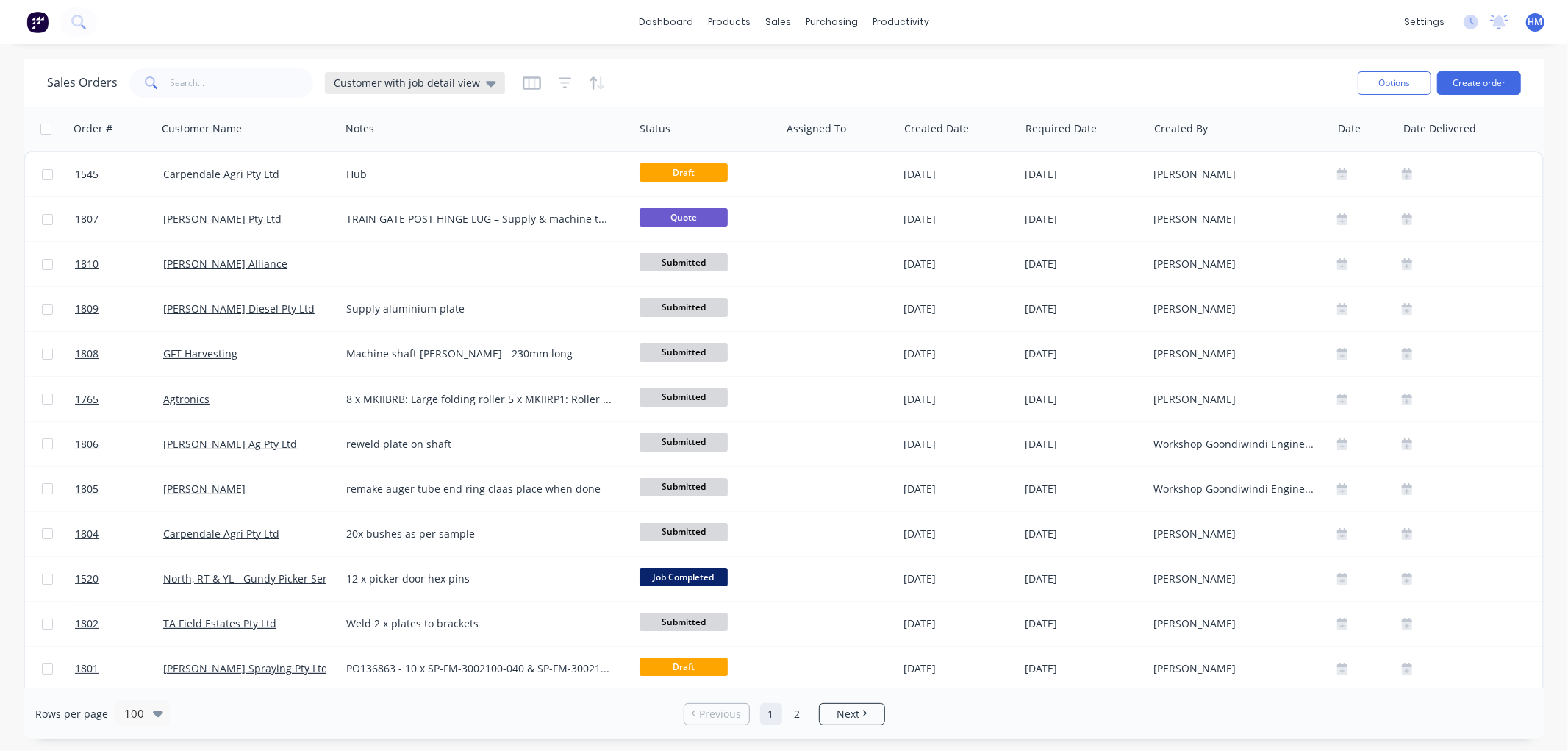
click at [358, 78] on span "Customer with job detail view" at bounding box center [407, 83] width 146 height 15
click at [366, 258] on button "Invoice" at bounding box center [413, 267] width 168 height 17
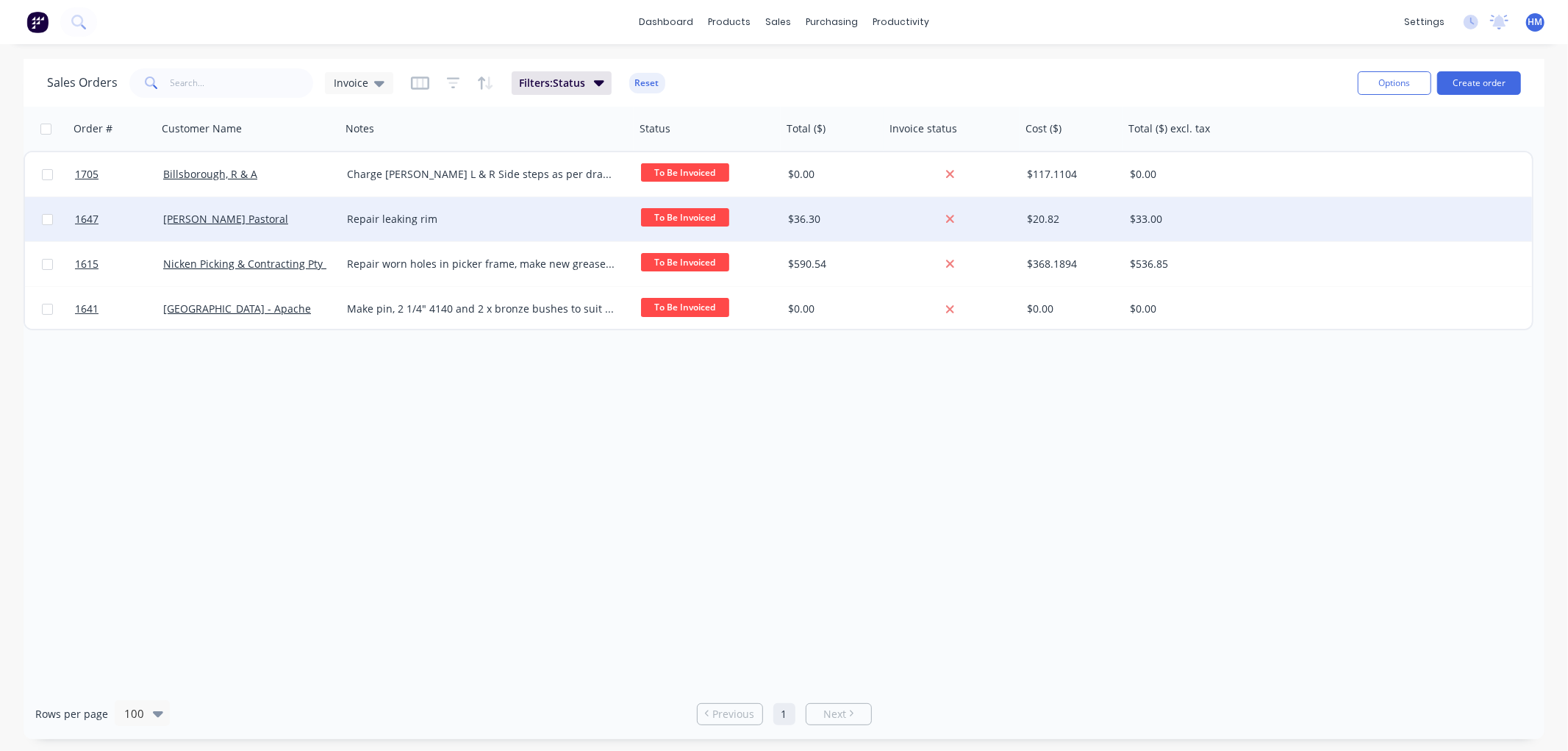
click at [299, 219] on div "[PERSON_NAME] Pastoral" at bounding box center [244, 219] width 163 height 14
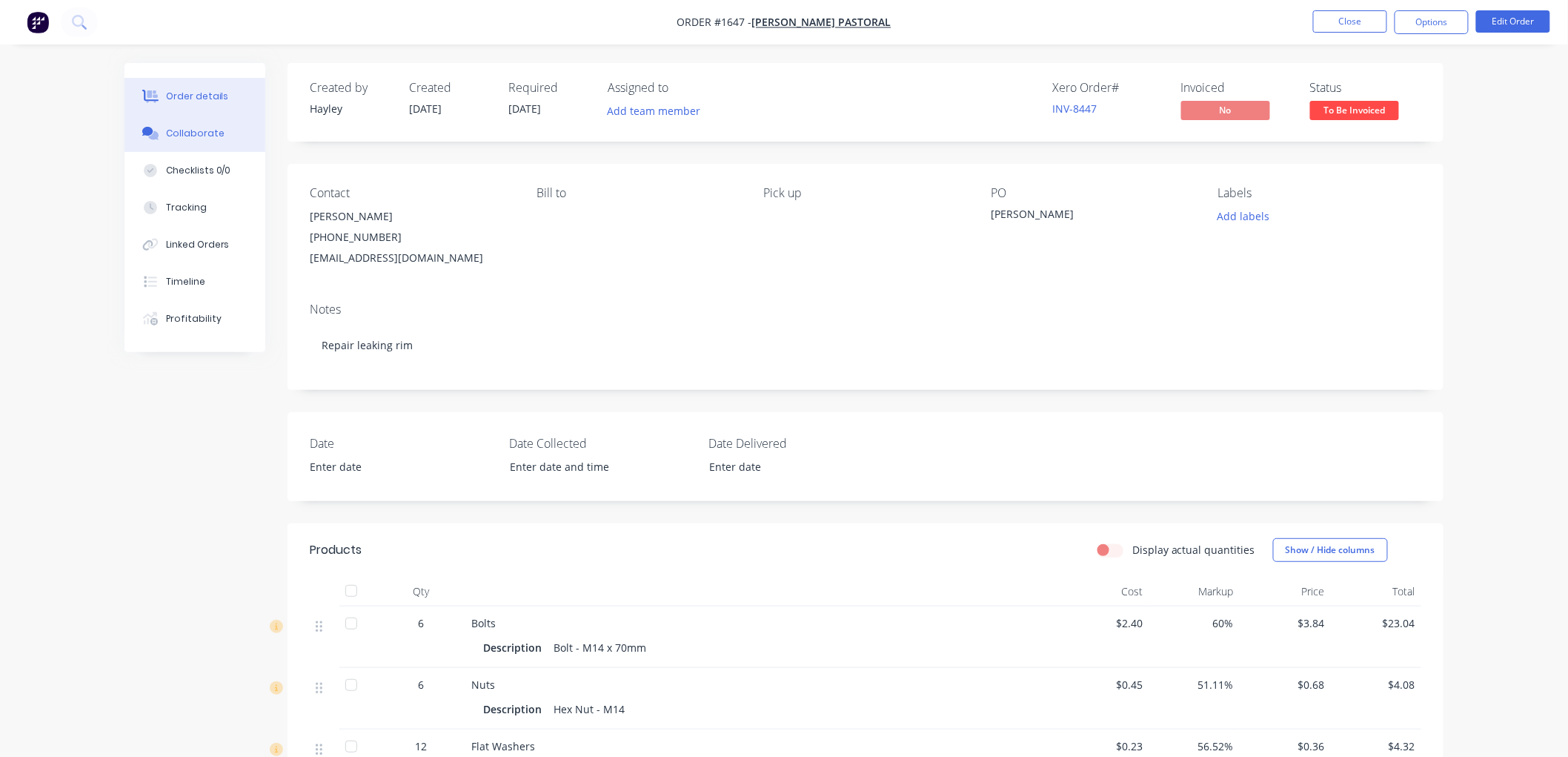
click at [219, 141] on button "Collaborate" at bounding box center [195, 134] width 141 height 37
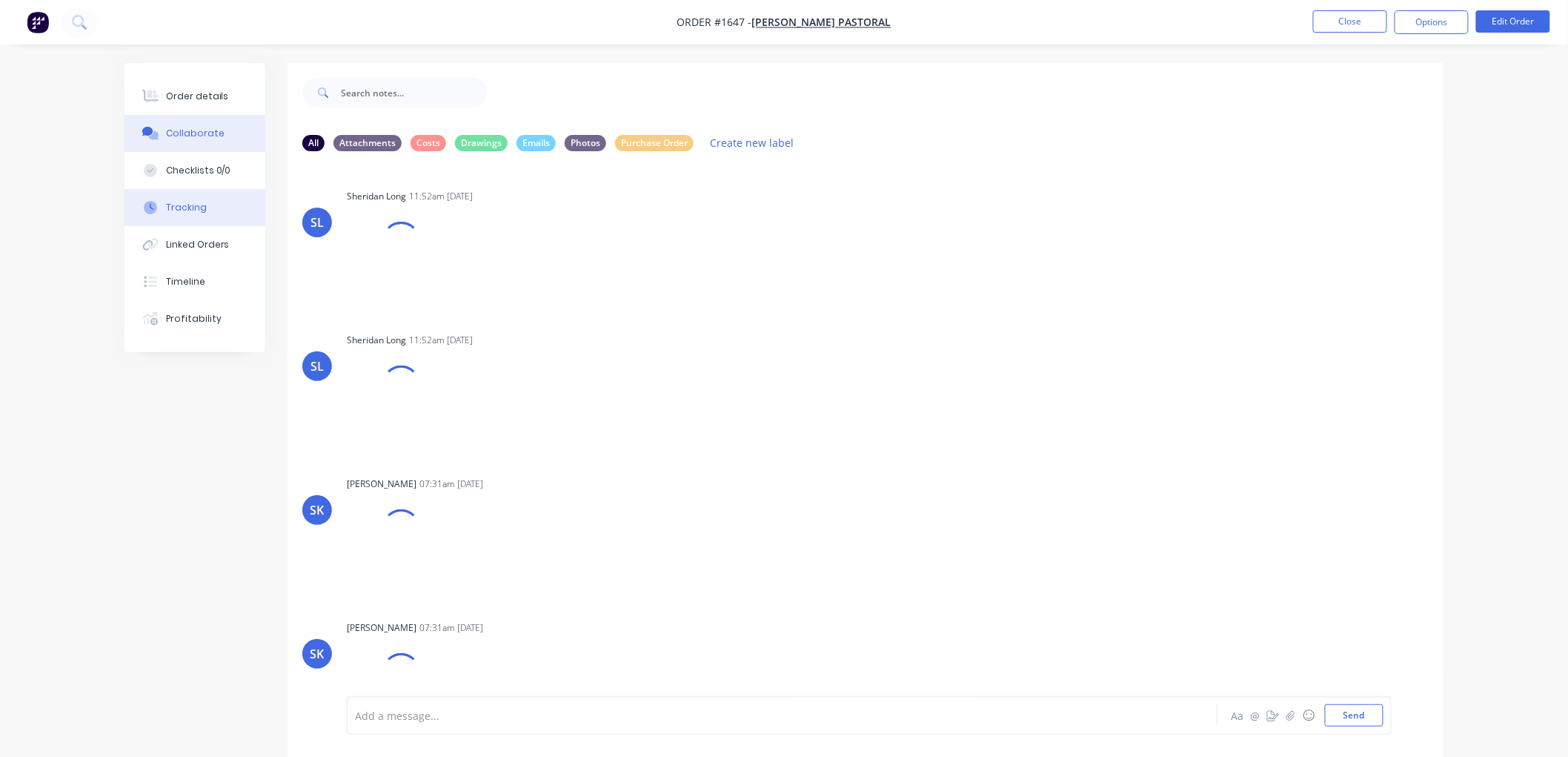
click at [219, 208] on button "Tracking" at bounding box center [195, 208] width 141 height 37
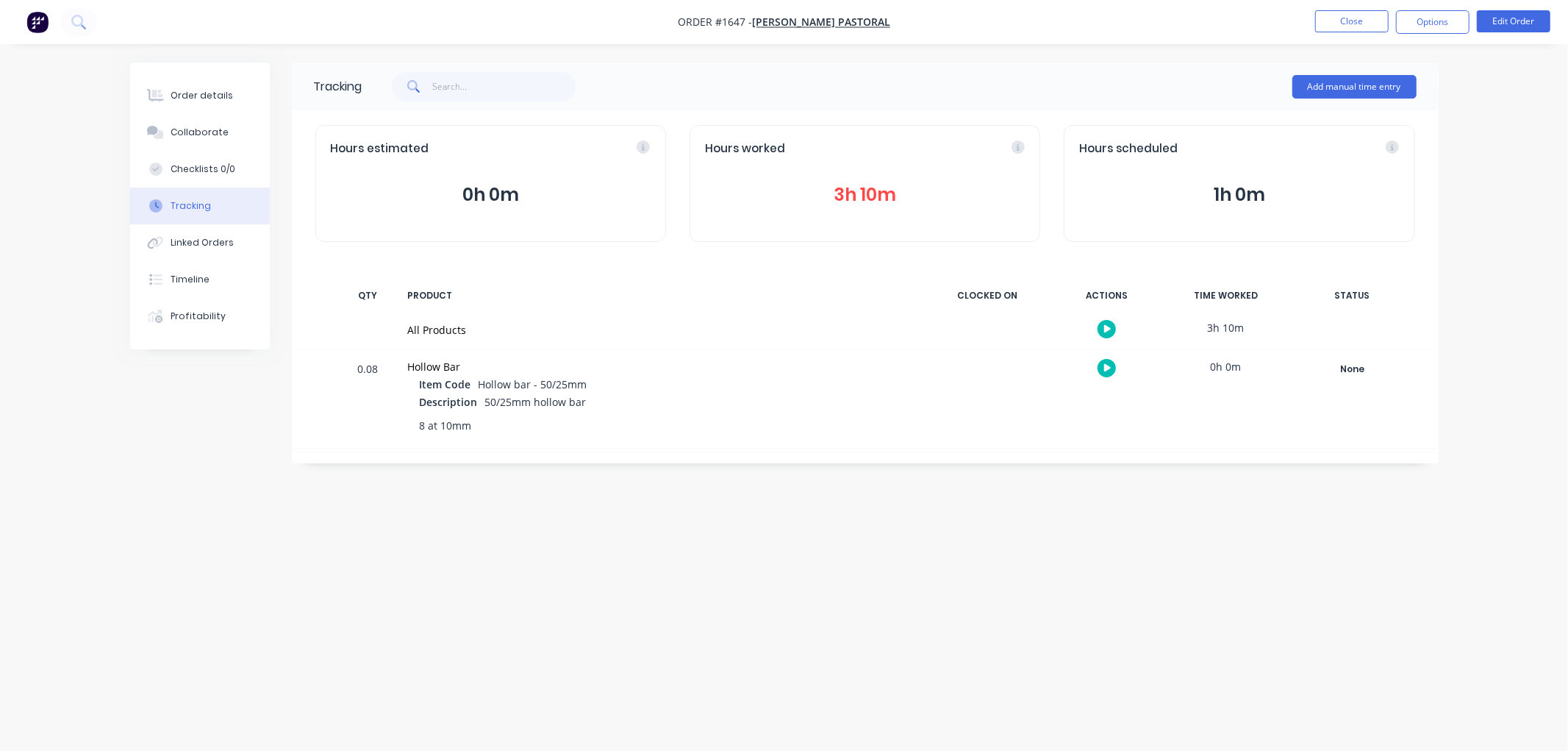
click at [858, 195] on button "3h 10m" at bounding box center [865, 194] width 320 height 28
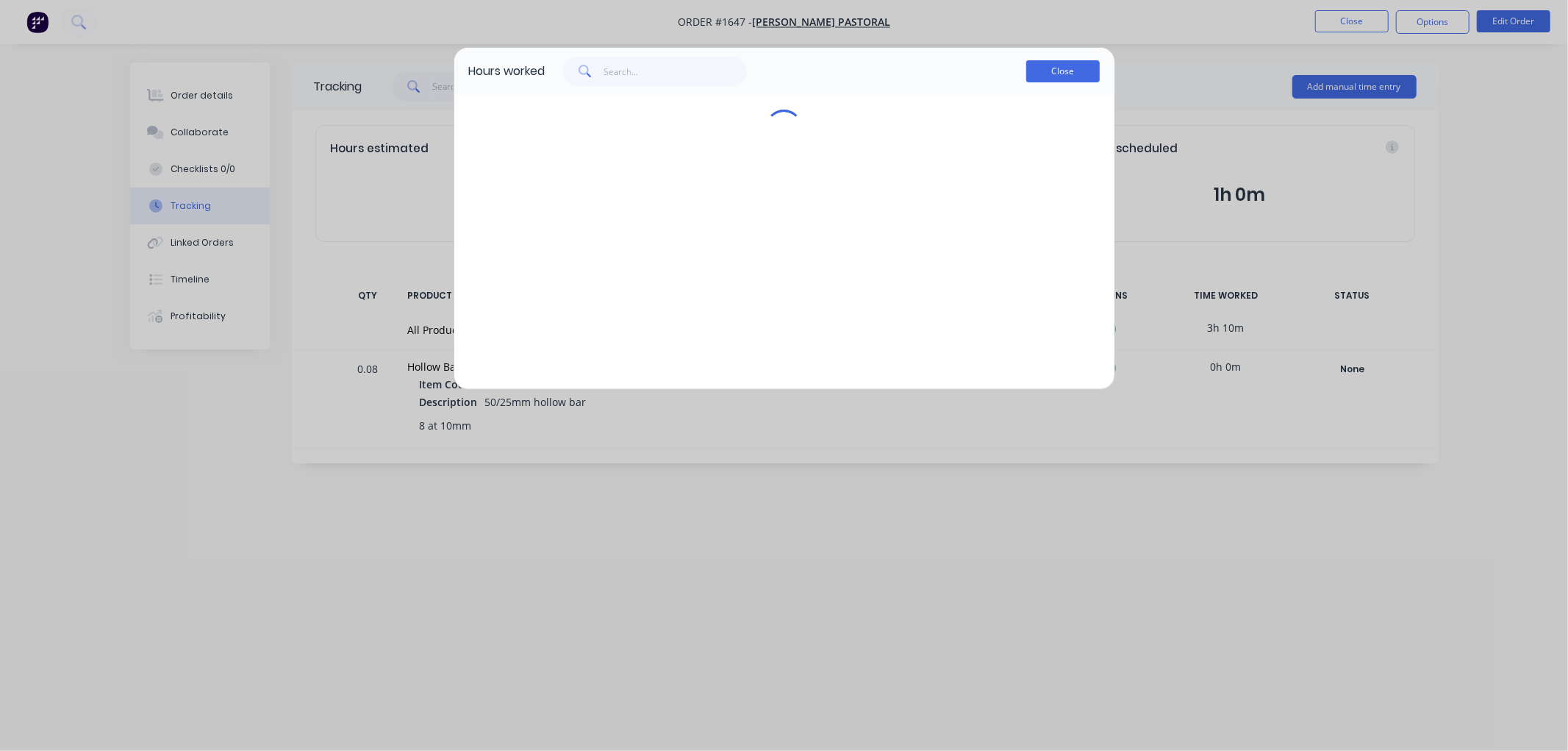
click at [1057, 67] on button "Close" at bounding box center [1062, 71] width 73 height 22
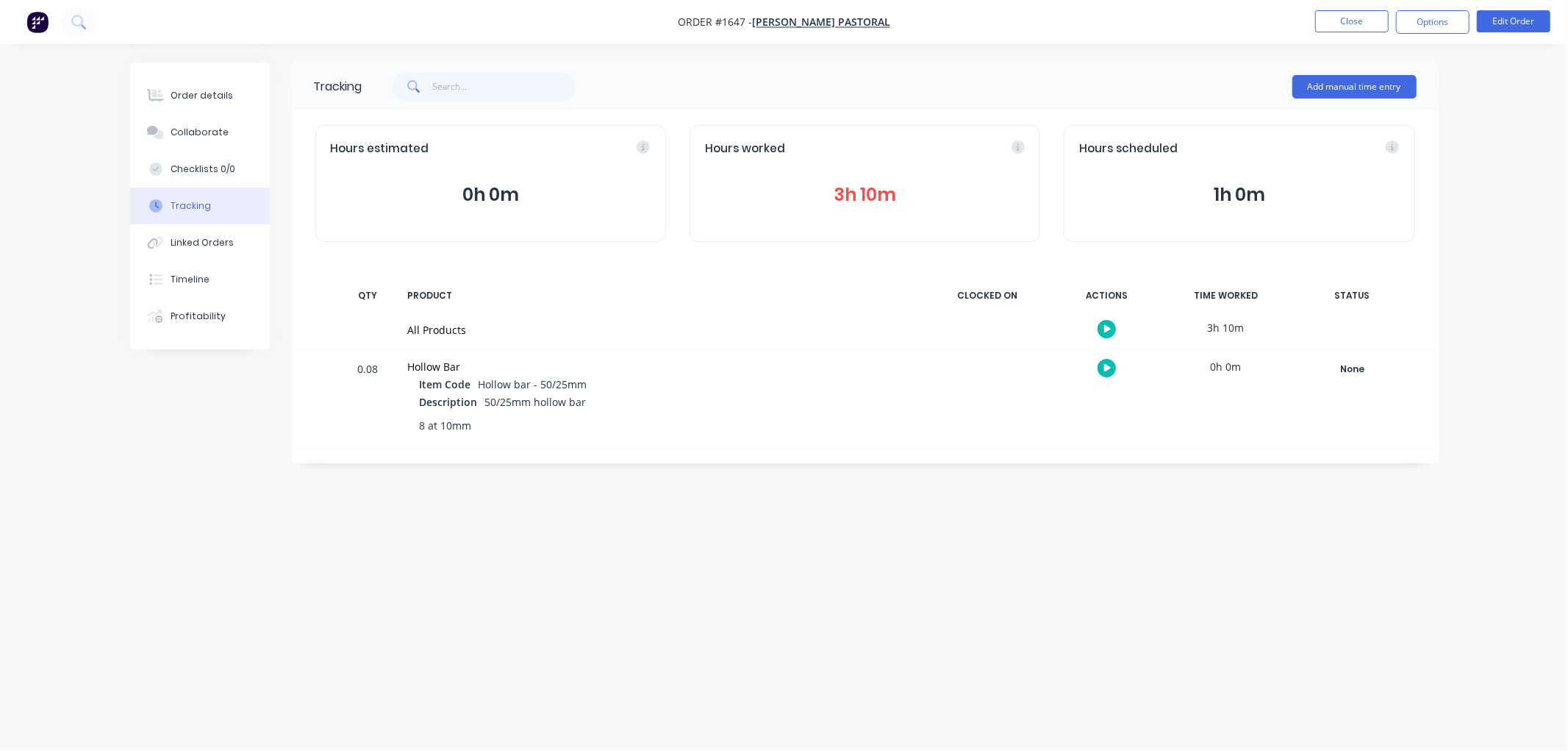
click at [871, 208] on button "3h 10m" at bounding box center [865, 194] width 320 height 28
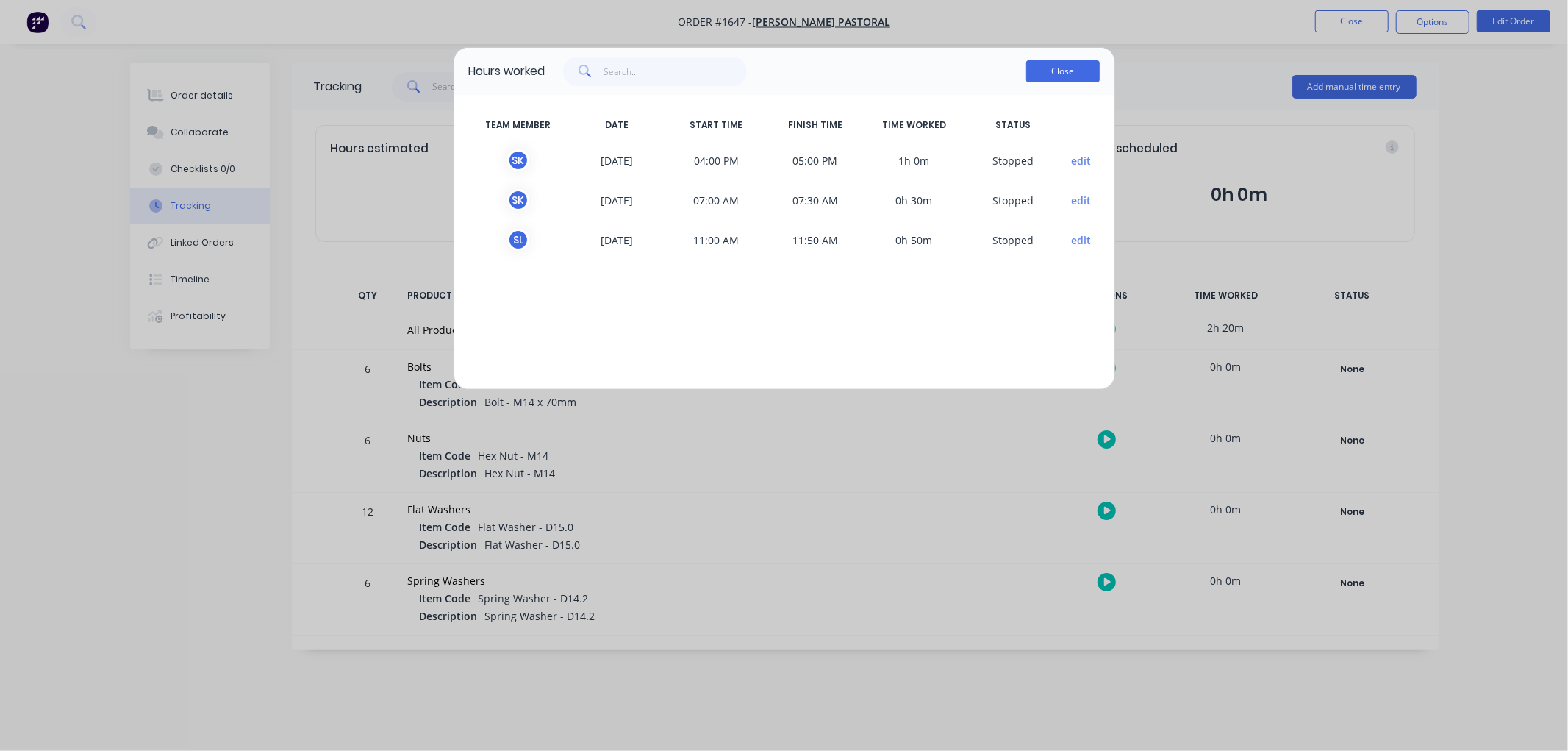
click at [1057, 70] on button "Close" at bounding box center [1062, 71] width 73 height 22
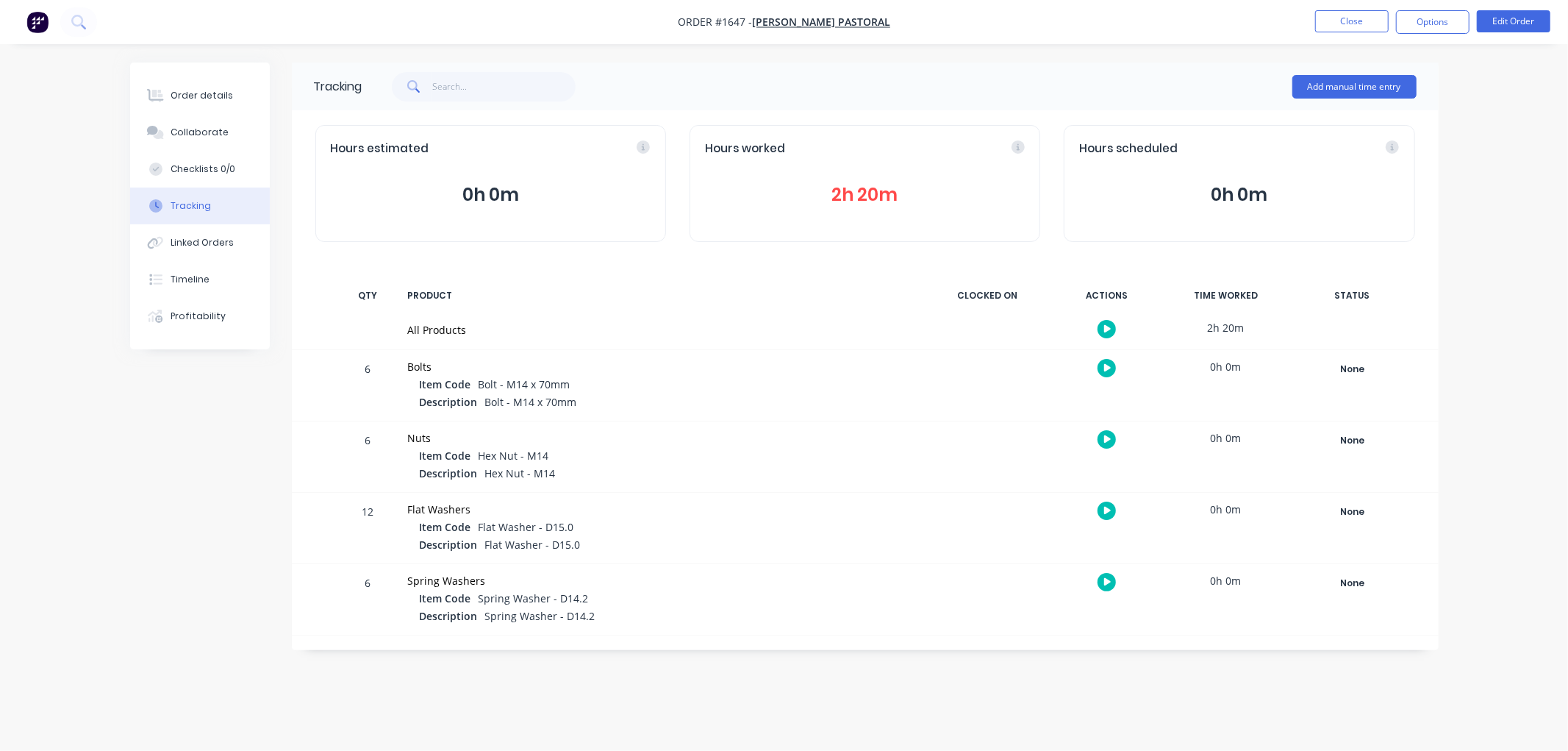
click at [848, 192] on button "2h 20m" at bounding box center [865, 194] width 320 height 28
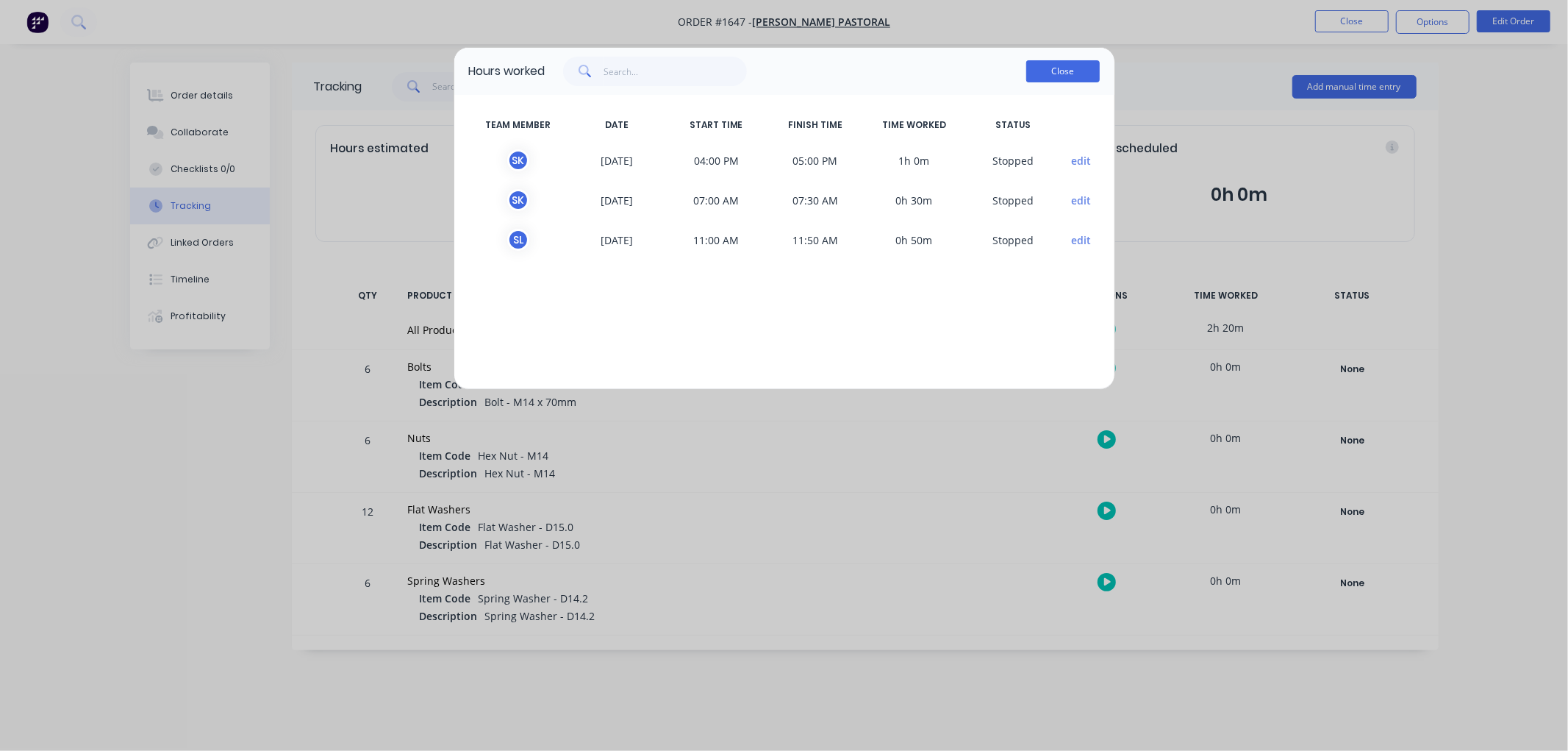
click at [1056, 73] on button "Close" at bounding box center [1062, 71] width 73 height 22
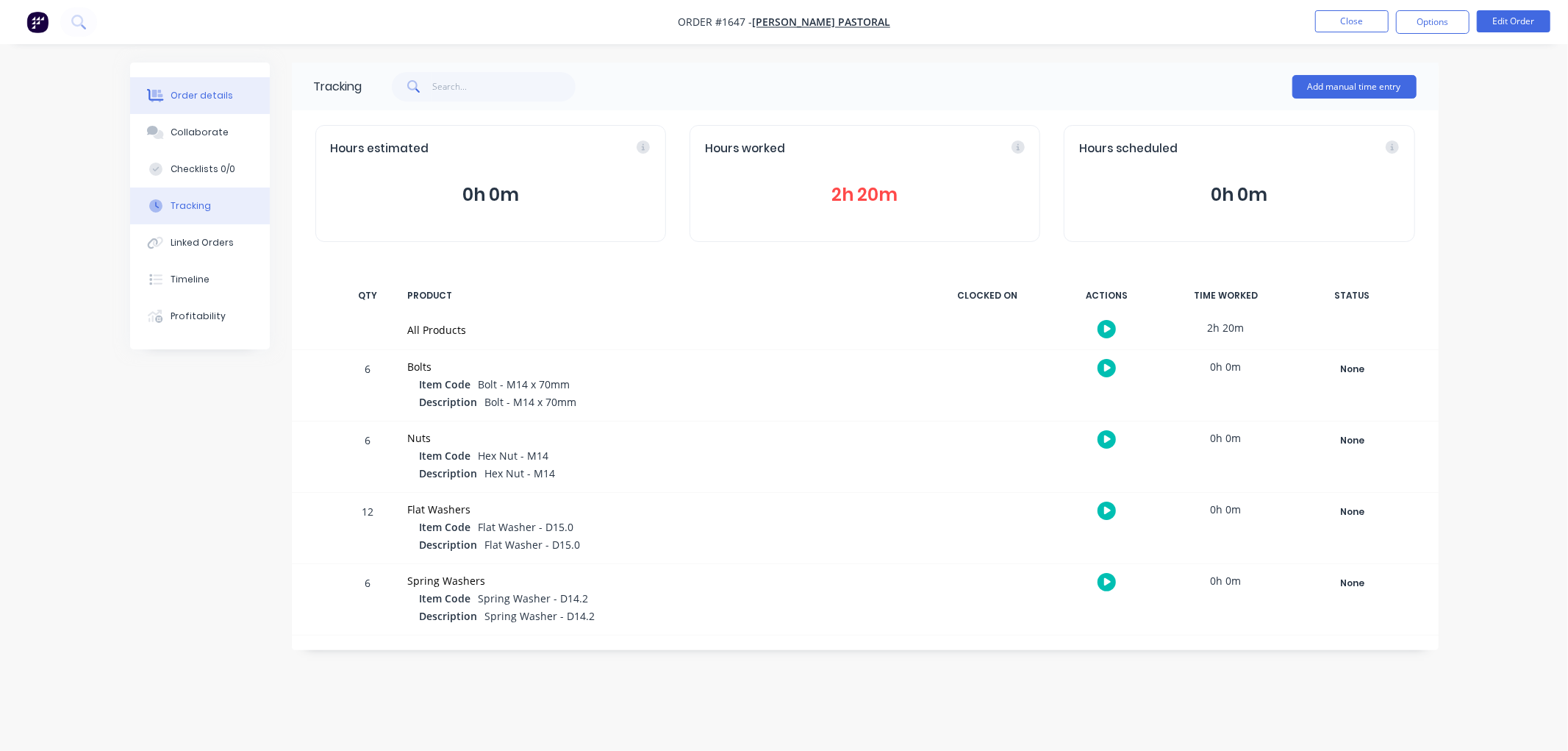
drag, startPoint x: 215, startPoint y: 99, endPoint x: 235, endPoint y: 90, distance: 21.9
click at [219, 95] on div "Order details" at bounding box center [202, 95] width 62 height 14
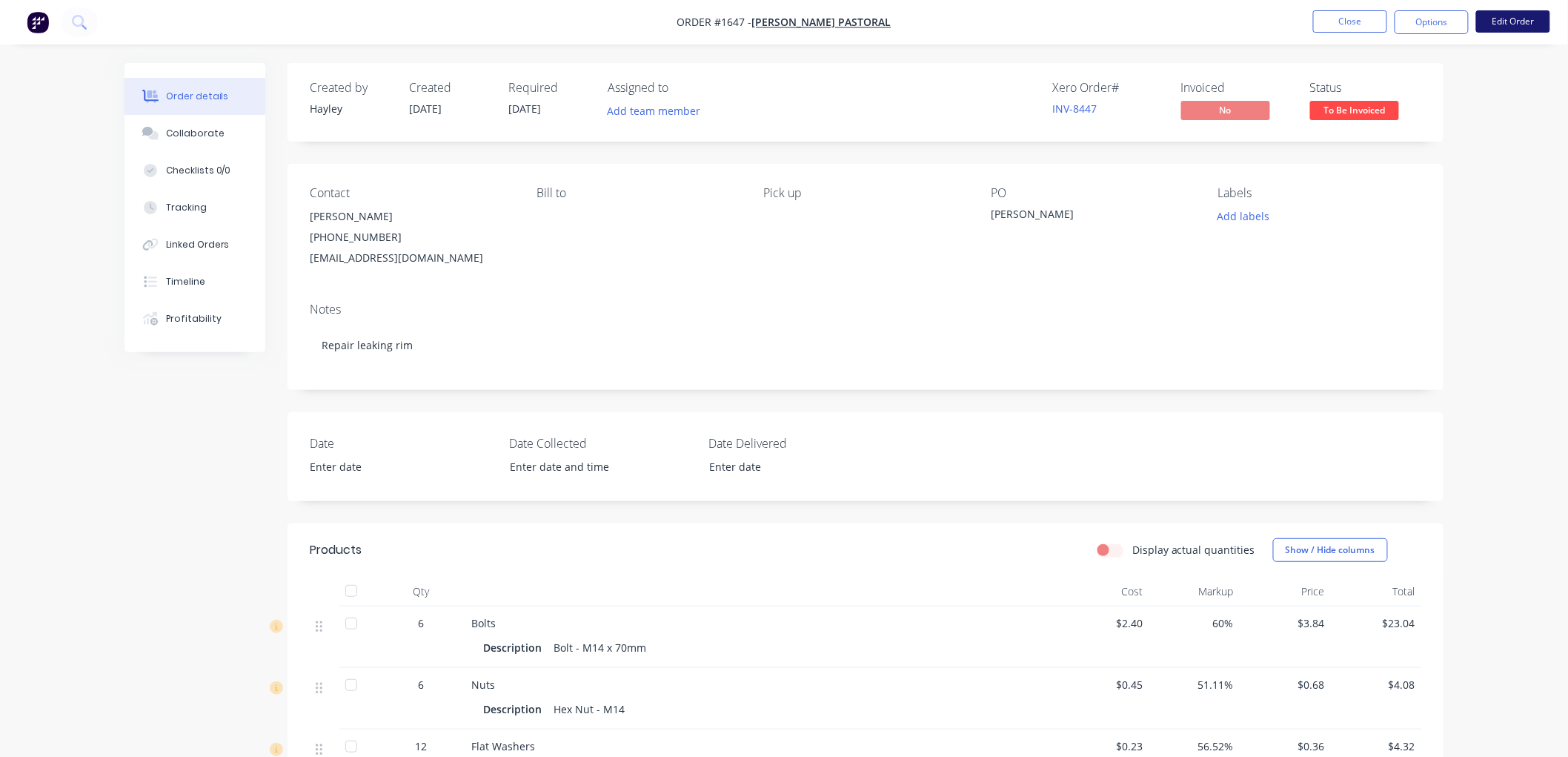
click at [1510, 23] on button "Edit Order" at bounding box center [1512, 21] width 74 height 22
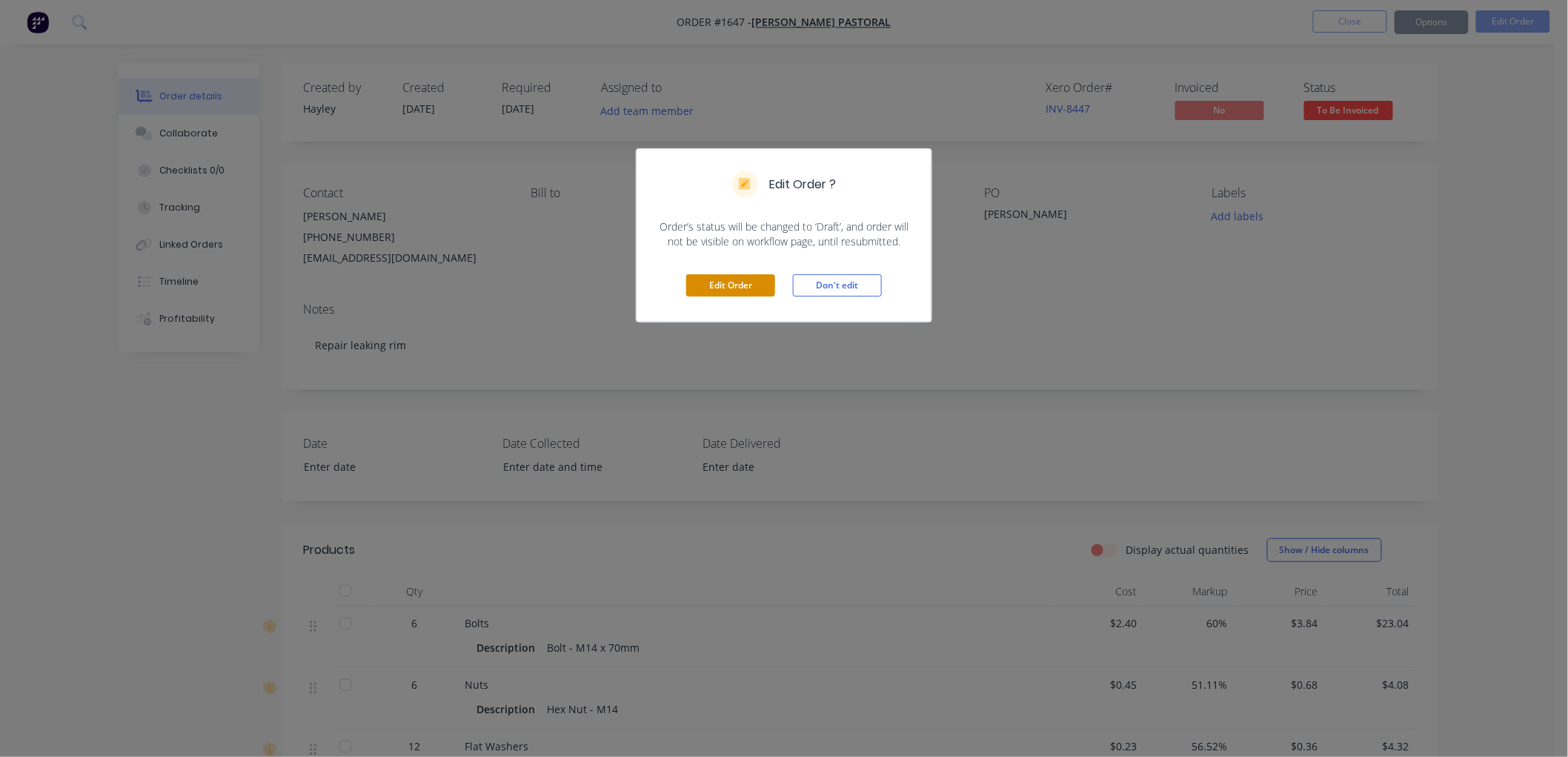
click at [720, 285] on button "Edit Order" at bounding box center [730, 285] width 89 height 22
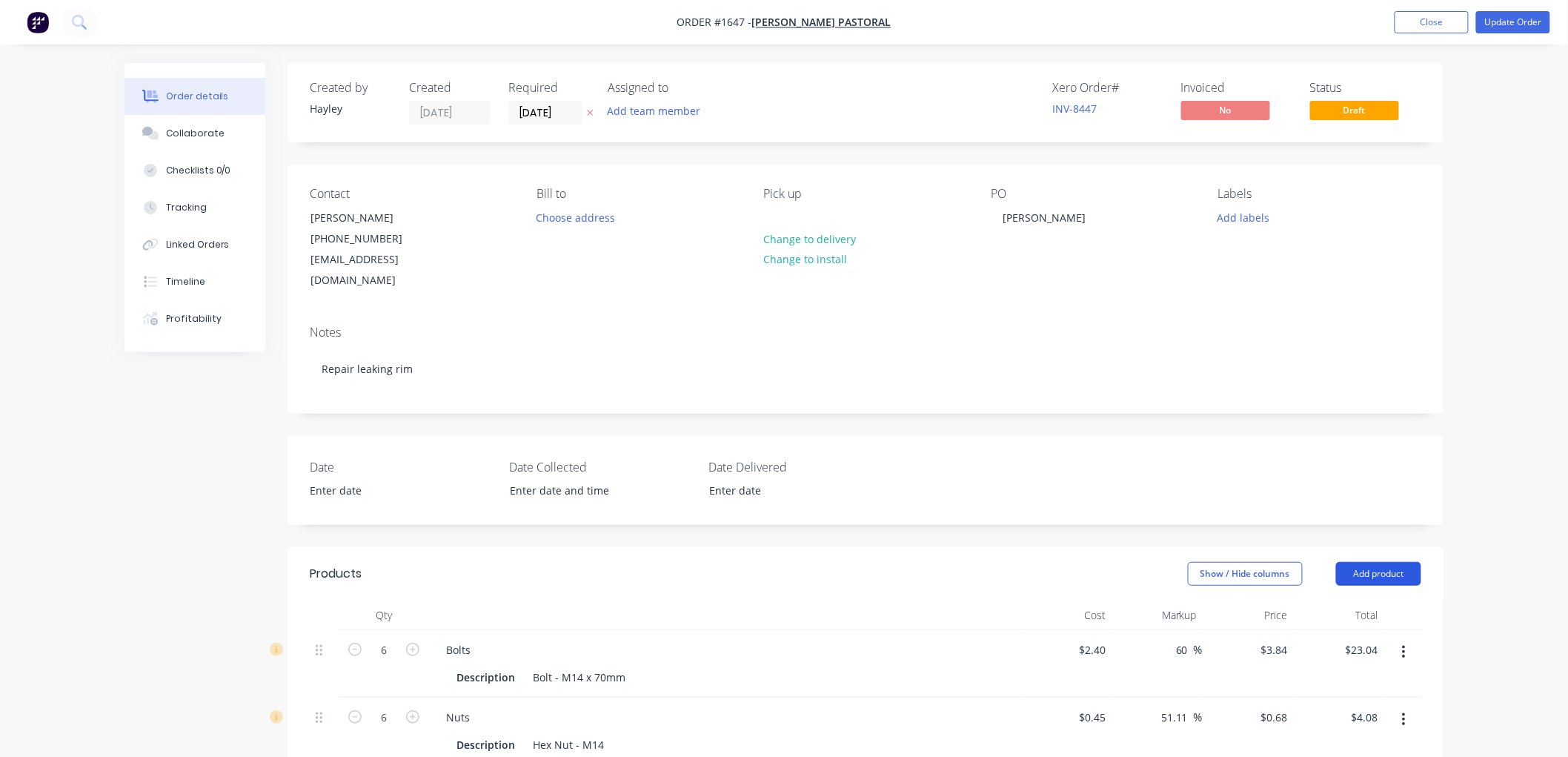
click at [1378, 561] on button "Add product" at bounding box center [1378, 573] width 85 height 24
click at [1306, 600] on div "Product catalogue" at bounding box center [1350, 611] width 114 height 21
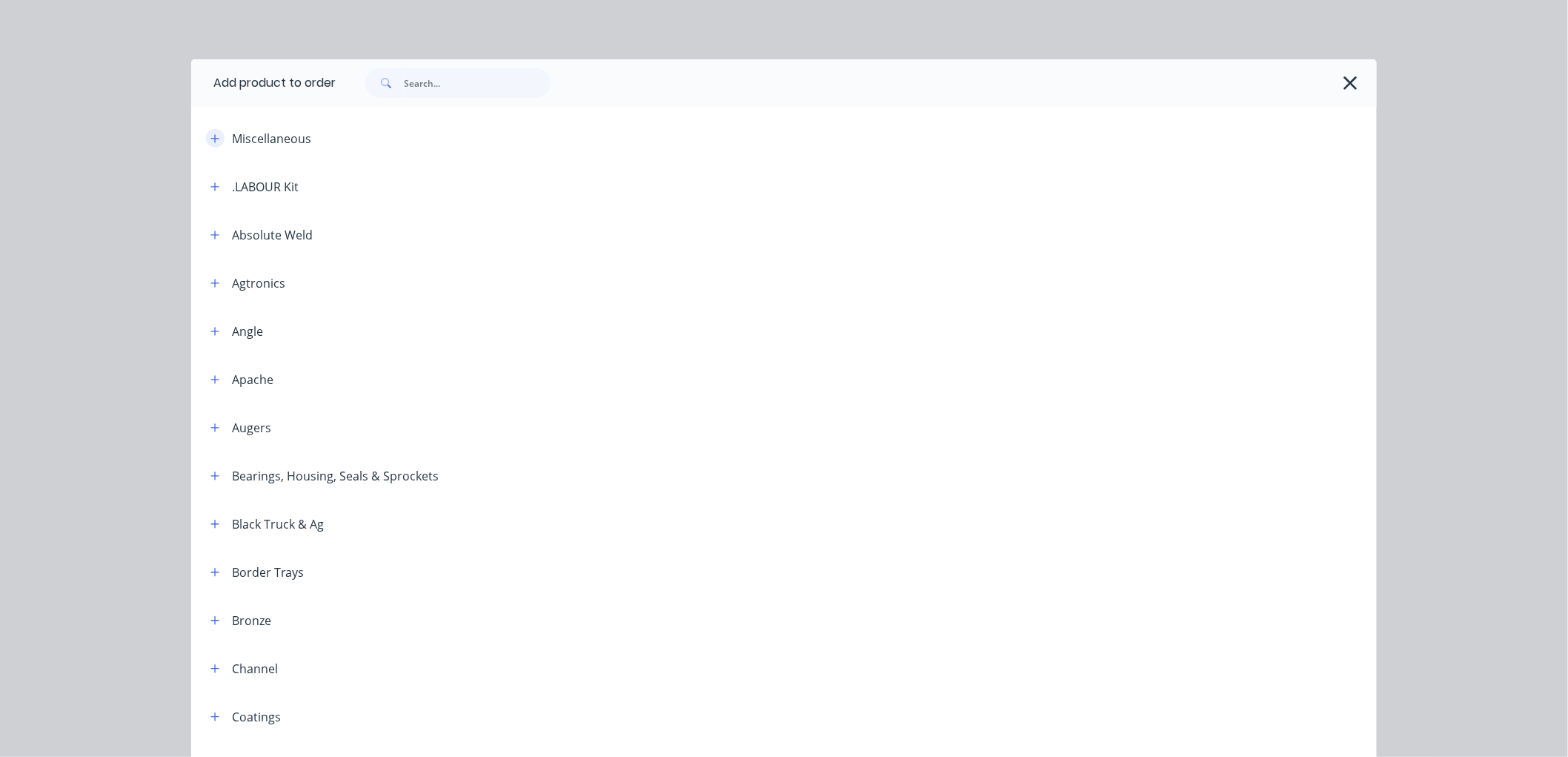
drag, startPoint x: 185, startPoint y: 145, endPoint x: 200, endPoint y: 141, distance: 15.5
click at [196, 142] on header "Miscellaneous" at bounding box center [784, 138] width 1185 height 48
click at [210, 179] on button "button" at bounding box center [215, 186] width 19 height 19
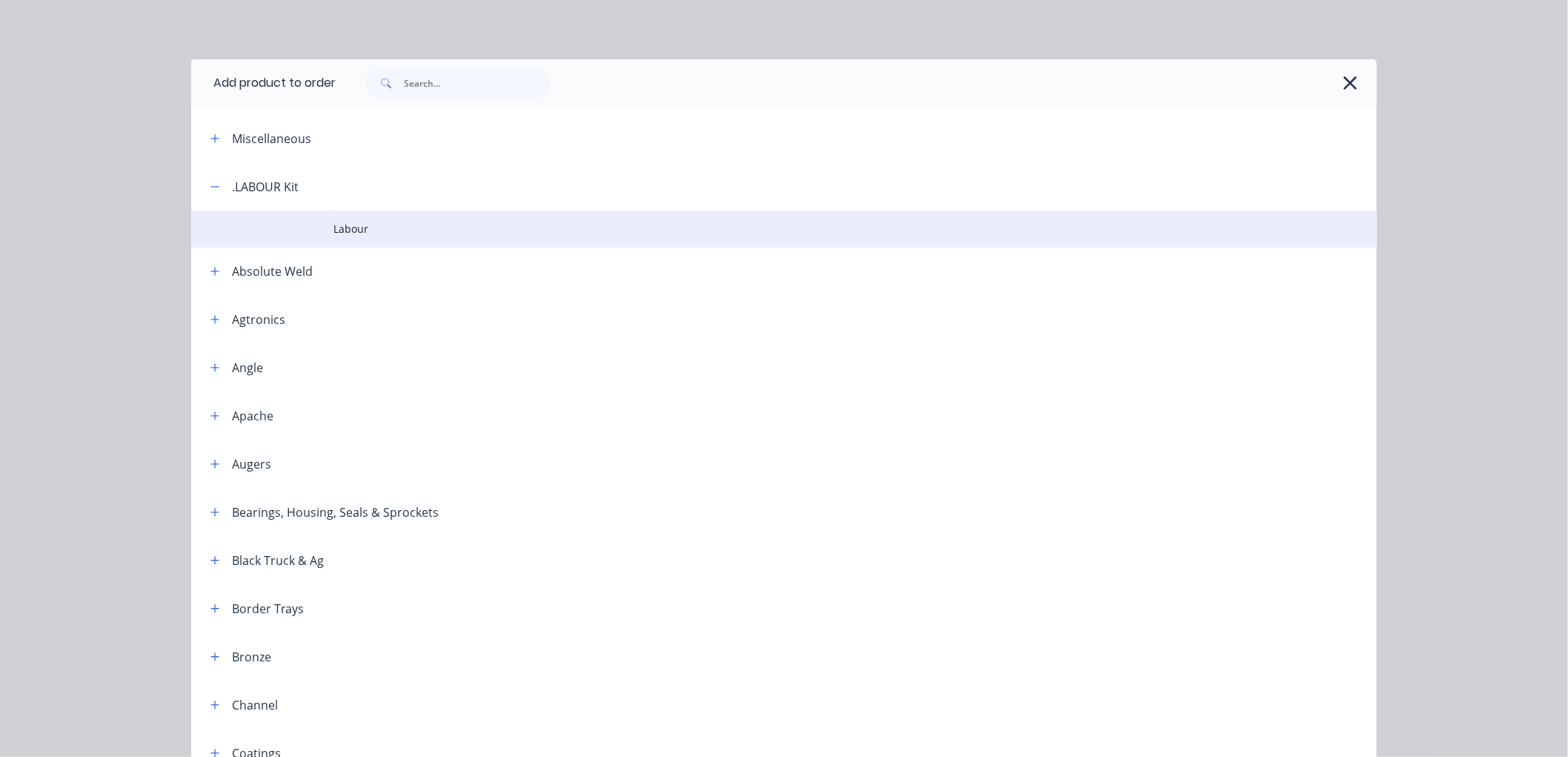
click at [371, 230] on span "Labour" at bounding box center [750, 229] width 834 height 15
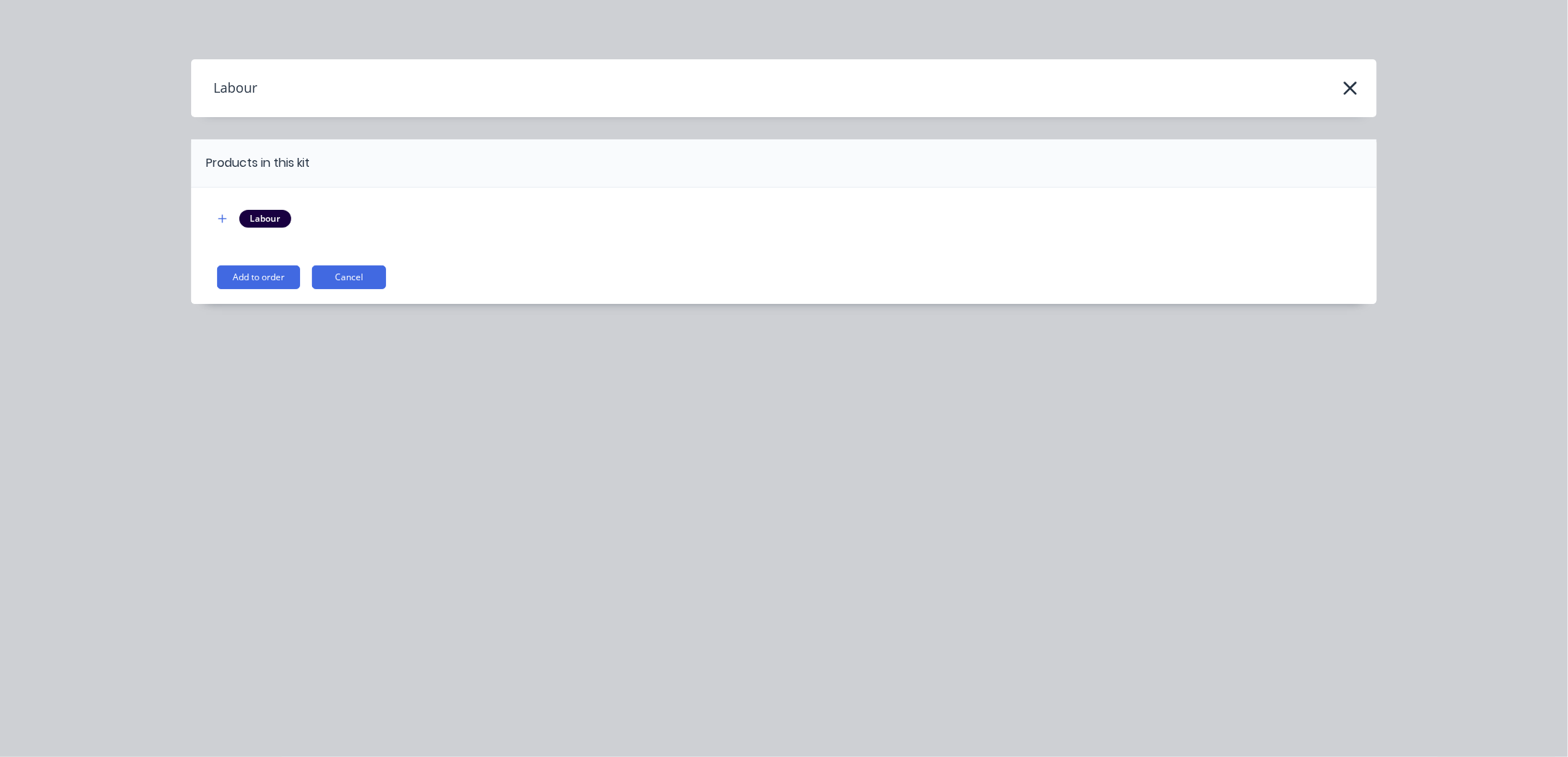
click at [213, 225] on div at bounding box center [223, 219] width 19 height 19
click at [216, 219] on button "button" at bounding box center [223, 219] width 19 height 19
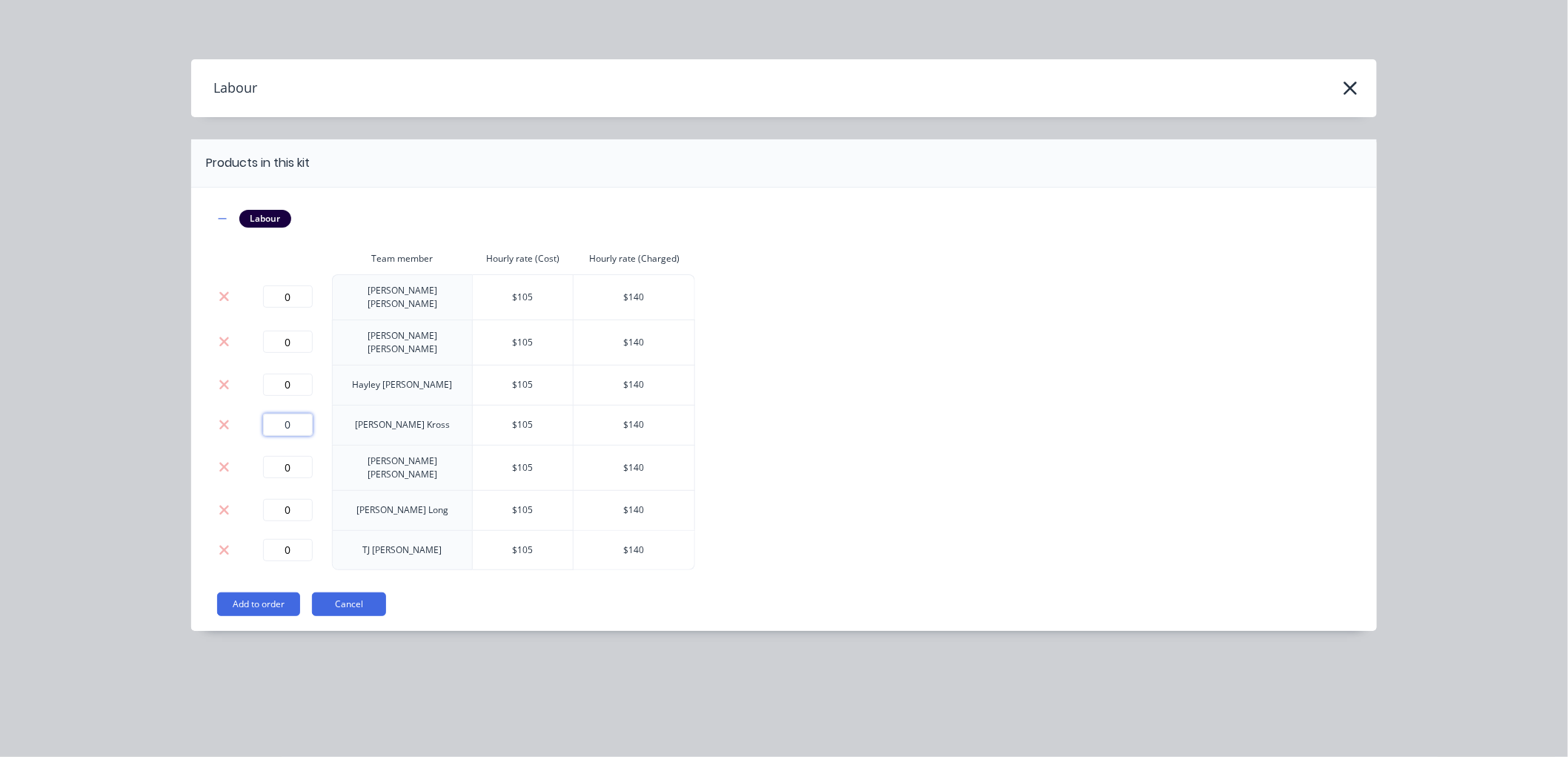
drag, startPoint x: 293, startPoint y: 404, endPoint x: 285, endPoint y: 408, distance: 8.9
click at [285, 413] on input "0" at bounding box center [287, 424] width 49 height 22
type input "1.5"
drag, startPoint x: 291, startPoint y: 498, endPoint x: 271, endPoint y: 493, distance: 20.6
click at [271, 498] on input "0" at bounding box center [287, 509] width 49 height 22
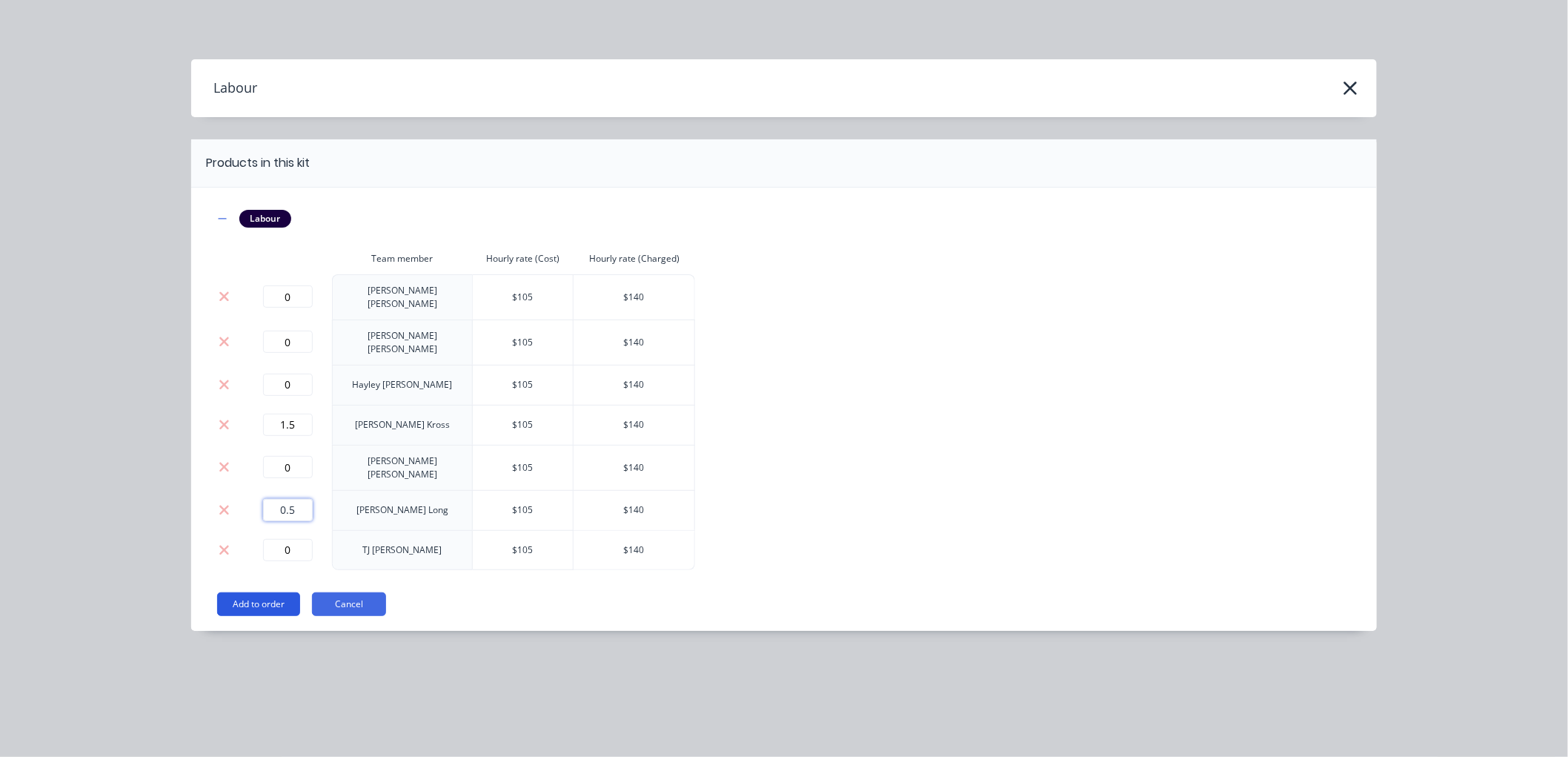
type input "0.5"
click at [272, 592] on button "Add to order" at bounding box center [258, 604] width 83 height 24
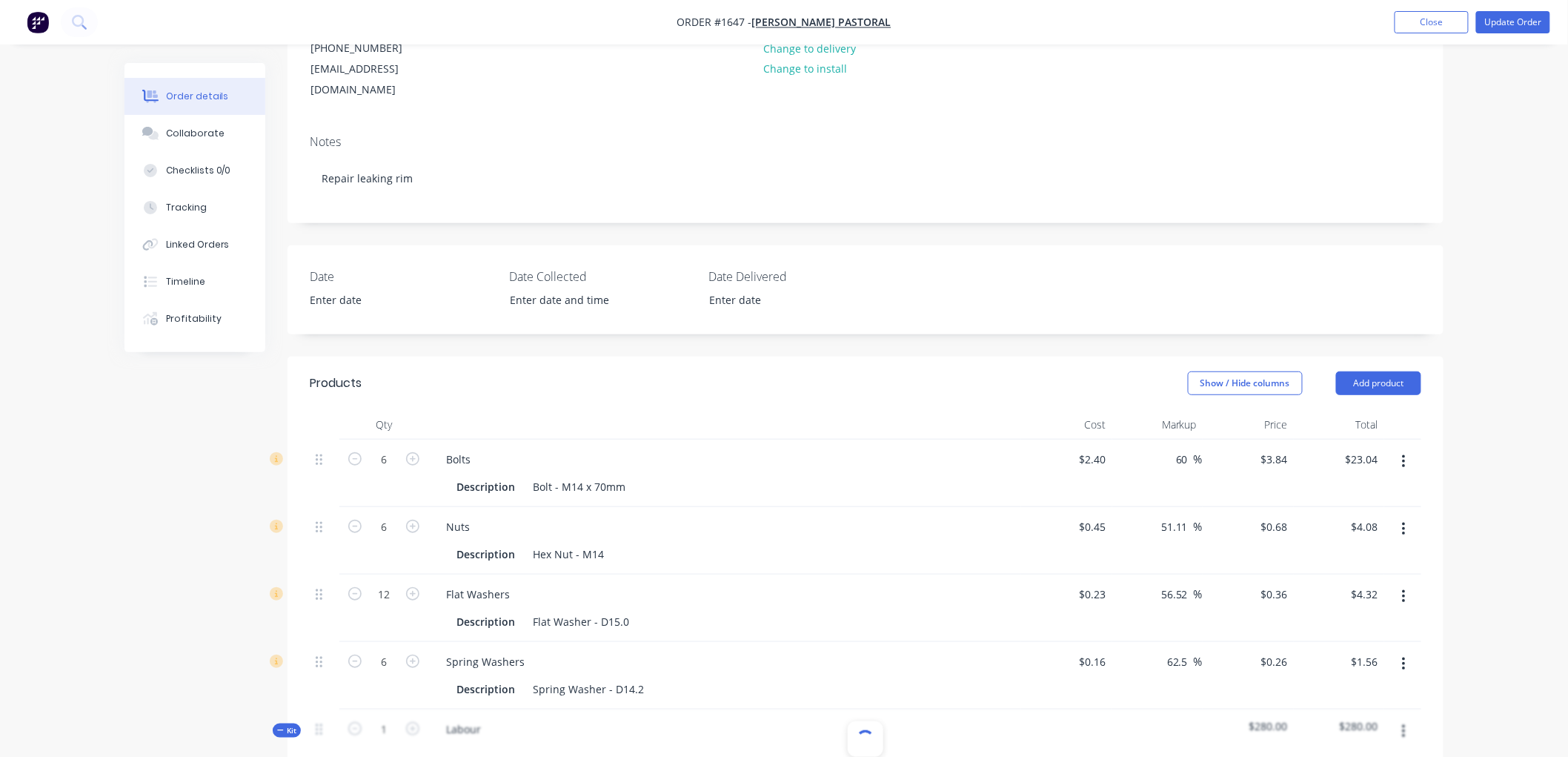
scroll to position [247, 0]
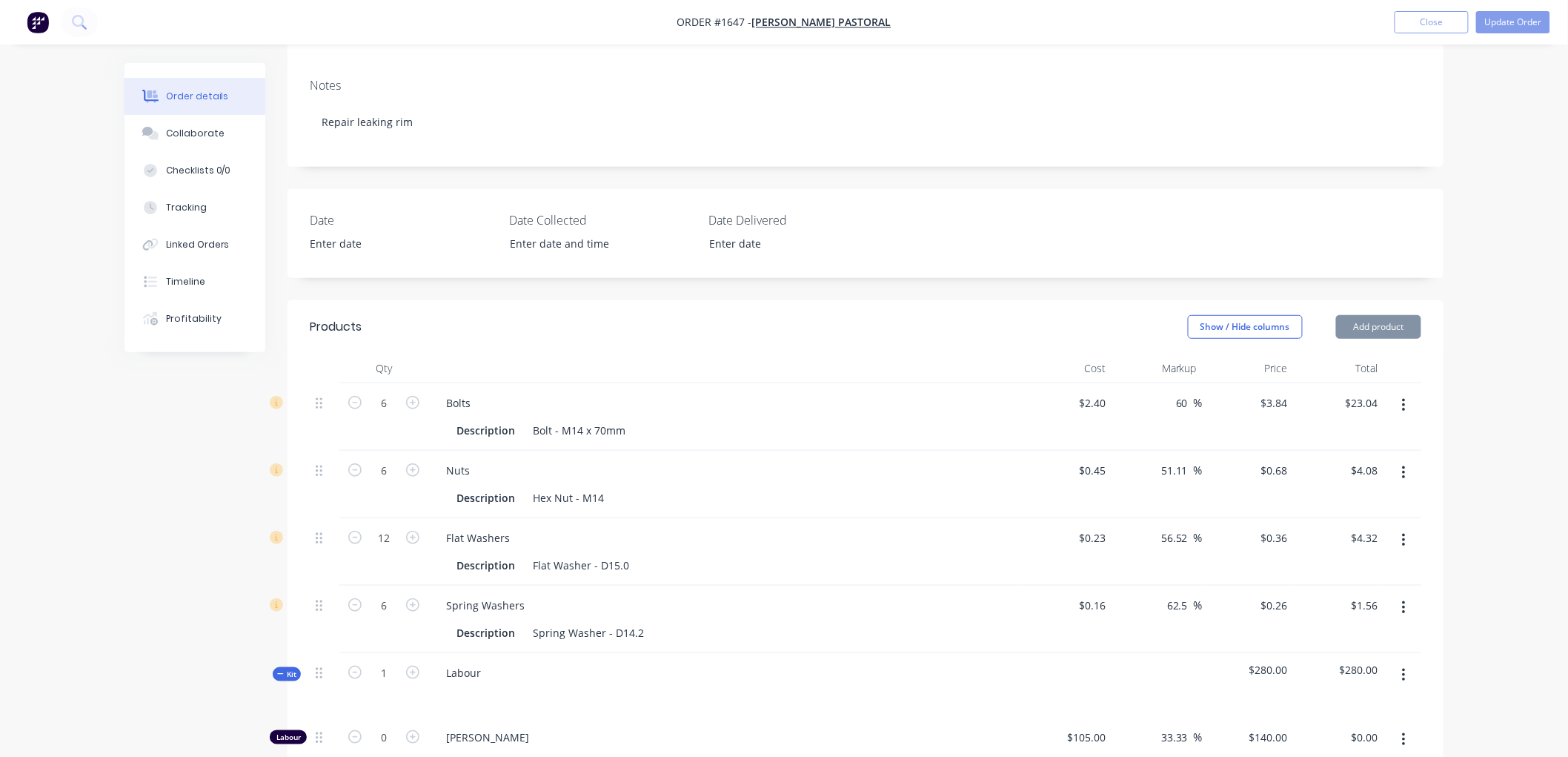
click at [278, 670] on icon at bounding box center [281, 674] width 7 height 8
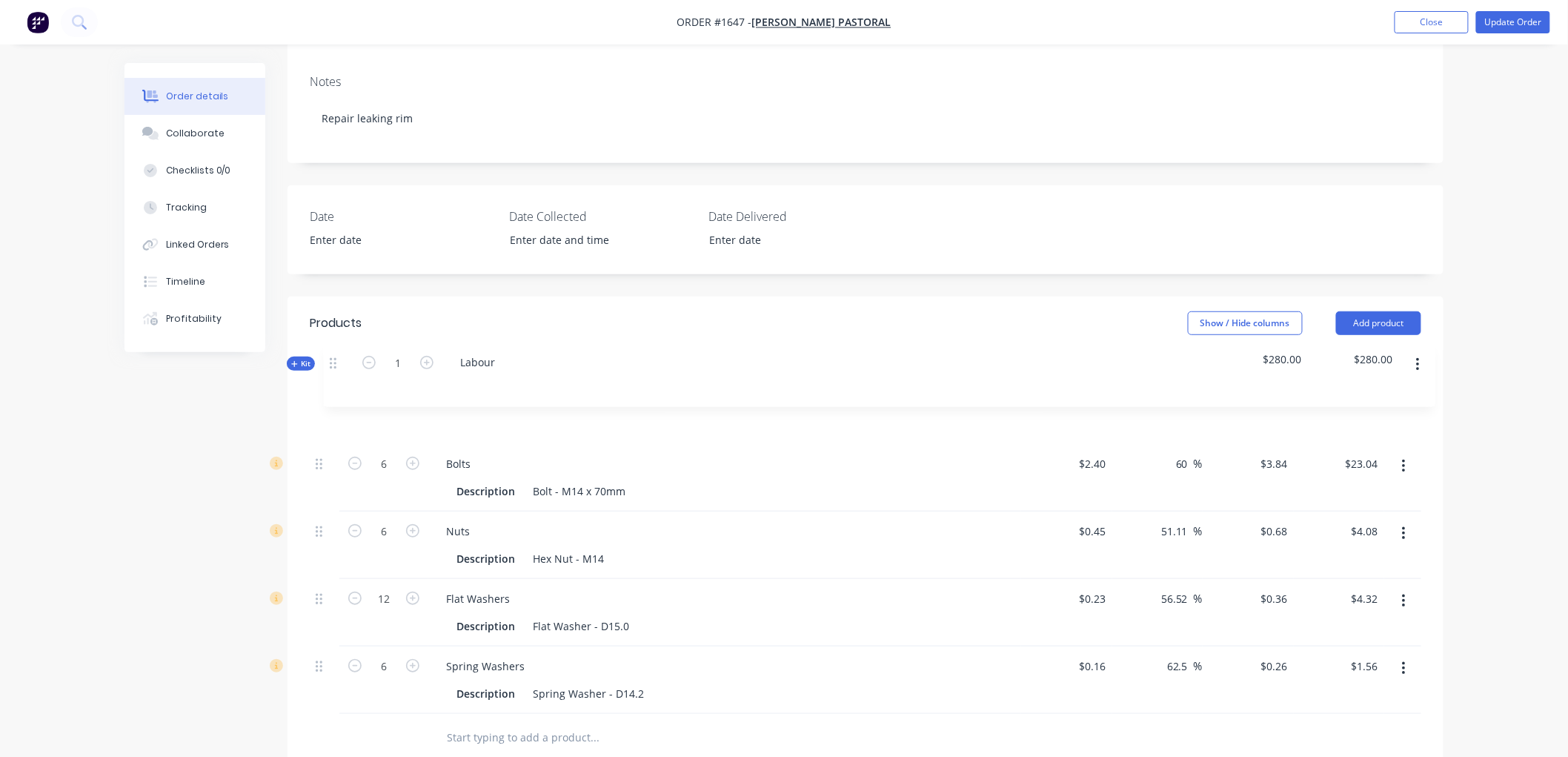
drag, startPoint x: 321, startPoint y: 652, endPoint x: 336, endPoint y: 359, distance: 293.4
click at [336, 379] on div "6 Bolts Description Bolt - M14 x 70mm $2.40 $2.40 60 60 % $3.84 $3.84 $23.04 $2…" at bounding box center [865, 546] width 1111 height 334
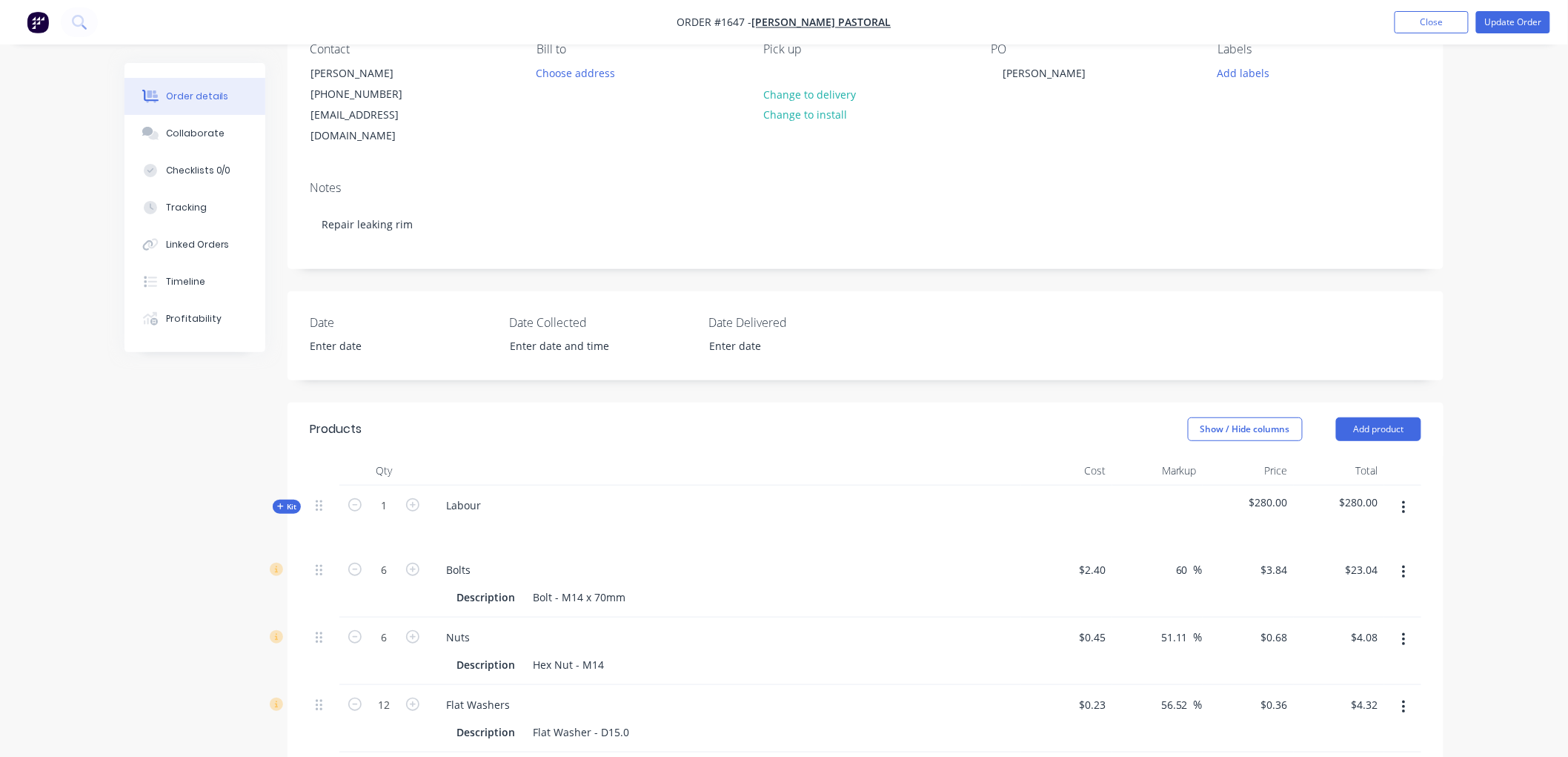
scroll to position [3, 0]
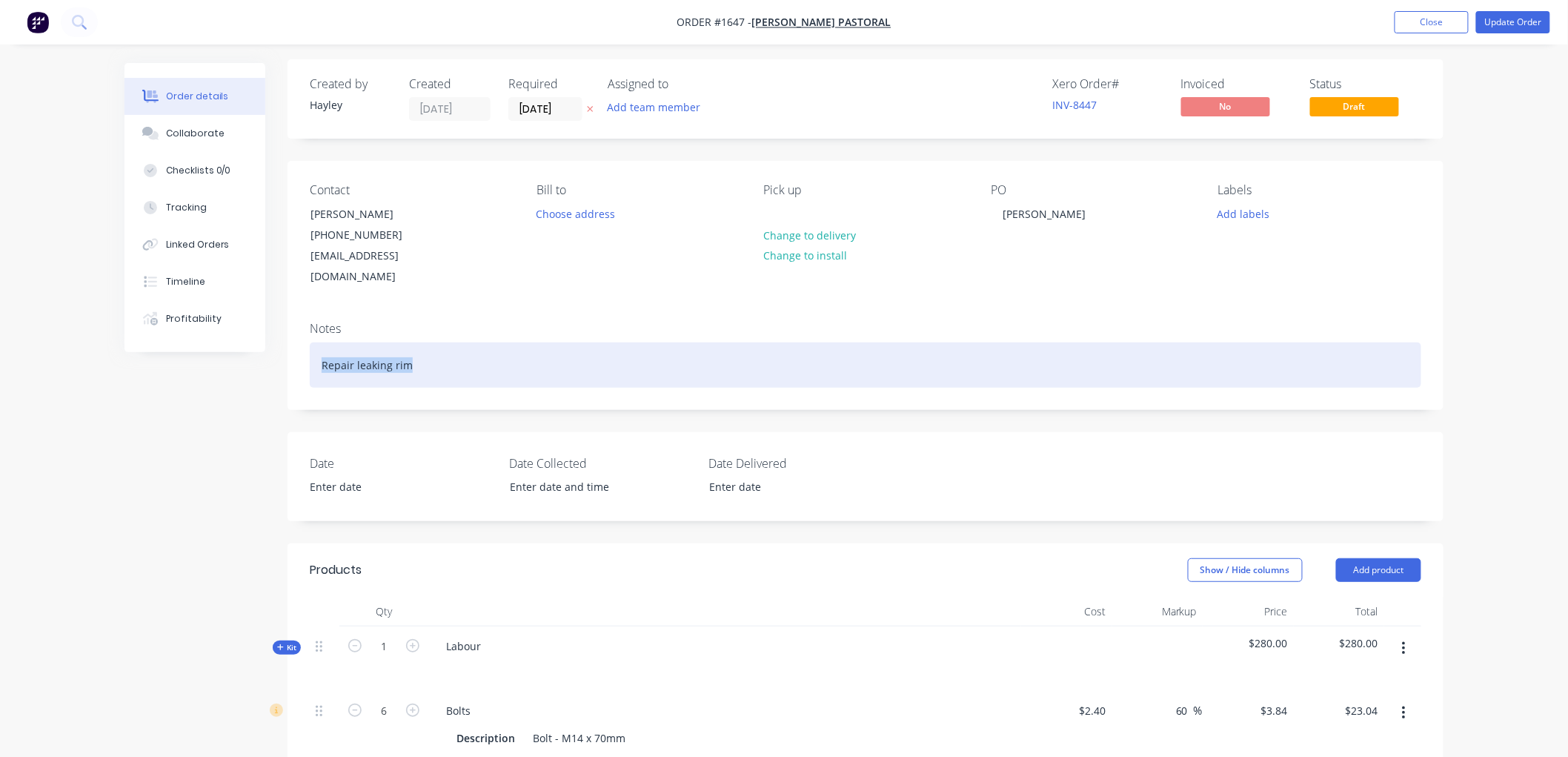
drag, startPoint x: 426, startPoint y: 343, endPoint x: 254, endPoint y: 345, distance: 172.0
click at [254, 345] on div "Order details Collaborate Checklists 0/0 Tracking Linked Orders Timeline Profit…" at bounding box center [784, 723] width 1349 height 1327
copy div "Repair leaking rim"
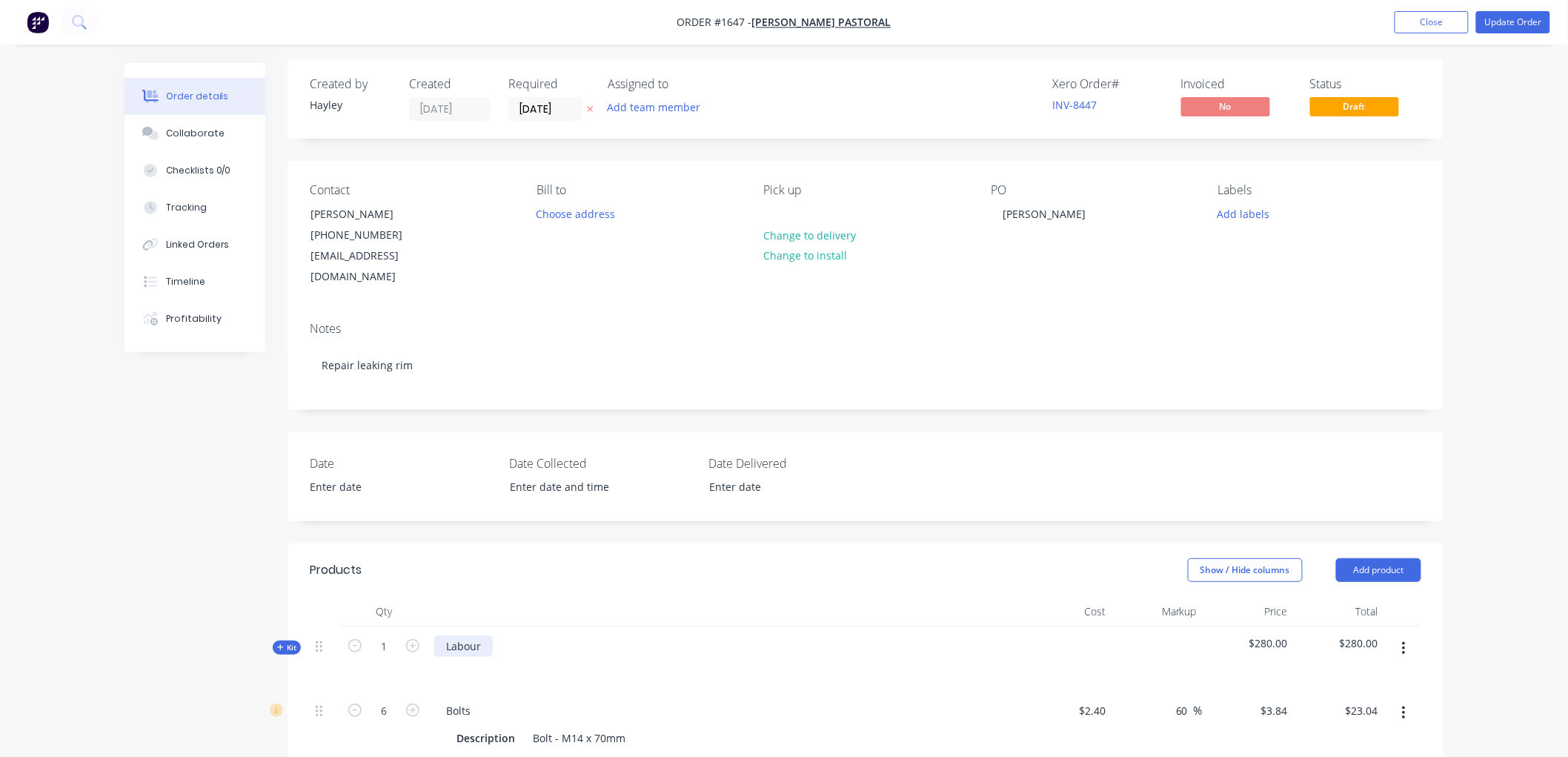
click at [485, 635] on div "Labour" at bounding box center [463, 646] width 59 height 21
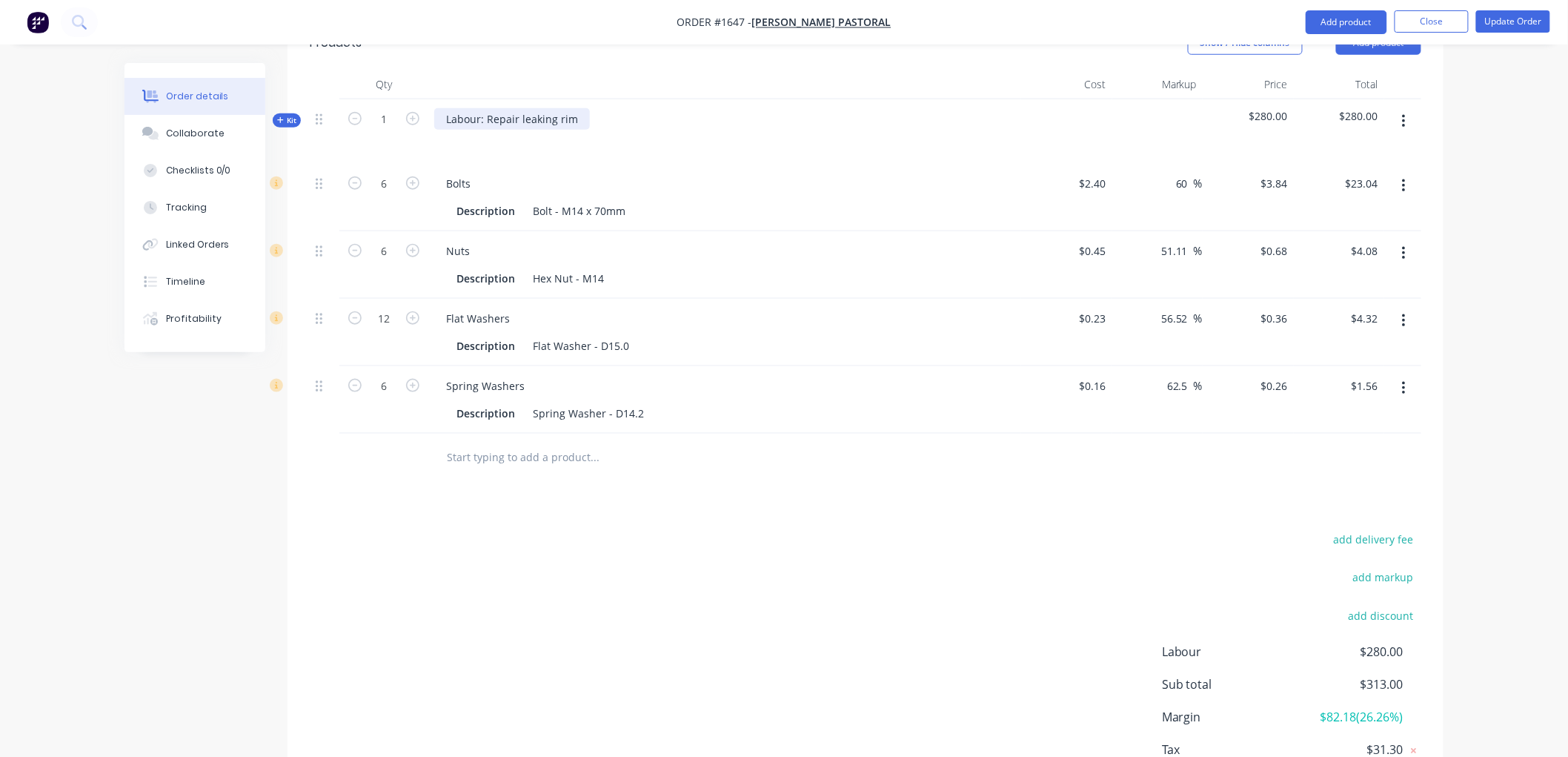
scroll to position [448, 0]
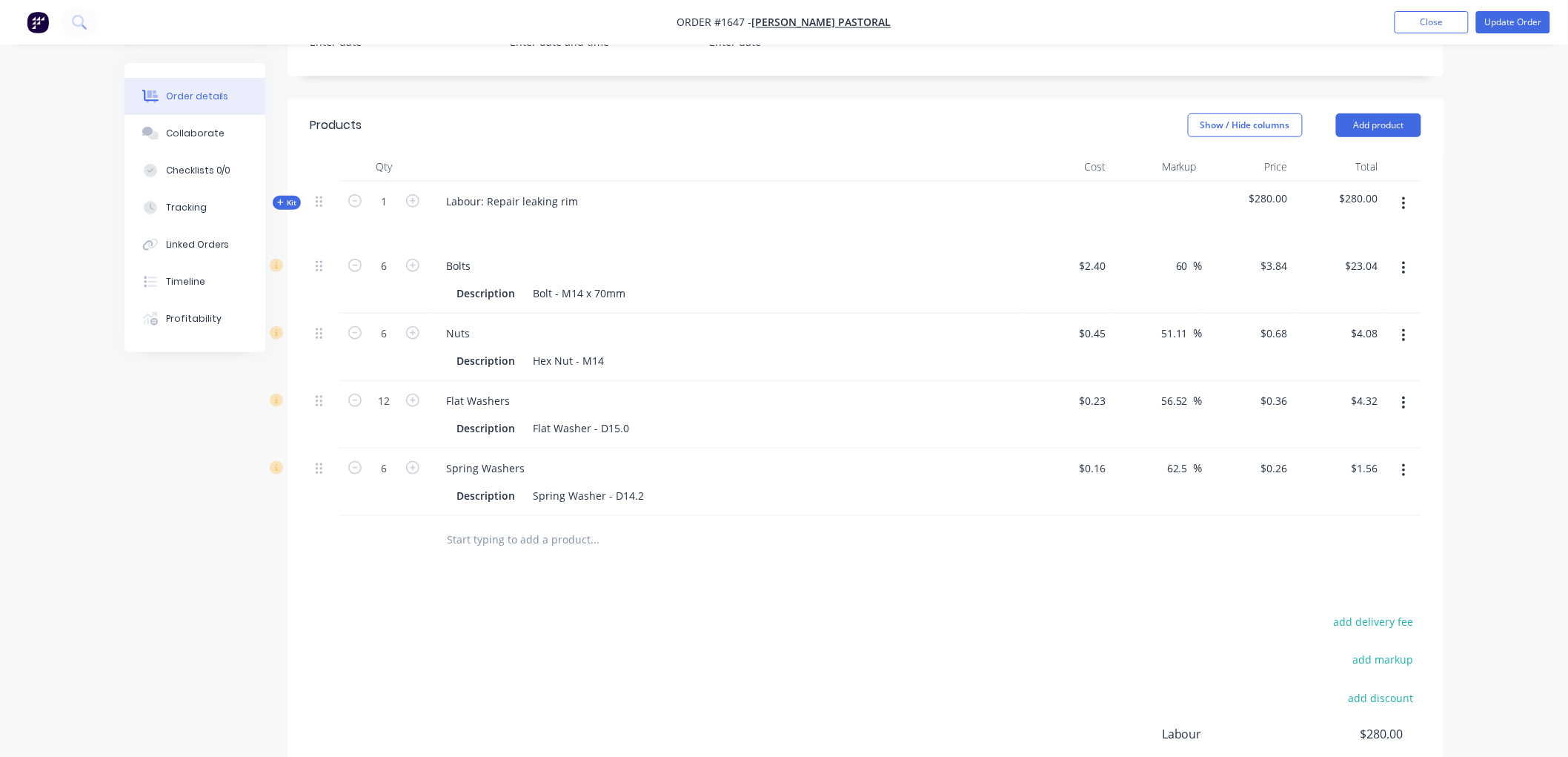
click at [279, 199] on icon at bounding box center [280, 202] width 6 height 6
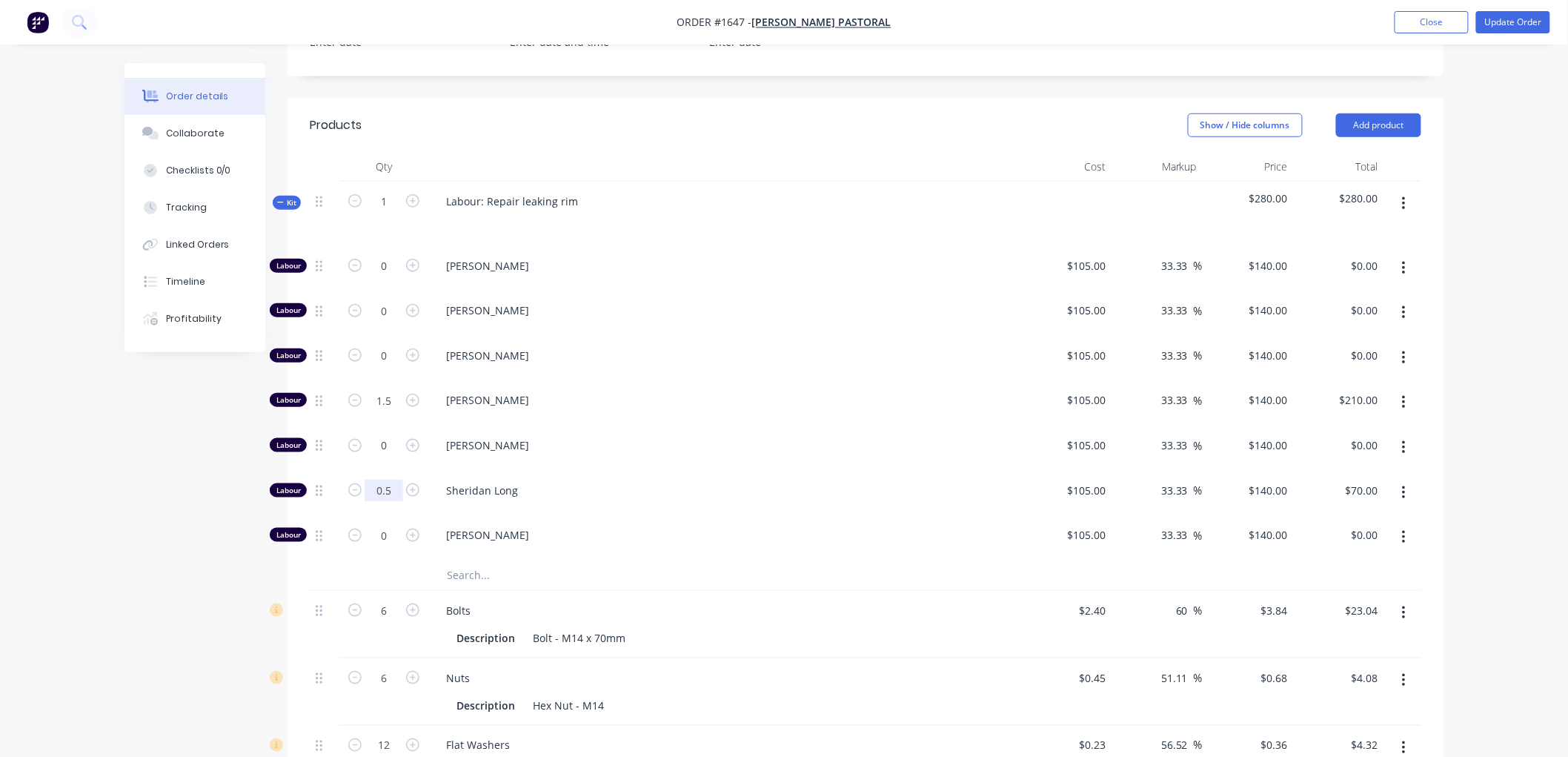
click at [389, 480] on input "0.5" at bounding box center [383, 491] width 38 height 22
type input "0"
type input "$0.00"
click at [202, 441] on div "Created by [PERSON_NAME] Created [DATE] Required [DATE] Assigned to Add team me…" at bounding box center [783, 451] width 1319 height 1672
click at [280, 198] on icon at bounding box center [281, 202] width 7 height 8
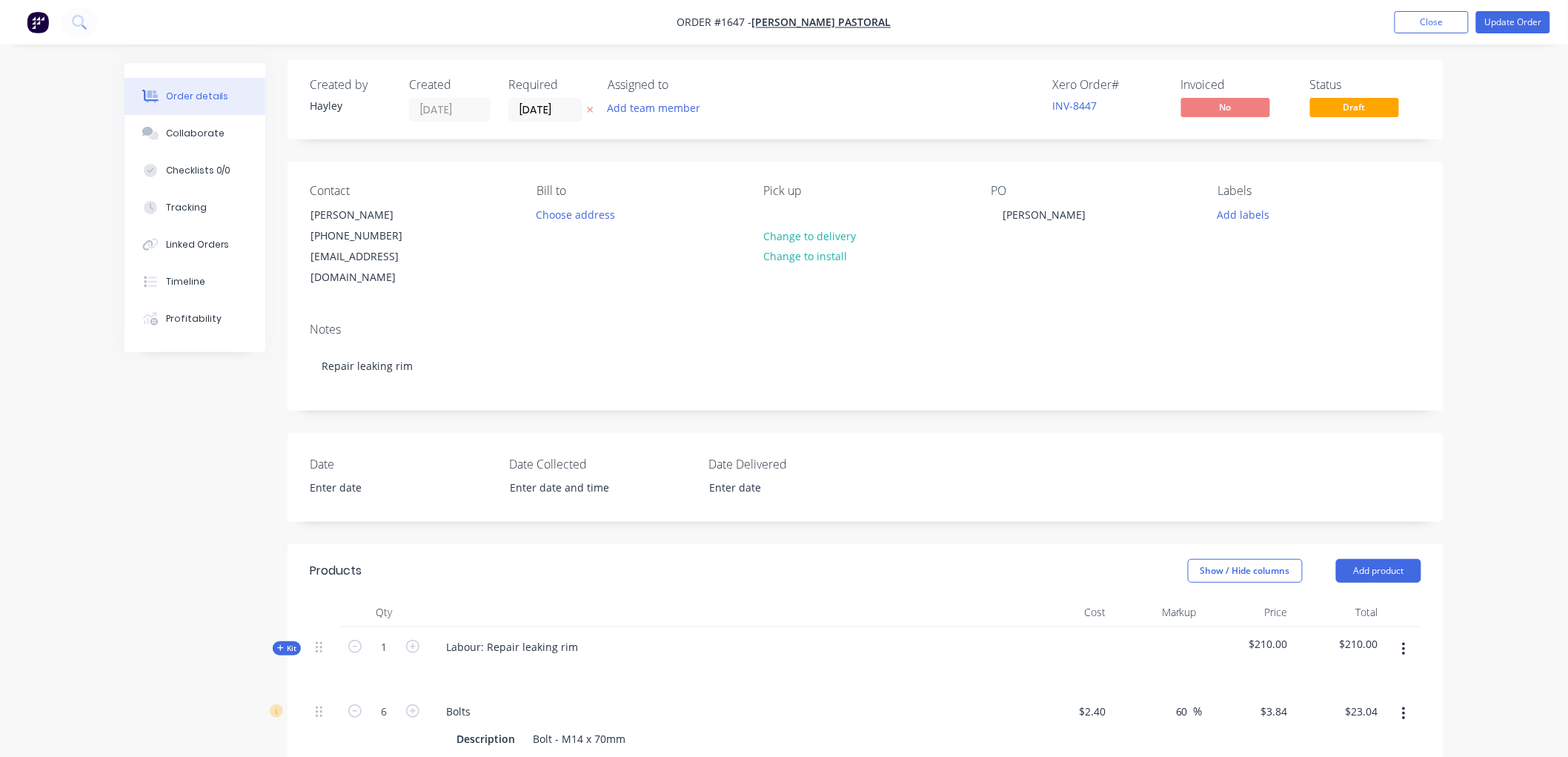
scroll to position [0, 0]
click at [1497, 17] on button "Update Order" at bounding box center [1512, 22] width 74 height 22
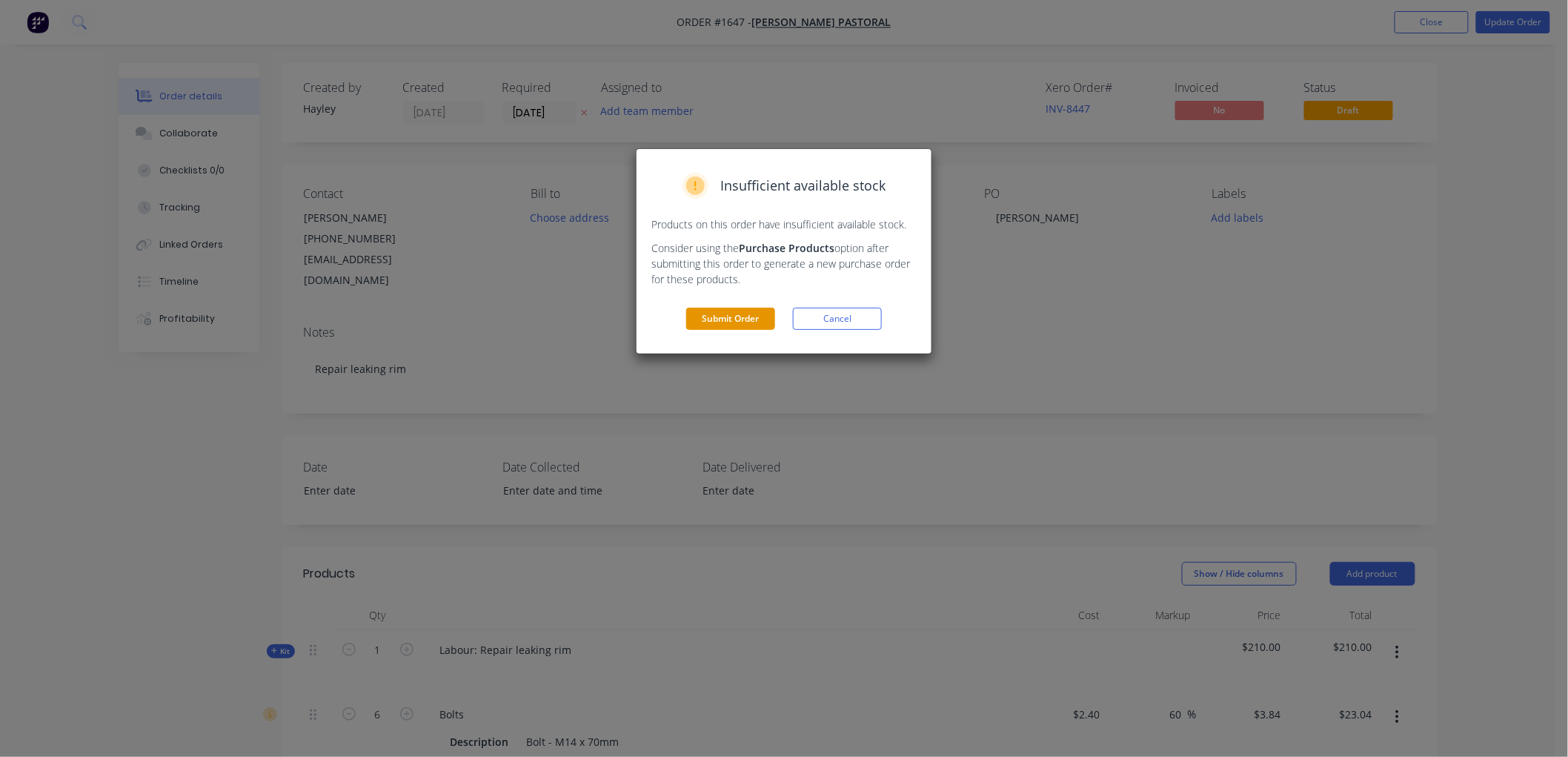
click at [728, 316] on button "Submit Order" at bounding box center [730, 319] width 89 height 22
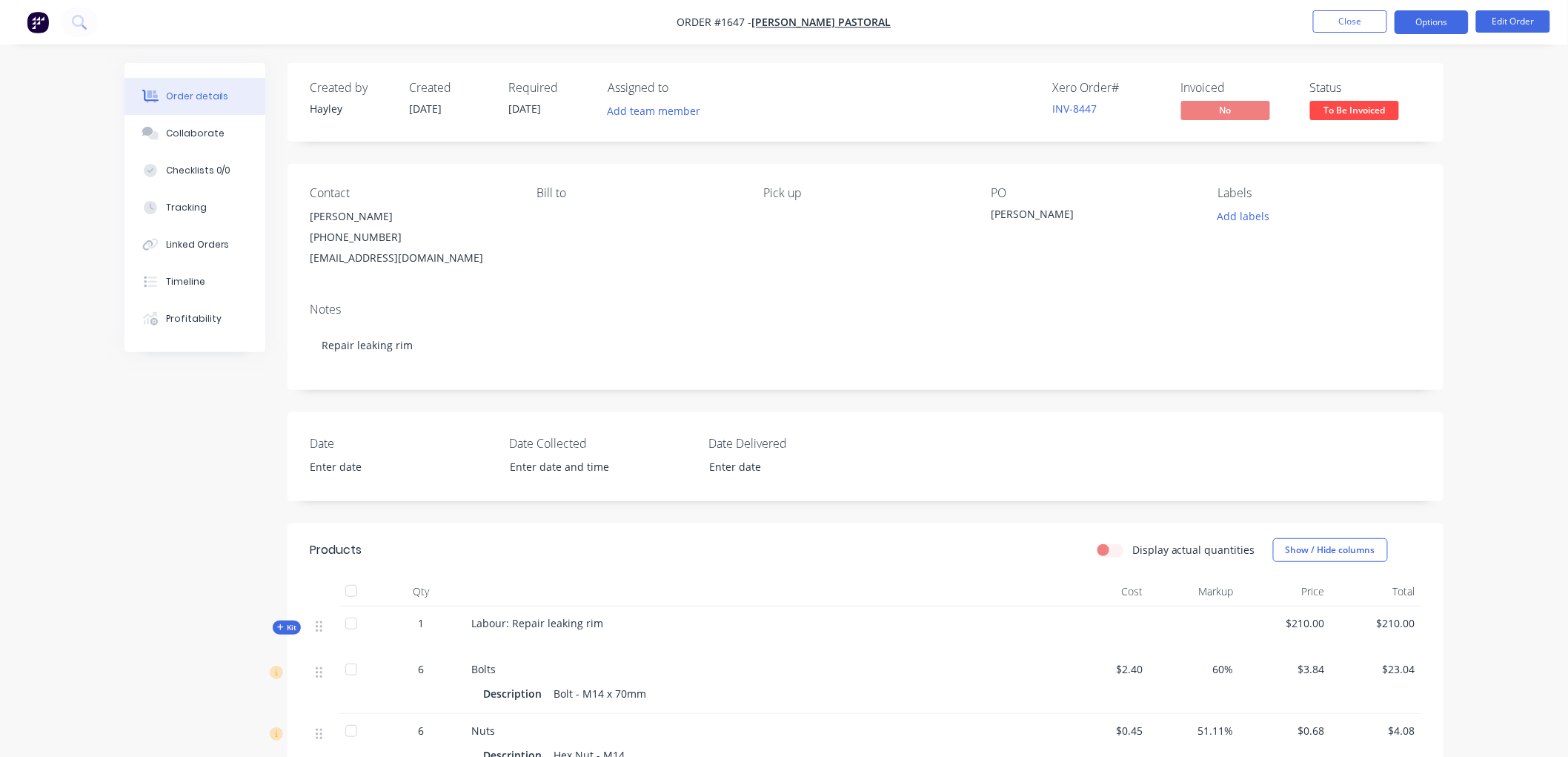
click at [1412, 16] on button "Options" at bounding box center [1431, 22] width 74 height 24
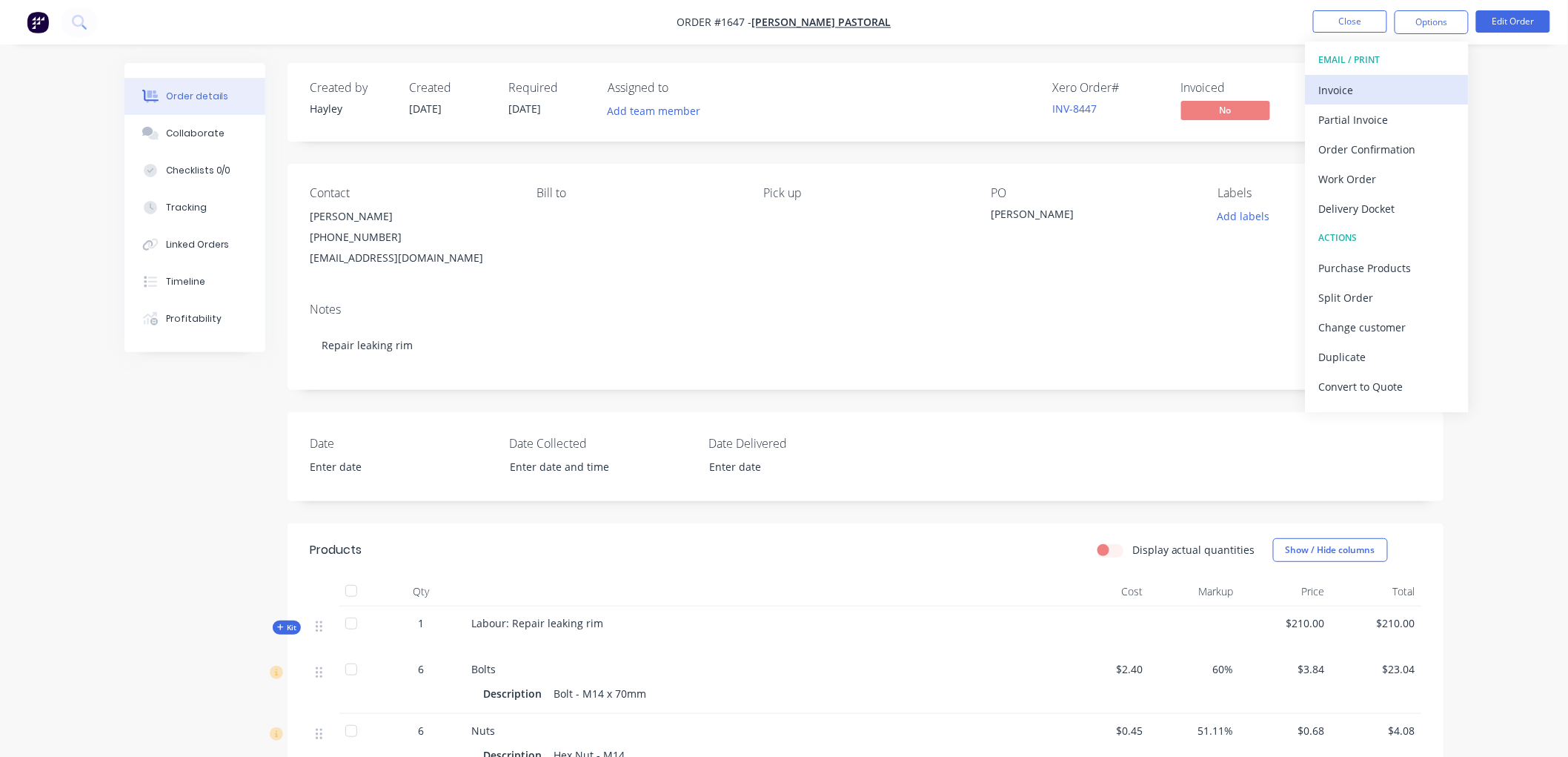
click at [1368, 86] on div "Invoice" at bounding box center [1387, 89] width 136 height 21
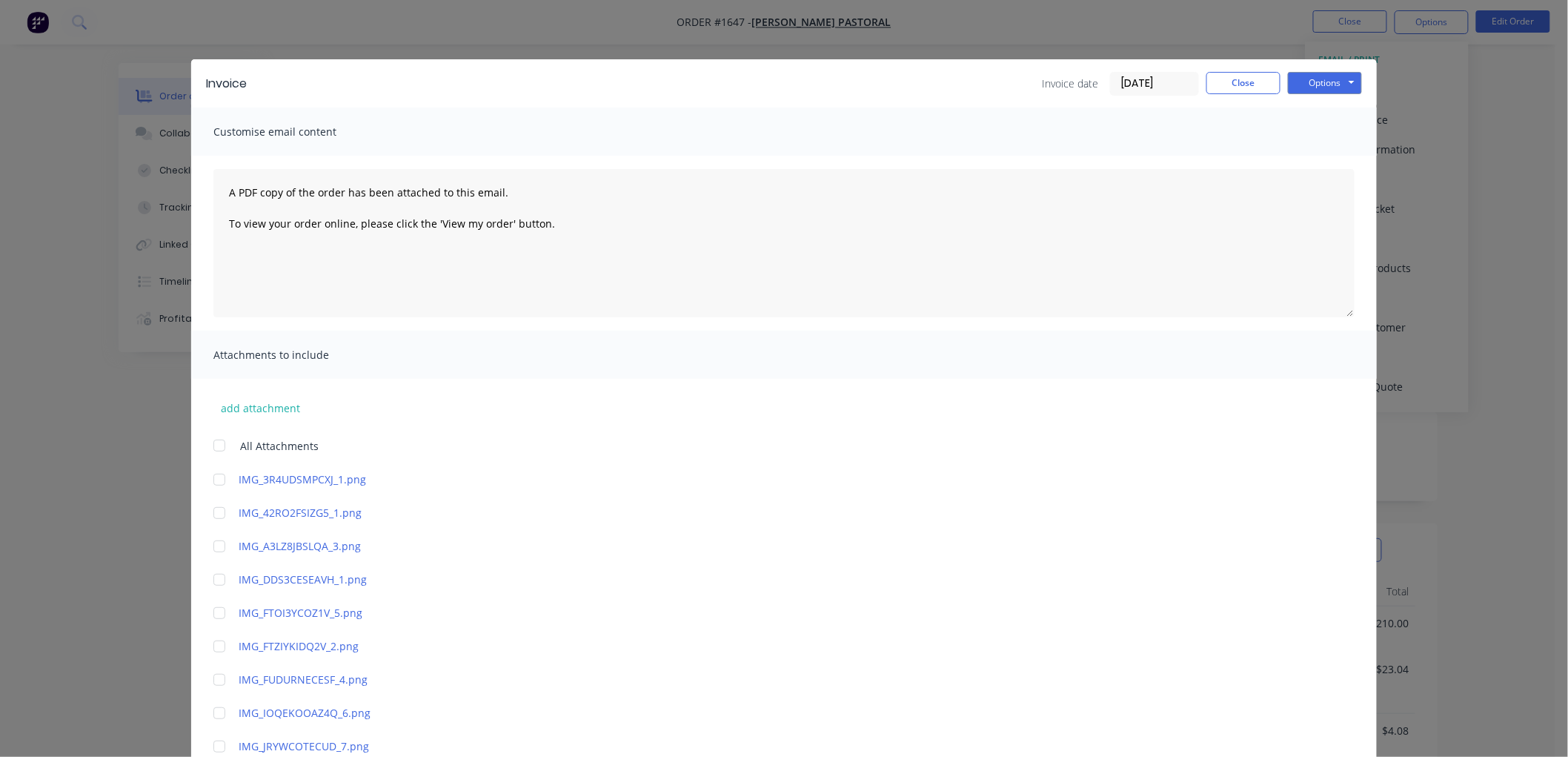
click at [1145, 88] on input "[DATE]" at bounding box center [1154, 83] width 88 height 22
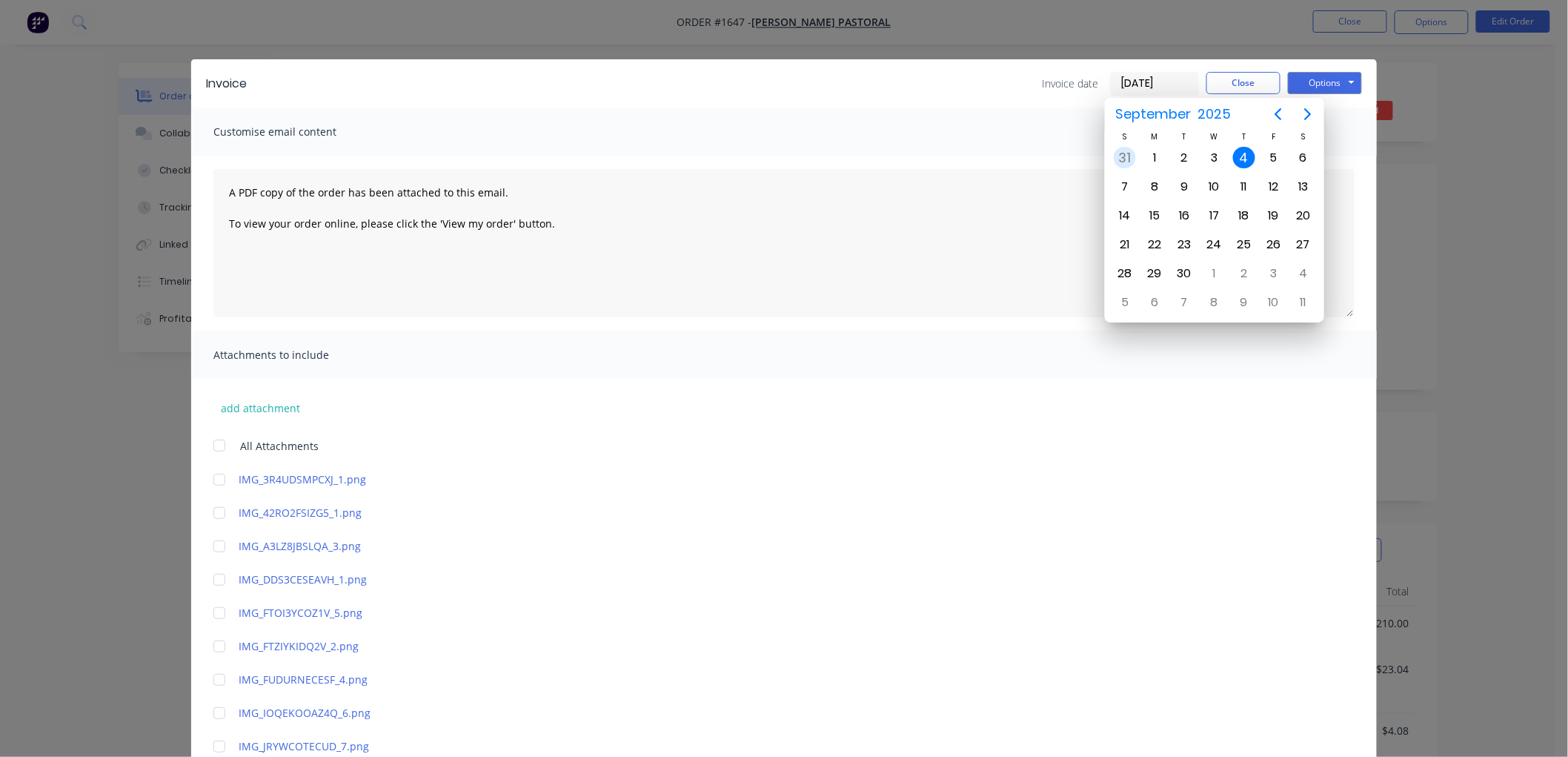
click at [1135, 153] on div "31" at bounding box center [1124, 158] width 22 height 22
type input "[DATE]"
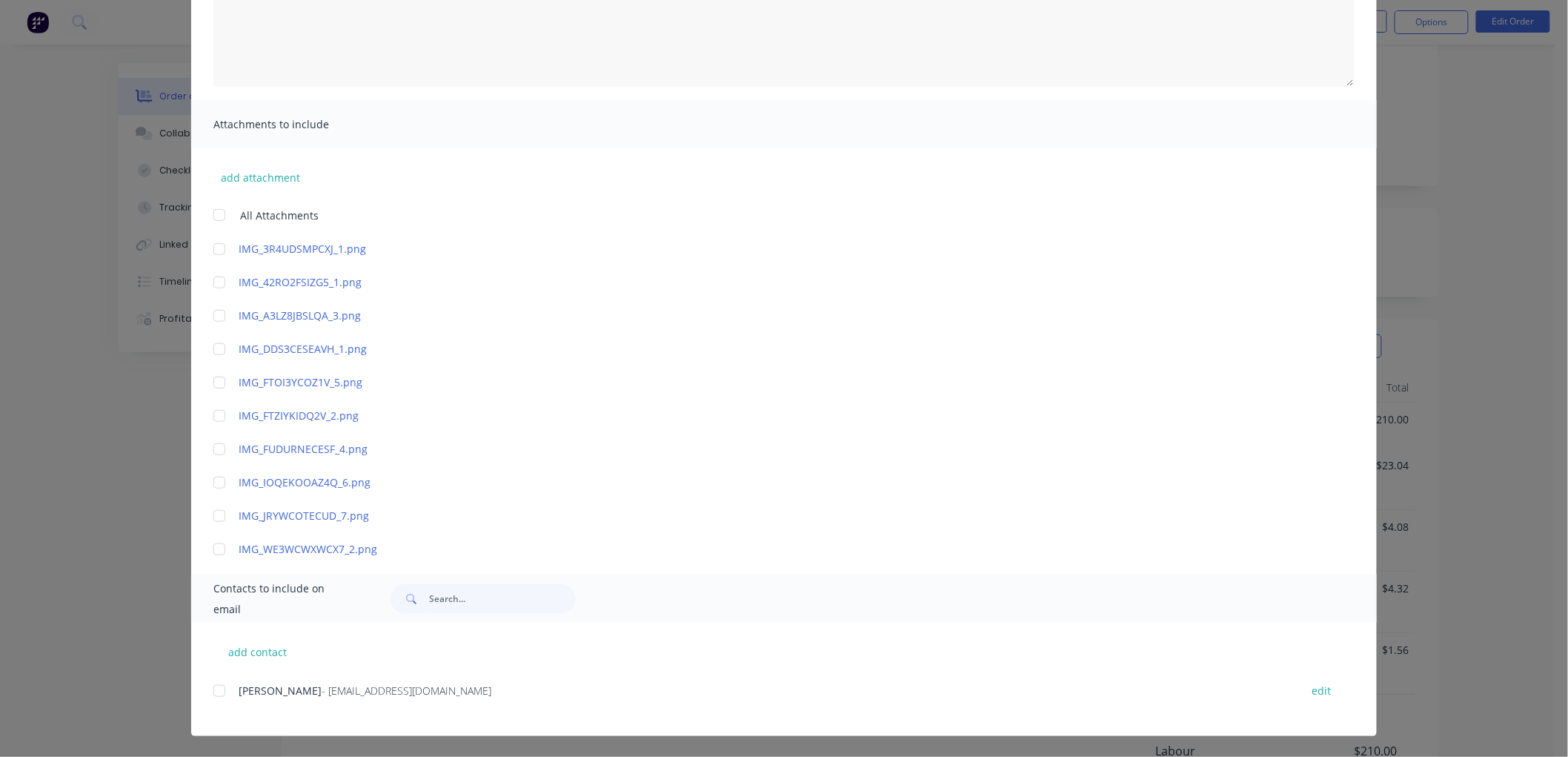
scroll to position [247, 0]
click at [213, 690] on div at bounding box center [219, 691] width 30 height 30
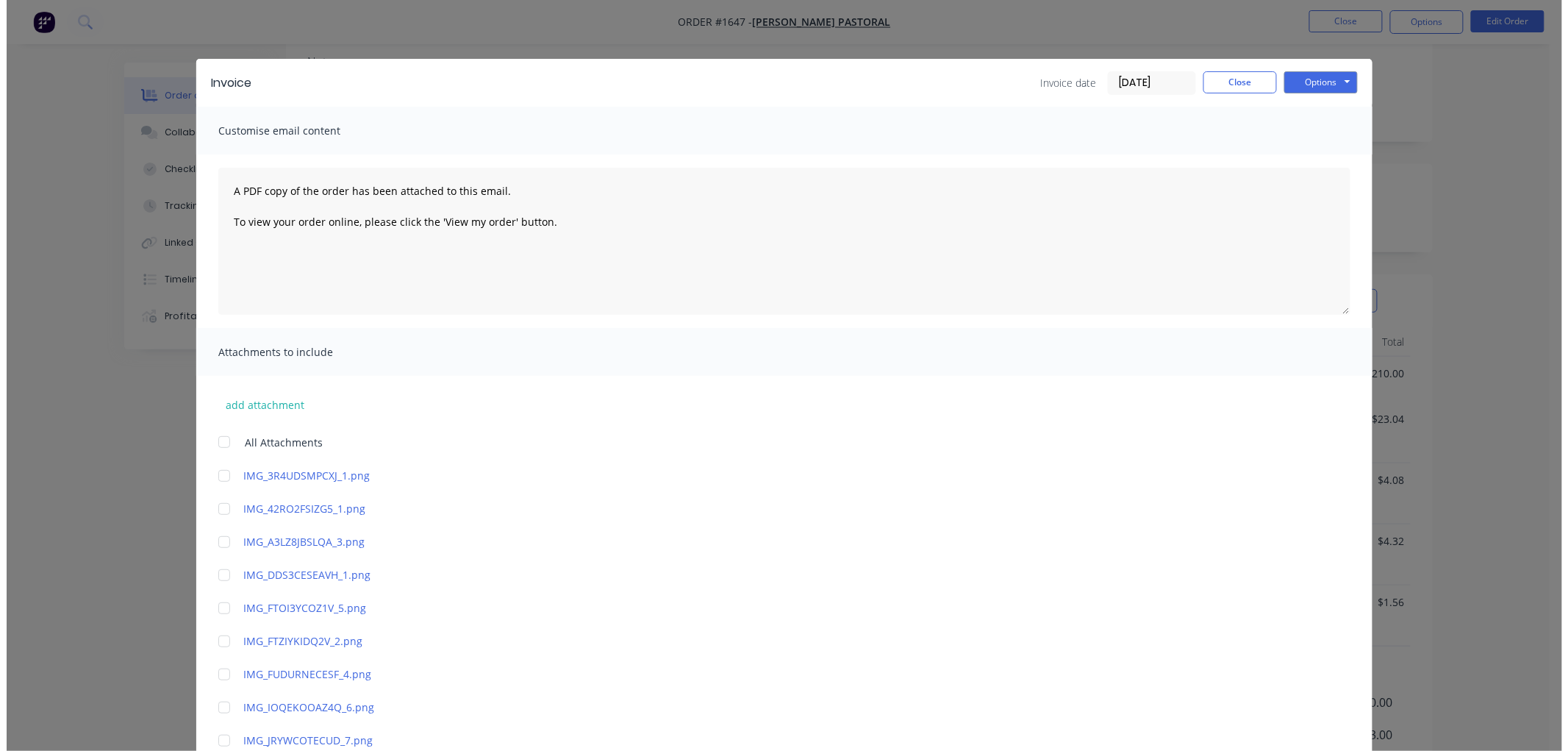
scroll to position [0, 0]
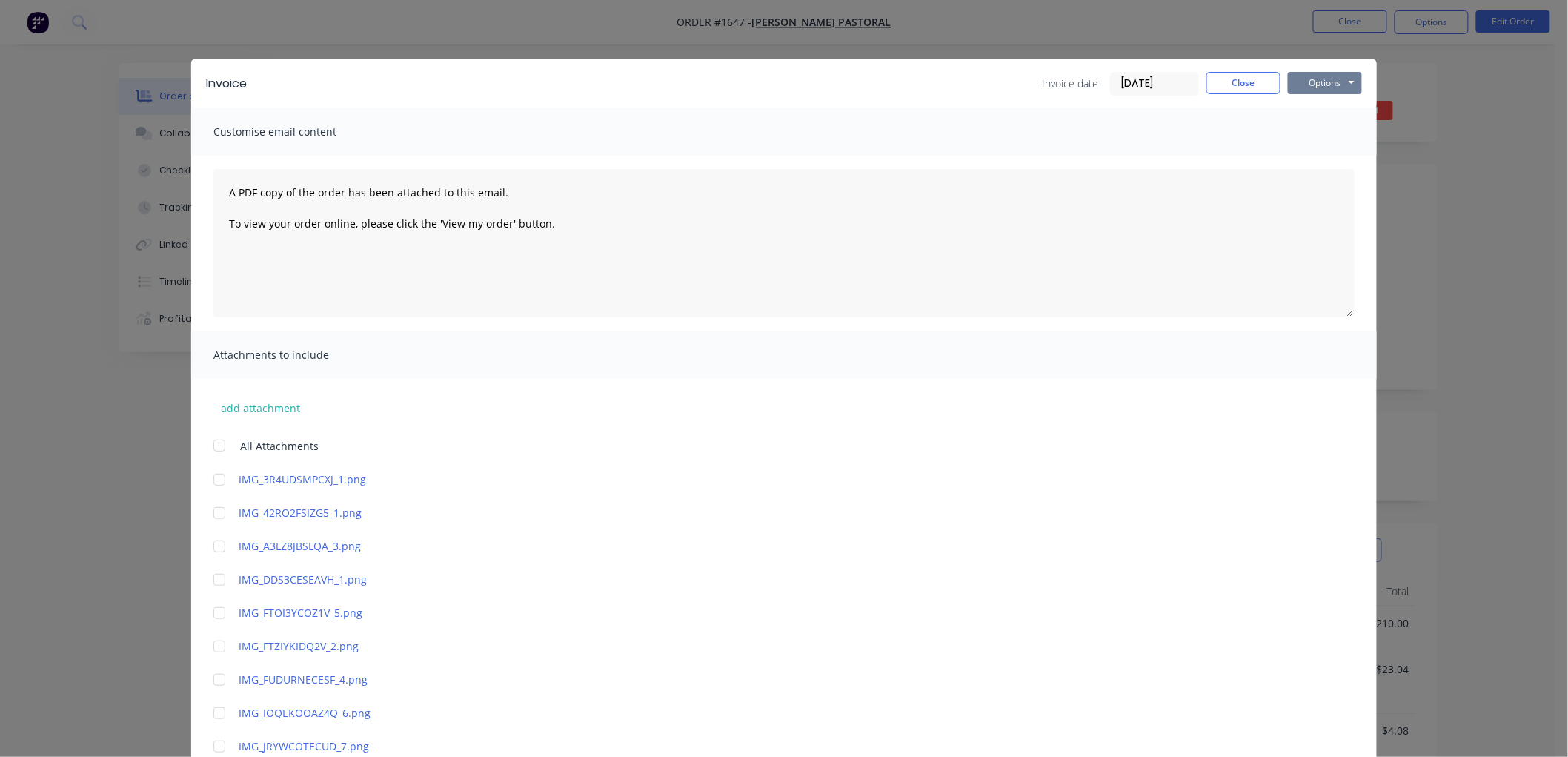
click at [1325, 87] on button "Options" at bounding box center [1324, 83] width 74 height 22
click at [1315, 152] on button "Email" at bounding box center [1335, 158] width 95 height 25
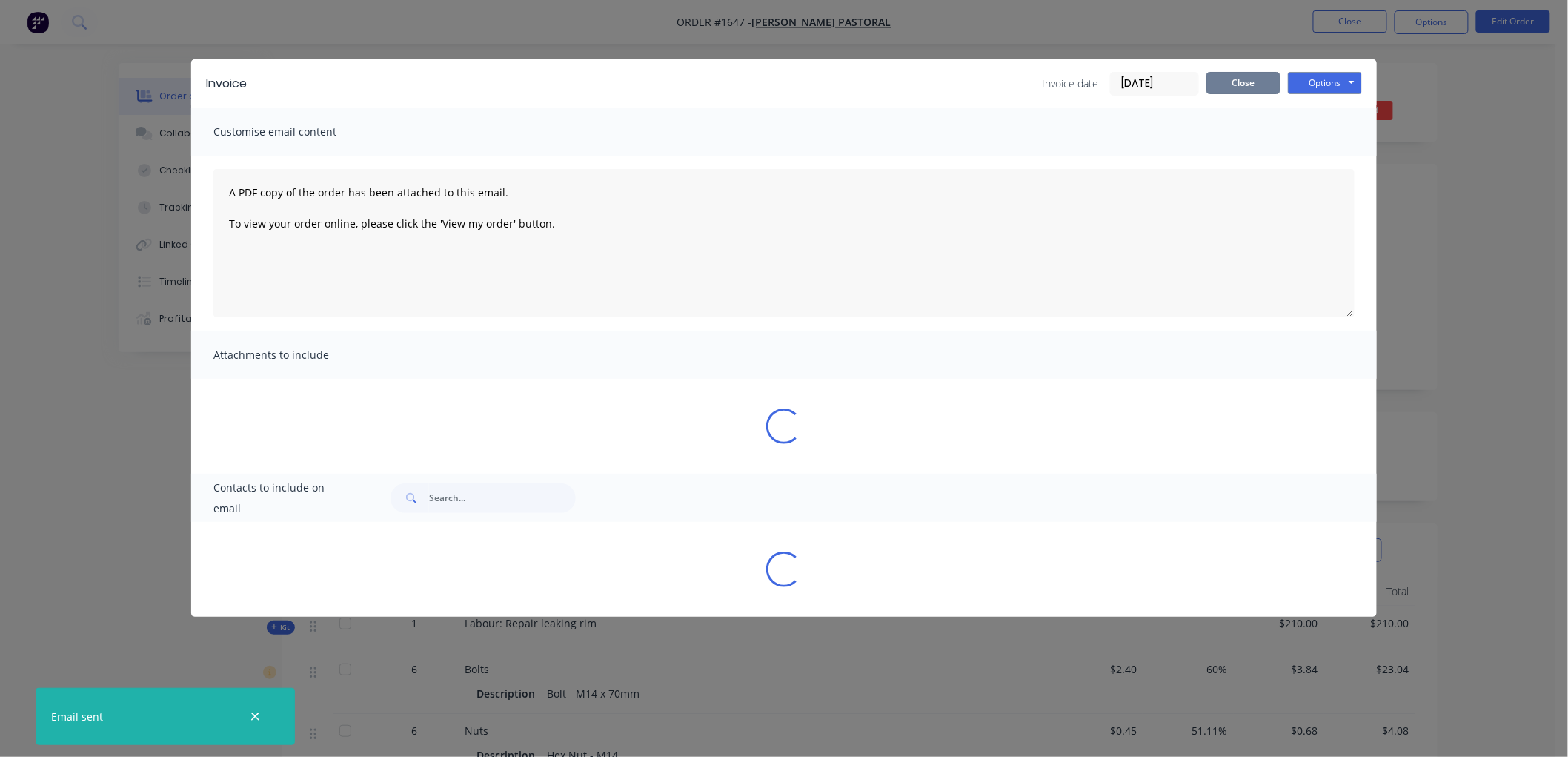
click at [1248, 80] on button "Close" at bounding box center [1242, 83] width 74 height 22
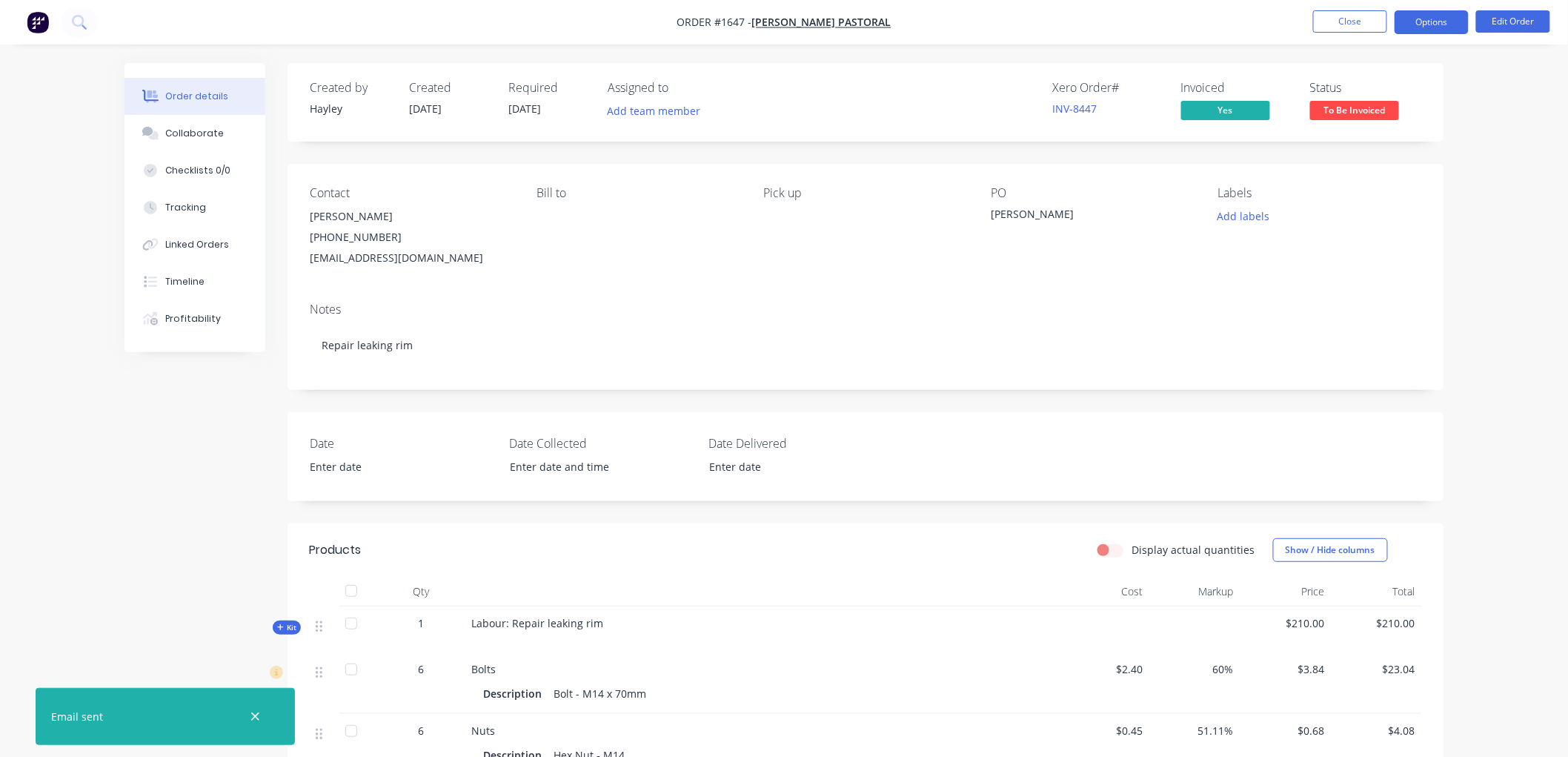
click at [1425, 31] on button "Options" at bounding box center [1431, 22] width 74 height 24
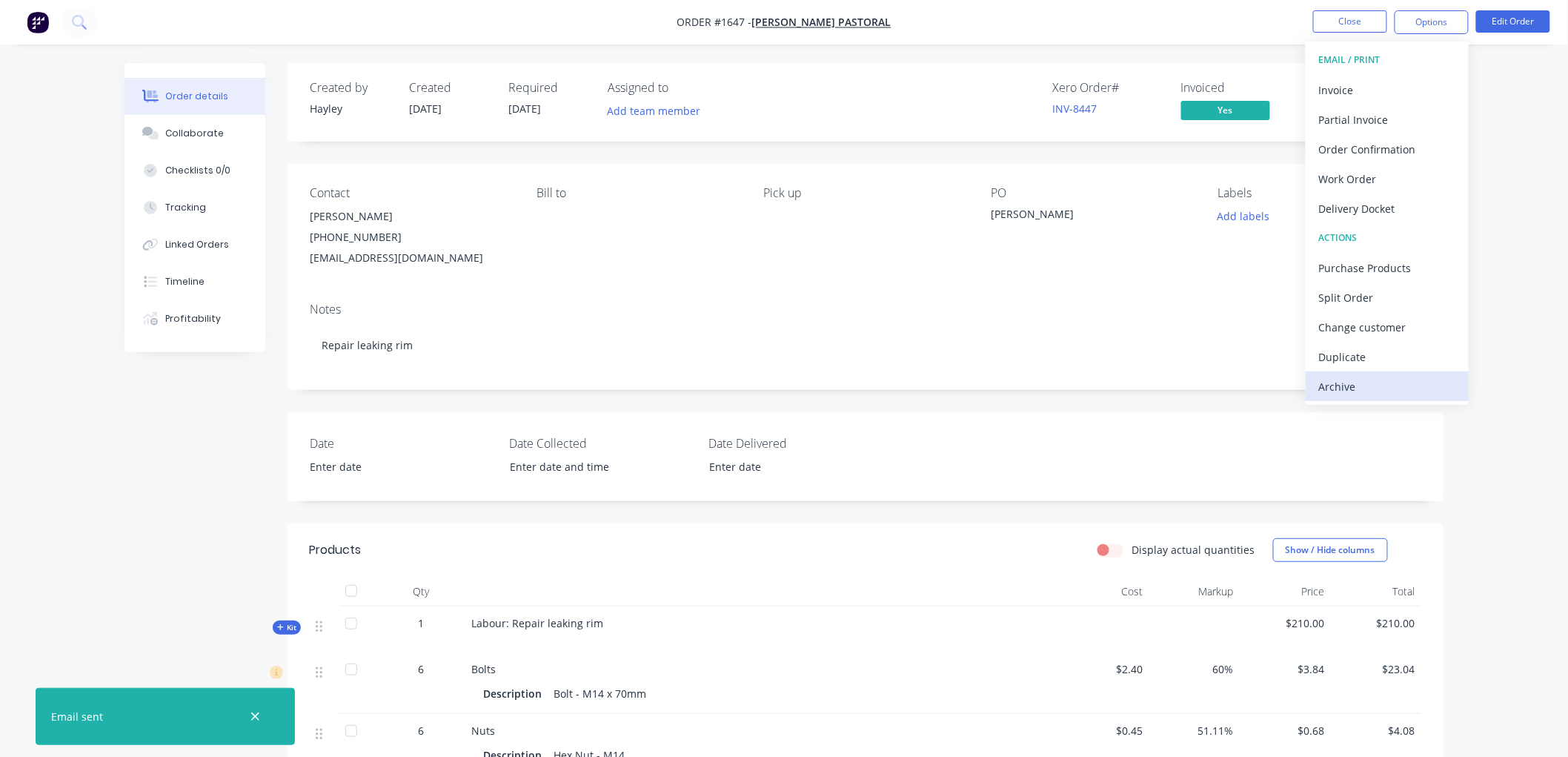
click at [1363, 380] on div "Archive" at bounding box center [1387, 386] width 136 height 21
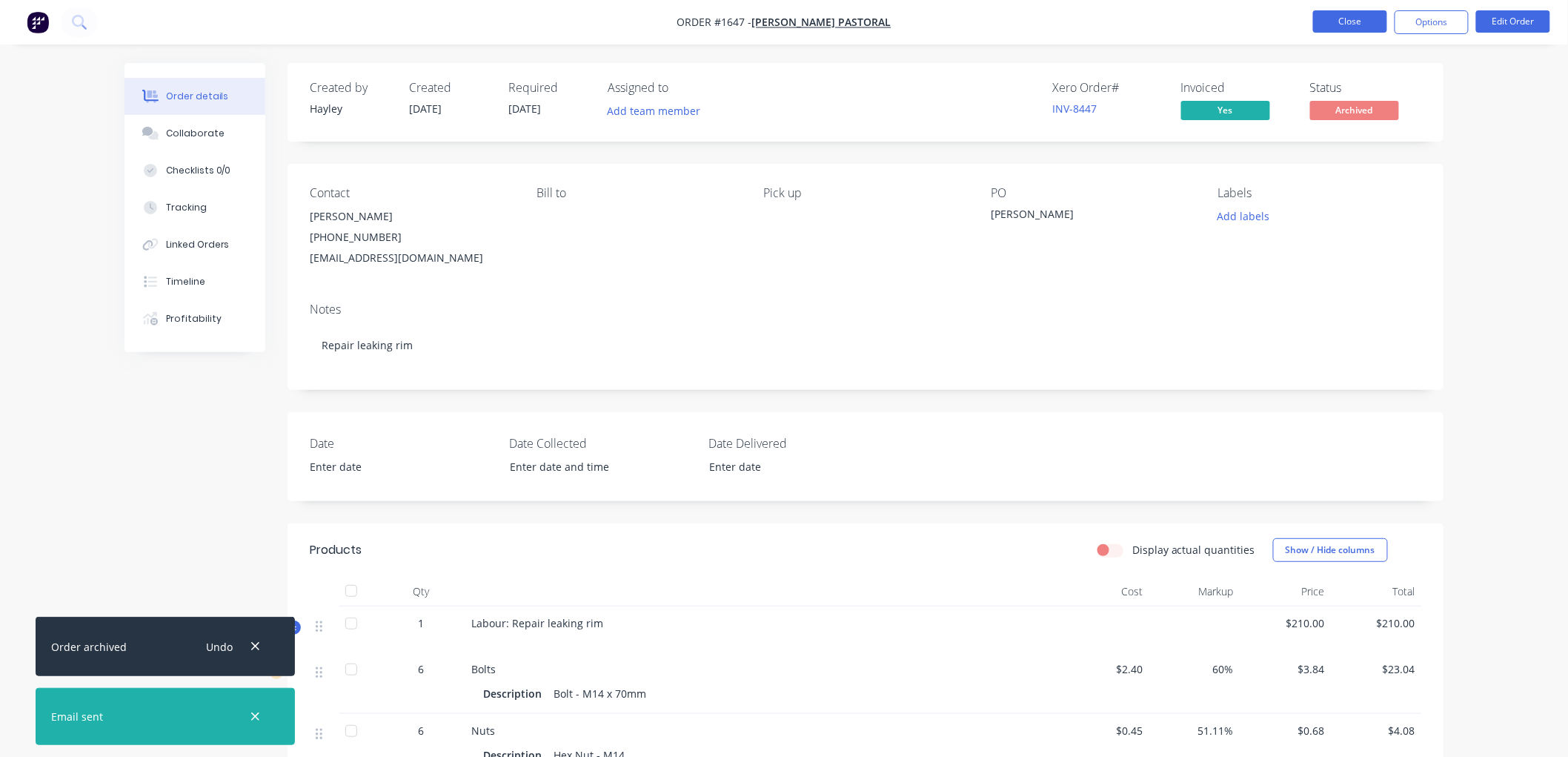
click at [1360, 24] on button "Close" at bounding box center [1349, 21] width 74 height 22
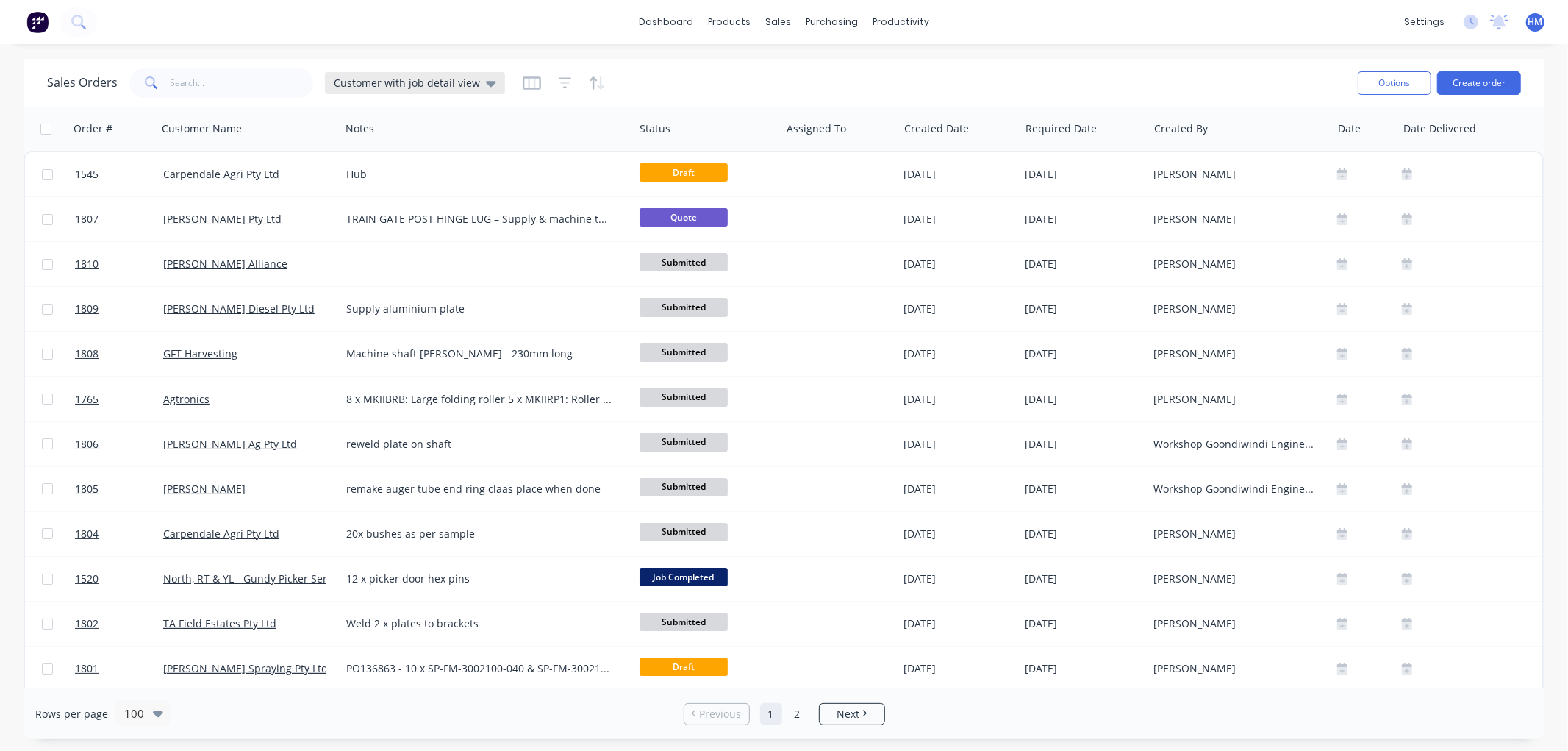
click at [393, 76] on span "Customer with job detail view" at bounding box center [407, 83] width 146 height 15
click at [366, 261] on button "Invoice" at bounding box center [413, 267] width 168 height 17
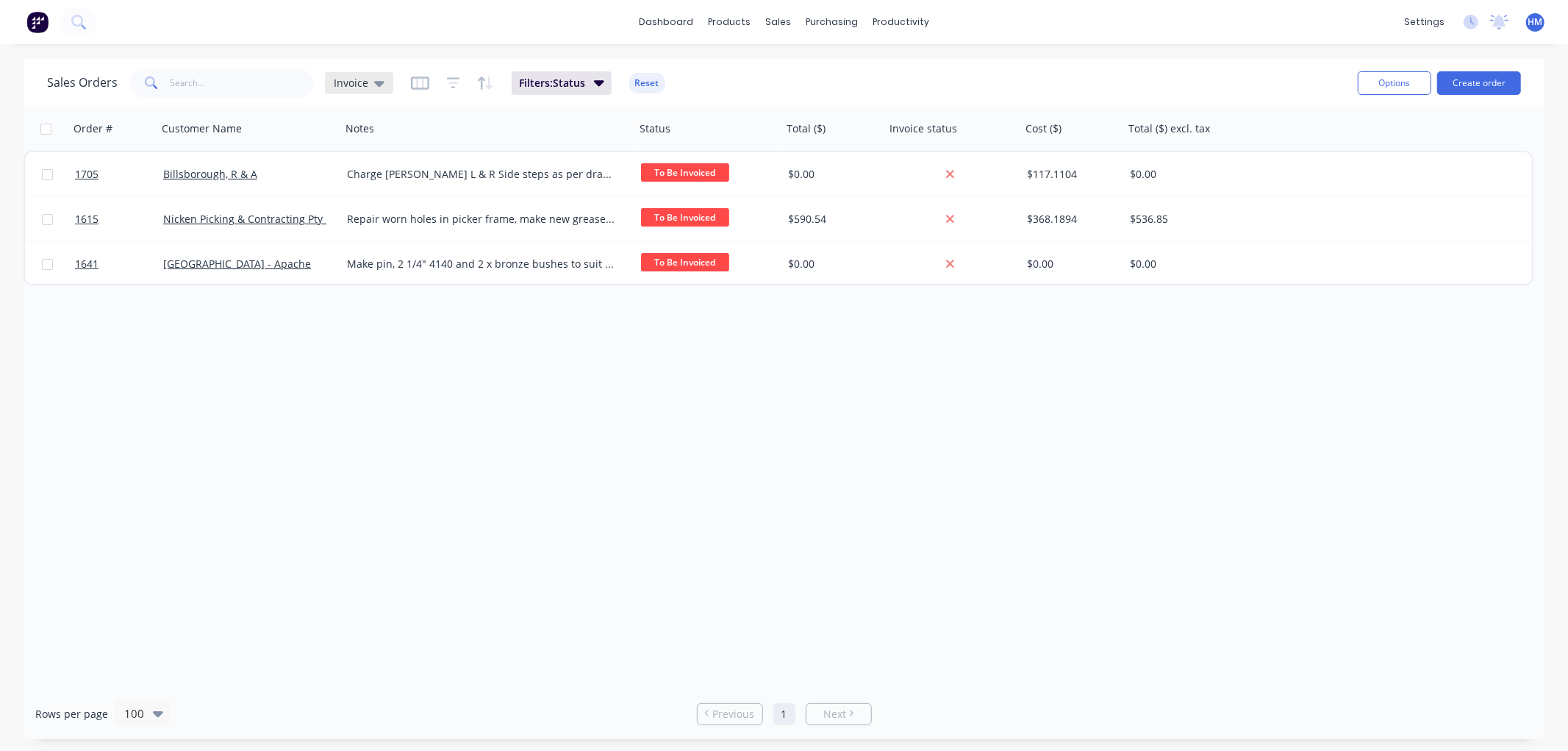
click at [364, 83] on span "Invoice" at bounding box center [351, 83] width 35 height 15
click at [372, 231] on button "Customer with job detail view (Default)" at bounding box center [413, 237] width 168 height 17
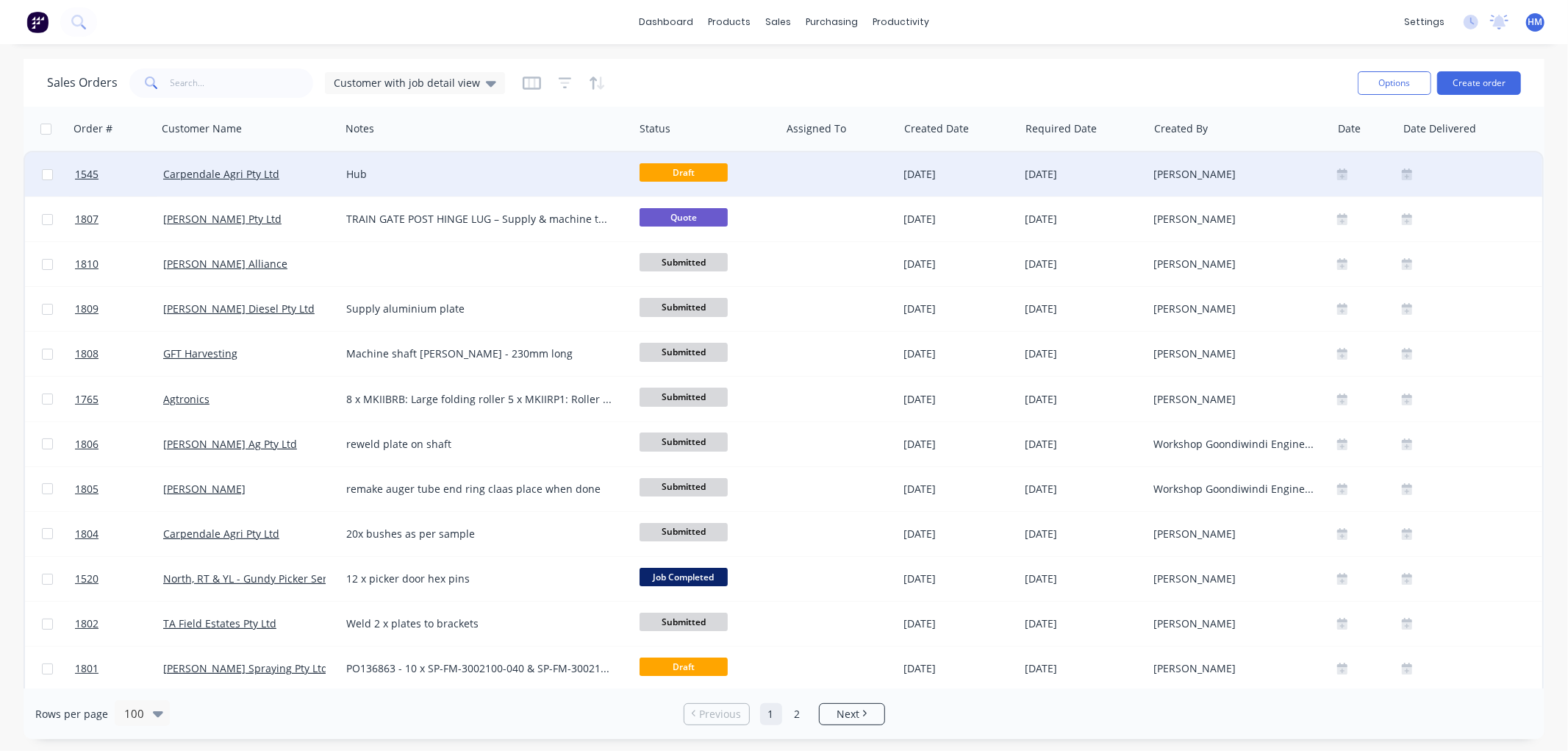
click at [296, 174] on div "Carpendale Agri Pty Ltd" at bounding box center [244, 174] width 163 height 14
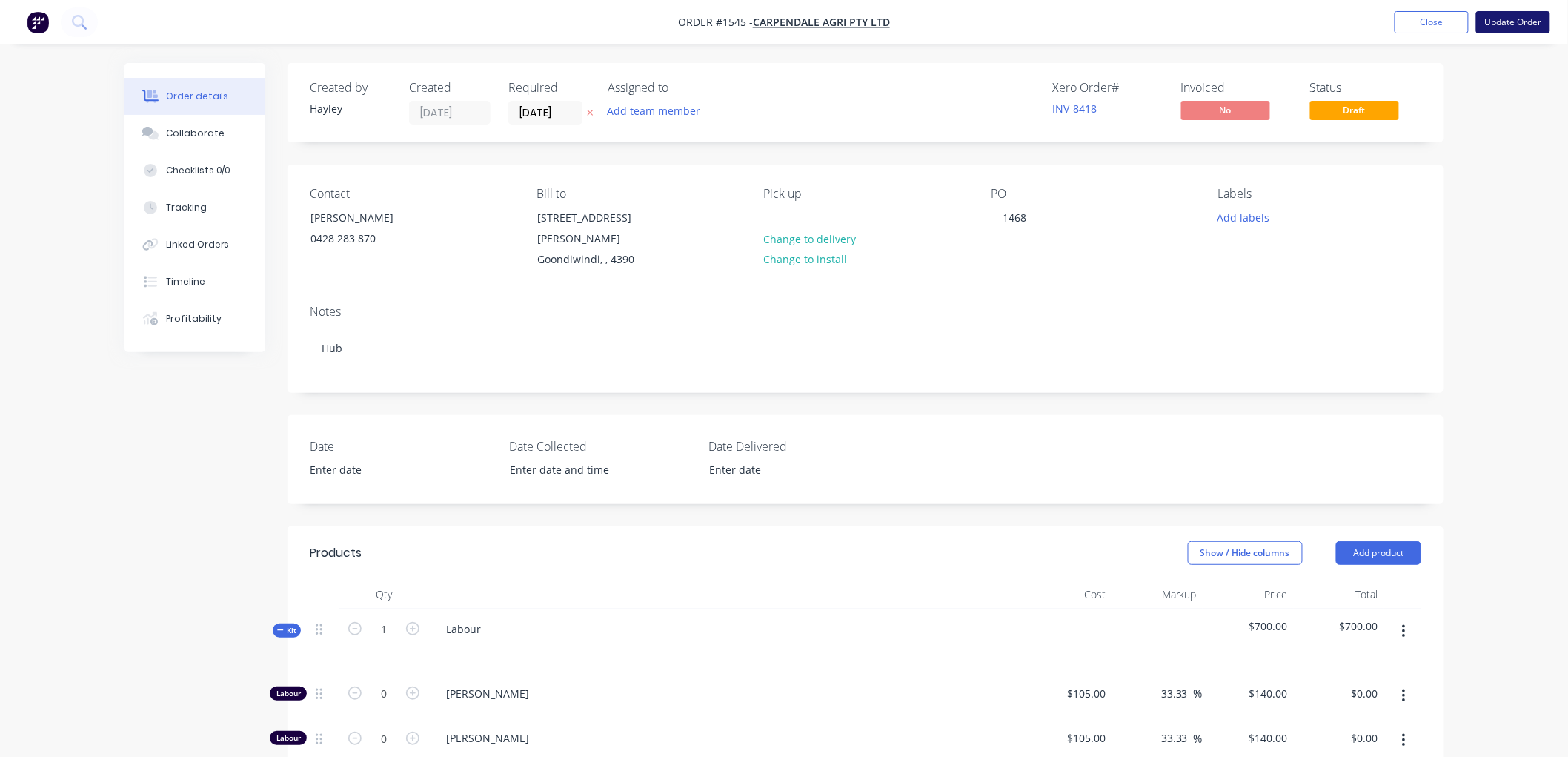
click at [1522, 24] on button "Update Order" at bounding box center [1512, 22] width 74 height 22
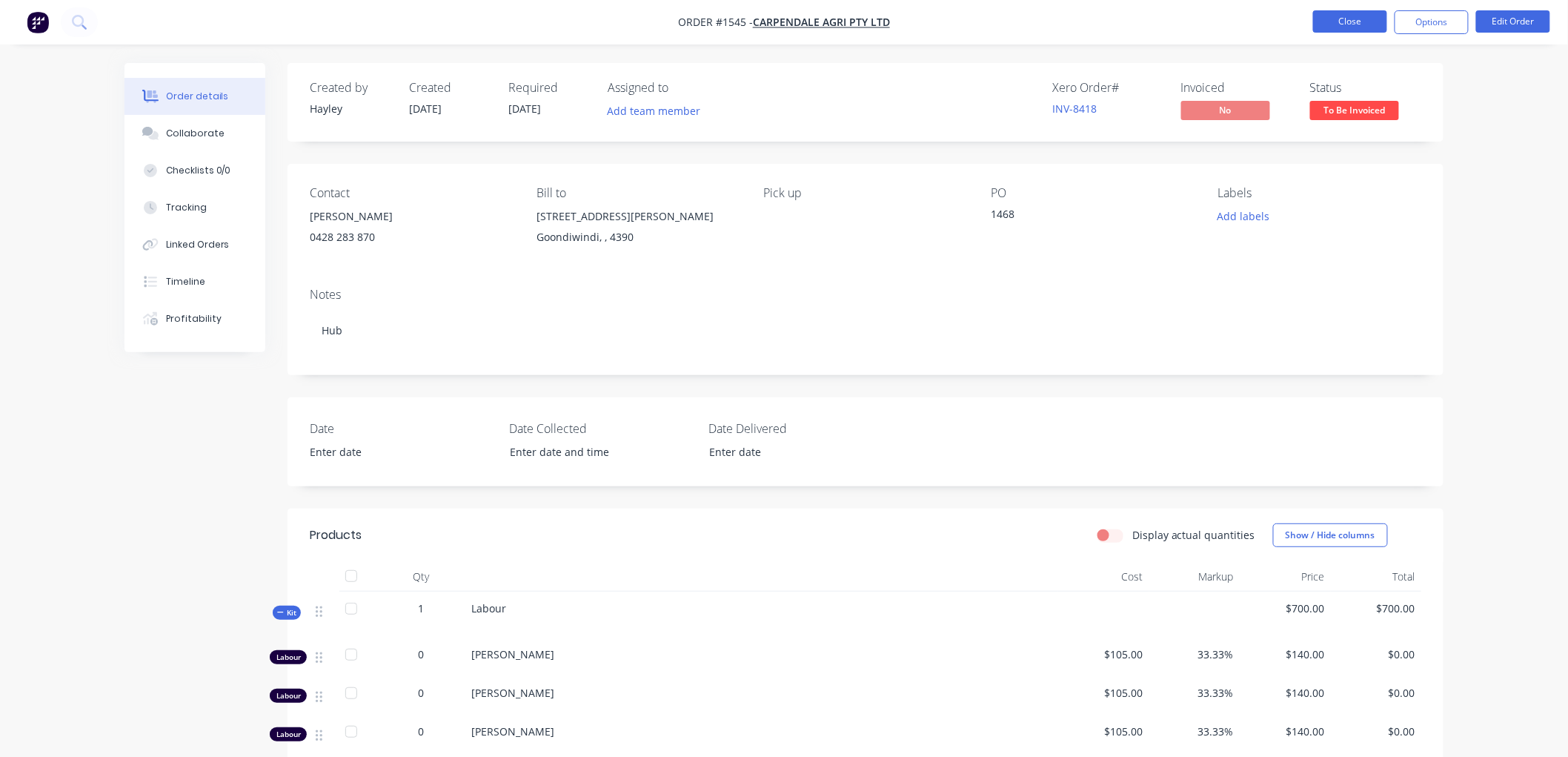
click at [1372, 15] on button "Close" at bounding box center [1349, 21] width 74 height 22
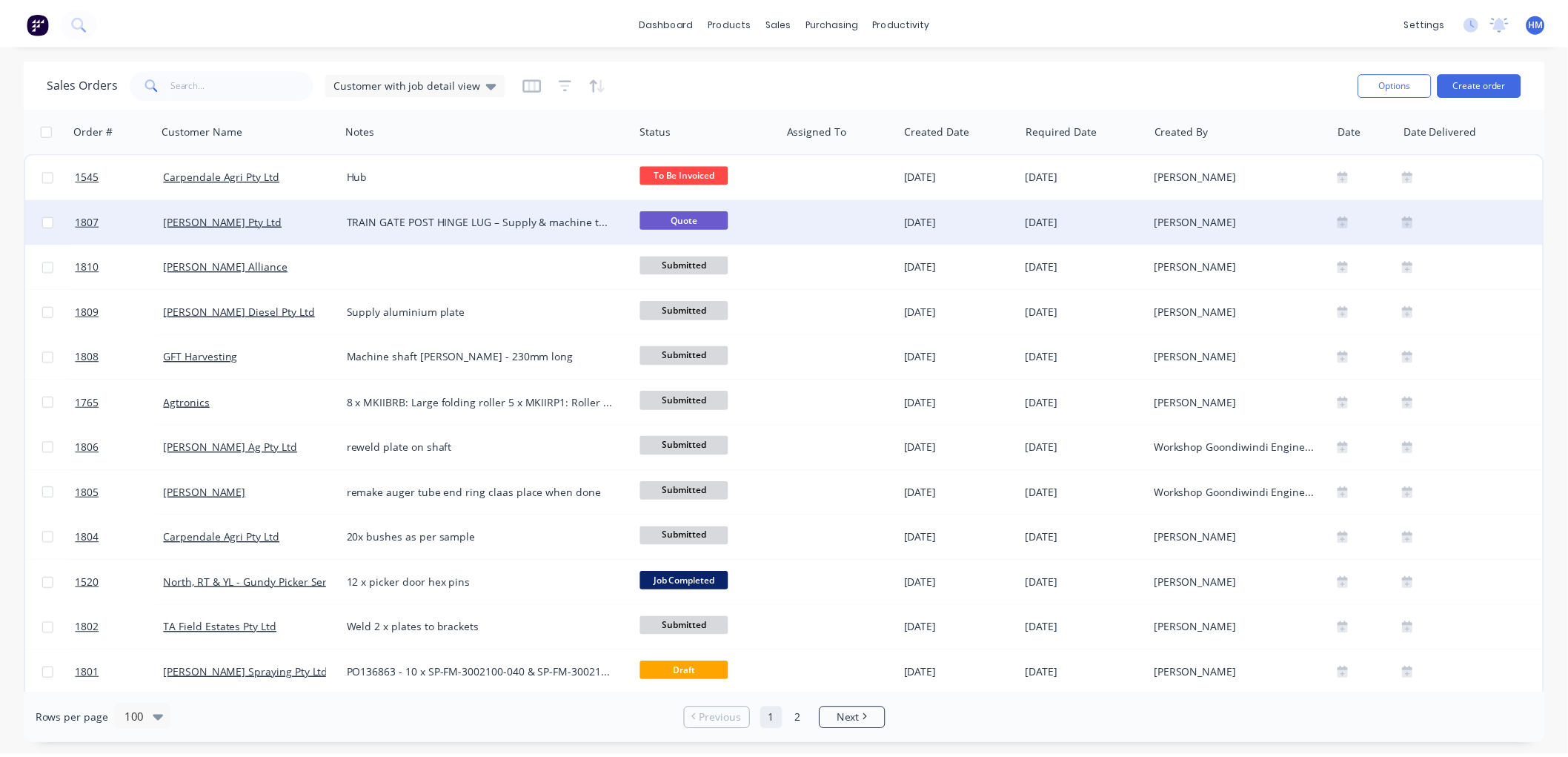
scroll to position [83, 0]
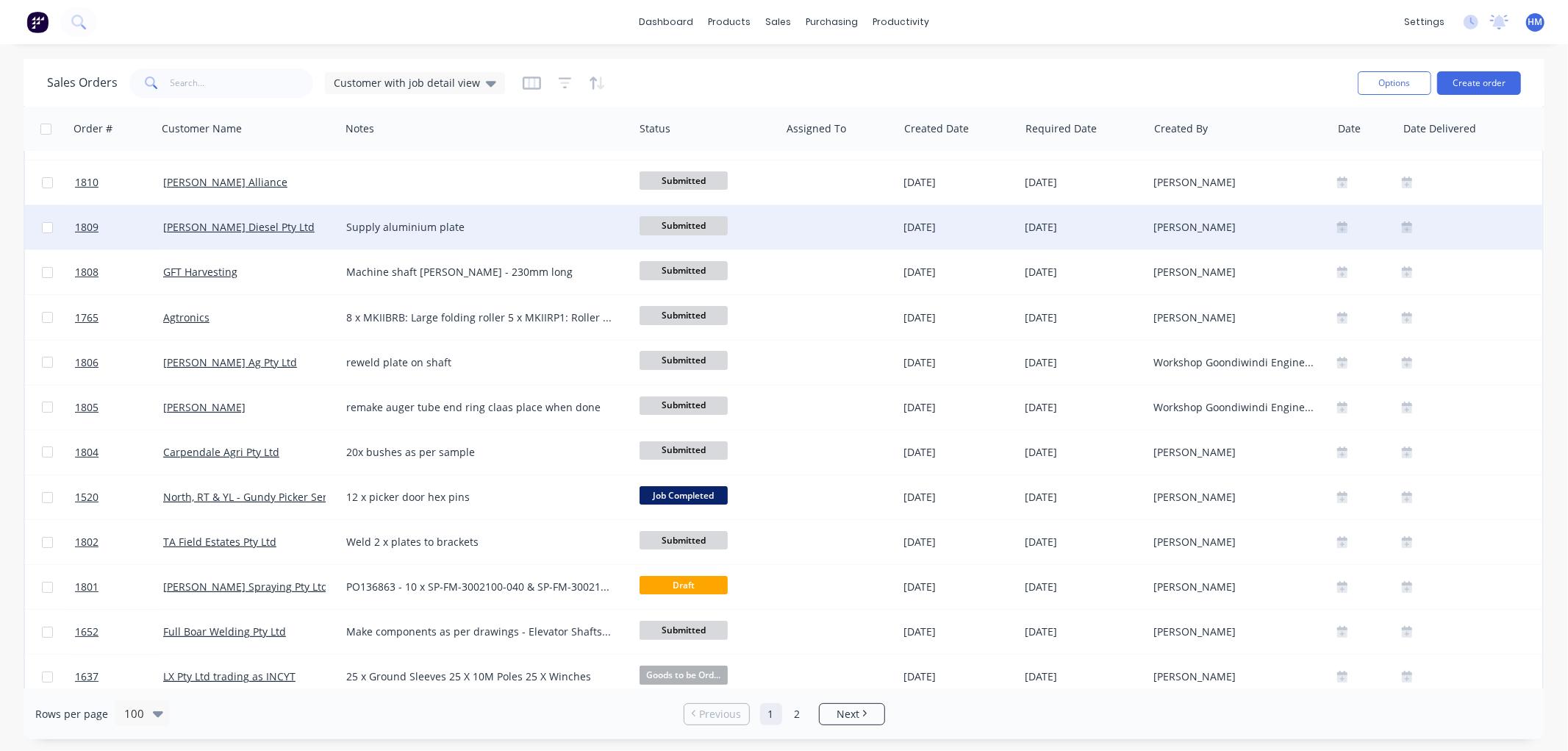
click at [289, 226] on div "[PERSON_NAME] Diesel Pty Ltd" at bounding box center [244, 226] width 163 height 14
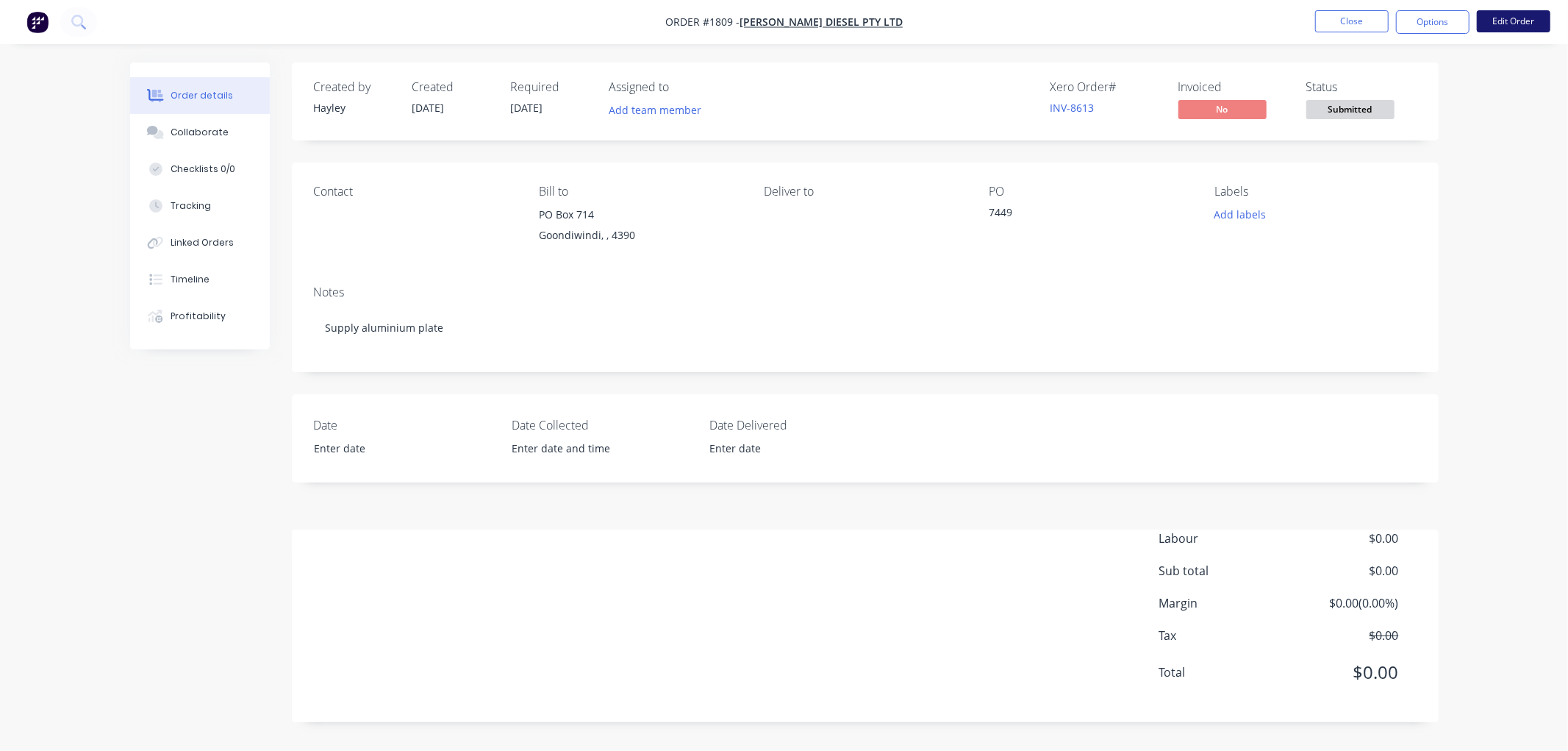
click at [1511, 24] on button "Edit Order" at bounding box center [1513, 21] width 73 height 22
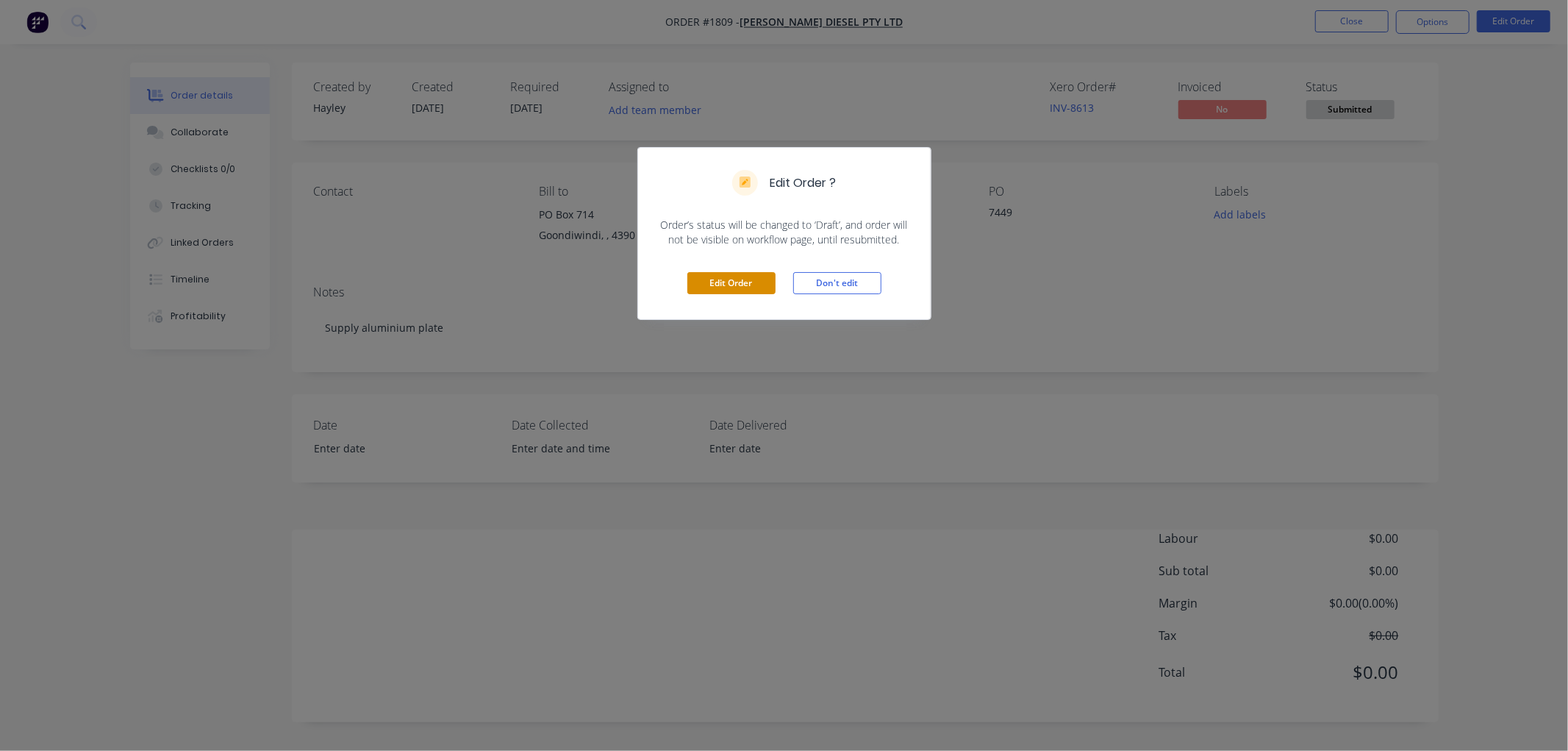
click at [744, 284] on button "Edit Order" at bounding box center [732, 283] width 89 height 22
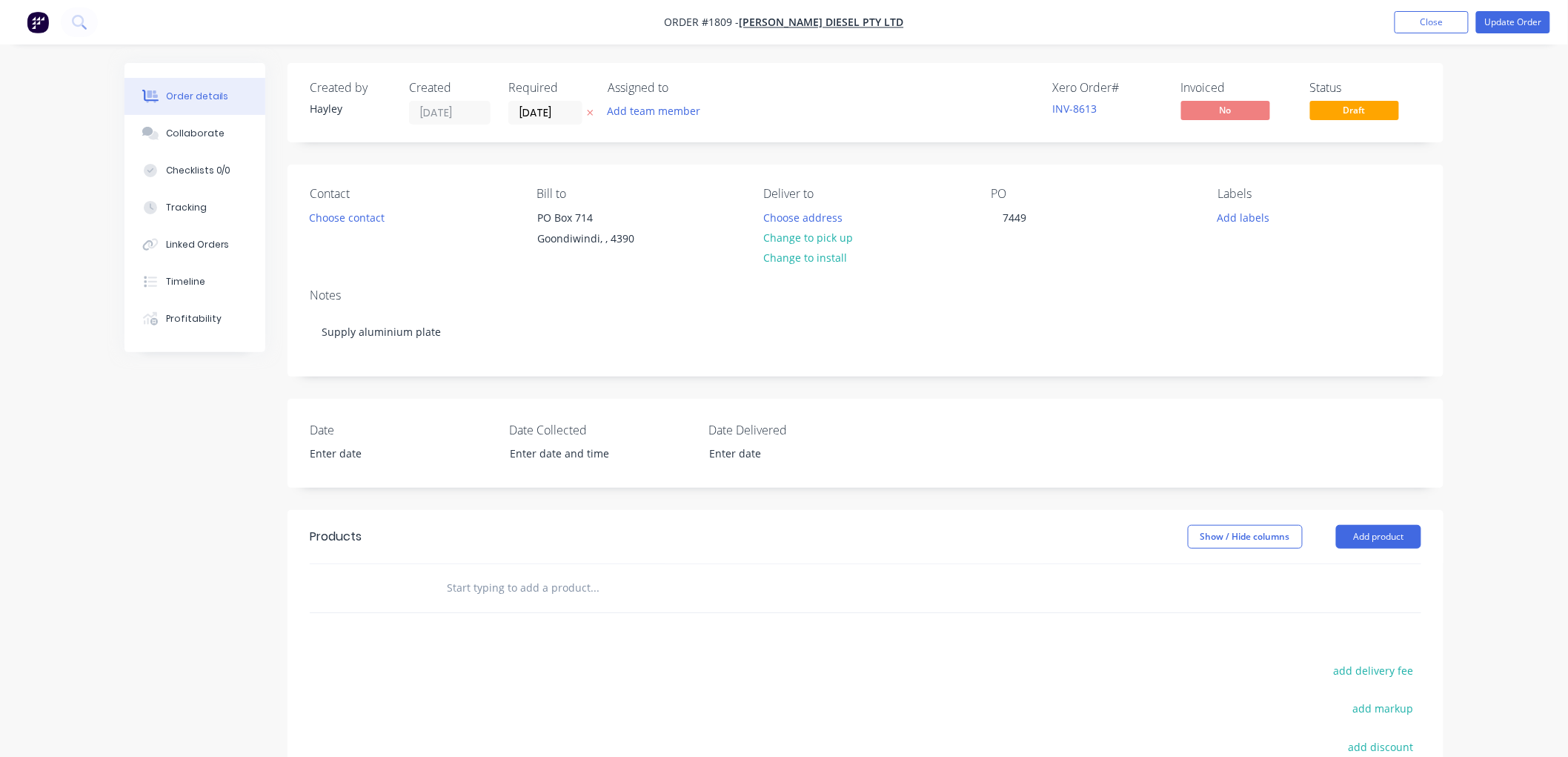
click at [543, 583] on input "text" at bounding box center [594, 587] width 296 height 30
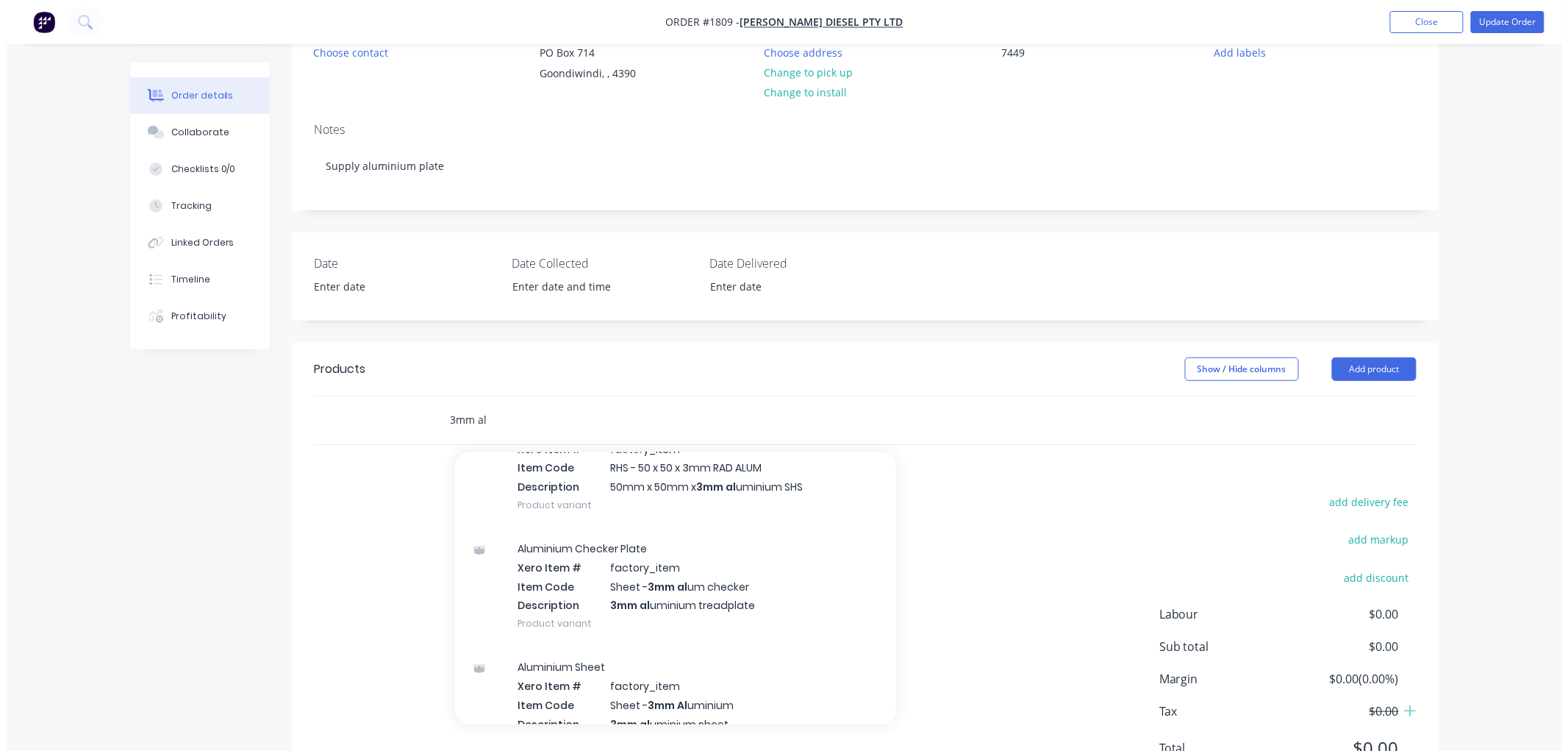
scroll to position [245, 0]
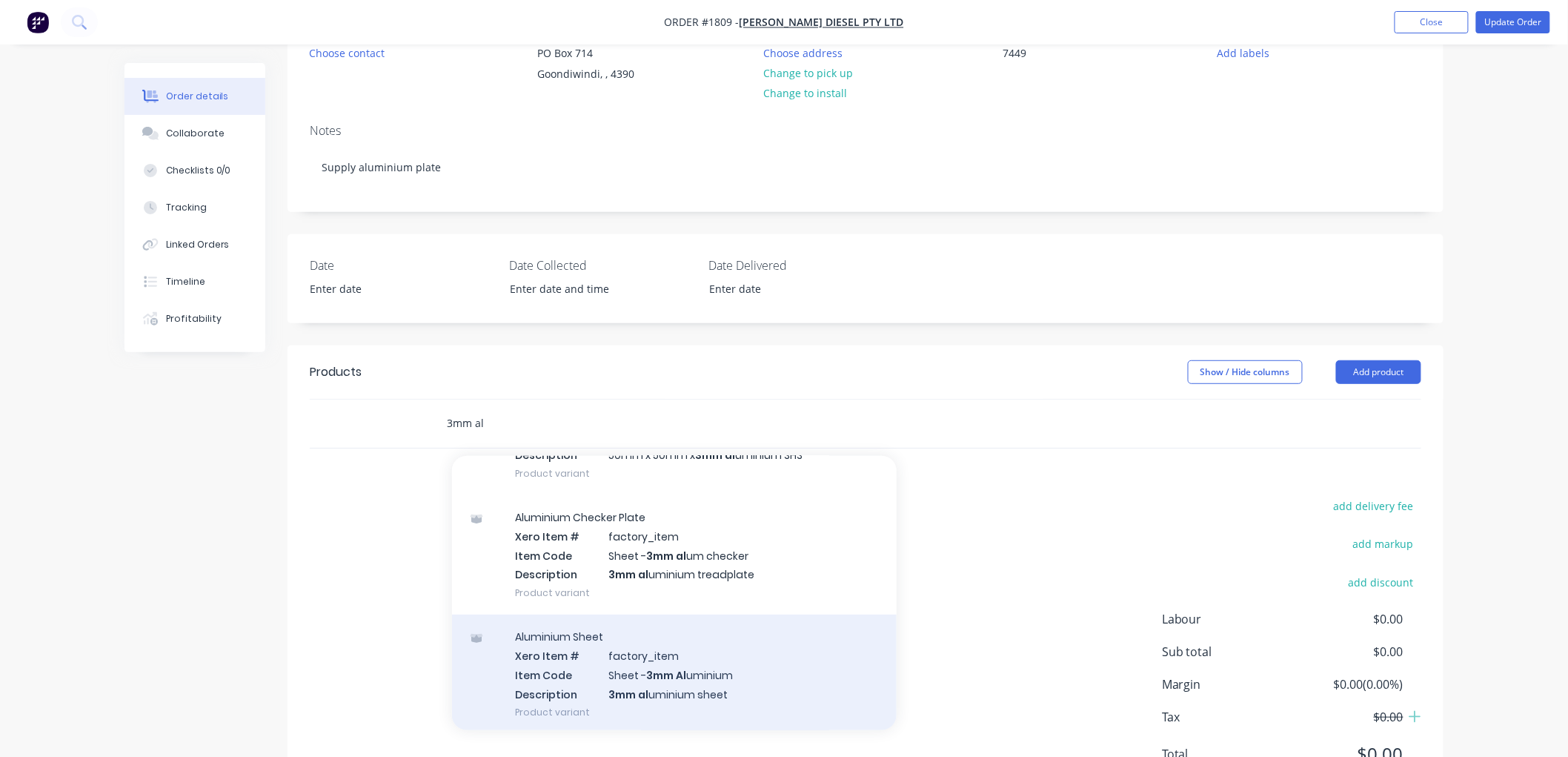
type input "3mm al"
click at [738, 668] on div "Aluminium Sheet Xero Item # factory_item Item Code Sheet - 3mm Al uminium Descr…" at bounding box center [673, 674] width 445 height 119
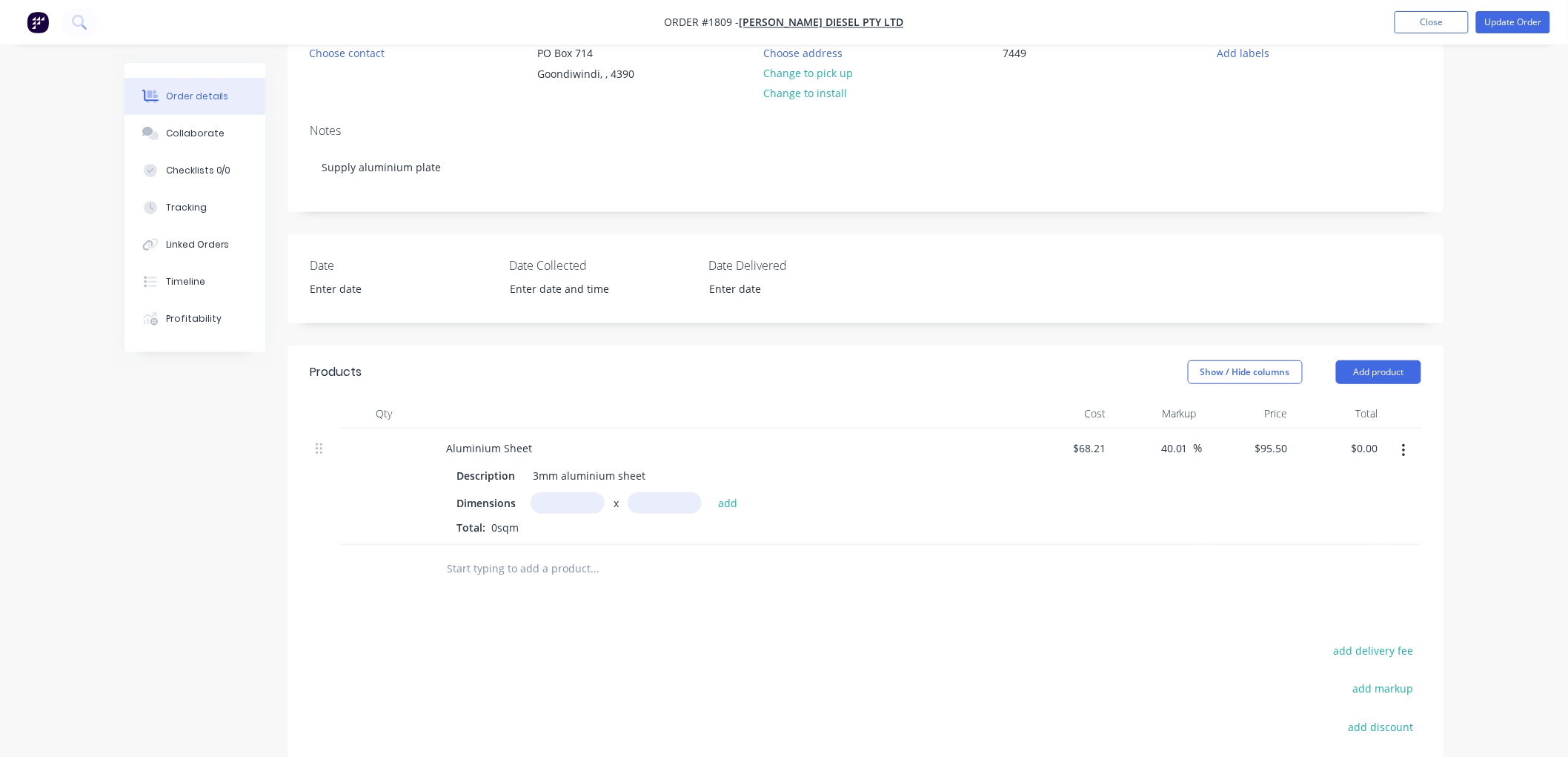
click at [582, 507] on input "text" at bounding box center [567, 502] width 74 height 21
type input "220m"
type input "0.19m"
click at [553, 498] on input "220m" at bounding box center [567, 502] width 74 height 21
type input ".220m"
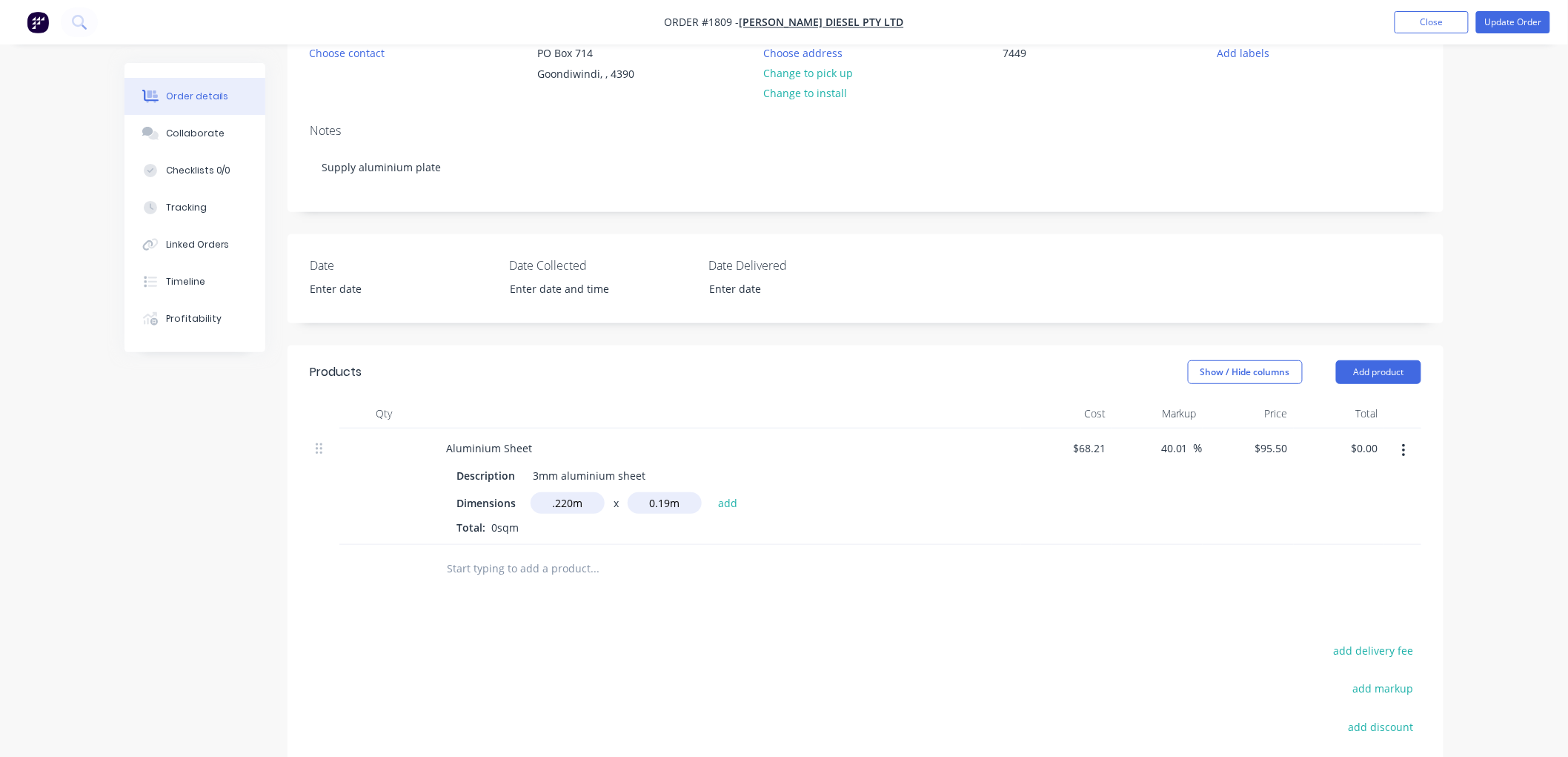
click at [711, 492] on button "add" at bounding box center [728, 502] width 35 height 20
type input "$3.99"
click at [602, 604] on input "text" at bounding box center [594, 593] width 296 height 30
click at [1379, 360] on button "Add product" at bounding box center [1378, 372] width 85 height 24
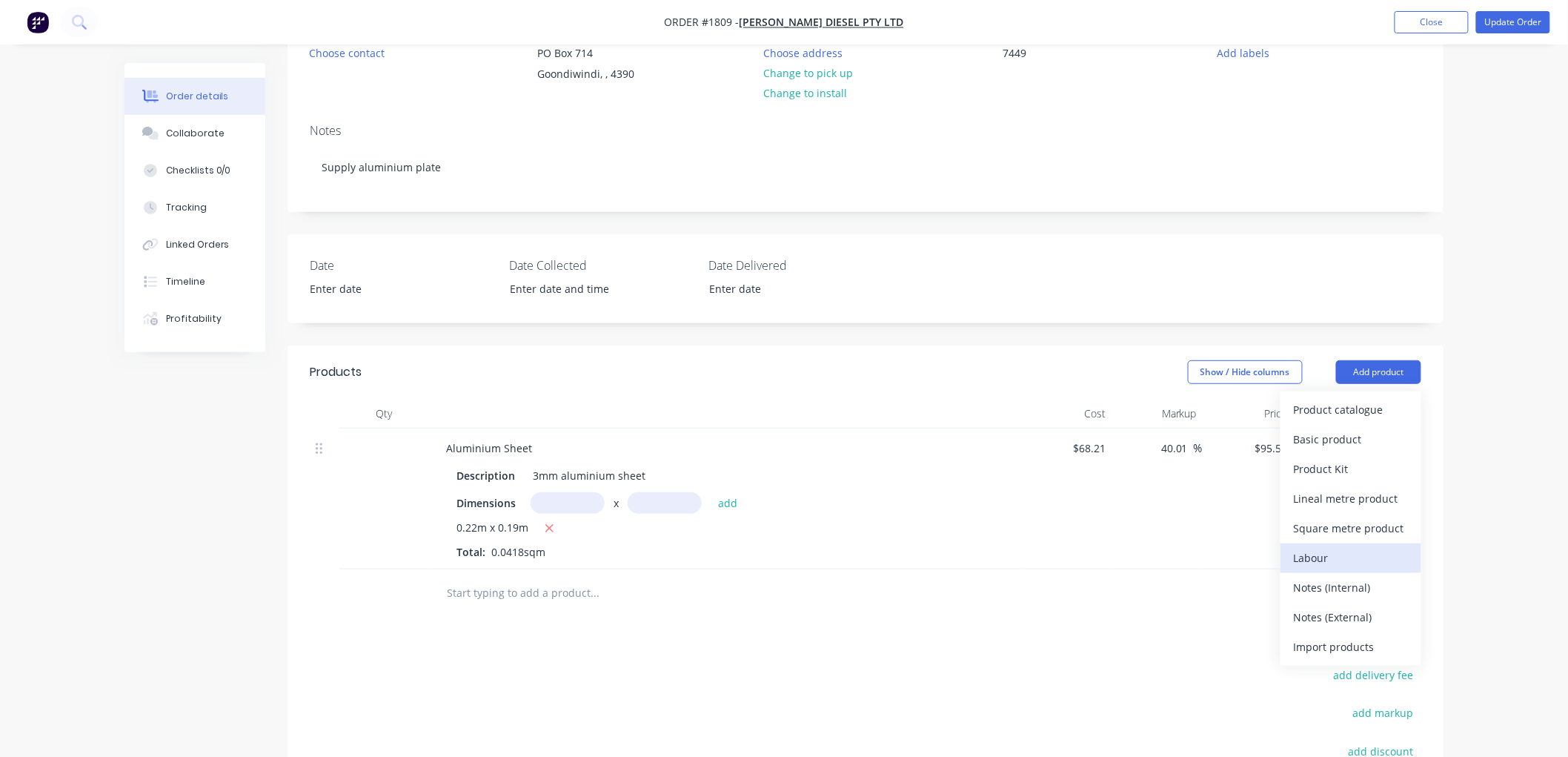
click at [1321, 554] on div "Labour" at bounding box center [1350, 557] width 114 height 21
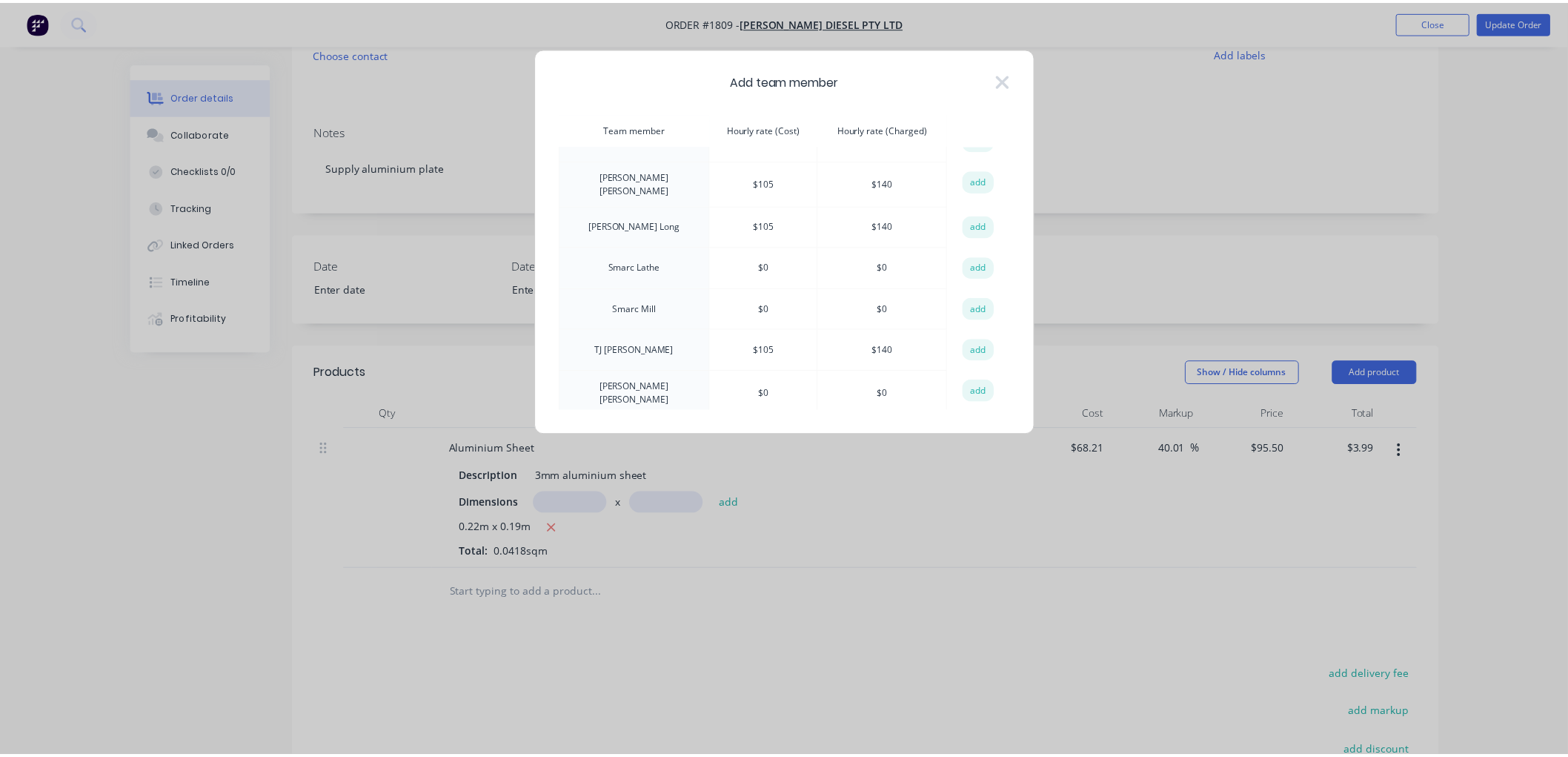
scroll to position [741, 0]
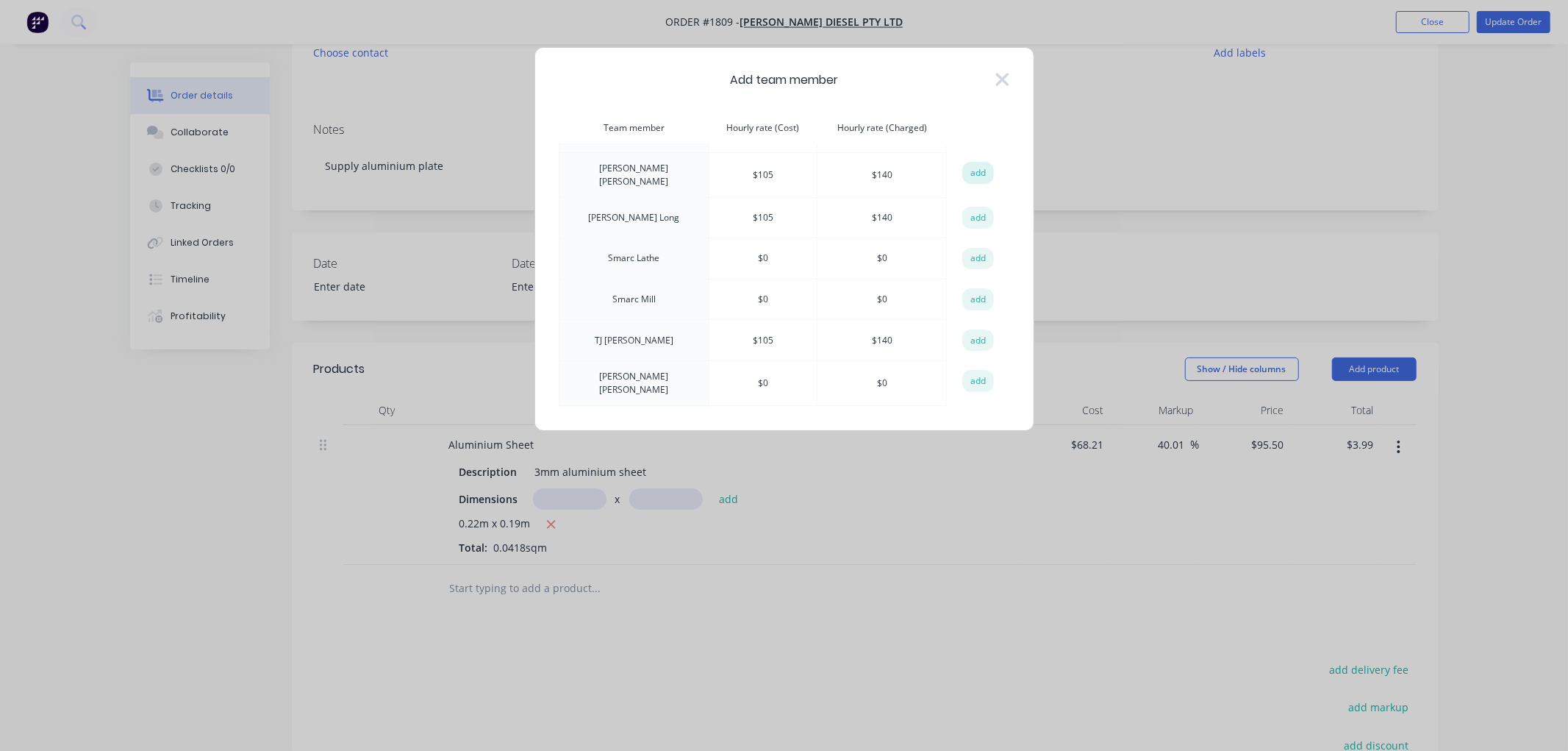
click at [965, 167] on button "add" at bounding box center [978, 173] width 32 height 22
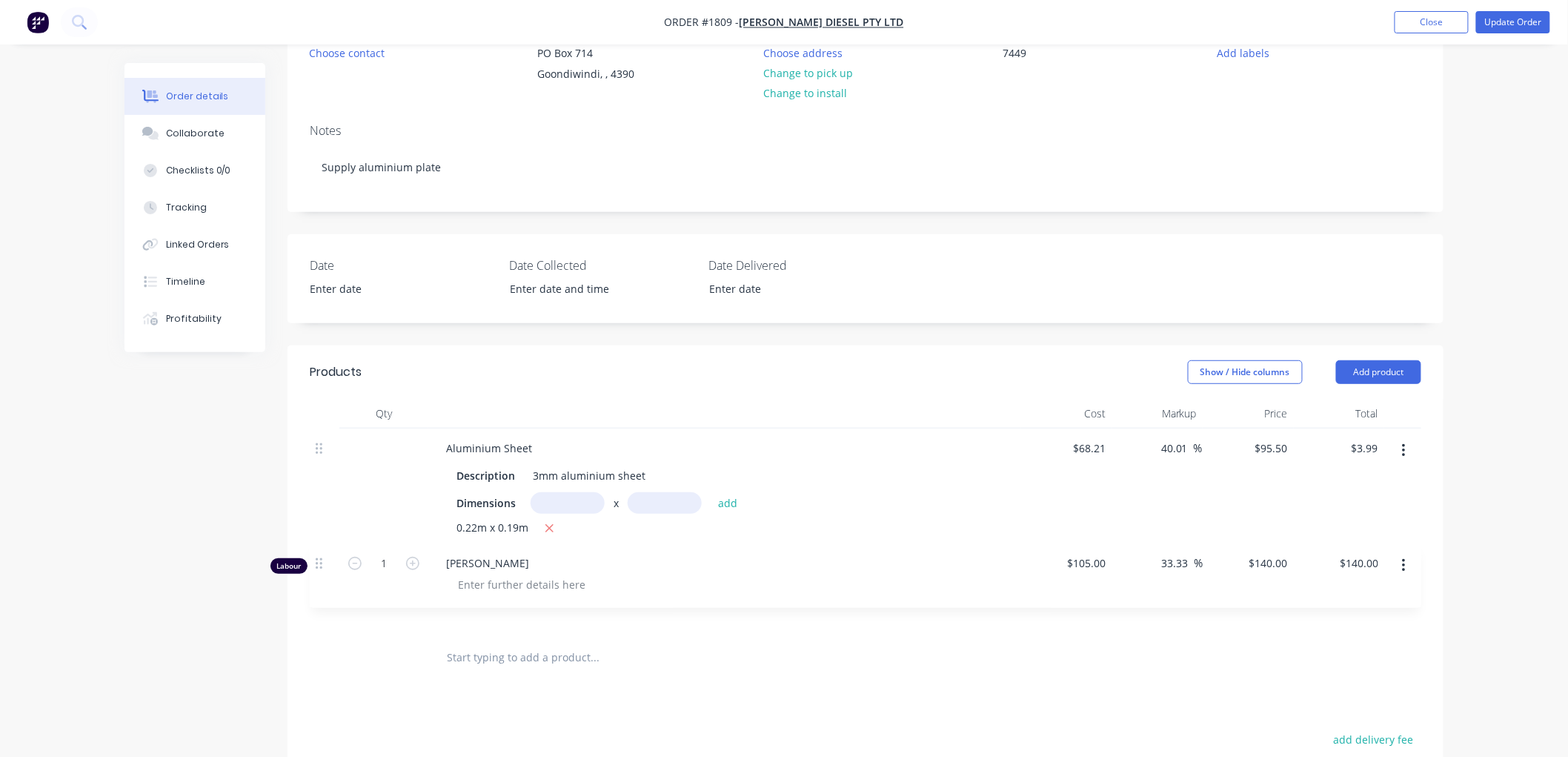
scroll to position [167, 0]
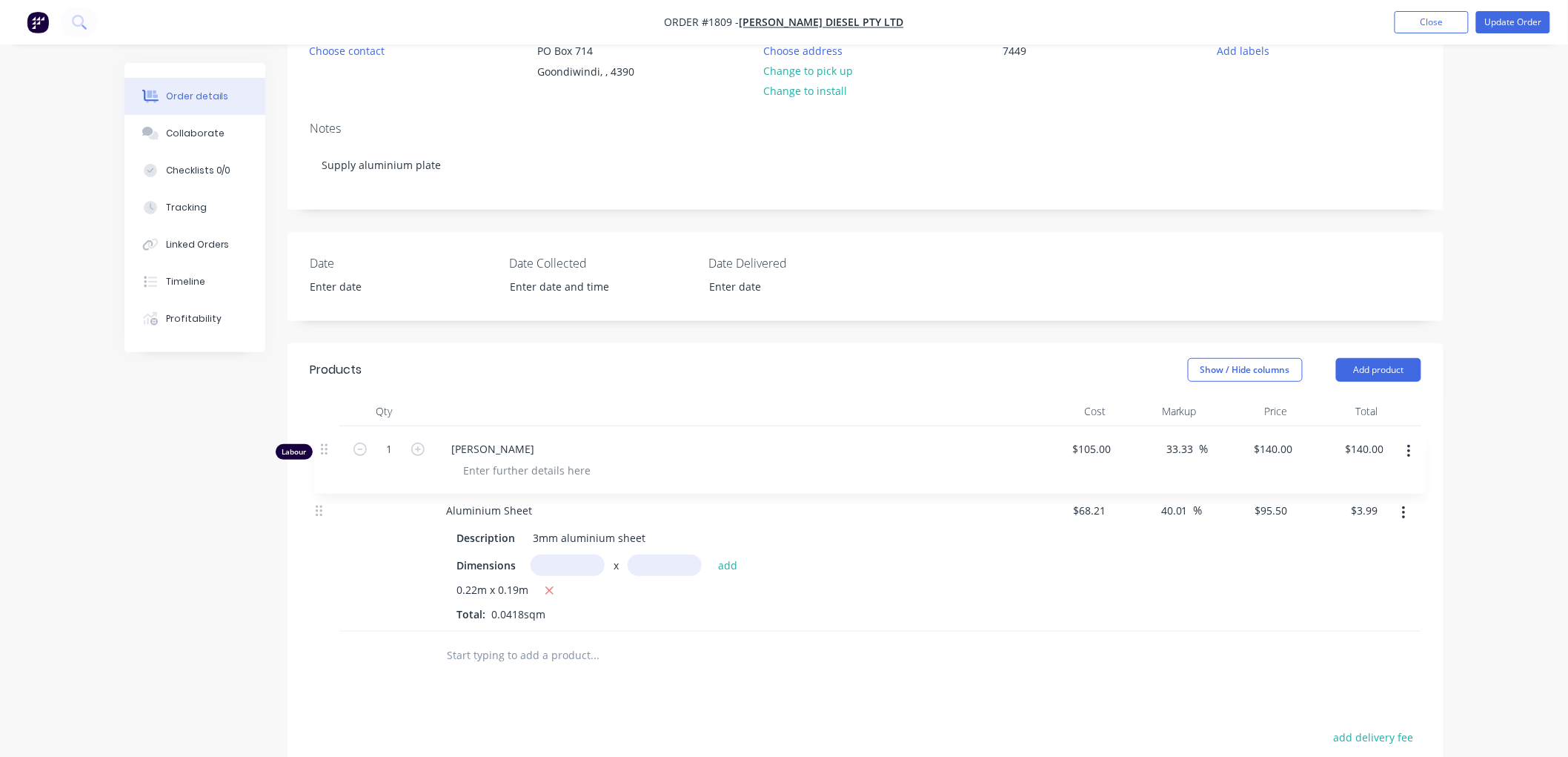
drag, startPoint x: 319, startPoint y: 594, endPoint x: 342, endPoint y: 441, distance: 154.7
click at [324, 445] on div "Aluminium Sheet Description 3mm aluminium sheet Dimensions x add 0.22m x 0.19m …" at bounding box center [865, 528] width 1111 height 205
click at [1264, 440] on div "140 $140.00" at bounding box center [1267, 445] width 52 height 21
type input "10"
type input "-90.48"
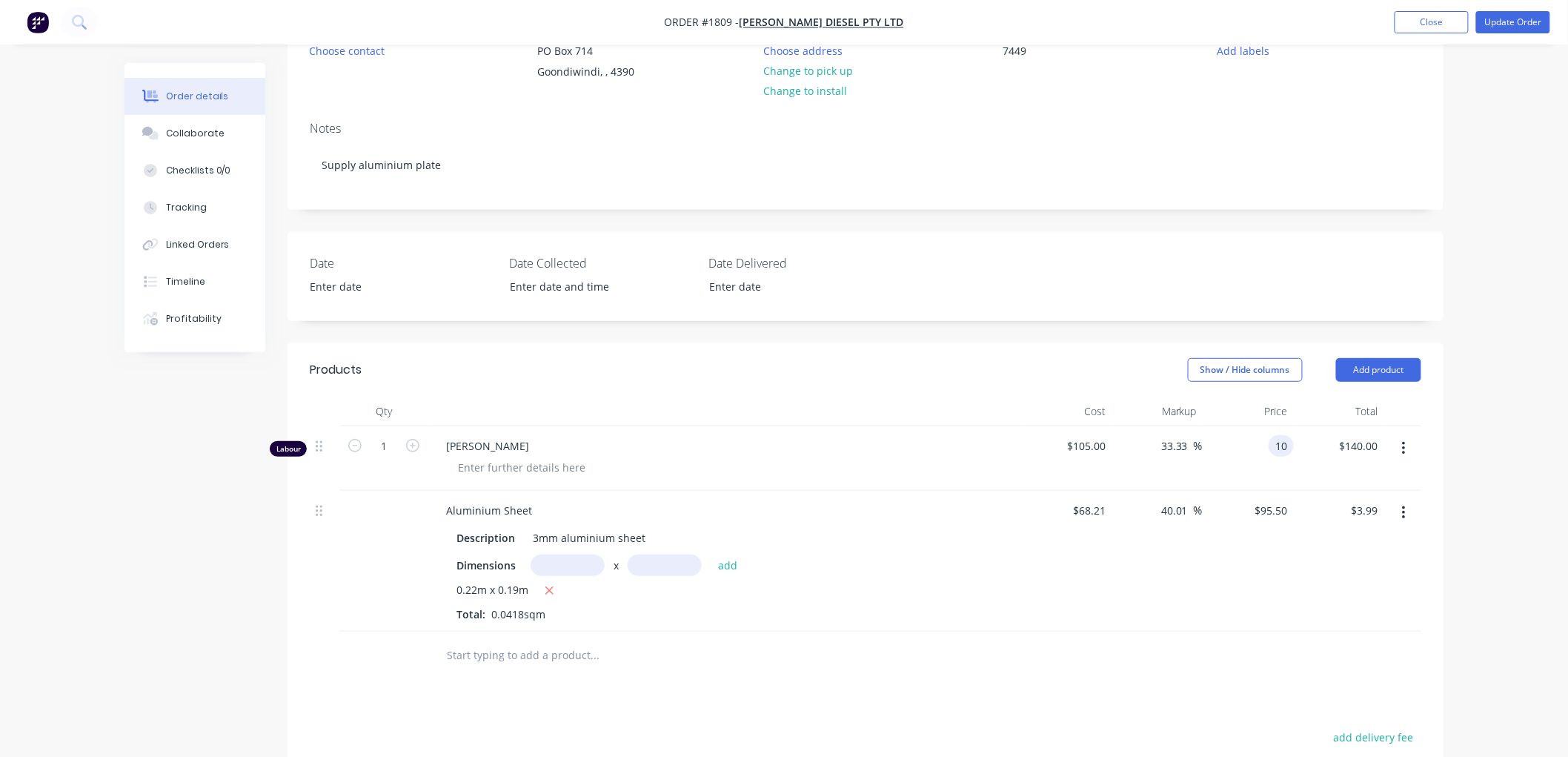
type input "$10.00"
click at [505, 446] on span "[PERSON_NAME]" at bounding box center [730, 446] width 569 height 15
drag, startPoint x: 589, startPoint y: 447, endPoint x: 497, endPoint y: 449, distance: 92.0
click at [503, 452] on span "[PERSON_NAME]" at bounding box center [730, 446] width 569 height 15
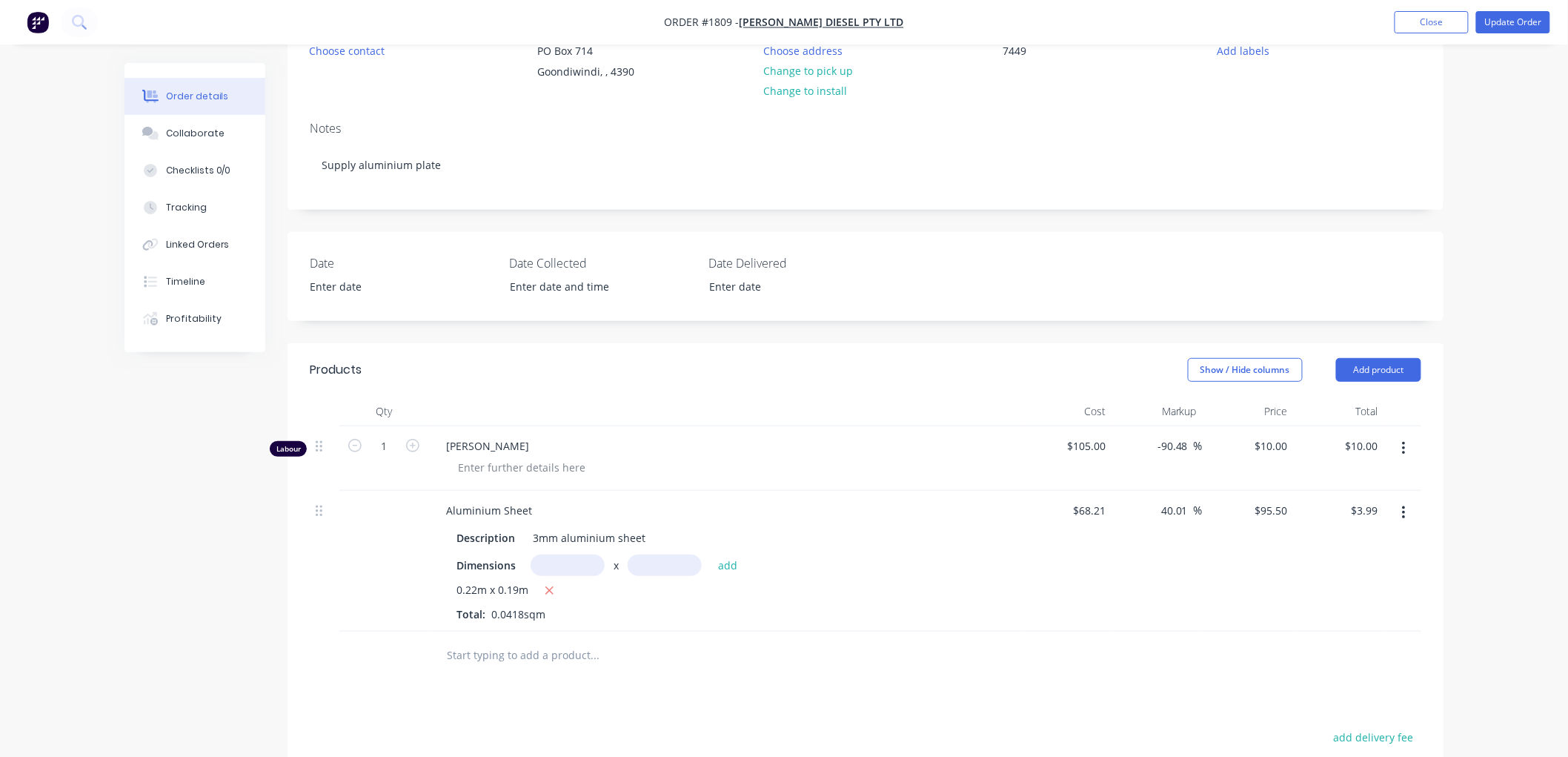
click at [497, 448] on span "[PERSON_NAME]" at bounding box center [730, 446] width 569 height 15
click at [1085, 447] on div "105 $105.00" at bounding box center [1086, 445] width 52 height 21
type input "$0.001"
type input "$0.0001"
type input "$0.00"
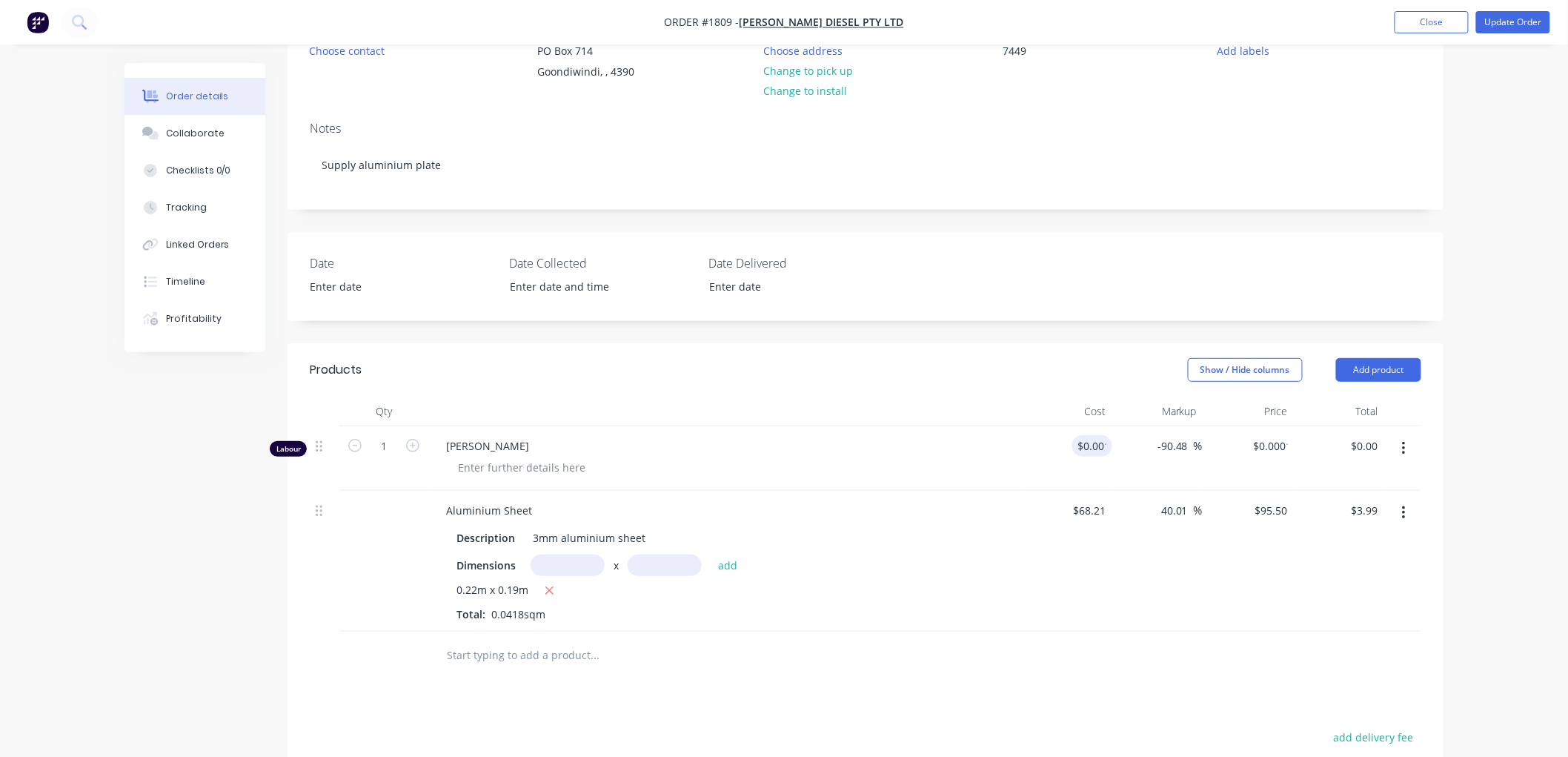
click at [1061, 572] on div "$68.21 $68.21" at bounding box center [1066, 561] width 91 height 141
click at [1257, 446] on input "0.0001" at bounding box center [1270, 445] width 46 height 21
type input "10"
type input "999900"
type input "$10.00"
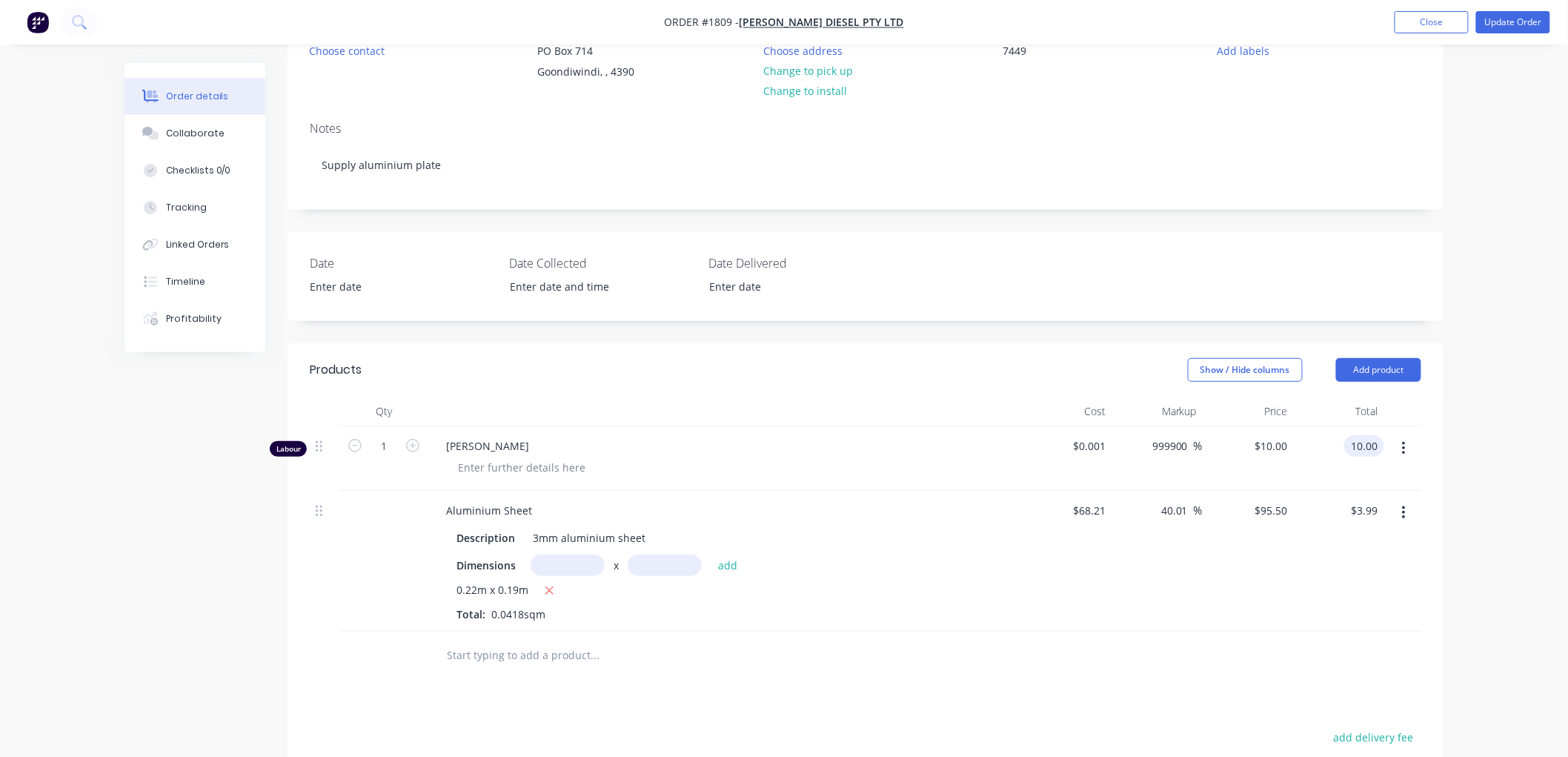
type input "$10.00"
click at [1162, 623] on div "40.01 40.01 %" at bounding box center [1157, 561] width 91 height 141
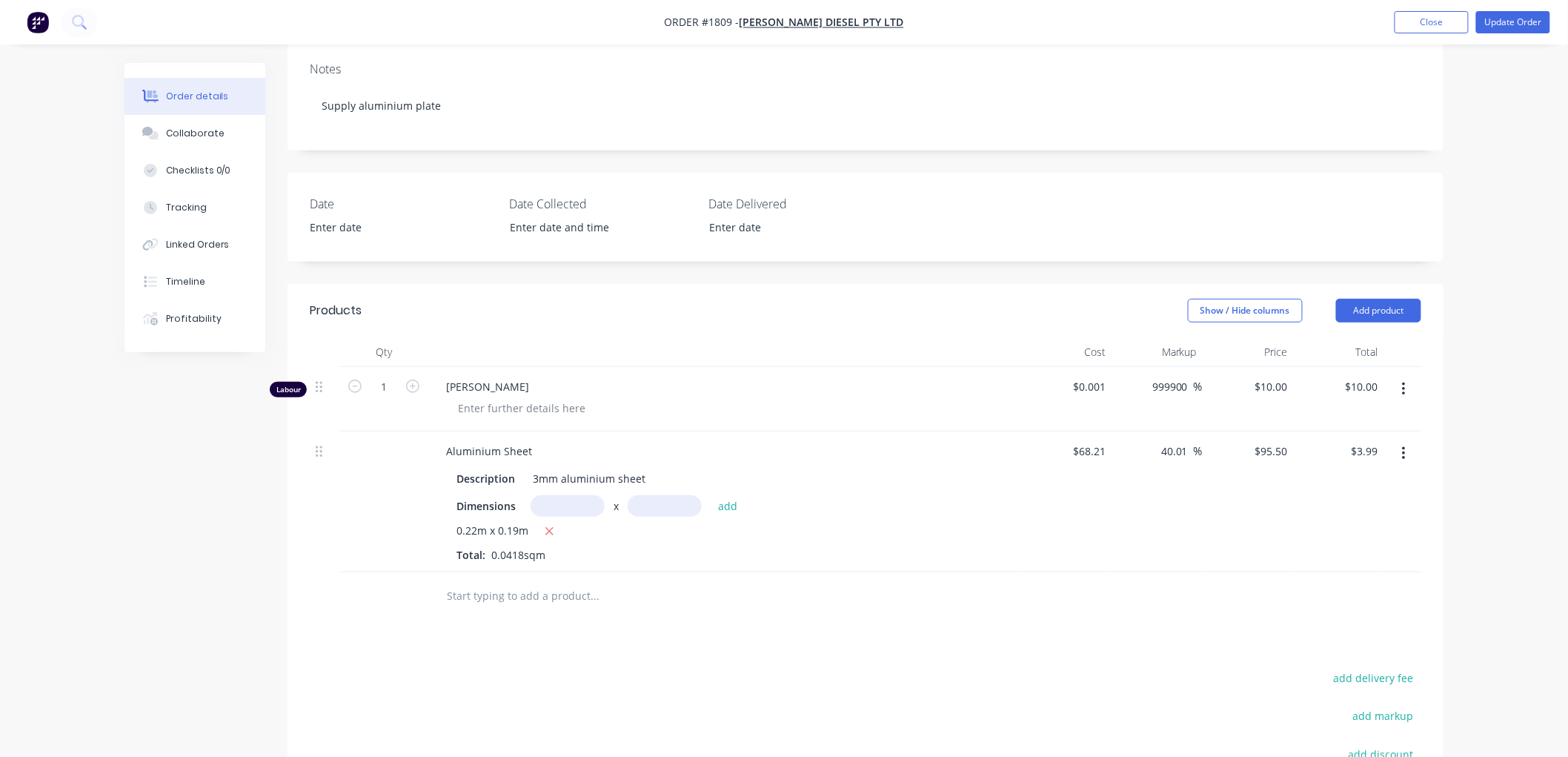
scroll to position [220, 0]
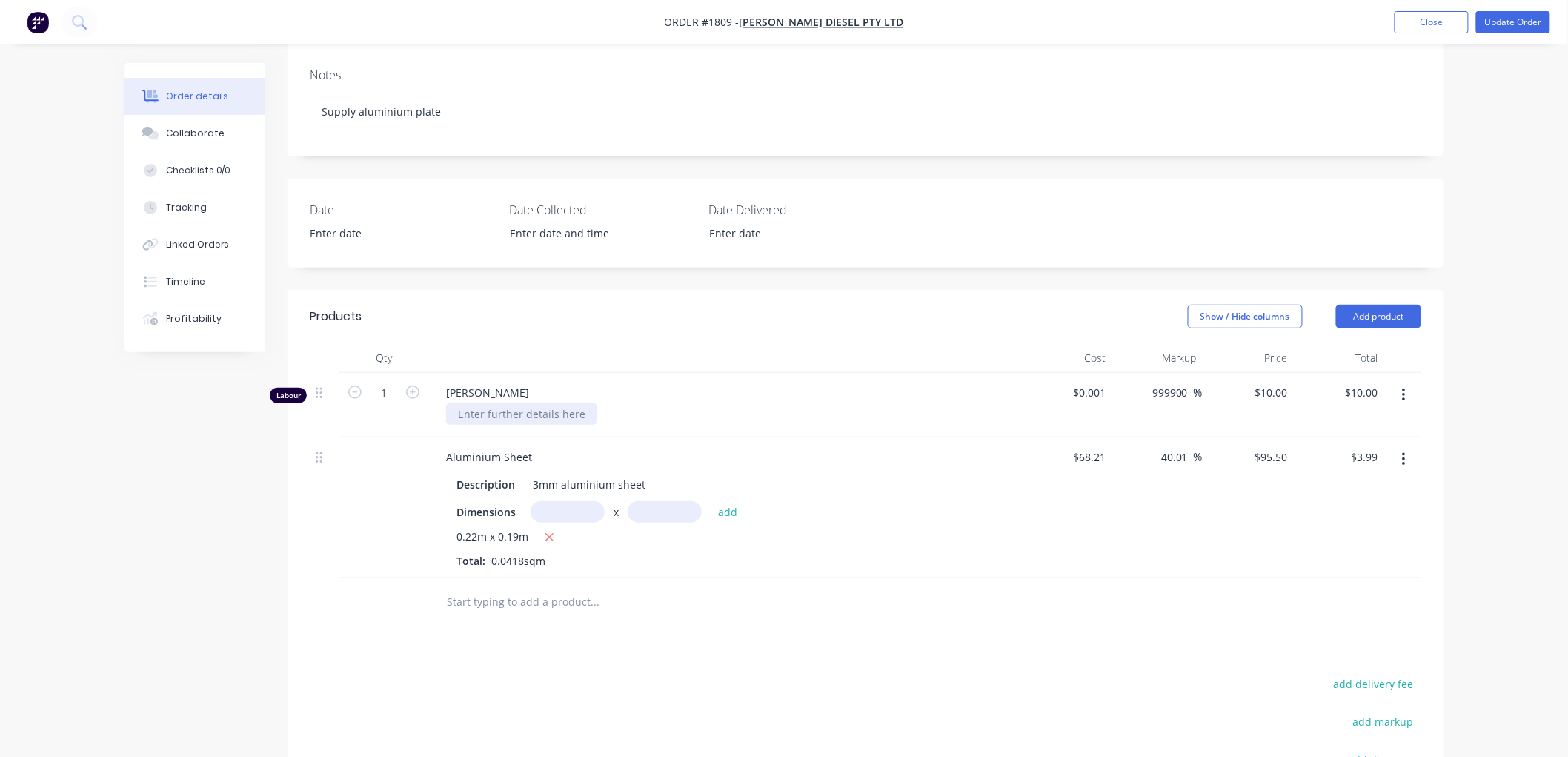
click at [505, 415] on div at bounding box center [521, 413] width 151 height 21
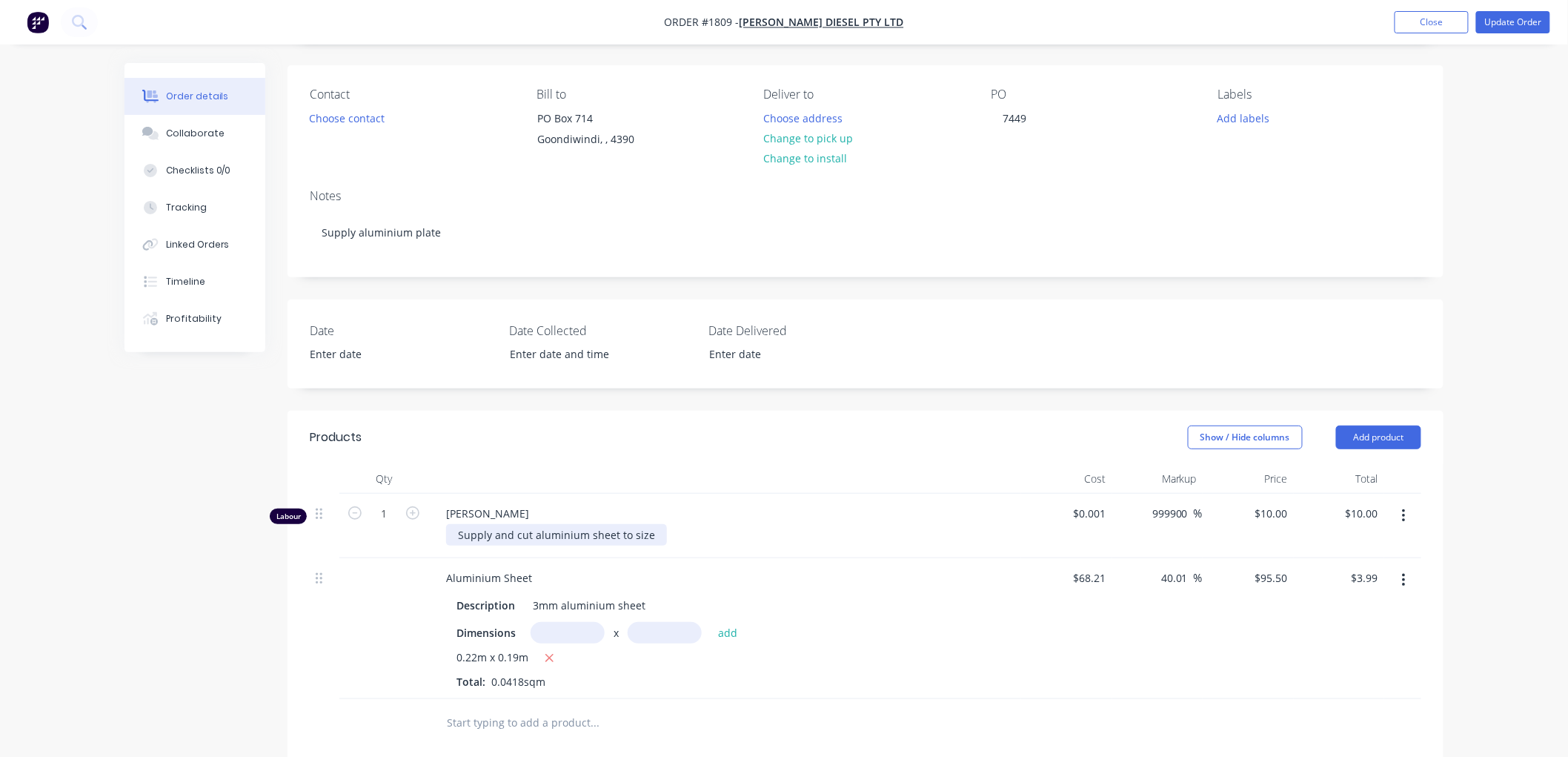
scroll to position [0, 0]
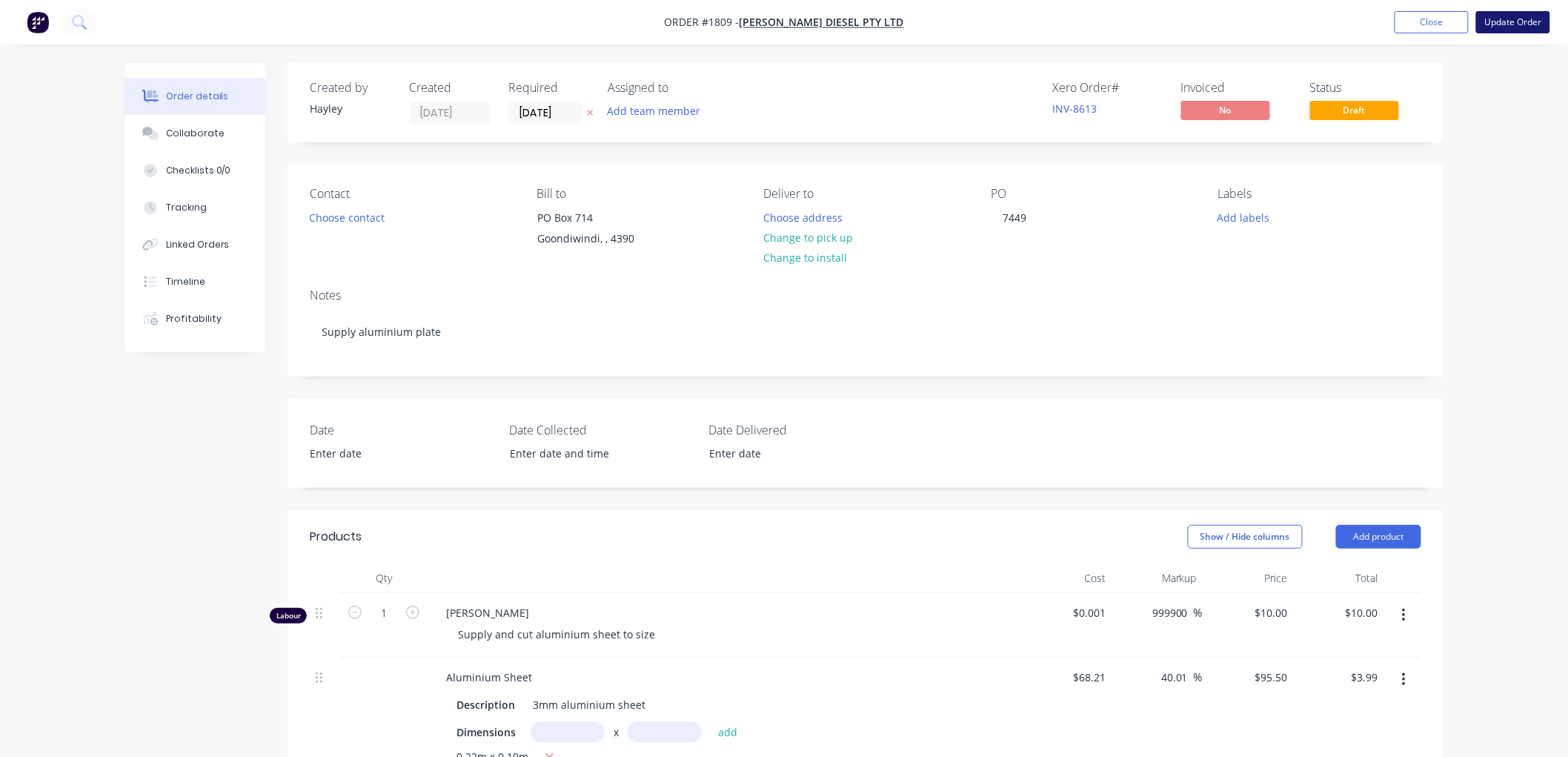
click at [1508, 26] on button "Update Order" at bounding box center [1512, 22] width 74 height 22
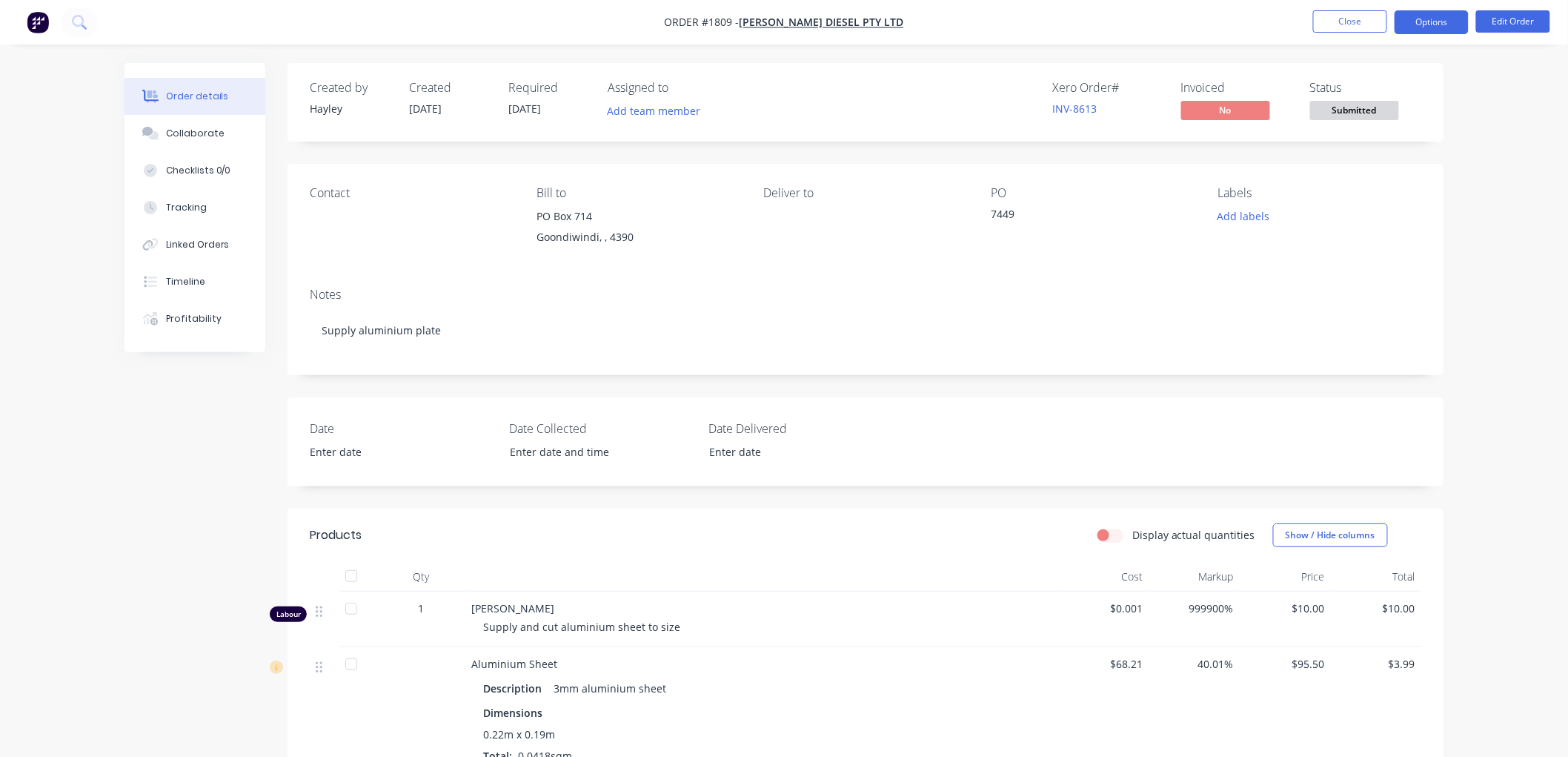
click at [1409, 24] on button "Options" at bounding box center [1431, 22] width 74 height 24
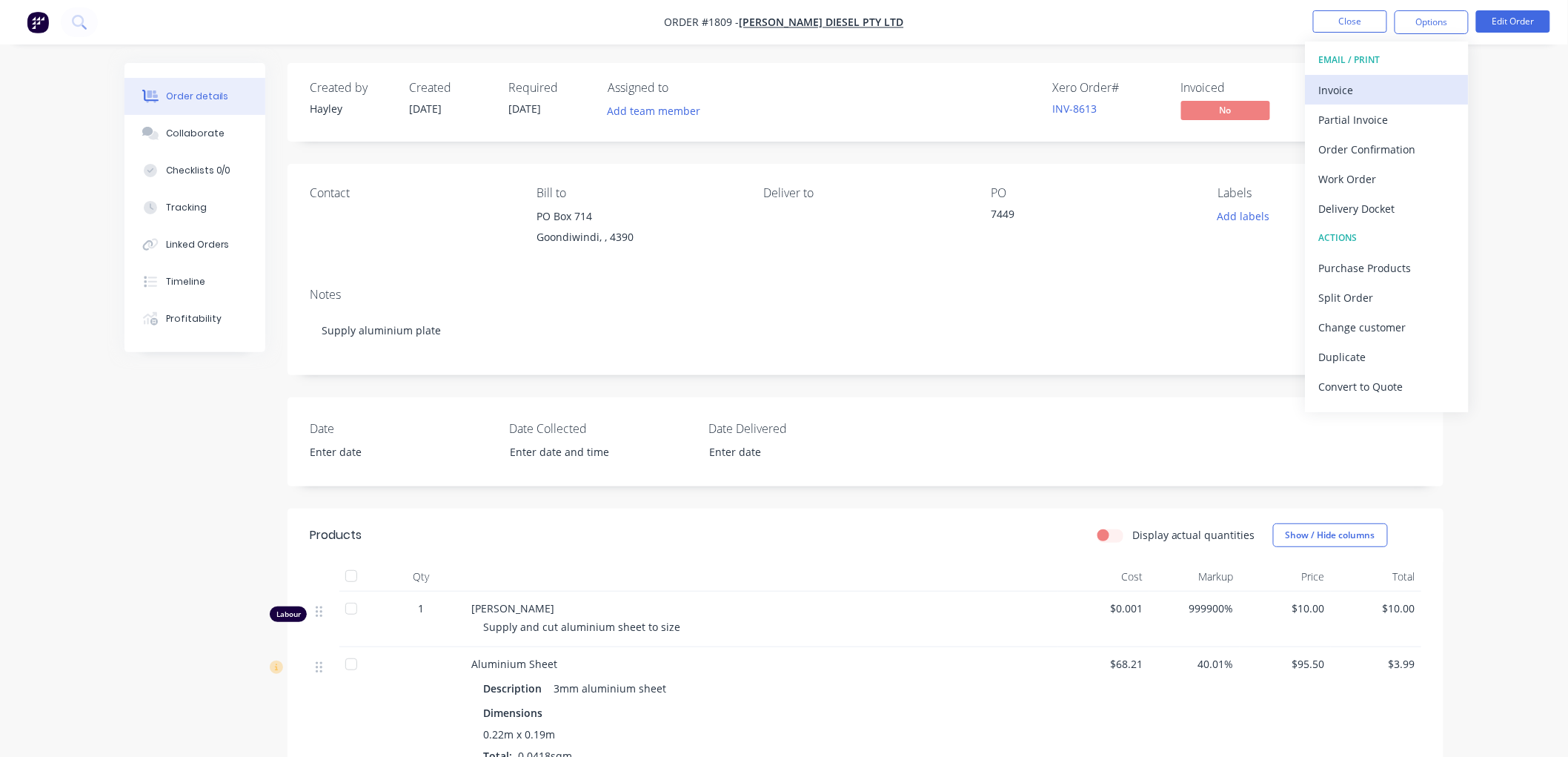
click at [1393, 89] on div "Invoice" at bounding box center [1387, 89] width 136 height 21
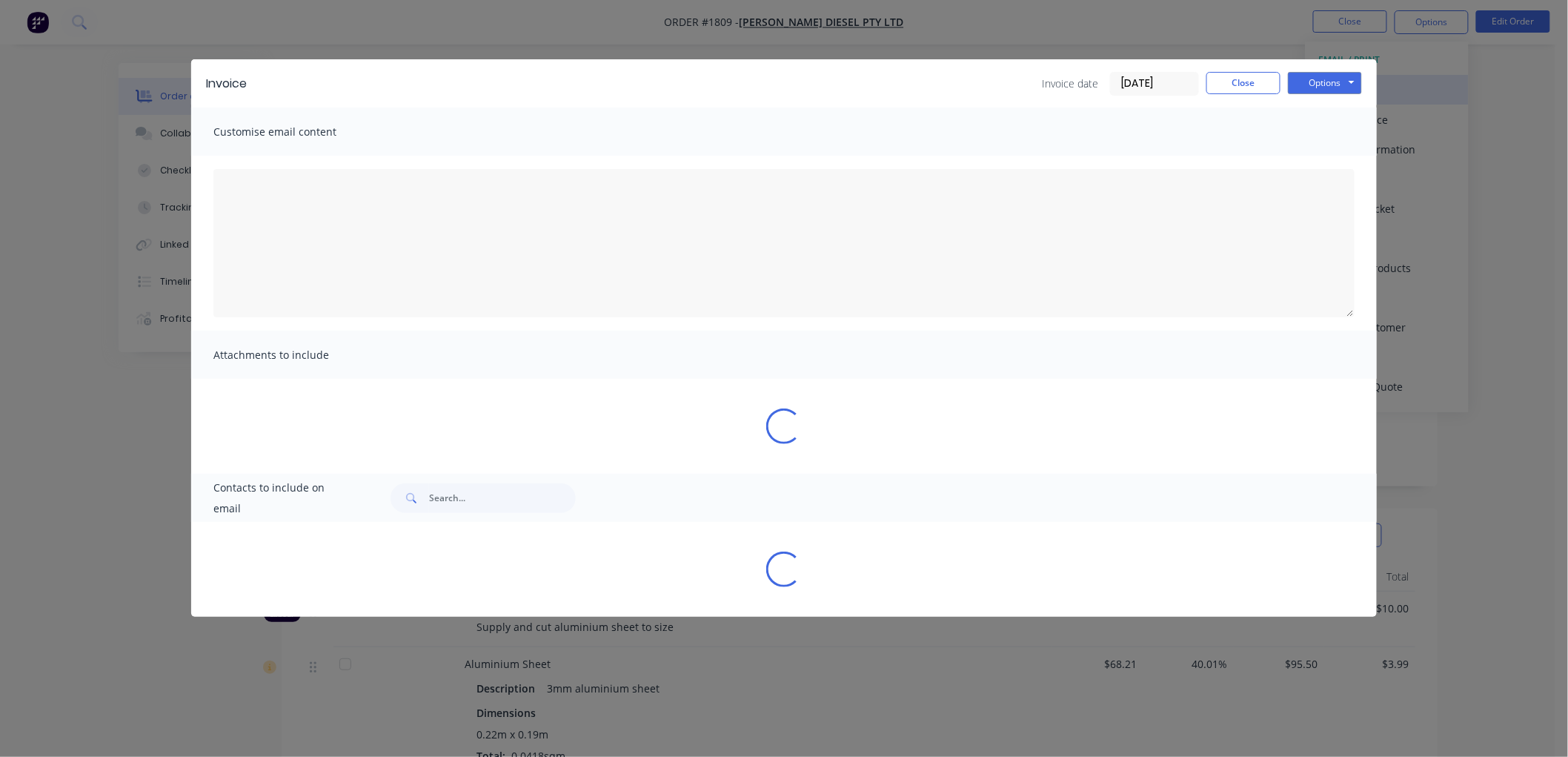
type textarea "A PDF copy of the order has been attached to this email. To view your order onl…"
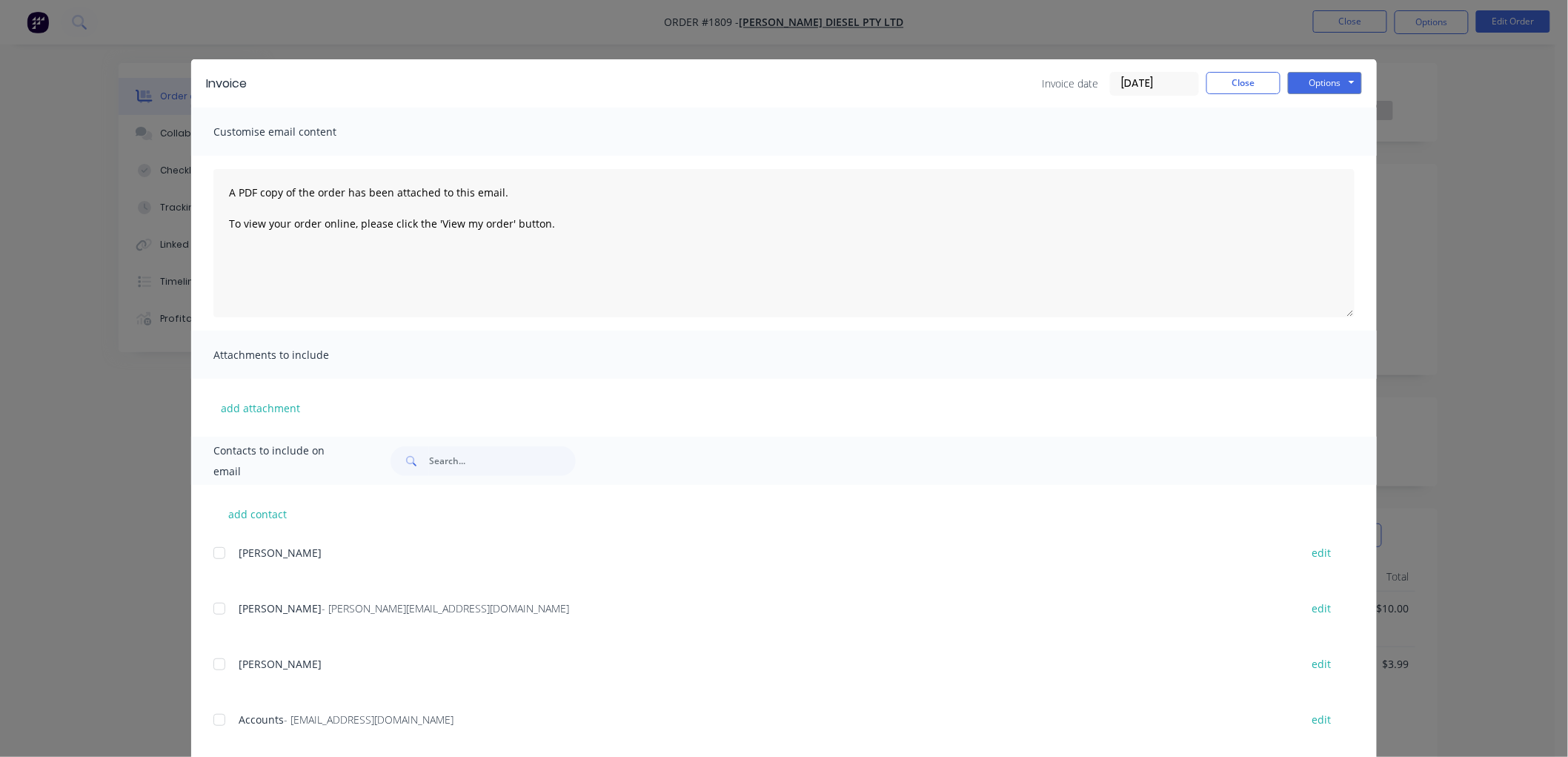
click at [1137, 90] on input "[DATE]" at bounding box center [1154, 83] width 88 height 22
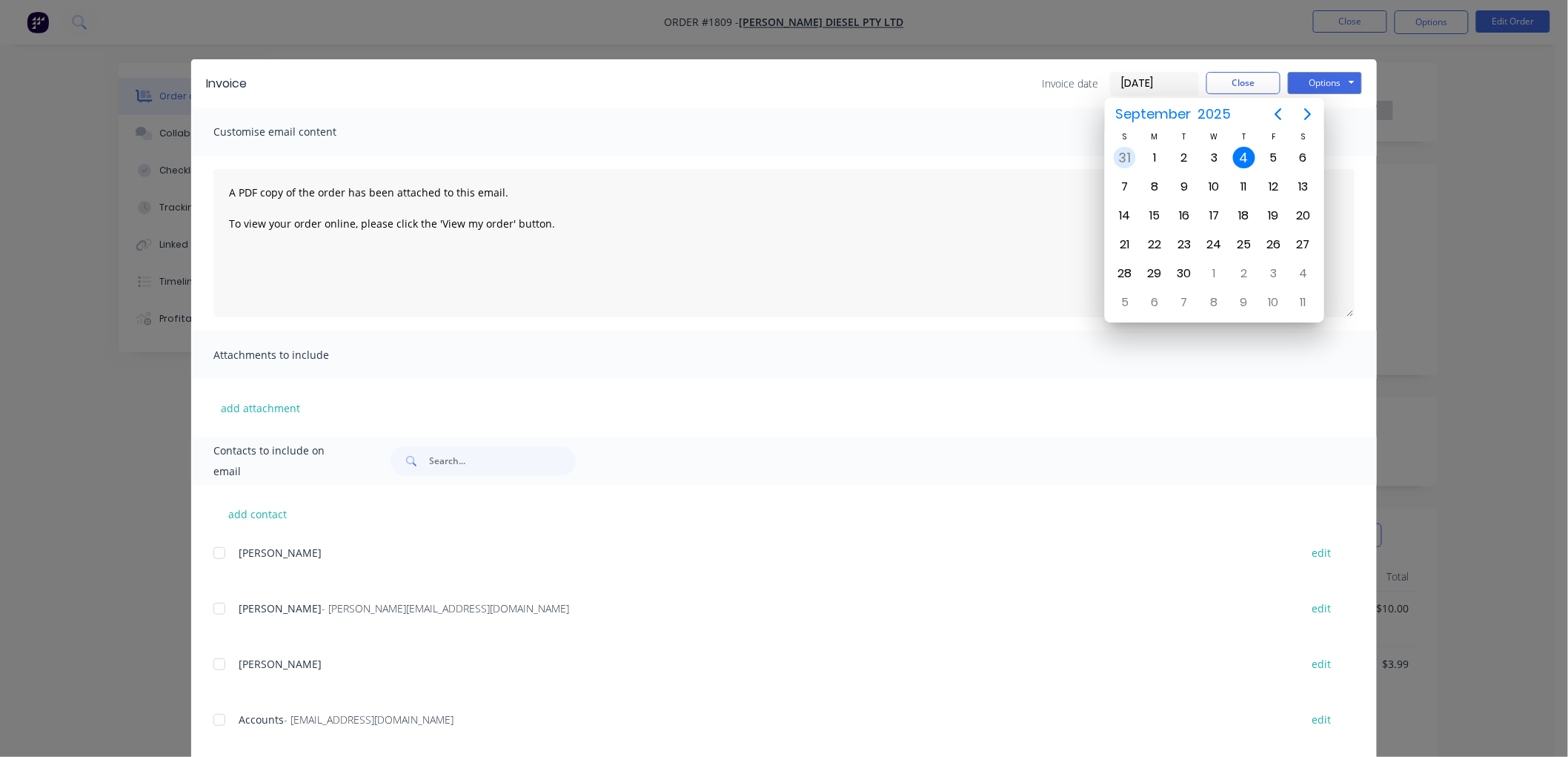
click at [1131, 151] on div "31" at bounding box center [1124, 158] width 22 height 22
type input "[DATE]"
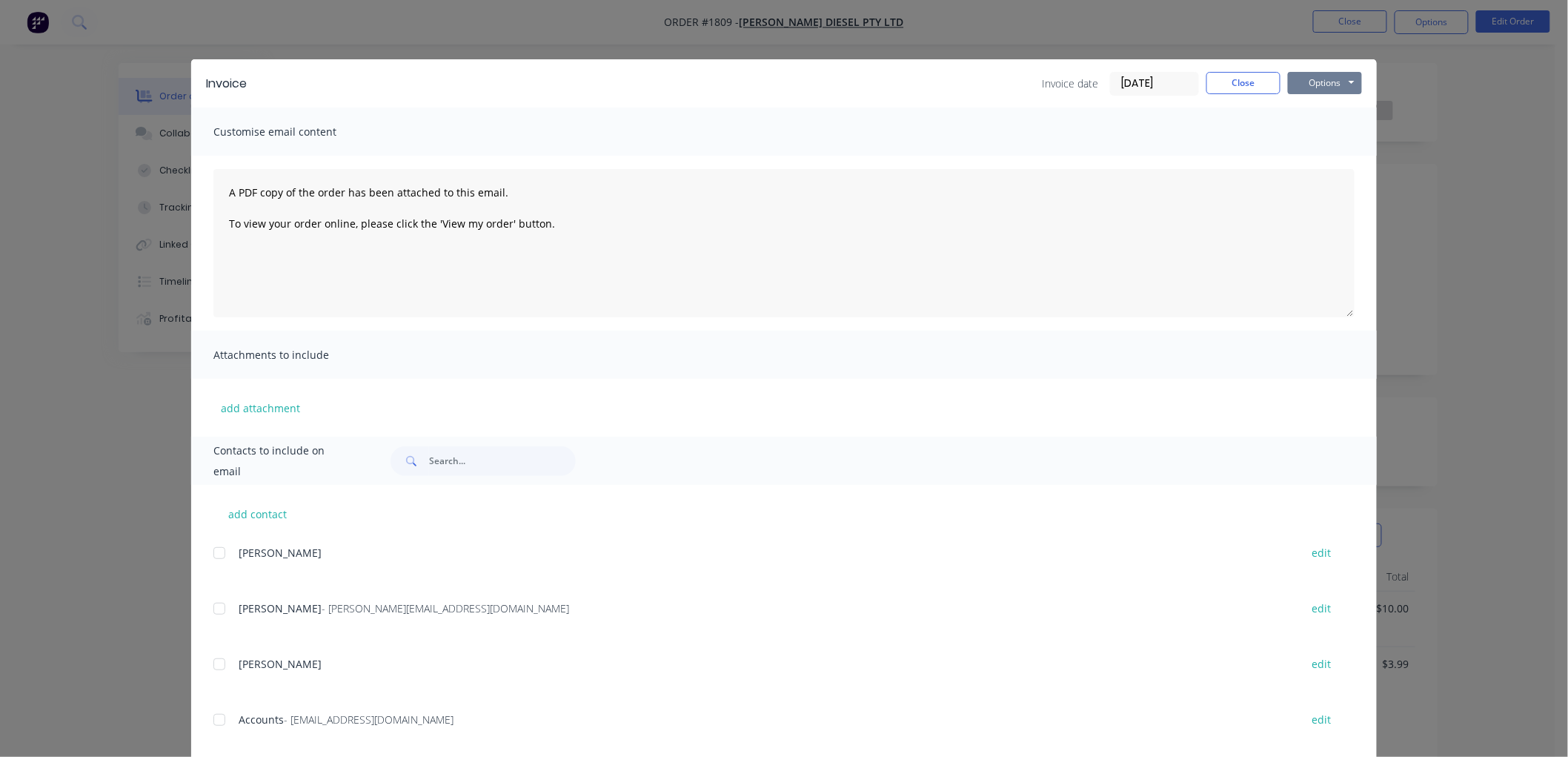
drag, startPoint x: 1313, startPoint y: 86, endPoint x: 1349, endPoint y: 94, distance: 36.9
click at [1314, 84] on button "Options" at bounding box center [1324, 83] width 74 height 22
click at [1349, 108] on button "Preview" at bounding box center [1335, 109] width 95 height 25
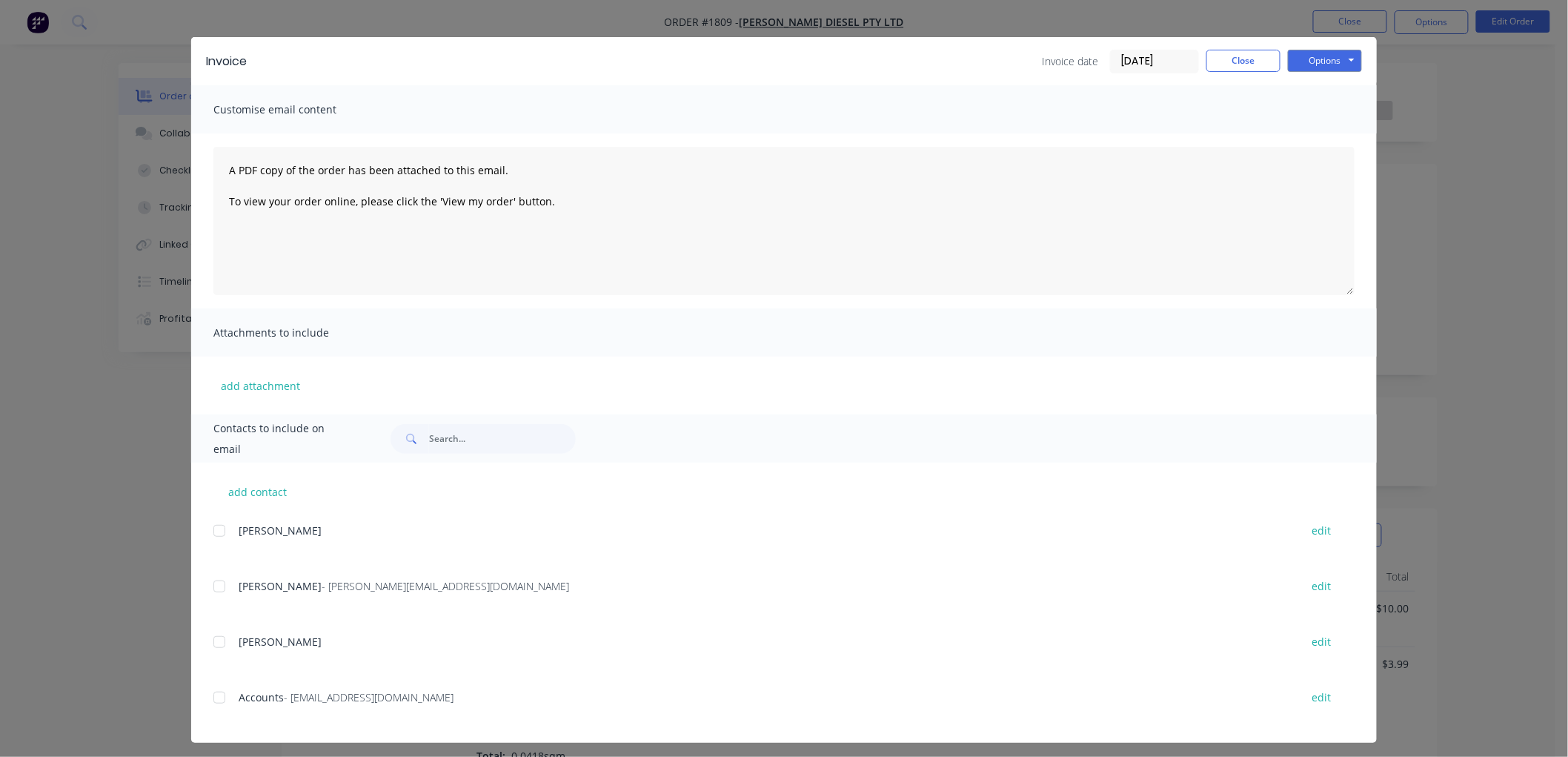
scroll to position [28, 0]
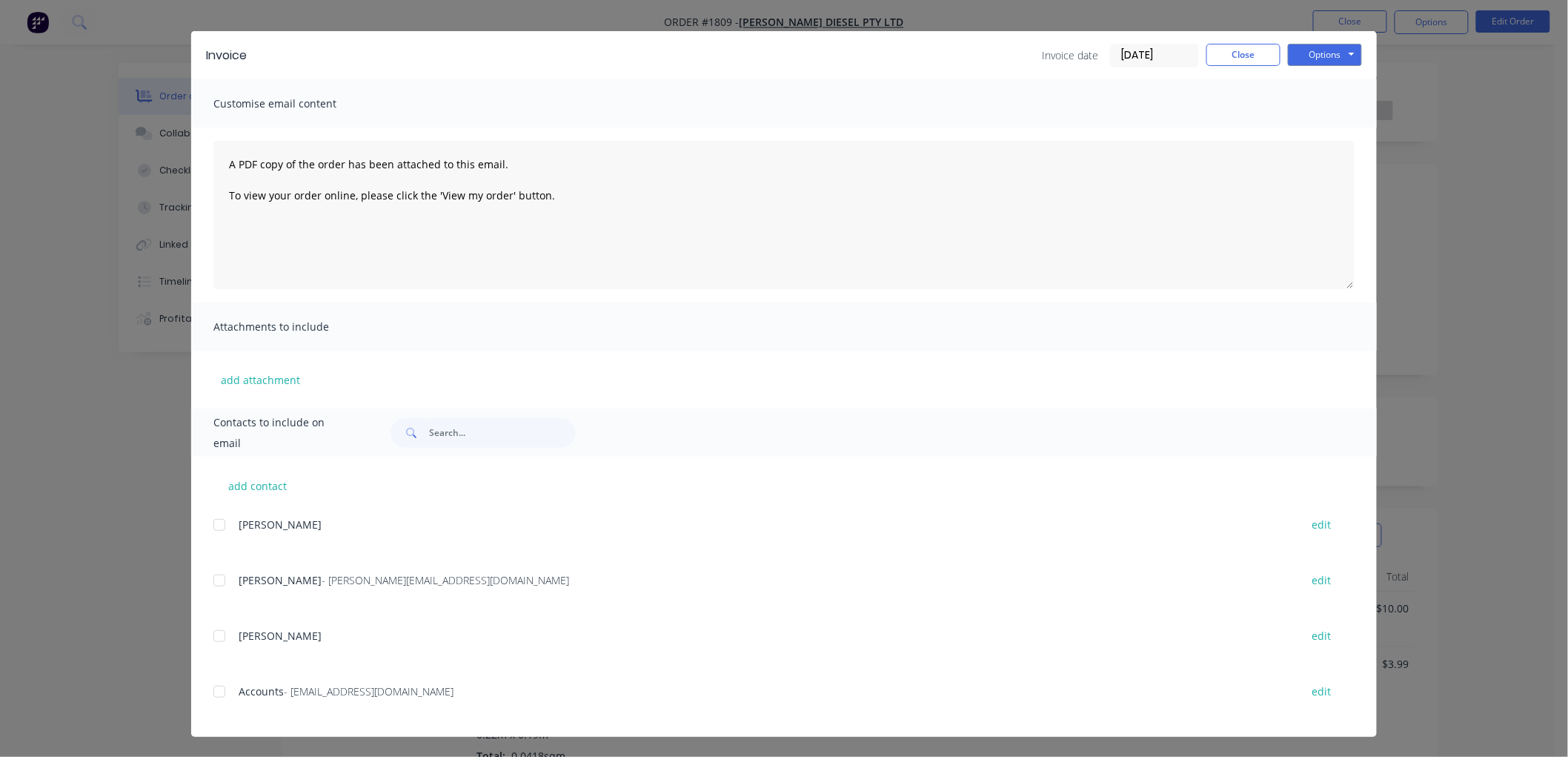
click at [209, 692] on div at bounding box center [219, 691] width 30 height 30
click at [1292, 60] on button "Options" at bounding box center [1324, 54] width 74 height 22
click at [1344, 126] on button "Email" at bounding box center [1335, 130] width 95 height 25
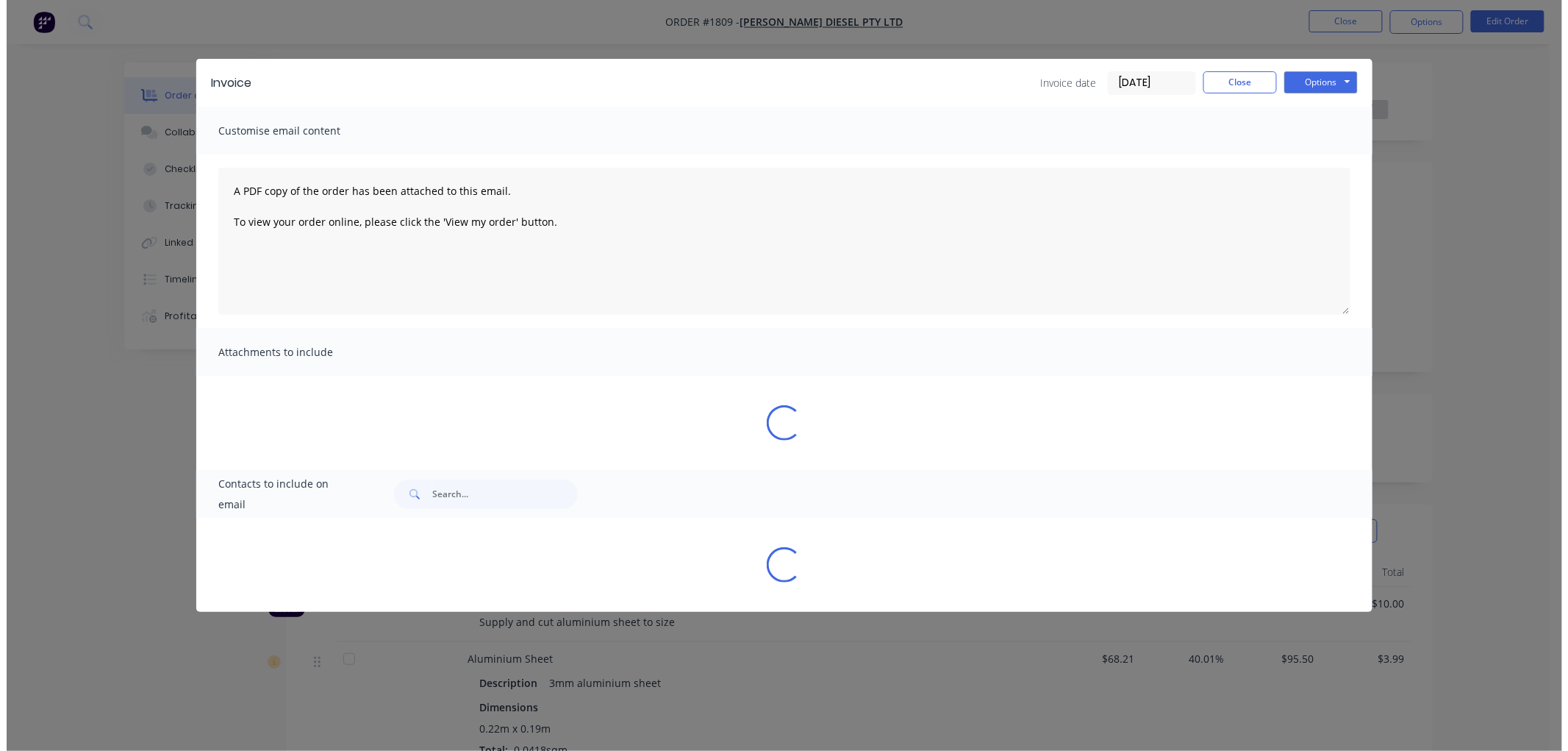
scroll to position [0, 0]
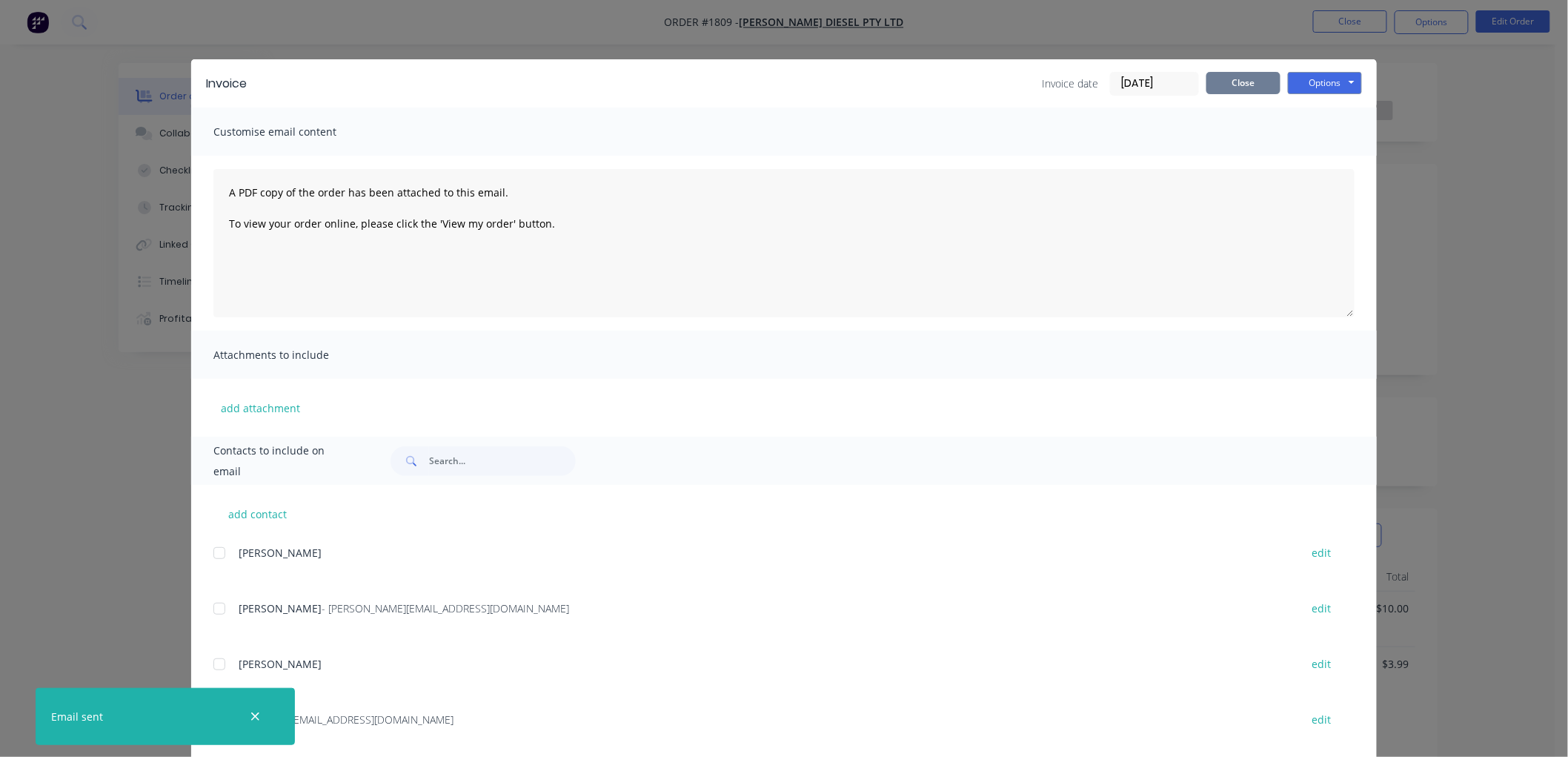
click at [1231, 83] on button "Close" at bounding box center [1242, 83] width 74 height 22
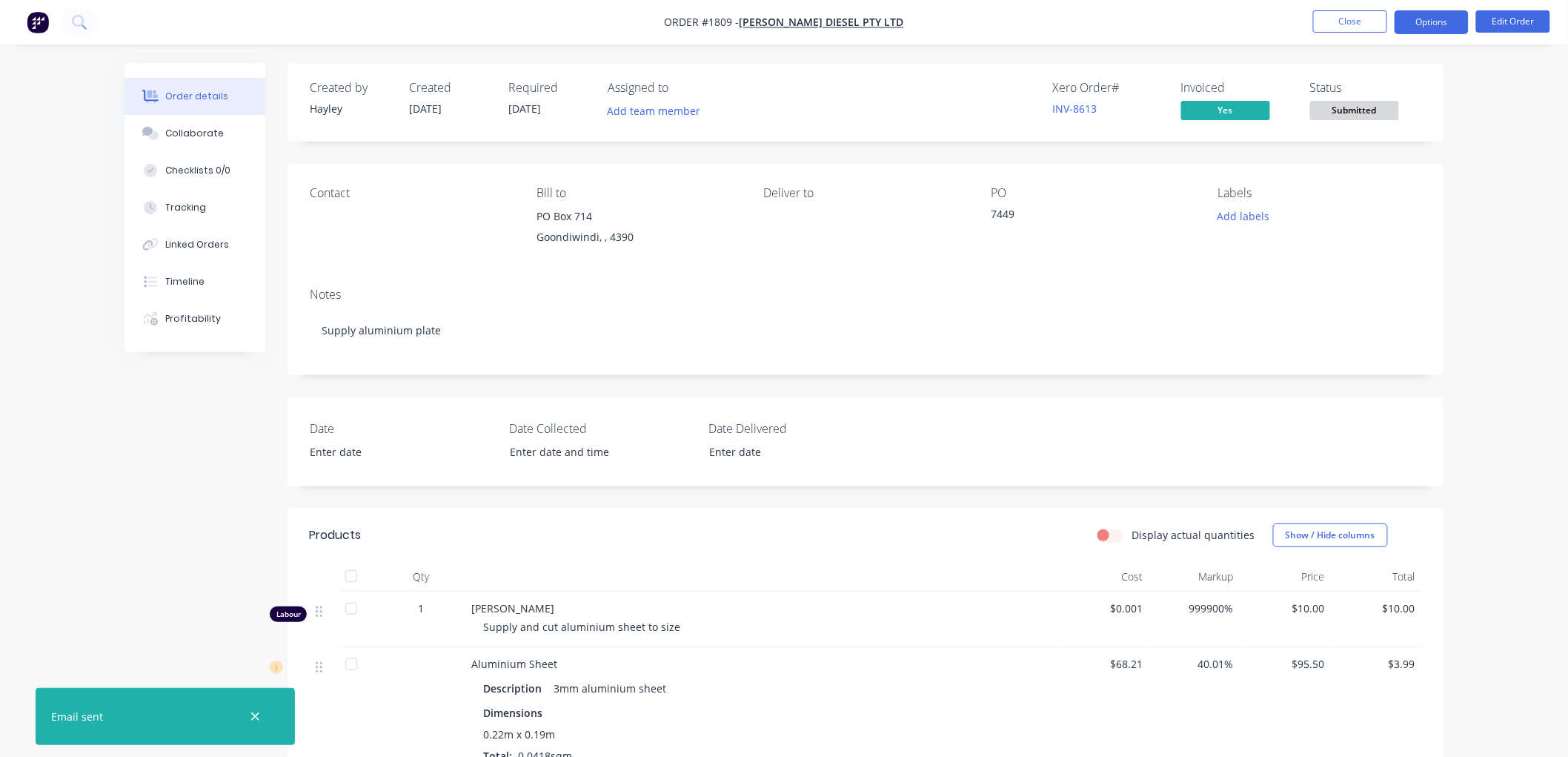
click at [1418, 19] on button "Options" at bounding box center [1431, 22] width 74 height 24
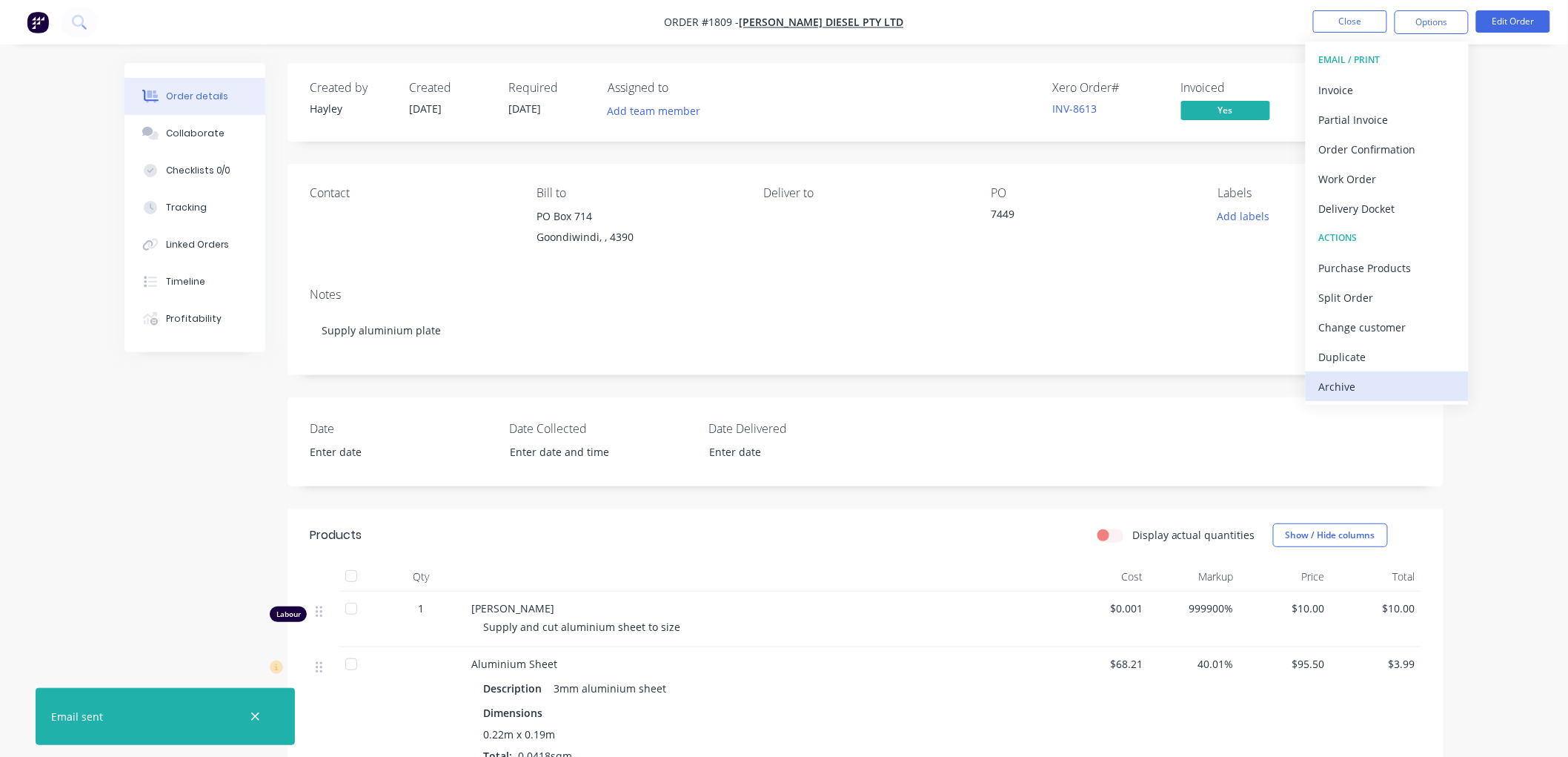
click at [1357, 380] on div "Archive" at bounding box center [1387, 386] width 136 height 21
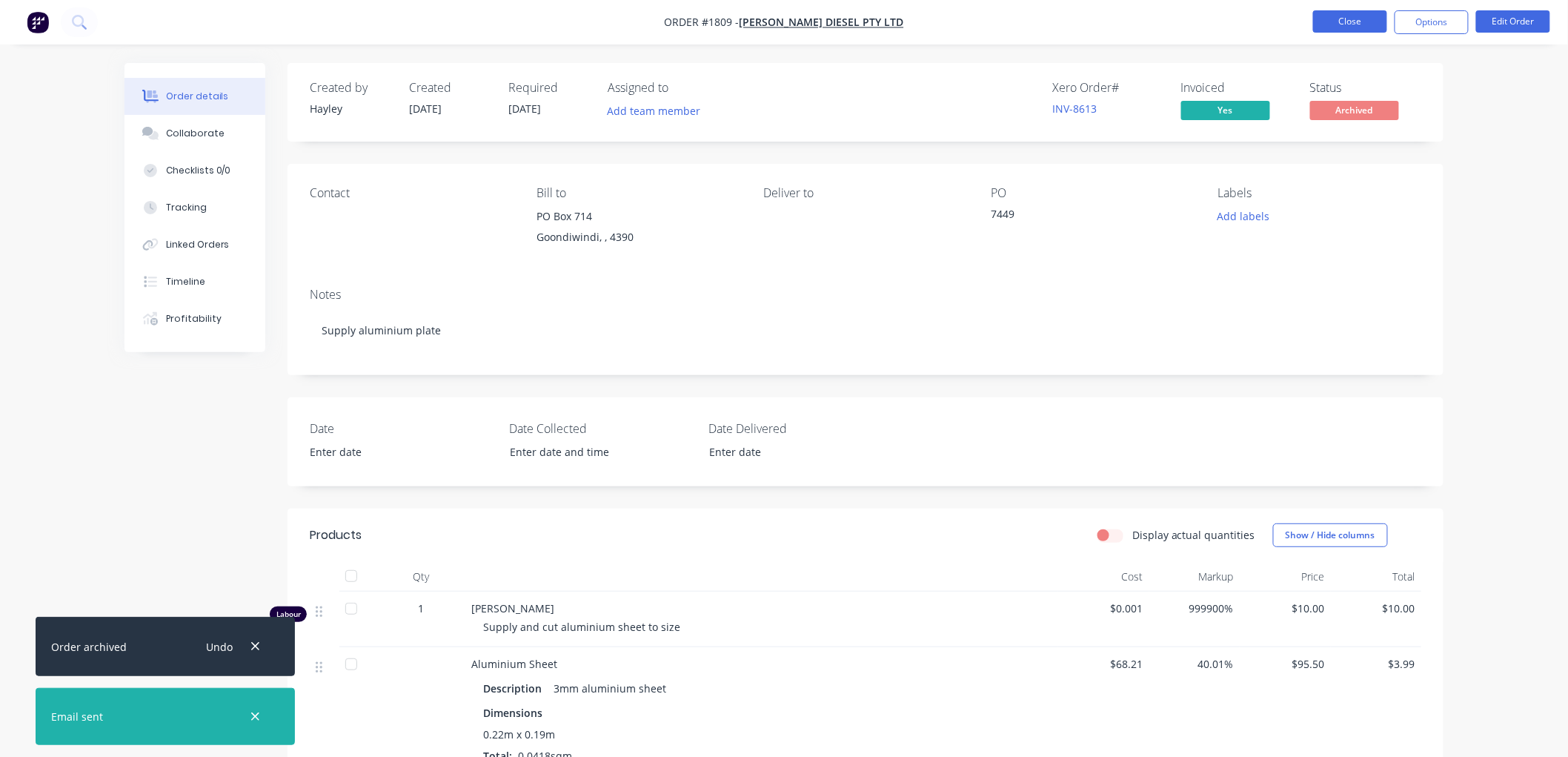
click at [1349, 20] on button "Close" at bounding box center [1349, 21] width 74 height 22
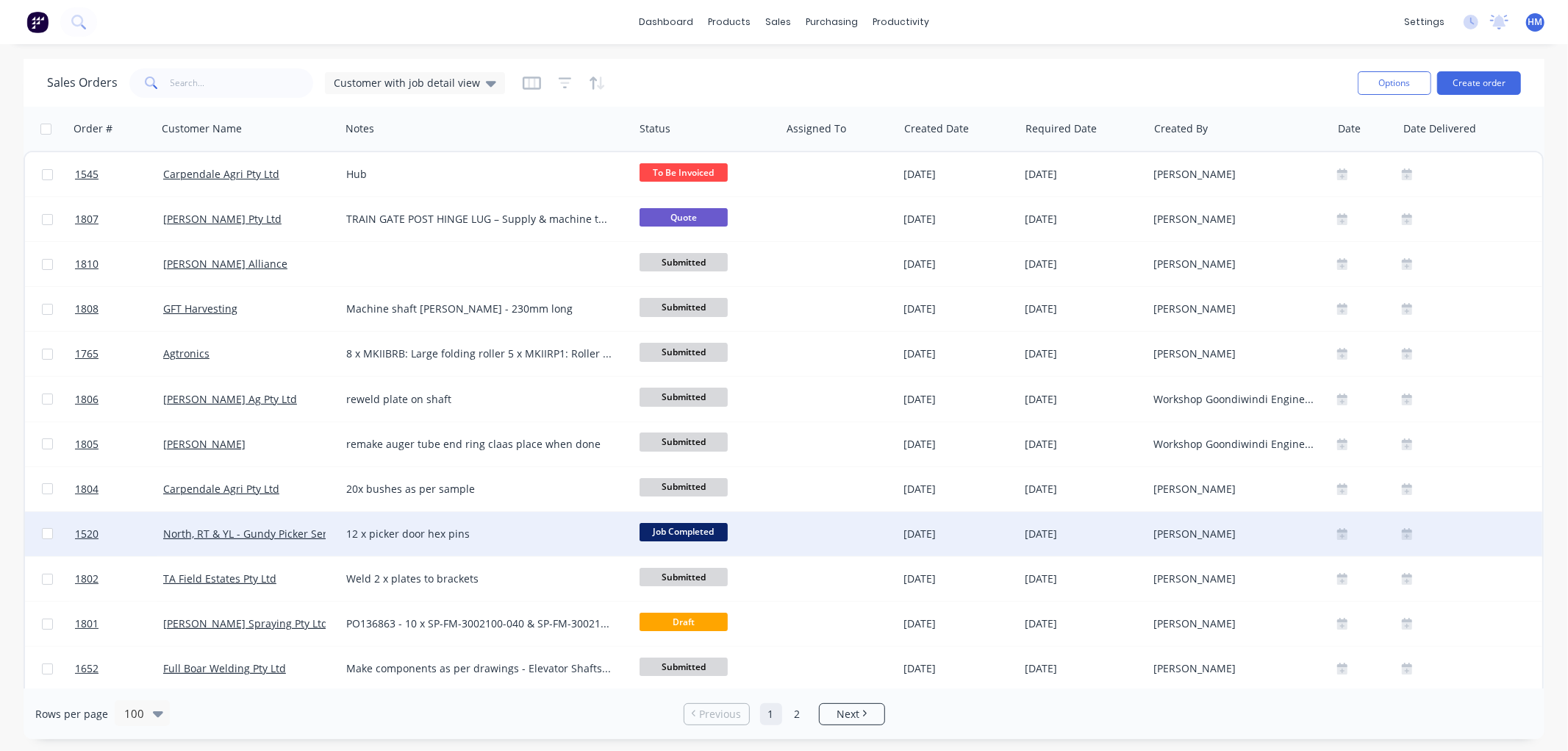
click at [525, 537] on div "12 x picker door hex pins" at bounding box center [479, 533] width 268 height 14
click at [322, 520] on div "North, RT & YL - Gundy Picker Services" at bounding box center [248, 533] width 183 height 44
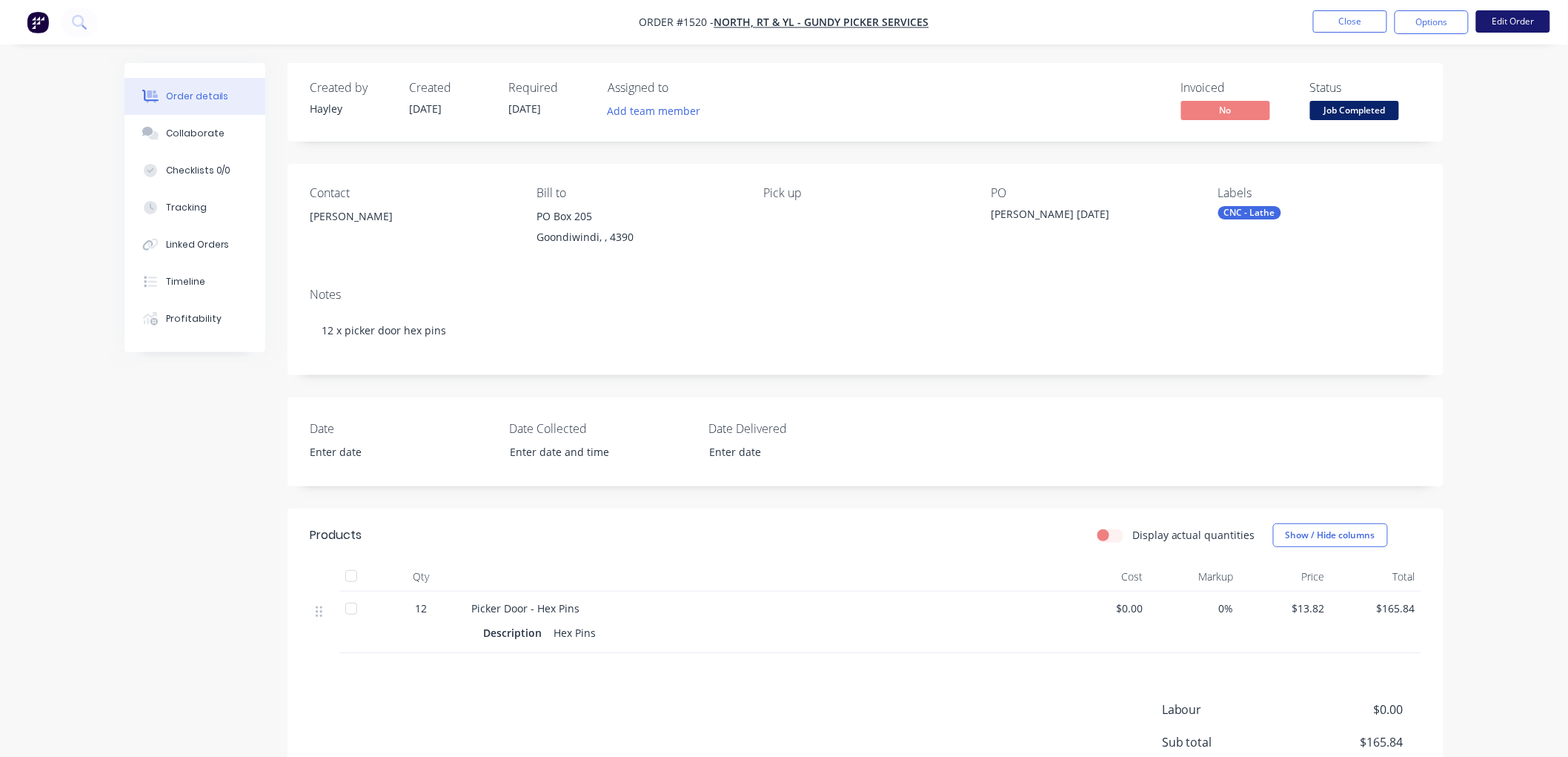
click at [1497, 17] on button "Edit Order" at bounding box center [1512, 21] width 74 height 22
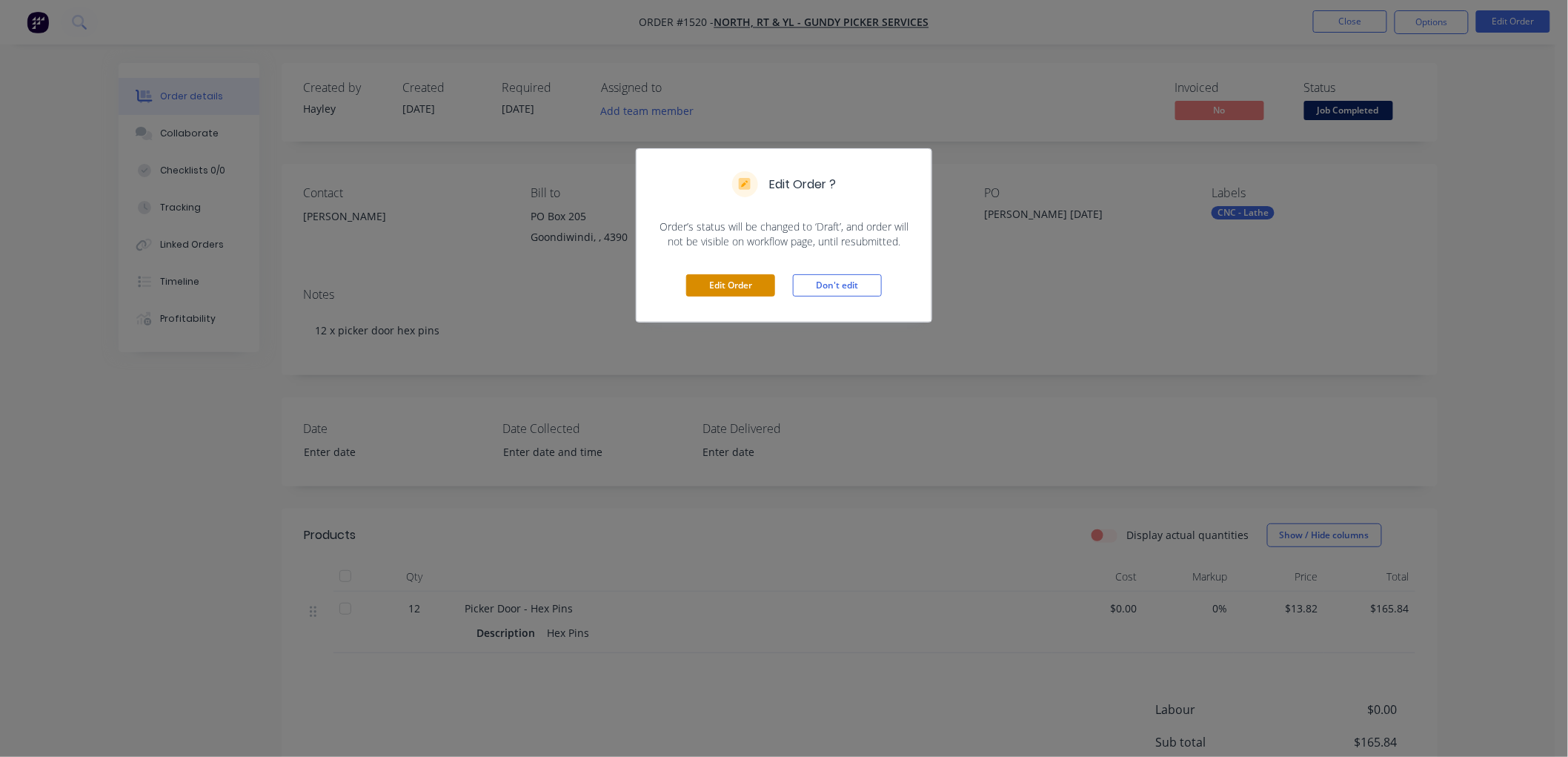
click at [716, 283] on button "Edit Order" at bounding box center [730, 285] width 89 height 22
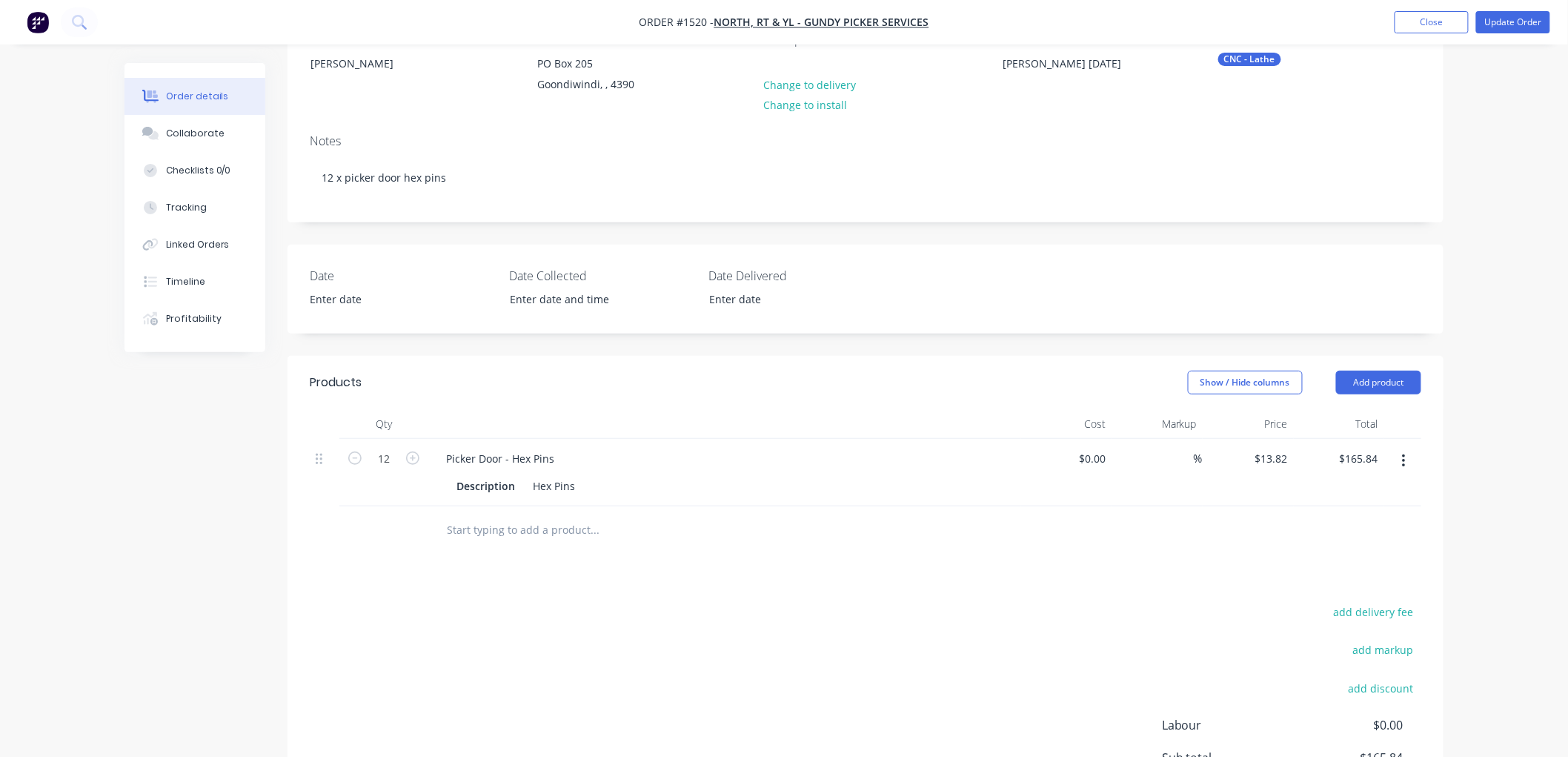
scroll to position [164, 0]
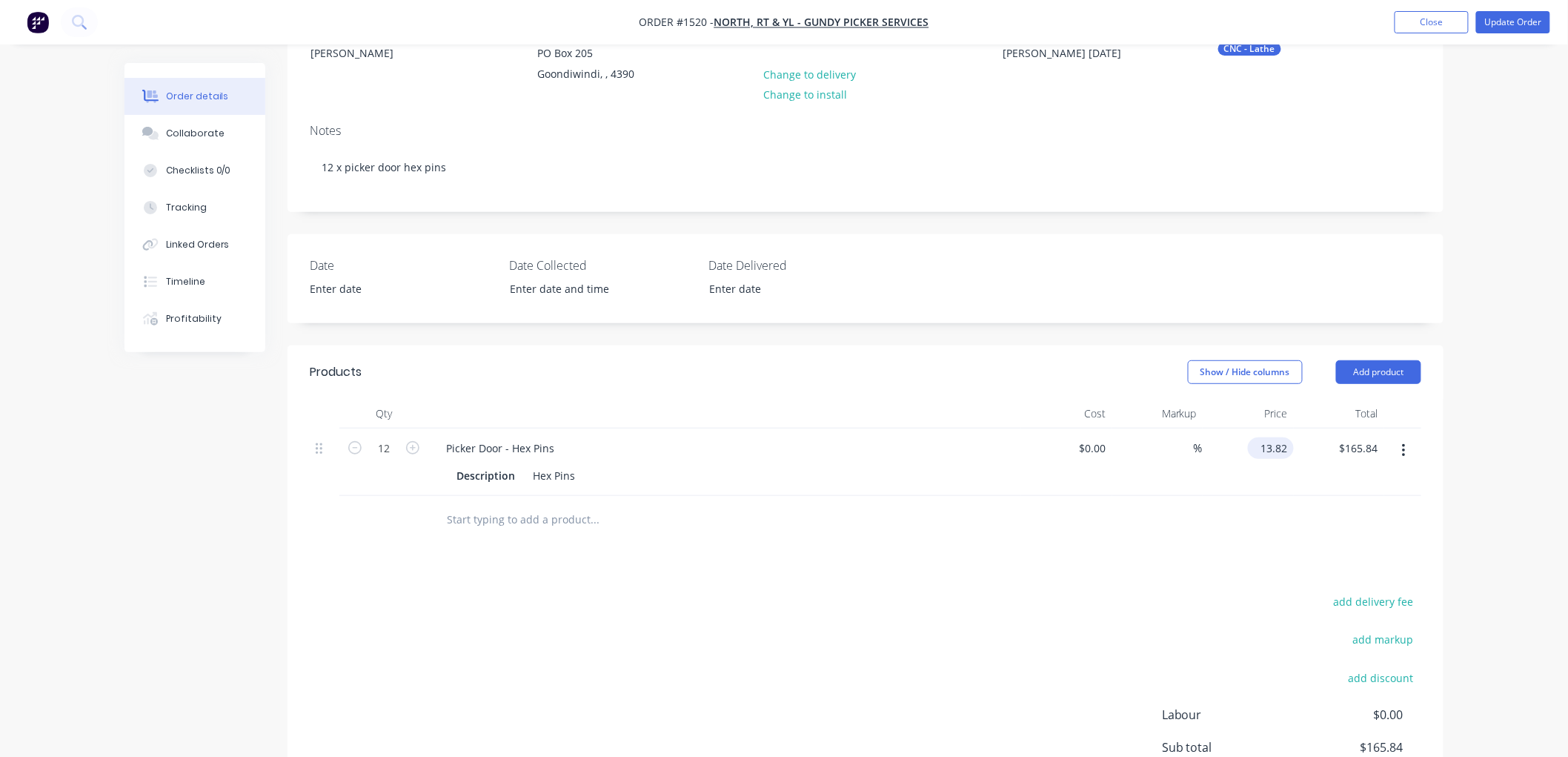
click at [1269, 445] on input "13.82" at bounding box center [1273, 447] width 40 height 21
type input "$15.89"
type input "$190.68"
click at [1108, 585] on div "Products Show / Hide columns Add product Qty Cost Markup Price Total 12 Picker …" at bounding box center [865, 623] width 1156 height 555
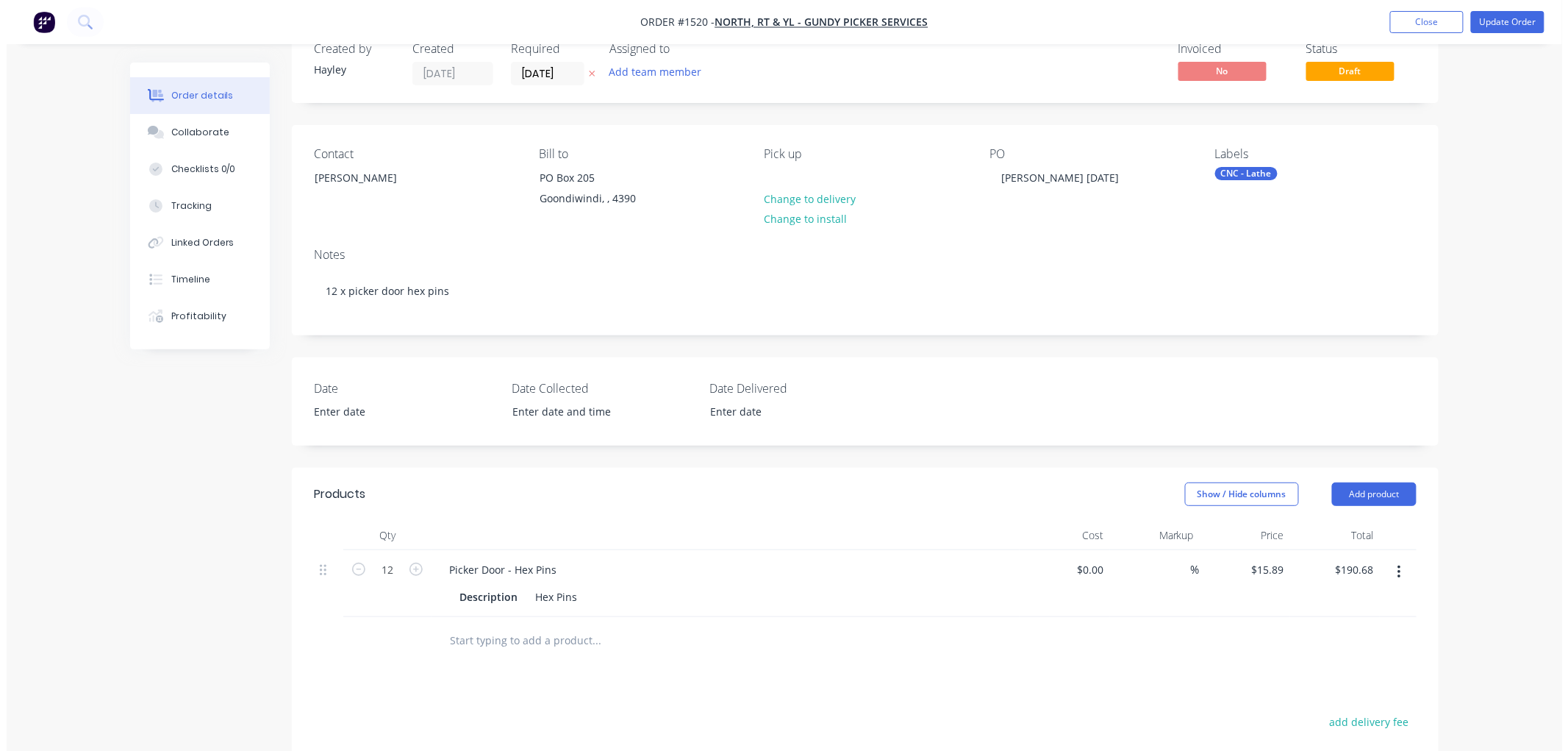
scroll to position [0, 0]
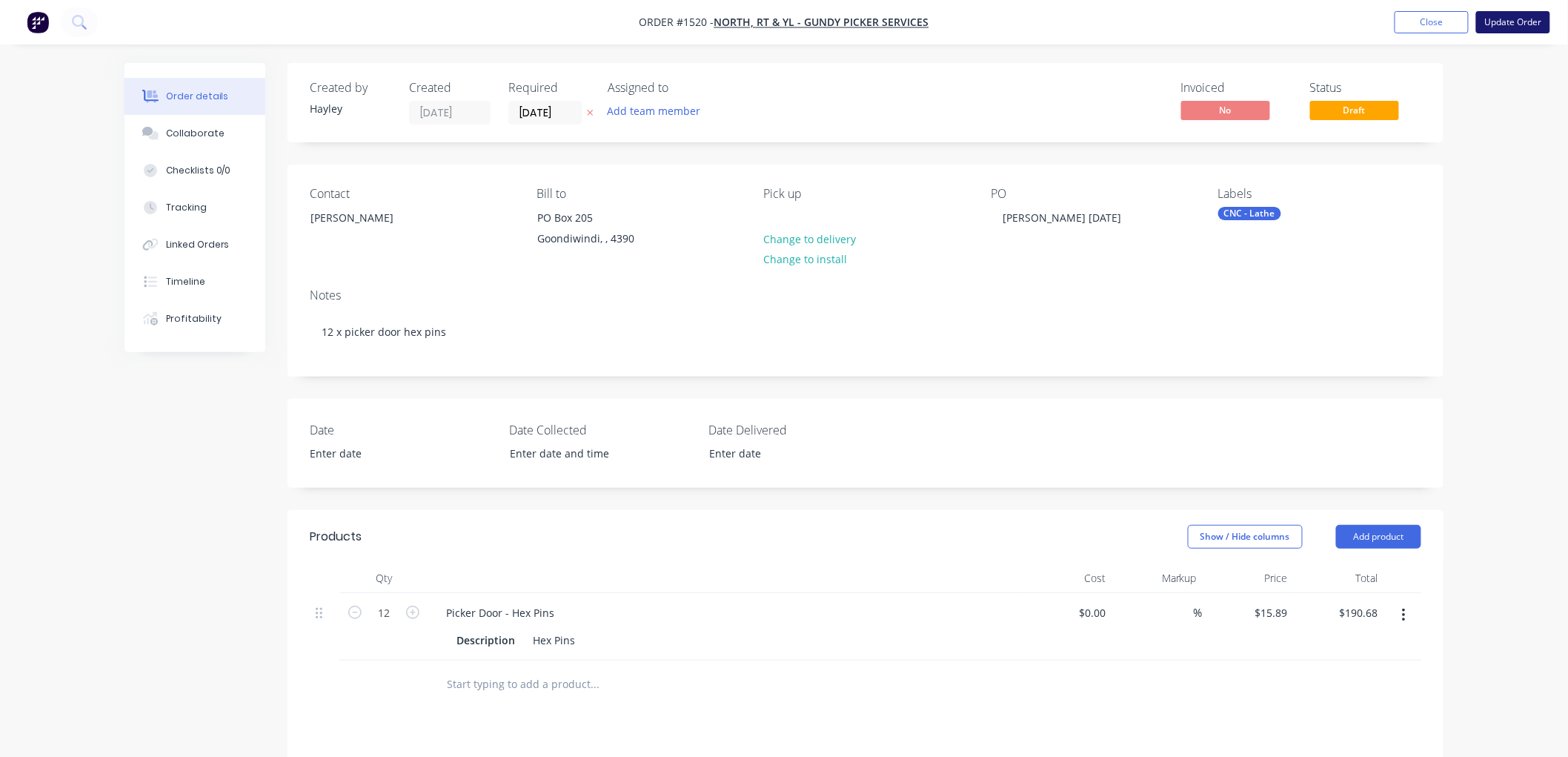
click at [1508, 22] on button "Update Order" at bounding box center [1512, 22] width 74 height 22
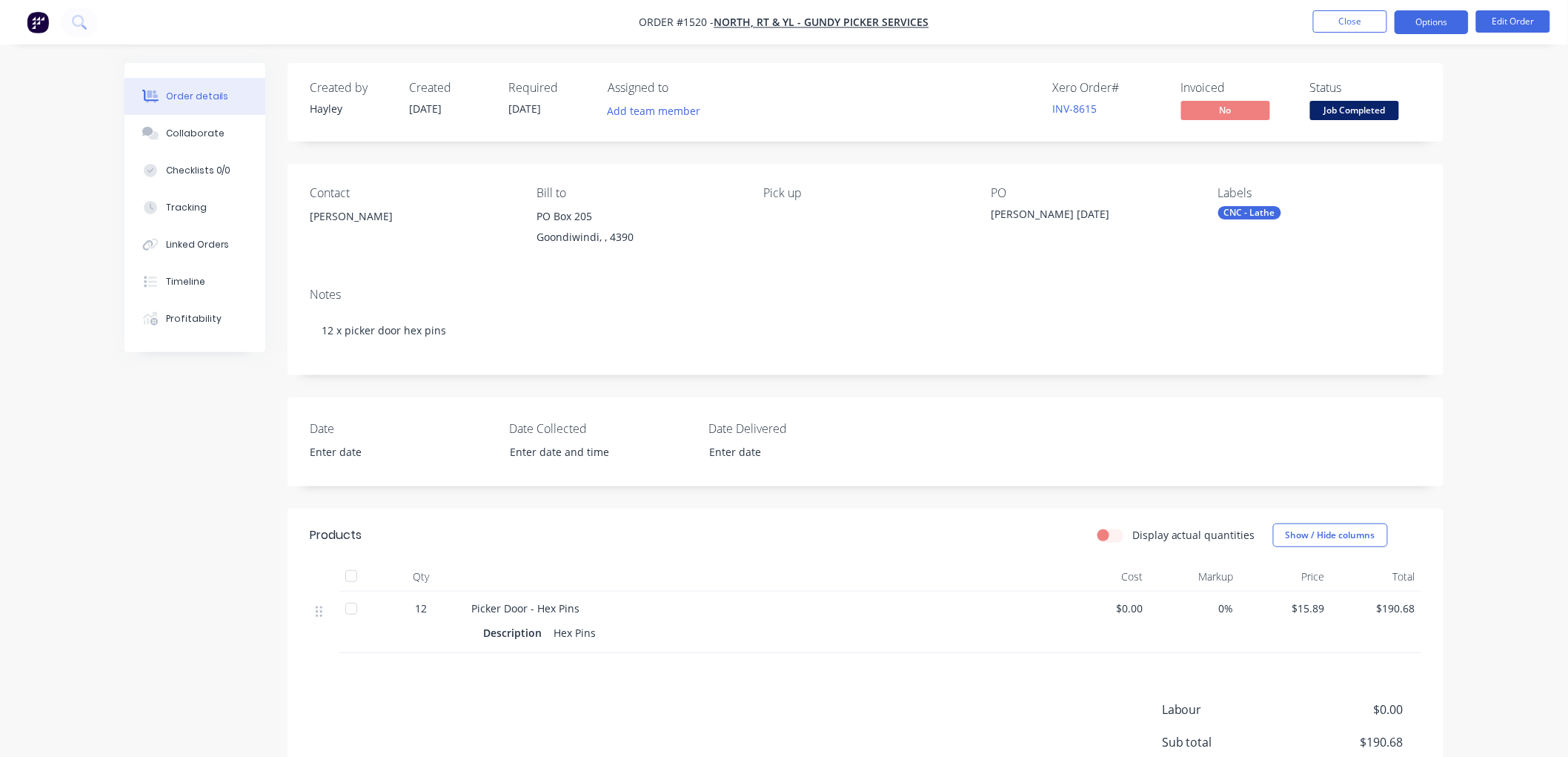
click at [1426, 23] on button "Options" at bounding box center [1431, 22] width 74 height 24
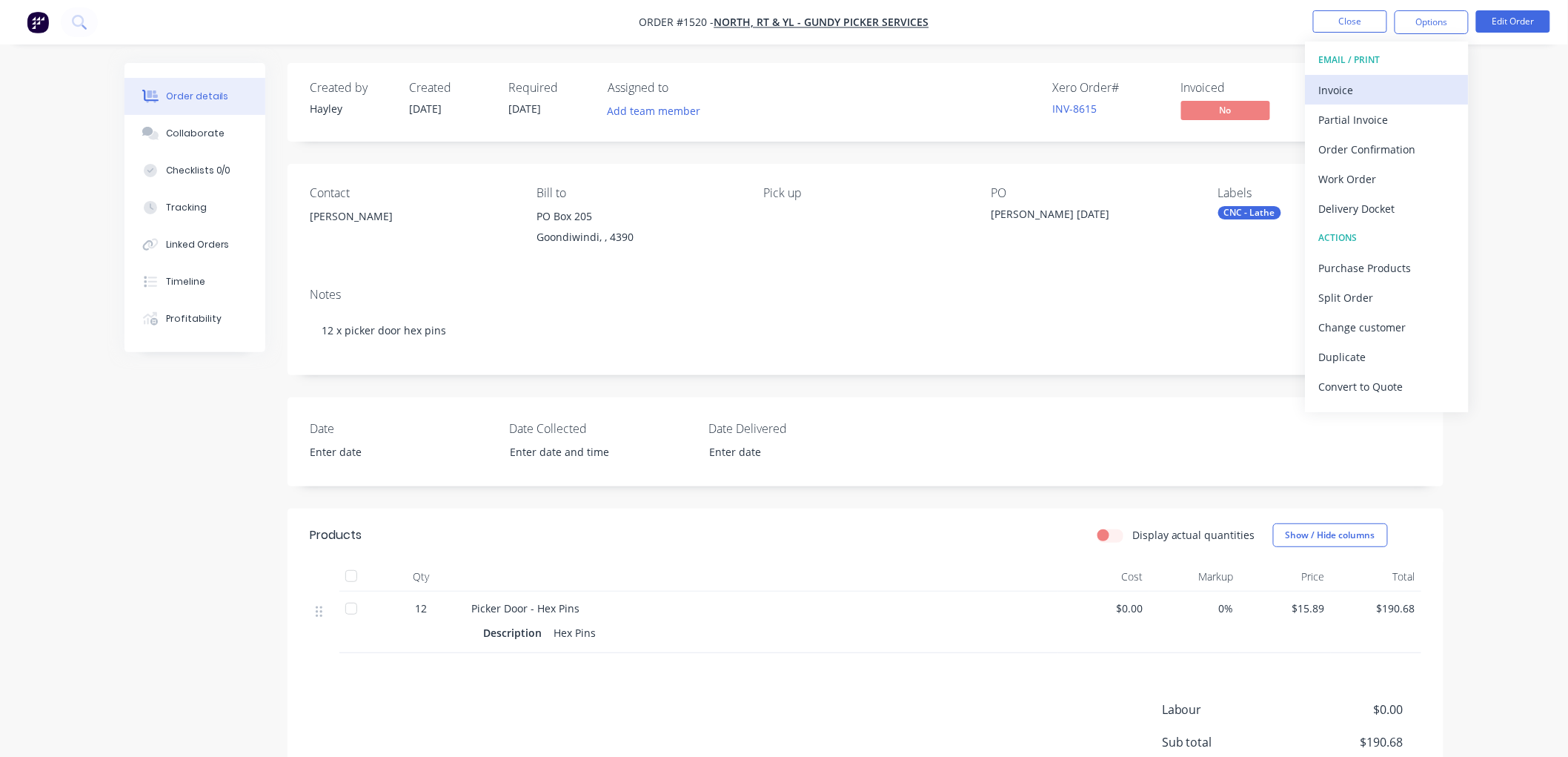
click at [1393, 79] on div "Invoice" at bounding box center [1387, 89] width 136 height 21
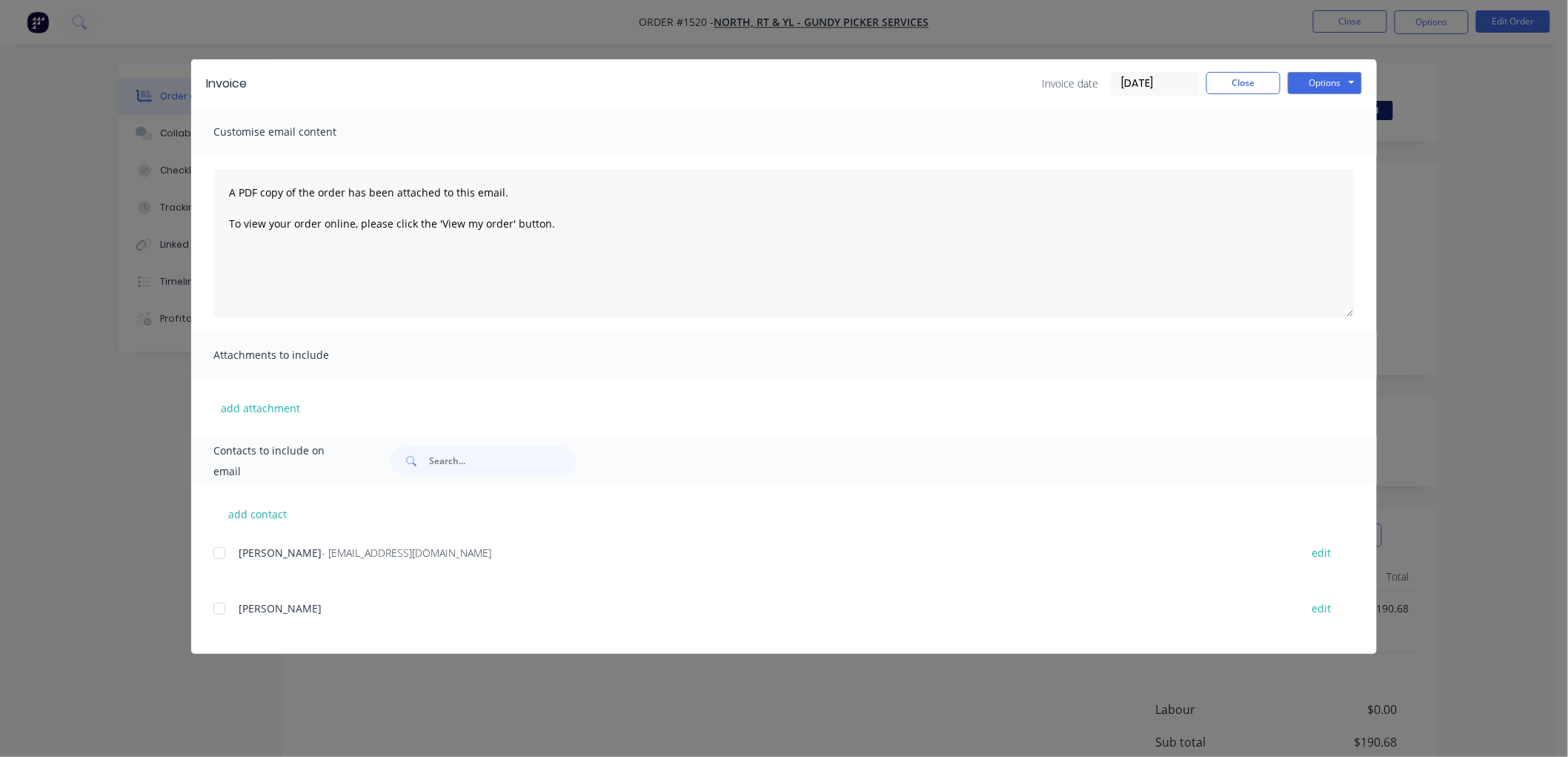
click at [1159, 75] on input "[DATE]" at bounding box center [1154, 83] width 88 height 22
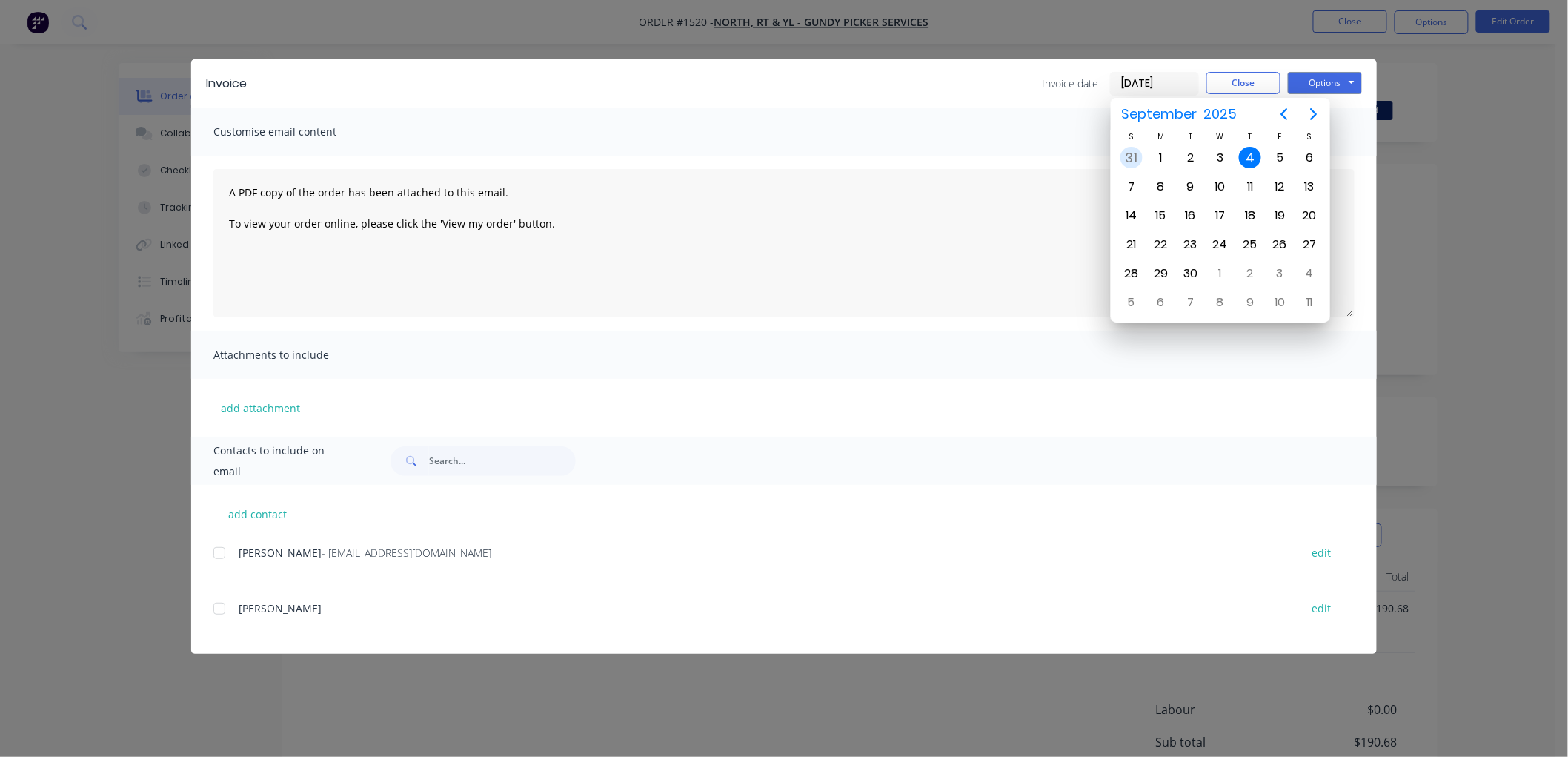
drag, startPoint x: 1131, startPoint y: 149, endPoint x: 1324, endPoint y: 100, distance: 199.1
click at [1135, 147] on div "31" at bounding box center [1131, 158] width 22 height 22
type input "[DATE]"
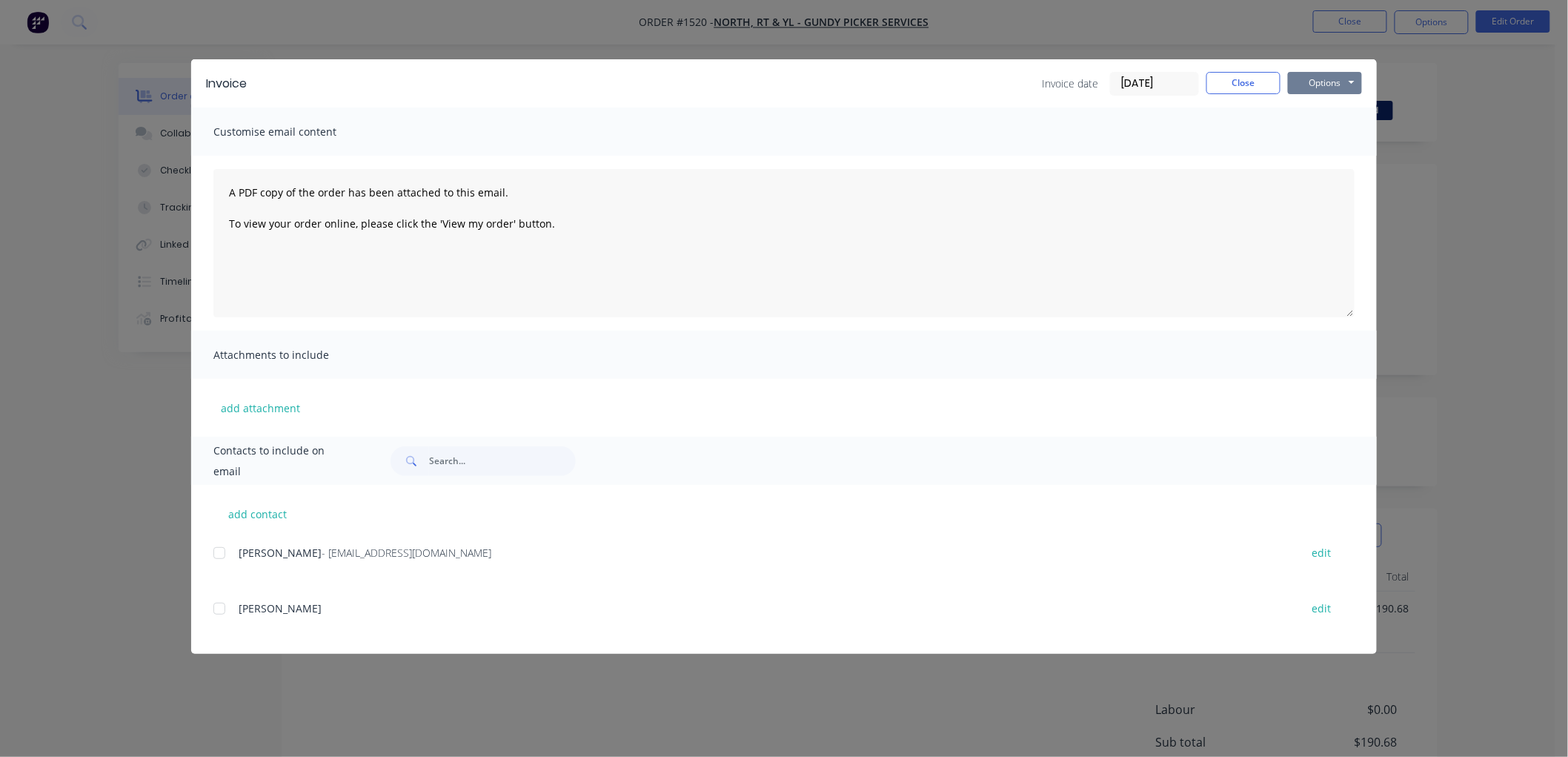
click at [1341, 78] on button "Options" at bounding box center [1324, 83] width 74 height 22
click at [1351, 117] on button "Preview" at bounding box center [1335, 109] width 95 height 25
click at [217, 549] on div at bounding box center [219, 553] width 30 height 30
click at [1320, 85] on button "Options" at bounding box center [1324, 83] width 74 height 22
click at [1341, 152] on button "Email" at bounding box center [1335, 158] width 95 height 25
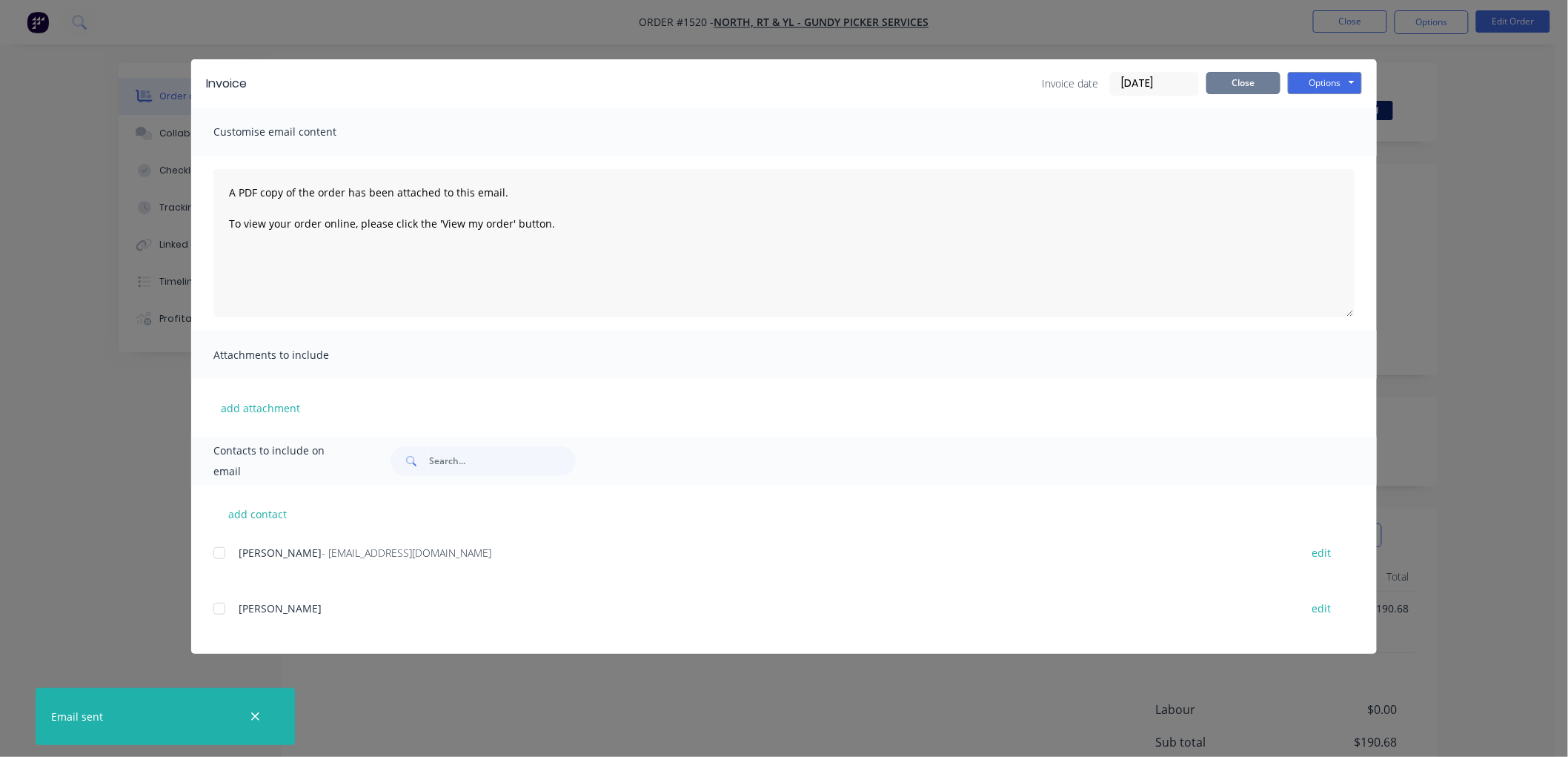
drag, startPoint x: 1236, startPoint y: 79, endPoint x: 1382, endPoint y: 54, distance: 148.1
click at [1260, 72] on button "Close" at bounding box center [1242, 83] width 74 height 22
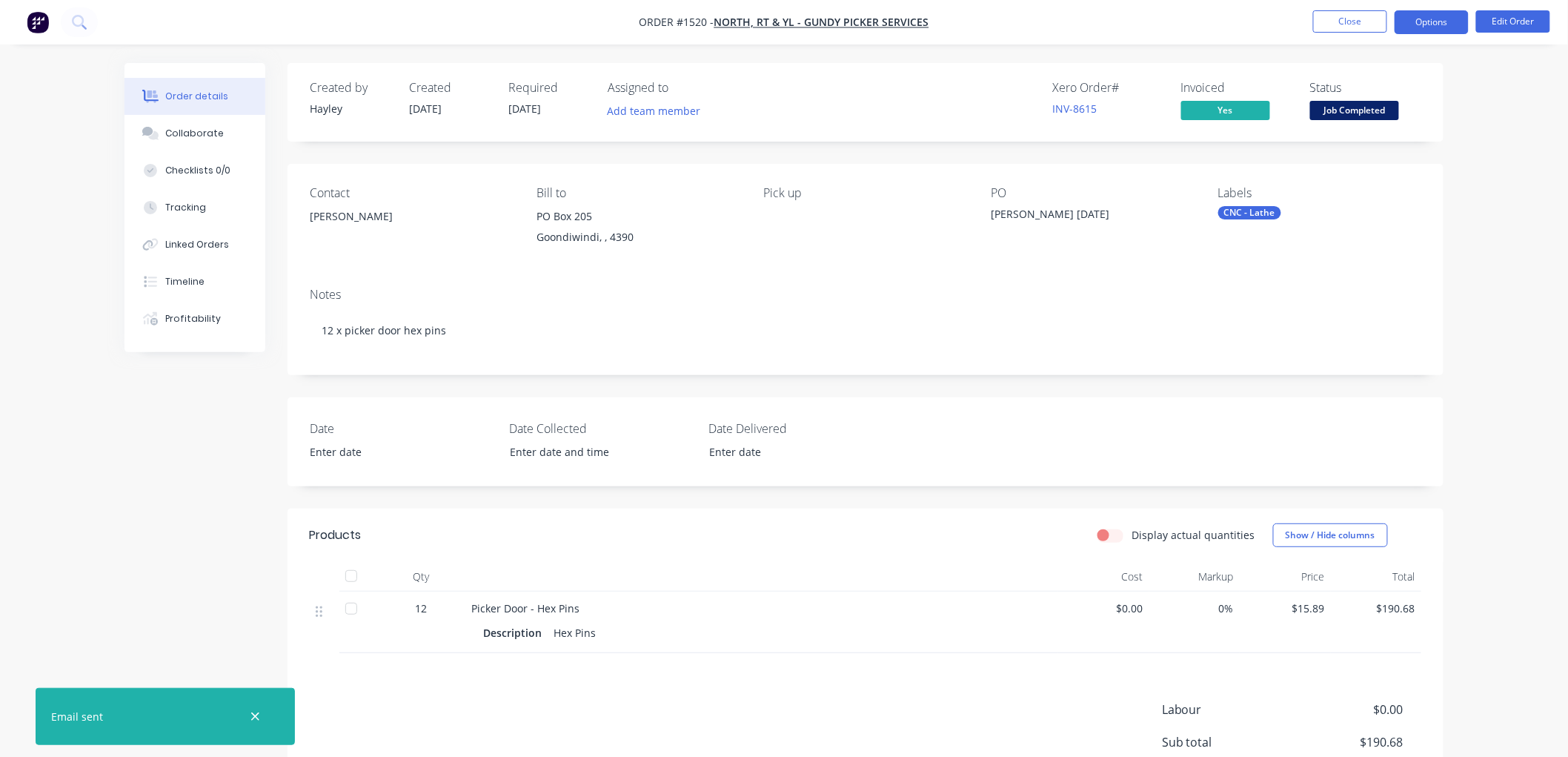
click at [1413, 14] on button "Options" at bounding box center [1431, 22] width 74 height 24
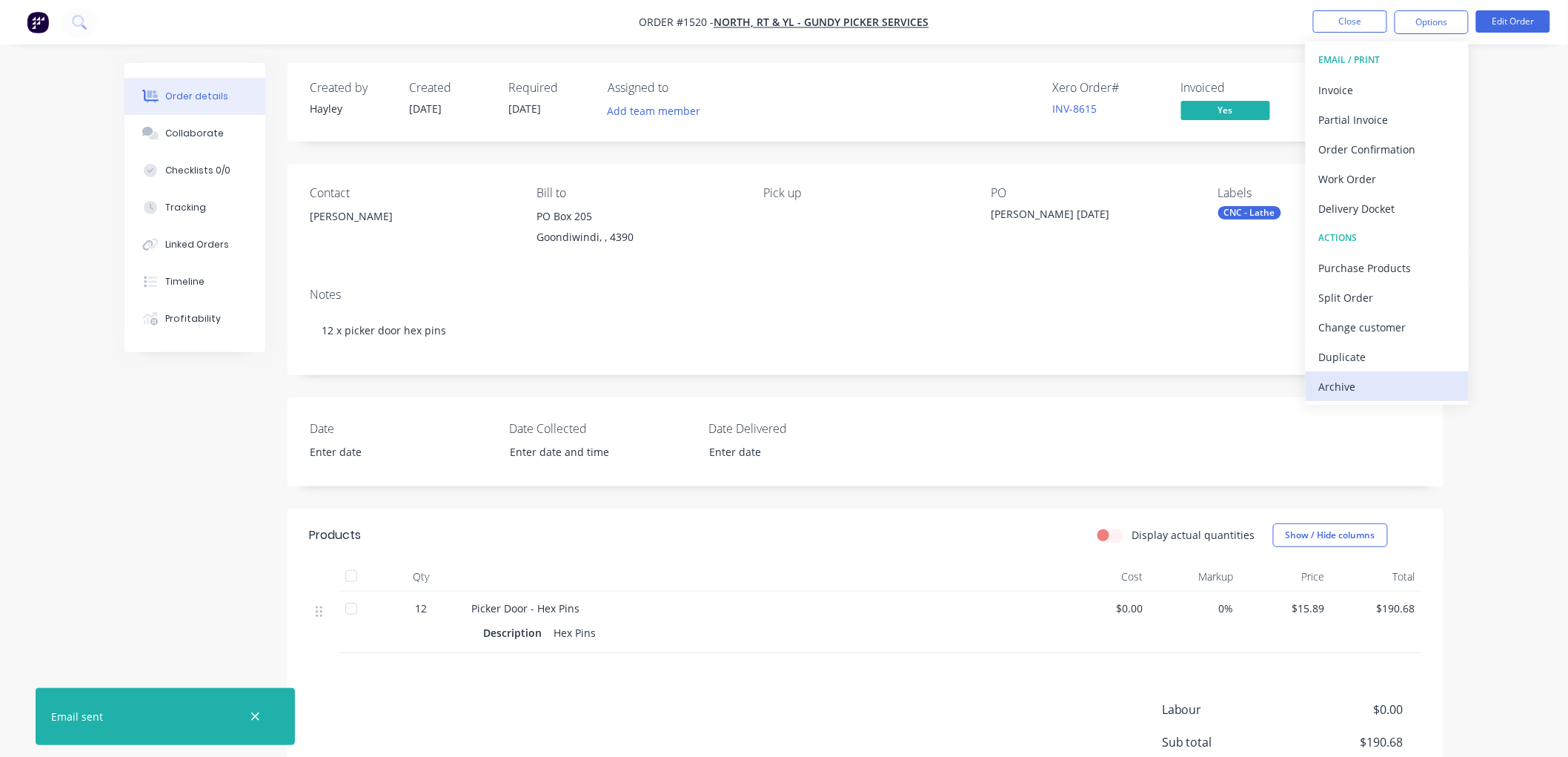
click at [1364, 385] on div "Archive" at bounding box center [1387, 386] width 136 height 21
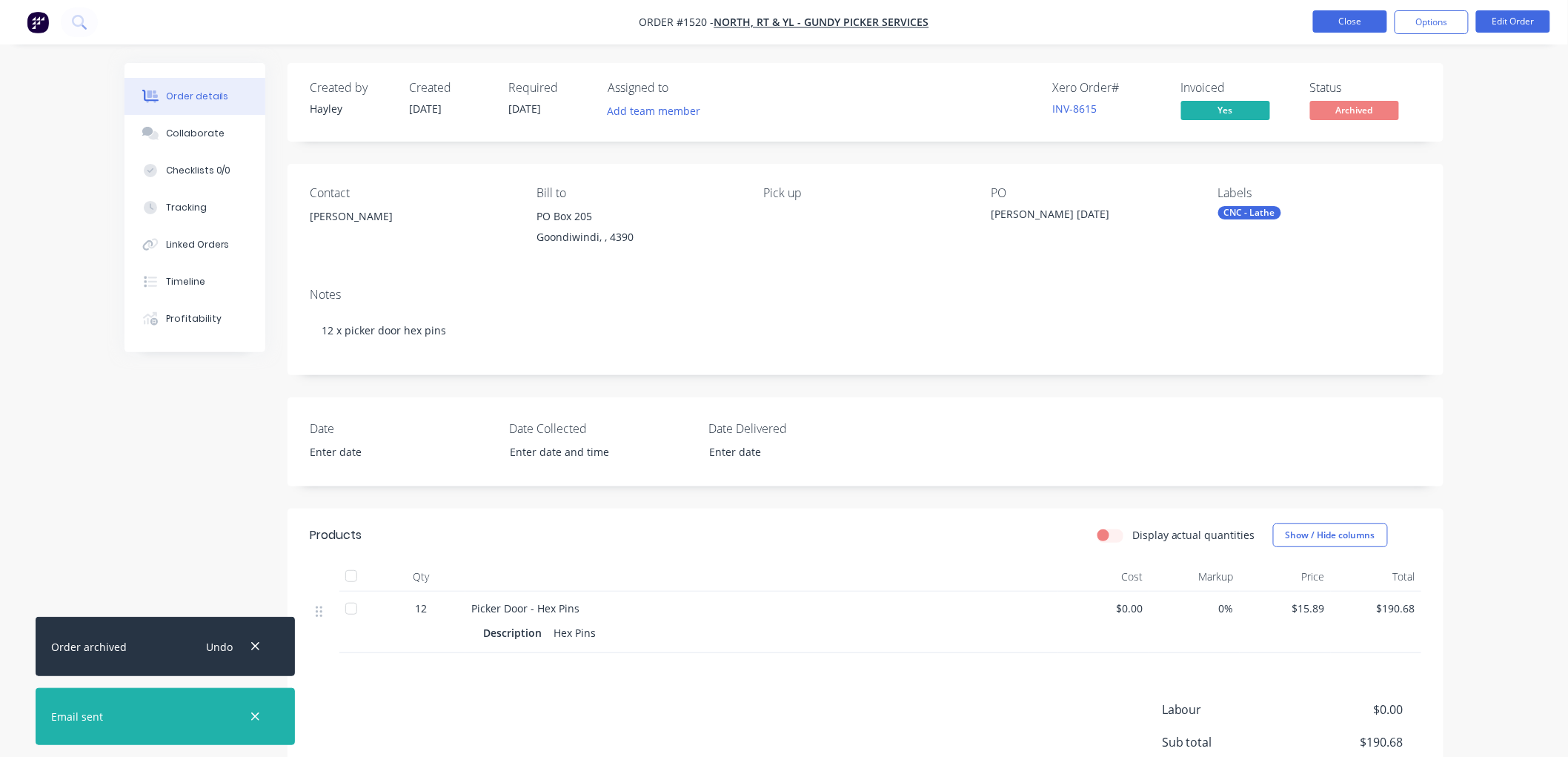
click at [1347, 24] on button "Close" at bounding box center [1349, 21] width 74 height 22
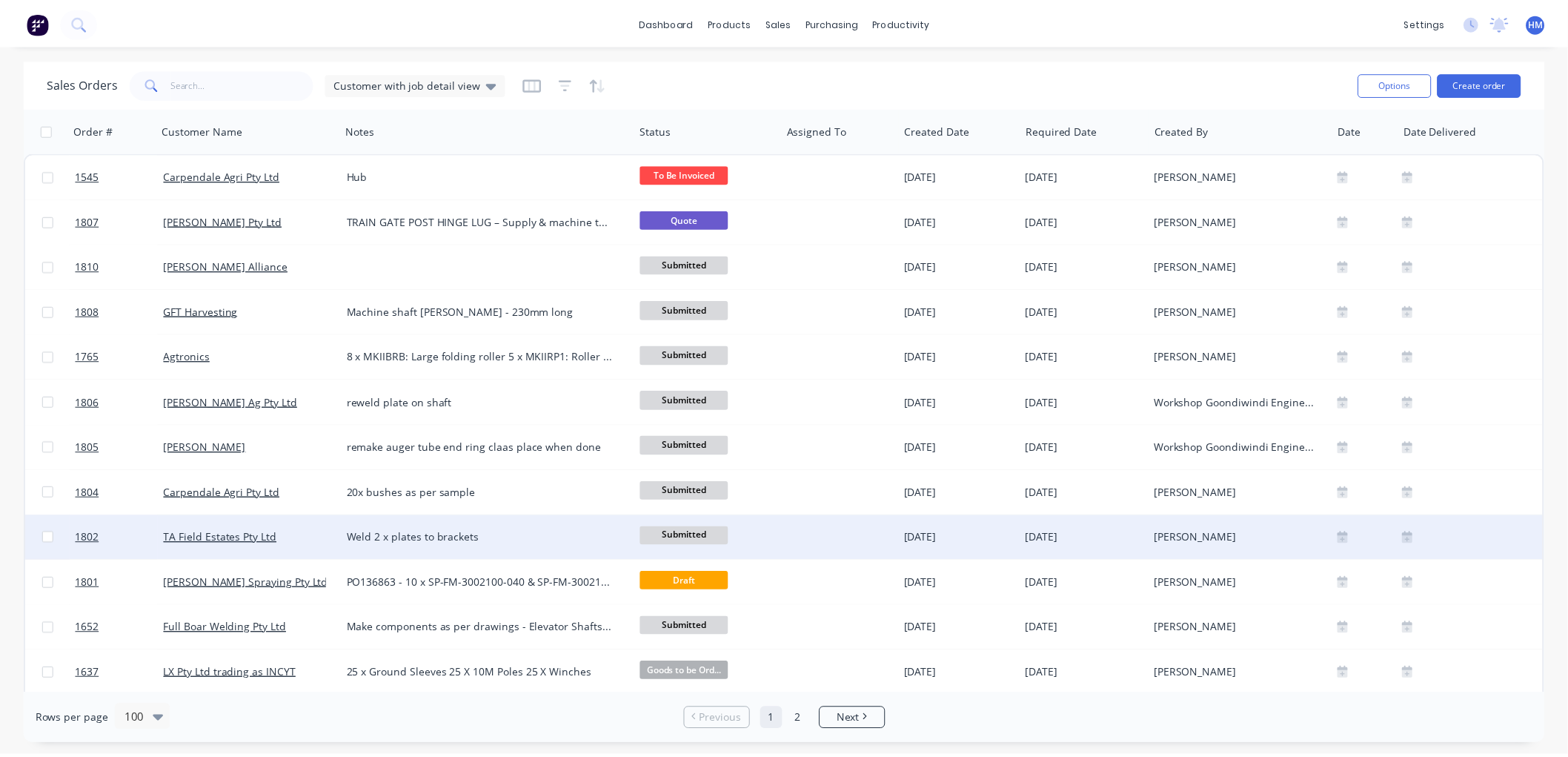
scroll to position [83, 0]
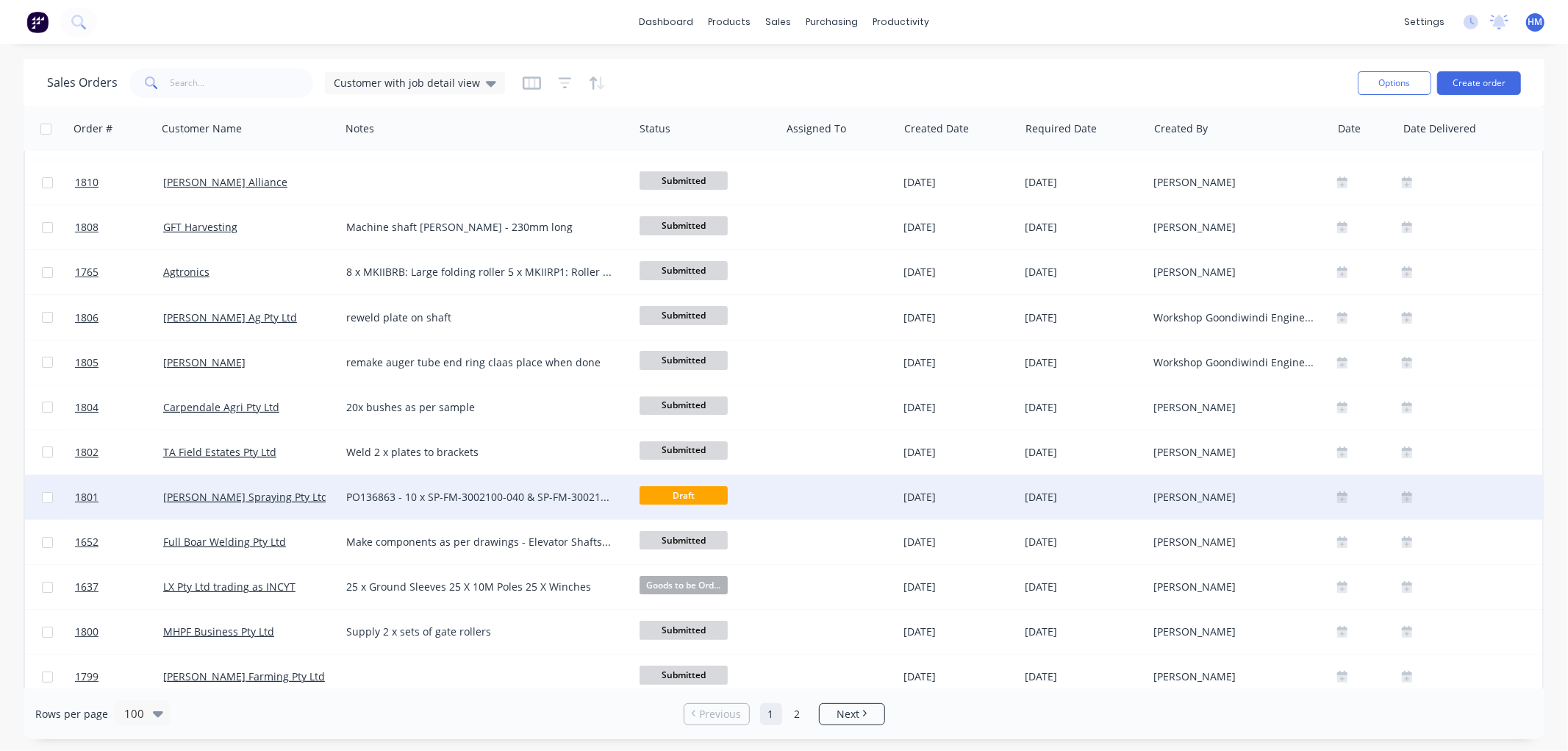
click at [284, 497] on div "[PERSON_NAME] Spraying Pty Ltd" at bounding box center [244, 496] width 163 height 14
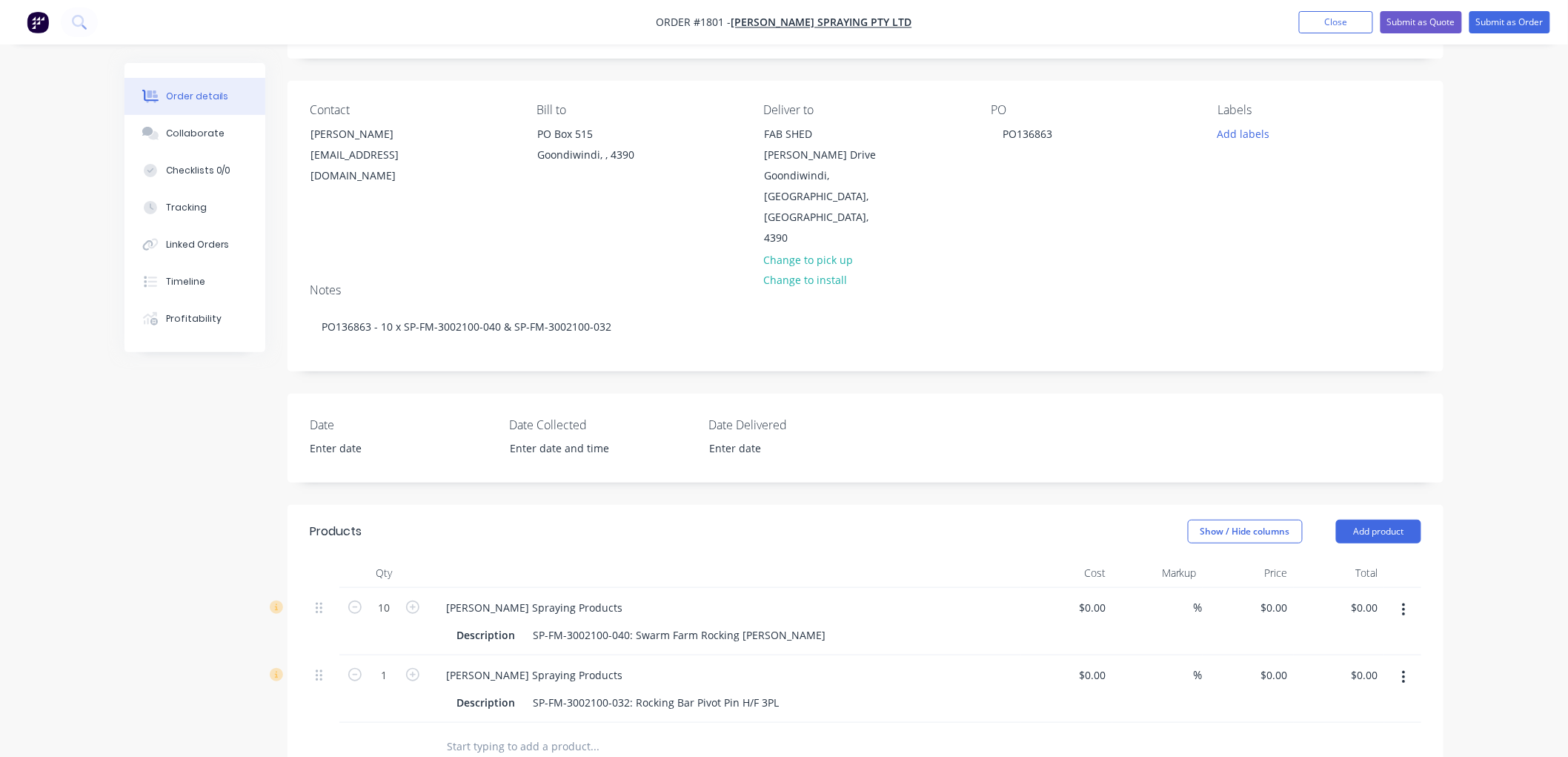
scroll to position [83, 0]
click at [1516, 20] on button "Submit as Order" at bounding box center [1509, 22] width 81 height 22
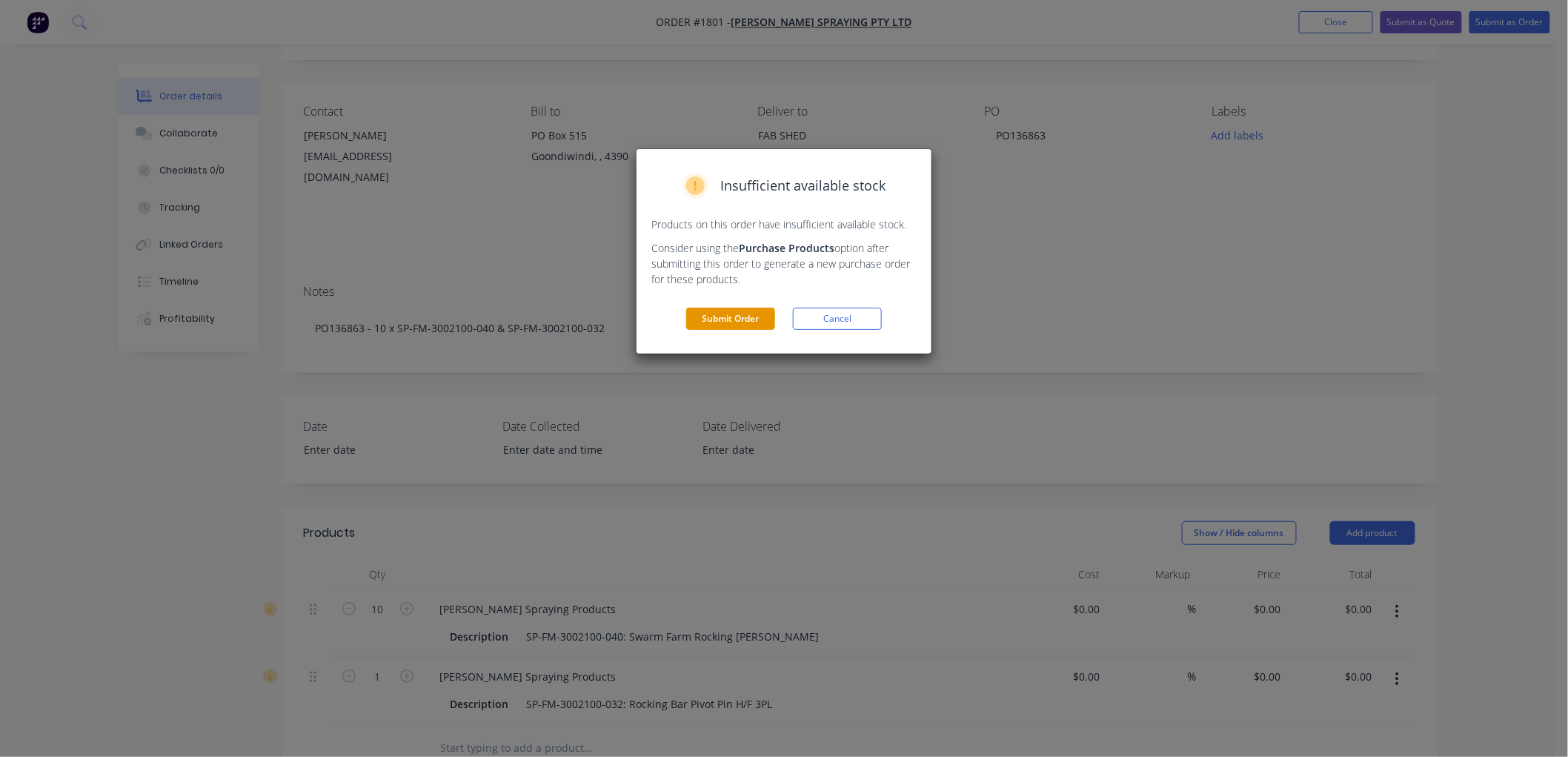
click at [729, 321] on button "Submit Order" at bounding box center [730, 319] width 89 height 22
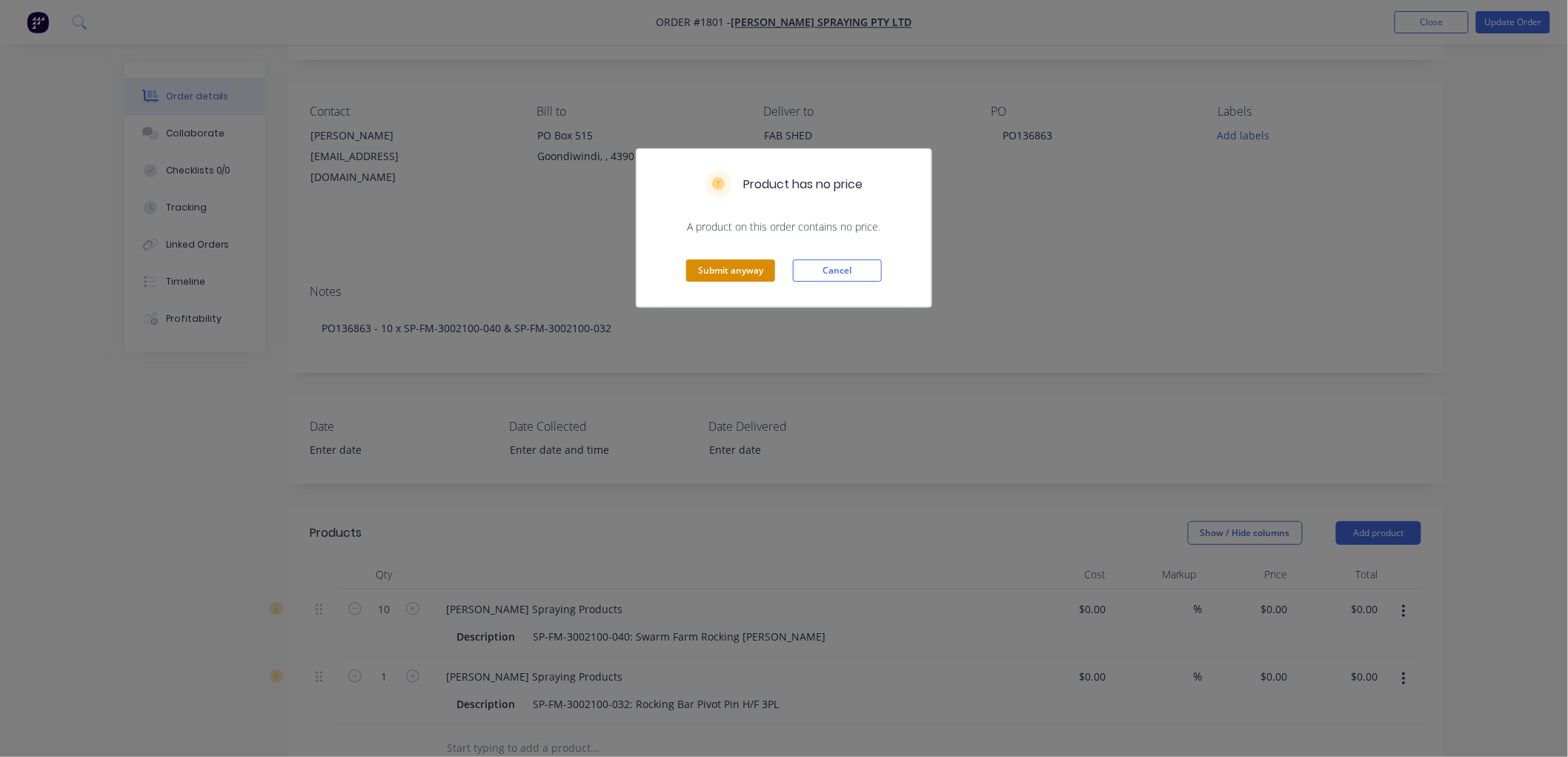
click at [736, 267] on button "Submit anyway" at bounding box center [730, 270] width 89 height 22
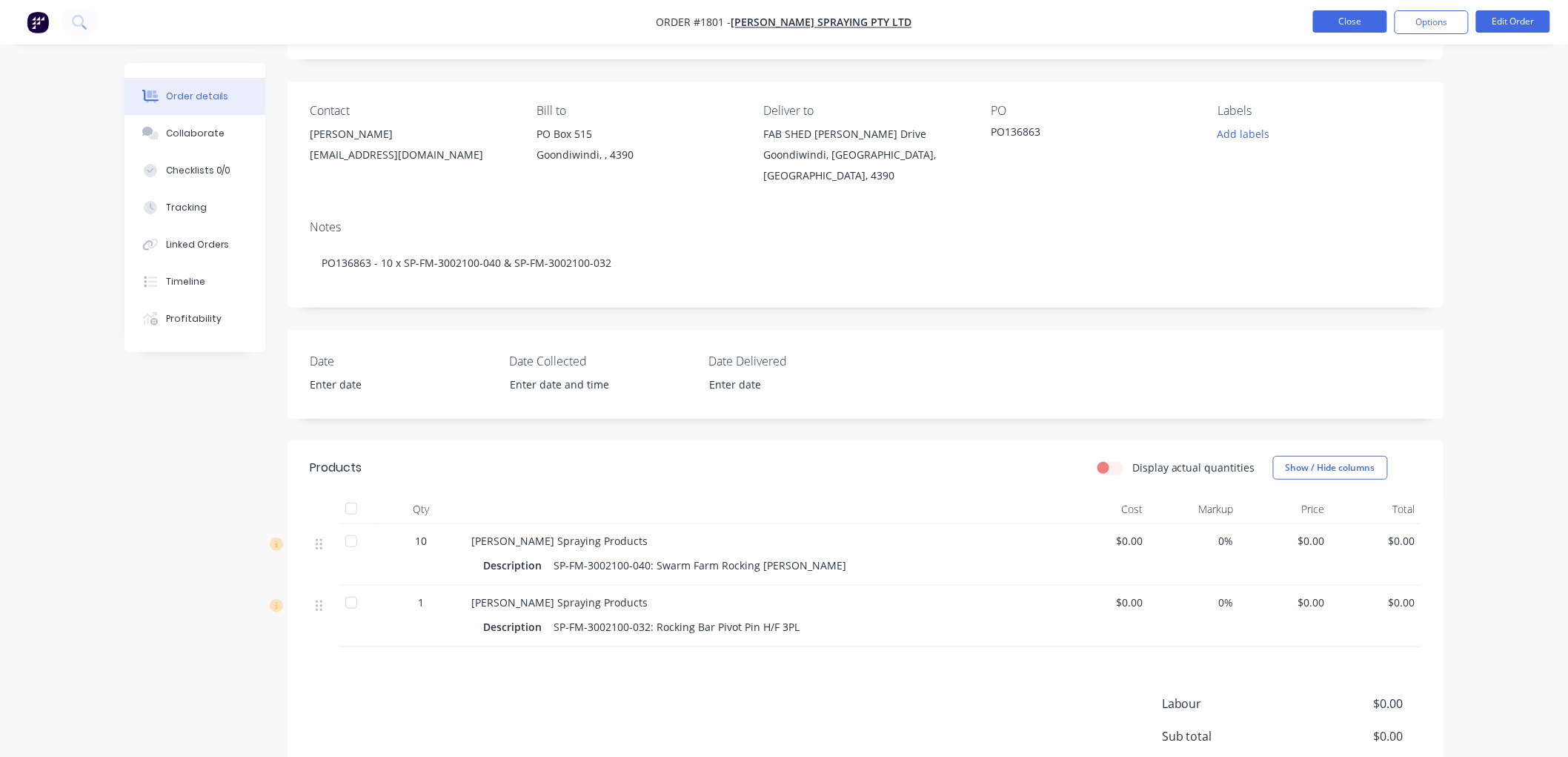
click at [1372, 26] on button "Close" at bounding box center [1349, 21] width 74 height 22
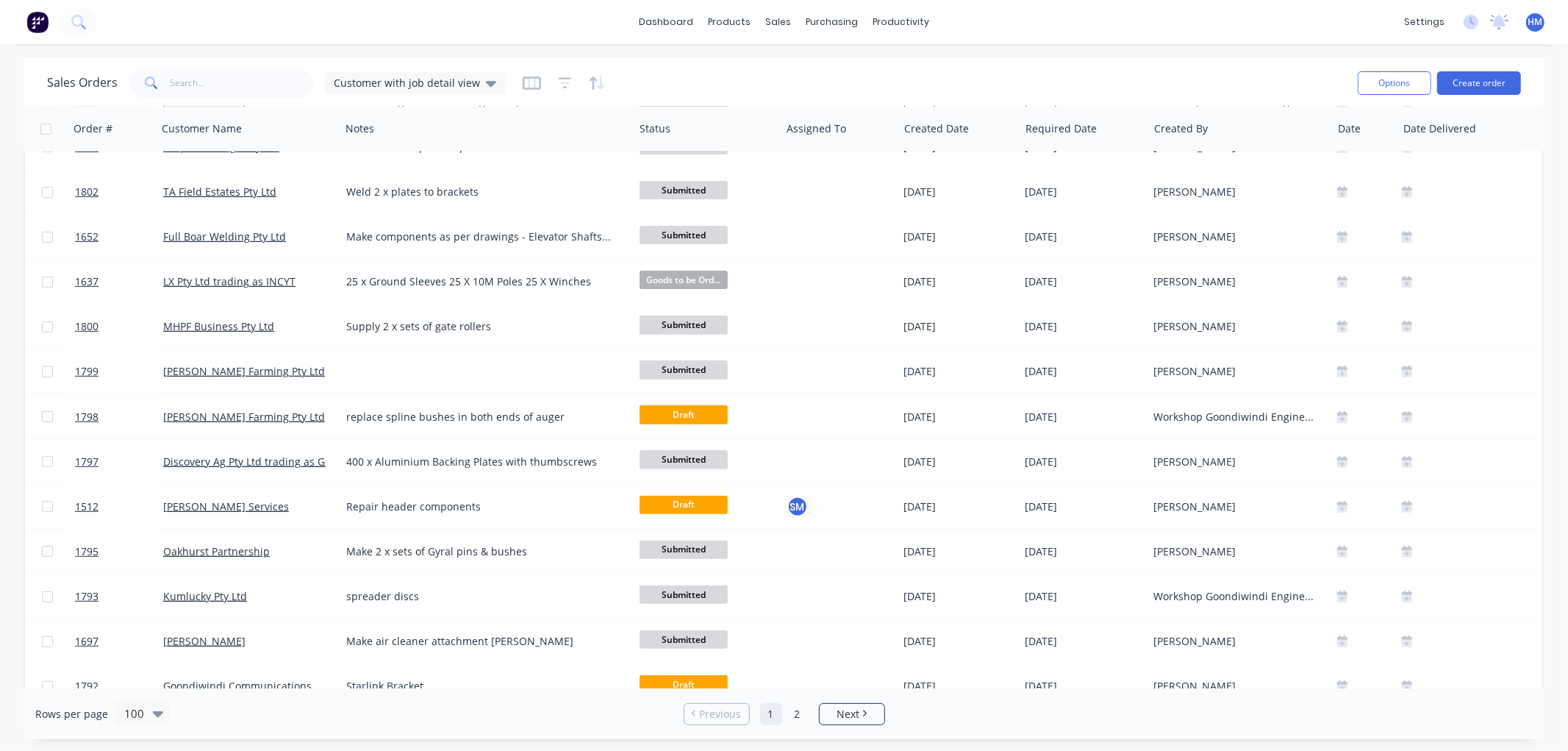
scroll to position [408, 0]
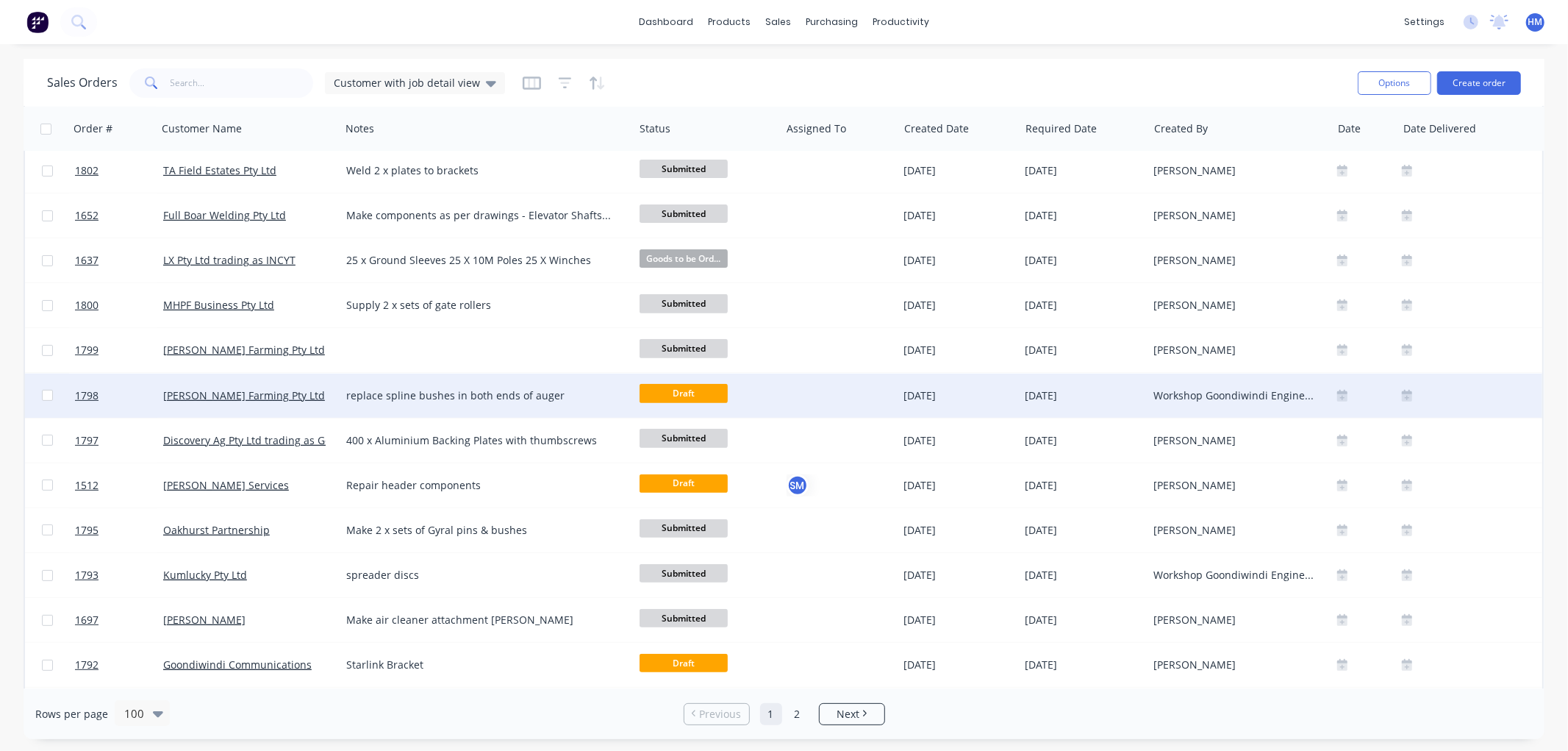
click at [278, 401] on div "[PERSON_NAME] Farming Pty Ltd" at bounding box center [244, 395] width 163 height 14
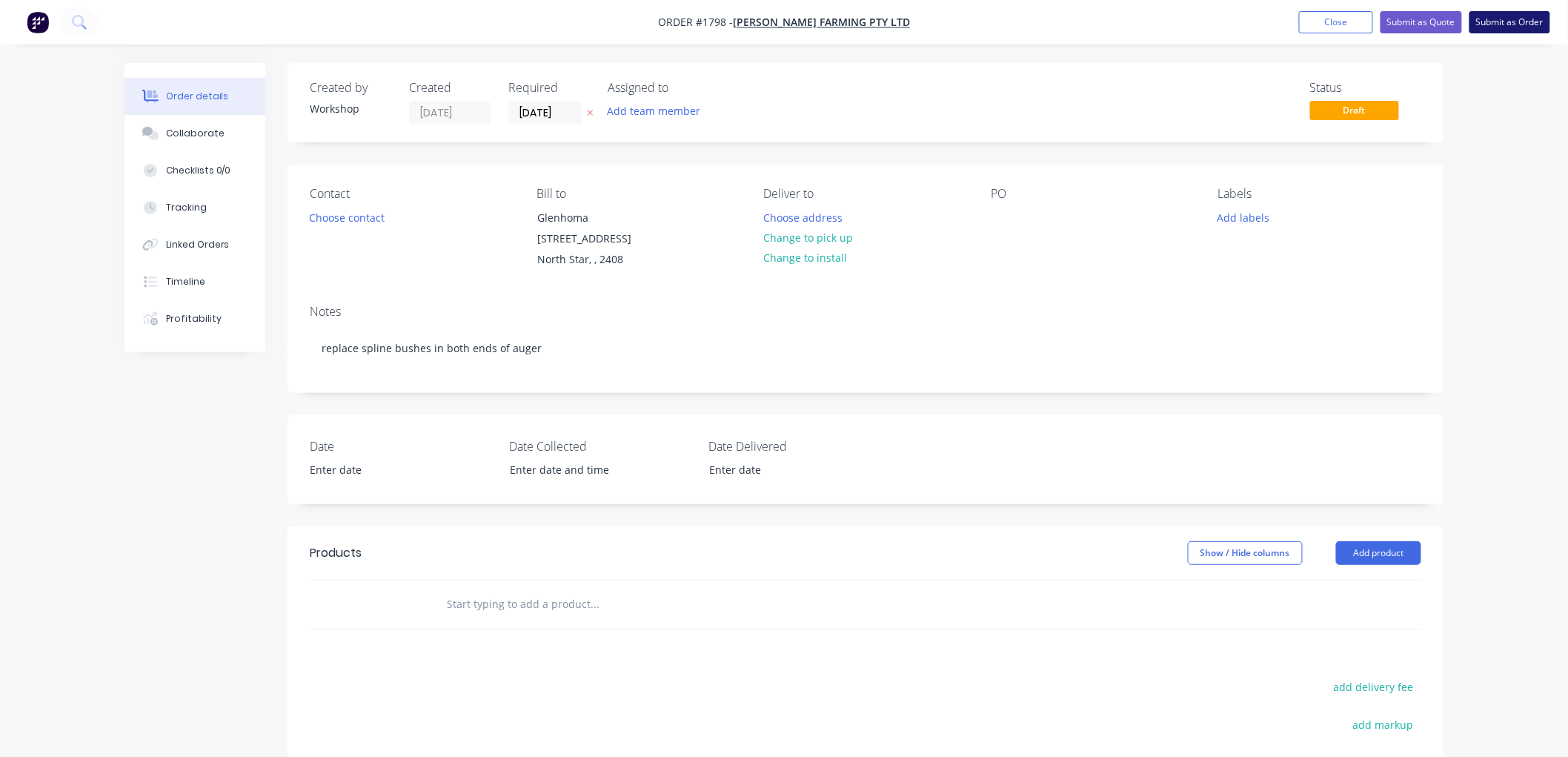
click at [1482, 23] on button "Submit as Order" at bounding box center [1509, 22] width 81 height 22
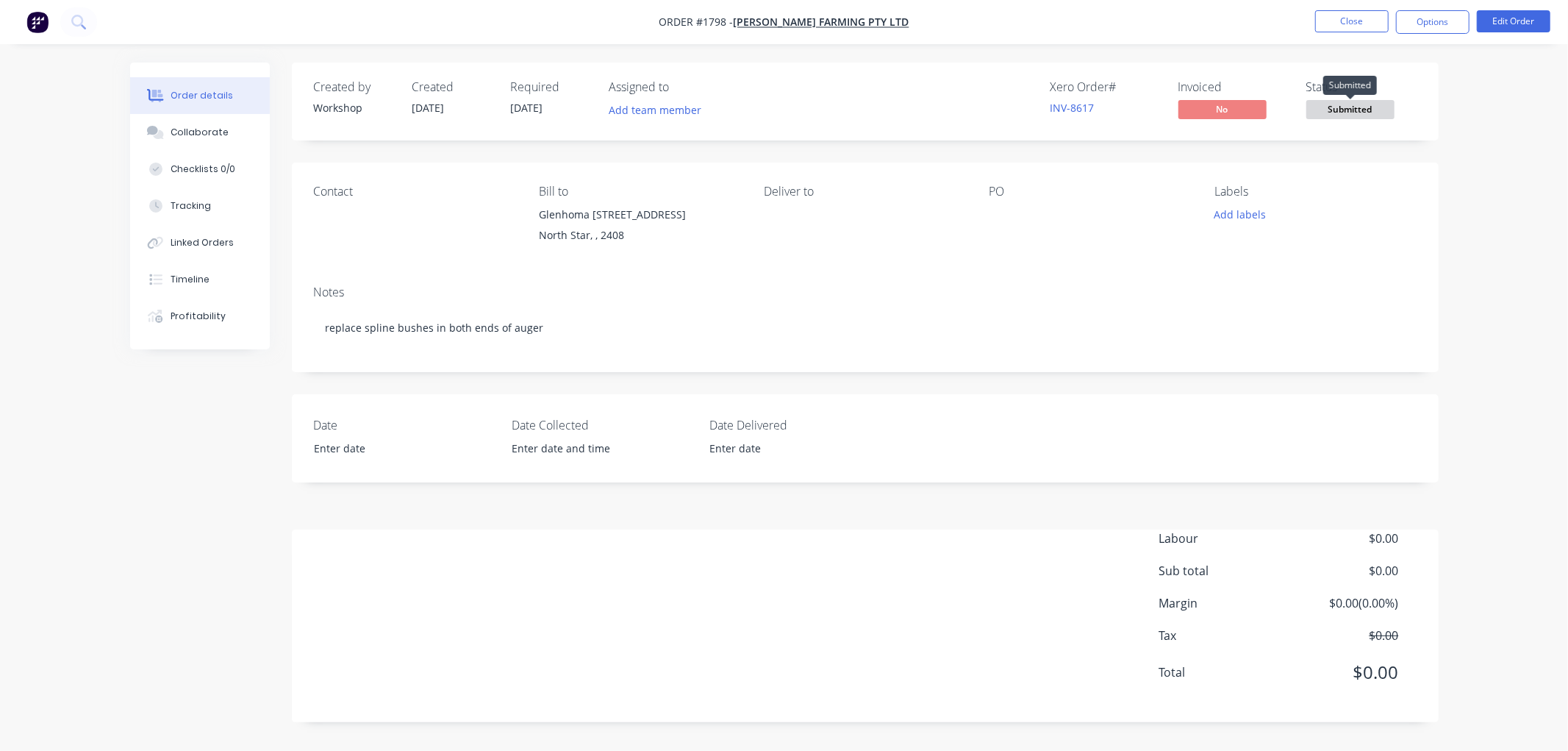
click at [1367, 108] on span "Submitted" at bounding box center [1350, 109] width 89 height 19
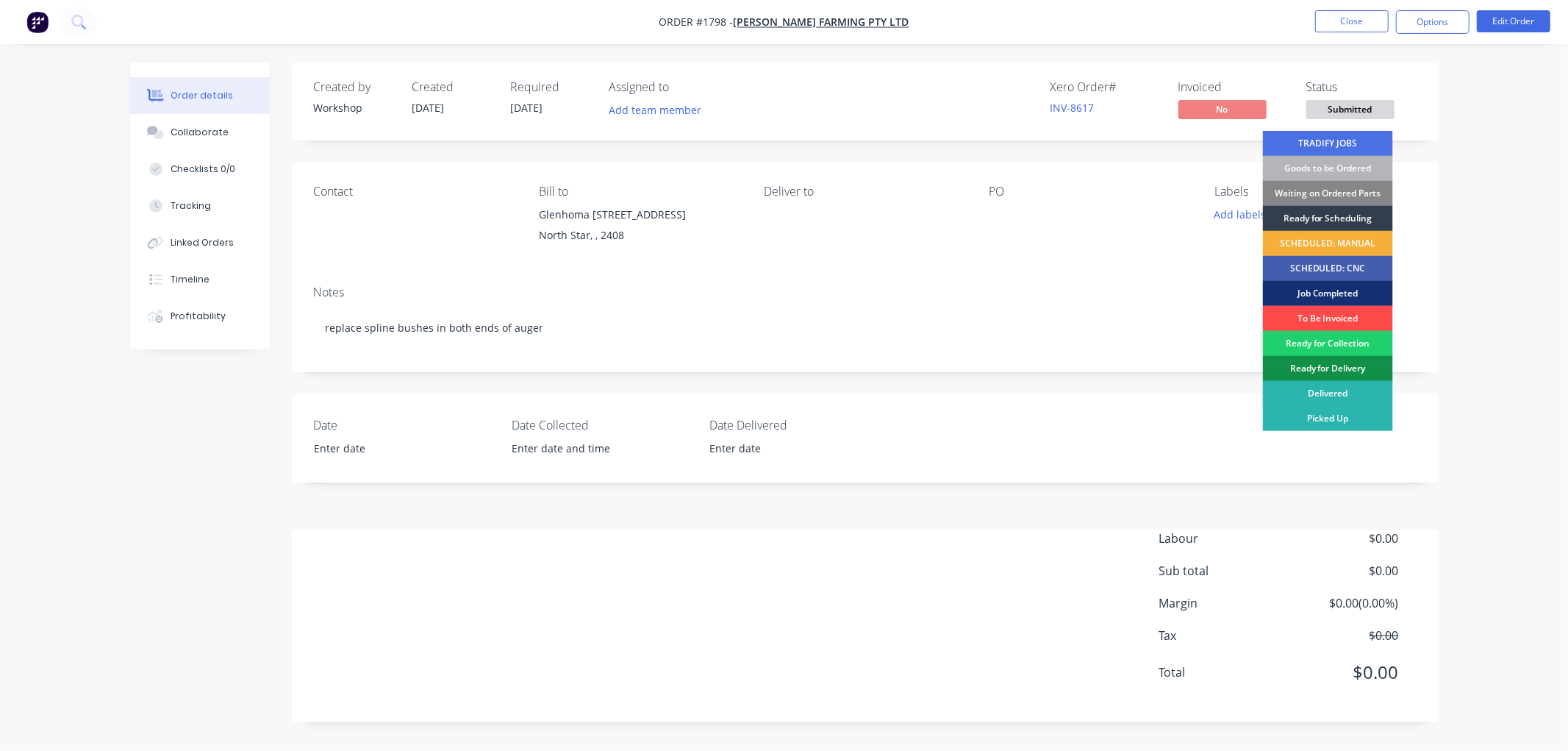
click at [1336, 313] on div "To Be Invoiced" at bounding box center [1328, 318] width 130 height 25
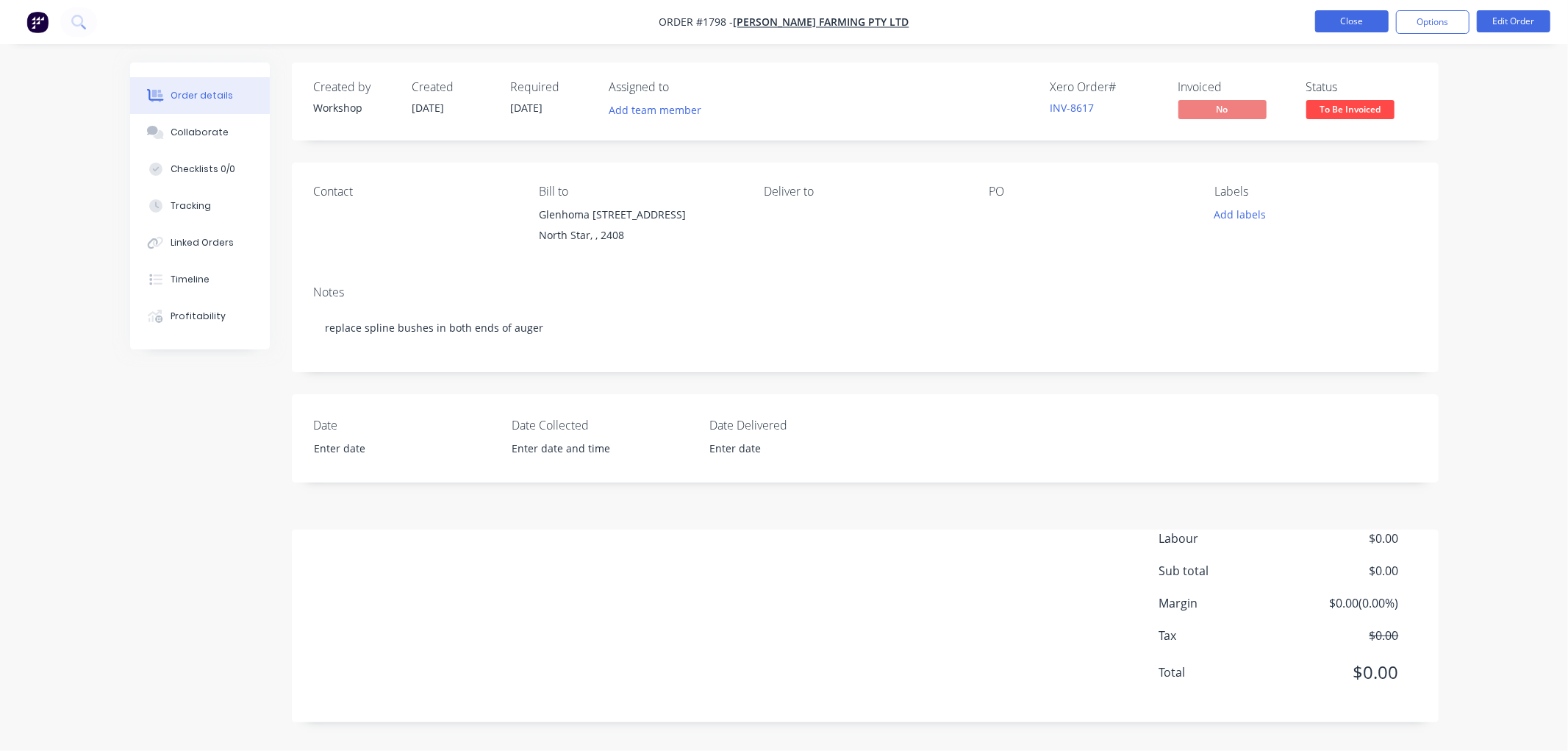
click at [1344, 16] on button "Close" at bounding box center [1352, 21] width 73 height 22
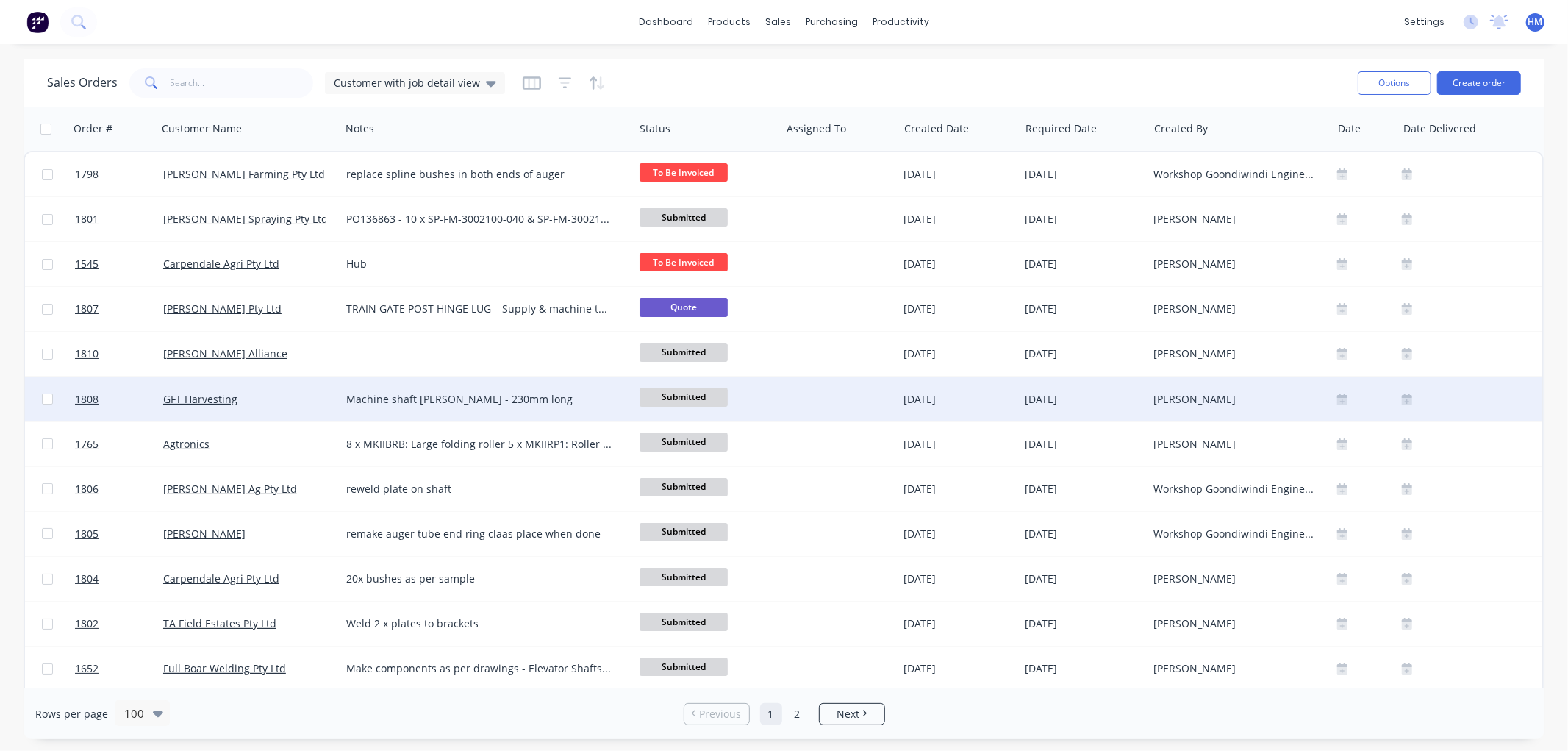
scroll to position [82, 0]
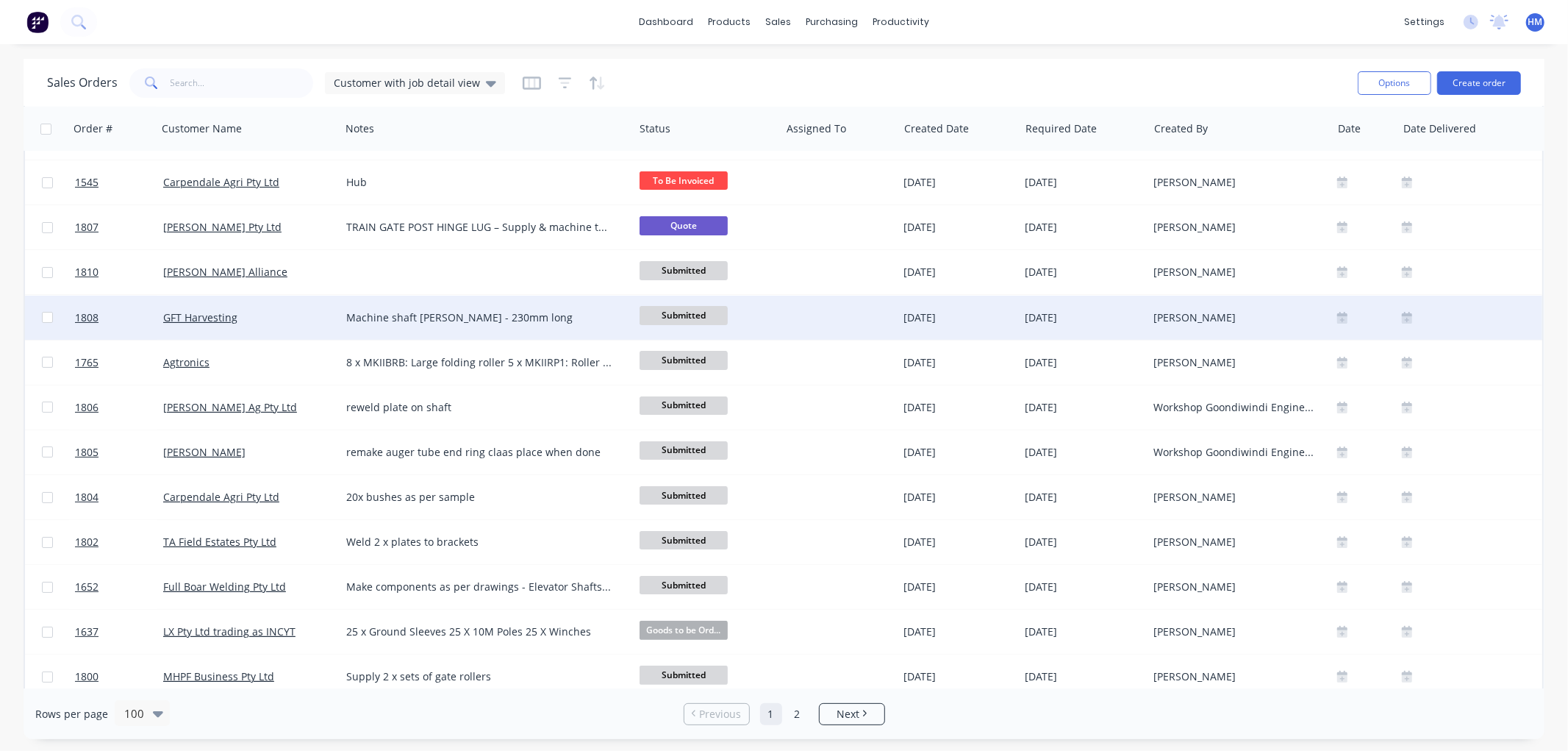
click at [700, 317] on span "Submitted" at bounding box center [684, 315] width 89 height 19
click at [695, 435] on span "To Be Invoiced" at bounding box center [681, 435] width 72 height 14
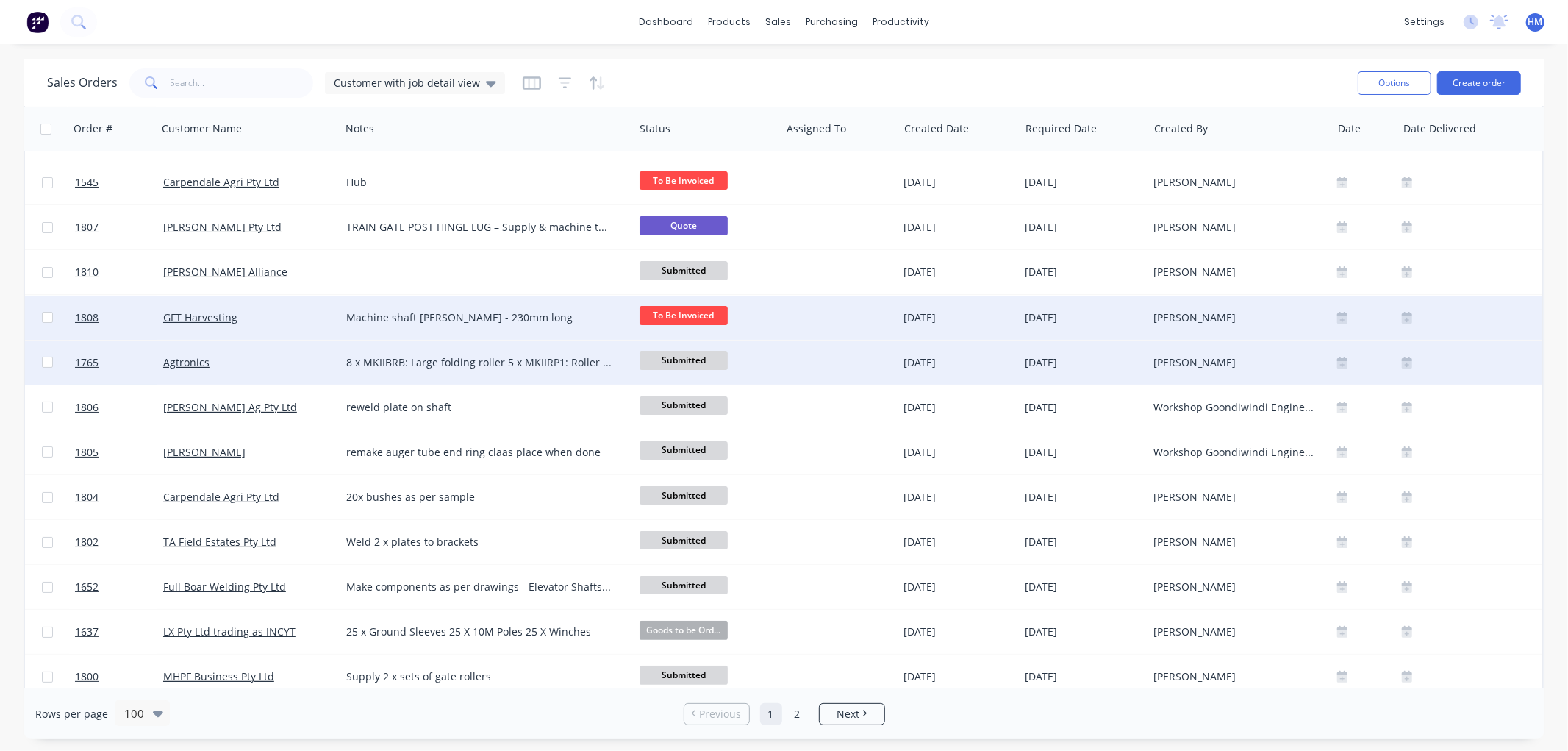
click at [689, 356] on span "Submitted" at bounding box center [684, 360] width 89 height 19
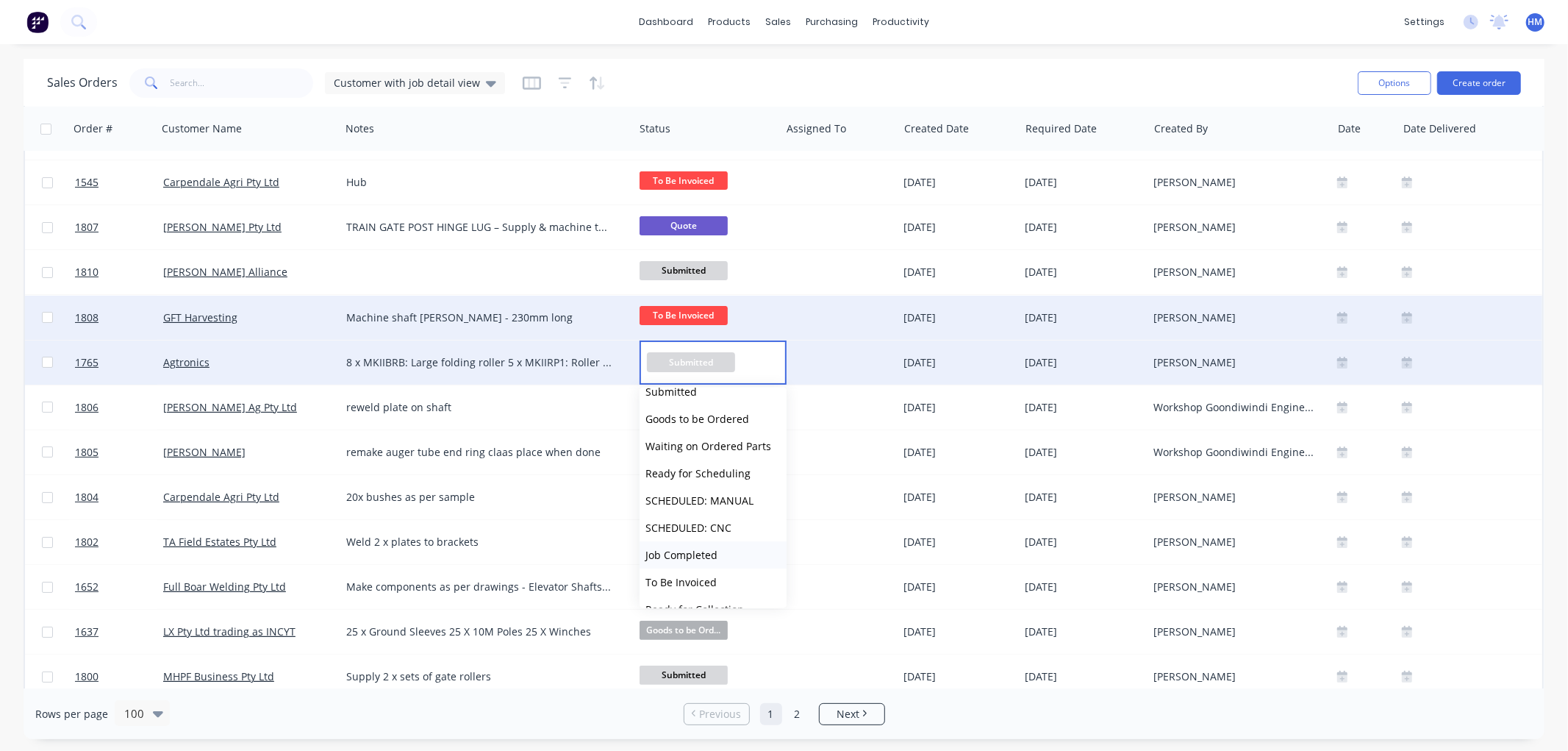
scroll to position [82, 0]
click at [711, 539] on span "To Be Invoiced" at bounding box center [681, 543] width 72 height 14
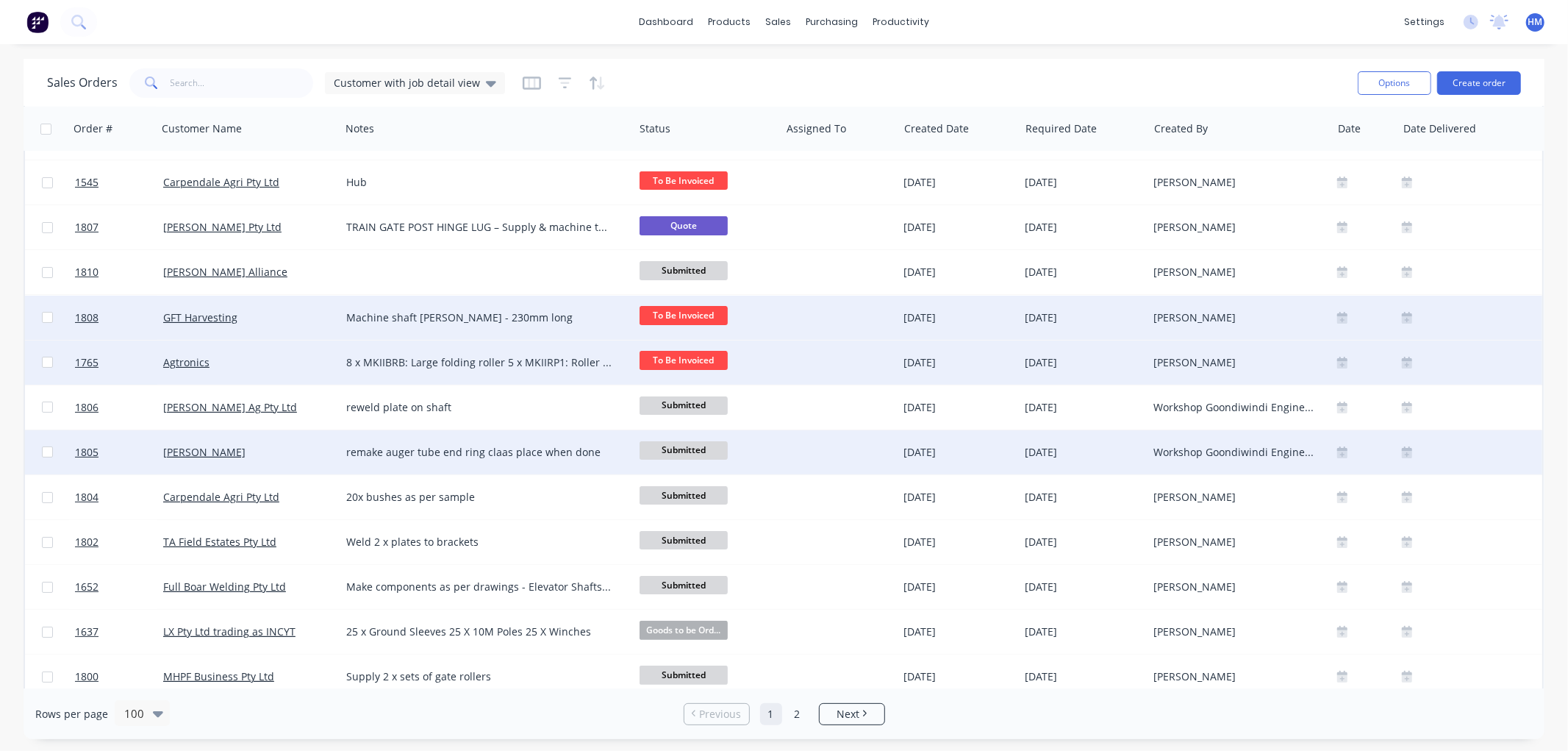
scroll to position [163, 0]
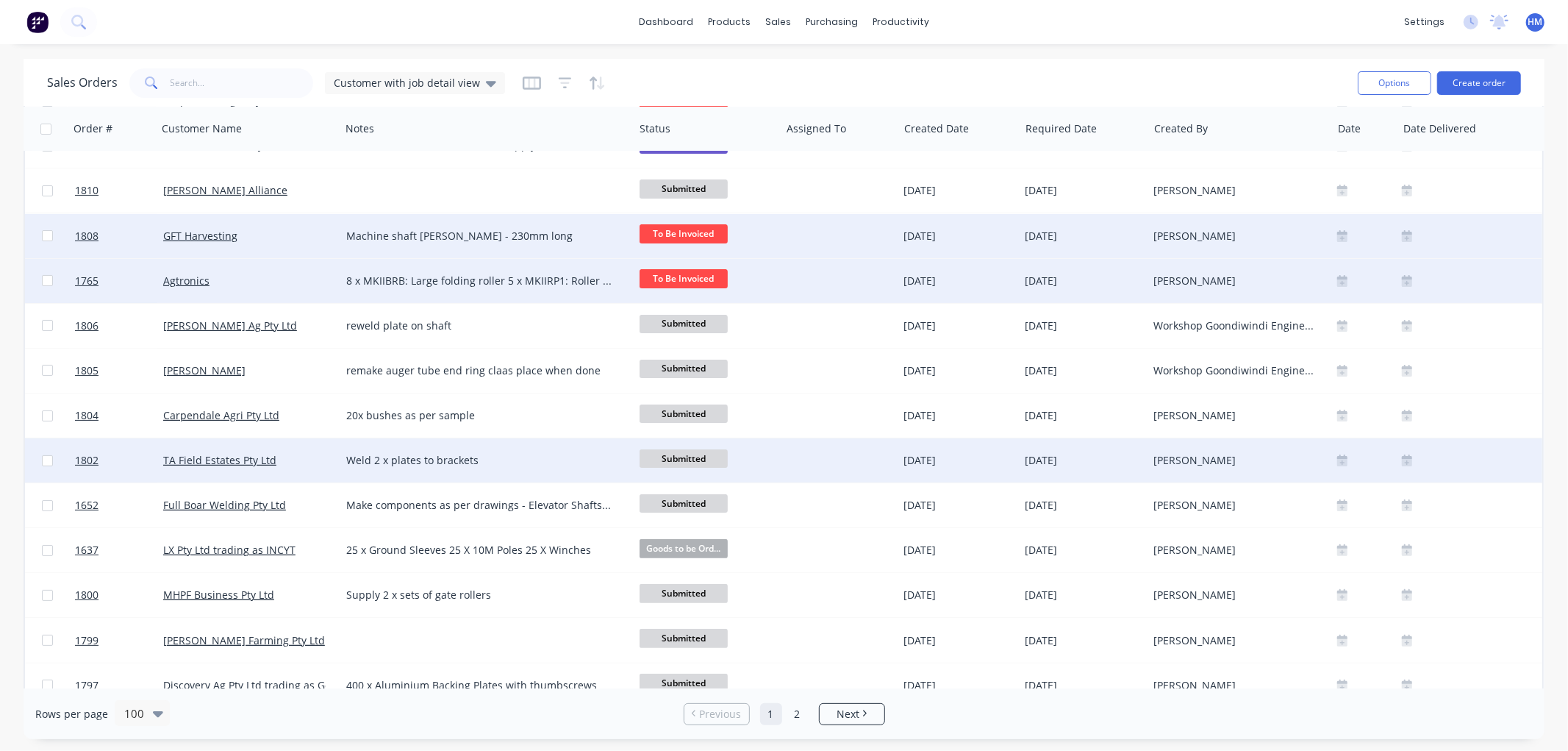
click at [657, 453] on span "Submitted" at bounding box center [684, 458] width 89 height 19
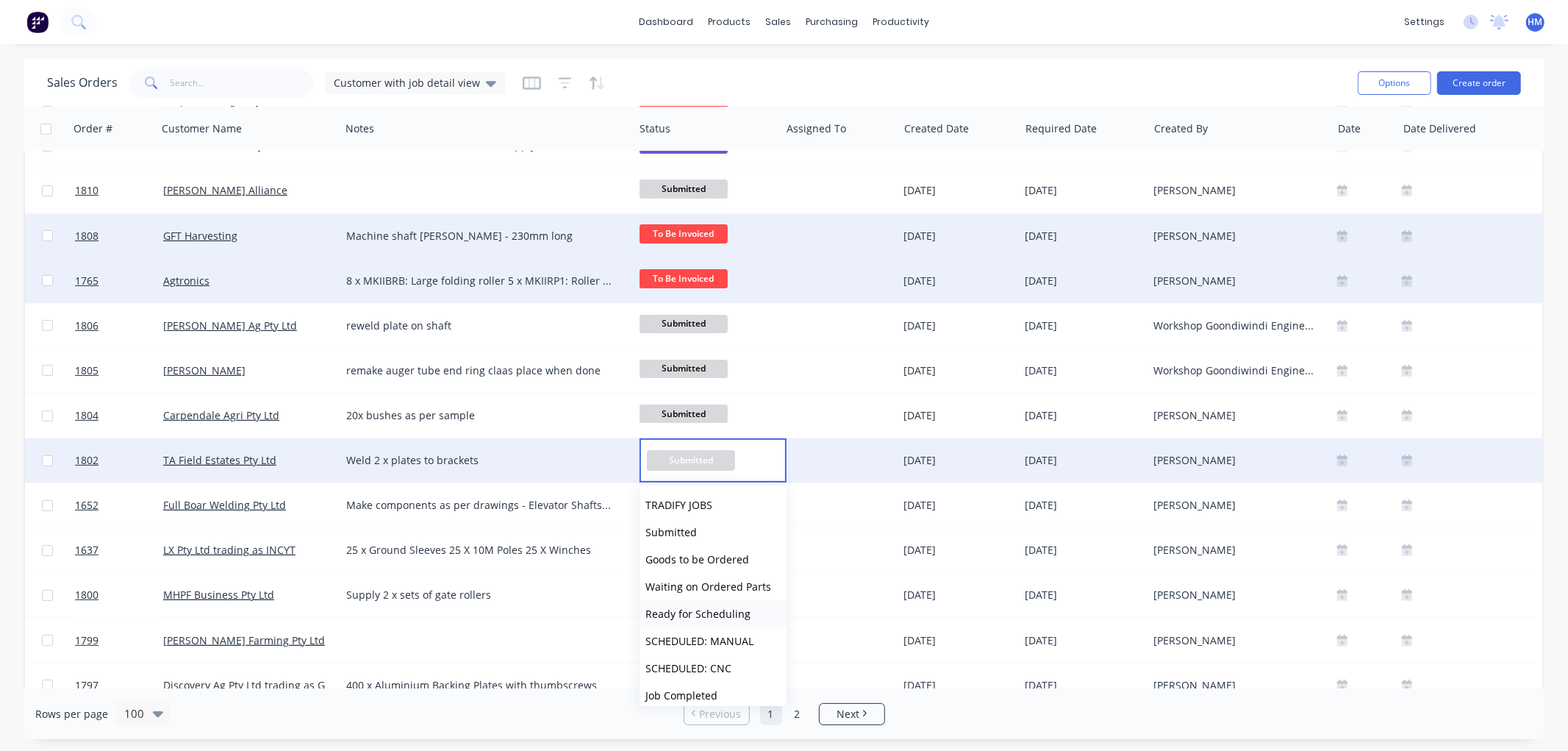
scroll to position [82, 0]
click at [716, 640] on button "To Be Invoiced" at bounding box center [713, 640] width 147 height 27
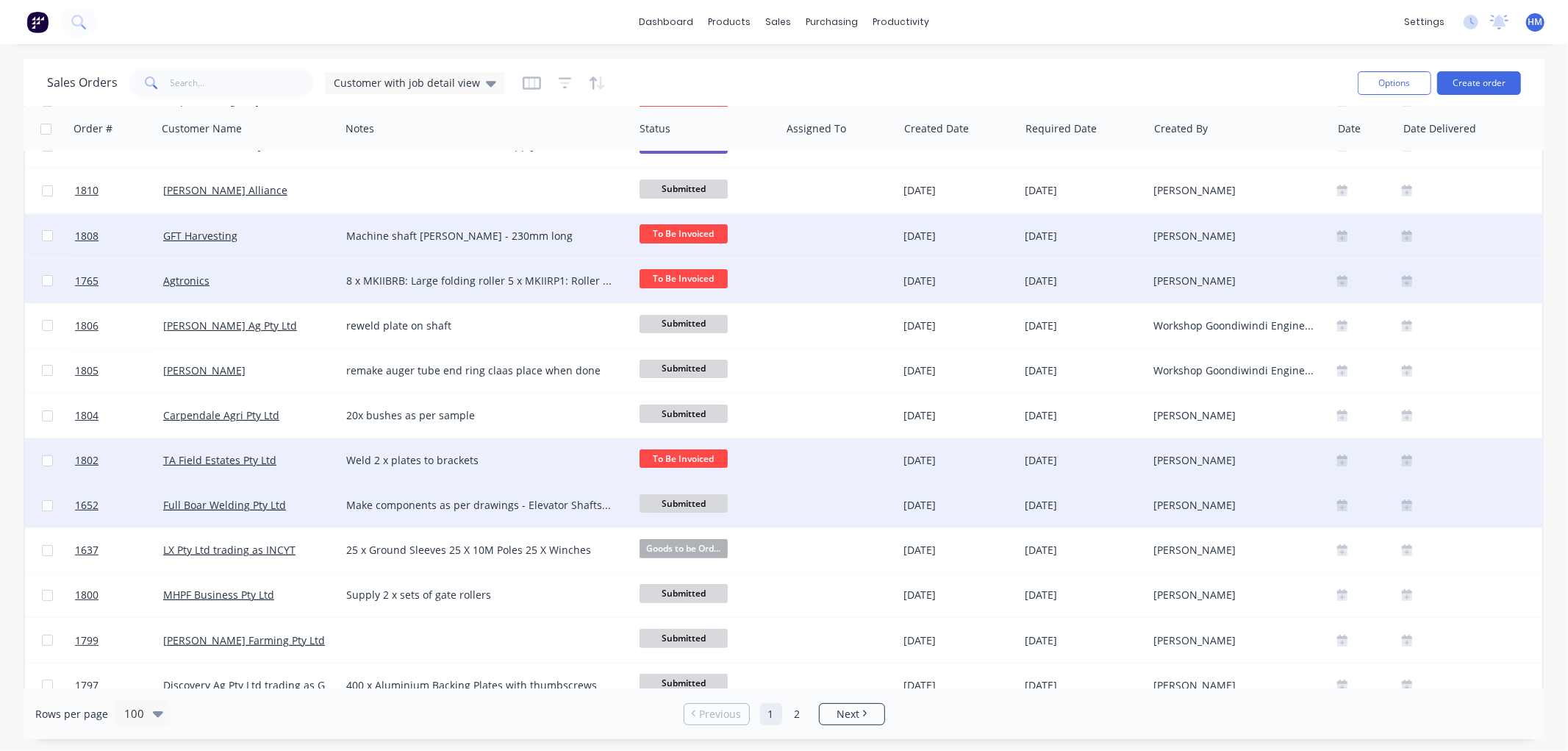
click at [684, 505] on span "Submitted" at bounding box center [684, 503] width 89 height 19
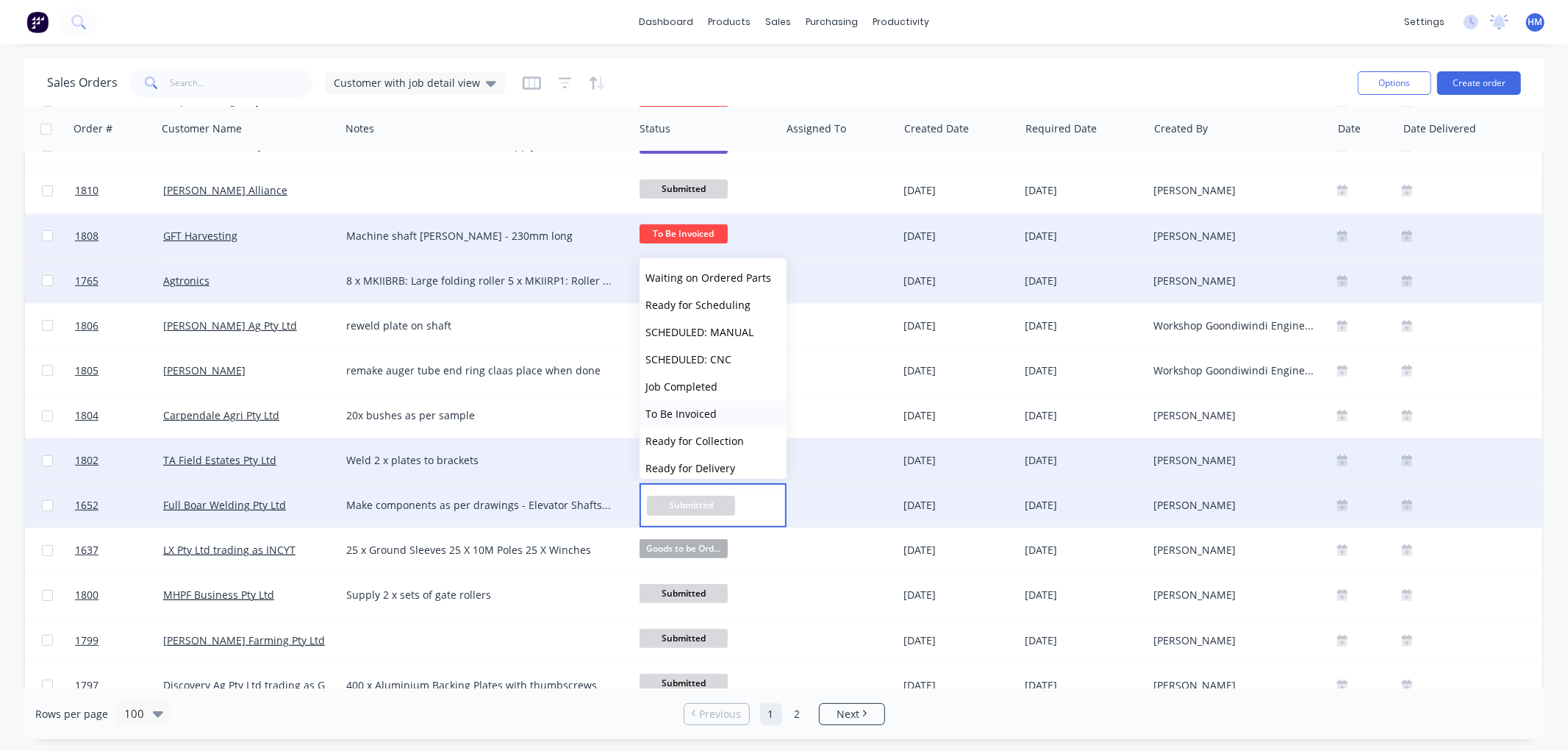
click at [686, 413] on span "To Be Invoiced" at bounding box center [681, 413] width 72 height 14
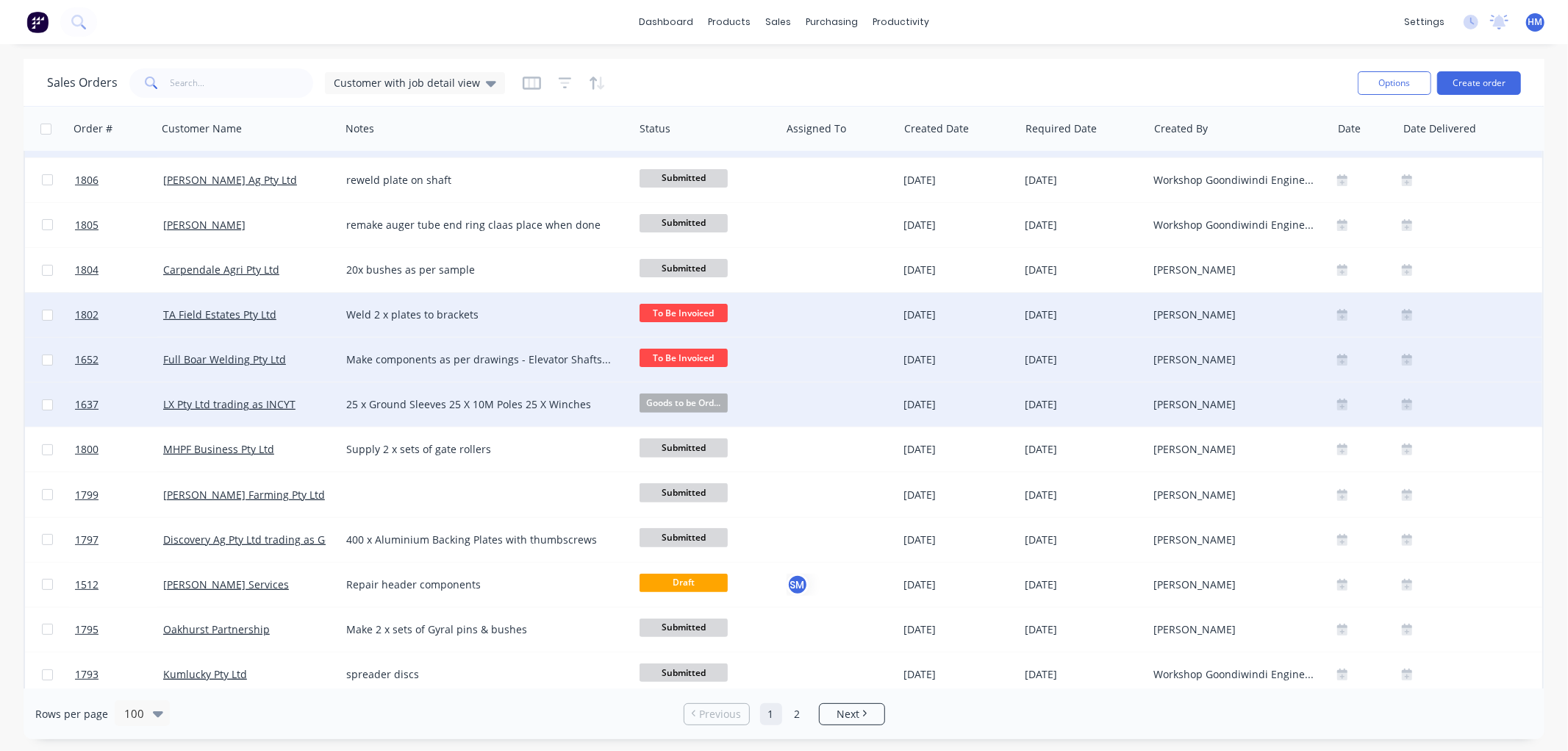
scroll to position [327, 0]
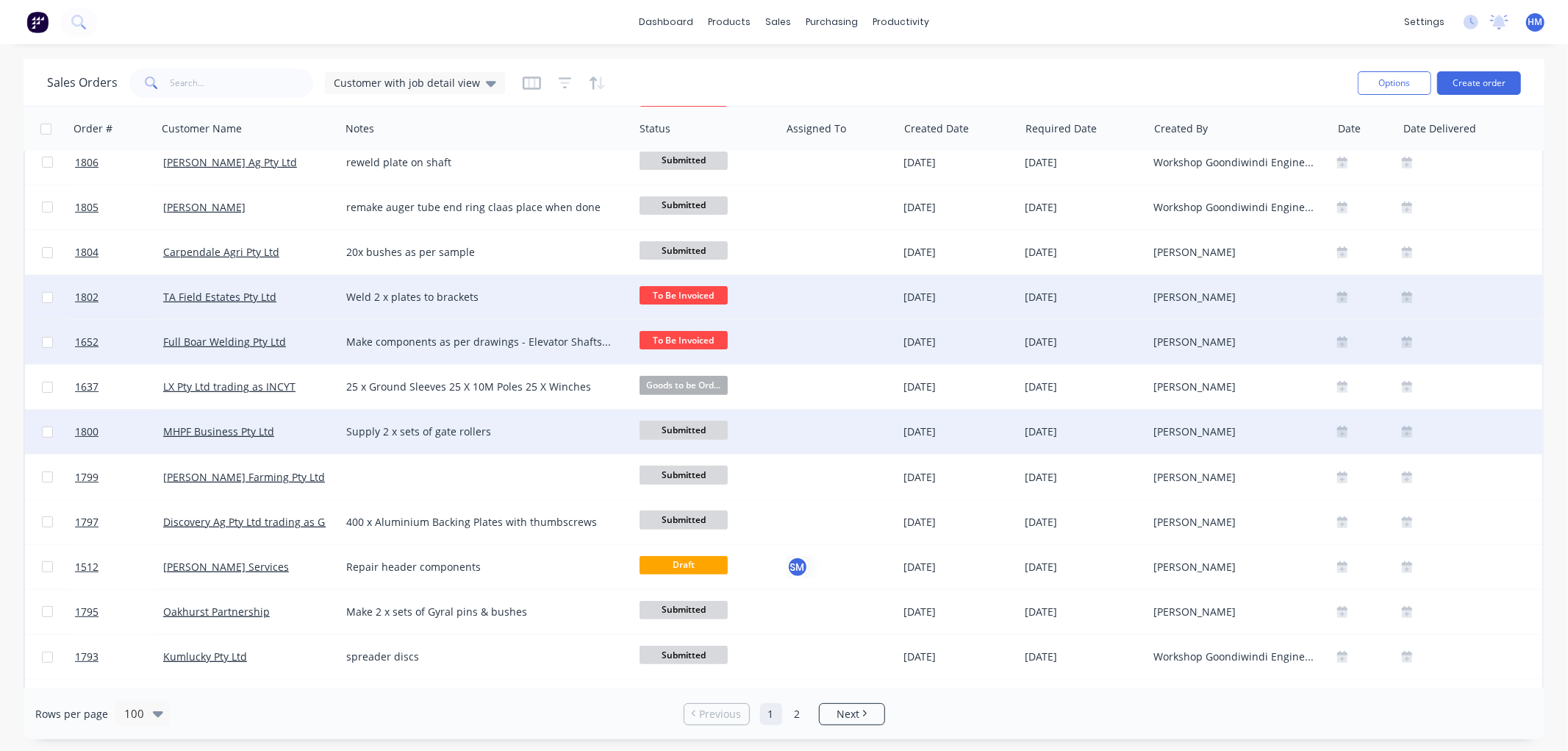
click at [688, 424] on span "Submitted" at bounding box center [684, 430] width 89 height 19
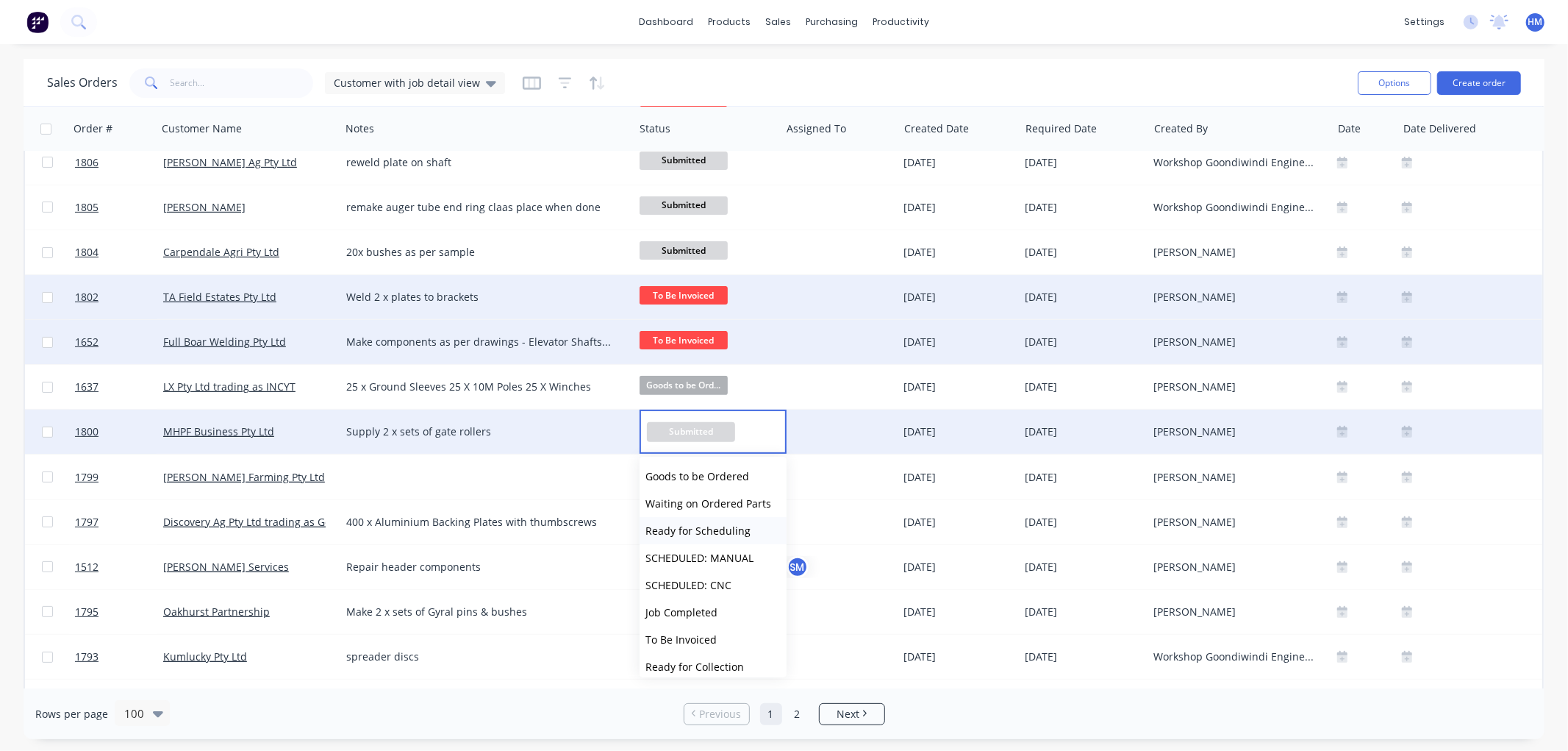
scroll to position [82, 0]
click at [707, 608] on span "To Be Invoiced" at bounding box center [681, 612] width 72 height 14
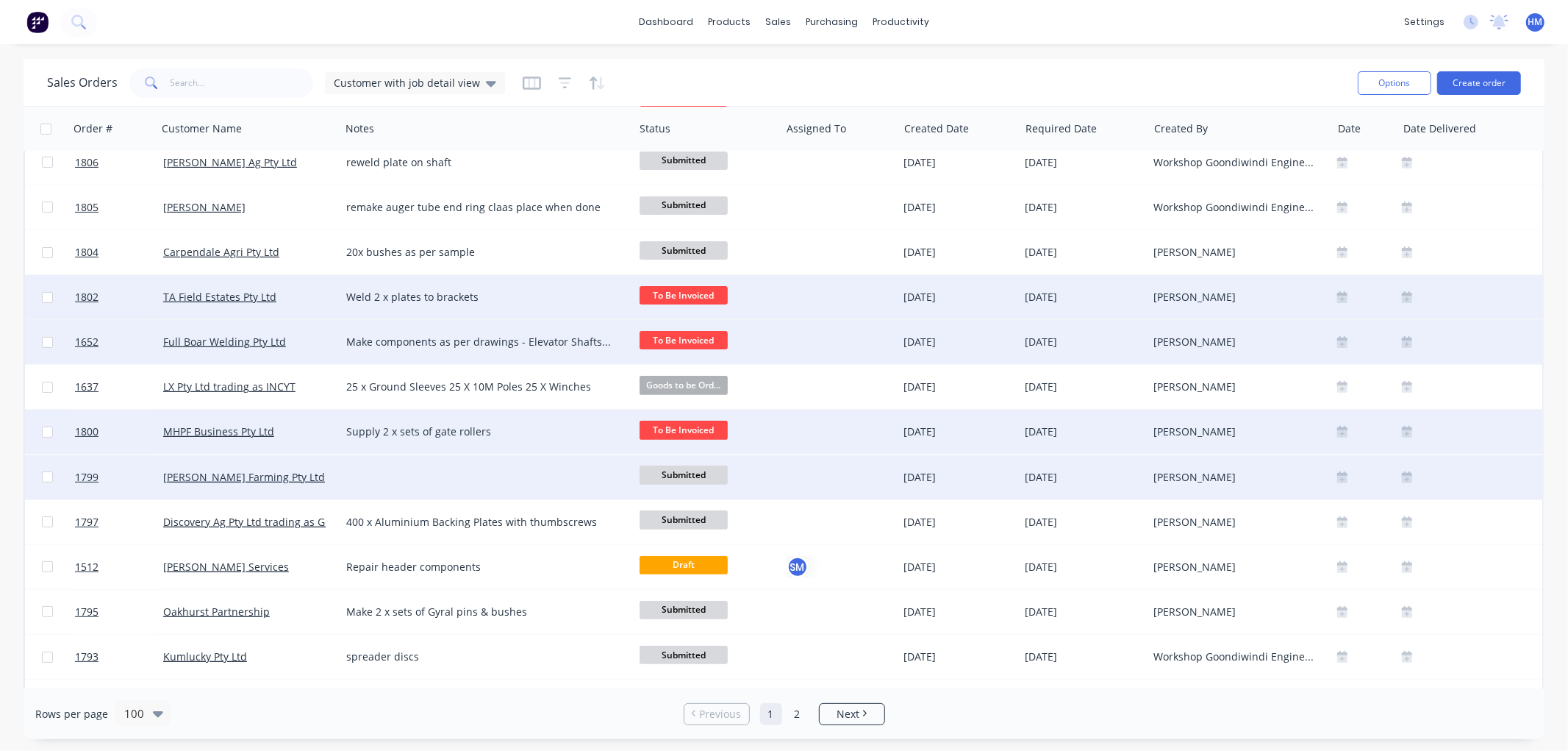
click at [693, 473] on span "Submitted" at bounding box center [684, 474] width 89 height 19
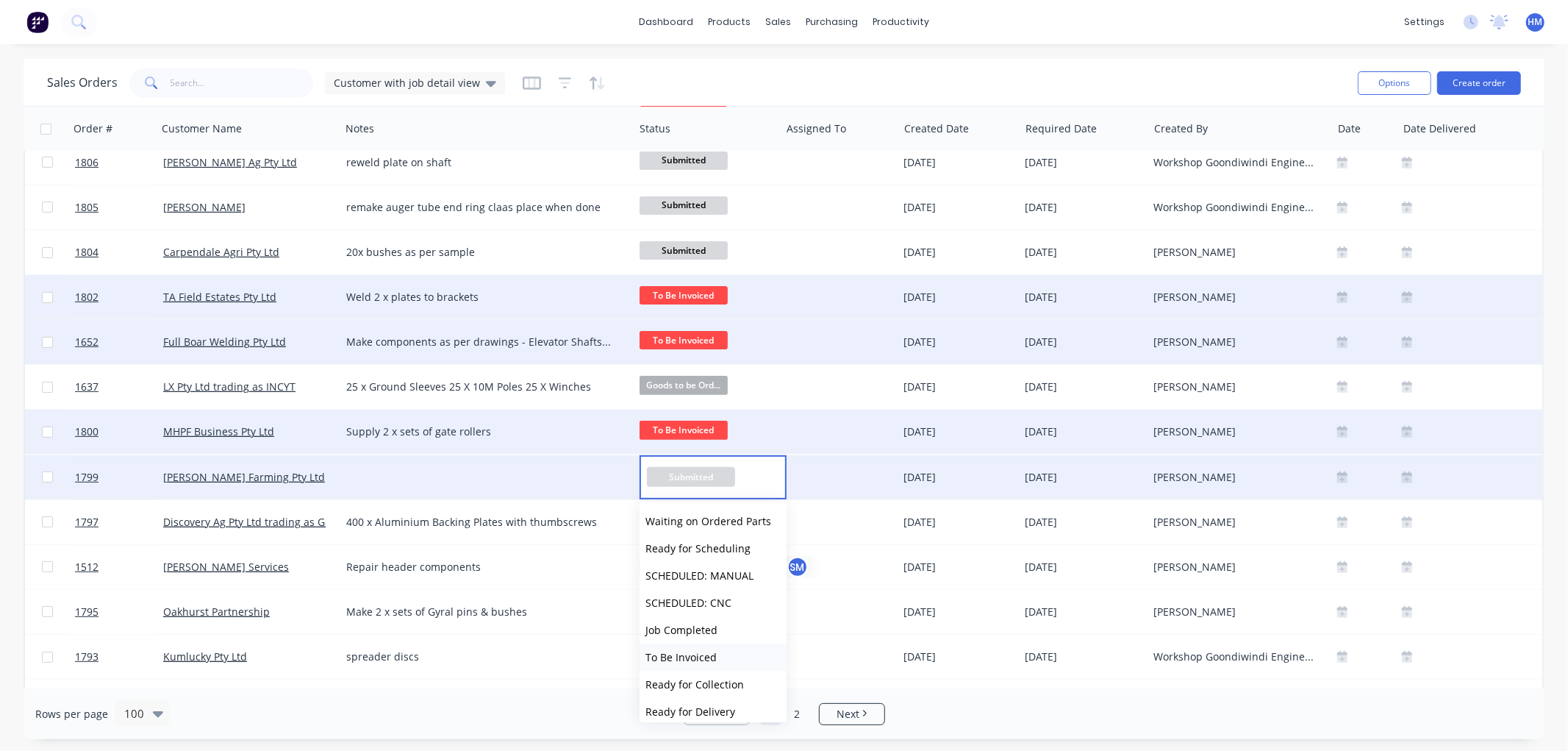
click at [692, 653] on span "To Be Invoiced" at bounding box center [681, 656] width 72 height 14
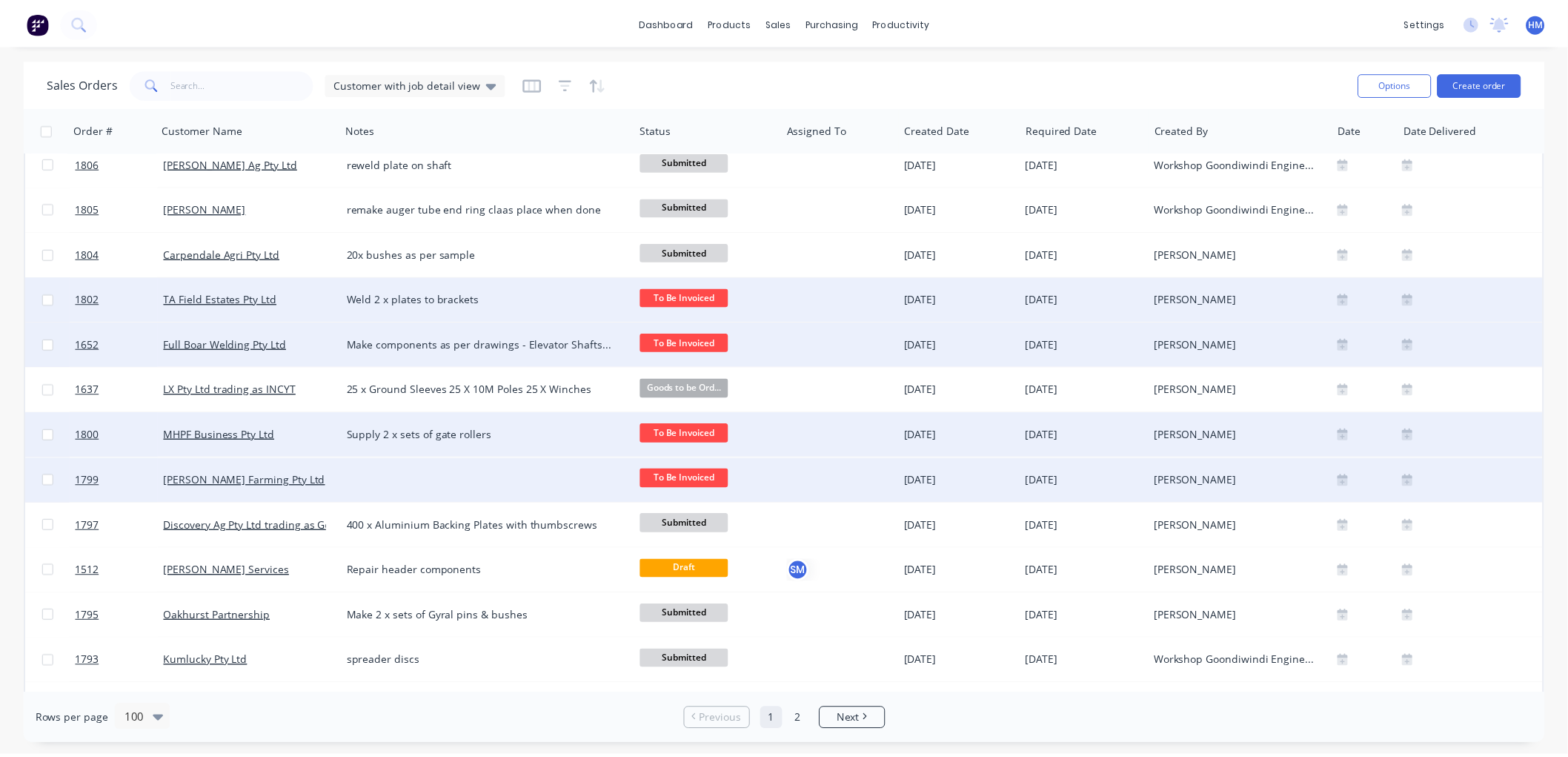
scroll to position [412, 0]
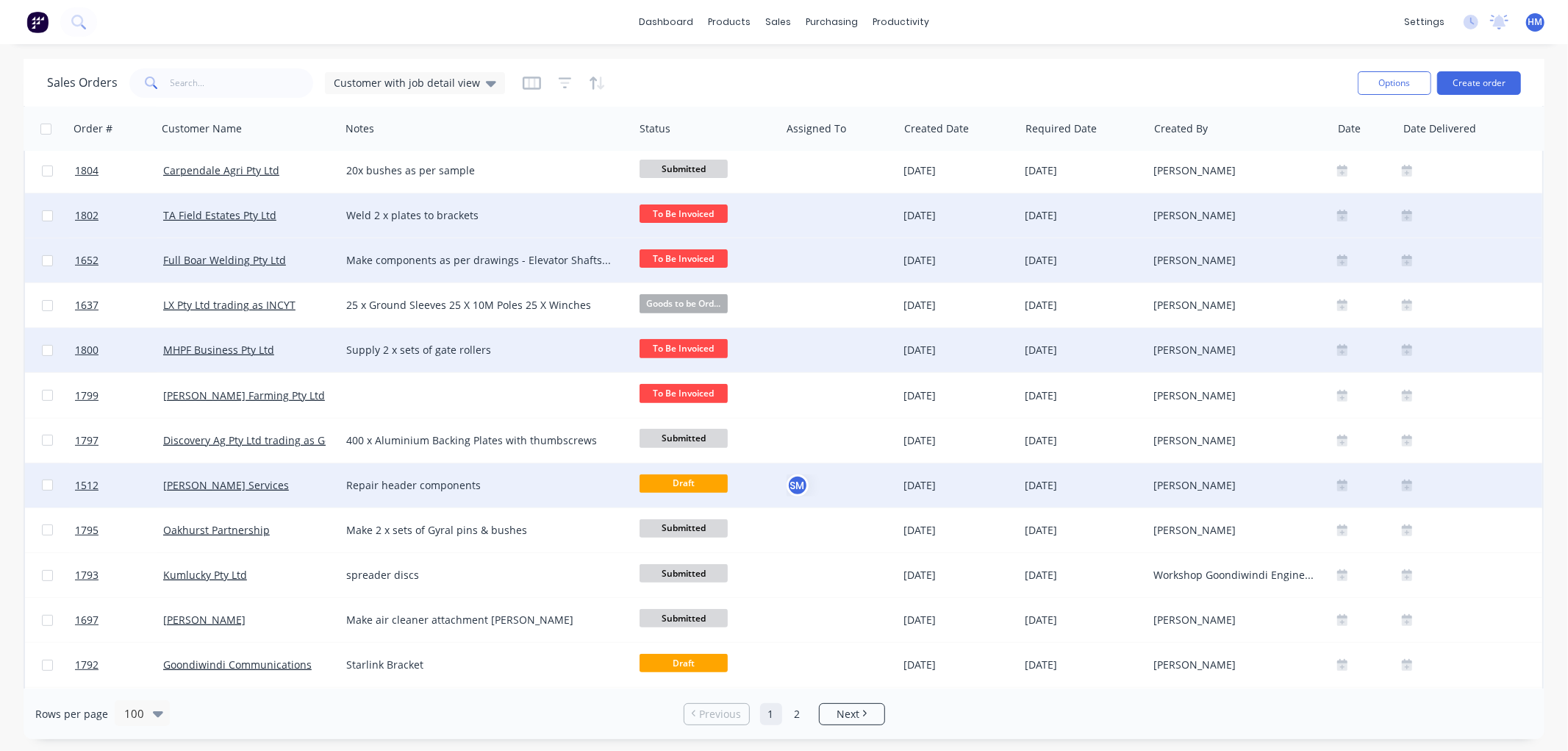
click at [267, 489] on div "[PERSON_NAME] Services" at bounding box center [244, 484] width 163 height 14
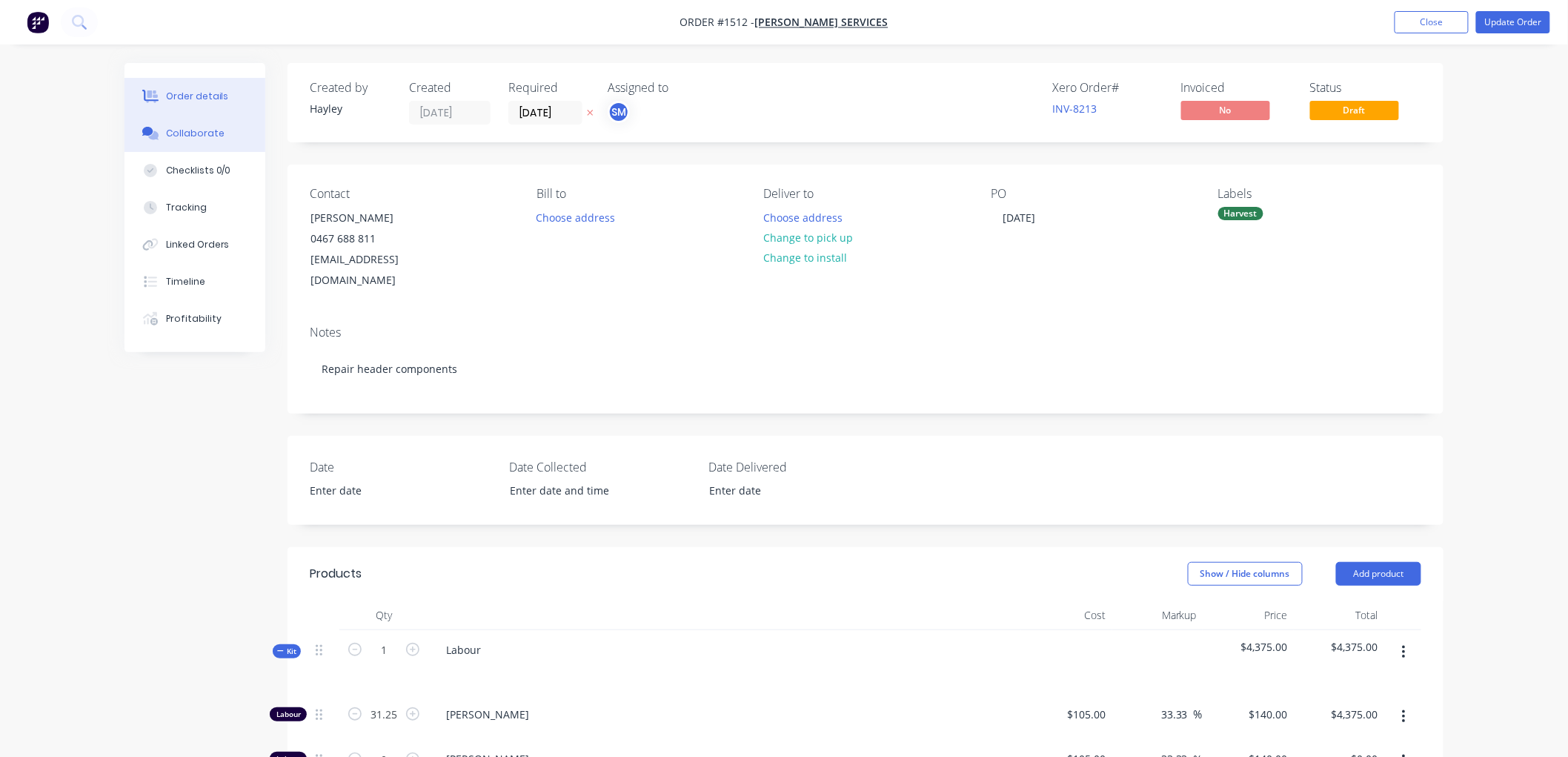
click at [163, 130] on button "Collaborate" at bounding box center [195, 134] width 141 height 37
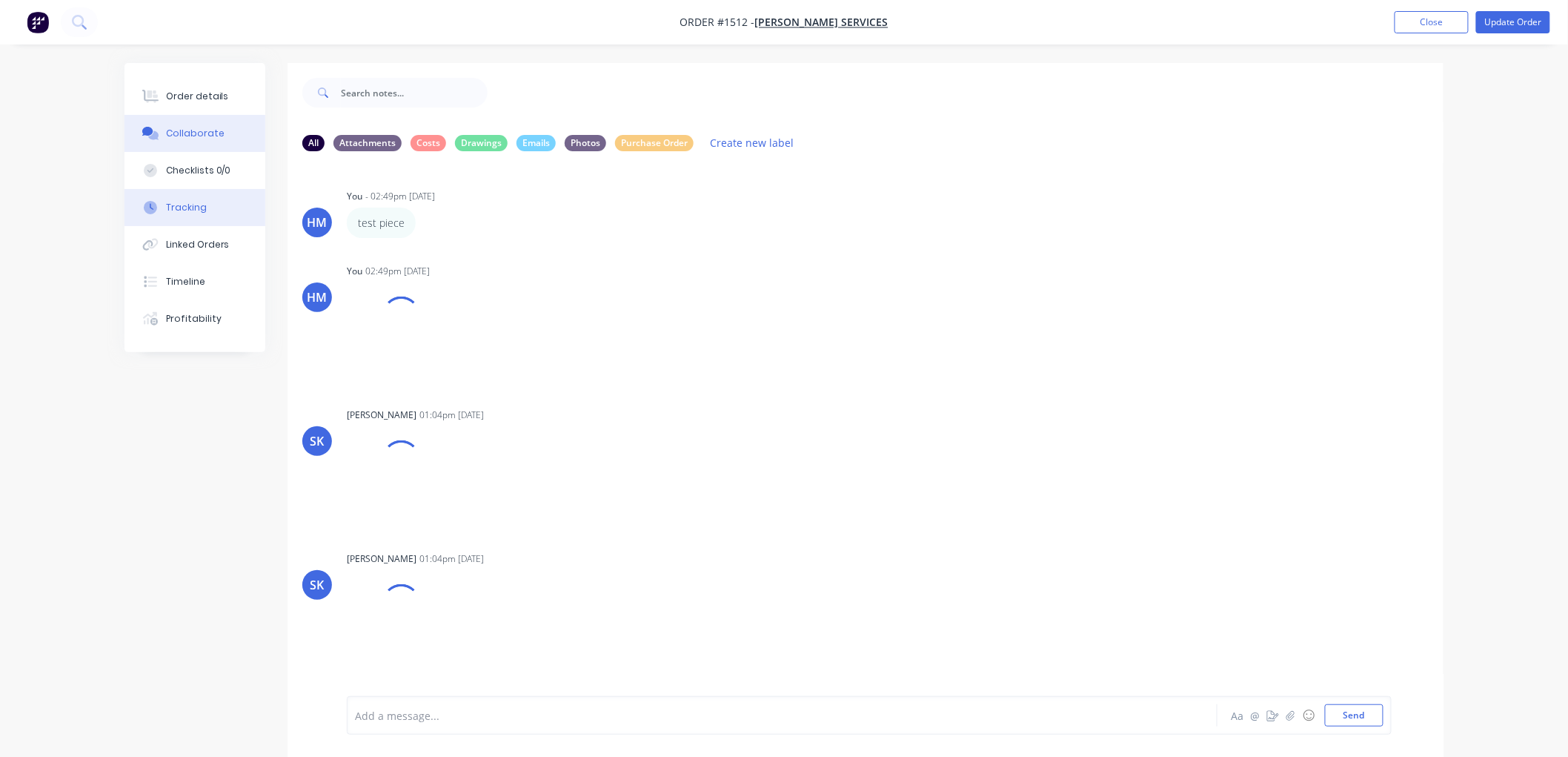
click at [187, 213] on div "Tracking" at bounding box center [186, 208] width 41 height 14
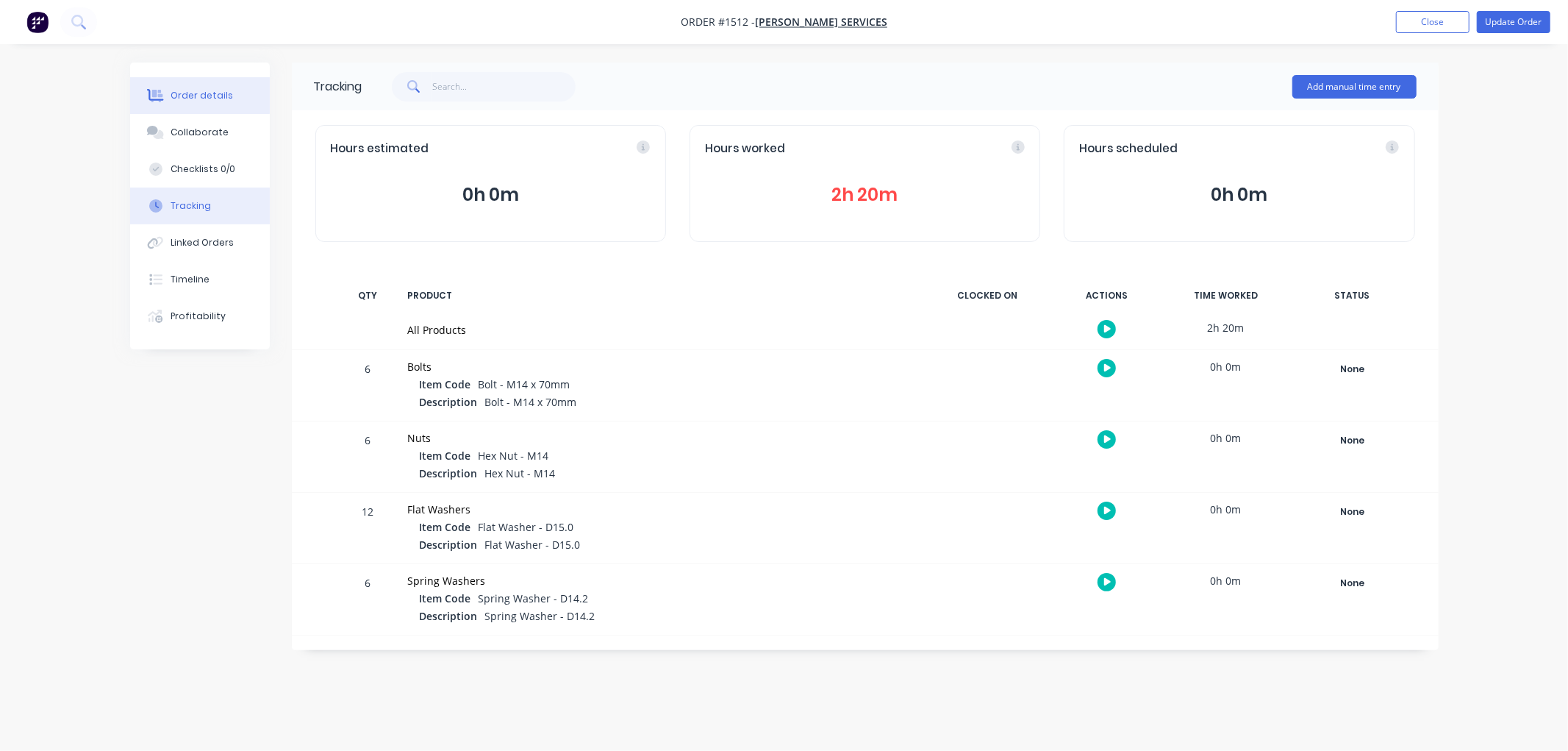
click at [184, 91] on div "Order details" at bounding box center [202, 95] width 62 height 14
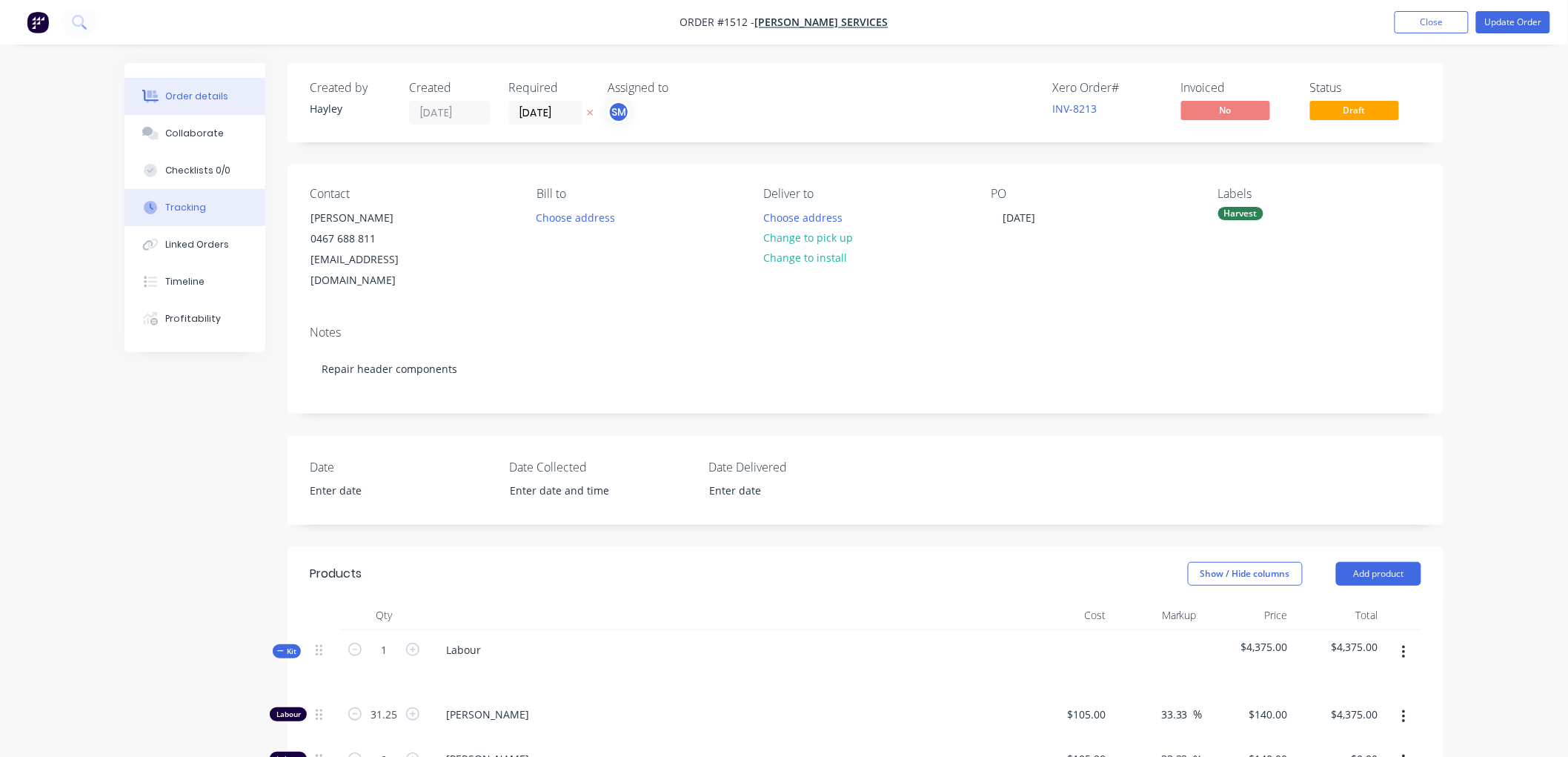
click at [205, 215] on button "Tracking" at bounding box center [195, 208] width 141 height 37
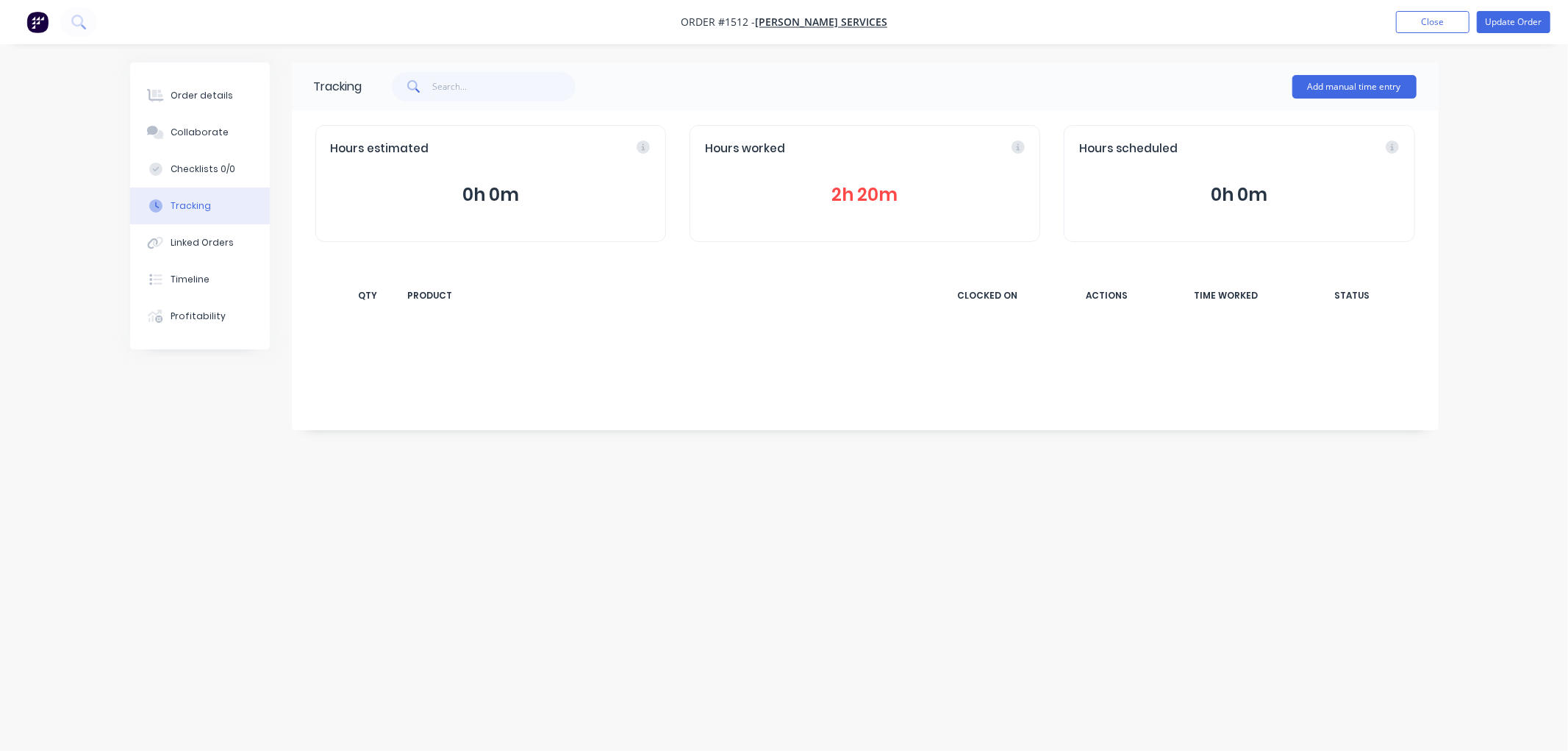
click at [877, 198] on button "2h 20m" at bounding box center [865, 194] width 320 height 28
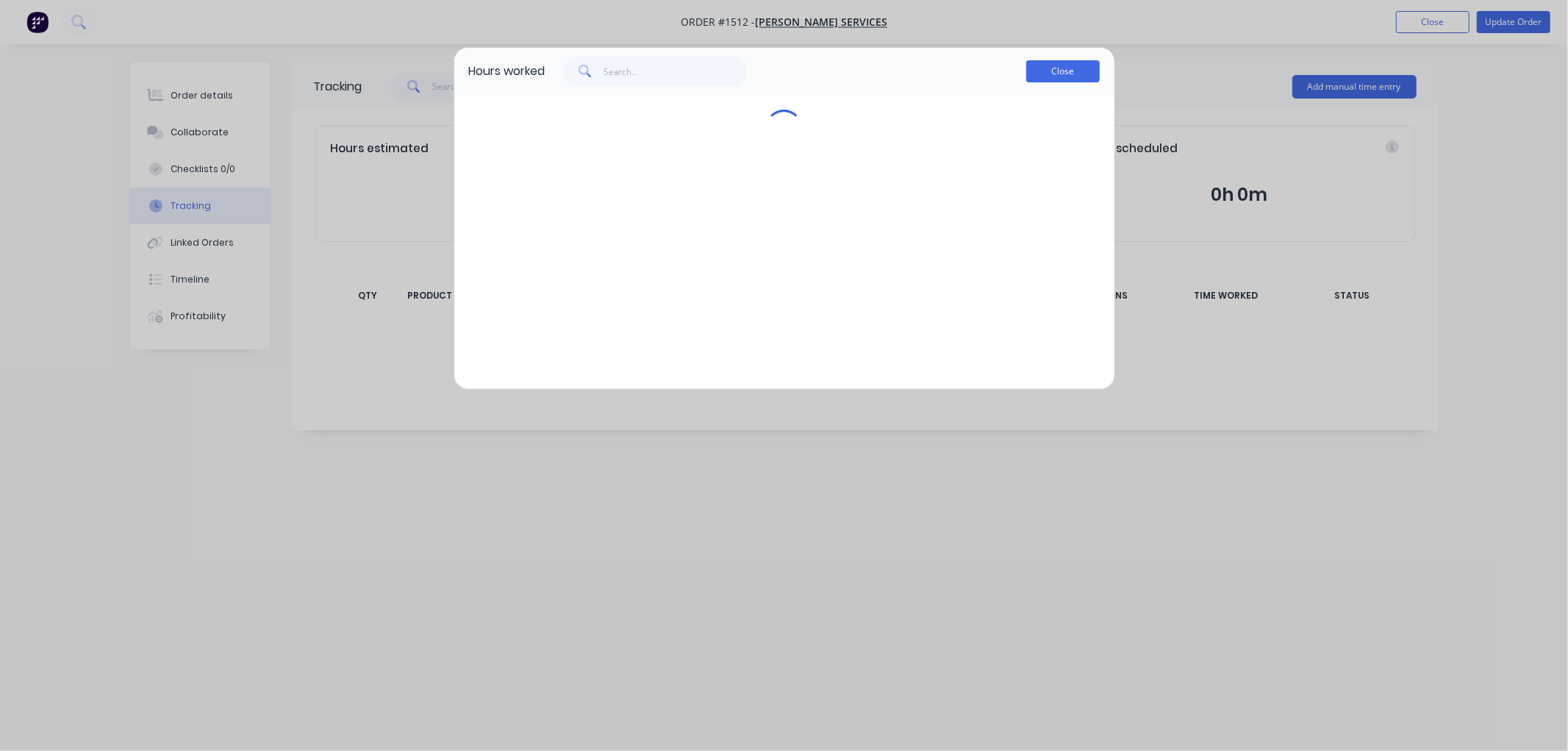
click at [1063, 69] on button "Close" at bounding box center [1062, 71] width 73 height 22
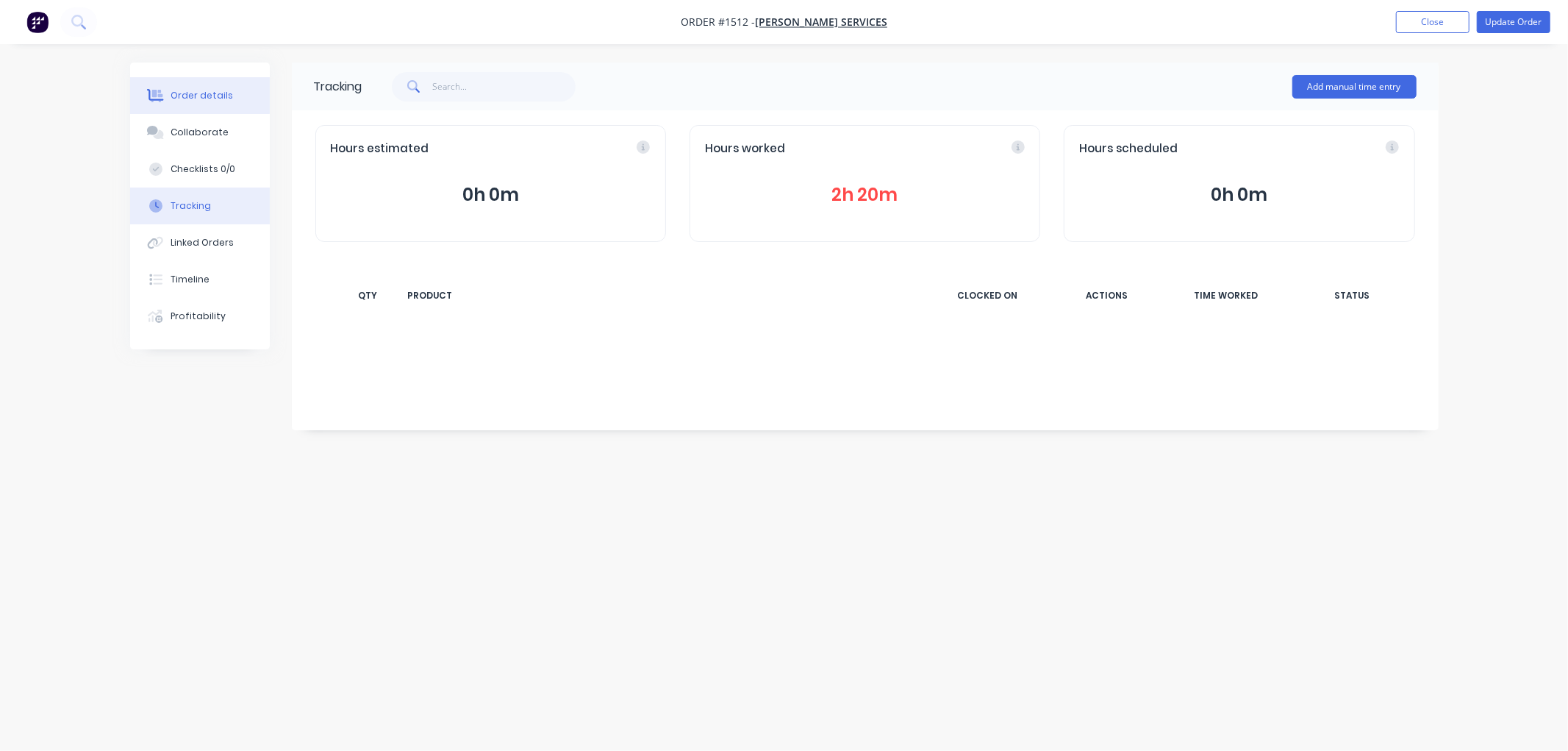
click at [211, 98] on div "Order details" at bounding box center [202, 95] width 62 height 14
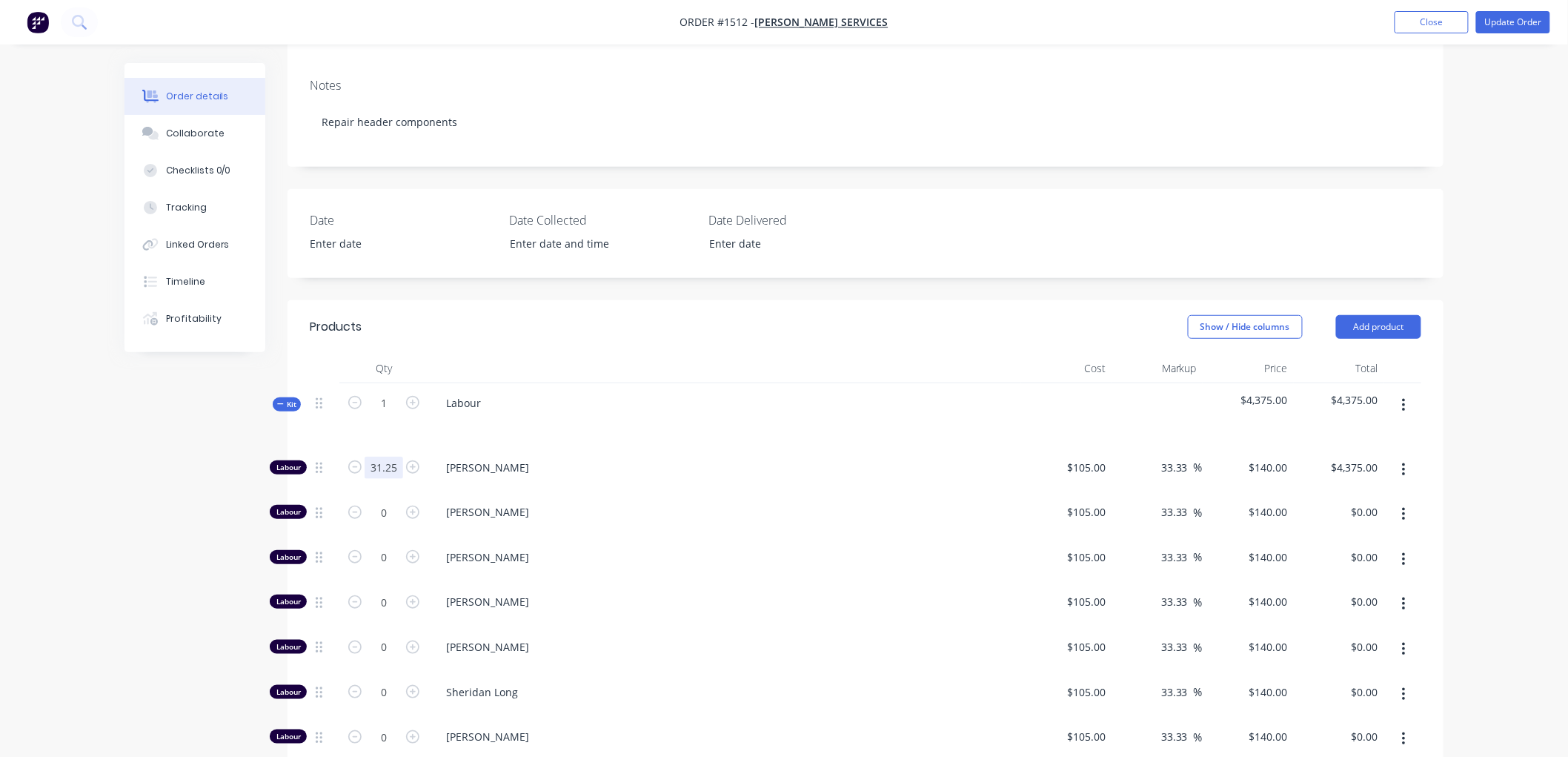
scroll to position [329, 0]
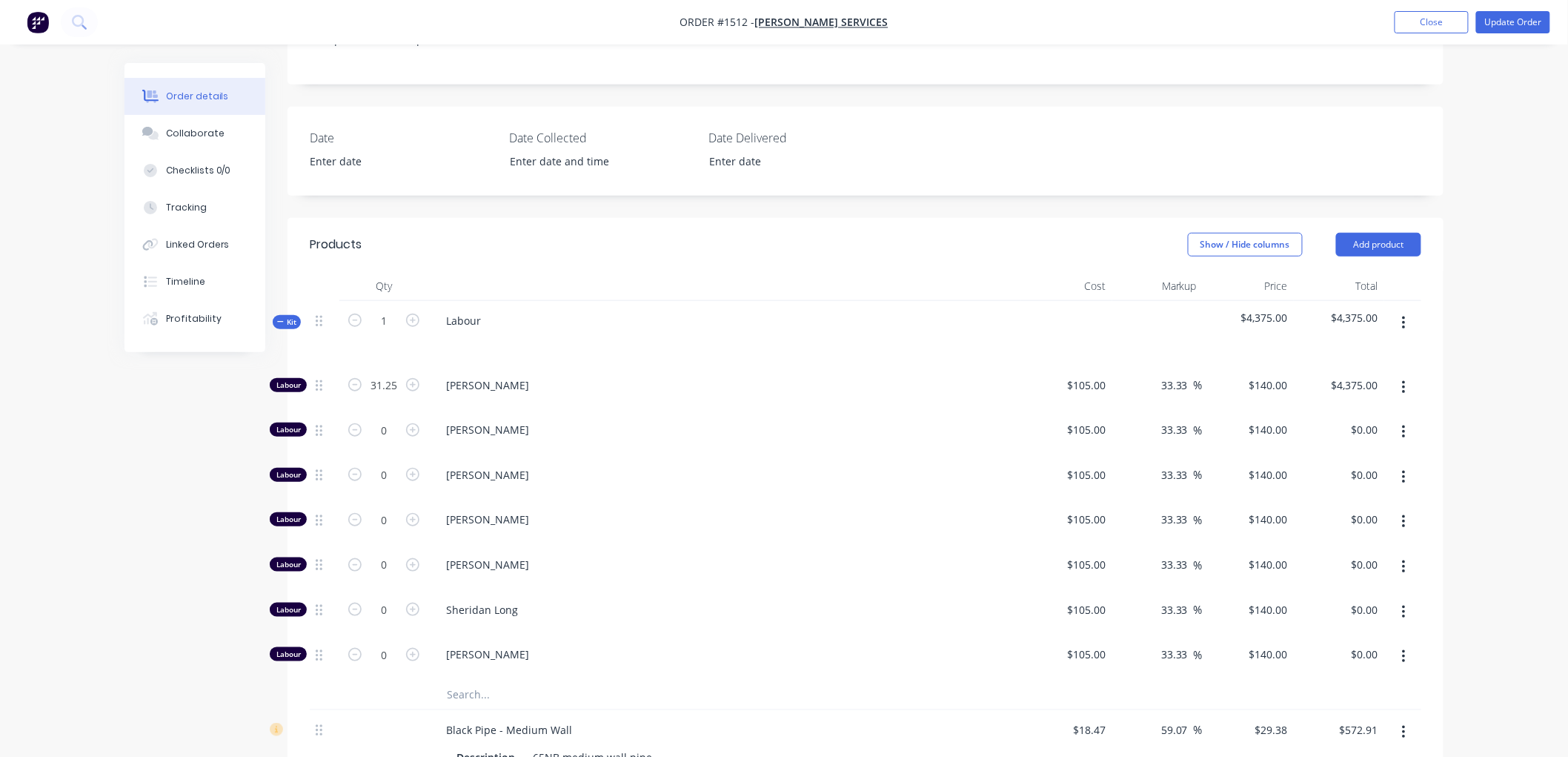
click at [281, 318] on icon at bounding box center [281, 322] width 7 height 8
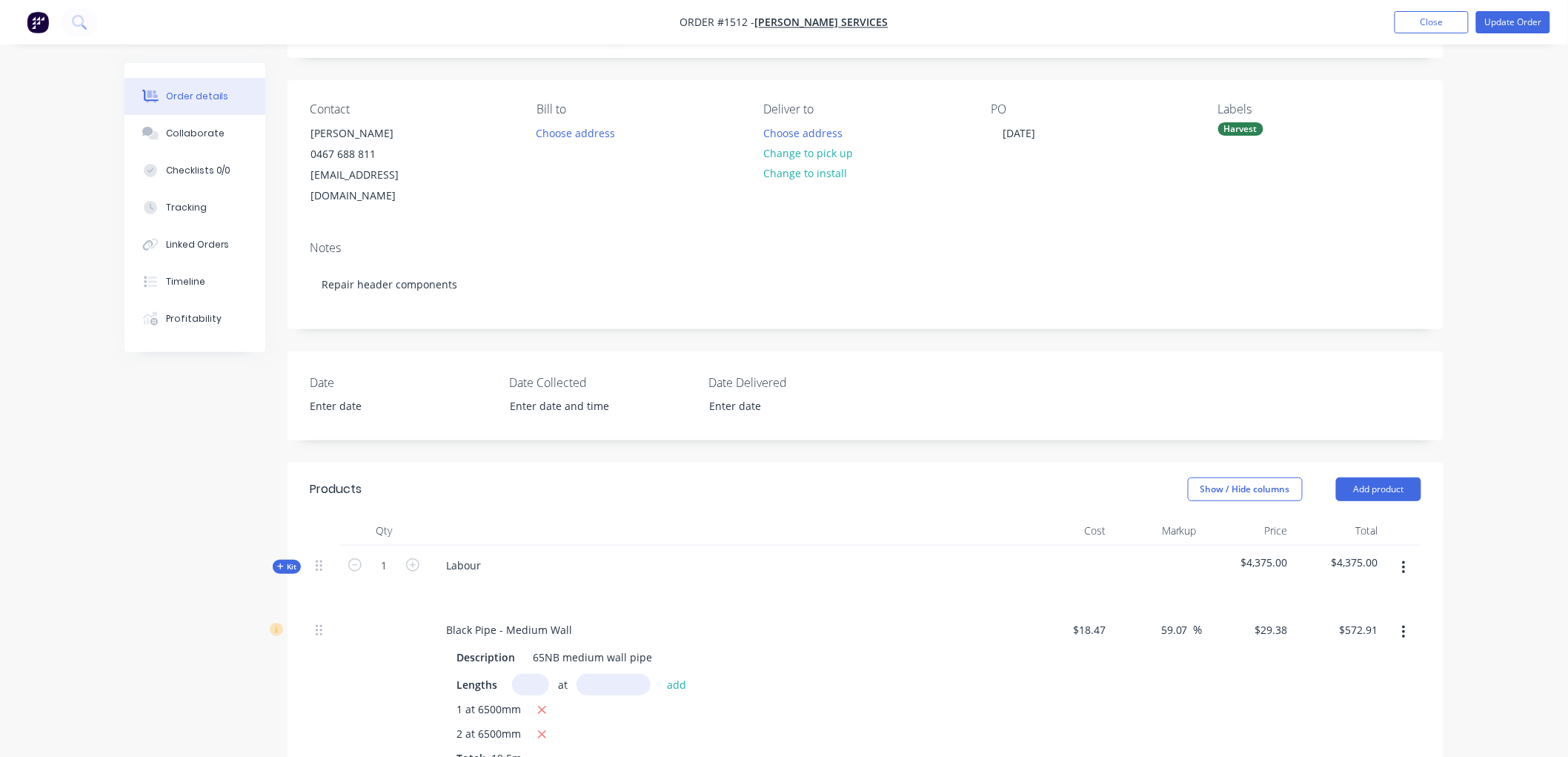
scroll to position [0, 0]
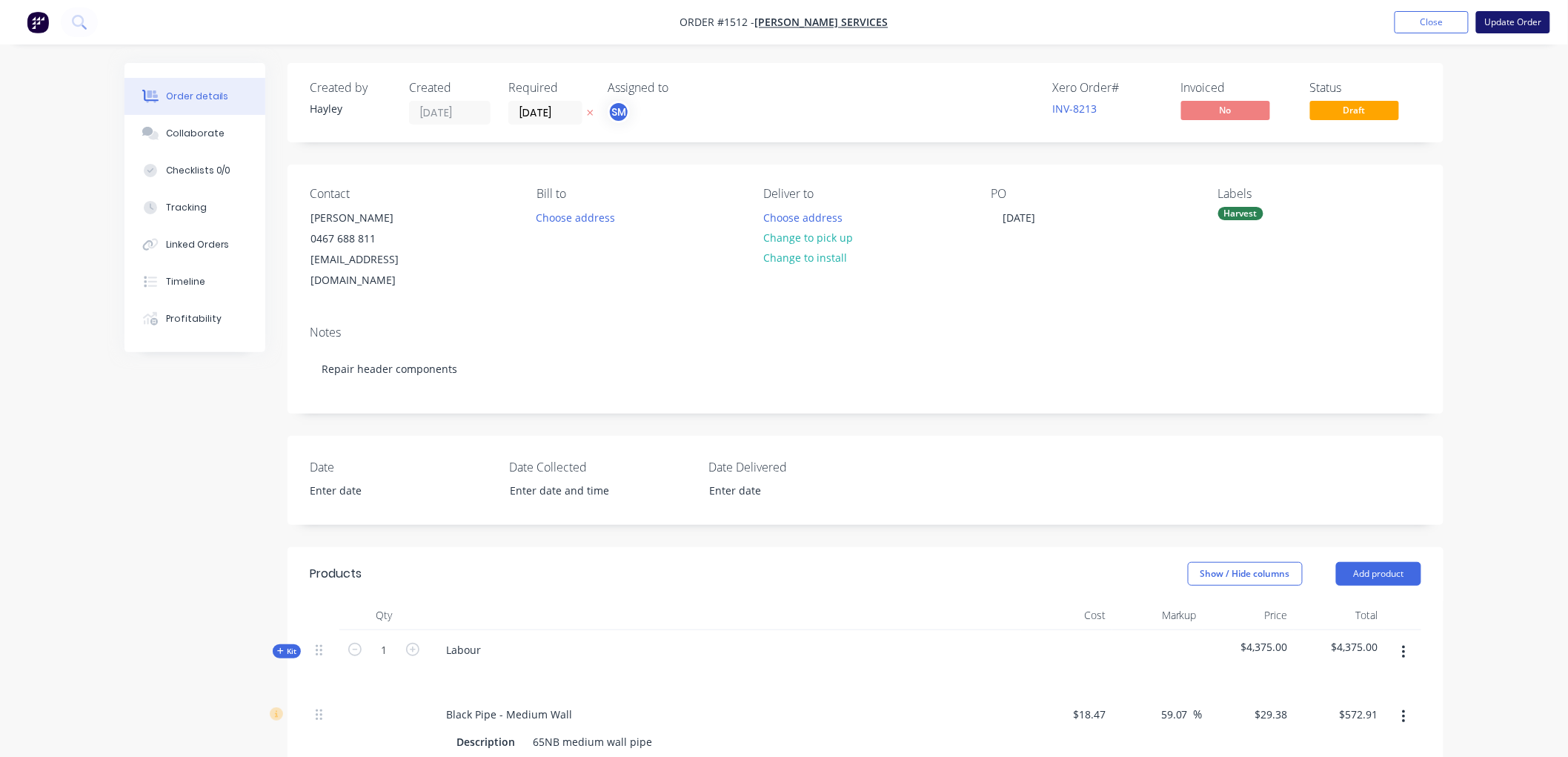
click at [1497, 19] on button "Update Order" at bounding box center [1512, 22] width 74 height 22
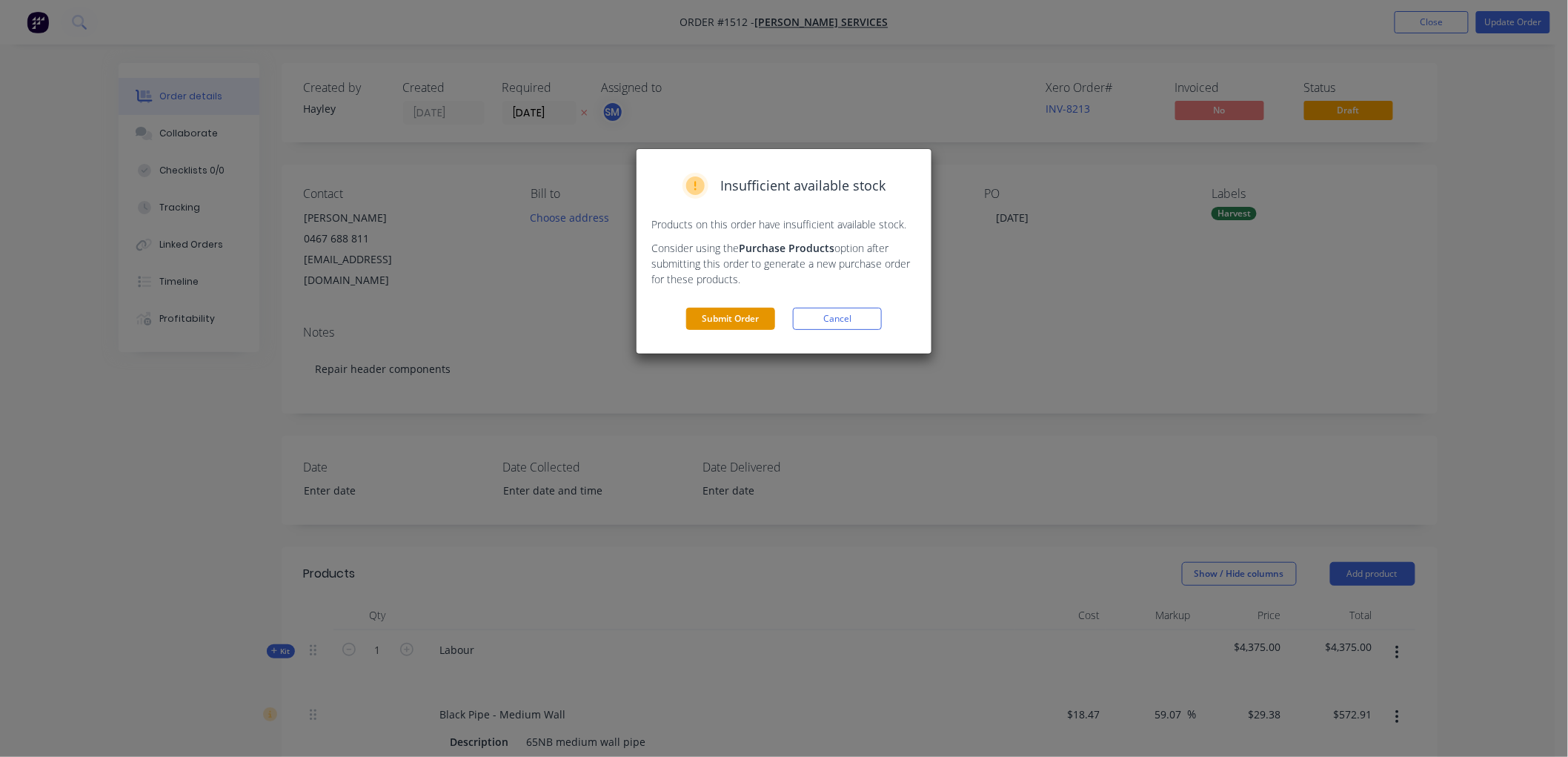
click at [724, 326] on button "Submit Order" at bounding box center [730, 319] width 89 height 22
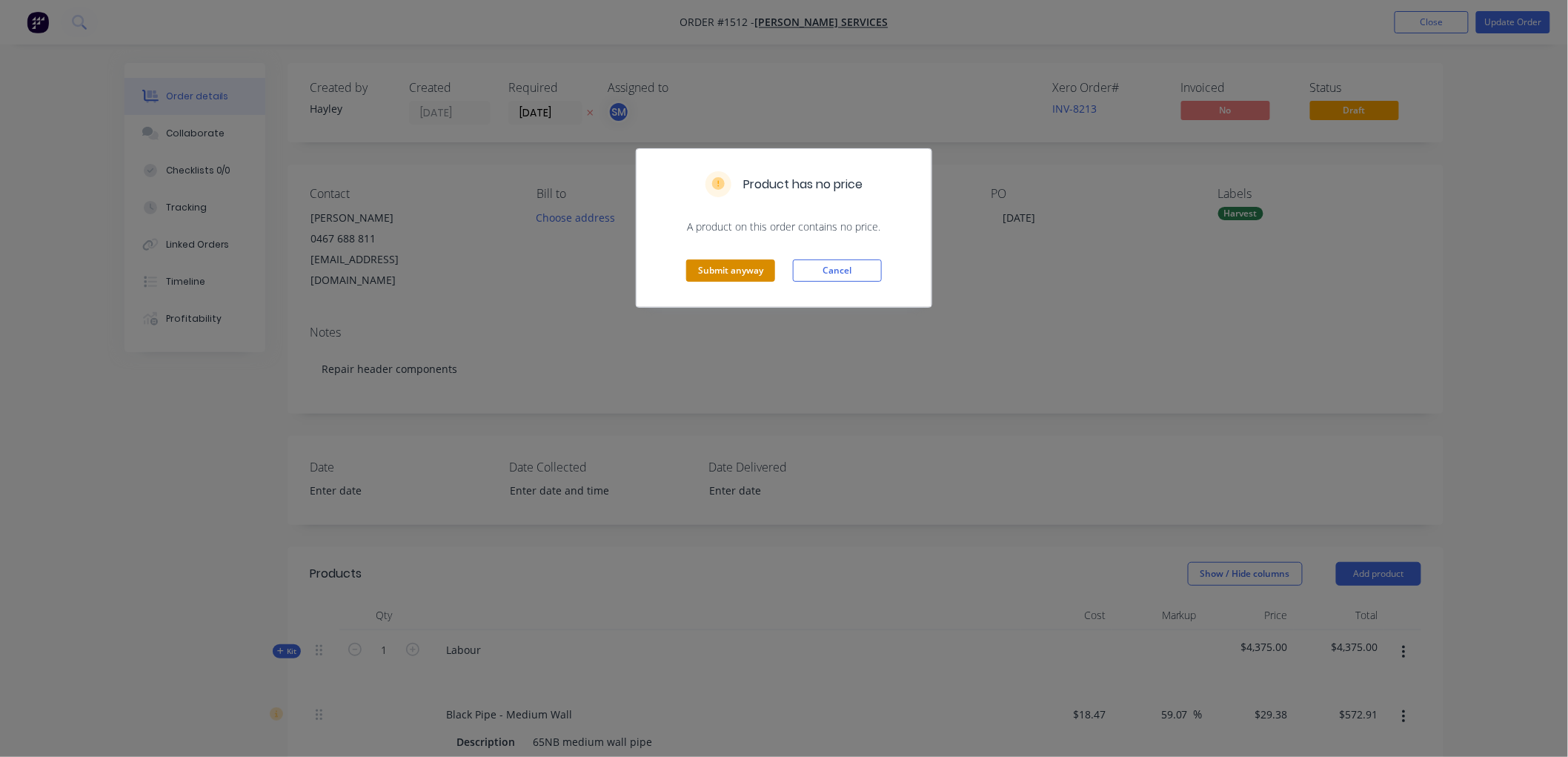
drag, startPoint x: 735, startPoint y: 257, endPoint x: 734, endPoint y: 271, distance: 14.0
click at [734, 263] on div "Submit anyway Cancel" at bounding box center [783, 270] width 295 height 72
click at [734, 271] on button "Submit anyway" at bounding box center [730, 270] width 89 height 22
